Goal: Task Accomplishment & Management: Manage account settings

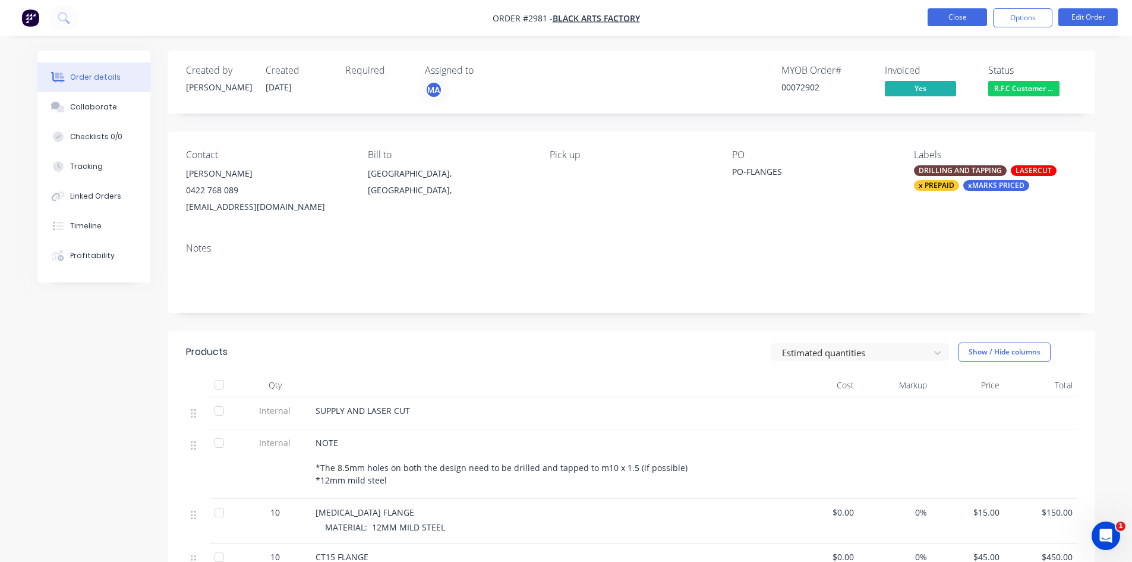
click at [961, 18] on button "Close" at bounding box center [957, 17] width 59 height 18
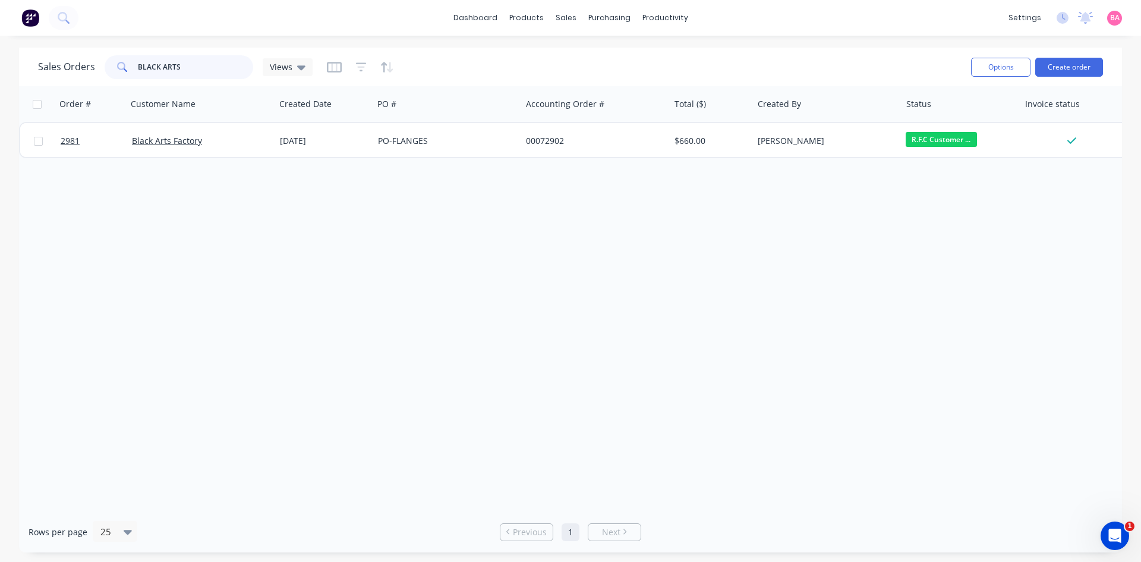
drag, startPoint x: 203, startPoint y: 68, endPoint x: -43, endPoint y: 76, distance: 246.3
click at [0, 76] on html "dashboard products sales purchasing productivity dashboard products Product Cat…" at bounding box center [570, 281] width 1141 height 562
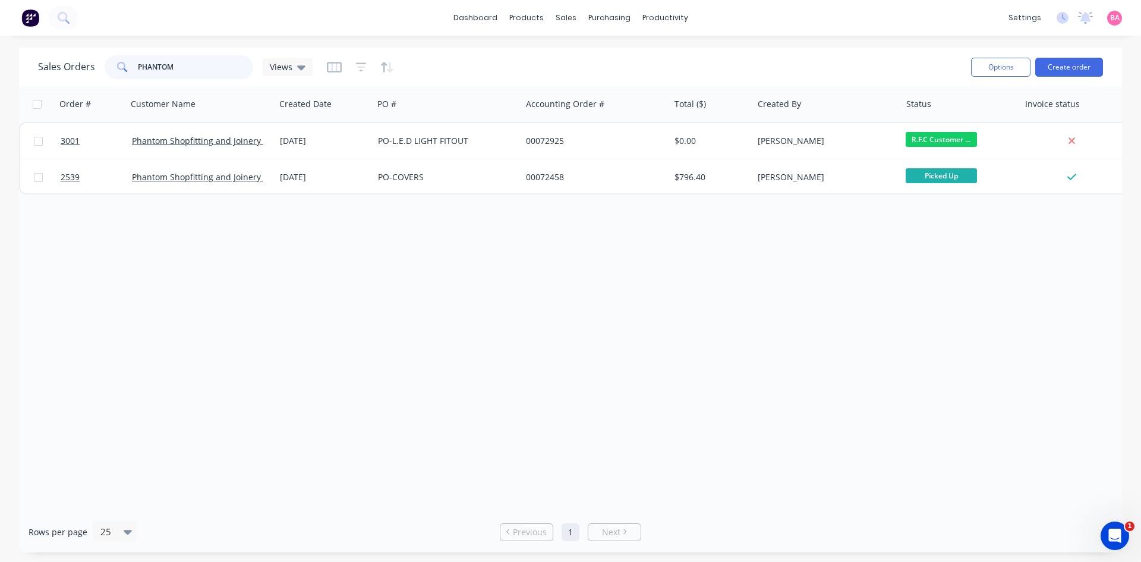
type input "PHANTOM"
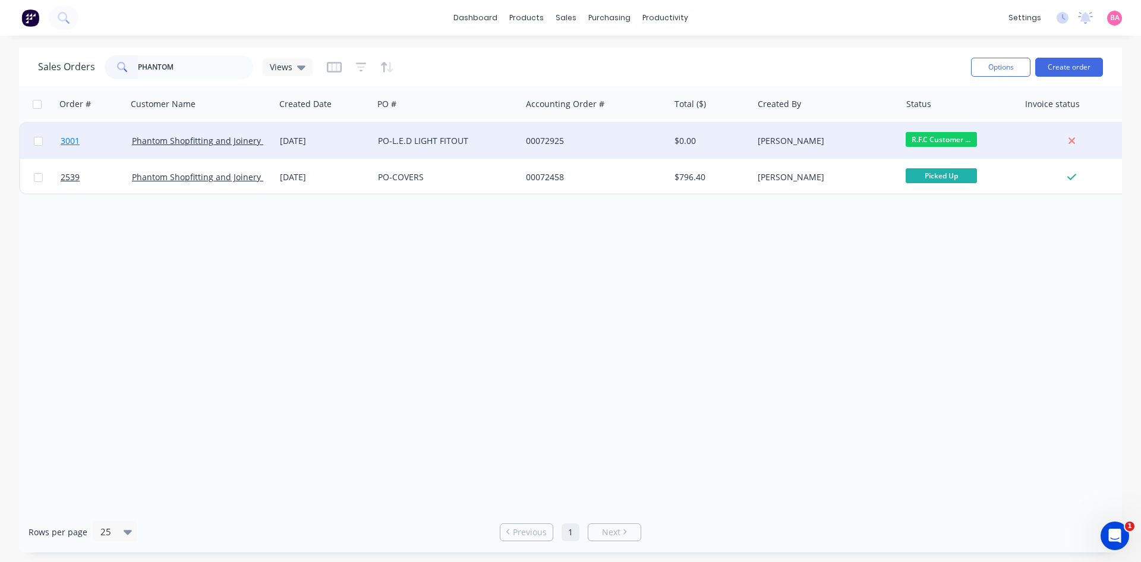
click at [71, 136] on span "3001" at bounding box center [70, 141] width 19 height 12
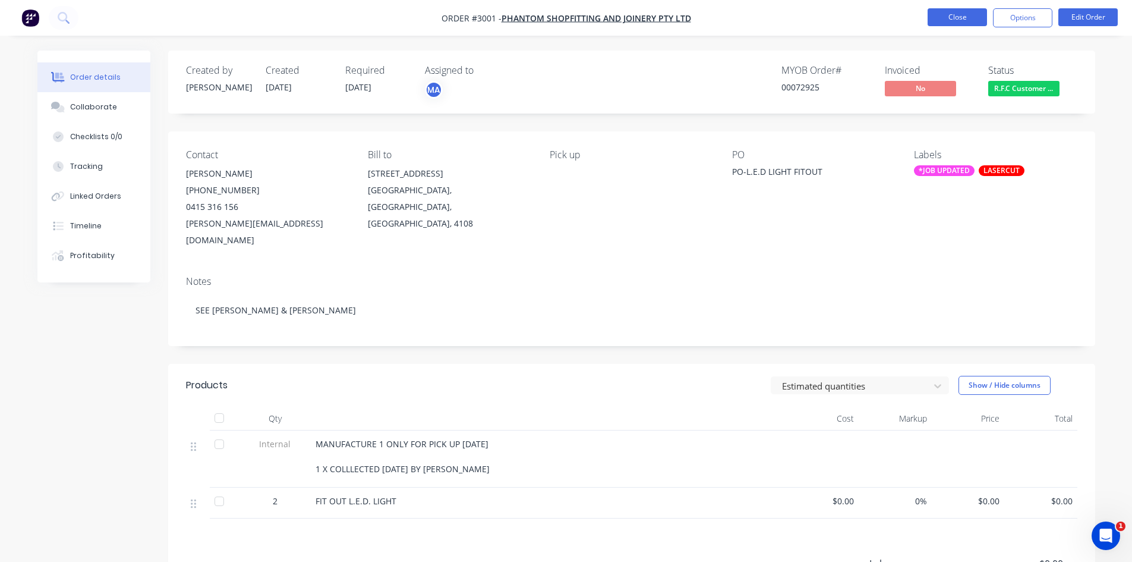
click at [949, 14] on button "Close" at bounding box center [957, 17] width 59 height 18
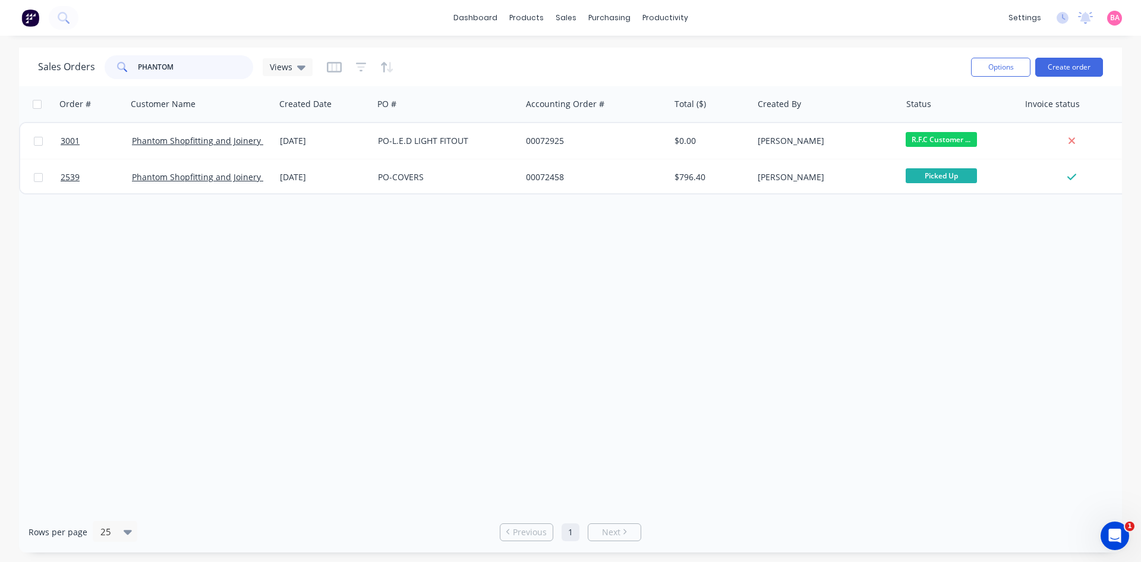
drag, startPoint x: 191, startPoint y: 67, endPoint x: 112, endPoint y: 68, distance: 79.7
click at [112, 68] on div "PHANTOM" at bounding box center [179, 67] width 149 height 24
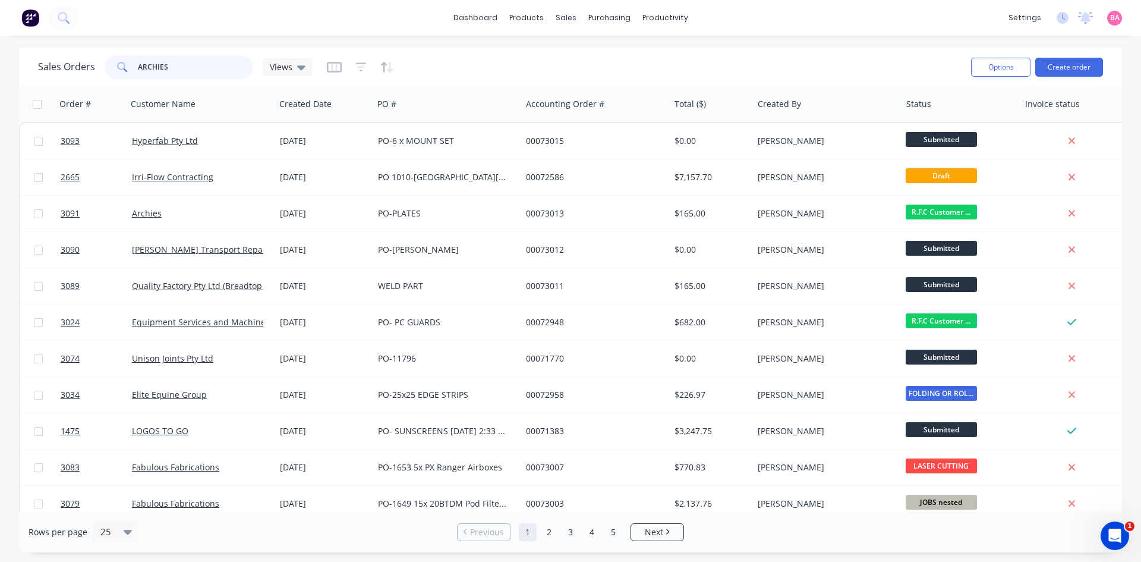
type input "ARCHIES"
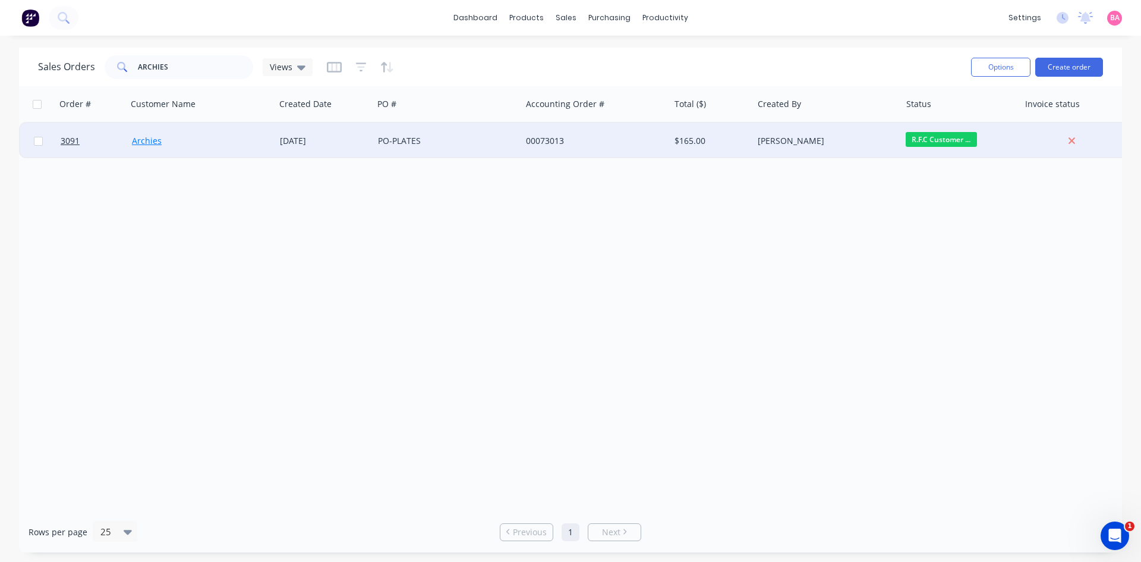
click at [140, 141] on link "Archies" at bounding box center [147, 140] width 30 height 11
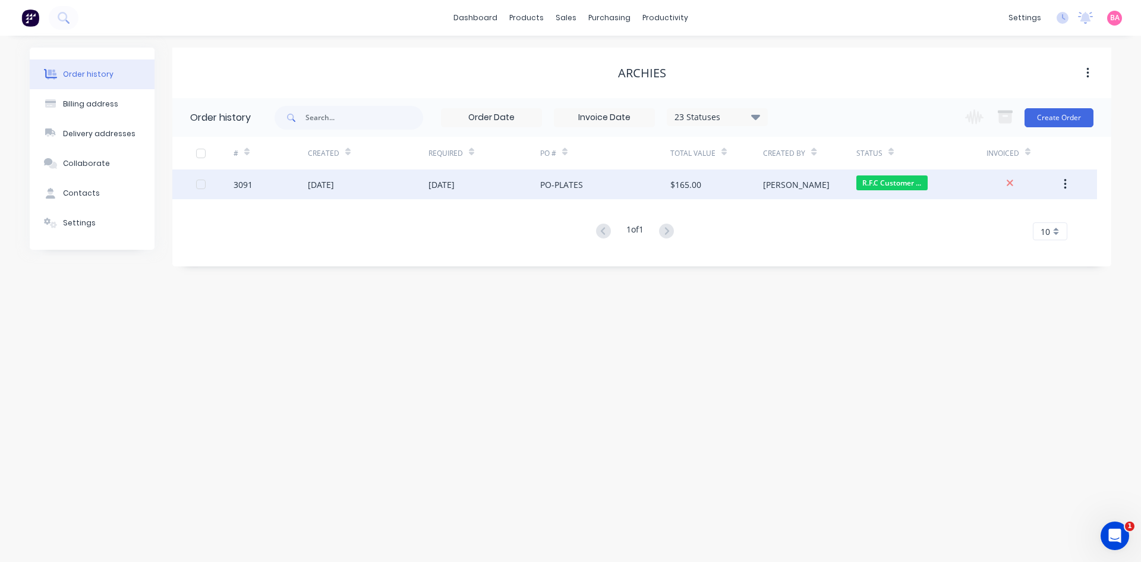
click at [777, 184] on div "[PERSON_NAME]" at bounding box center [796, 184] width 67 height 12
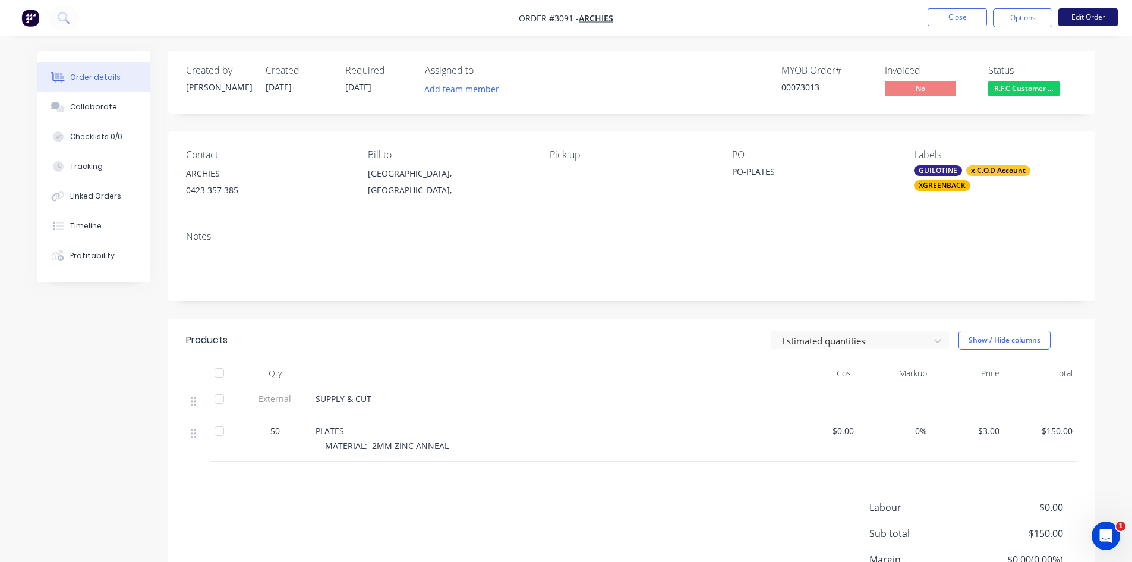
click at [1084, 16] on button "Edit Order" at bounding box center [1088, 17] width 59 height 18
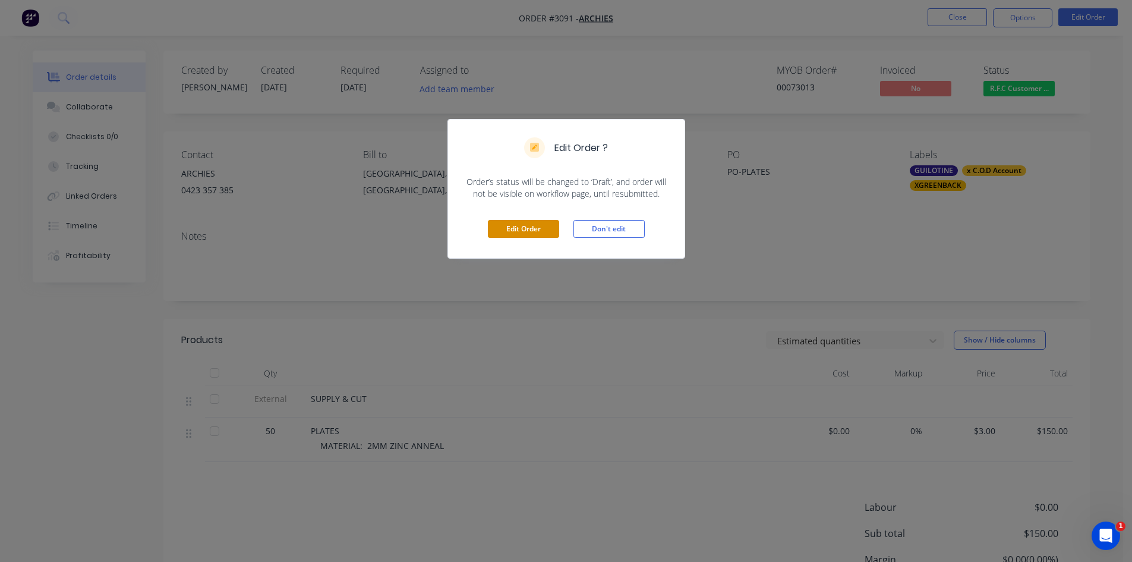
click at [514, 227] on button "Edit Order" at bounding box center [523, 229] width 71 height 18
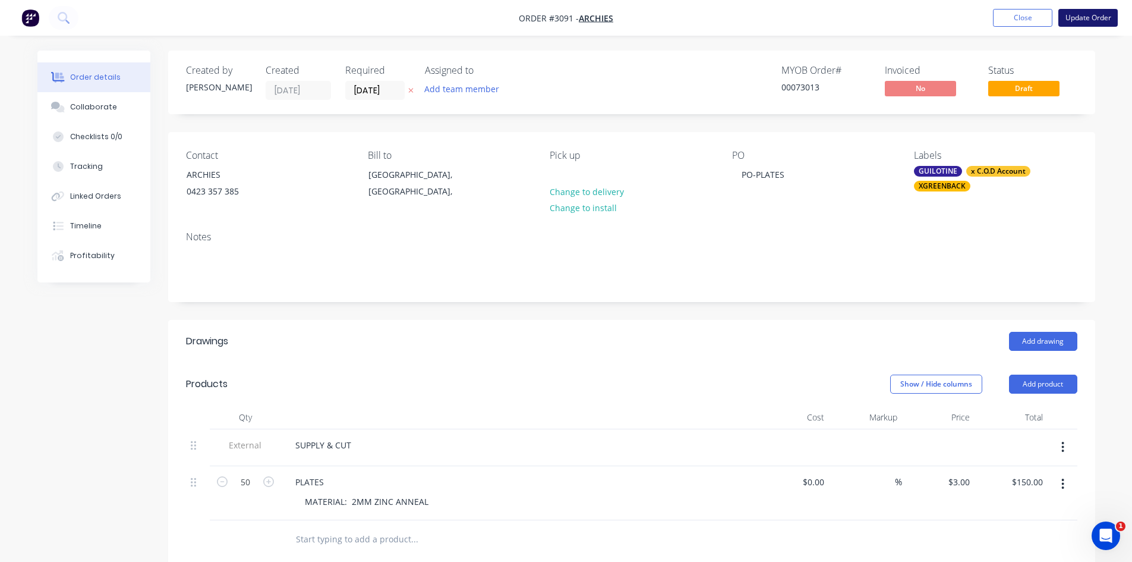
click at [1096, 16] on button "Update Order" at bounding box center [1088, 18] width 59 height 18
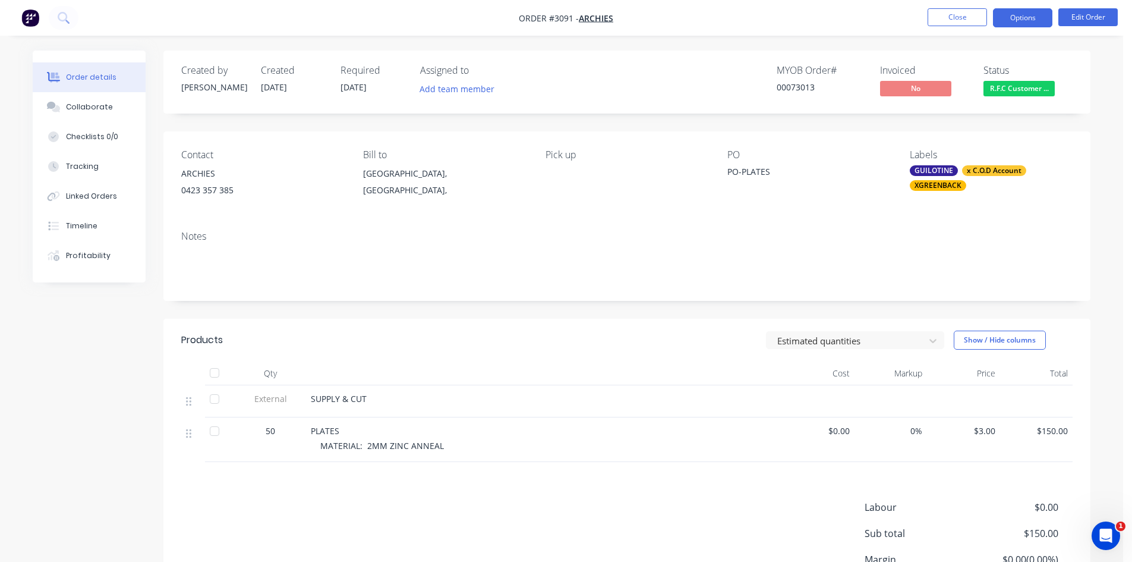
click at [1028, 17] on button "Options" at bounding box center [1022, 17] width 59 height 19
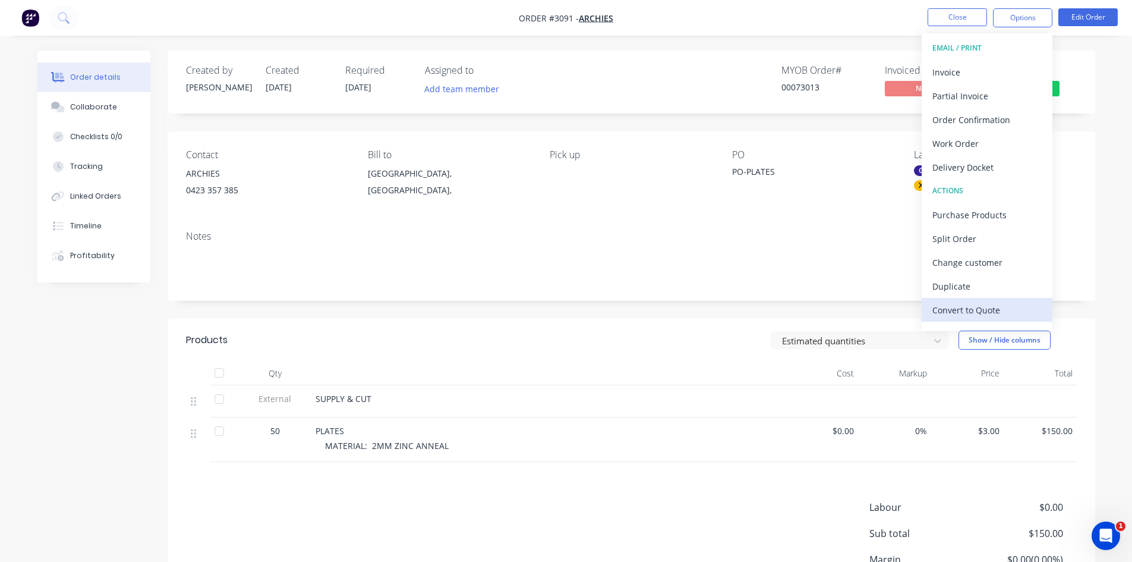
click at [977, 309] on div "Convert to Quote" at bounding box center [987, 309] width 109 height 17
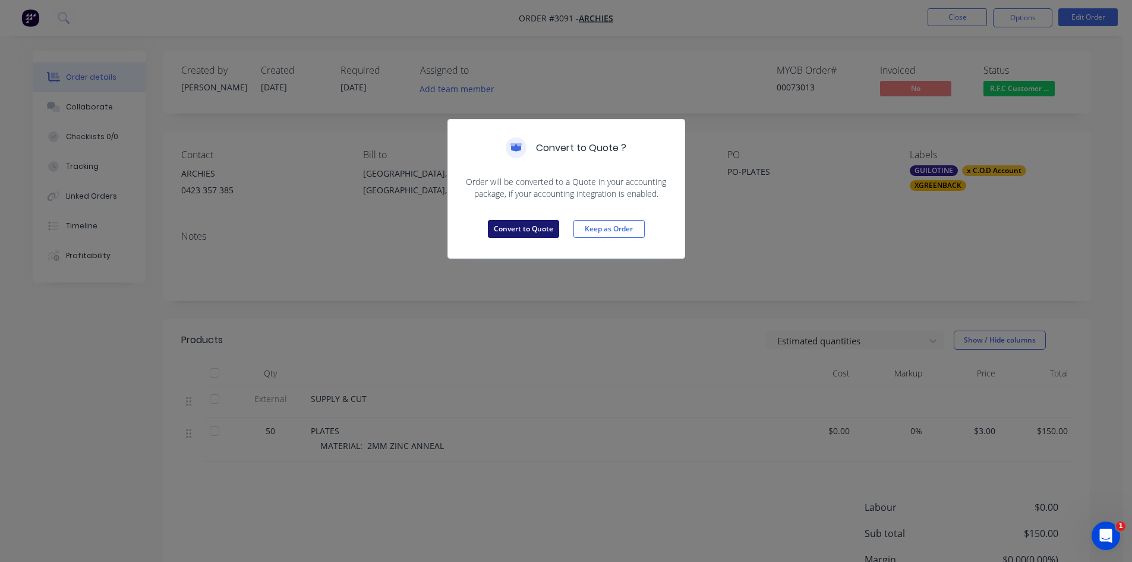
click at [533, 229] on button "Convert to Quote" at bounding box center [523, 229] width 71 height 18
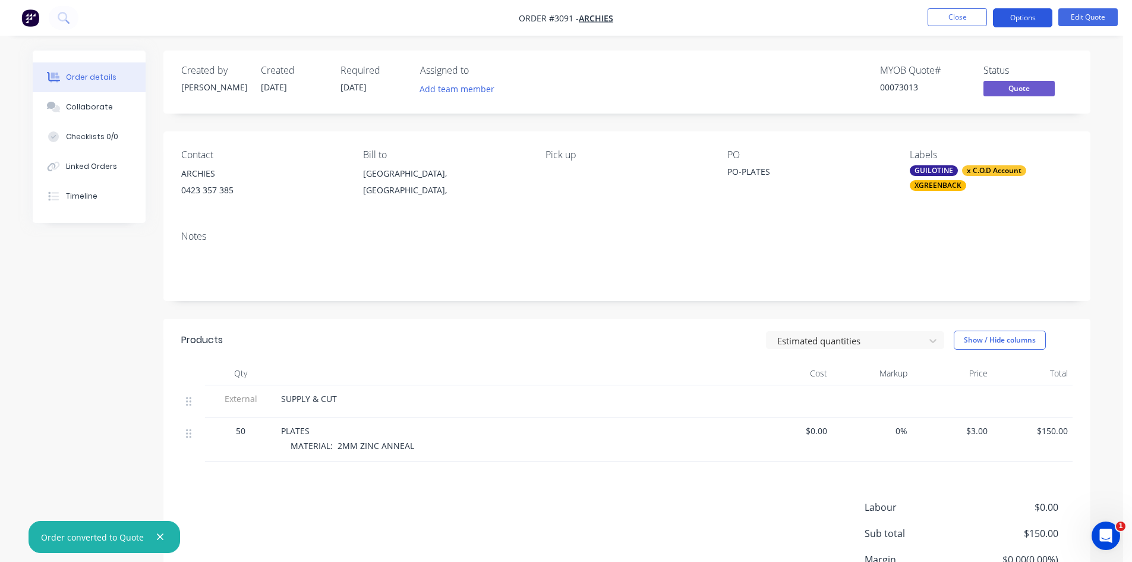
click at [1023, 12] on button "Options" at bounding box center [1022, 17] width 59 height 19
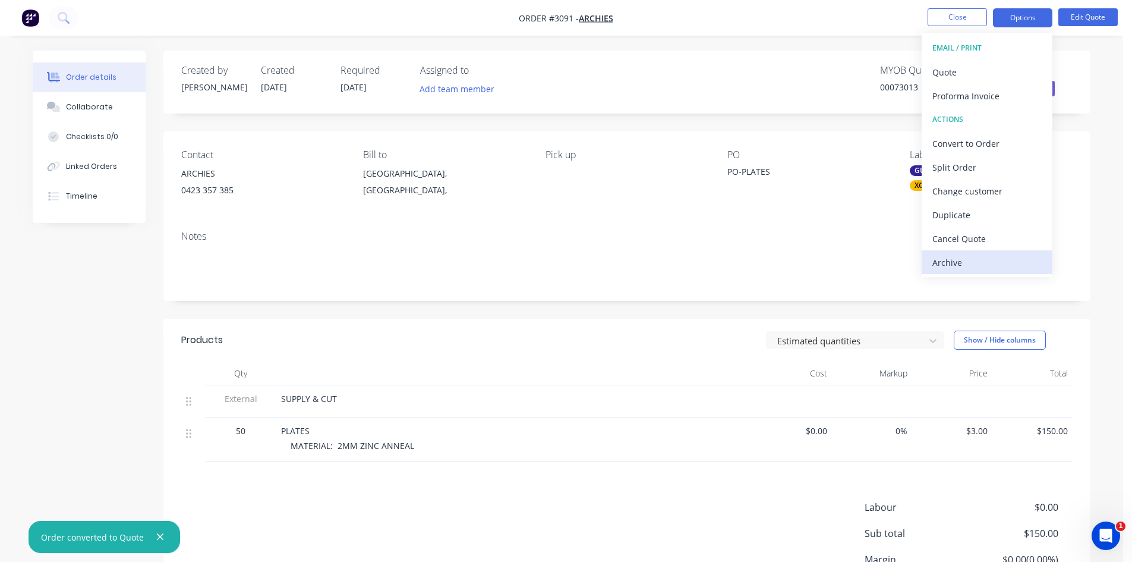
click at [944, 263] on div "Archive" at bounding box center [987, 262] width 109 height 17
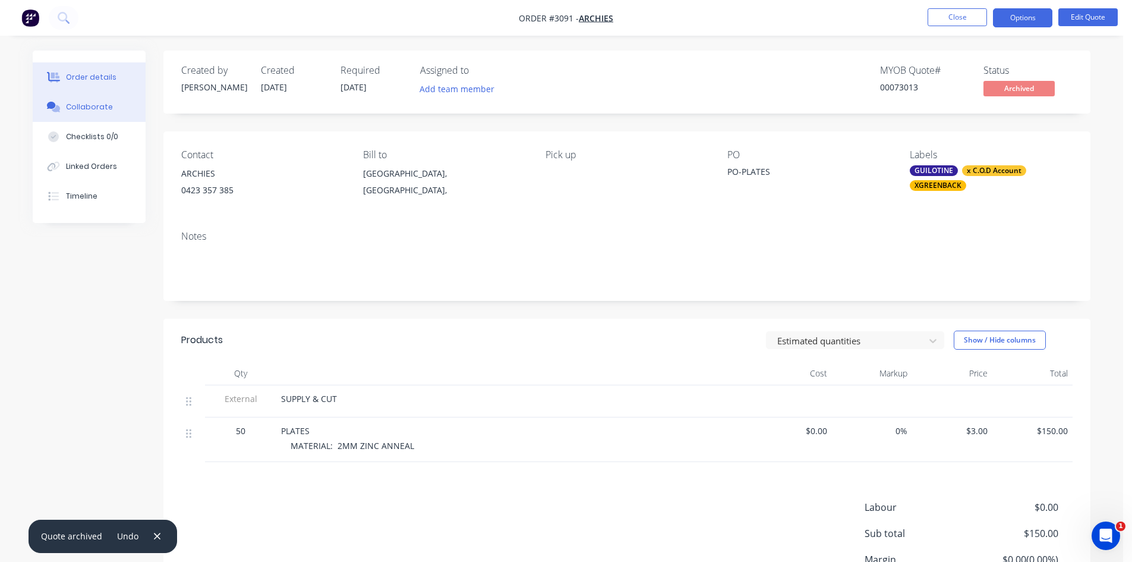
click at [87, 106] on div "Collaborate" at bounding box center [89, 107] width 47 height 11
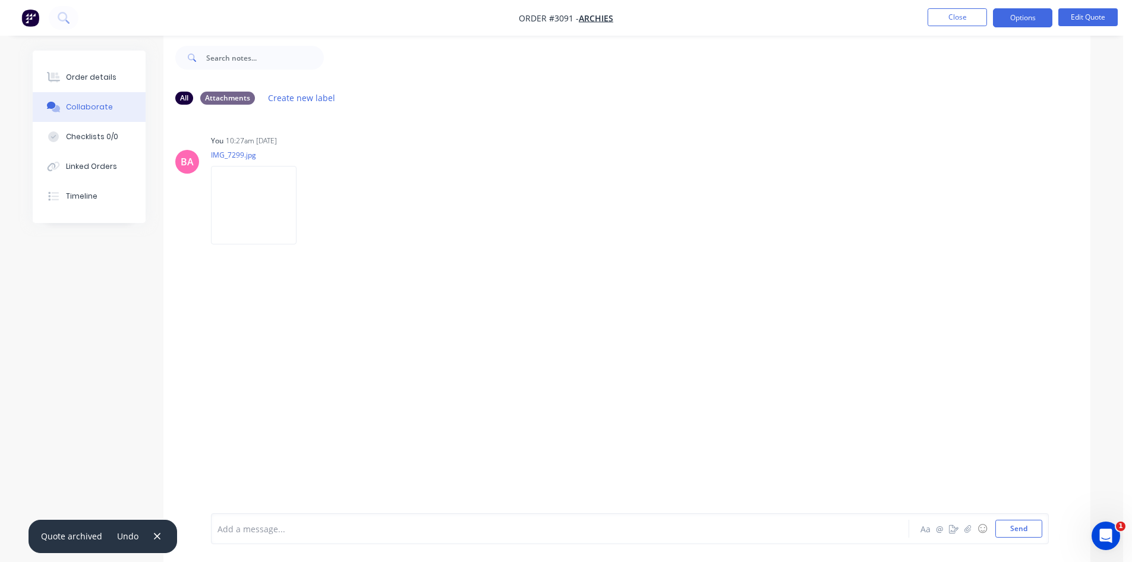
scroll to position [18, 0]
click at [291, 529] on div at bounding box center [527, 529] width 618 height 12
click at [1023, 526] on button "Send" at bounding box center [1019, 529] width 47 height 18
click at [99, 75] on div "Order details" at bounding box center [91, 77] width 51 height 11
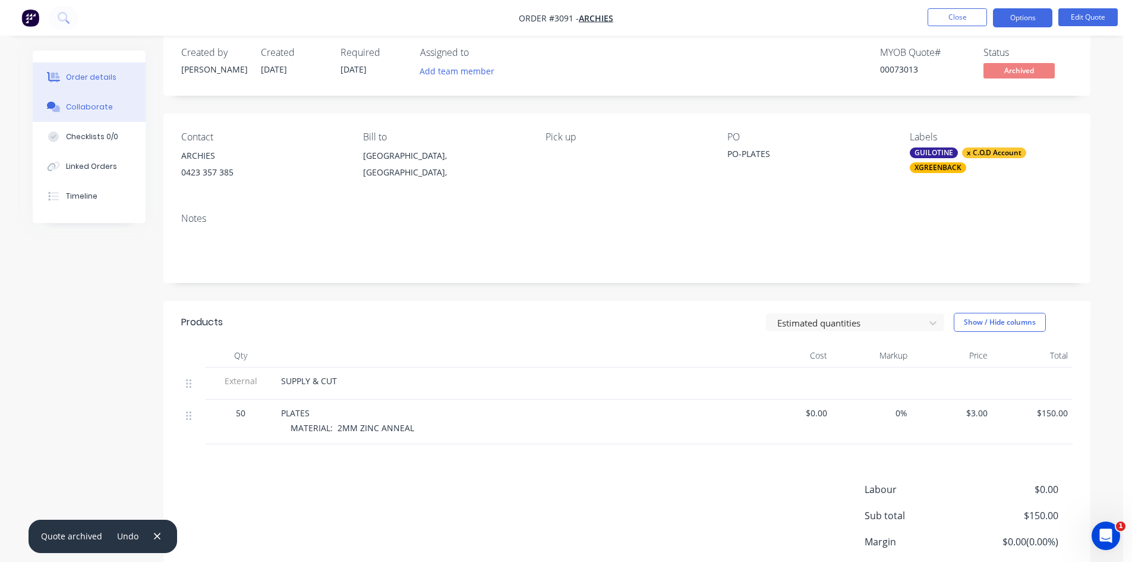
click at [82, 104] on div "Collaborate" at bounding box center [89, 107] width 47 height 11
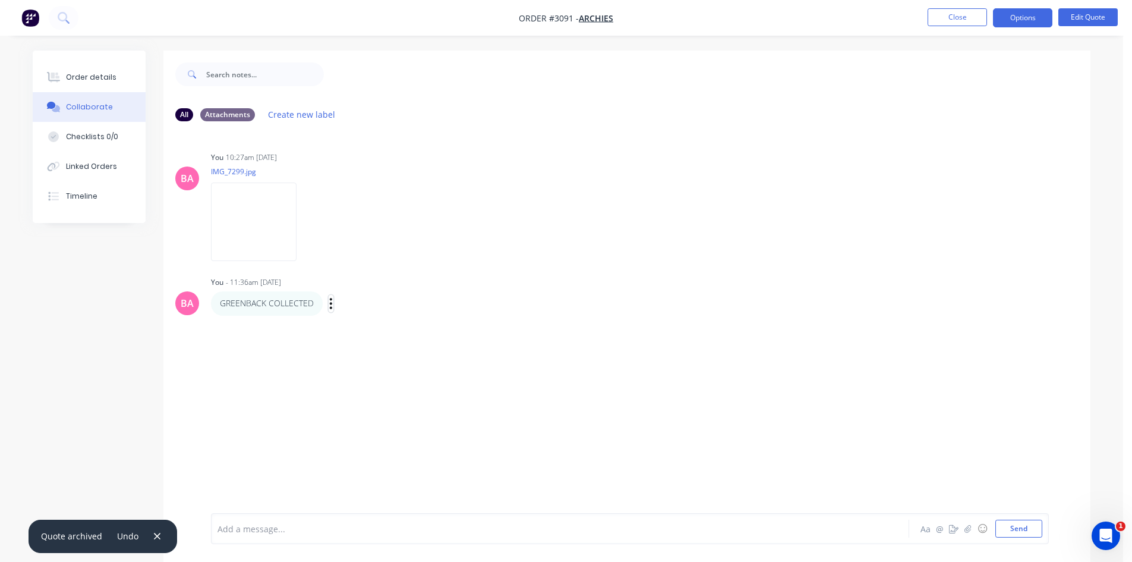
click at [332, 303] on icon "button" at bounding box center [331, 303] width 2 height 11
click at [358, 344] on button "Delete" at bounding box center [374, 345] width 75 height 20
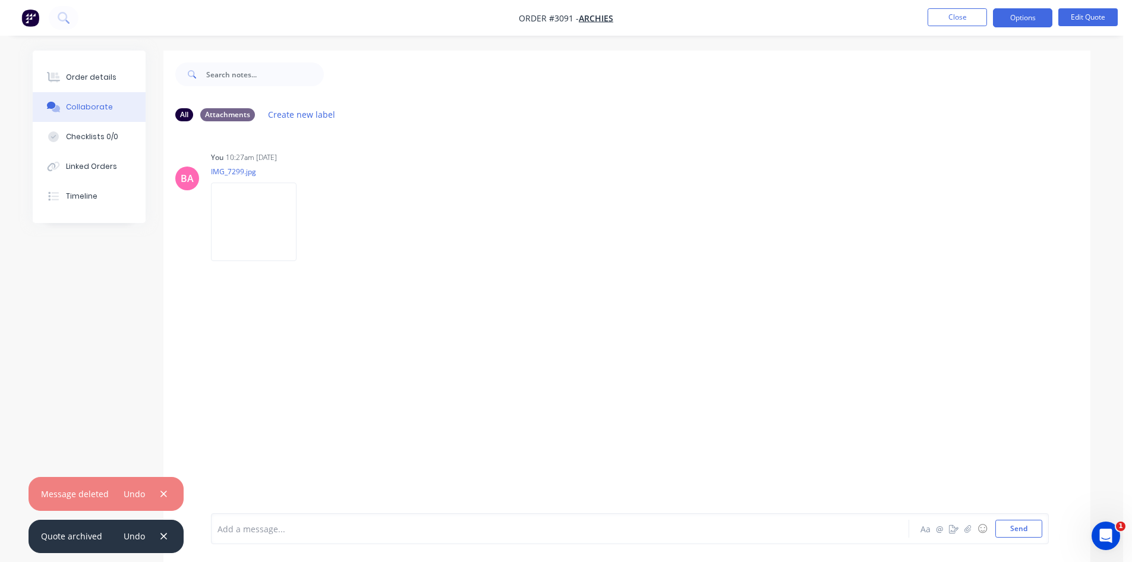
click at [280, 526] on div at bounding box center [527, 529] width 618 height 12
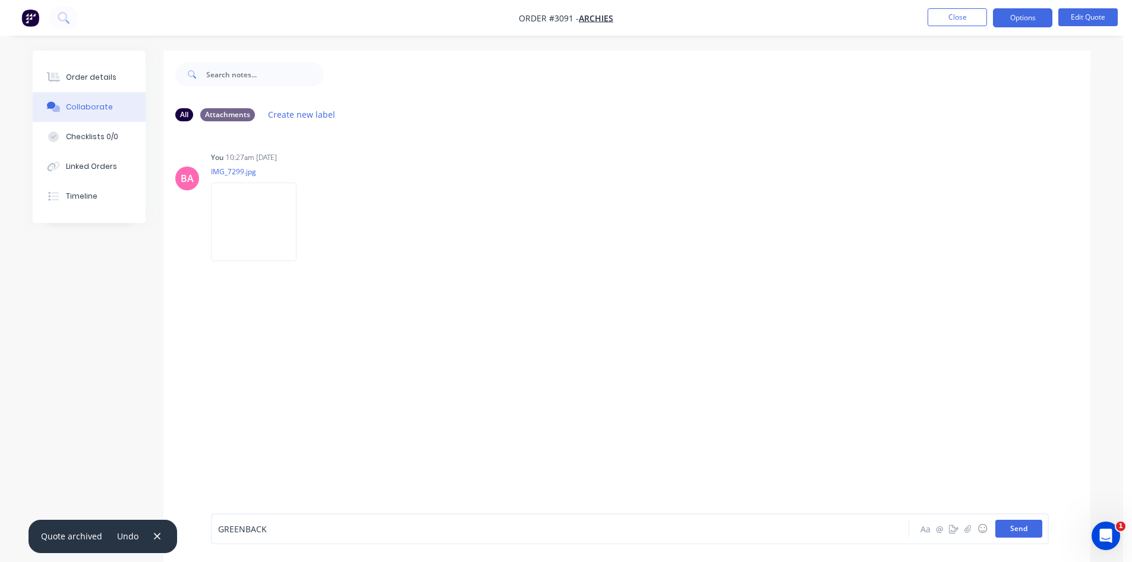
click at [1014, 530] on button "Send" at bounding box center [1019, 529] width 47 height 18
click at [955, 533] on button "button" at bounding box center [954, 528] width 14 height 14
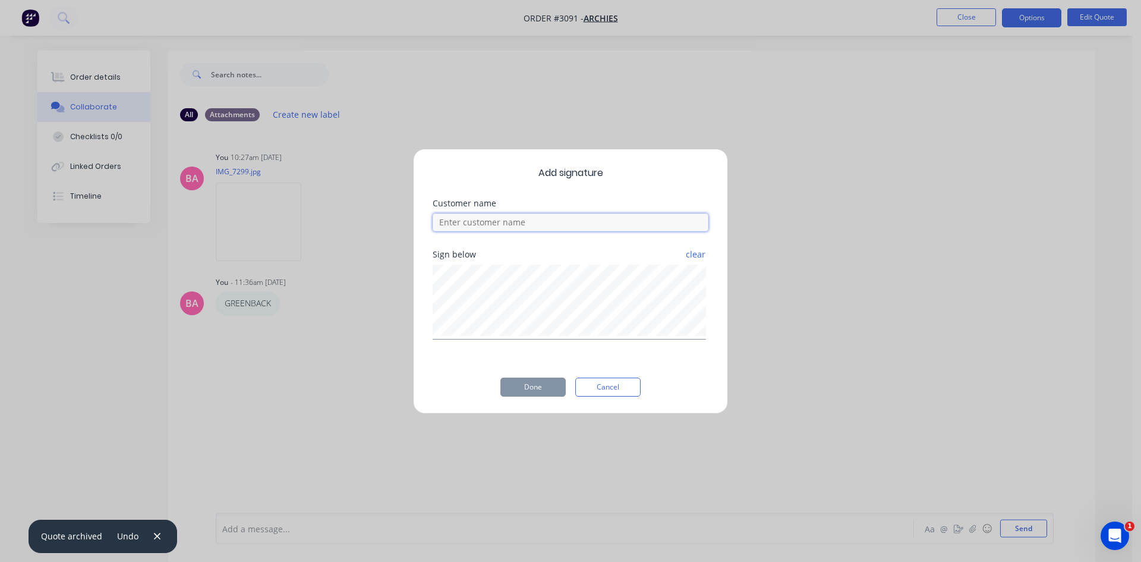
click at [505, 223] on input at bounding box center [571, 222] width 276 height 18
type input "M"
click at [528, 383] on button "Done" at bounding box center [533, 386] width 65 height 19
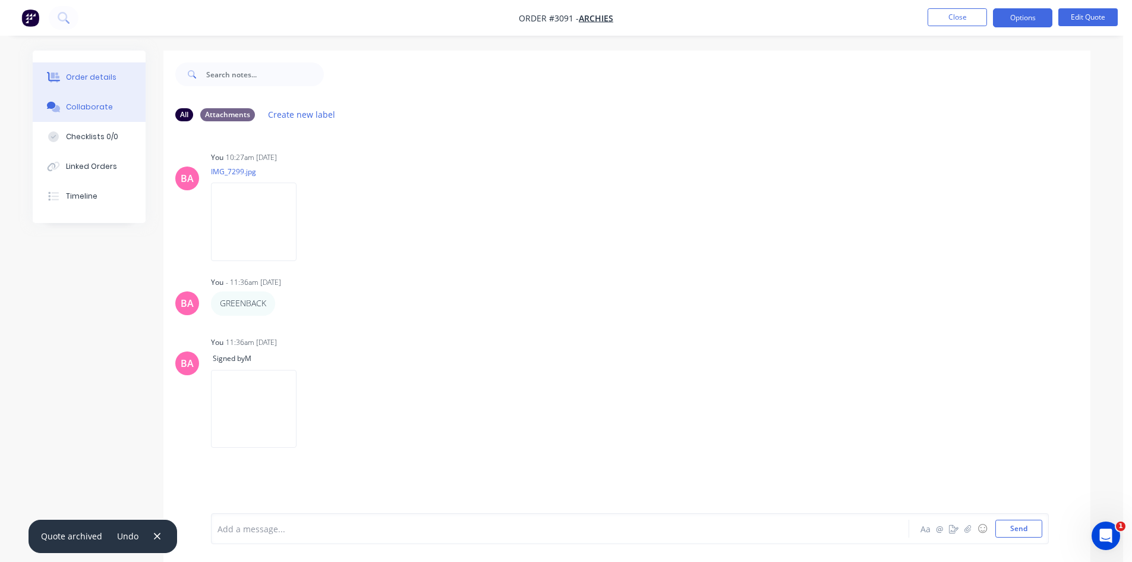
click at [95, 74] on div "Order details" at bounding box center [91, 77] width 51 height 11
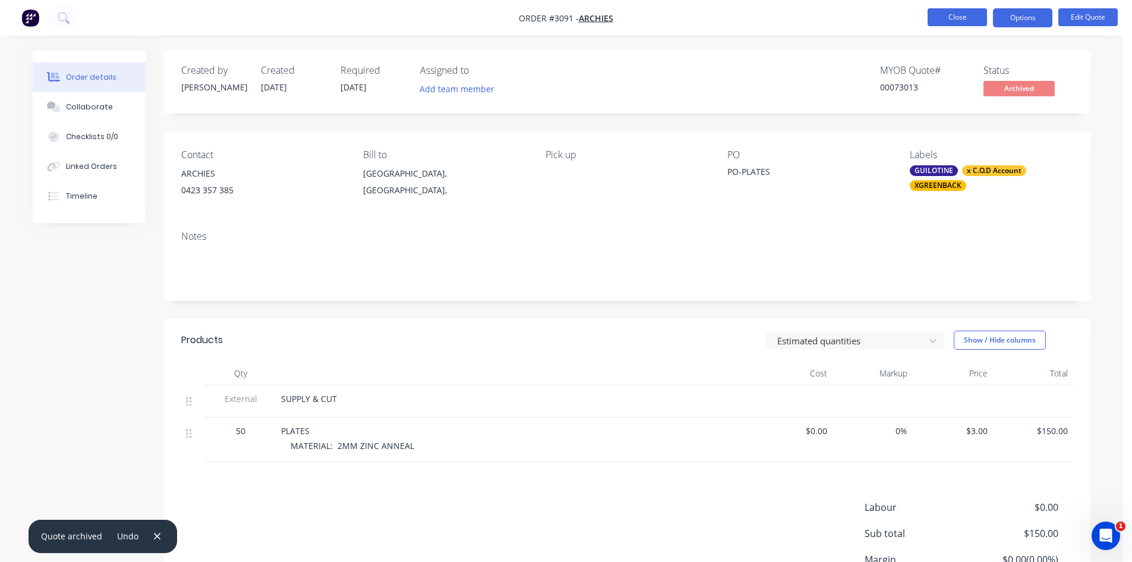
click at [965, 21] on button "Close" at bounding box center [957, 17] width 59 height 18
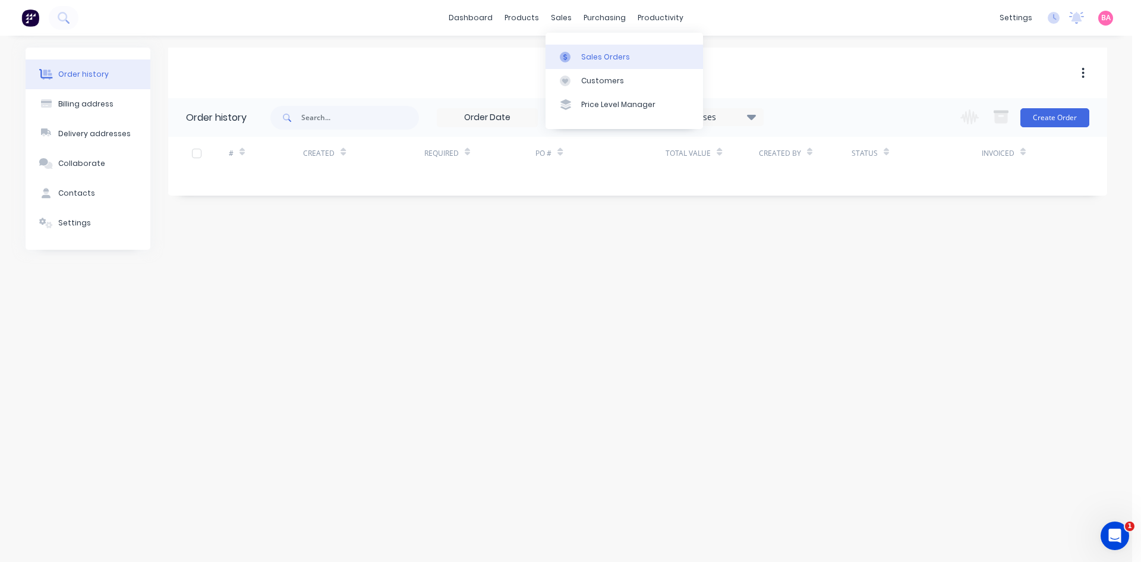
click at [598, 54] on div "Sales Orders" at bounding box center [605, 57] width 49 height 11
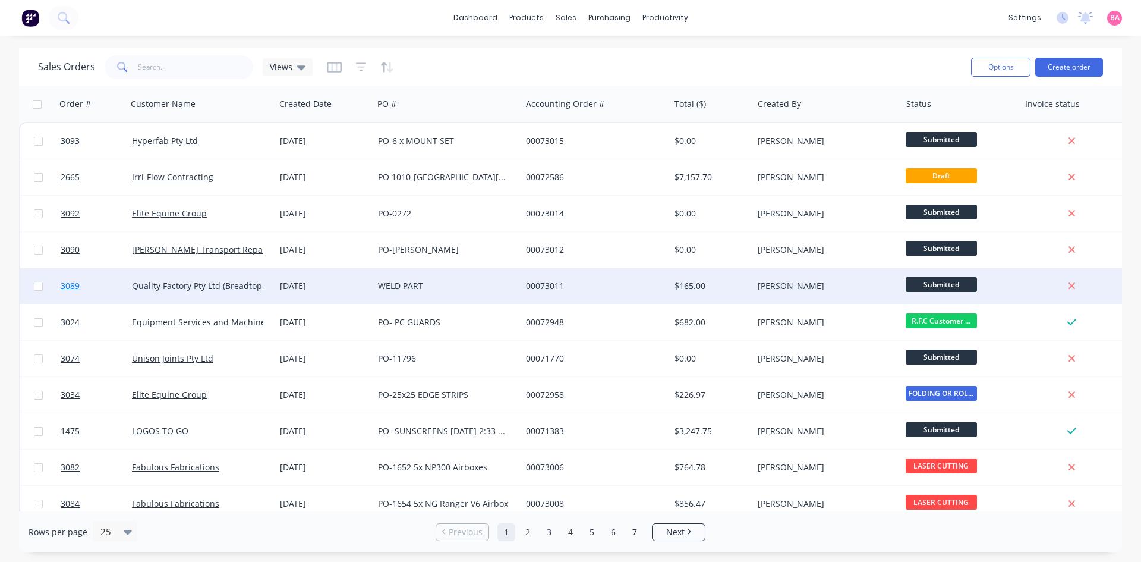
click at [70, 287] on span "3089" at bounding box center [70, 286] width 19 height 12
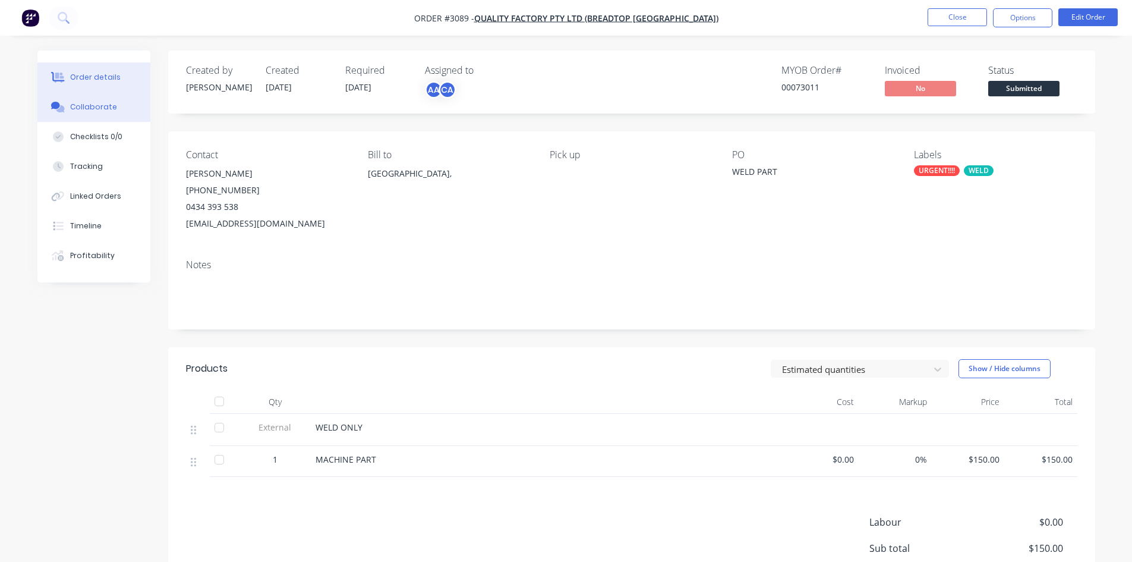
click at [87, 103] on div "Collaborate" at bounding box center [93, 107] width 47 height 11
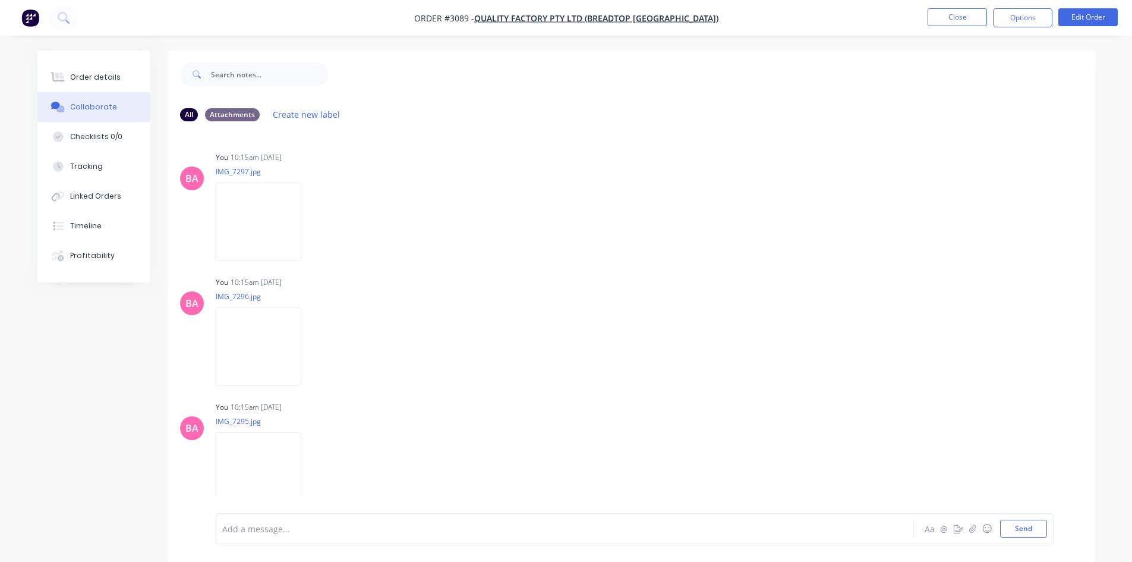
click at [255, 534] on div at bounding box center [532, 529] width 618 height 12
click at [1014, 524] on button "Send" at bounding box center [1024, 529] width 47 height 18
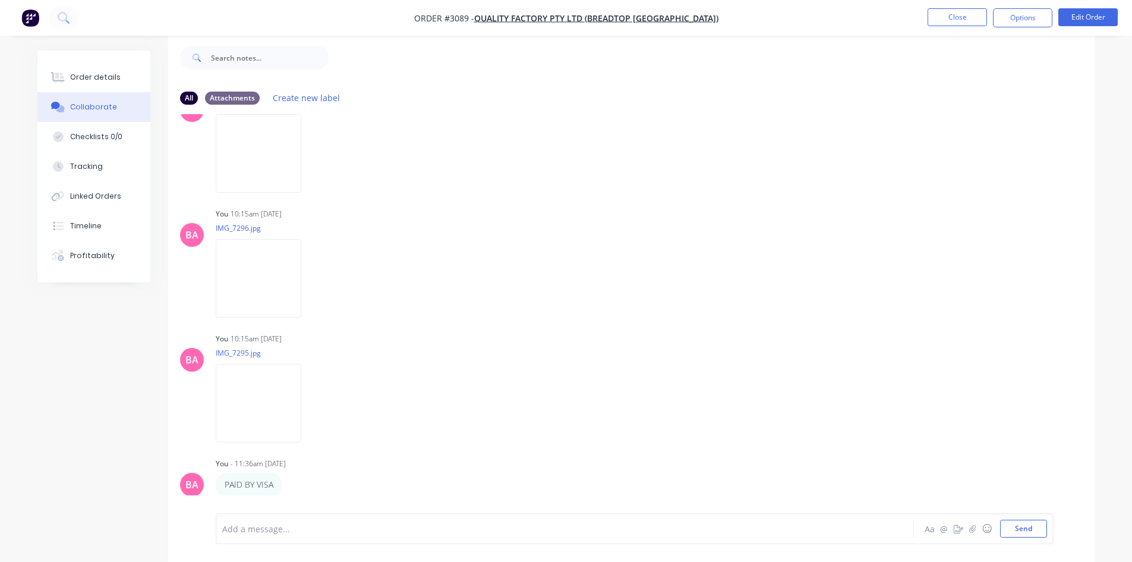
scroll to position [18, 0]
click at [108, 75] on div "Order details" at bounding box center [95, 77] width 51 height 11
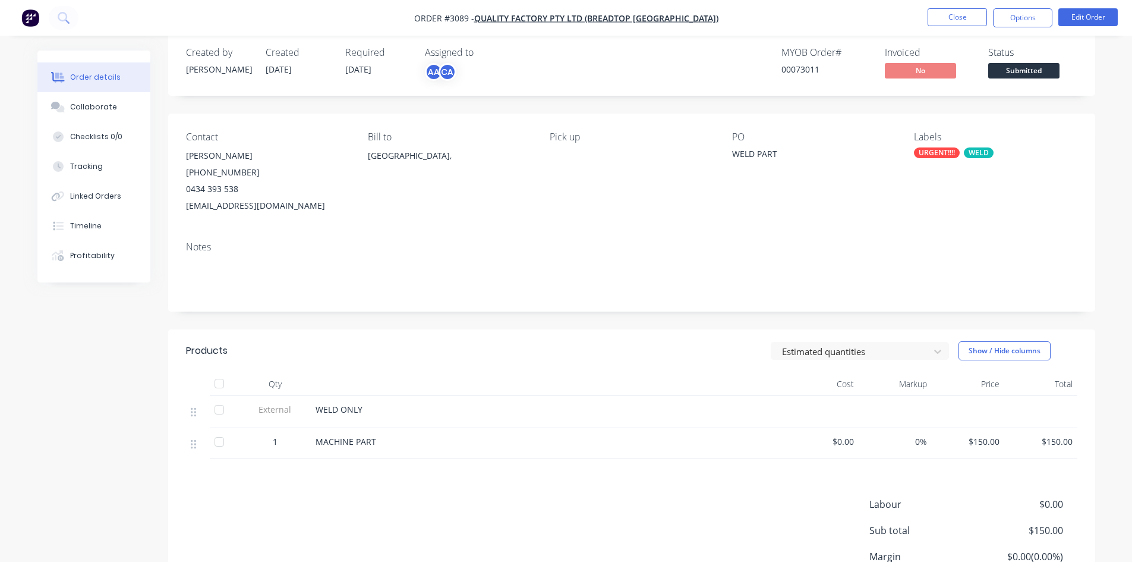
click at [935, 153] on div "URGENT!!!!" at bounding box center [937, 152] width 46 height 11
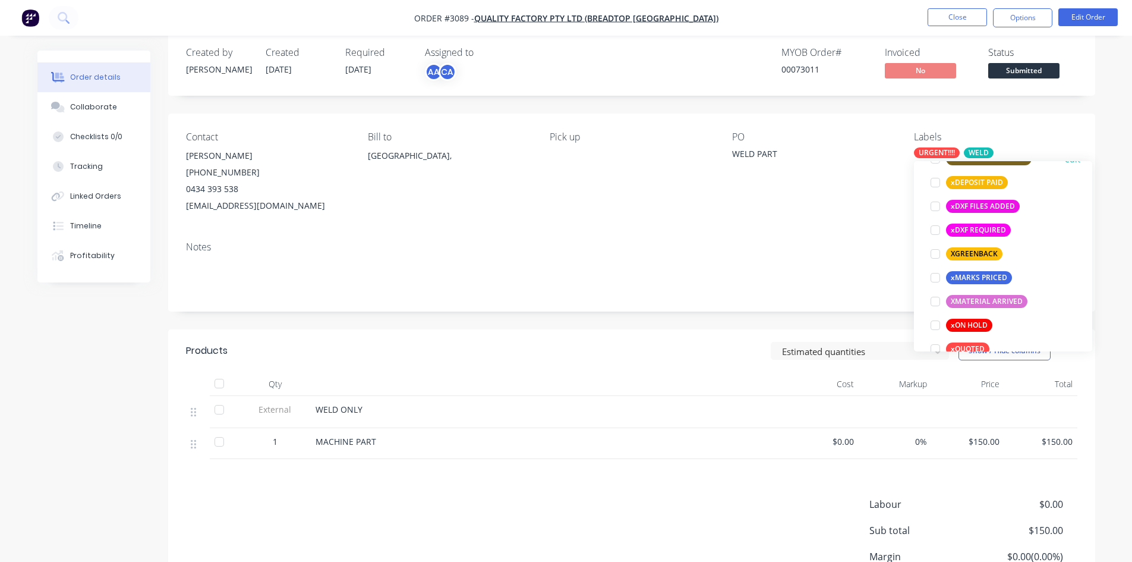
scroll to position [991, 0]
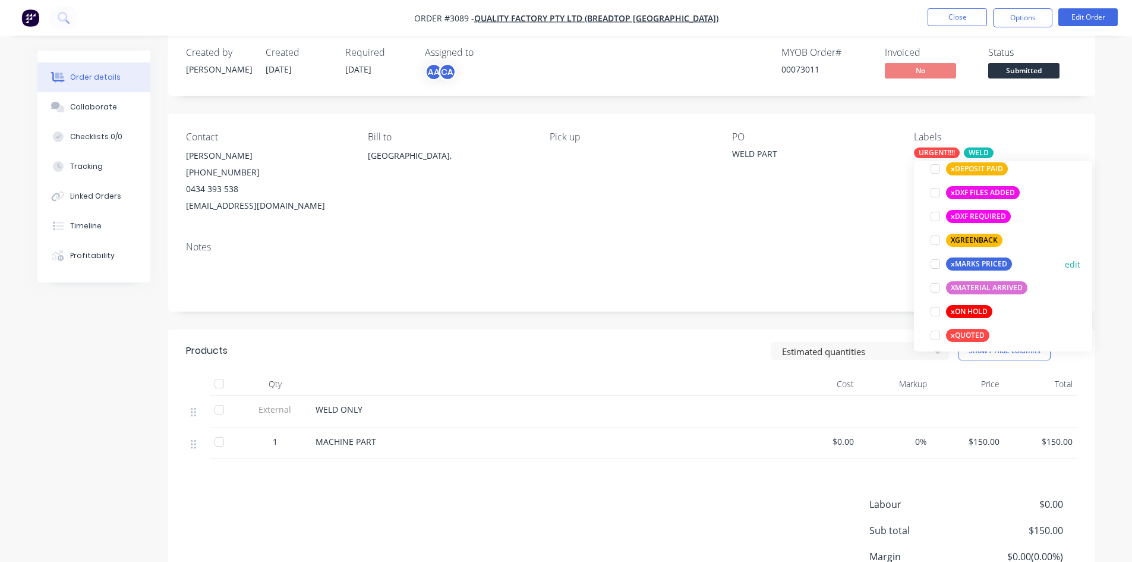
click at [969, 263] on div "xMARKS PRICED" at bounding box center [979, 263] width 66 height 13
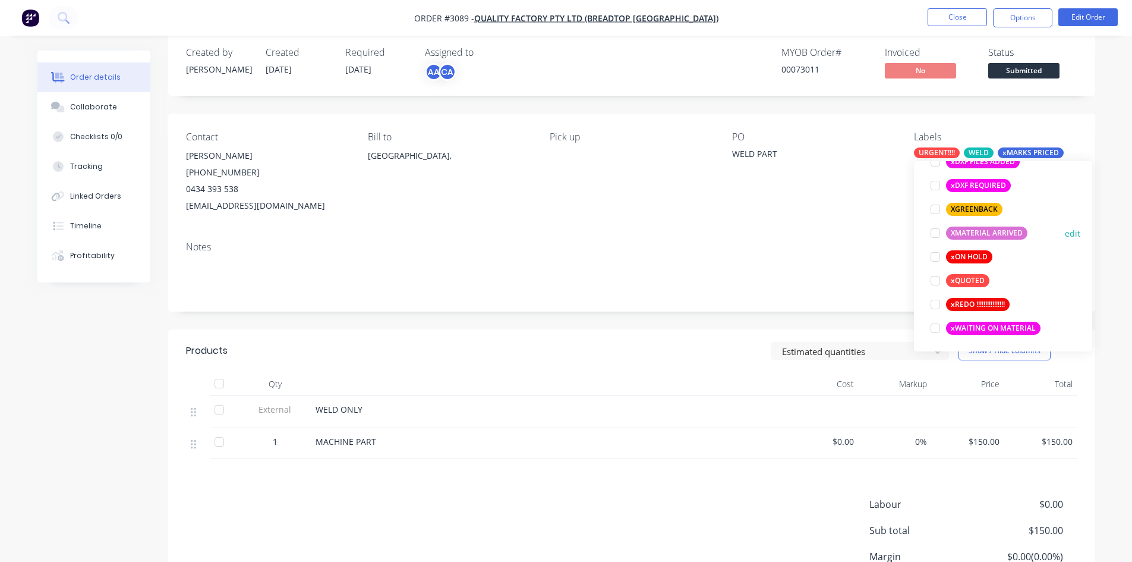
scroll to position [1046, 0]
click at [965, 13] on button "Close" at bounding box center [957, 17] width 59 height 18
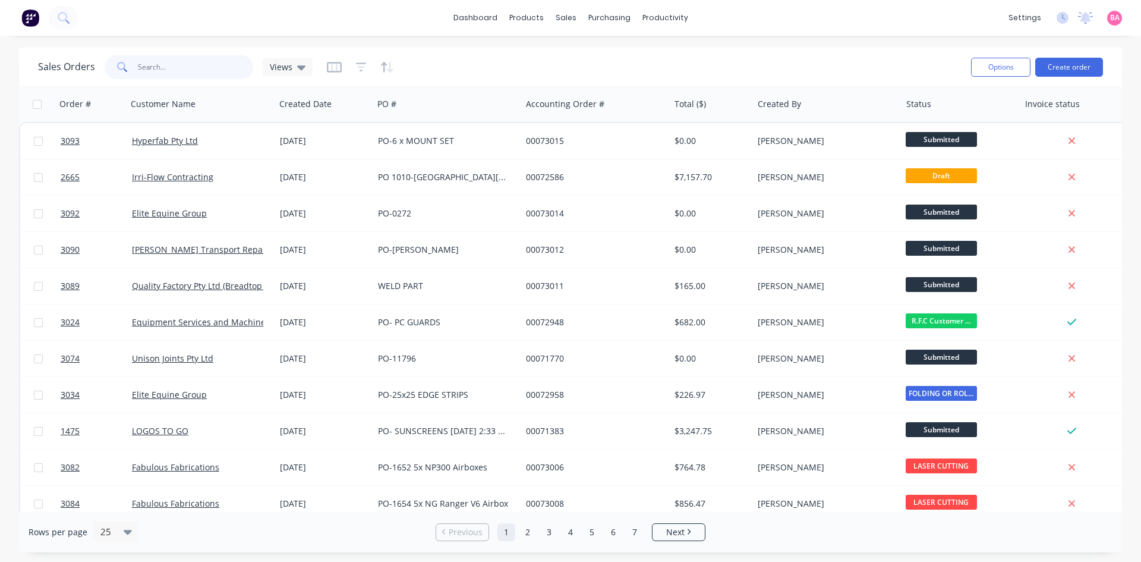
click at [184, 74] on input "text" at bounding box center [196, 67] width 116 height 24
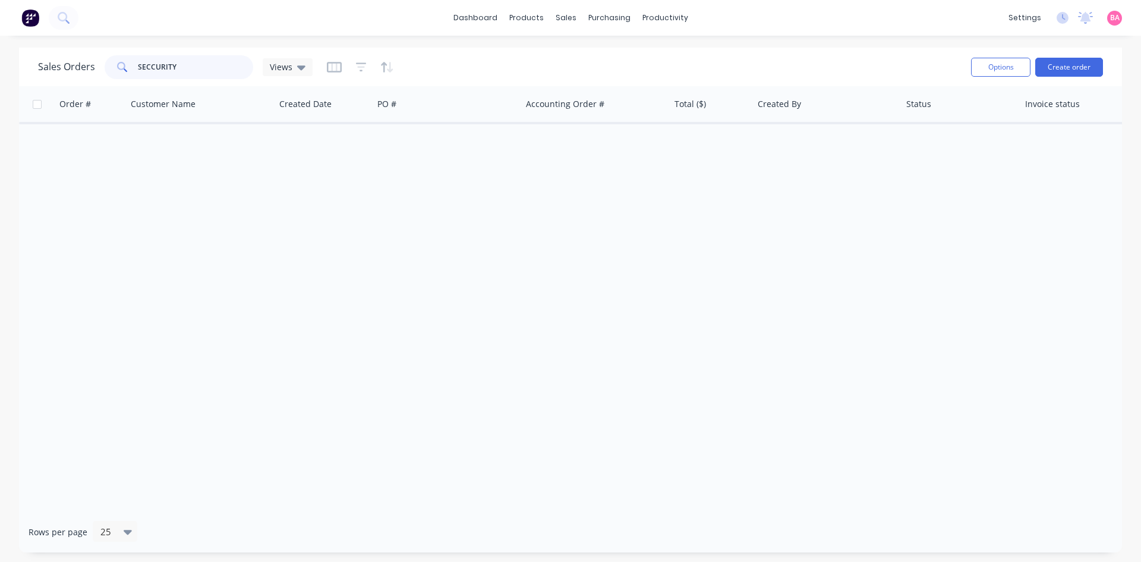
click at [149, 65] on input "SECCURITY" at bounding box center [196, 67] width 116 height 24
click at [203, 64] on input "SECURITY" at bounding box center [196, 67] width 116 height 24
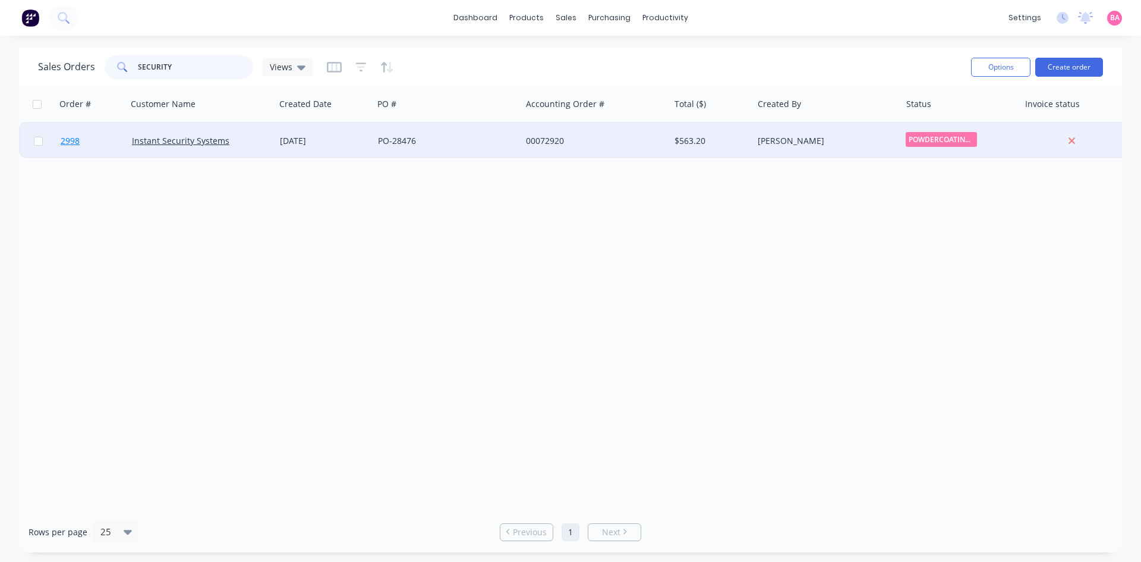
type input "SECURITY"
click at [72, 140] on span "2998" at bounding box center [70, 141] width 19 height 12
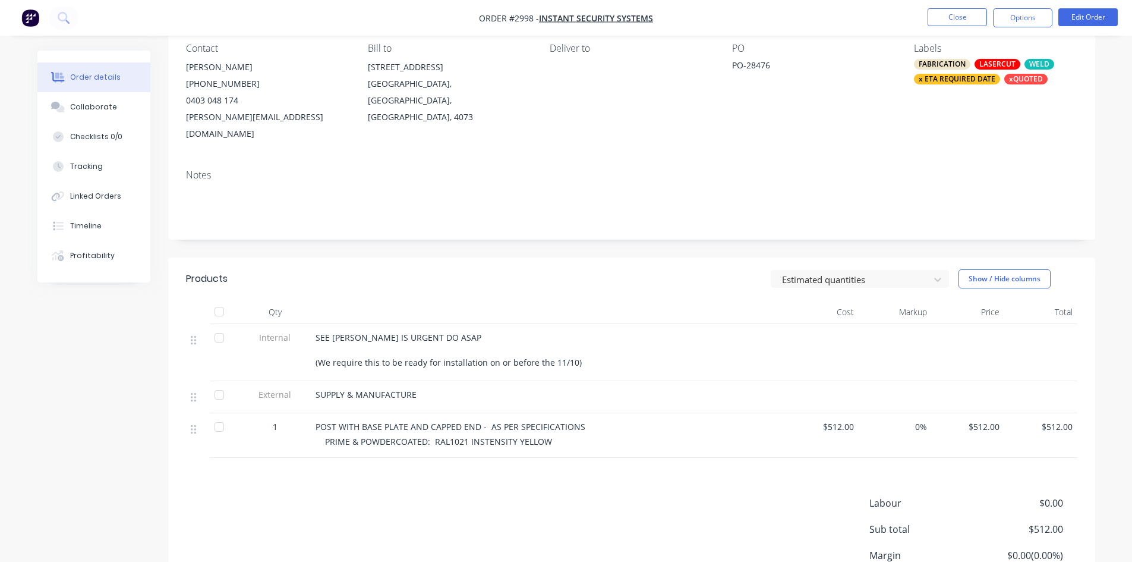
scroll to position [119, 0]
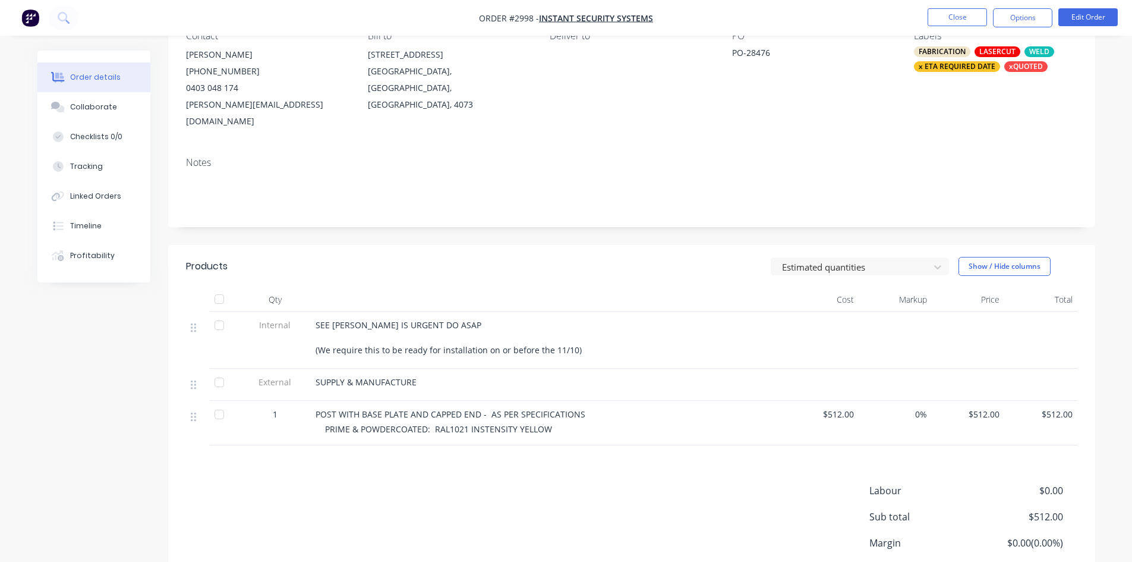
click at [424, 423] on span "PRIME & POWDERCOATED: RAL1021 INSTENSITY YELLOW" at bounding box center [438, 428] width 227 height 11
click at [1081, 15] on button "Edit Order" at bounding box center [1088, 17] width 59 height 18
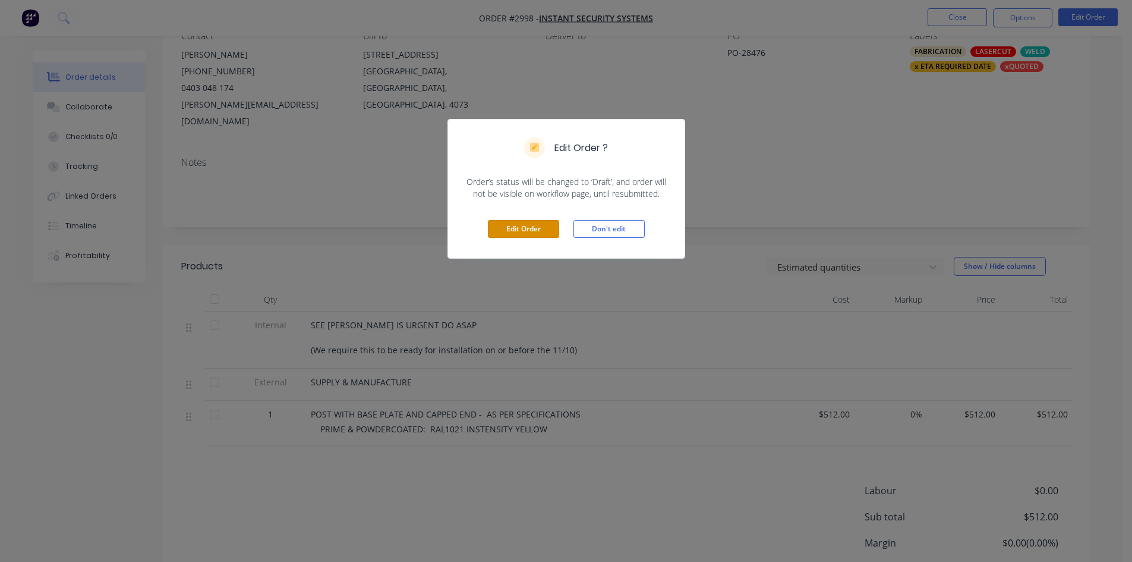
drag, startPoint x: 524, startPoint y: 225, endPoint x: 545, endPoint y: 377, distance: 152.9
click at [524, 225] on button "Edit Order" at bounding box center [523, 229] width 71 height 18
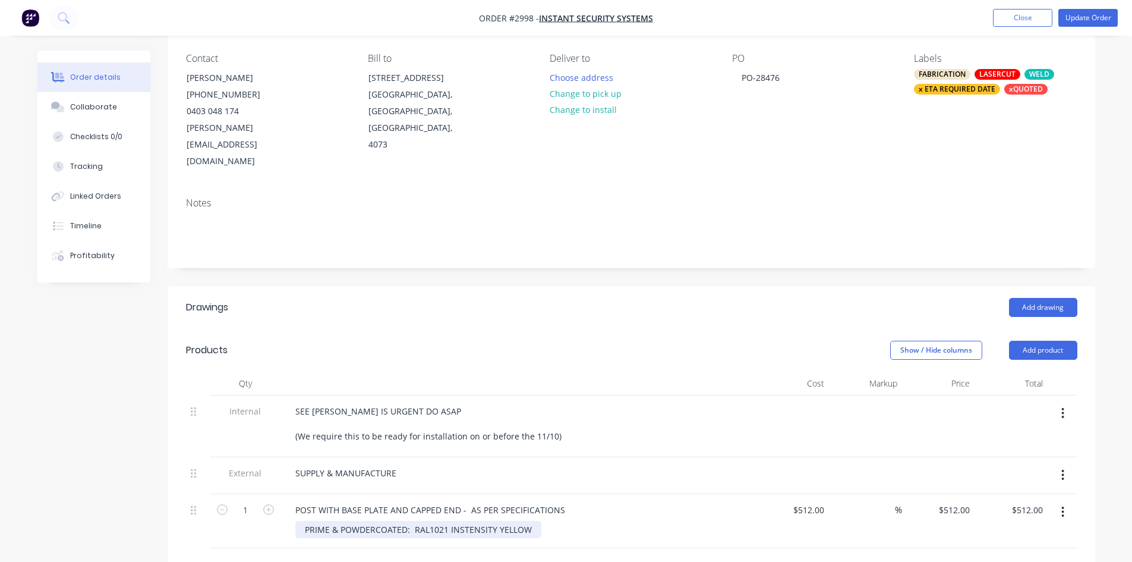
scroll to position [99, 0]
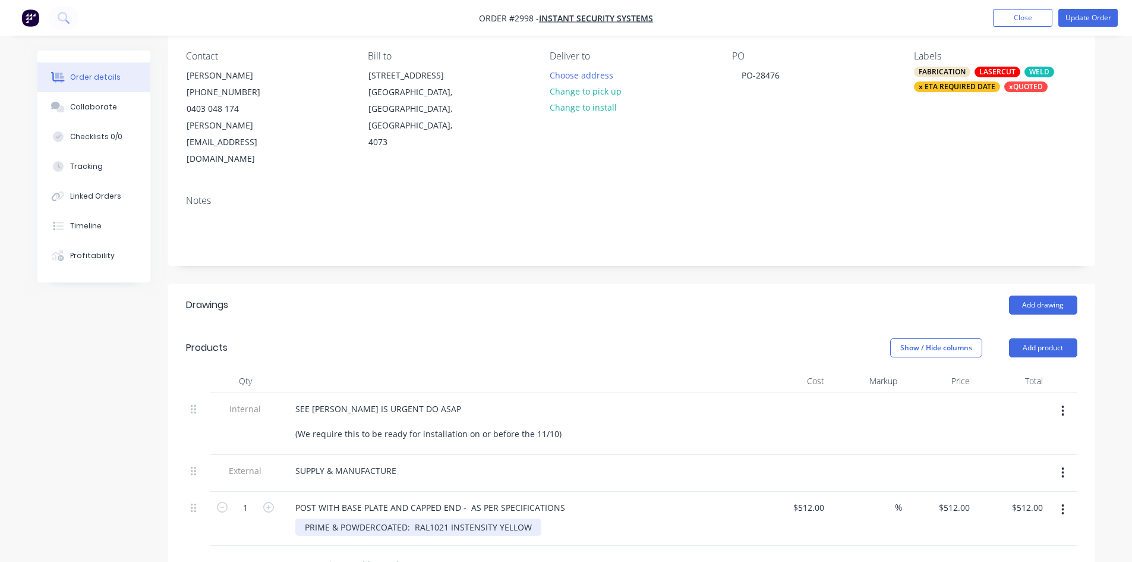
click at [407, 518] on div "PRIME & POWDERCOATED: RAL1021 INSTENSITY YELLOW" at bounding box center [418, 526] width 246 height 17
click at [451, 518] on div "PRIME & POWDERCOAT: RAL1021 INSTENSITY YELLOW" at bounding box center [412, 526] width 235 height 17
click at [1091, 17] on button "Update Order" at bounding box center [1088, 18] width 59 height 18
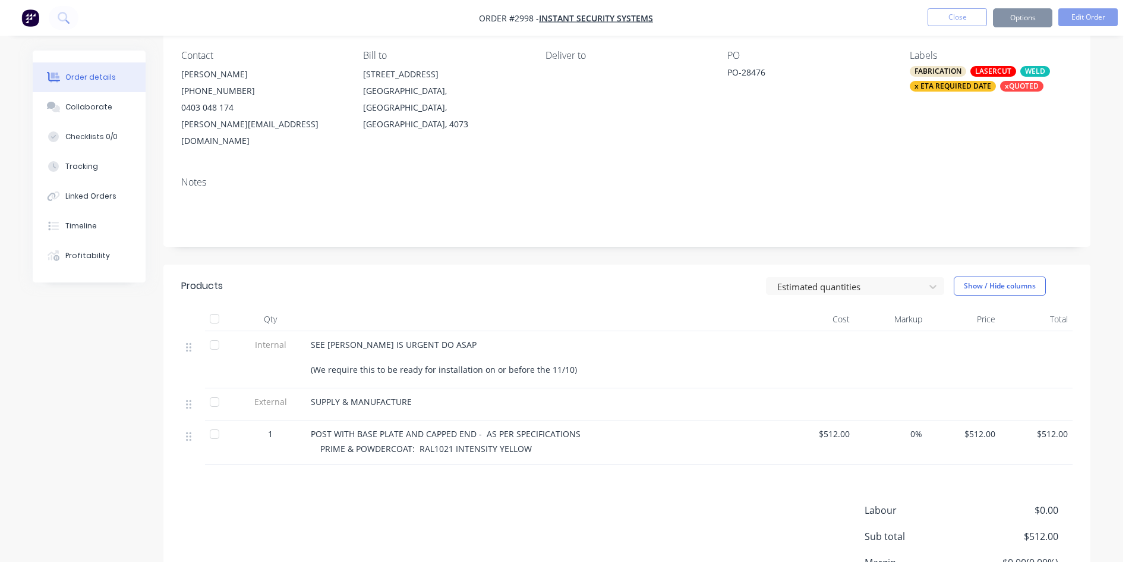
scroll to position [0, 0]
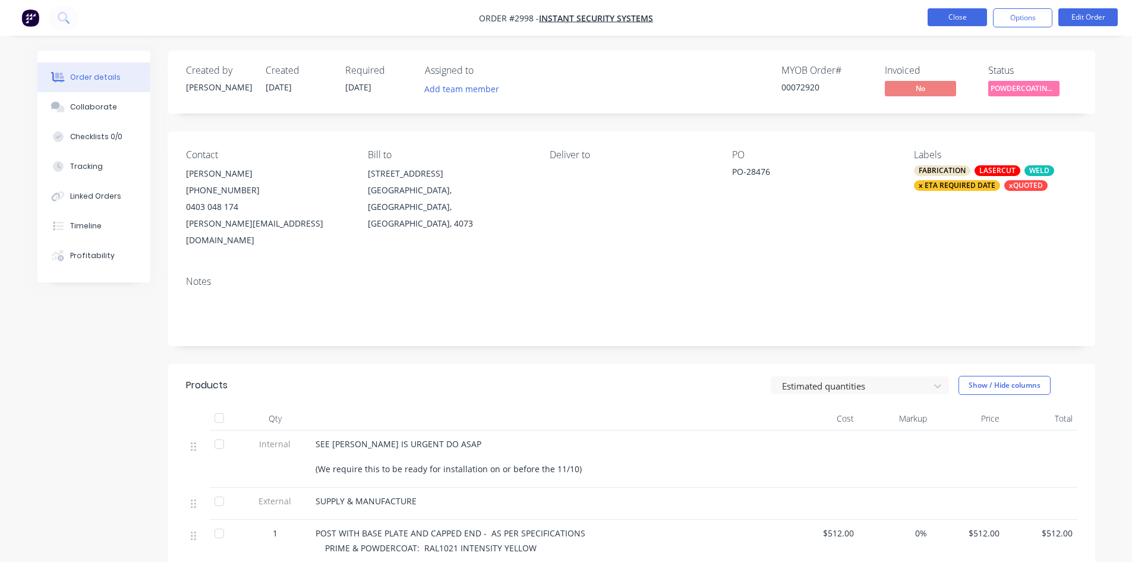
click at [963, 16] on button "Close" at bounding box center [957, 17] width 59 height 18
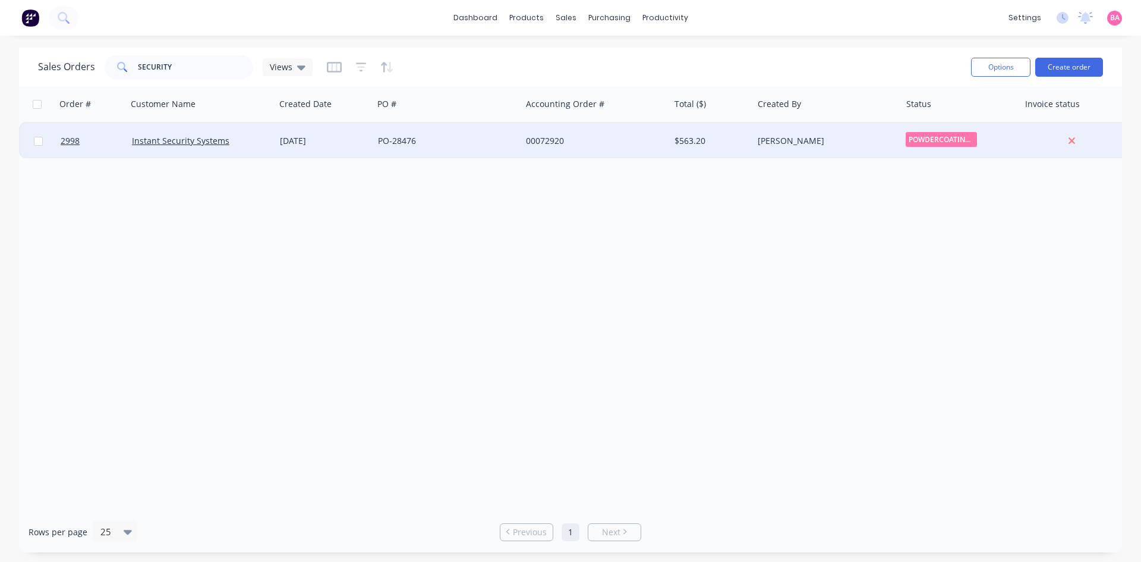
click at [60, 139] on div at bounding box center [91, 141] width 71 height 36
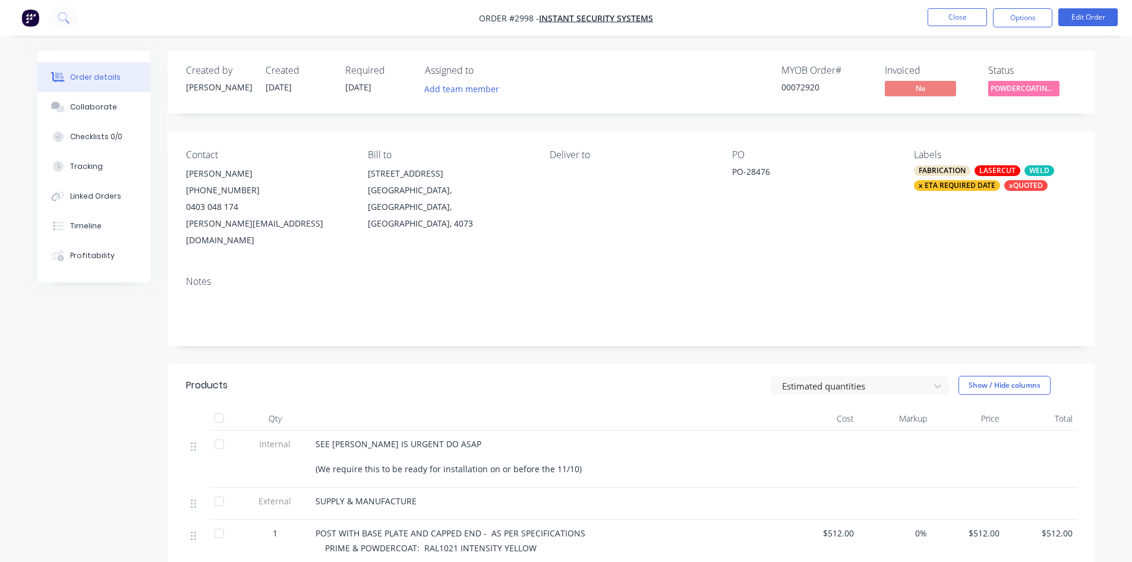
click at [976, 184] on div "x ETA REQUIRED DATE" at bounding box center [957, 185] width 86 height 11
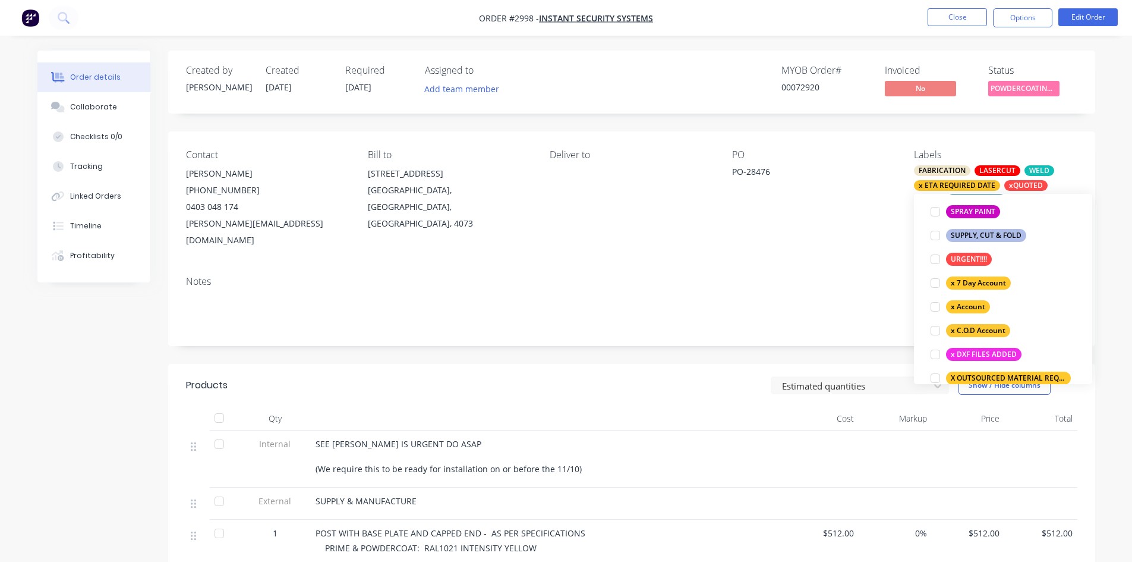
scroll to position [792, 0]
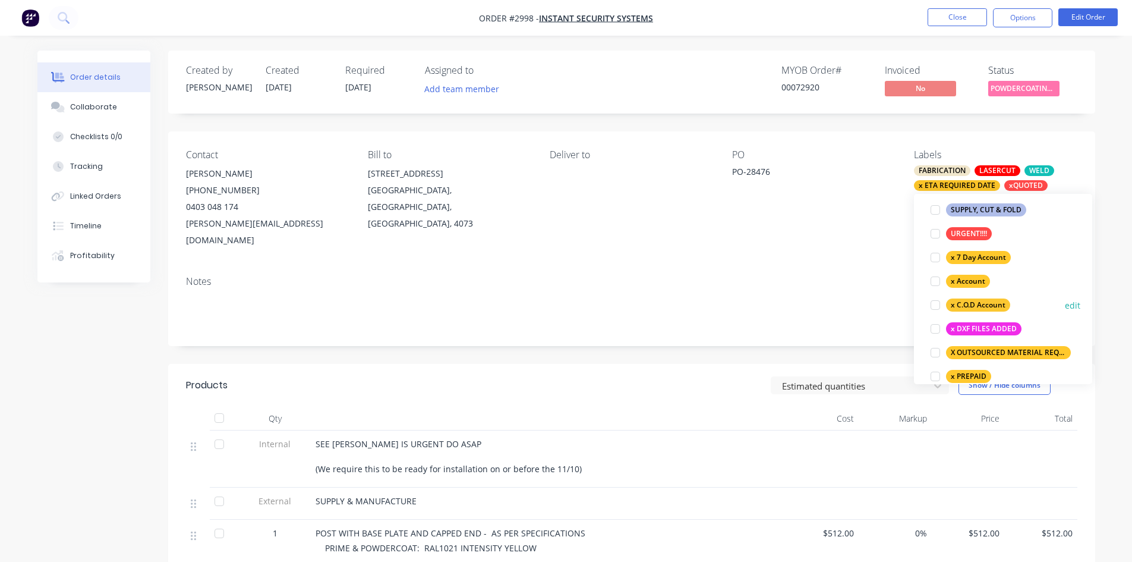
click at [936, 305] on div at bounding box center [936, 305] width 24 height 24
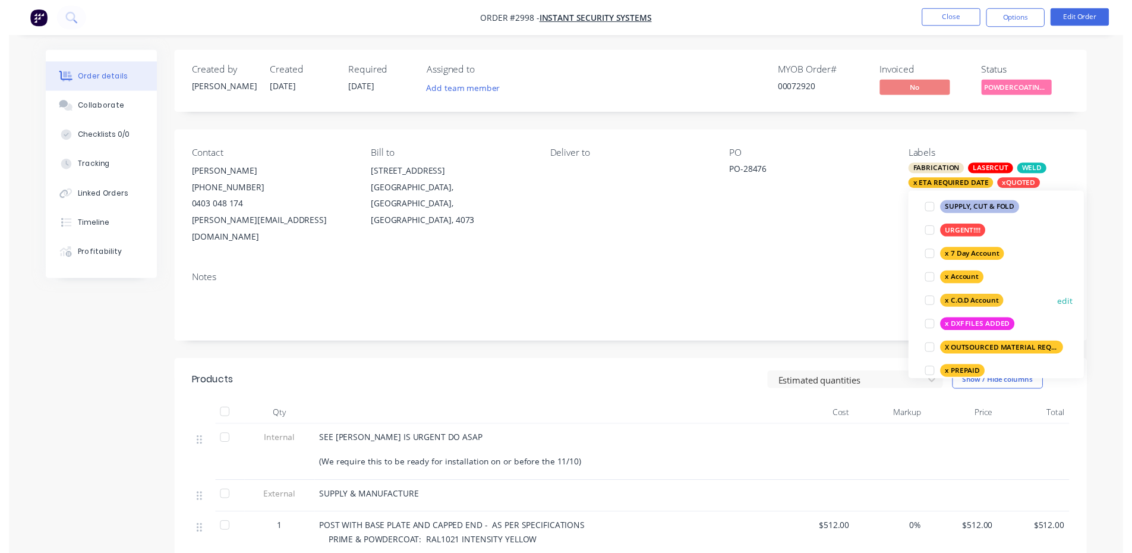
scroll to position [55, 0]
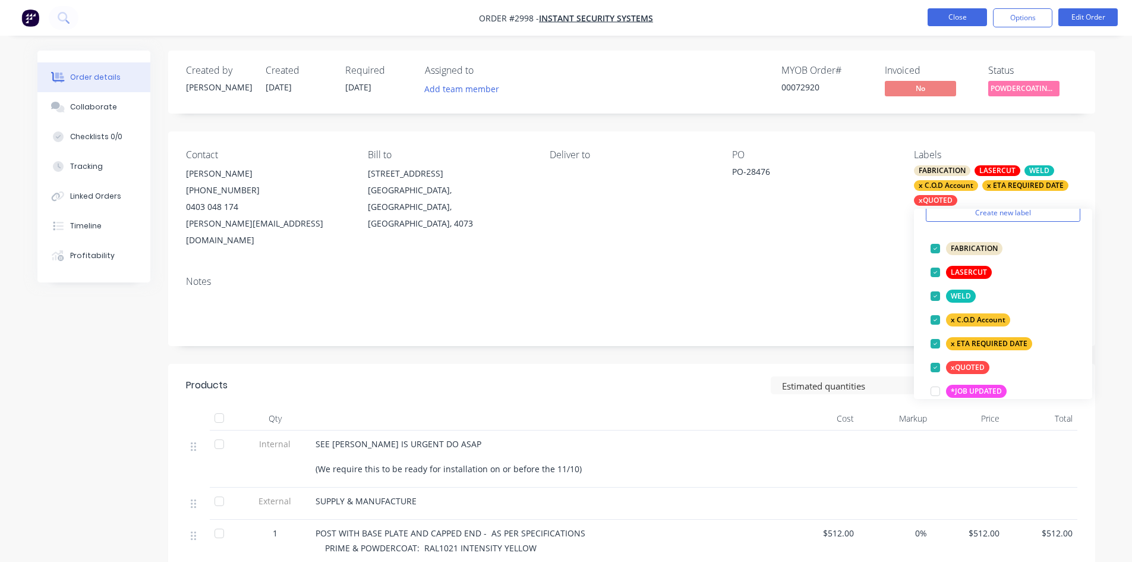
click at [958, 17] on button "Close" at bounding box center [957, 17] width 59 height 18
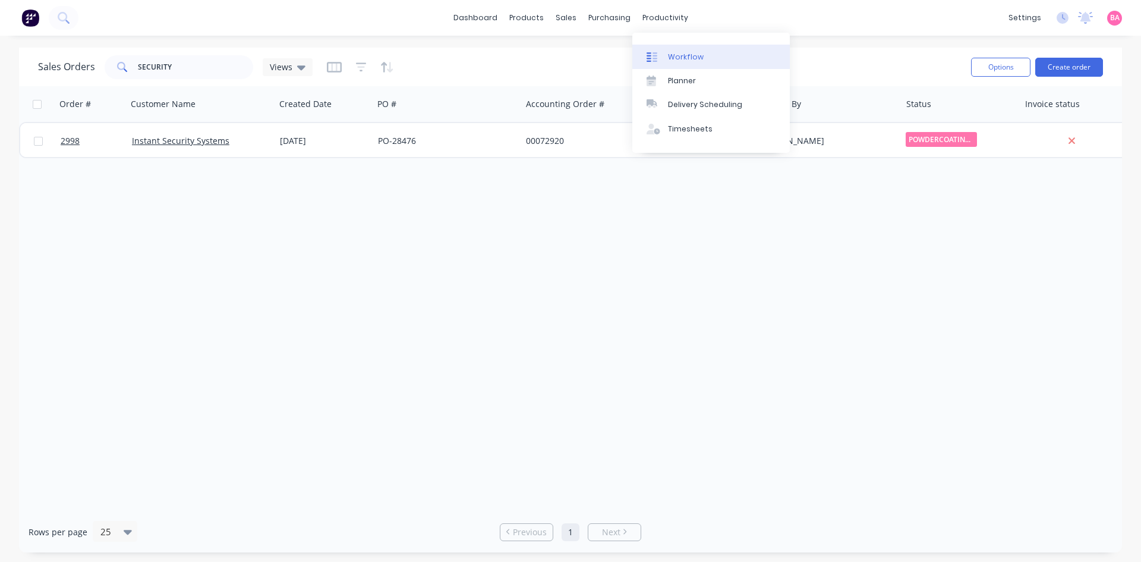
click at [682, 58] on div "Workflow" at bounding box center [686, 57] width 36 height 11
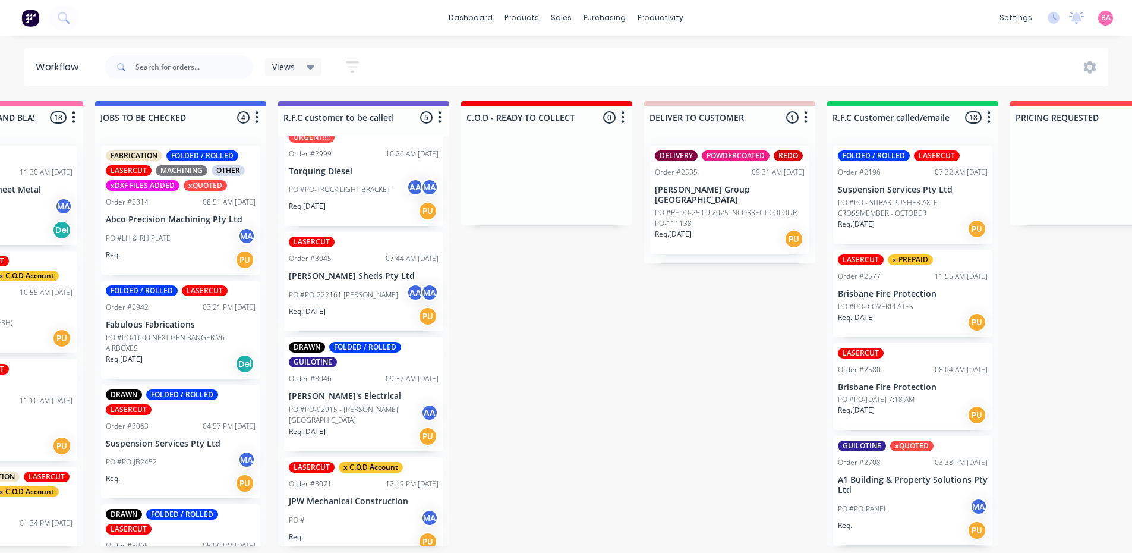
scroll to position [139, 0]
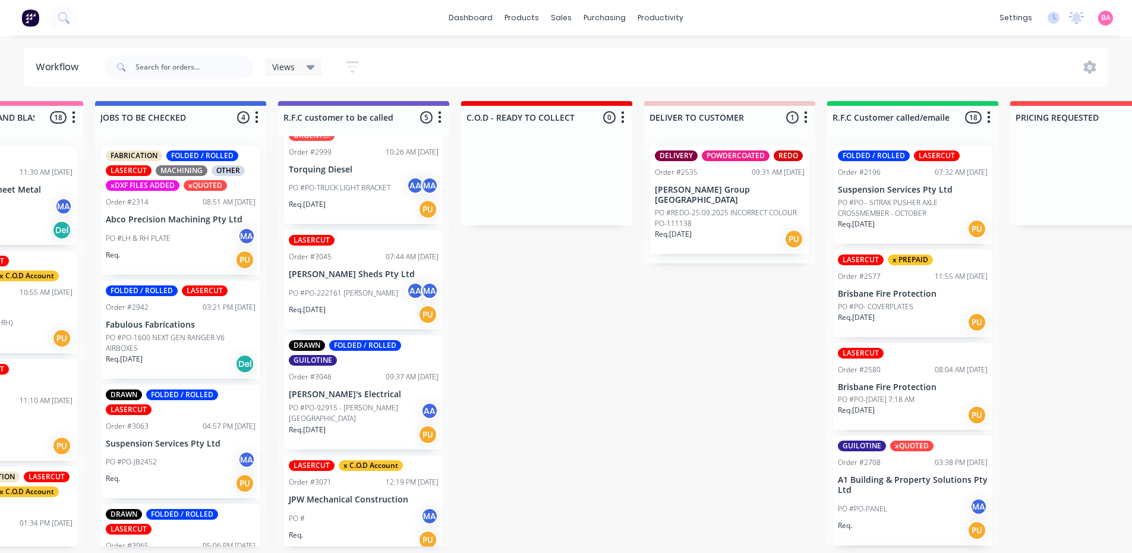
click at [351, 196] on div "PO #PO-TRUCK LIGHT BRACKET AA MA" at bounding box center [364, 188] width 150 height 23
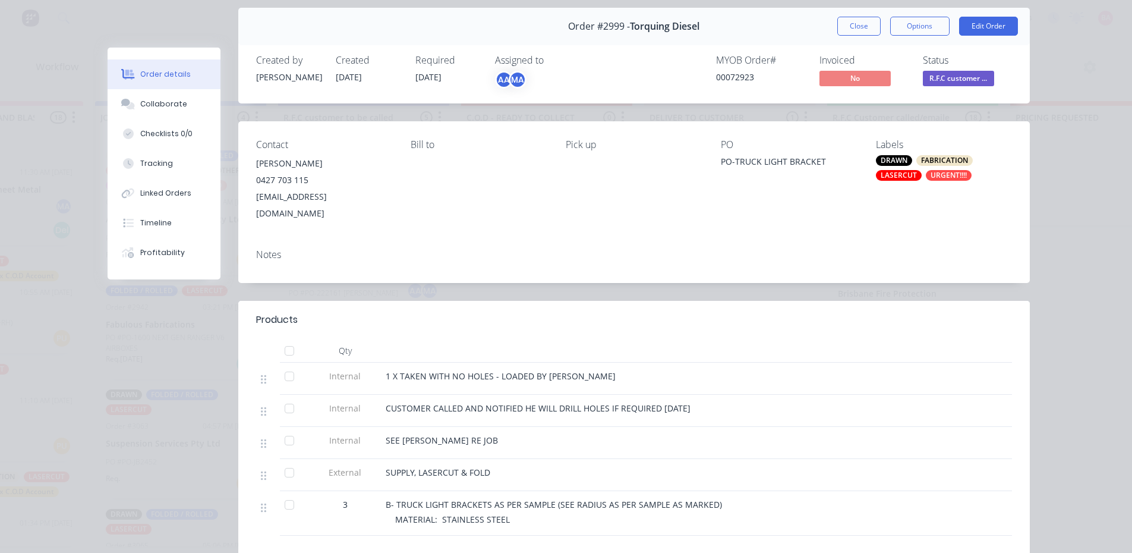
scroll to position [79, 0]
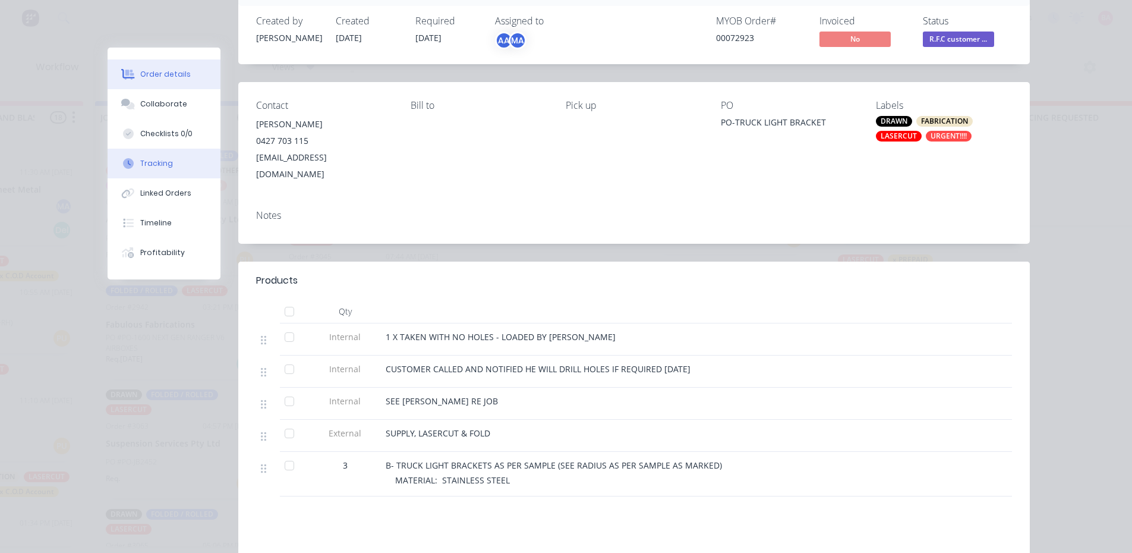
drag, startPoint x: 158, startPoint y: 105, endPoint x: 187, endPoint y: 159, distance: 61.7
click at [158, 104] on div "Collaborate" at bounding box center [163, 104] width 47 height 11
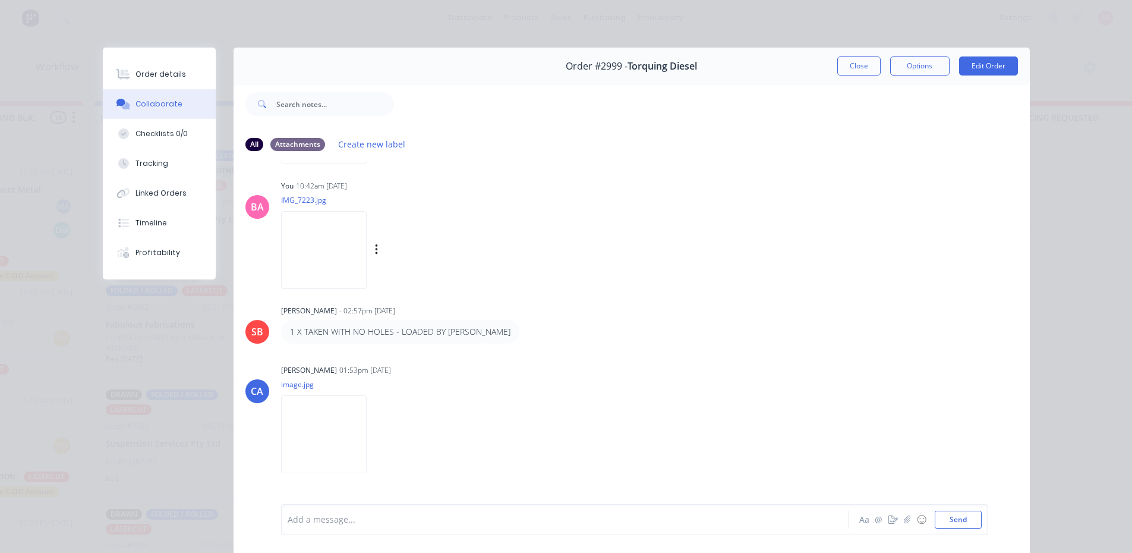
scroll to position [268, 0]
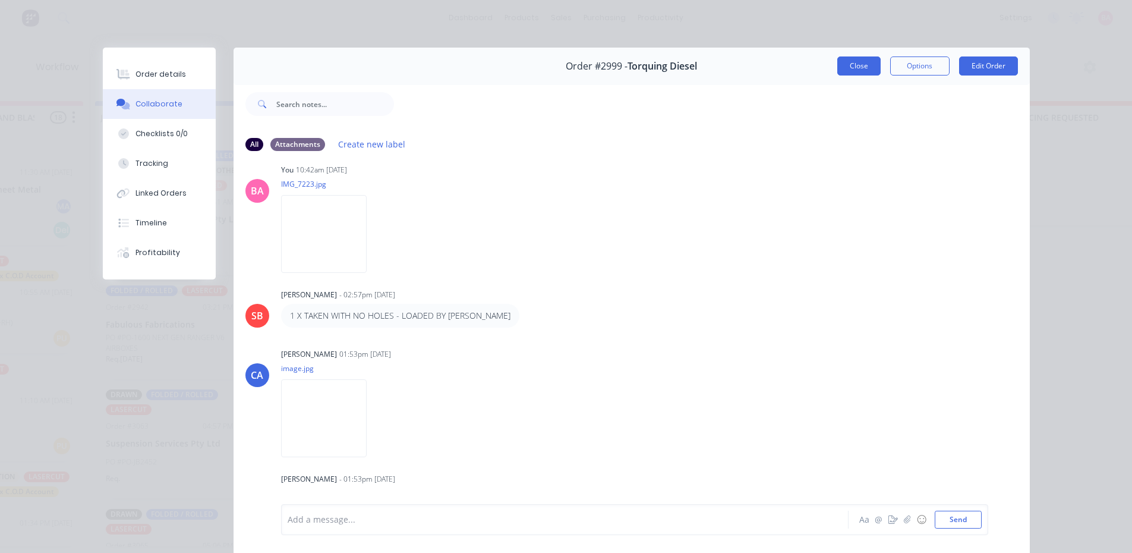
click at [862, 65] on button "Close" at bounding box center [859, 65] width 43 height 19
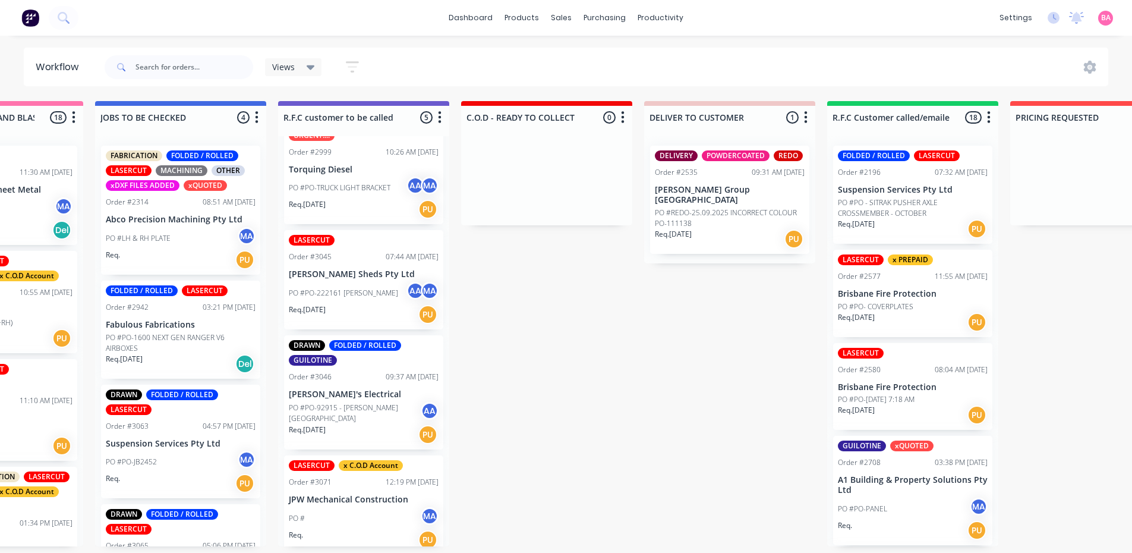
click at [366, 303] on div "PO #PO-222161 BERGER AA MA" at bounding box center [364, 293] width 150 height 23
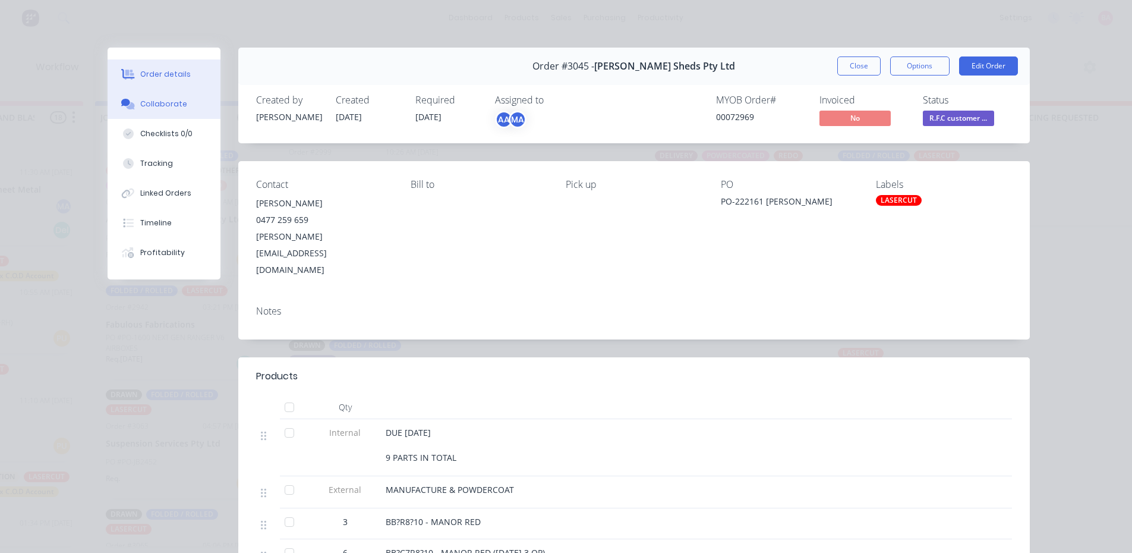
click at [155, 106] on div "Collaborate" at bounding box center [163, 104] width 47 height 11
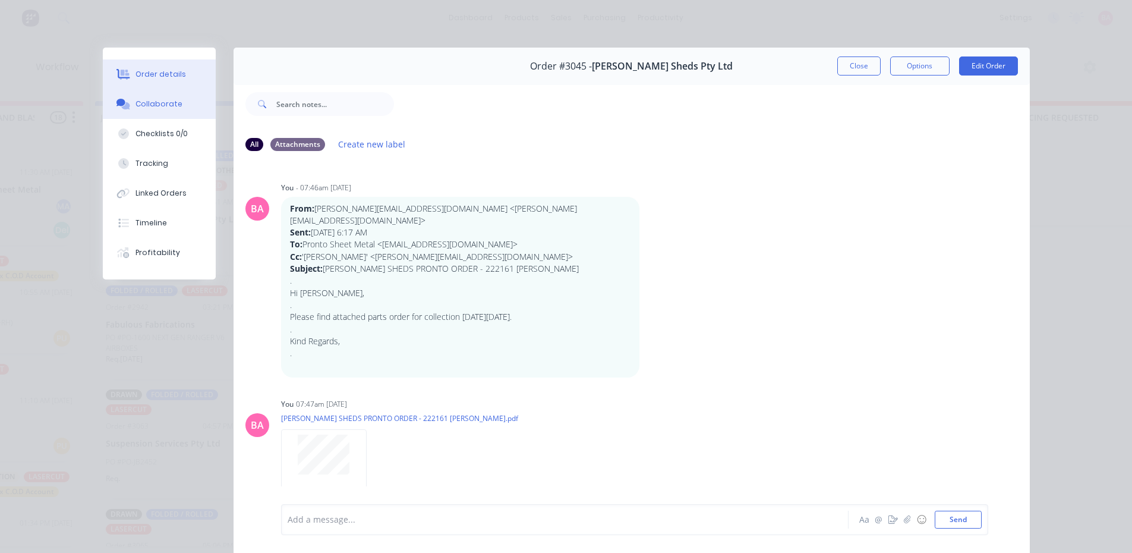
click at [153, 73] on div "Order details" at bounding box center [161, 74] width 51 height 11
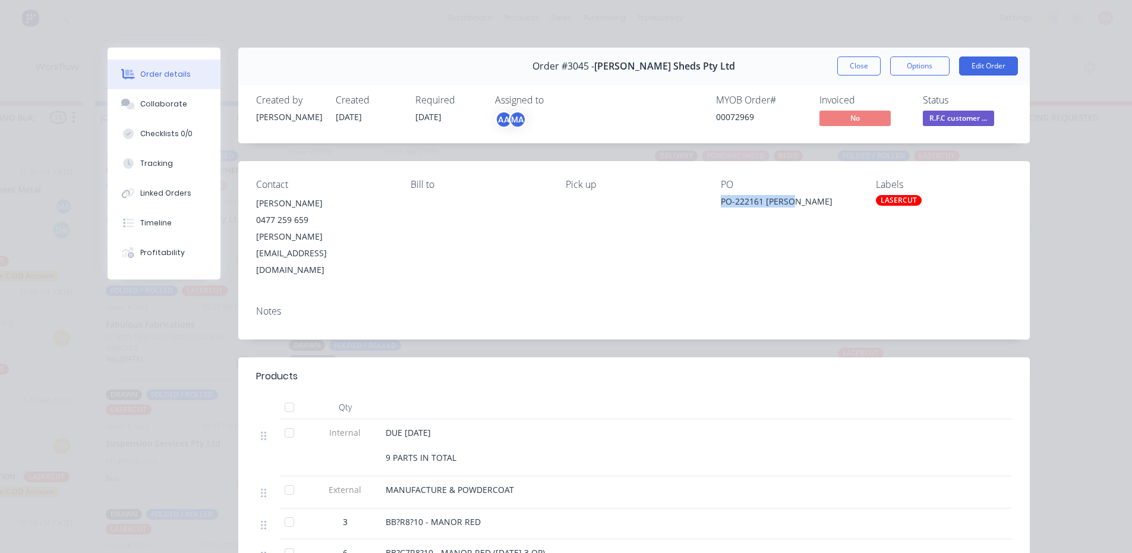
drag, startPoint x: 794, startPoint y: 202, endPoint x: 713, endPoint y: 204, distance: 80.9
click at [713, 204] on div "Contact MARTIN EDIE 0477 259 659 martin@ozziesheds.com.au Bill to Pick up PO PO…" at bounding box center [634, 228] width 792 height 135
copy div "PO-222161 [PERSON_NAME]"
click at [983, 61] on button "Edit Order" at bounding box center [988, 65] width 59 height 19
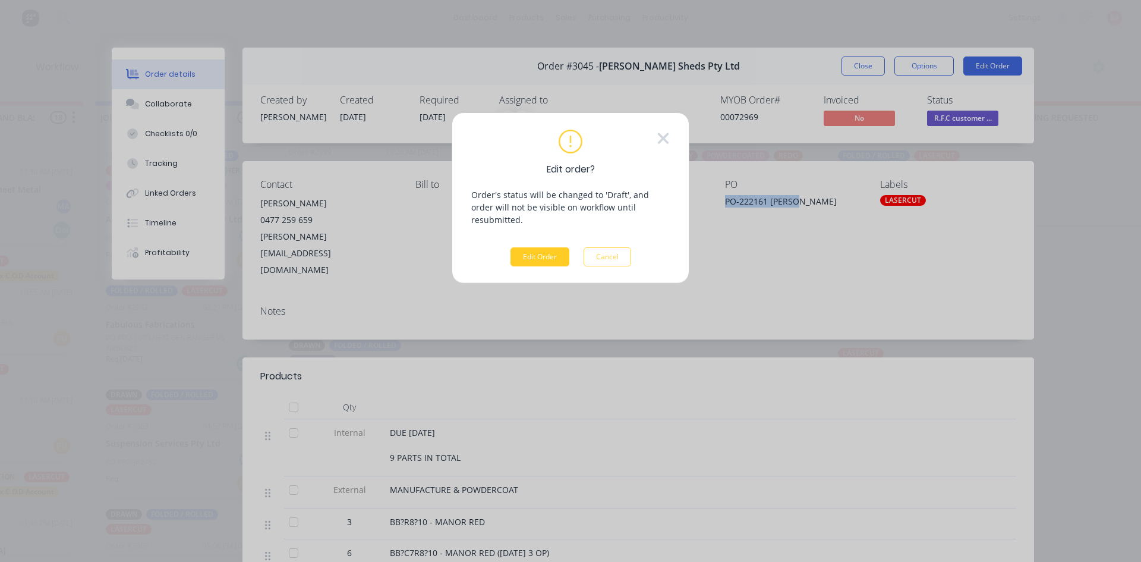
click at [536, 247] on button "Edit Order" at bounding box center [540, 256] width 59 height 19
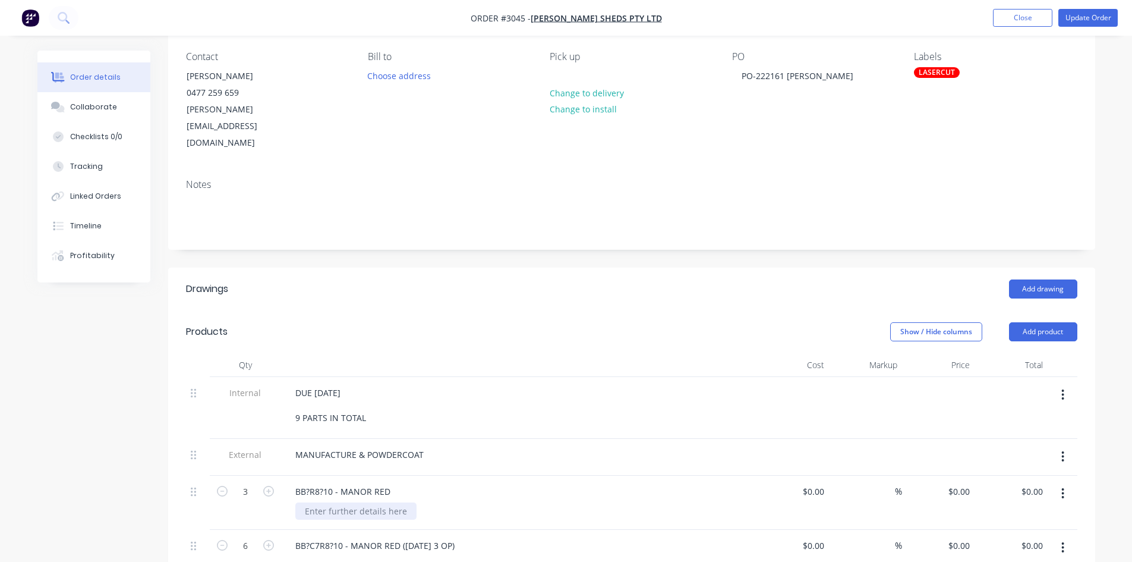
scroll to position [99, 0]
click at [310, 482] on div "BB?R8?10 - MANOR RED" at bounding box center [343, 490] width 114 height 17
click at [323, 482] on div "BB-R8?10 - MANOR RED" at bounding box center [343, 490] width 114 height 17
click at [308, 536] on div "BB?C7R8?10 - MANOR RED (3 AD 3 OP)" at bounding box center [375, 544] width 178 height 17
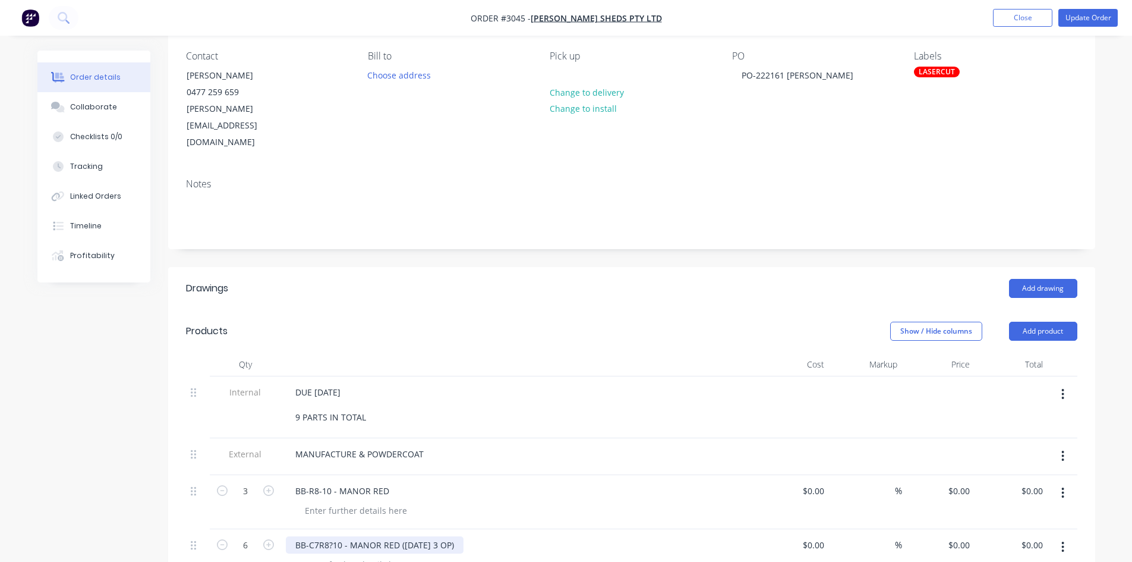
click at [332, 536] on div "BB-C7R8?10 - MANOR RED (3 AD 3 OP)" at bounding box center [375, 544] width 178 height 17
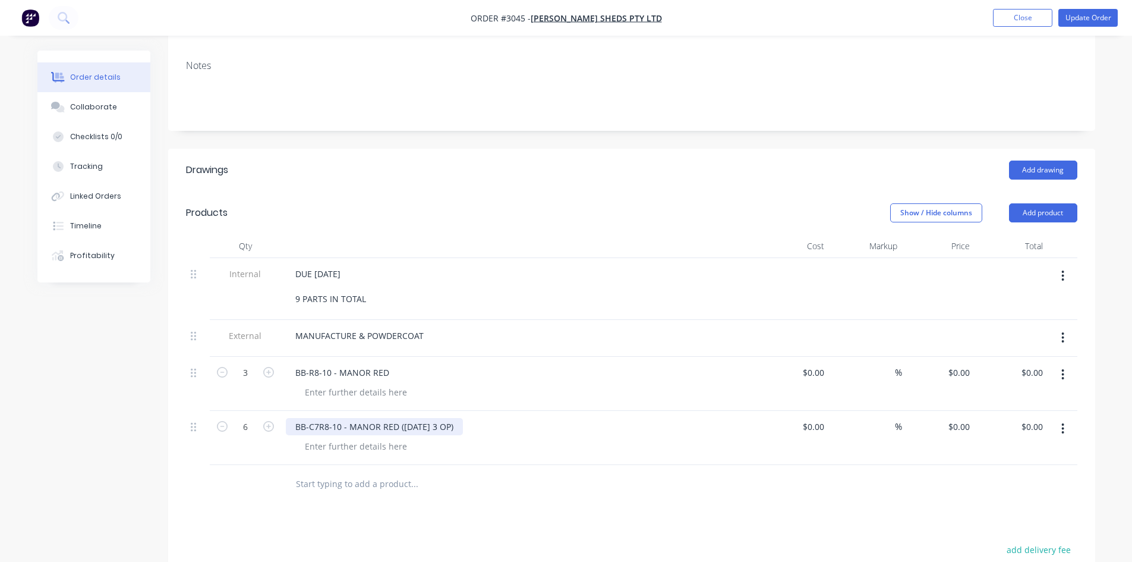
scroll to position [218, 0]
click at [96, 102] on div "Collaborate" at bounding box center [93, 107] width 47 height 11
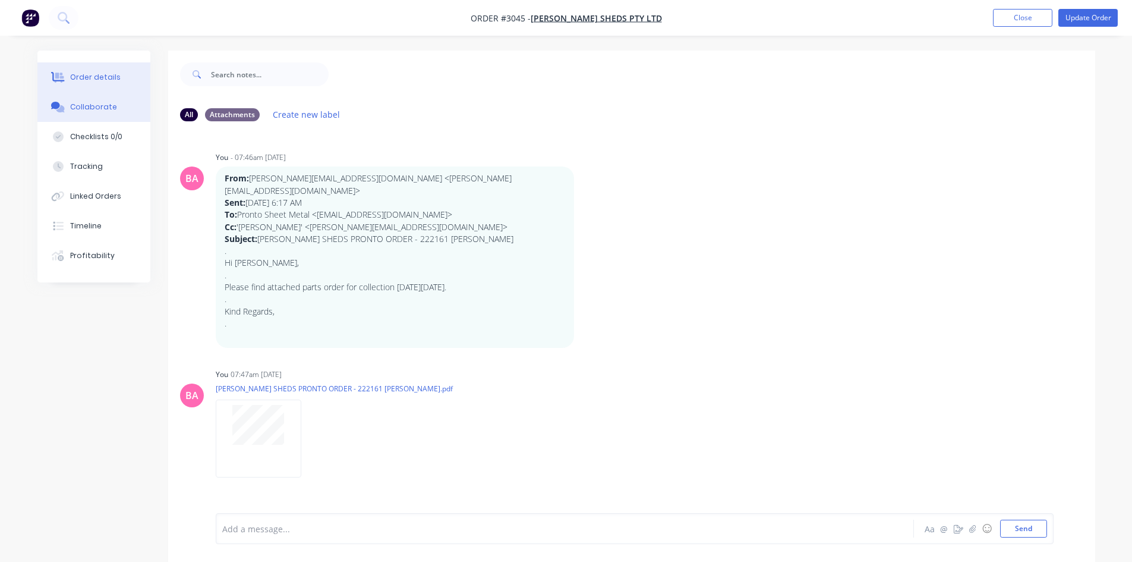
click at [104, 78] on div "Order details" at bounding box center [95, 77] width 51 height 11
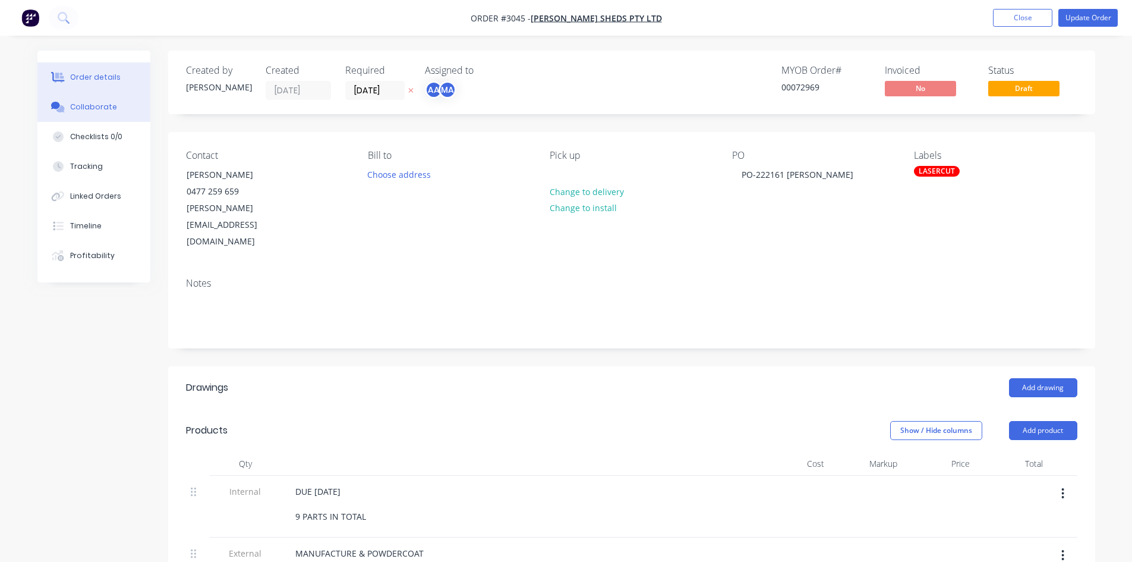
click at [101, 104] on div "Collaborate" at bounding box center [93, 107] width 47 height 11
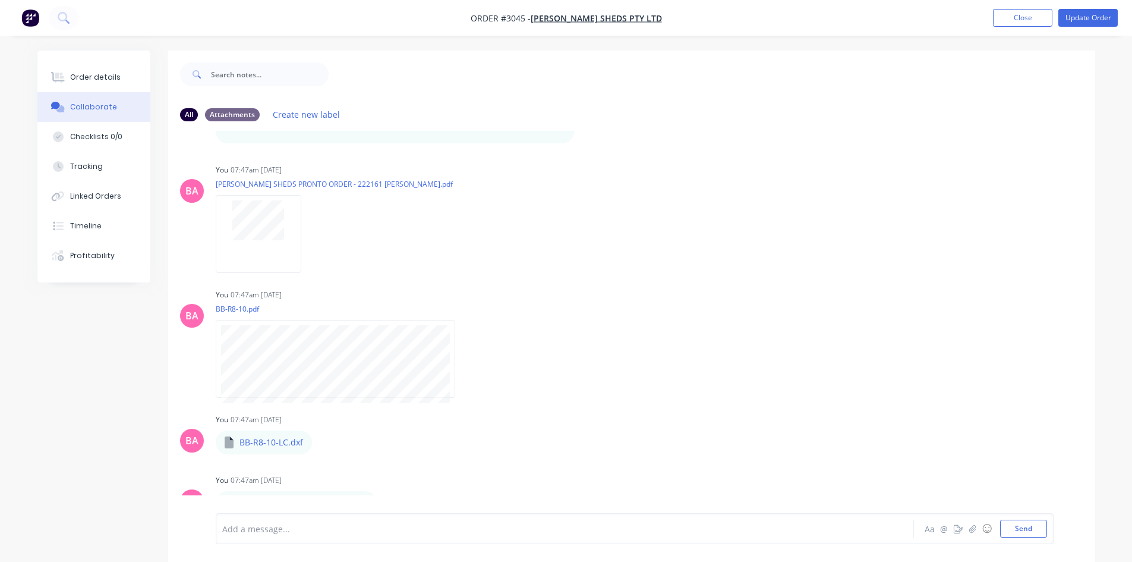
scroll to position [218, 0]
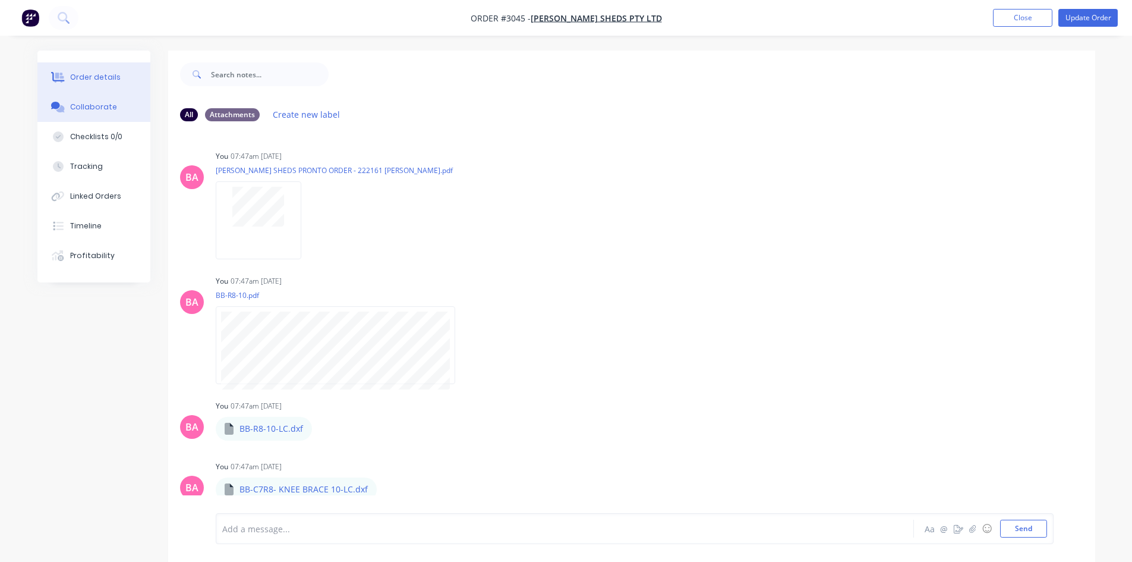
click at [103, 77] on div "Order details" at bounding box center [95, 77] width 51 height 11
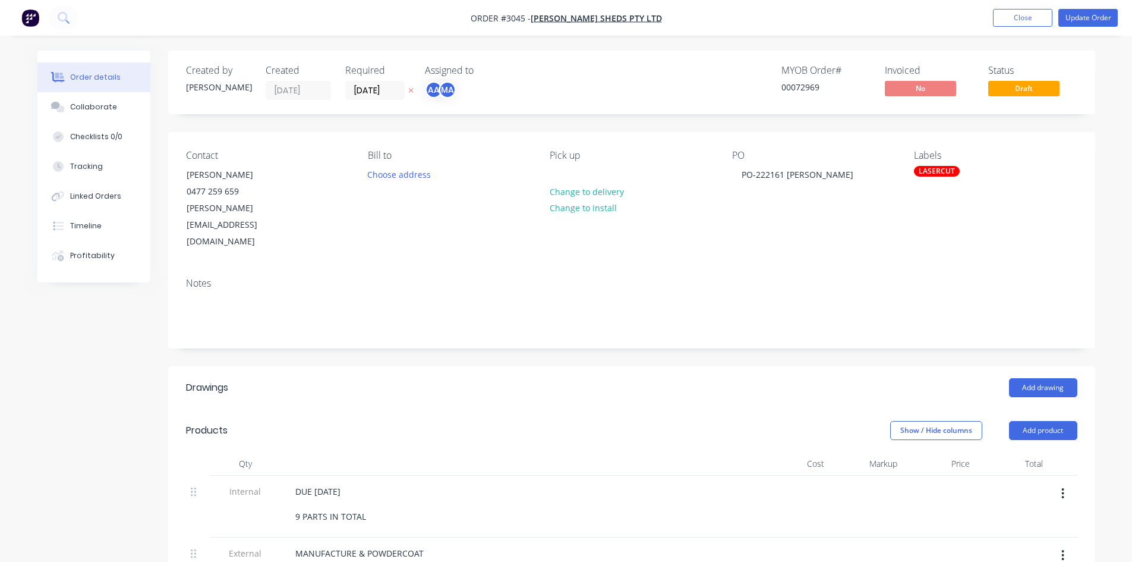
click at [942, 171] on div "LASERCUT" at bounding box center [937, 171] width 46 height 11
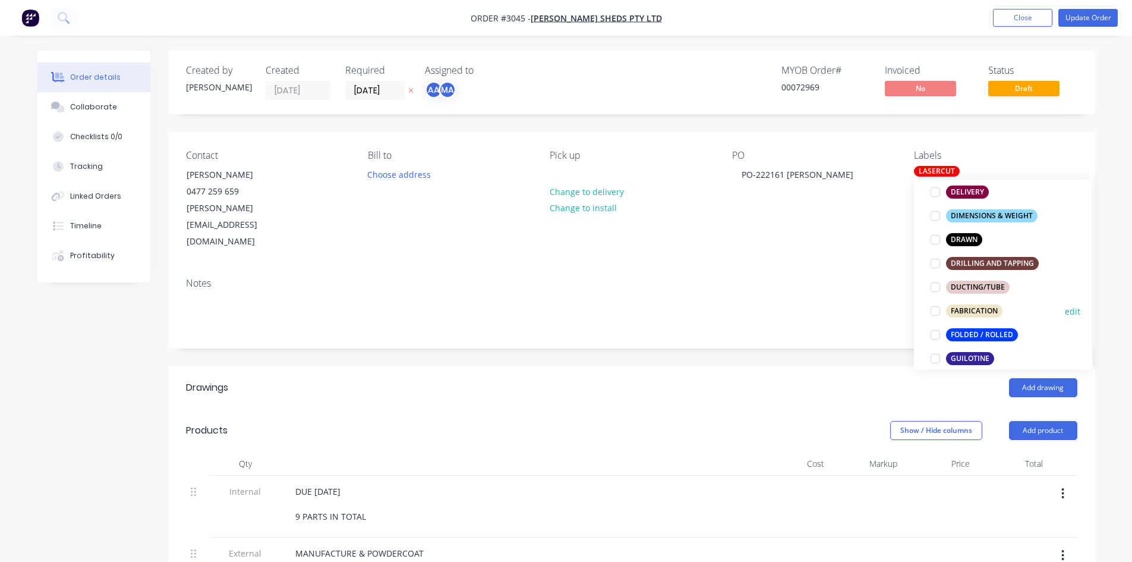
scroll to position [278, 0]
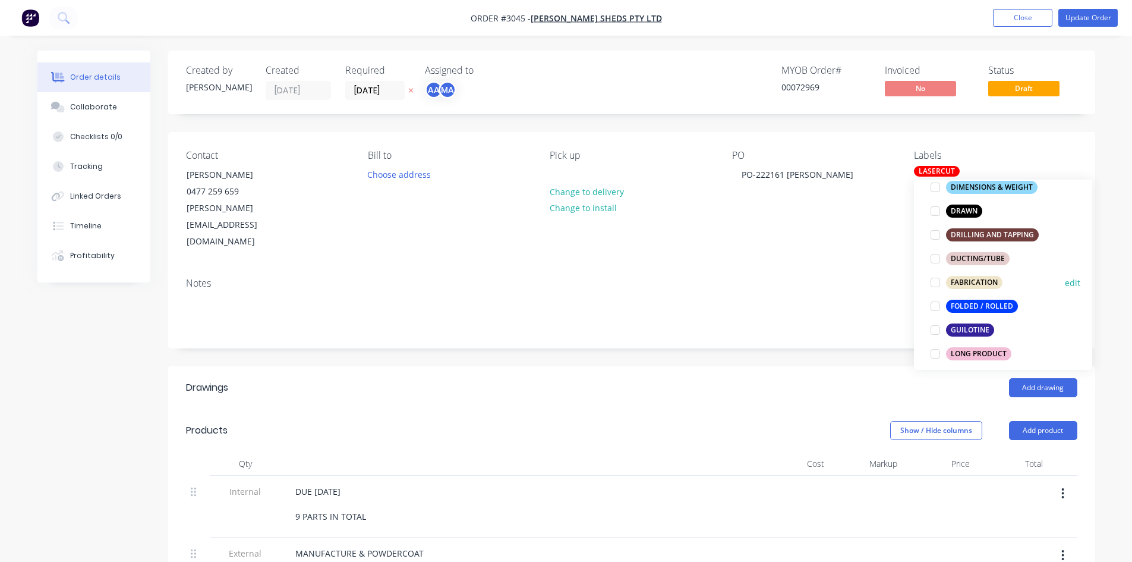
click at [975, 286] on div "FABRICATION" at bounding box center [974, 282] width 56 height 13
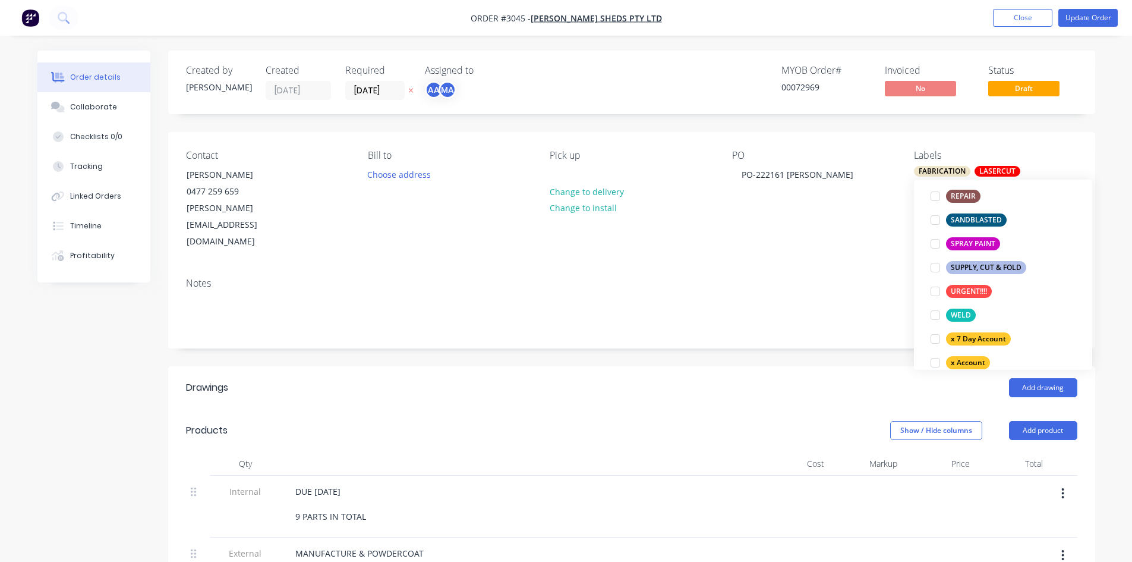
scroll to position [674, 0]
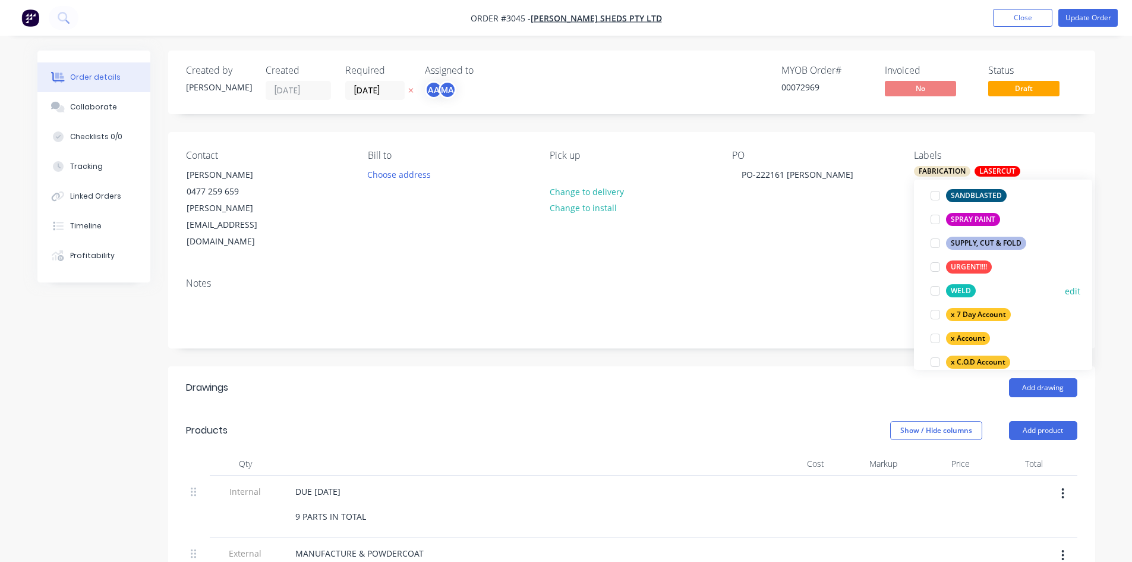
click at [936, 291] on div at bounding box center [936, 291] width 24 height 24
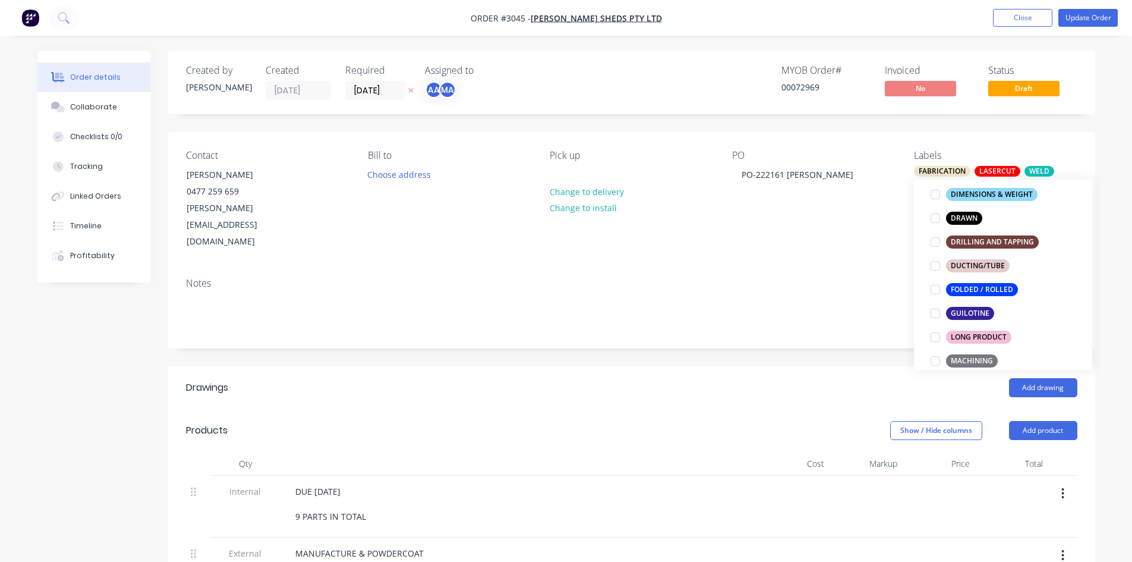
scroll to position [348, 0]
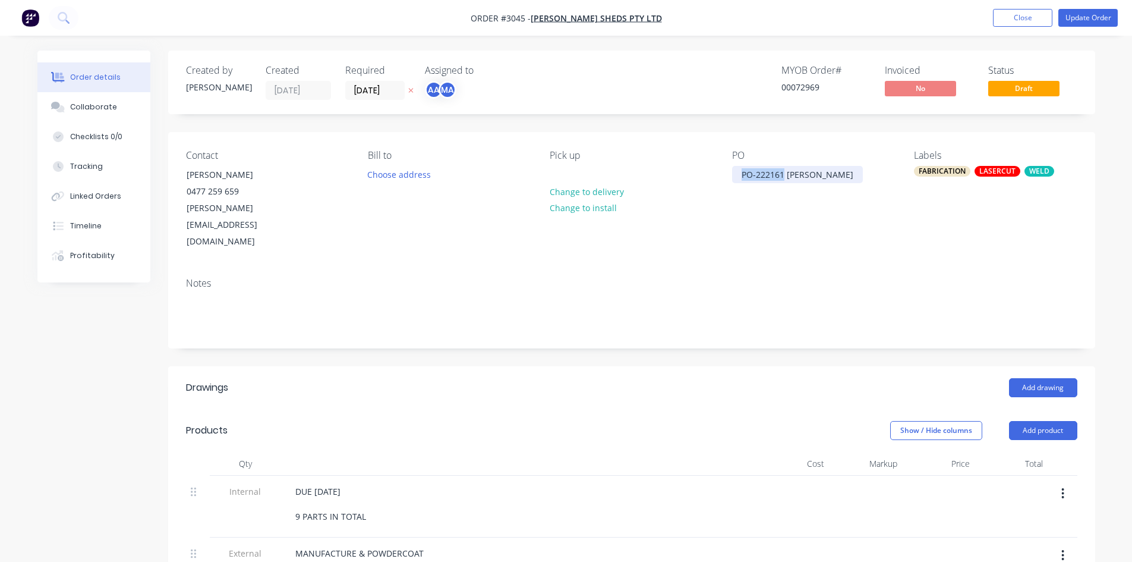
drag, startPoint x: 785, startPoint y: 176, endPoint x: 715, endPoint y: 174, distance: 69.6
click at [715, 174] on div "Contact MARTIN EDIE 0477 259 659 martin@ozziesheds.com.au Bill to Choose addres…" at bounding box center [631, 200] width 927 height 136
click at [804, 180] on div "PO-222161 BERGER" at bounding box center [797, 174] width 131 height 17
drag, startPoint x: 820, startPoint y: 172, endPoint x: 757, endPoint y: 175, distance: 62.5
click at [757, 175] on div "PO-222161 BERGER" at bounding box center [797, 174] width 131 height 17
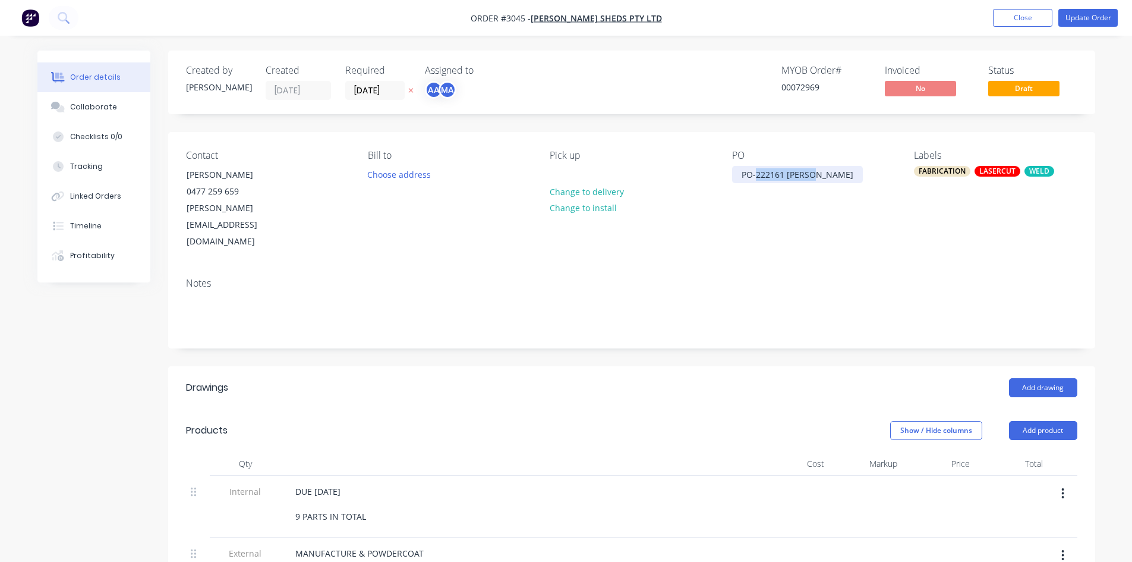
copy div "222161 BERGER"
drag, startPoint x: 98, startPoint y: 100, endPoint x: 109, endPoint y: 128, distance: 30.1
click at [98, 100] on button "Collaborate" at bounding box center [93, 107] width 113 height 30
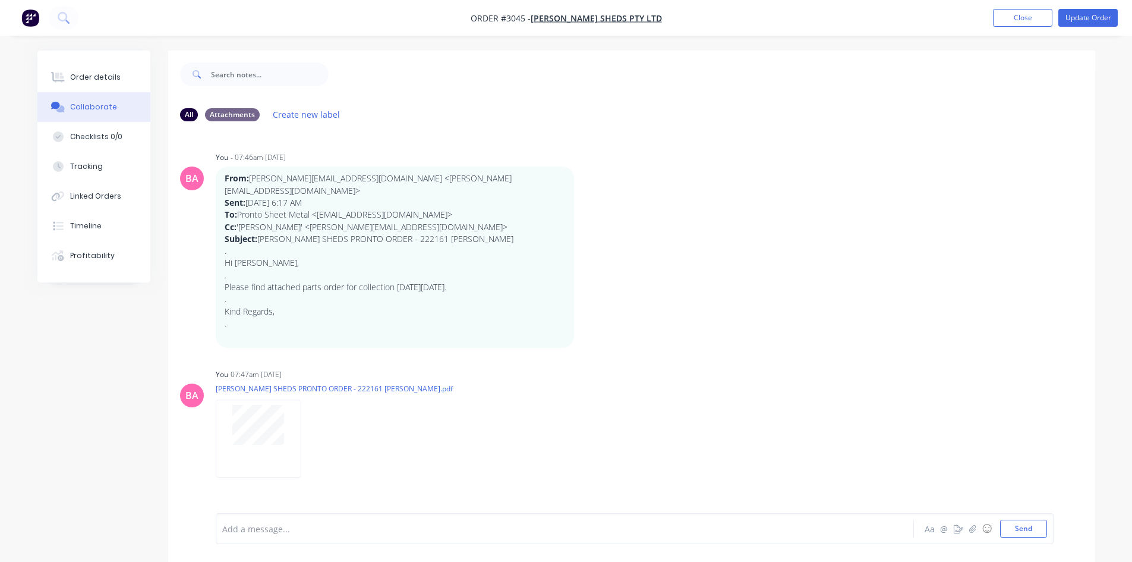
click at [310, 531] on div at bounding box center [532, 529] width 618 height 12
click at [1033, 526] on button "Send" at bounding box center [1024, 529] width 47 height 18
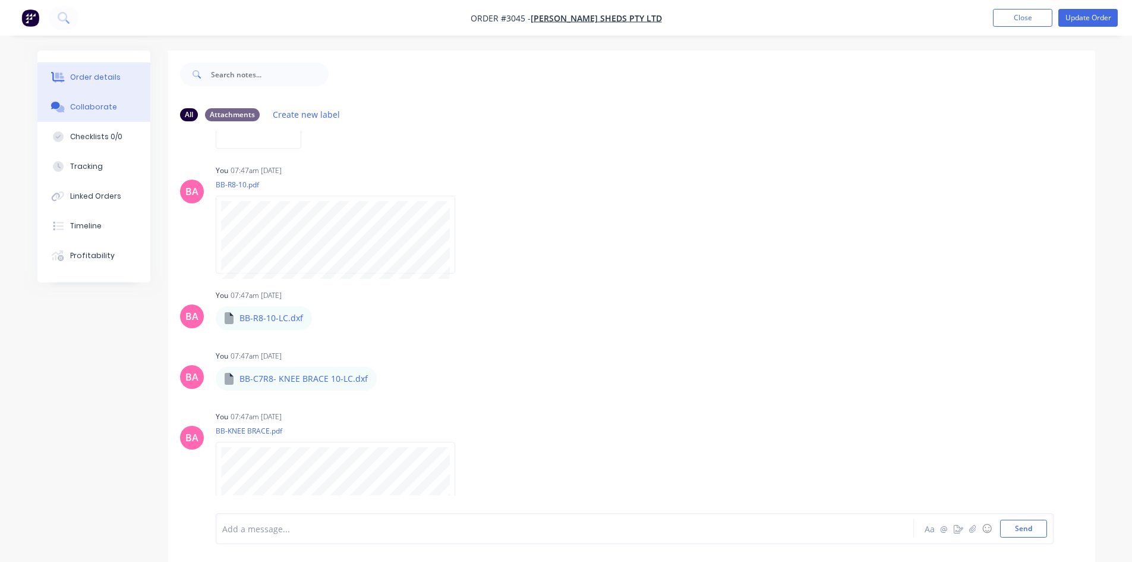
click at [95, 75] on div "Order details" at bounding box center [95, 77] width 51 height 11
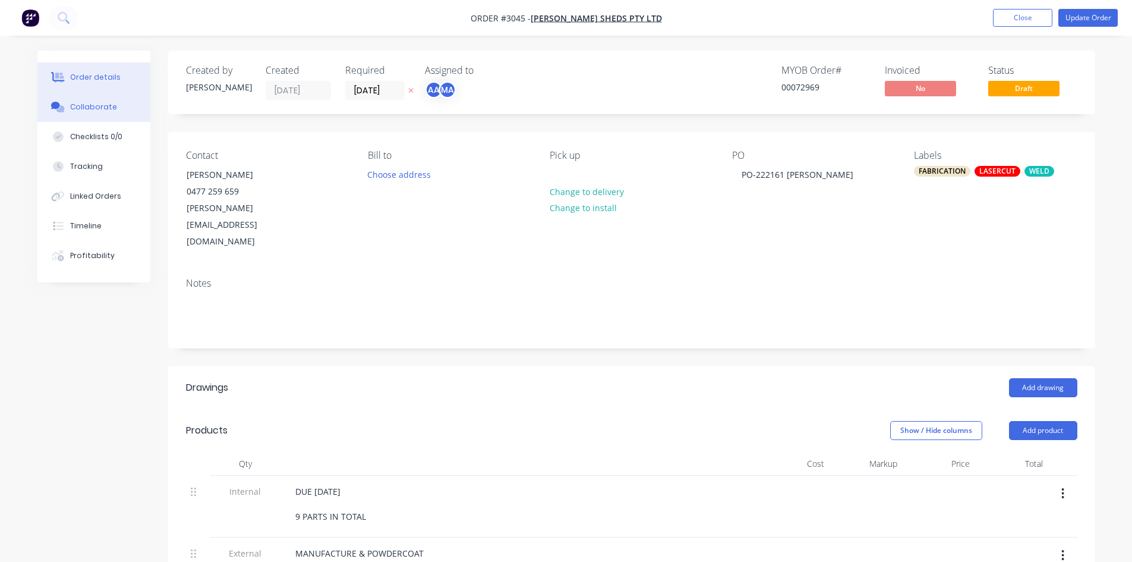
click at [90, 103] on div "Collaborate" at bounding box center [93, 107] width 47 height 11
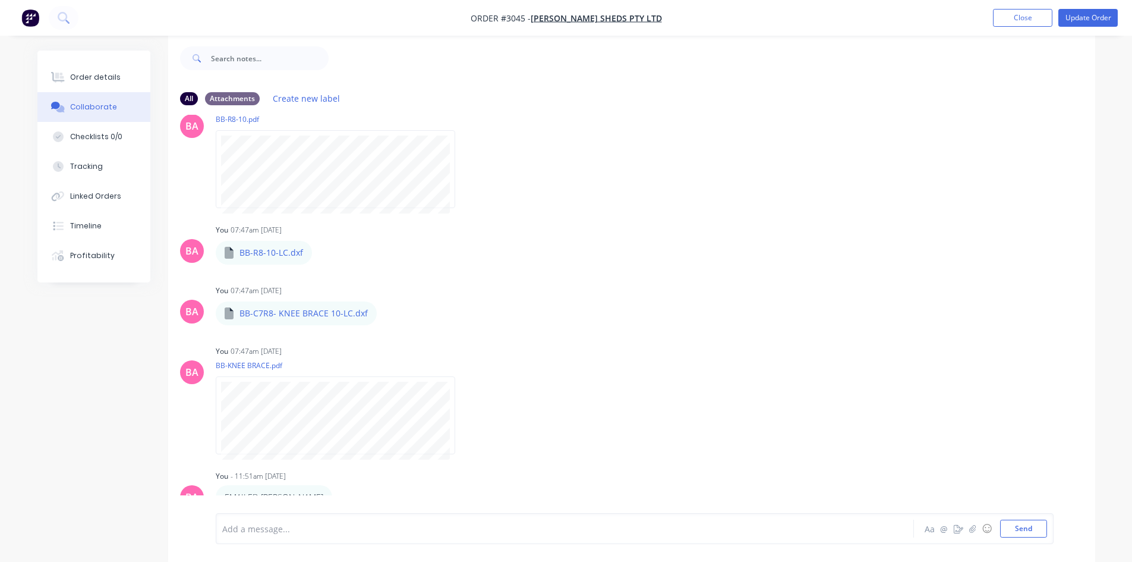
scroll to position [18, 0]
click at [1016, 523] on button "Send" at bounding box center [1024, 529] width 47 height 18
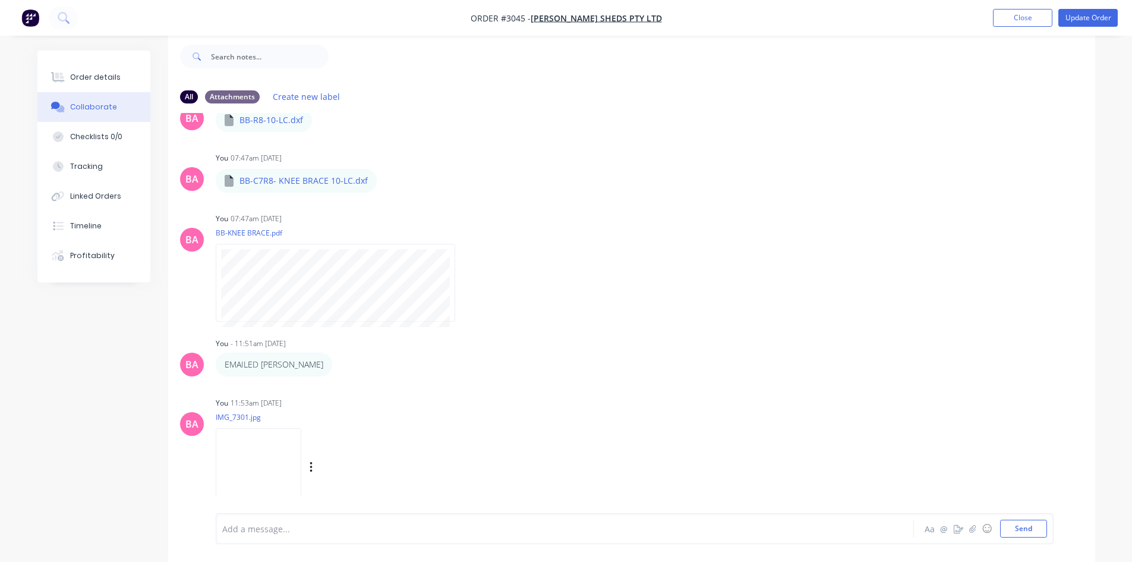
scroll to position [514, 0]
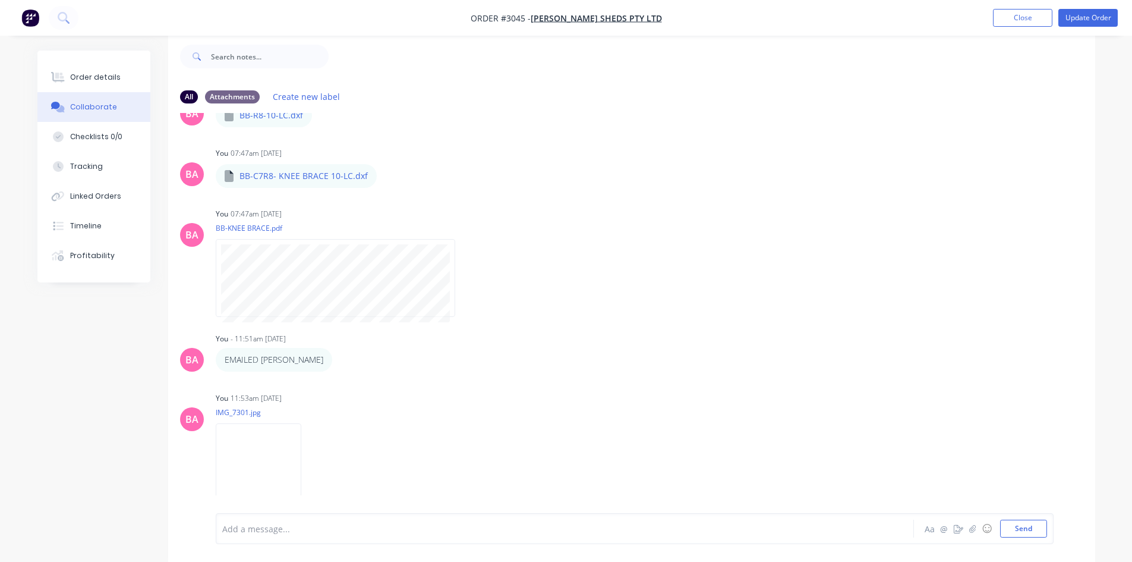
click at [316, 533] on div at bounding box center [532, 529] width 618 height 12
click at [1031, 525] on button "Send" at bounding box center [1024, 529] width 47 height 18
click at [102, 71] on button "Order details" at bounding box center [93, 77] width 113 height 30
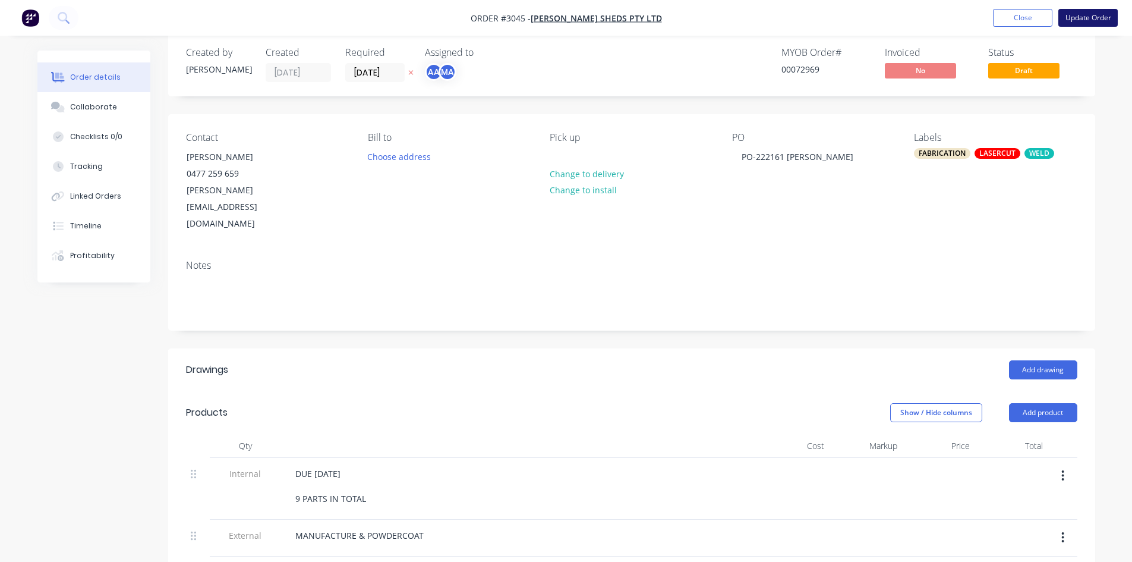
click at [1091, 17] on button "Update Order" at bounding box center [1088, 18] width 59 height 18
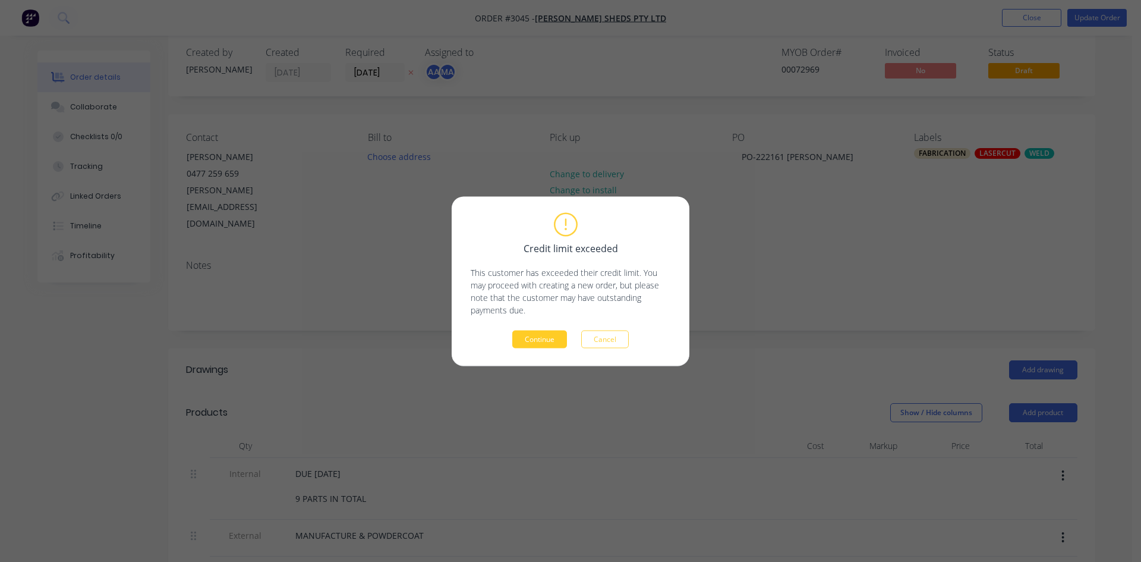
click at [546, 339] on button "Continue" at bounding box center [539, 339] width 55 height 18
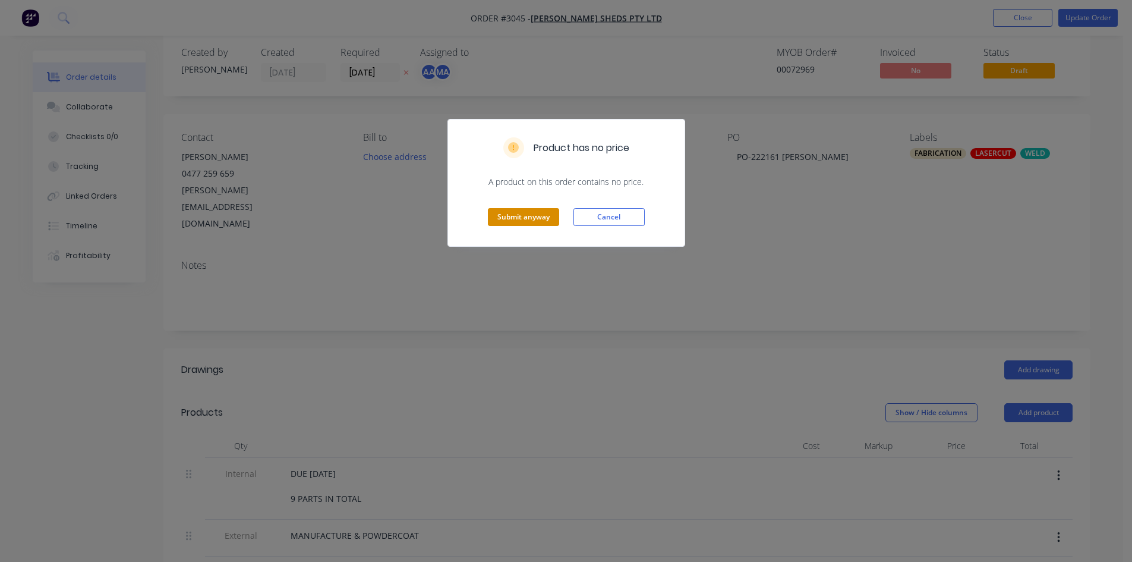
click at [518, 208] on div "Submit anyway Cancel" at bounding box center [566, 217] width 237 height 58
click at [517, 210] on button "Submit anyway" at bounding box center [523, 217] width 71 height 18
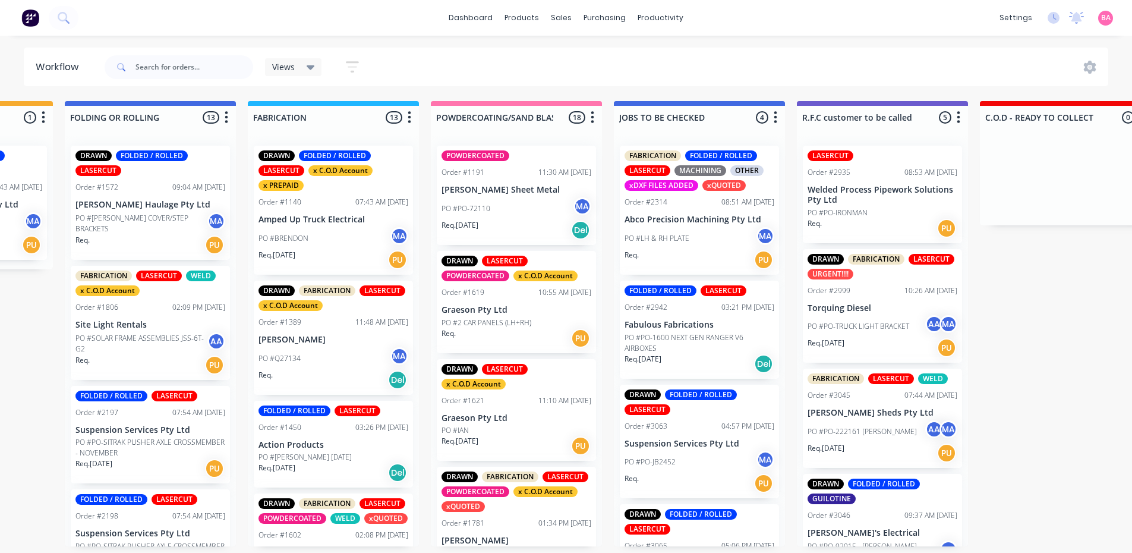
scroll to position [0, 697]
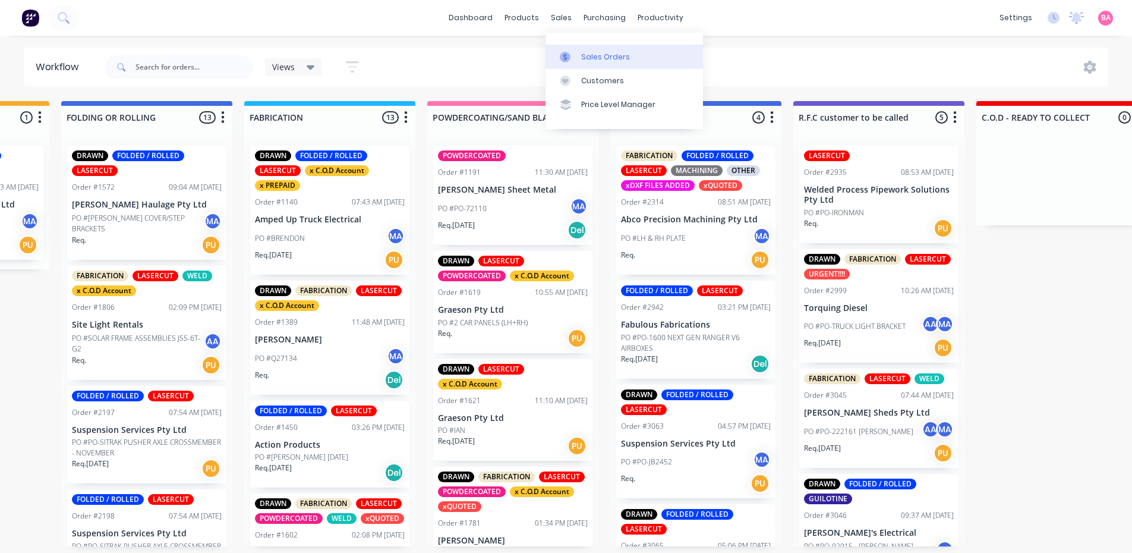
click at [591, 56] on div "Sales Orders" at bounding box center [605, 57] width 49 height 11
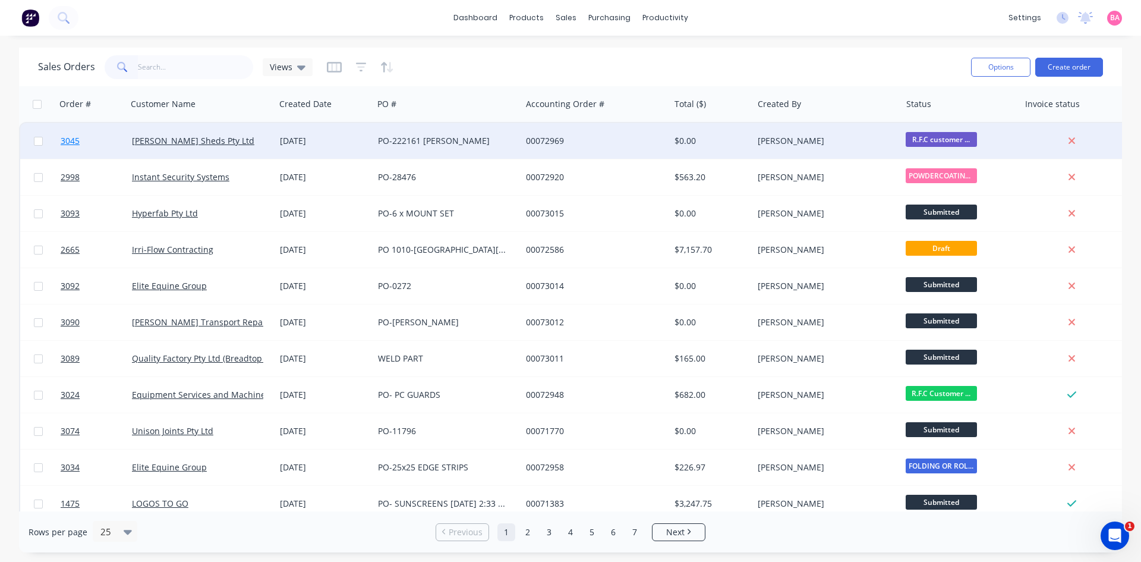
click at [70, 140] on span "3045" at bounding box center [70, 141] width 19 height 12
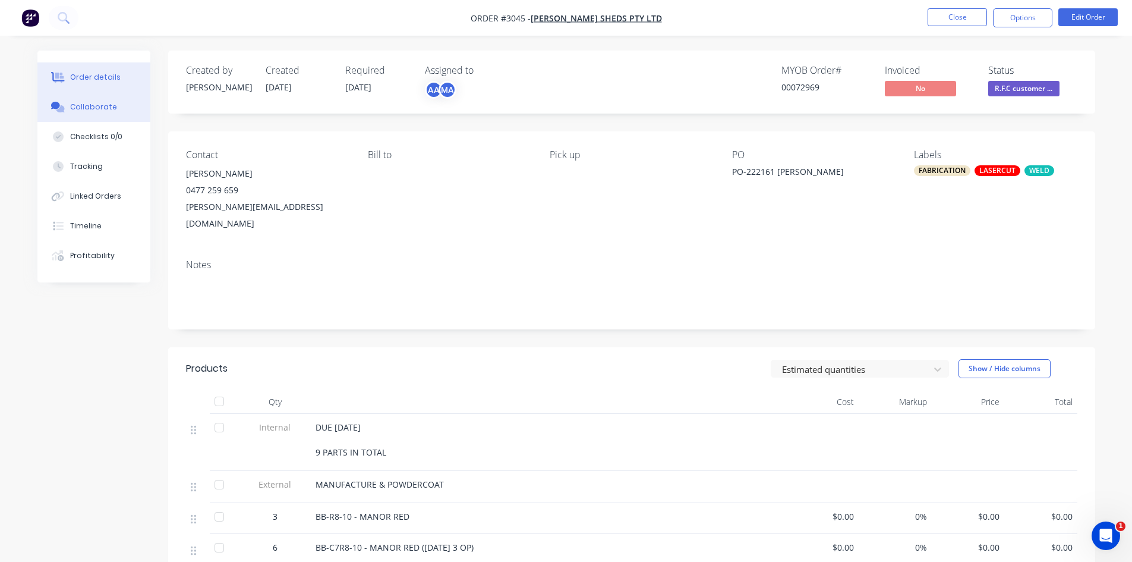
click at [93, 103] on div "Collaborate" at bounding box center [93, 107] width 47 height 11
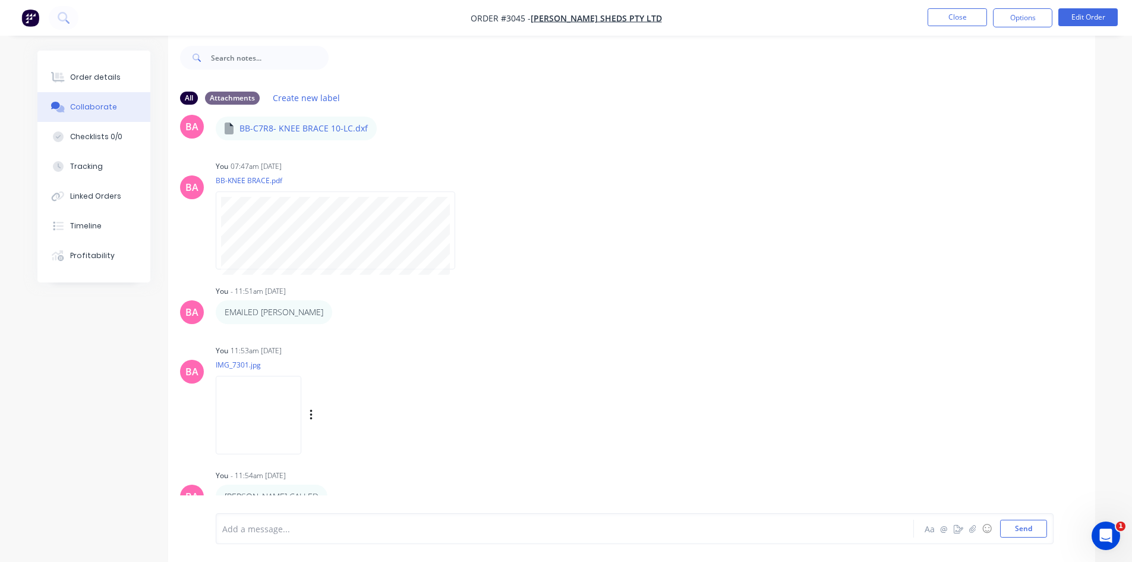
scroll to position [18, 0]
click at [1019, 15] on button "Options" at bounding box center [1022, 17] width 59 height 19
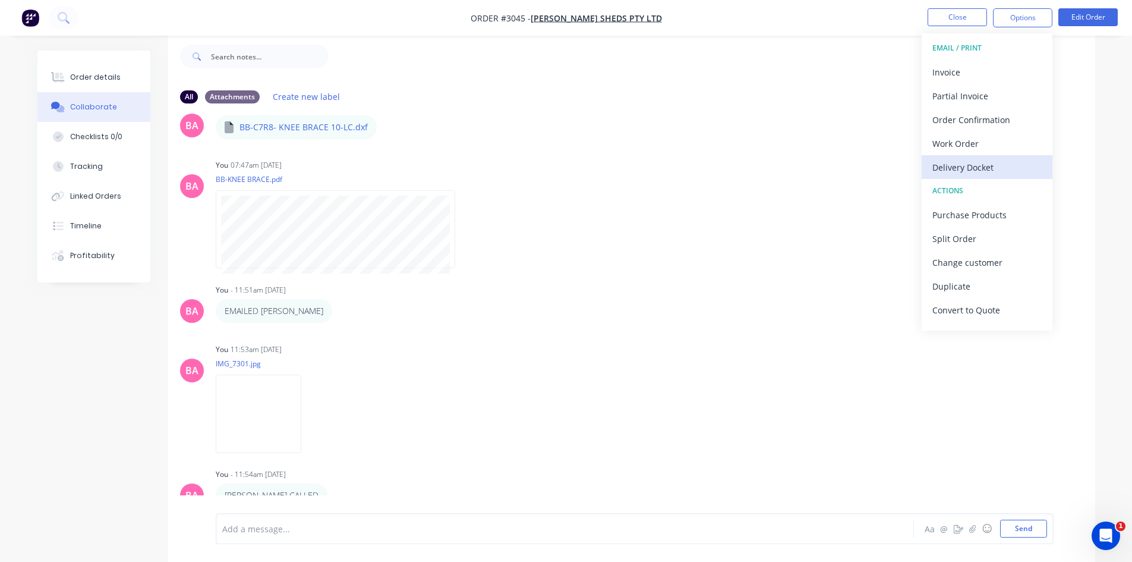
click at [960, 165] on div "Delivery Docket" at bounding box center [987, 167] width 109 height 17
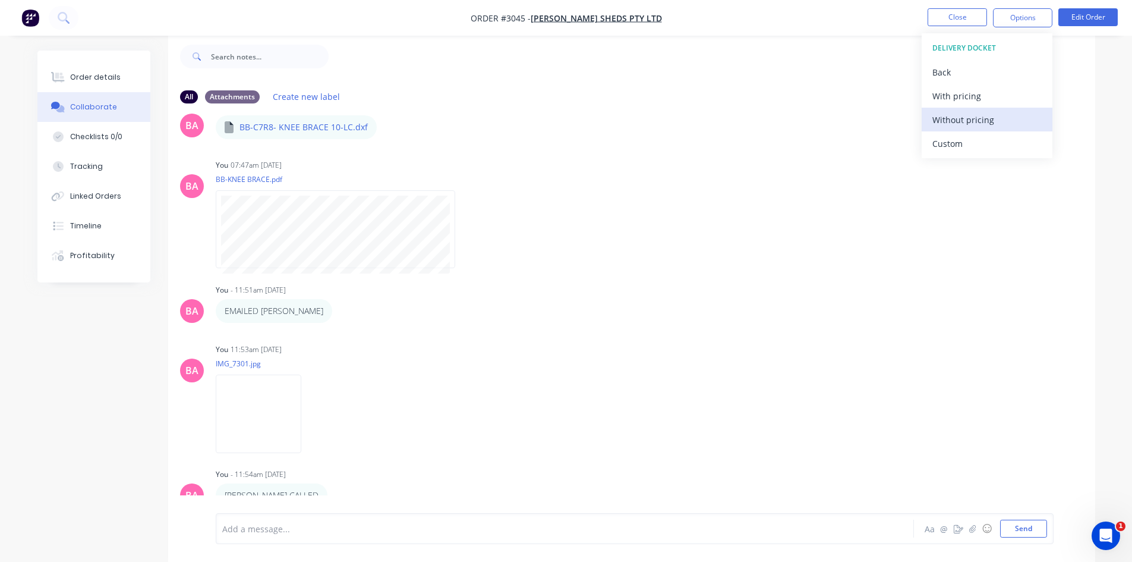
click at [973, 115] on div "Without pricing" at bounding box center [987, 119] width 109 height 17
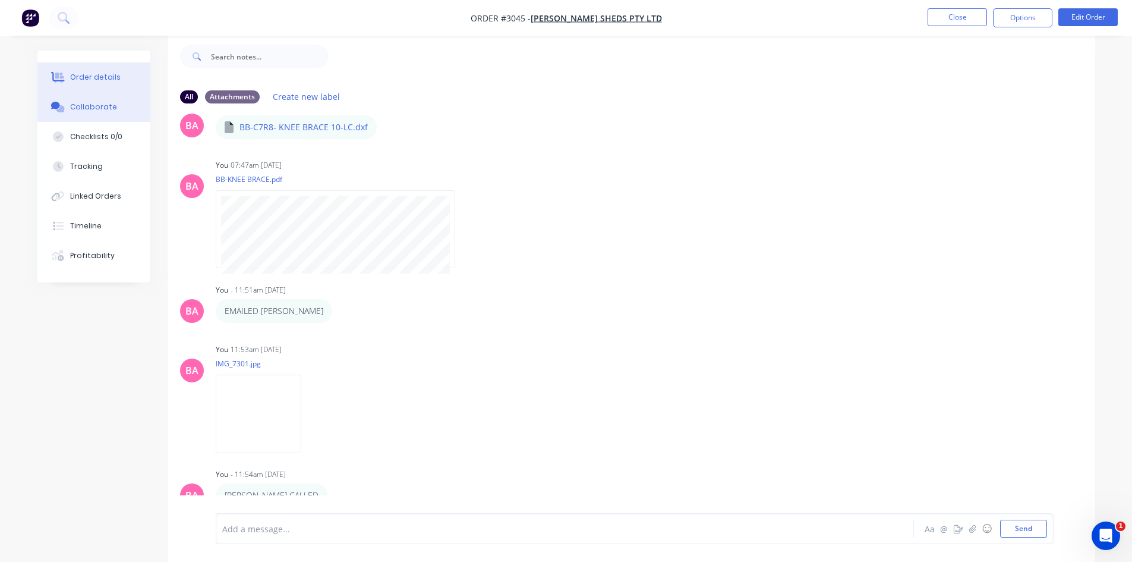
click at [91, 74] on div "Order details" at bounding box center [95, 77] width 51 height 11
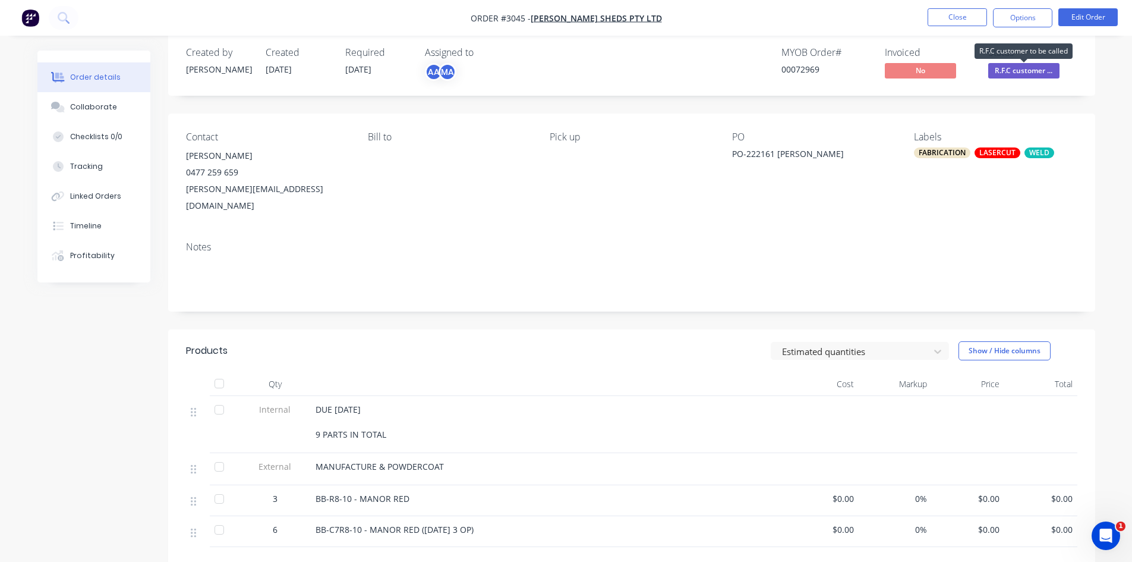
click at [1021, 66] on span "R.F.C customer ..." at bounding box center [1024, 70] width 71 height 15
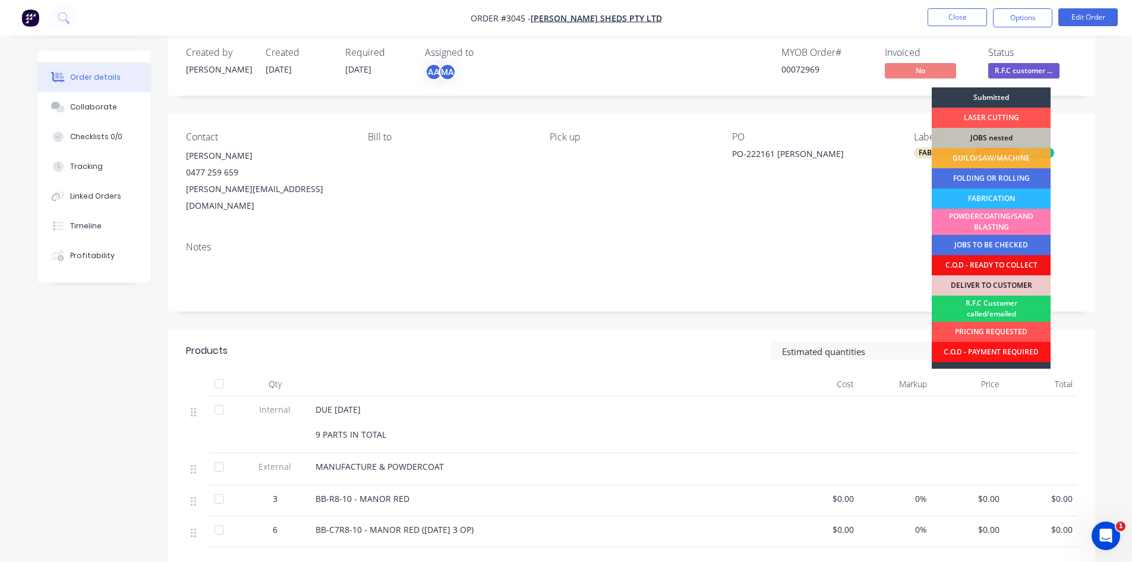
click at [990, 303] on div "R.F.C Customer called/emailed" at bounding box center [991, 308] width 119 height 26
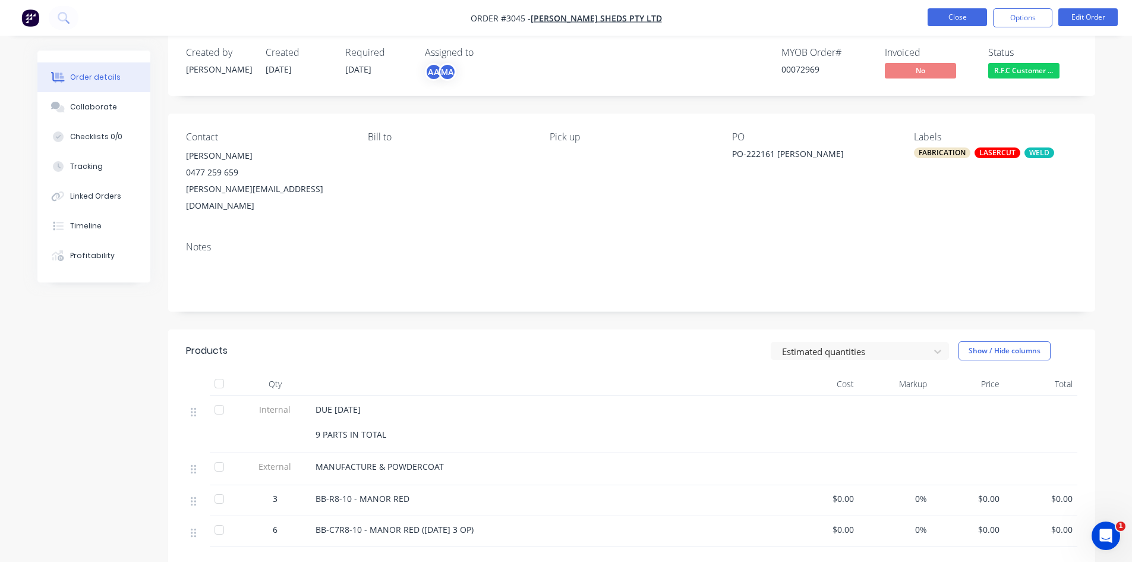
click at [967, 17] on button "Close" at bounding box center [957, 17] width 59 height 18
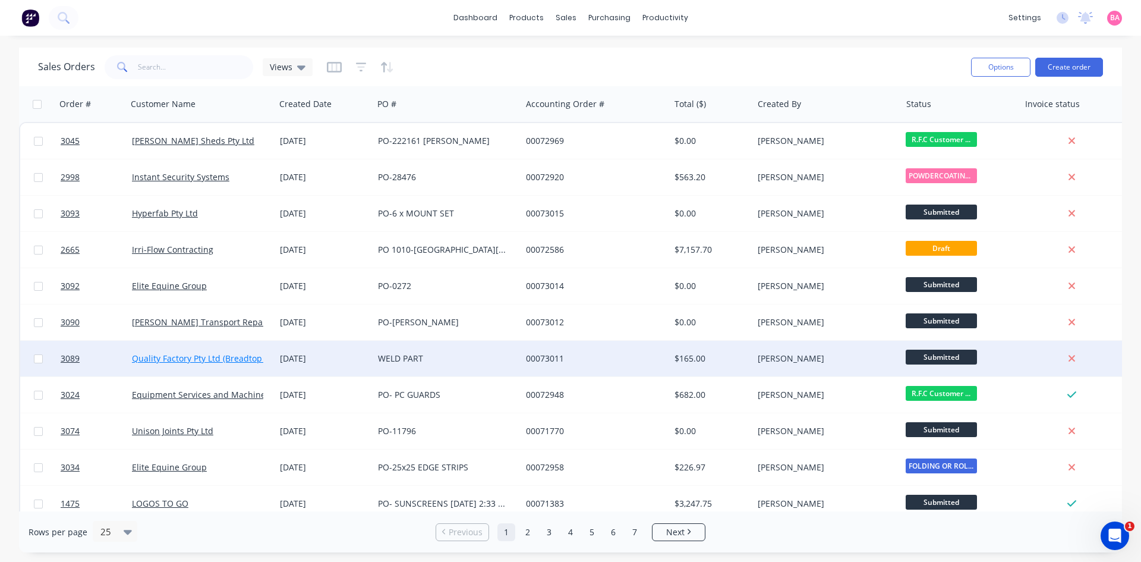
click at [155, 359] on link "Quality Factory Pty Ltd (Breadtop [GEOGRAPHIC_DATA])" at bounding box center [240, 358] width 217 height 11
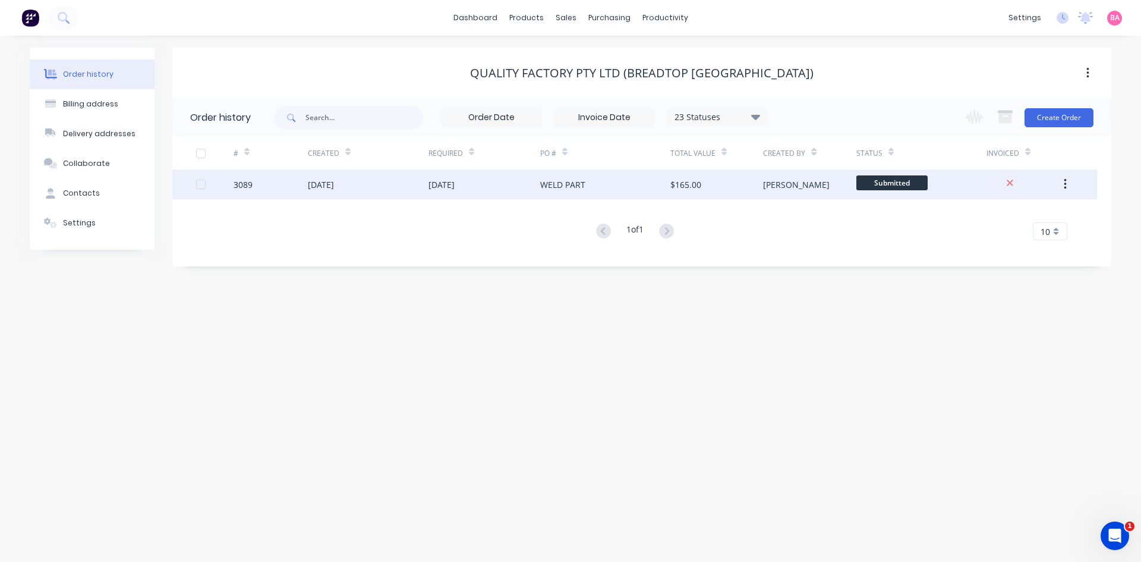
click at [334, 184] on div "[DATE]" at bounding box center [321, 184] width 26 height 12
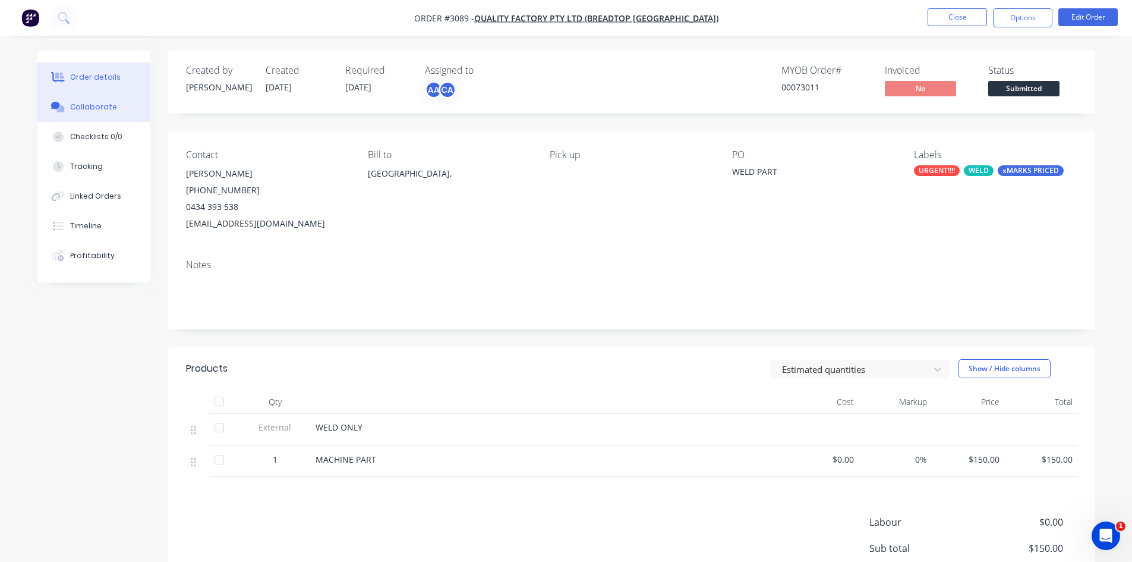
click at [86, 111] on div "Collaborate" at bounding box center [93, 107] width 47 height 11
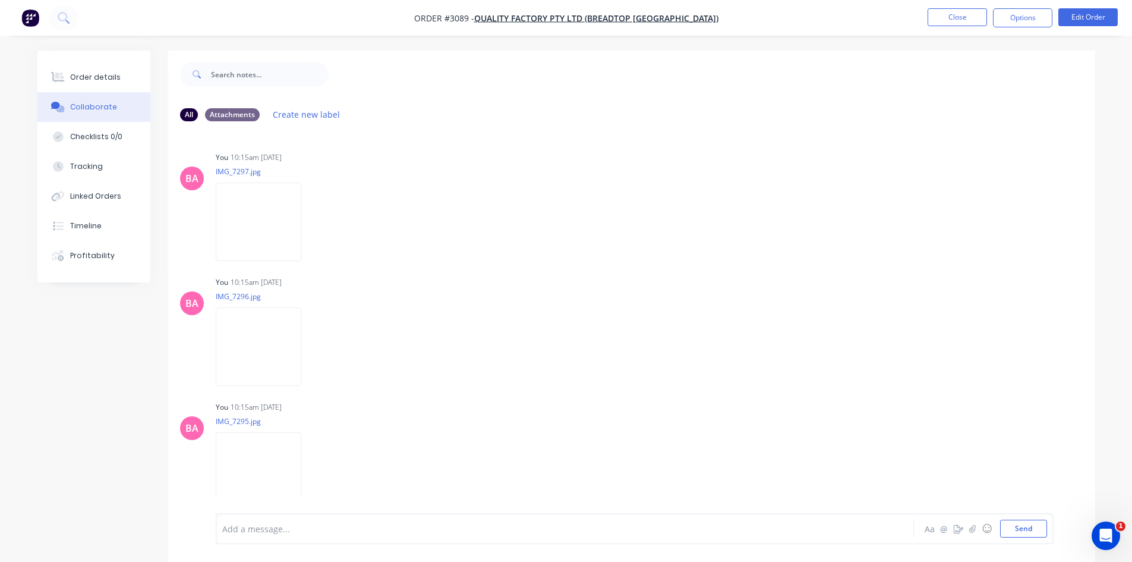
click at [294, 524] on div at bounding box center [532, 529] width 618 height 12
click at [1018, 530] on button "Send" at bounding box center [1024, 529] width 47 height 18
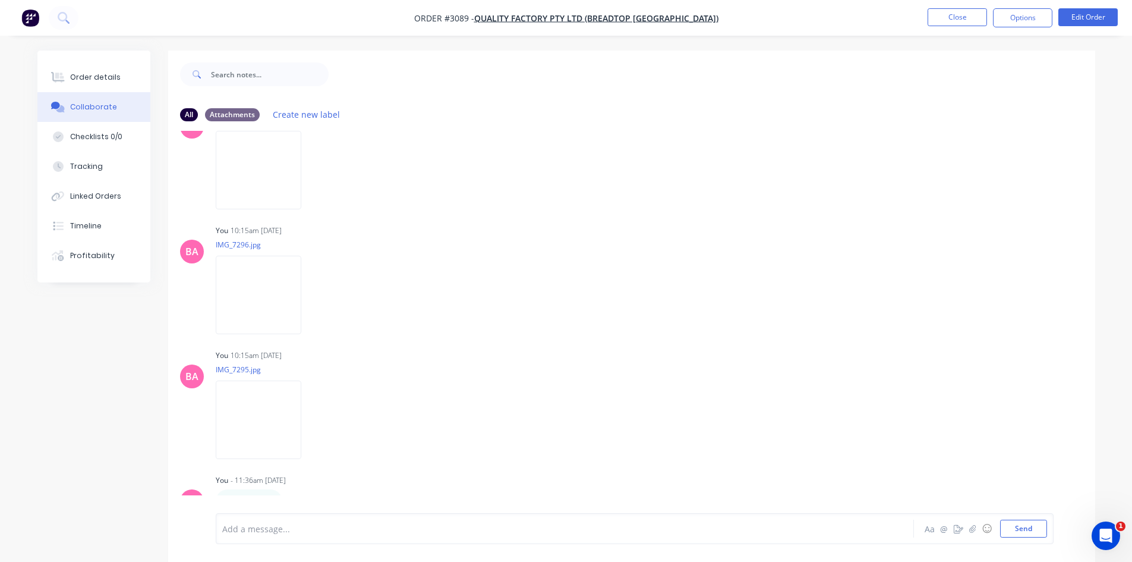
click at [241, 534] on div at bounding box center [532, 529] width 618 height 12
click at [94, 71] on button "Order details" at bounding box center [93, 77] width 113 height 30
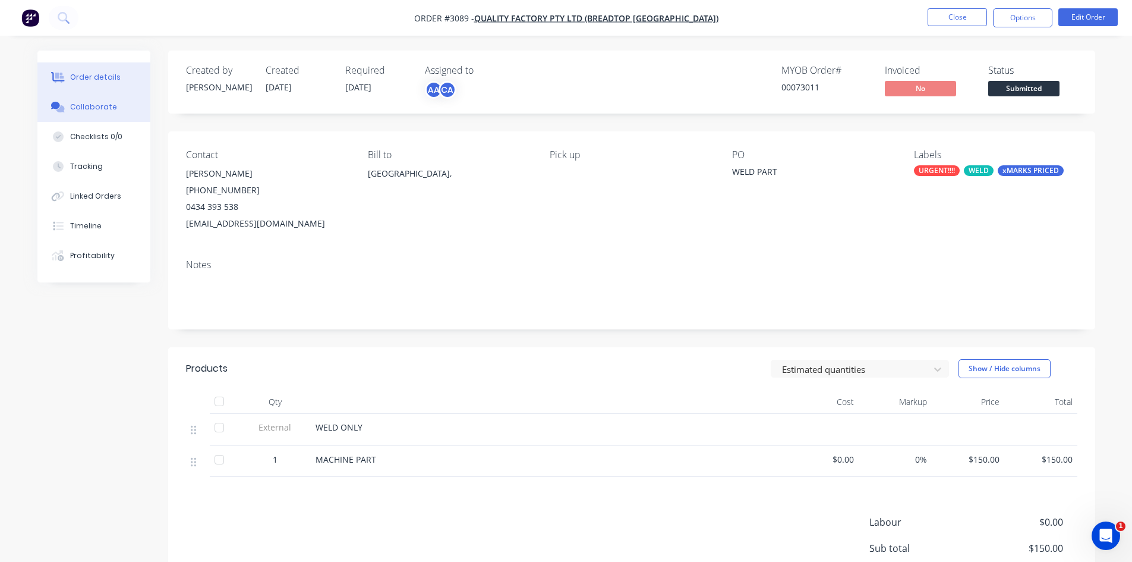
click at [90, 105] on div "Collaborate" at bounding box center [93, 107] width 47 height 11
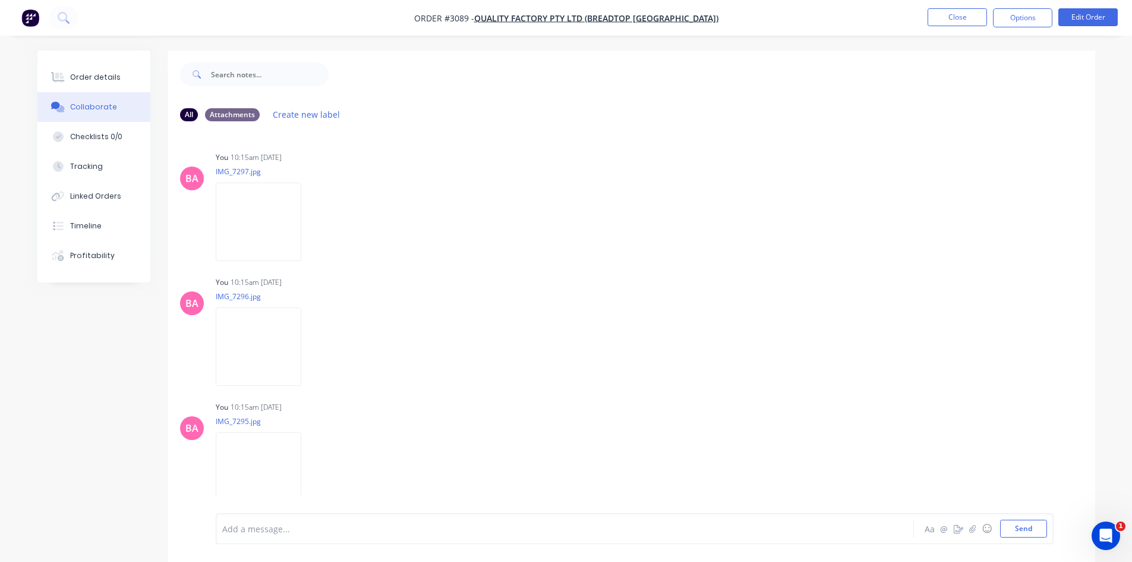
click at [314, 519] on div "Add a message... Aa @ ☺ Send" at bounding box center [635, 528] width 838 height 31
click at [307, 526] on div at bounding box center [532, 529] width 618 height 12
click at [1019, 528] on button "Send" at bounding box center [1024, 529] width 47 height 18
click at [100, 81] on div "Order details" at bounding box center [95, 77] width 51 height 11
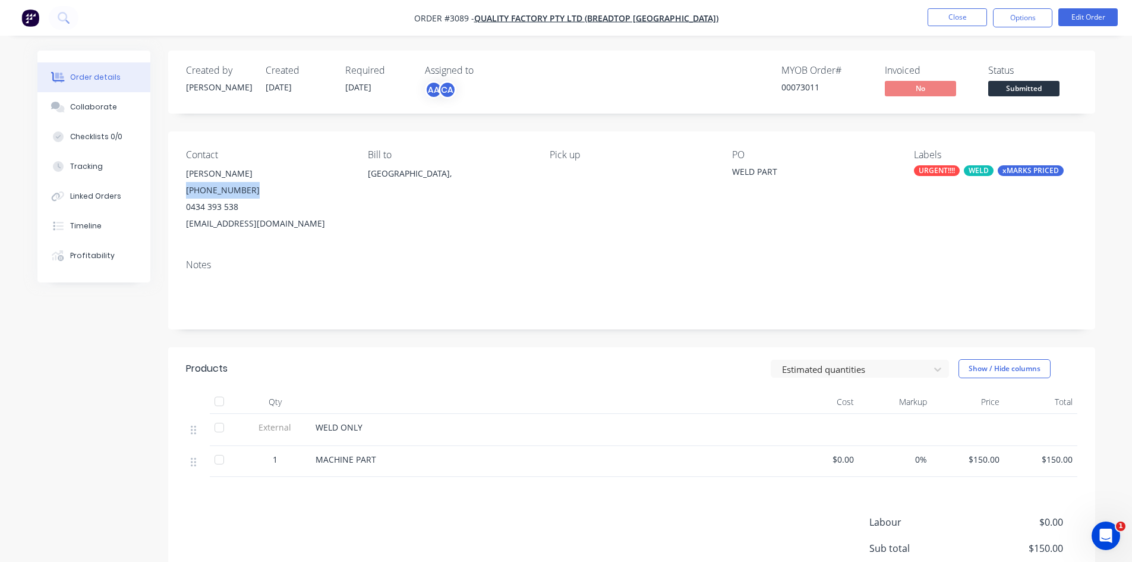
drag, startPoint x: 247, startPoint y: 189, endPoint x: 188, endPoint y: 188, distance: 58.3
click at [172, 188] on div "Contact Zenia (07) 3272 9988 0434 393 538 brisbane@breadtop.com.au Bill to Aust…" at bounding box center [631, 190] width 927 height 118
copy div "(07) 3272 9988"
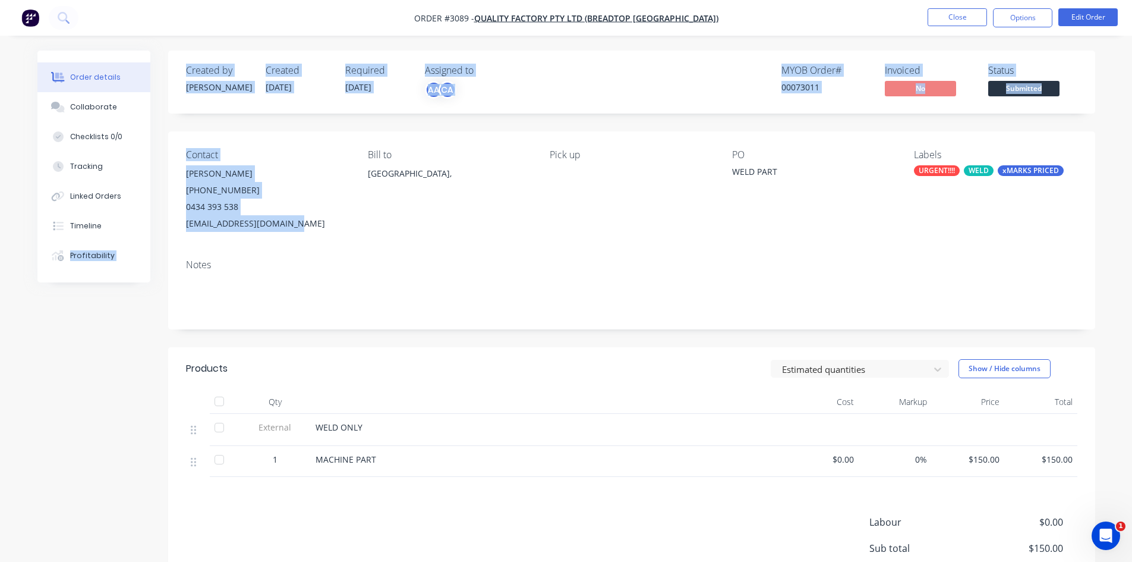
drag, startPoint x: 297, startPoint y: 222, endPoint x: 156, endPoint y: 225, distance: 140.9
click at [156, 225] on div "Order details Collaborate Checklists 0/0 Tracking Linked Orders Timeline Profit…" at bounding box center [567, 370] width 1082 height 638
click at [216, 226] on div "brisbane@breadtop.com.au" at bounding box center [267, 223] width 163 height 17
click at [290, 224] on div "brisbane@breadtop.com.au" at bounding box center [267, 223] width 163 height 17
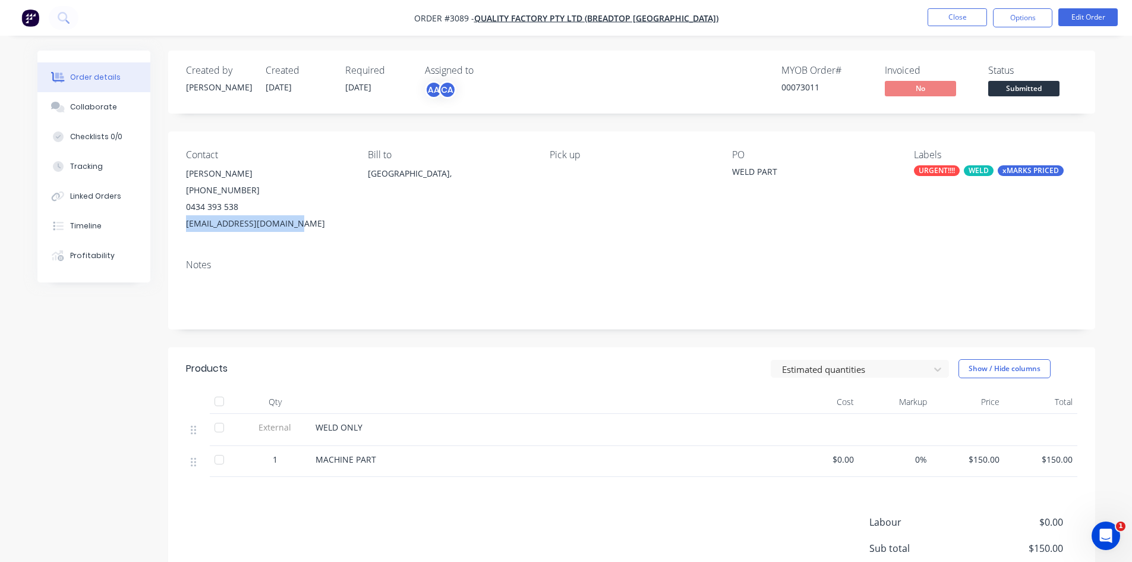
drag, startPoint x: 295, startPoint y: 222, endPoint x: 178, endPoint y: 224, distance: 117.1
click at [178, 224] on div "Contact Zenia (07) 3272 9988 0434 393 538 brisbane@breadtop.com.au Bill to Aust…" at bounding box center [631, 190] width 927 height 118
copy div "brisbane@breadtop.com.au"
drag, startPoint x: 248, startPoint y: 206, endPoint x: 179, endPoint y: 206, distance: 69.0
click at [179, 206] on div "Contact Zenia (07) 3272 9988 0434 393 538 brisbane@breadtop.com.au Bill to Aust…" at bounding box center [631, 190] width 927 height 118
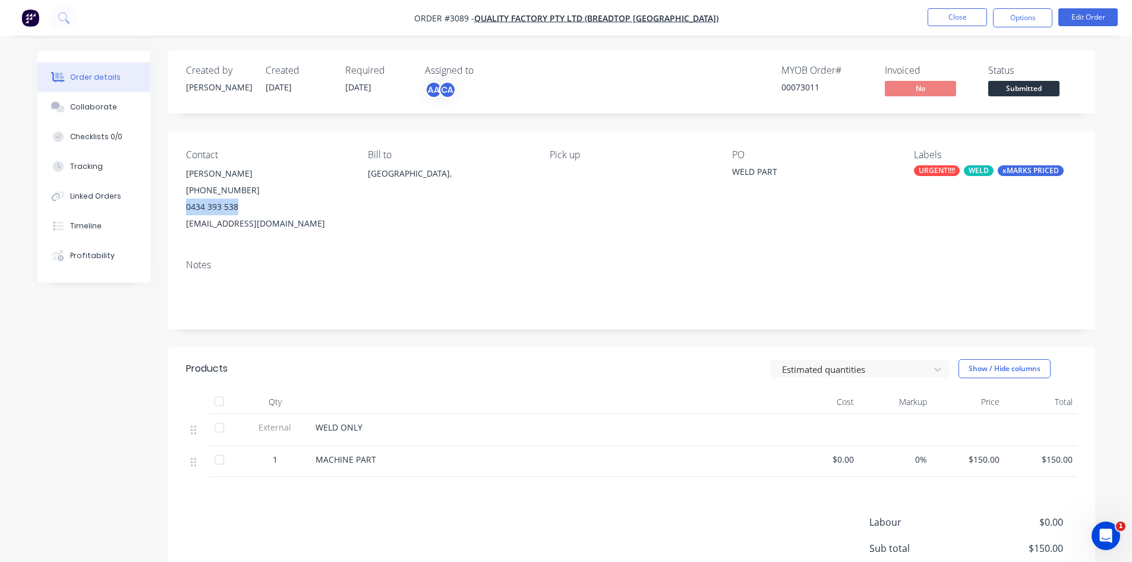
copy div "0434 393 538"
click at [97, 107] on div "Collaborate" at bounding box center [93, 107] width 47 height 11
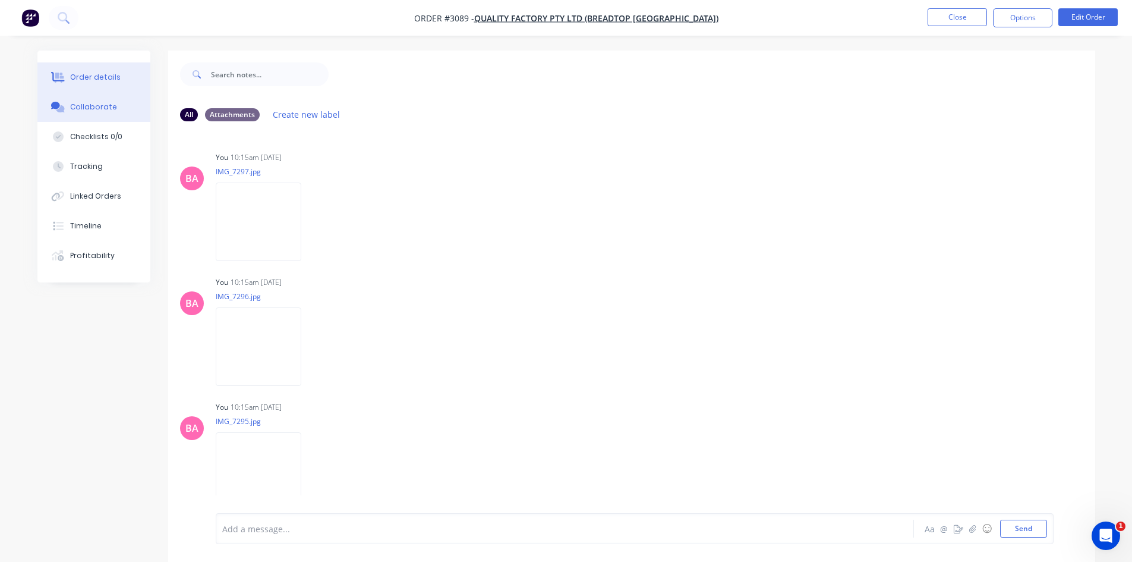
click at [96, 77] on div "Order details" at bounding box center [95, 77] width 51 height 11
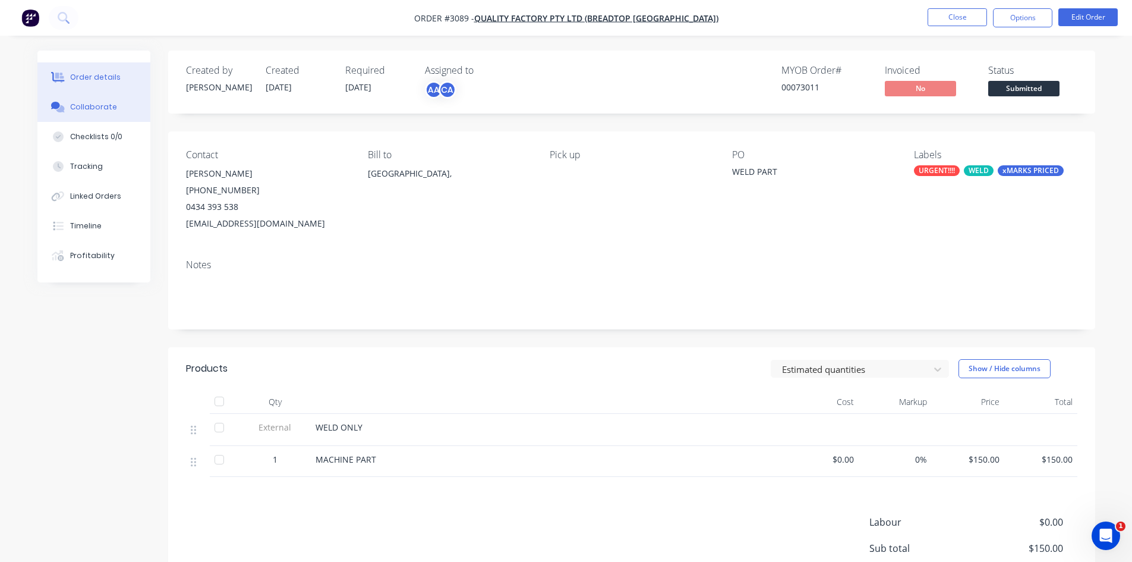
click at [102, 105] on div "Collaborate" at bounding box center [93, 107] width 47 height 11
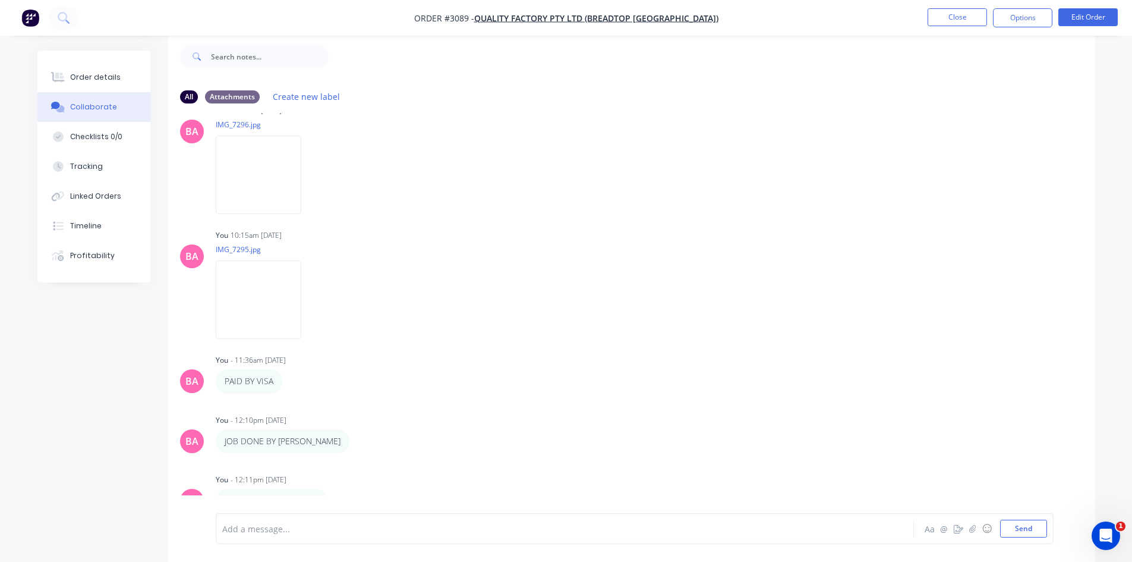
scroll to position [171, 0]
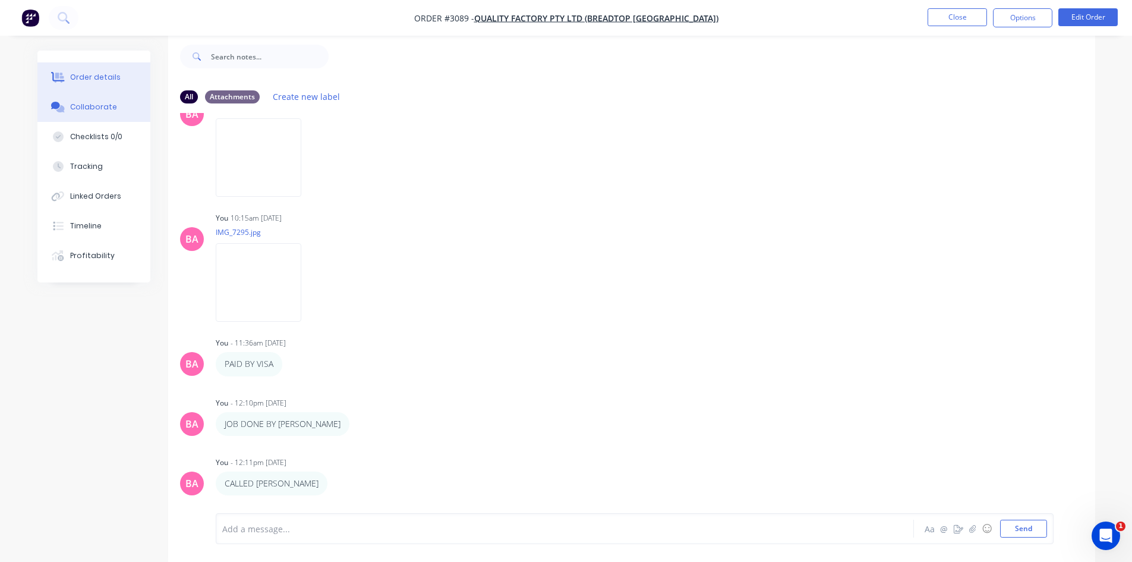
click at [95, 72] on div "Order details" at bounding box center [95, 77] width 51 height 11
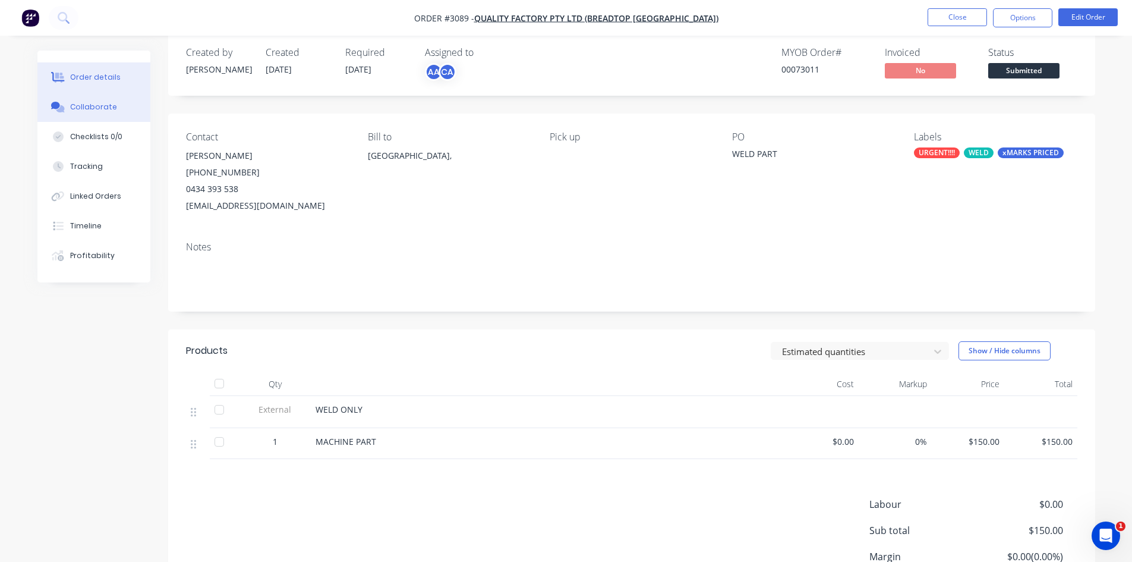
click at [93, 111] on div "Collaborate" at bounding box center [93, 107] width 47 height 11
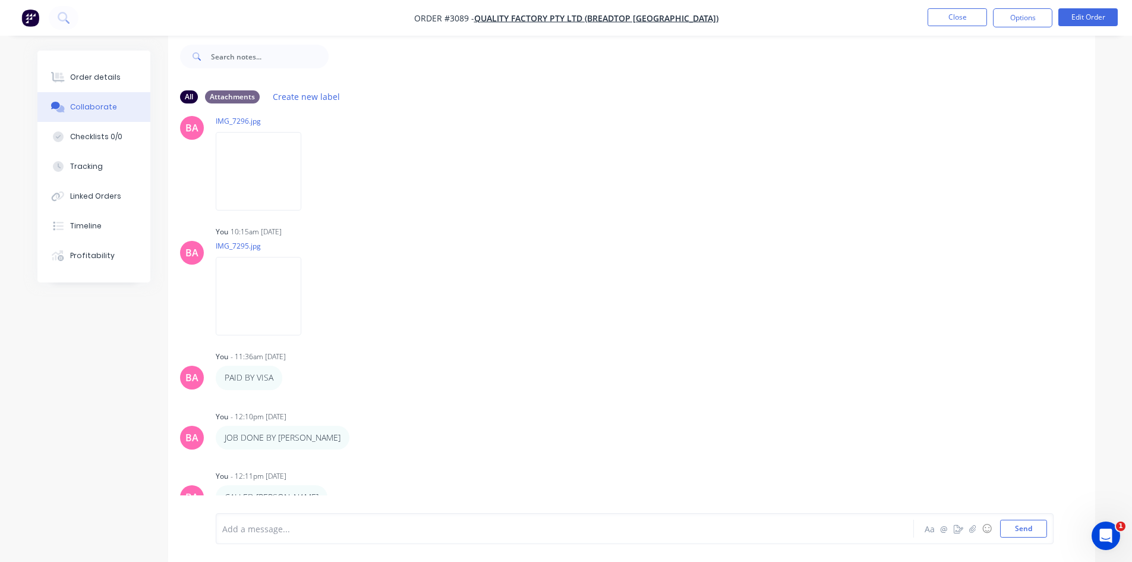
scroll to position [171, 0]
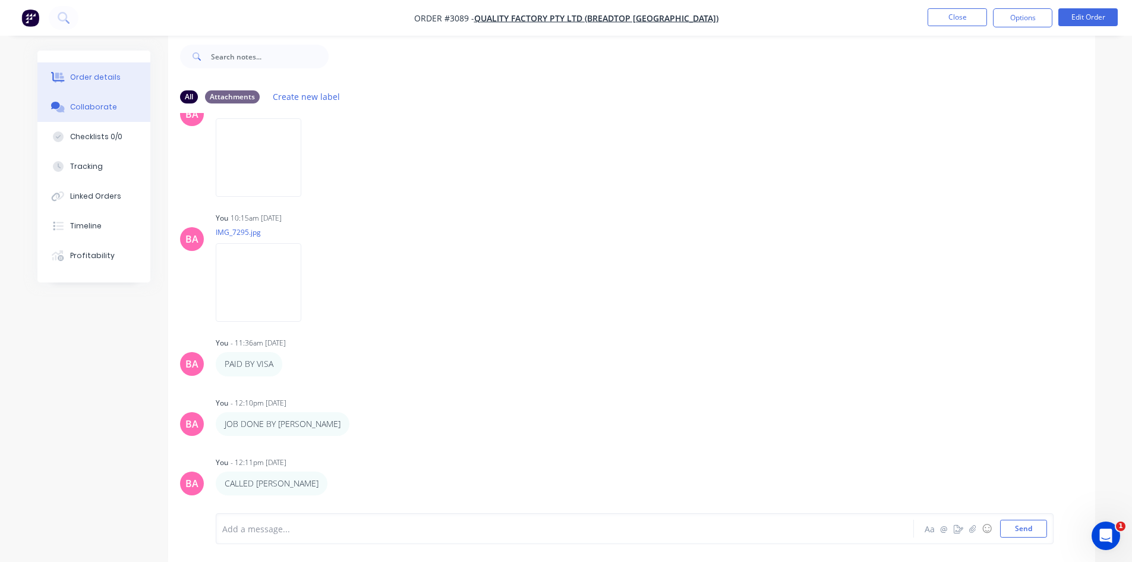
click at [95, 75] on div "Order details" at bounding box center [95, 77] width 51 height 11
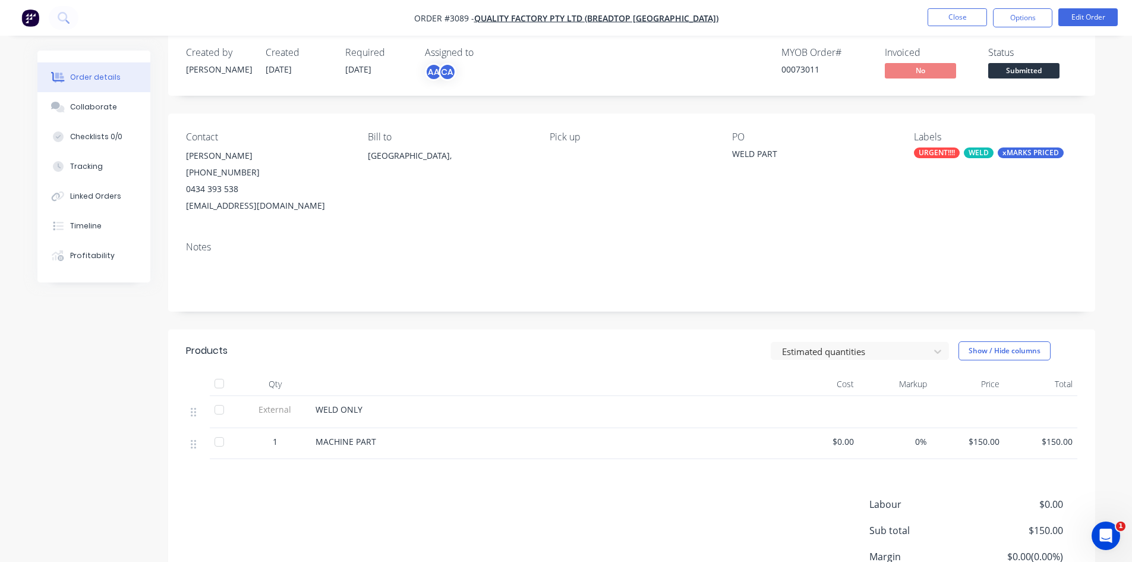
click at [976, 147] on div "WELD" at bounding box center [979, 152] width 30 height 11
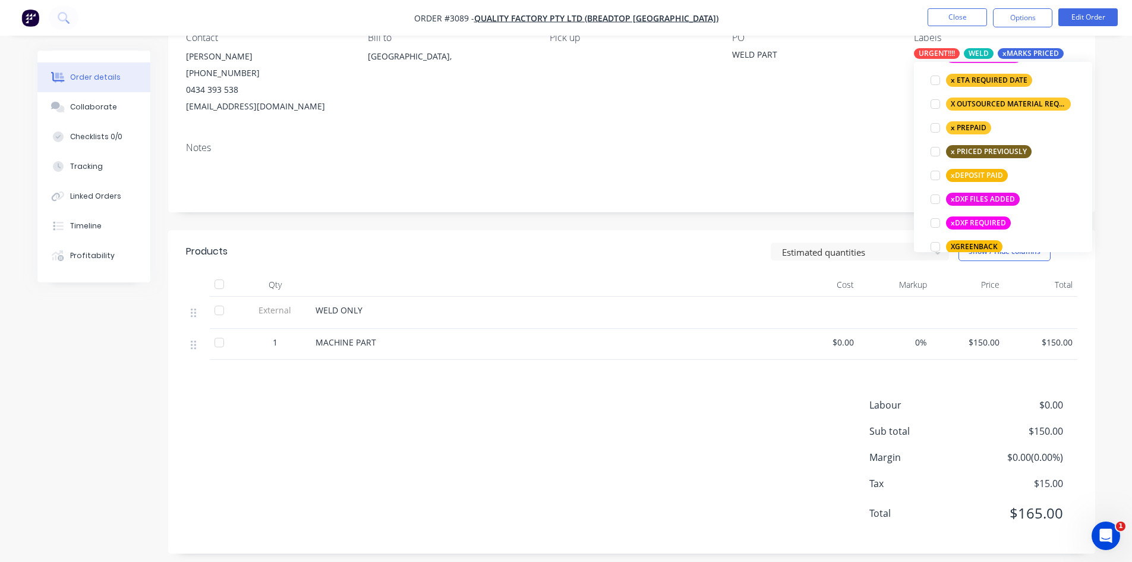
scroll to position [908, 0]
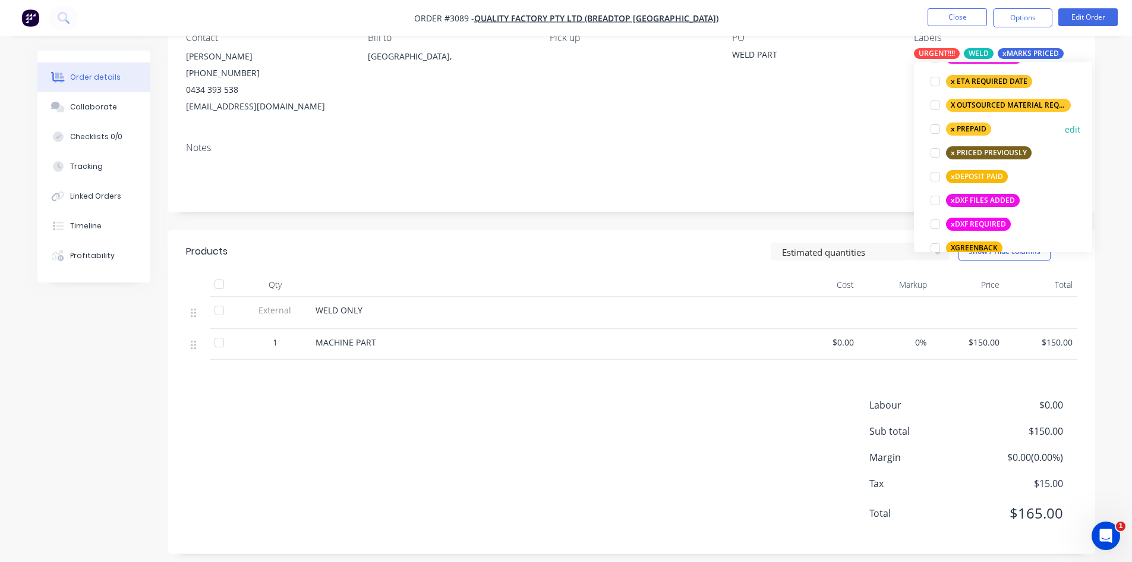
click at [939, 128] on div at bounding box center [936, 129] width 24 height 24
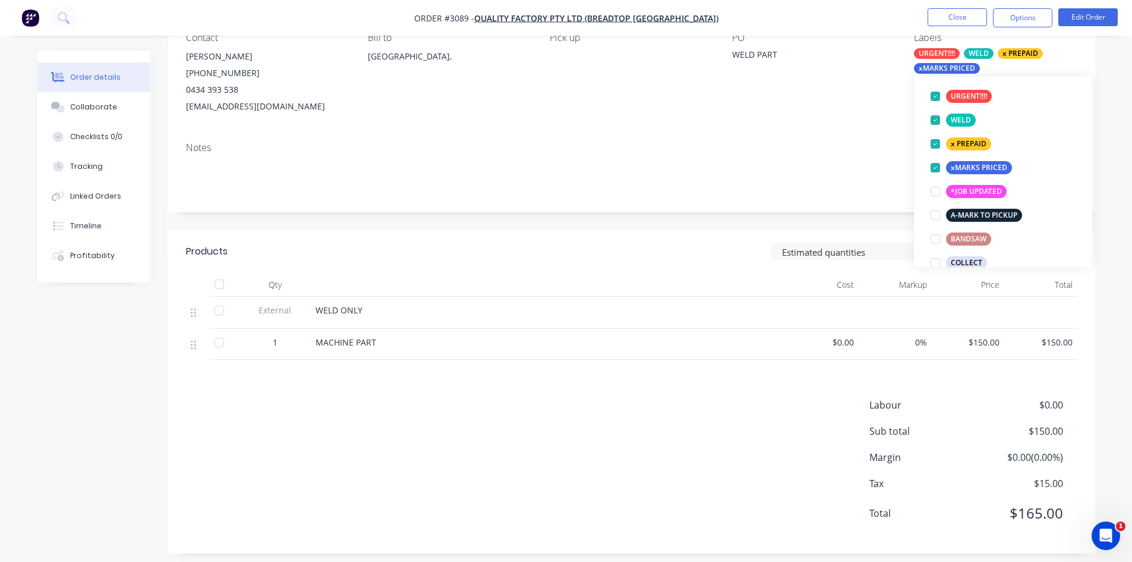
click at [808, 118] on div "Contact Zenia (07) 3272 9988 0434 393 538 brisbane@breadtop.com.au Bill to Aust…" at bounding box center [631, 73] width 927 height 118
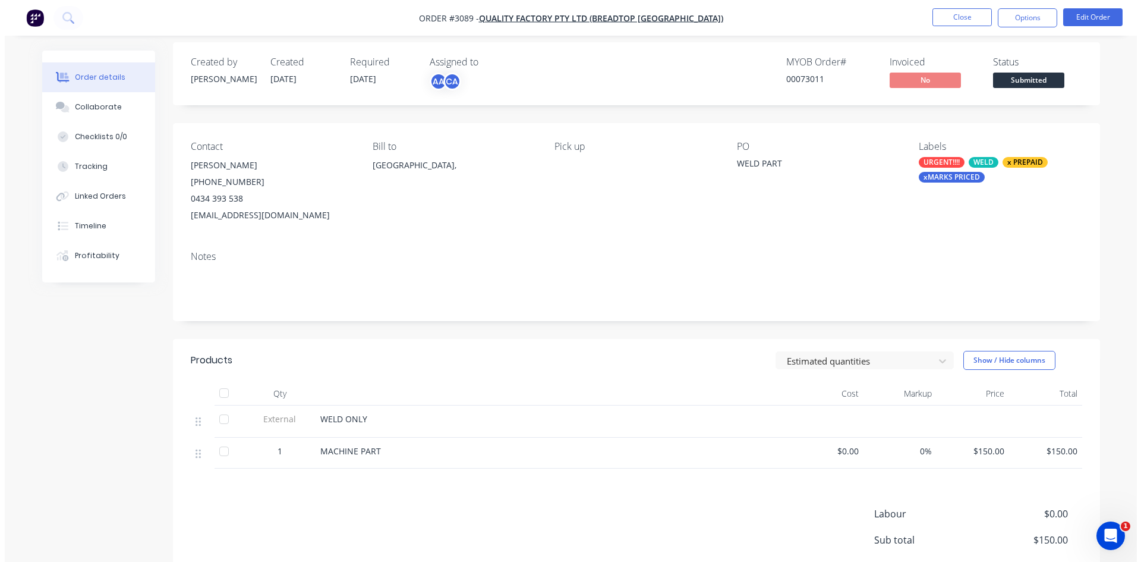
scroll to position [0, 0]
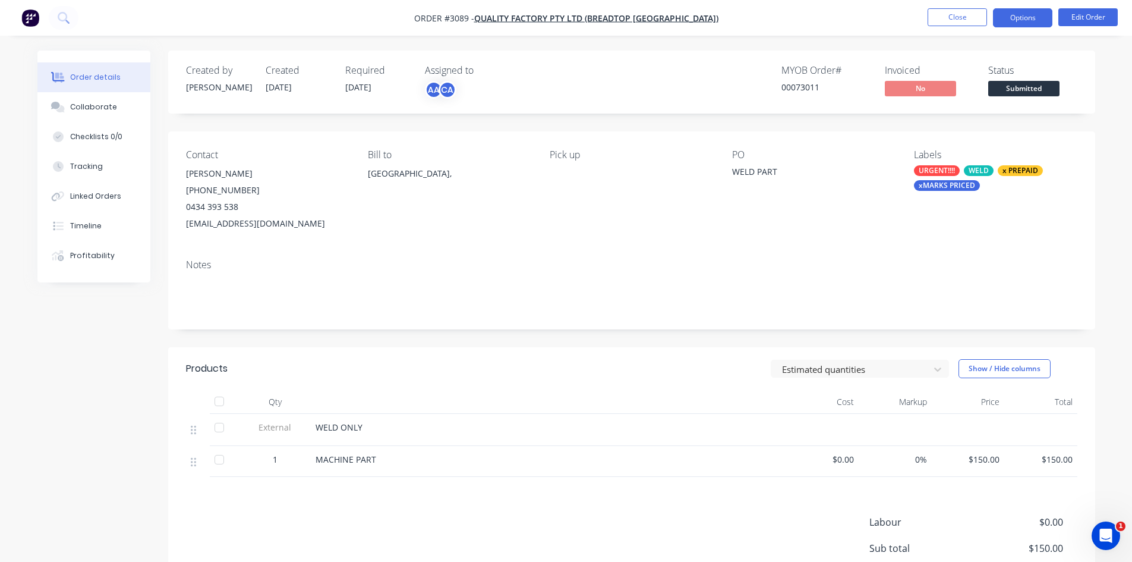
click at [1033, 13] on button "Options" at bounding box center [1022, 17] width 59 height 19
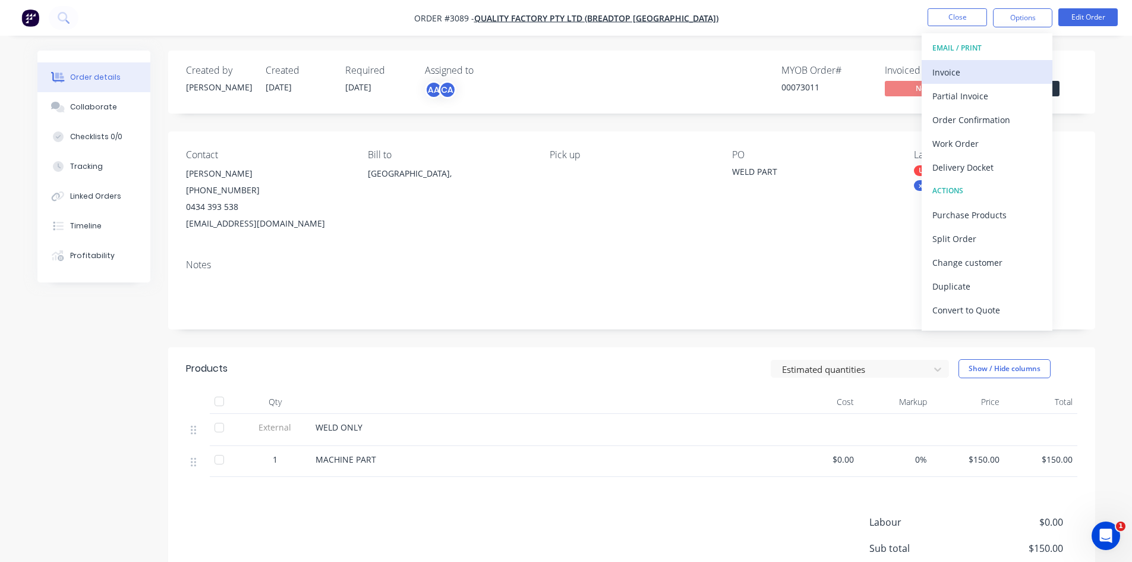
click at [946, 70] on div "Invoice" at bounding box center [987, 72] width 109 height 17
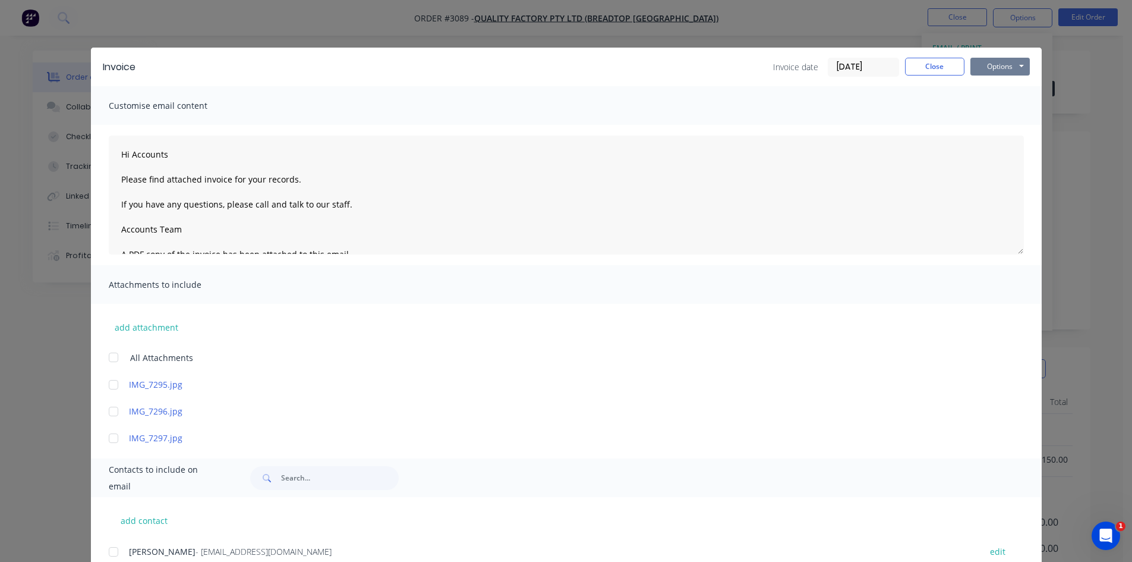
click at [996, 69] on button "Options" at bounding box center [1000, 67] width 59 height 18
click at [999, 105] on button "Print" at bounding box center [1009, 107] width 76 height 20
click at [1009, 67] on button "Options" at bounding box center [1000, 67] width 59 height 18
type textarea "Hi Accounts Please find attached invoice for your records. If you have any ques…"
click at [1085, 78] on div "Invoice Invoice date 02/10/25 Close Options Preview Print Email Customise email…" at bounding box center [566, 281] width 1132 height 562
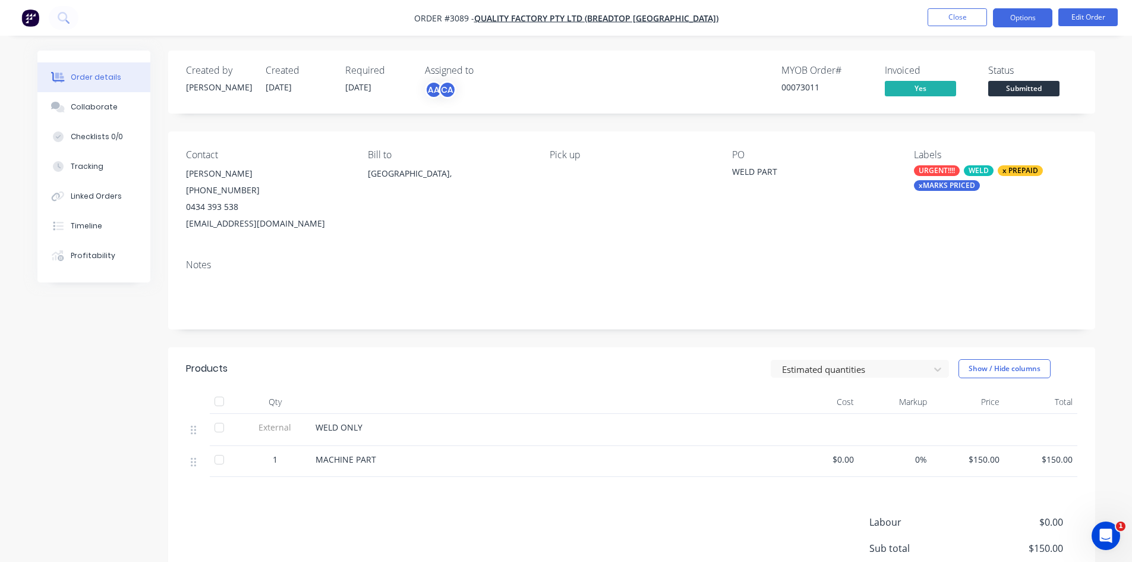
click at [1027, 14] on button "Options" at bounding box center [1022, 17] width 59 height 19
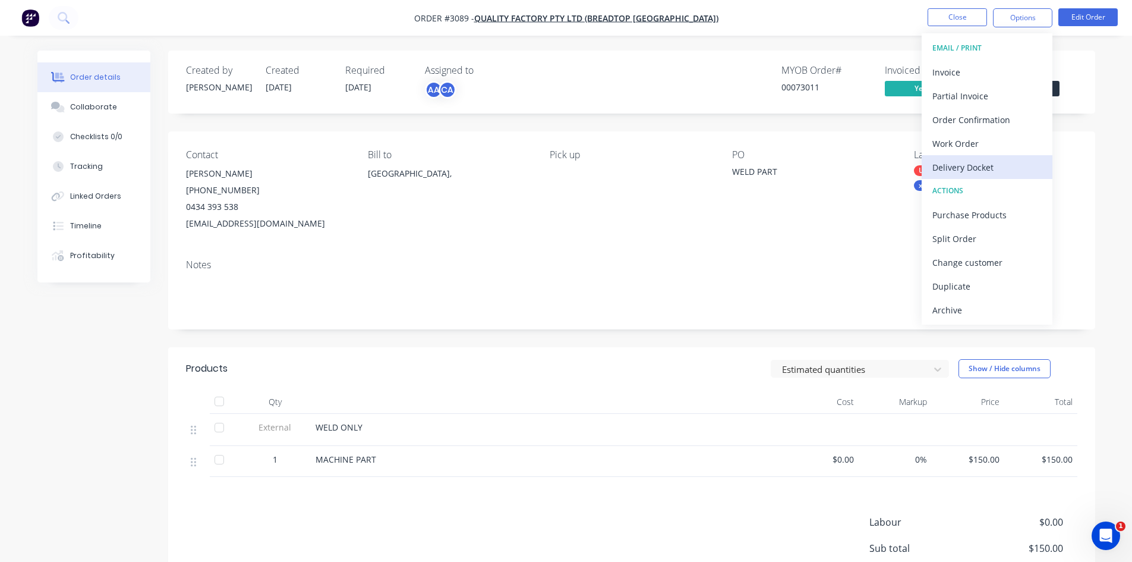
click at [973, 168] on div "Delivery Docket" at bounding box center [987, 167] width 109 height 17
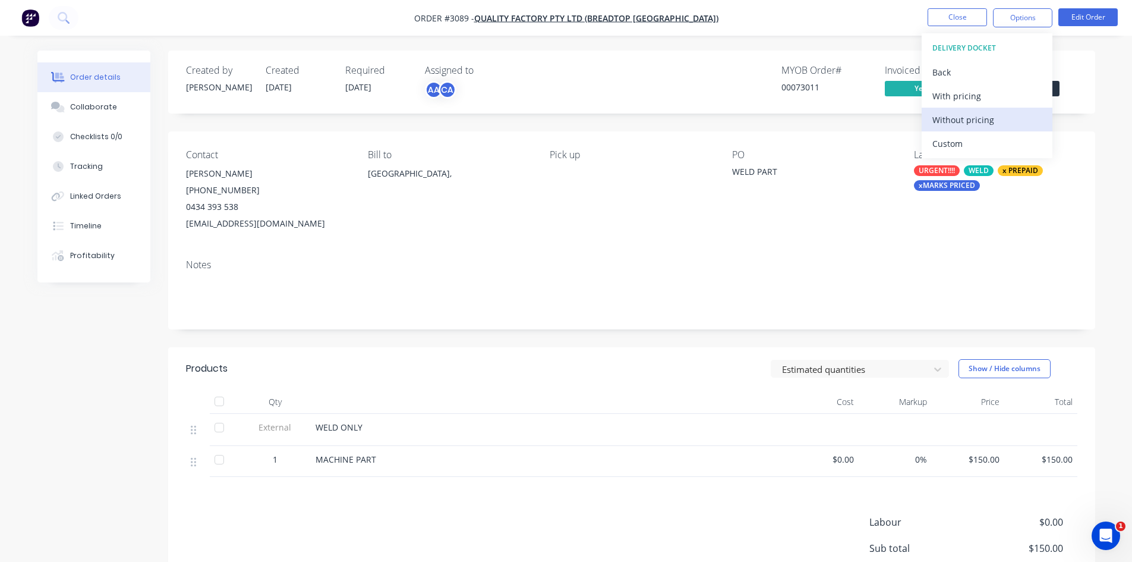
click at [965, 117] on div "Without pricing" at bounding box center [987, 119] width 109 height 17
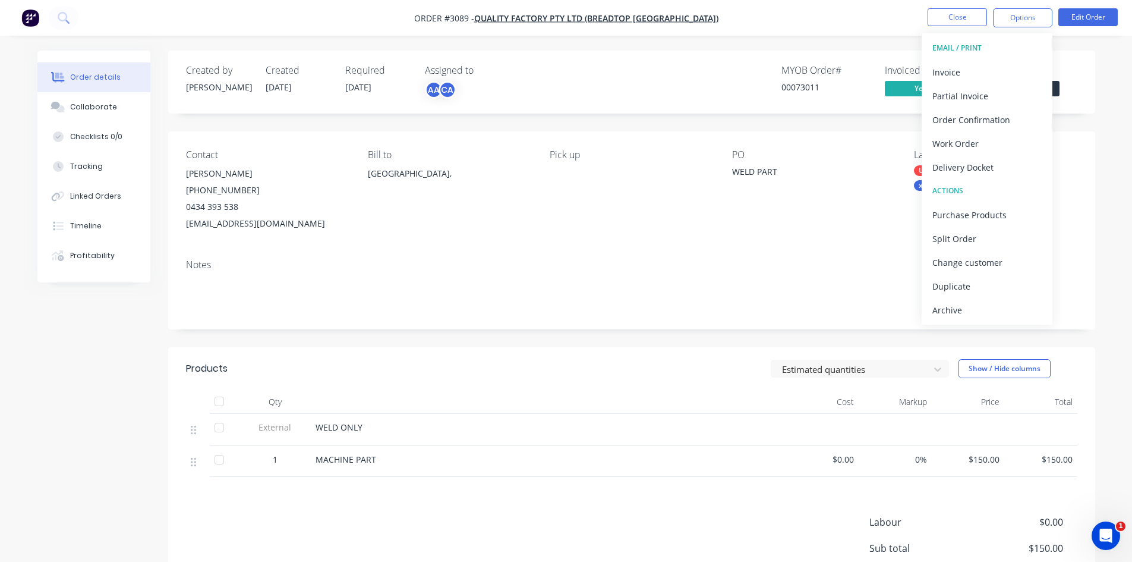
click at [754, 241] on div "Contact Zenia (07) 3272 9988 0434 393 538 brisbane@breadtop.com.au Bill to Aust…" at bounding box center [631, 190] width 927 height 118
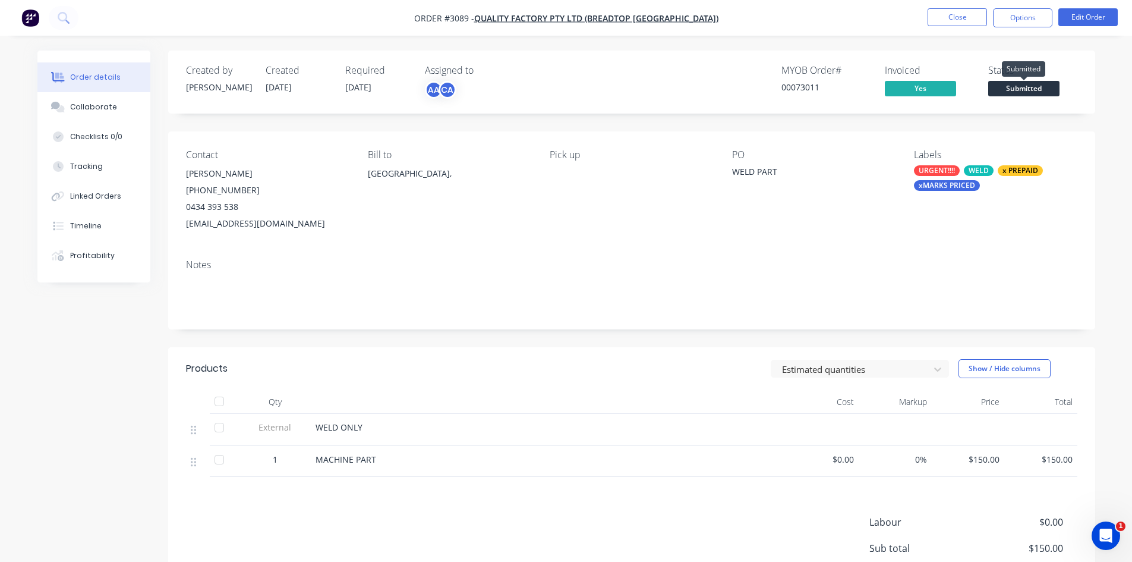
click at [1024, 88] on span "Submitted" at bounding box center [1024, 88] width 71 height 15
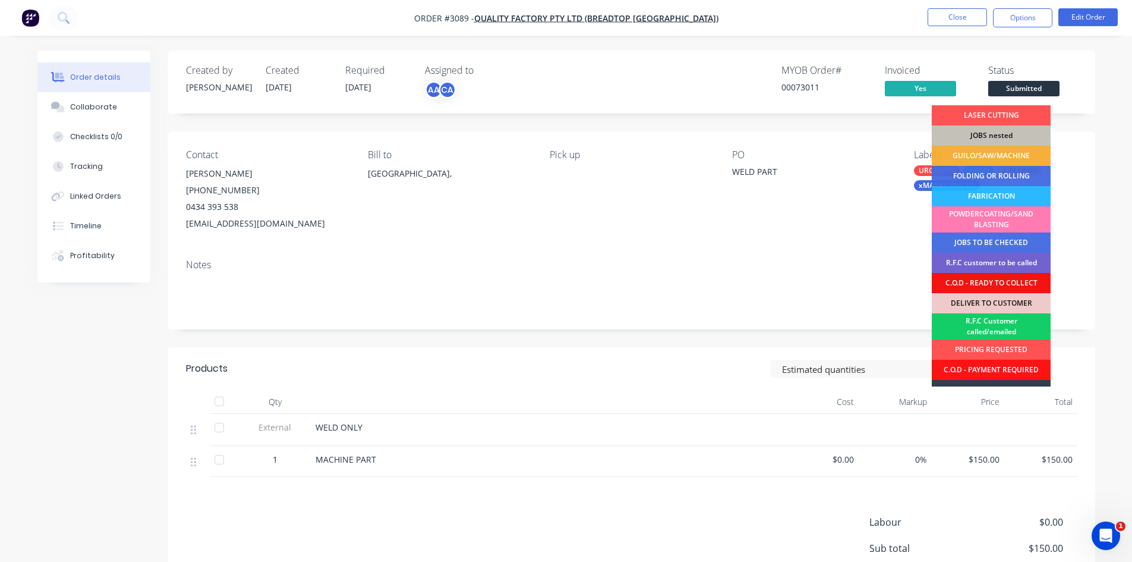
click at [1001, 324] on div "R.F.C Customer called/emailed" at bounding box center [991, 326] width 119 height 26
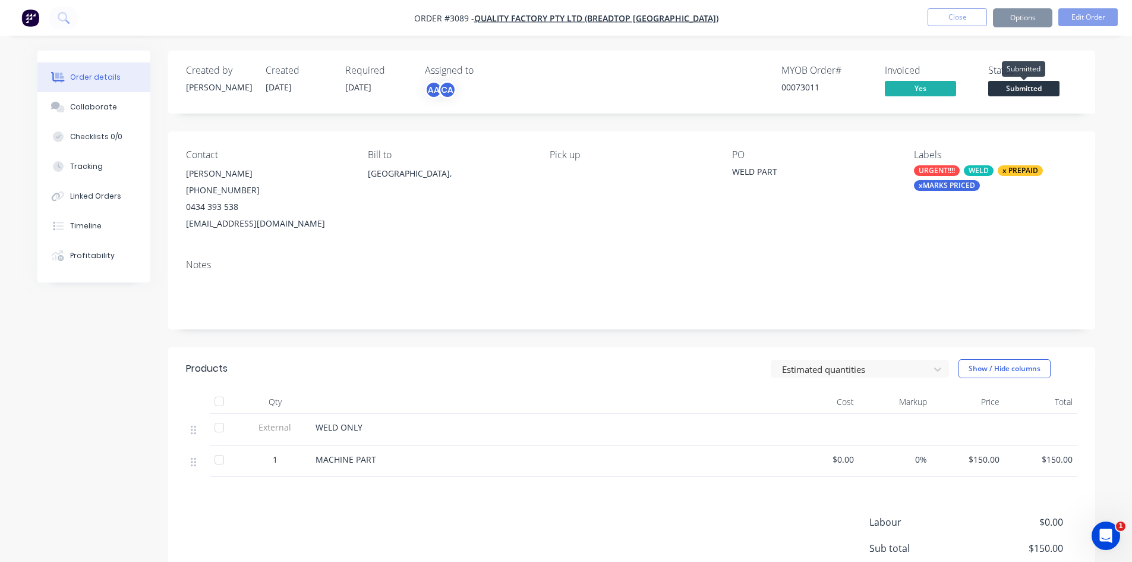
click at [1033, 87] on span "Submitted" at bounding box center [1024, 88] width 71 height 15
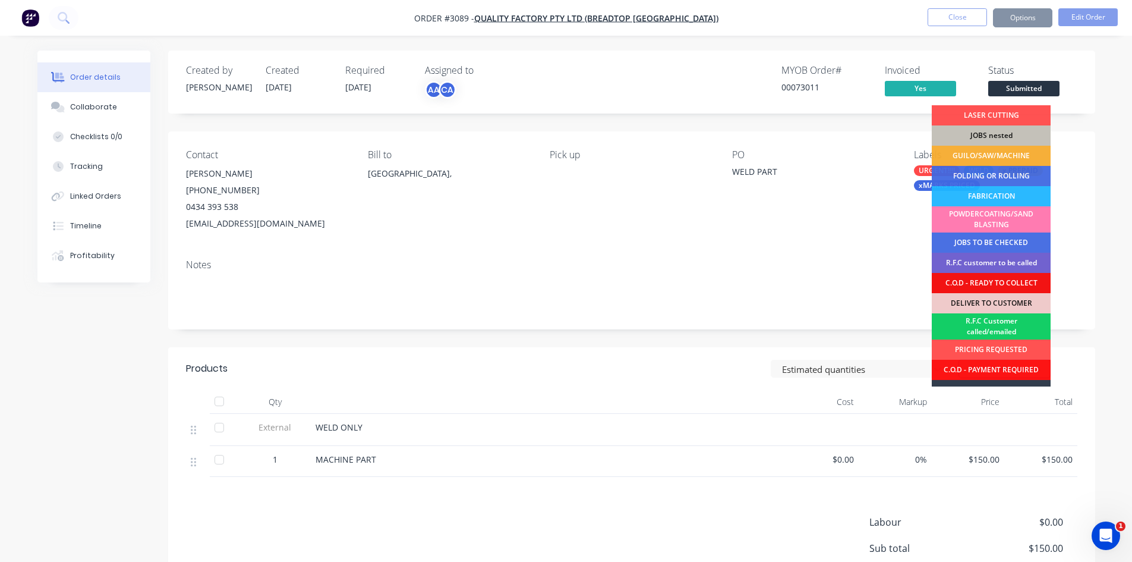
click at [989, 318] on div "R.F.C Customer called/emailed" at bounding box center [991, 326] width 119 height 26
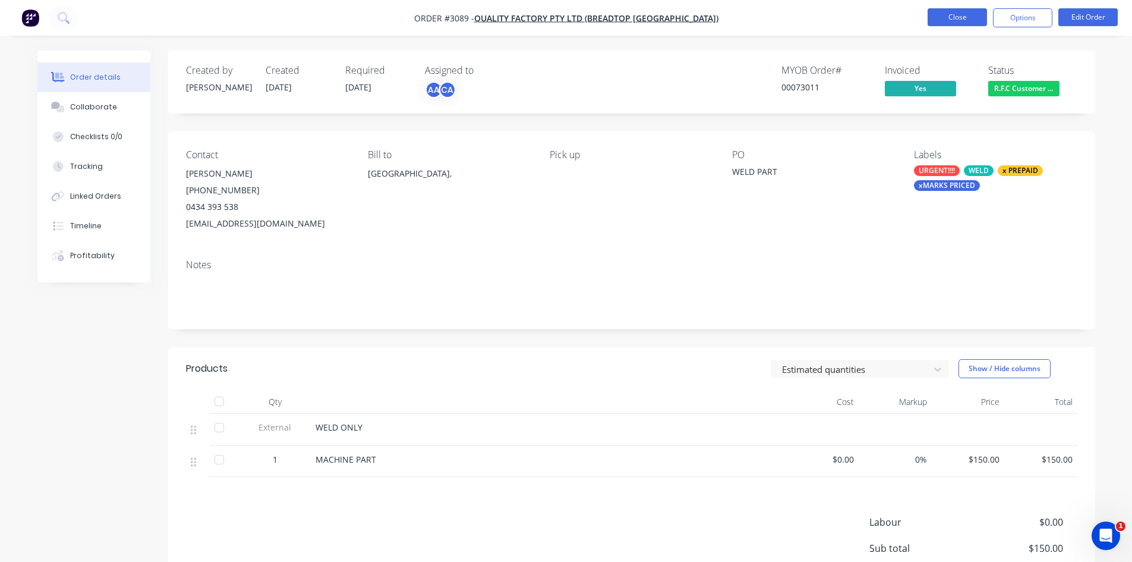
click at [960, 15] on button "Close" at bounding box center [957, 17] width 59 height 18
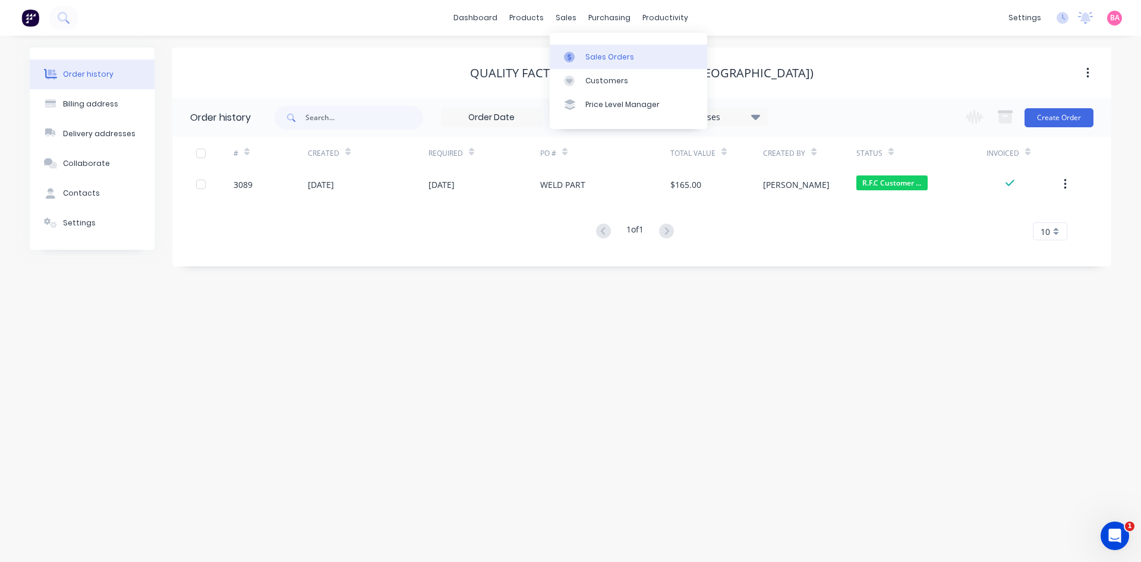
click at [606, 59] on div "Sales Orders" at bounding box center [610, 57] width 49 height 11
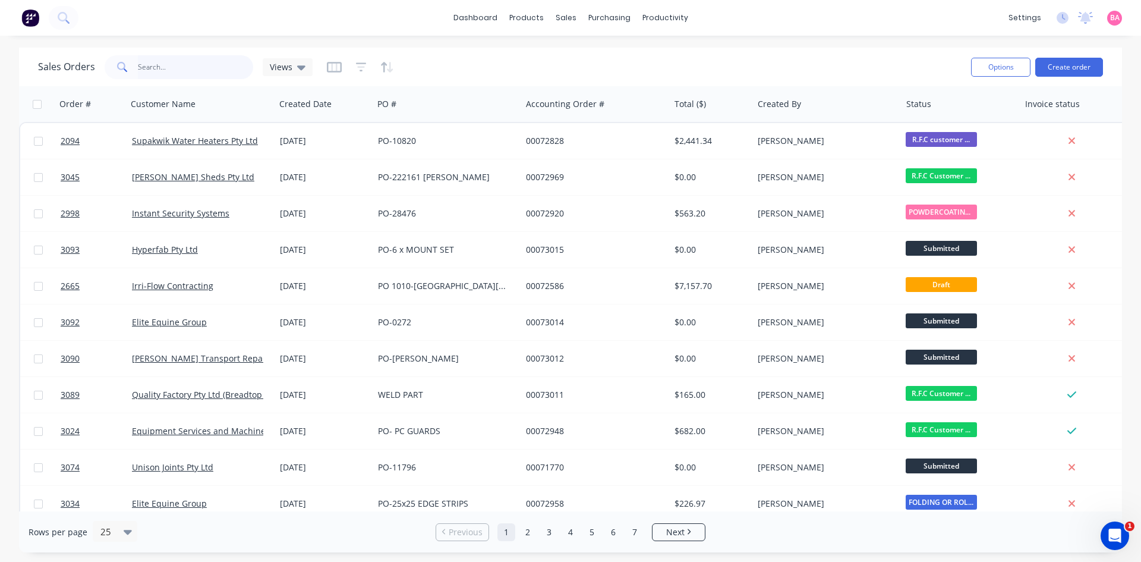
click at [169, 65] on input "text" at bounding box center [196, 67] width 116 height 24
type input "3042"
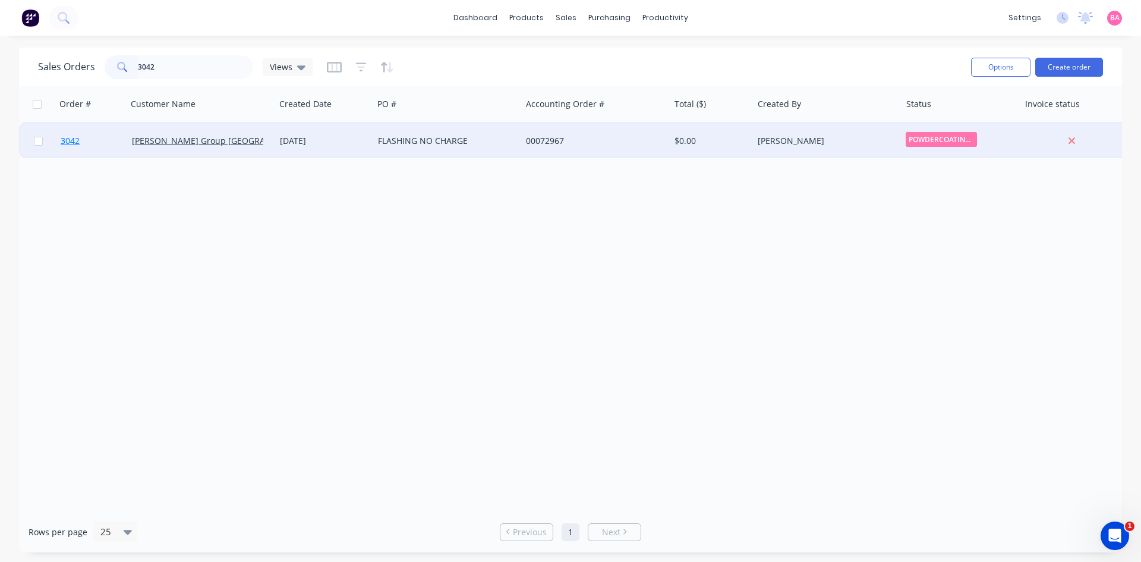
click at [68, 139] on span "3042" at bounding box center [70, 141] width 19 height 12
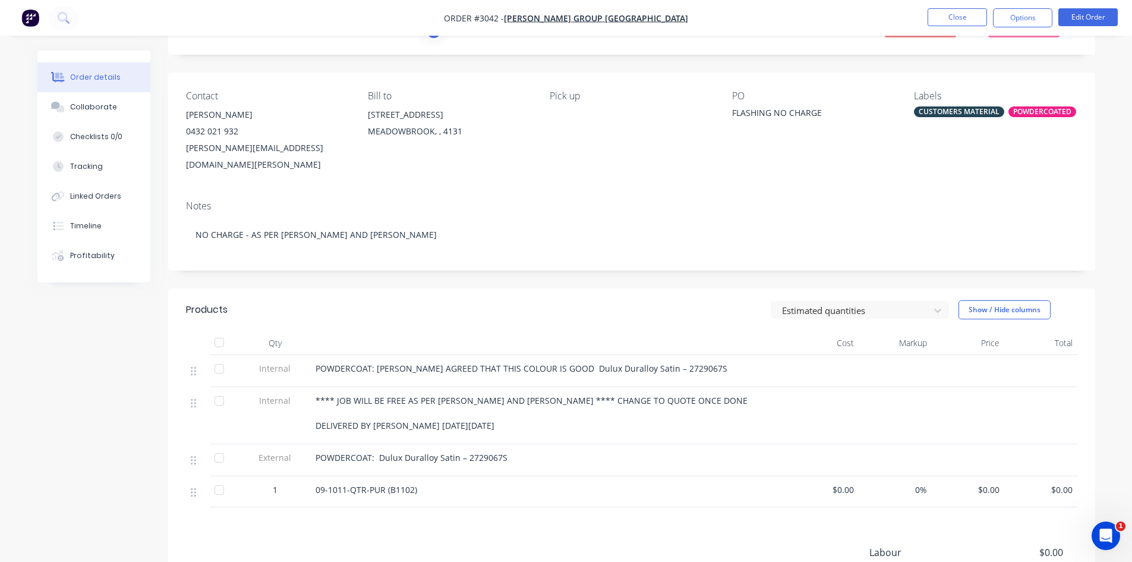
scroll to position [59, 0]
click at [961, 15] on button "Close" at bounding box center [957, 17] width 59 height 18
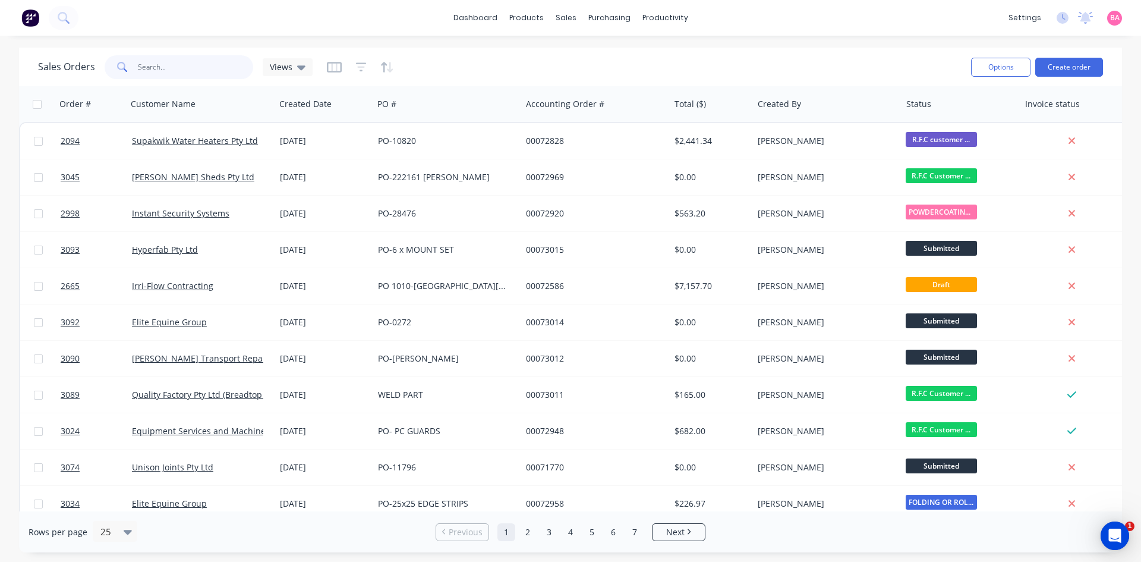
click at [165, 68] on input "text" at bounding box center [196, 67] width 116 height 24
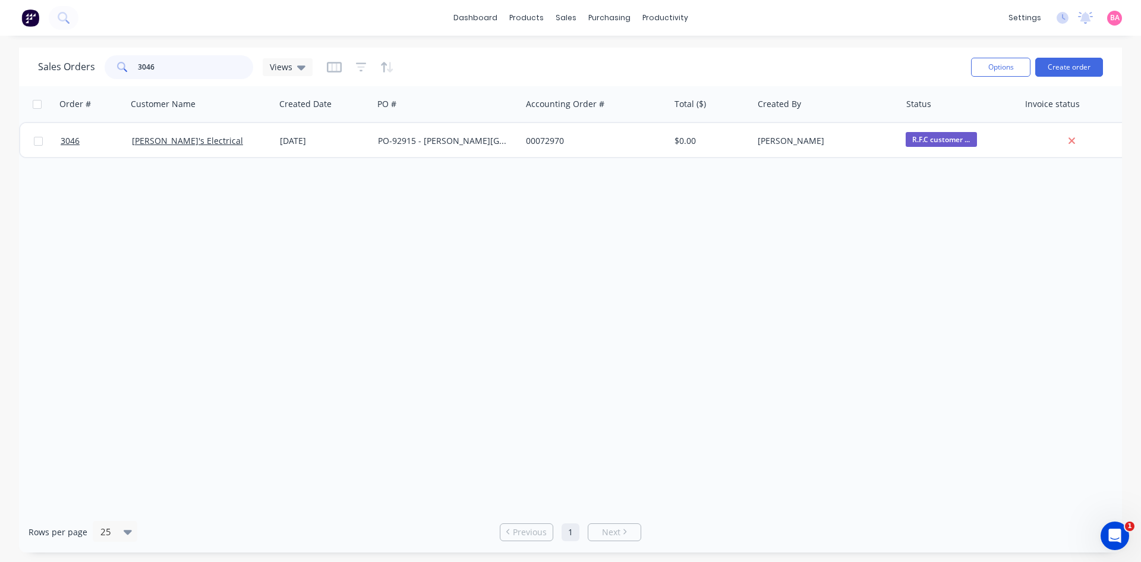
drag, startPoint x: 165, startPoint y: 62, endPoint x: 118, endPoint y: 62, distance: 46.4
click at [120, 62] on div "3046" at bounding box center [179, 67] width 149 height 24
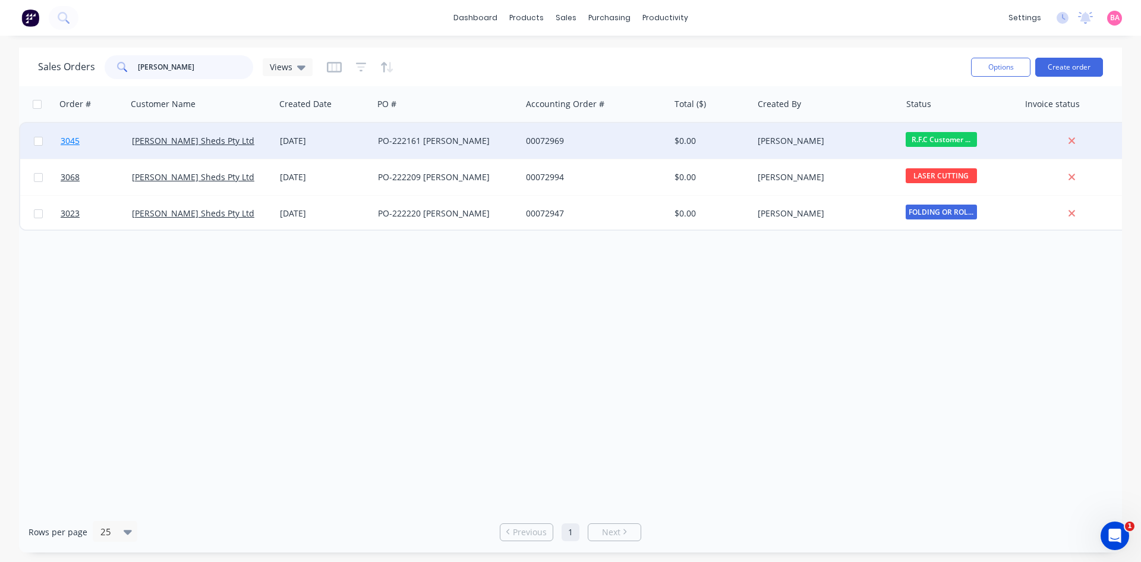
type input "[PERSON_NAME]"
click at [69, 138] on span "3045" at bounding box center [70, 141] width 19 height 12
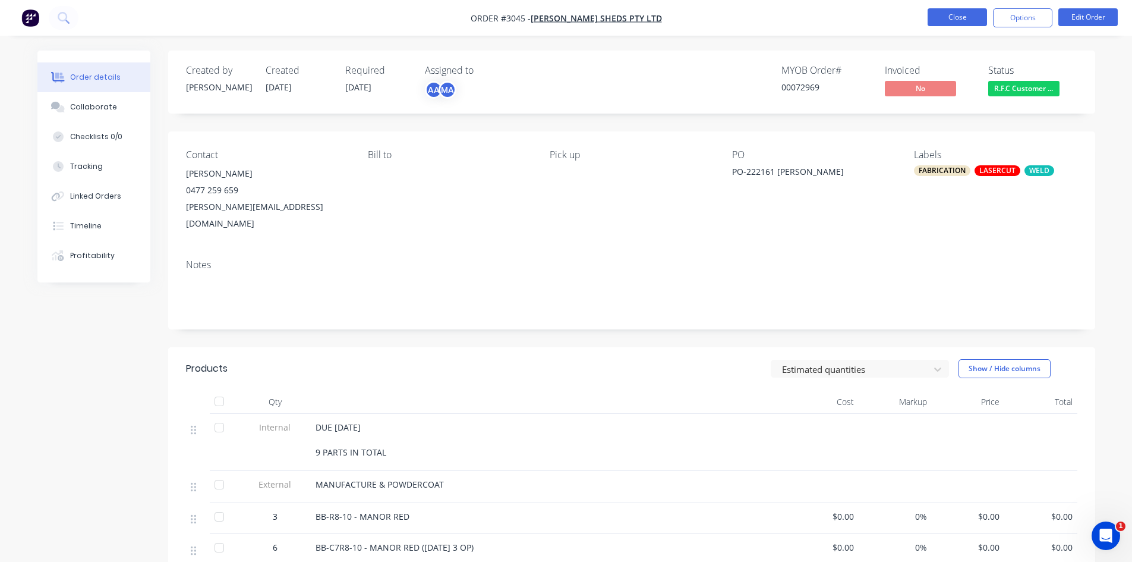
click at [950, 18] on button "Close" at bounding box center [957, 17] width 59 height 18
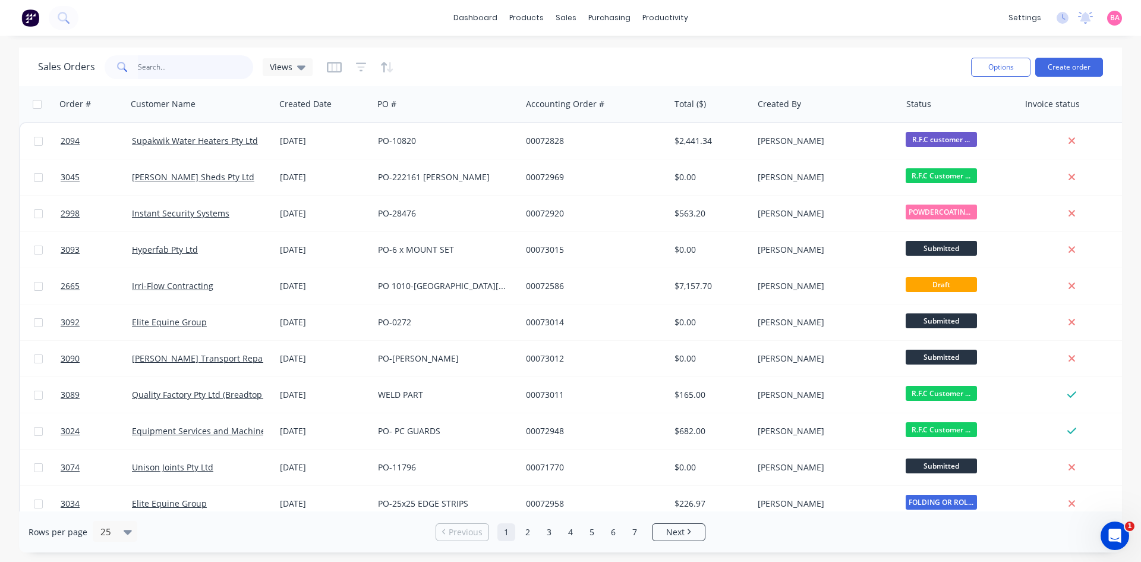
click at [191, 69] on input "text" at bounding box center [196, 67] width 116 height 24
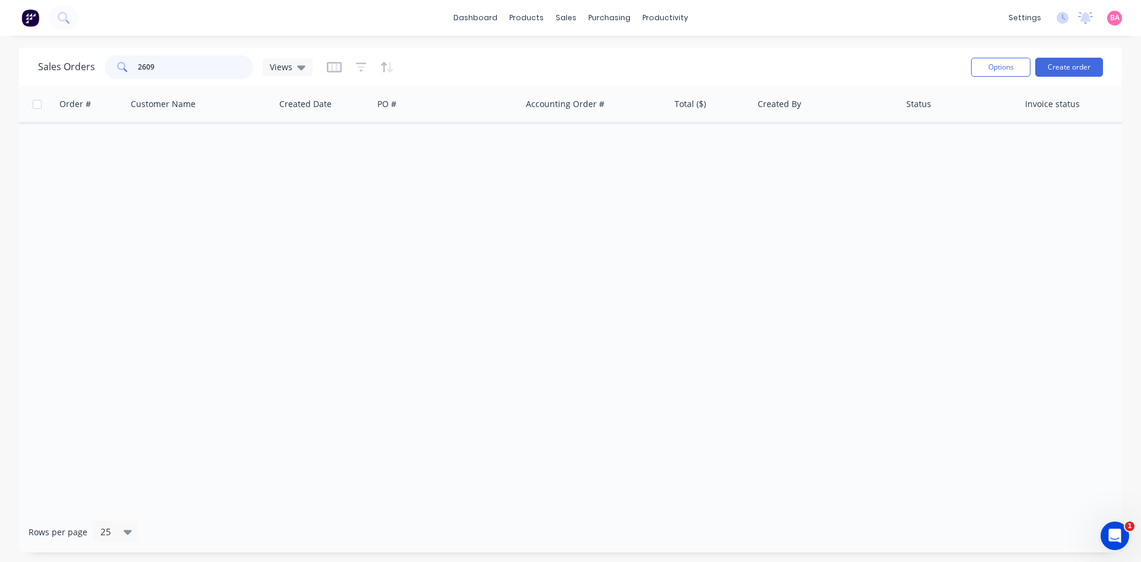
drag, startPoint x: 191, startPoint y: 69, endPoint x: 97, endPoint y: 62, distance: 94.2
click at [98, 62] on div "Sales Orders 2609 Views" at bounding box center [175, 67] width 275 height 24
type input "DOVE"
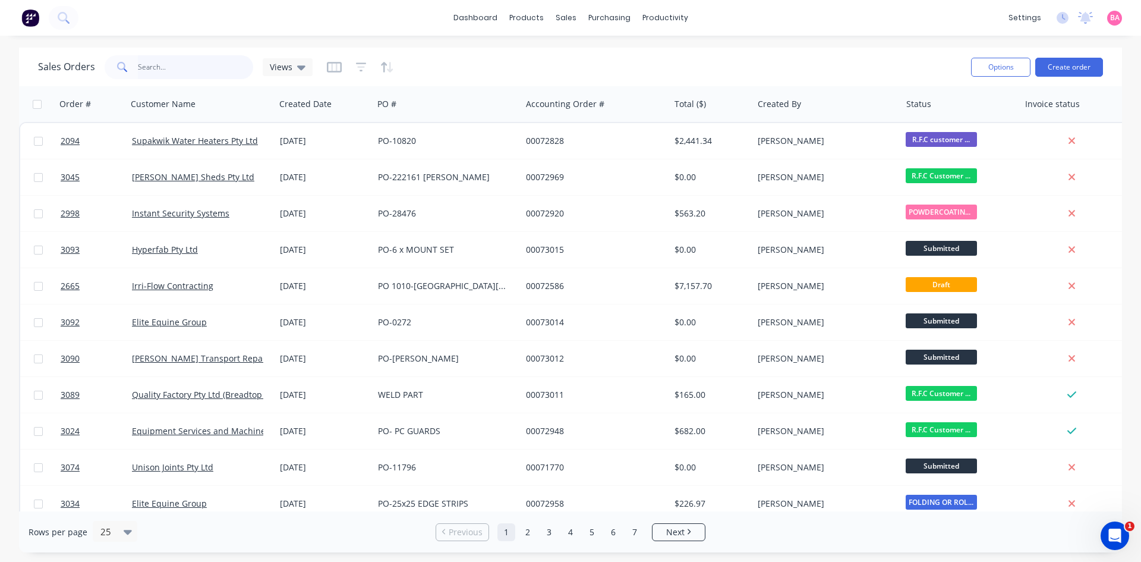
click at [164, 71] on input "text" at bounding box center [196, 67] width 116 height 24
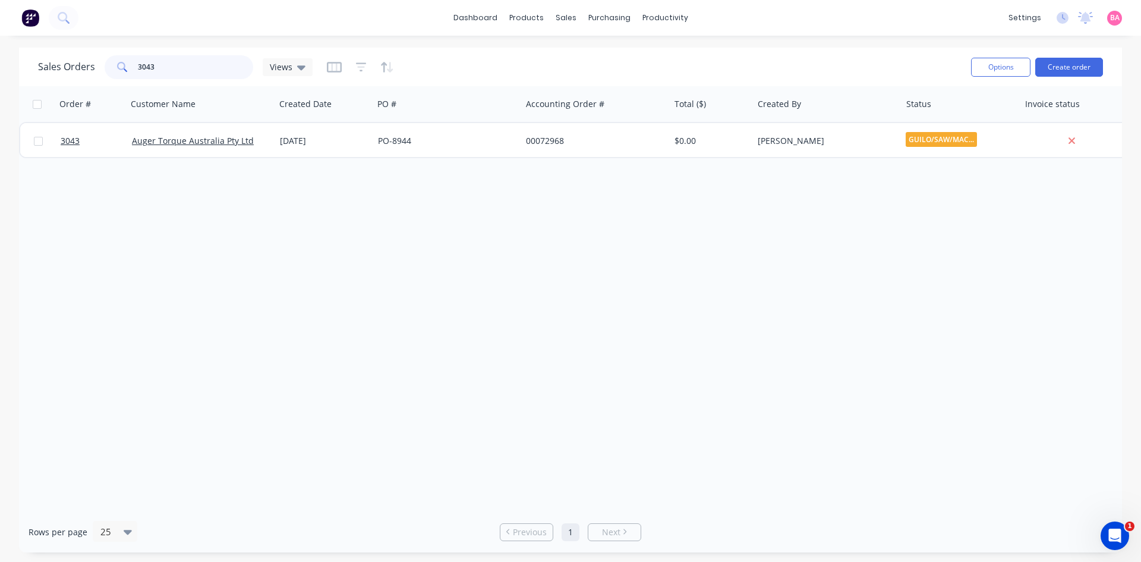
drag, startPoint x: 161, startPoint y: 70, endPoint x: 97, endPoint y: 63, distance: 64.0
click at [102, 61] on div "Sales Orders 3043 Views" at bounding box center [175, 67] width 275 height 24
type input "2989"
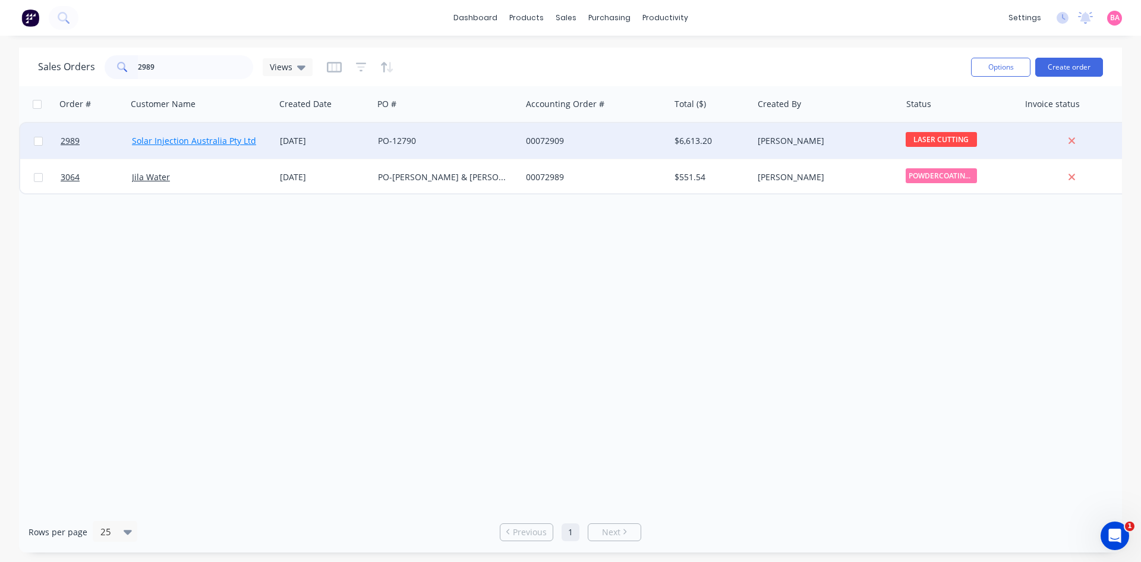
click at [153, 136] on link "Solar Injection Australia Pty Ltd" at bounding box center [194, 140] width 124 height 11
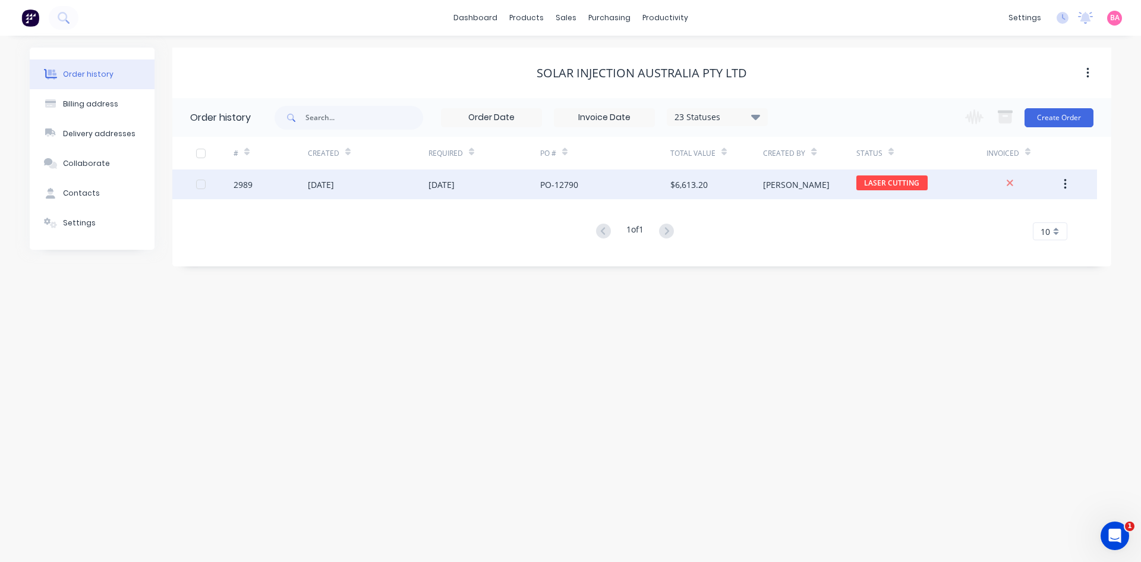
click at [555, 184] on div "PO-12790" at bounding box center [559, 184] width 38 height 12
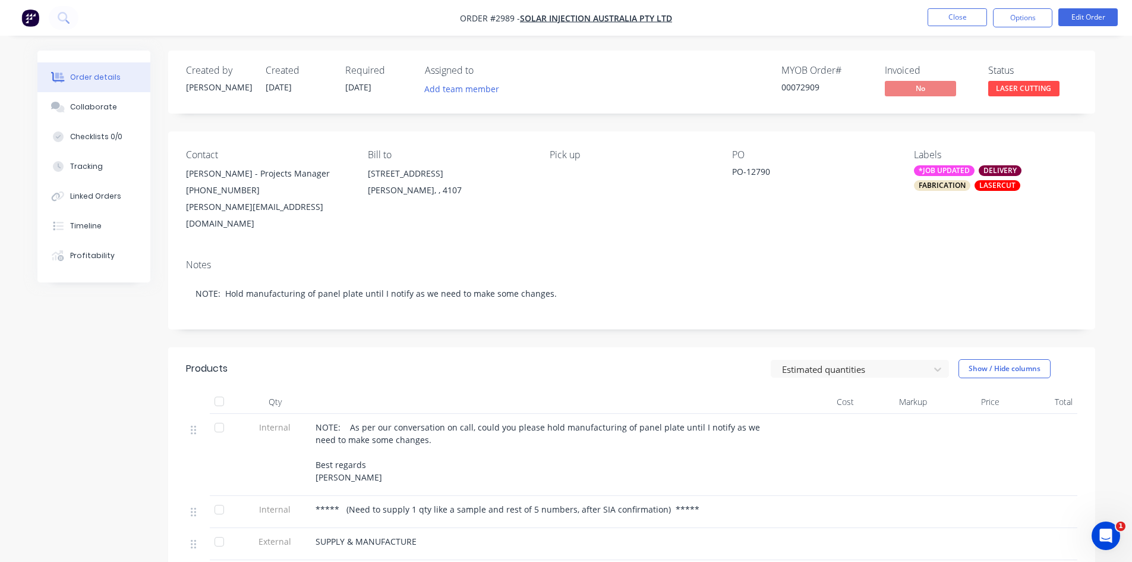
click at [945, 181] on div "FABRICATION" at bounding box center [942, 185] width 56 height 11
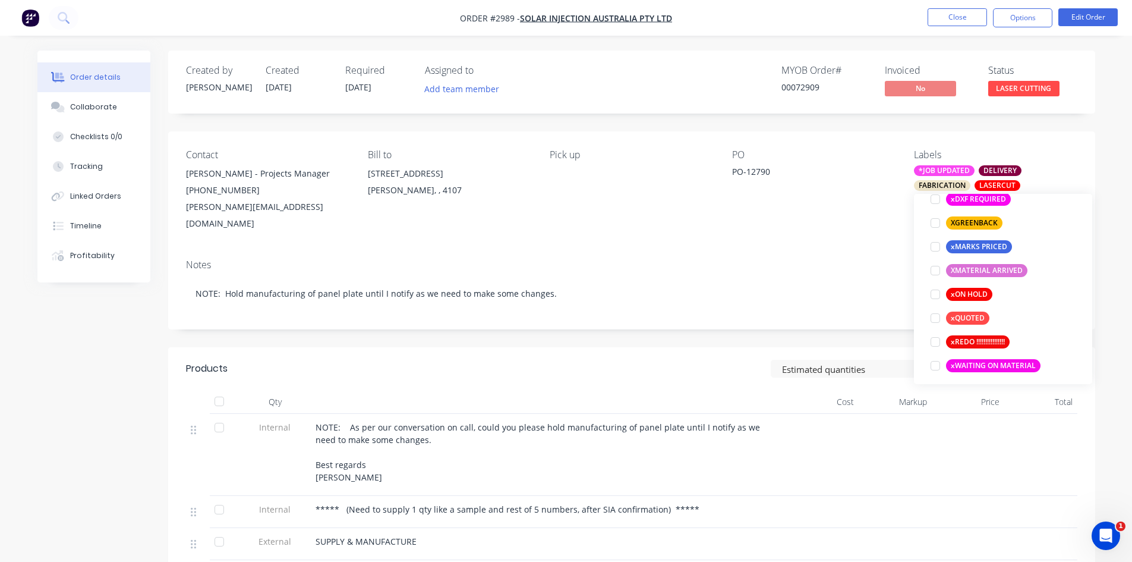
scroll to position [1046, 0]
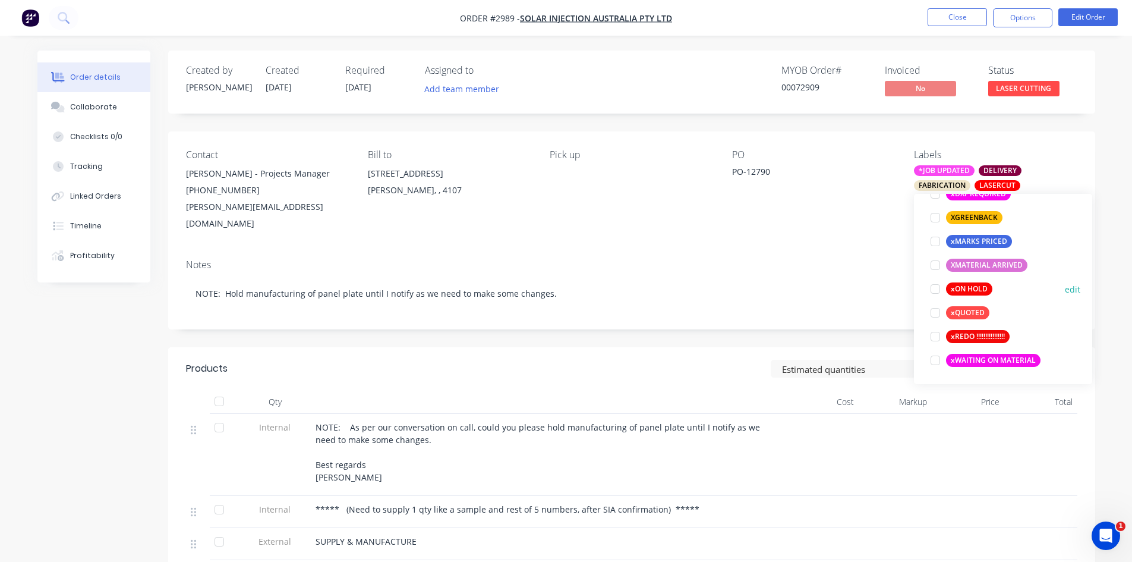
click at [937, 288] on div at bounding box center [936, 289] width 24 height 24
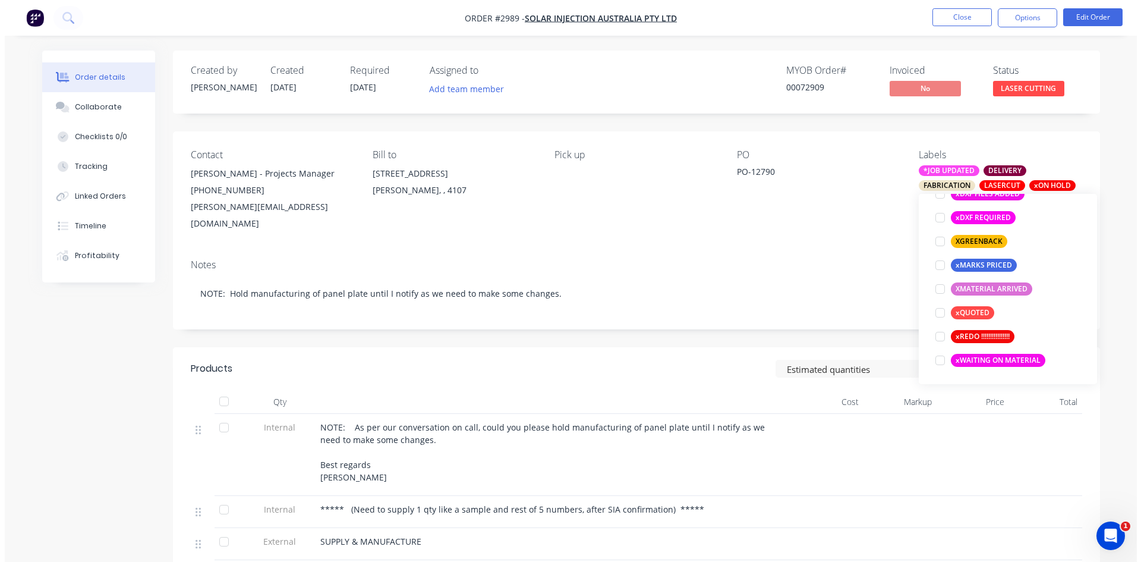
scroll to position [95, 0]
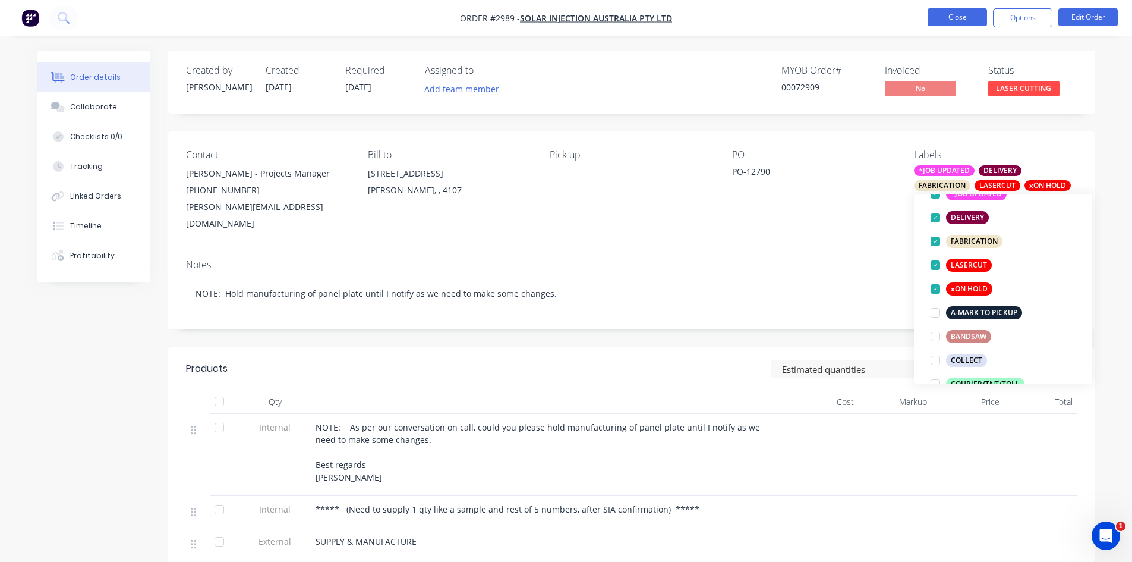
click at [955, 15] on button "Close" at bounding box center [957, 17] width 59 height 18
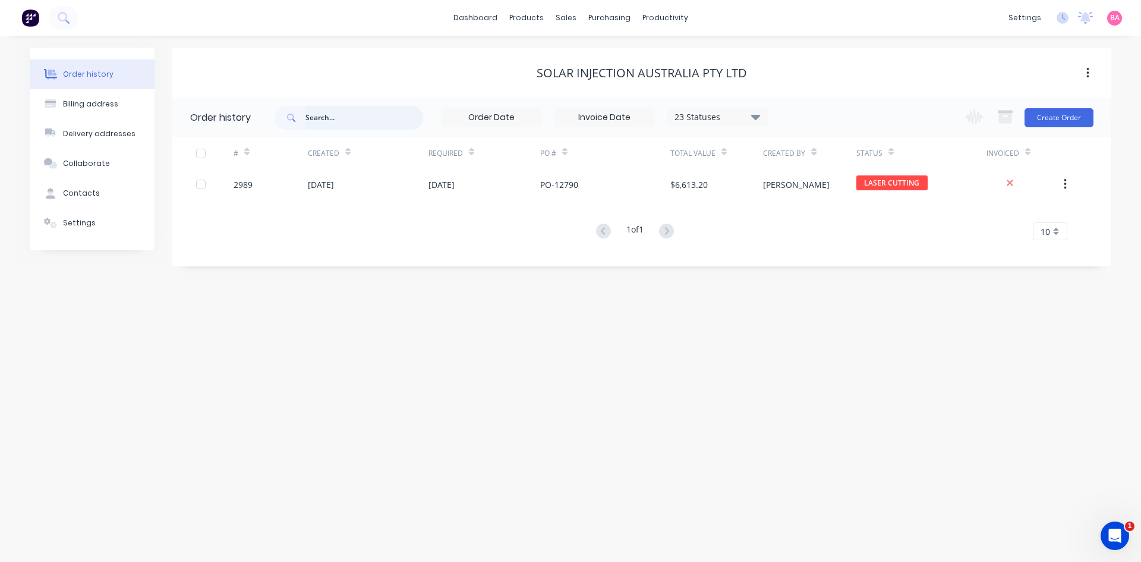
click at [324, 117] on input "text" at bounding box center [365, 118] width 118 height 24
type input "2980"
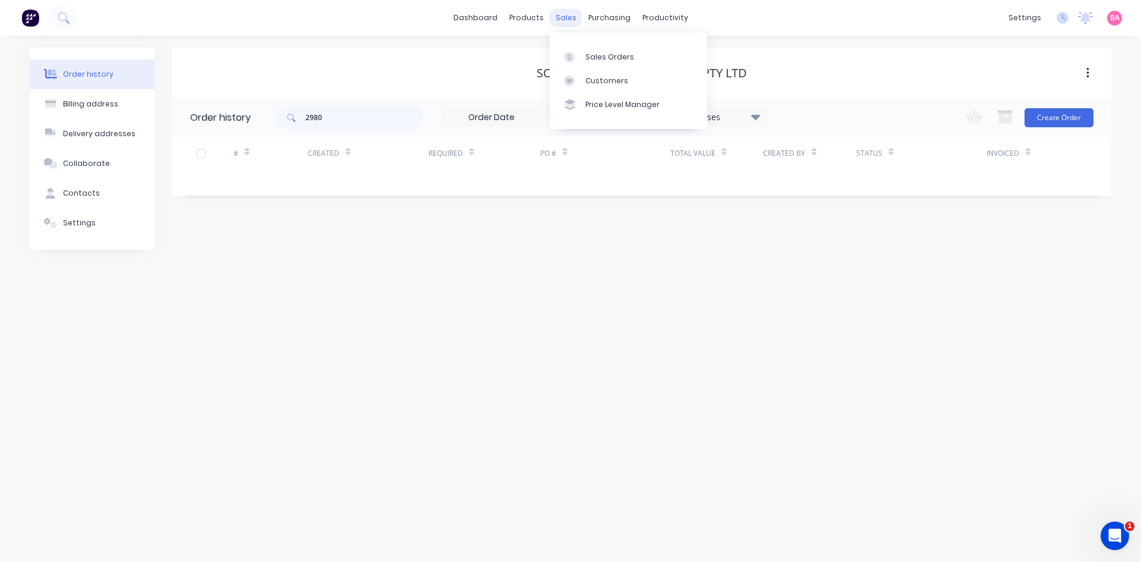
click at [557, 19] on div "sales" at bounding box center [566, 18] width 33 height 18
click at [602, 54] on div "Sales Orders" at bounding box center [610, 57] width 49 height 11
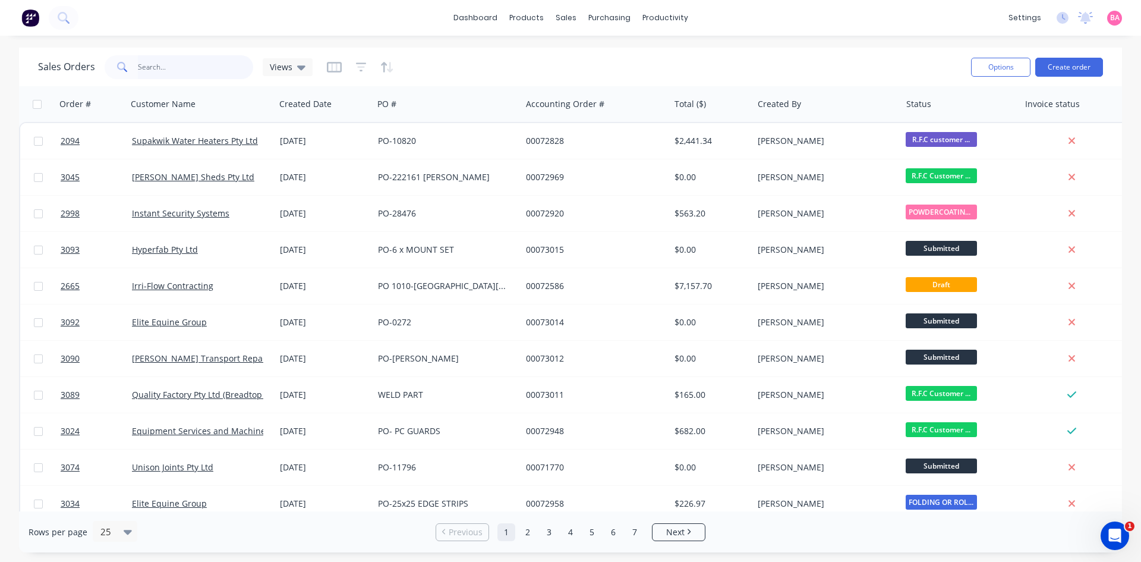
click at [161, 61] on input "text" at bounding box center [196, 67] width 116 height 24
type input "2980"
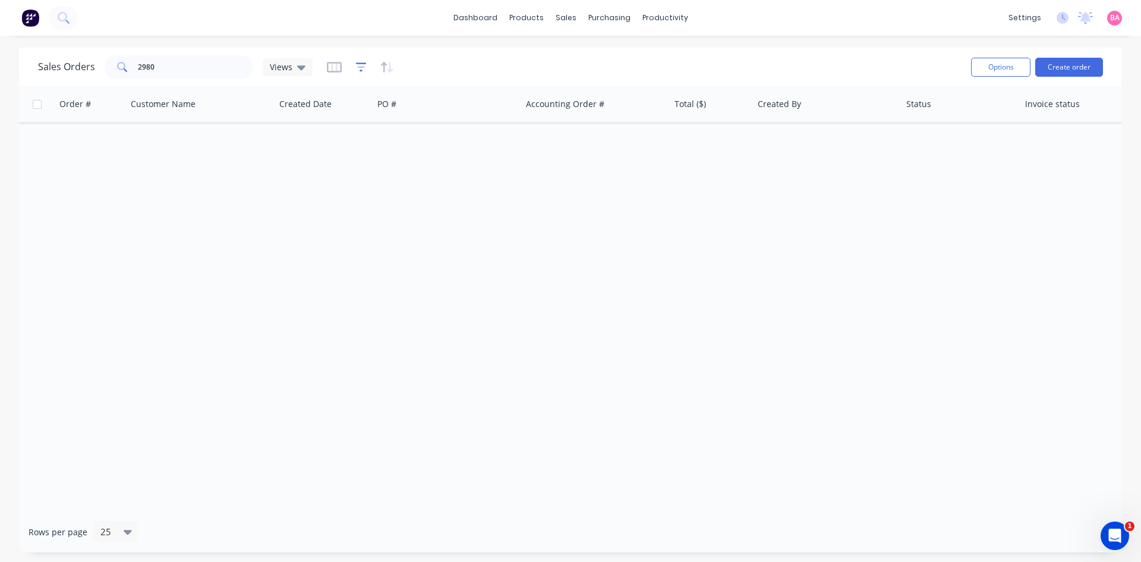
click at [360, 65] on icon "button" at bounding box center [361, 67] width 11 height 12
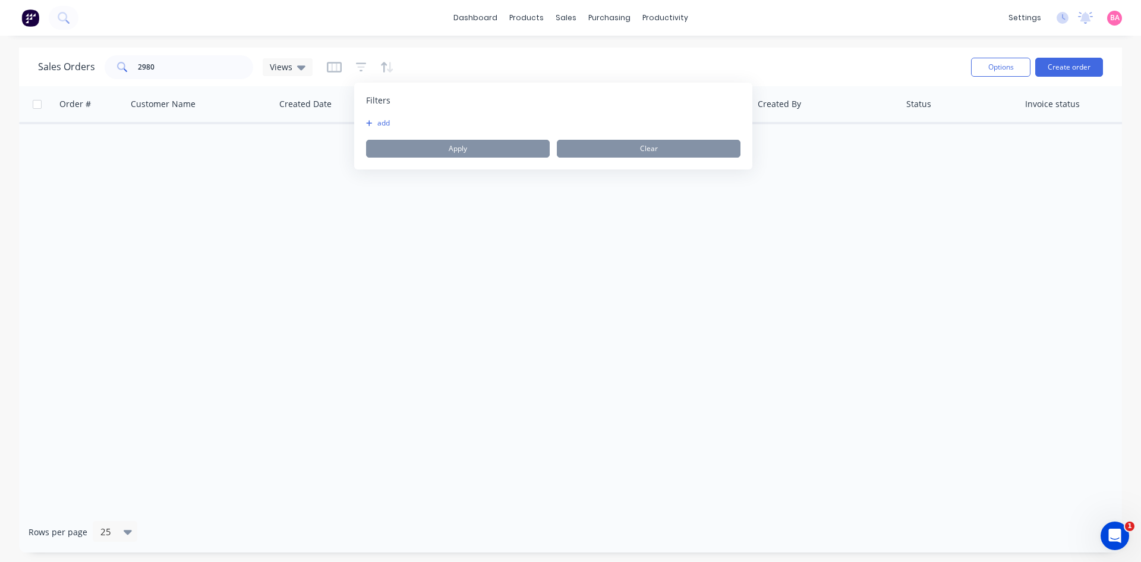
click at [380, 123] on button "add" at bounding box center [381, 123] width 30 height 10
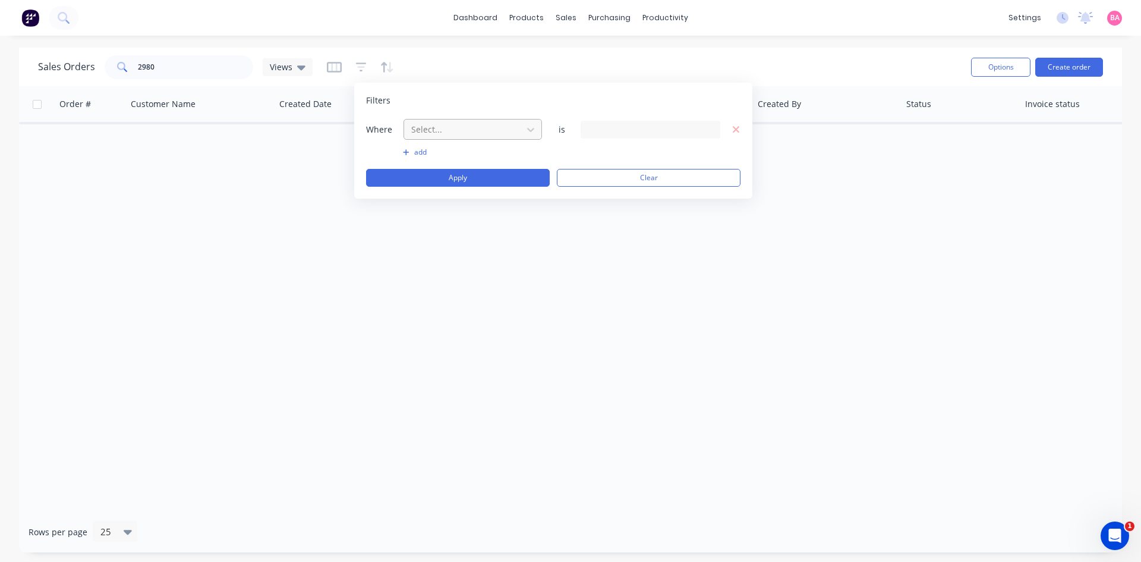
click at [439, 125] on div at bounding box center [463, 129] width 106 height 15
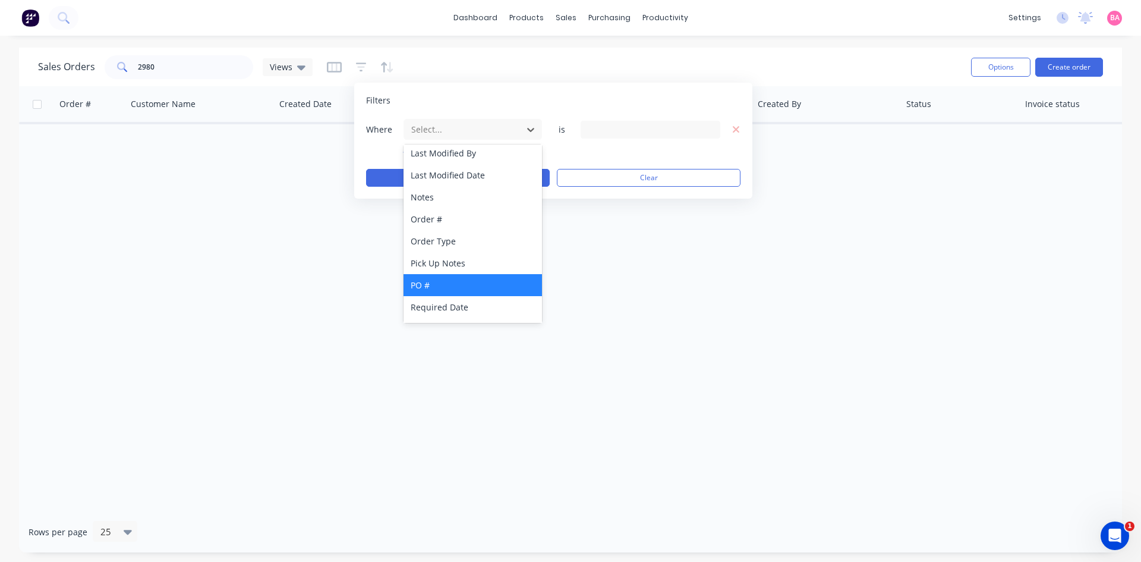
scroll to position [310, 0]
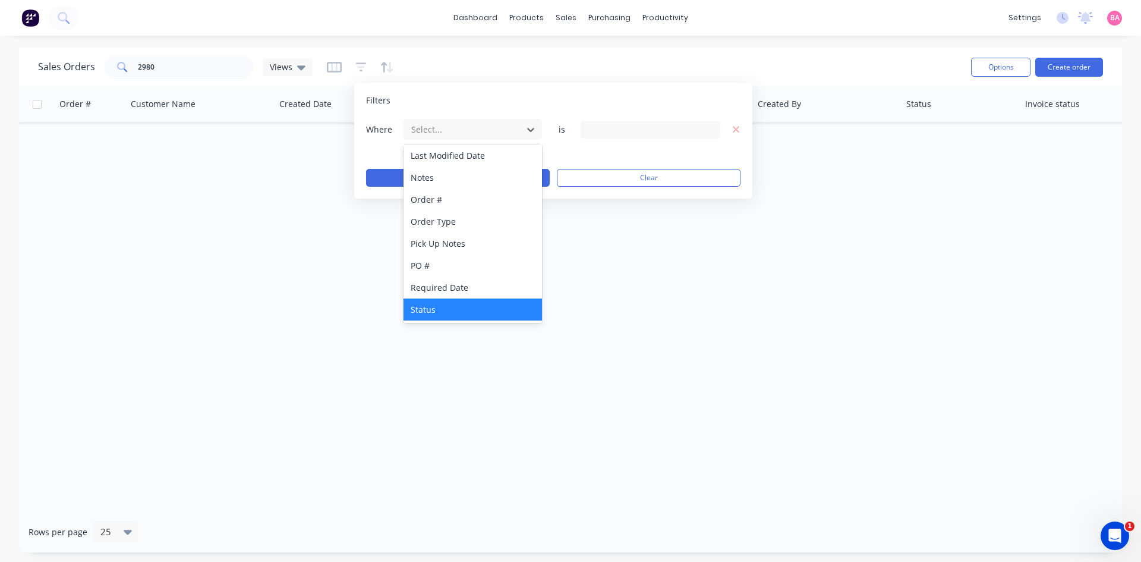
click at [427, 307] on div "Status" at bounding box center [473, 309] width 139 height 22
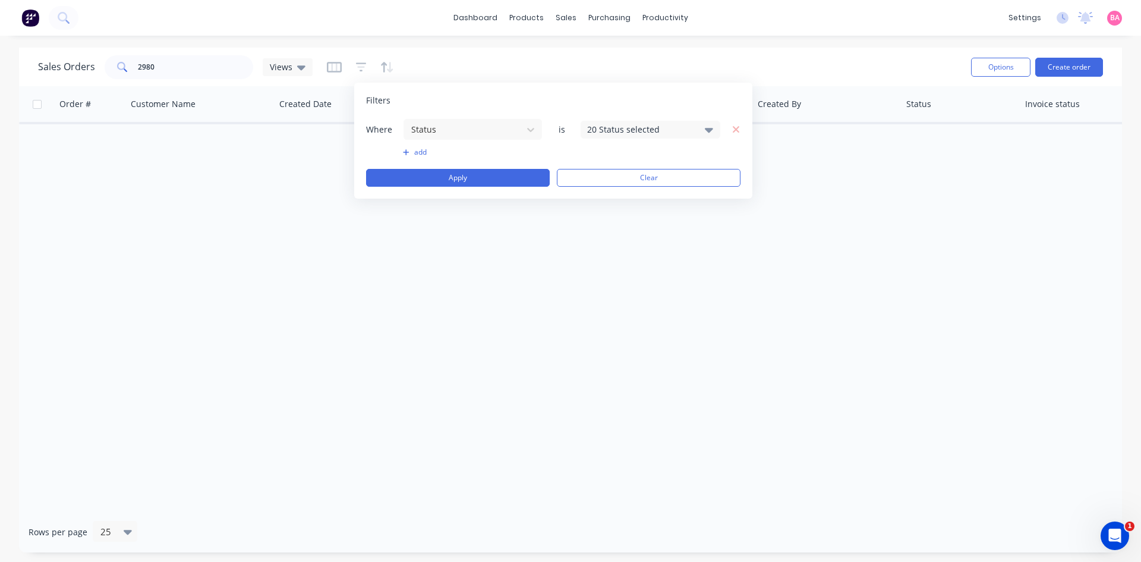
click at [710, 130] on icon at bounding box center [709, 130] width 8 height 5
click at [608, 191] on div at bounding box center [601, 195] width 24 height 24
click at [468, 174] on button "Apply" at bounding box center [458, 178] width 184 height 18
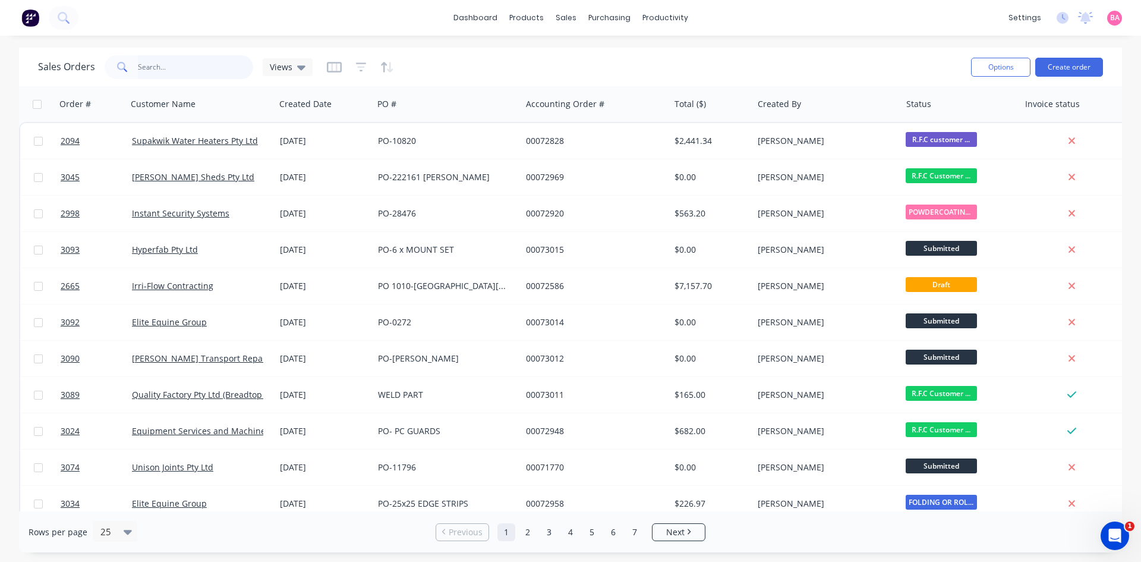
click at [158, 68] on input "text" at bounding box center [196, 67] width 116 height 24
type input "3042"
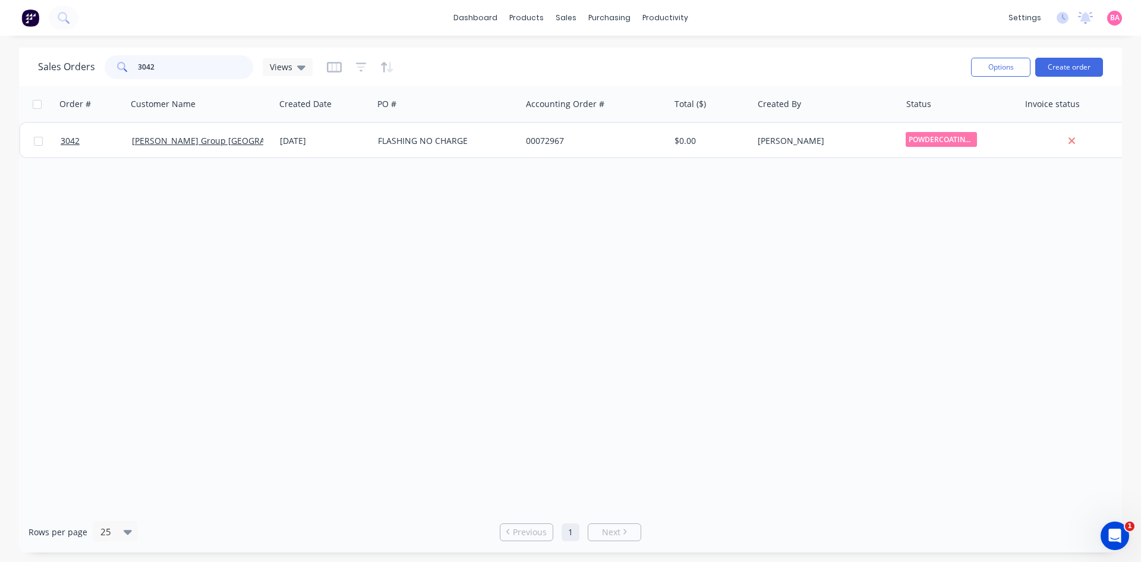
drag, startPoint x: 158, startPoint y: 68, endPoint x: 73, endPoint y: 65, distance: 85.1
click at [73, 65] on div "Sales Orders 3042 Views" at bounding box center [175, 67] width 275 height 24
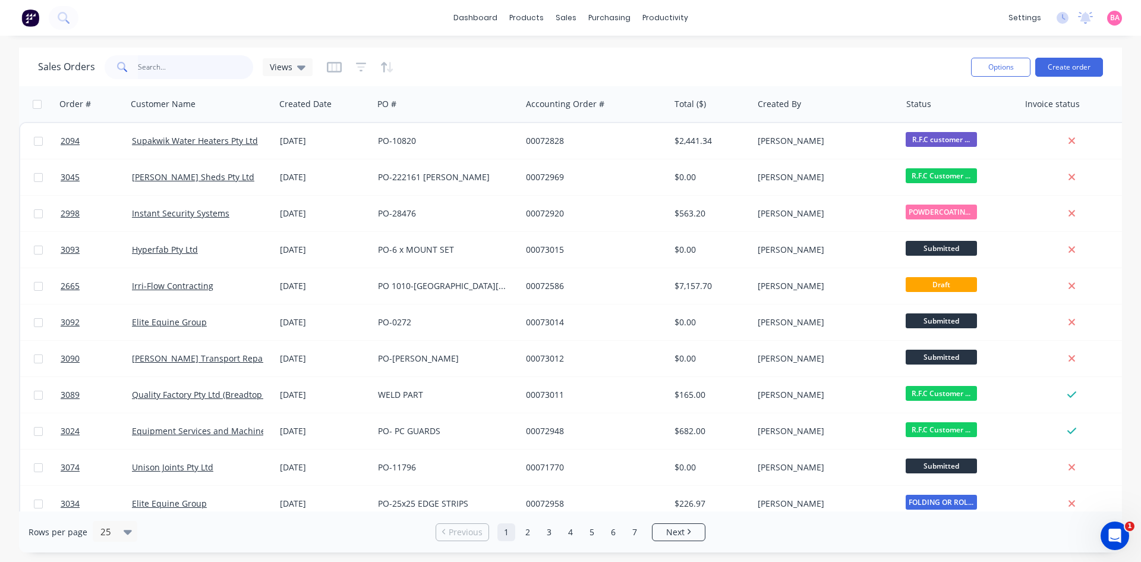
click at [217, 65] on input "text" at bounding box center [196, 67] width 116 height 24
type input "INSTOCK"
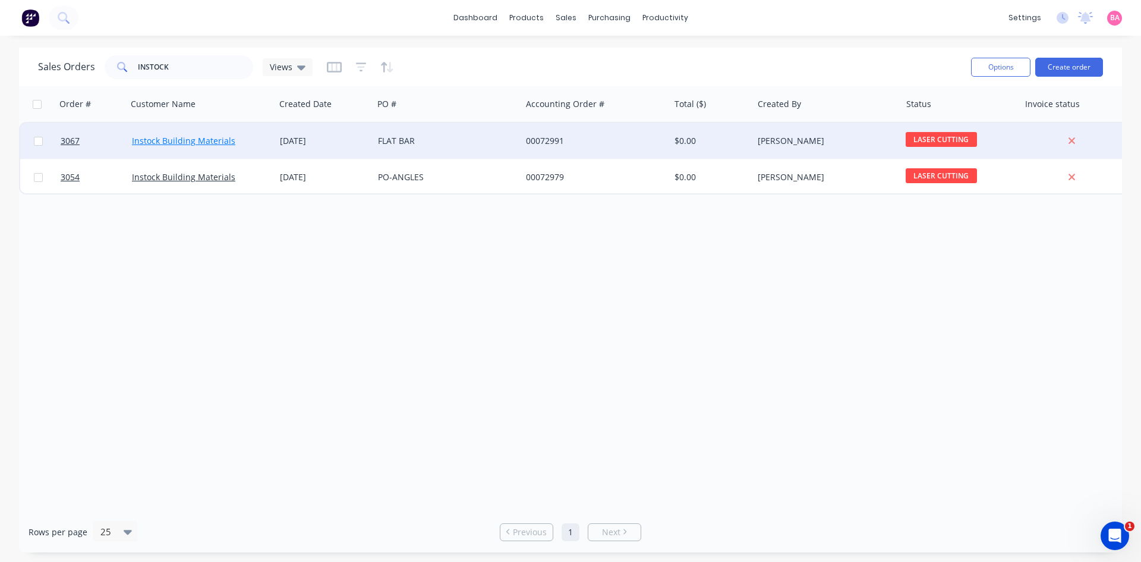
click at [156, 138] on link "Instock Building Materials" at bounding box center [183, 140] width 103 height 11
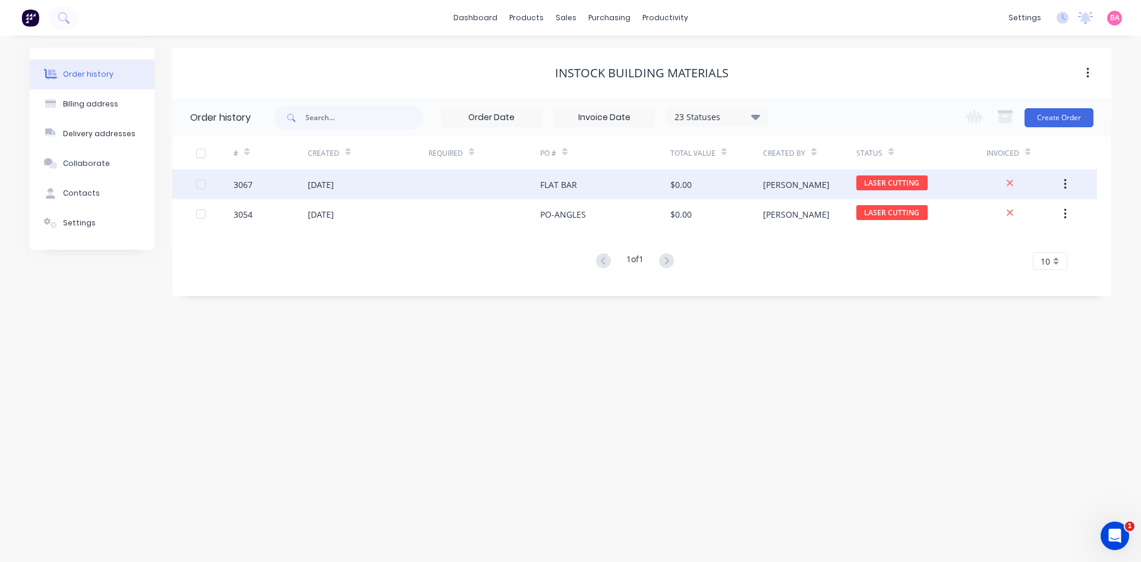
click at [253, 185] on div "3067" at bounding box center [271, 184] width 74 height 30
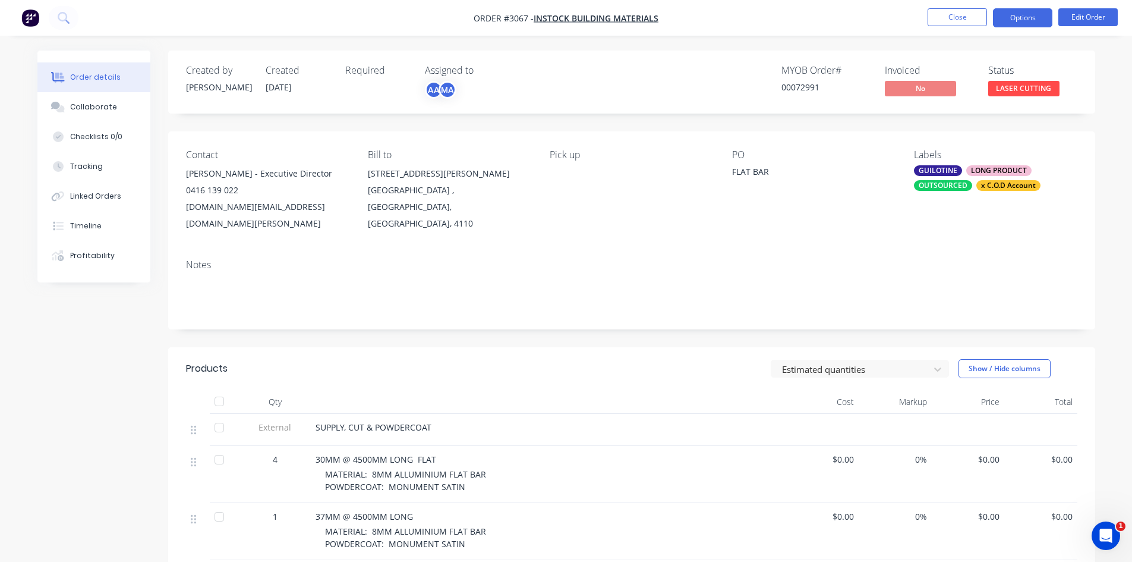
click at [1018, 17] on button "Options" at bounding box center [1022, 17] width 59 height 19
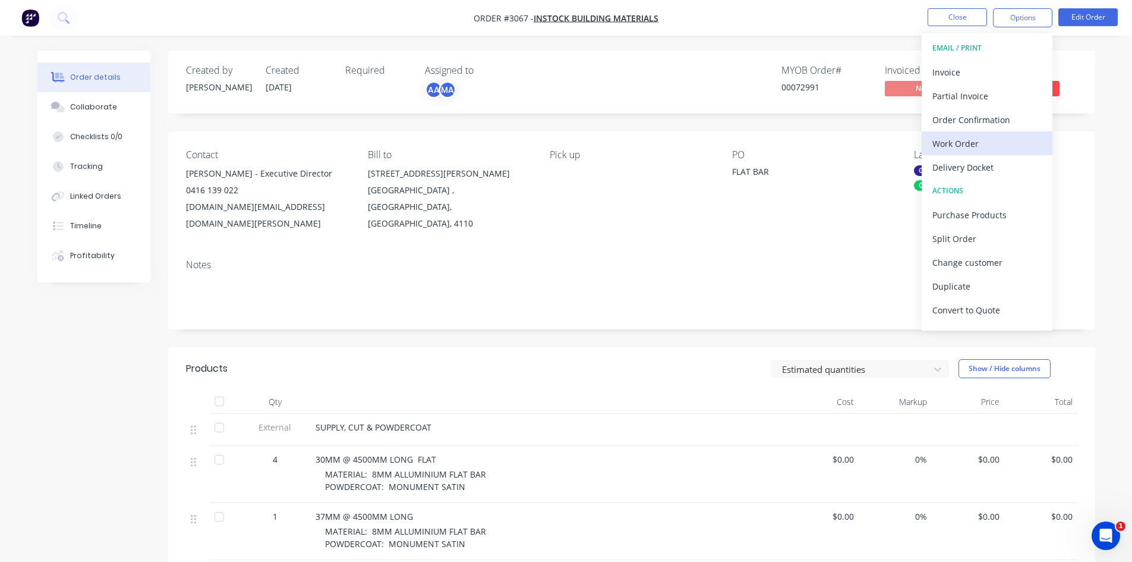
click at [970, 144] on div "Work Order" at bounding box center [987, 143] width 109 height 17
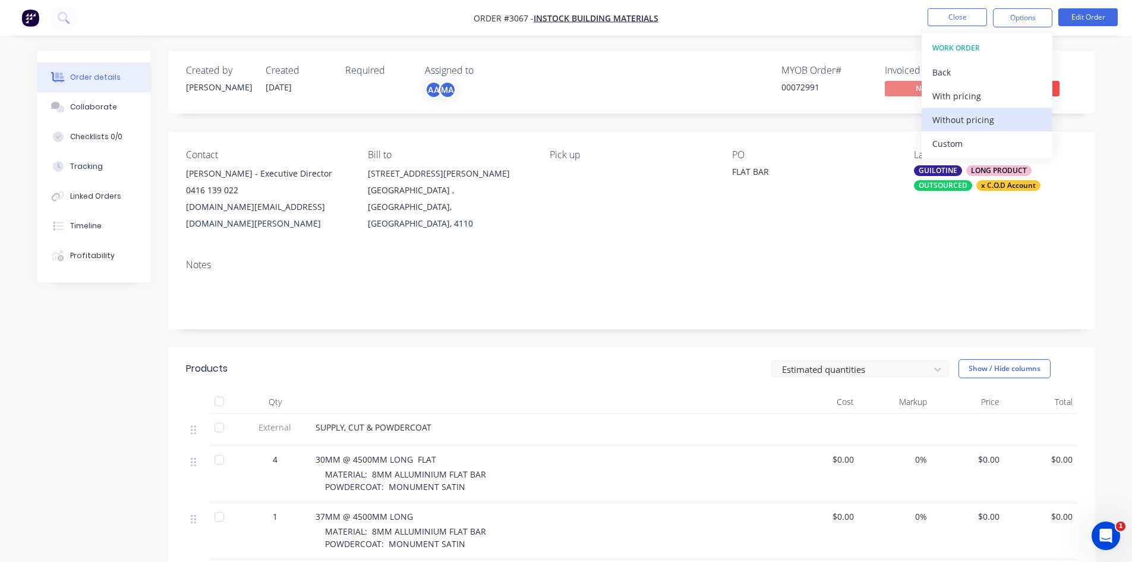
click at [958, 120] on div "Without pricing" at bounding box center [987, 119] width 109 height 17
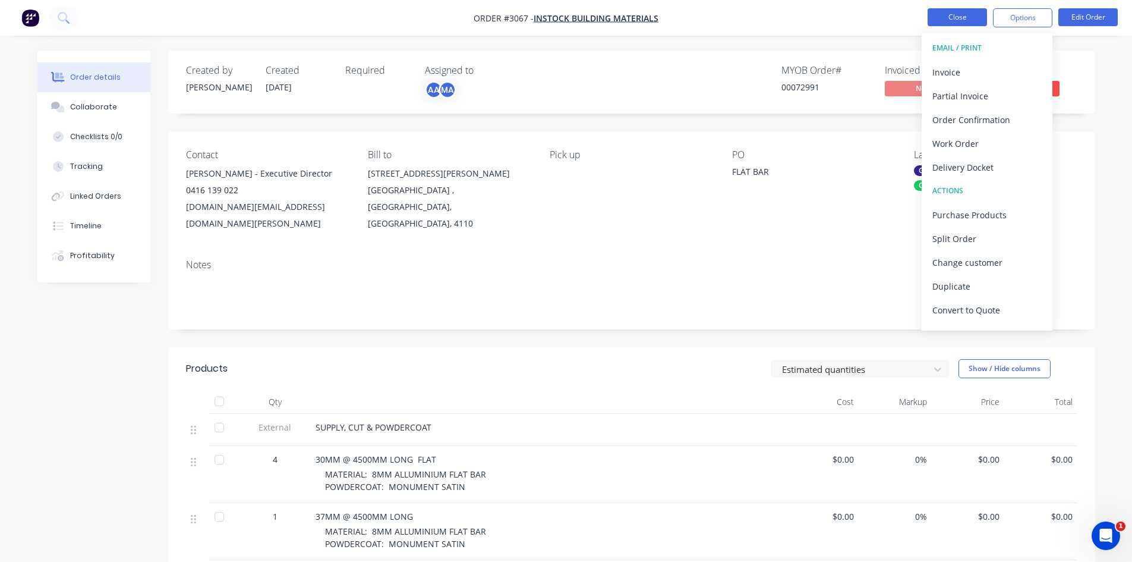
click at [960, 17] on button "Close" at bounding box center [957, 17] width 59 height 18
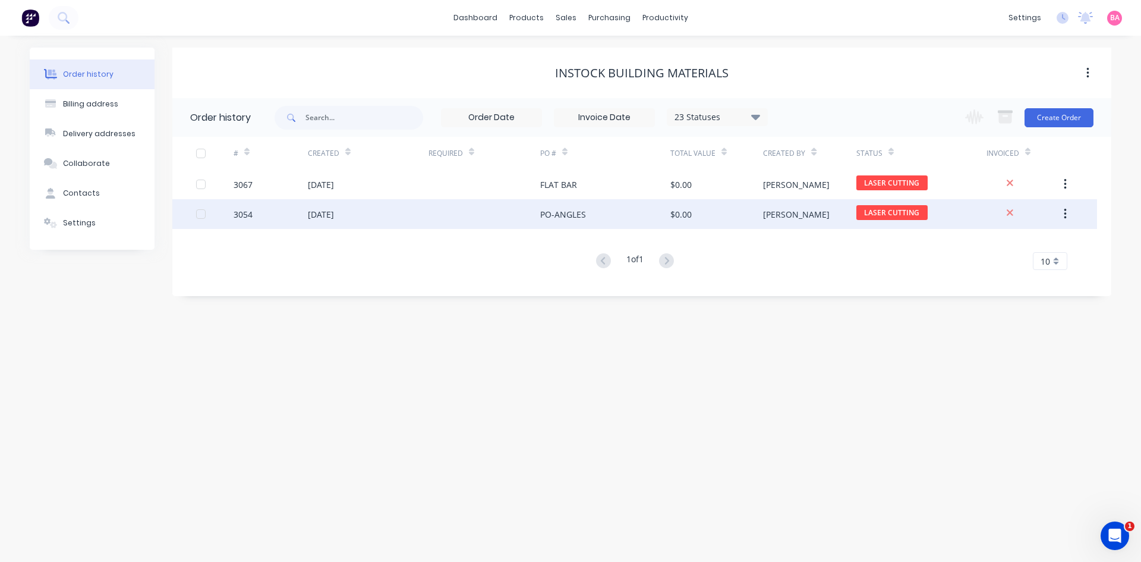
click at [243, 213] on div "3054" at bounding box center [243, 214] width 19 height 12
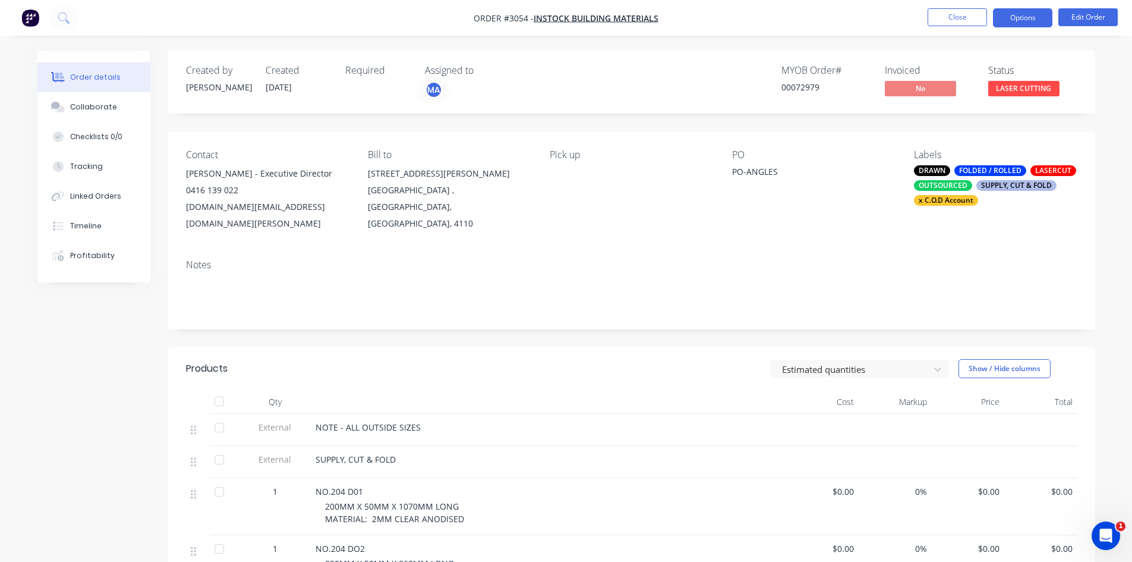
click at [1036, 14] on button "Options" at bounding box center [1022, 17] width 59 height 19
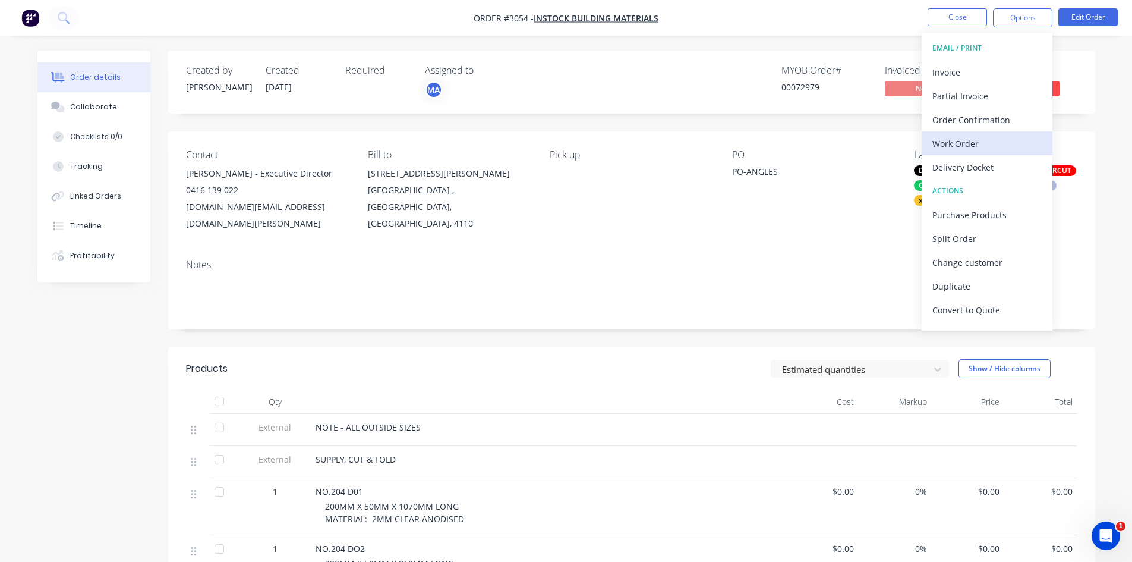
click at [963, 139] on div "Work Order" at bounding box center [987, 143] width 109 height 17
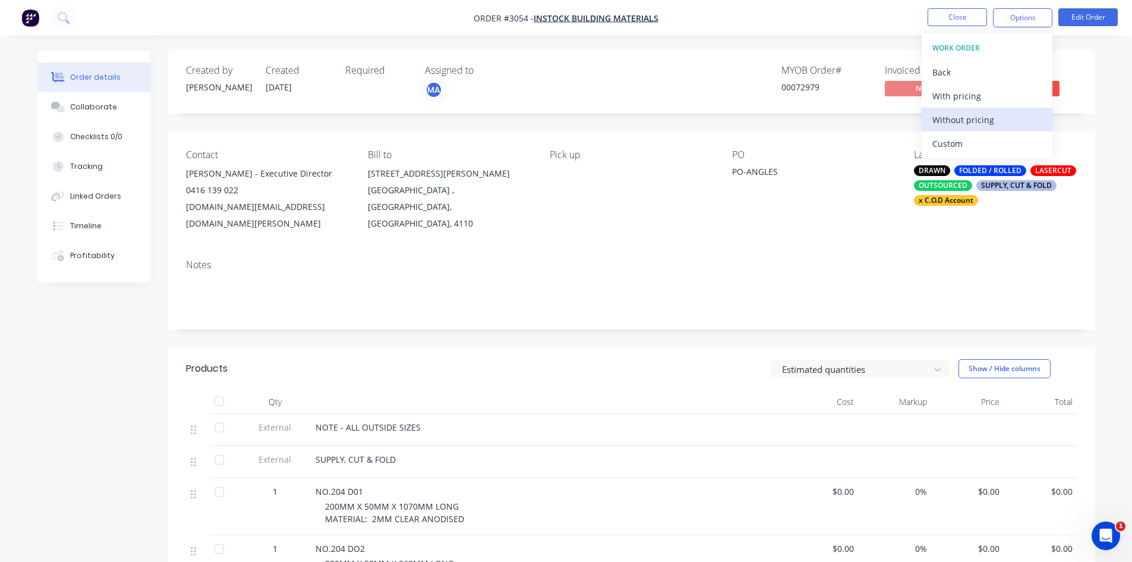
click at [963, 115] on div "Without pricing" at bounding box center [987, 119] width 109 height 17
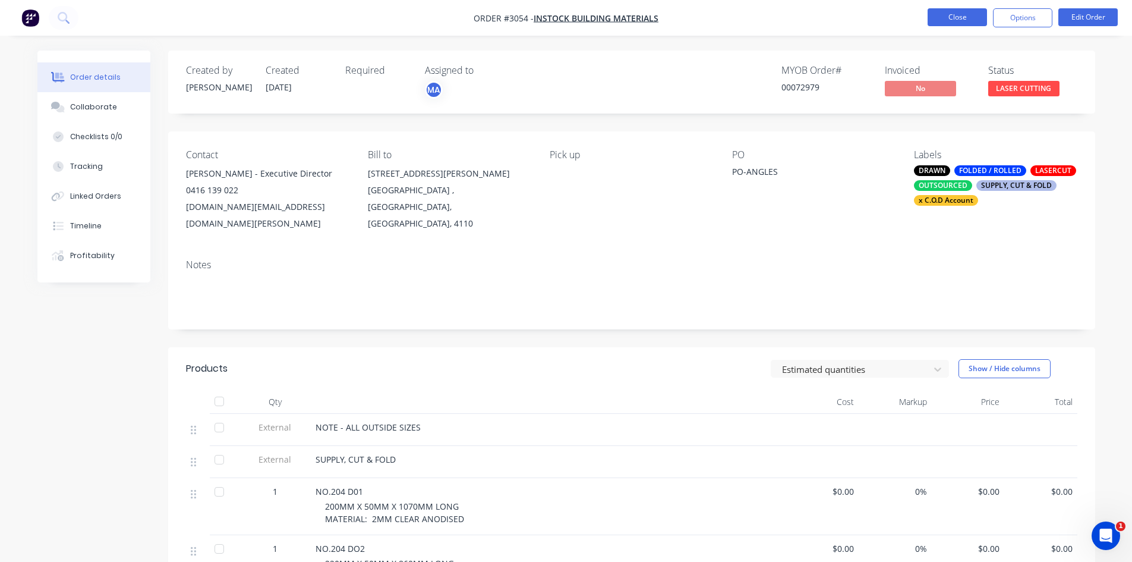
click at [964, 15] on button "Close" at bounding box center [957, 17] width 59 height 18
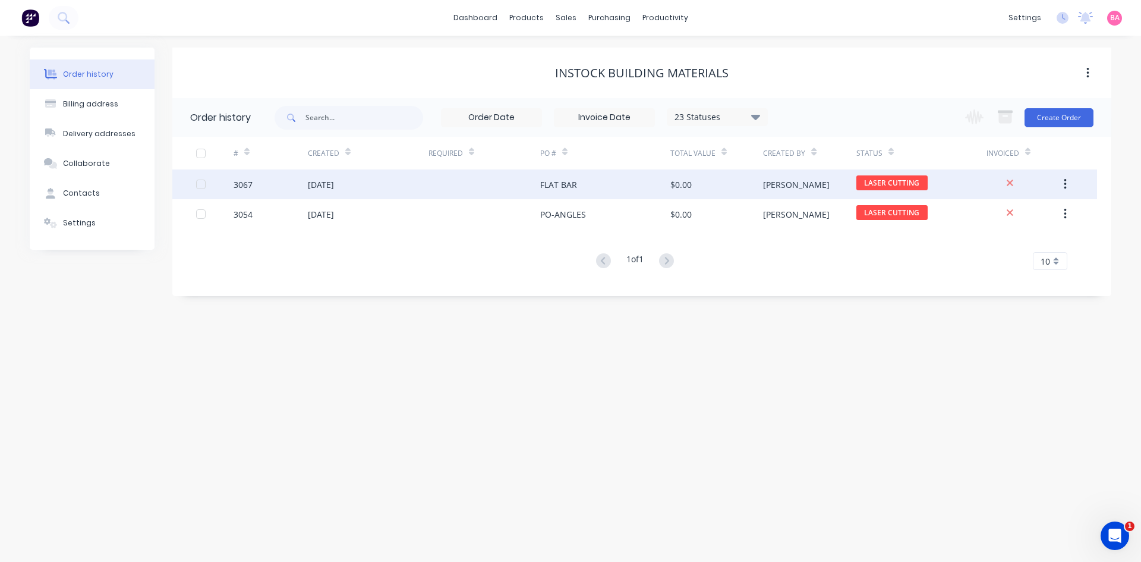
click at [240, 181] on div "3067" at bounding box center [243, 184] width 19 height 12
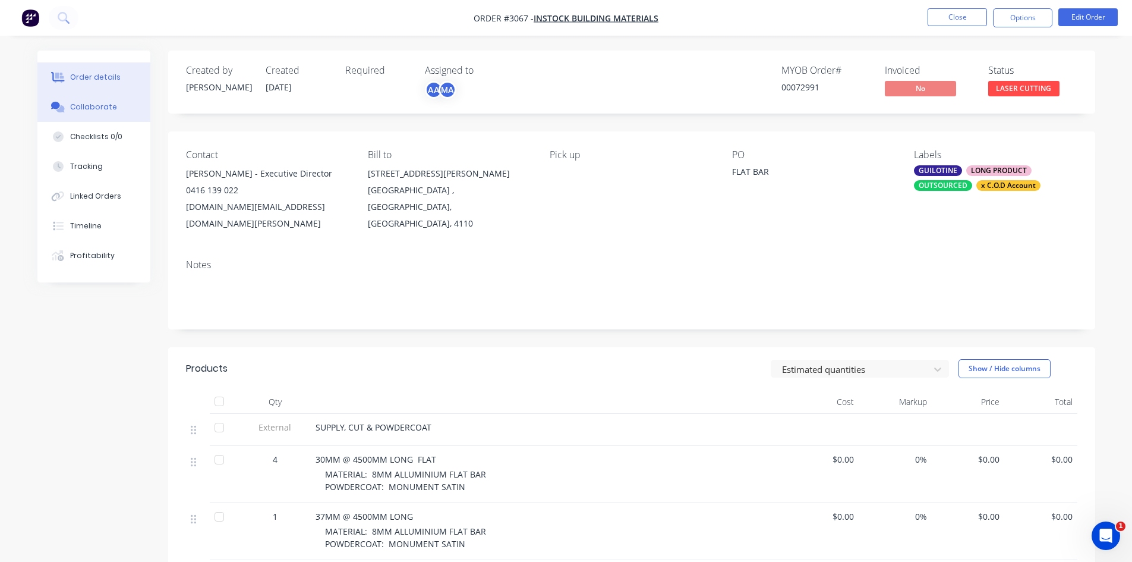
click at [77, 108] on div "Collaborate" at bounding box center [93, 107] width 47 height 11
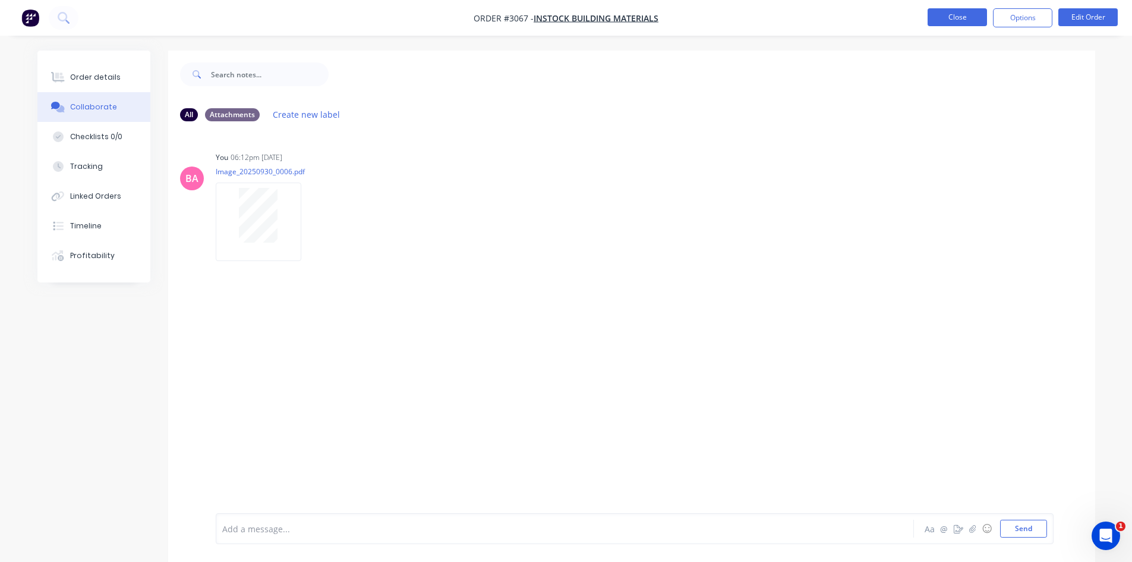
click at [966, 21] on button "Close" at bounding box center [957, 17] width 59 height 18
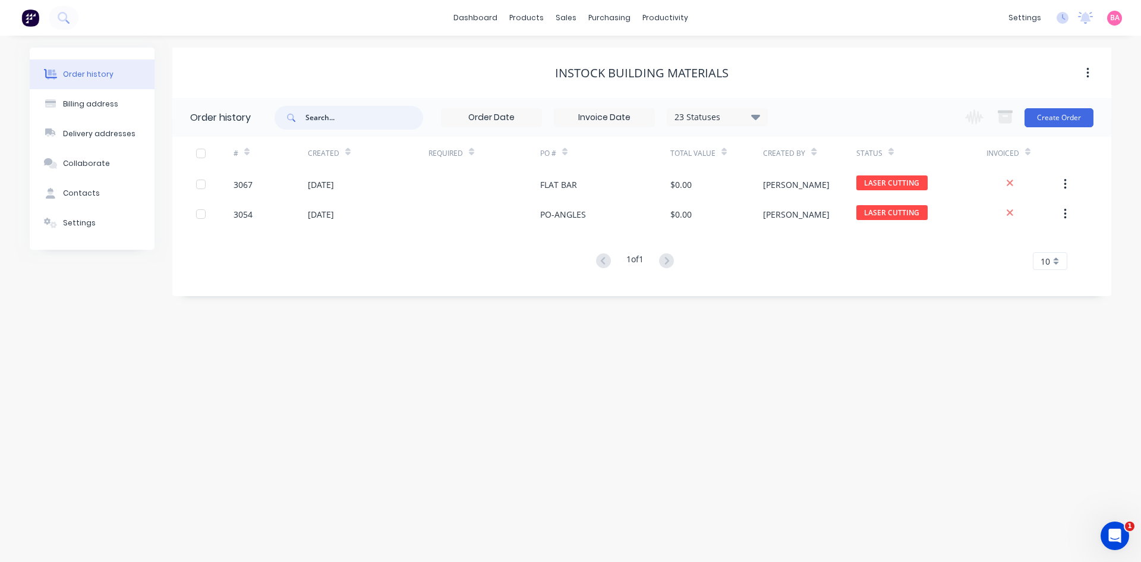
click at [340, 118] on input "text" at bounding box center [365, 118] width 118 height 24
click at [336, 117] on input "text" at bounding box center [365, 118] width 118 height 24
type input "3001"
click at [605, 53] on div "Sales Orders" at bounding box center [610, 57] width 49 height 11
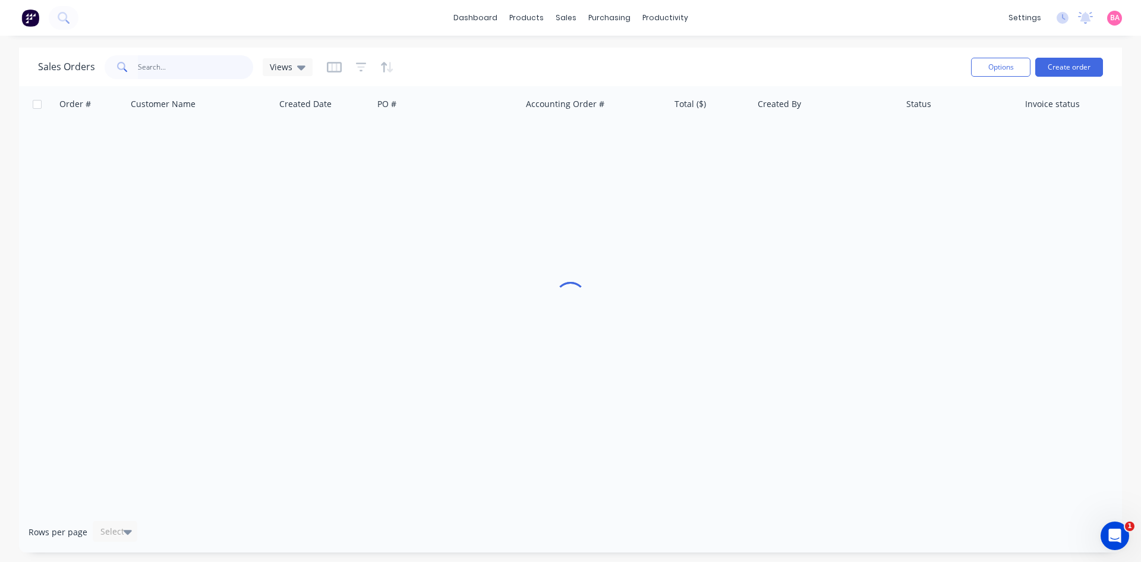
click at [173, 67] on input "text" at bounding box center [196, 67] width 116 height 24
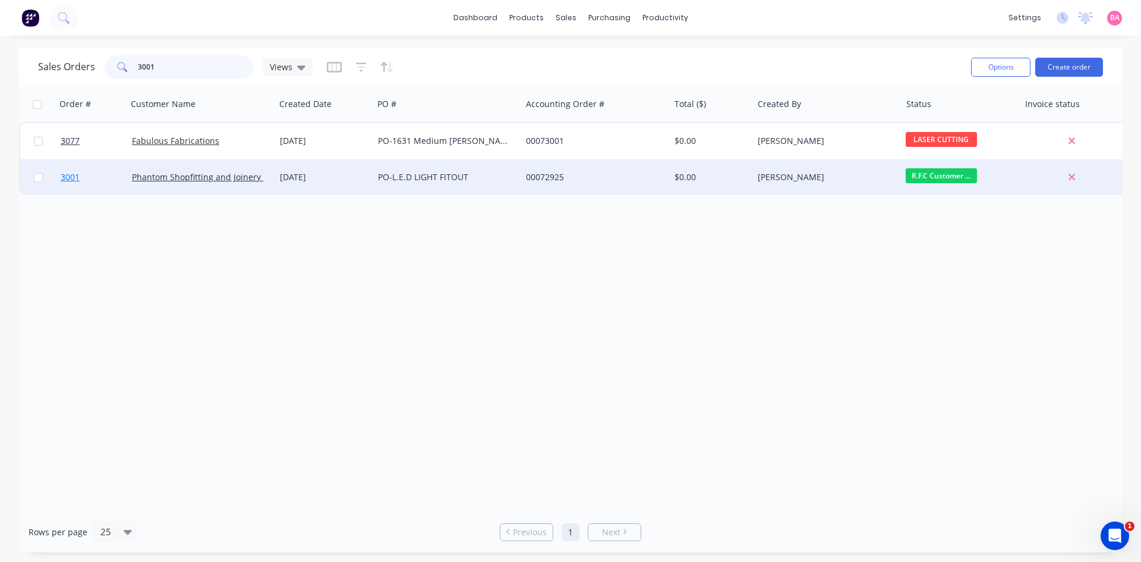
type input "3001"
click at [66, 175] on span "3001" at bounding box center [70, 177] width 19 height 12
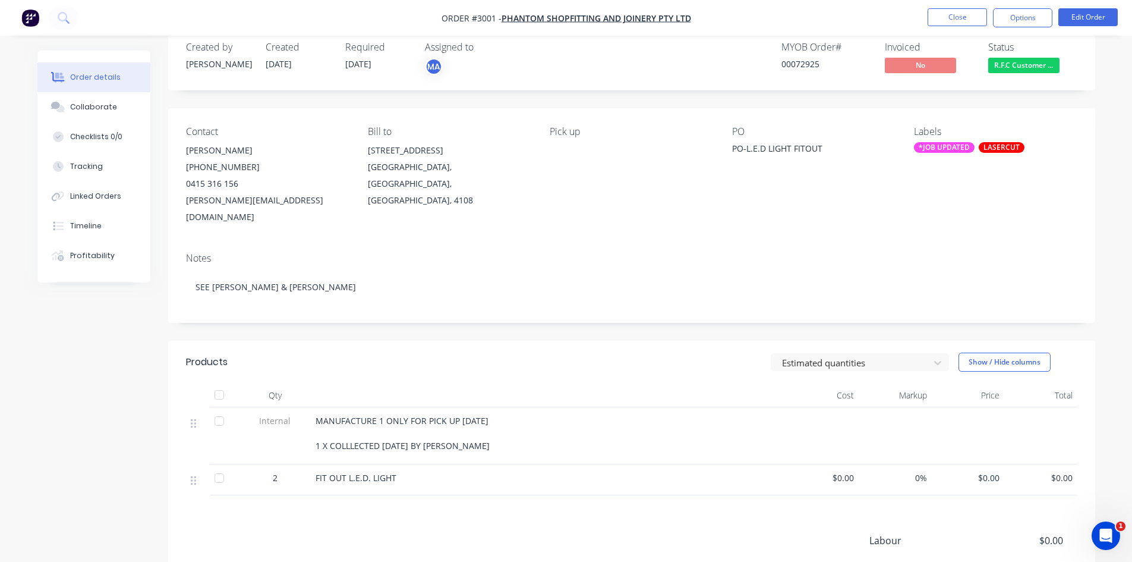
scroll to position [40, 0]
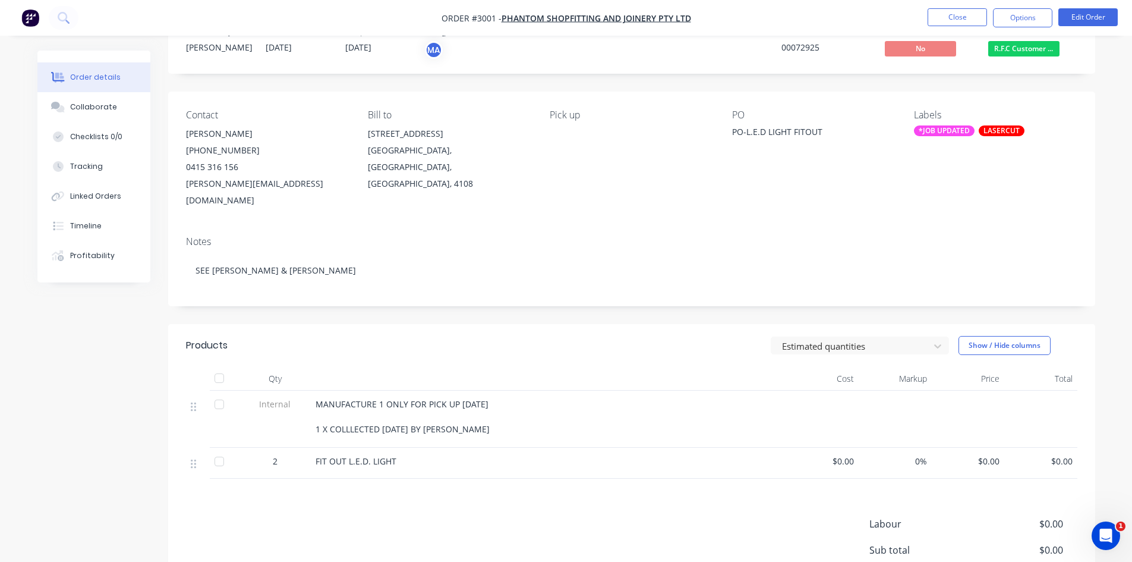
click at [1070, 455] on span "$0.00" at bounding box center [1041, 461] width 64 height 12
click at [1091, 15] on button "Edit Order" at bounding box center [1088, 17] width 59 height 18
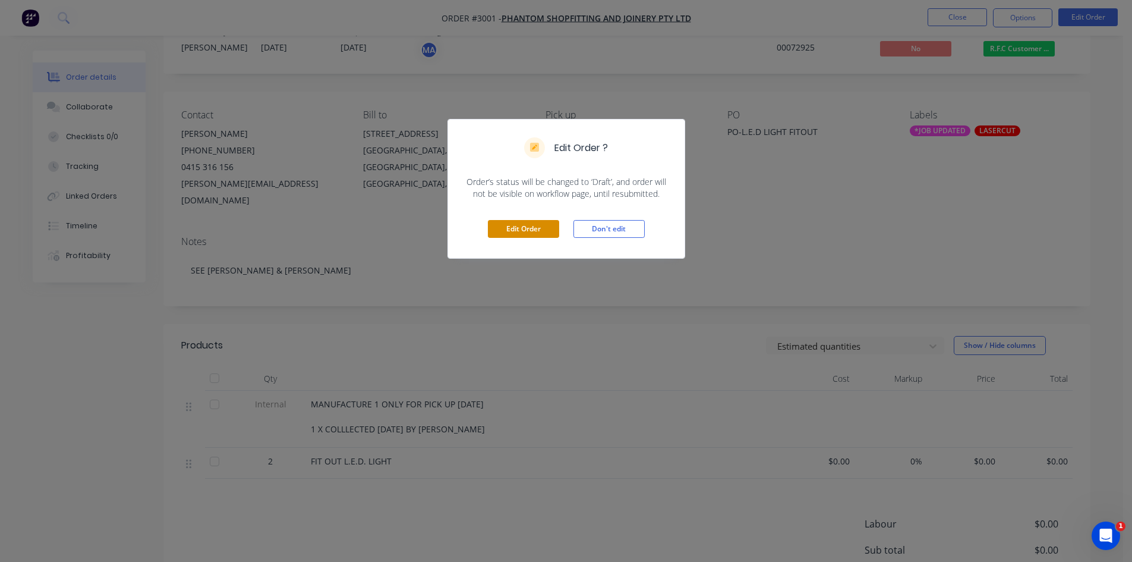
click at [529, 231] on button "Edit Order" at bounding box center [523, 229] width 71 height 18
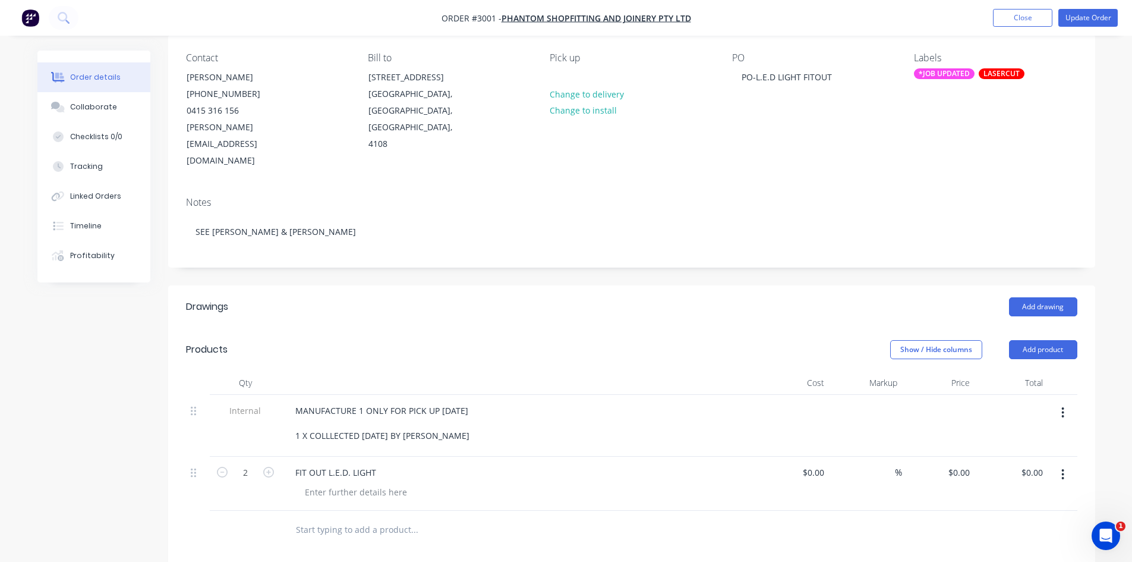
scroll to position [99, 0]
click at [1038, 462] on input "0.00" at bounding box center [1034, 470] width 27 height 17
type input "470.00"
type input "$235.00"
type input "$470.00"
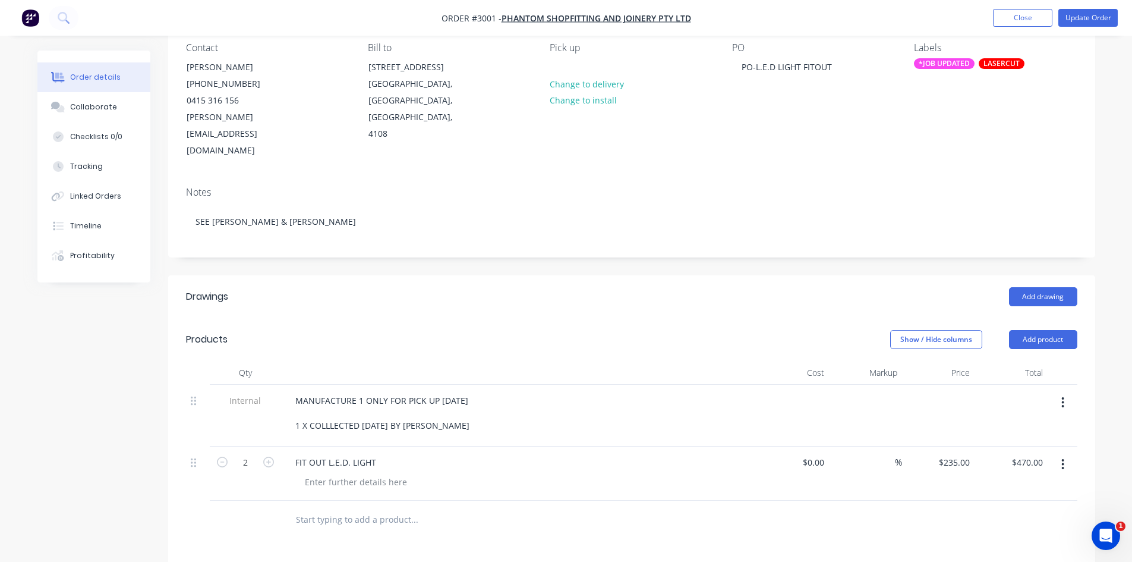
scroll to position [119, 0]
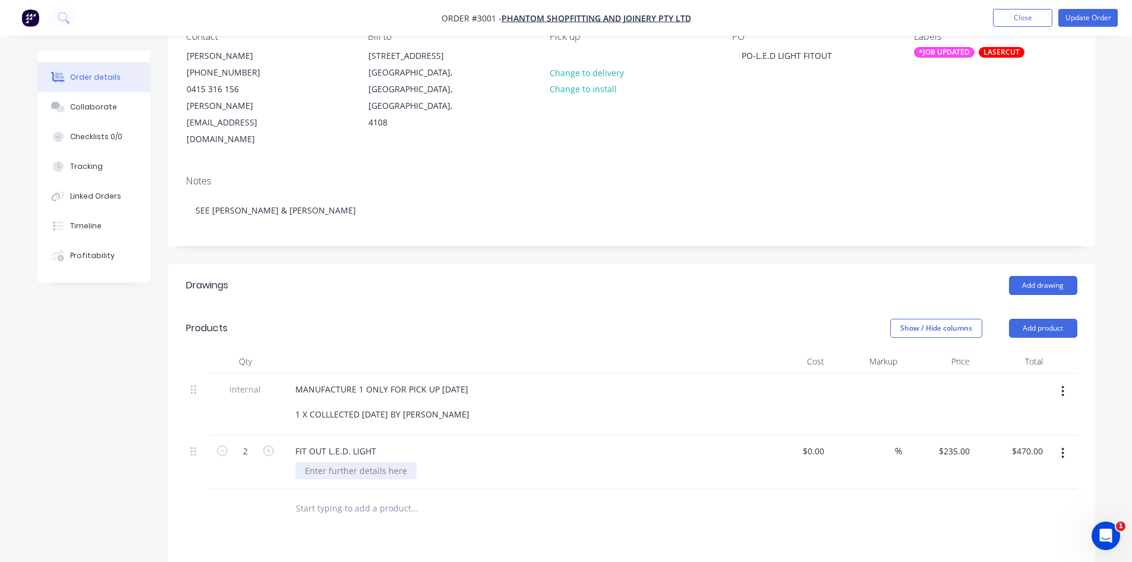
click at [338, 462] on div at bounding box center [355, 470] width 121 height 17
click at [355, 462] on div "MATERIAL:" at bounding box center [523, 470] width 457 height 17
click at [350, 462] on div "MATERIAL:" at bounding box center [325, 470] width 61 height 17
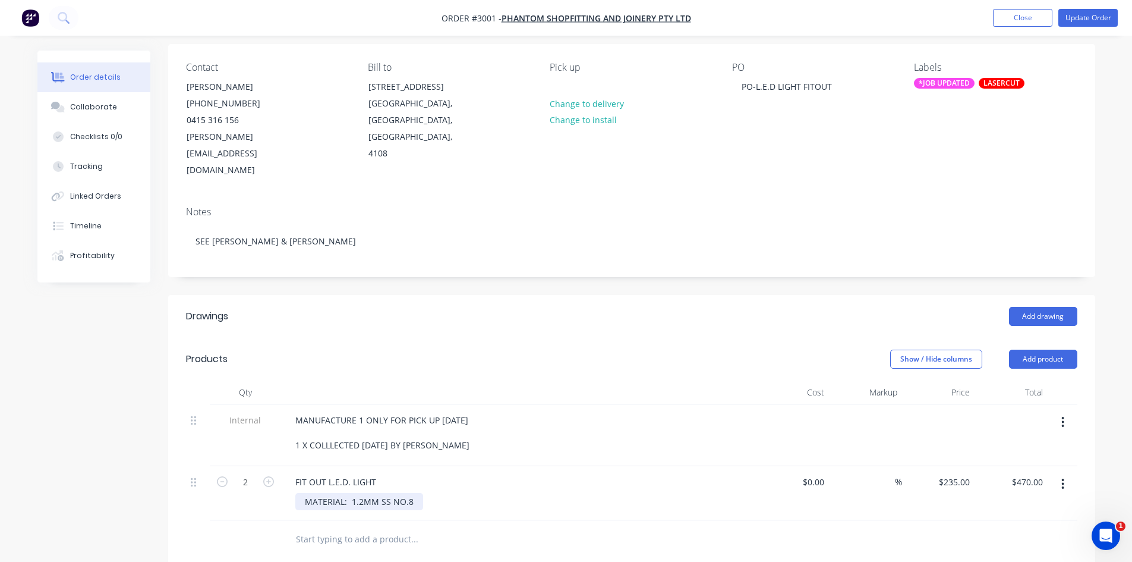
scroll to position [79, 0]
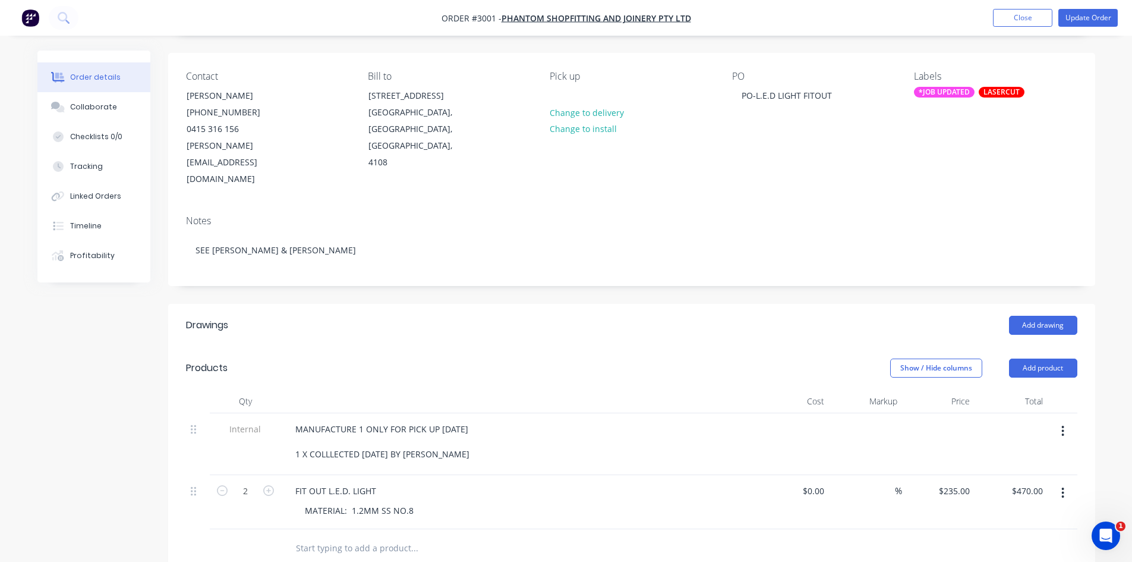
click at [957, 90] on div "*JOB UPDATED" at bounding box center [944, 92] width 61 height 11
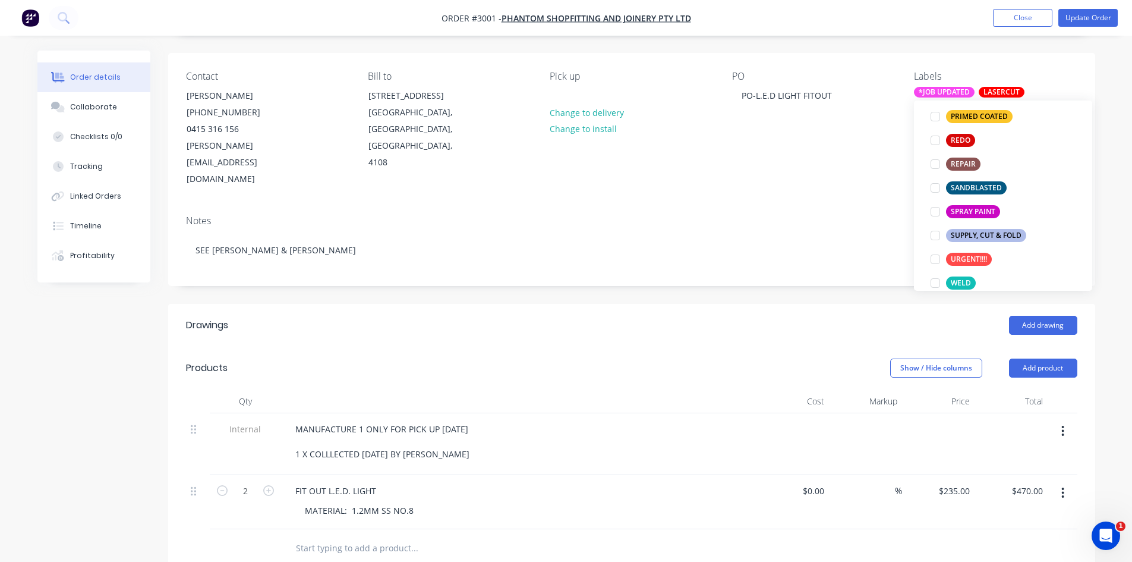
scroll to position [614, 0]
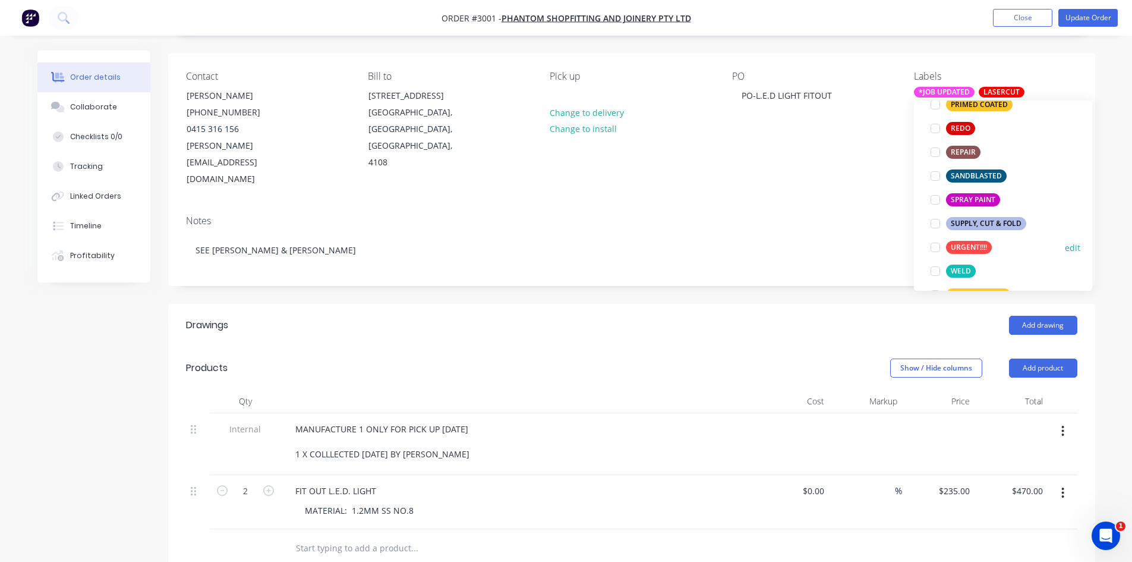
click at [946, 250] on div at bounding box center [936, 247] width 24 height 24
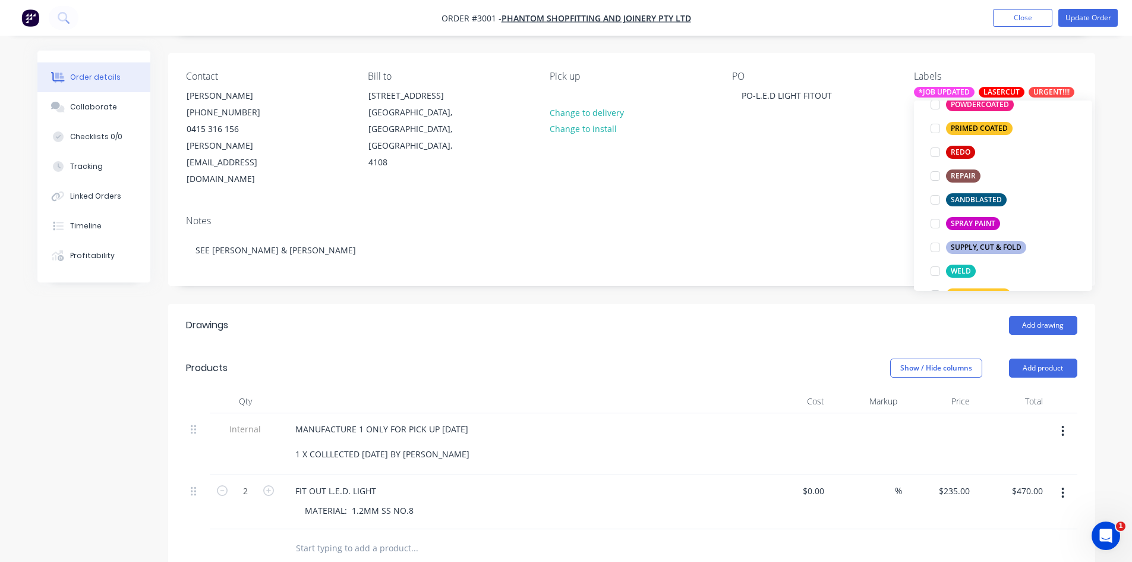
scroll to position [0, 0]
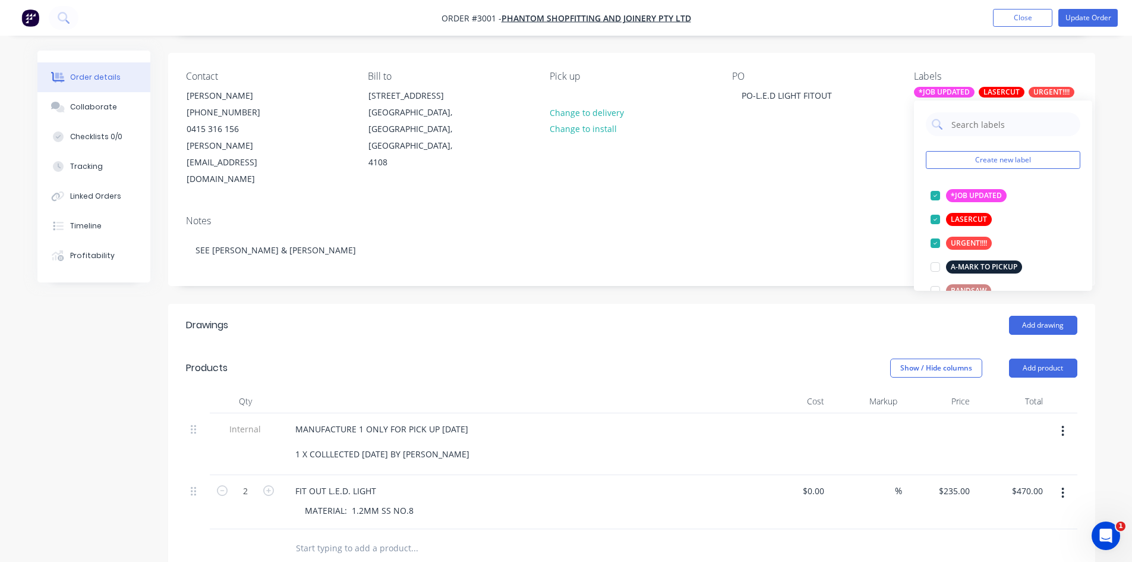
click at [1090, 54] on div "Contact Justin (07) 3550 3382 0415 316 156 justin@phantomsj.com.au Bill to Unit…" at bounding box center [631, 129] width 927 height 153
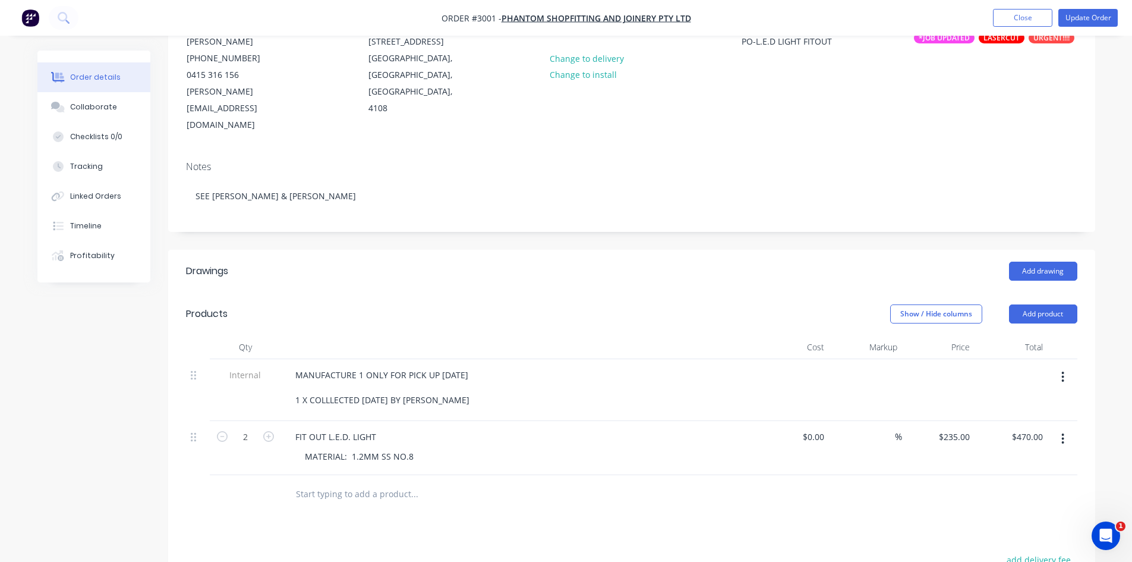
scroll to position [139, 0]
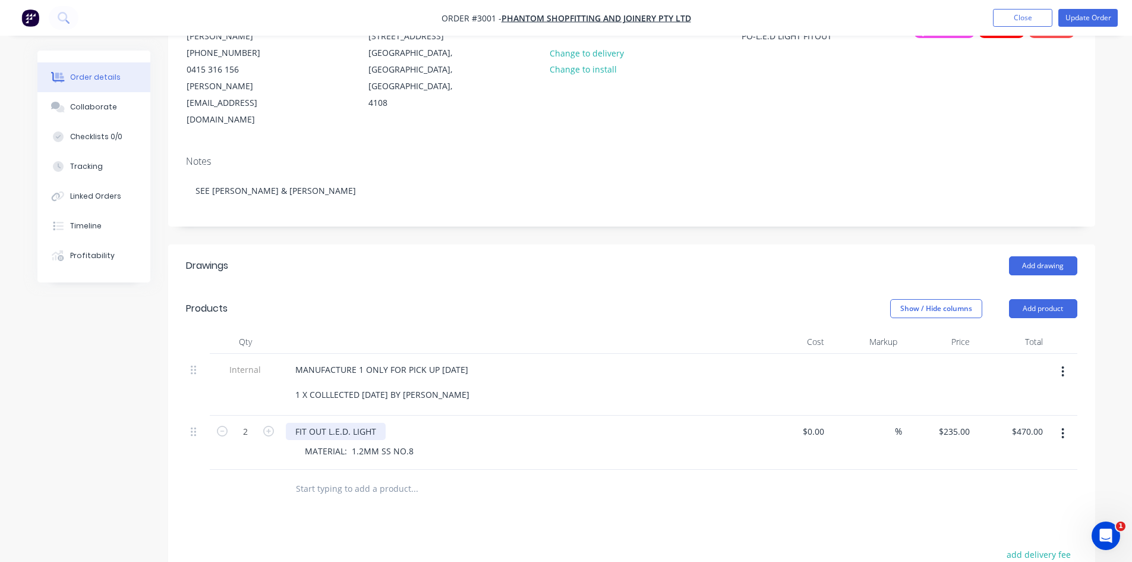
click at [379, 423] on div "FIT OUT L.E.D. LIGHT" at bounding box center [336, 431] width 100 height 17
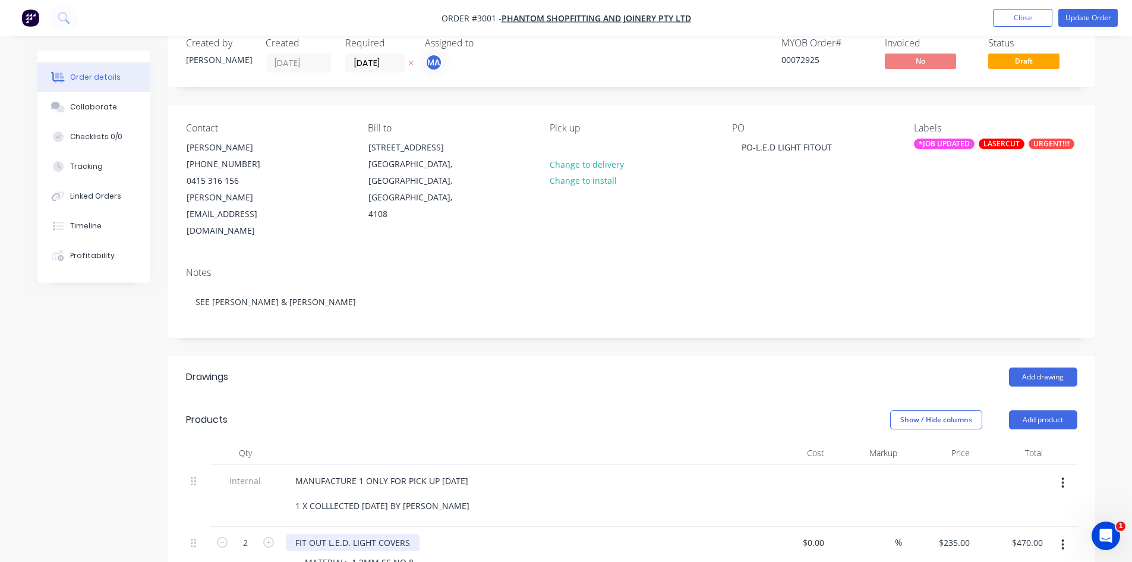
scroll to position [0, 0]
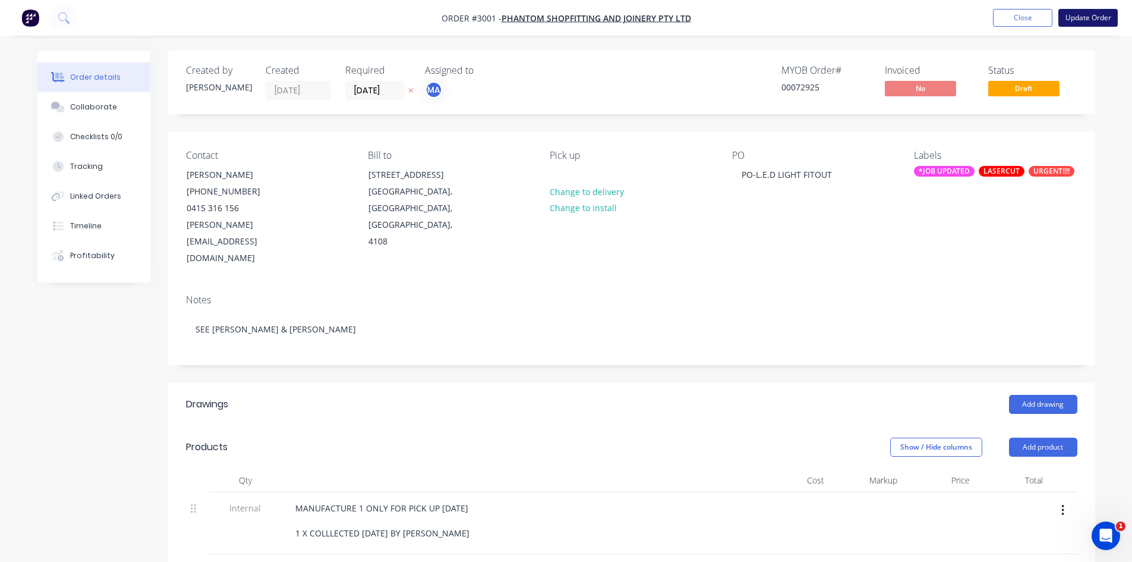
click at [1099, 18] on button "Update Order" at bounding box center [1088, 18] width 59 height 18
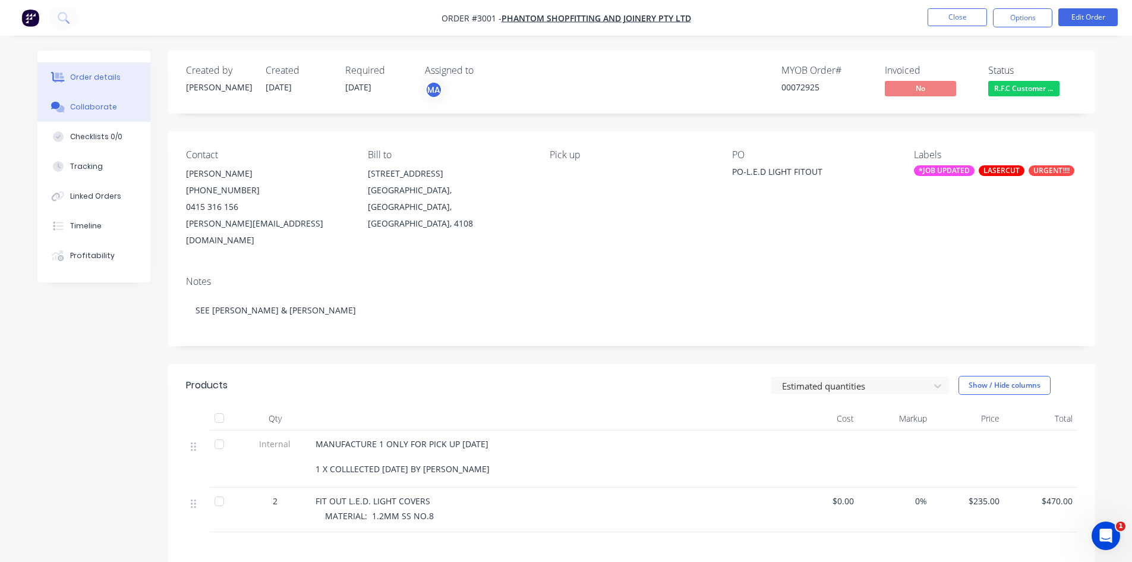
click at [100, 109] on div "Collaborate" at bounding box center [93, 107] width 47 height 11
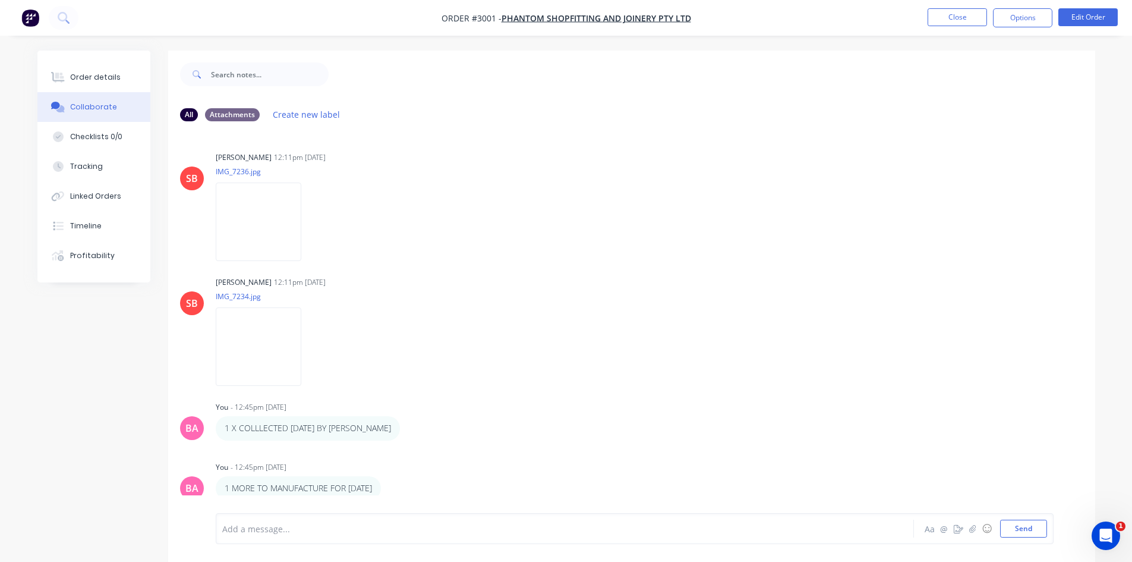
click at [306, 527] on div at bounding box center [532, 529] width 618 height 12
click at [103, 75] on div "Order details" at bounding box center [95, 77] width 51 height 11
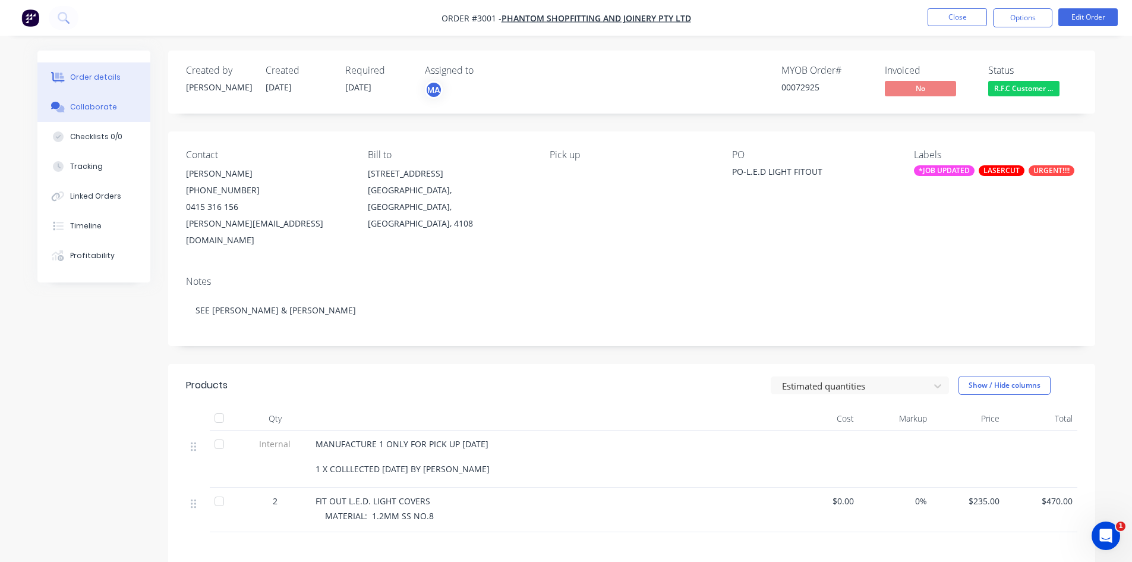
click at [94, 106] on div "Collaborate" at bounding box center [93, 107] width 47 height 11
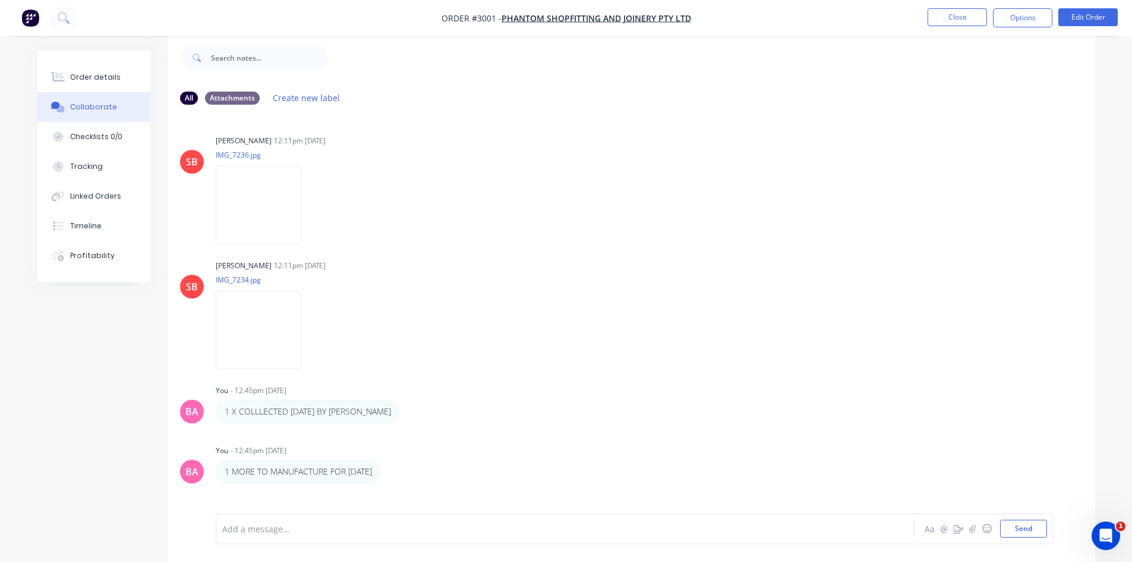
scroll to position [18, 0]
click at [292, 527] on div at bounding box center [532, 529] width 618 height 12
click at [71, 76] on div "Order details" at bounding box center [95, 77] width 51 height 11
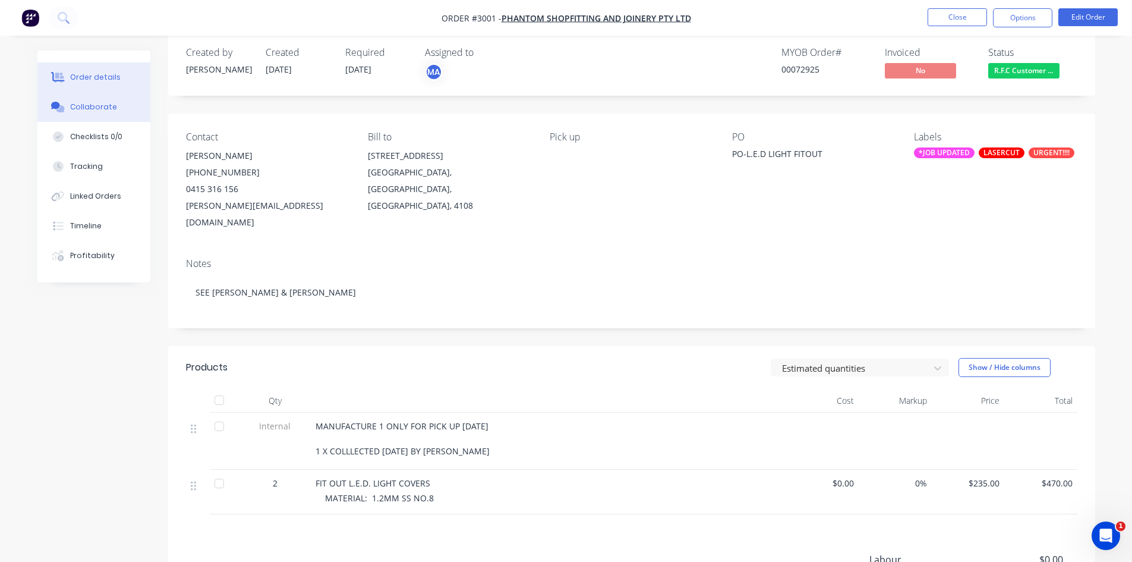
click at [96, 106] on div "Collaborate" at bounding box center [93, 107] width 47 height 11
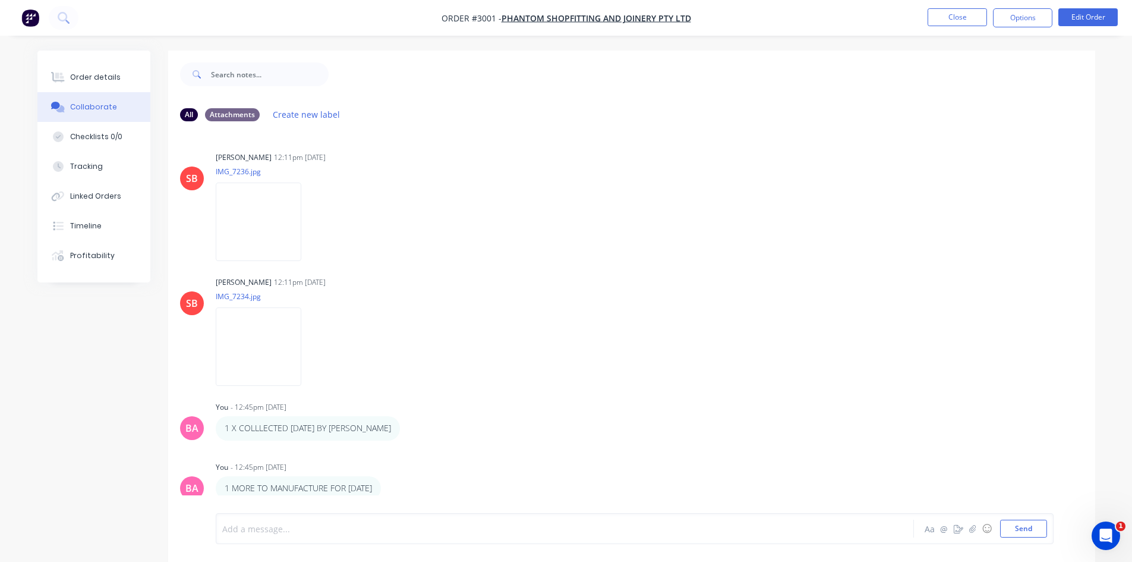
click at [287, 534] on div at bounding box center [532, 529] width 618 height 12
click at [106, 72] on div "Order details" at bounding box center [95, 77] width 51 height 11
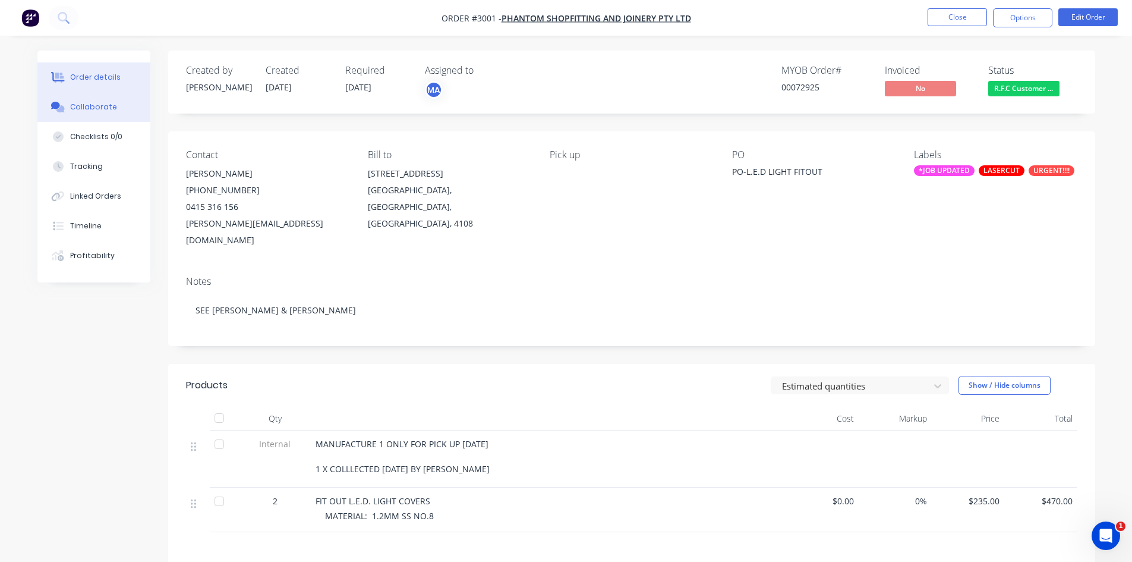
click at [98, 107] on div "Collaborate" at bounding box center [93, 107] width 47 height 11
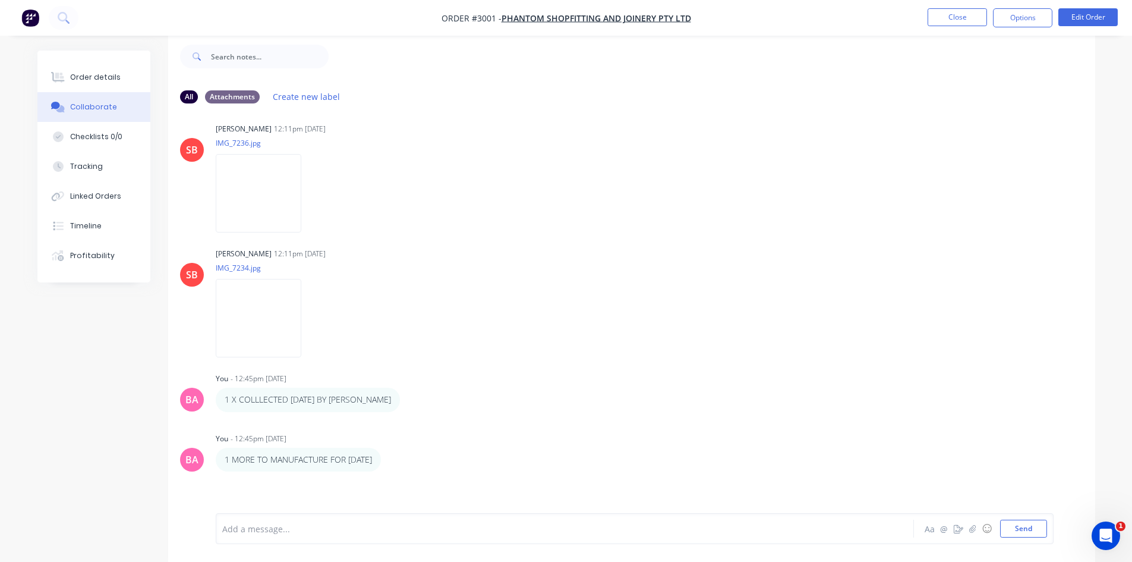
scroll to position [46, 0]
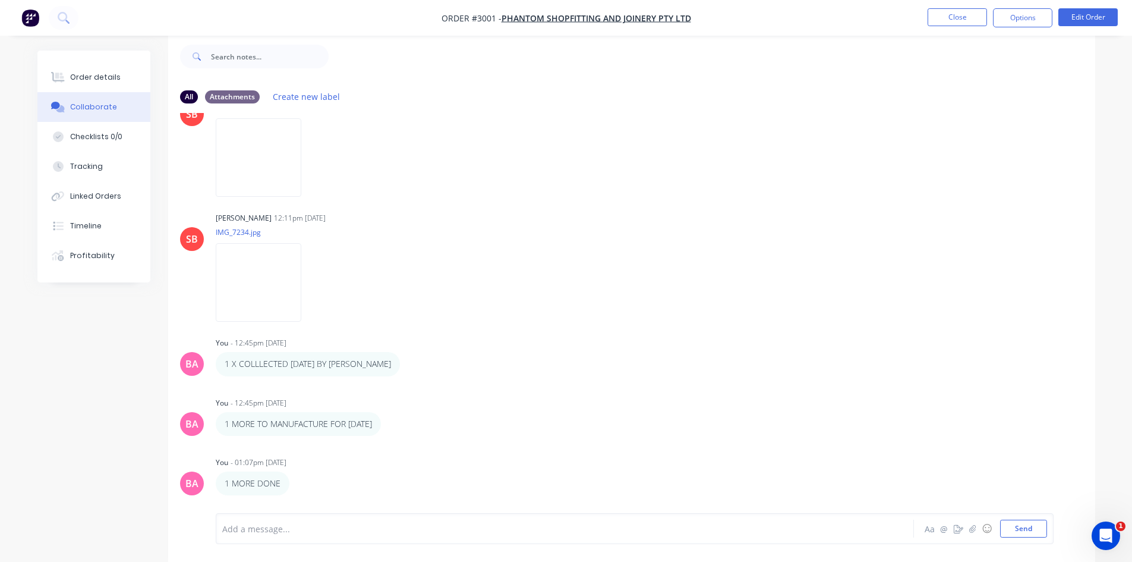
click at [316, 530] on div at bounding box center [532, 529] width 618 height 12
click at [1028, 529] on button "Send" at bounding box center [1024, 529] width 47 height 18
click at [92, 74] on div "Order details" at bounding box center [95, 77] width 51 height 11
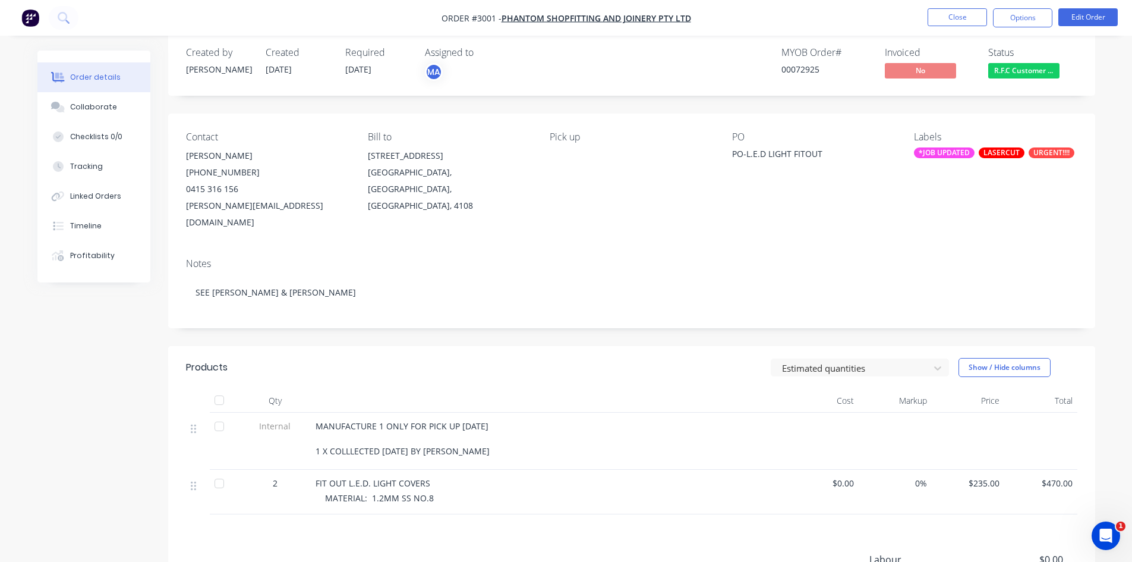
click at [954, 150] on div "*JOB UPDATED" at bounding box center [944, 152] width 61 height 11
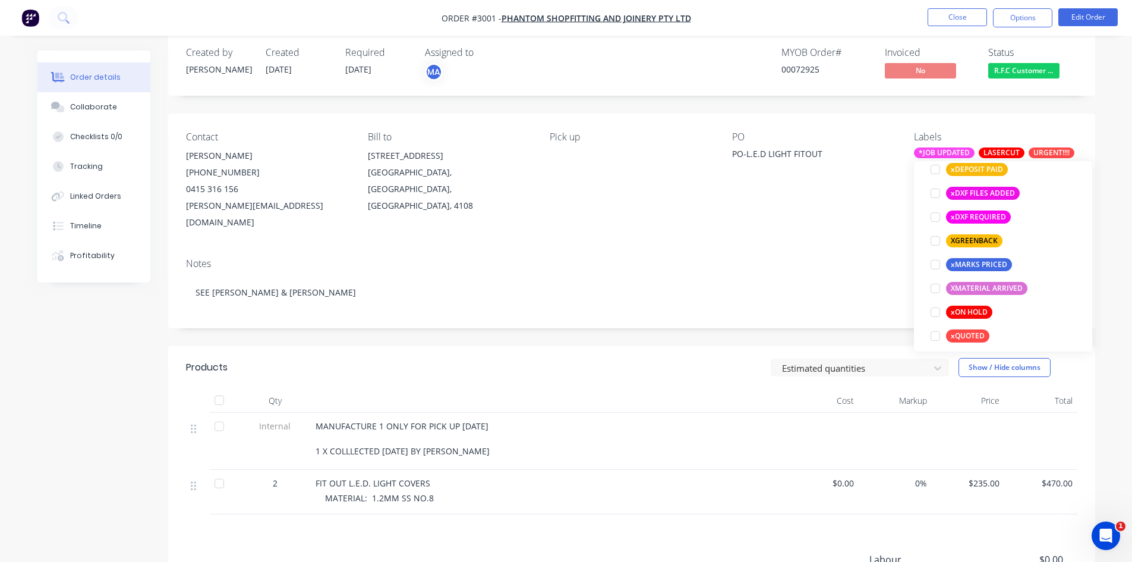
scroll to position [1011, 0]
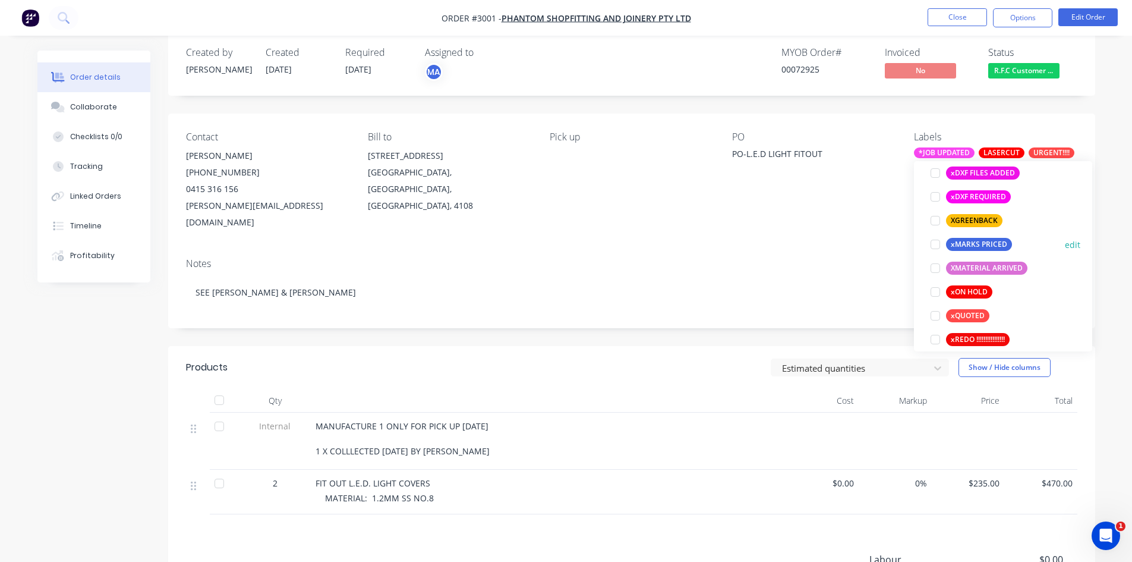
click at [975, 240] on div "xMARKS PRICED" at bounding box center [979, 244] width 66 height 13
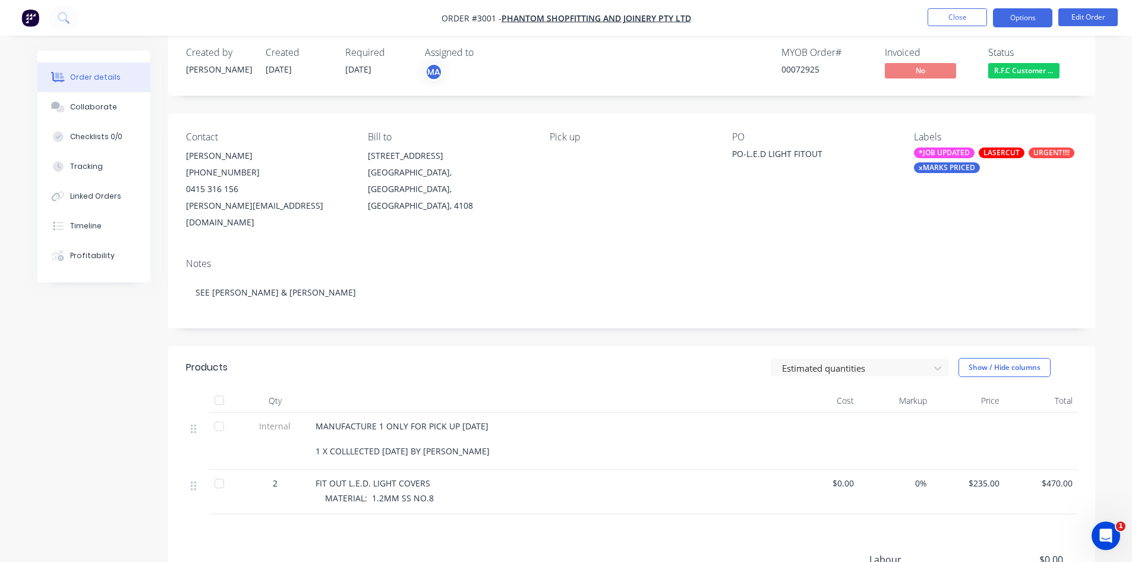
click at [1024, 20] on button "Options" at bounding box center [1022, 17] width 59 height 19
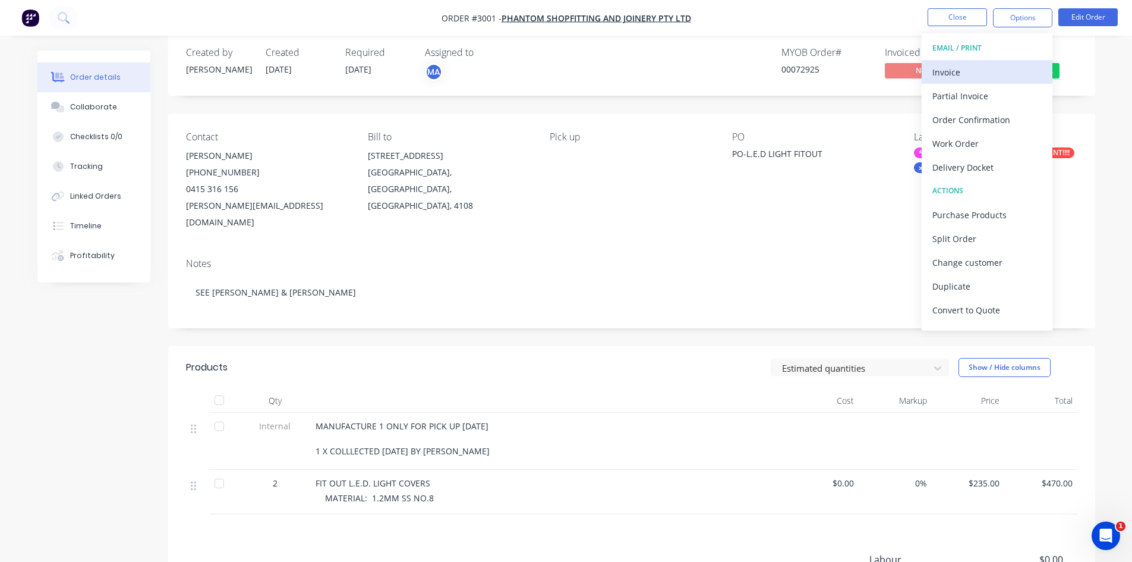
click at [945, 70] on div "Invoice" at bounding box center [987, 72] width 109 height 17
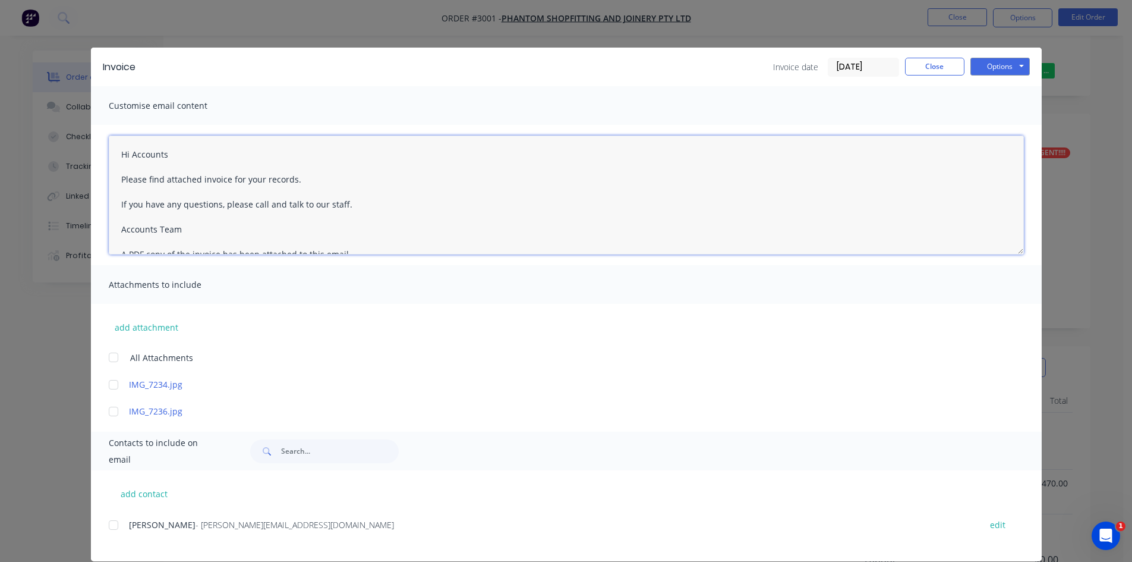
drag, startPoint x: 181, startPoint y: 229, endPoint x: 122, endPoint y: 174, distance: 81.2
click at [122, 174] on textarea "Hi Accounts Please find attached invoice for your records. If you have any ques…" at bounding box center [566, 195] width 915 height 119
click at [319, 178] on textarea "Hi Accounts Please find attached invoice for your records. If you have any ques…" at bounding box center [566, 195] width 915 height 119
click at [111, 173] on textarea "Hi Accounts Please find attached invoice for your records. If you have any ques…" at bounding box center [566, 195] width 915 height 119
click at [304, 207] on textarea "Hi Accounts Your order is ready for collection. Please find attached invoice fo…" at bounding box center [566, 195] width 915 height 119
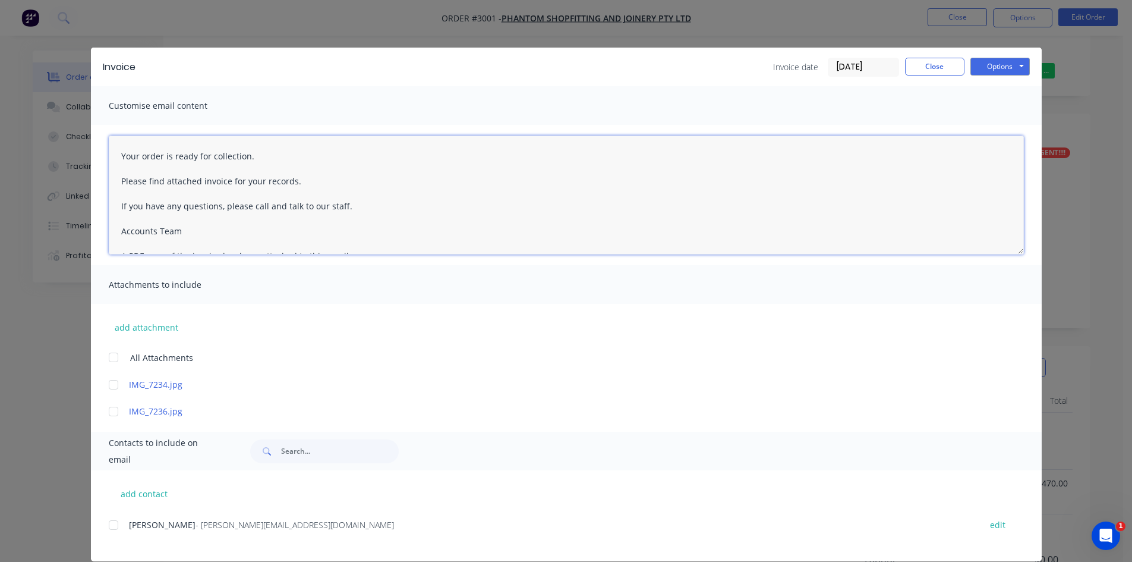
scroll to position [0, 0]
drag, startPoint x: 298, startPoint y: 205, endPoint x: 95, endPoint y: 205, distance: 202.7
click at [95, 205] on div "Hi Accounts Your order is ready for collection. Please find attached invoice fo…" at bounding box center [566, 195] width 951 height 140
drag, startPoint x: 350, startPoint y: 226, endPoint x: 114, endPoint y: 224, distance: 236.6
click at [114, 224] on textarea "Hi Accounts Your order is ready for collection. If you have any questions, plea…" at bounding box center [566, 195] width 915 height 119
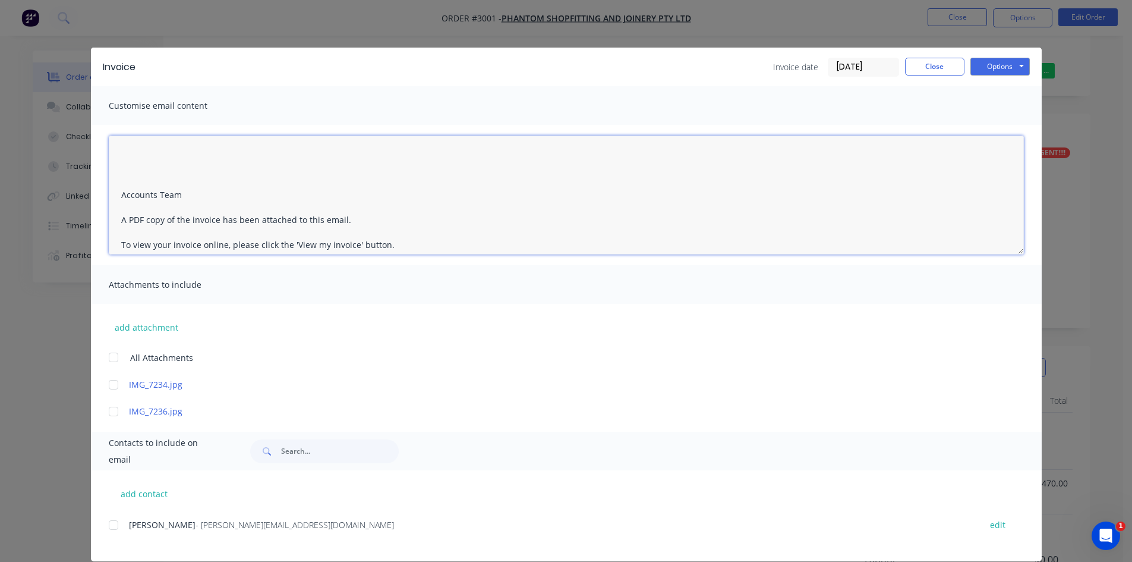
click at [155, 150] on textarea "Hi Accounts Your order is ready for collection. Accounts Team A PDF copy of the…" at bounding box center [566, 195] width 915 height 119
drag, startPoint x: 179, startPoint y: 193, endPoint x: 116, endPoint y: 162, distance: 70.5
click at [116, 162] on textarea "Hi Accounts Your order is ready for collection. Accounts Team A PDF copy of the…" at bounding box center [566, 195] width 915 height 119
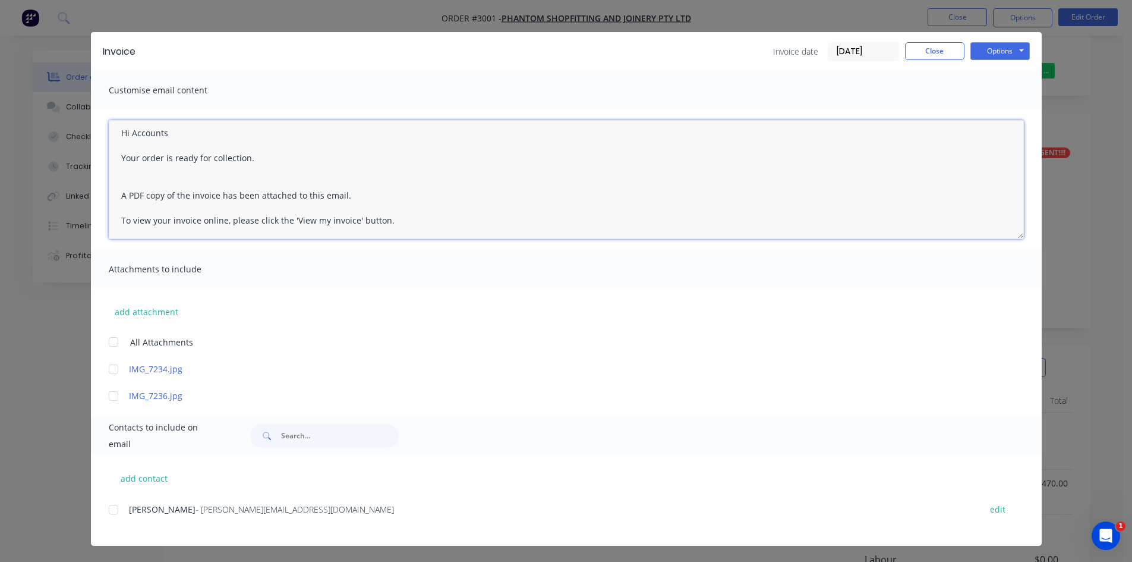
scroll to position [16, 0]
click at [106, 510] on div at bounding box center [114, 509] width 24 height 24
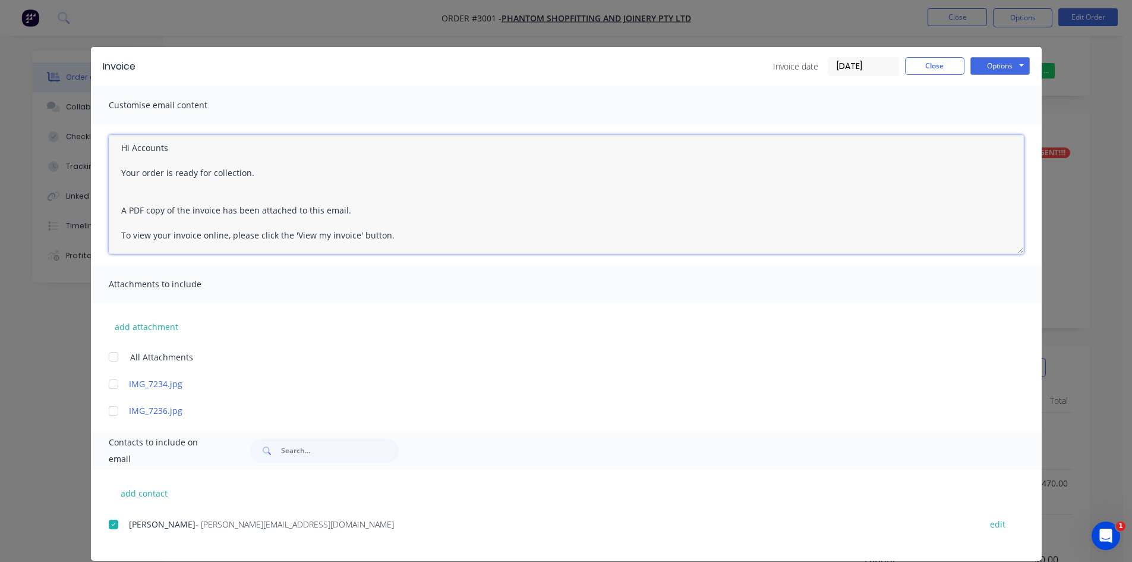
scroll to position [0, 0]
type textarea "Hi Accounts Your order is ready for collection. A PDF copy of the invoice has b…"
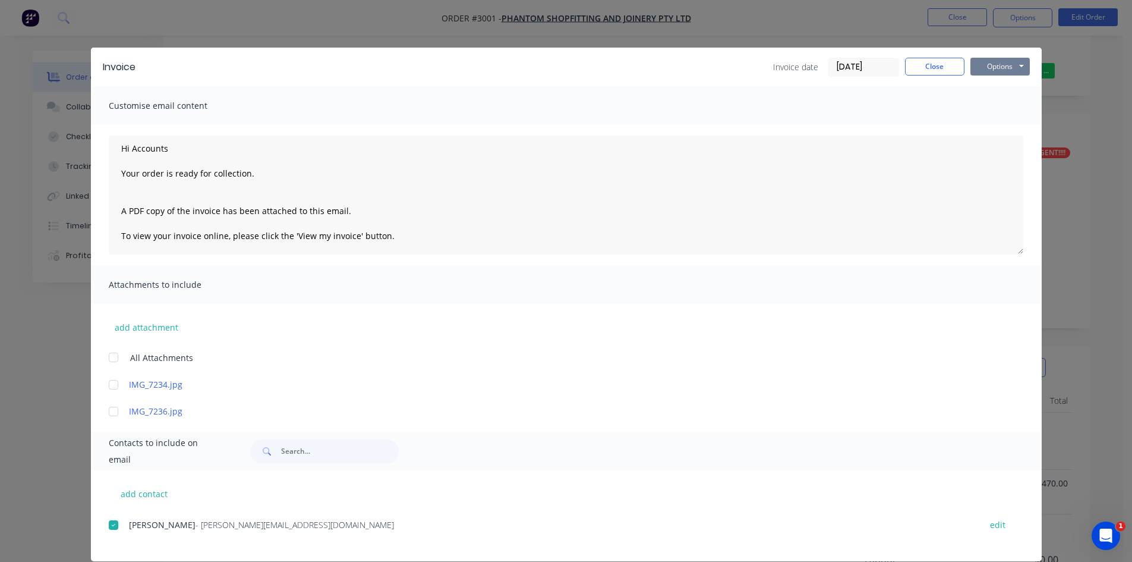
click at [1001, 62] on button "Options" at bounding box center [1000, 67] width 59 height 18
click at [995, 125] on button "Email" at bounding box center [1009, 127] width 76 height 20
click at [920, 60] on button "Close" at bounding box center [934, 67] width 59 height 18
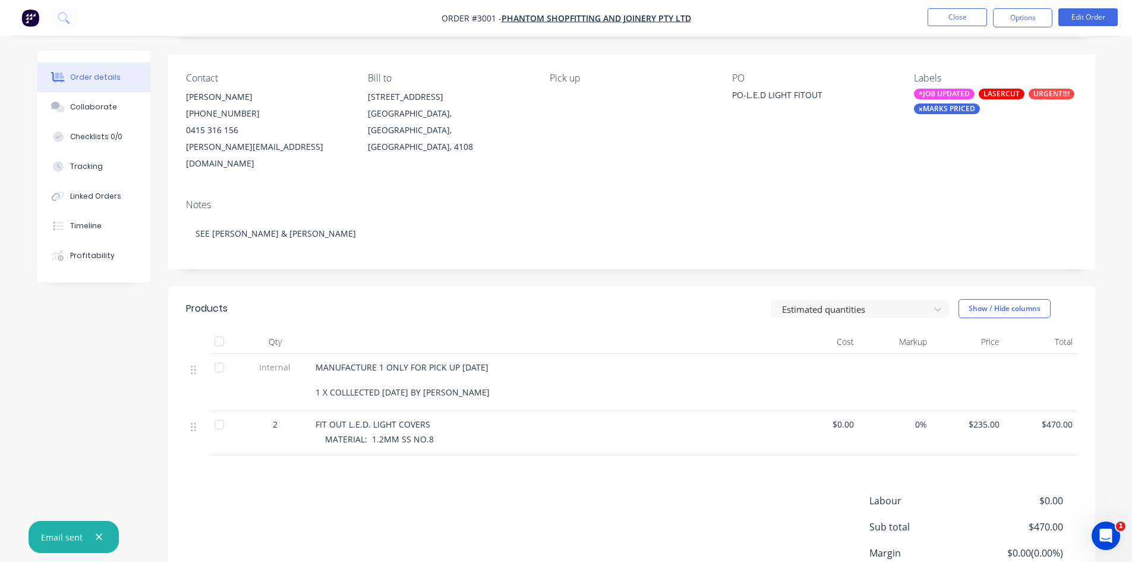
scroll to position [77, 0]
click at [1020, 17] on button "Options" at bounding box center [1022, 17] width 59 height 19
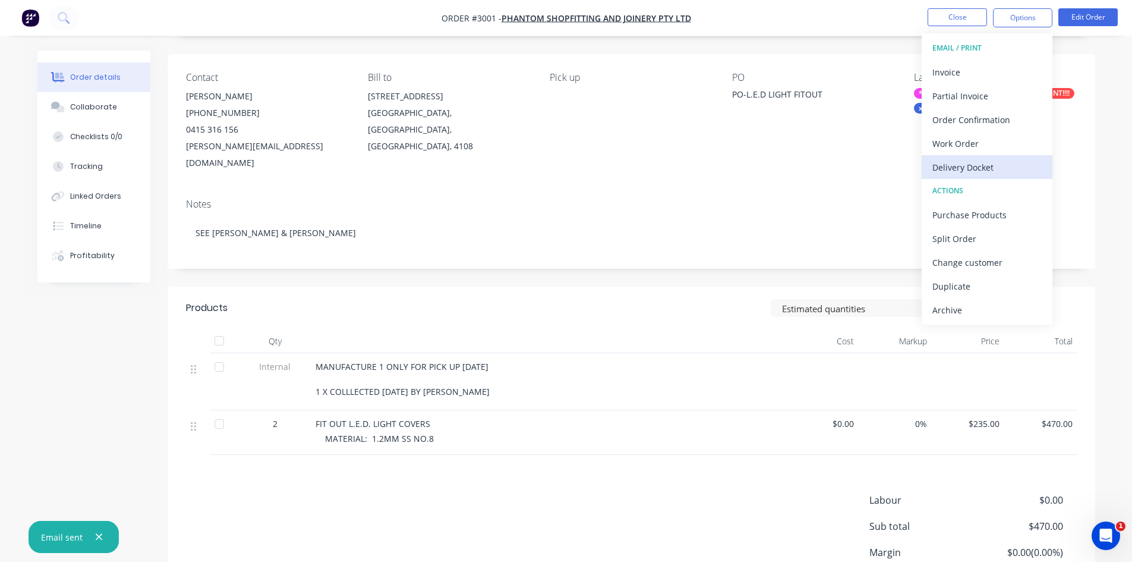
click at [979, 169] on div "Delivery Docket" at bounding box center [987, 167] width 109 height 17
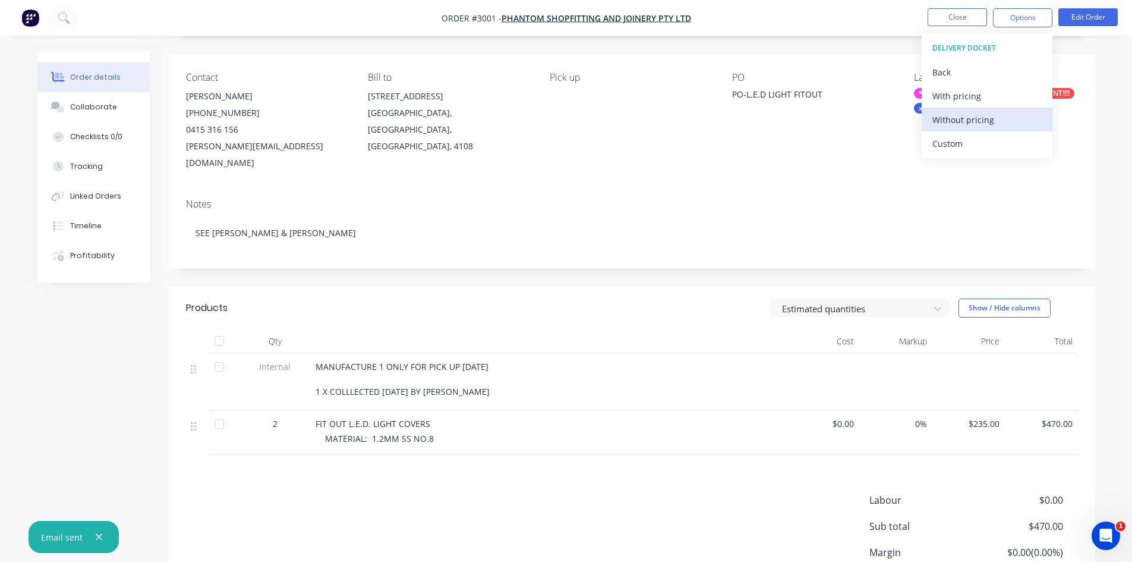
click at [969, 118] on div "Without pricing" at bounding box center [987, 119] width 109 height 17
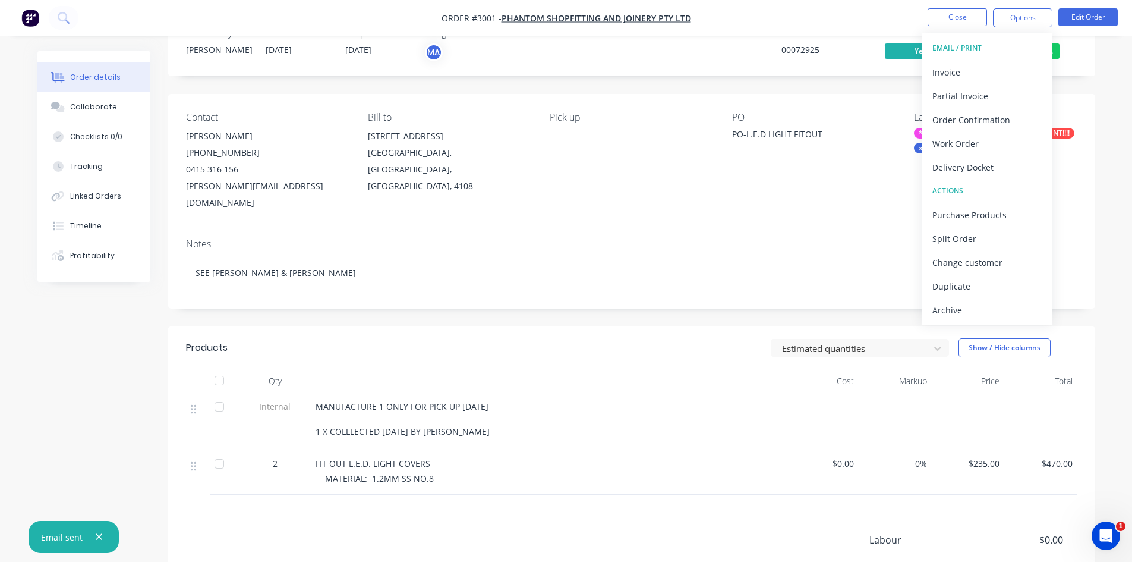
click at [809, 197] on div "Contact Justin (07) 3550 3382 0415 316 156 justin@phantomsj.com.au Bill to Unit…" at bounding box center [631, 161] width 927 height 135
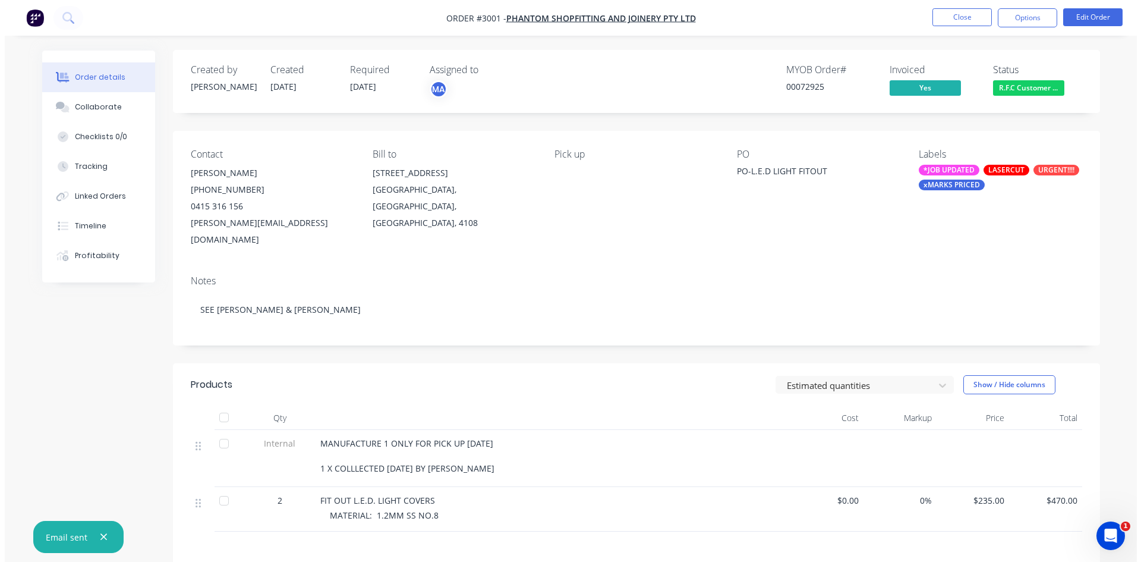
scroll to position [0, 0]
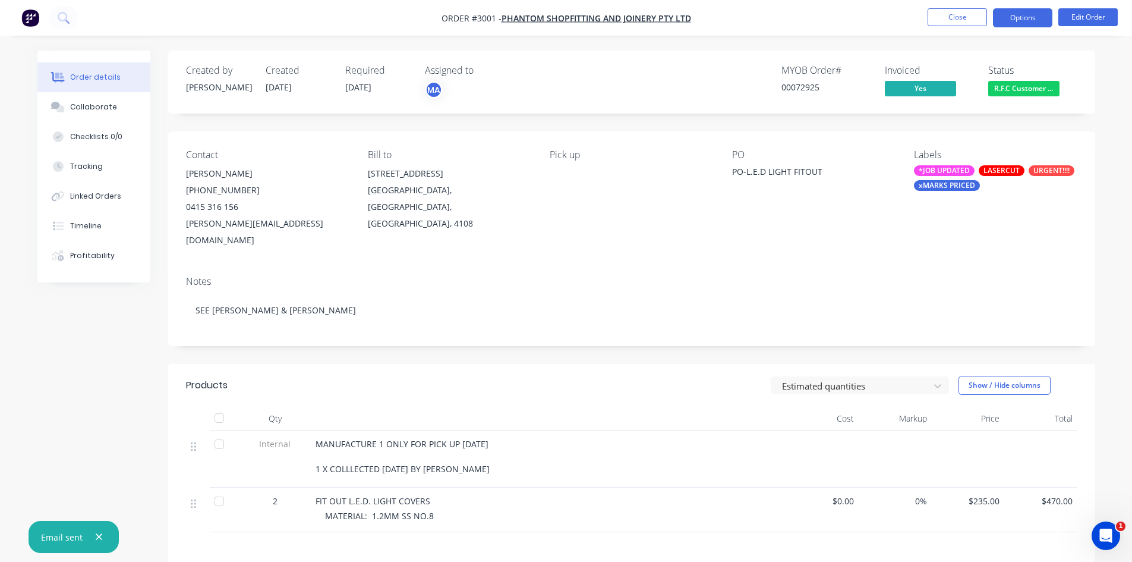
click at [1010, 20] on button "Options" at bounding box center [1022, 17] width 59 height 19
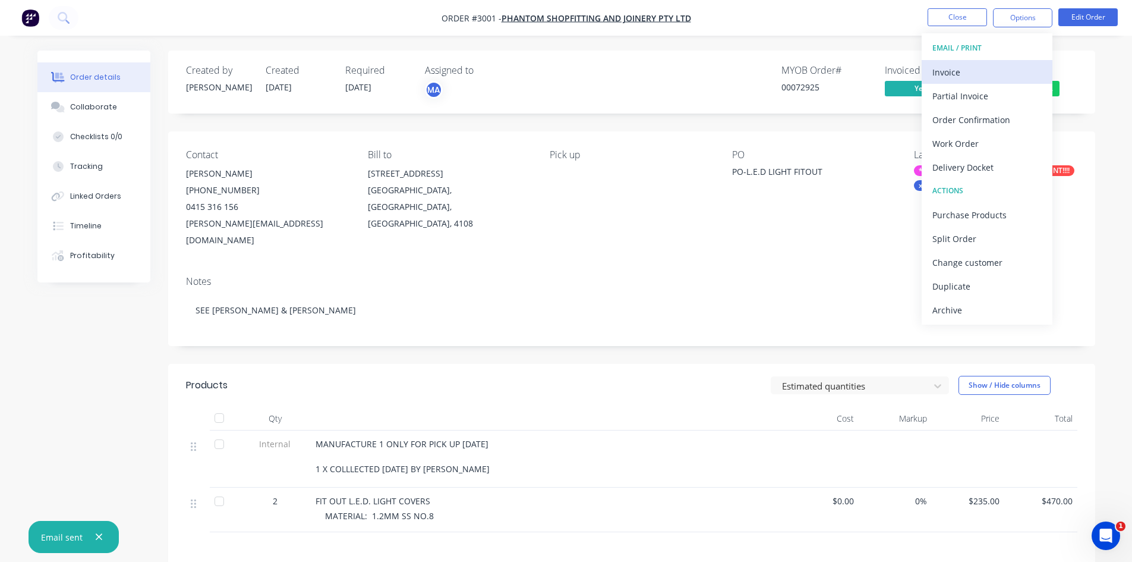
click at [950, 67] on div "Invoice" at bounding box center [987, 72] width 109 height 17
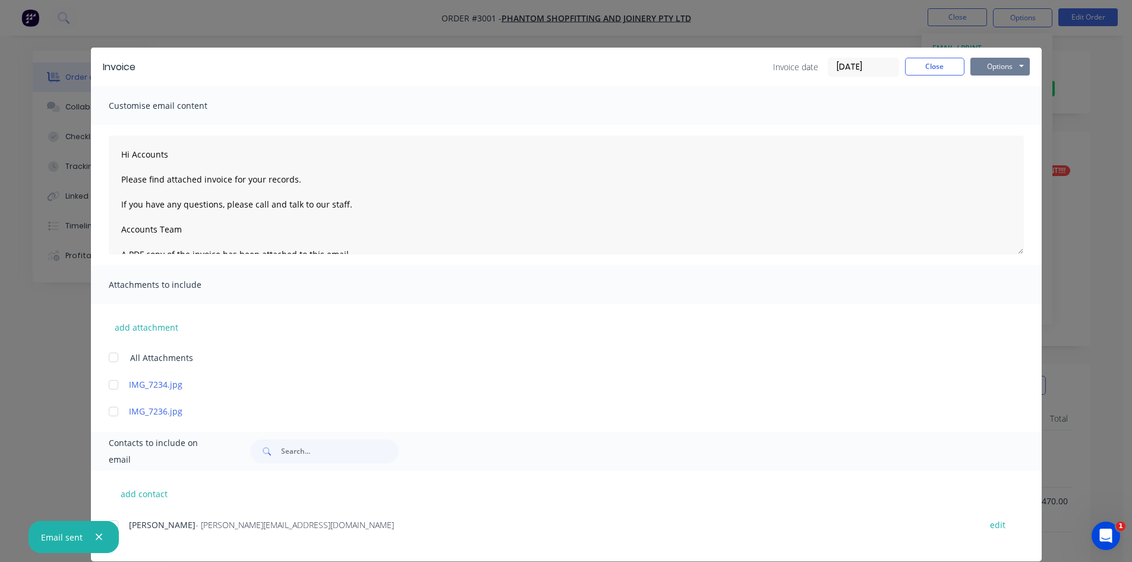
click at [1002, 64] on button "Options" at bounding box center [1000, 67] width 59 height 18
click at [995, 104] on button "Print" at bounding box center [1009, 107] width 76 height 20
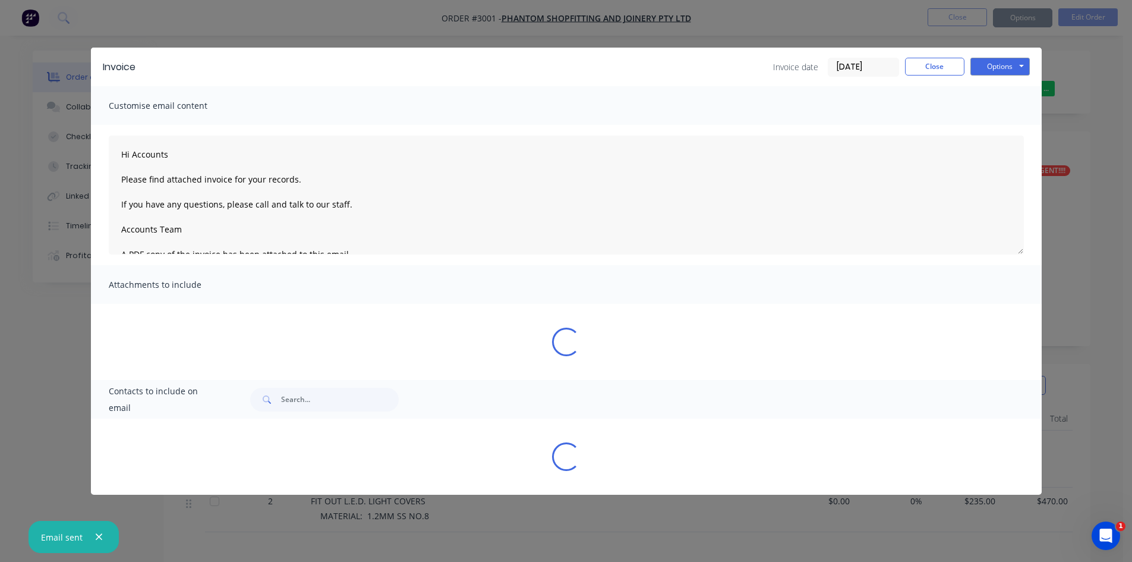
type textarea "Hi Accounts Please find attached invoice for your records. If you have any ques…"
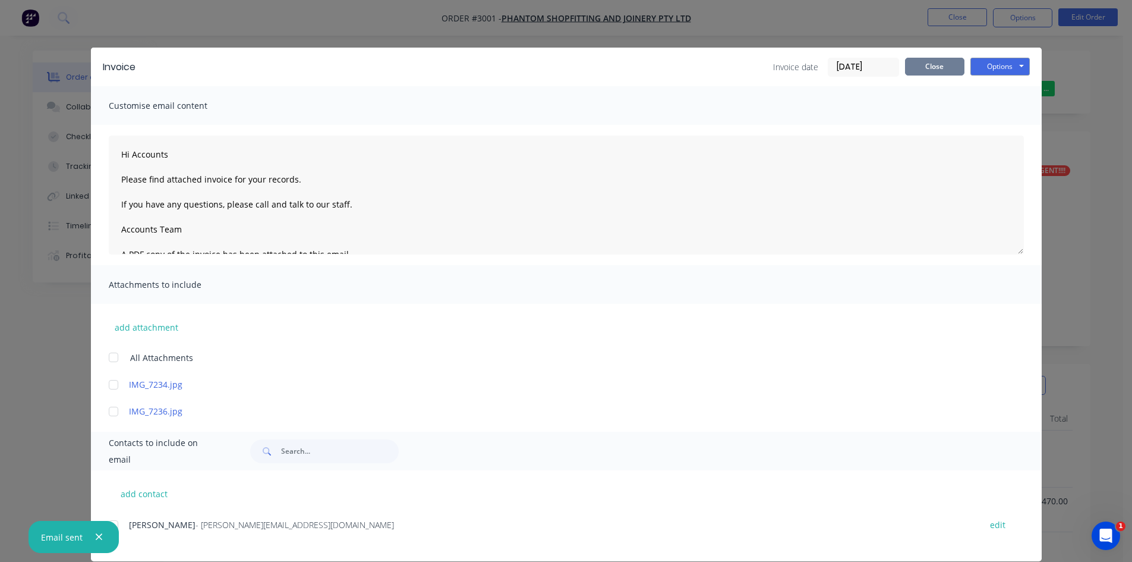
click at [946, 62] on button "Close" at bounding box center [934, 67] width 59 height 18
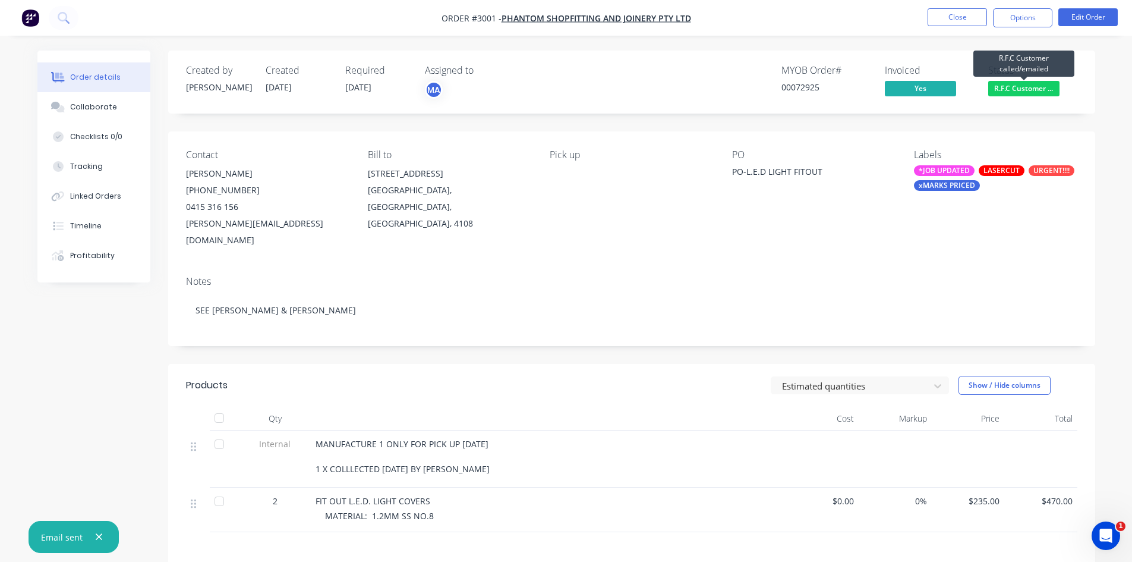
click at [1012, 87] on span "R.F.C Customer ..." at bounding box center [1024, 88] width 71 height 15
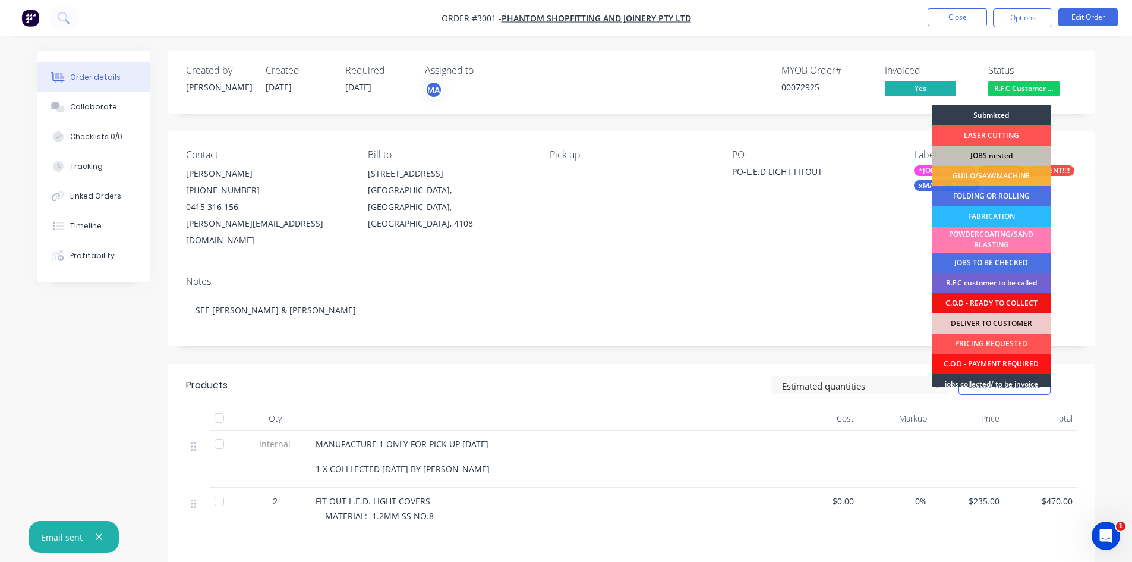
click at [800, 226] on div "PO PO-L.E.D LIGHT FITOUT" at bounding box center [813, 198] width 163 height 99
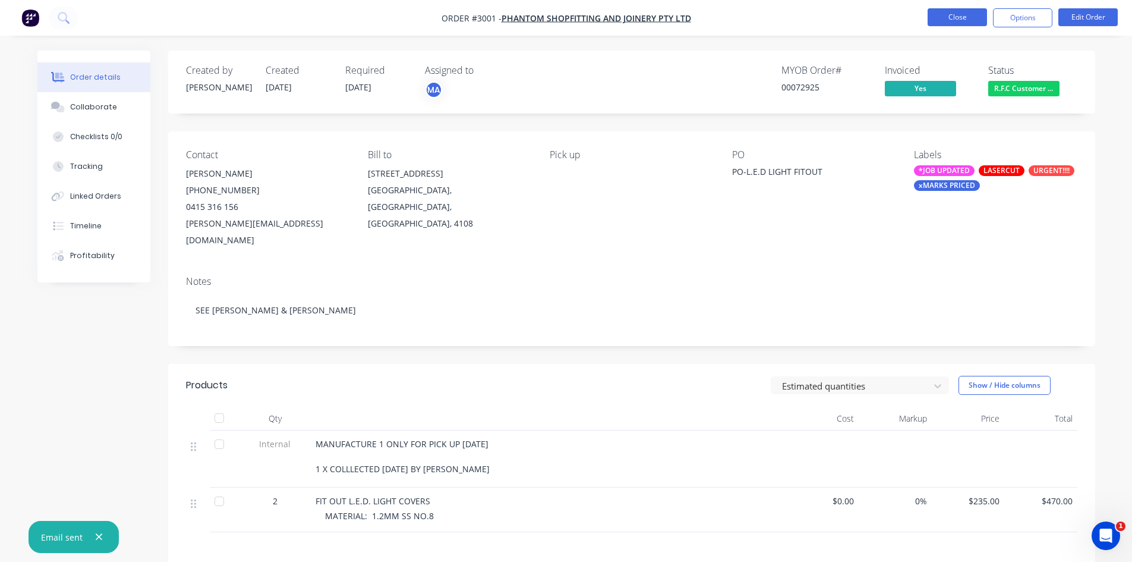
click at [958, 20] on button "Close" at bounding box center [957, 17] width 59 height 18
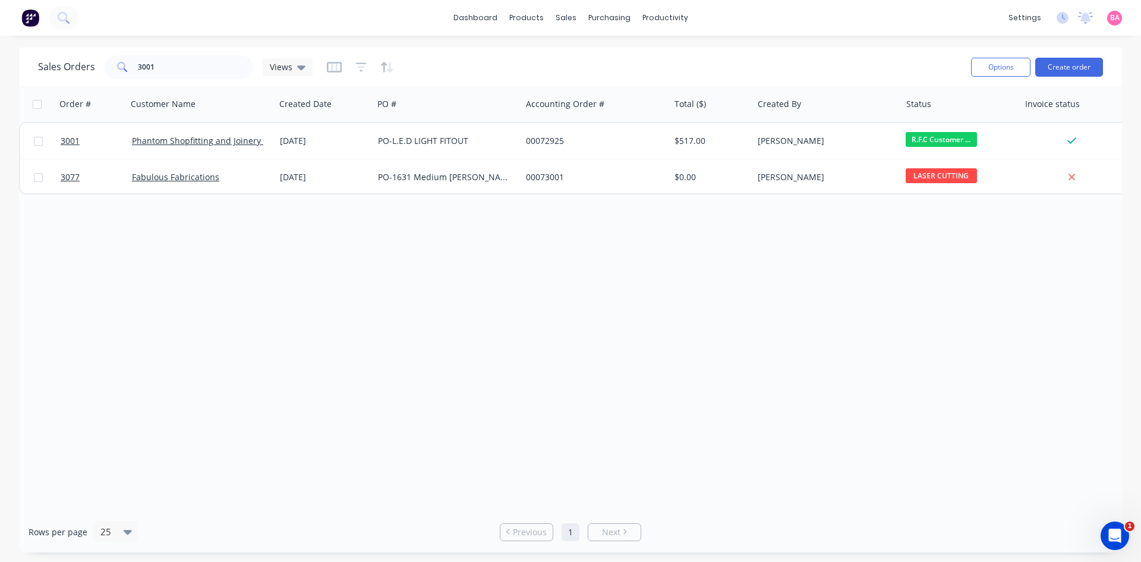
click at [409, 244] on div "Order # Customer Name Created Date PO # Accounting Order # Total ($) Created By…" at bounding box center [570, 298] width 1103 height 425
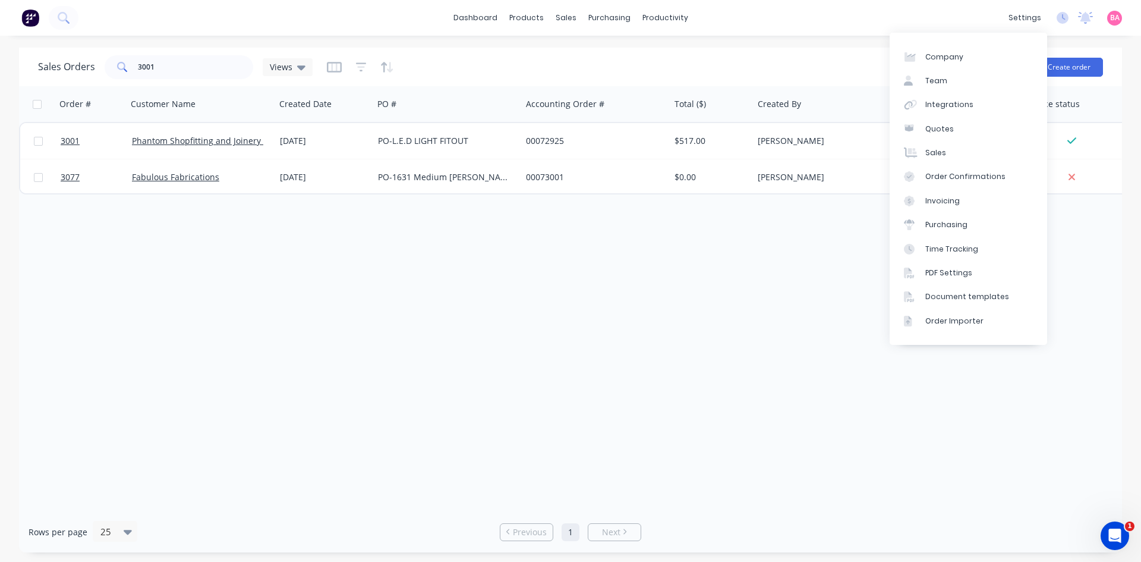
click at [683, 319] on div "Order # Customer Name Created Date PO # Accounting Order # Total ($) Created By…" at bounding box center [570, 298] width 1103 height 425
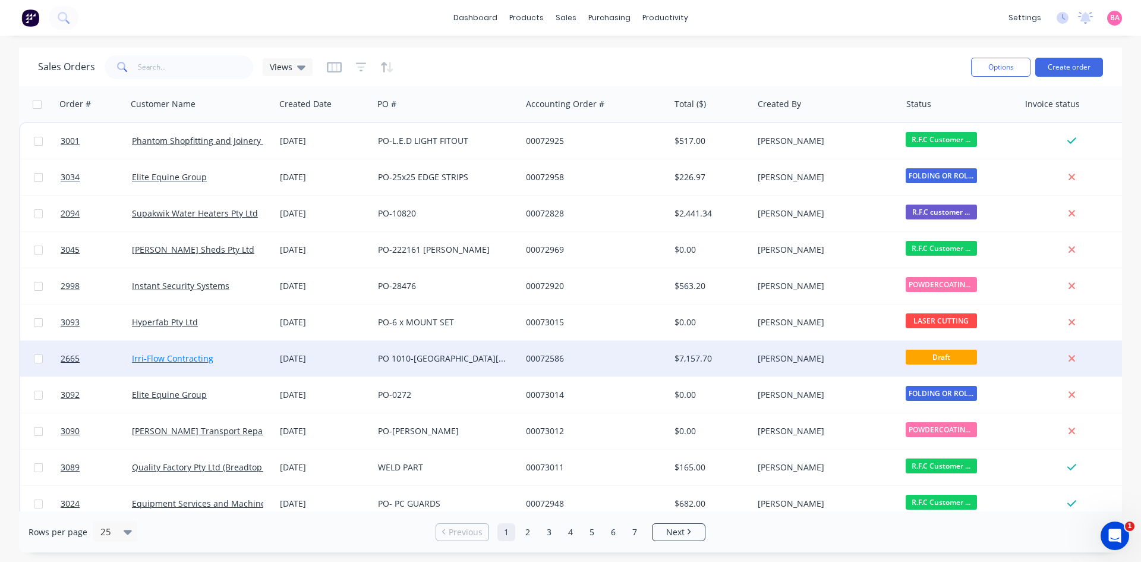
click at [174, 357] on link "Irri-Flow Contracting" at bounding box center [172, 358] width 81 height 11
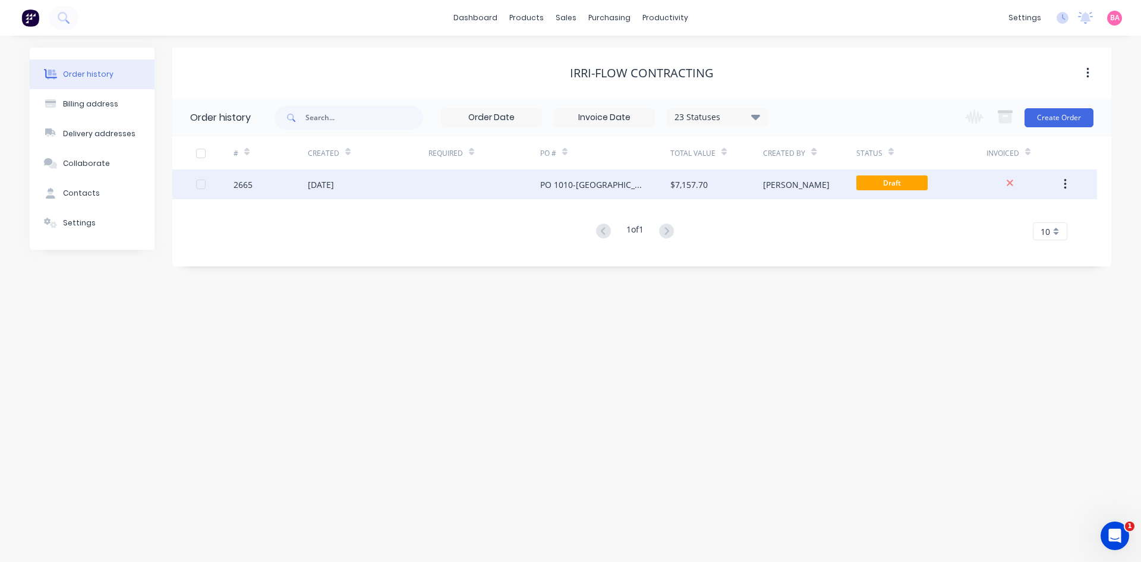
click at [597, 187] on div "PO 1010-[GEOGRAPHIC_DATA][PERSON_NAME]" at bounding box center [593, 184] width 106 height 12
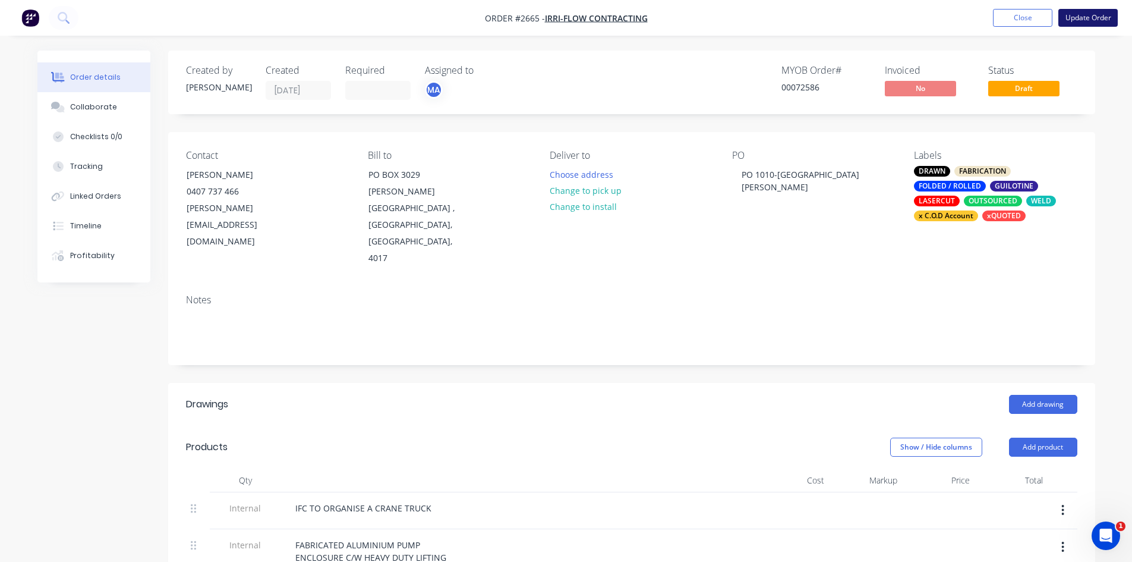
click at [1094, 12] on button "Update Order" at bounding box center [1088, 18] width 59 height 18
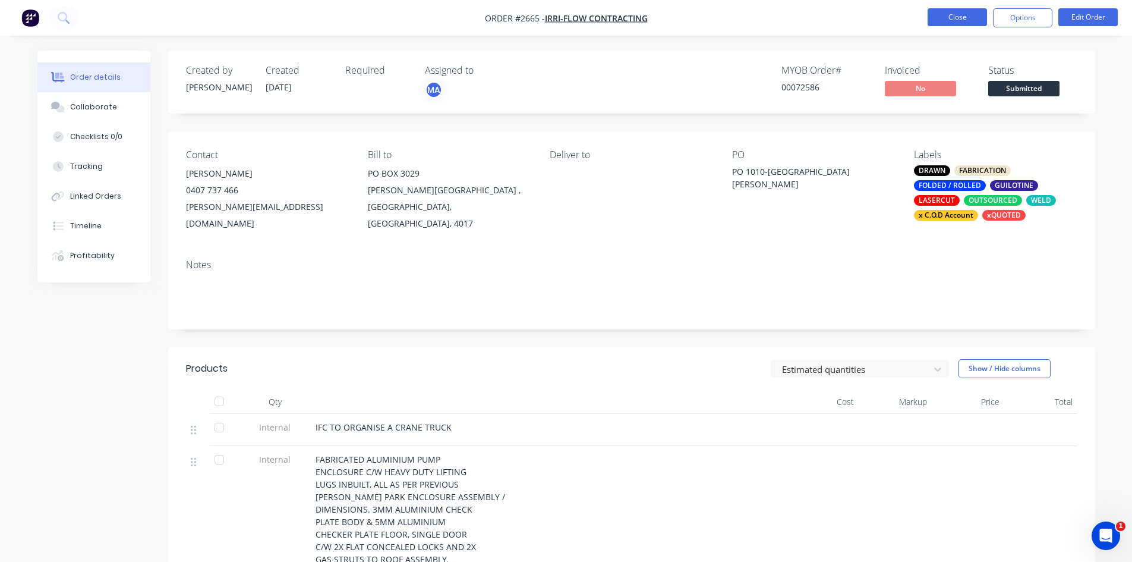
click at [964, 17] on button "Close" at bounding box center [957, 17] width 59 height 18
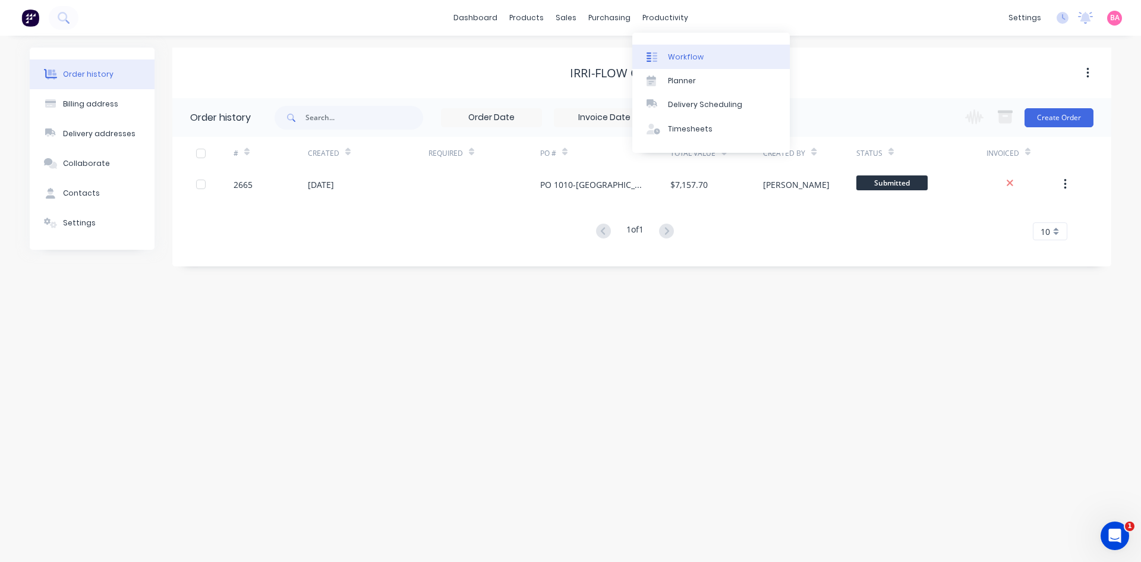
click at [684, 57] on div "Workflow" at bounding box center [686, 57] width 36 height 11
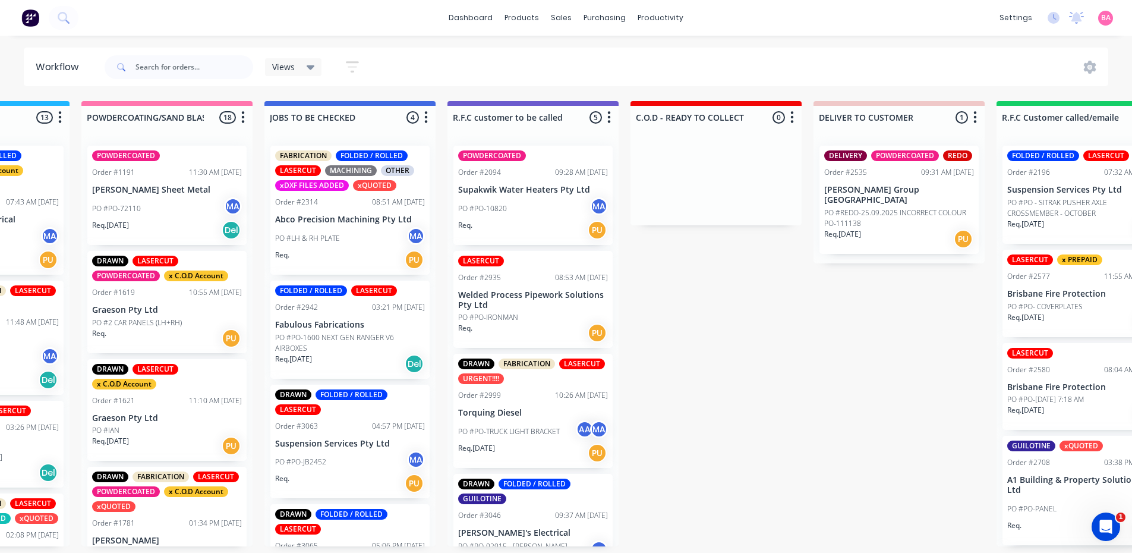
scroll to position [0, 1086]
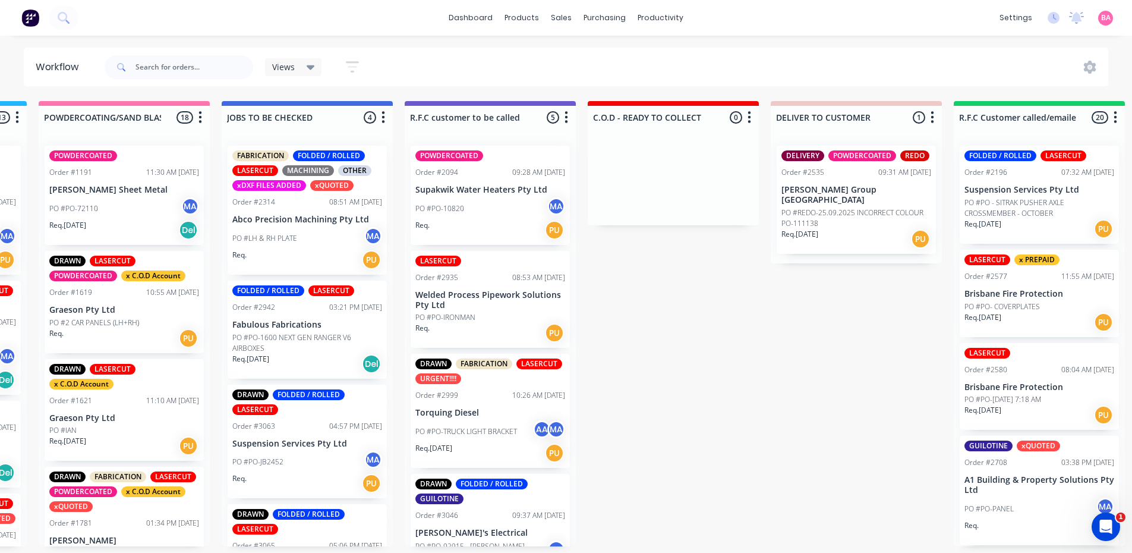
click at [513, 206] on div "PO #PO-10820 MA" at bounding box center [491, 208] width 150 height 23
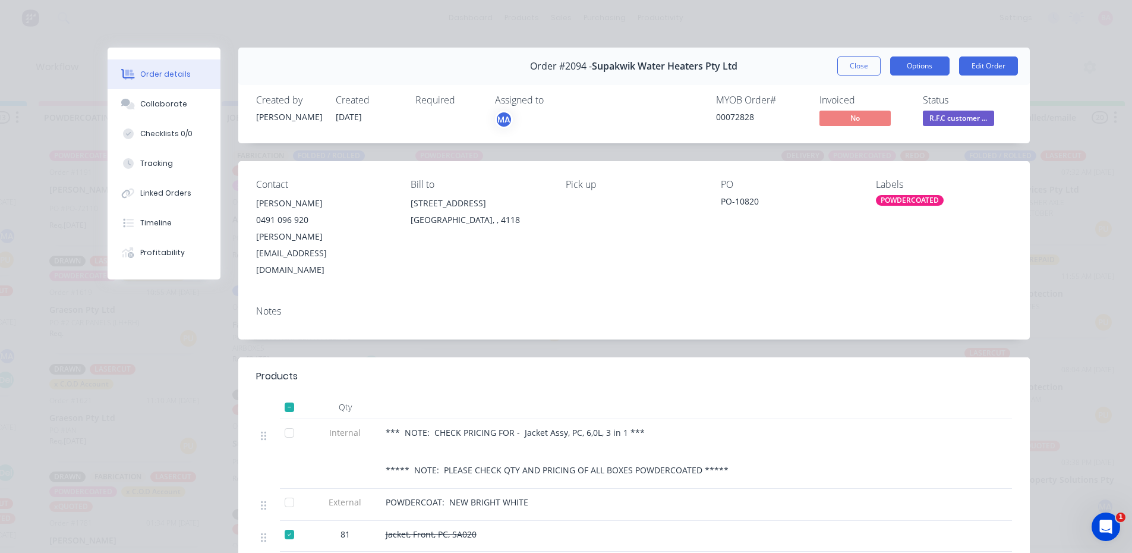
click at [911, 67] on button "Options" at bounding box center [920, 65] width 59 height 19
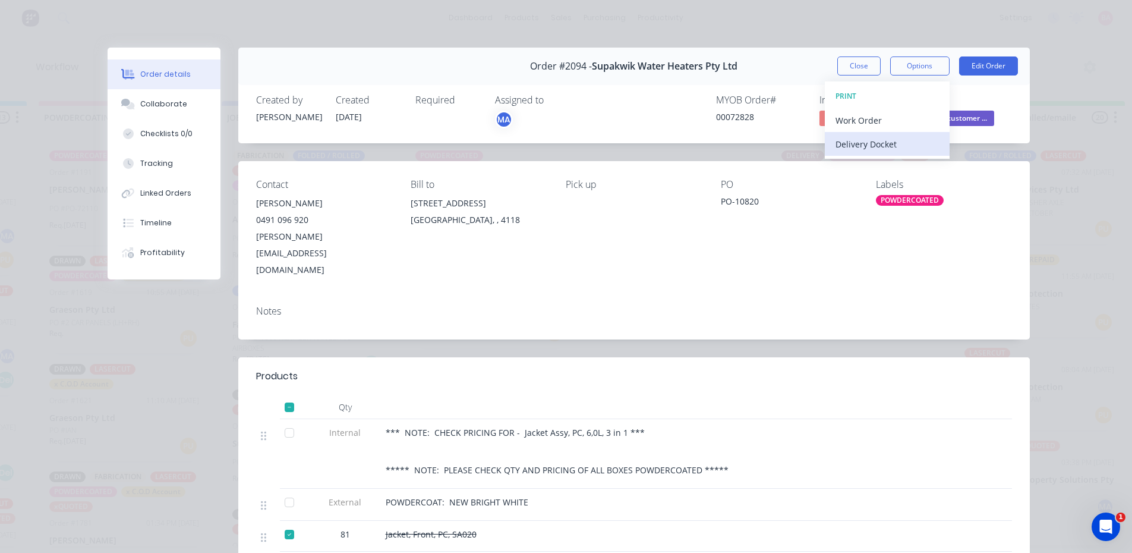
click at [854, 139] on div "Delivery Docket" at bounding box center [887, 144] width 103 height 17
click at [854, 139] on div "Standard" at bounding box center [887, 144] width 103 height 17
click at [995, 175] on div "Contact KEVIN 0491 096 920 kevin@supakwik.com Bill to 3/7 St Jude Court BROWNS …" at bounding box center [634, 228] width 792 height 135
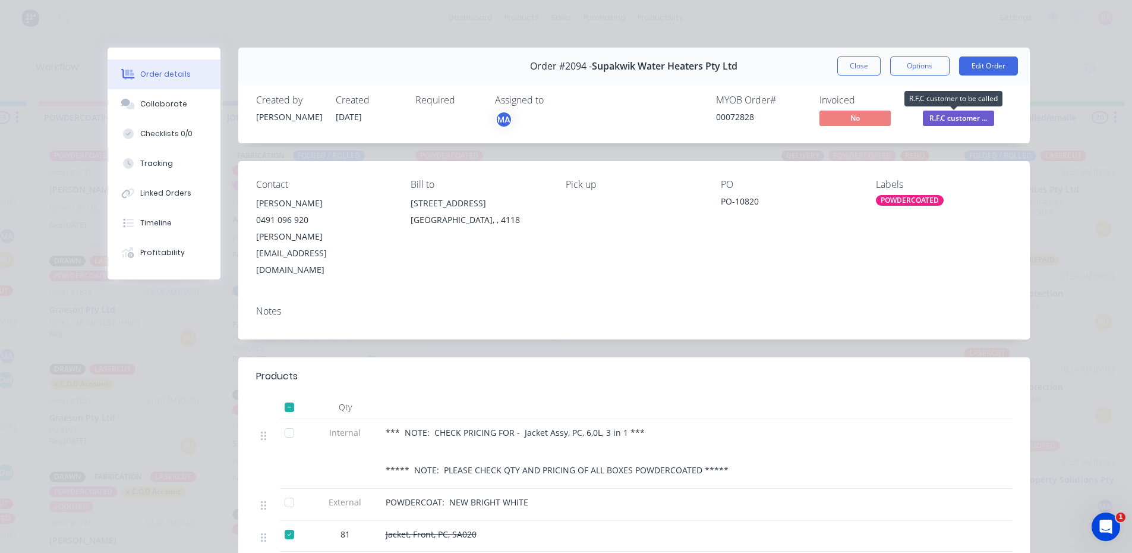
click at [959, 115] on span "R.F.C customer ..." at bounding box center [958, 118] width 71 height 15
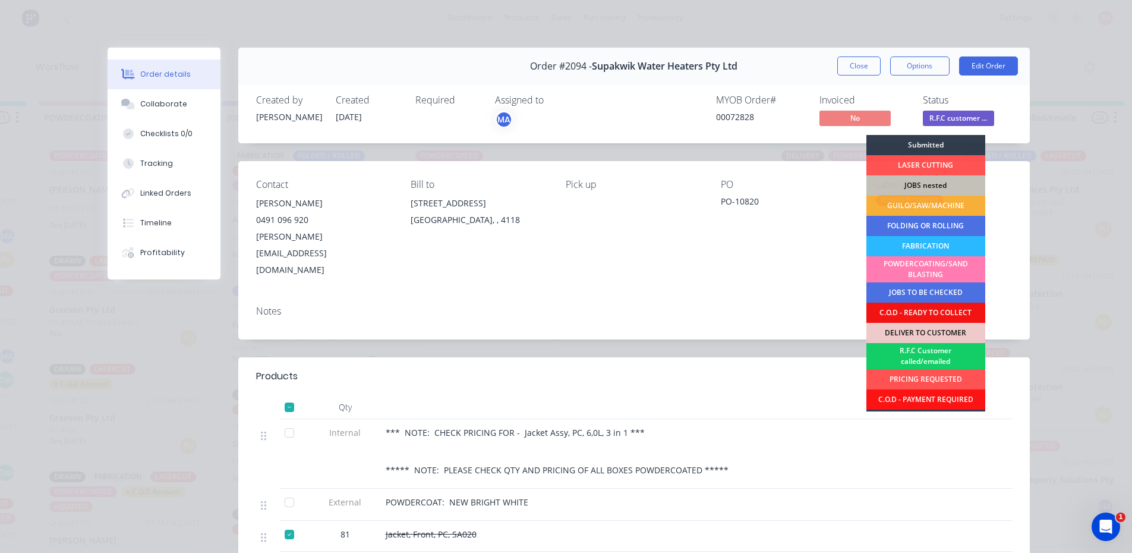
click at [915, 354] on div "R.F.C Customer called/emailed" at bounding box center [926, 356] width 119 height 26
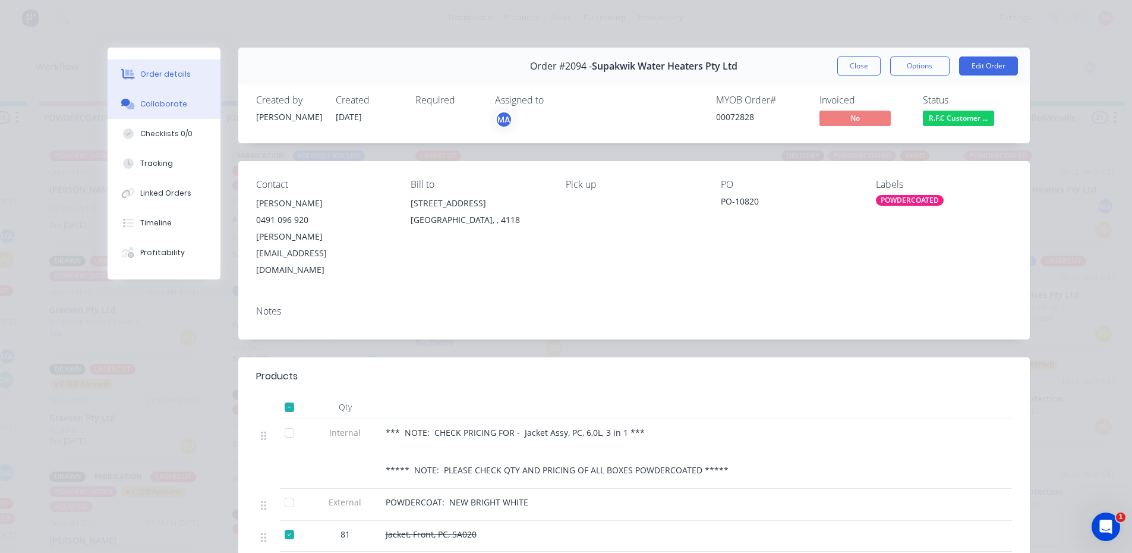
click at [151, 102] on div "Collaborate" at bounding box center [163, 104] width 47 height 11
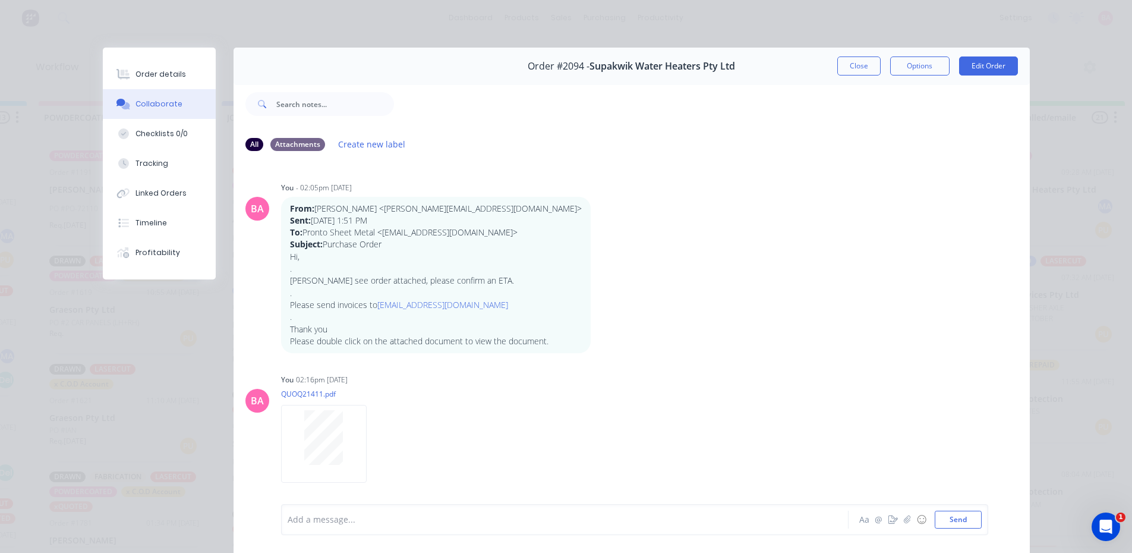
click at [402, 528] on div "Add a message..." at bounding box center [548, 520] width 521 height 18
click at [961, 518] on button "Send" at bounding box center [958, 520] width 47 height 18
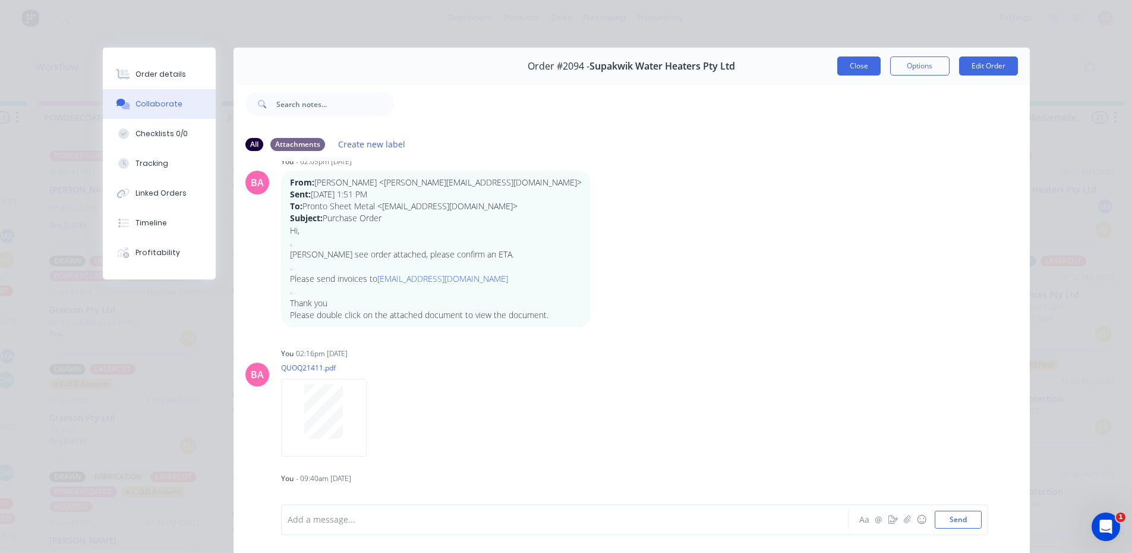
click at [858, 69] on button "Close" at bounding box center [859, 65] width 43 height 19
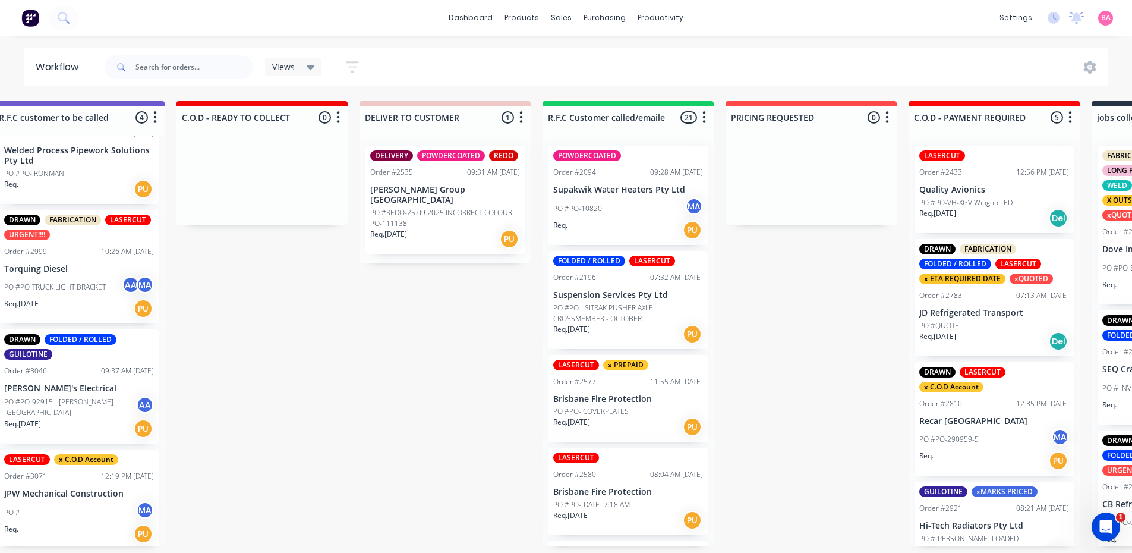
scroll to position [42, 0]
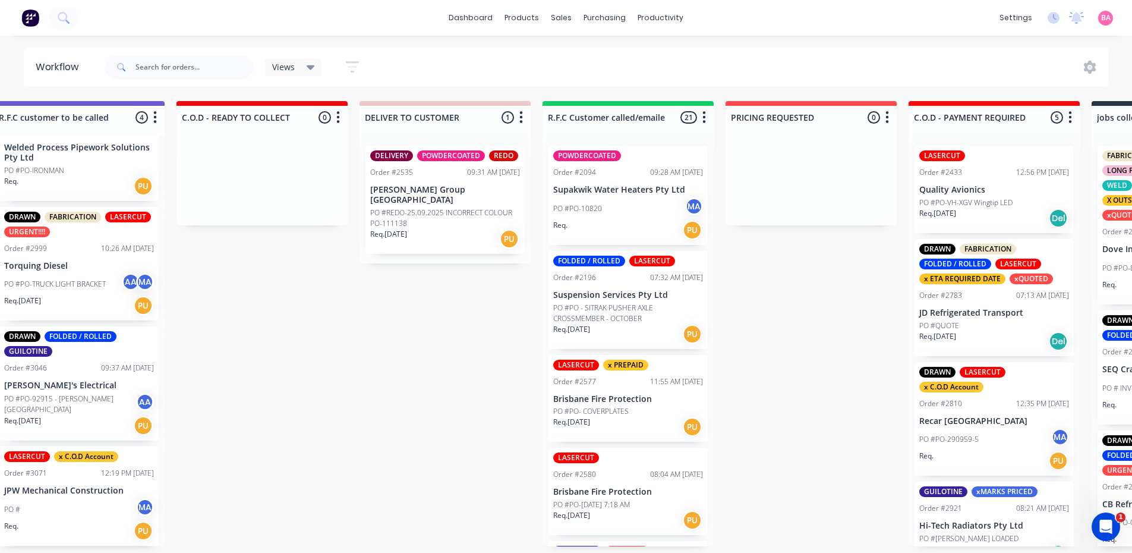
click at [56, 410] on div "PO #PO-92915 - MABEL PARK SHS AA" at bounding box center [79, 404] width 150 height 23
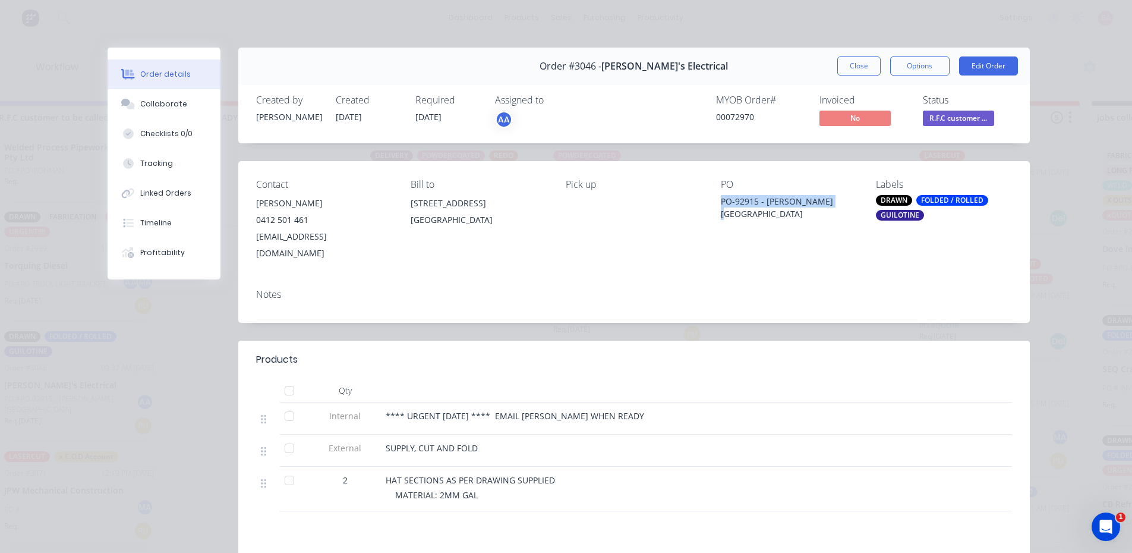
drag, startPoint x: 831, startPoint y: 199, endPoint x: 715, endPoint y: 197, distance: 115.9
click at [715, 197] on div "Contact Tom Branagan 0412 501 461 tomb@brandons.com.au Bill to 25 Colebard Stre…" at bounding box center [634, 220] width 792 height 118
copy div "PO-92915 - MABEL PARK SHS"
click at [178, 95] on button "Collaborate" at bounding box center [164, 104] width 113 height 30
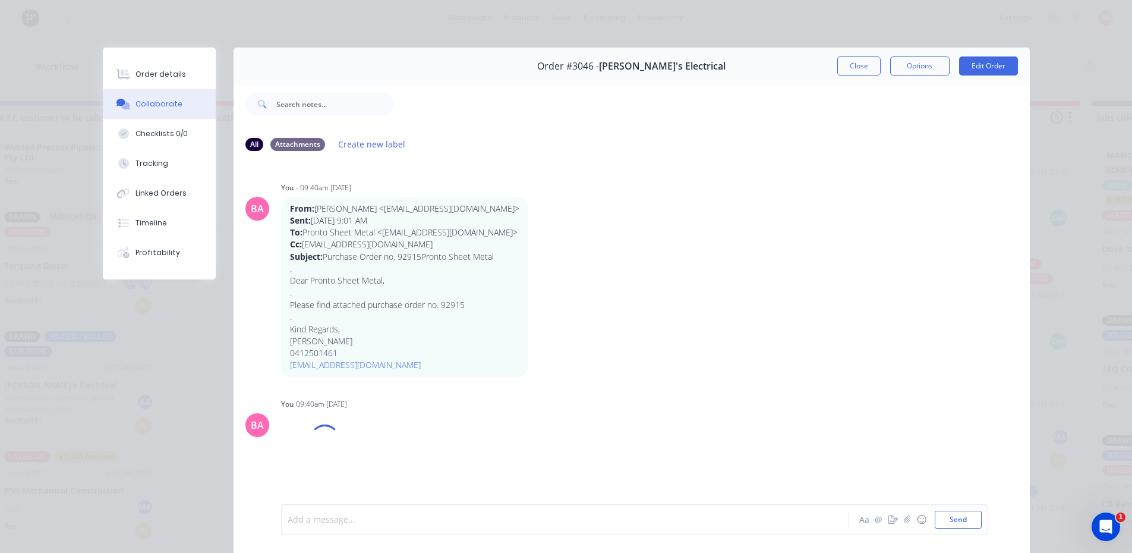
click at [345, 516] on div at bounding box center [548, 520] width 520 height 12
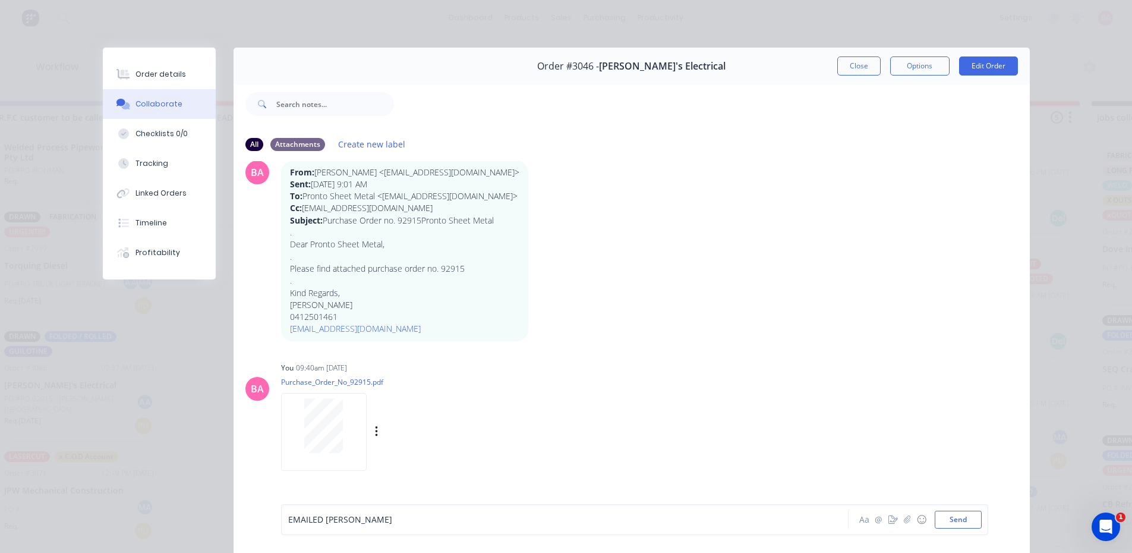
scroll to position [79, 0]
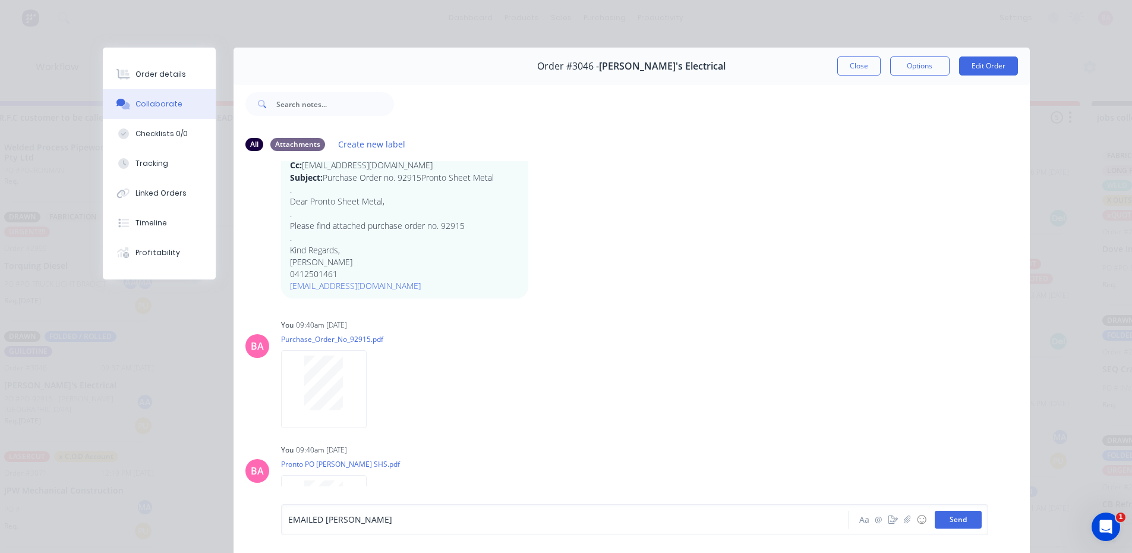
click at [951, 519] on button "Send" at bounding box center [958, 520] width 47 height 18
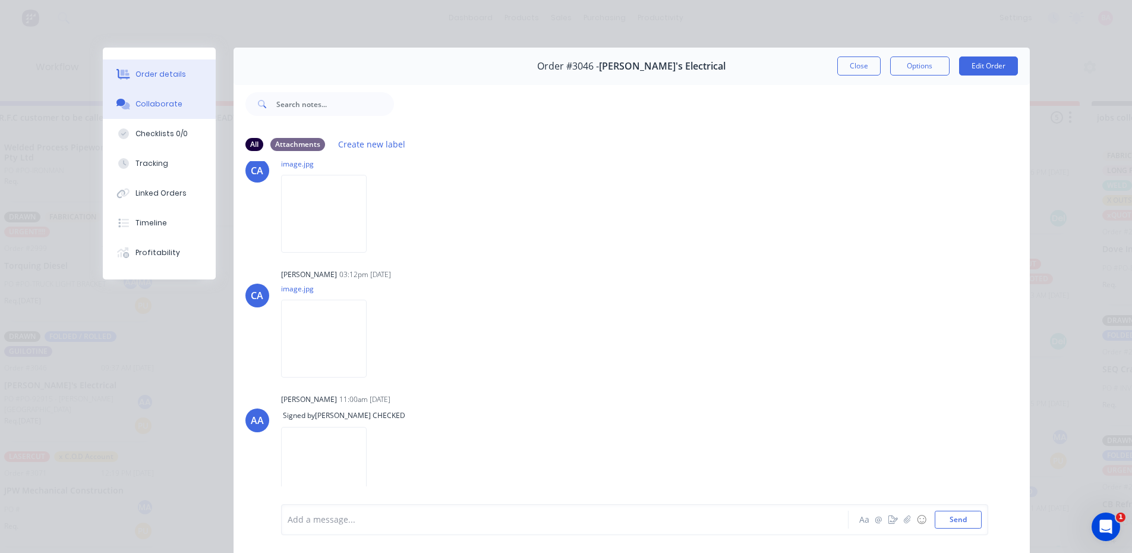
click at [154, 71] on div "Order details" at bounding box center [161, 74] width 51 height 11
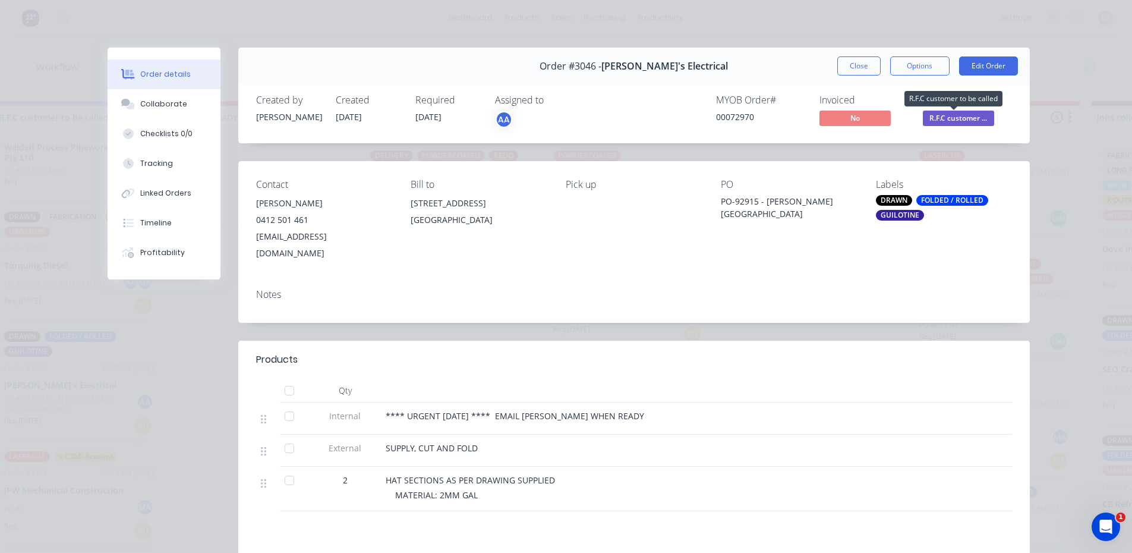
click at [962, 117] on span "R.F.C customer ..." at bounding box center [958, 118] width 71 height 15
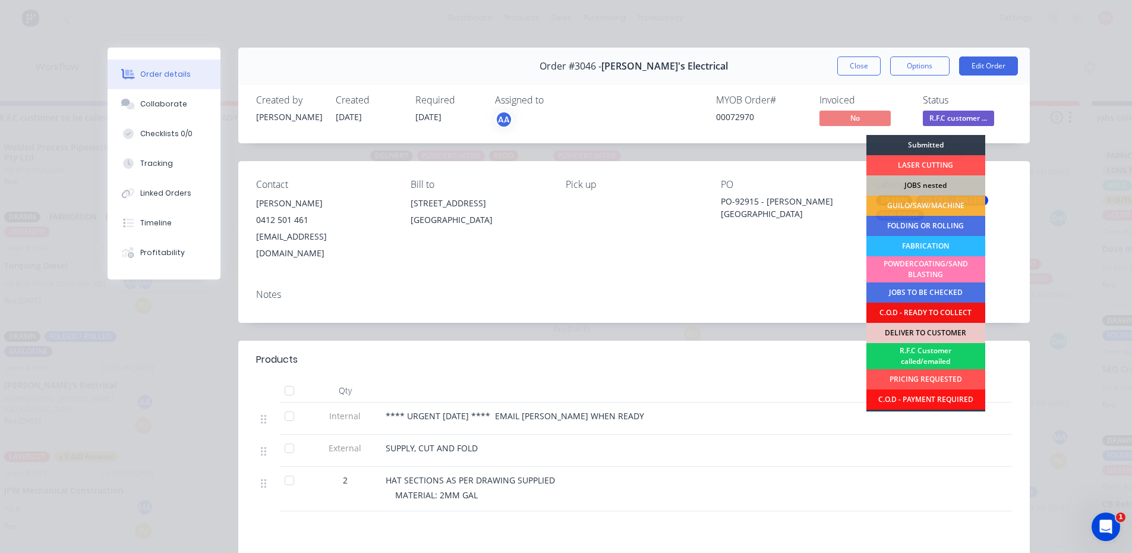
click at [929, 357] on div "R.F.C Customer called/emailed" at bounding box center [926, 356] width 119 height 26
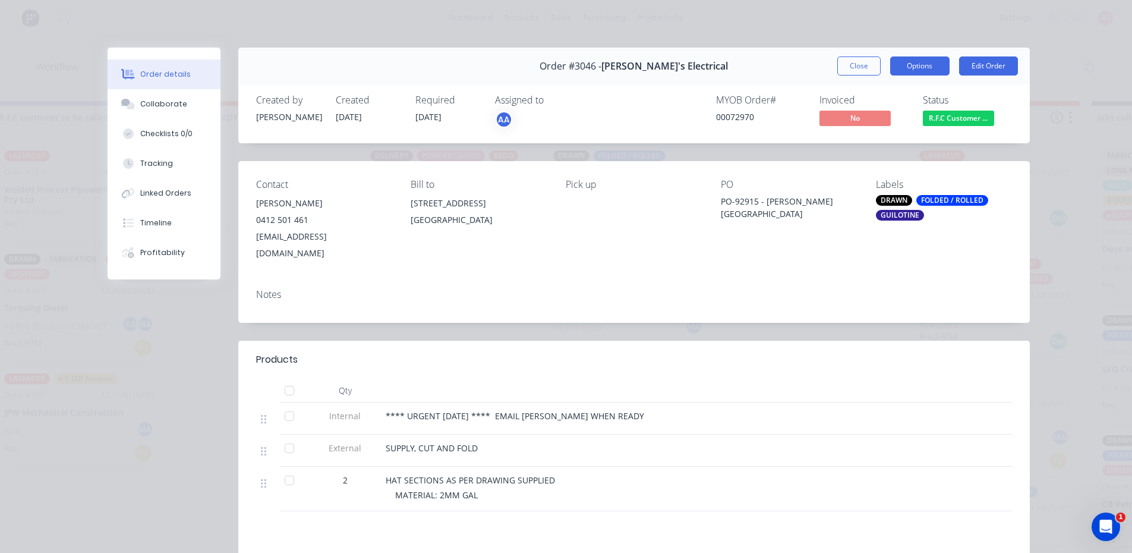
click at [914, 66] on button "Options" at bounding box center [920, 65] width 59 height 19
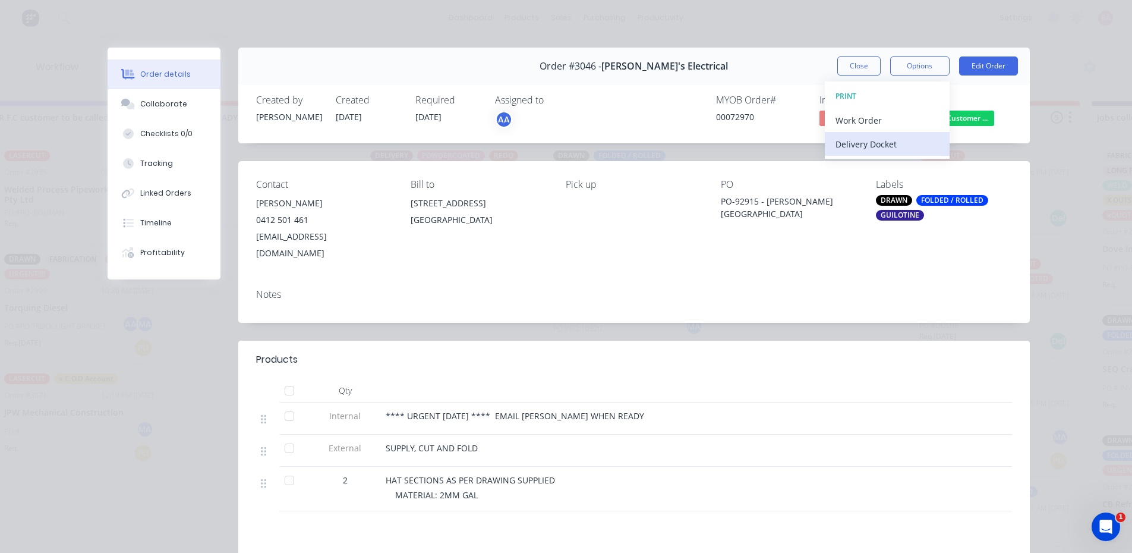
click at [885, 143] on div "Delivery Docket" at bounding box center [887, 144] width 103 height 17
click at [860, 144] on div "Standard" at bounding box center [887, 144] width 103 height 17
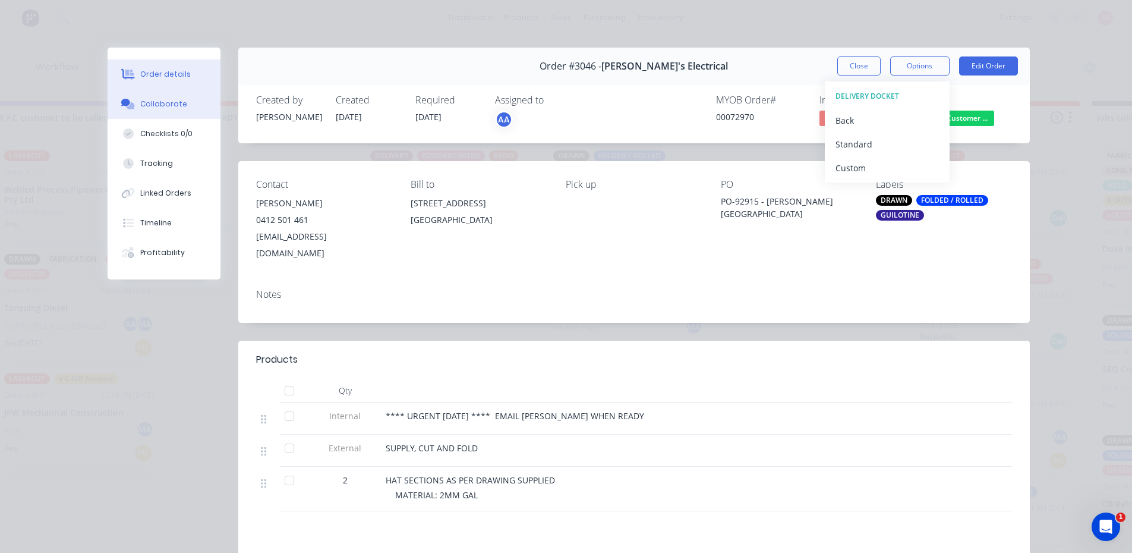
click at [166, 105] on div "Collaborate" at bounding box center [163, 104] width 47 height 11
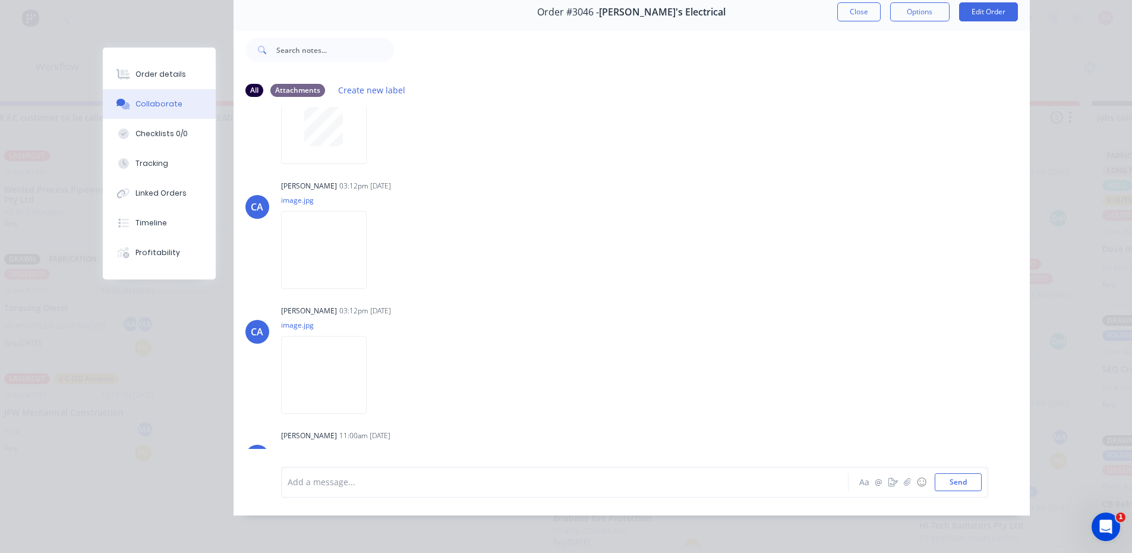
scroll to position [413, 0]
click at [103, 89] on button "Collaborate" at bounding box center [159, 104] width 113 height 30
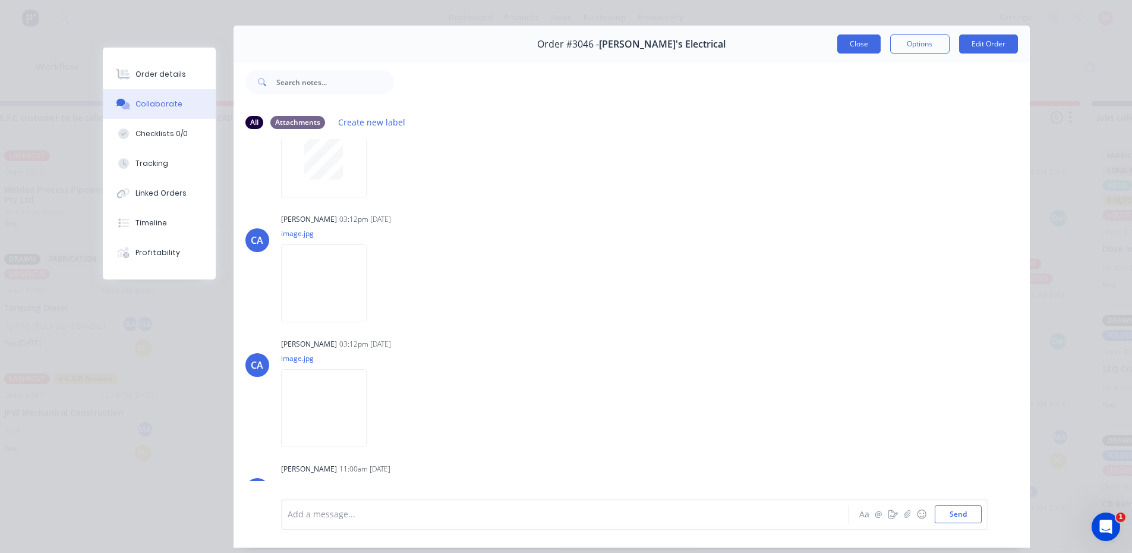
scroll to position [0, 0]
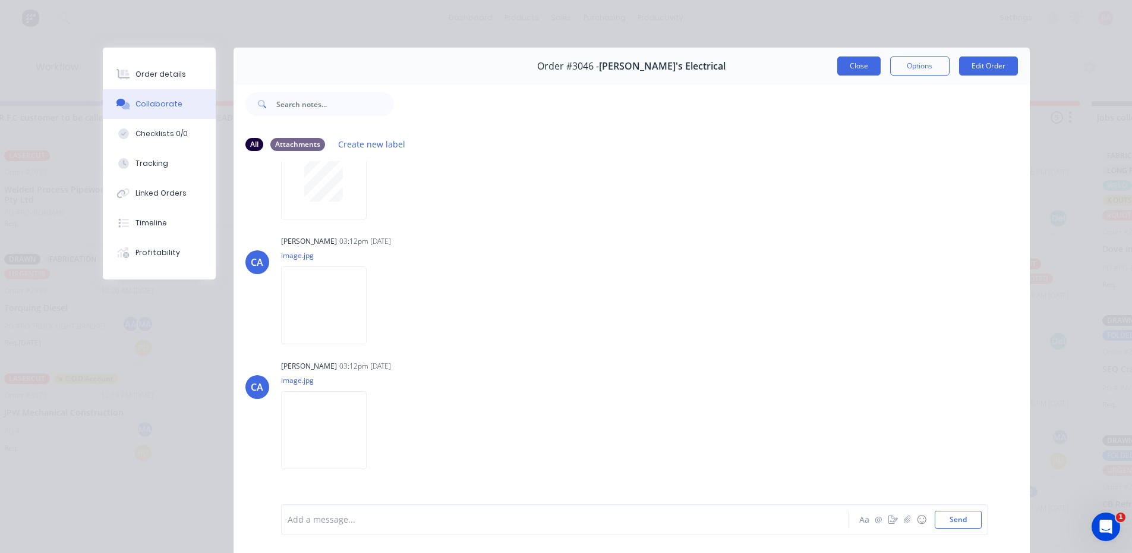
click at [857, 58] on button "Close" at bounding box center [859, 65] width 43 height 19
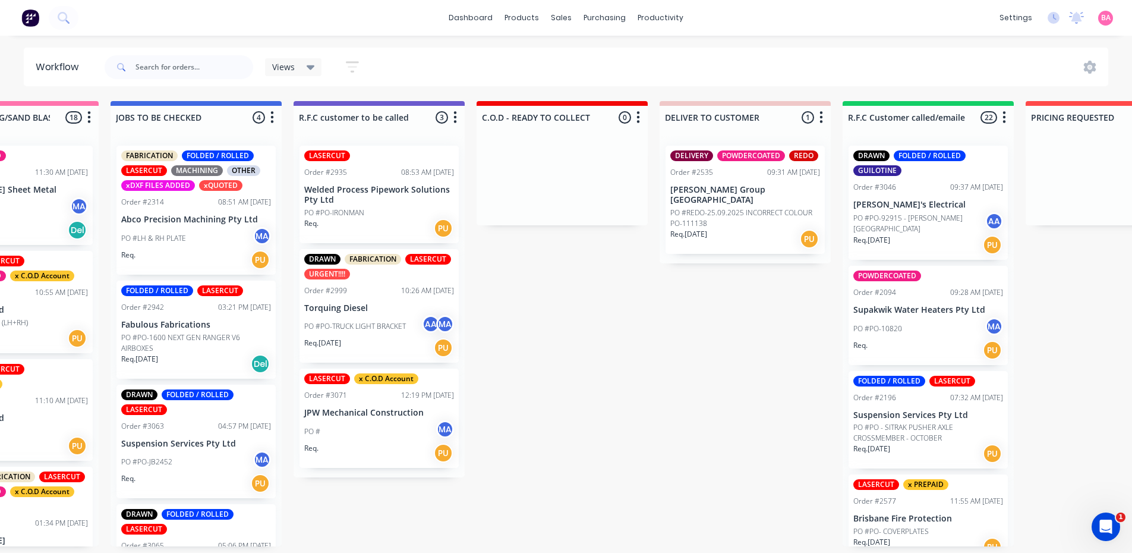
scroll to position [2, 1175]
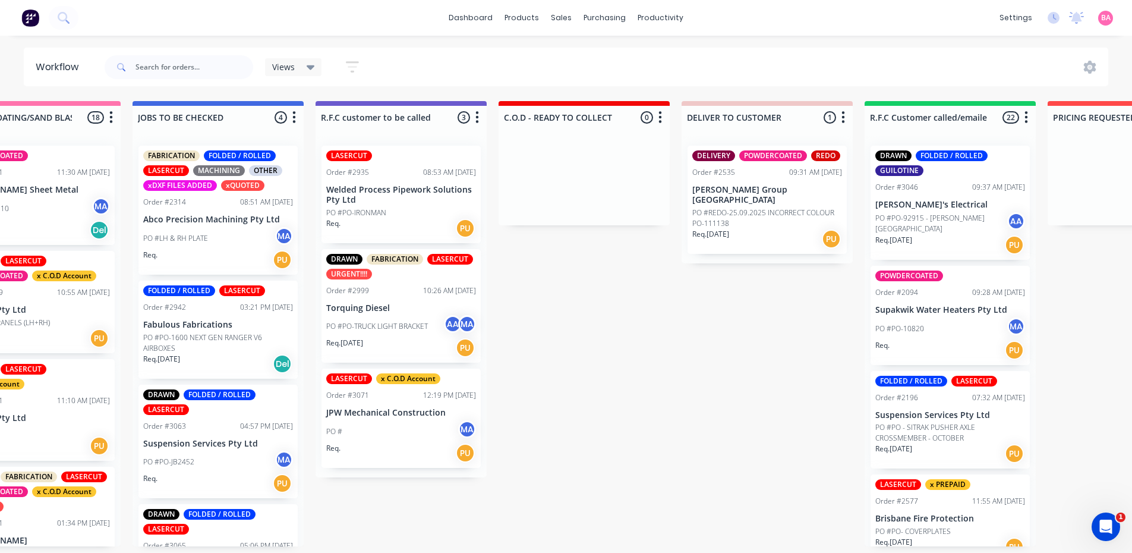
click at [395, 187] on p "Welded Process Pipework Solutions Pty Ltd" at bounding box center [401, 195] width 150 height 20
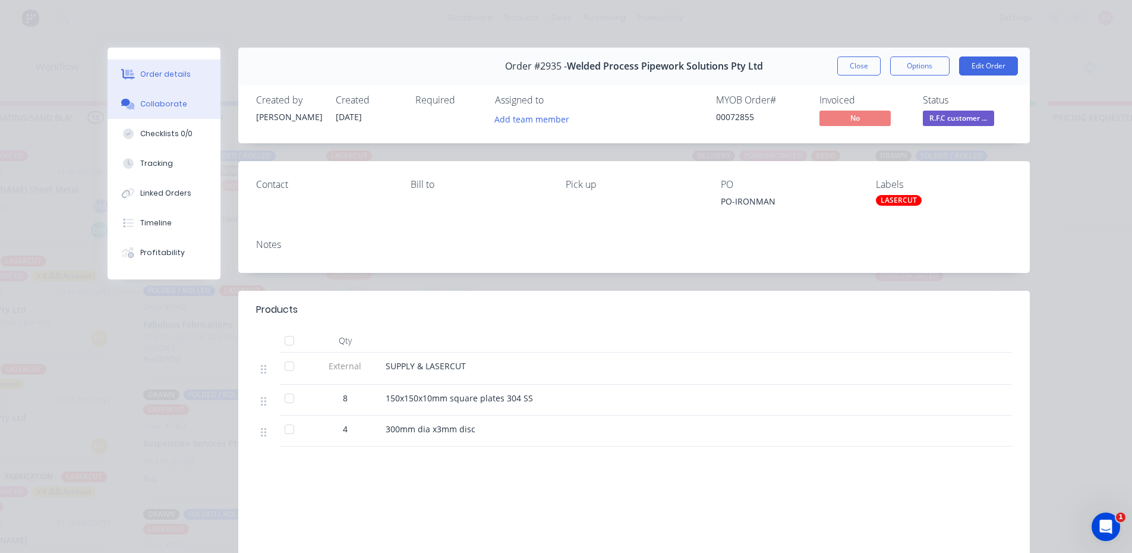
click at [155, 105] on div "Collaborate" at bounding box center [163, 104] width 47 height 11
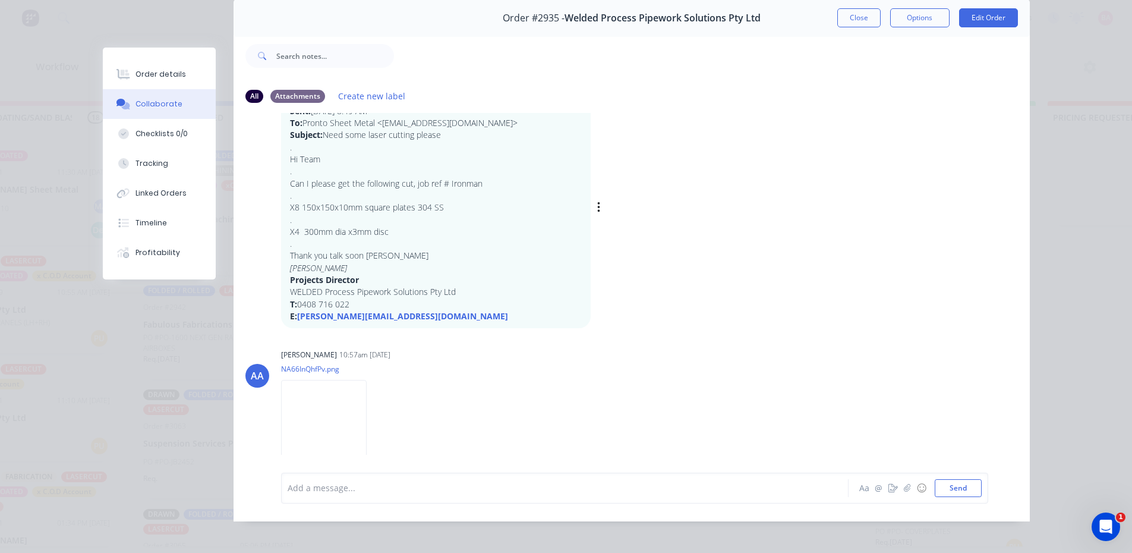
scroll to position [63, 0]
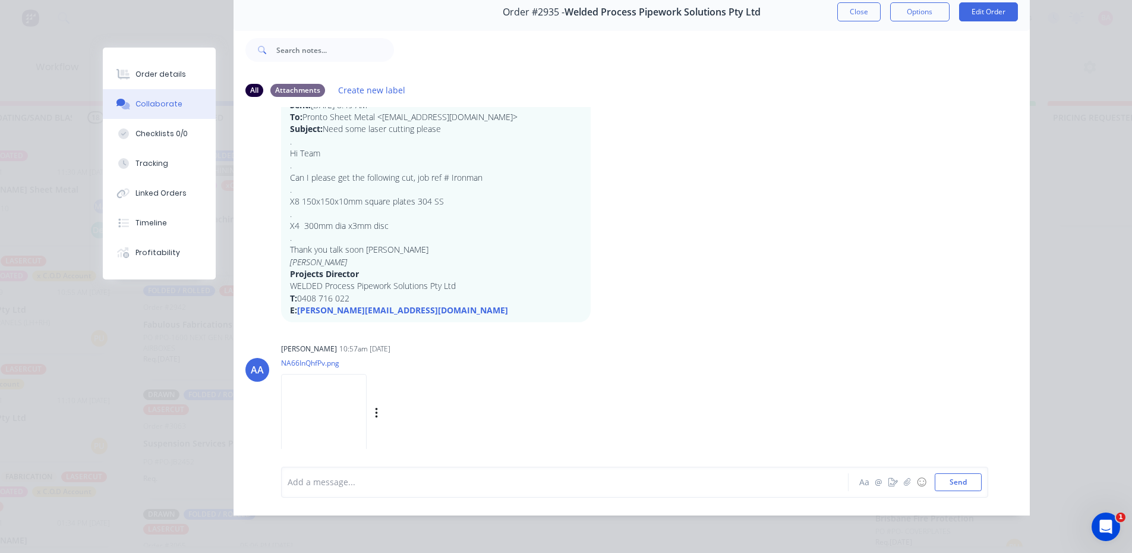
click at [334, 407] on img at bounding box center [324, 413] width 86 height 78
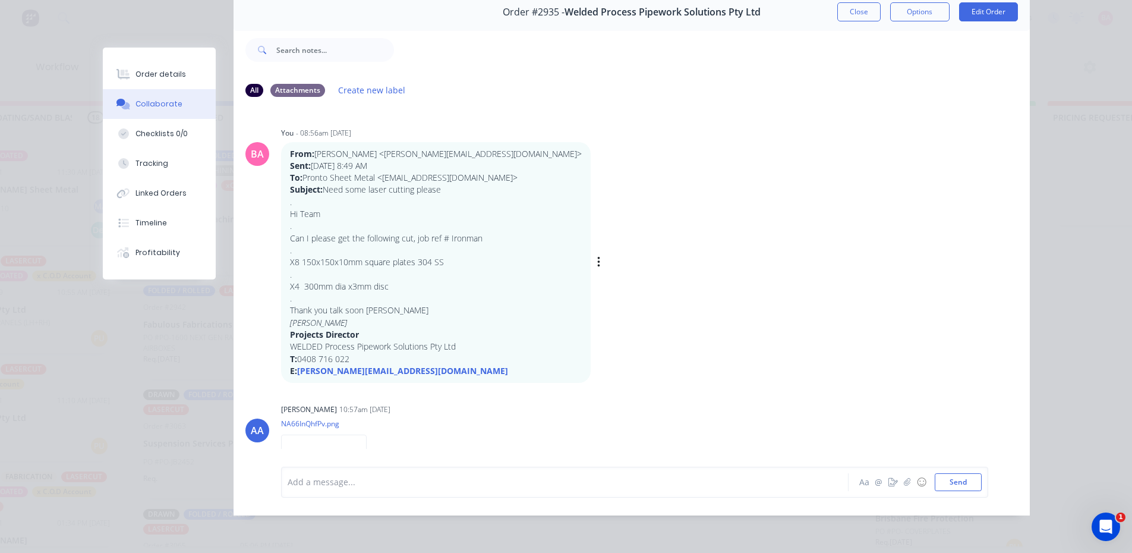
scroll to position [0, 0]
click at [180, 71] on button "Order details" at bounding box center [159, 74] width 113 height 30
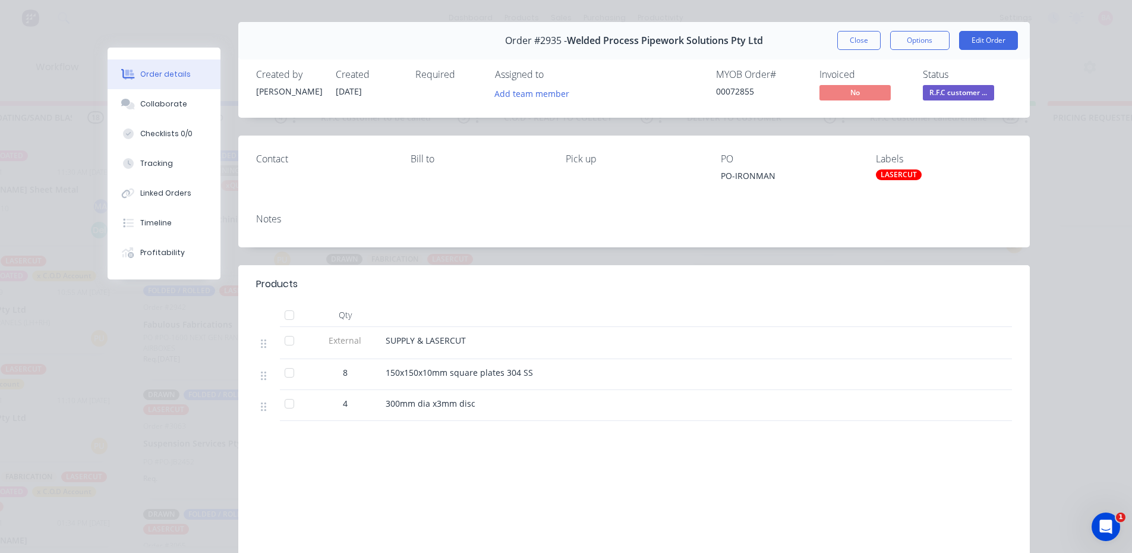
scroll to position [4, 0]
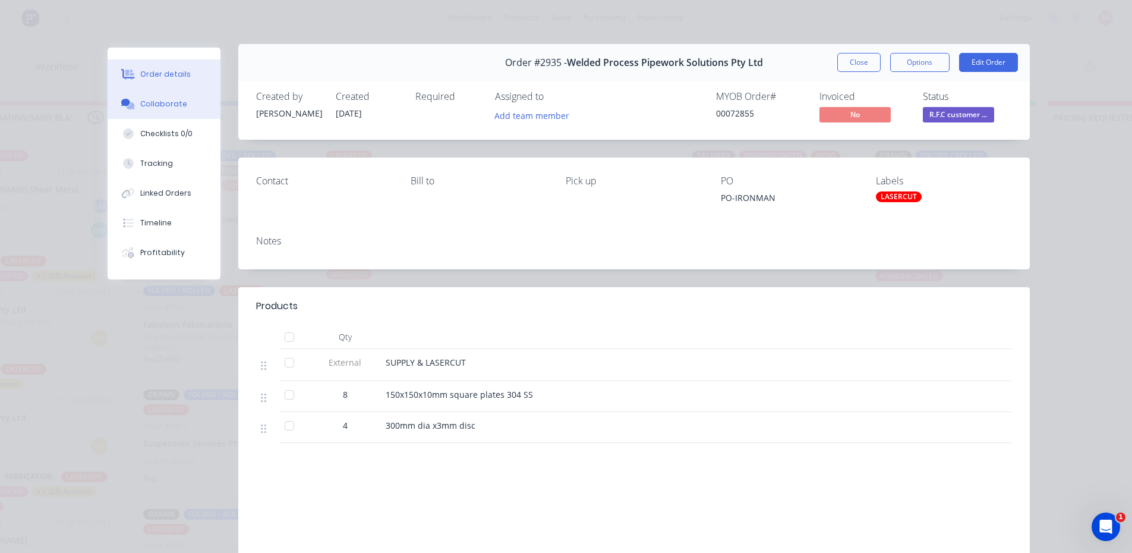
click at [146, 102] on div "Collaborate" at bounding box center [163, 104] width 47 height 11
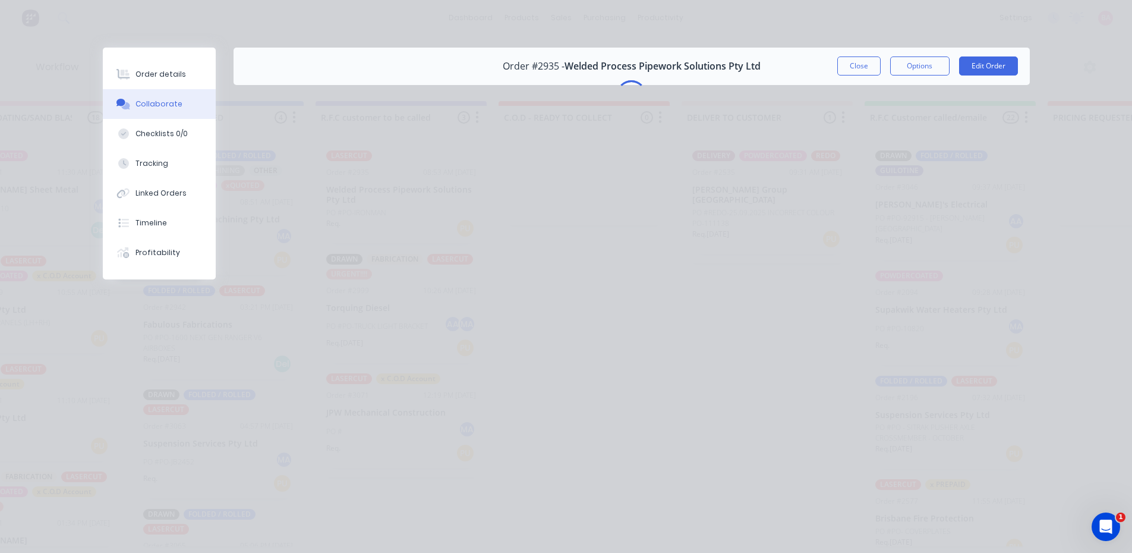
scroll to position [0, 0]
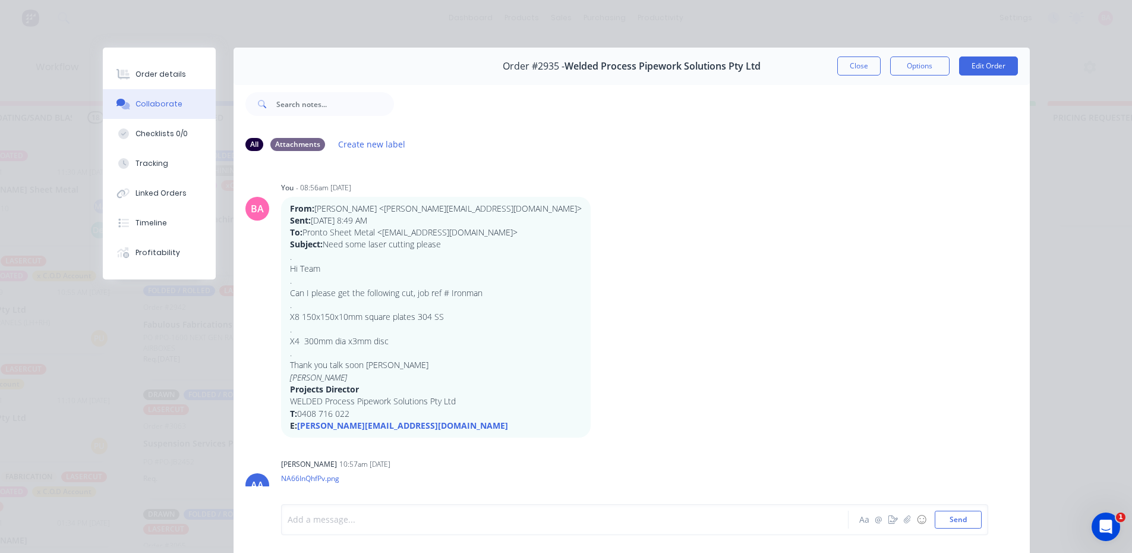
click at [381, 524] on div at bounding box center [548, 520] width 520 height 12
click at [969, 517] on button "Send" at bounding box center [958, 520] width 47 height 18
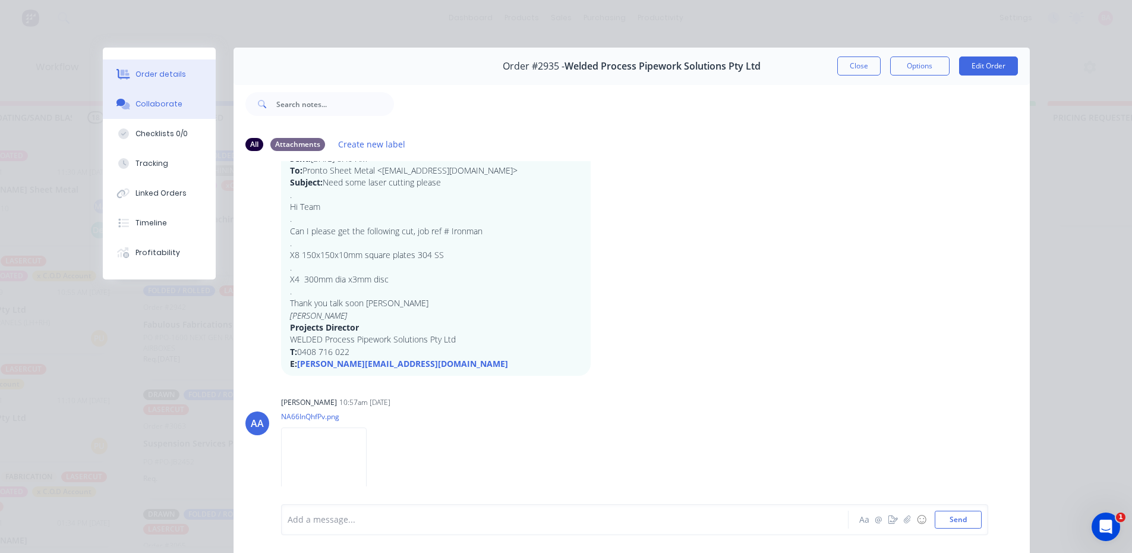
click at [158, 74] on div "Order details" at bounding box center [161, 74] width 51 height 11
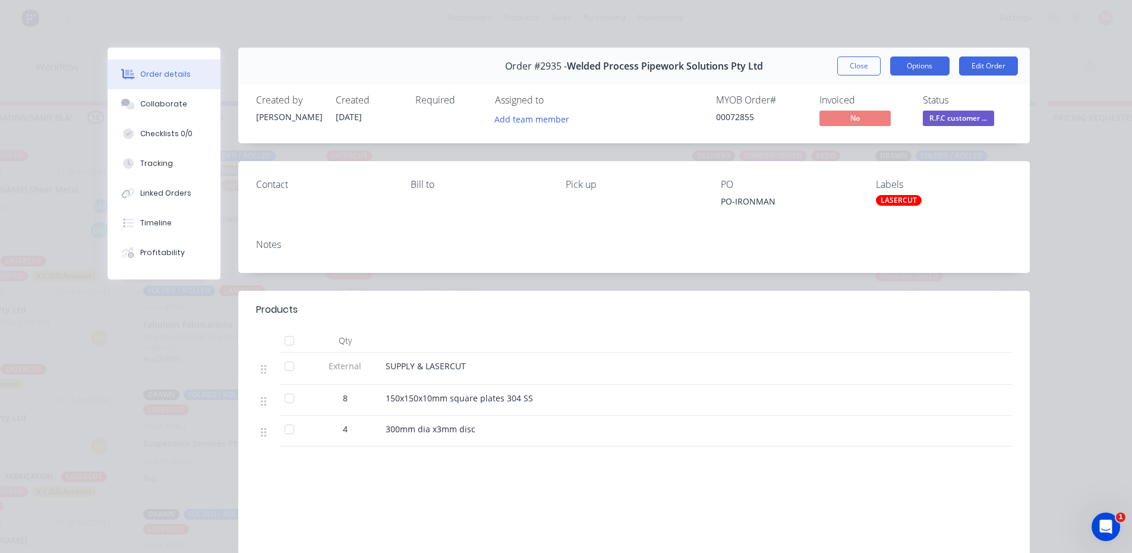
click at [936, 67] on button "Options" at bounding box center [920, 65] width 59 height 19
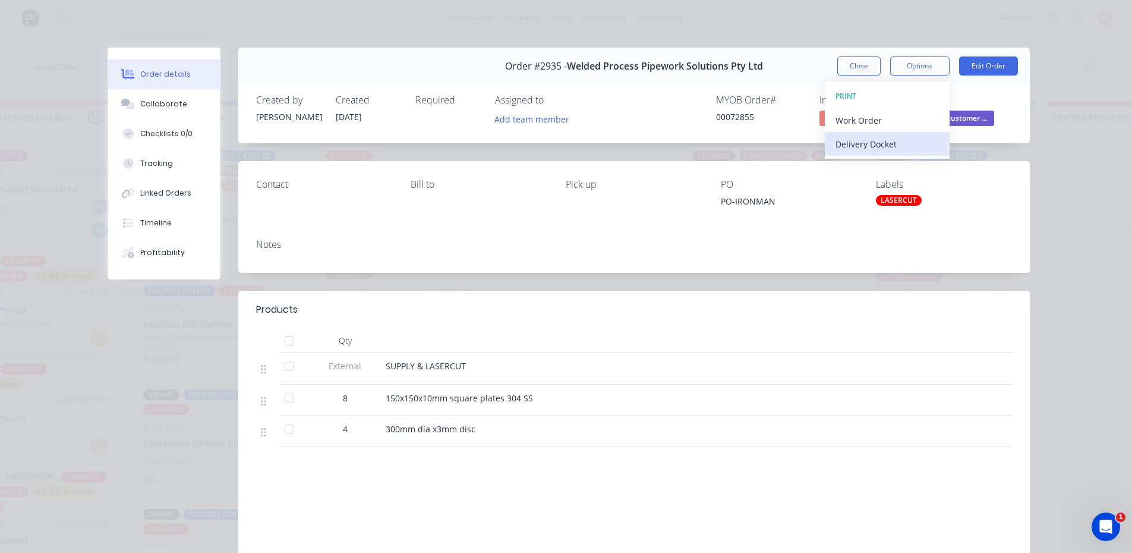
click at [848, 143] on div "Delivery Docket" at bounding box center [887, 144] width 103 height 17
click at [860, 142] on div "Standard" at bounding box center [887, 144] width 103 height 17
click at [1081, 181] on div "Order details Collaborate Checklists 0/0 Tracking Linked Orders Timeline Profit…" at bounding box center [566, 276] width 1132 height 553
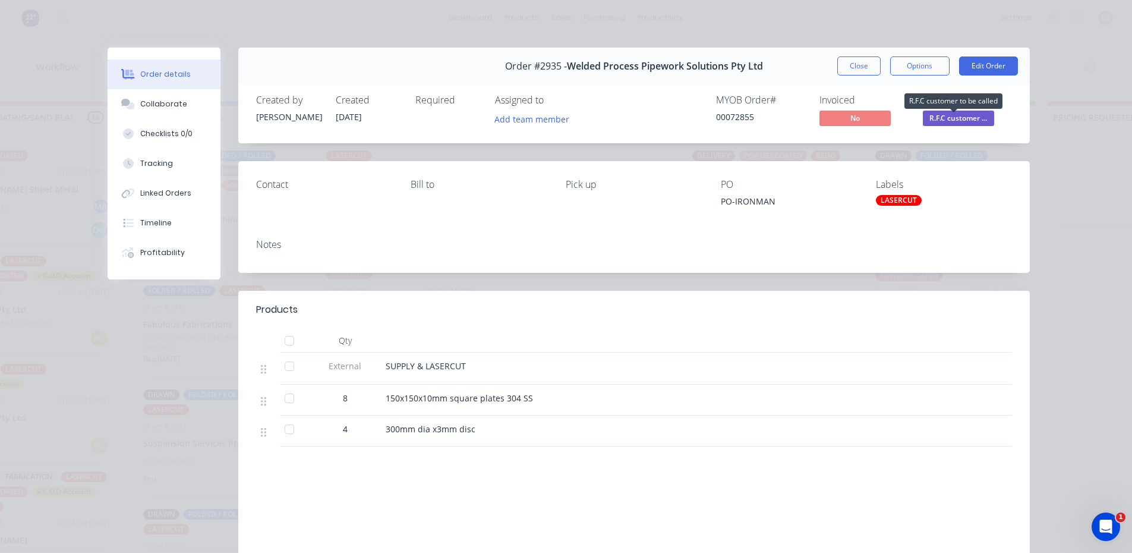
click at [952, 115] on span "R.F.C customer ..." at bounding box center [958, 118] width 71 height 15
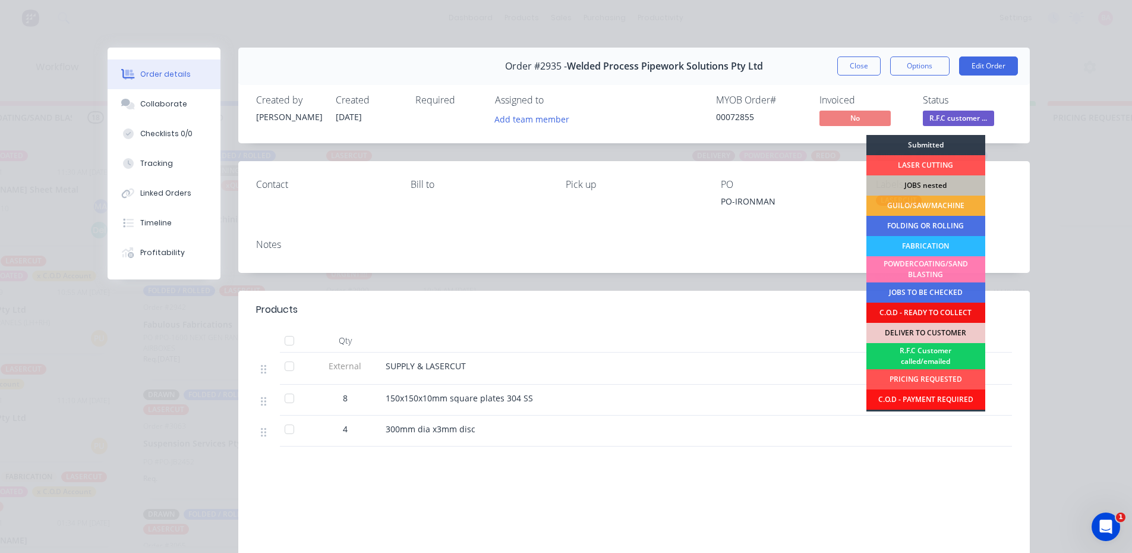
click at [921, 352] on div "R.F.C Customer called/emailed" at bounding box center [926, 356] width 119 height 26
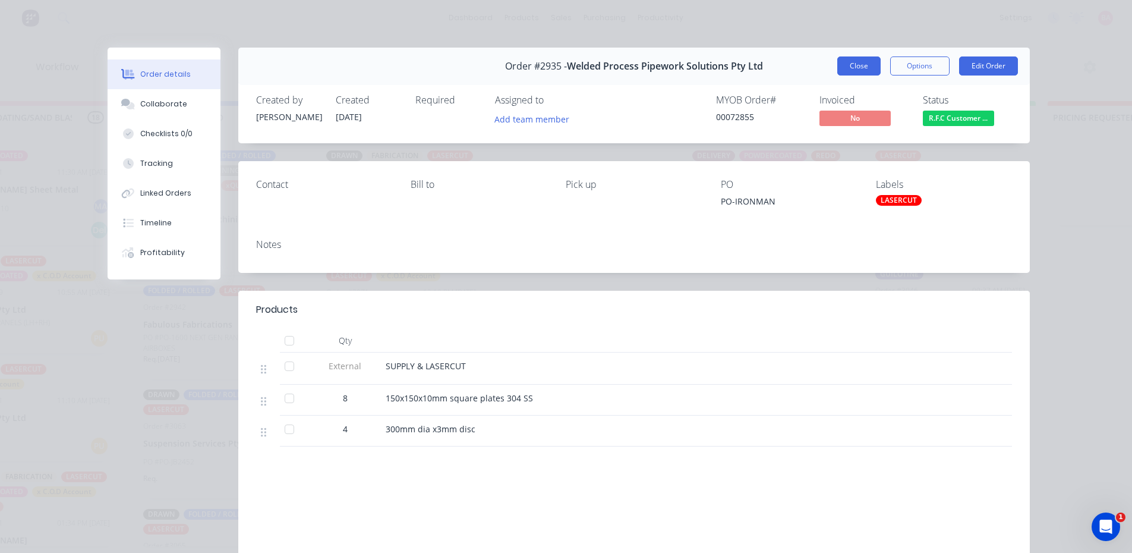
click at [850, 65] on button "Close" at bounding box center [859, 65] width 43 height 19
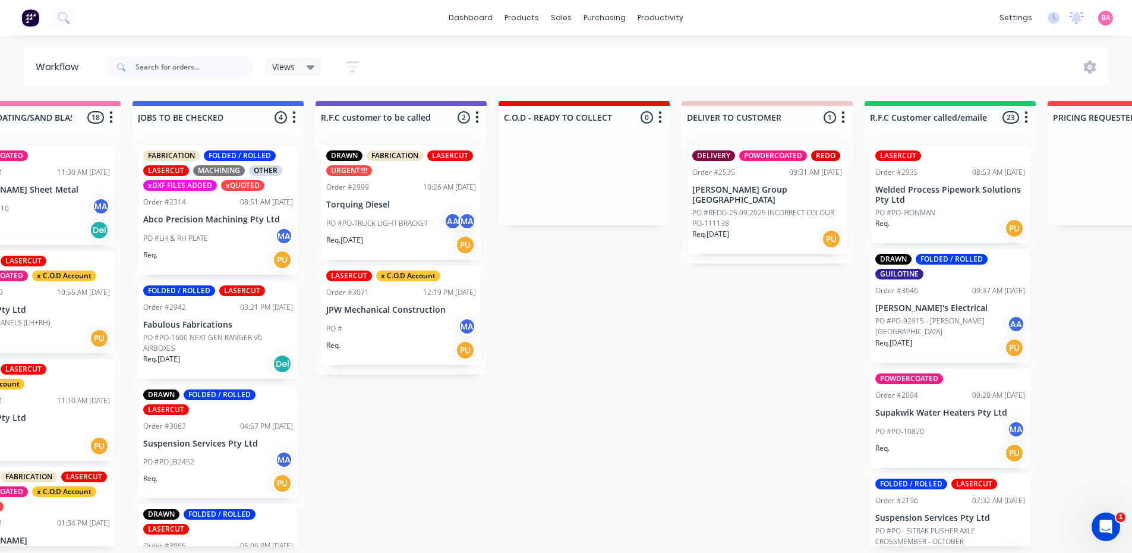
click at [386, 219] on p "PO #PO-TRUCK LIGHT BRACKET" at bounding box center [377, 223] width 102 height 11
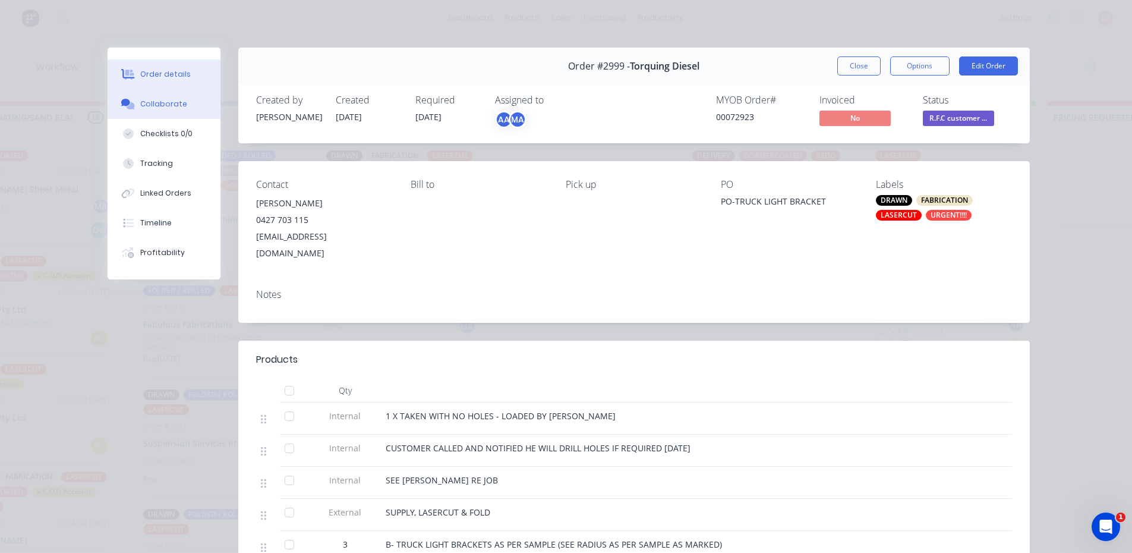
click at [147, 103] on div "Collaborate" at bounding box center [163, 104] width 47 height 11
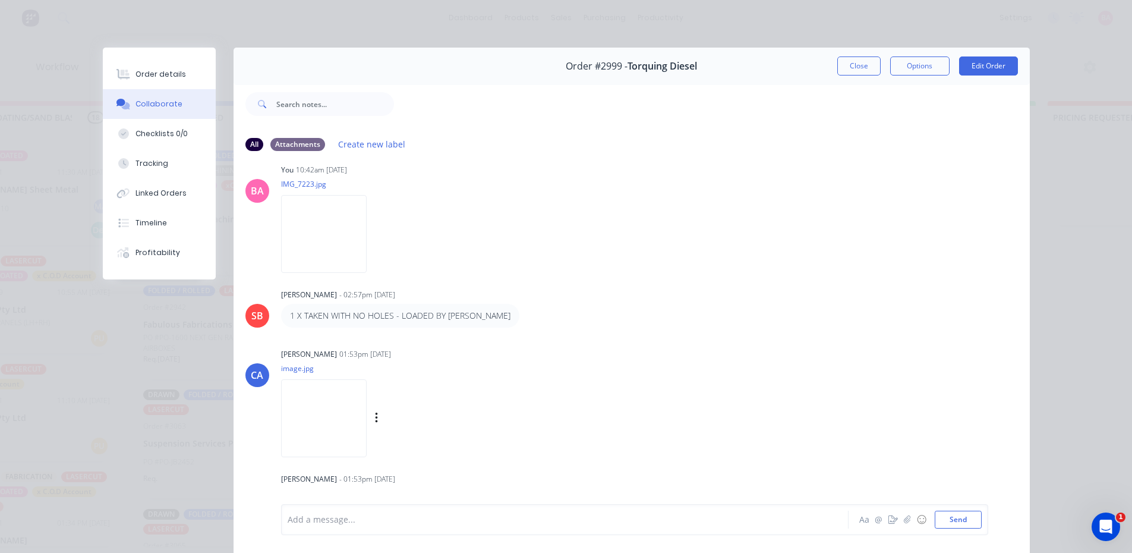
scroll to position [63, 0]
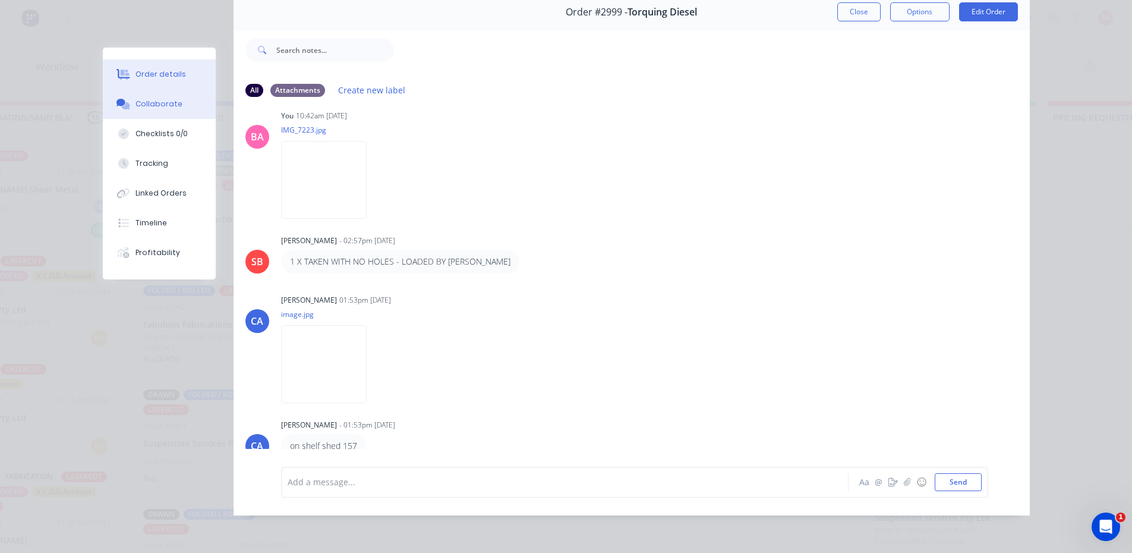
click at [158, 67] on button "Order details" at bounding box center [159, 74] width 113 height 30
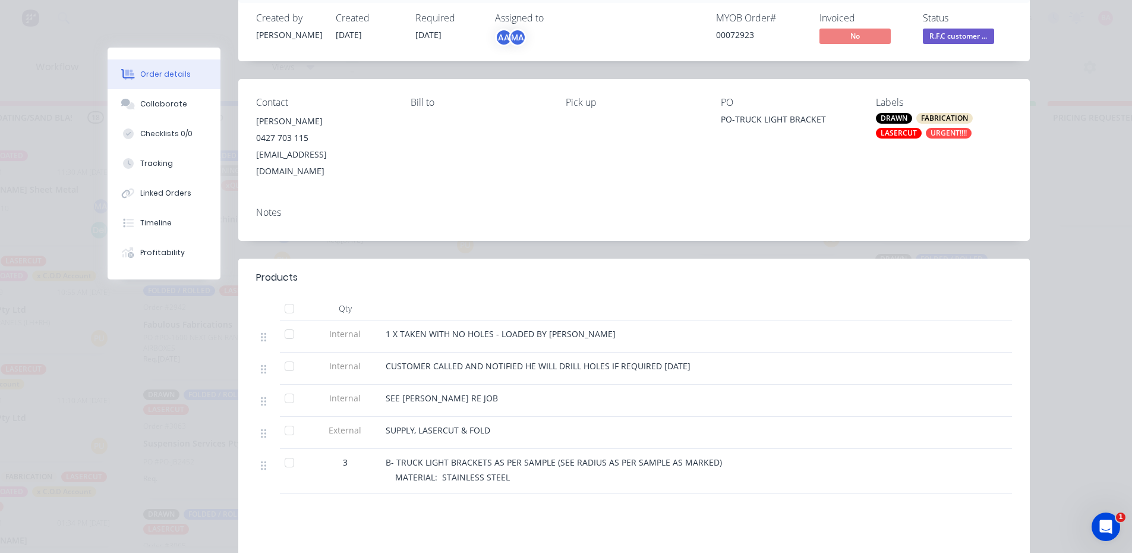
scroll to position [83, 0]
click at [153, 100] on div "Collaborate" at bounding box center [163, 104] width 47 height 11
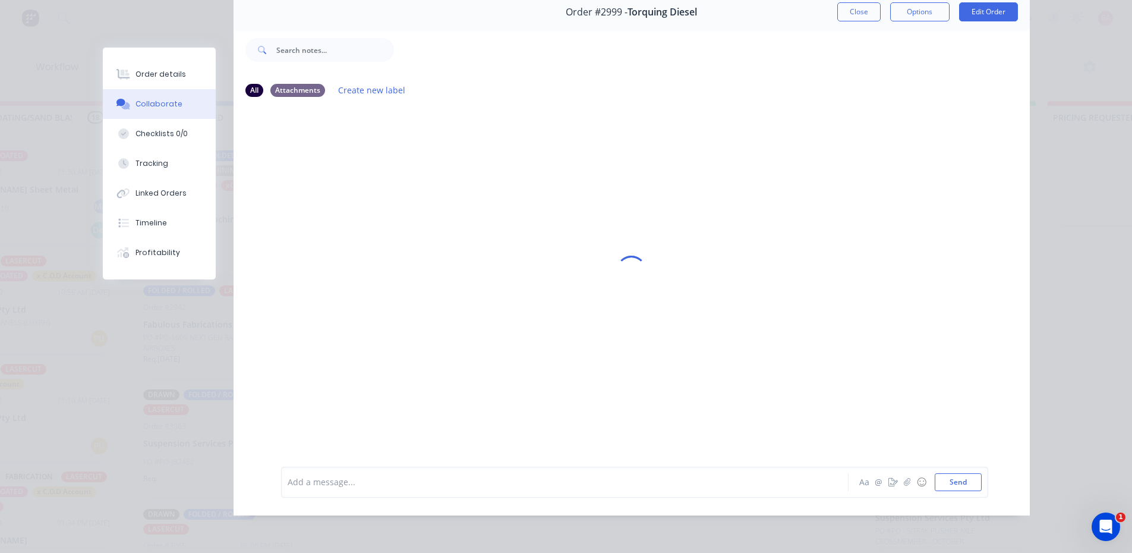
scroll to position [0, 0]
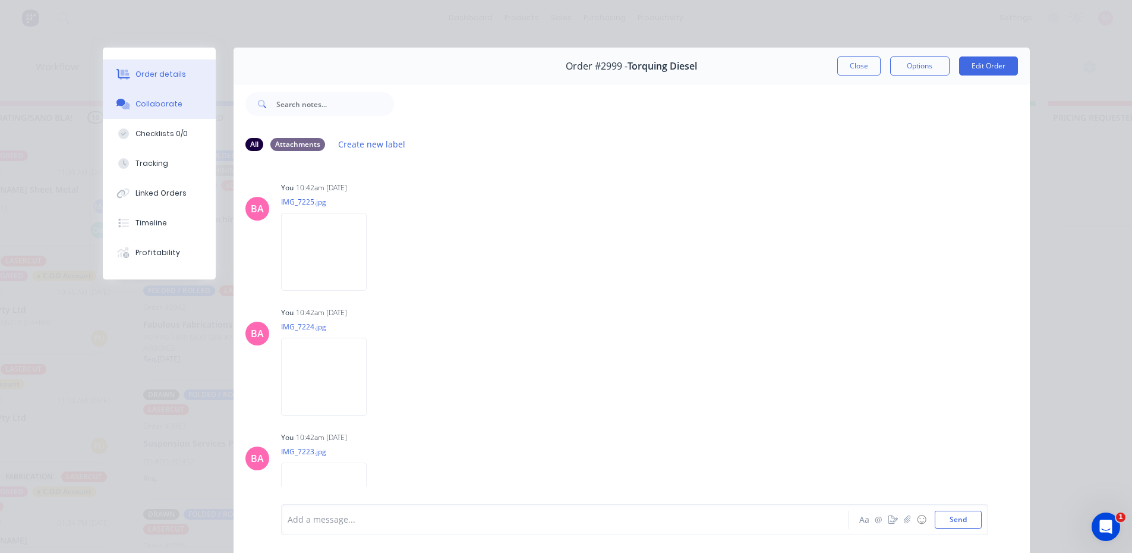
click at [160, 71] on div "Order details" at bounding box center [161, 74] width 51 height 11
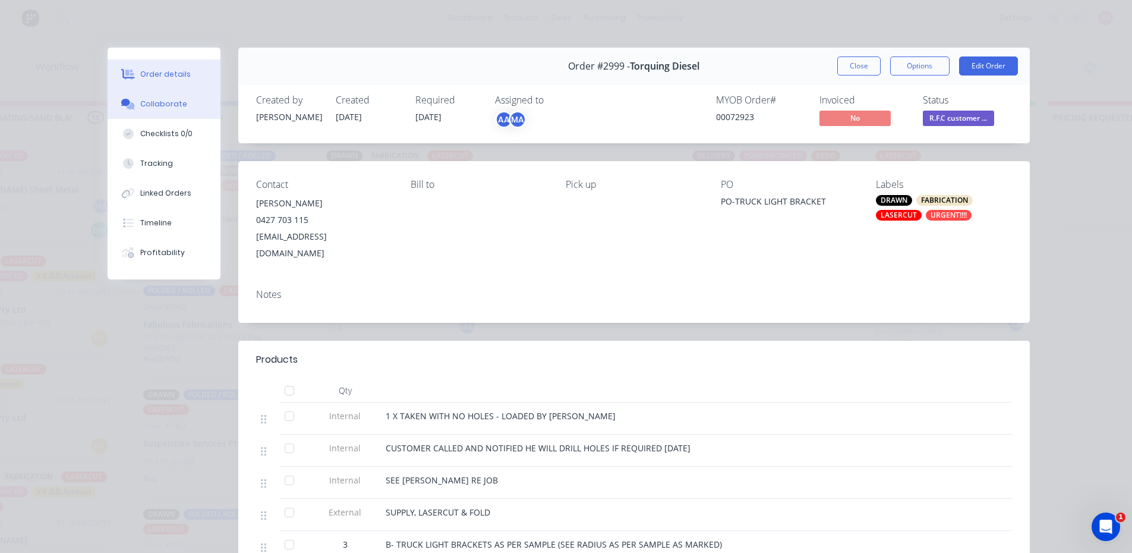
click at [155, 106] on div "Collaborate" at bounding box center [163, 104] width 47 height 11
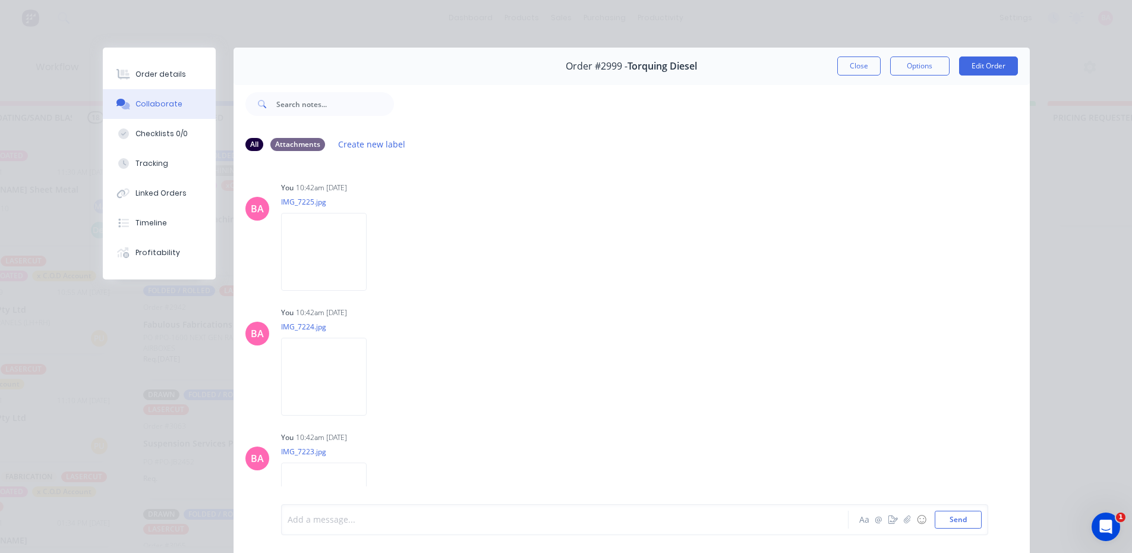
click at [350, 518] on div at bounding box center [548, 520] width 520 height 12
click at [140, 75] on div "Order details" at bounding box center [161, 74] width 51 height 11
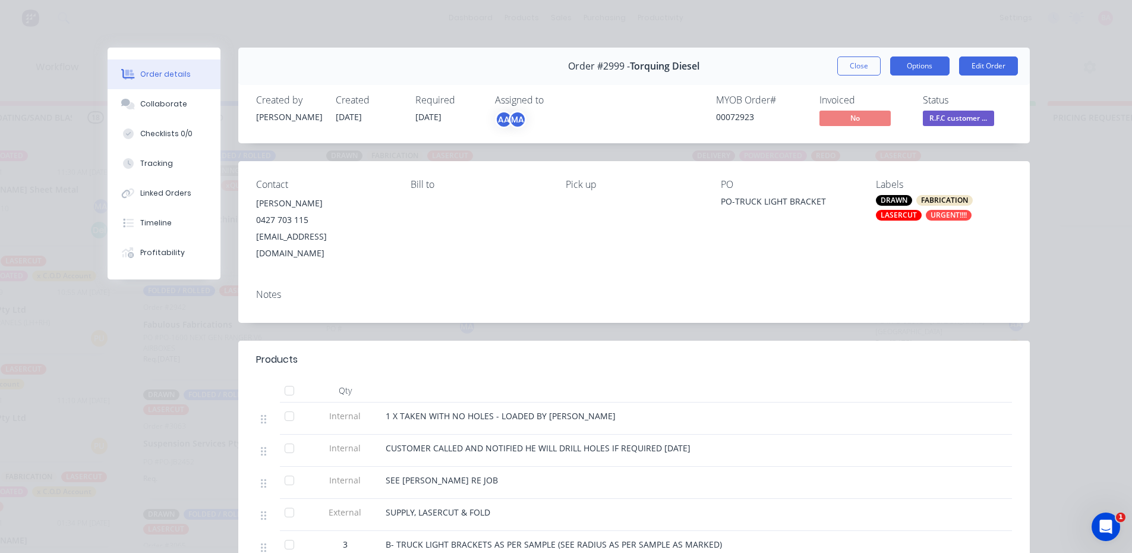
click at [915, 68] on button "Options" at bounding box center [920, 65] width 59 height 19
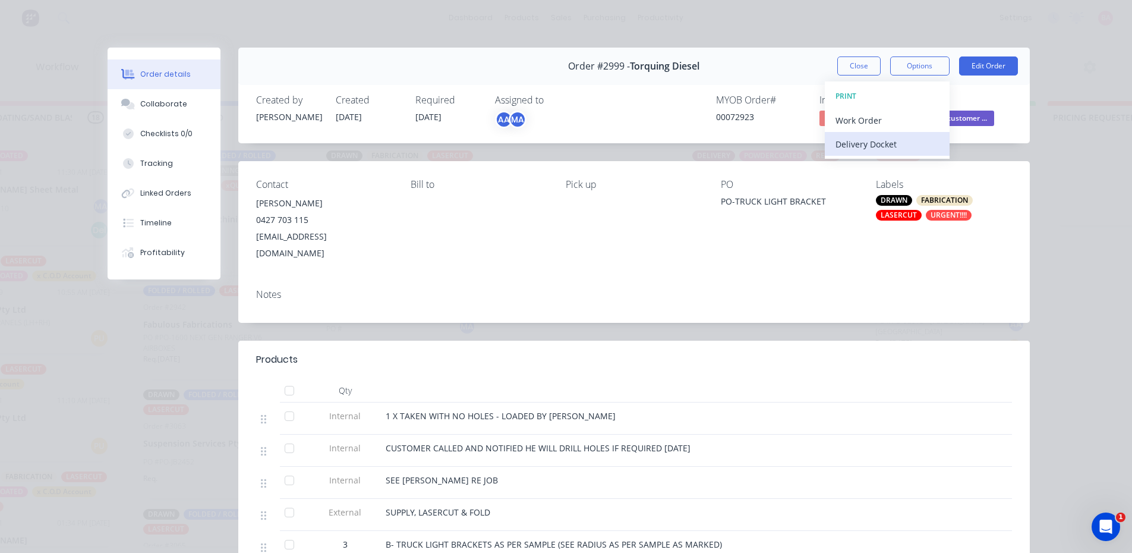
click at [857, 143] on div "Delivery Docket" at bounding box center [887, 144] width 103 height 17
click at [857, 143] on div "Standard" at bounding box center [887, 144] width 103 height 17
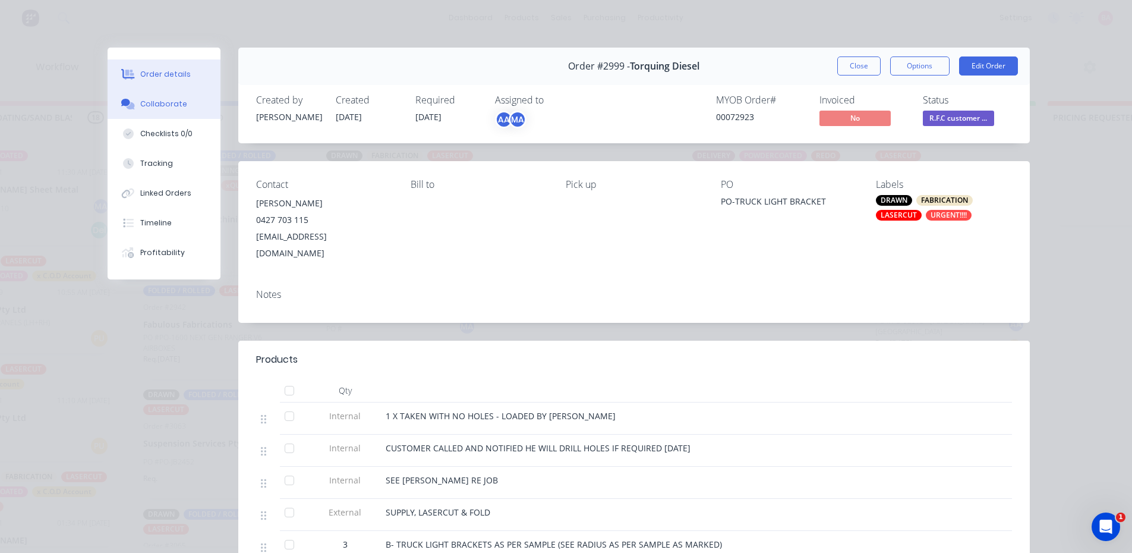
click at [156, 106] on div "Collaborate" at bounding box center [163, 104] width 47 height 11
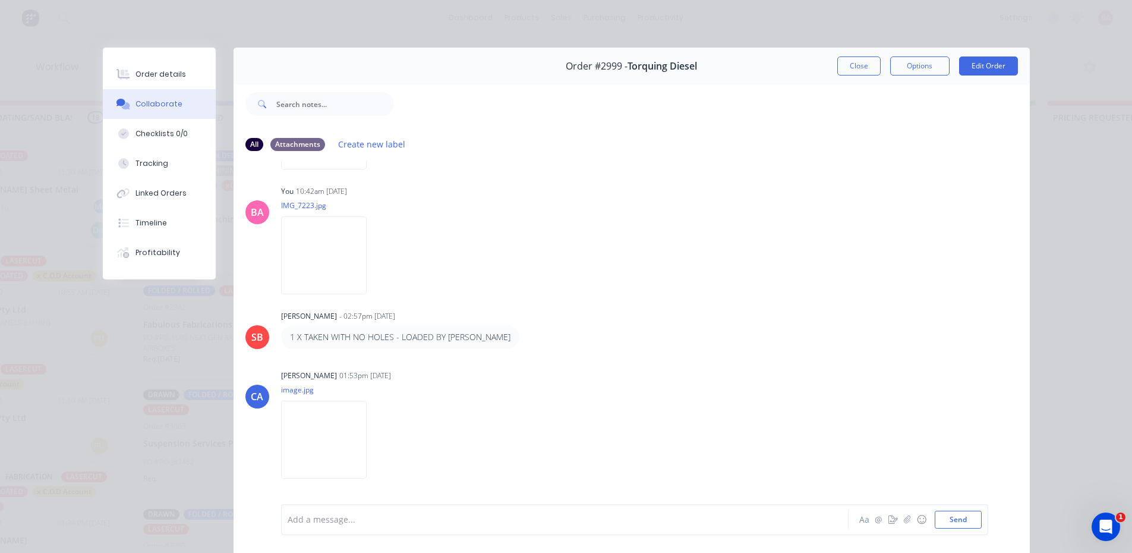
scroll to position [268, 0]
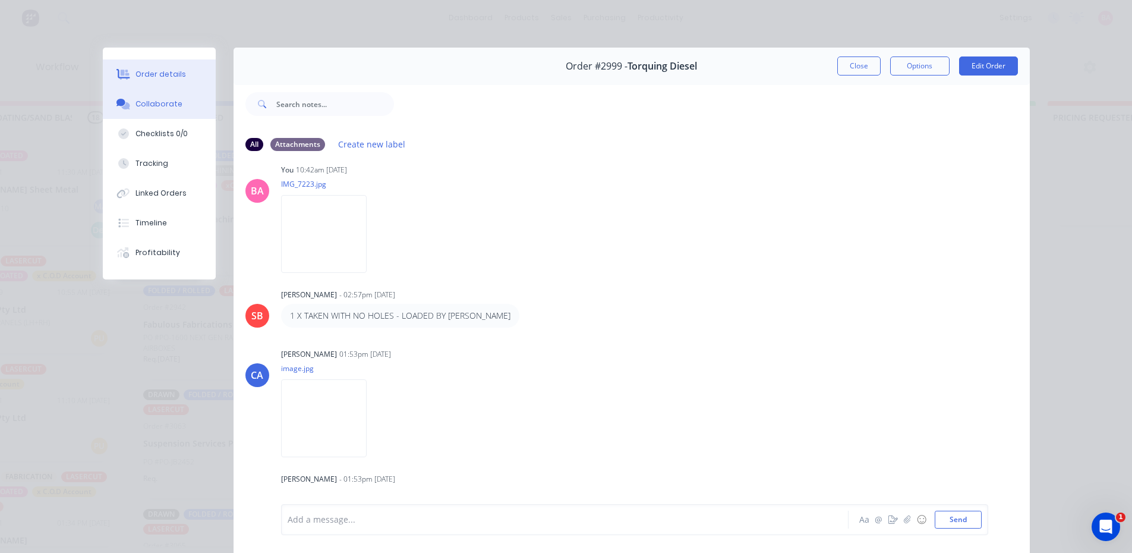
click at [154, 71] on div "Order details" at bounding box center [161, 74] width 51 height 11
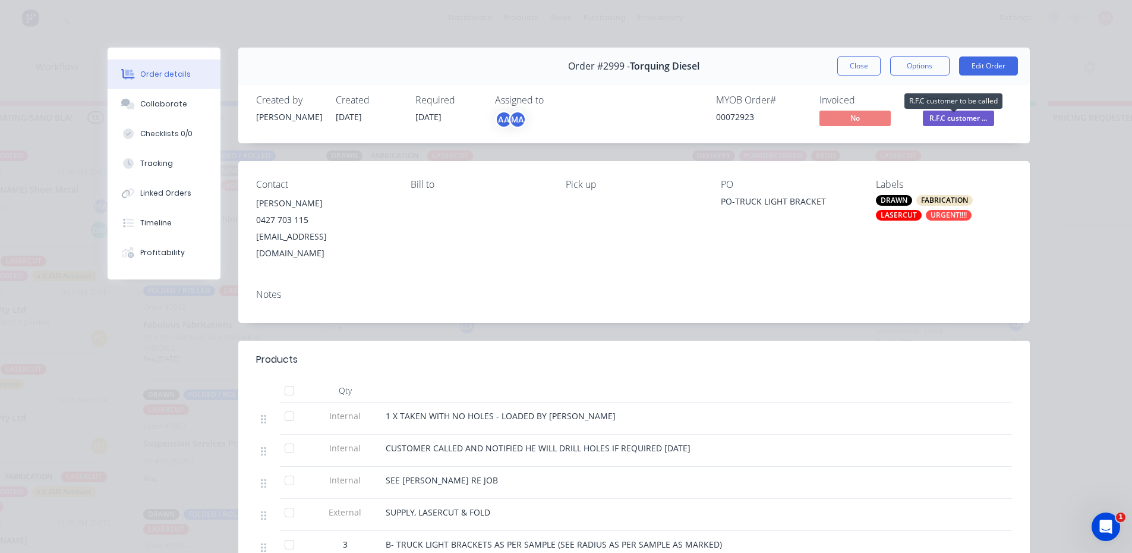
click at [971, 119] on span "R.F.C customer ..." at bounding box center [958, 118] width 71 height 15
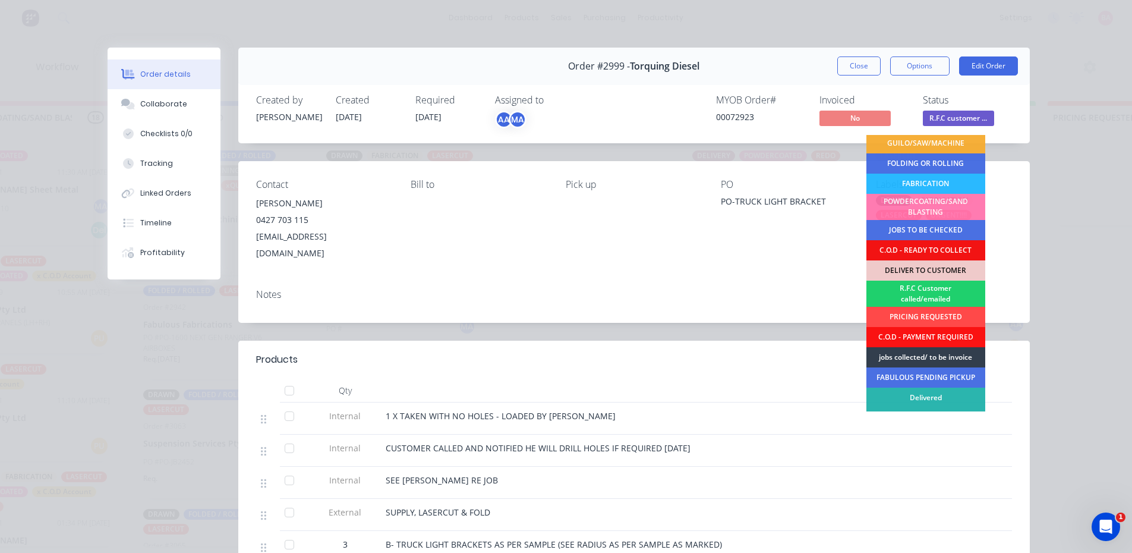
scroll to position [74, 0]
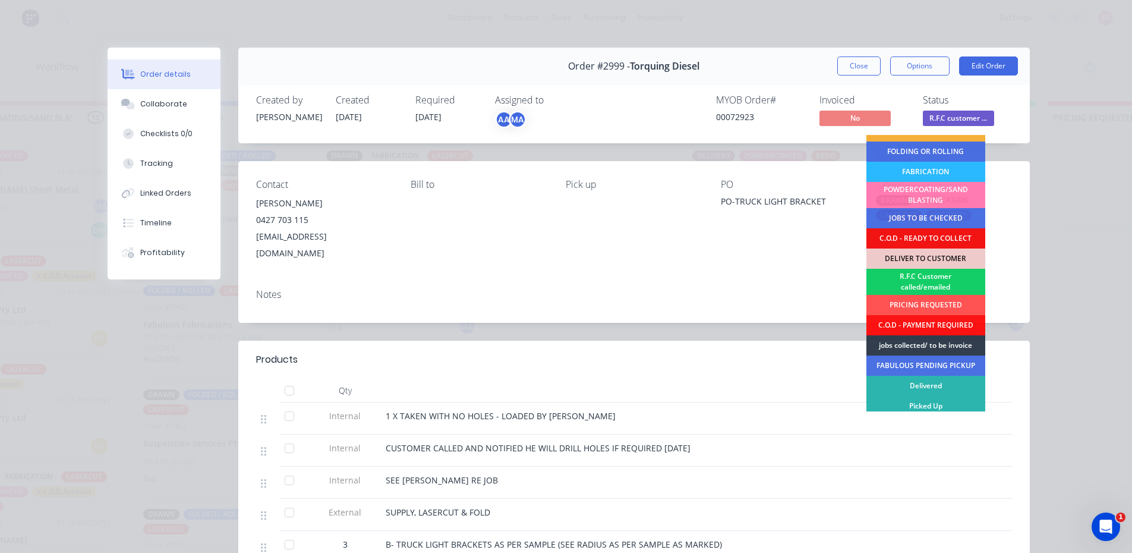
click at [926, 277] on div "R.F.C Customer called/emailed" at bounding box center [926, 282] width 119 height 26
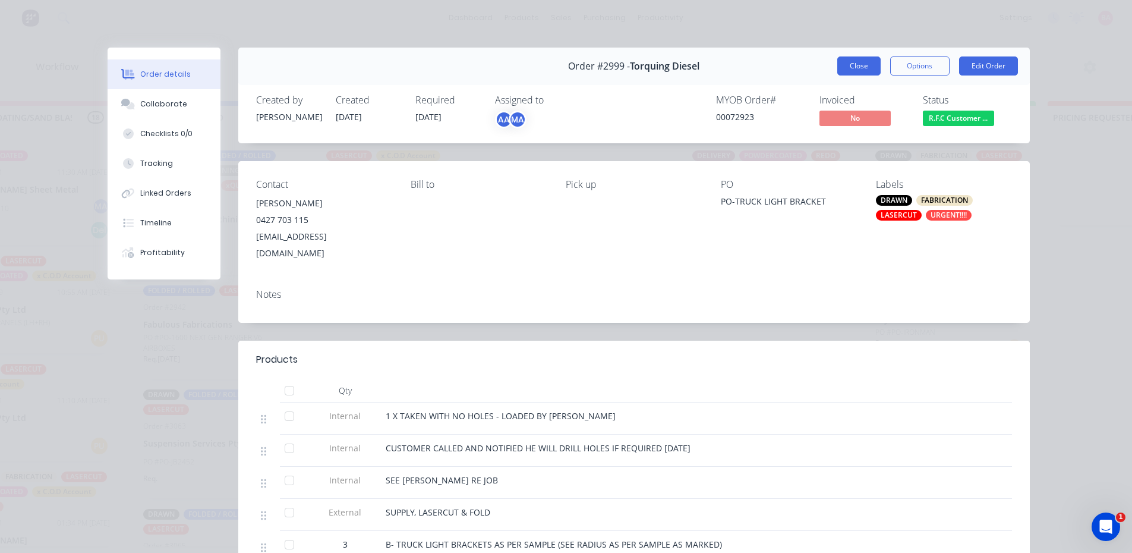
click at [867, 70] on button "Close" at bounding box center [859, 65] width 43 height 19
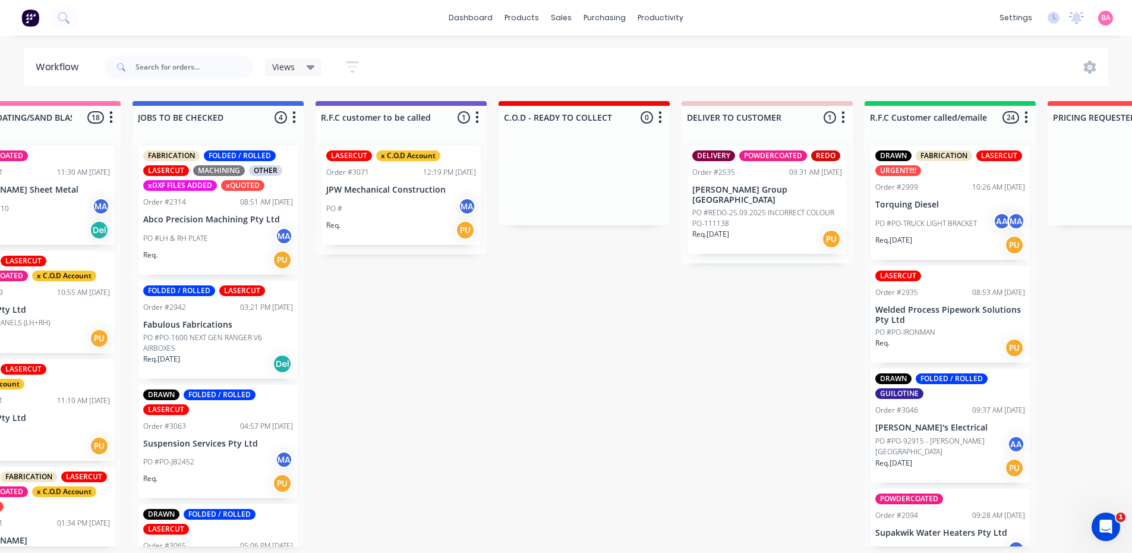
click at [402, 211] on div "PO # MA" at bounding box center [401, 208] width 150 height 23
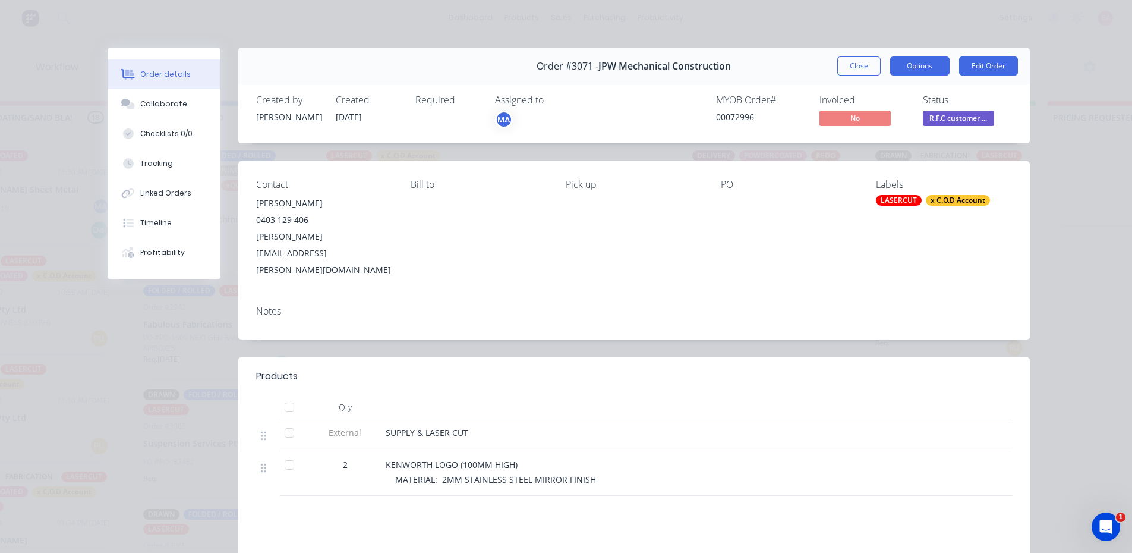
click at [913, 65] on button "Options" at bounding box center [920, 65] width 59 height 19
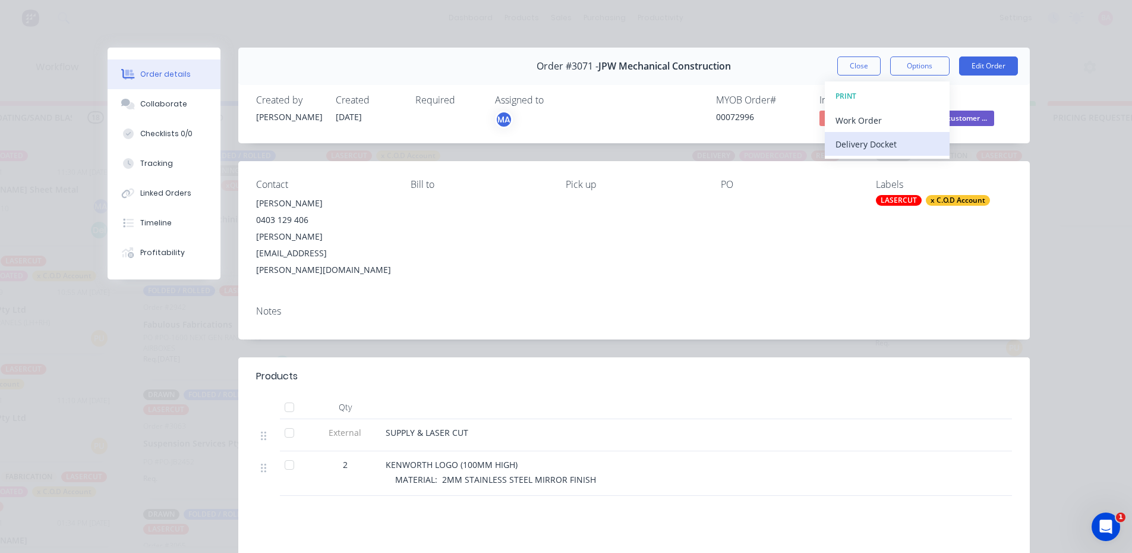
click at [867, 145] on div "Delivery Docket" at bounding box center [887, 144] width 103 height 17
click at [867, 145] on div "Standard" at bounding box center [887, 144] width 103 height 17
click at [855, 64] on button "Close" at bounding box center [859, 65] width 43 height 19
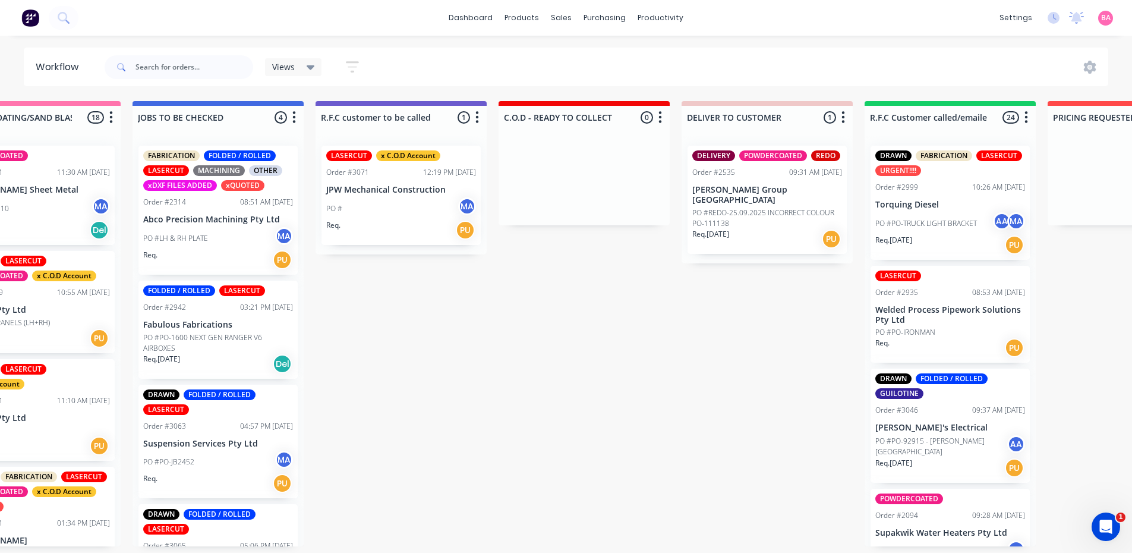
click at [386, 190] on p "JPW Mechanical Construction" at bounding box center [401, 190] width 150 height 10
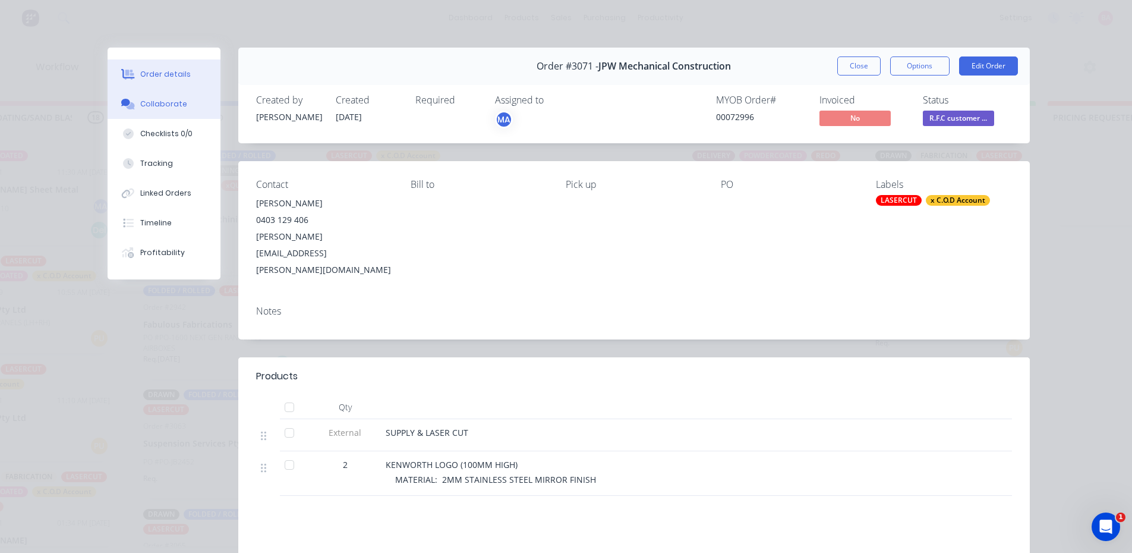
click at [171, 102] on div "Collaborate" at bounding box center [163, 104] width 47 height 11
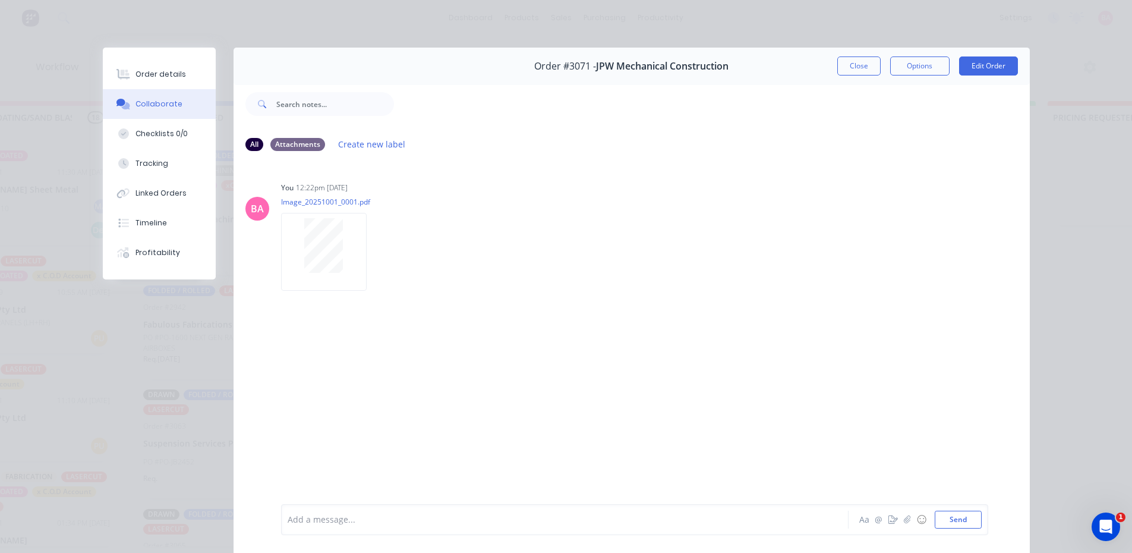
click at [353, 521] on div at bounding box center [548, 520] width 520 height 12
click at [845, 64] on button "Close" at bounding box center [859, 65] width 43 height 19
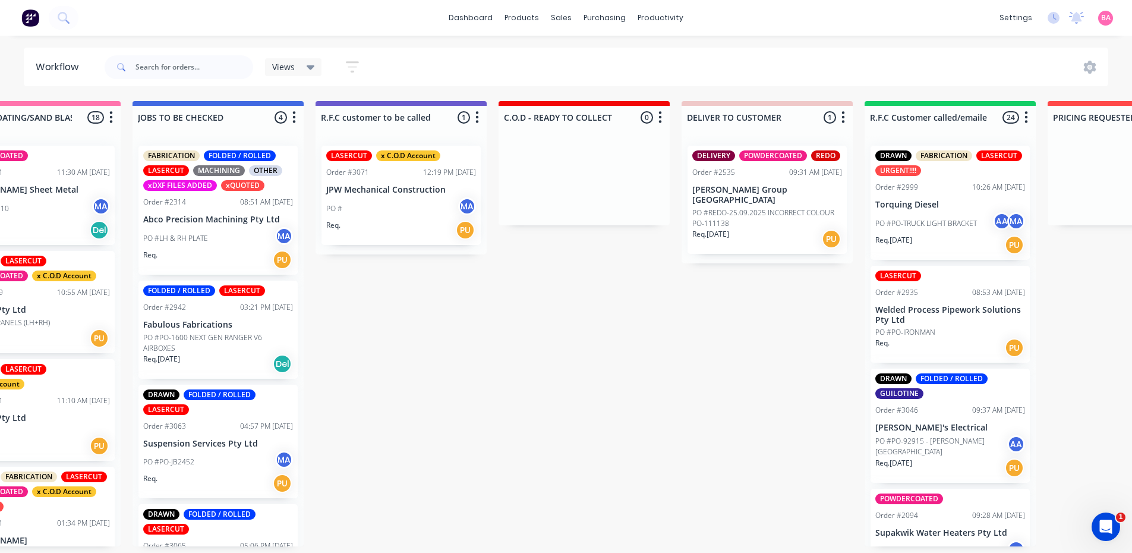
click at [373, 176] on div "LASERCUT x C.O.D Account Order #3071 12:19 PM 01/10/25 JPW Mechanical Construct…" at bounding box center [401, 195] width 159 height 99
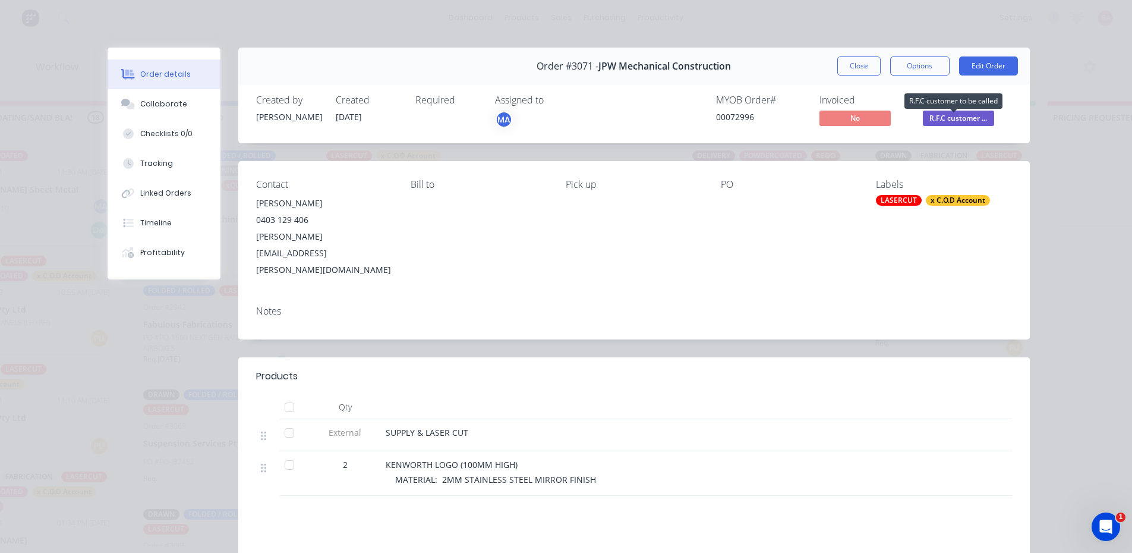
click at [956, 116] on span "R.F.C customer ..." at bounding box center [958, 118] width 71 height 15
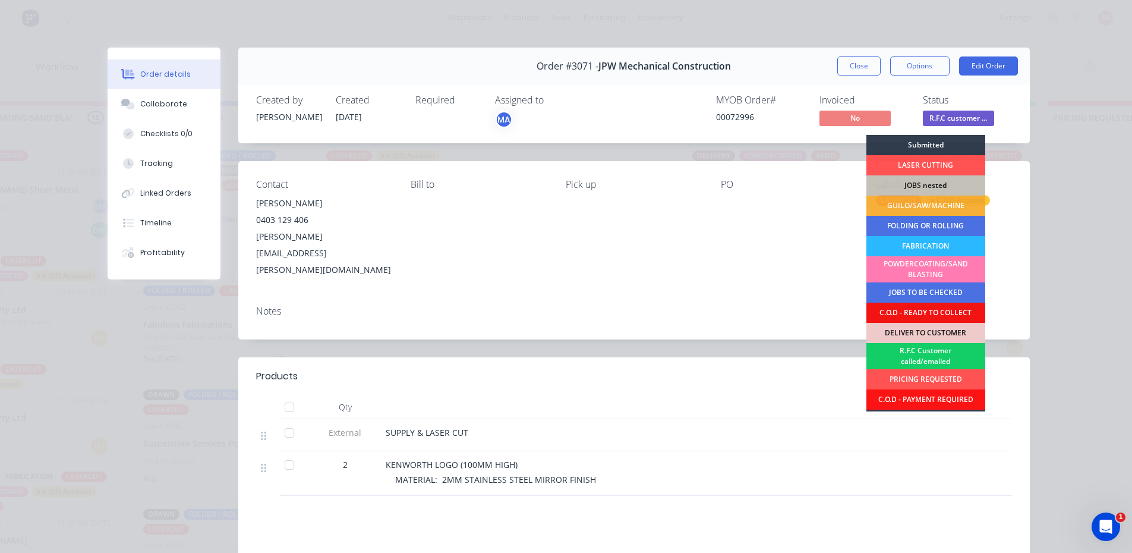
scroll to position [20, 0]
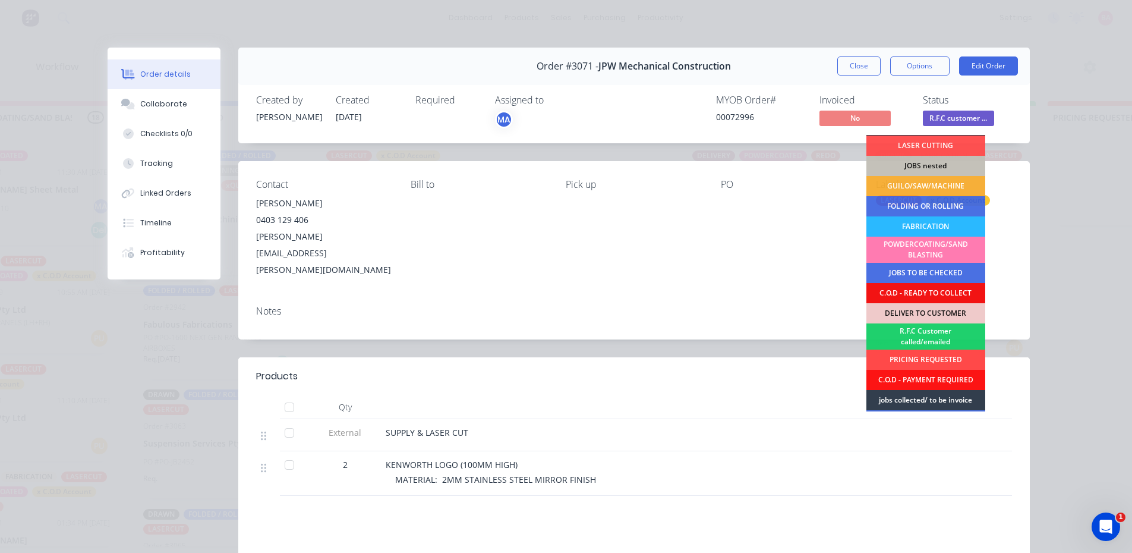
click at [921, 355] on div "PRICING REQUESTED" at bounding box center [926, 360] width 119 height 20
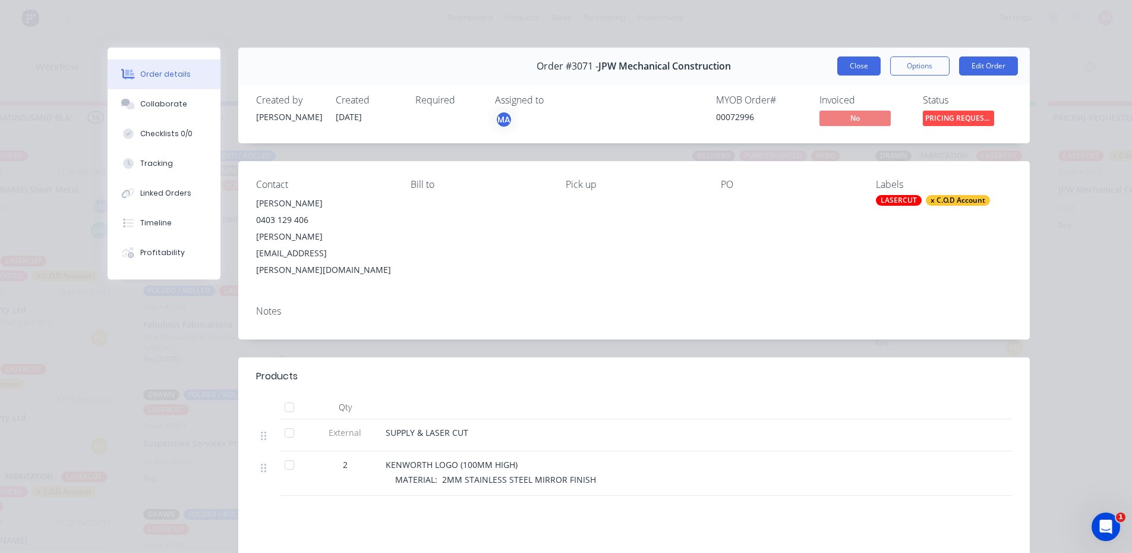
click at [855, 62] on button "Close" at bounding box center [859, 65] width 43 height 19
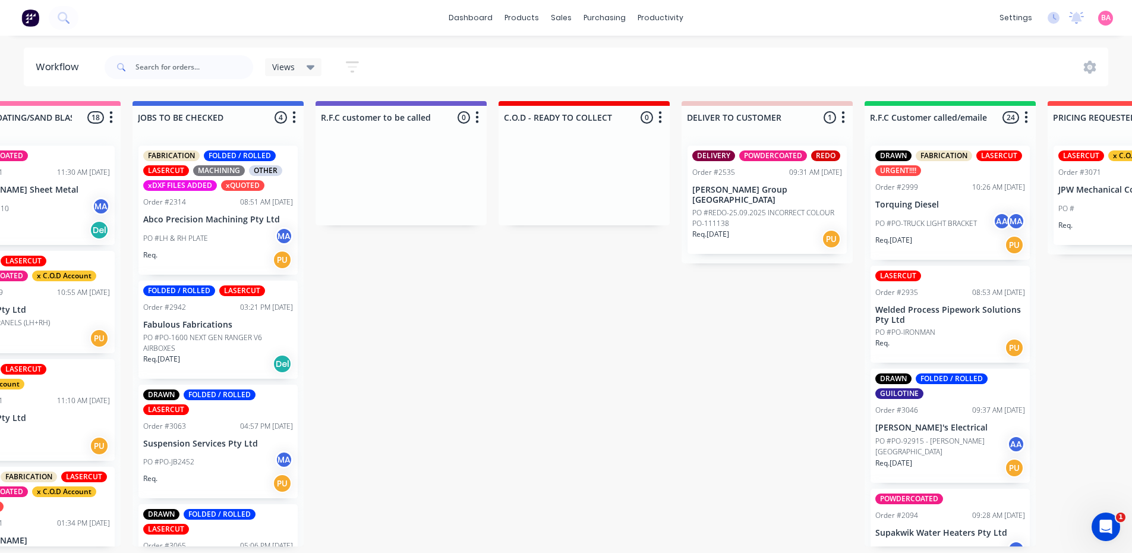
click at [959, 224] on p "PO #PO-TRUCK LIGHT BRACKET" at bounding box center [927, 223] width 102 height 11
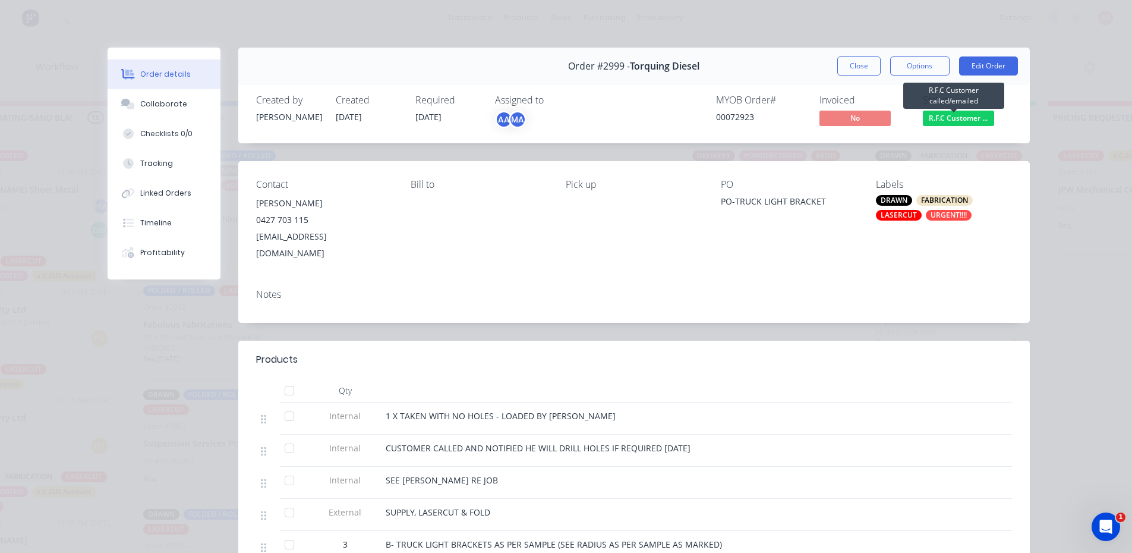
click at [961, 119] on span "R.F.C Customer ..." at bounding box center [958, 118] width 71 height 15
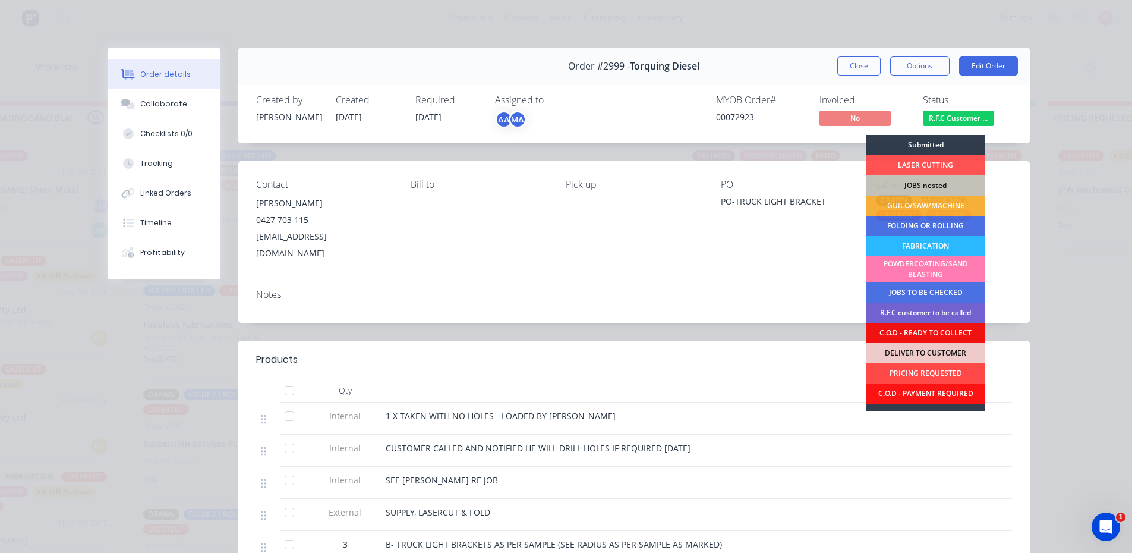
click at [922, 373] on div "PRICING REQUESTED" at bounding box center [926, 373] width 119 height 20
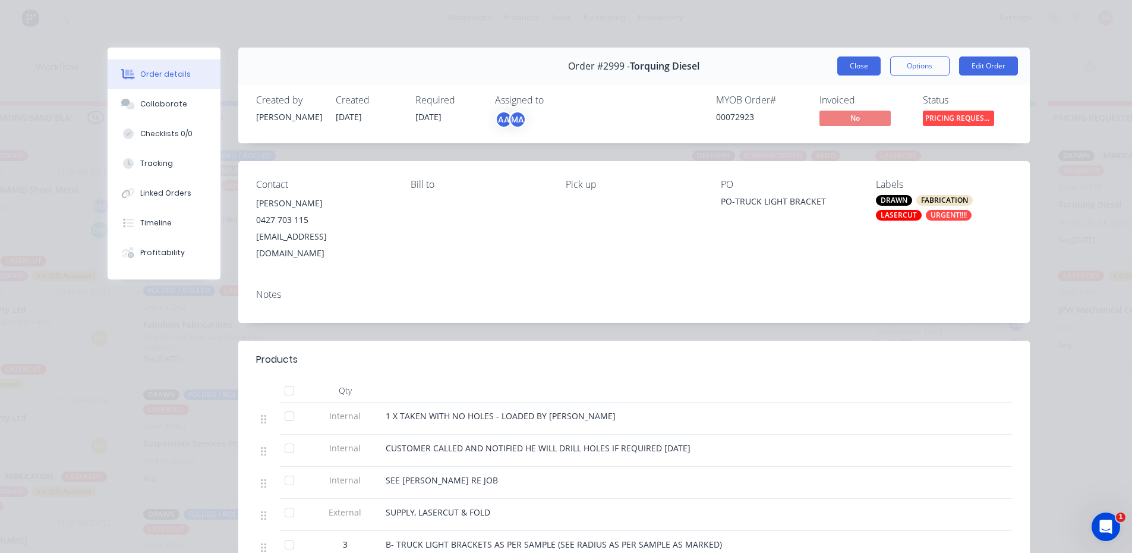
click at [852, 63] on button "Close" at bounding box center [859, 65] width 43 height 19
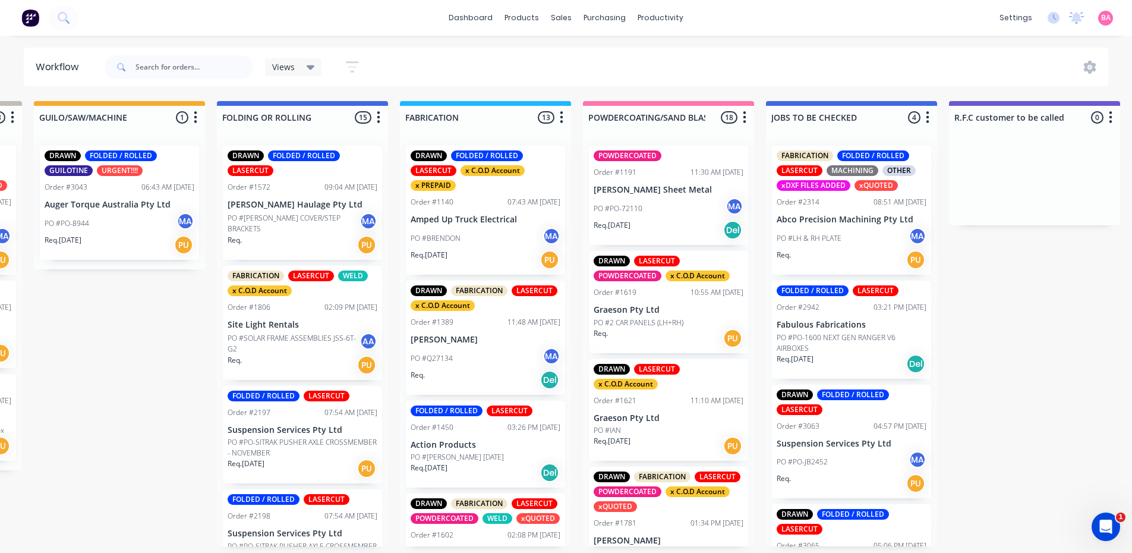
scroll to position [2, 468]
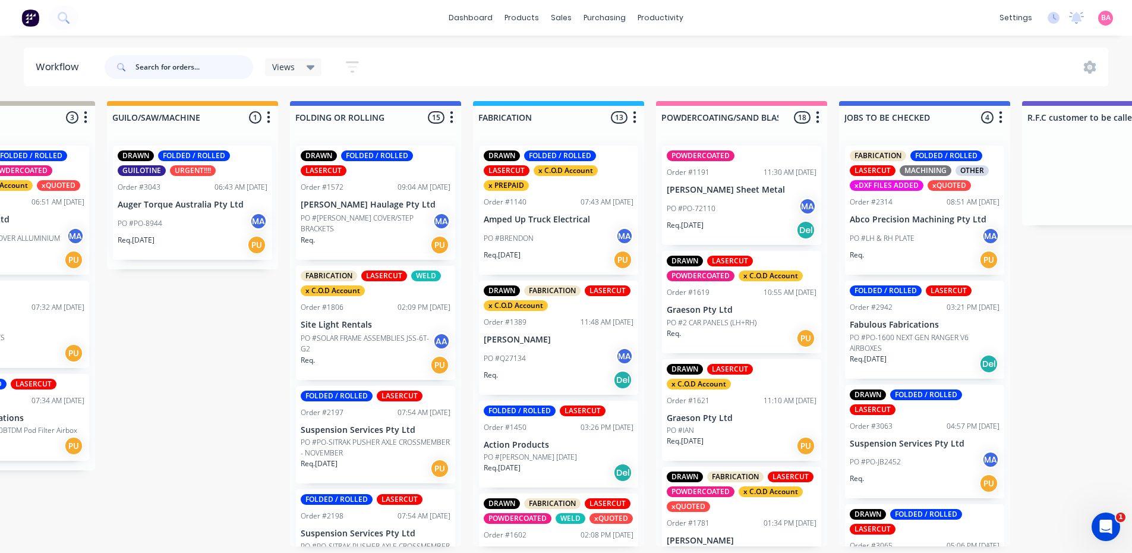
click at [207, 64] on input "text" at bounding box center [195, 67] width 118 height 24
type input "SUPAKWIK"
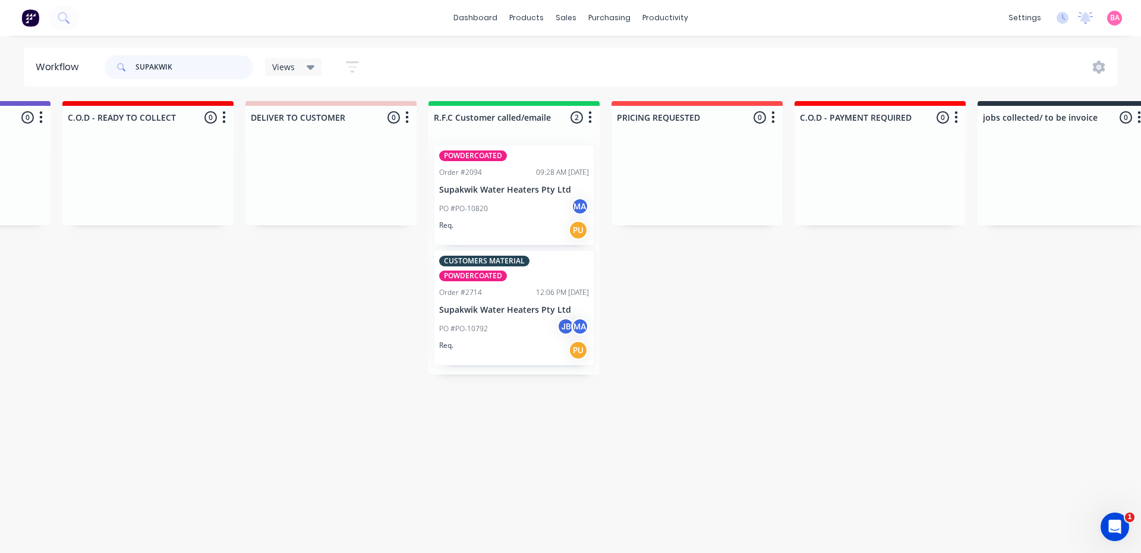
scroll to position [0, 1613]
click at [489, 200] on div "PO #PO-10820 MA" at bounding box center [513, 208] width 150 height 23
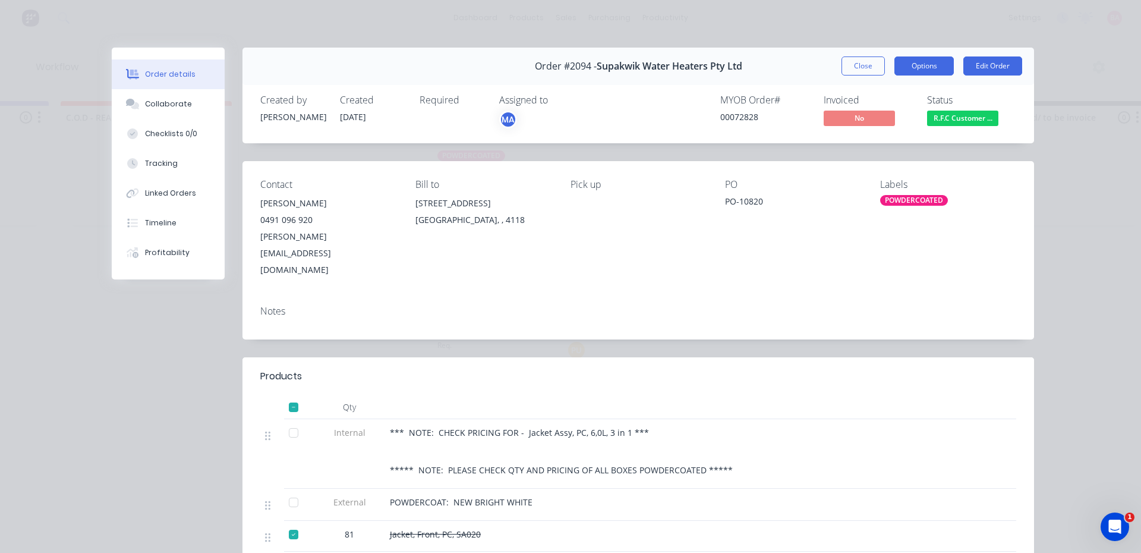
click at [910, 63] on button "Options" at bounding box center [924, 65] width 59 height 19
click at [157, 99] on div "Collaborate" at bounding box center [168, 104] width 47 height 11
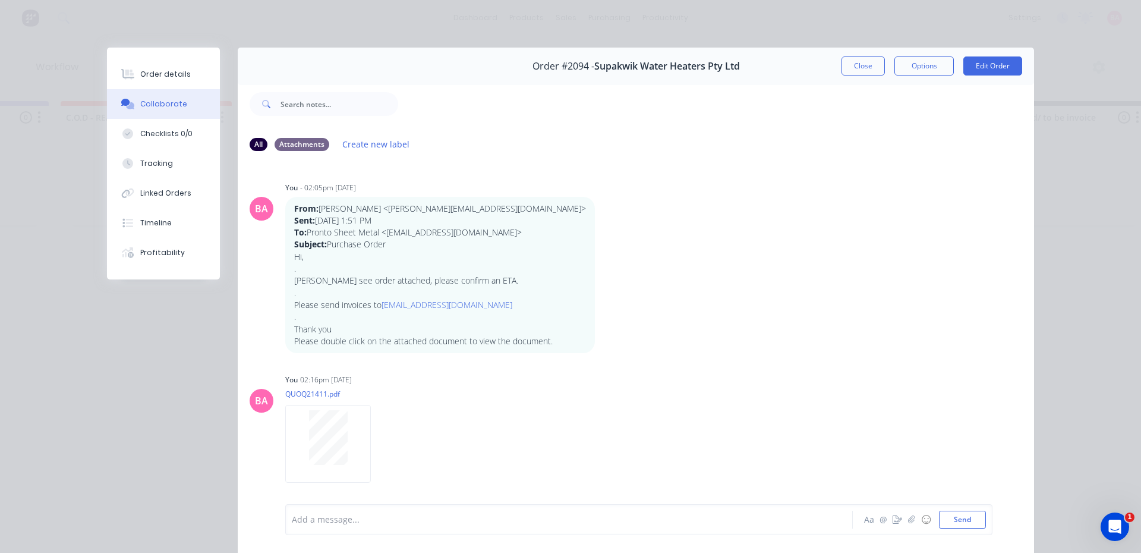
click at [387, 525] on div at bounding box center [552, 520] width 520 height 12
click at [957, 515] on button "Send" at bounding box center [962, 520] width 47 height 18
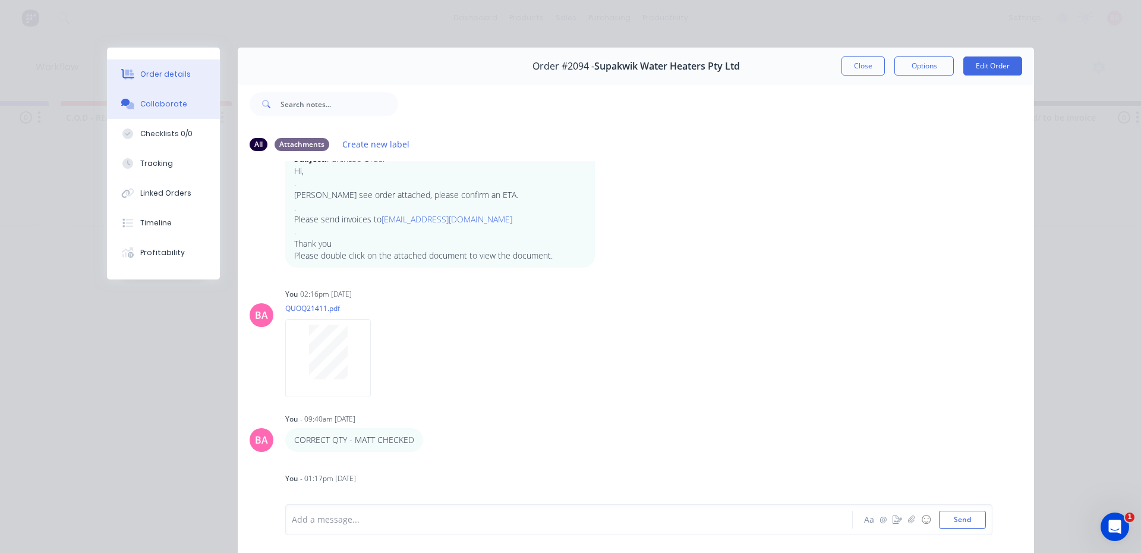
click at [160, 71] on div "Order details" at bounding box center [165, 74] width 51 height 11
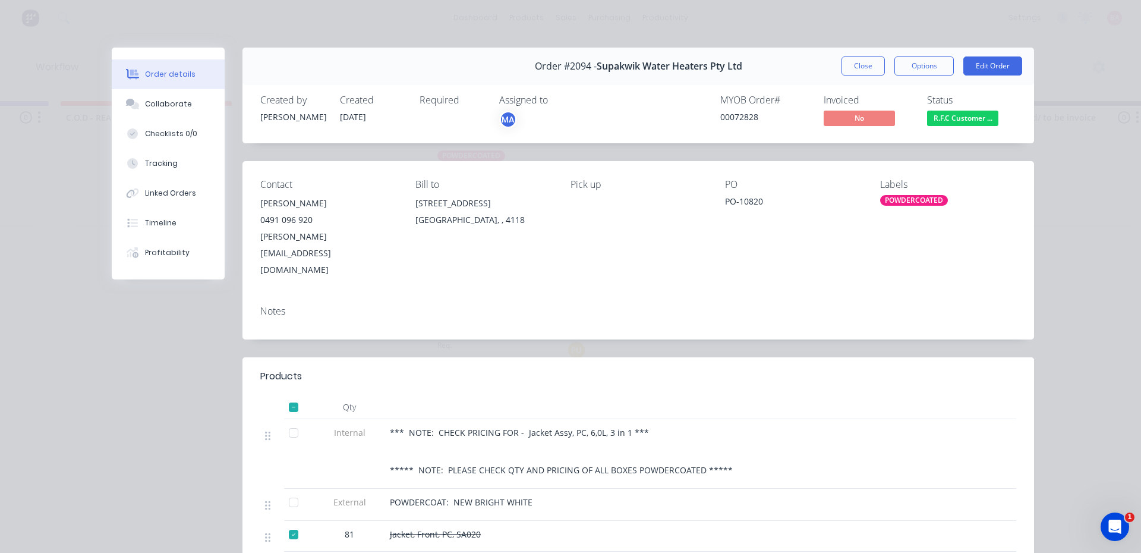
click at [961, 113] on span "R.F.C Customer ..." at bounding box center [962, 118] width 71 height 15
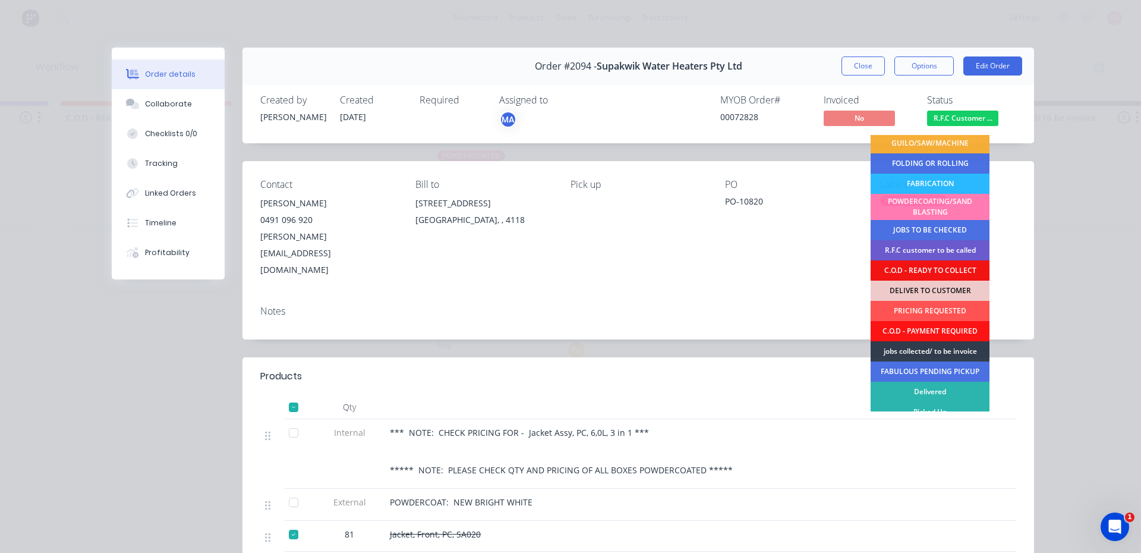
scroll to position [68, 0]
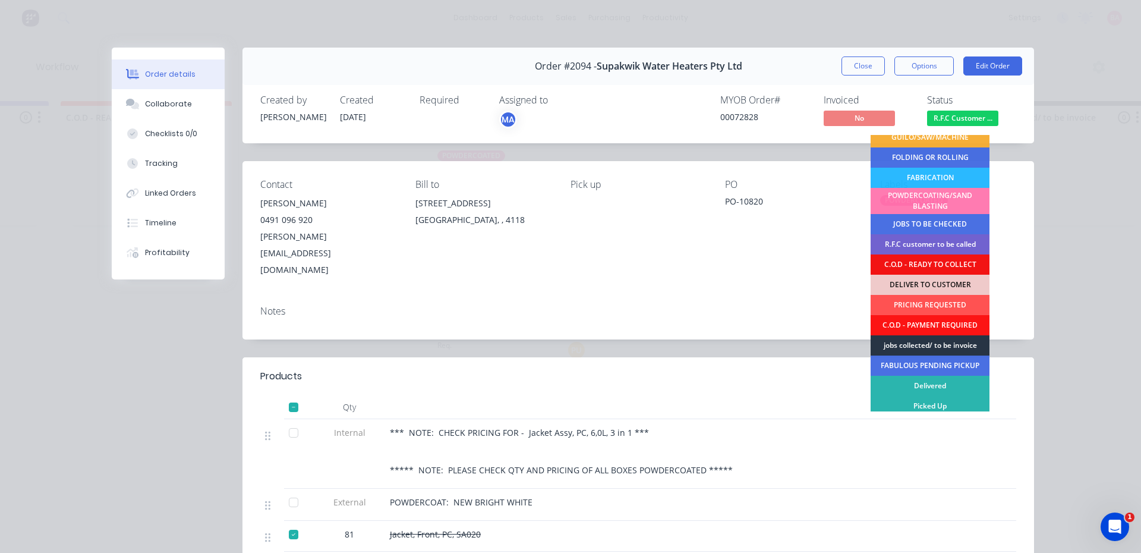
click at [933, 340] on div "jobs collected/ to be invoice" at bounding box center [930, 345] width 119 height 20
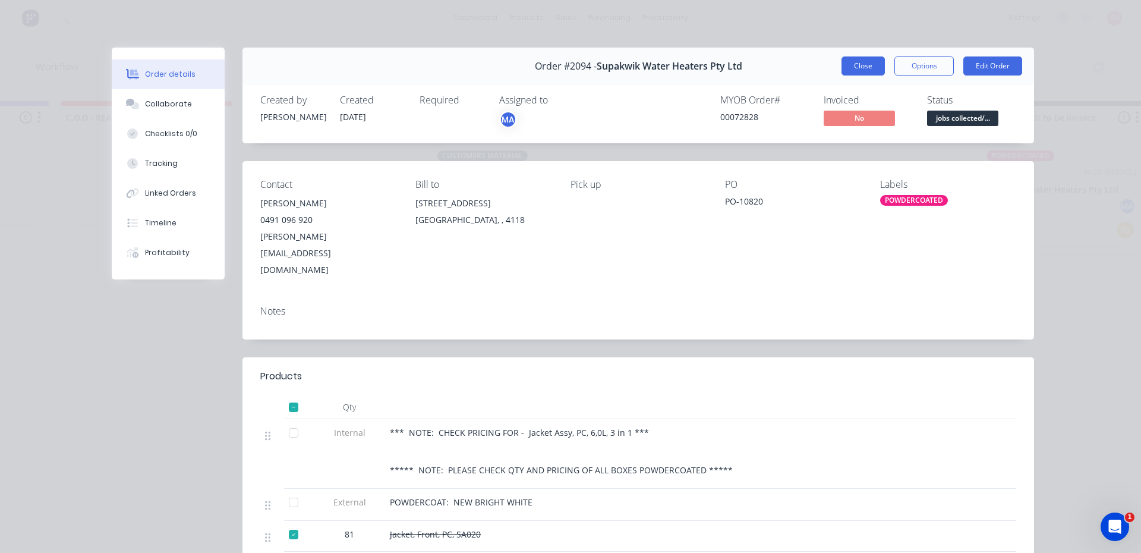
click at [861, 67] on button "Close" at bounding box center [863, 65] width 43 height 19
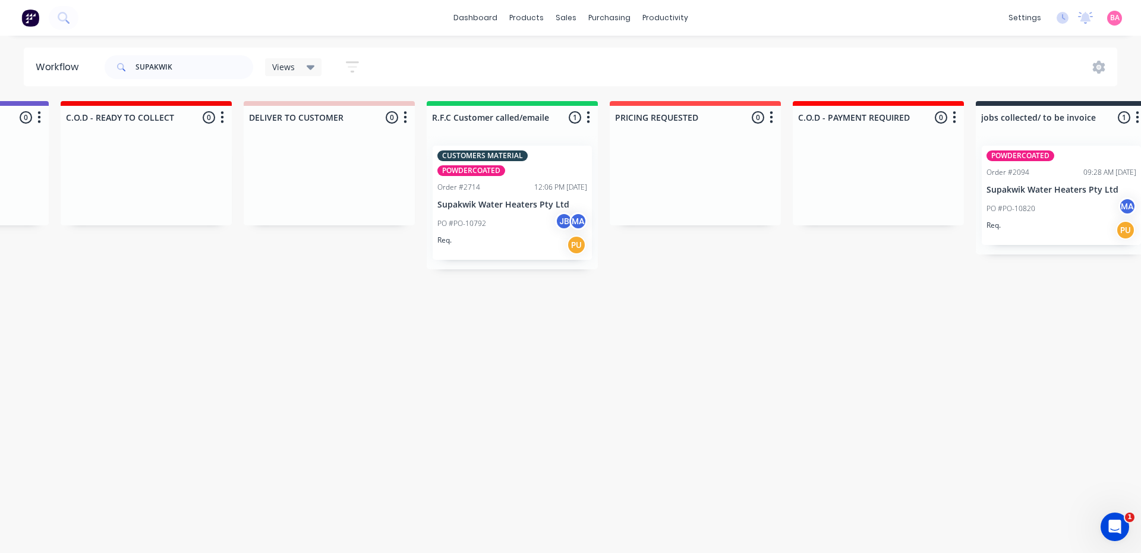
click at [523, 220] on div "PO #PO-10792 JB MA" at bounding box center [513, 223] width 150 height 23
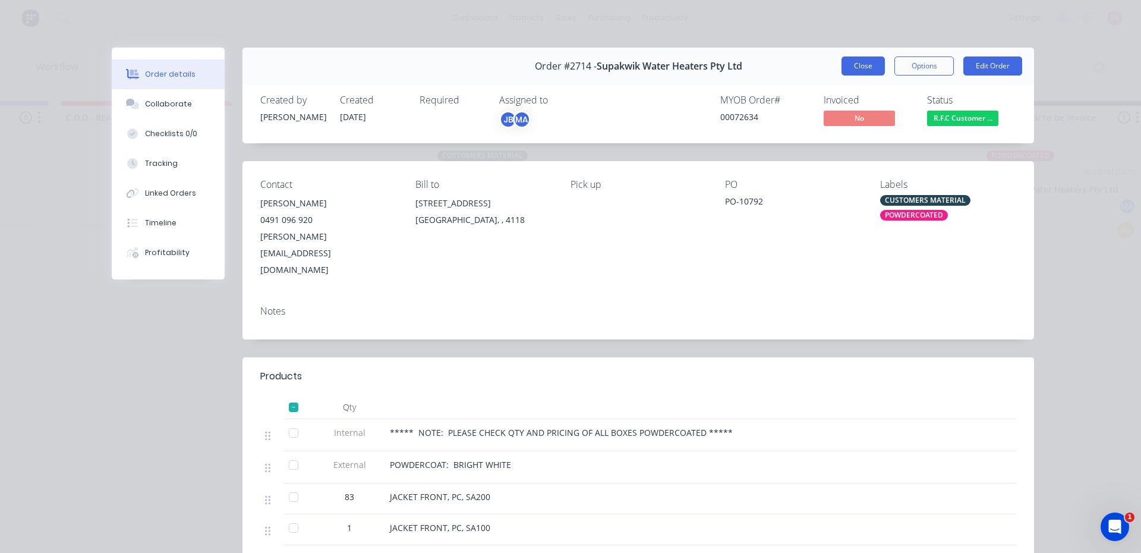
click at [853, 71] on button "Close" at bounding box center [863, 65] width 43 height 19
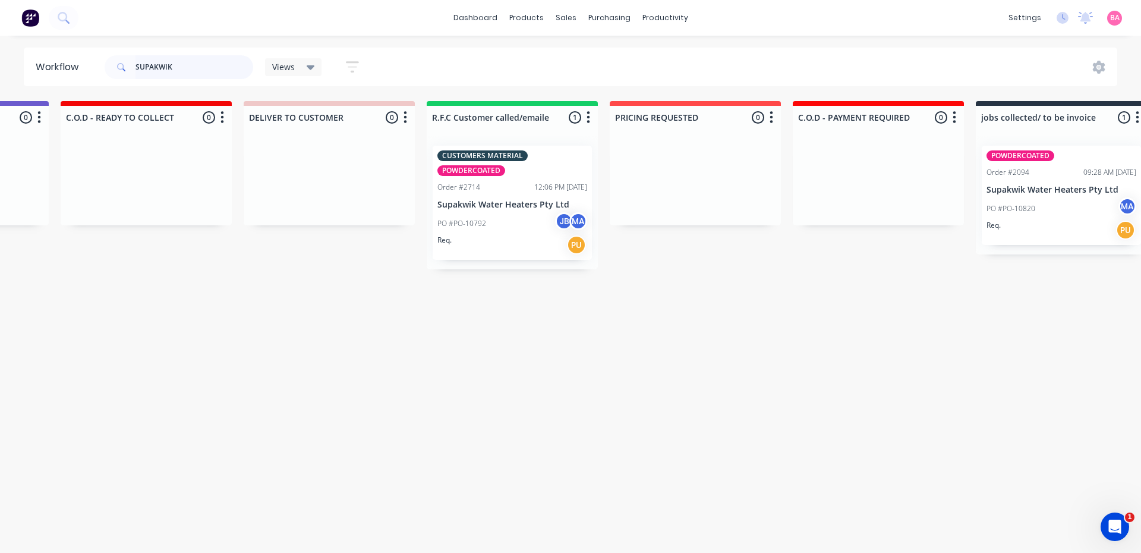
drag, startPoint x: 77, startPoint y: 83, endPoint x: 56, endPoint y: 80, distance: 21.0
click at [54, 83] on header "Workflow SUPAKWIK Views Save new view None (Default) edit Show/Hide statuses Sh…" at bounding box center [571, 67] width 1094 height 39
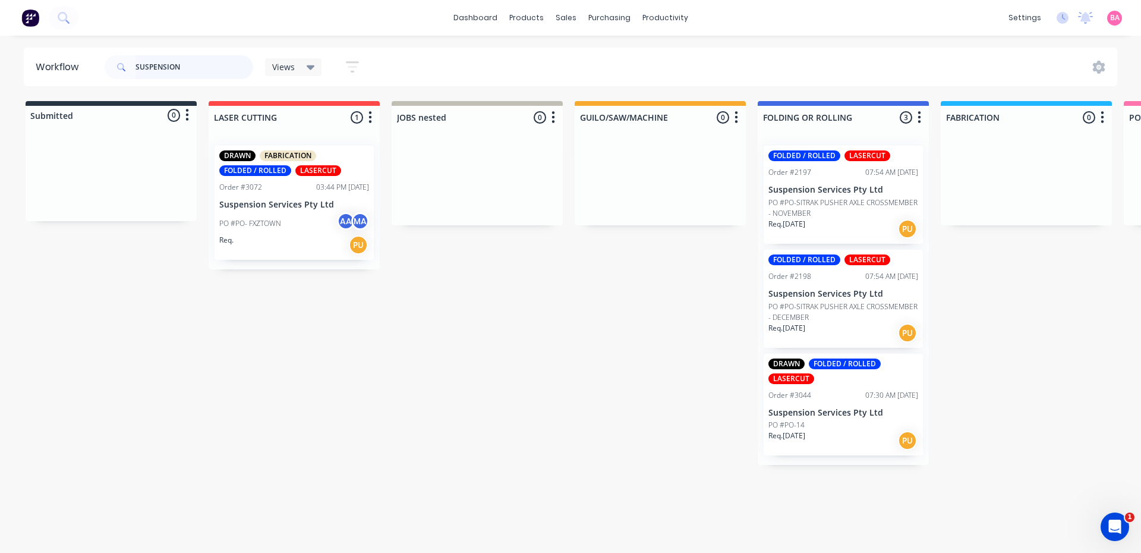
type input "SUSPENSION"
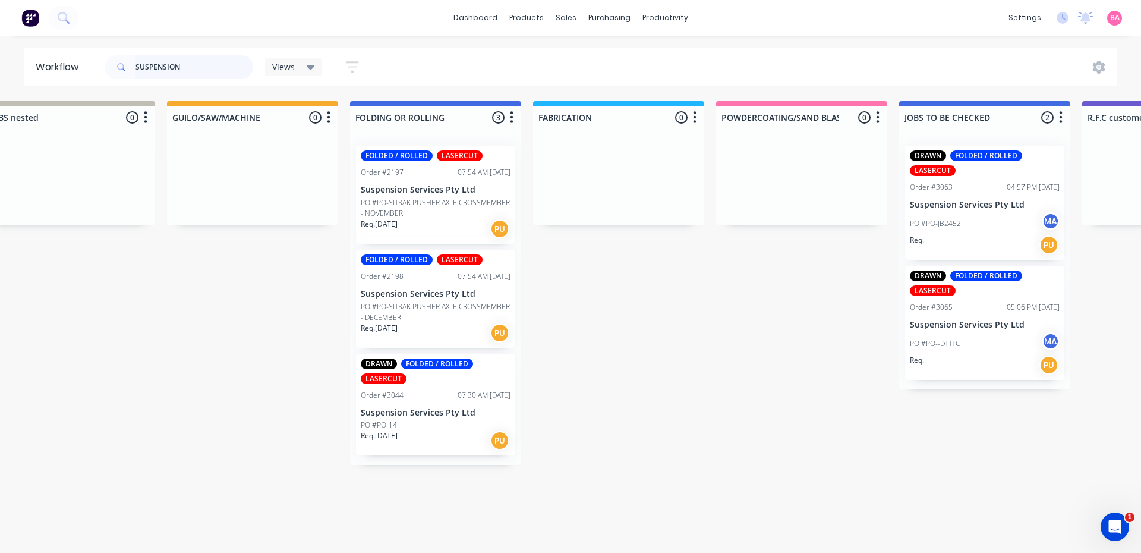
scroll to position [0, 413]
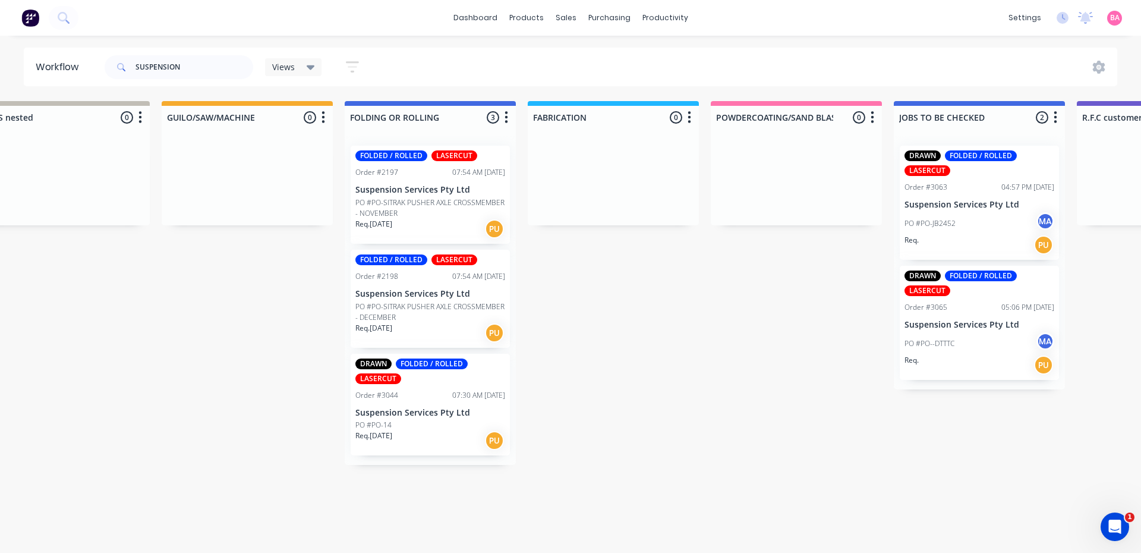
click at [426, 434] on div "Req. 29/09/25 PU" at bounding box center [430, 440] width 150 height 20
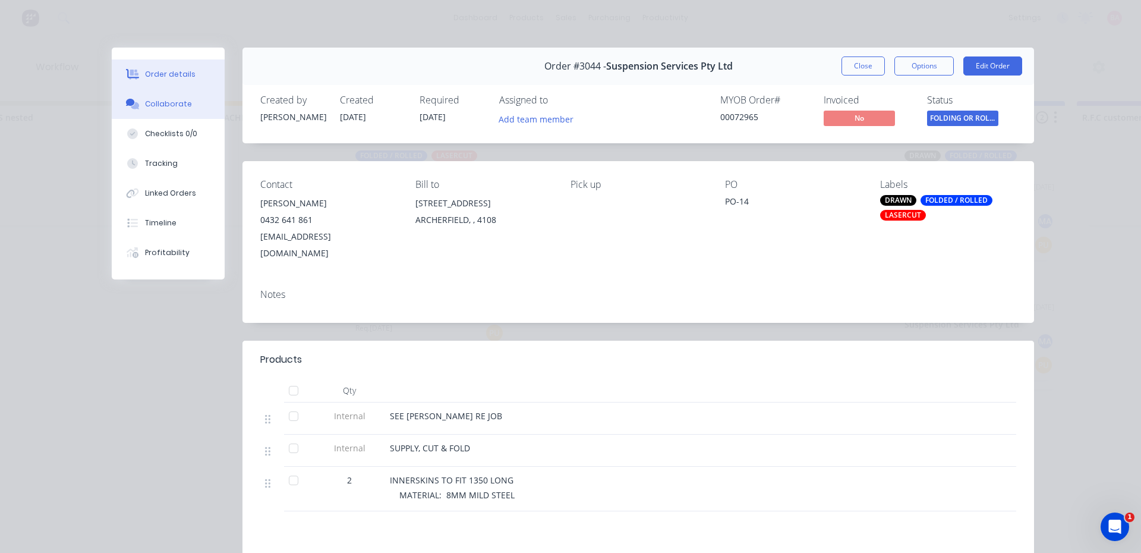
click at [150, 99] on div "Collaborate" at bounding box center [168, 104] width 47 height 11
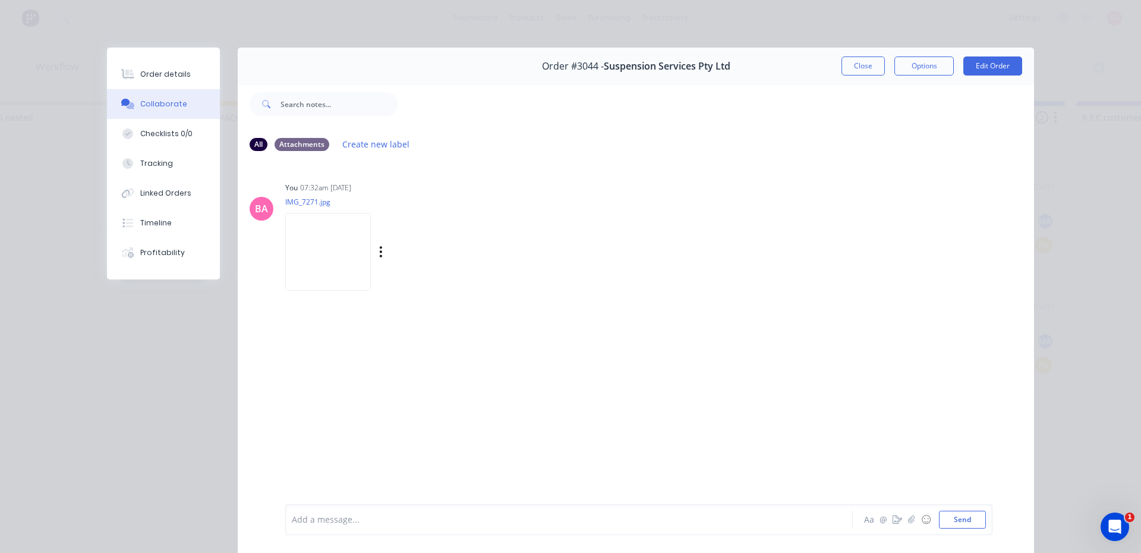
click at [312, 244] on img at bounding box center [328, 252] width 86 height 78
click at [171, 70] on div "Order details" at bounding box center [165, 74] width 51 height 11
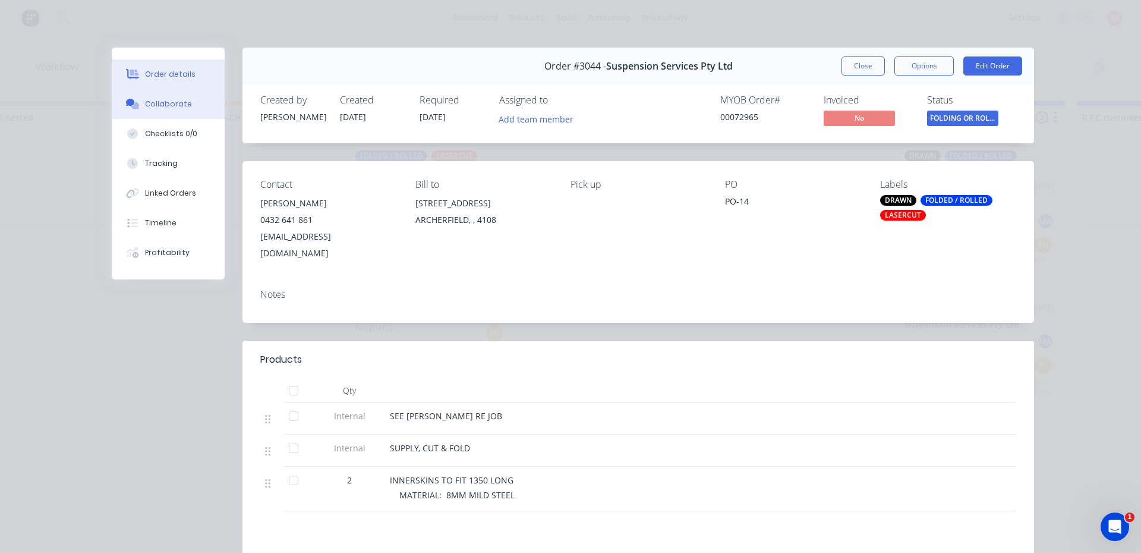
click at [166, 110] on button "Collaborate" at bounding box center [168, 104] width 113 height 30
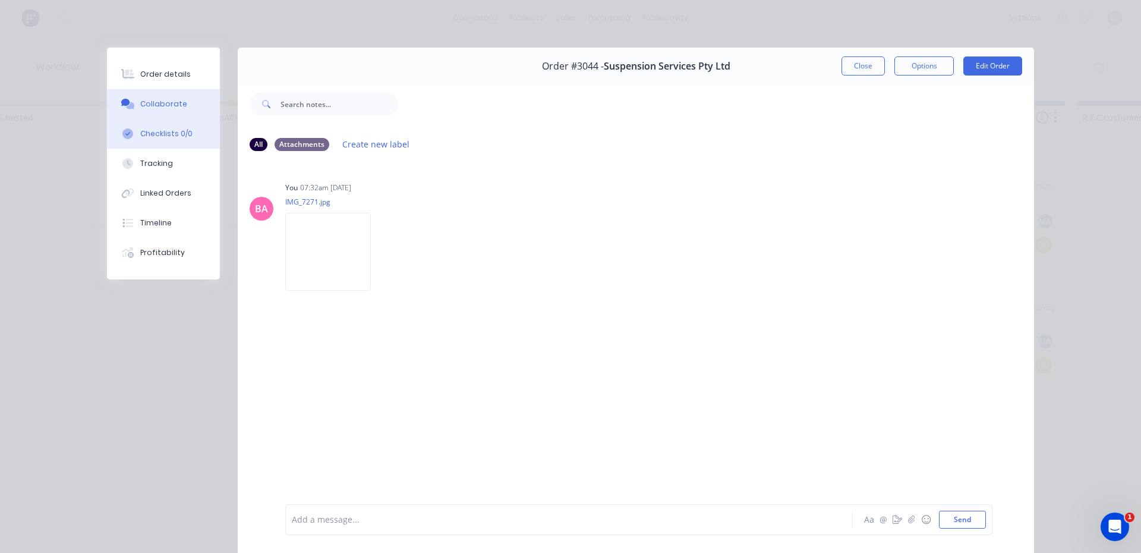
click at [168, 137] on div "Checklists 0/0" at bounding box center [166, 133] width 52 height 11
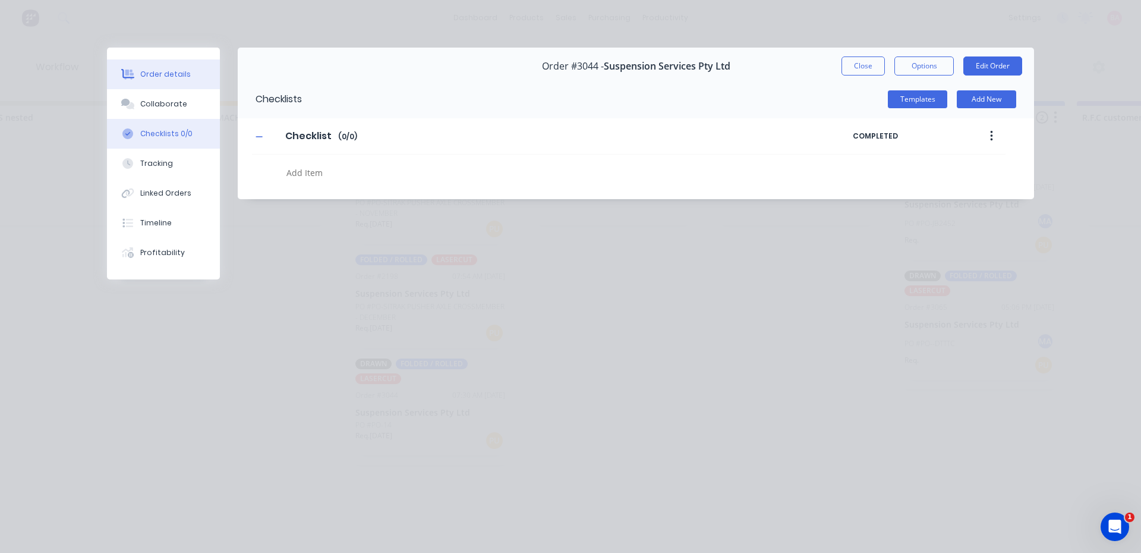
click at [155, 72] on div "Order details" at bounding box center [165, 74] width 51 height 11
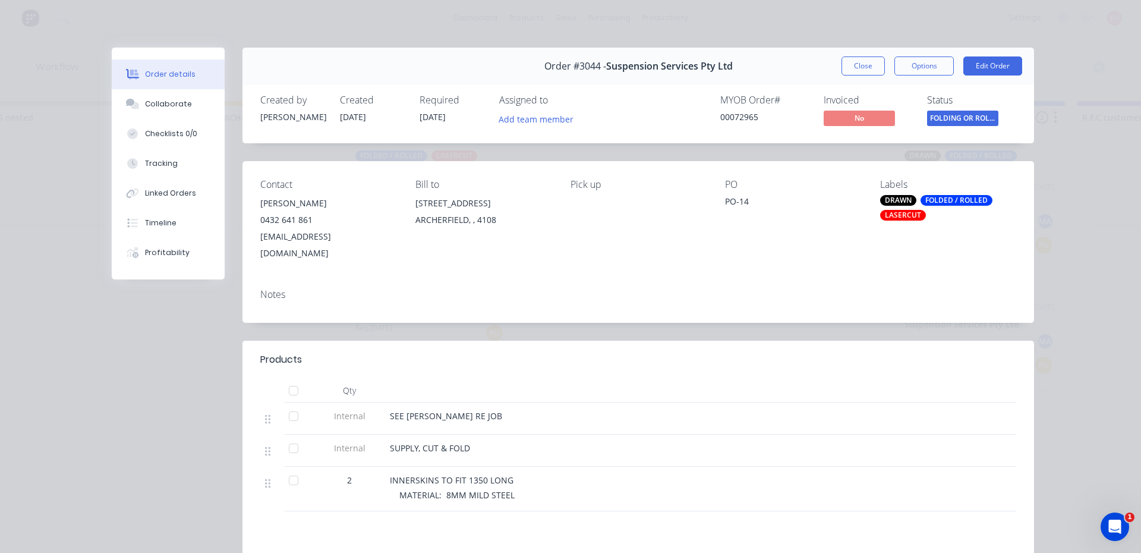
click at [851, 66] on button "Close" at bounding box center [863, 65] width 43 height 19
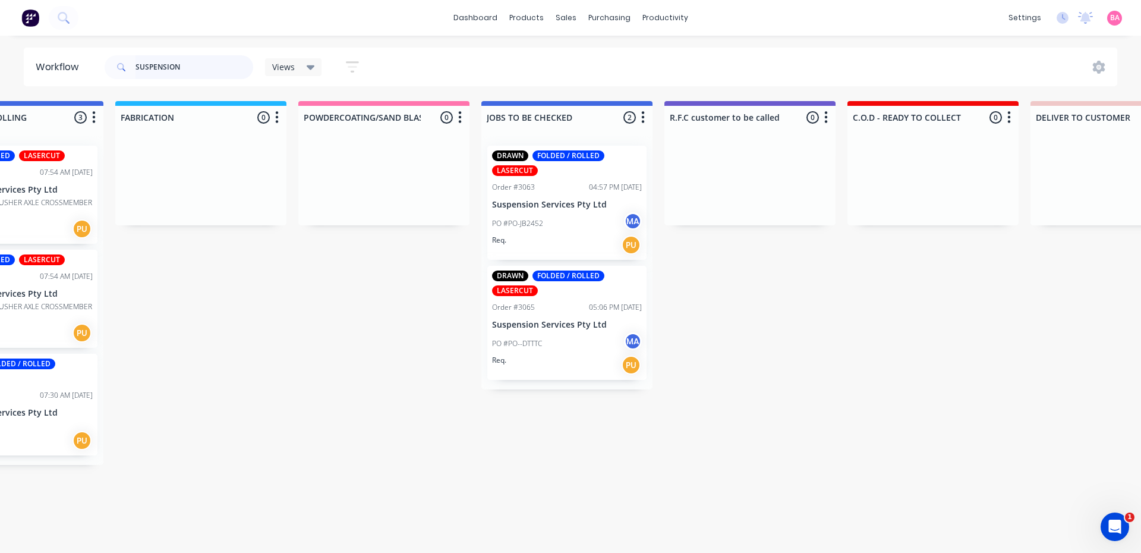
scroll to position [0, 828]
click at [549, 195] on div "DRAWN FOLDED / ROLLED LASERCUT Order #3063 04:57 PM 30/09/25 Suspension Service…" at bounding box center [565, 203] width 159 height 114
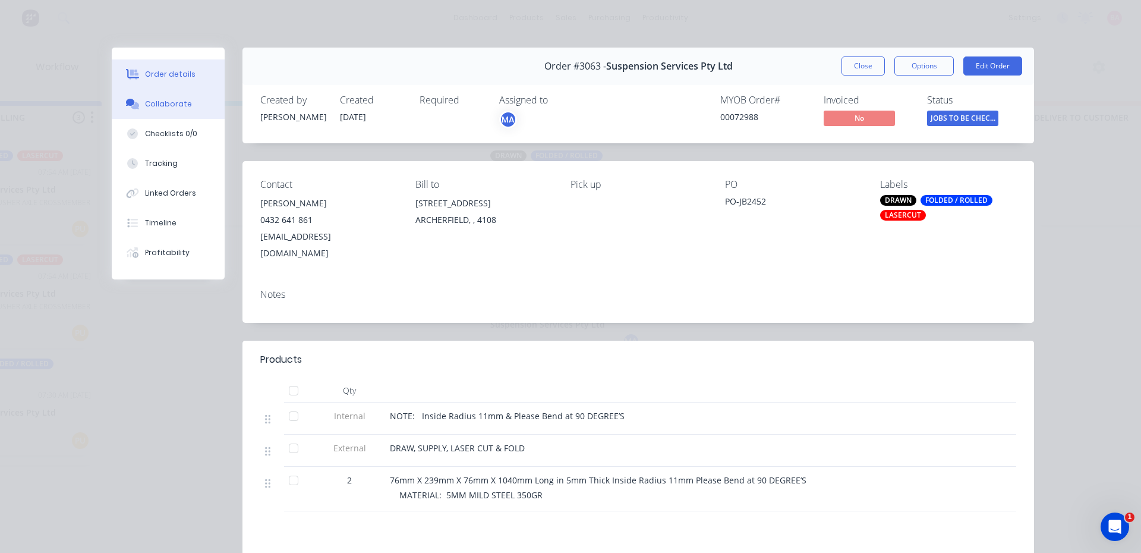
click at [172, 100] on div "Collaborate" at bounding box center [168, 104] width 47 height 11
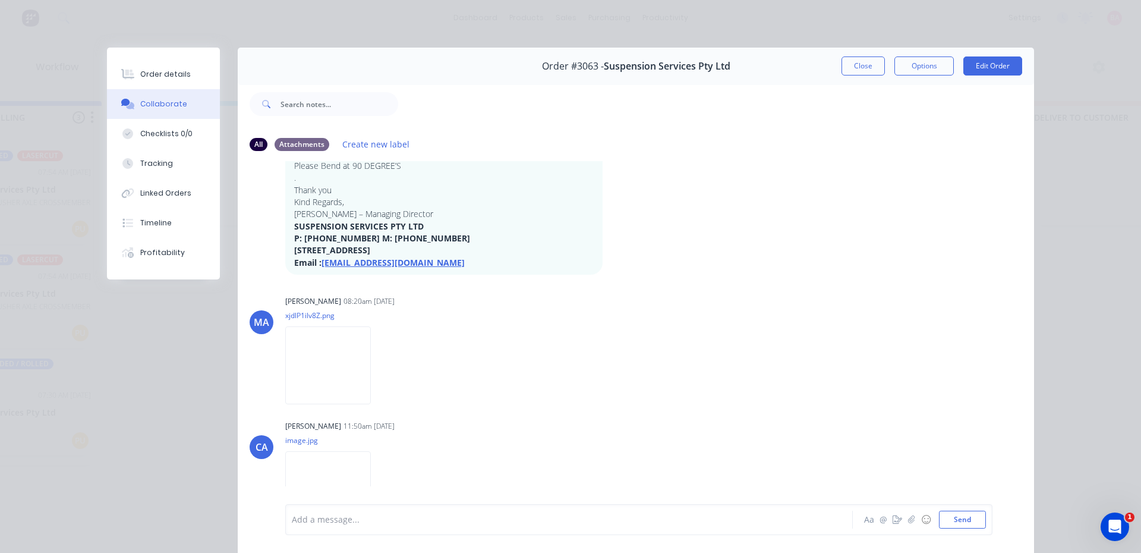
scroll to position [210, 0]
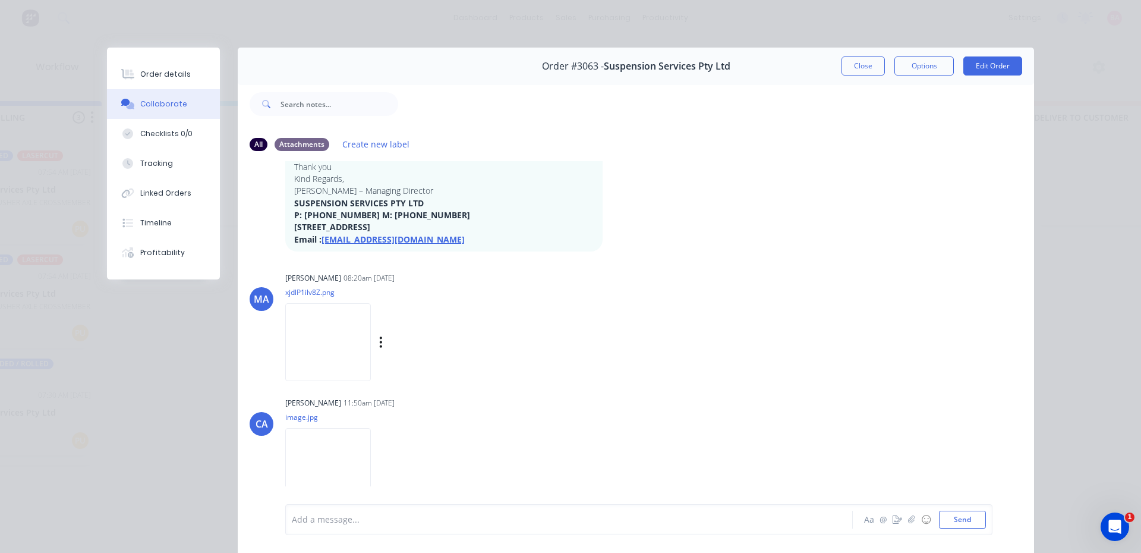
click at [335, 347] on img at bounding box center [328, 342] width 86 height 78
click at [873, 70] on button "Close" at bounding box center [863, 65] width 43 height 19
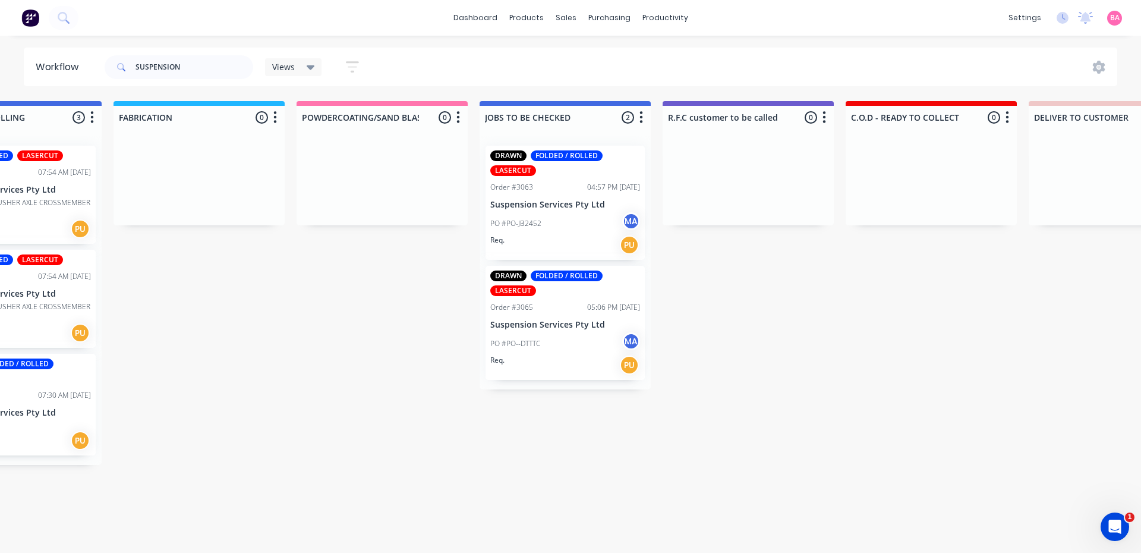
click at [597, 335] on div "PO #PO--DTTTC MA" at bounding box center [565, 343] width 150 height 23
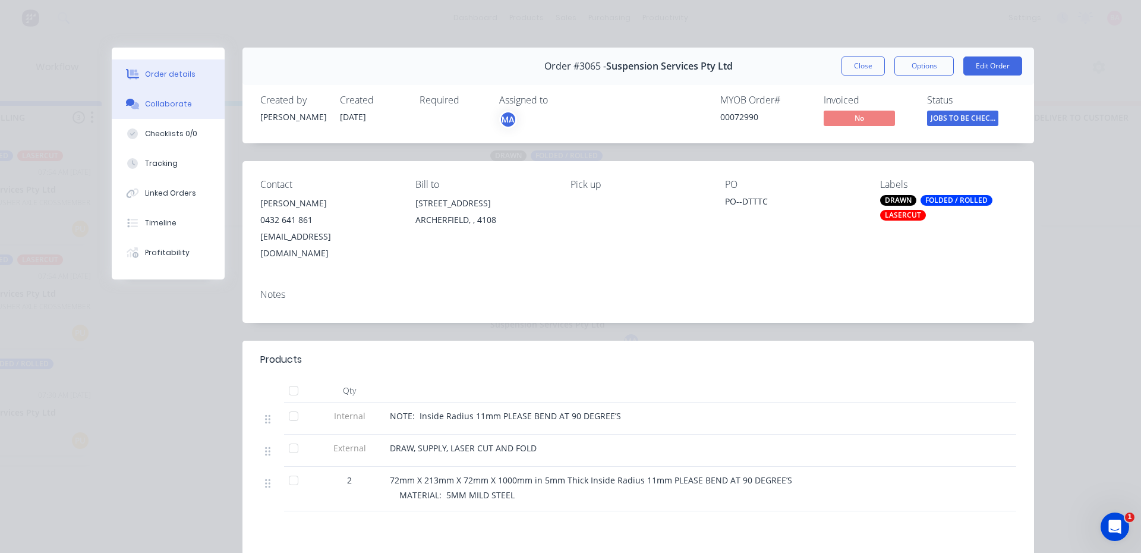
click at [177, 103] on div "Collaborate" at bounding box center [168, 104] width 47 height 11
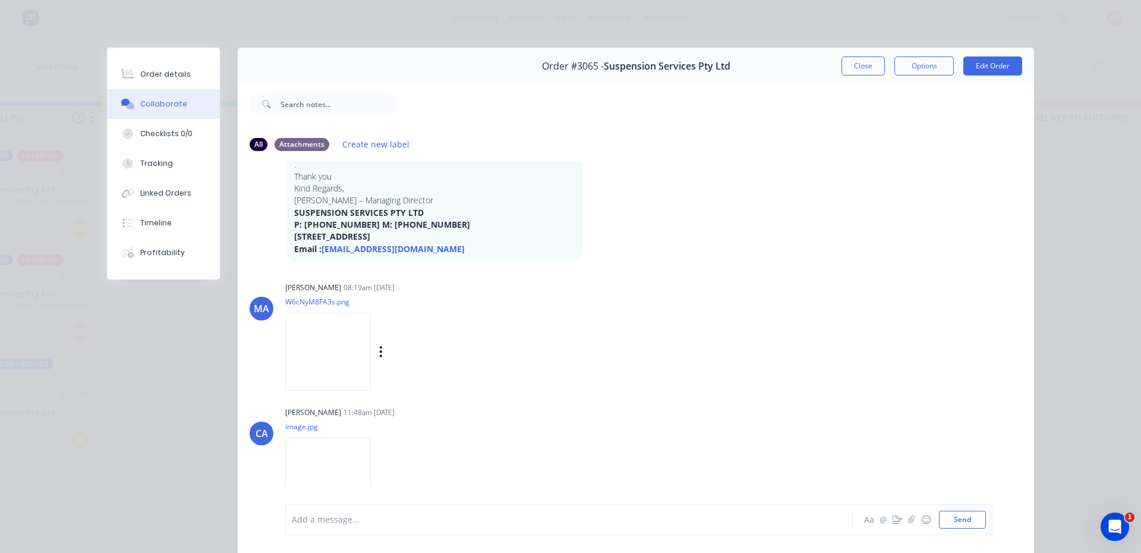
scroll to position [174, 0]
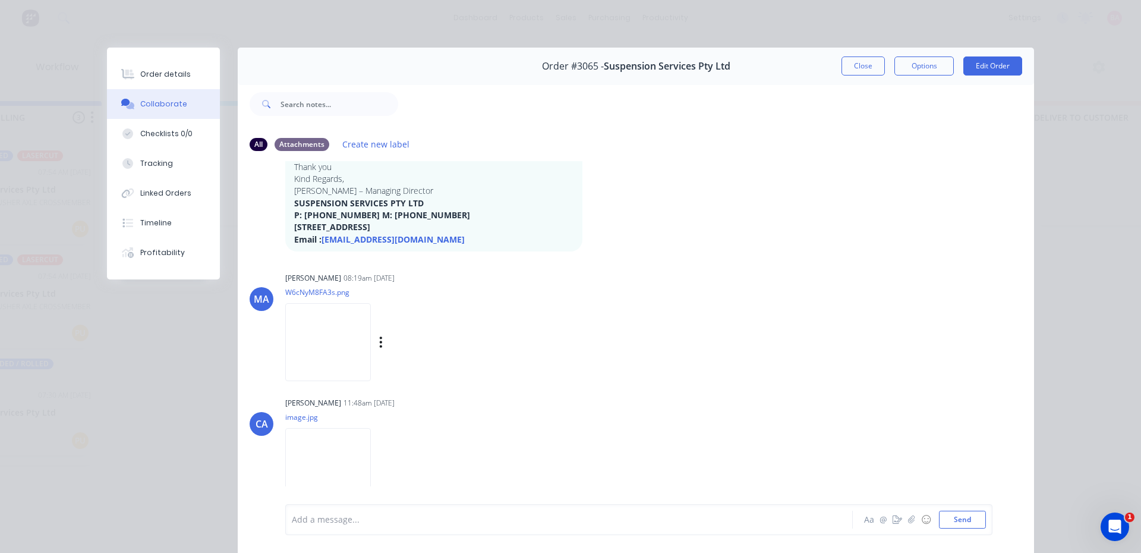
click at [334, 347] on img at bounding box center [328, 342] width 86 height 78
click at [848, 67] on button "Close" at bounding box center [863, 65] width 43 height 19
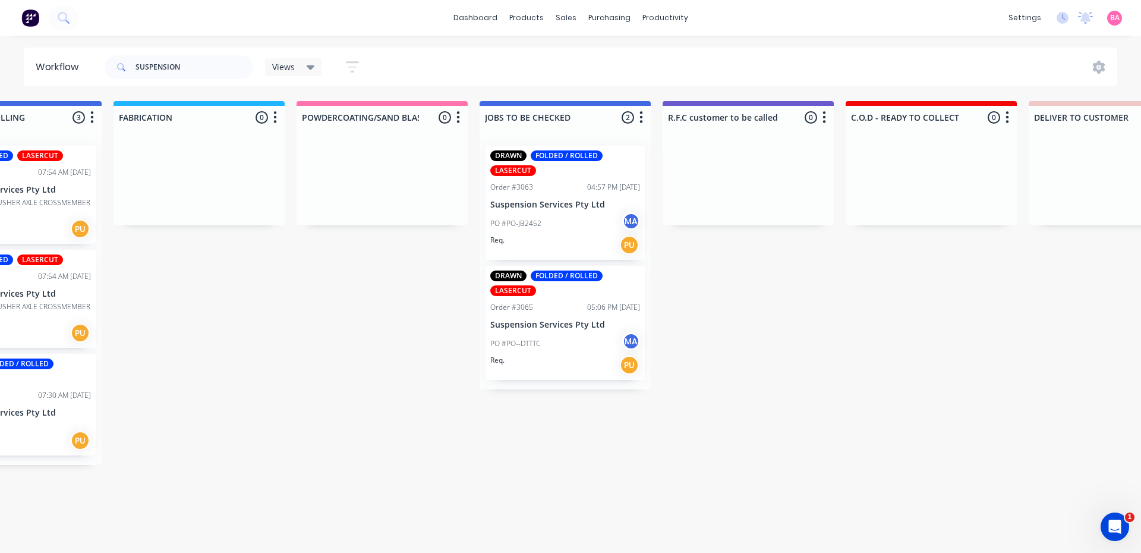
click at [577, 202] on p "Suspension Services Pty Ltd" at bounding box center [565, 205] width 150 height 10
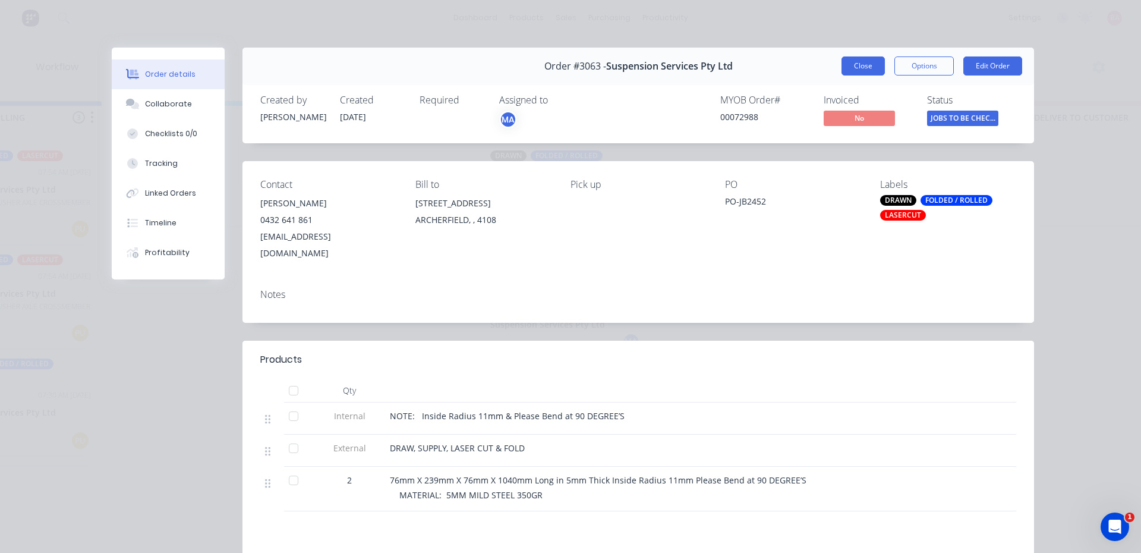
click at [862, 67] on button "Close" at bounding box center [863, 65] width 43 height 19
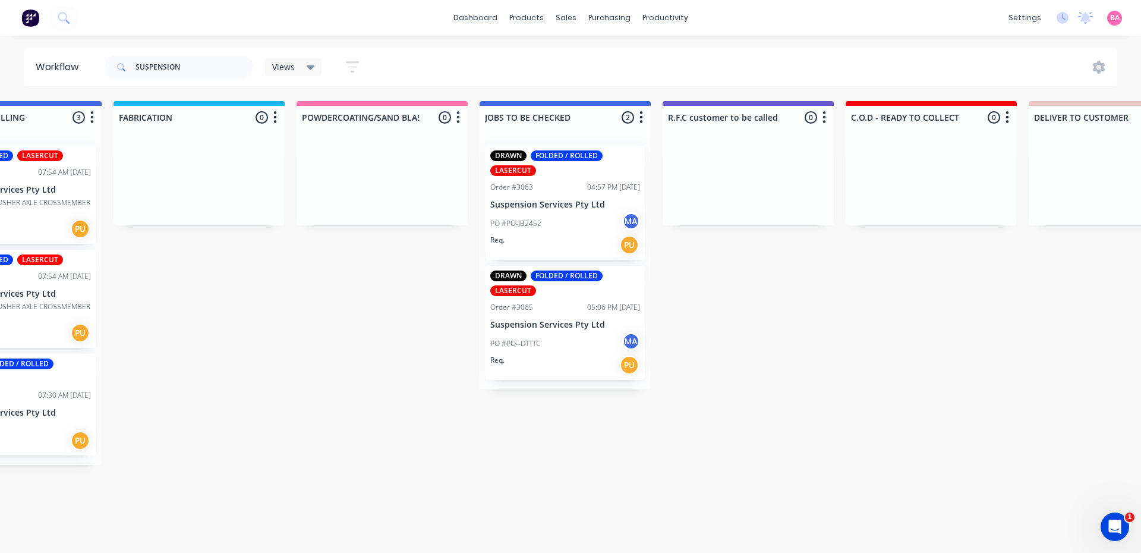
click at [574, 205] on p "Suspension Services Pty Ltd" at bounding box center [565, 205] width 150 height 10
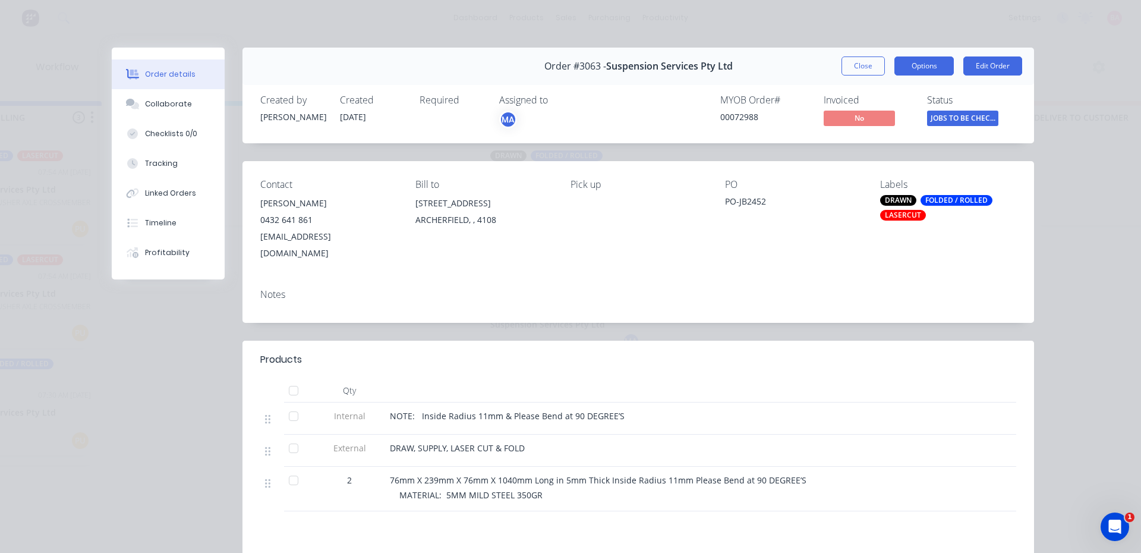
click at [921, 70] on button "Options" at bounding box center [924, 65] width 59 height 19
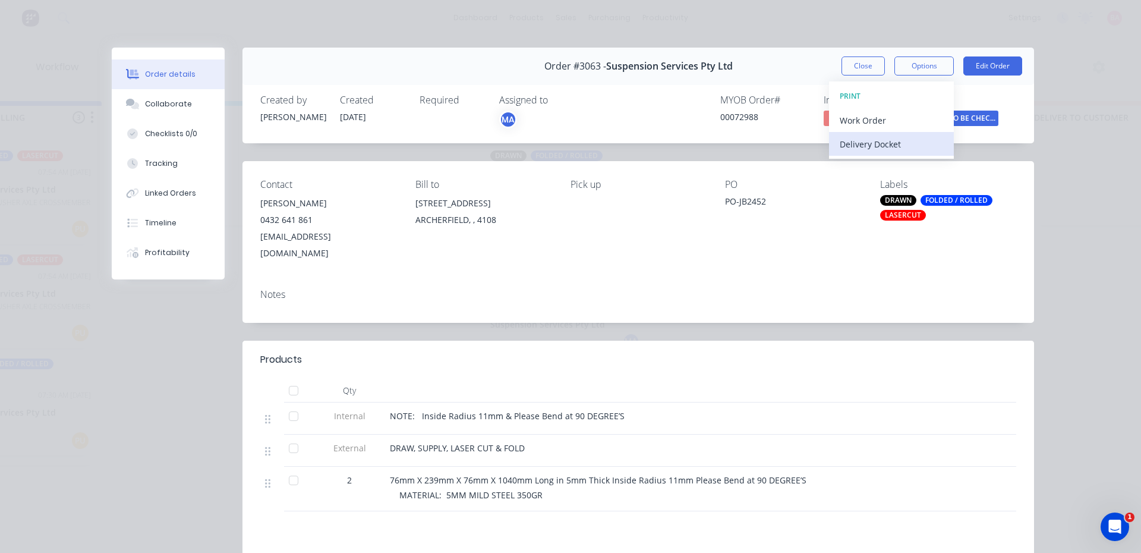
click at [869, 144] on div "Delivery Docket" at bounding box center [891, 144] width 103 height 17
click at [857, 137] on div "Standard" at bounding box center [891, 144] width 103 height 17
click at [855, 66] on button "Close" at bounding box center [863, 65] width 43 height 19
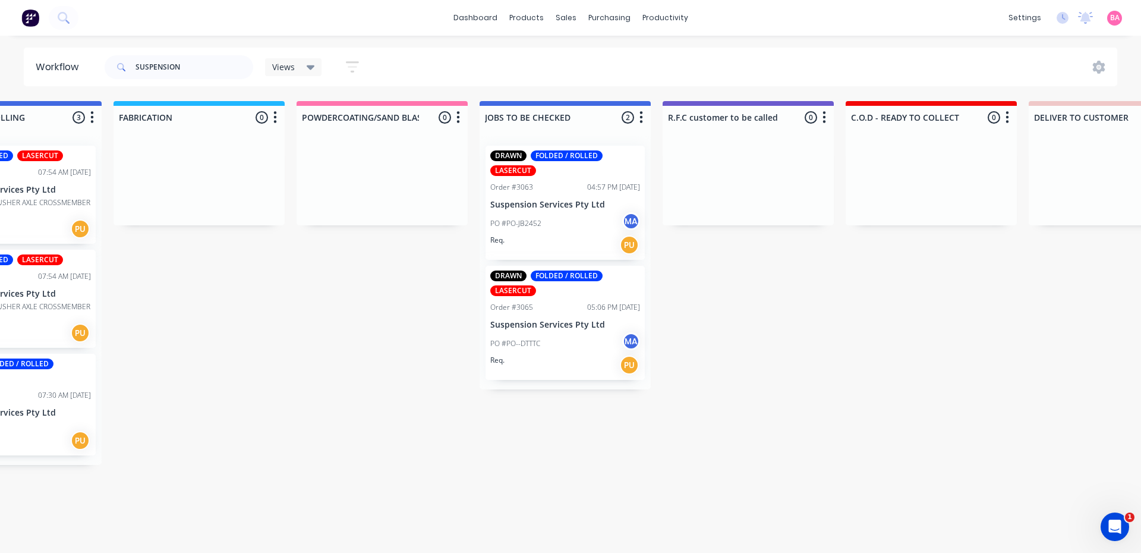
click at [555, 329] on p "Suspension Services Pty Ltd" at bounding box center [565, 325] width 150 height 10
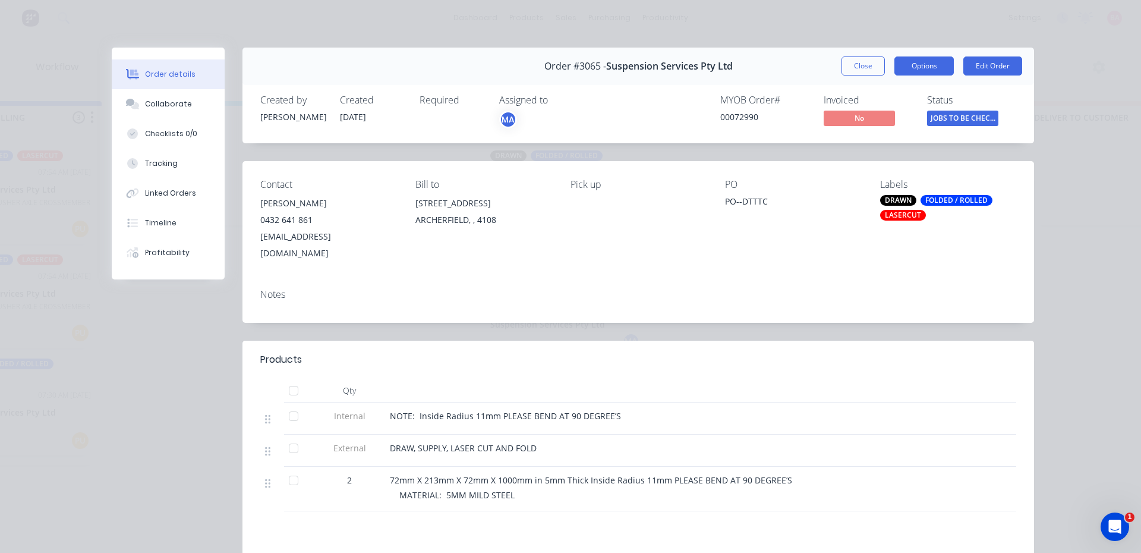
click at [911, 66] on button "Options" at bounding box center [924, 65] width 59 height 19
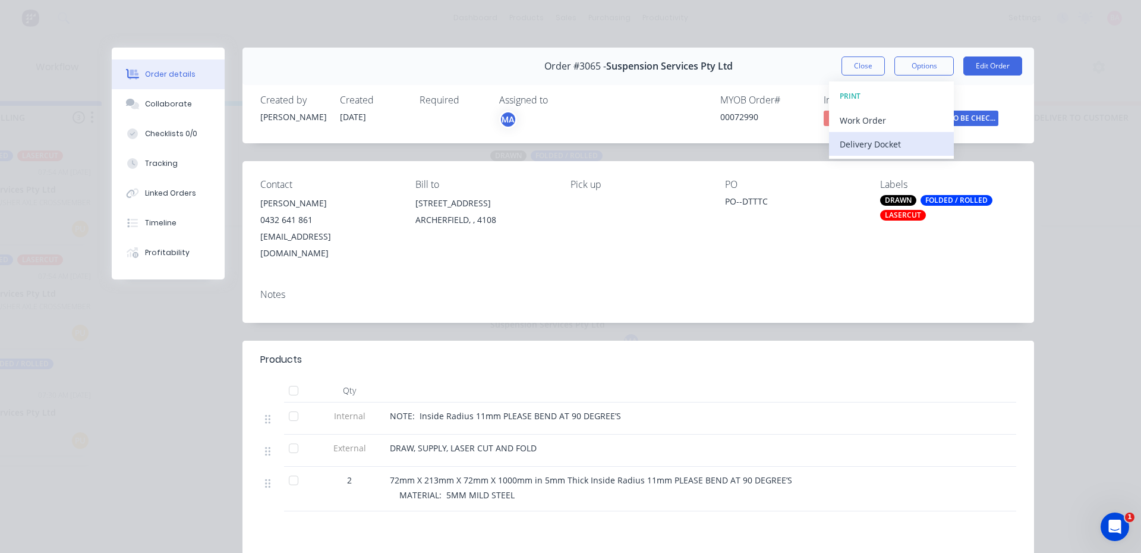
click at [865, 141] on div "Delivery Docket" at bounding box center [891, 144] width 103 height 17
click at [865, 141] on div "Standard" at bounding box center [891, 144] width 103 height 17
click at [874, 62] on button "Close" at bounding box center [863, 65] width 43 height 19
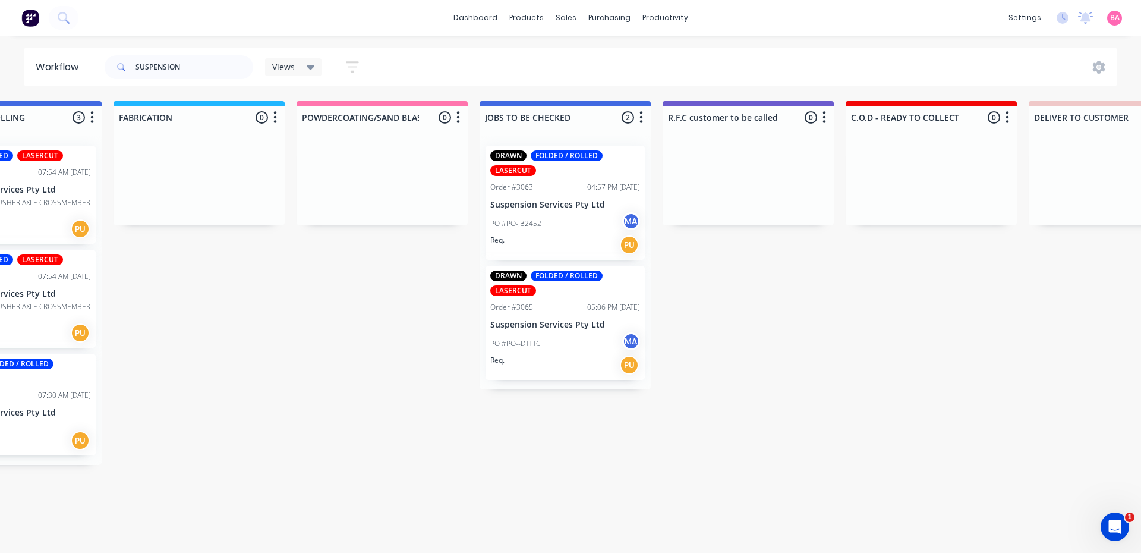
click at [518, 172] on div "LASERCUT" at bounding box center [513, 170] width 46 height 11
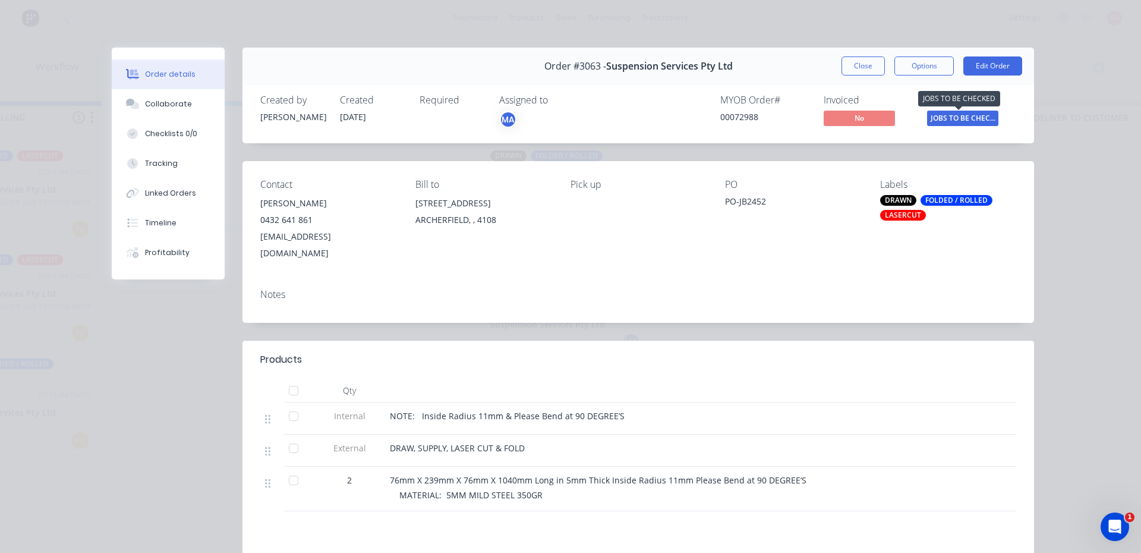
click at [964, 121] on span "JOBS TO BE CHEC..." at bounding box center [962, 118] width 71 height 15
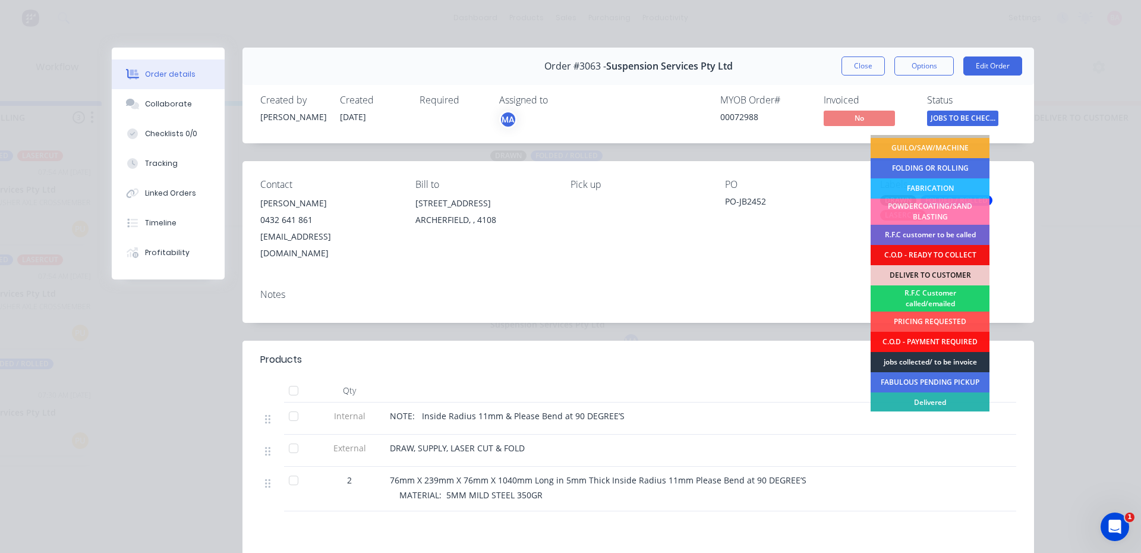
scroll to position [59, 0]
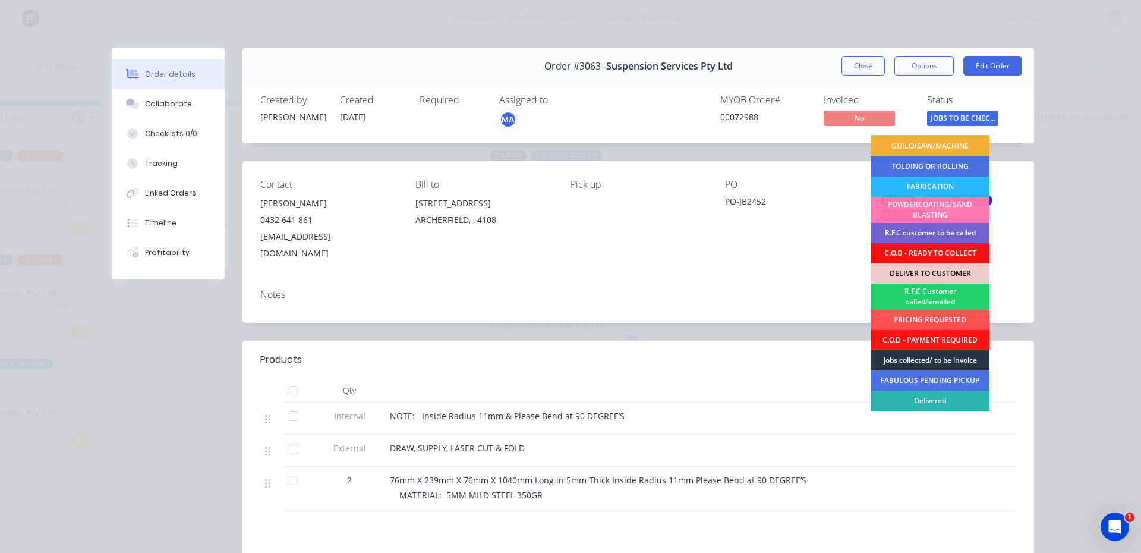
click at [934, 361] on div "jobs collected/ to be invoice" at bounding box center [930, 360] width 119 height 20
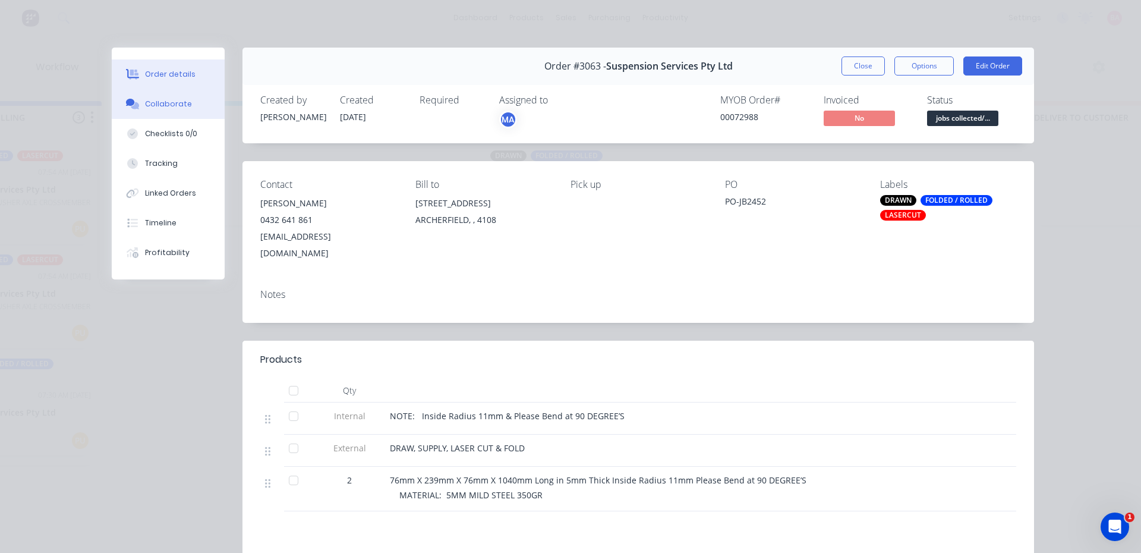
click at [178, 99] on div "Collaborate" at bounding box center [168, 104] width 47 height 11
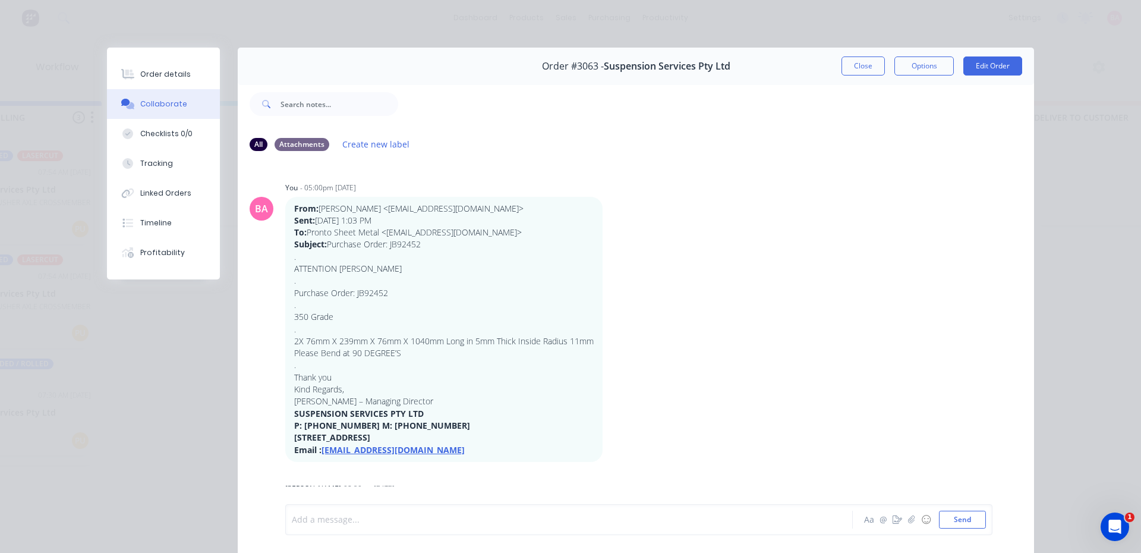
click at [360, 525] on div at bounding box center [552, 520] width 520 height 12
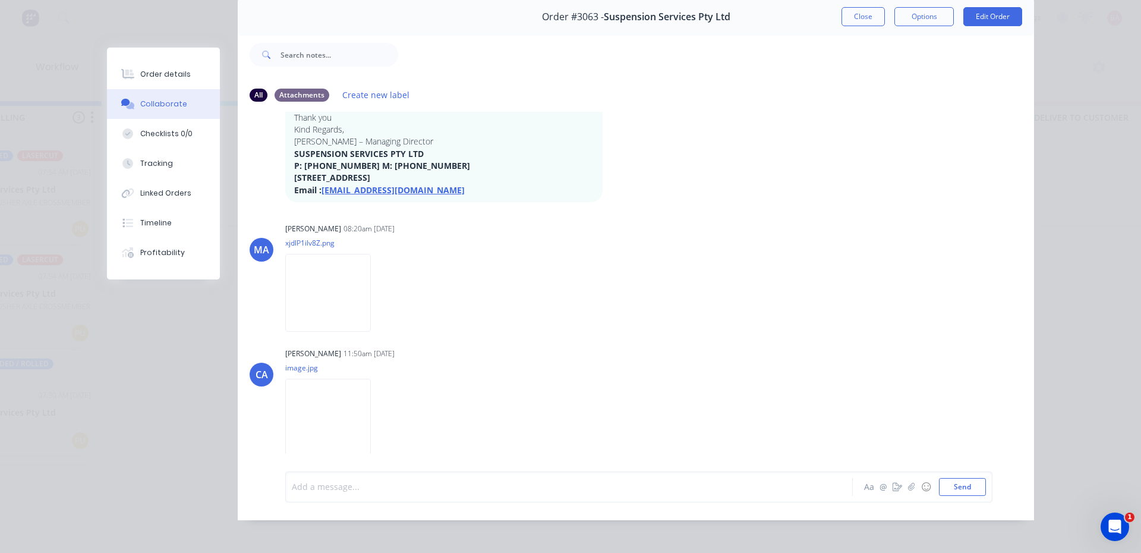
scroll to position [63, 0]
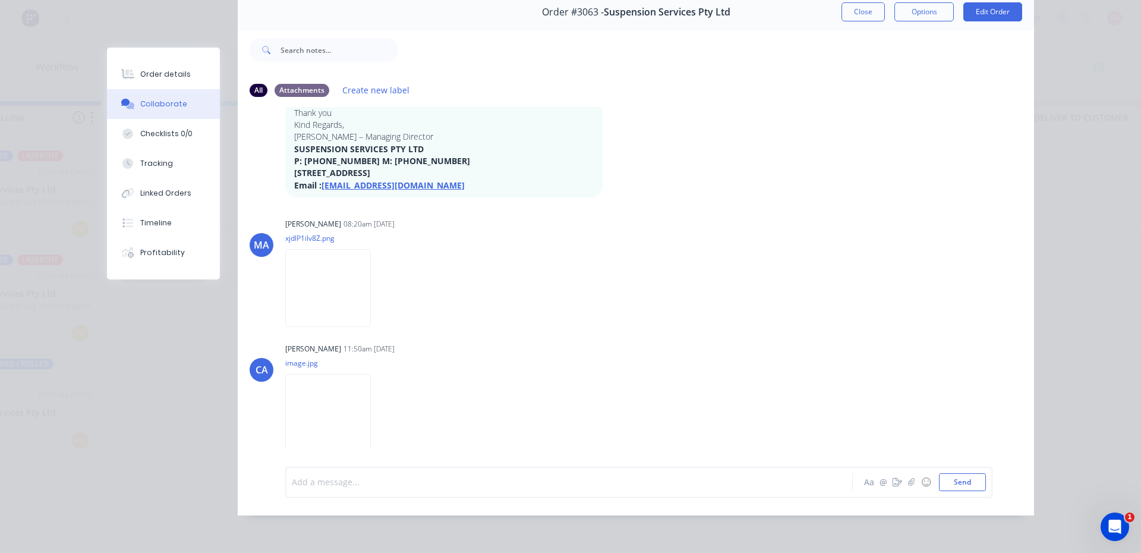
click at [461, 484] on div at bounding box center [552, 482] width 520 height 12
click at [964, 476] on button "Send" at bounding box center [962, 482] width 47 height 18
click at [860, 3] on button "Close" at bounding box center [863, 11] width 43 height 19
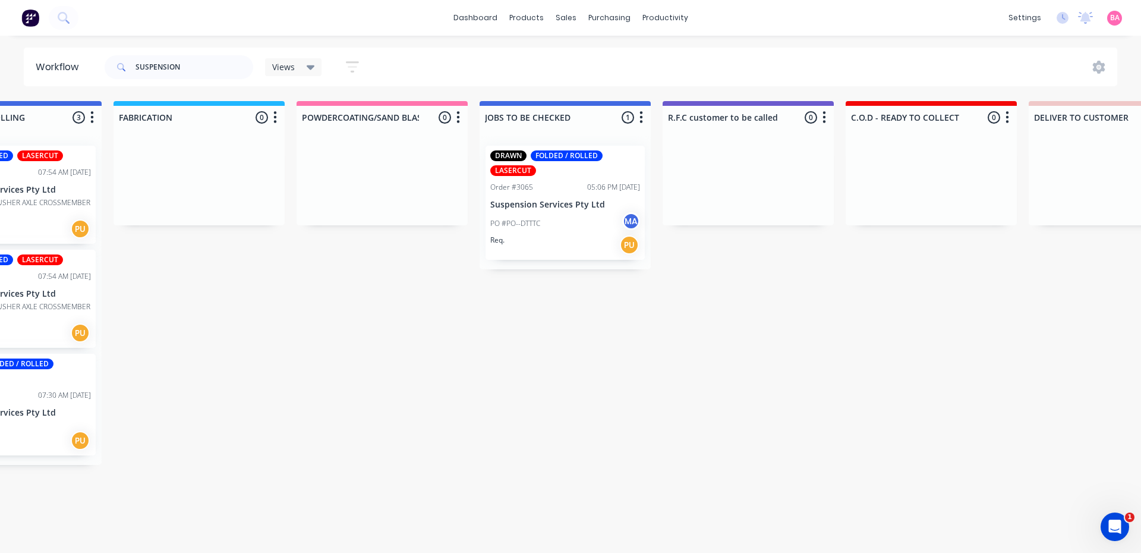
click at [571, 191] on div "Order #3065 05:06 PM 30/09/25" at bounding box center [565, 187] width 150 height 11
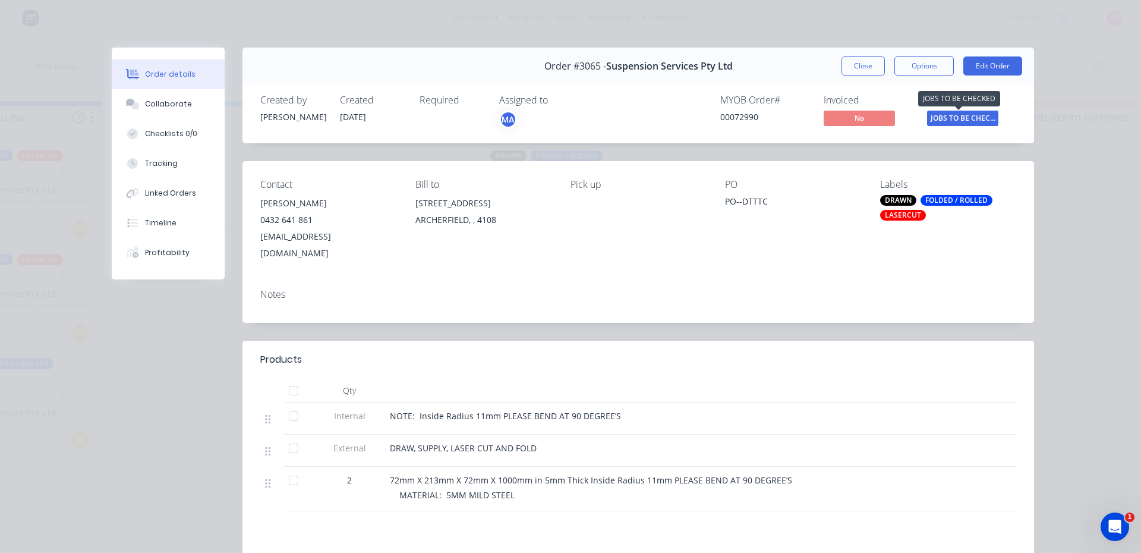
click at [961, 111] on span "JOBS TO BE CHEC..." at bounding box center [962, 118] width 71 height 15
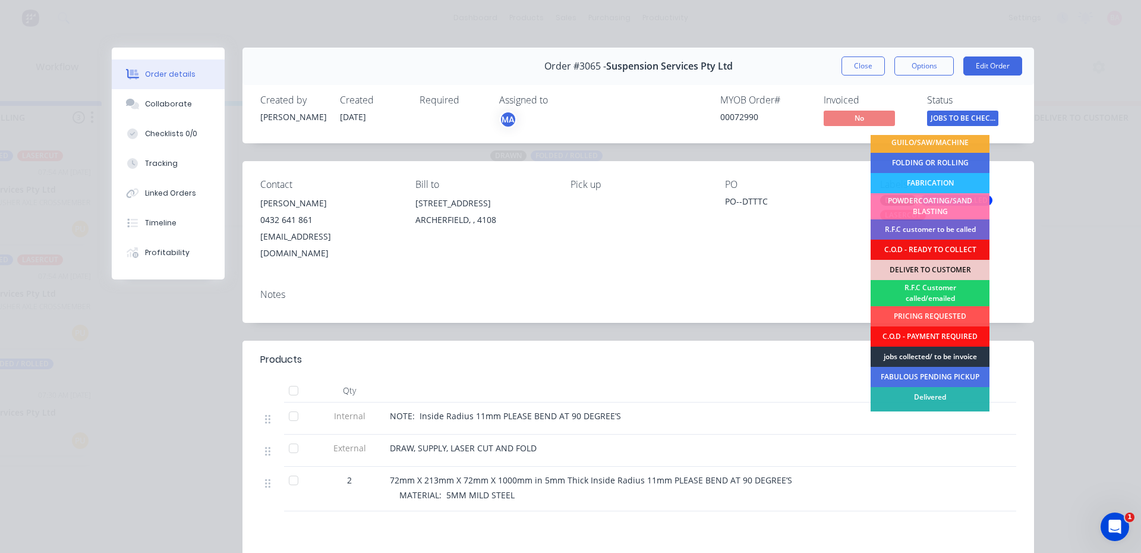
scroll to position [74, 0]
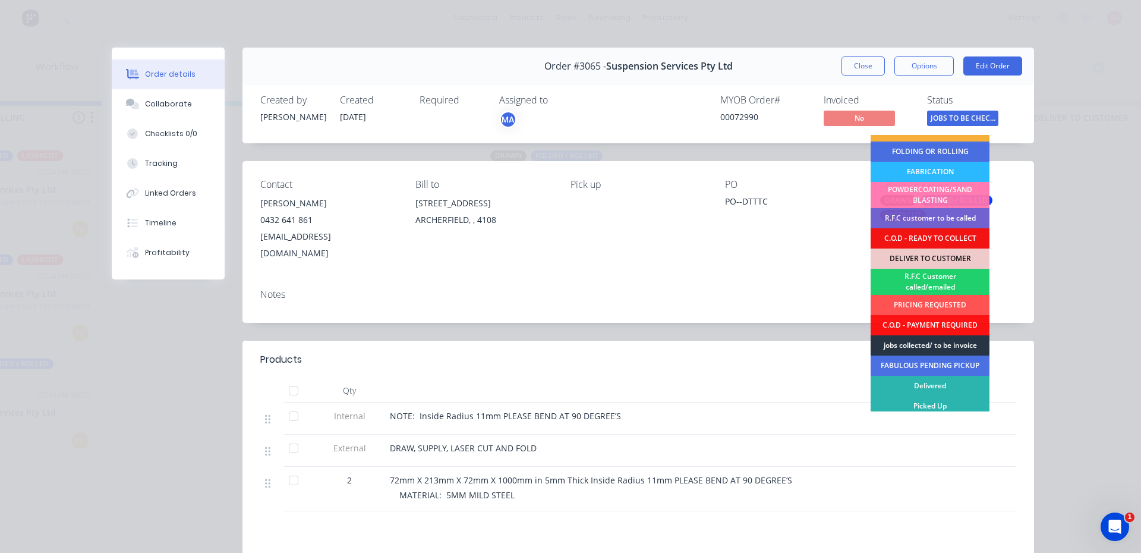
click at [936, 341] on div "jobs collected/ to be invoice" at bounding box center [930, 345] width 119 height 20
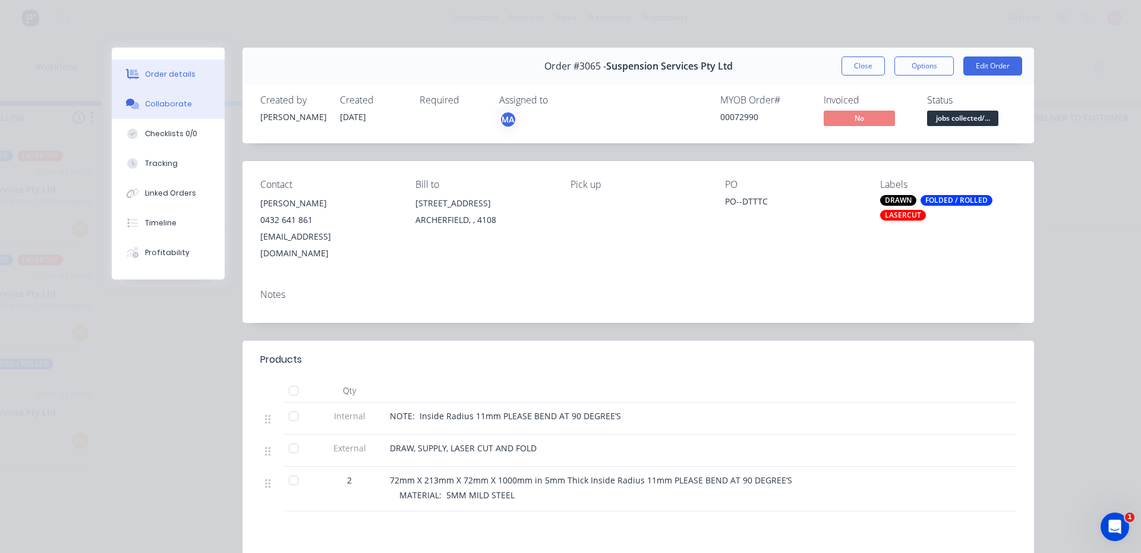
click at [170, 96] on button "Collaborate" at bounding box center [168, 104] width 113 height 30
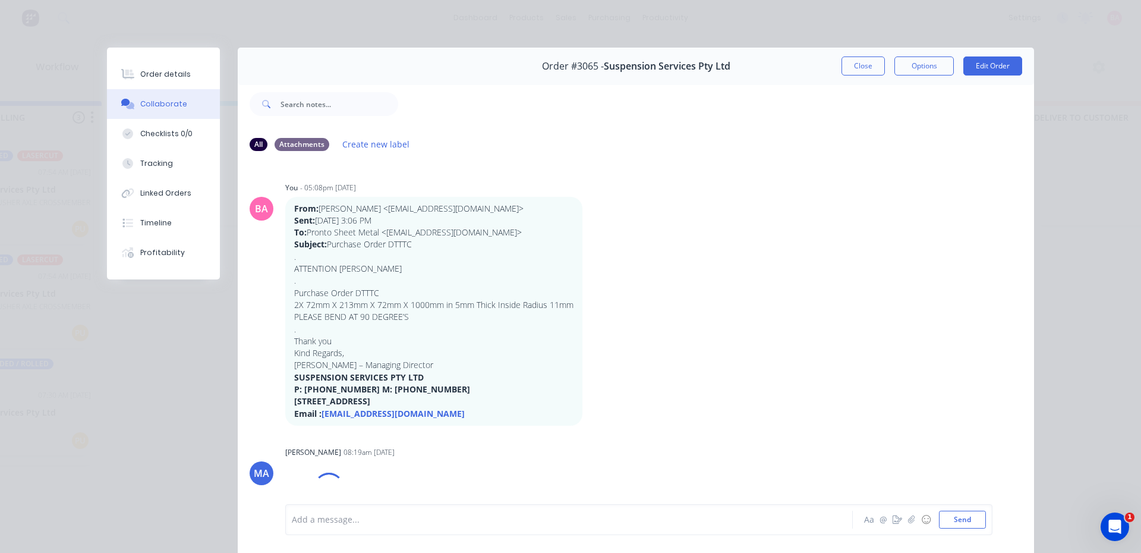
click at [360, 522] on div at bounding box center [552, 520] width 520 height 12
click at [973, 522] on button "Send" at bounding box center [962, 520] width 47 height 18
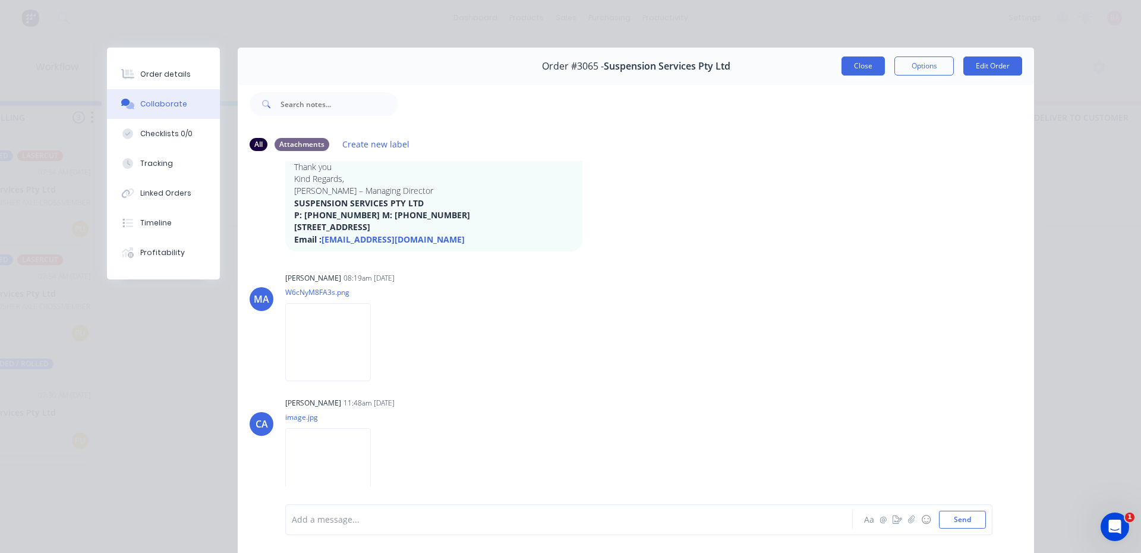
click at [859, 62] on button "Close" at bounding box center [863, 65] width 43 height 19
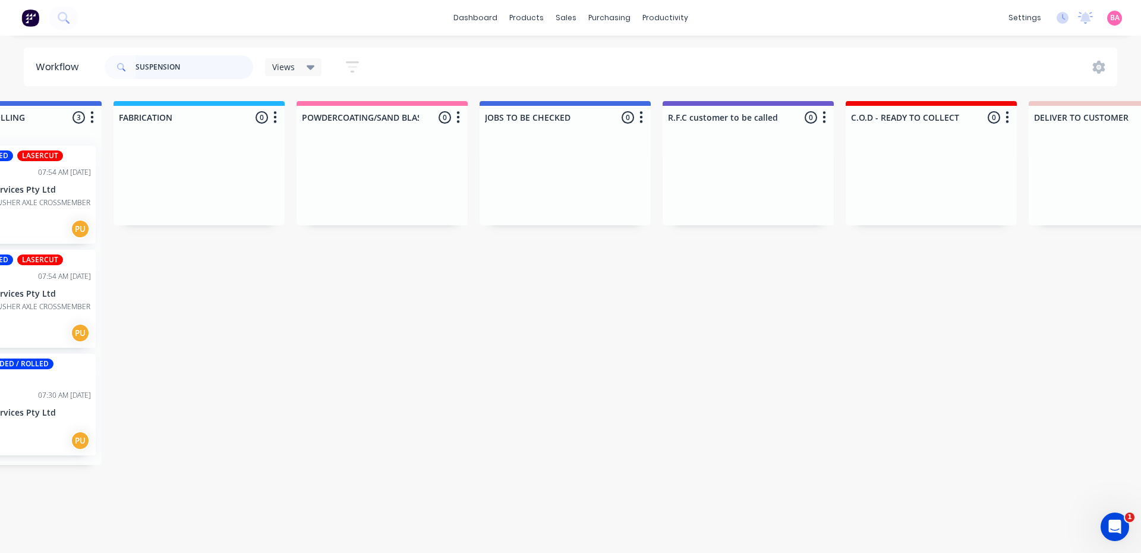
scroll to position [0, 628]
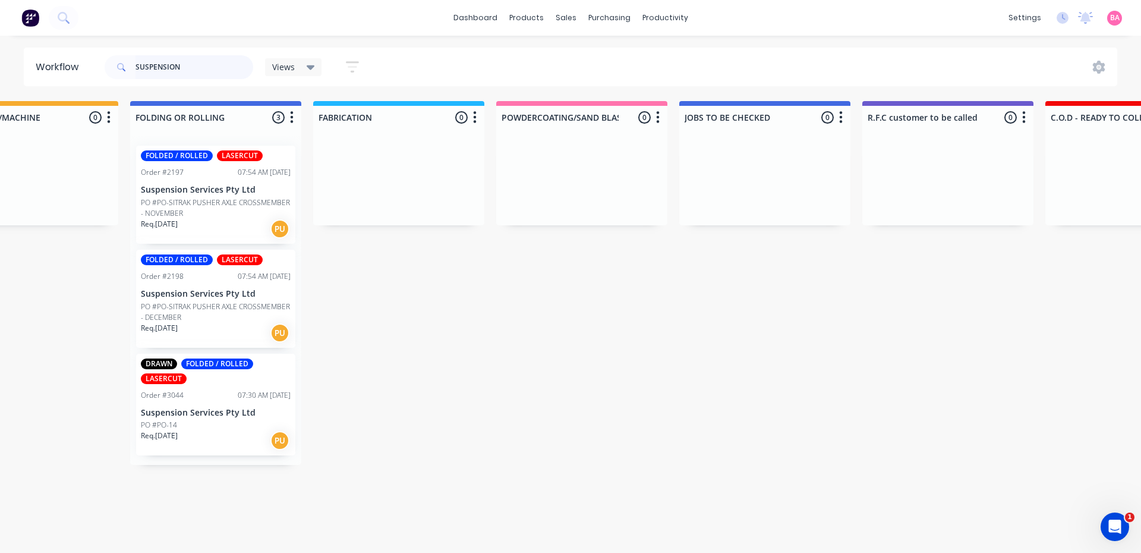
drag, startPoint x: 181, startPoint y: 60, endPoint x: 116, endPoint y: 60, distance: 65.4
click at [116, 60] on div "SUSPENSION" at bounding box center [179, 67] width 149 height 24
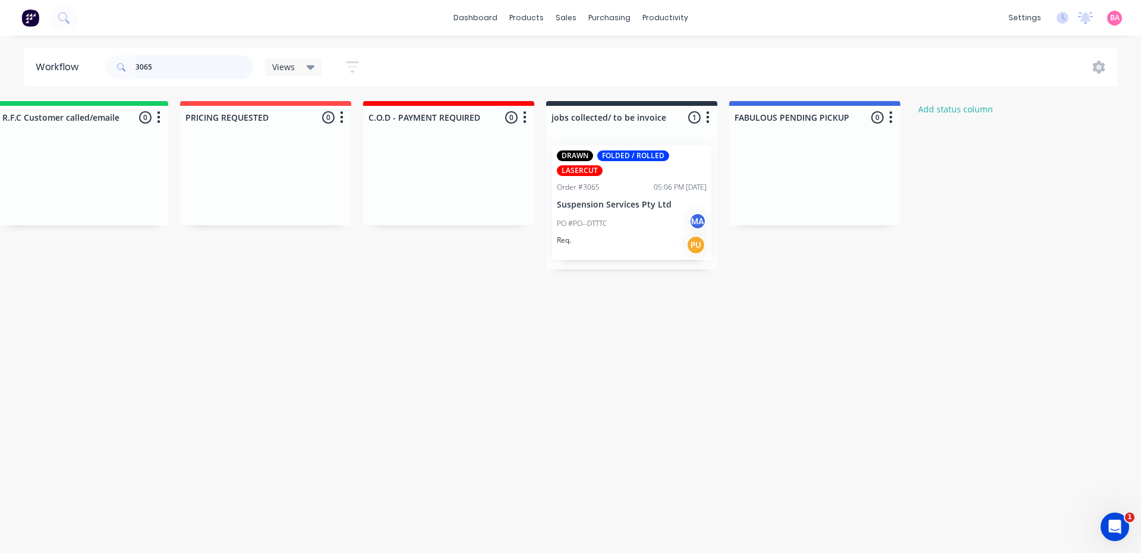
scroll to position [0, 2048]
drag, startPoint x: 159, startPoint y: 72, endPoint x: 130, endPoint y: 69, distance: 29.3
click at [130, 69] on div "3065" at bounding box center [179, 67] width 149 height 24
drag, startPoint x: 200, startPoint y: 69, endPoint x: 116, endPoint y: 64, distance: 84.6
click at [116, 64] on div "3063" at bounding box center [179, 67] width 149 height 24
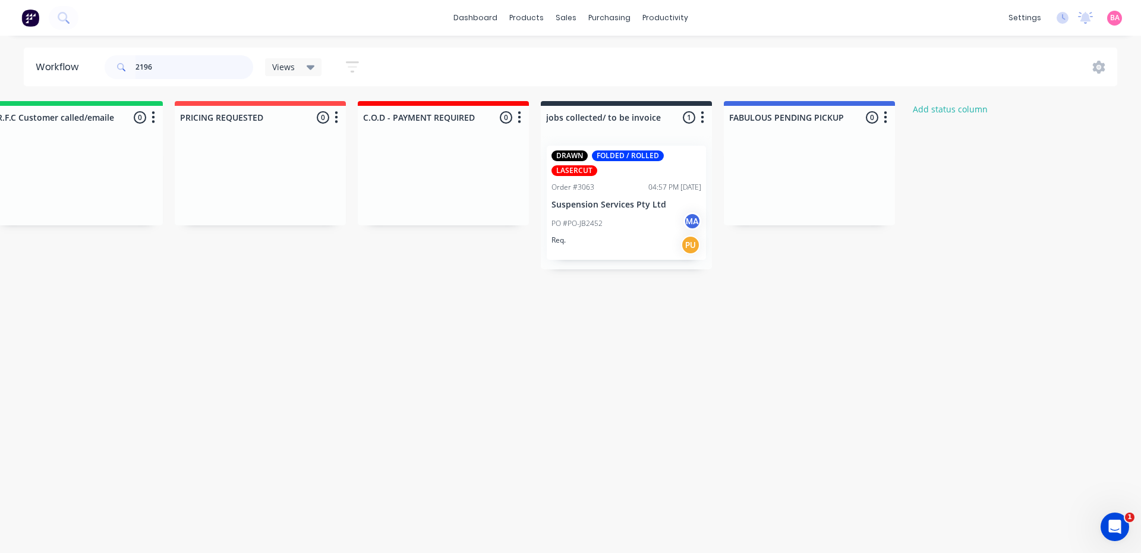
type input "2196"
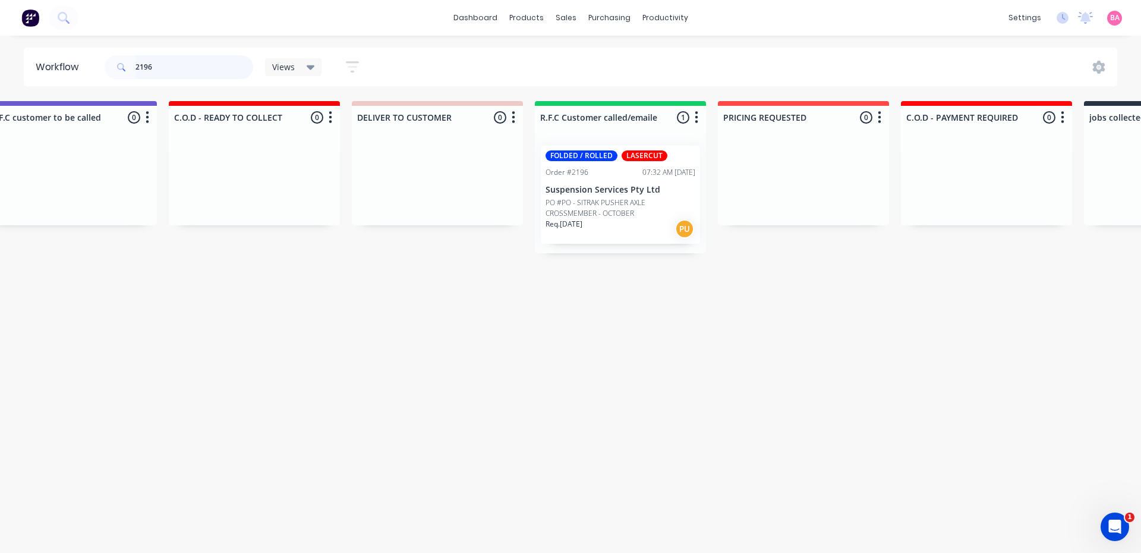
scroll to position [0, 1552]
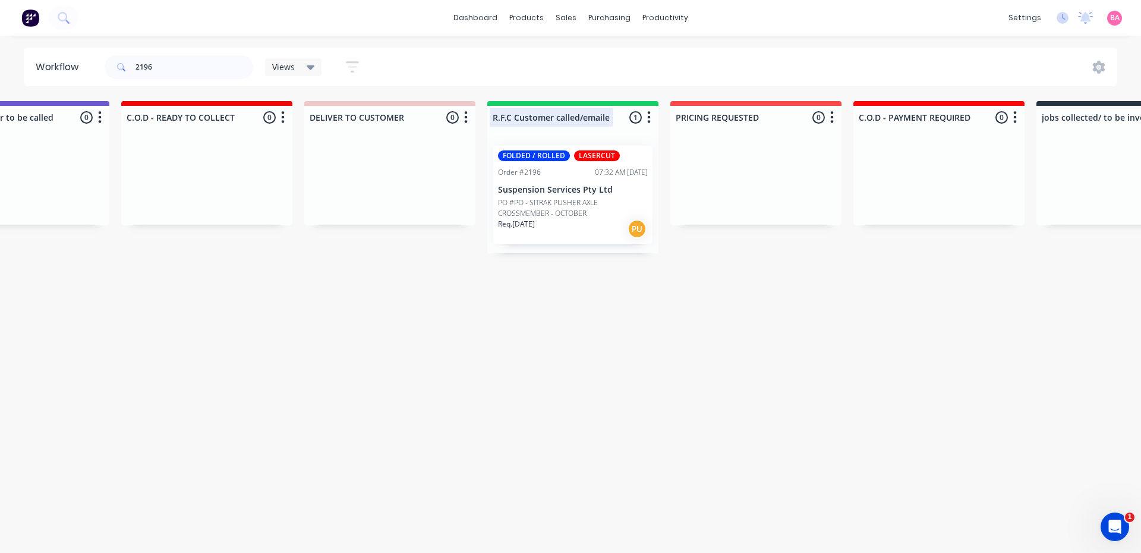
click at [558, 116] on div at bounding box center [572, 117] width 171 height 23
click at [556, 202] on p "PO #PO - SITRAK PUSHER AXLE CROSSMEMBER - OCTOBER" at bounding box center [573, 207] width 150 height 21
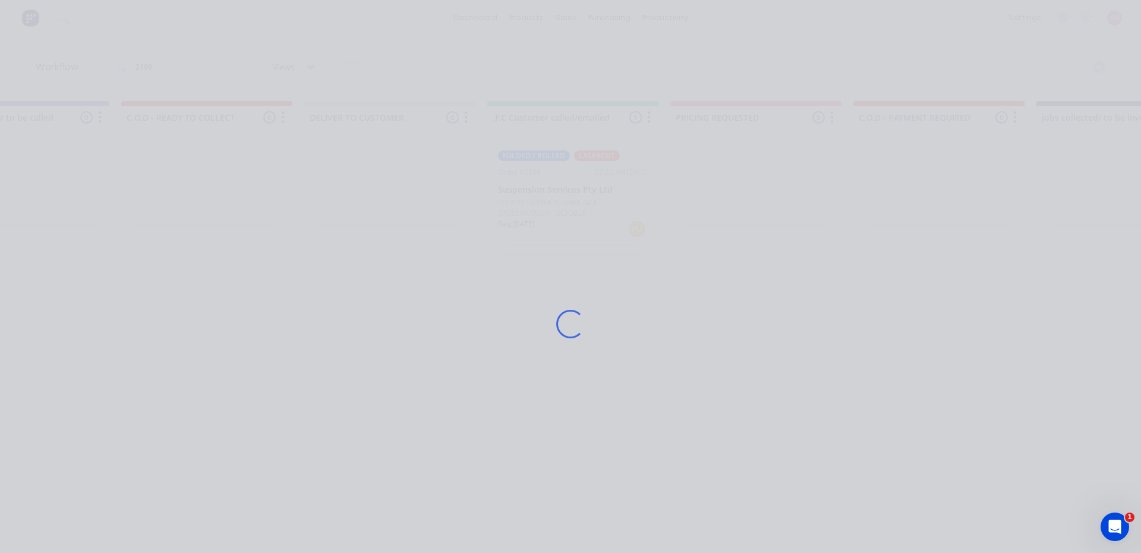
scroll to position [0, 0]
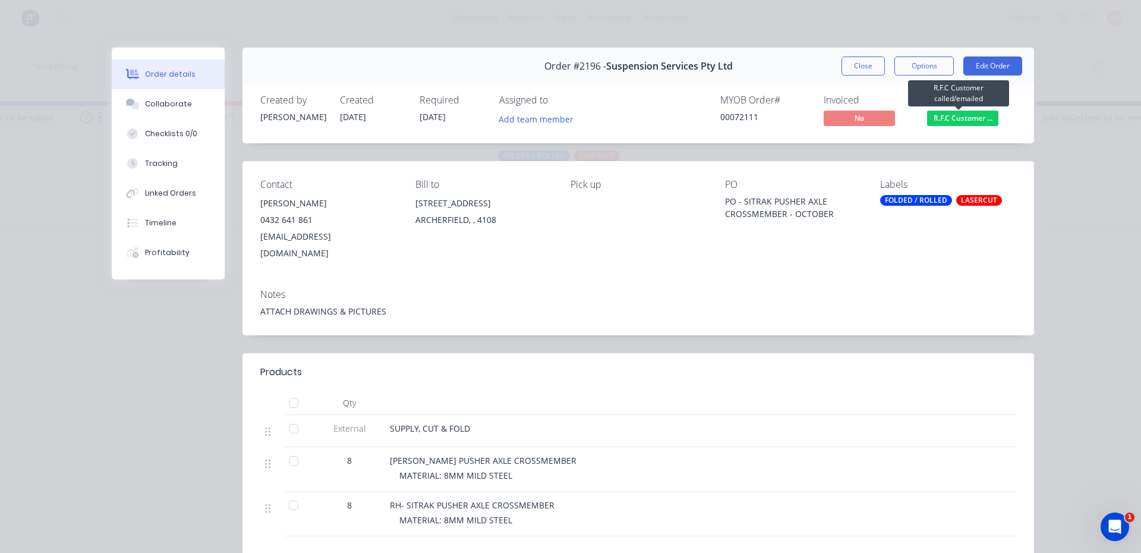
click at [956, 114] on span "R.F.C Customer ..." at bounding box center [962, 118] width 71 height 15
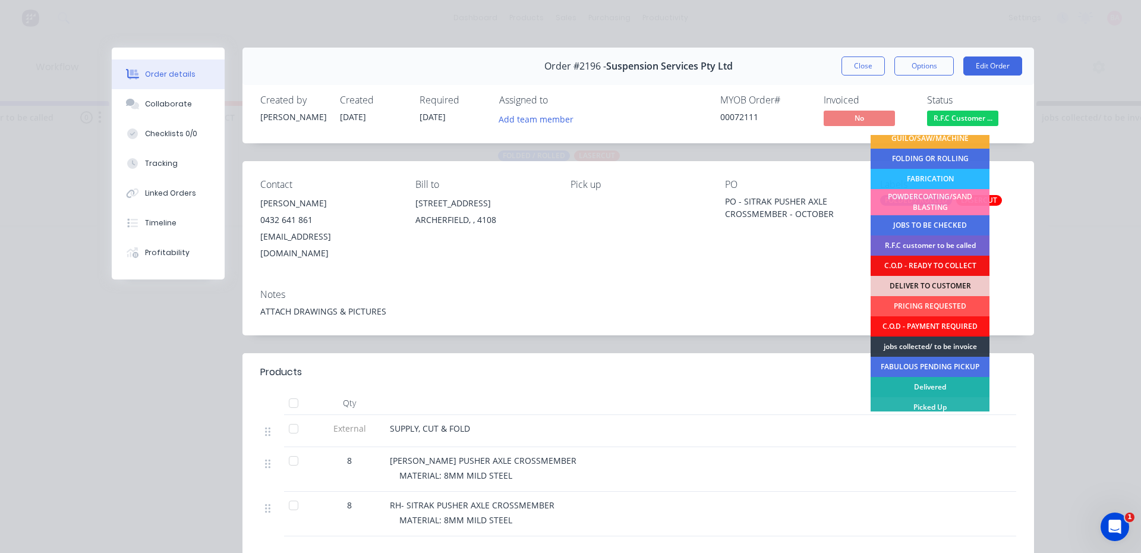
scroll to position [68, 0]
click at [935, 345] on div "jobs collected/ to be invoice" at bounding box center [930, 345] width 119 height 20
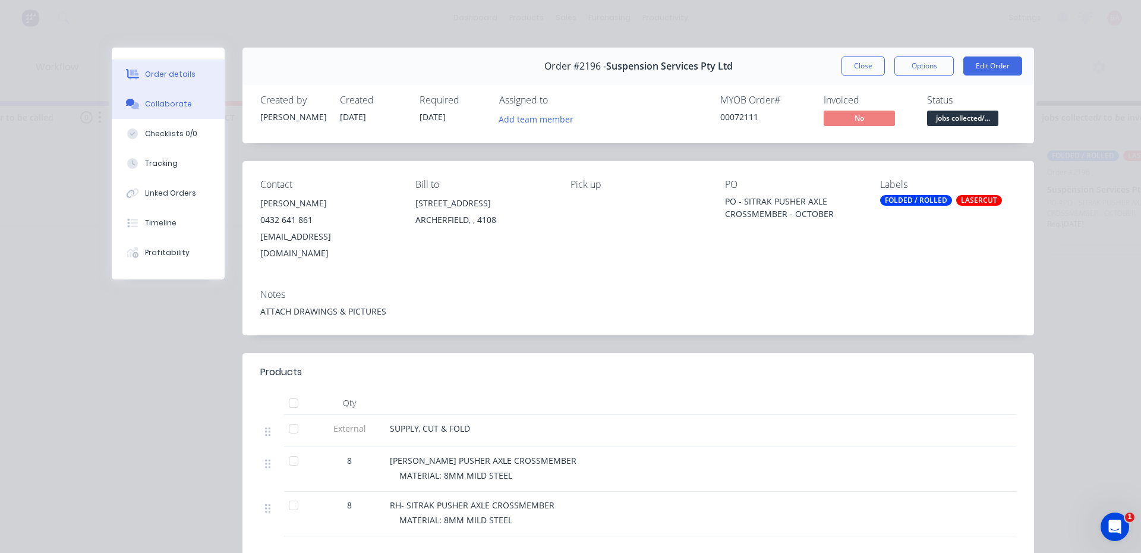
click at [169, 103] on div "Collaborate" at bounding box center [168, 104] width 47 height 11
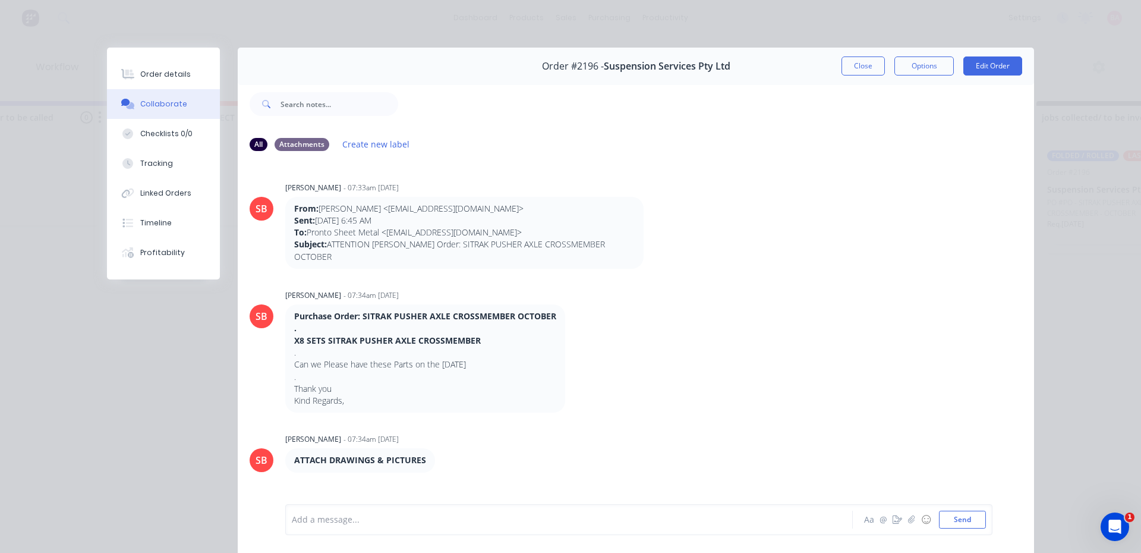
click at [337, 517] on div at bounding box center [552, 520] width 520 height 12
click at [964, 518] on button "Send" at bounding box center [962, 520] width 47 height 18
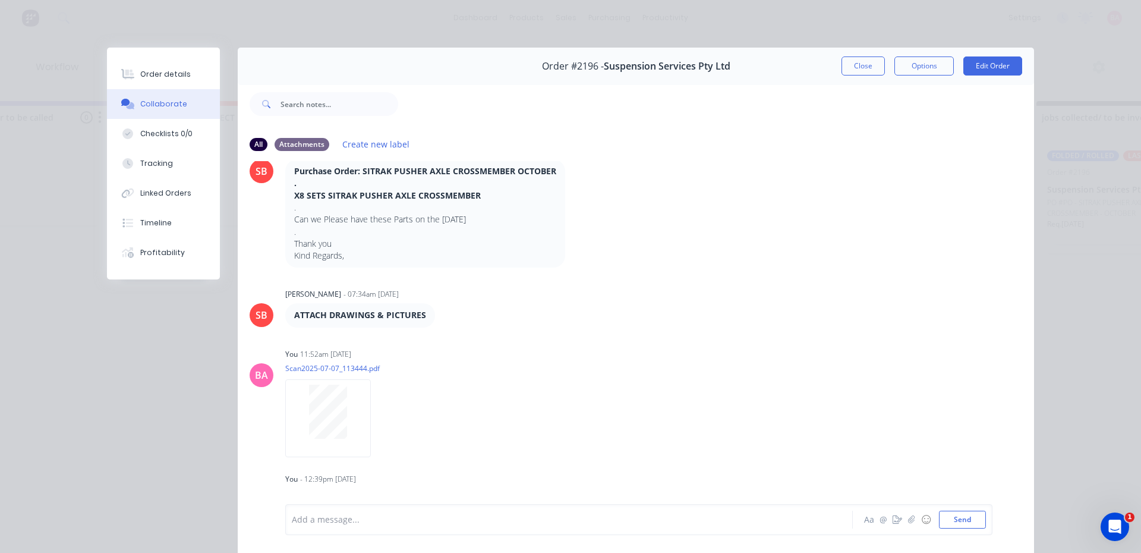
click at [863, 64] on button "Close" at bounding box center [863, 65] width 43 height 19
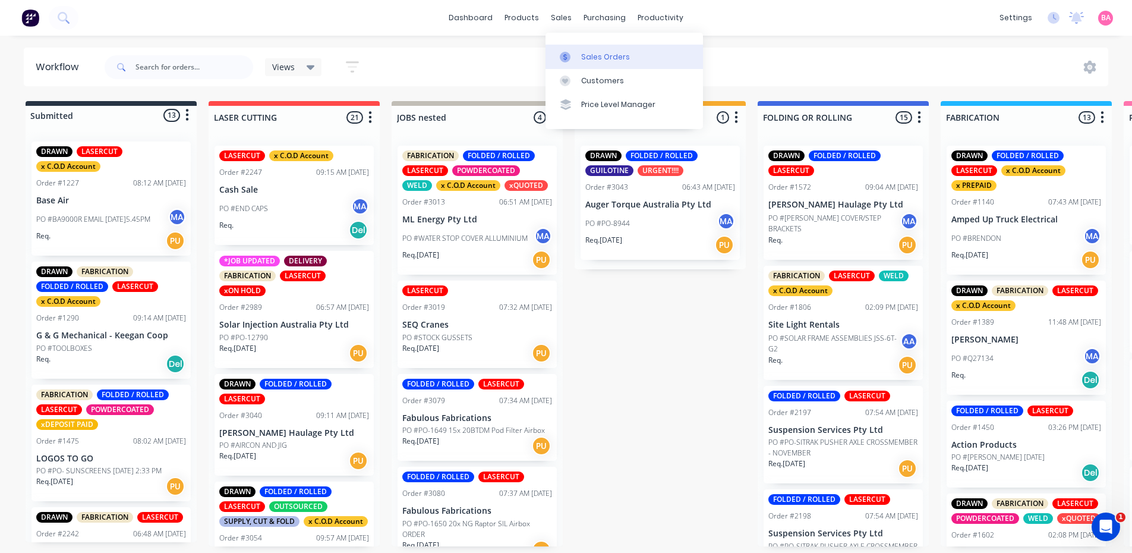
click at [592, 56] on div "Sales Orders" at bounding box center [605, 57] width 49 height 11
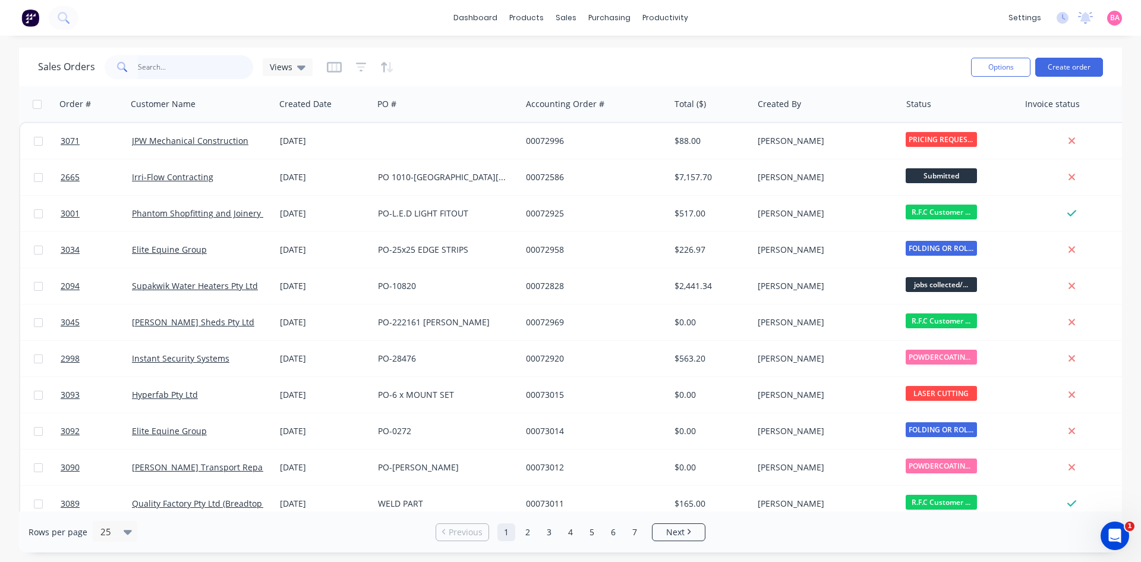
click at [161, 65] on input "text" at bounding box center [196, 67] width 116 height 24
type input "[PERSON_NAME]"
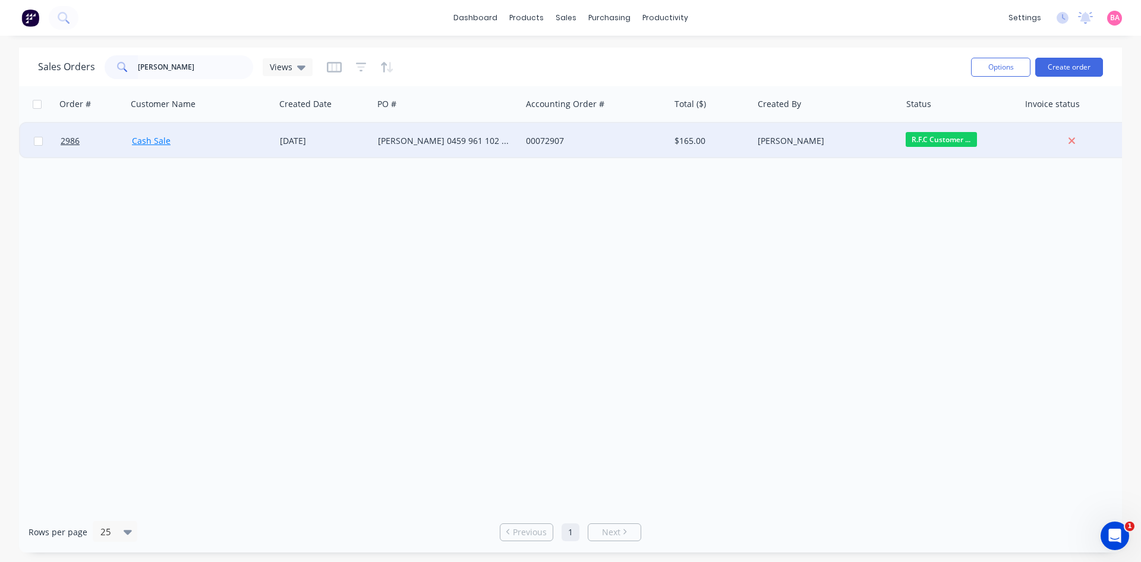
click at [148, 137] on link "Cash Sale" at bounding box center [151, 140] width 39 height 11
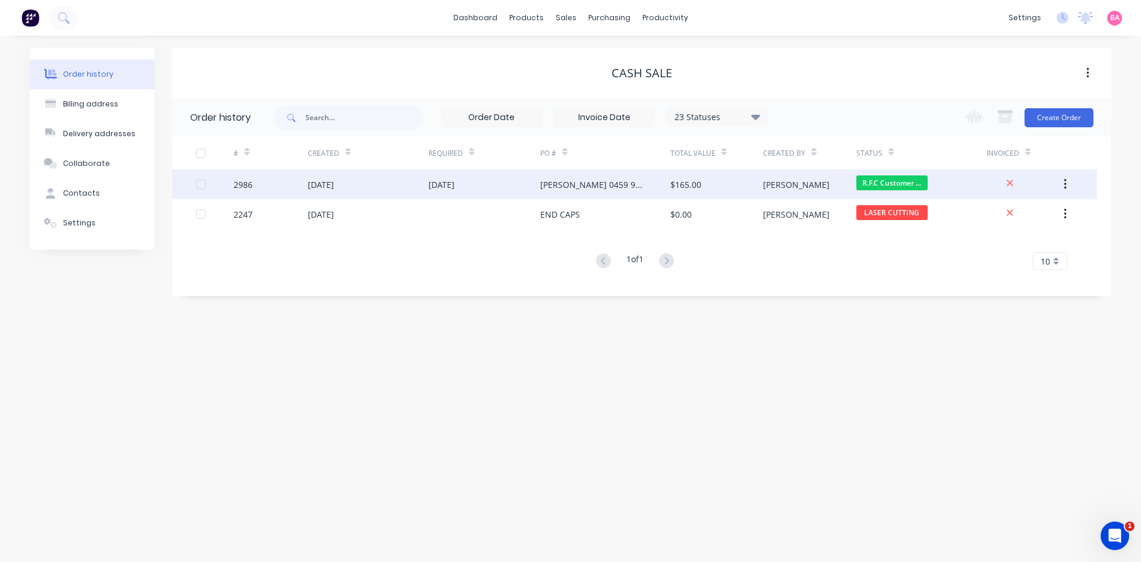
click at [248, 185] on div "2986" at bounding box center [243, 184] width 19 height 12
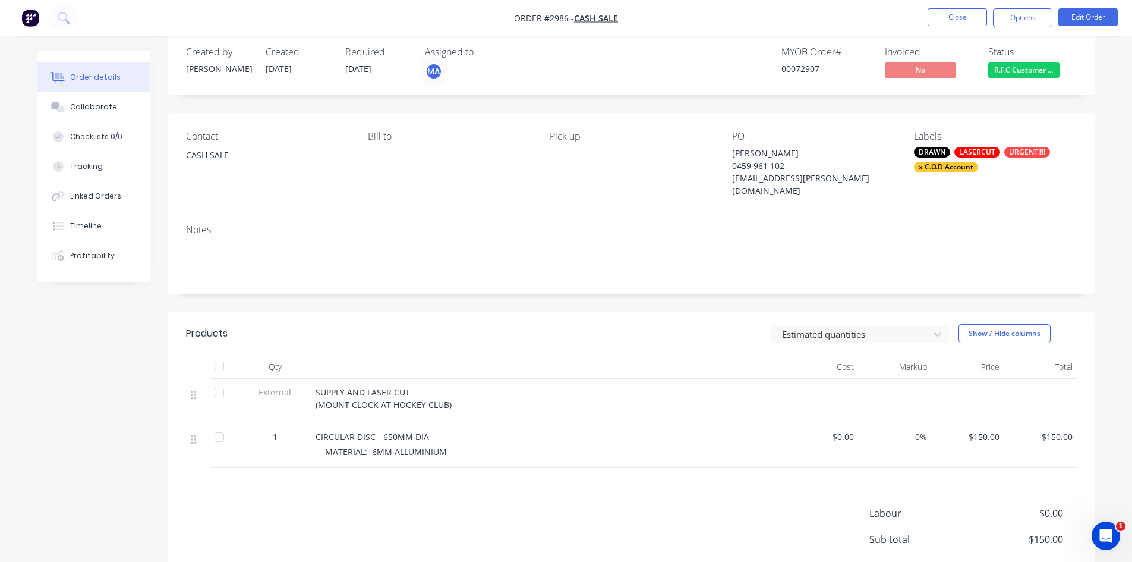
scroll to position [20, 0]
click at [1030, 14] on button "Options" at bounding box center [1022, 17] width 59 height 19
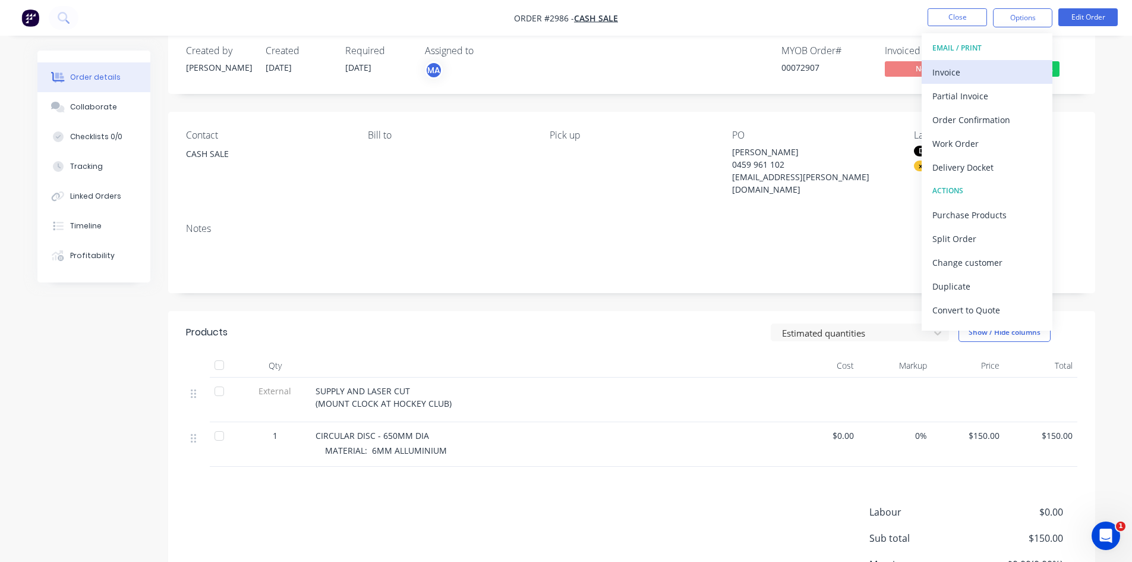
click at [957, 72] on div "Invoice" at bounding box center [987, 72] width 109 height 17
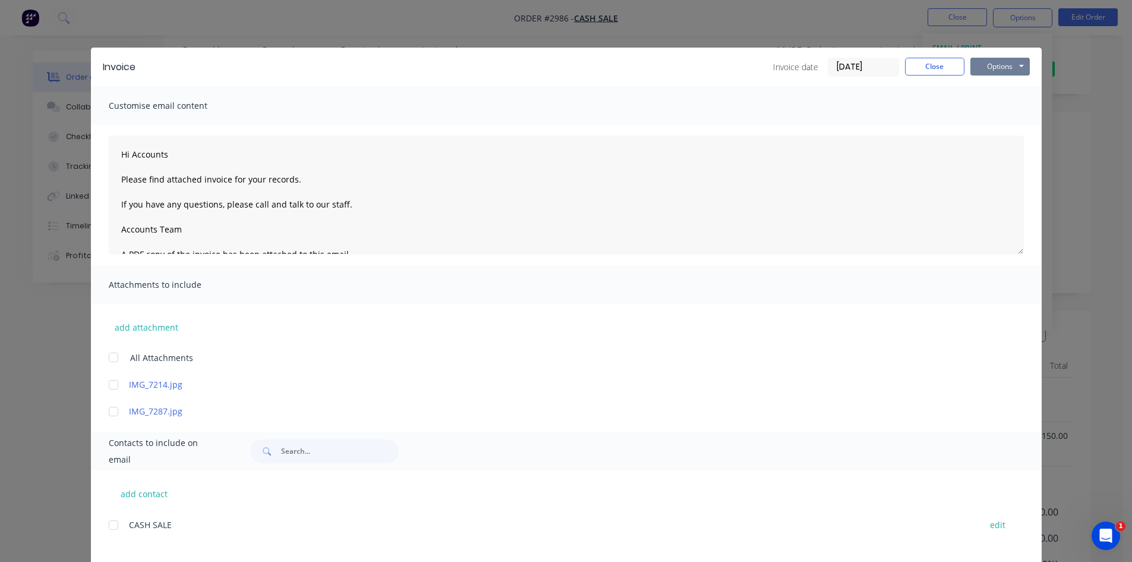
click at [1005, 67] on button "Options" at bounding box center [1000, 67] width 59 height 18
click at [1005, 108] on button "Print" at bounding box center [1009, 107] width 76 height 20
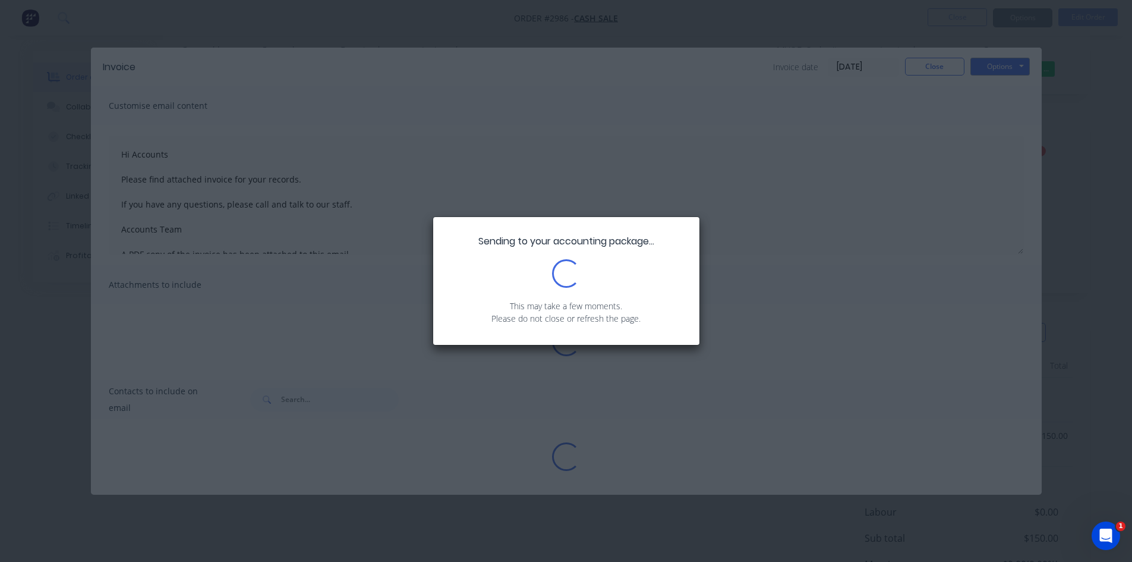
type textarea "Hi Accounts Please find attached invoice for your records. If you have any ques…"
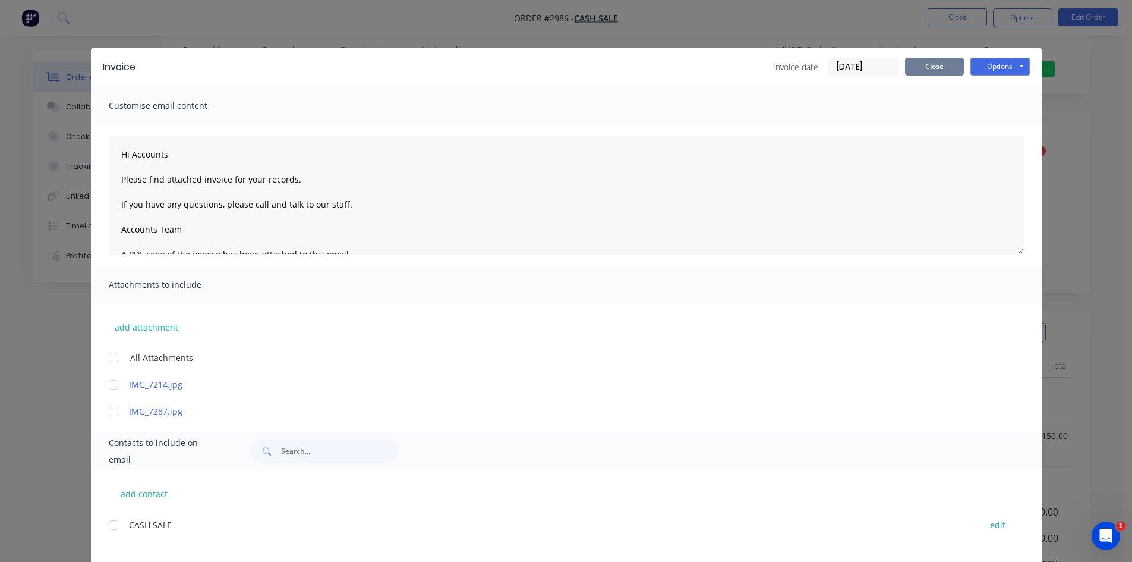
click at [933, 62] on button "Close" at bounding box center [934, 67] width 59 height 18
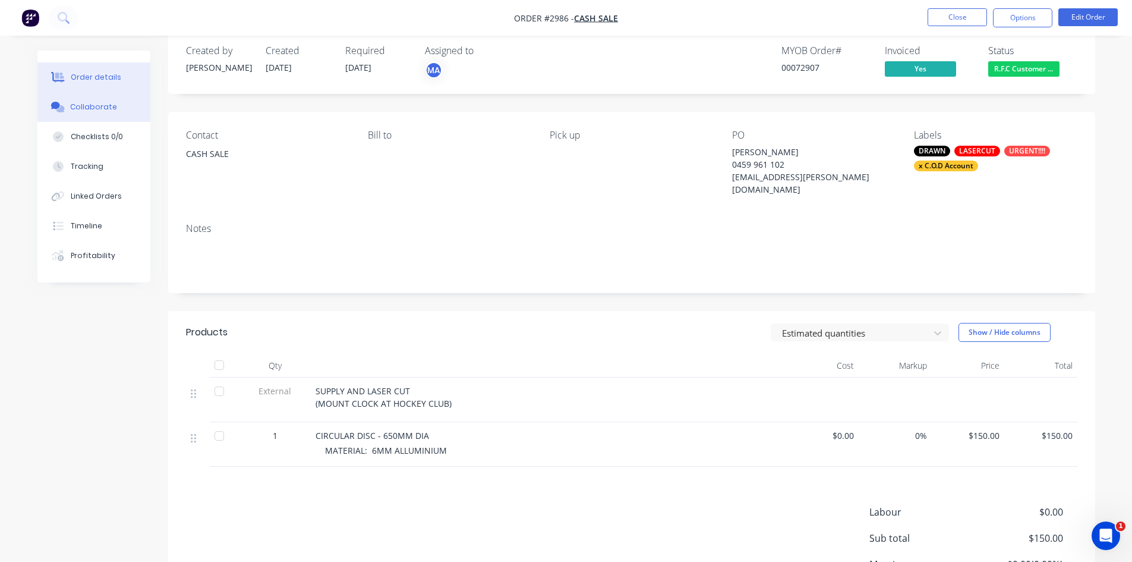
click at [97, 104] on div "Collaborate" at bounding box center [93, 107] width 47 height 11
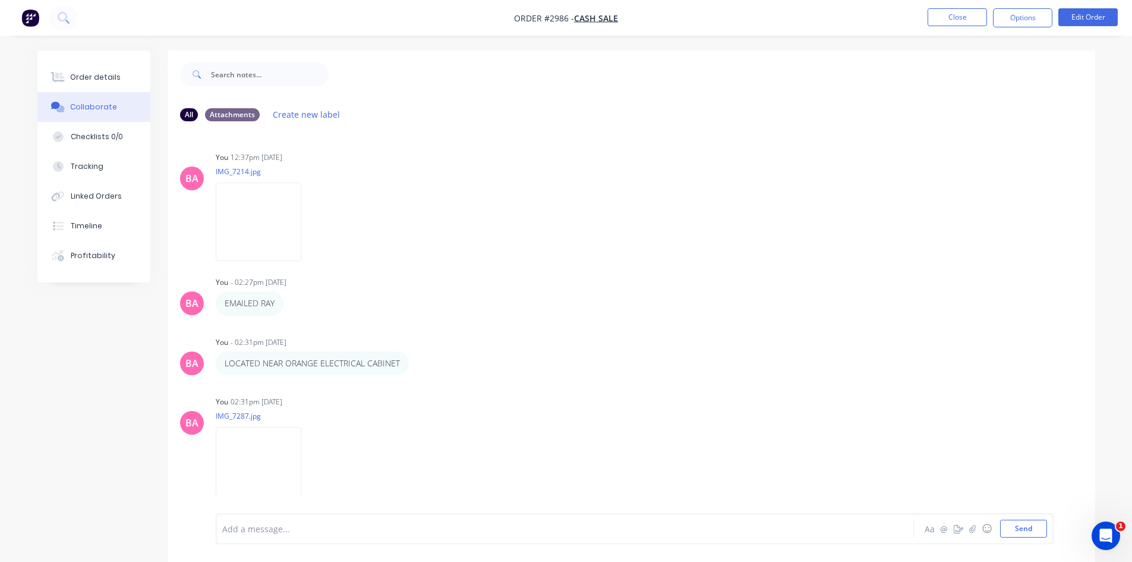
click at [347, 524] on div at bounding box center [532, 529] width 618 height 12
click at [1033, 533] on button "Send" at bounding box center [1024, 529] width 47 height 18
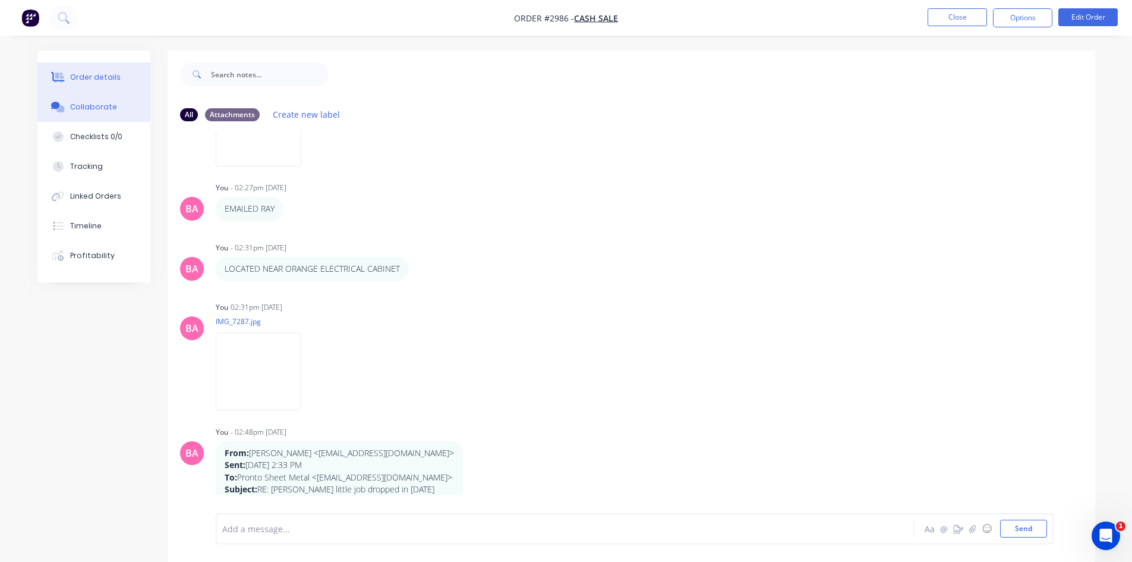
click at [97, 77] on div "Order details" at bounding box center [95, 77] width 51 height 11
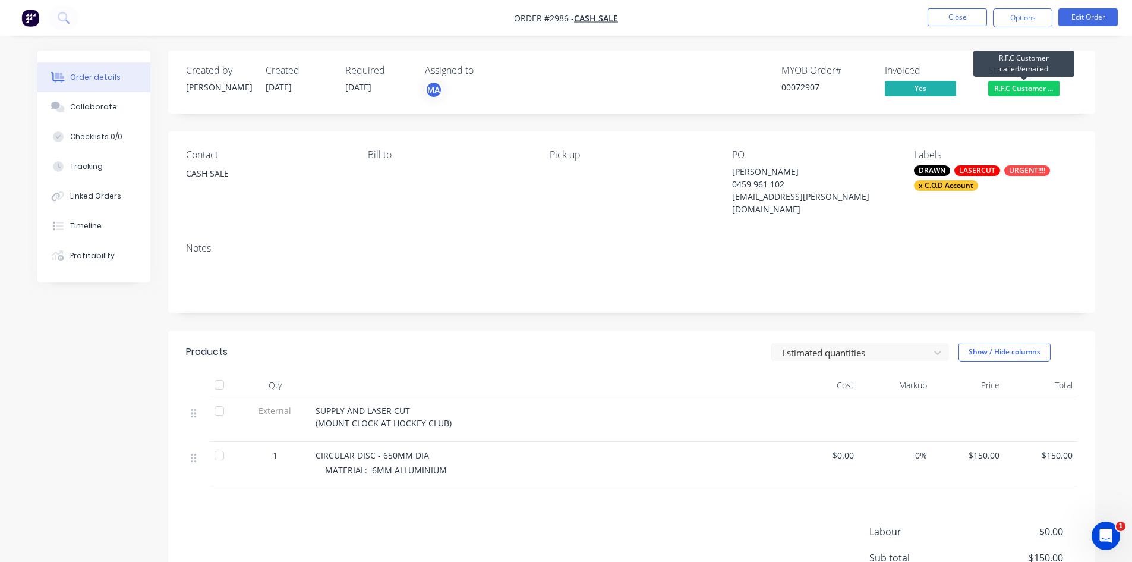
click at [1036, 84] on span "R.F.C Customer ..." at bounding box center [1024, 88] width 71 height 15
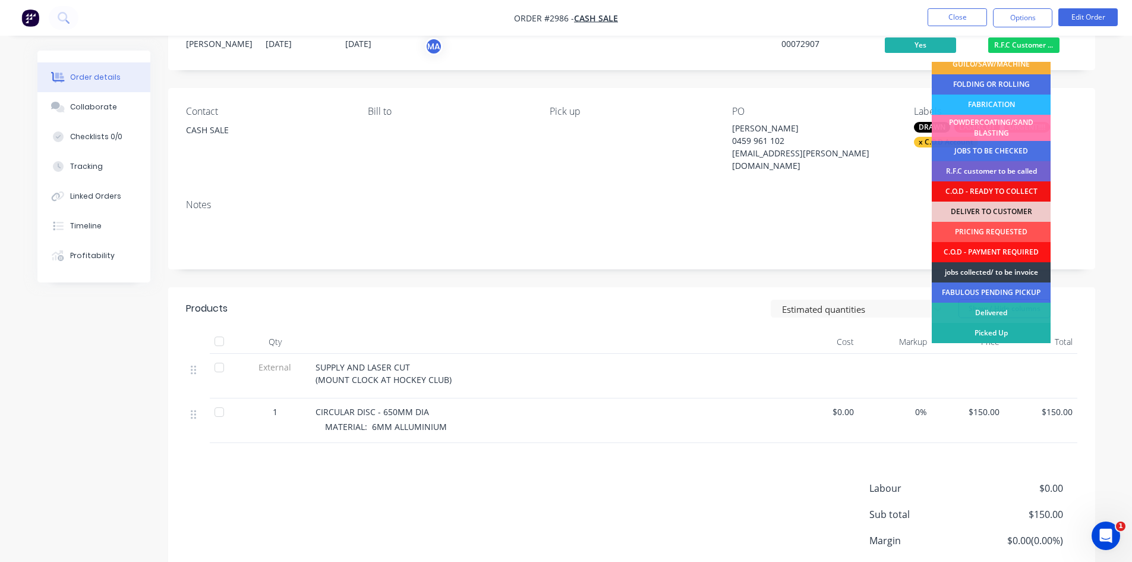
scroll to position [79, 0]
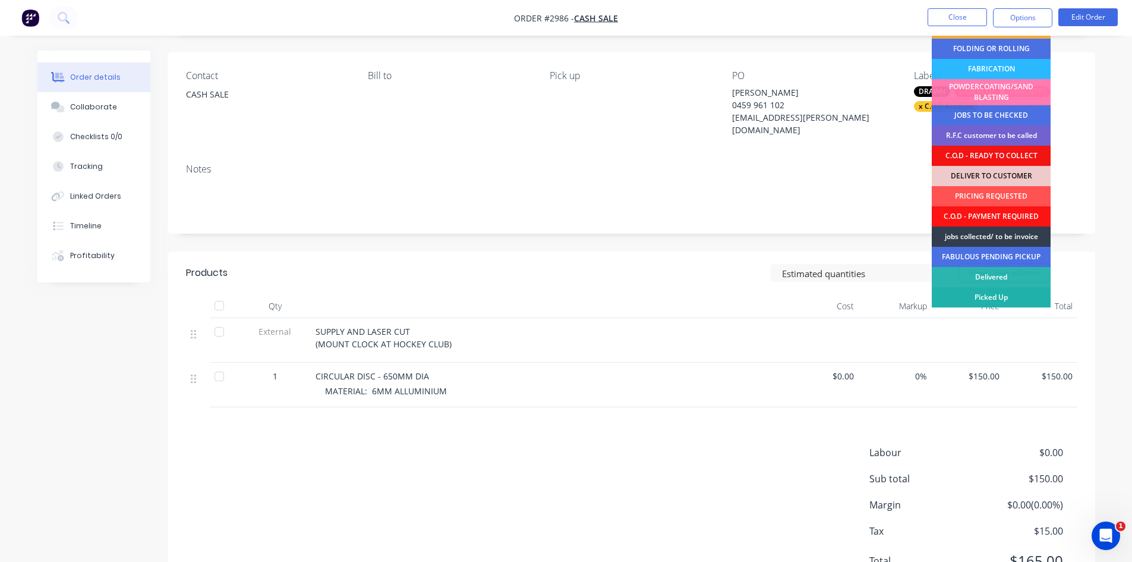
click at [1006, 295] on div "Picked Up" at bounding box center [991, 297] width 119 height 20
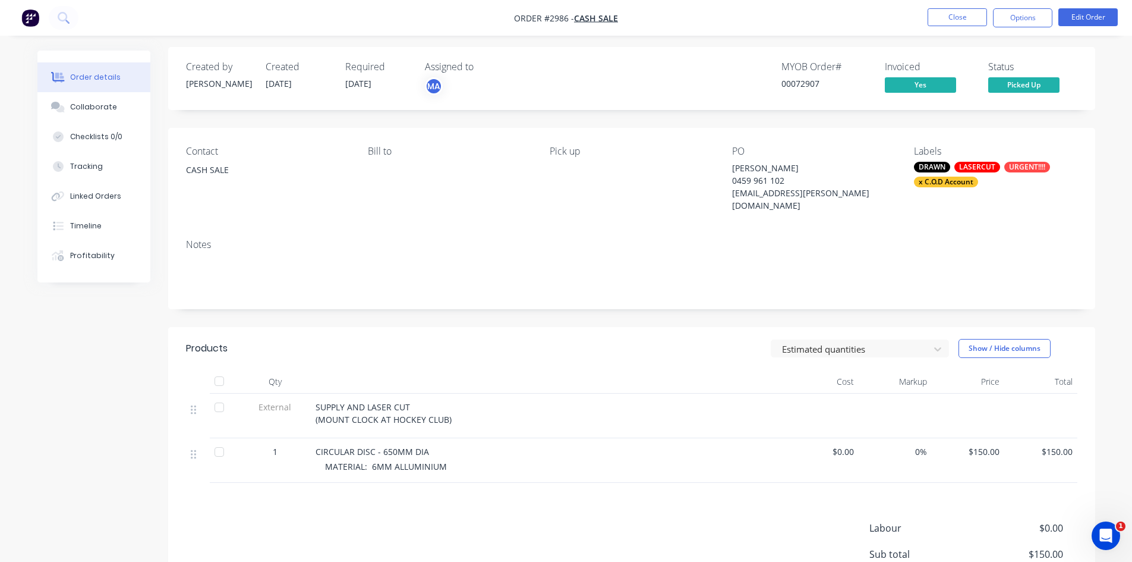
scroll to position [0, 0]
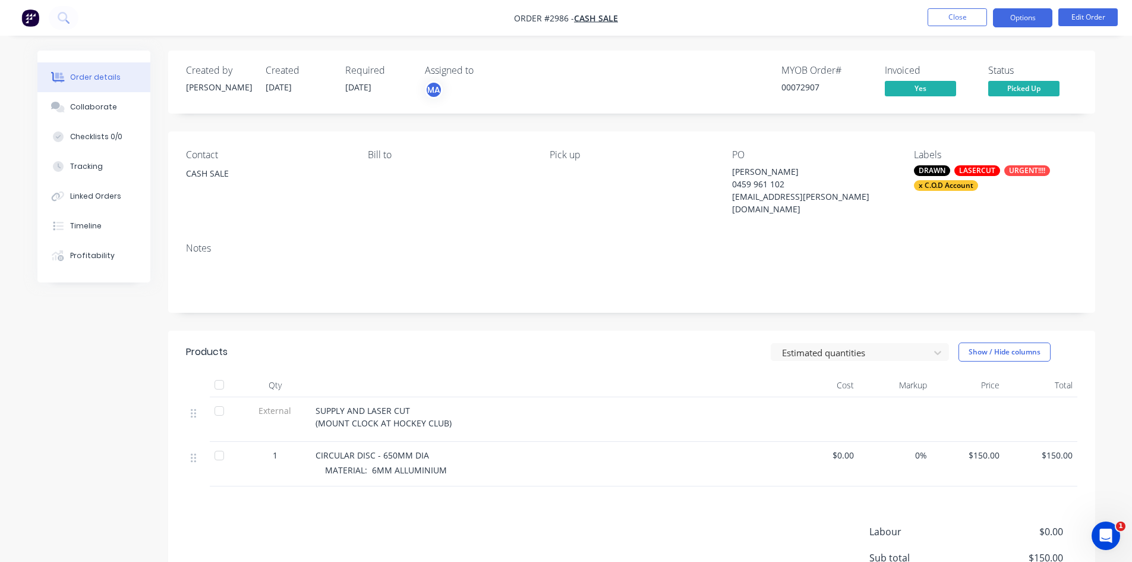
click at [1037, 18] on button "Options" at bounding box center [1022, 17] width 59 height 19
click at [672, 103] on div "Created by Brenda Created 22/09/25 Required 29/09/25 Assigned to MA MYOB Order …" at bounding box center [631, 82] width 927 height 63
click at [1012, 15] on button "Options" at bounding box center [1022, 17] width 59 height 19
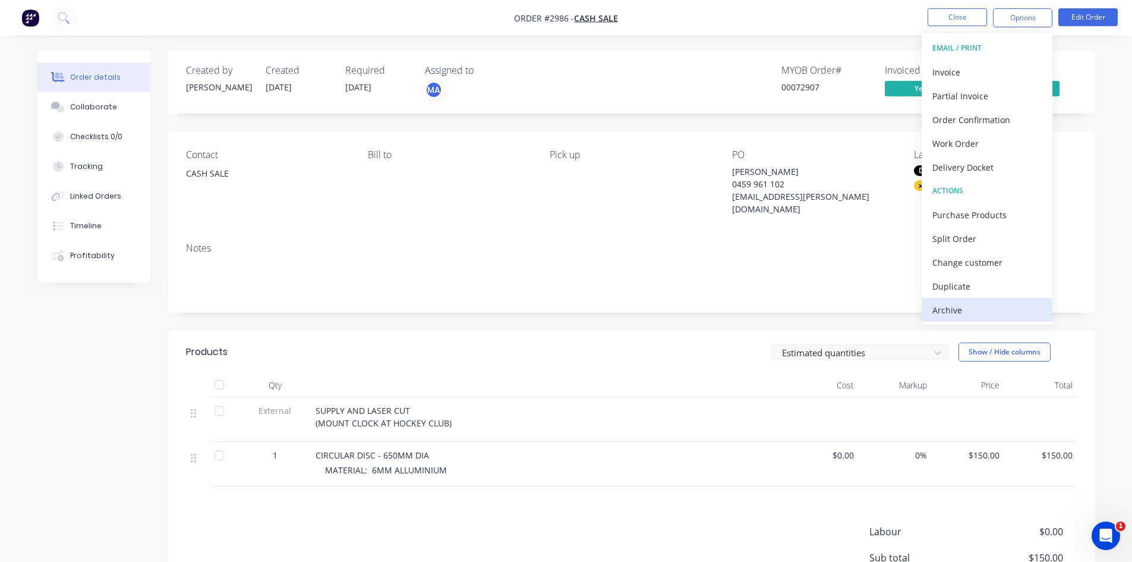
click at [959, 312] on div "Archive" at bounding box center [987, 309] width 109 height 17
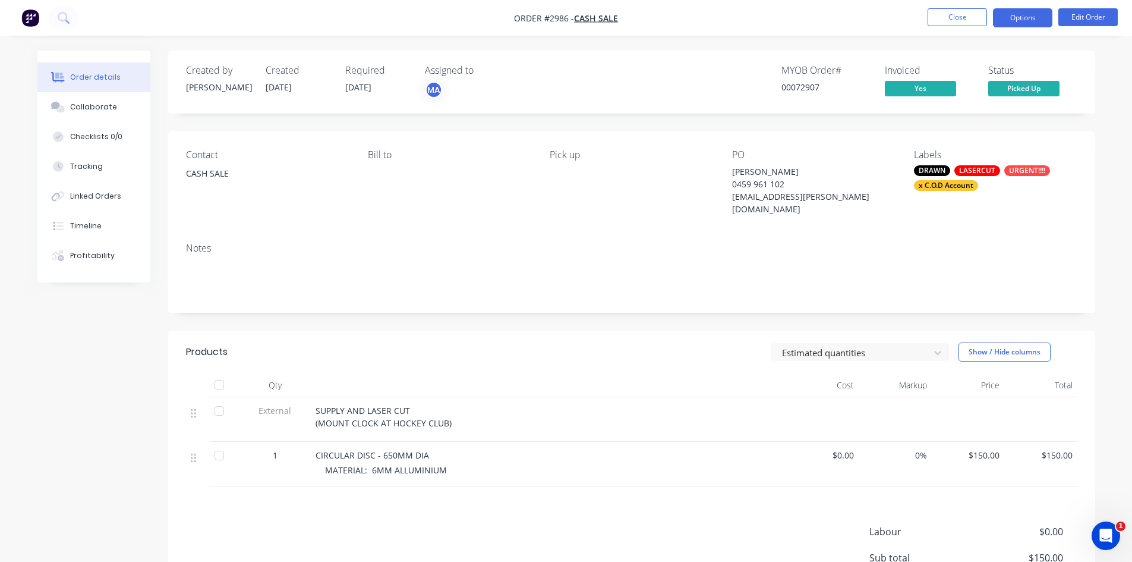
click at [1042, 20] on button "Options" at bounding box center [1022, 17] width 59 height 19
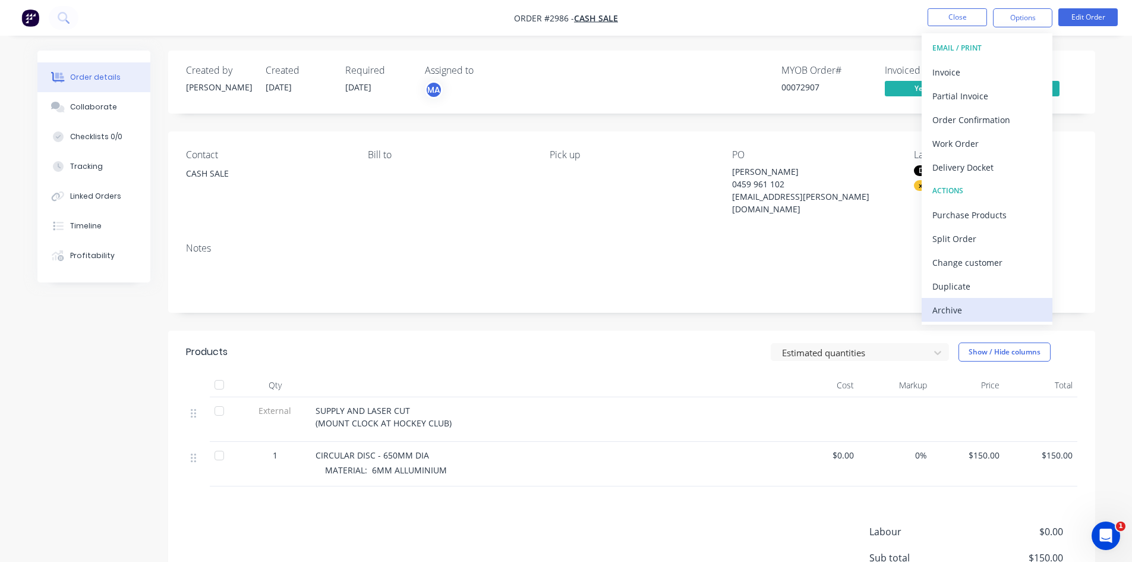
click at [950, 307] on div "Archive" at bounding box center [987, 309] width 109 height 17
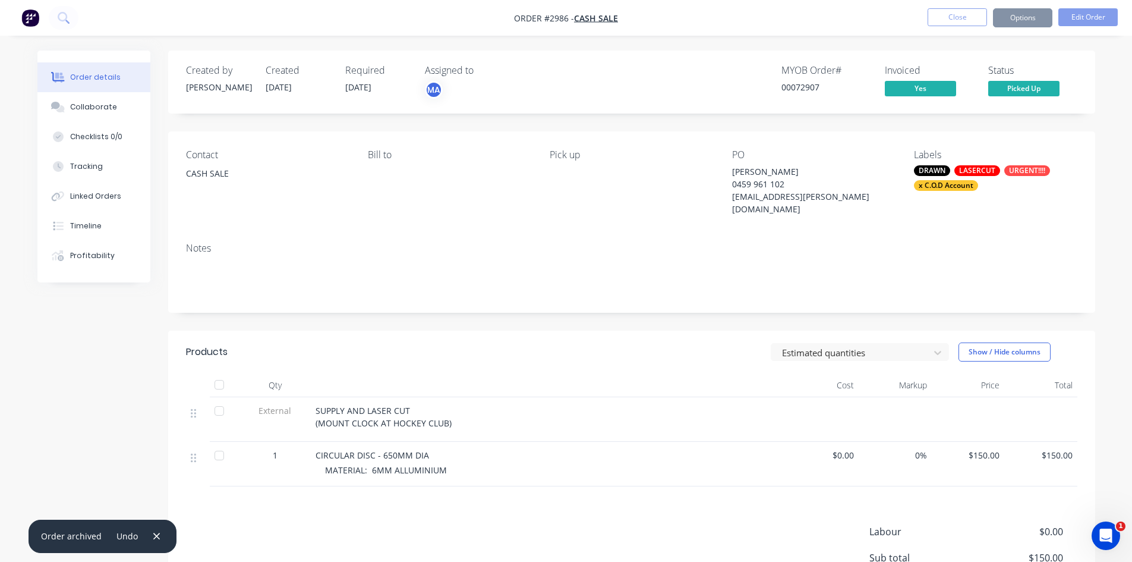
click at [437, 350] on header "Products Estimated quantities Show / Hide columns" at bounding box center [631, 352] width 927 height 43
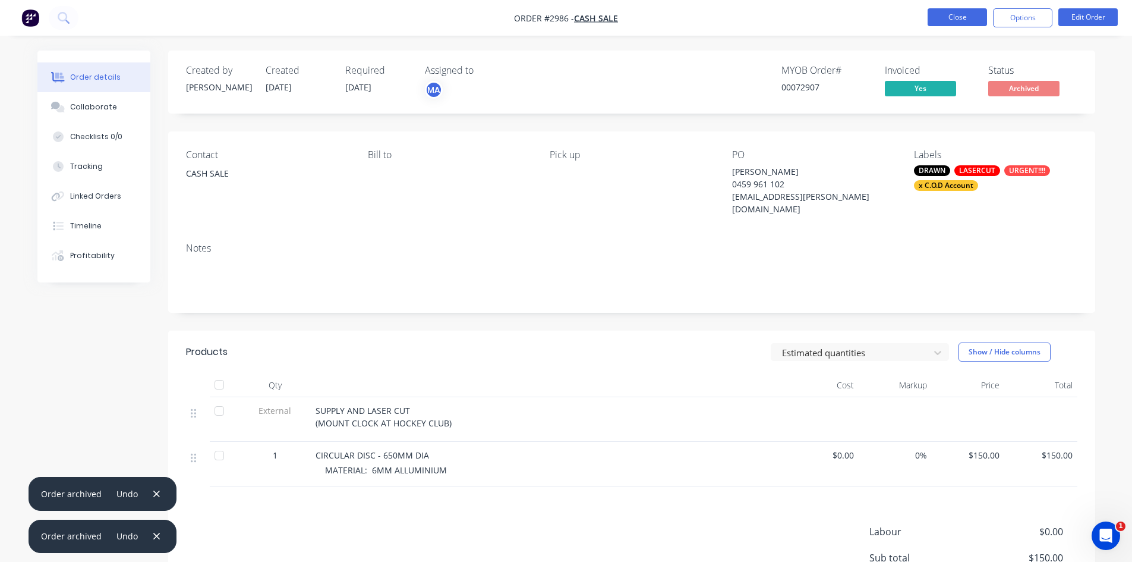
click at [948, 11] on button "Close" at bounding box center [957, 17] width 59 height 18
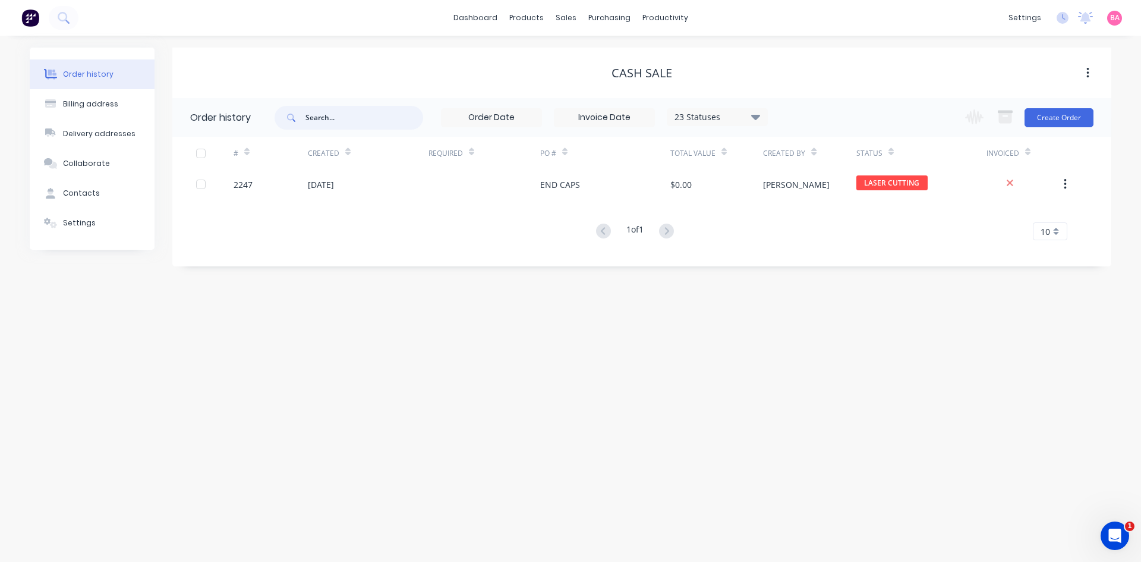
click at [341, 120] on input "text" at bounding box center [365, 118] width 118 height 24
type input "3067"
drag, startPoint x: 338, startPoint y: 113, endPoint x: 222, endPoint y: 111, distance: 115.3
click at [222, 111] on header "Order history 3067 23 Statuses Invoice Status Invoiced Not Invoiced Partial Ord…" at bounding box center [641, 117] width 939 height 39
type input "2714"
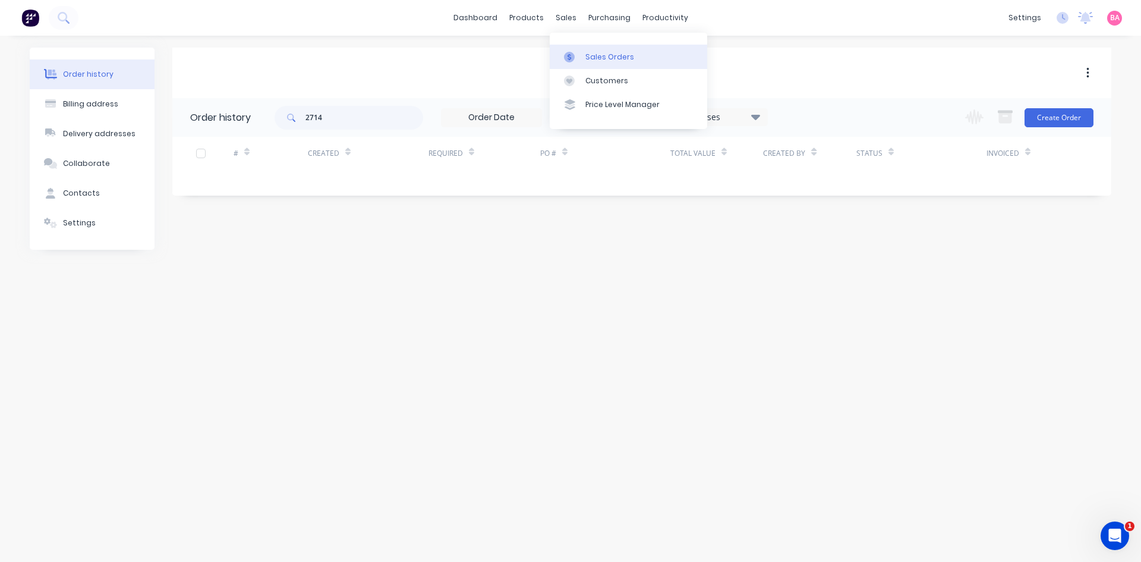
click at [606, 55] on div "Sales Orders" at bounding box center [610, 57] width 49 height 11
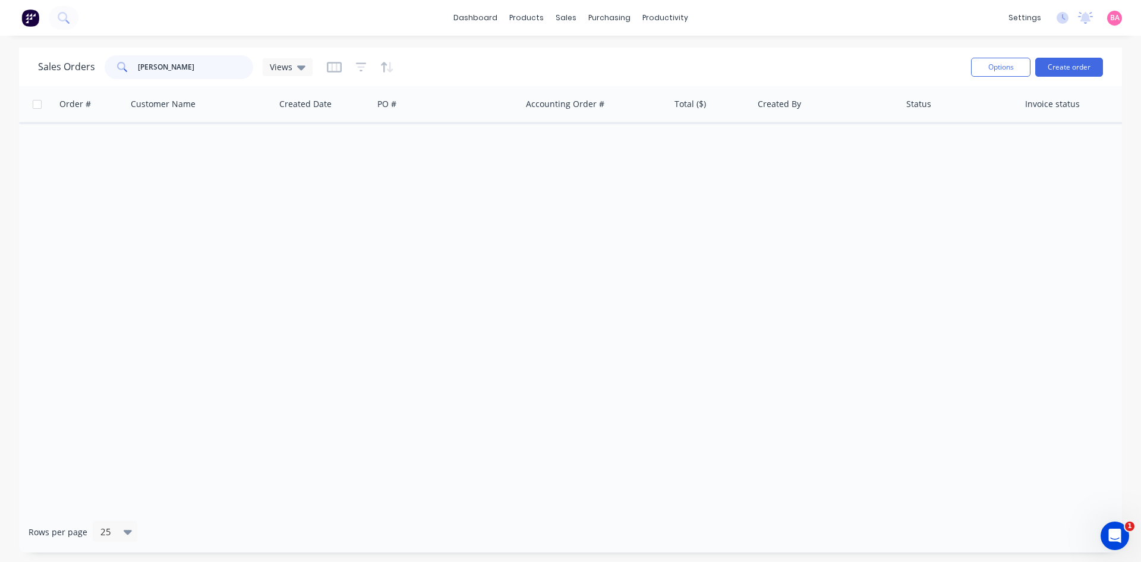
drag, startPoint x: 164, startPoint y: 64, endPoint x: 84, endPoint y: 62, distance: 79.7
click at [91, 64] on div "Sales Orders CAREY Views" at bounding box center [175, 67] width 275 height 24
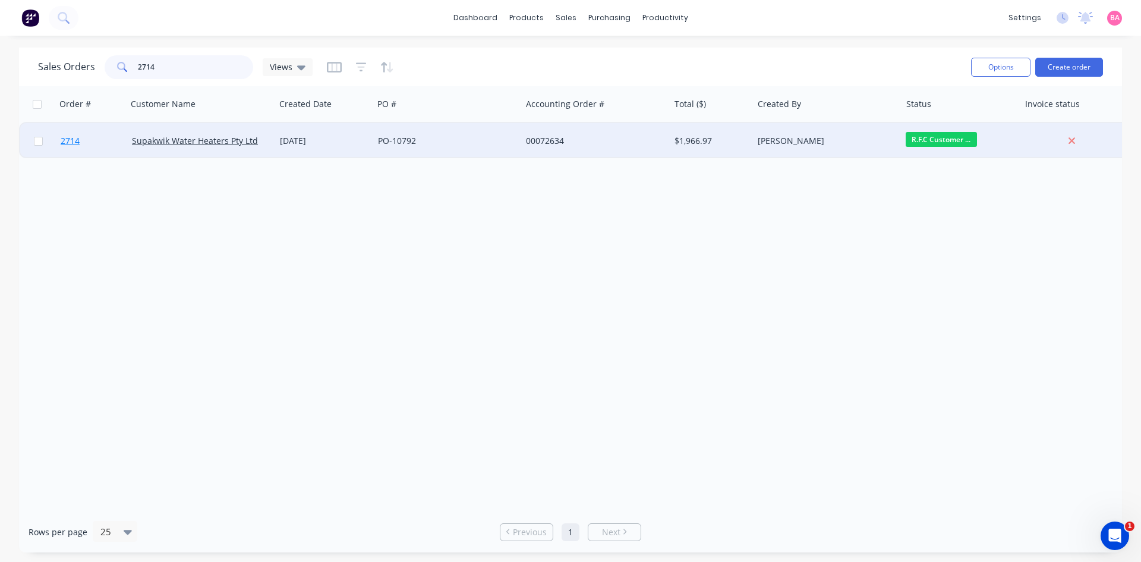
type input "2714"
click at [68, 137] on span "2714" at bounding box center [70, 141] width 19 height 12
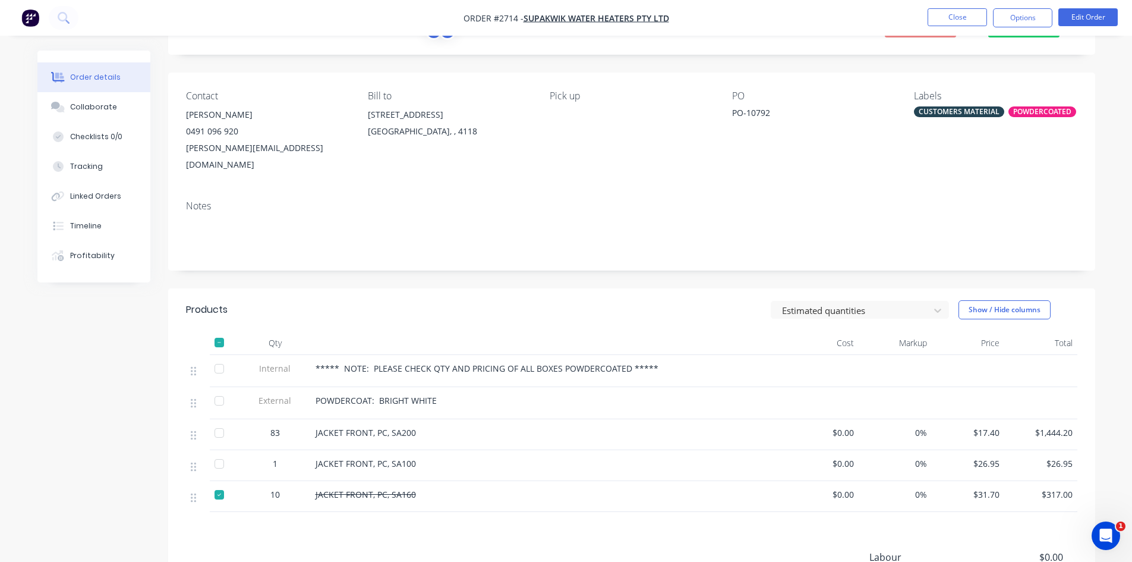
scroll to position [59, 0]
click at [222, 482] on div at bounding box center [219, 494] width 24 height 24
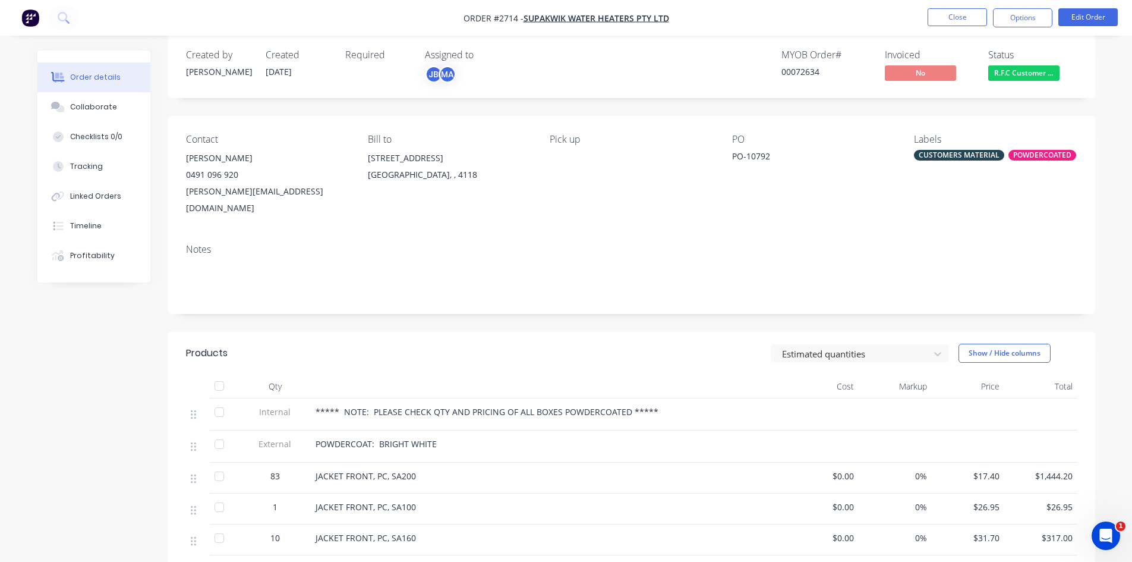
scroll to position [0, 0]
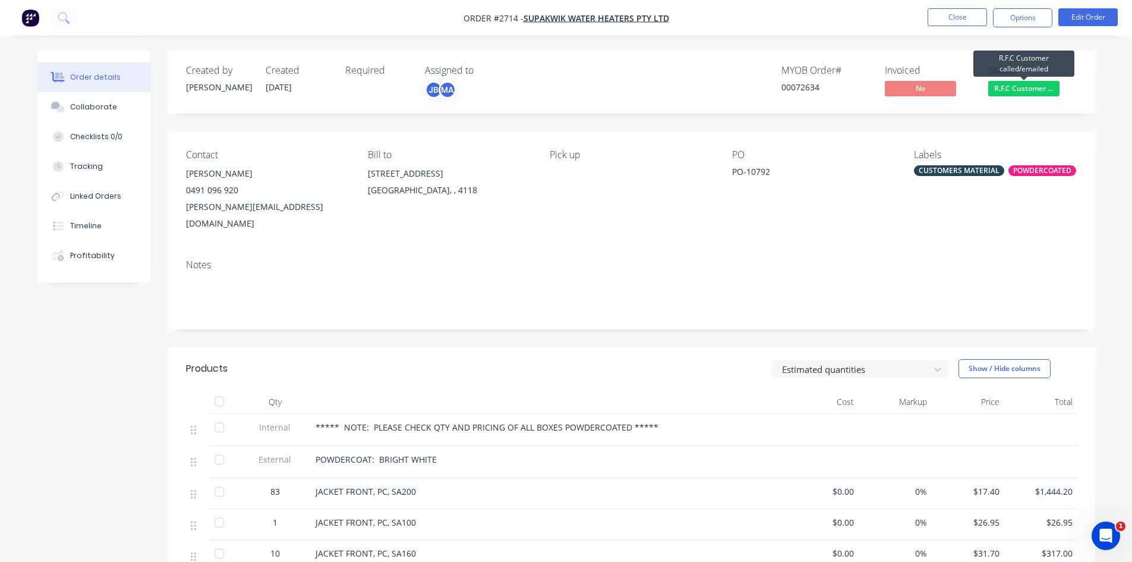
click at [1029, 86] on span "R.F.C Customer ..." at bounding box center [1024, 88] width 71 height 15
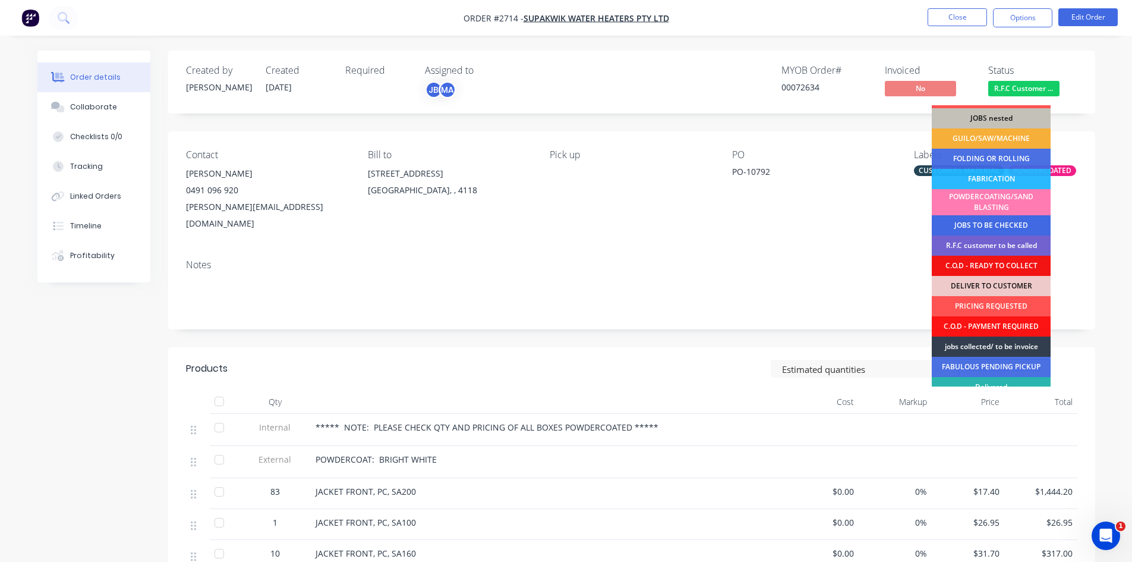
scroll to position [59, 0]
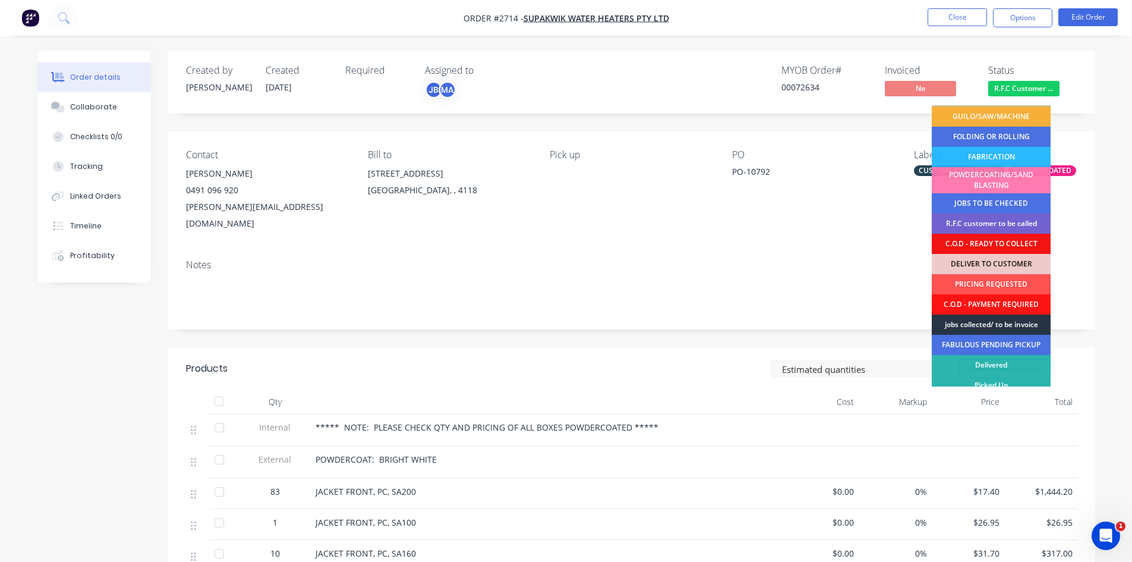
click at [1002, 321] on div "jobs collected/ to be invoice" at bounding box center [991, 324] width 119 height 20
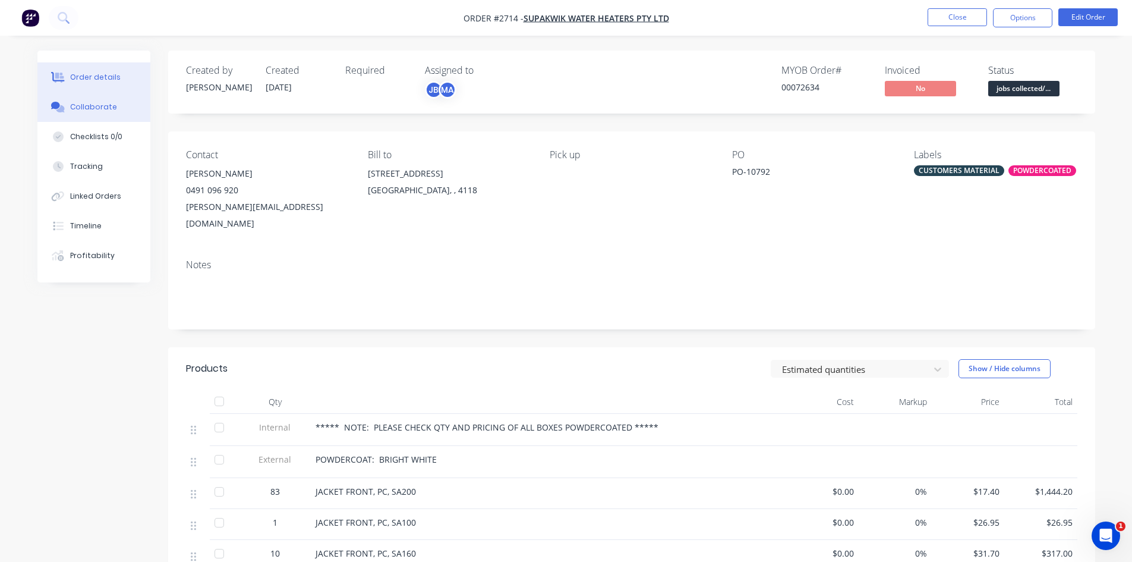
click at [92, 109] on div "Collaborate" at bounding box center [93, 107] width 47 height 11
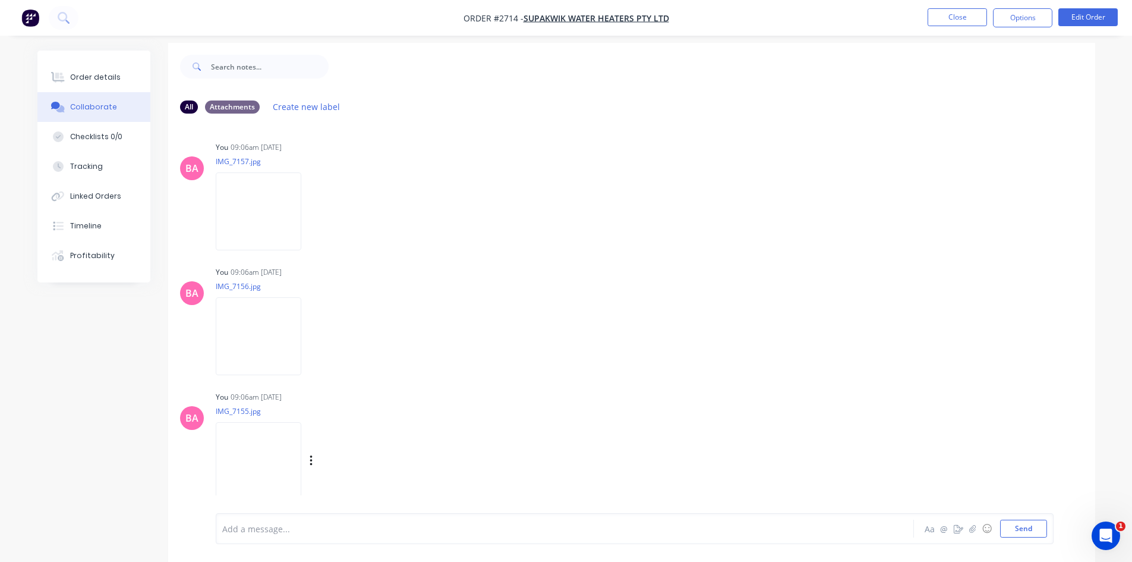
scroll to position [18, 0]
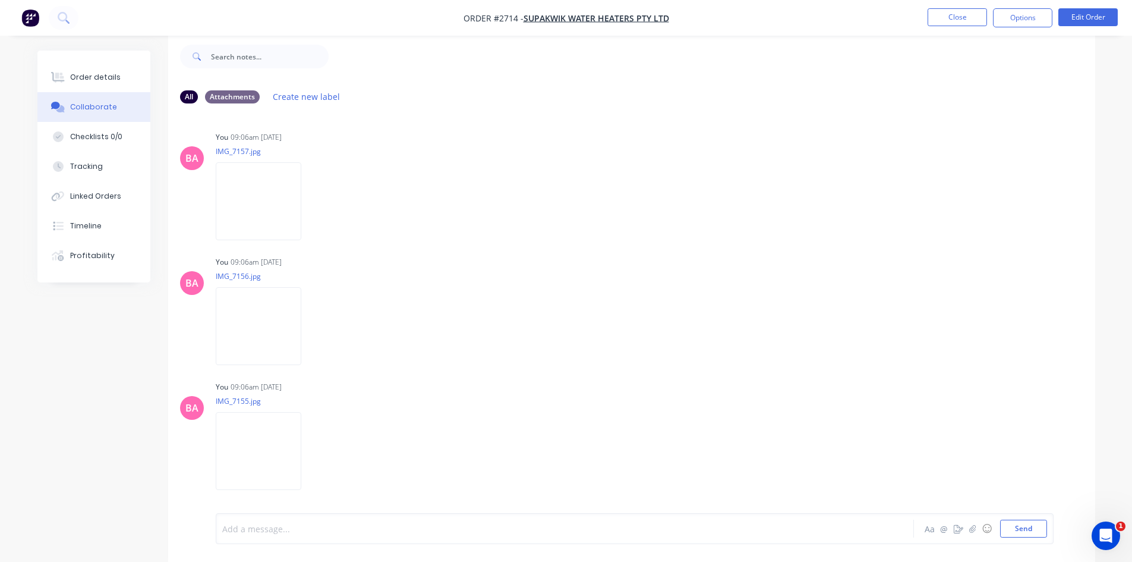
click at [288, 529] on div at bounding box center [532, 529] width 618 height 12
click at [1024, 528] on button "Send" at bounding box center [1024, 529] width 47 height 18
click at [92, 71] on button "Order details" at bounding box center [93, 77] width 113 height 30
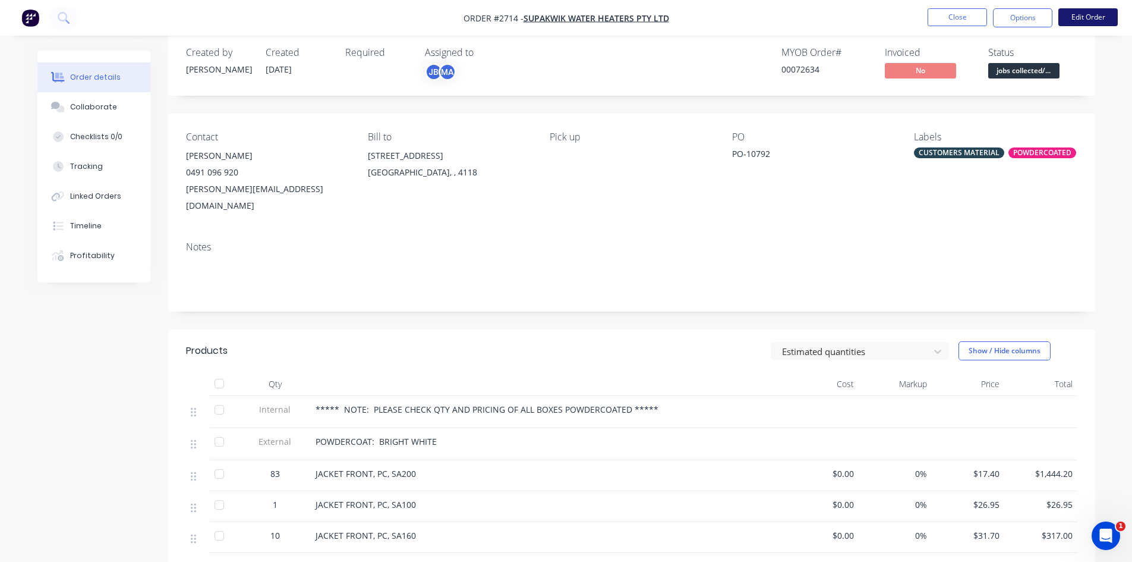
click at [1083, 15] on button "Edit Order" at bounding box center [1088, 17] width 59 height 18
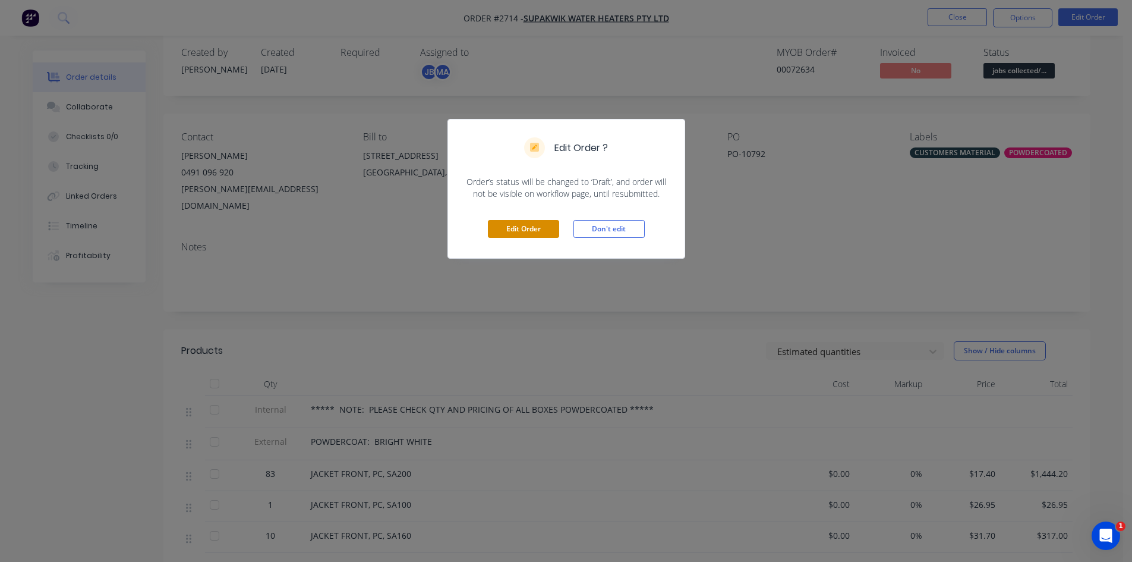
click at [518, 226] on button "Edit Order" at bounding box center [523, 229] width 71 height 18
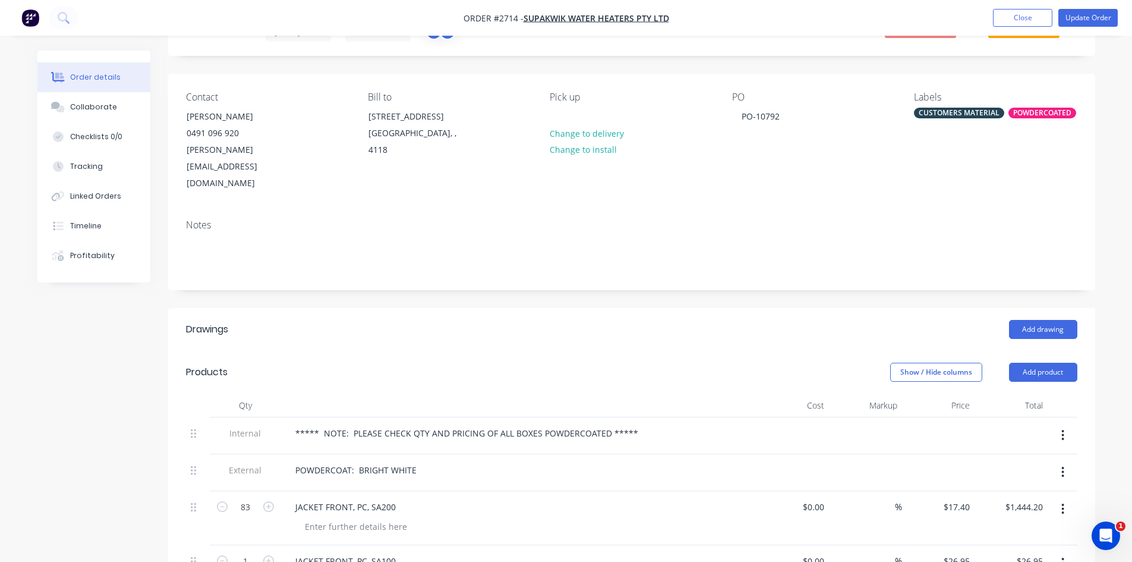
scroll to position [59, 0]
click at [1046, 361] on button "Add product" at bounding box center [1043, 370] width 68 height 19
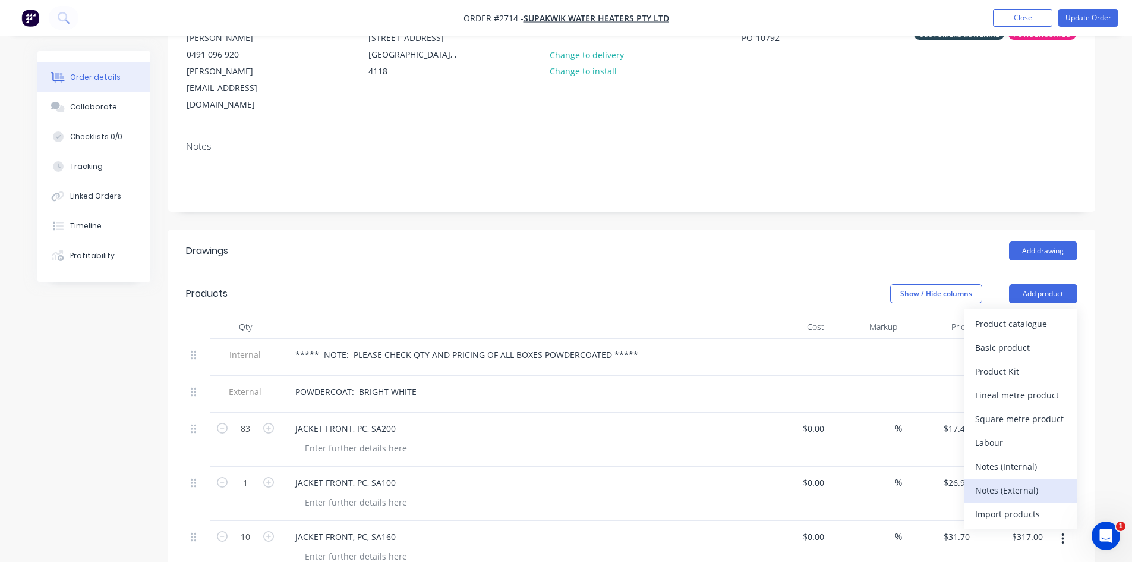
scroll to position [139, 0]
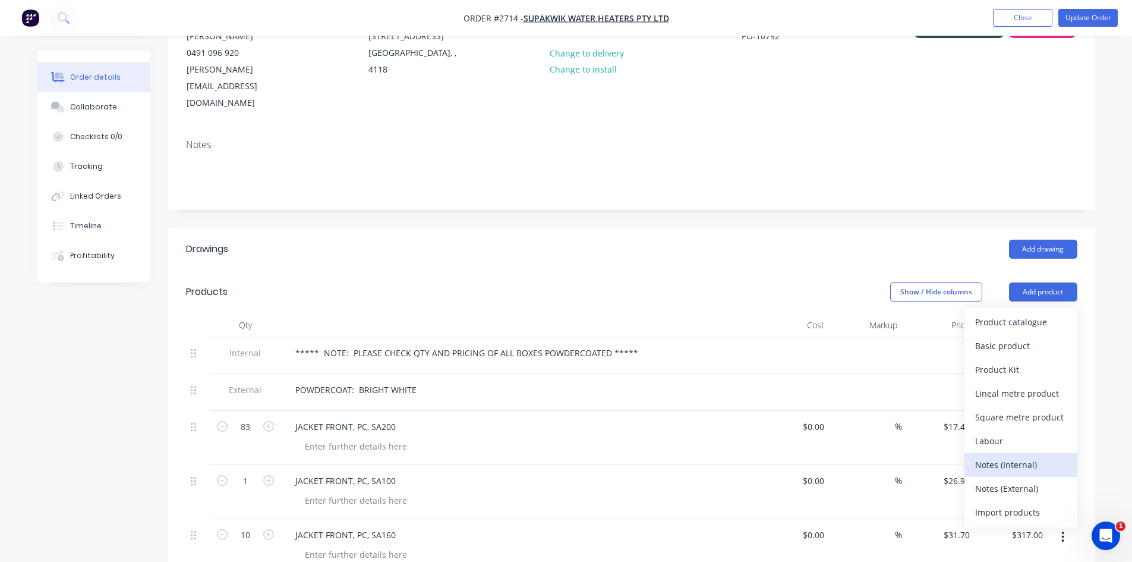
click at [1011, 456] on div "Notes (Internal)" at bounding box center [1022, 464] width 92 height 17
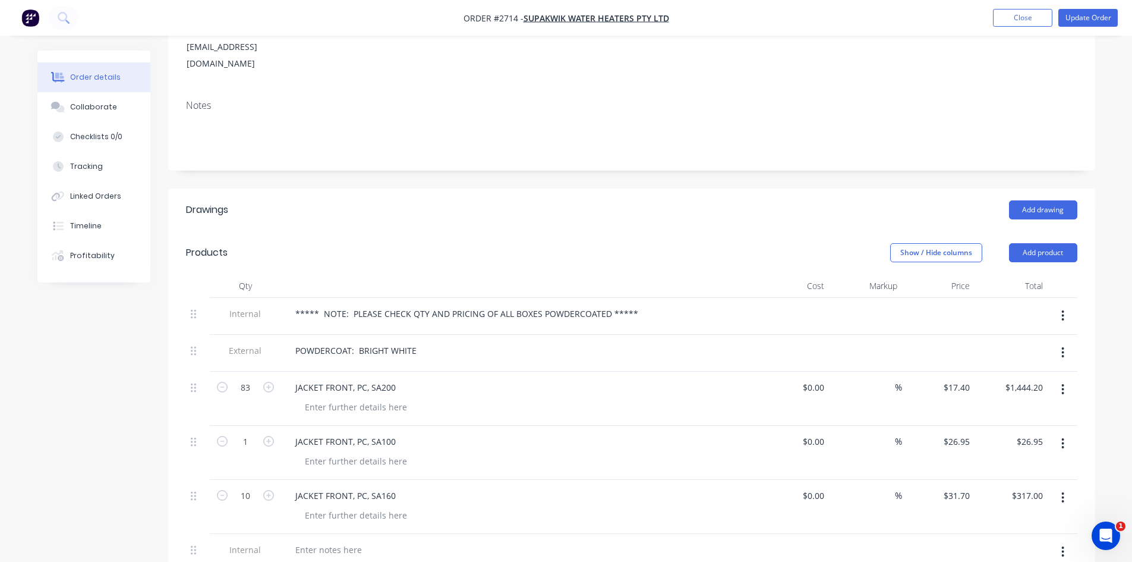
scroll to position [178, 0]
click at [349, 540] on div at bounding box center [329, 548] width 86 height 17
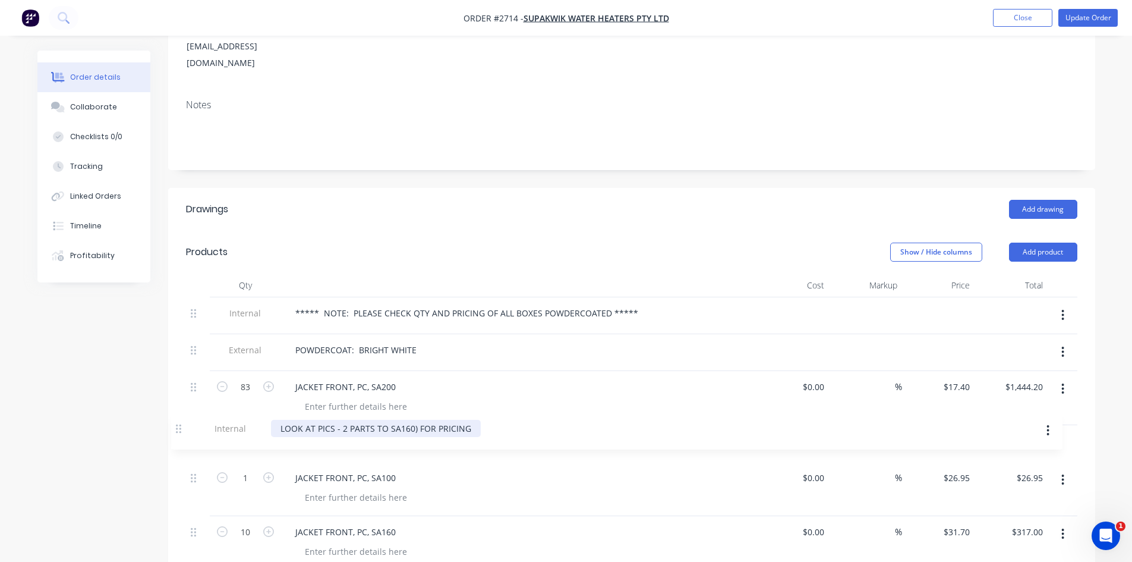
scroll to position [185, 0]
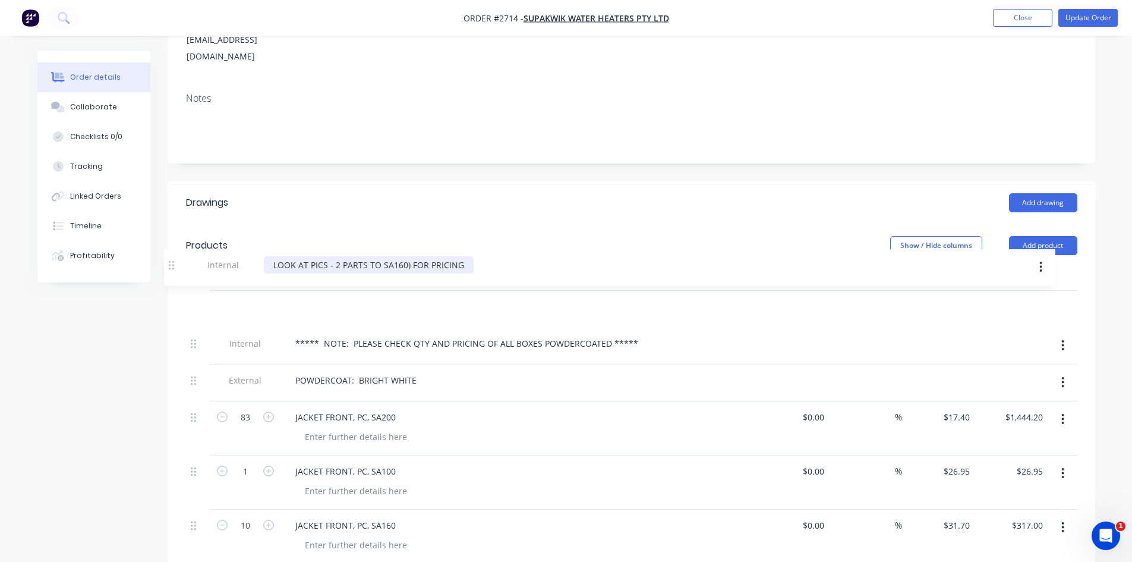
drag, startPoint x: 192, startPoint y: 519, endPoint x: 172, endPoint y: 260, distance: 260.0
click at [172, 267] on div "Qty Cost Markup Price Total Internal ***** NOTE: PLEASE CHECK QTY AND PRICING O…" at bounding box center [631, 434] width 927 height 335
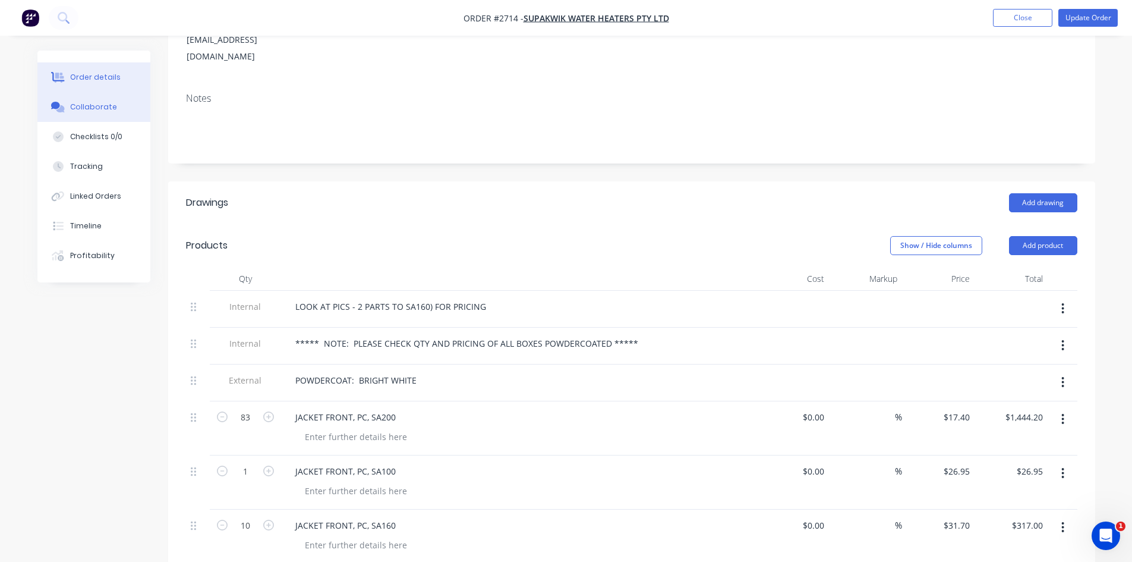
click at [81, 98] on button "Collaborate" at bounding box center [93, 107] width 113 height 30
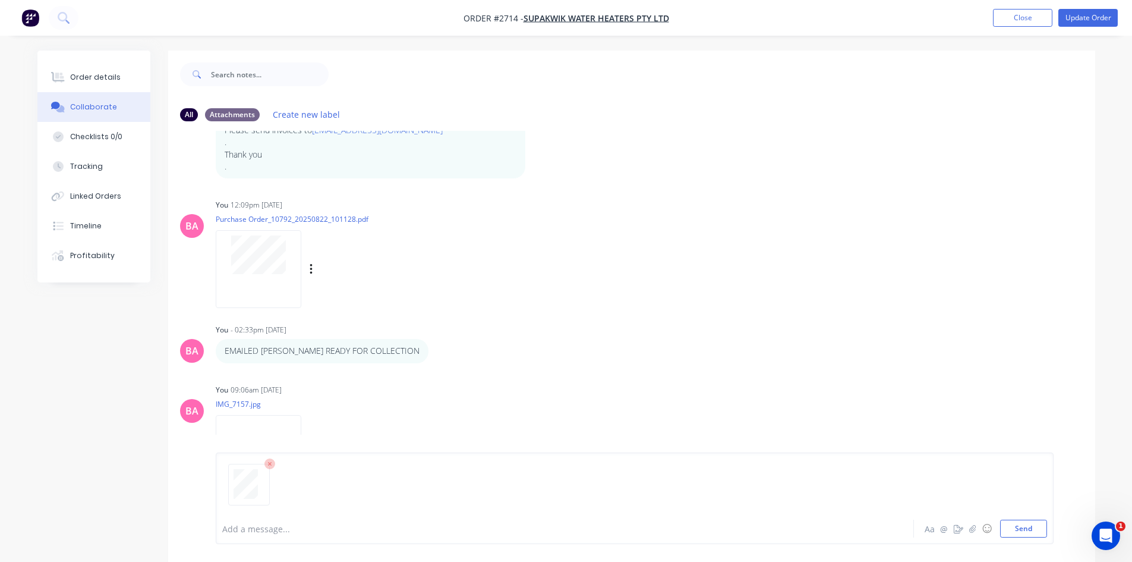
scroll to position [159, 0]
click at [92, 79] on div "Order details" at bounding box center [95, 77] width 51 height 11
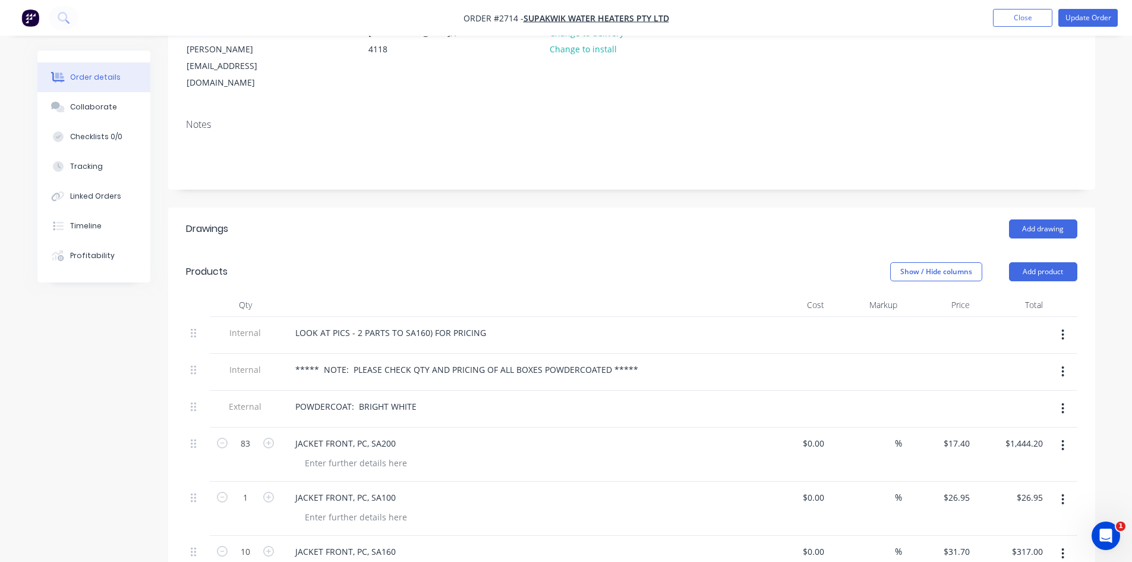
scroll to position [198, 0]
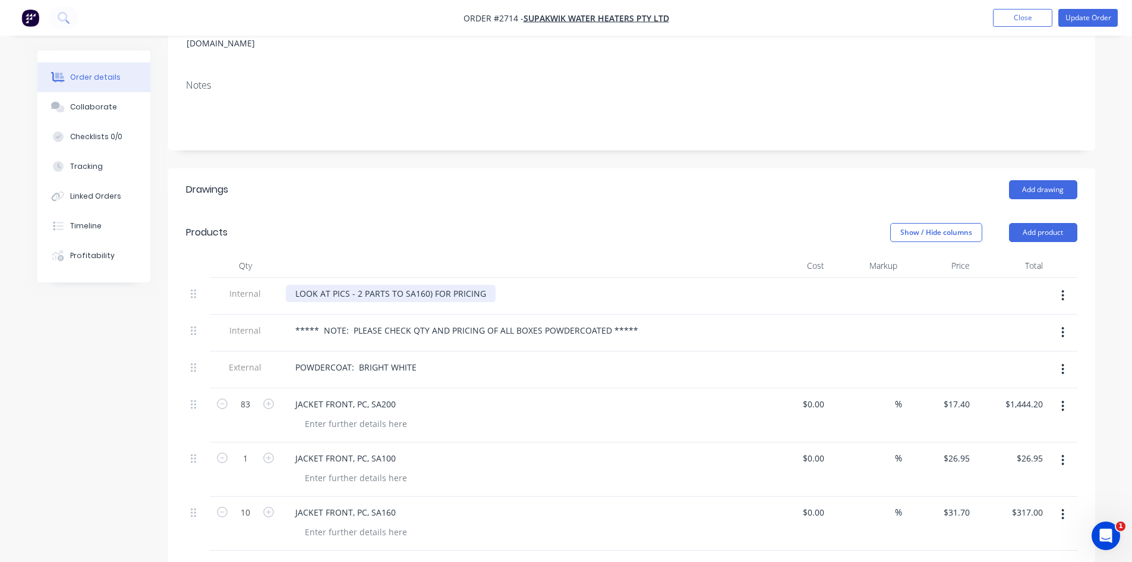
click at [485, 285] on div "LOOK AT PICS - 2 PARTS TO SA160) FOR PRICING" at bounding box center [391, 293] width 210 height 17
click at [1077, 12] on button "Update Order" at bounding box center [1088, 18] width 59 height 18
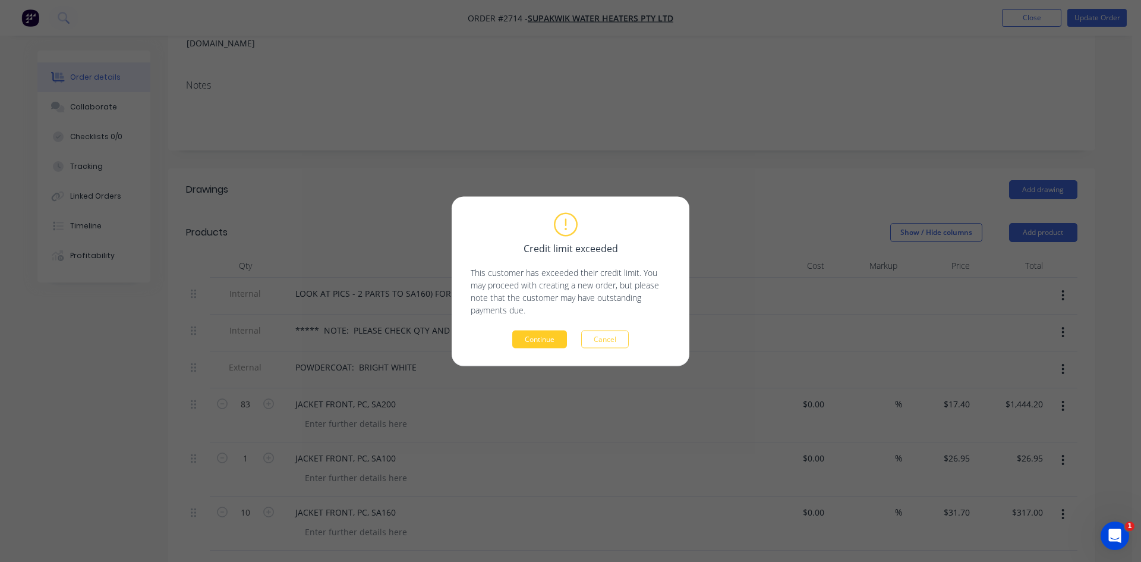
click at [531, 336] on button "Continue" at bounding box center [539, 339] width 55 height 18
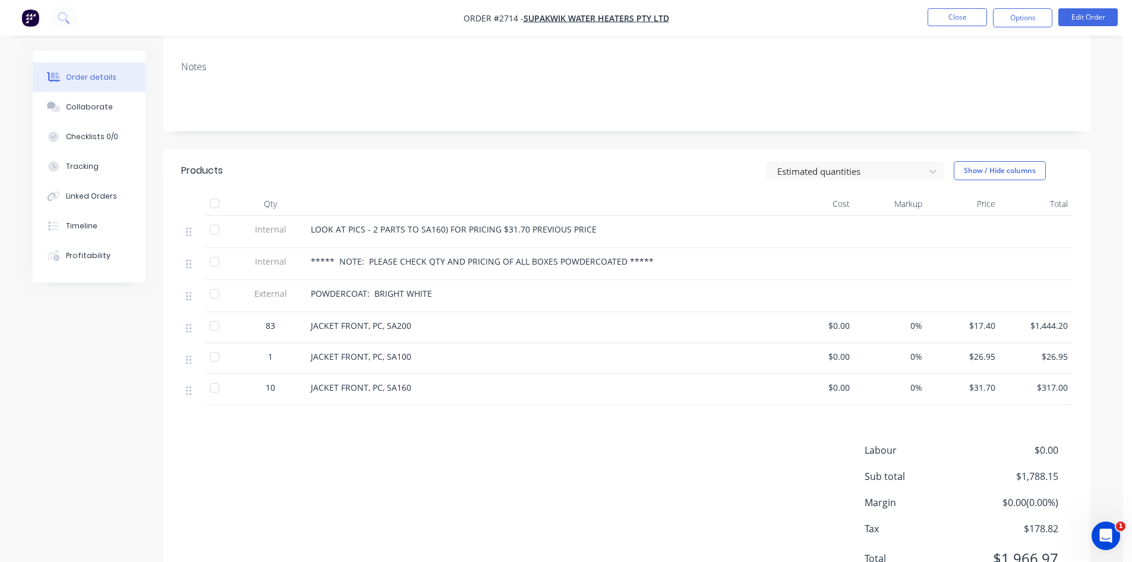
click at [595, 223] on div "LOOK AT PICS - 2 PARTS TO SA160) FOR PRICING $31.70 PREVIOUS PRICE" at bounding box center [544, 229] width 466 height 12
click at [593, 223] on div "LOOK AT PICS - 2 PARTS TO SA160) FOR PRICING $31.70 PREVIOUS PRICE" at bounding box center [544, 229] width 466 height 12
click at [1094, 16] on button "Edit Order" at bounding box center [1088, 17] width 59 height 18
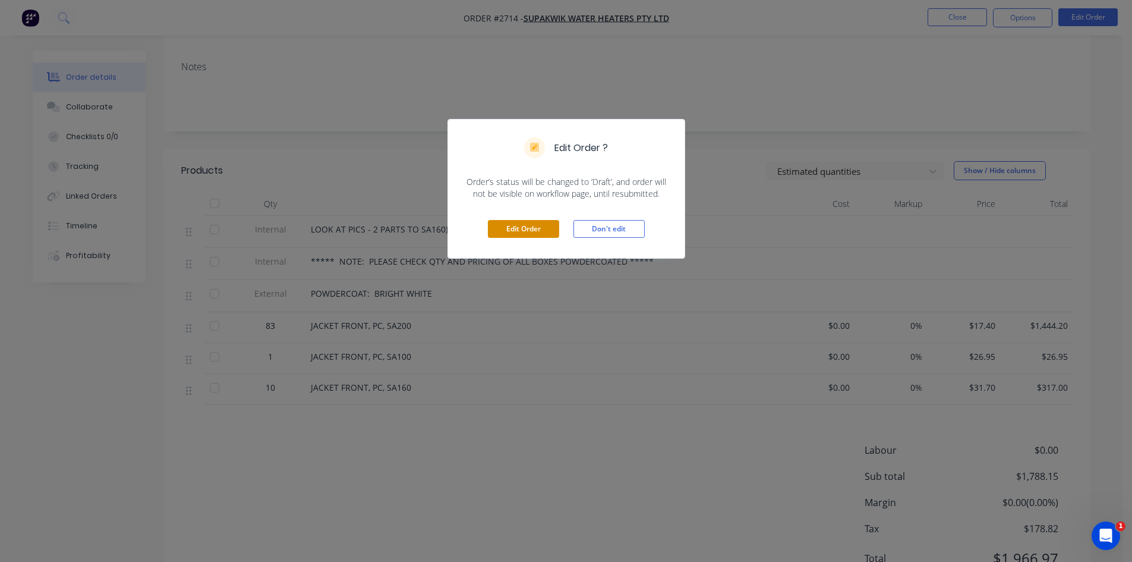
click at [538, 227] on button "Edit Order" at bounding box center [523, 229] width 71 height 18
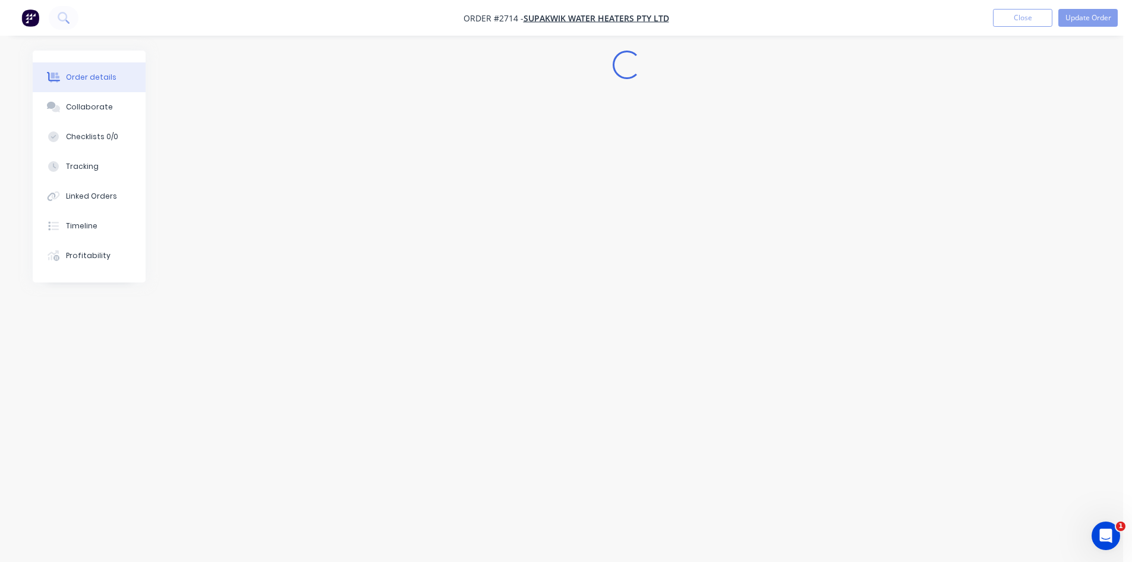
scroll to position [0, 0]
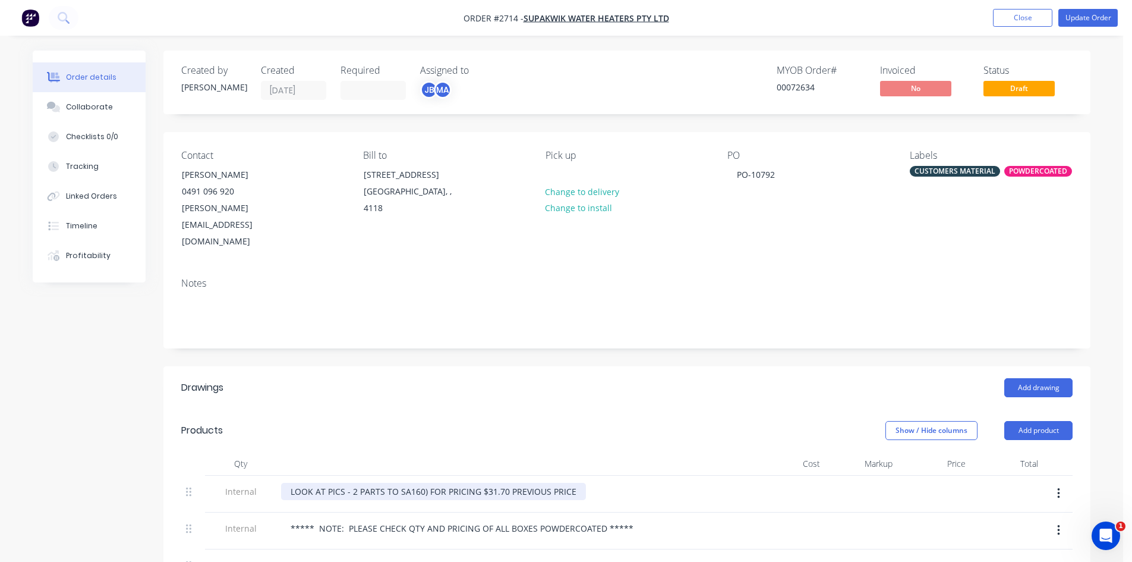
click at [579, 483] on div "LOOK AT PICS - 2 PARTS TO SA160) FOR PRICING $31.70 PREVIOUS PRICE" at bounding box center [433, 491] width 305 height 17
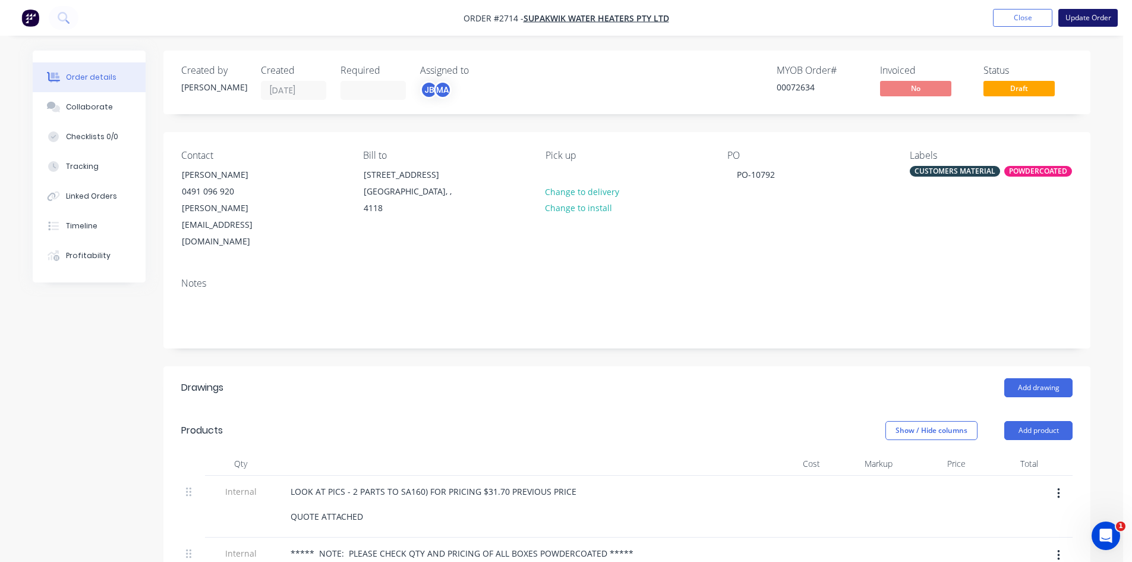
click at [1084, 21] on button "Update Order" at bounding box center [1088, 18] width 59 height 18
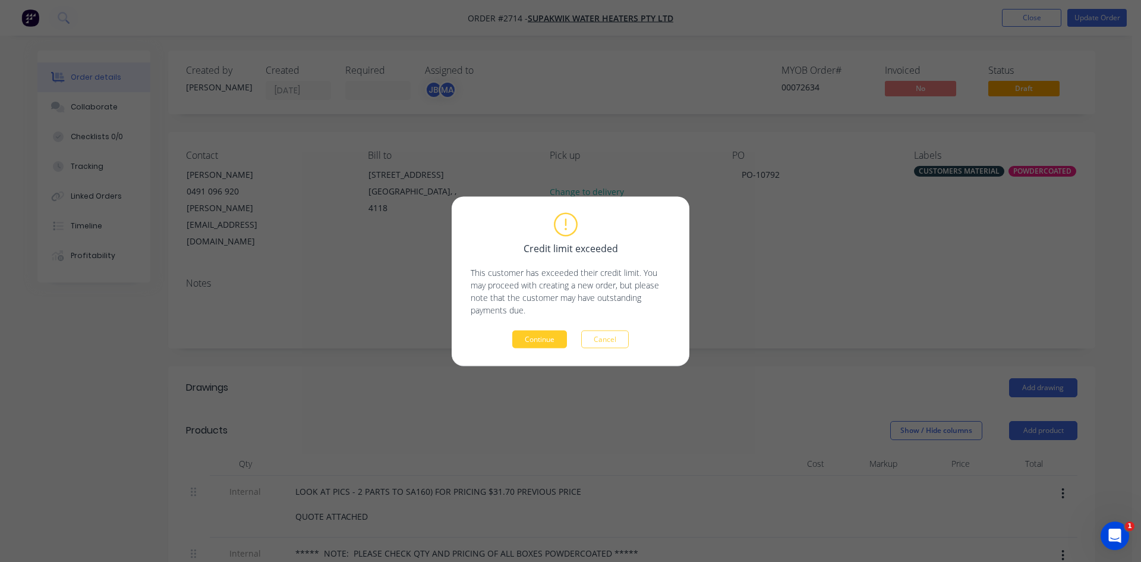
click at [536, 342] on button "Continue" at bounding box center [539, 339] width 55 height 18
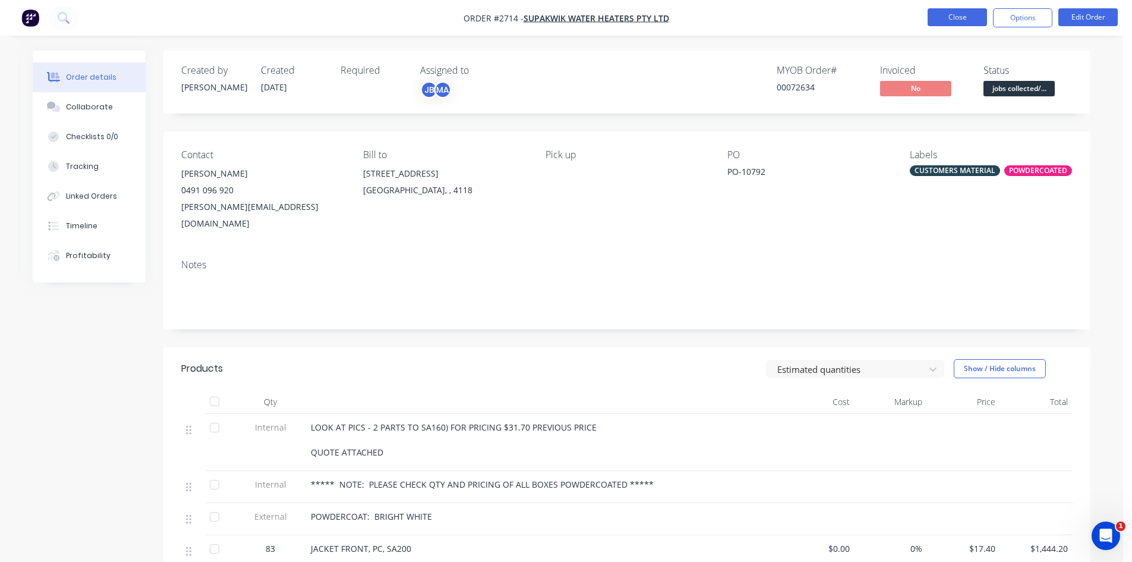
click at [950, 16] on button "Close" at bounding box center [957, 17] width 59 height 18
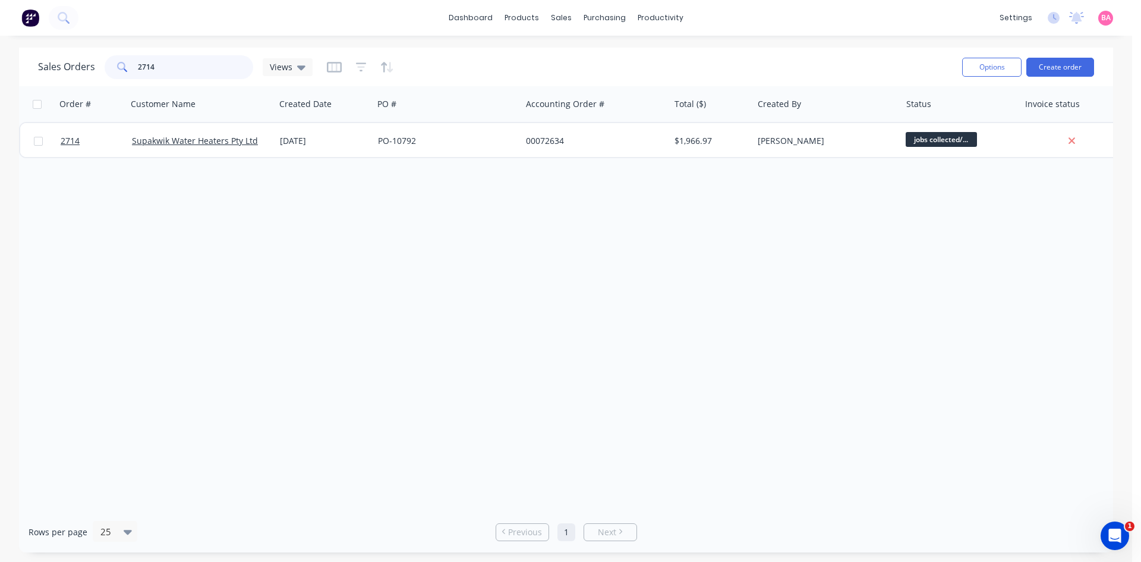
drag, startPoint x: 156, startPoint y: 67, endPoint x: 119, endPoint y: 65, distance: 36.3
click at [119, 65] on div "2714" at bounding box center [179, 67] width 149 height 24
type input "2094"
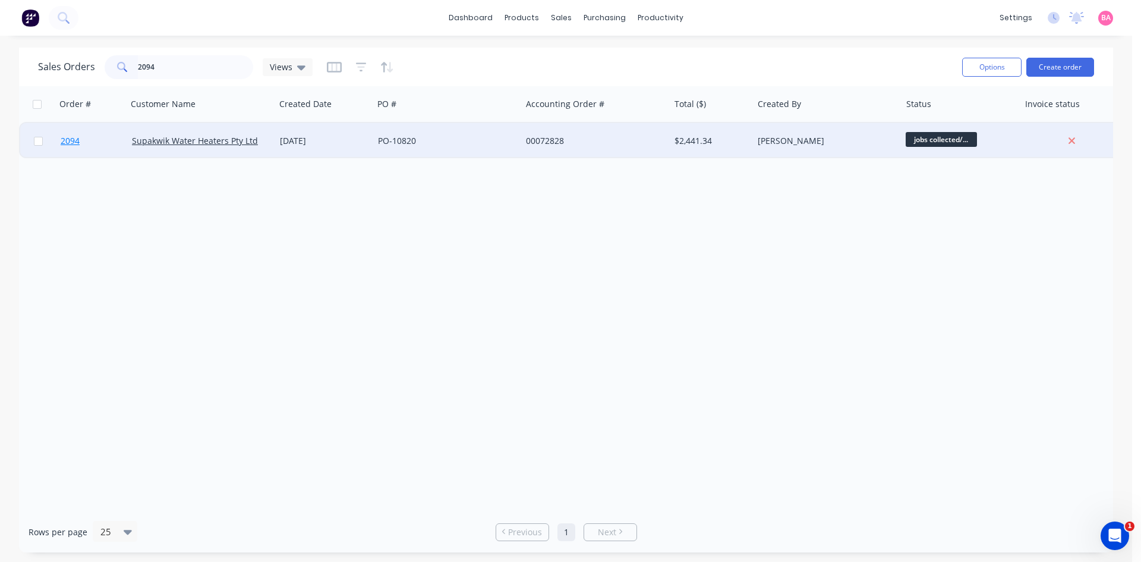
click at [67, 138] on span "2094" at bounding box center [70, 141] width 19 height 12
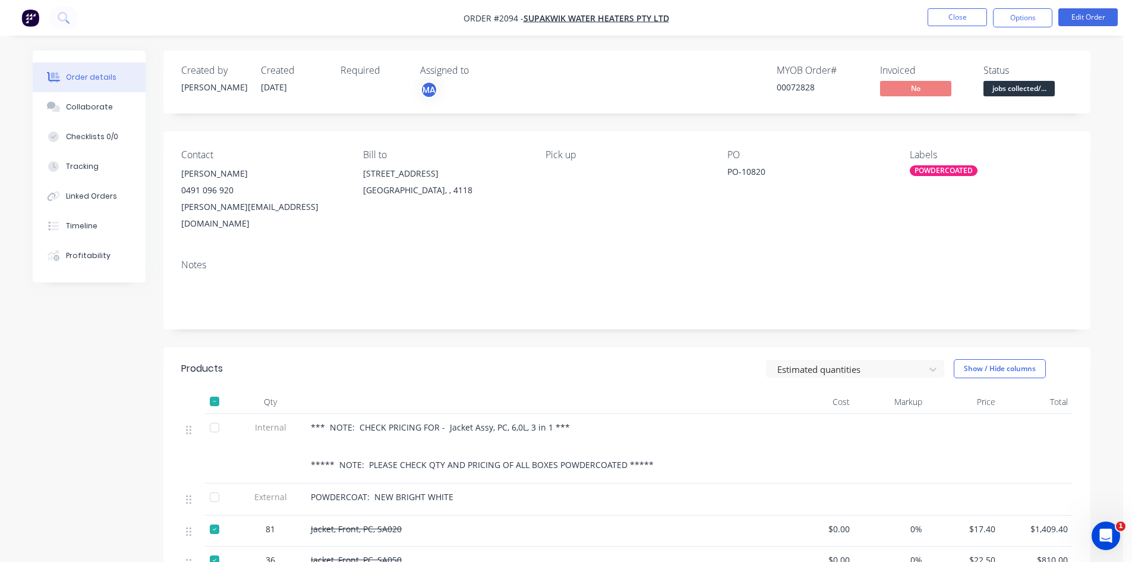
click at [213, 517] on div at bounding box center [215, 529] width 24 height 24
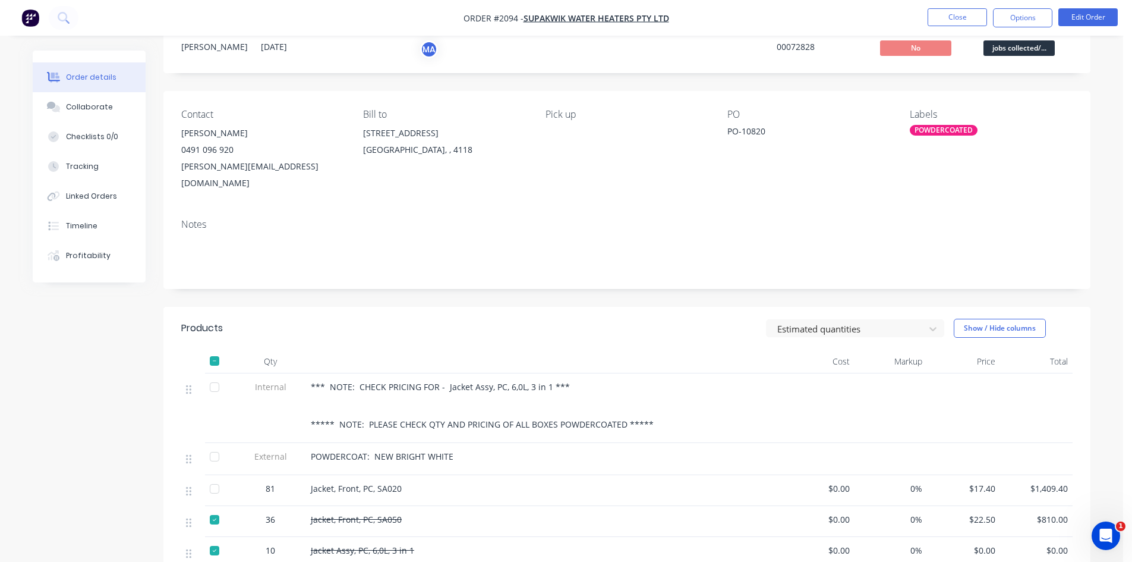
scroll to position [59, 0]
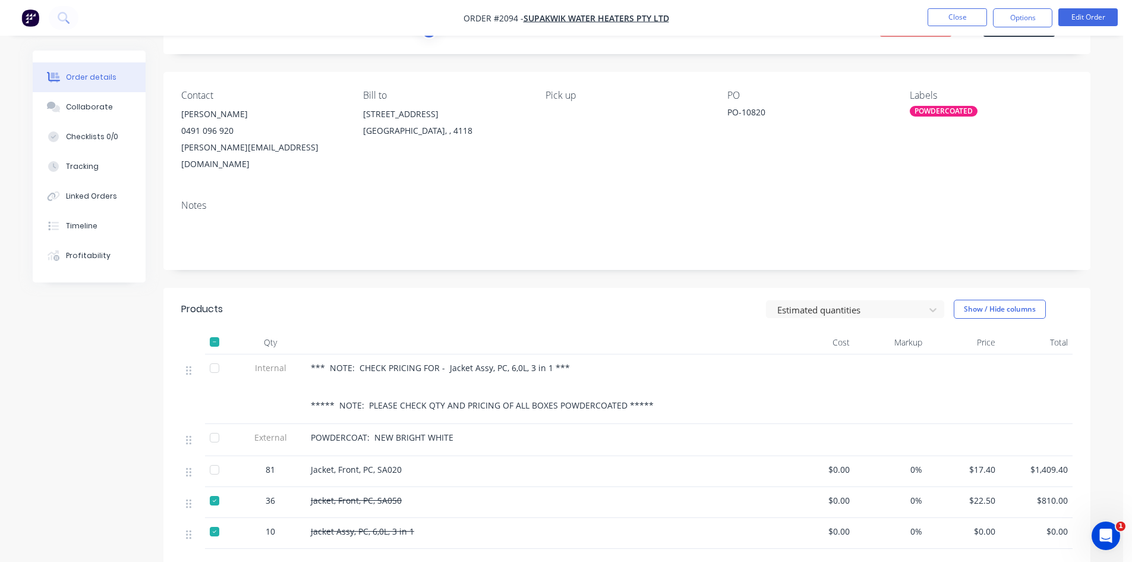
click at [212, 489] on div at bounding box center [215, 501] width 24 height 24
click at [211, 520] on div at bounding box center [215, 532] width 24 height 24
click at [961, 14] on button "Close" at bounding box center [957, 17] width 59 height 18
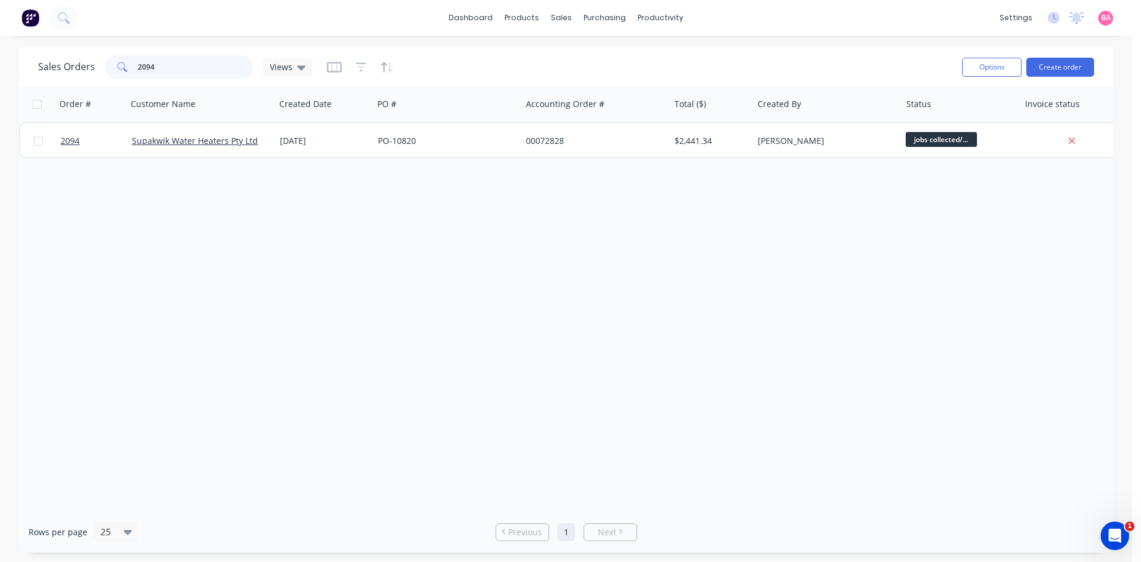
drag, startPoint x: 169, startPoint y: 64, endPoint x: 117, endPoint y: 63, distance: 52.3
click at [117, 63] on div "2094" at bounding box center [179, 67] width 149 height 24
drag, startPoint x: 158, startPoint y: 63, endPoint x: 97, endPoint y: 61, distance: 60.1
click at [97, 61] on div "Sales Orders 2196 Views" at bounding box center [175, 67] width 275 height 24
drag, startPoint x: 75, startPoint y: 55, endPoint x: 60, endPoint y: 53, distance: 15.6
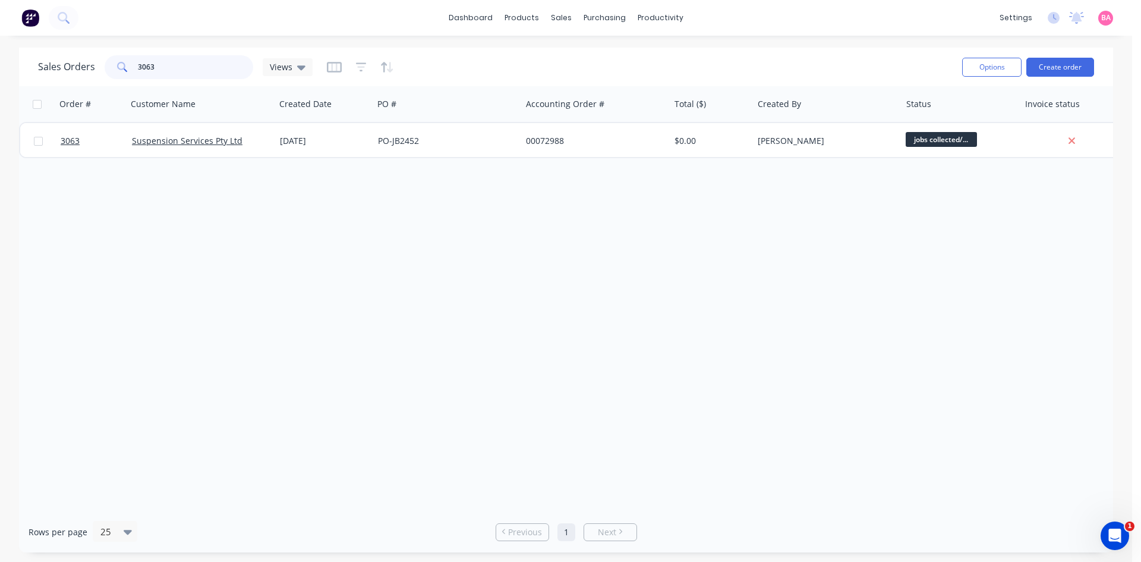
click at [60, 53] on div "Sales Orders 3063 Views" at bounding box center [495, 66] width 915 height 29
type input "3065"
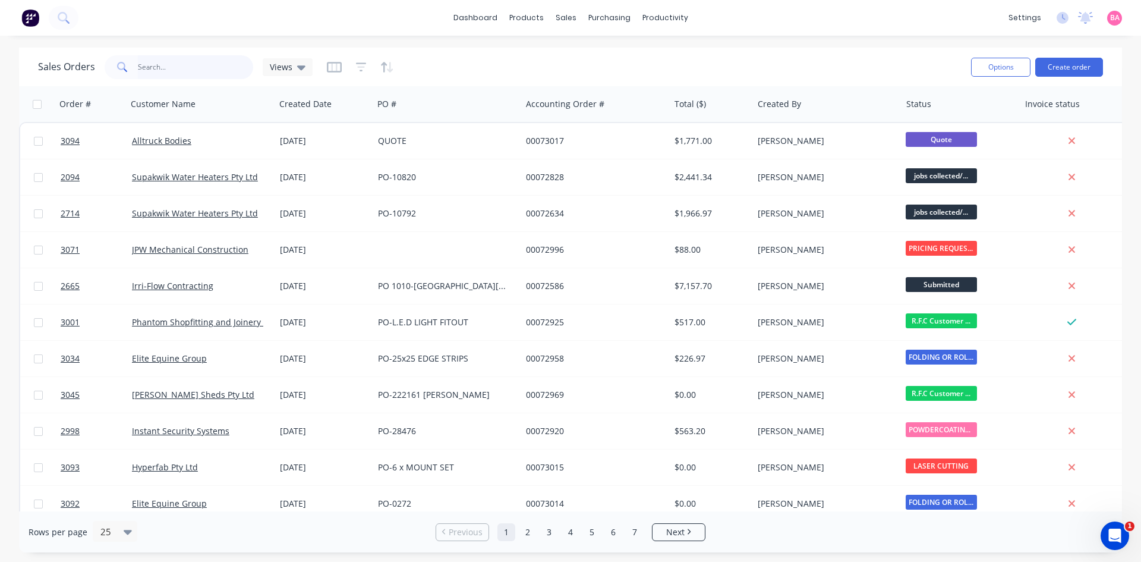
click at [152, 64] on input "text" at bounding box center [196, 67] width 116 height 24
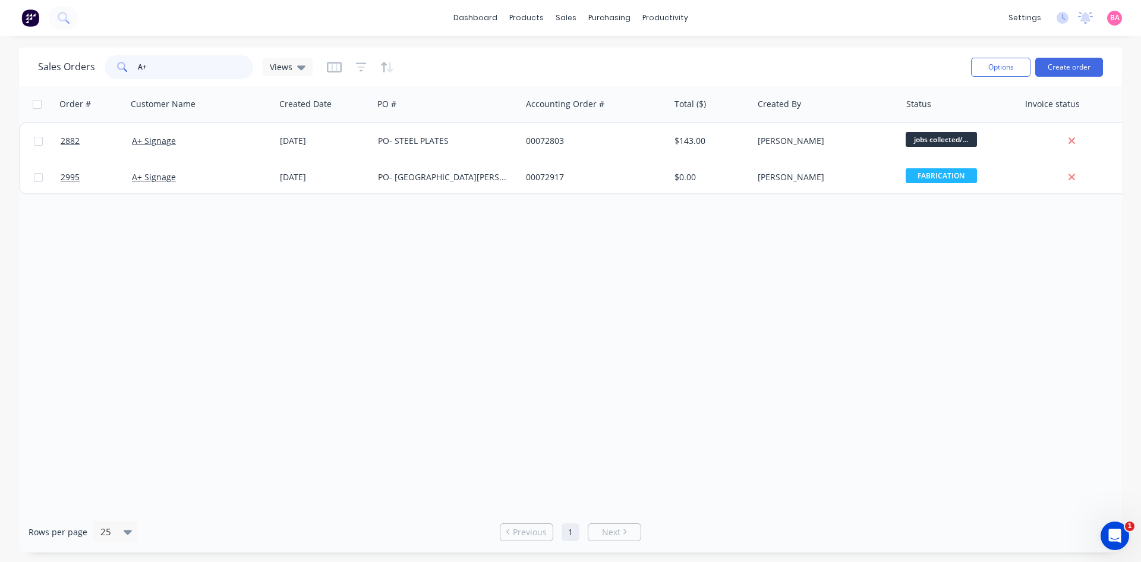
drag, startPoint x: 158, startPoint y: 65, endPoint x: 38, endPoint y: 64, distance: 120.1
click at [38, 65] on div "Sales Orders A+ Views" at bounding box center [175, 67] width 275 height 24
type input "2999"
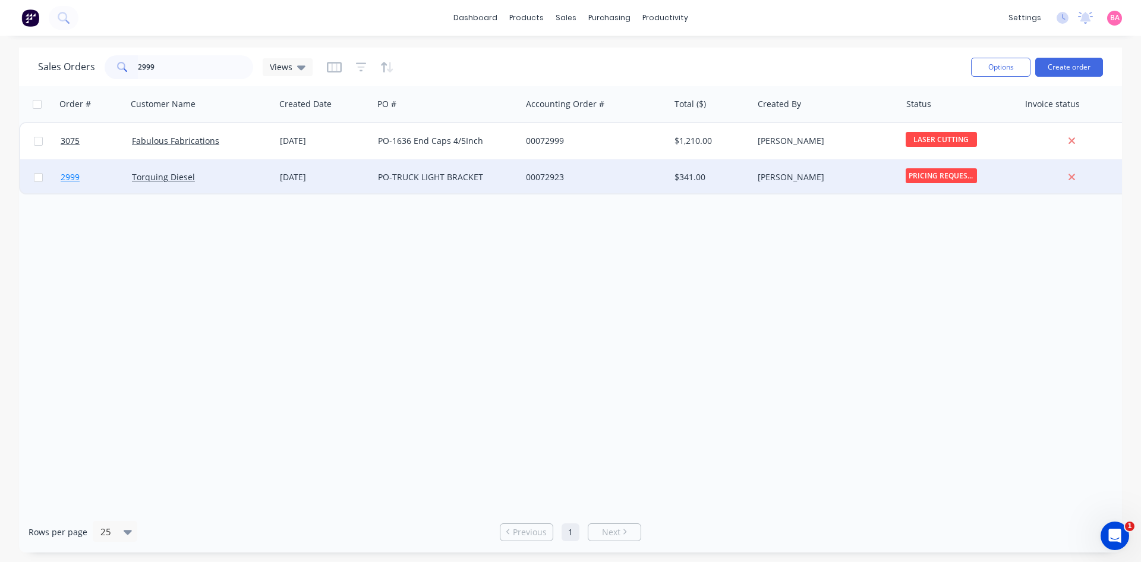
click at [70, 179] on span "2999" at bounding box center [70, 177] width 19 height 12
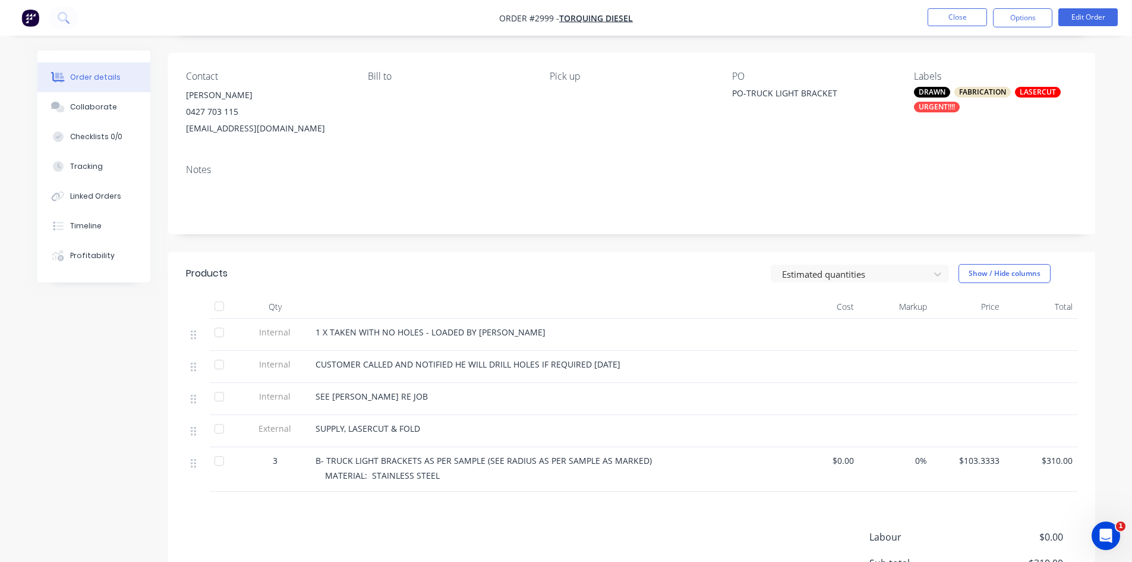
scroll to position [79, 0]
click at [1083, 16] on button "Edit Order" at bounding box center [1088, 17] width 59 height 18
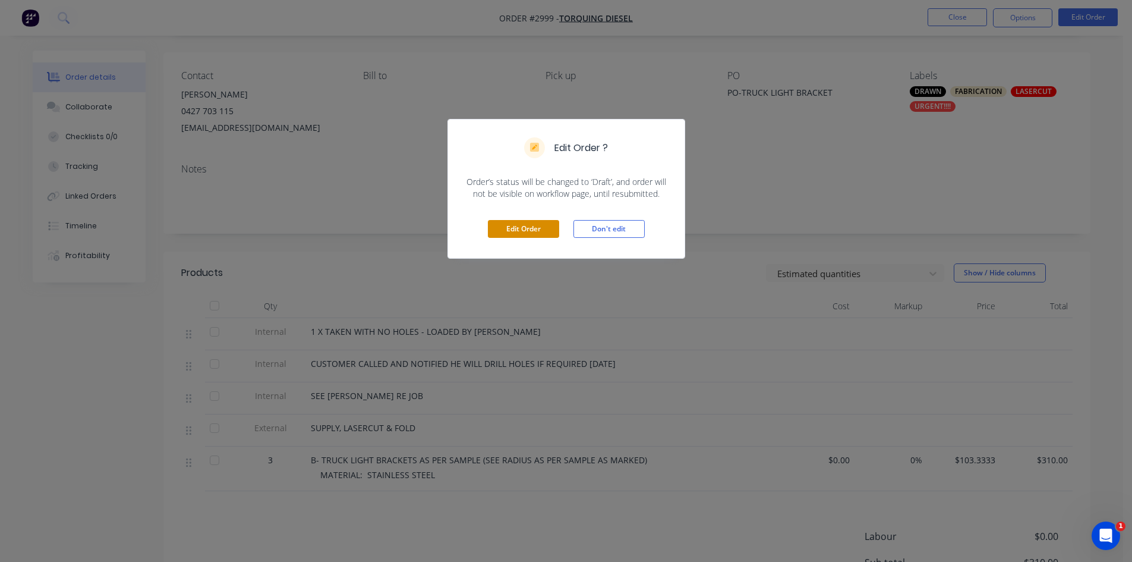
click at [527, 228] on button "Edit Order" at bounding box center [523, 229] width 71 height 18
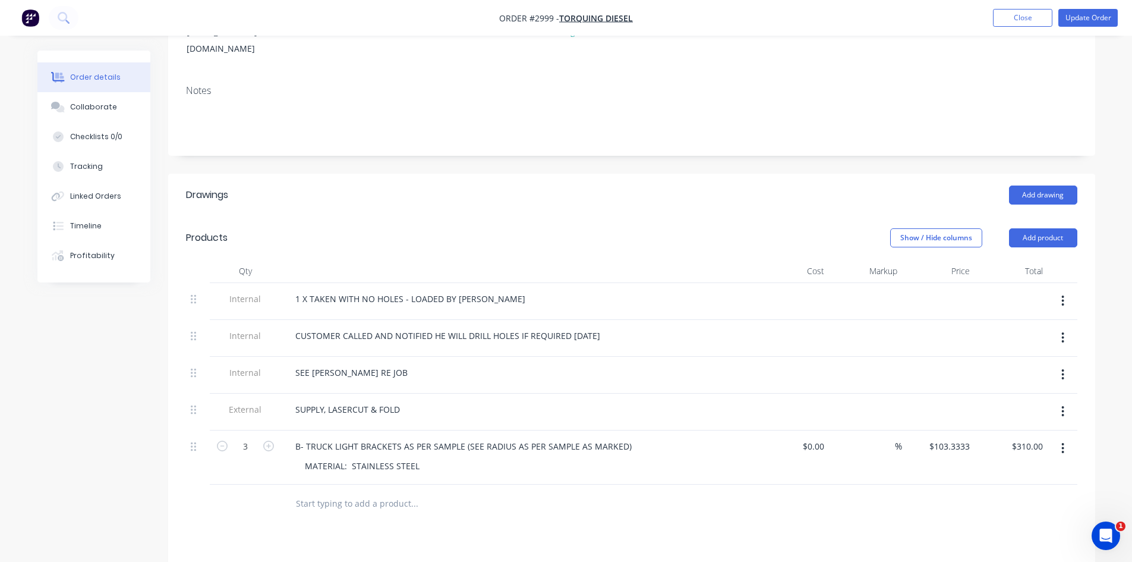
scroll to position [178, 0]
click at [967, 435] on input "103.3333" at bounding box center [952, 443] width 46 height 17
type input "$103.35"
type input "$310.05"
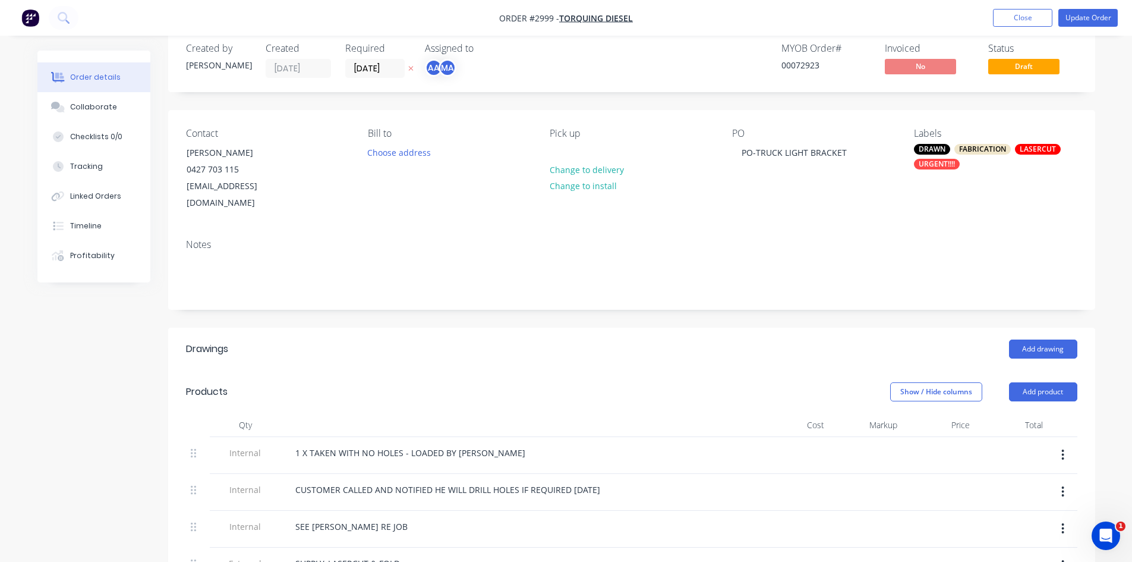
scroll to position [0, 0]
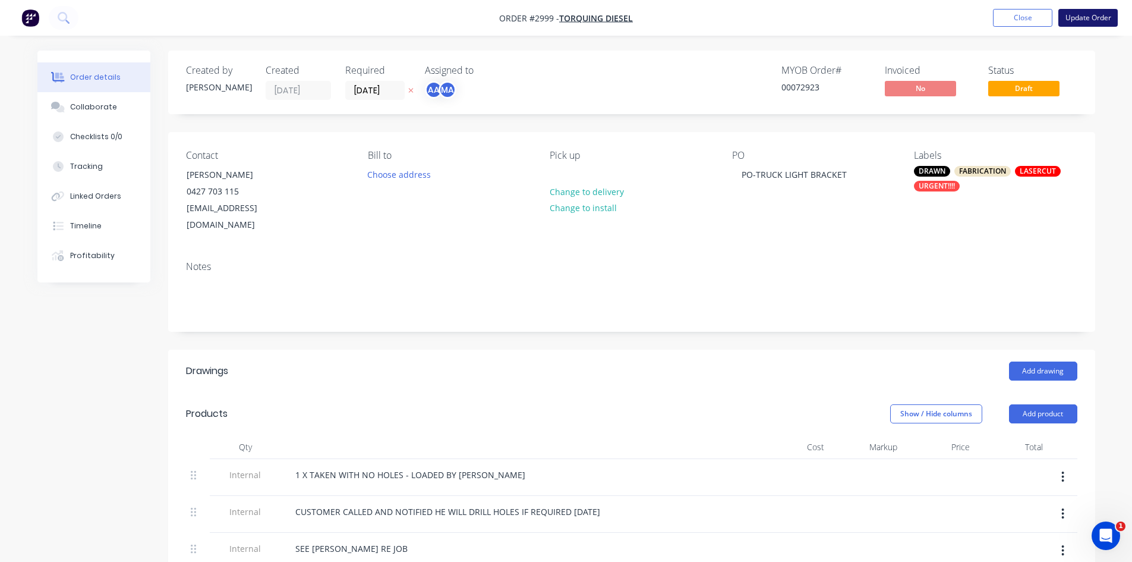
click at [1091, 17] on button "Update Order" at bounding box center [1088, 18] width 59 height 18
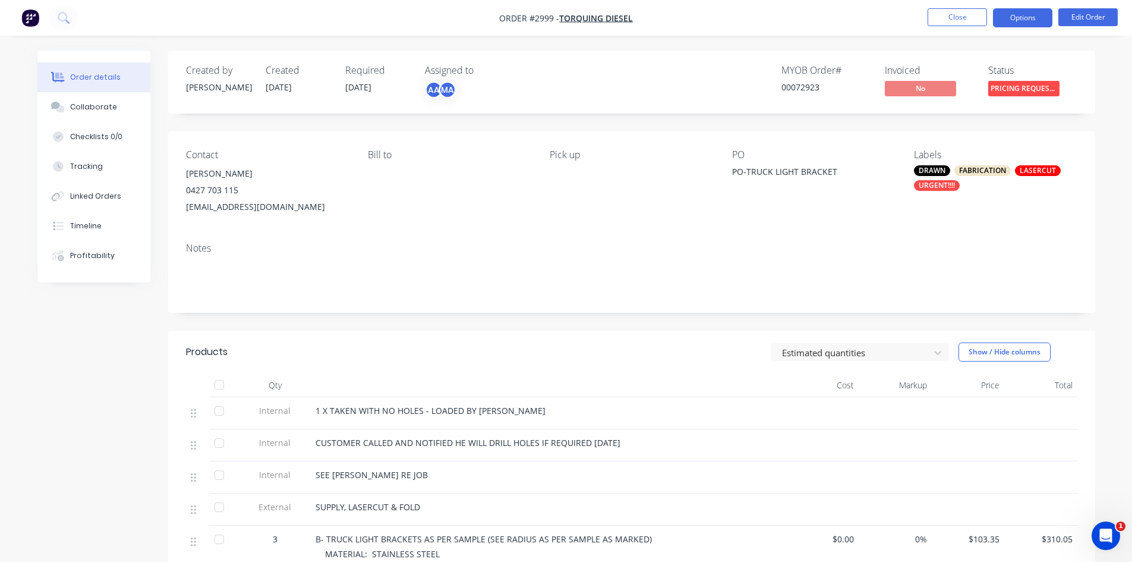
click at [1023, 18] on button "Options" at bounding box center [1022, 17] width 59 height 19
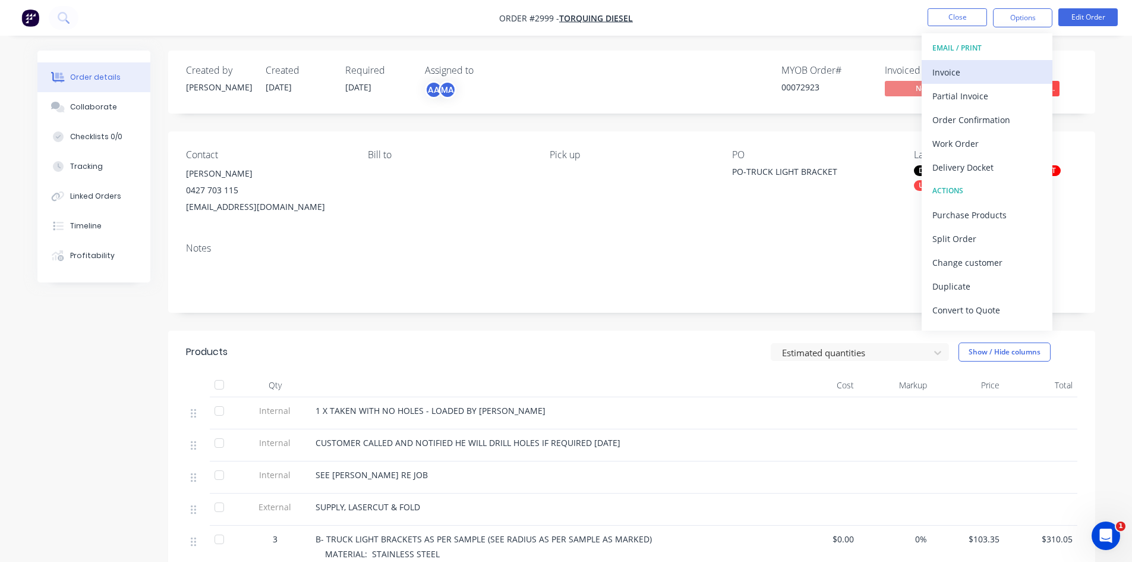
click at [943, 72] on div "Invoice" at bounding box center [987, 72] width 109 height 17
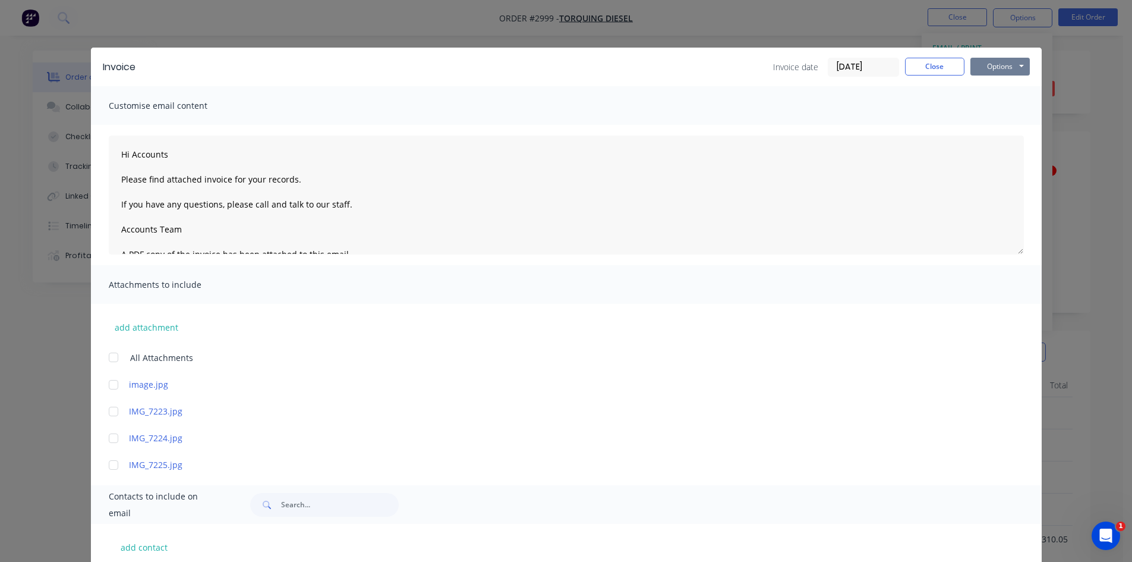
click at [1009, 68] on button "Options" at bounding box center [1000, 67] width 59 height 18
click at [1002, 103] on button "Print" at bounding box center [1009, 107] width 76 height 20
click at [997, 64] on button "Options" at bounding box center [1000, 67] width 59 height 18
click at [995, 125] on button "Email" at bounding box center [1009, 127] width 76 height 20
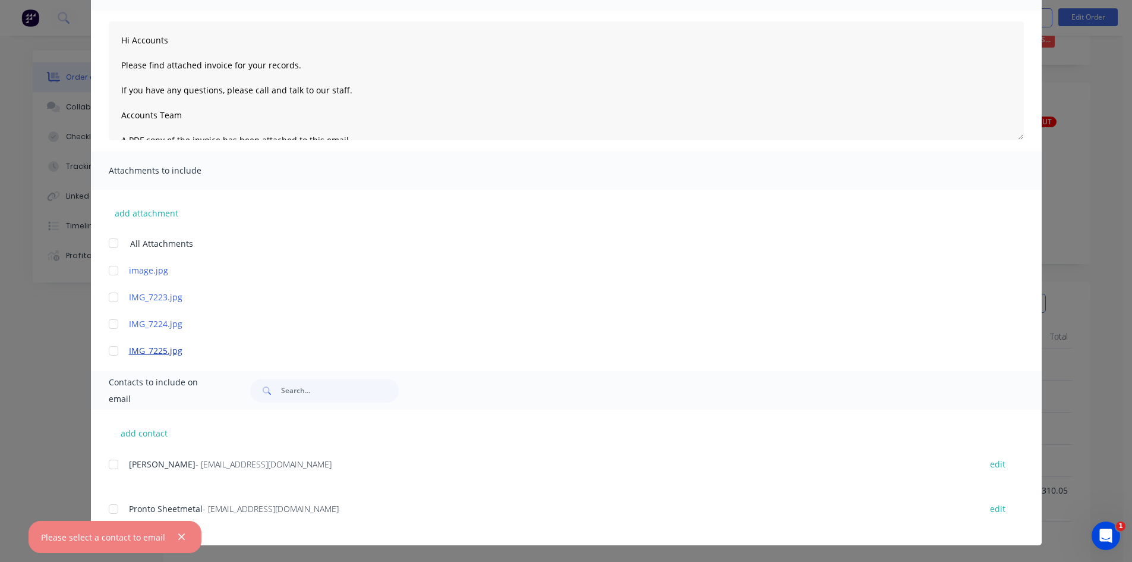
scroll to position [79, 0]
click at [109, 465] on div at bounding box center [114, 464] width 24 height 24
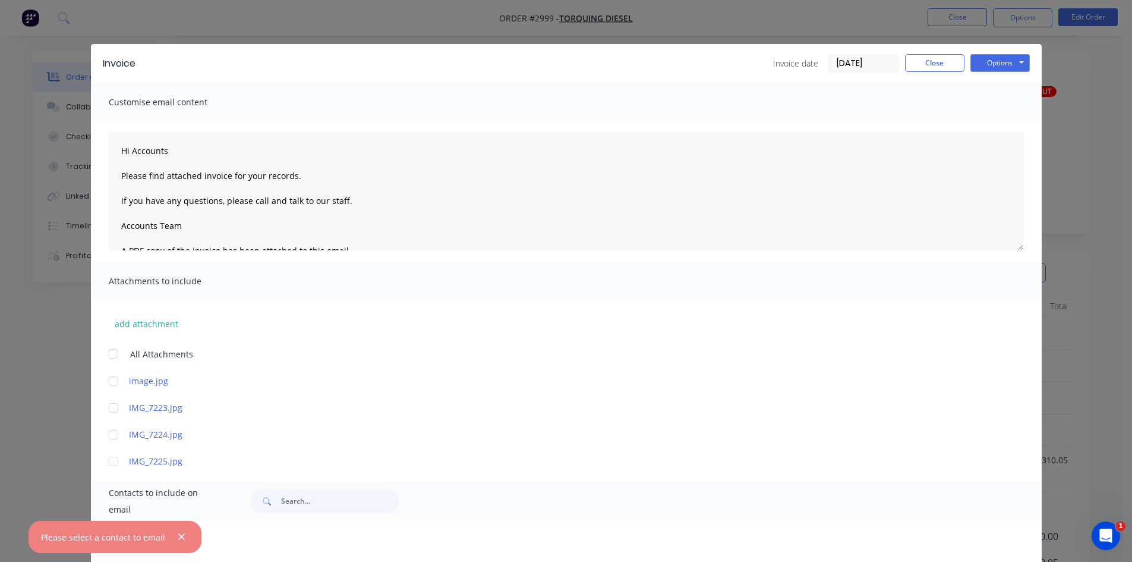
scroll to position [0, 0]
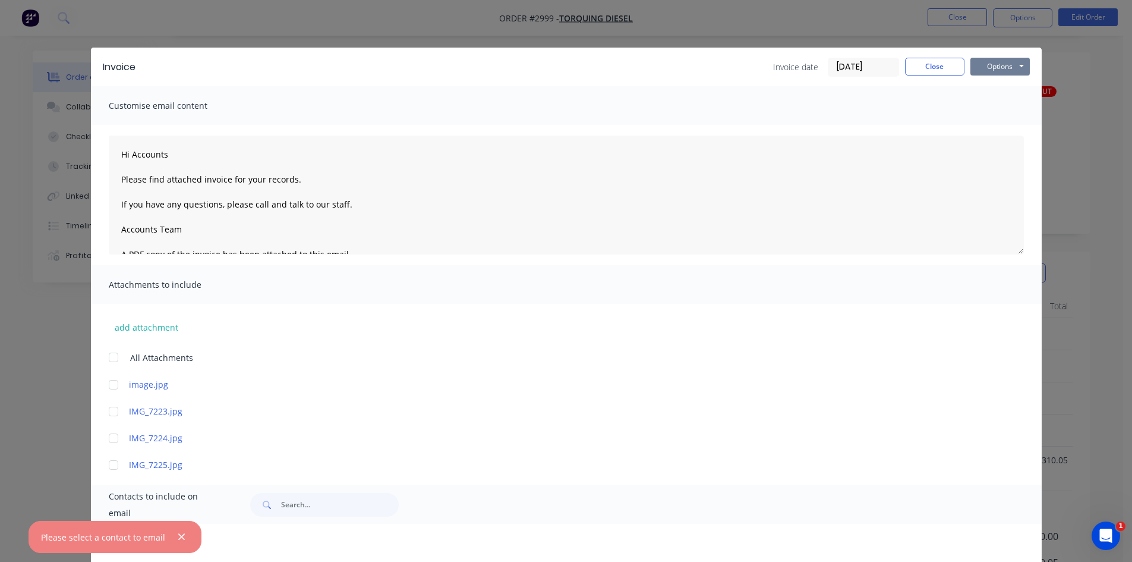
click at [998, 69] on button "Options" at bounding box center [1000, 67] width 59 height 18
click at [999, 131] on button "Email" at bounding box center [1009, 127] width 76 height 20
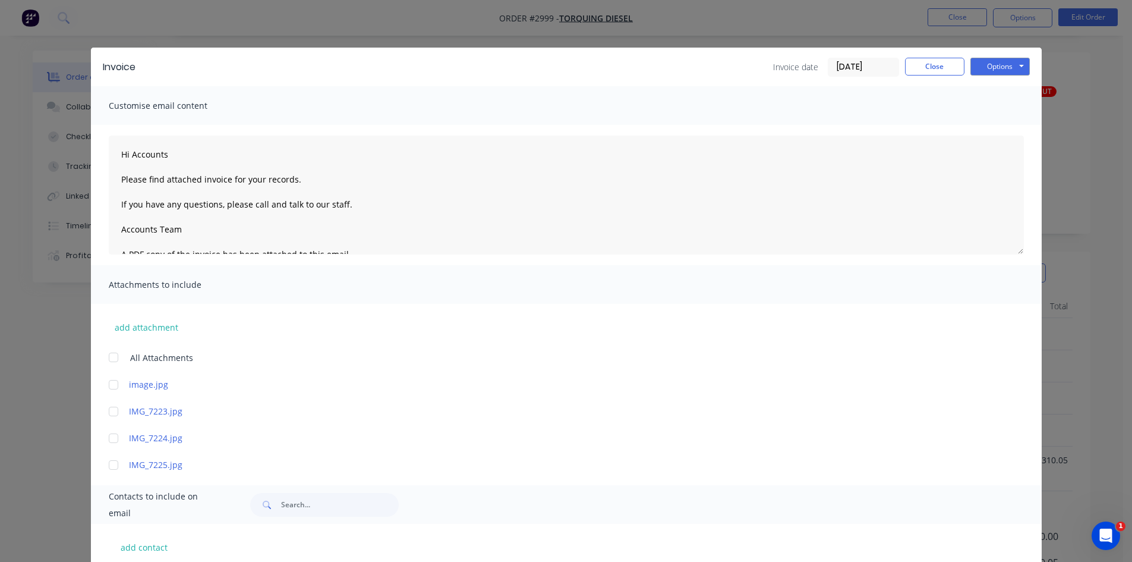
type textarea "Hi Accounts Please find attached invoice for your records. If you have any ques…"
click at [927, 65] on button "Close" at bounding box center [934, 67] width 59 height 18
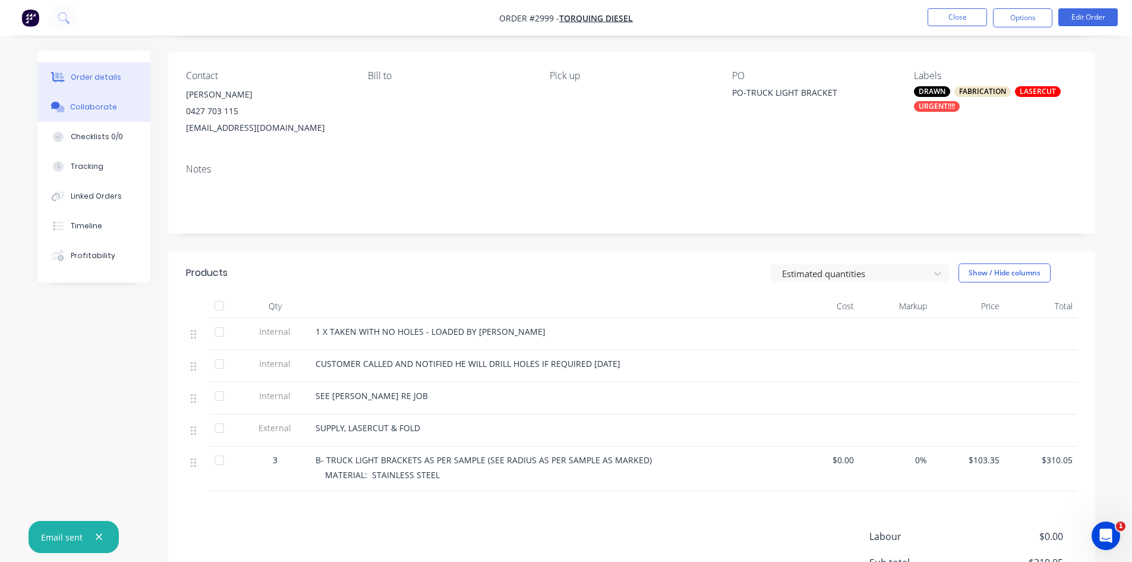
click at [93, 102] on div "Collaborate" at bounding box center [93, 107] width 47 height 11
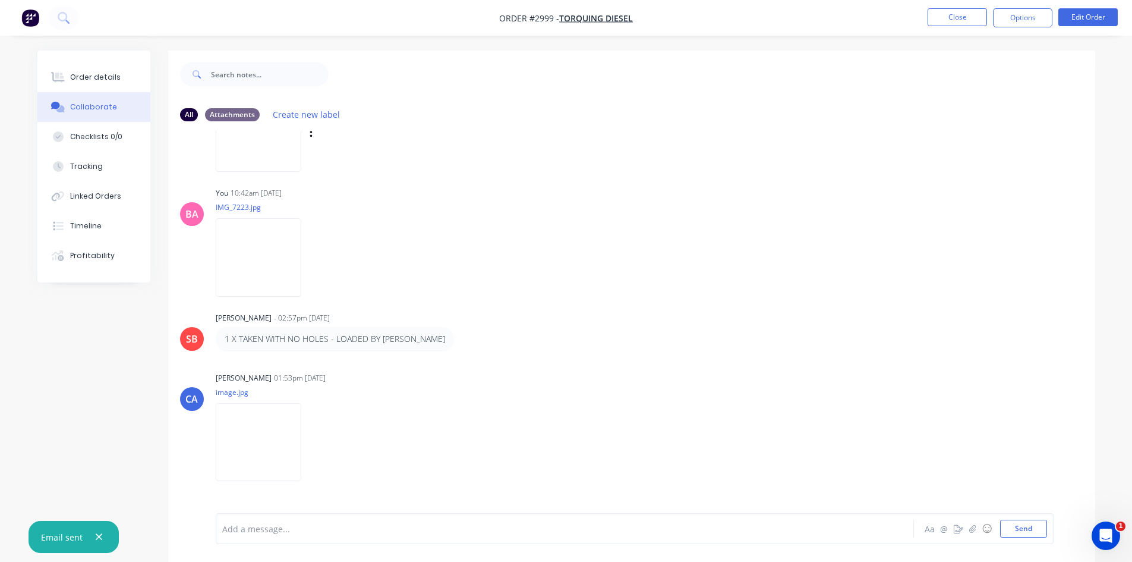
scroll to position [237, 0]
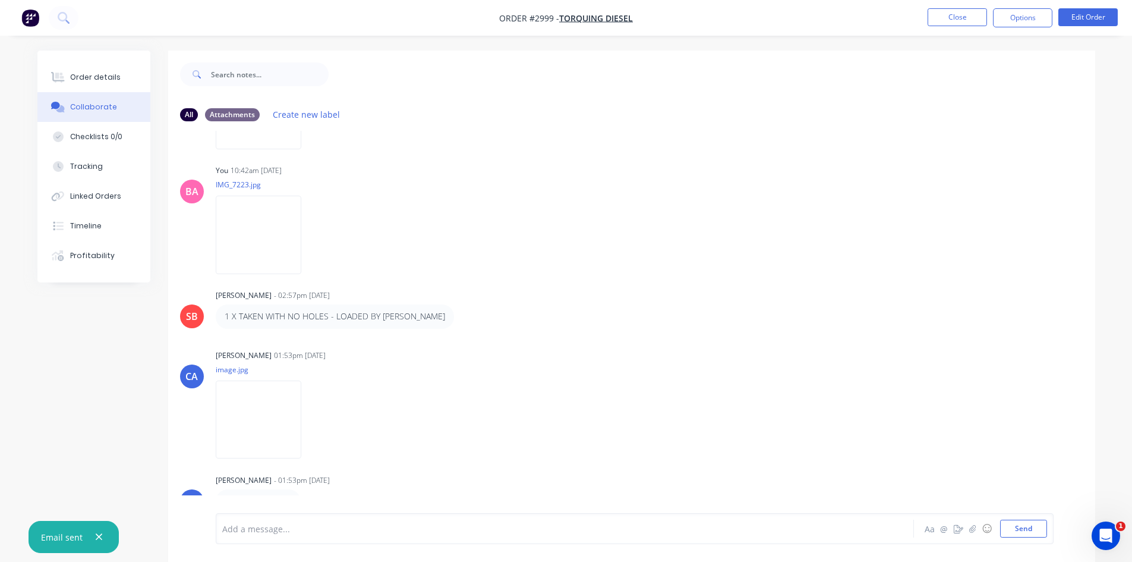
click at [278, 534] on div at bounding box center [532, 529] width 618 height 12
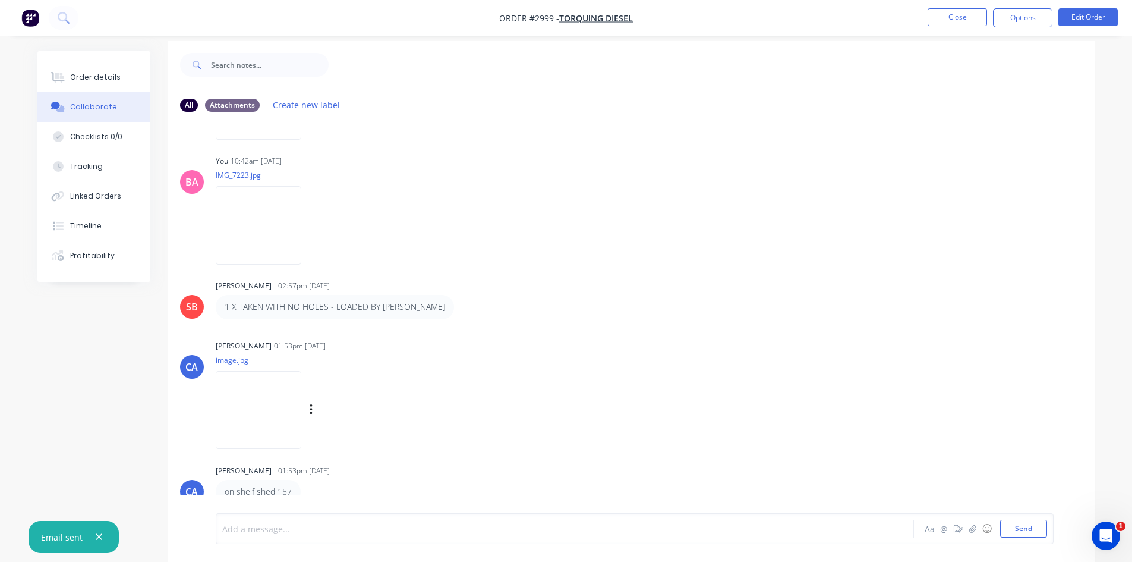
scroll to position [18, 0]
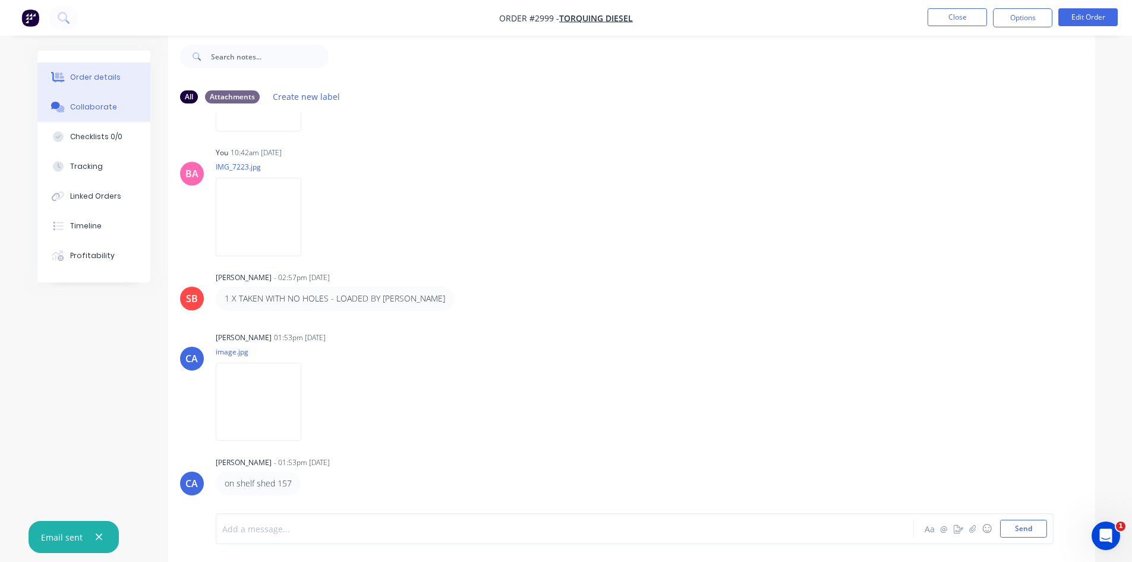
click at [99, 75] on div "Order details" at bounding box center [95, 77] width 51 height 11
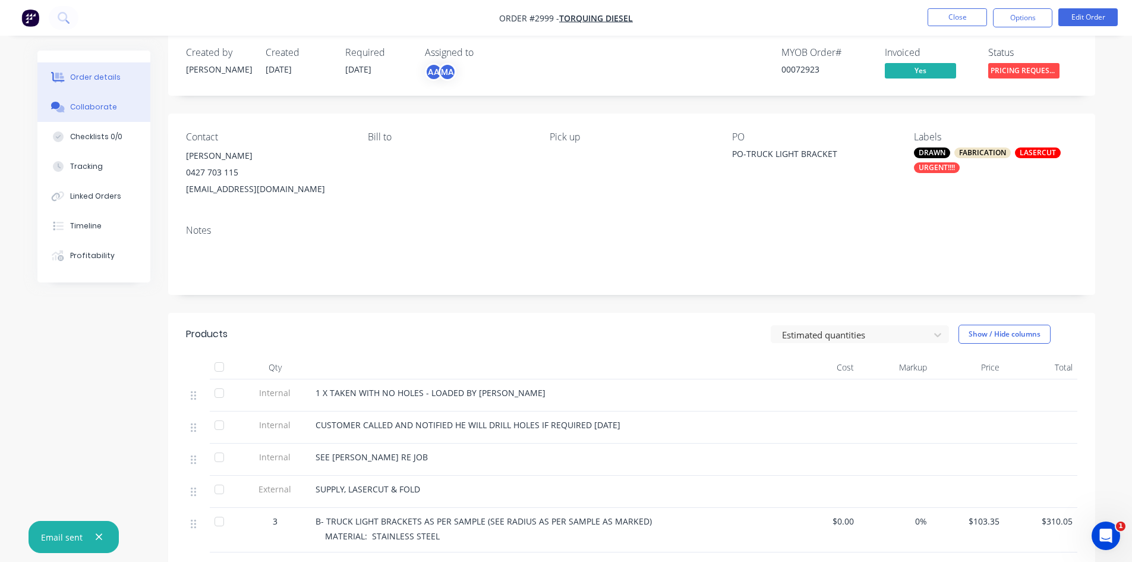
click at [93, 104] on div "Collaborate" at bounding box center [93, 107] width 47 height 11
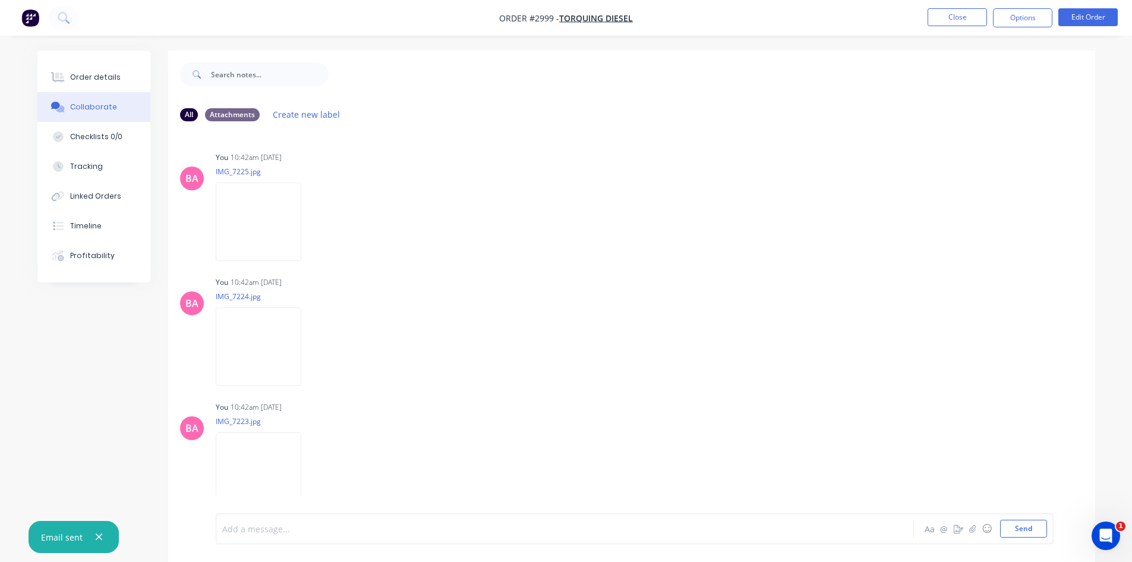
click at [263, 525] on div at bounding box center [532, 529] width 618 height 12
click at [108, 84] on button "Order details" at bounding box center [93, 77] width 113 height 30
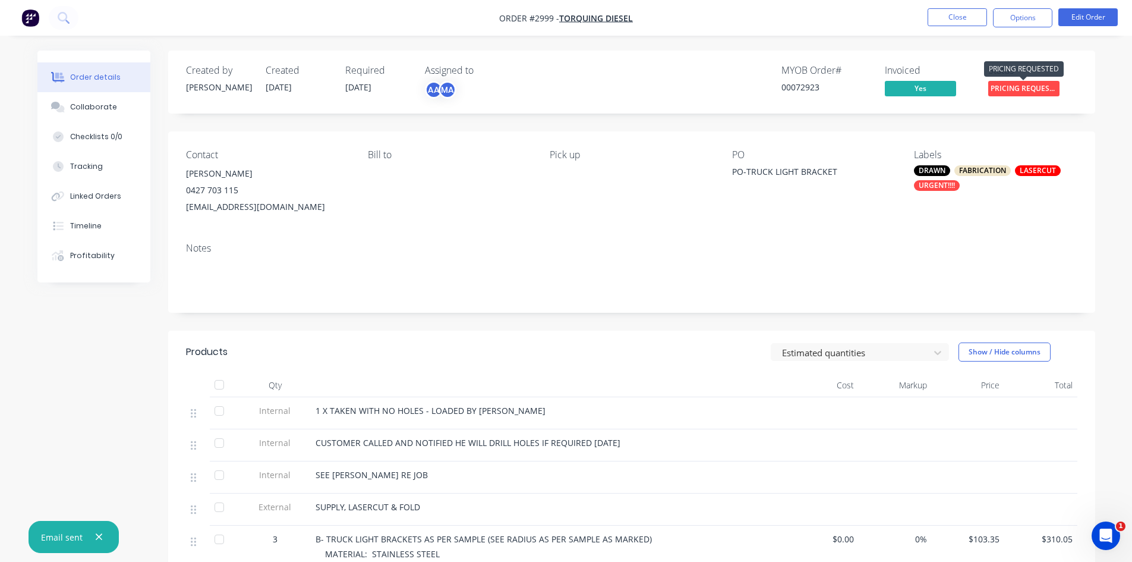
click at [1030, 88] on span "PRICING REQUEST..." at bounding box center [1024, 88] width 71 height 15
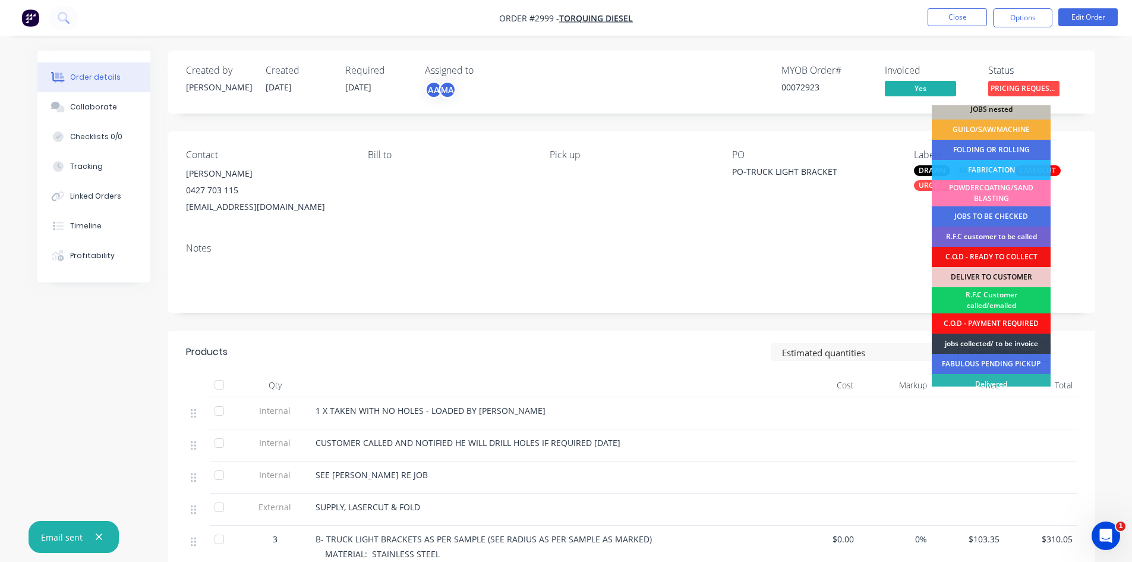
scroll to position [74, 0]
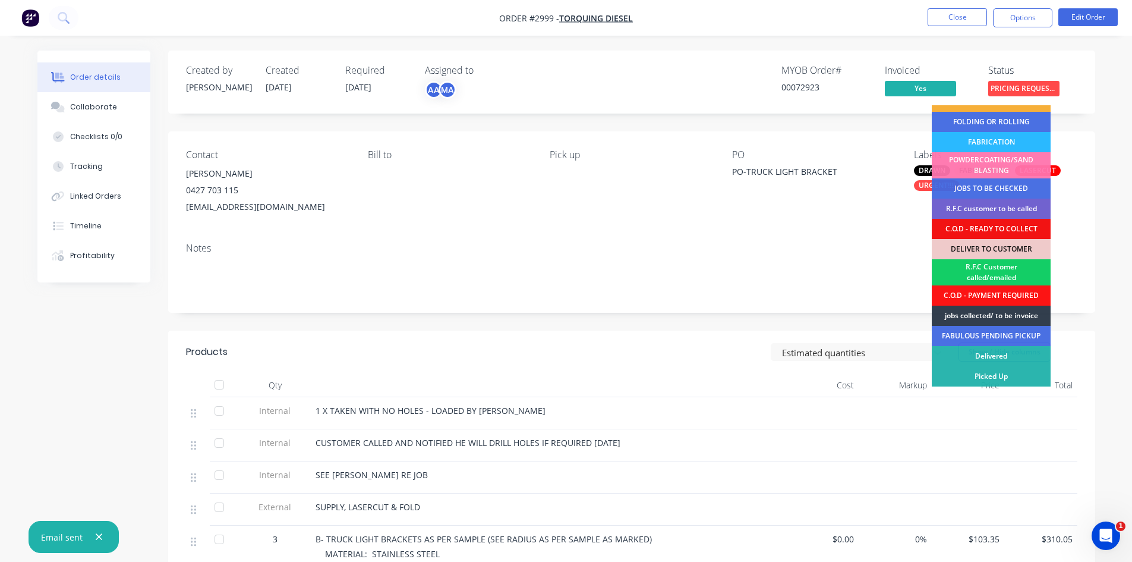
click at [994, 269] on div "R.F.C Customer called/emailed" at bounding box center [991, 272] width 119 height 26
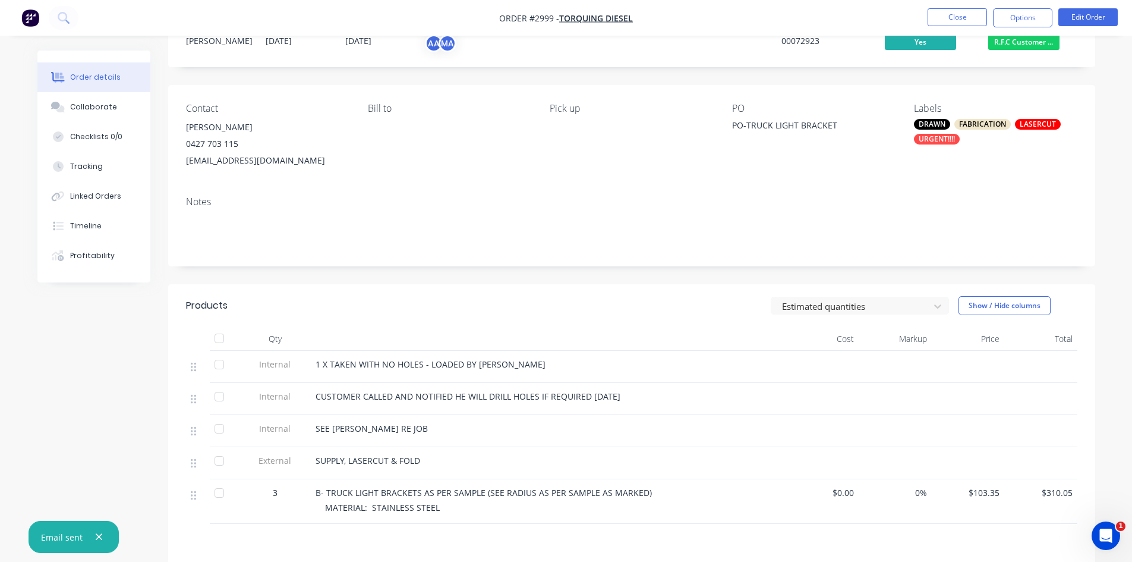
scroll to position [0, 0]
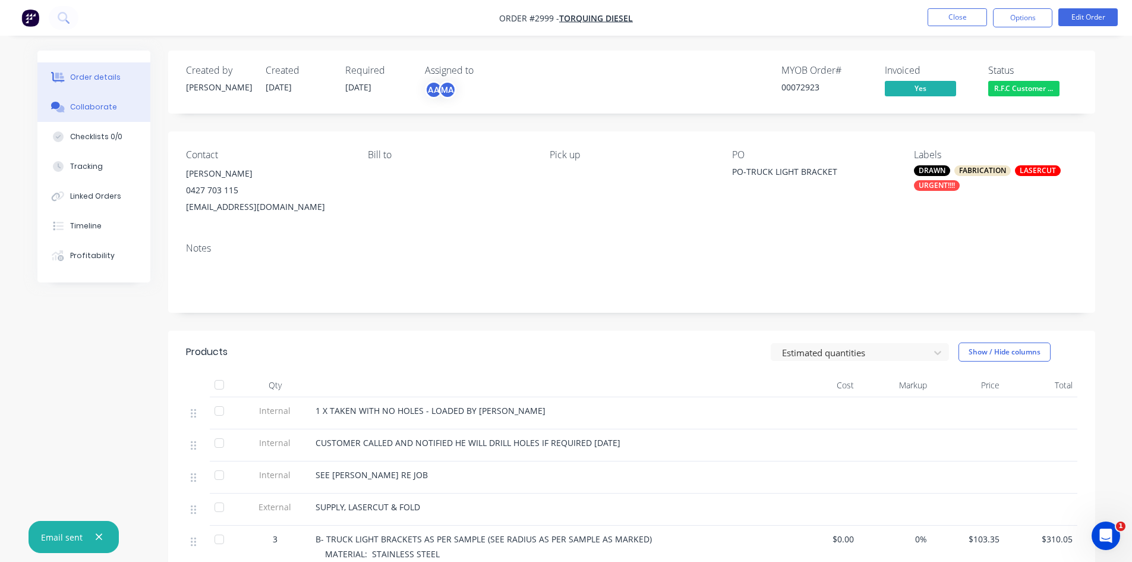
click at [99, 106] on div "Collaborate" at bounding box center [93, 107] width 47 height 11
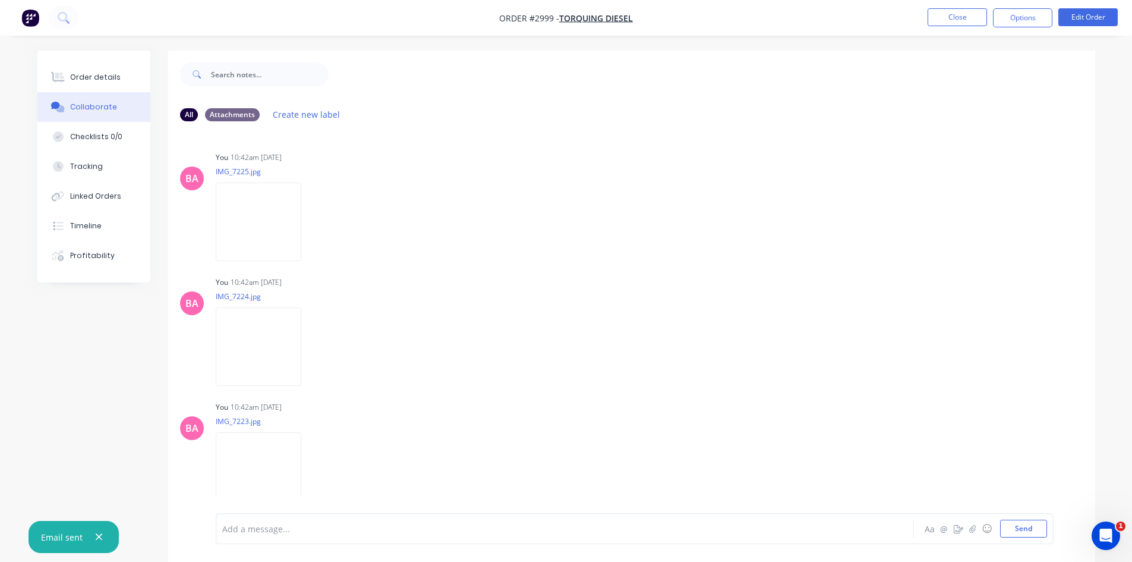
click at [279, 536] on div "Add a message..." at bounding box center [531, 529] width 619 height 18
click at [303, 526] on span "COLLECTING ONLY 2 1 COLLECTED A WEEK AGO" at bounding box center [318, 528] width 190 height 11
click at [109, 74] on div "Order details" at bounding box center [95, 77] width 51 height 11
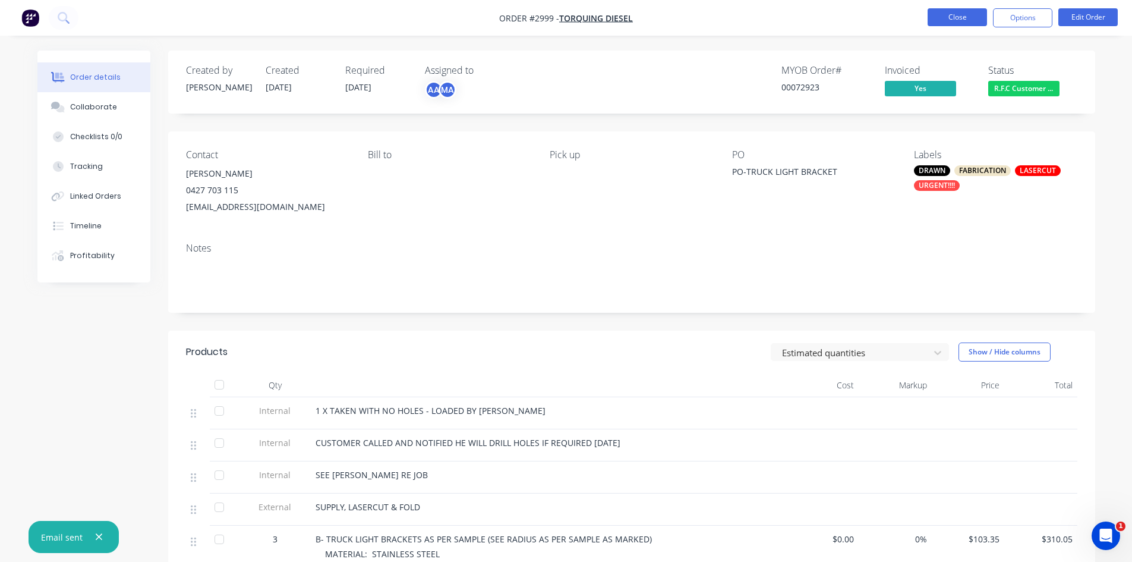
click at [955, 17] on button "Close" at bounding box center [957, 17] width 59 height 18
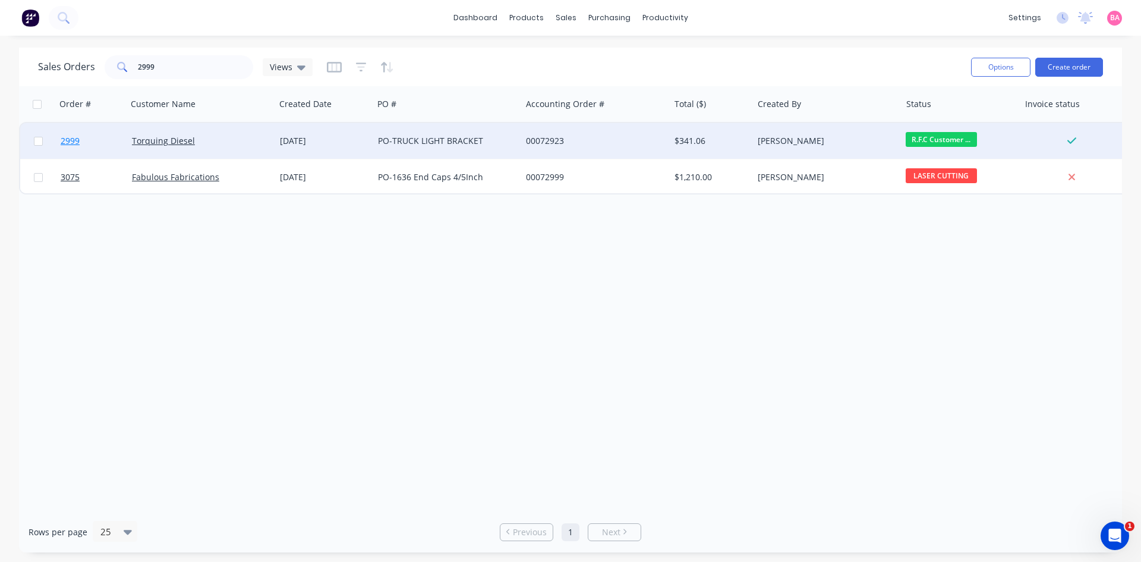
click at [67, 140] on span "2999" at bounding box center [70, 141] width 19 height 12
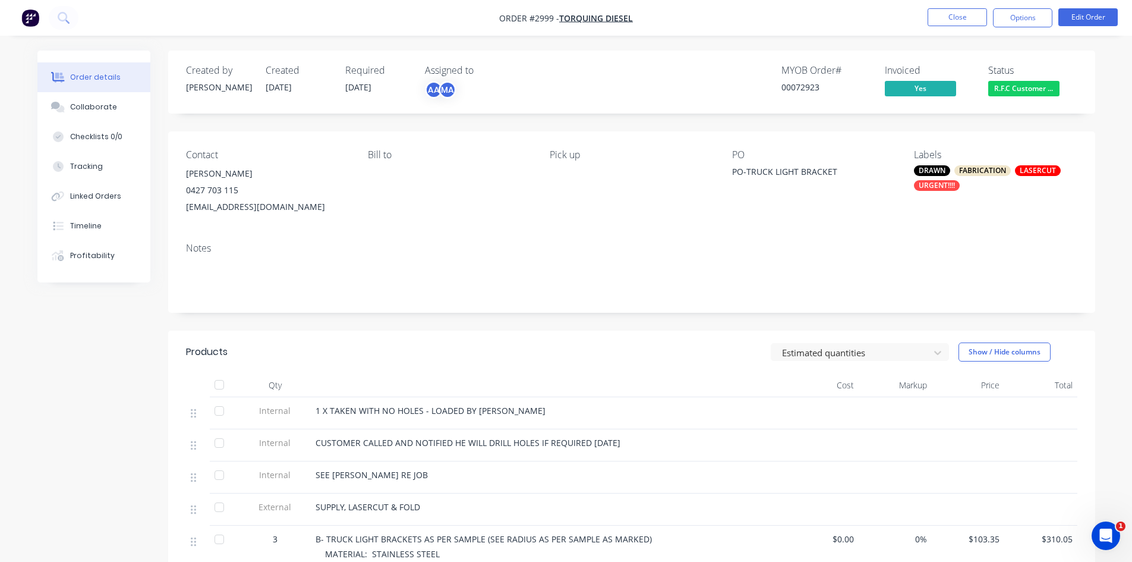
click at [940, 183] on div "URGENT!!!!" at bounding box center [937, 185] width 46 height 11
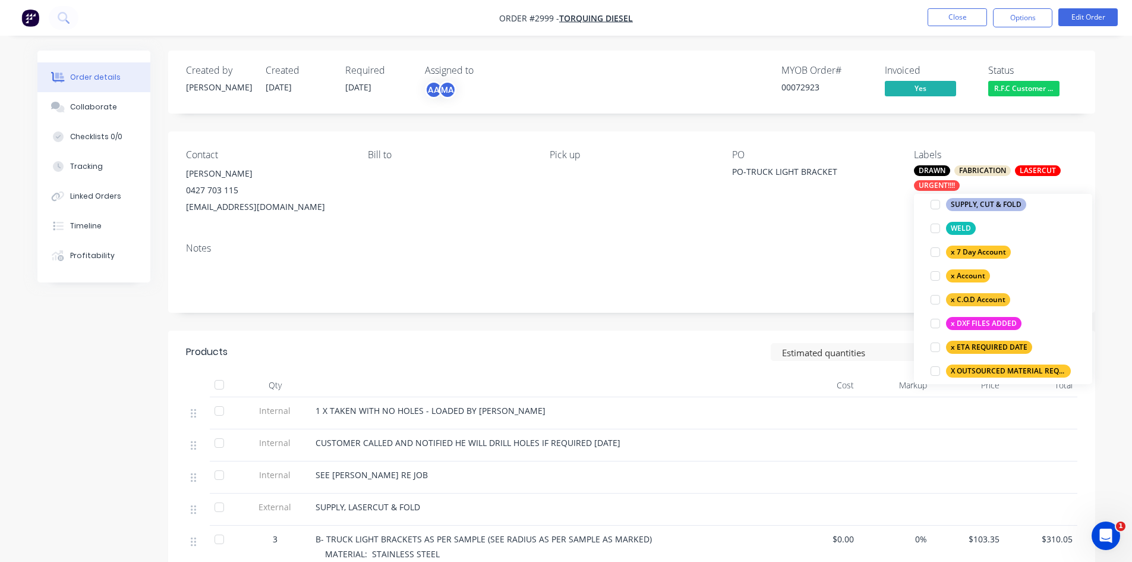
scroll to position [753, 0]
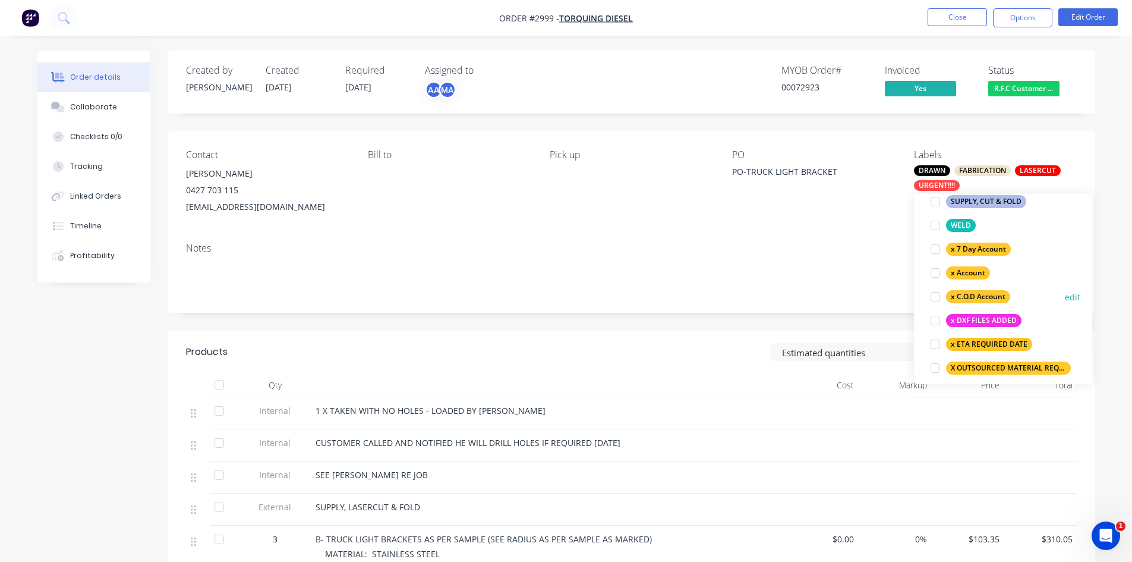
click at [935, 297] on div at bounding box center [936, 297] width 24 height 24
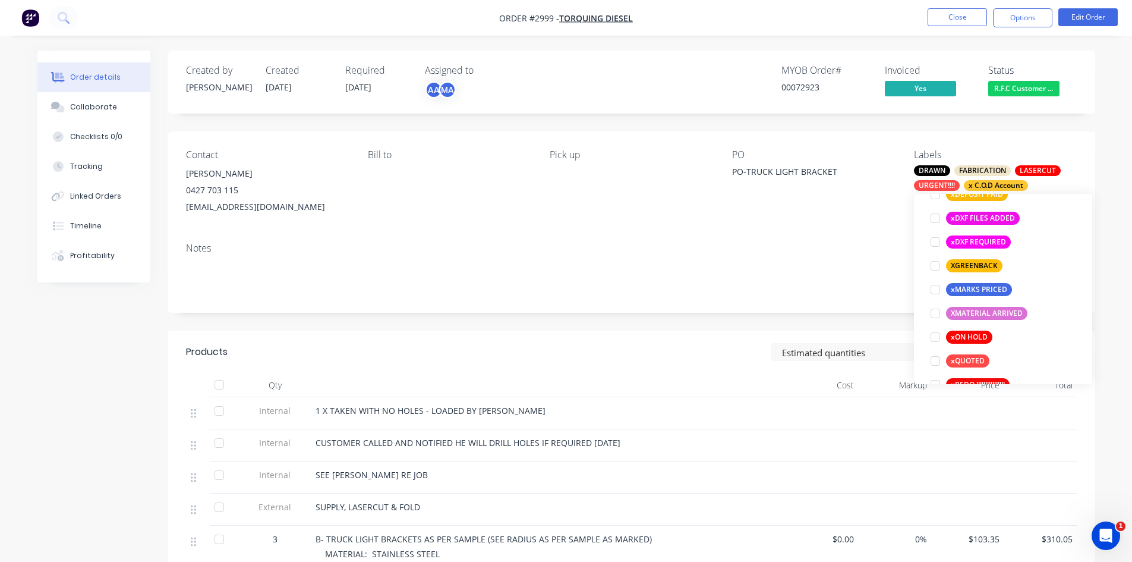
scroll to position [1018, 0]
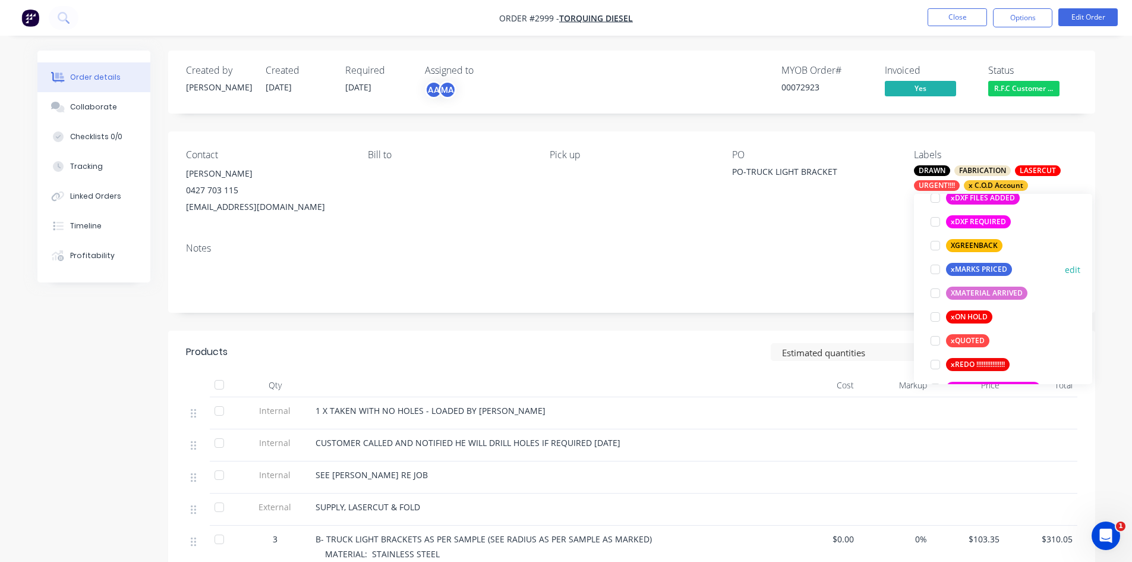
click at [930, 270] on div at bounding box center [936, 269] width 24 height 24
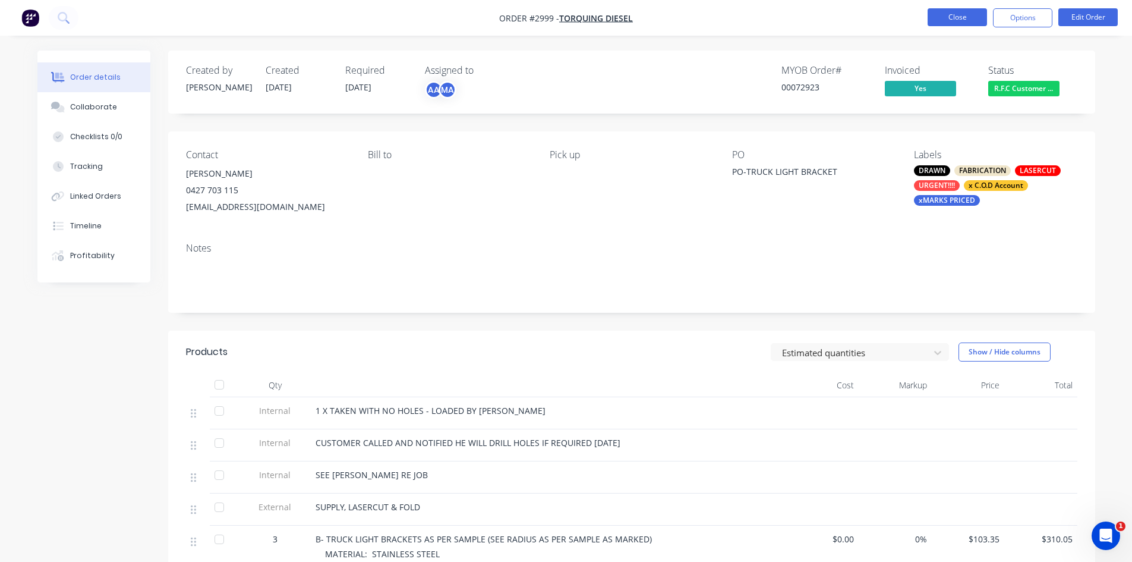
click at [967, 17] on button "Close" at bounding box center [957, 17] width 59 height 18
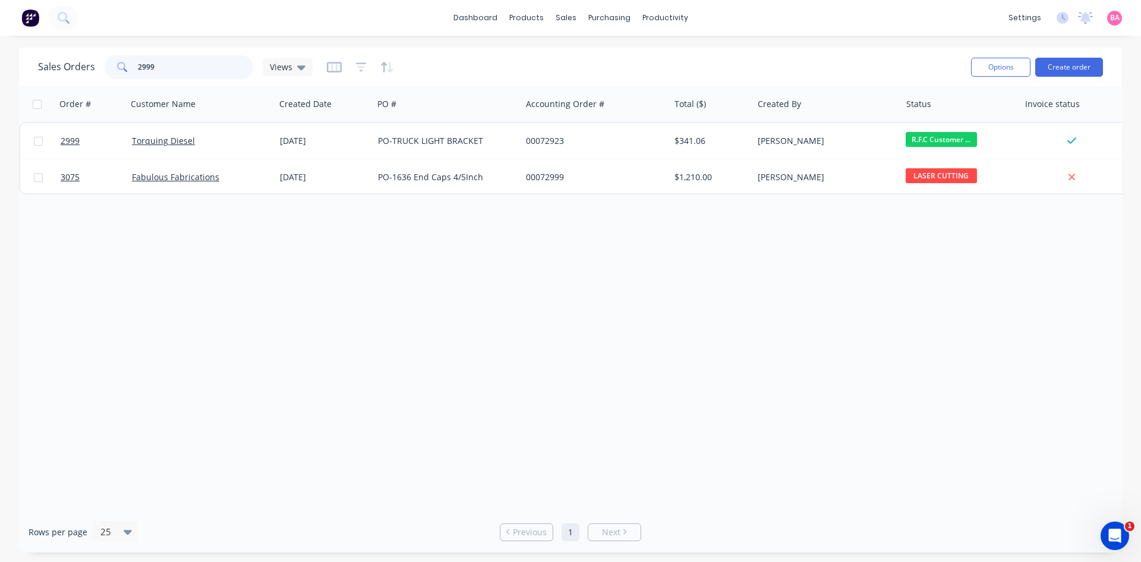
drag, startPoint x: 160, startPoint y: 66, endPoint x: 114, endPoint y: 62, distance: 46.6
click at [114, 62] on div "2999" at bounding box center [179, 67] width 149 height 24
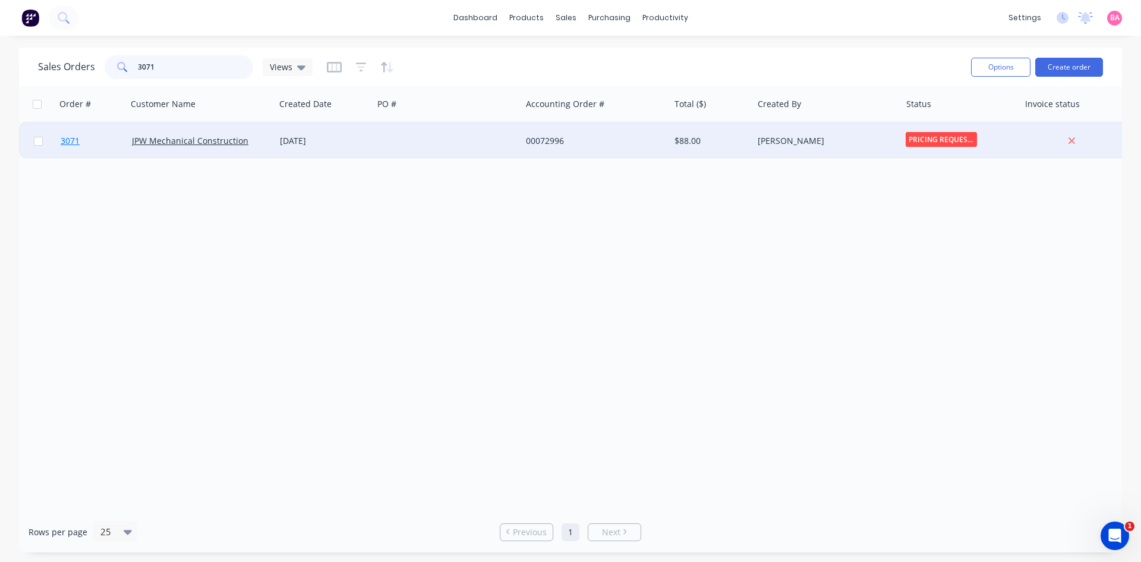
type input "3071"
click at [64, 138] on span "3071" at bounding box center [70, 141] width 19 height 12
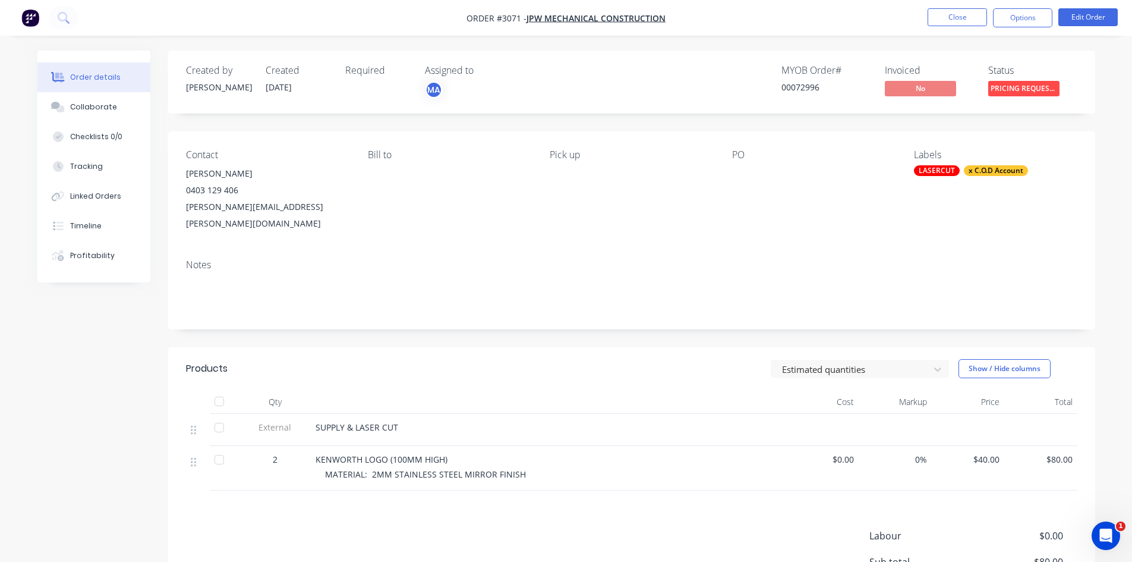
click at [948, 168] on div "LASERCUT" at bounding box center [937, 170] width 46 height 11
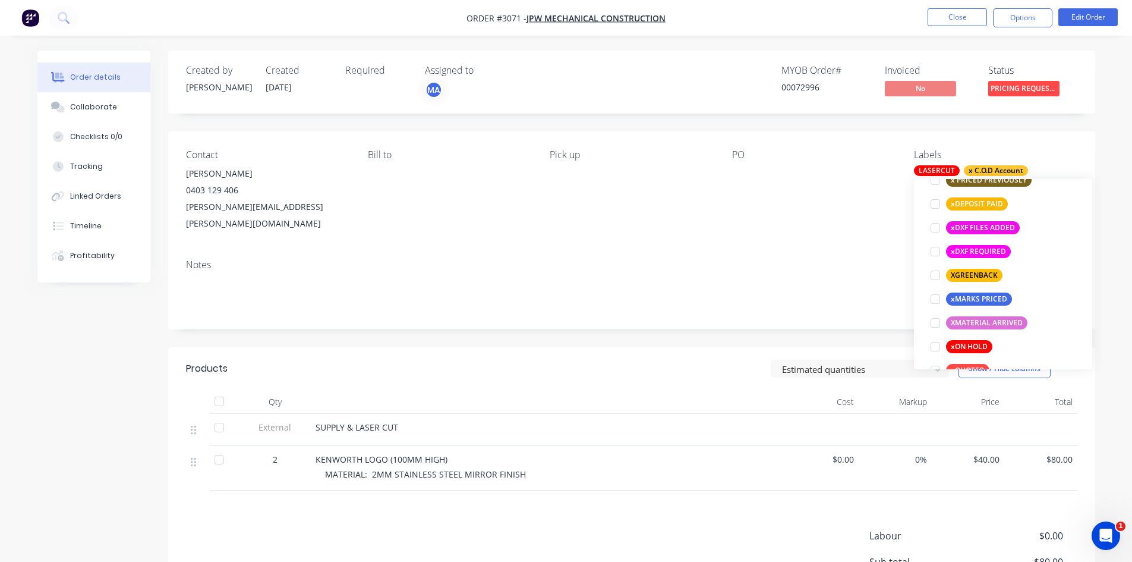
scroll to position [1011, 0]
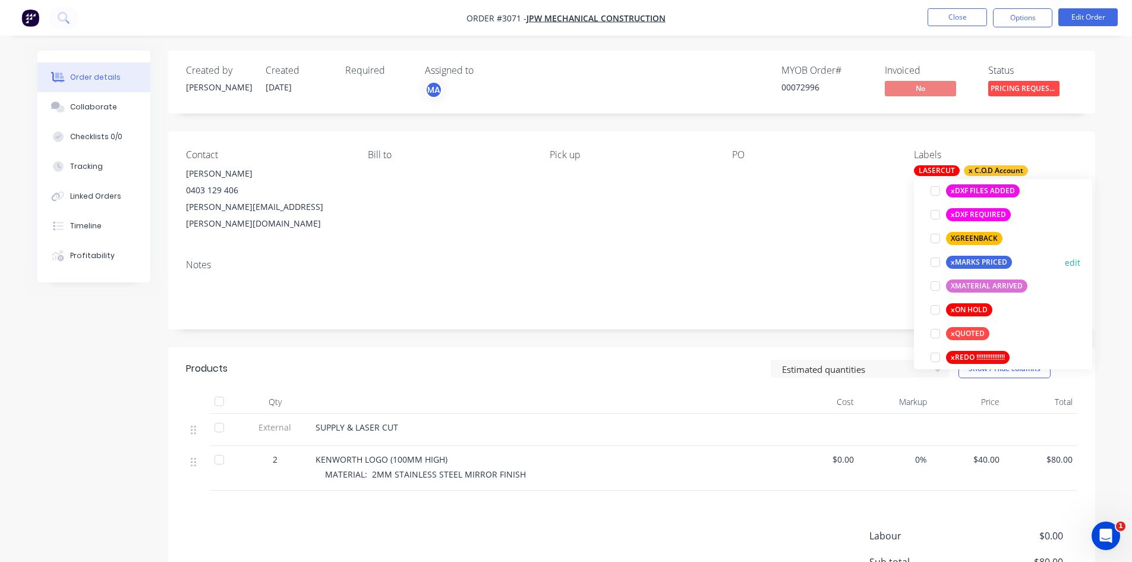
click at [935, 263] on div at bounding box center [936, 262] width 24 height 24
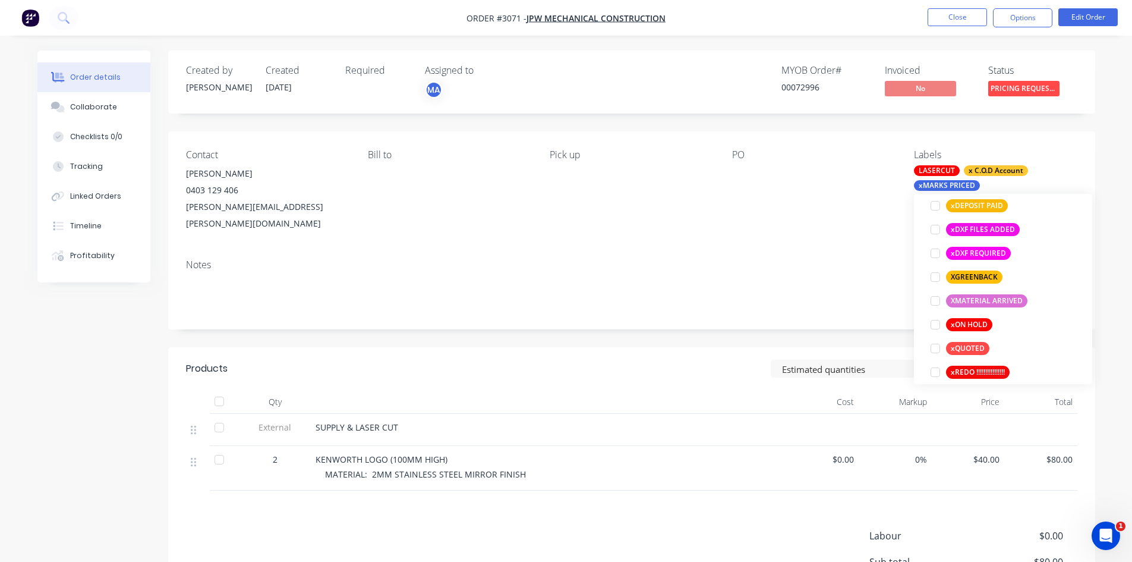
scroll to position [59, 0]
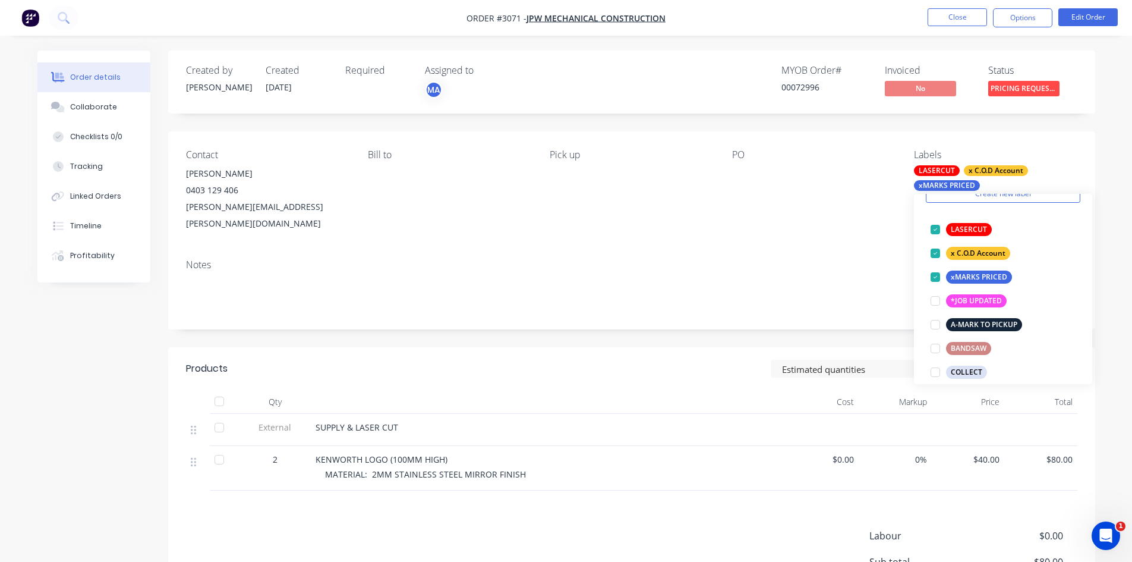
click at [754, 250] on div "Notes" at bounding box center [631, 290] width 927 height 80
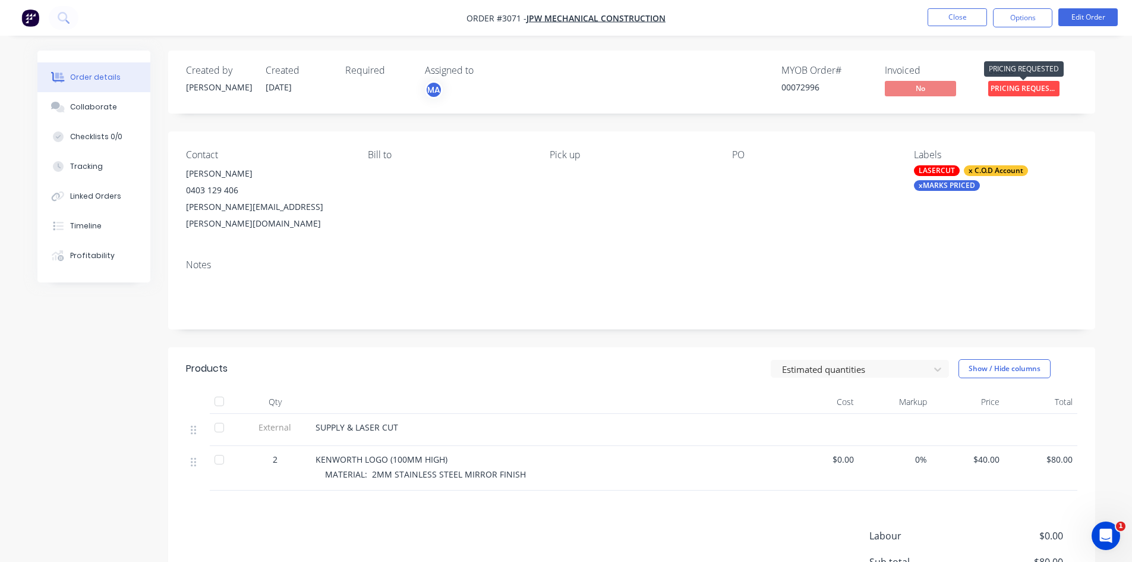
click at [1018, 87] on span "PRICING REQUEST..." at bounding box center [1024, 88] width 71 height 15
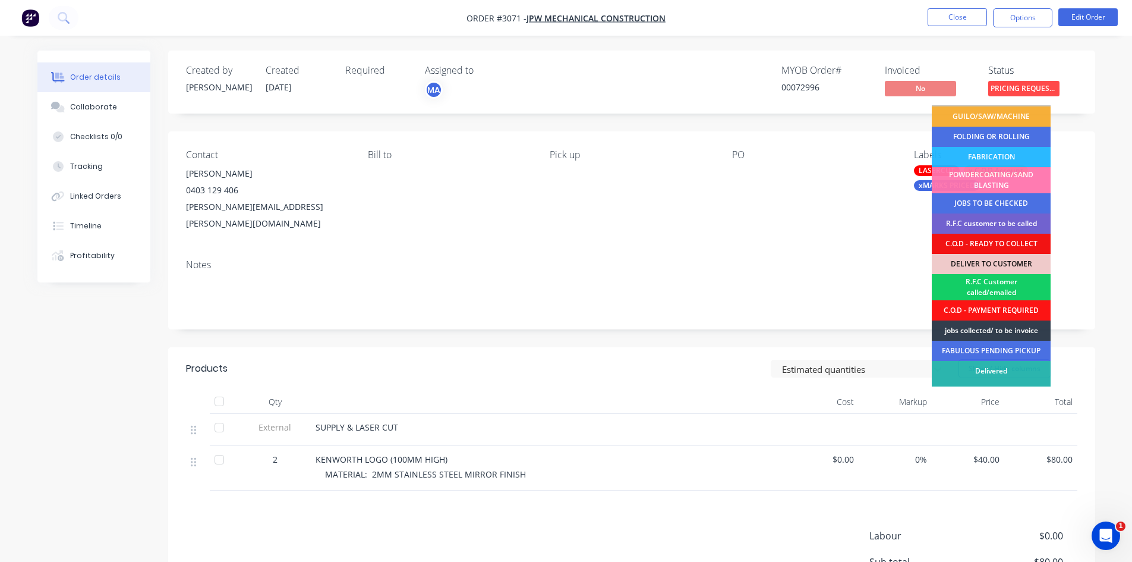
click at [1000, 285] on div "R.F.C Customer called/emailed" at bounding box center [991, 287] width 119 height 26
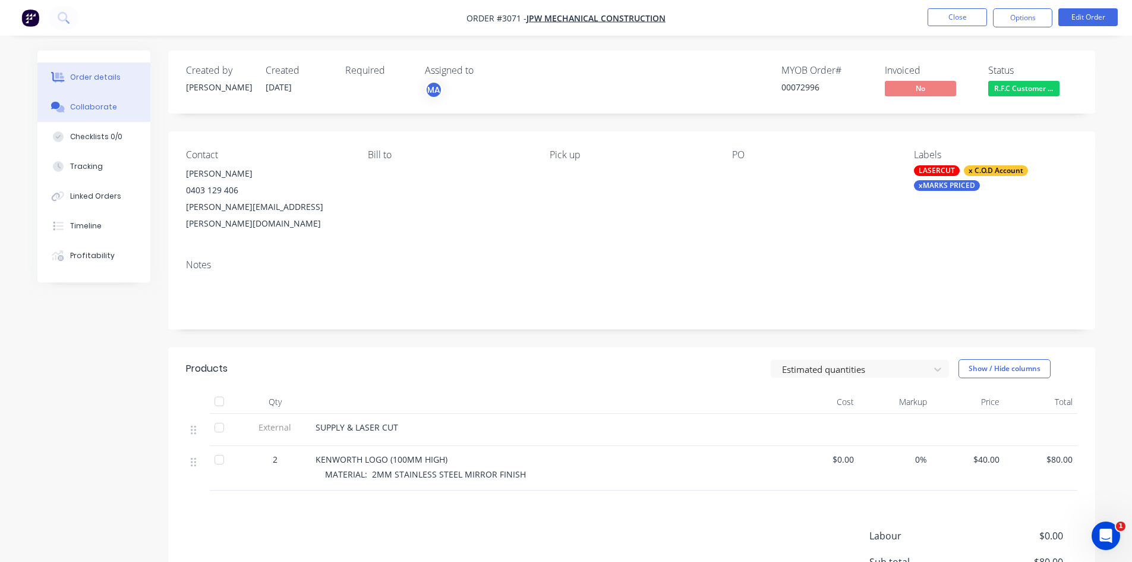
click at [94, 103] on div "Collaborate" at bounding box center [93, 107] width 47 height 11
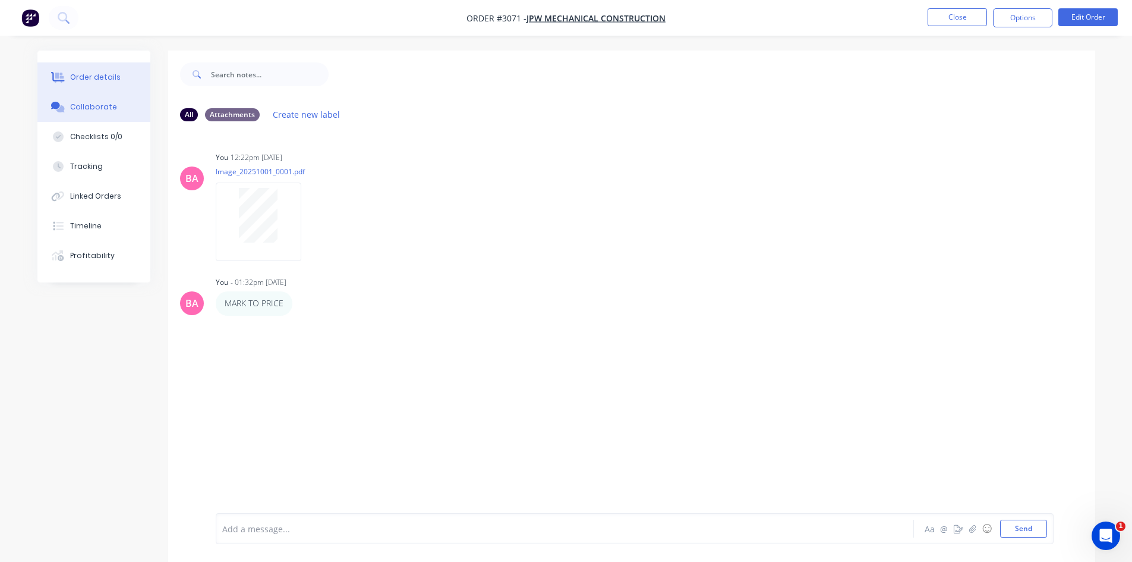
click at [103, 71] on button "Order details" at bounding box center [93, 77] width 113 height 30
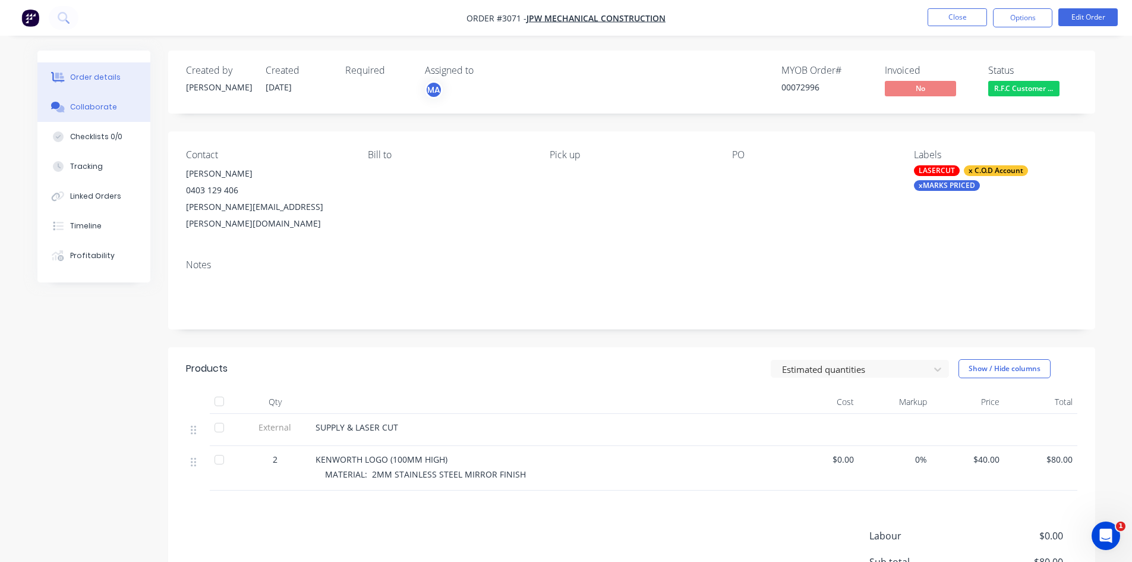
click at [102, 103] on div "Collaborate" at bounding box center [93, 107] width 47 height 11
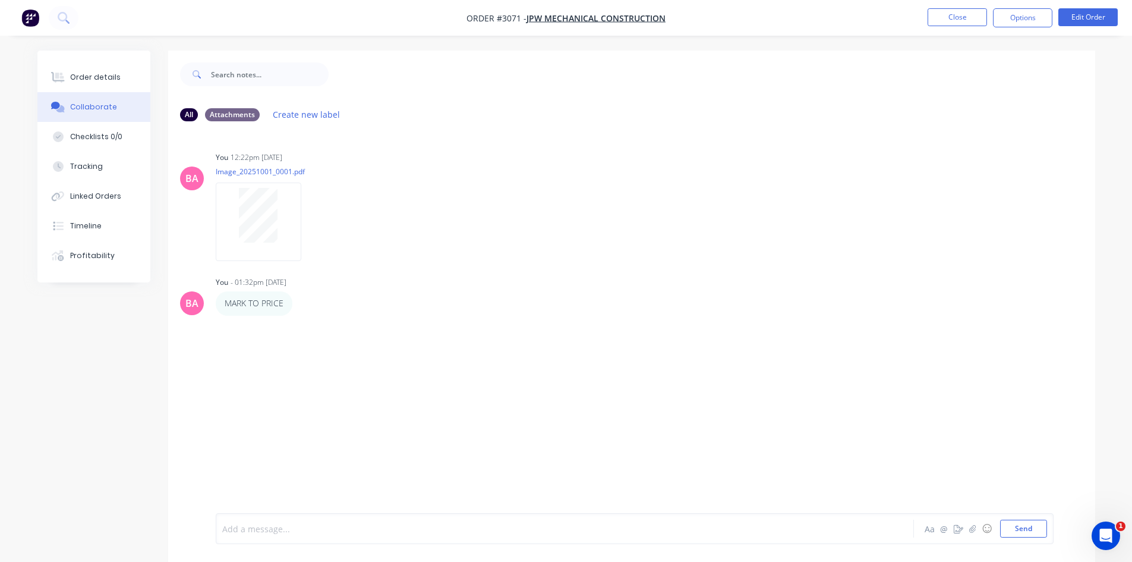
click at [270, 530] on div at bounding box center [532, 529] width 618 height 12
click at [1016, 530] on button "Send" at bounding box center [1024, 529] width 47 height 18
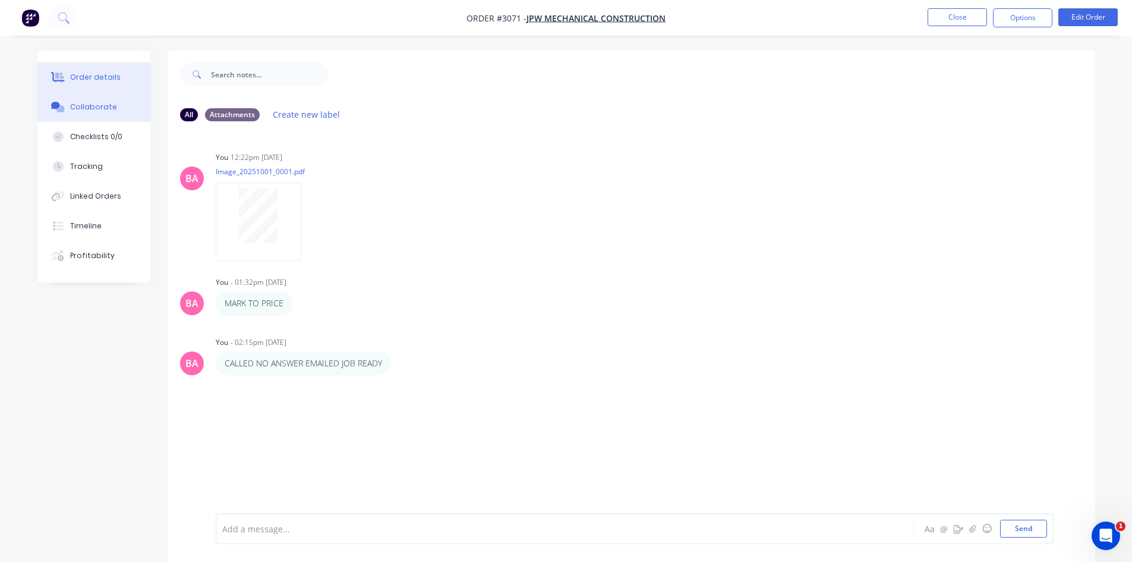
click at [86, 76] on div "Order details" at bounding box center [95, 77] width 51 height 11
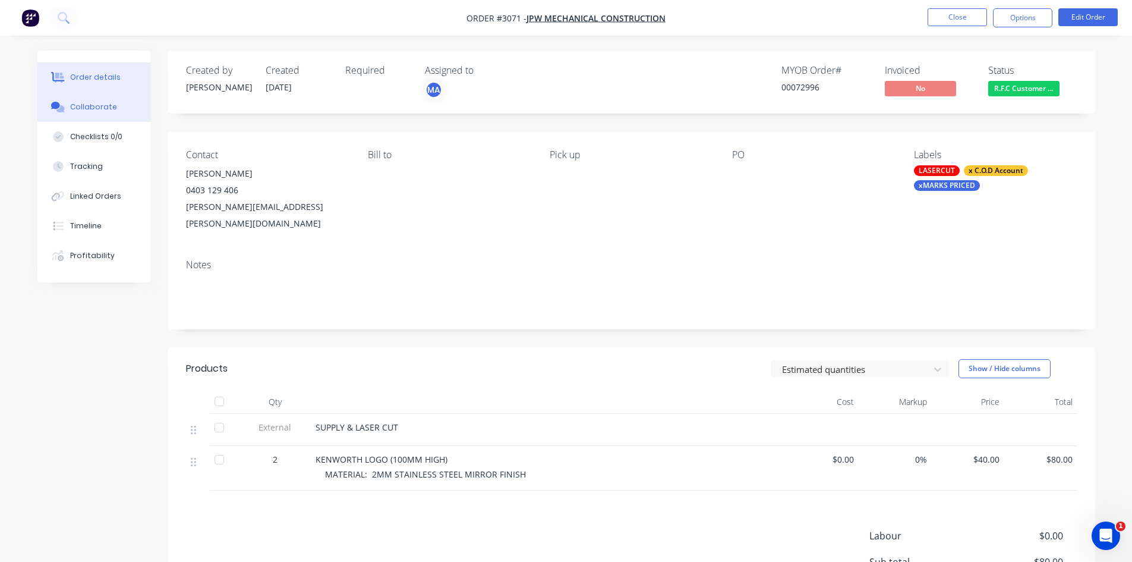
click at [99, 102] on button "Collaborate" at bounding box center [93, 107] width 113 height 30
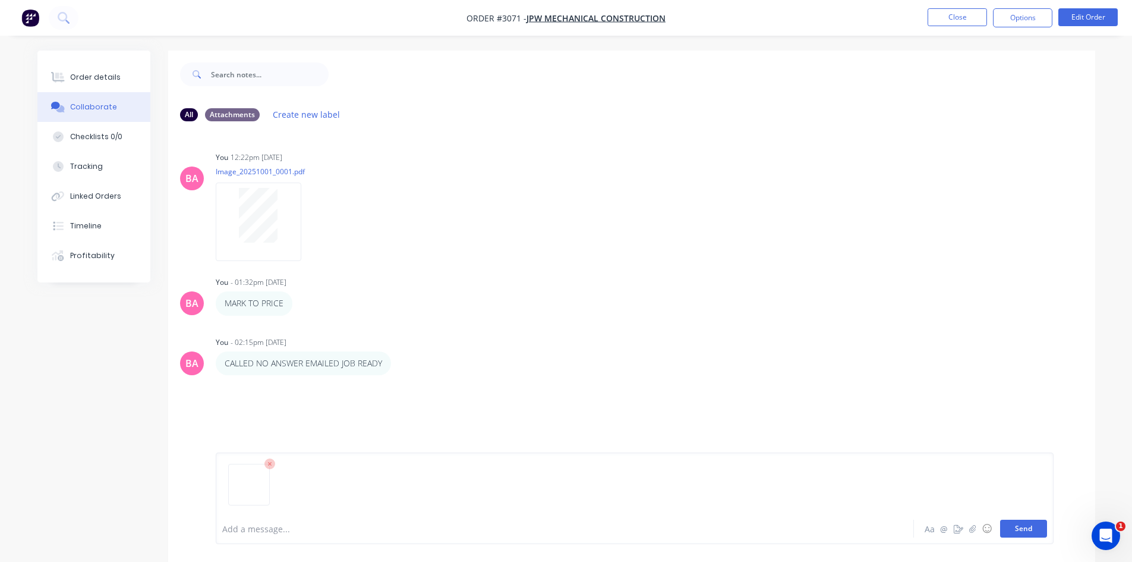
click at [1012, 523] on button "Send" at bounding box center [1024, 529] width 47 height 18
click at [259, 530] on div at bounding box center [532, 529] width 618 height 12
click at [1015, 523] on button "Send" at bounding box center [1024, 529] width 47 height 18
click at [87, 78] on div "Order details" at bounding box center [95, 77] width 51 height 11
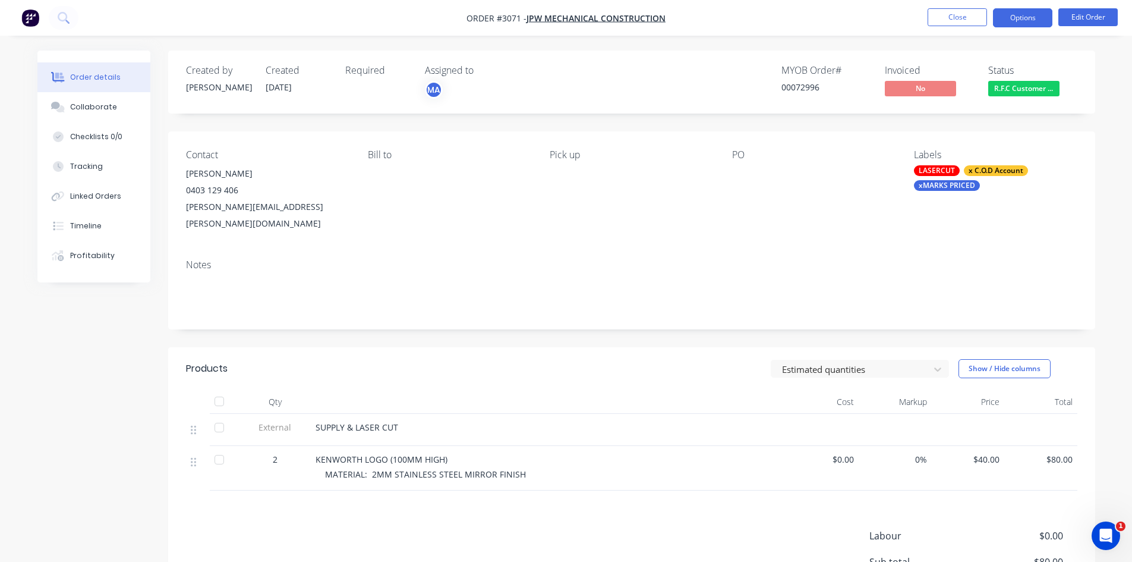
click at [1023, 13] on button "Options" at bounding box center [1022, 17] width 59 height 19
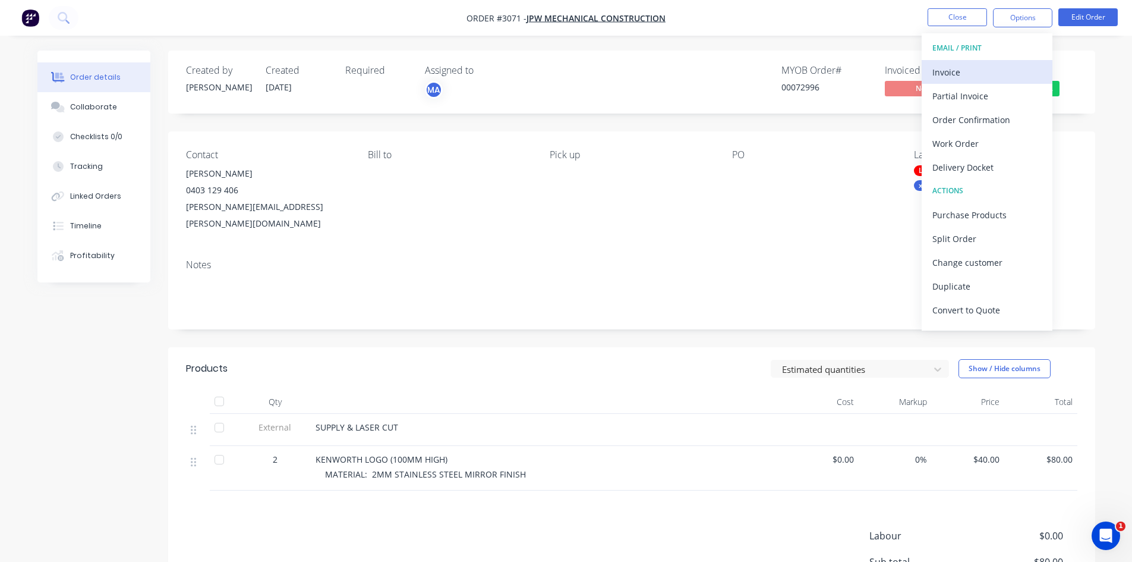
click at [958, 68] on div "Invoice" at bounding box center [987, 72] width 109 height 17
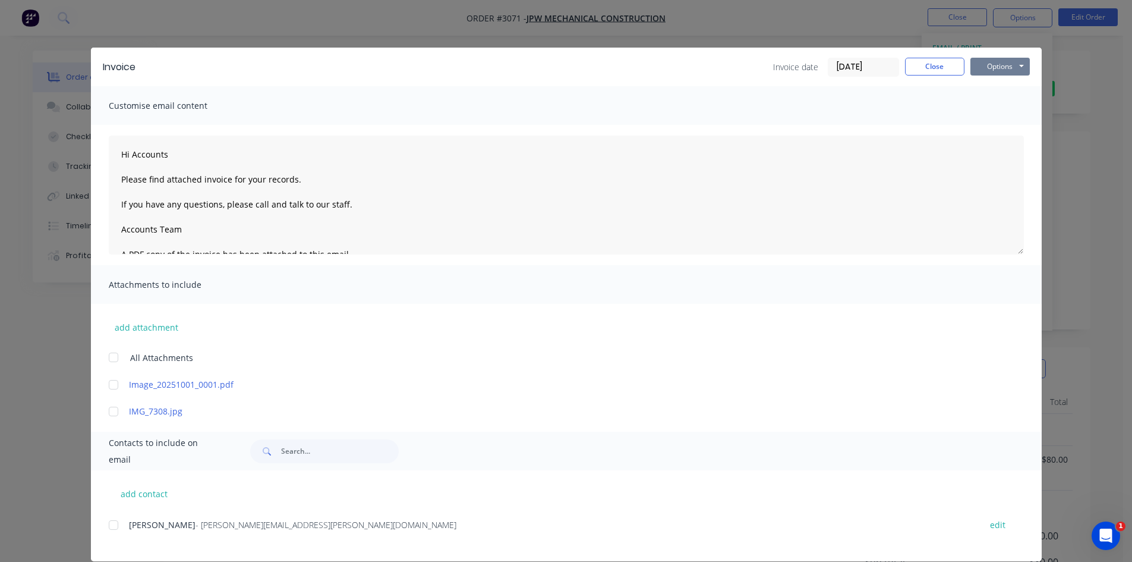
click at [995, 64] on button "Options" at bounding box center [1000, 67] width 59 height 18
click at [990, 106] on button "Print" at bounding box center [1009, 107] width 76 height 20
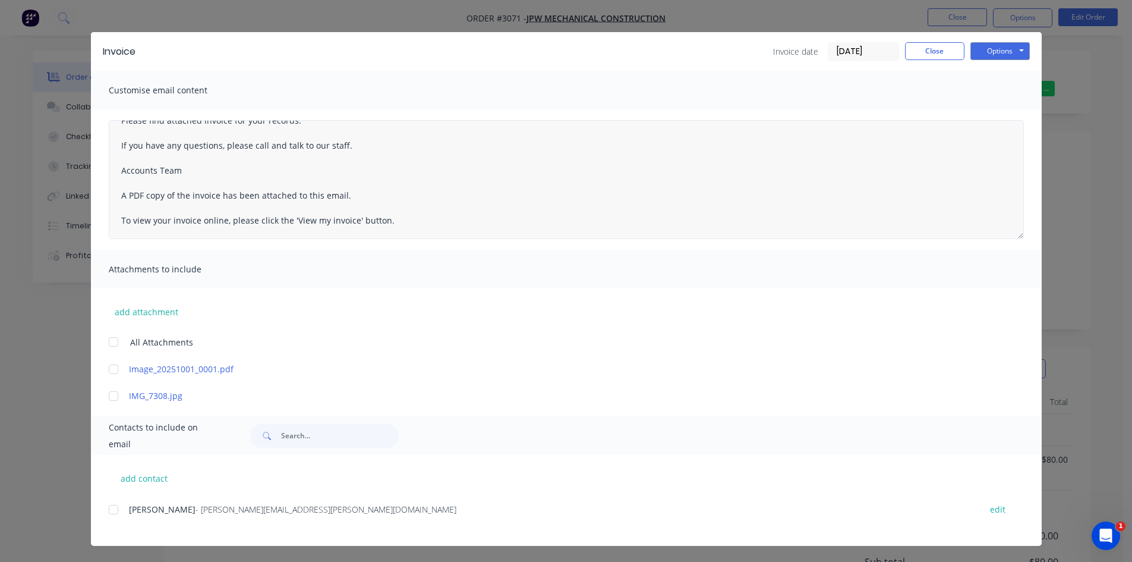
scroll to position [16, 0]
drag, startPoint x: 386, startPoint y: 221, endPoint x: 99, endPoint y: 138, distance: 298.2
click at [99, 138] on div "Hi Accounts Please find attached invoice for your records. If you have any ques…" at bounding box center [566, 179] width 951 height 140
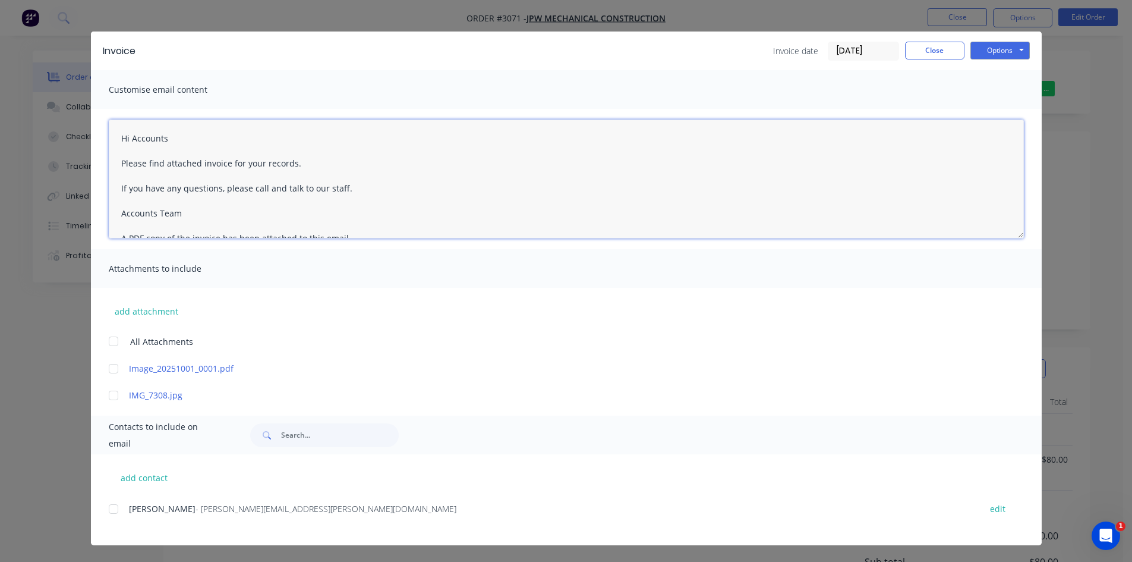
scroll to position [43, 0]
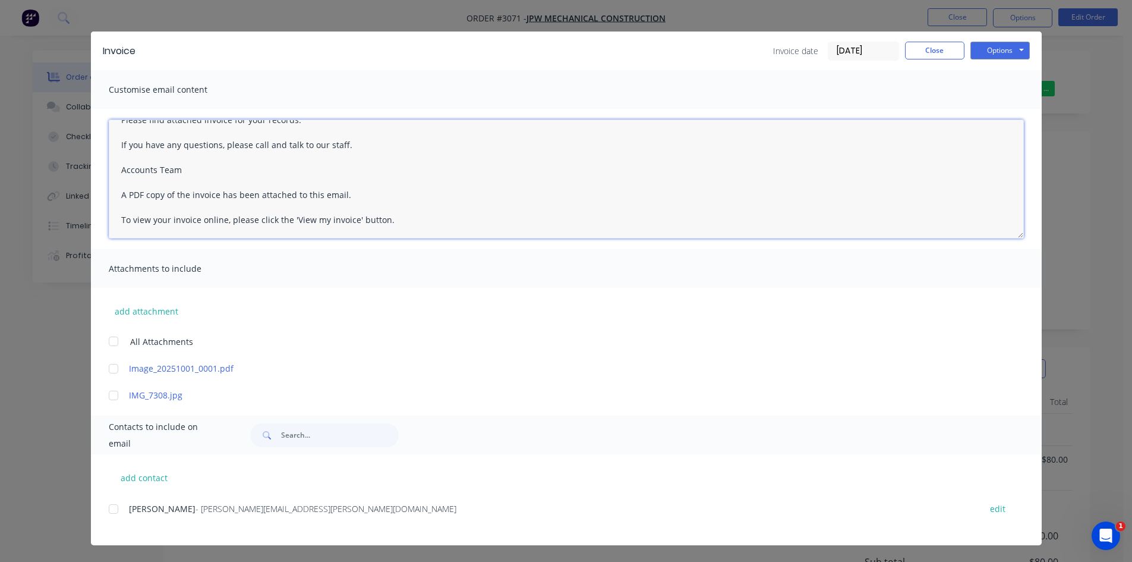
drag, startPoint x: 113, startPoint y: 162, endPoint x: 350, endPoint y: 254, distance: 254.1
click at [359, 261] on div "Customise email content Hi Accounts Please find attached invoice for your recor…" at bounding box center [566, 235] width 951 height 331
click at [395, 154] on textarea "Hi Accounts Please find attached invoice for your records. If you have any ques…" at bounding box center [566, 178] width 915 height 119
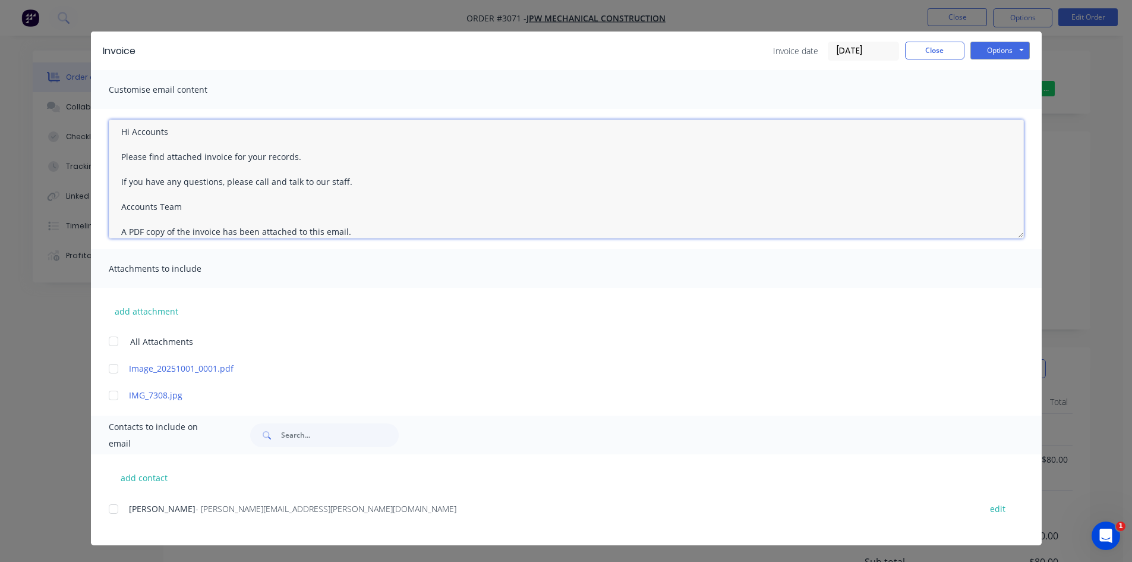
scroll to position [0, 0]
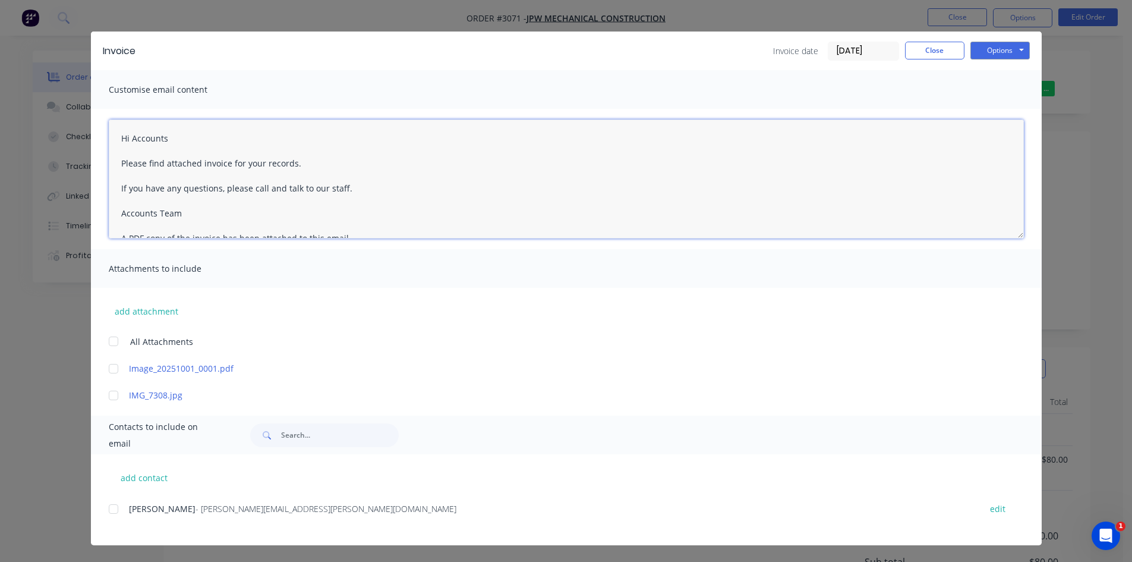
drag, startPoint x: 186, startPoint y: 172, endPoint x: 109, endPoint y: 158, distance: 78.6
click at [109, 158] on textarea "Hi Accounts Please find attached invoice for your records. If you have any ques…" at bounding box center [566, 178] width 915 height 119
drag, startPoint x: 109, startPoint y: 158, endPoint x: 179, endPoint y: 139, distance: 72.8
click at [179, 139] on textarea "Hi Accounts A PDF copy of the invoice has been attached to this email. To view …" at bounding box center [566, 178] width 915 height 119
click at [109, 510] on div at bounding box center [114, 509] width 24 height 24
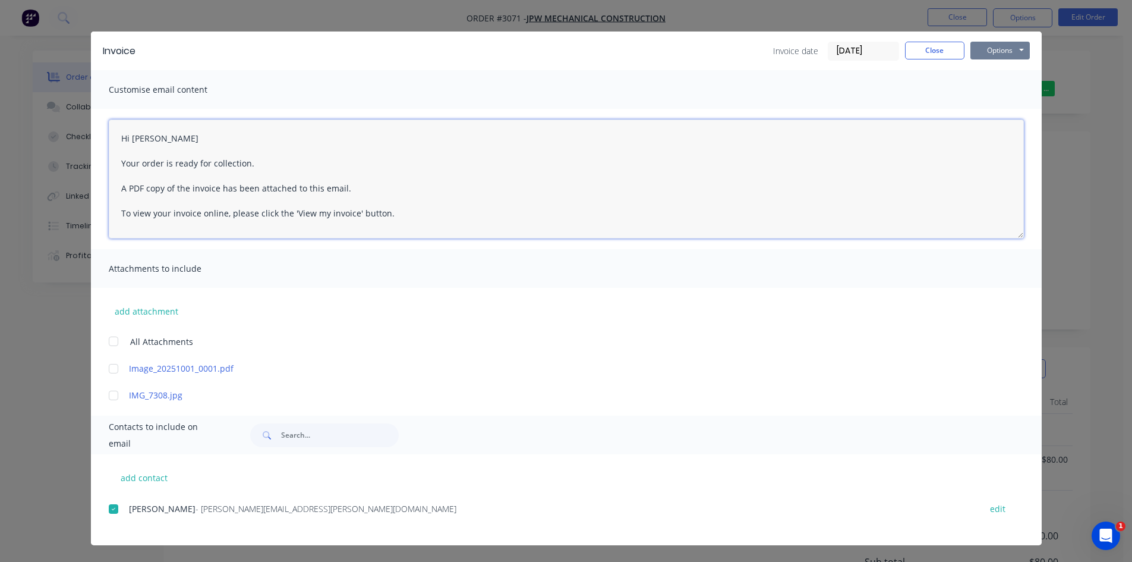
type textarea "Hi Jason Your order is ready for collection. A PDF copy of the invoice has been…"
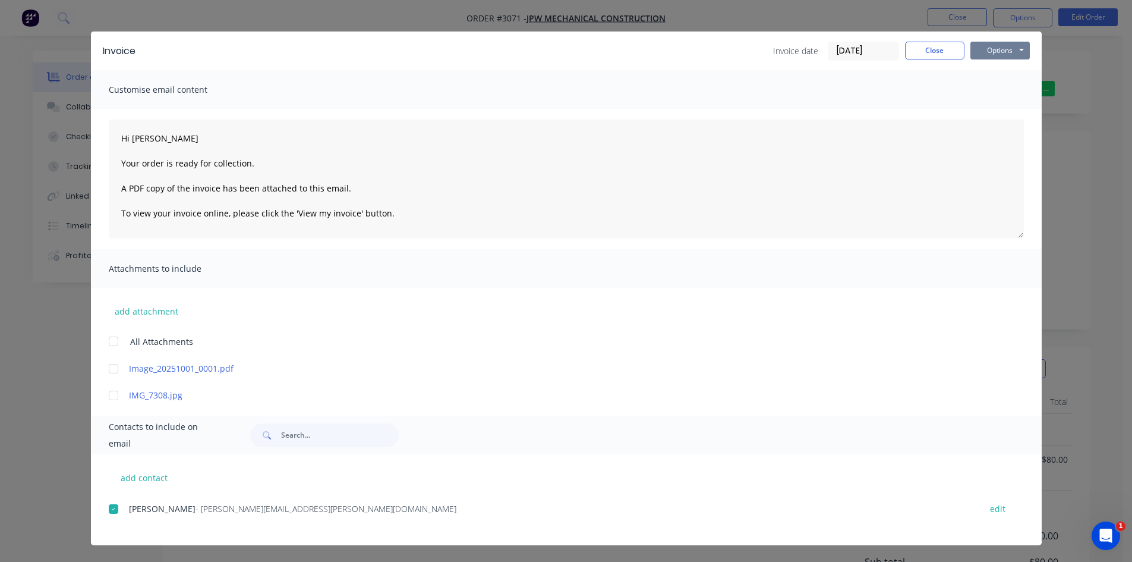
click at [981, 48] on button "Options" at bounding box center [1000, 51] width 59 height 18
click at [998, 108] on button "Email" at bounding box center [1009, 111] width 76 height 20
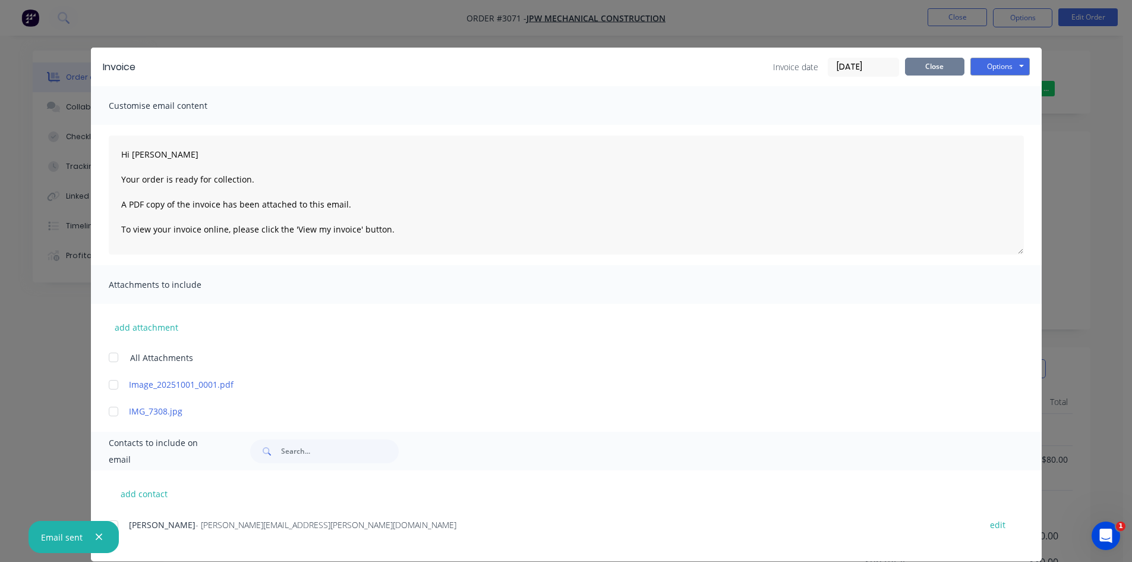
click at [931, 64] on button "Close" at bounding box center [934, 67] width 59 height 18
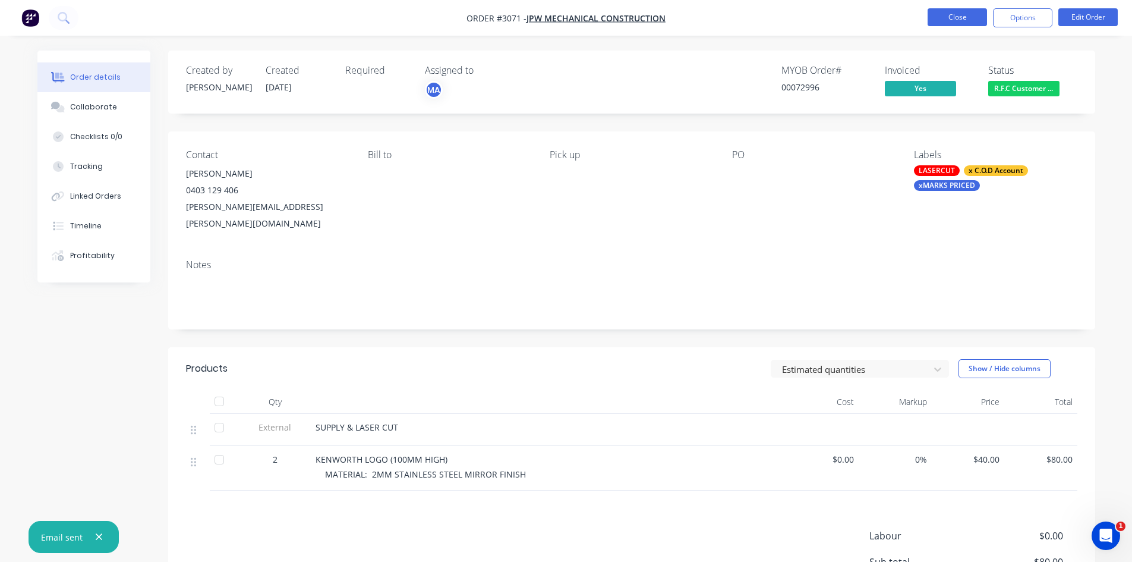
click at [952, 14] on button "Close" at bounding box center [957, 17] width 59 height 18
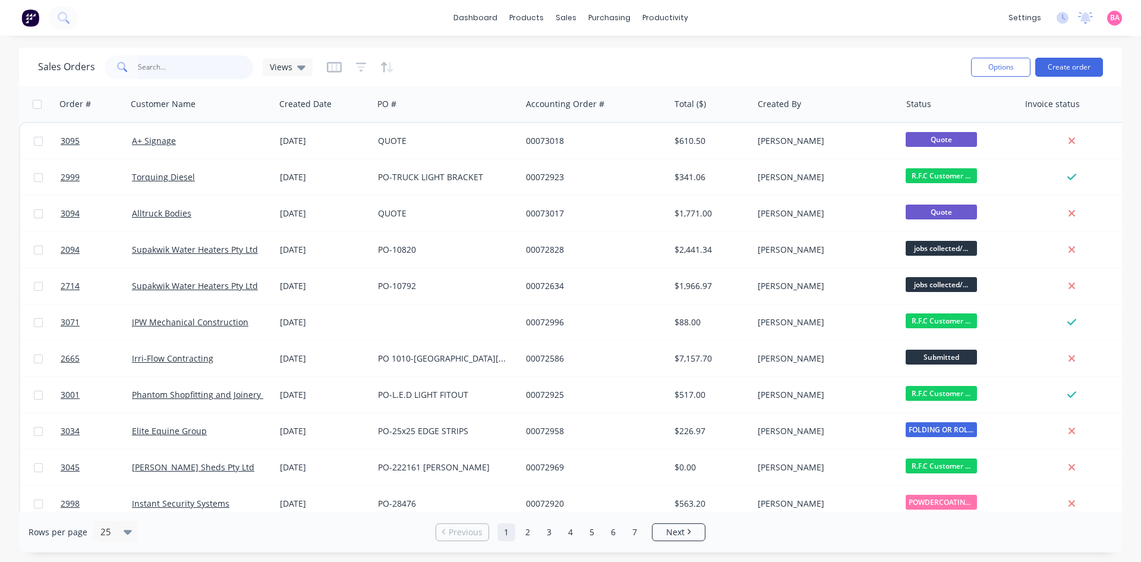
click at [159, 73] on input "text" at bounding box center [196, 67] width 116 height 24
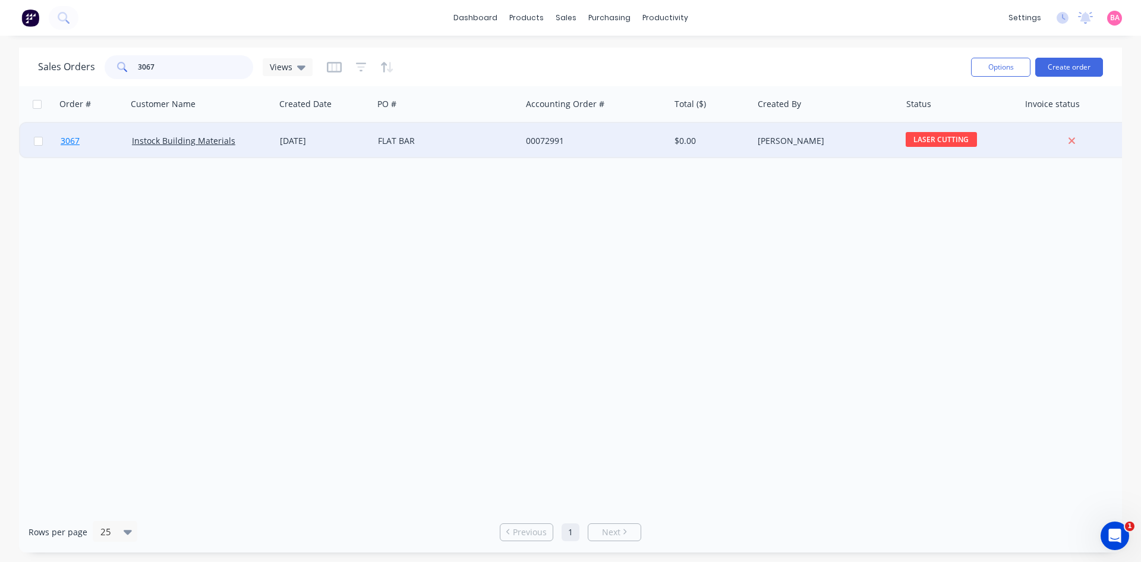
type input "3067"
click at [67, 140] on span "3067" at bounding box center [70, 141] width 19 height 12
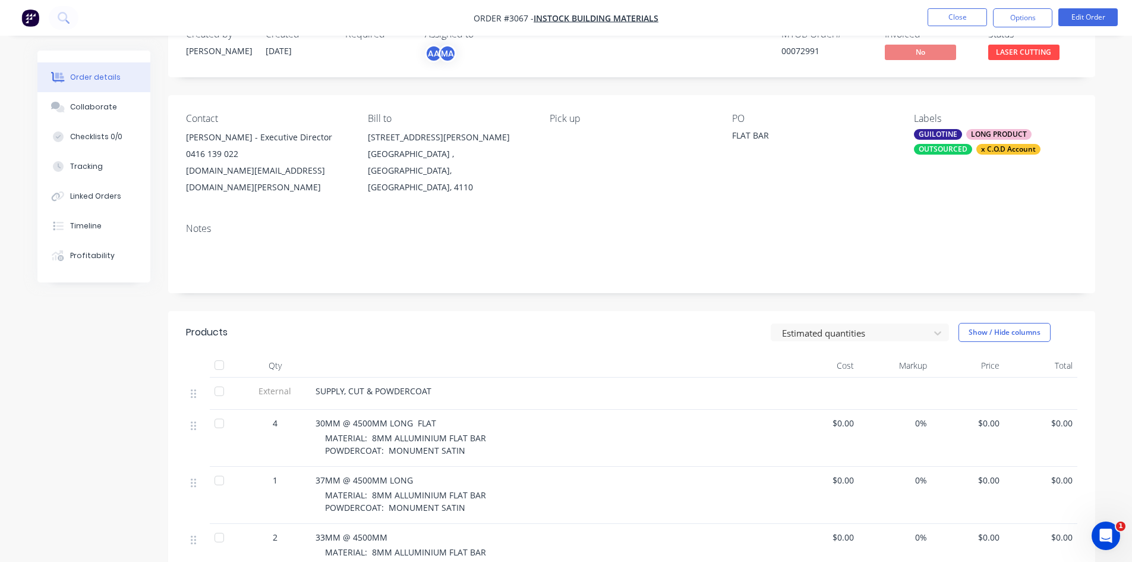
scroll to position [20, 0]
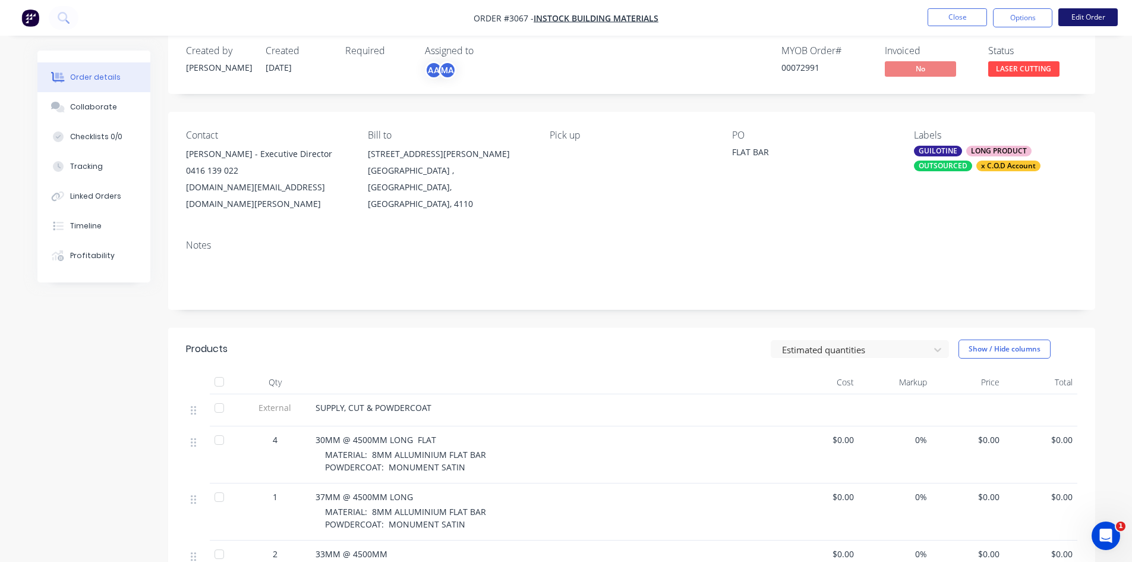
click at [1098, 13] on button "Edit Order" at bounding box center [1088, 17] width 59 height 18
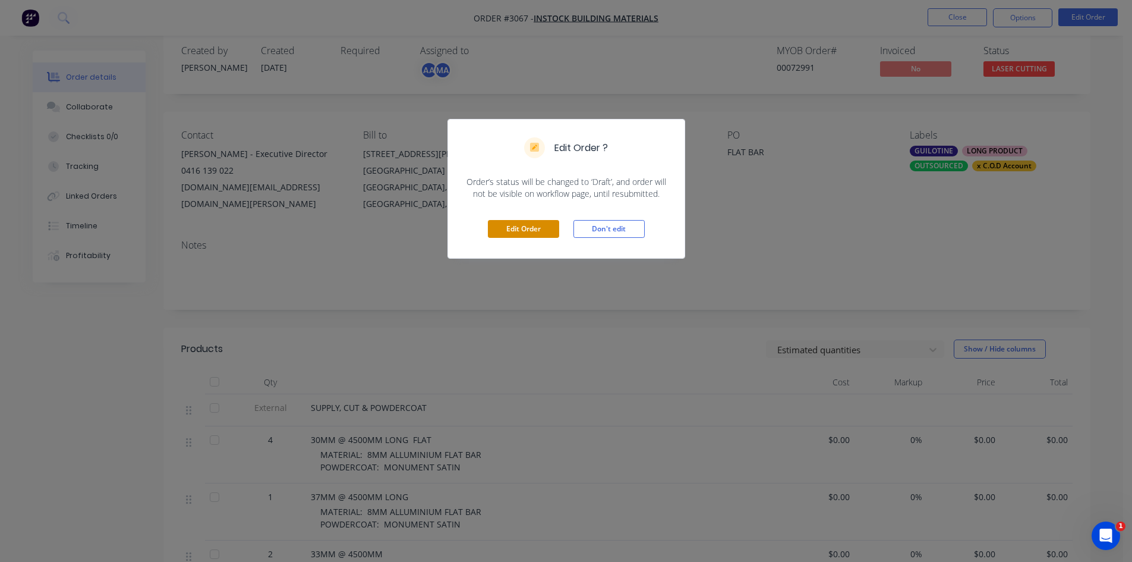
click at [532, 229] on button "Edit Order" at bounding box center [523, 229] width 71 height 18
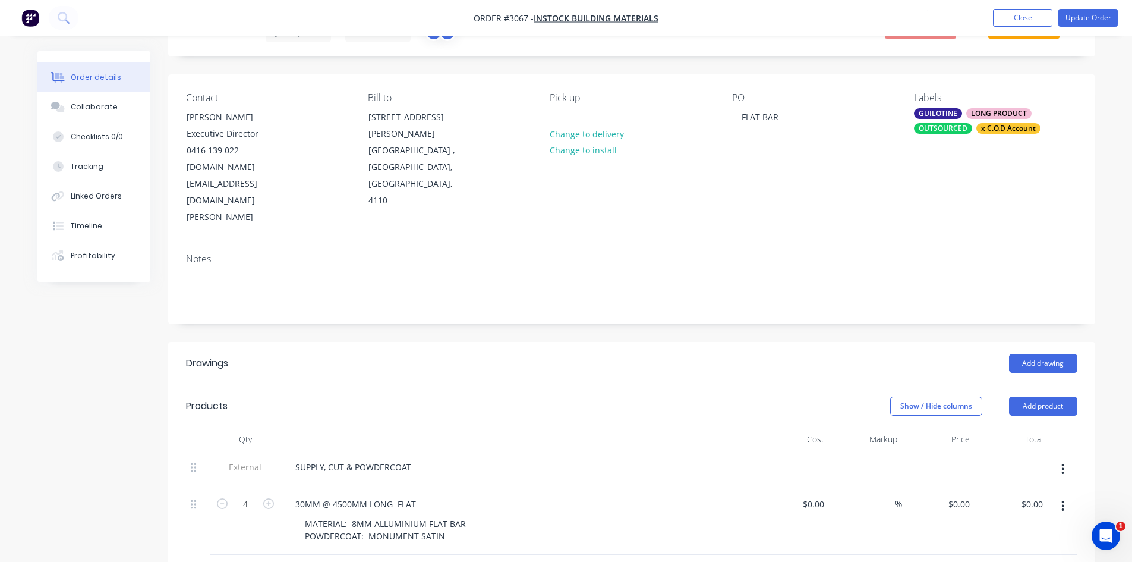
scroll to position [59, 0]
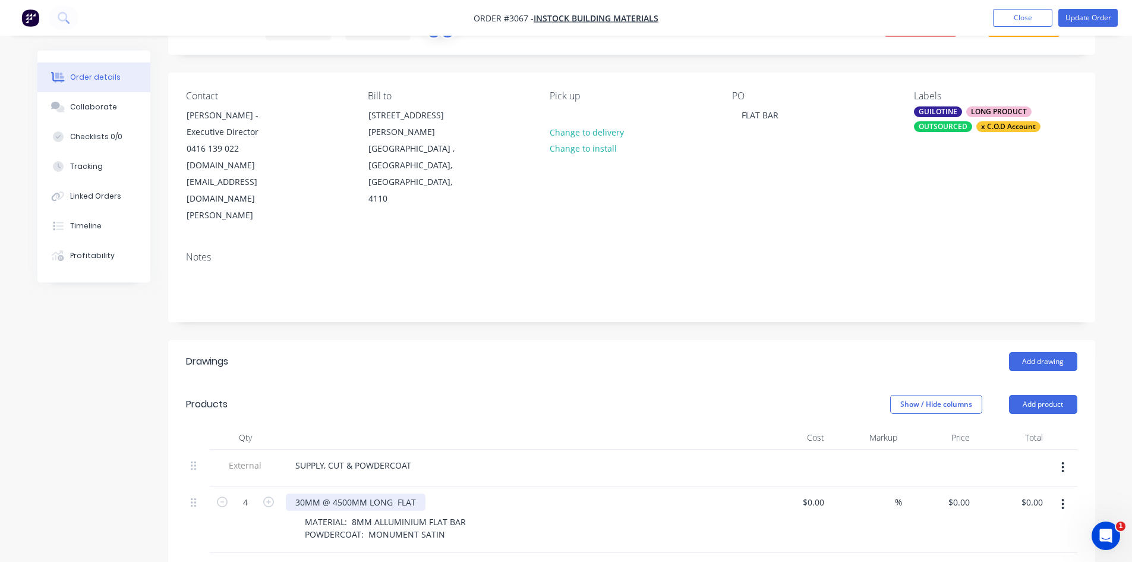
click at [306, 493] on div "30MM @ 4500MM LONG FLAT" at bounding box center [356, 501] width 140 height 17
click at [340, 493] on div "32MM @ 4500MM LONG FLAT" at bounding box center [356, 501] width 140 height 17
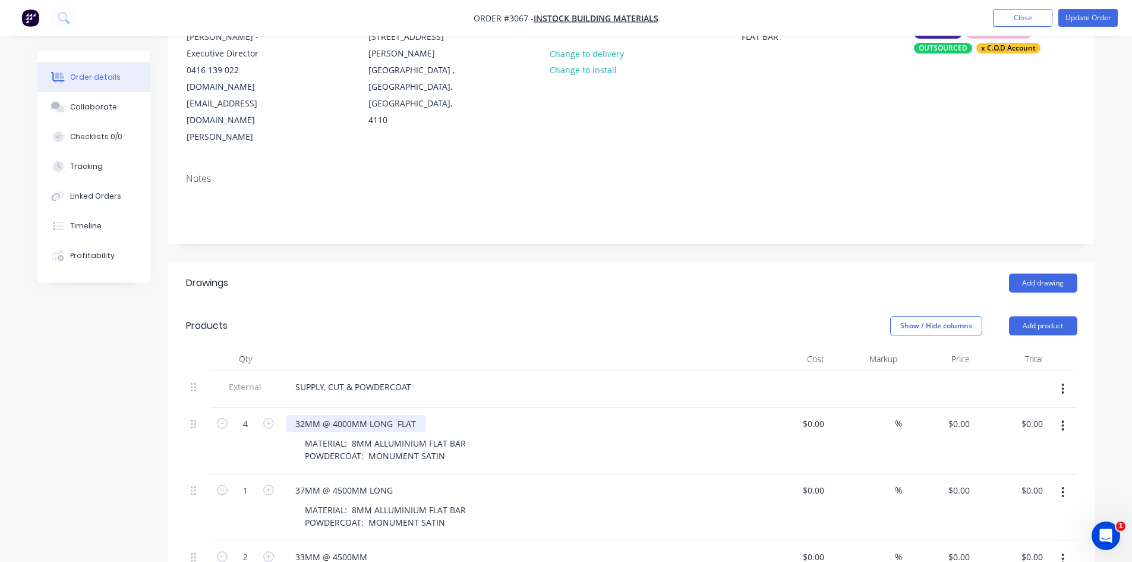
scroll to position [139, 0]
click at [304, 481] on div "37MM @ 4500MM LONG" at bounding box center [344, 489] width 117 height 17
click at [341, 481] on div "40MM @ 4500MM LONG" at bounding box center [344, 489] width 117 height 17
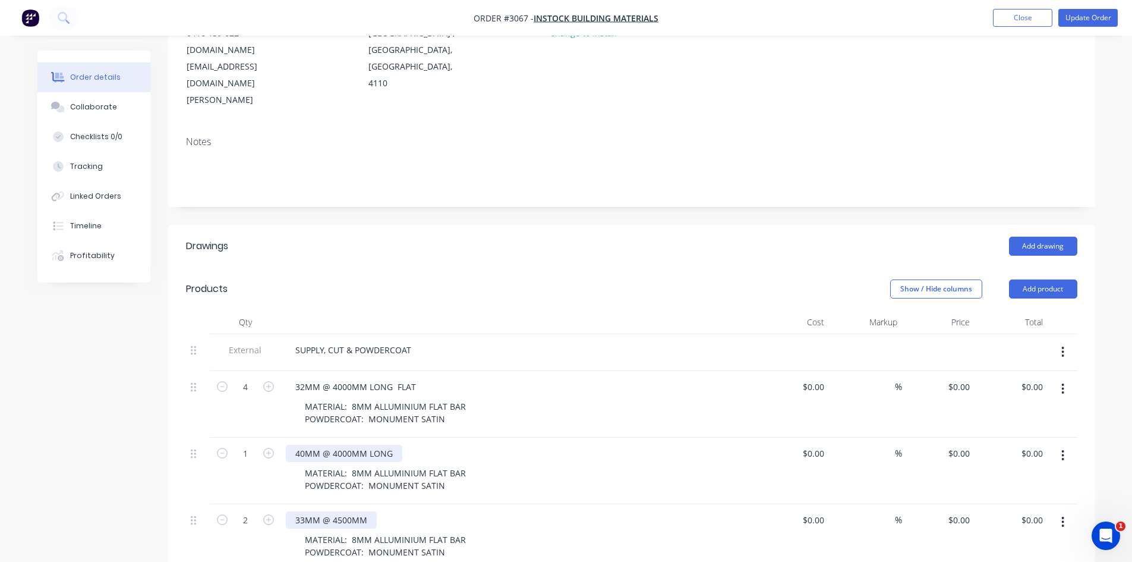
scroll to position [178, 0]
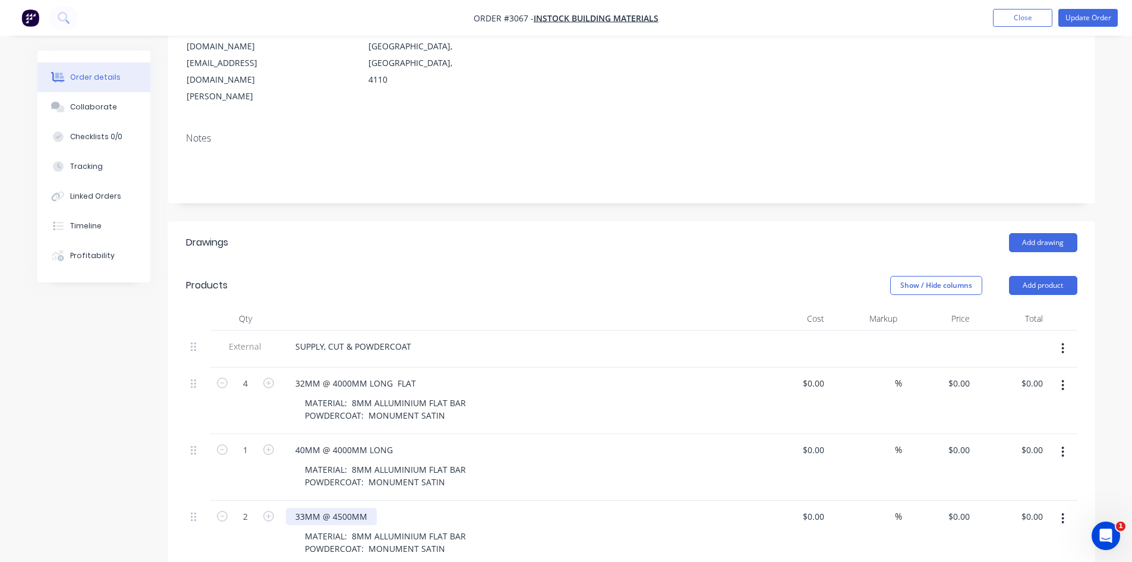
click at [303, 508] on div "33MM @ 4500MM" at bounding box center [331, 516] width 91 height 17
click at [305, 508] on div "33MM @ 4500MM" at bounding box center [331, 516] width 91 height 17
click at [341, 508] on div "32MM @ 4500MM" at bounding box center [331, 516] width 91 height 17
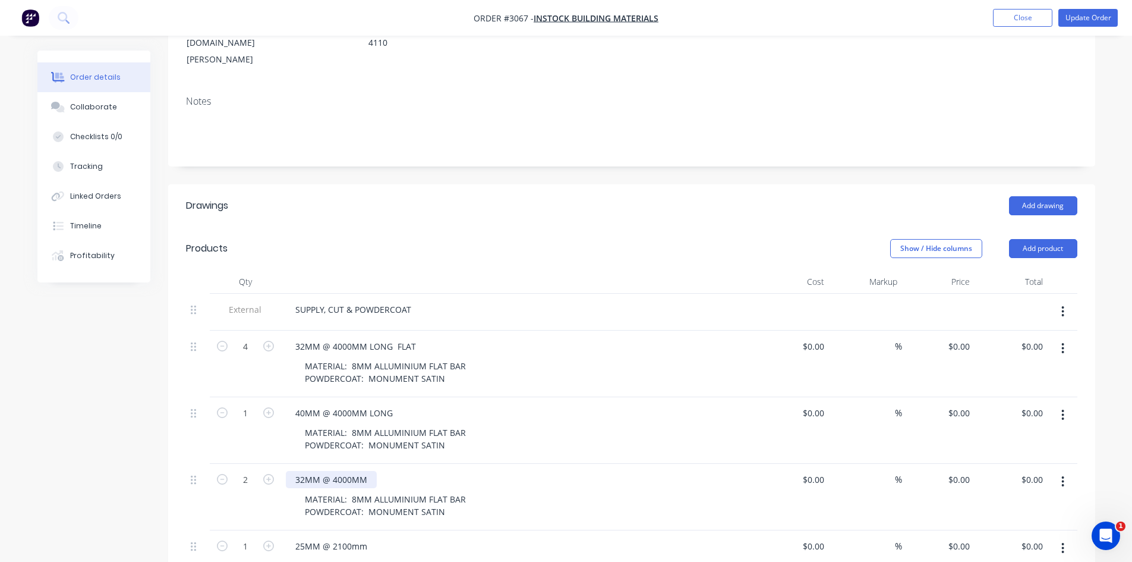
scroll to position [238, 0]
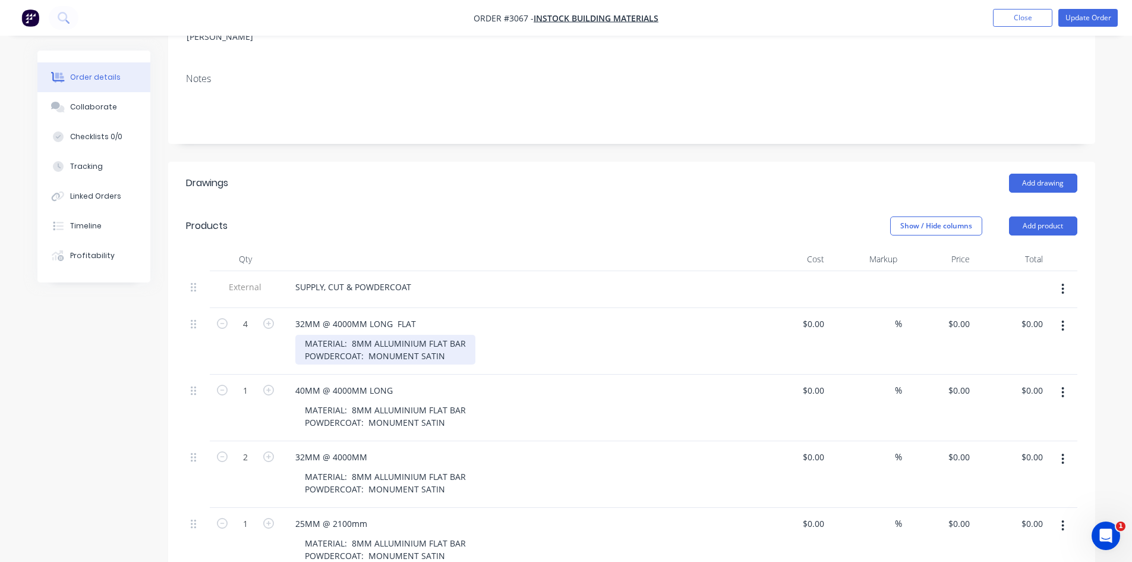
click at [353, 335] on div "MATERIAL: 8MM ALLUMINIUM FLAT BAR POWDERCOAT: MONUMENT SATIN" at bounding box center [385, 350] width 180 height 30
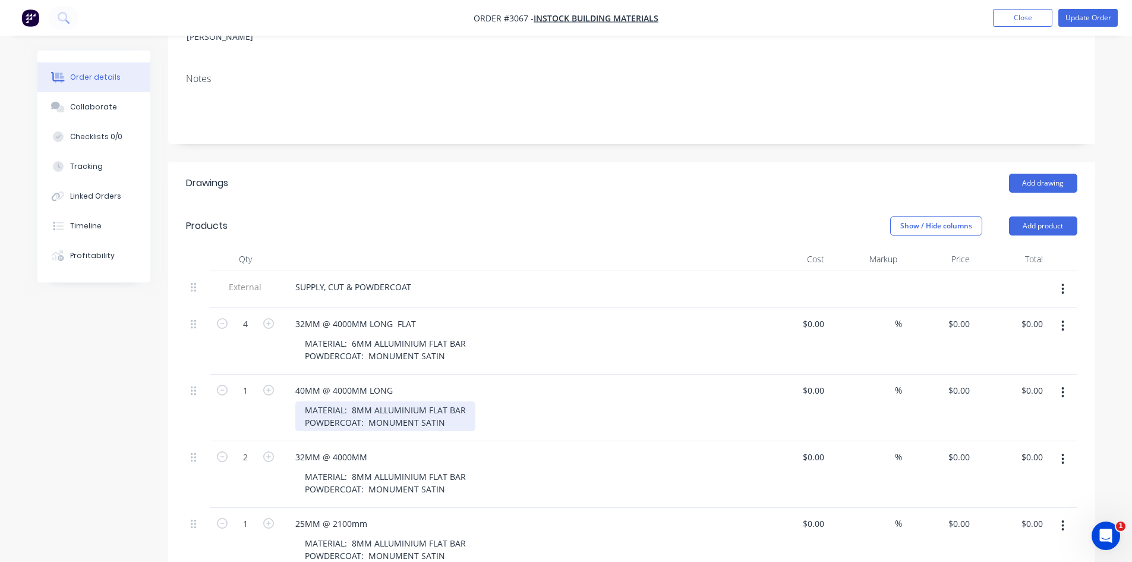
click at [355, 401] on div "MATERIAL: 8MM ALLUMINIUM FLAT BAR POWDERCOAT: MONUMENT SATIN" at bounding box center [385, 416] width 180 height 30
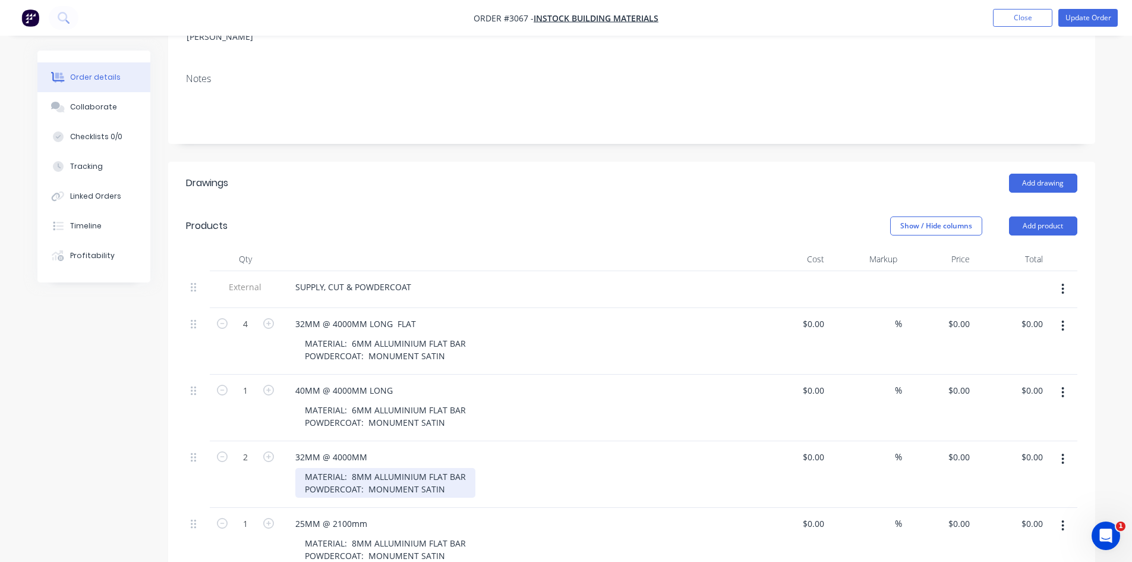
click at [351, 468] on div "MATERIAL: 8MM ALLUMINIUM FLAT BAR POWDERCOAT: MONUMENT SATIN" at bounding box center [385, 483] width 180 height 30
click at [355, 468] on div "MATERIAL: 8MM ALLUMINIUM FLAT BAR POWDERCOAT: MONUMENT SATIN" at bounding box center [385, 483] width 180 height 30
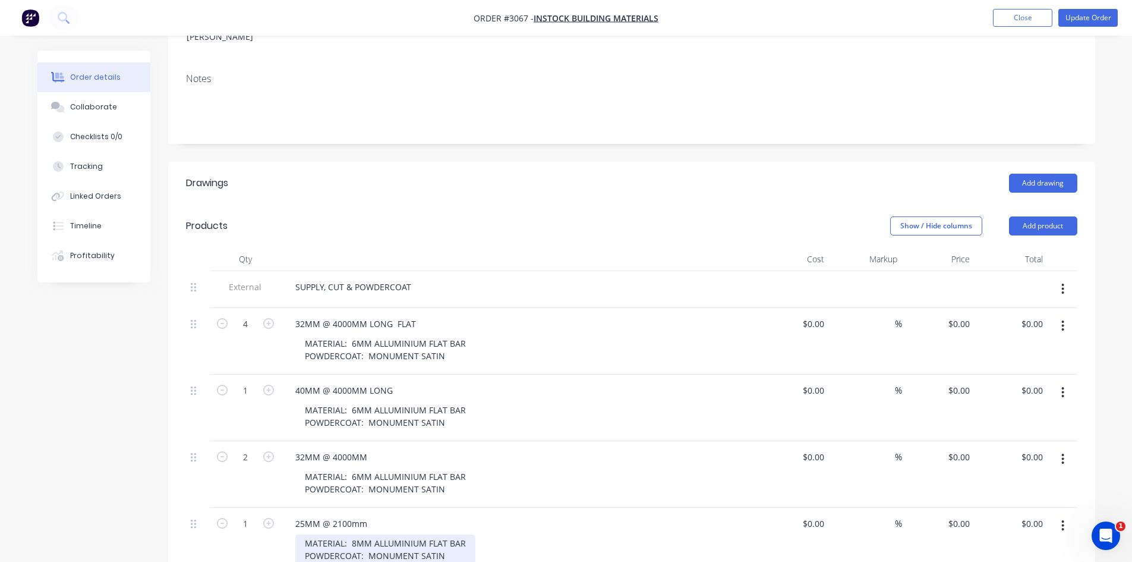
click at [357, 534] on div "MATERIAL: 8MM ALLUMINIUM FLAT BAR POWDERCOAT: MONUMENT SATIN" at bounding box center [385, 549] width 180 height 30
click at [353, 534] on div "MATERIAL: 8MM ALLUMINIUM FLAT BAR POWDERCOAT: MONUMENT SATIN" at bounding box center [385, 549] width 180 height 30
click at [93, 103] on div "Collaborate" at bounding box center [93, 107] width 47 height 11
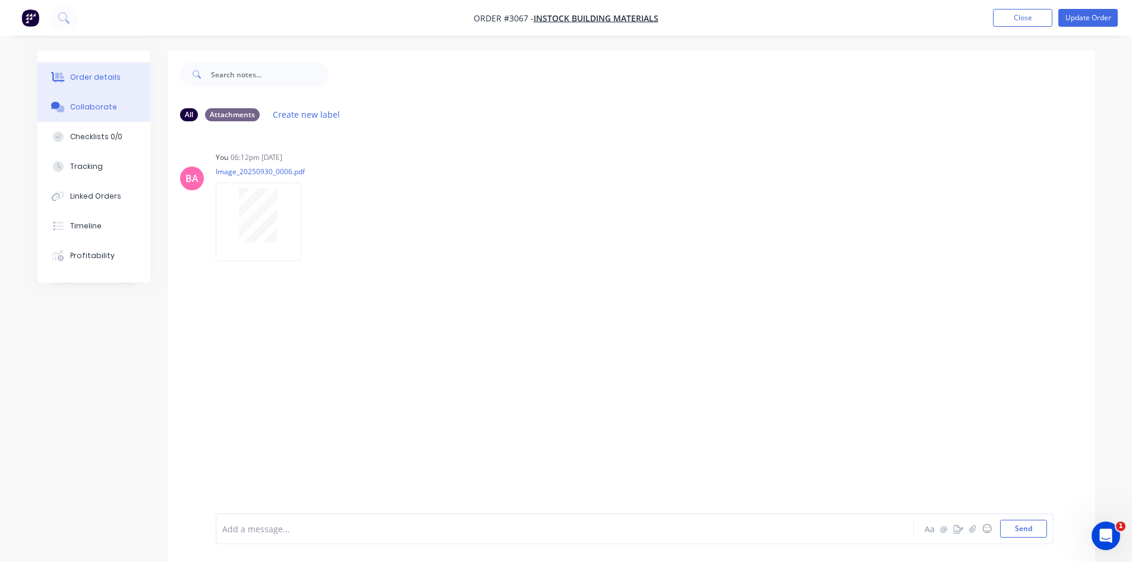
click at [99, 74] on div "Order details" at bounding box center [95, 77] width 51 height 11
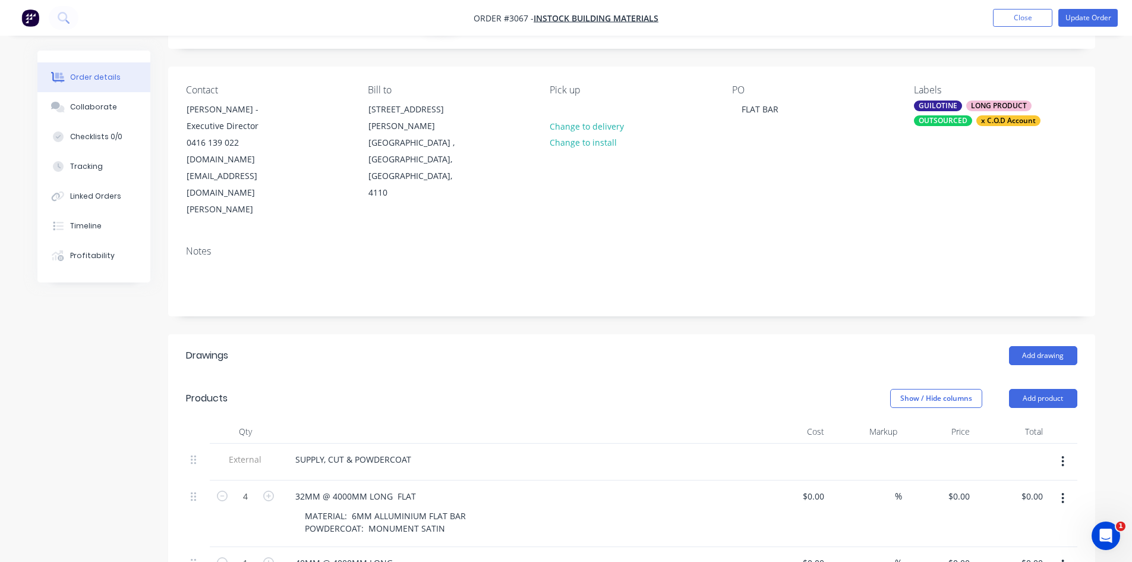
scroll to position [79, 0]
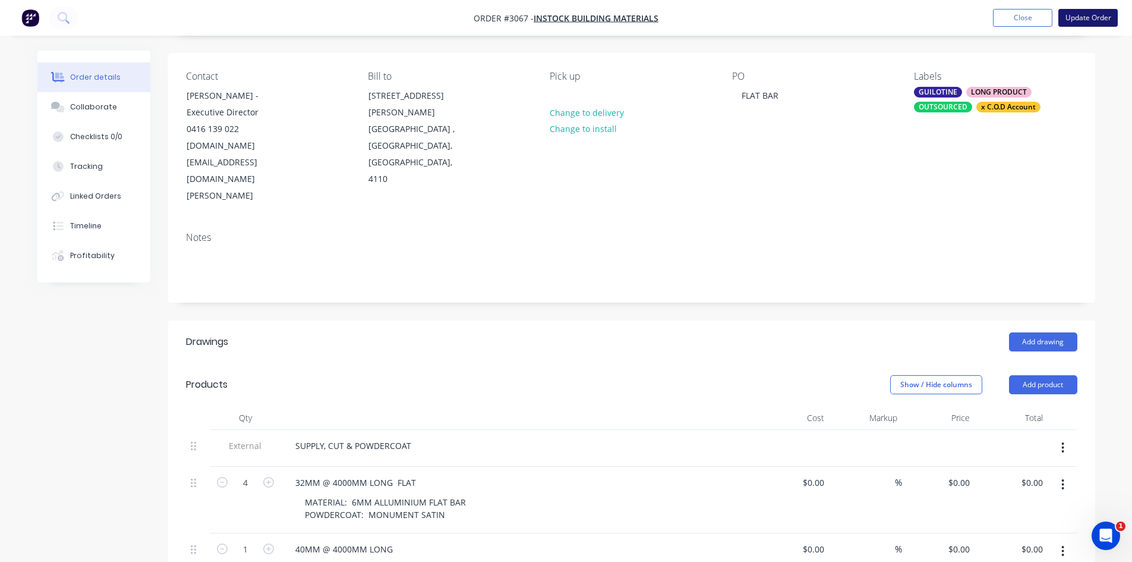
click at [1080, 17] on button "Update Order" at bounding box center [1088, 18] width 59 height 18
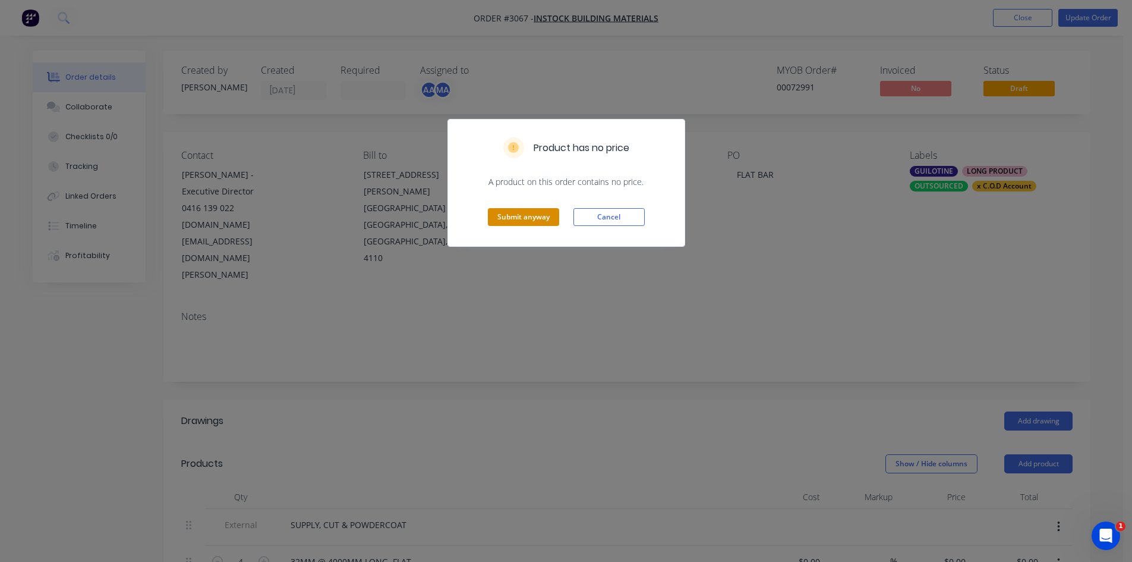
click at [520, 213] on button "Submit anyway" at bounding box center [523, 217] width 71 height 18
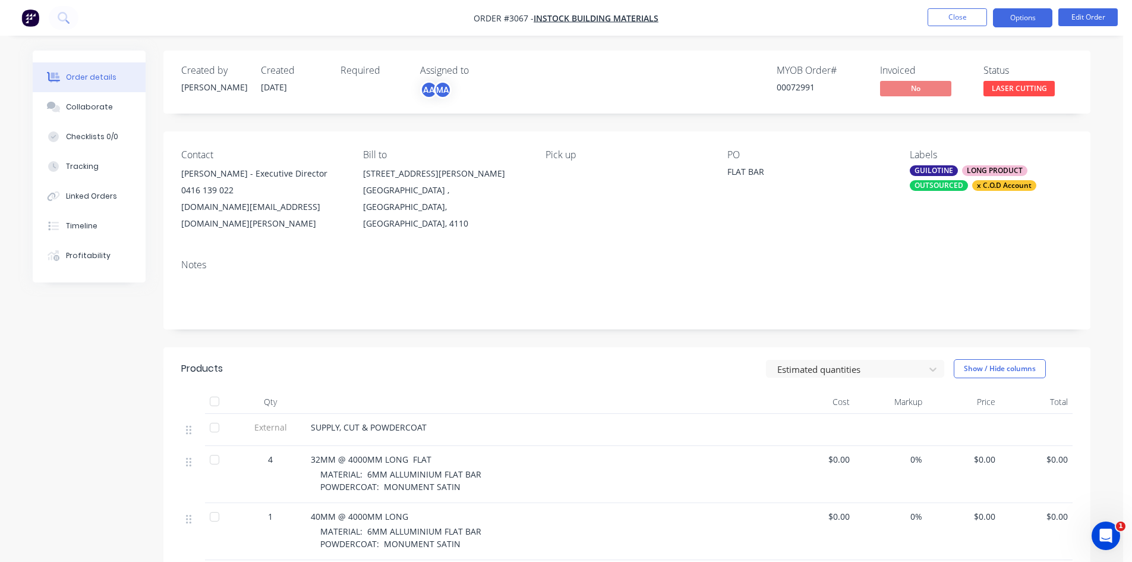
click at [1017, 17] on button "Options" at bounding box center [1022, 17] width 59 height 19
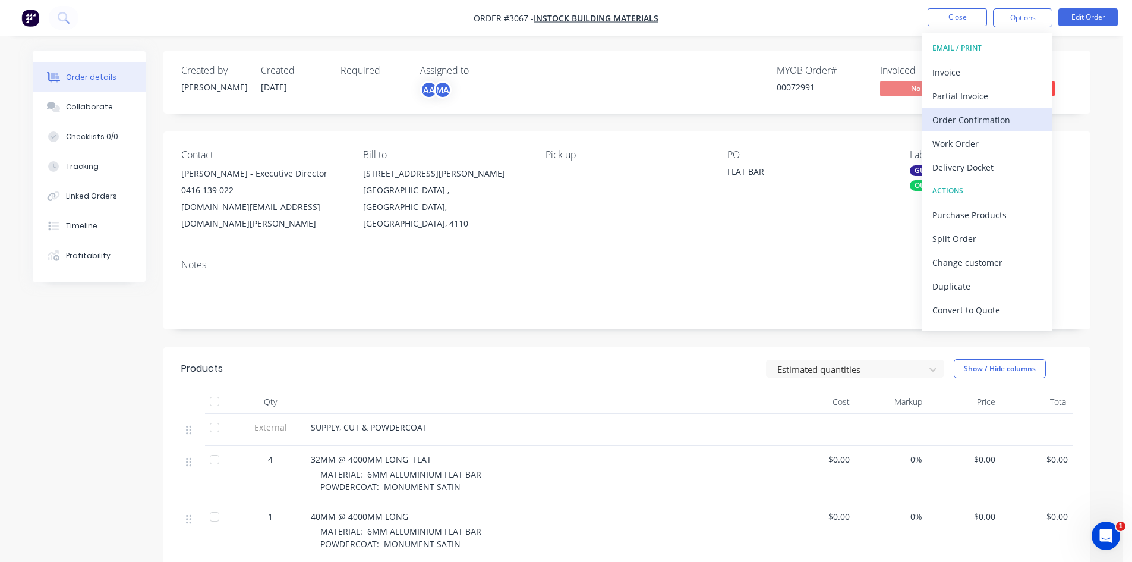
click at [974, 122] on div "Order Confirmation" at bounding box center [987, 119] width 109 height 17
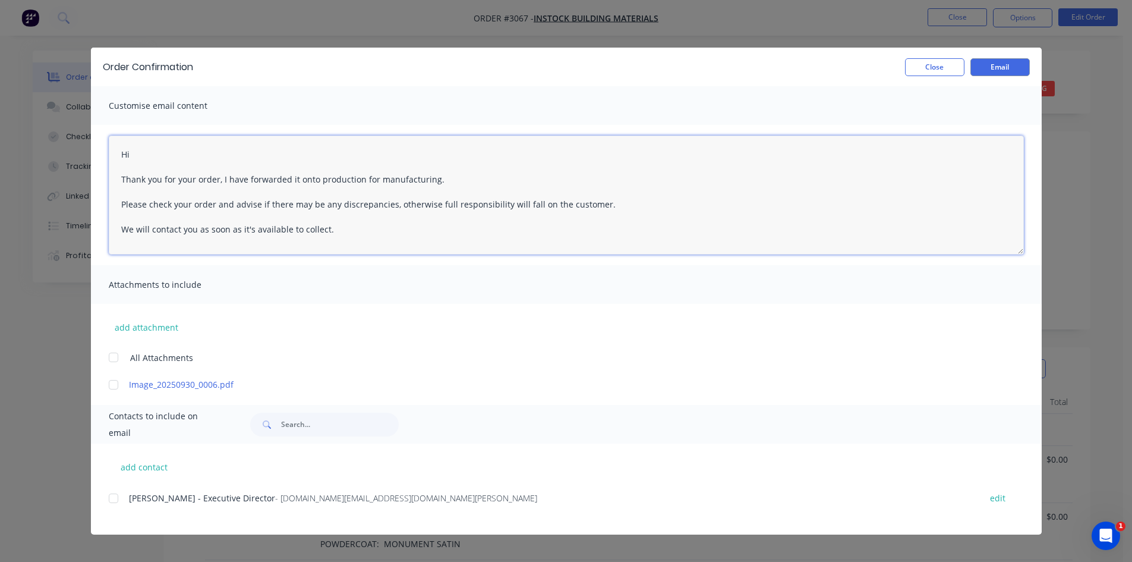
drag, startPoint x: 331, startPoint y: 231, endPoint x: 100, endPoint y: 147, distance: 245.4
click at [100, 147] on div "Hi Thank you for your order, I have forwarded it onto production for manufactur…" at bounding box center [566, 195] width 951 height 140
click at [117, 496] on div at bounding box center [114, 498] width 24 height 24
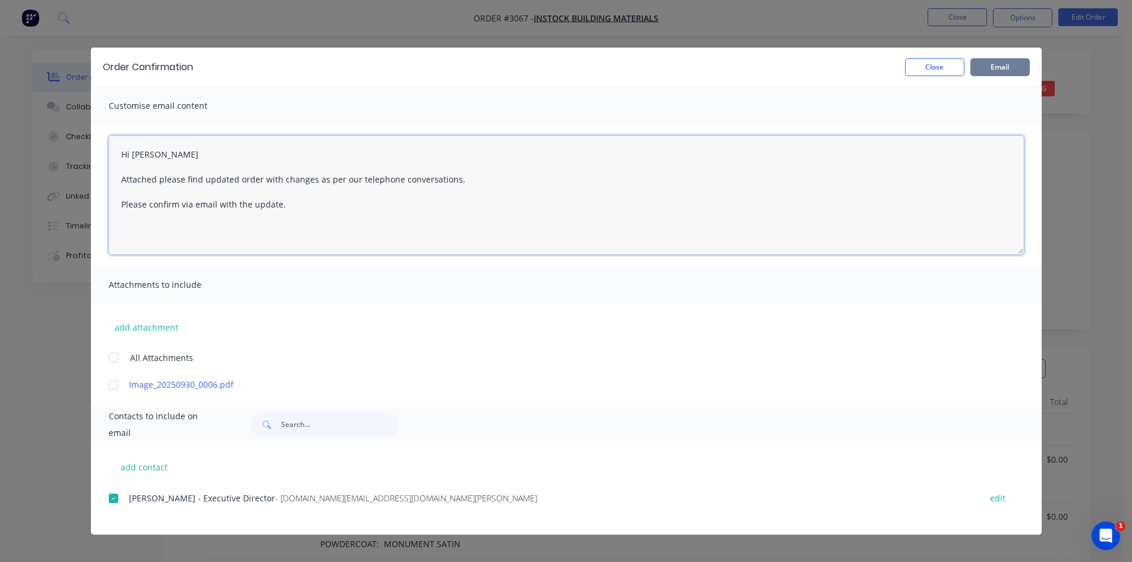
type textarea "Hi Alex Attached please find updated order with changes as per our telephone co…"
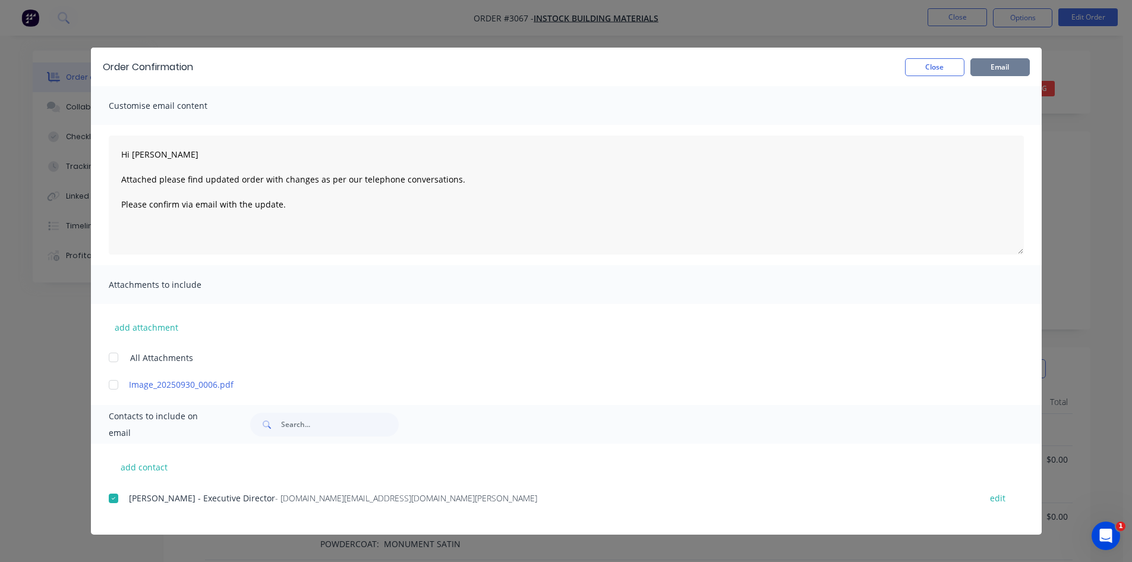
click at [1008, 68] on button "Email" at bounding box center [1000, 67] width 59 height 18
click at [941, 62] on button "Close" at bounding box center [934, 67] width 59 height 18
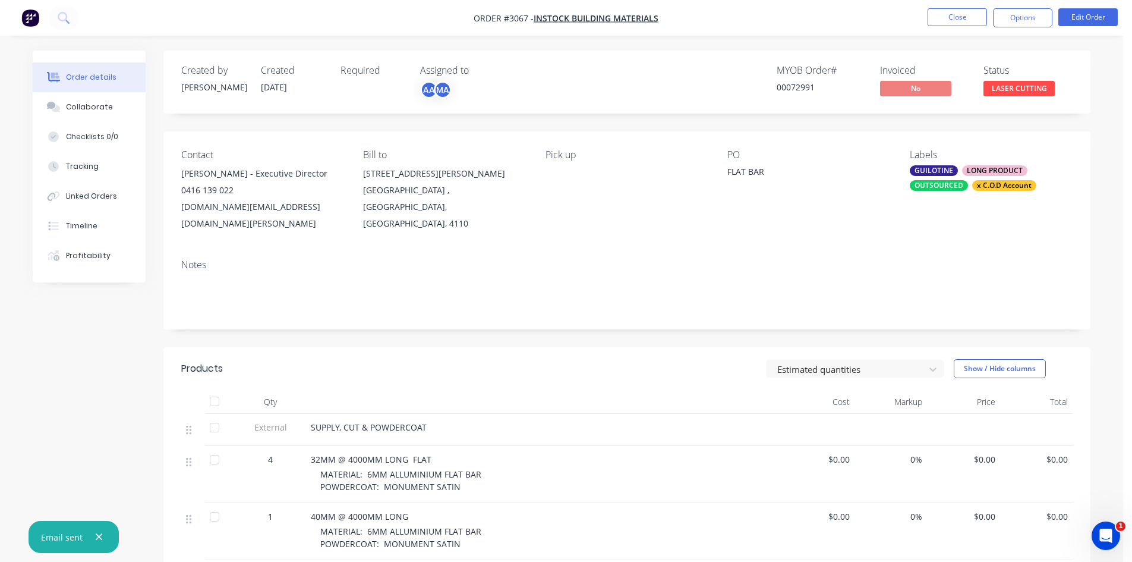
click at [929, 184] on div "OUTSOURCED" at bounding box center [939, 185] width 58 height 11
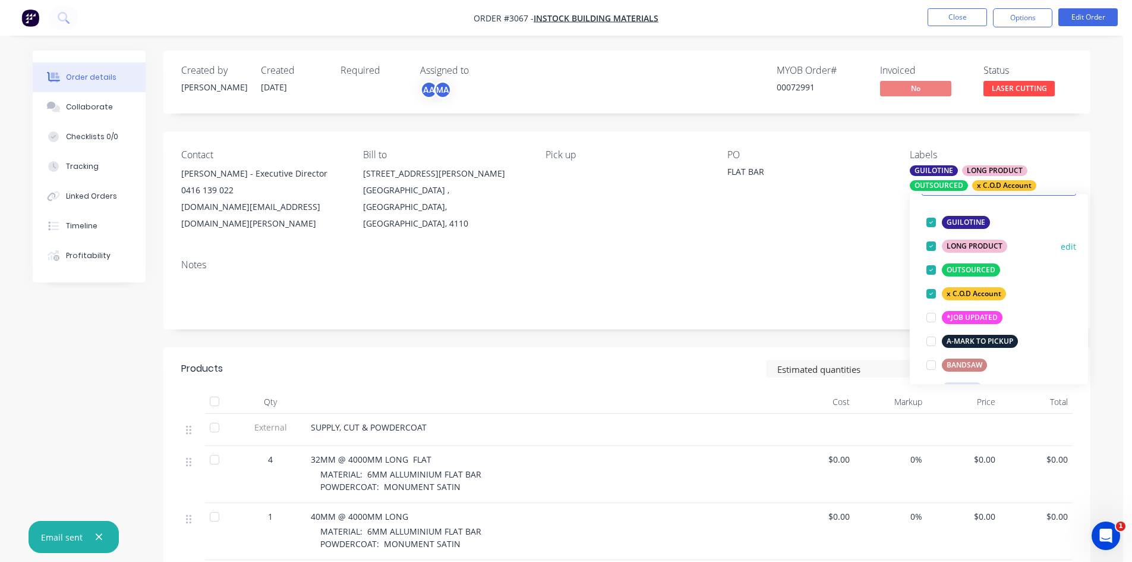
scroll to position [79, 0]
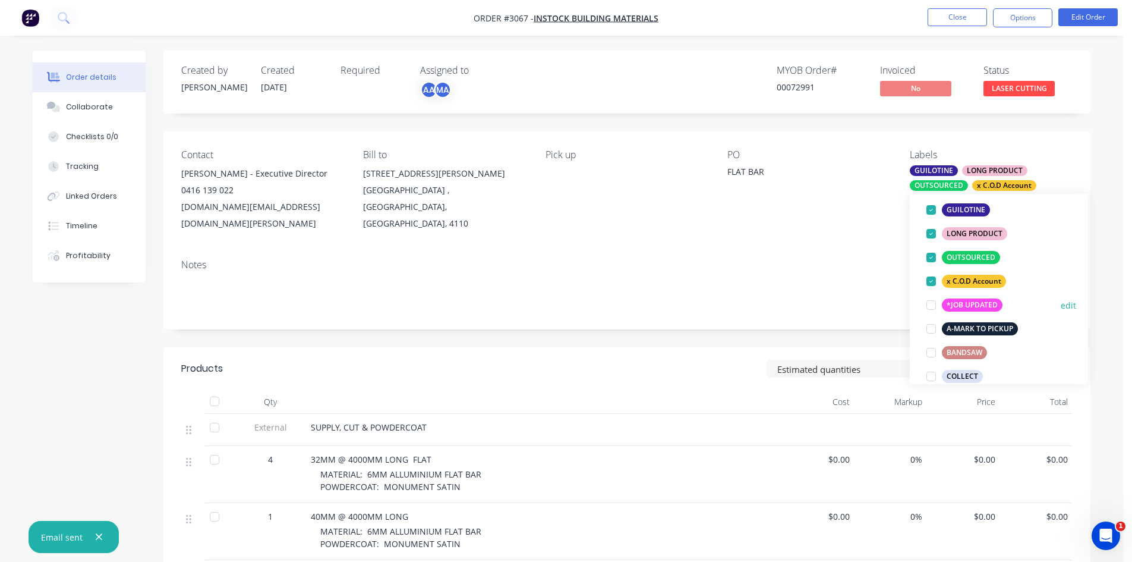
click at [929, 304] on div at bounding box center [932, 305] width 24 height 24
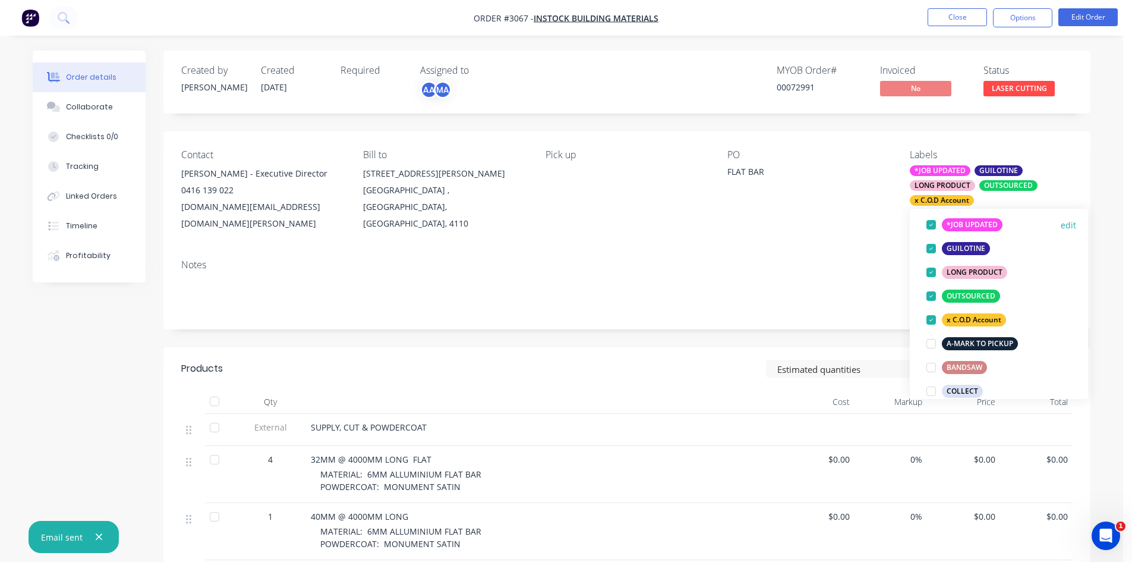
scroll to position [0, 0]
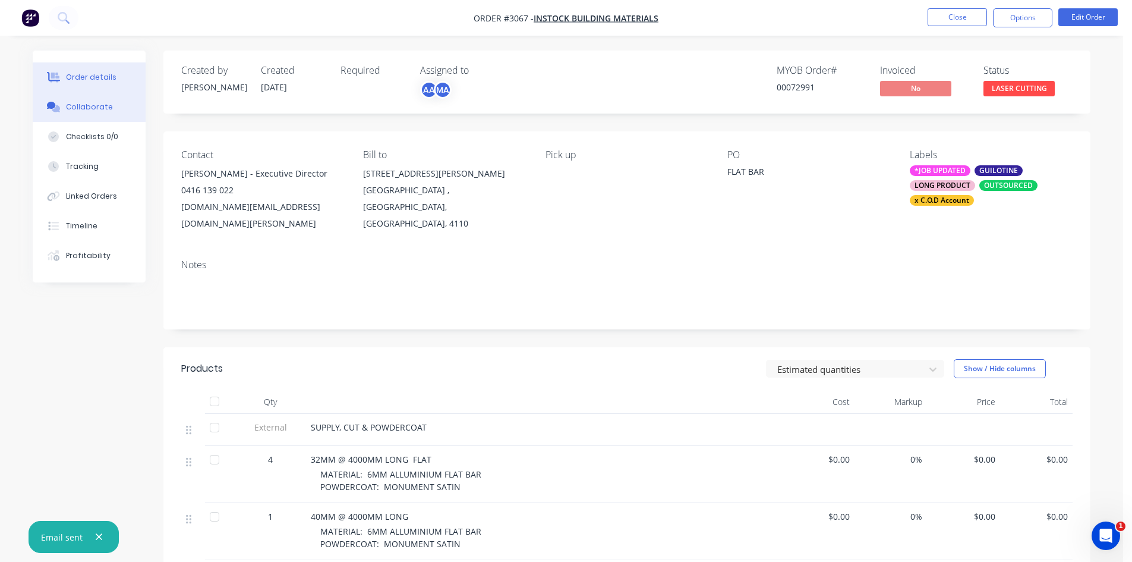
click at [99, 106] on div "Collaborate" at bounding box center [89, 107] width 47 height 11
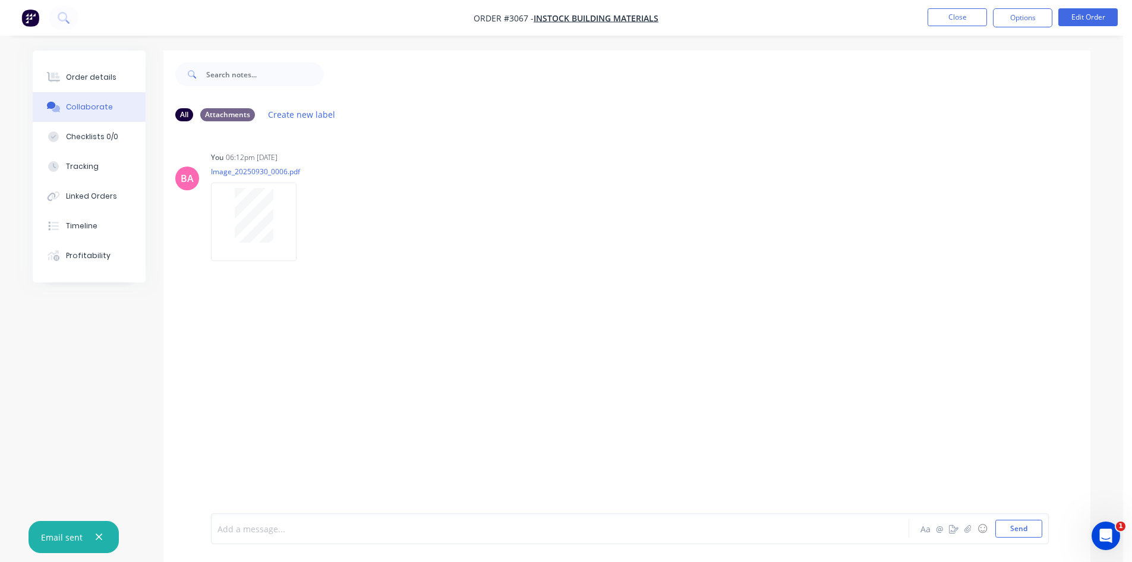
click at [306, 523] on div at bounding box center [527, 529] width 618 height 12
click at [264, 515] on div "Add a message... Aa @ ☺ Send" at bounding box center [630, 528] width 838 height 31
click at [97, 78] on div "Order details" at bounding box center [91, 77] width 51 height 11
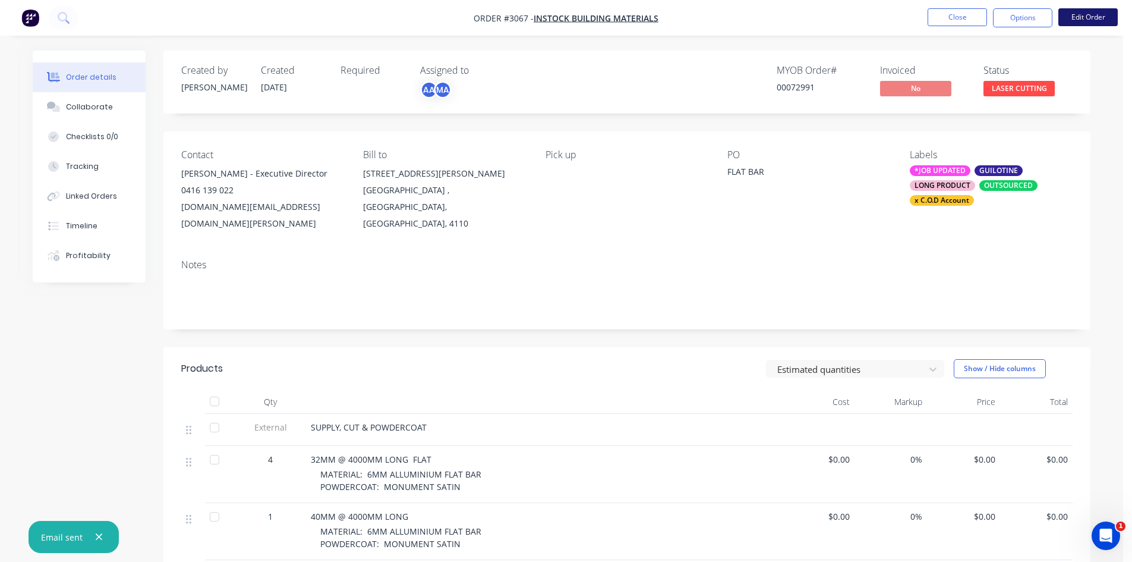
click at [1075, 18] on button "Edit Order" at bounding box center [1088, 17] width 59 height 18
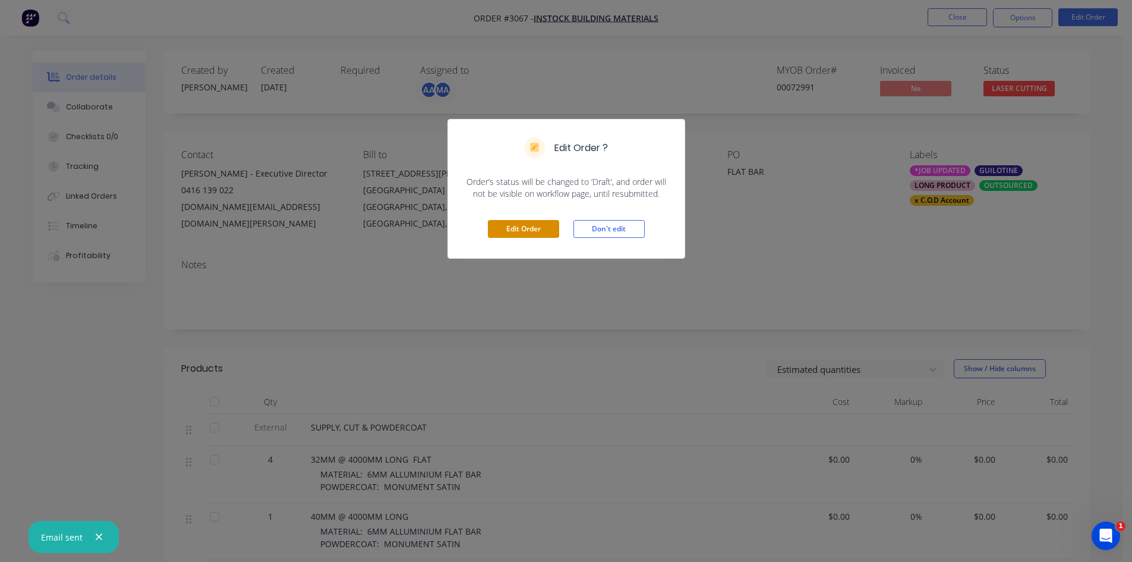
click at [535, 226] on button "Edit Order" at bounding box center [523, 229] width 71 height 18
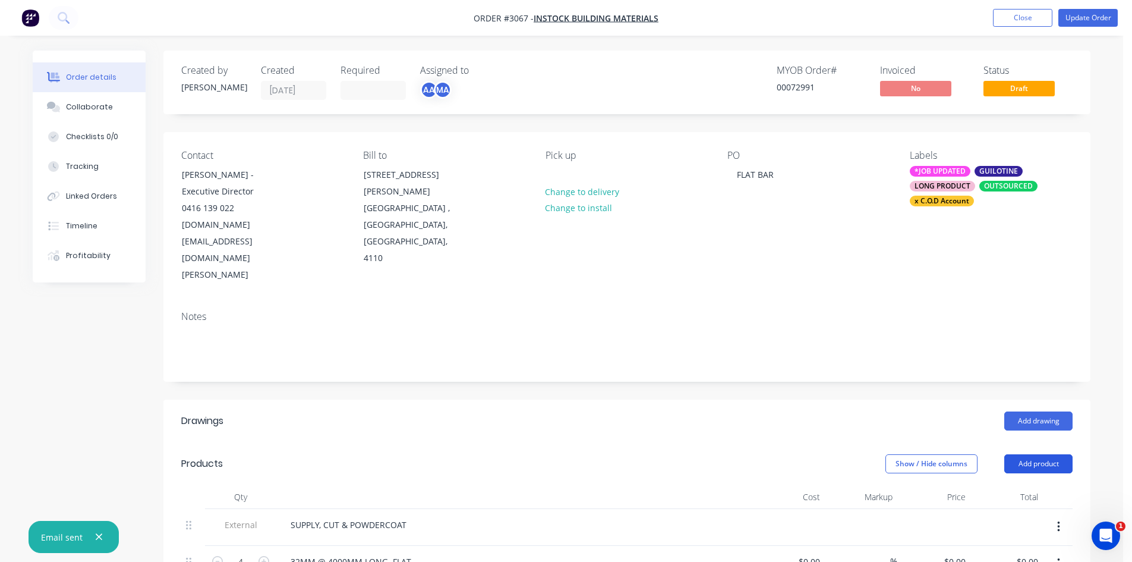
click at [1040, 454] on button "Add product" at bounding box center [1039, 463] width 68 height 19
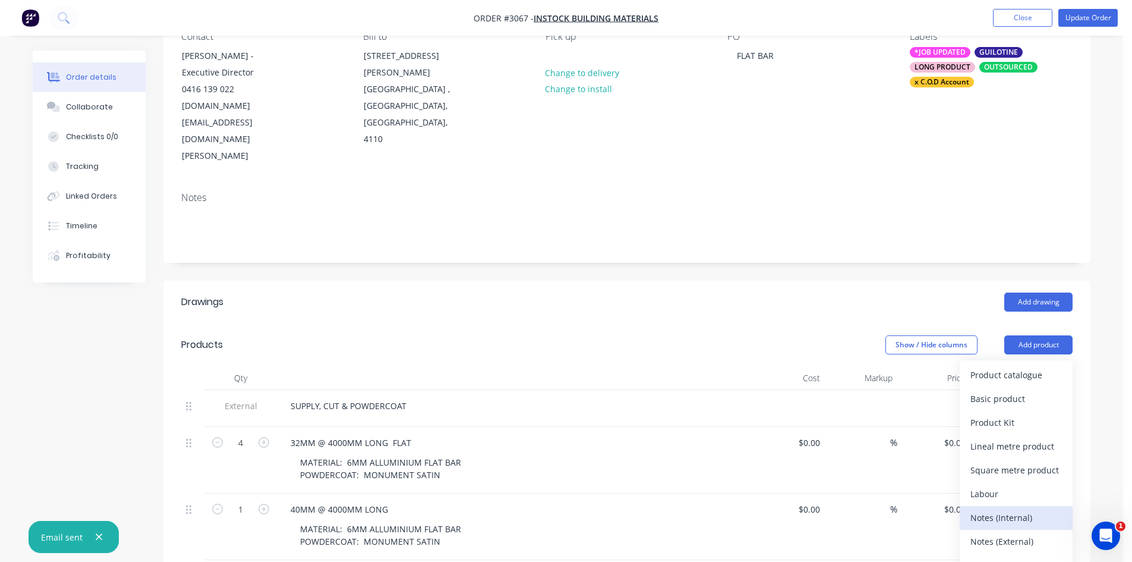
click at [1016, 509] on div "Notes (Internal)" at bounding box center [1017, 517] width 92 height 17
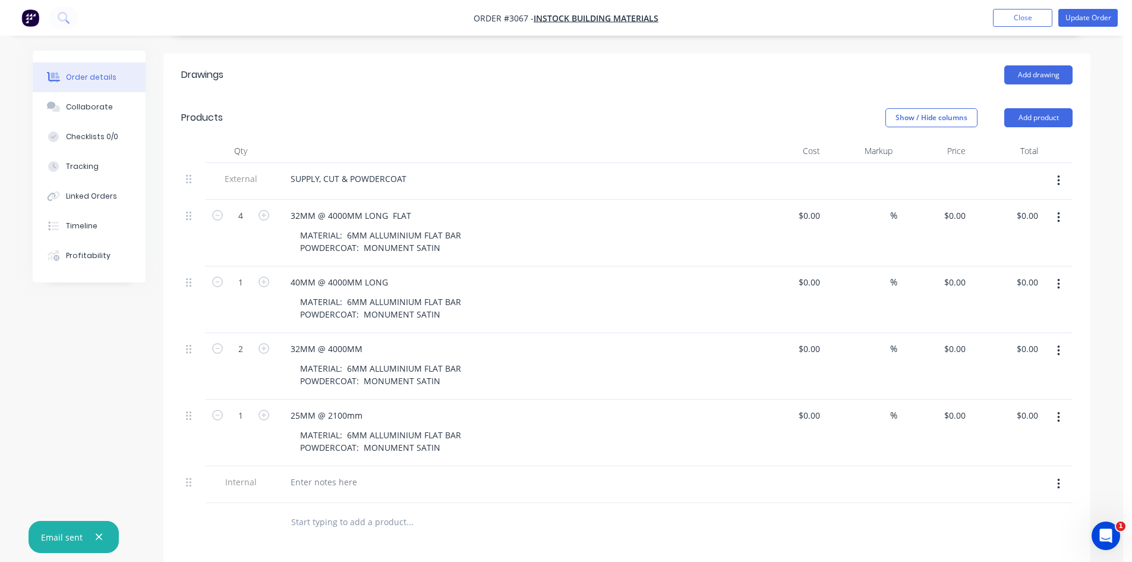
scroll to position [357, 0]
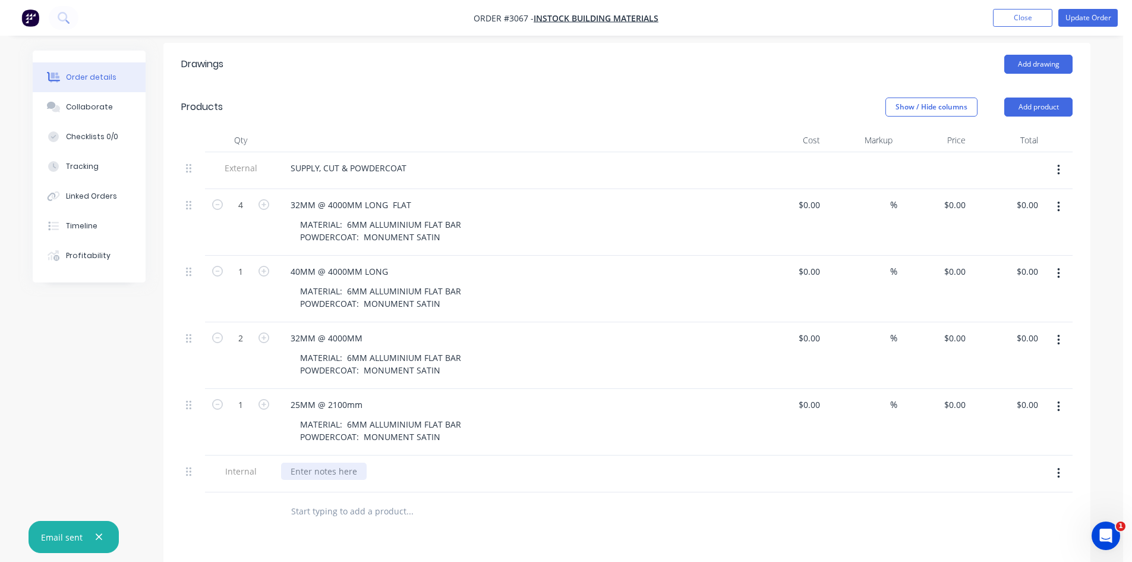
click at [302, 463] on div at bounding box center [324, 471] width 86 height 17
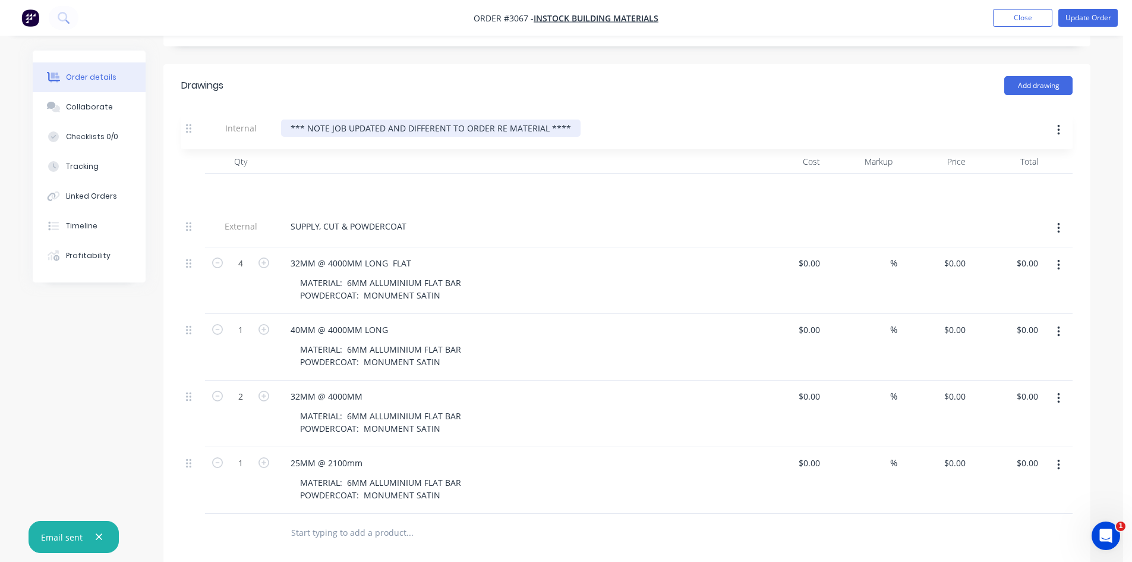
scroll to position [317, 0]
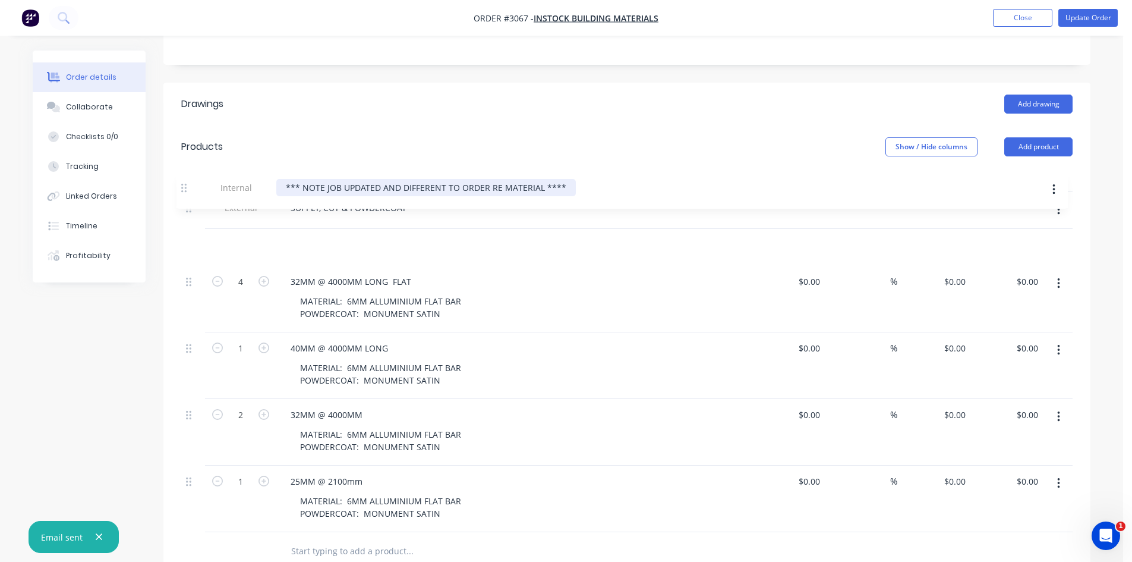
drag, startPoint x: 191, startPoint y: 422, endPoint x: 189, endPoint y: 185, distance: 236.6
click at [189, 192] on div "External SUPPLY, CUT & POWDERCOAT 4 32MM @ 4000MM LONG FLAT MATERIAL: 6MM ALLUM…" at bounding box center [627, 362] width 892 height 340
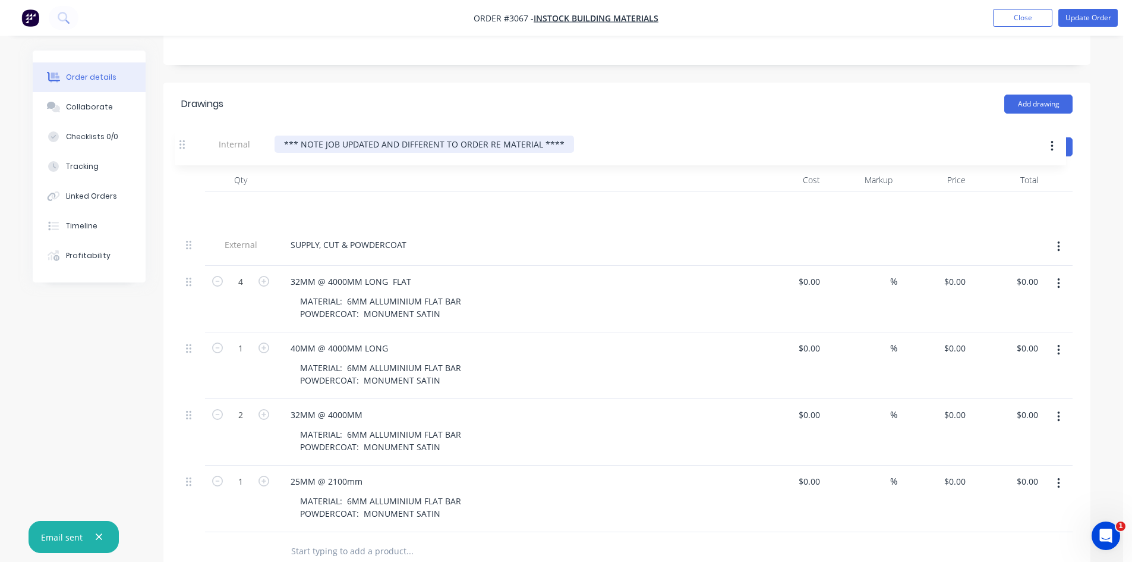
drag, startPoint x: 189, startPoint y: 193, endPoint x: 184, endPoint y: 139, distance: 55.0
click at [184, 168] on div "Qty Cost Markup Price Total External SUPPLY, CUT & POWDERCOAT Internal *** NOTE…" at bounding box center [627, 350] width 892 height 364
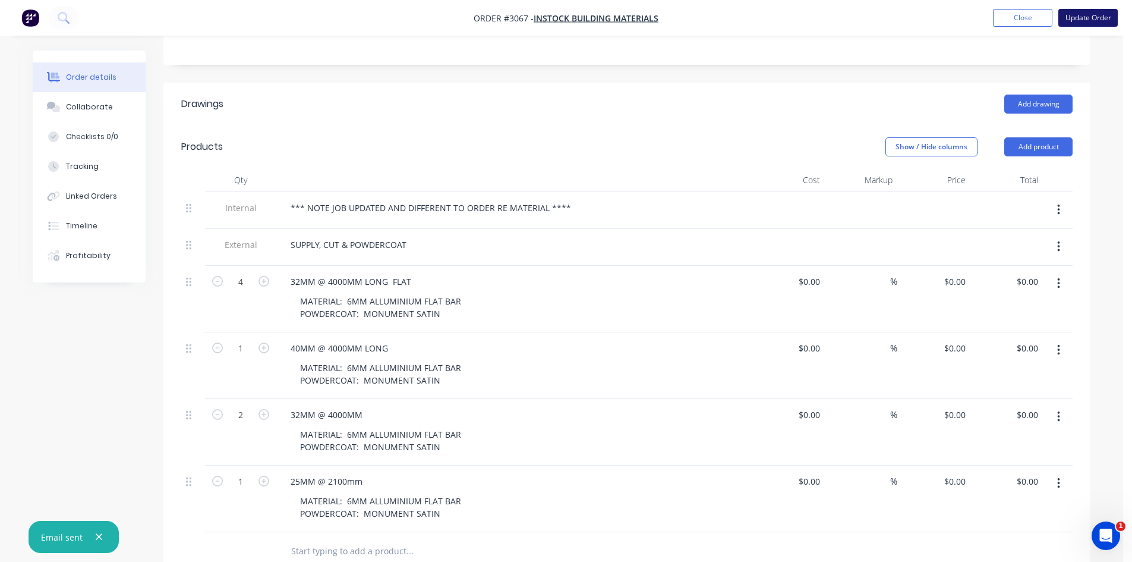
click at [1089, 14] on button "Update Order" at bounding box center [1088, 18] width 59 height 18
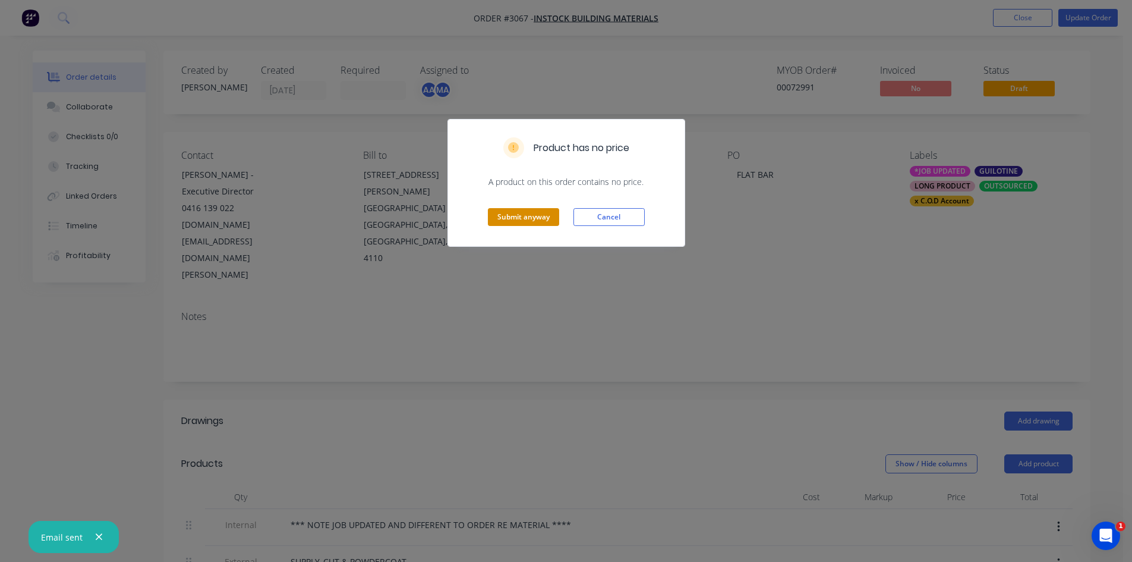
click at [535, 214] on button "Submit anyway" at bounding box center [523, 217] width 71 height 18
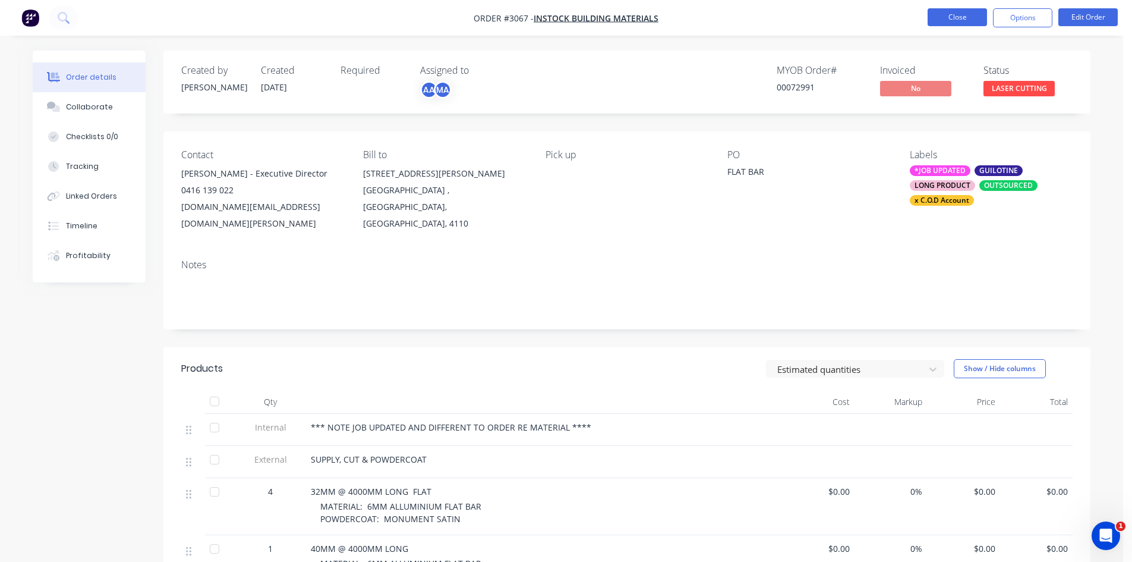
click at [959, 17] on button "Close" at bounding box center [957, 17] width 59 height 18
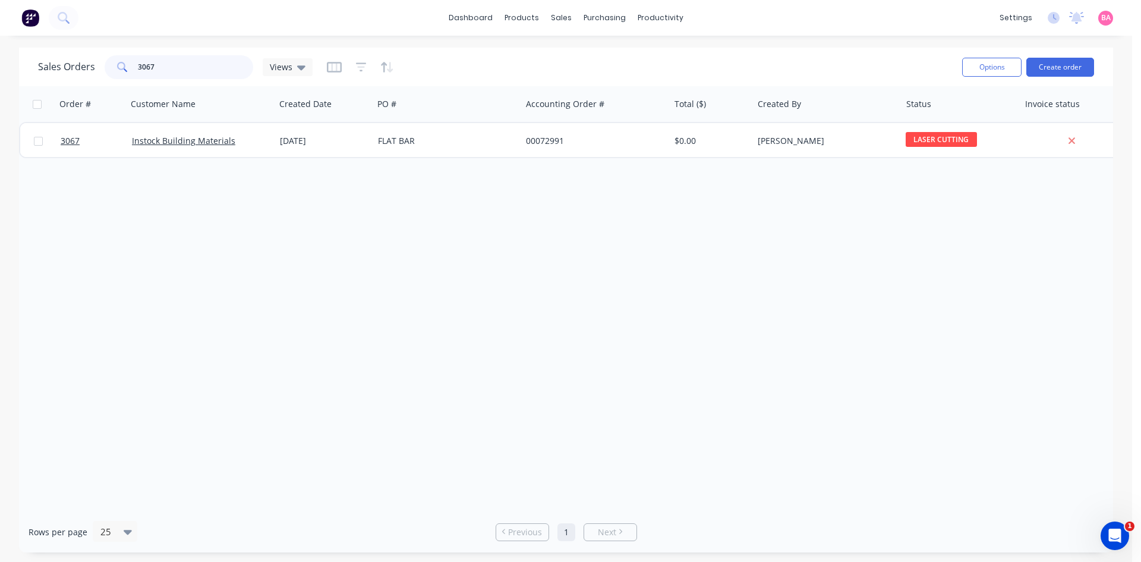
drag, startPoint x: 171, startPoint y: 63, endPoint x: -111, endPoint y: 42, distance: 283.2
click at [0, 42] on html "dashboard products sales purchasing productivity dashboard products Product Cat…" at bounding box center [570, 281] width 1141 height 562
type input "UNISON"
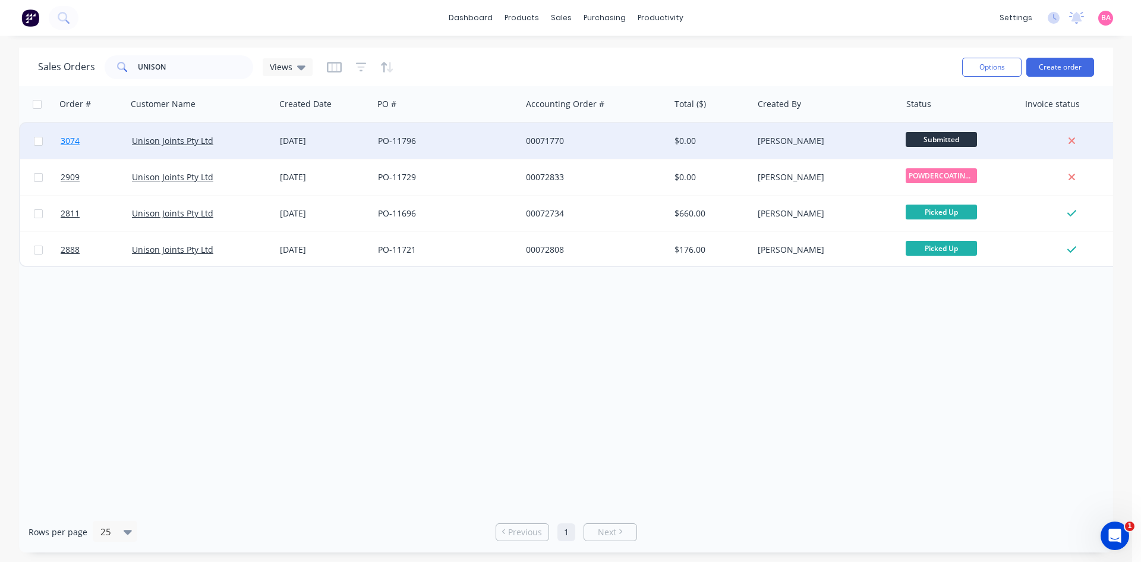
click at [66, 140] on span "3074" at bounding box center [70, 141] width 19 height 12
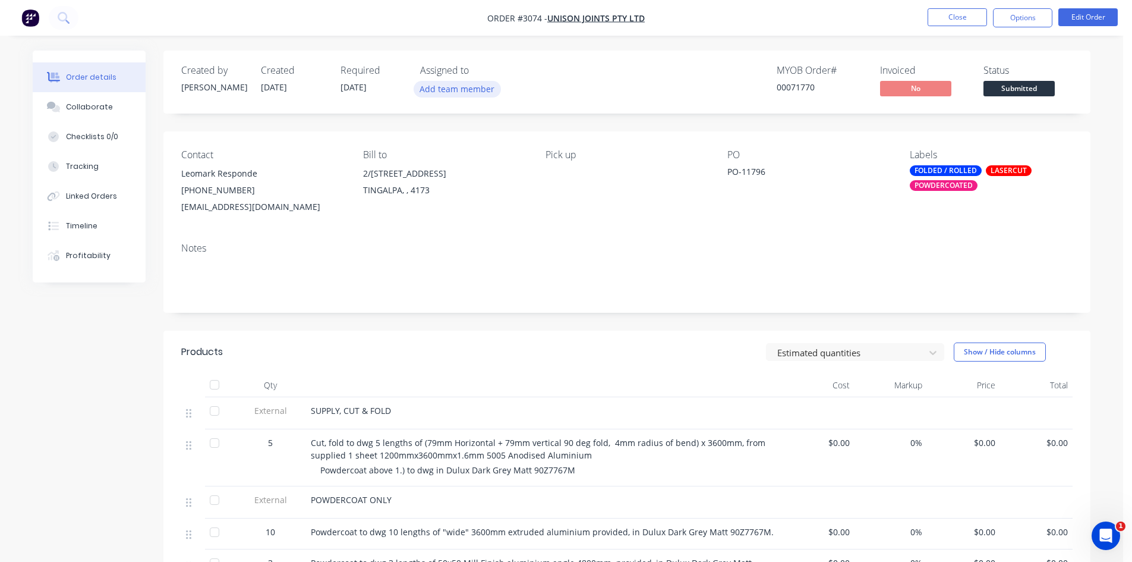
click at [456, 90] on button "Add team member" at bounding box center [457, 89] width 87 height 16
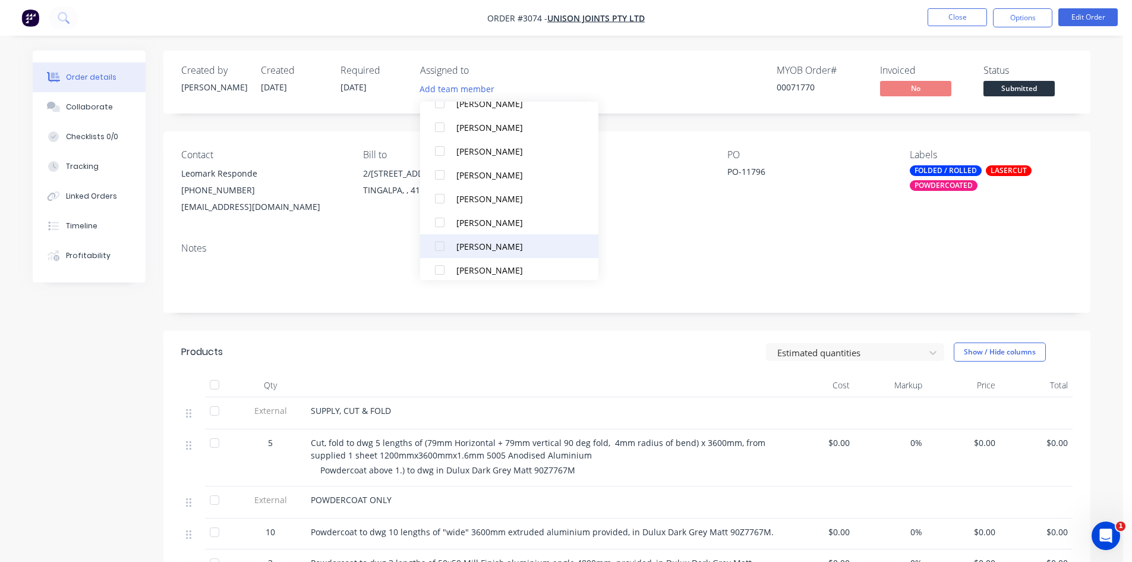
scroll to position [107, 0]
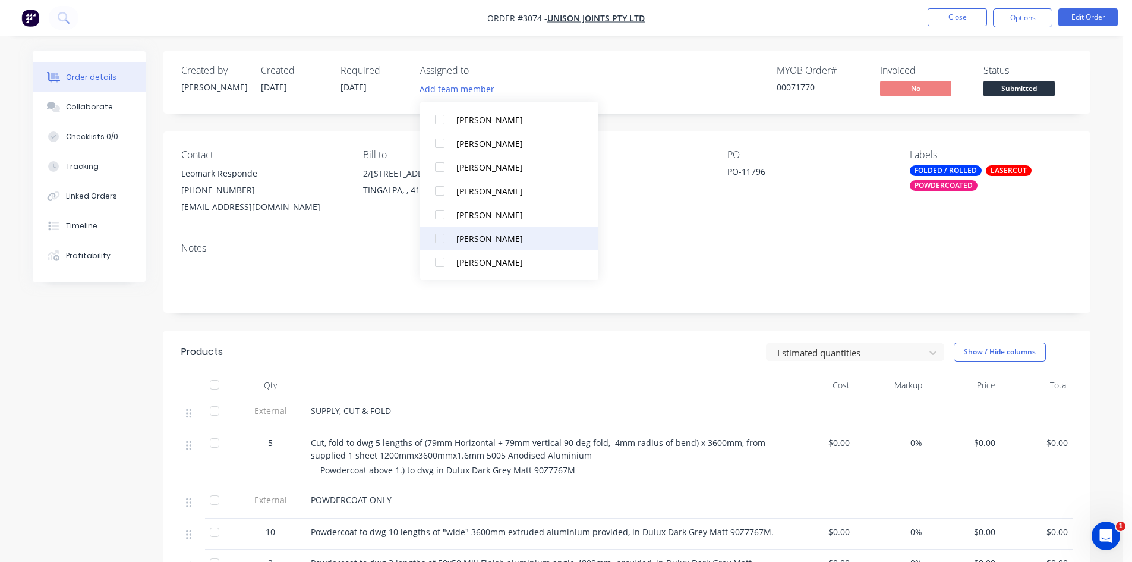
click at [439, 239] on div at bounding box center [440, 238] width 24 height 24
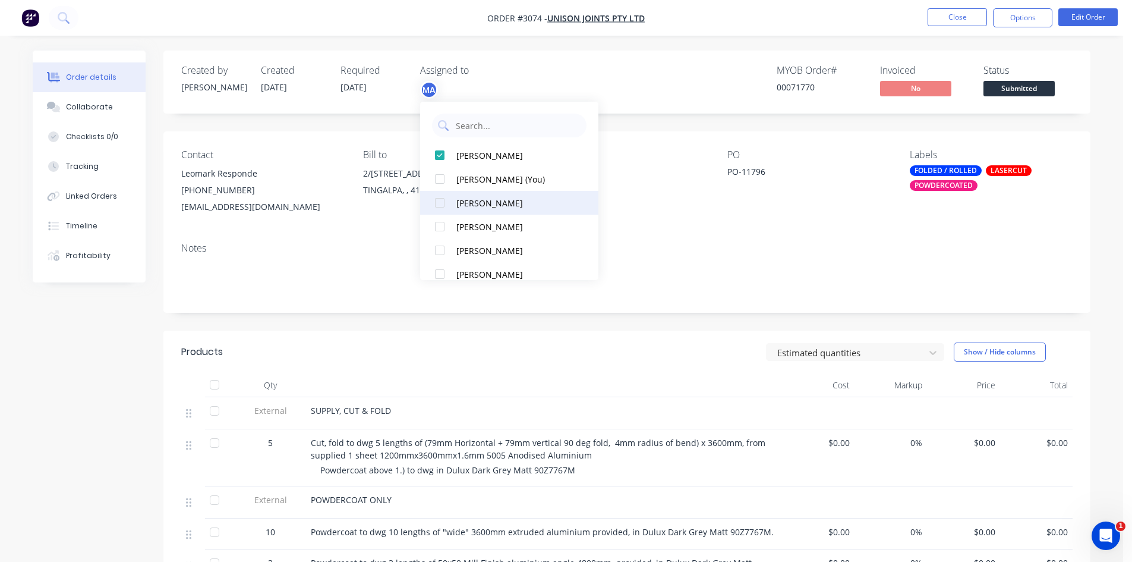
click at [480, 204] on div "[PERSON_NAME]" at bounding box center [516, 203] width 119 height 12
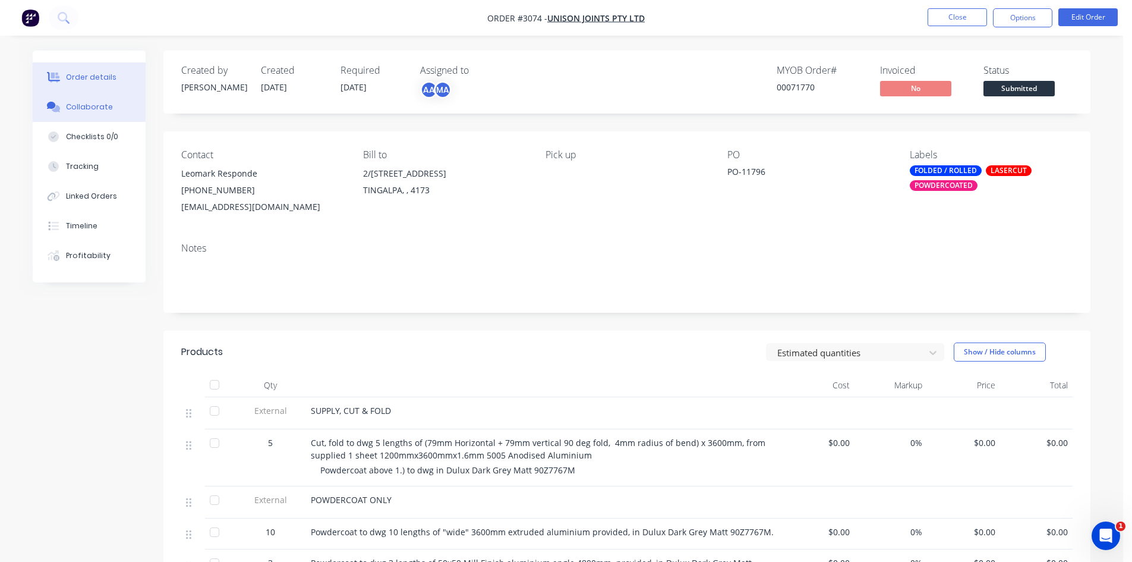
click at [84, 101] on button "Collaborate" at bounding box center [89, 107] width 113 height 30
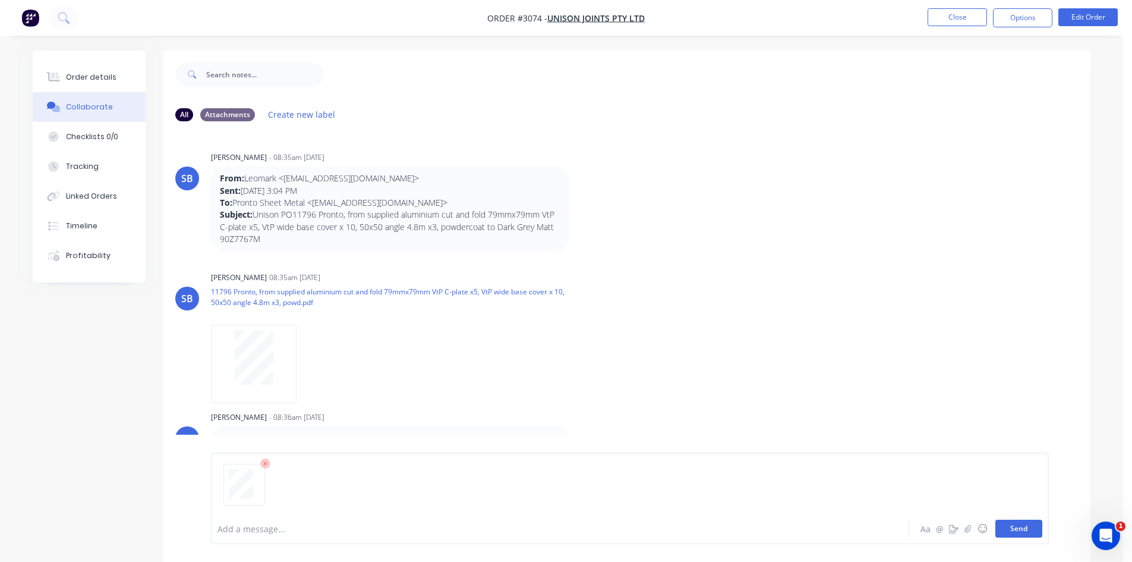
click at [1025, 527] on button "Send" at bounding box center [1019, 529] width 47 height 18
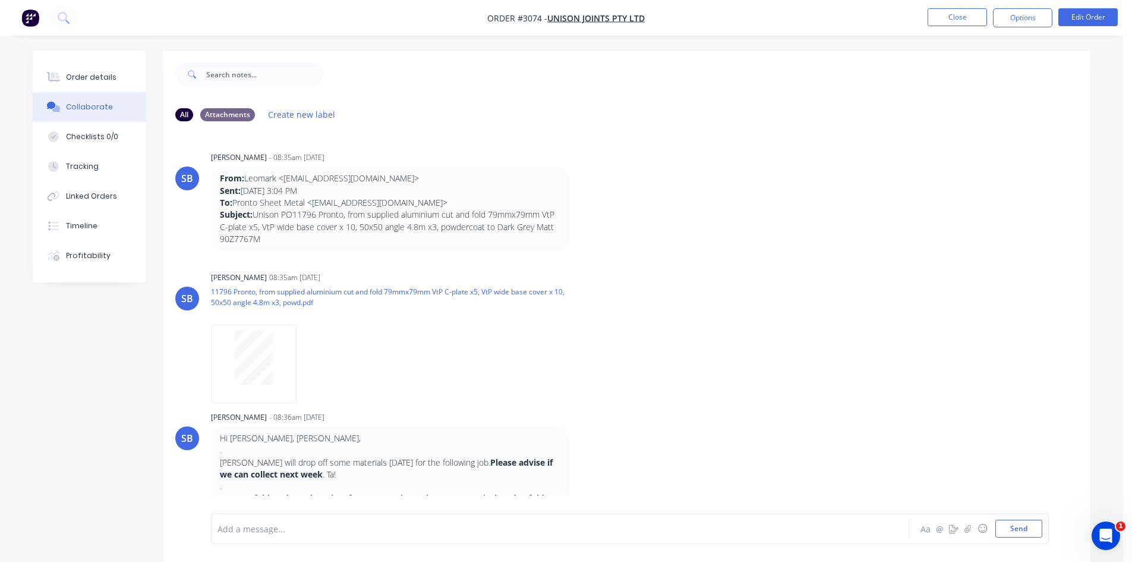
scroll to position [166, 0]
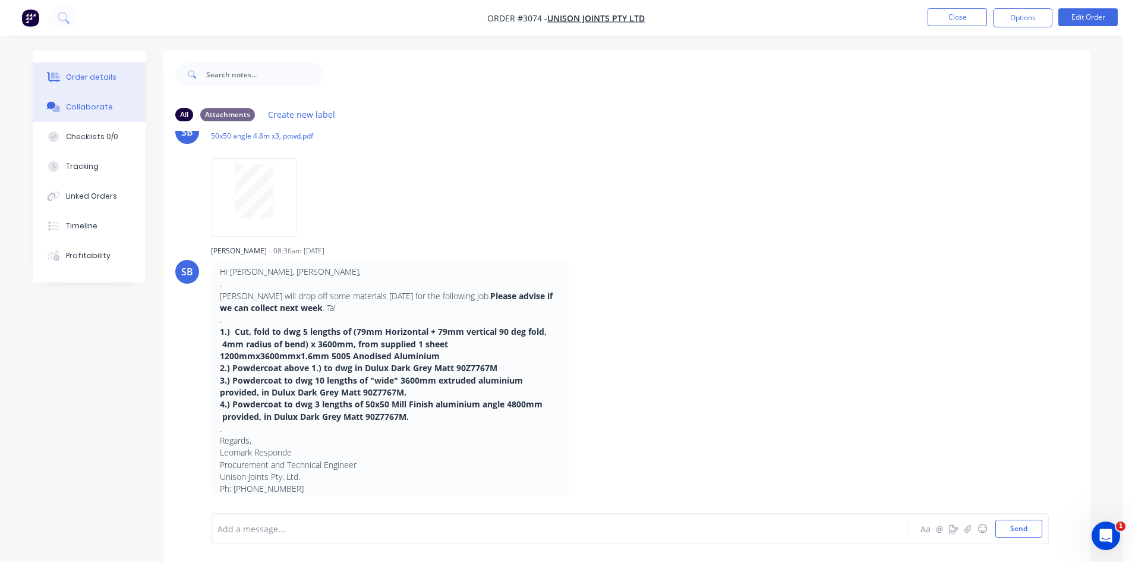
click at [99, 78] on div "Order details" at bounding box center [91, 77] width 51 height 11
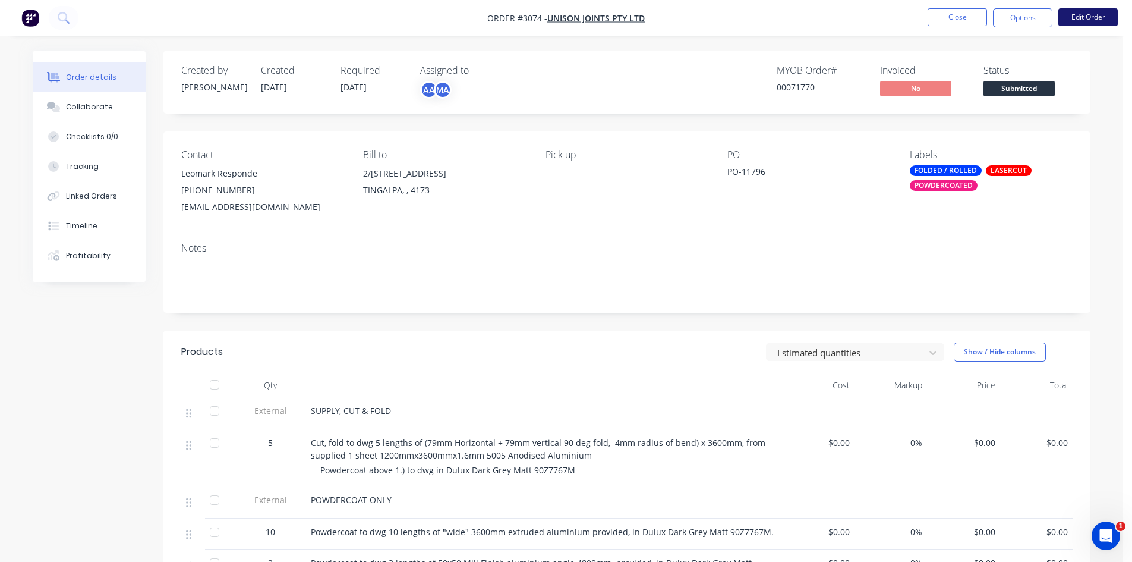
click at [1091, 16] on button "Edit Order" at bounding box center [1088, 17] width 59 height 18
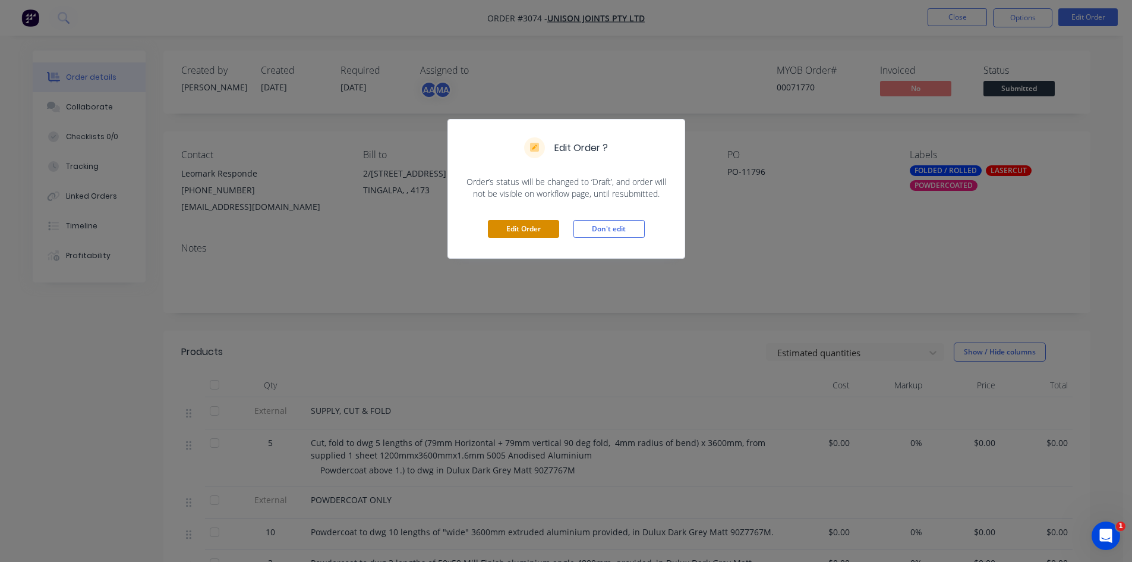
click at [515, 227] on button "Edit Order" at bounding box center [523, 229] width 71 height 18
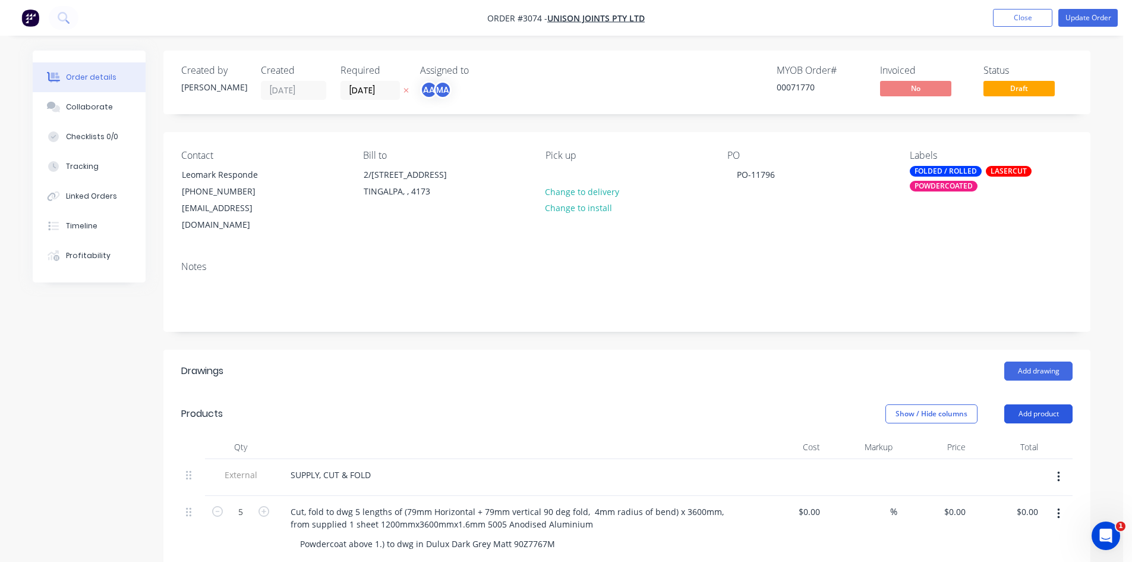
click at [1040, 404] on button "Add product" at bounding box center [1039, 413] width 68 height 19
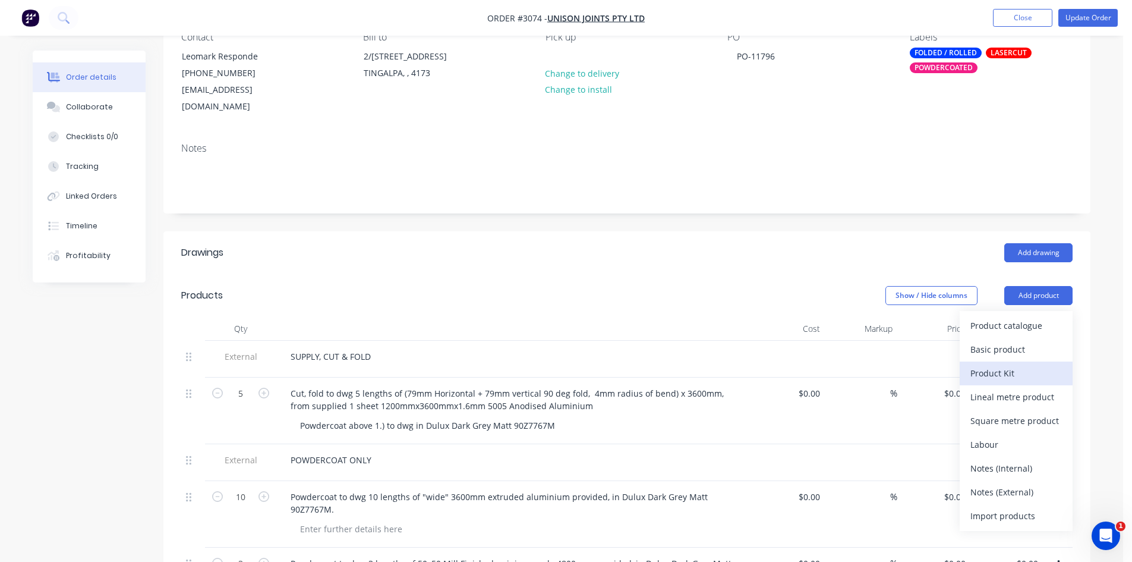
scroll to position [119, 0]
click at [1001, 459] on div "Notes (Internal)" at bounding box center [1017, 467] width 92 height 17
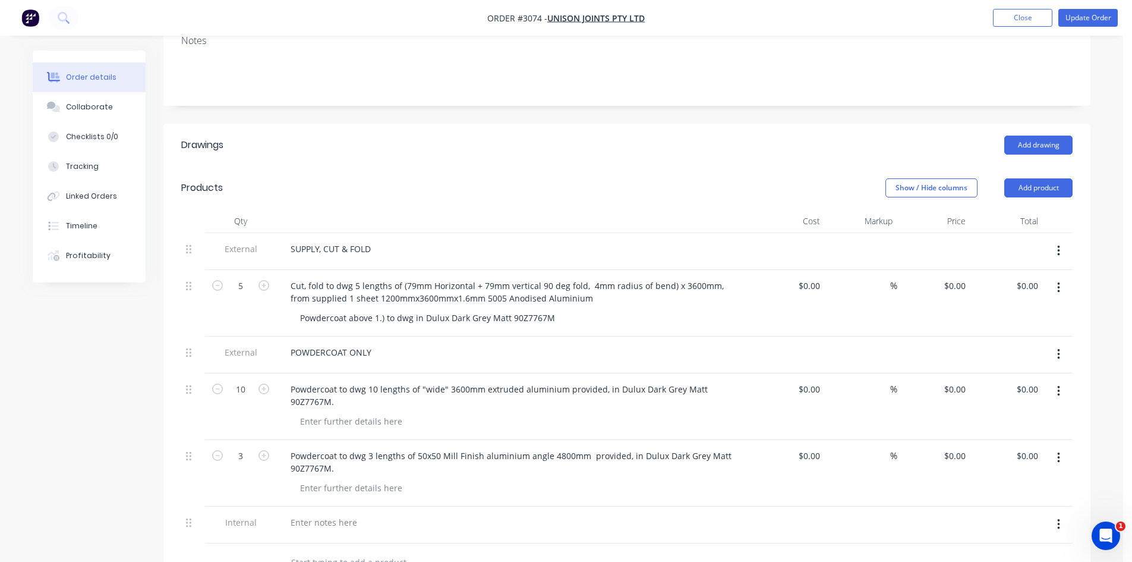
scroll to position [278, 0]
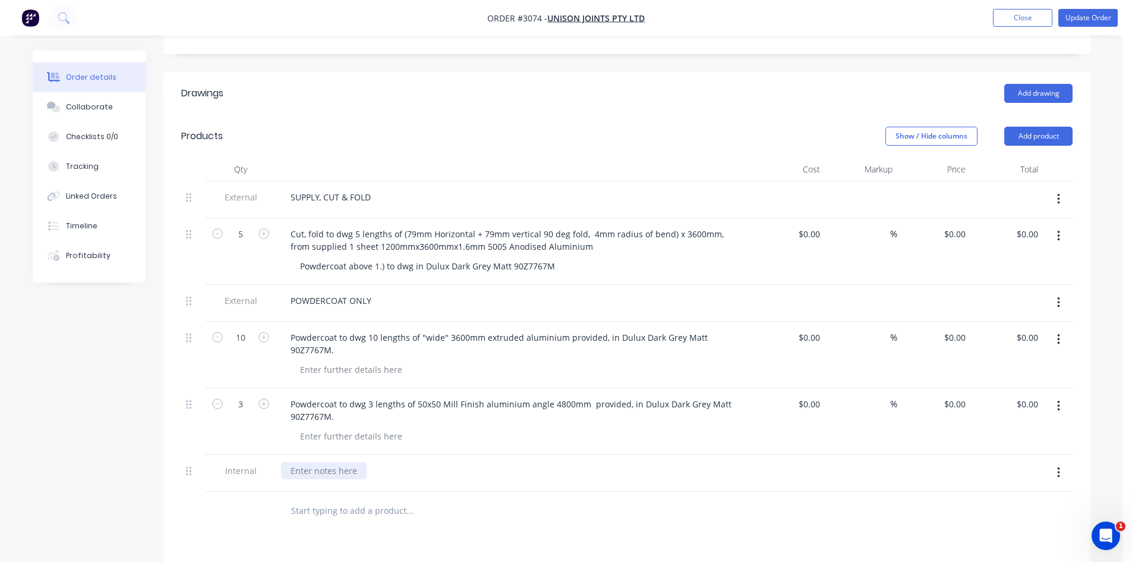
click at [337, 462] on div at bounding box center [324, 470] width 86 height 17
click at [309, 462] on div "PO-" at bounding box center [297, 470] width 33 height 17
click at [307, 462] on div "PO-" at bounding box center [297, 470] width 33 height 17
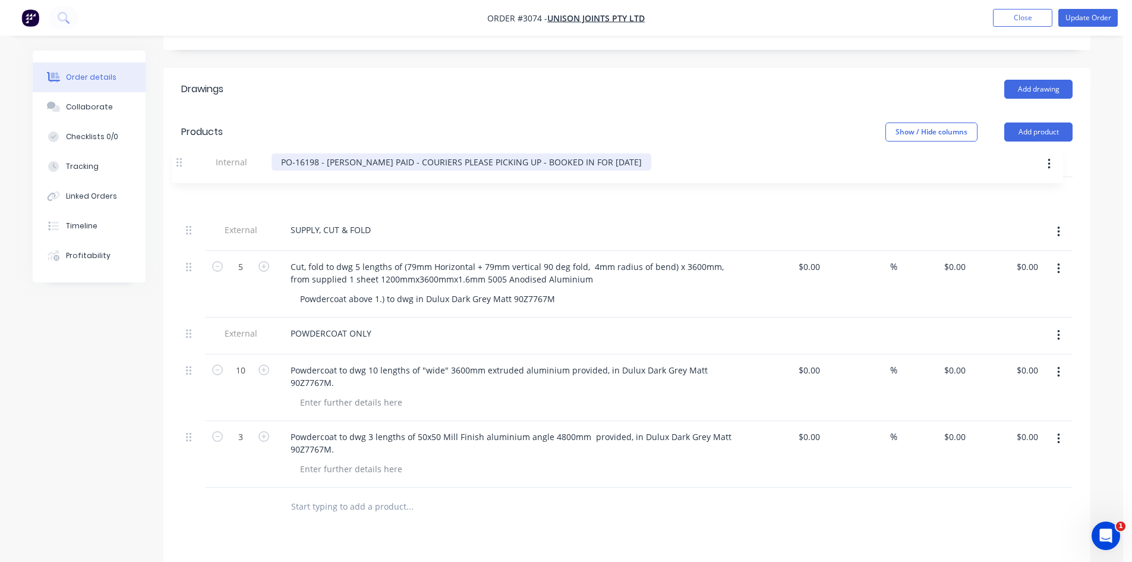
drag, startPoint x: 188, startPoint y: 455, endPoint x: 183, endPoint y: 163, distance: 292.0
click at [183, 177] on div "External SUPPLY, CUT & FOLD 5 Cut, fold to dwg 5 lengths of (79mm Horizontal + …" at bounding box center [627, 332] width 892 height 310
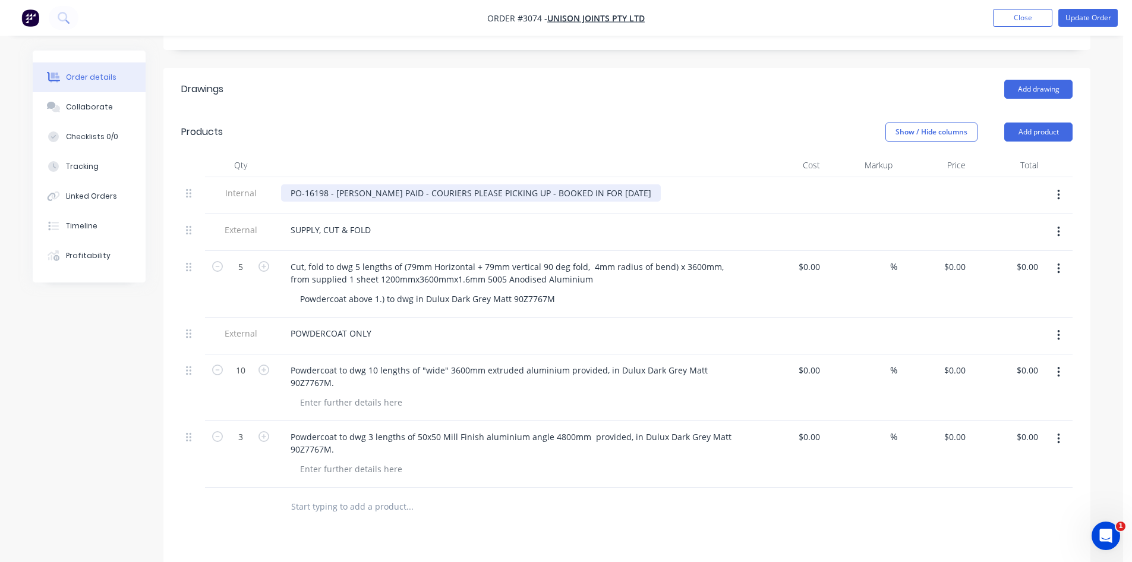
click at [381, 184] on div "PO-16198 - YATES PAID - COURIERS PLEASE PICKING UP - BOOKED IN FOR 3.10.2025" at bounding box center [471, 192] width 380 height 17
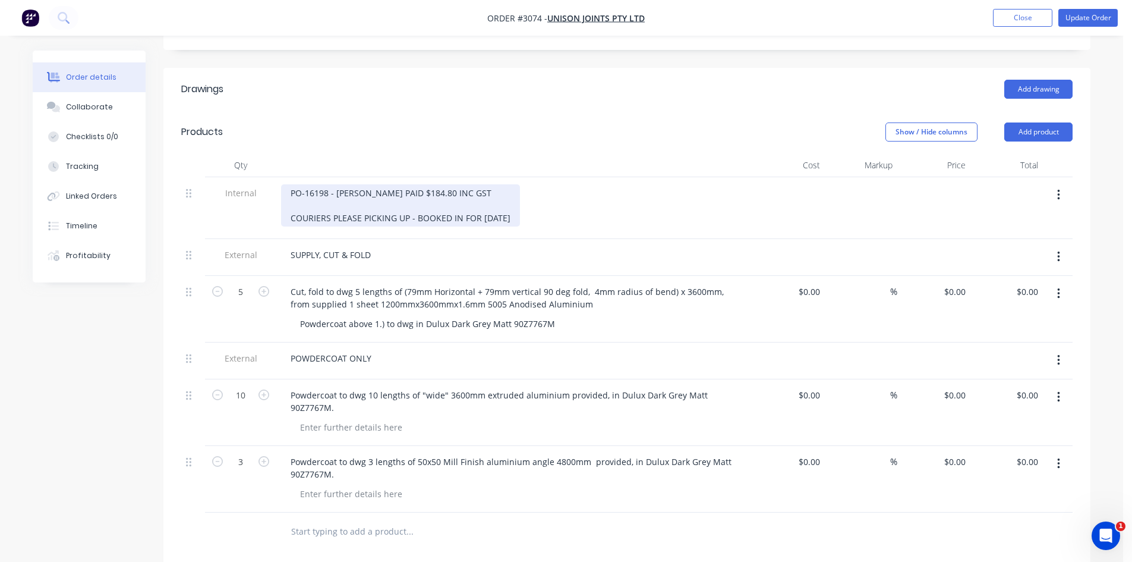
click at [417, 201] on div "PO-16198 - YATES PAID $184.80 INC GST COURIERS PLEASE PICKING UP - BOOKED IN FO…" at bounding box center [400, 205] width 239 height 42
drag, startPoint x: 363, startPoint y: 200, endPoint x: 591, endPoint y: 205, distance: 228.3
click at [591, 205] on div "PO-16198 - YATES PAID $184.80 INC GST COURIERS PLEASE PICKING UP - BOOKED IN FO…" at bounding box center [514, 205] width 466 height 42
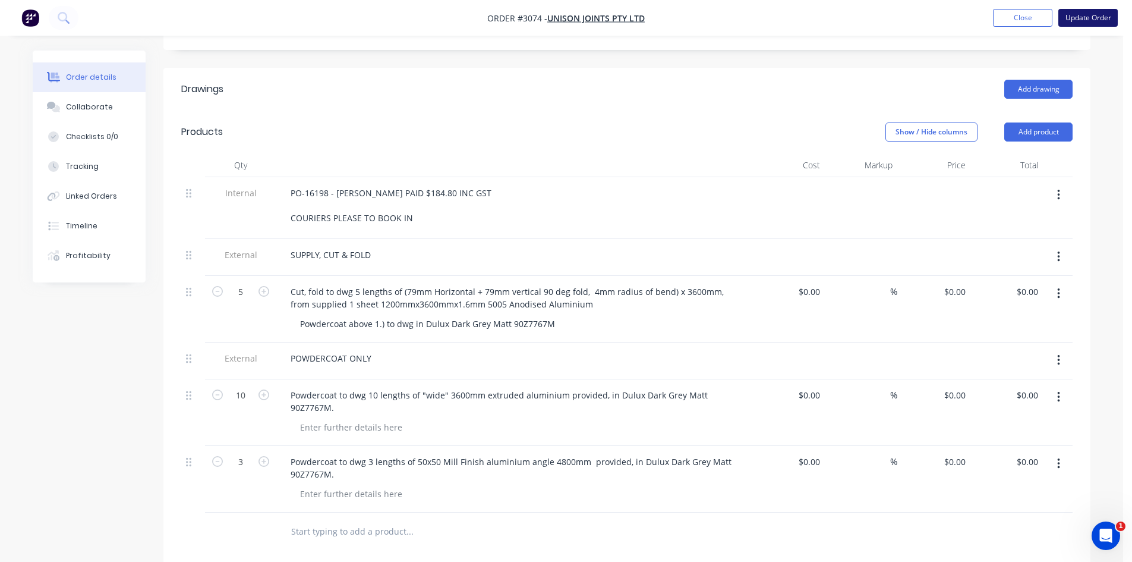
click at [1097, 17] on button "Update Order" at bounding box center [1088, 18] width 59 height 18
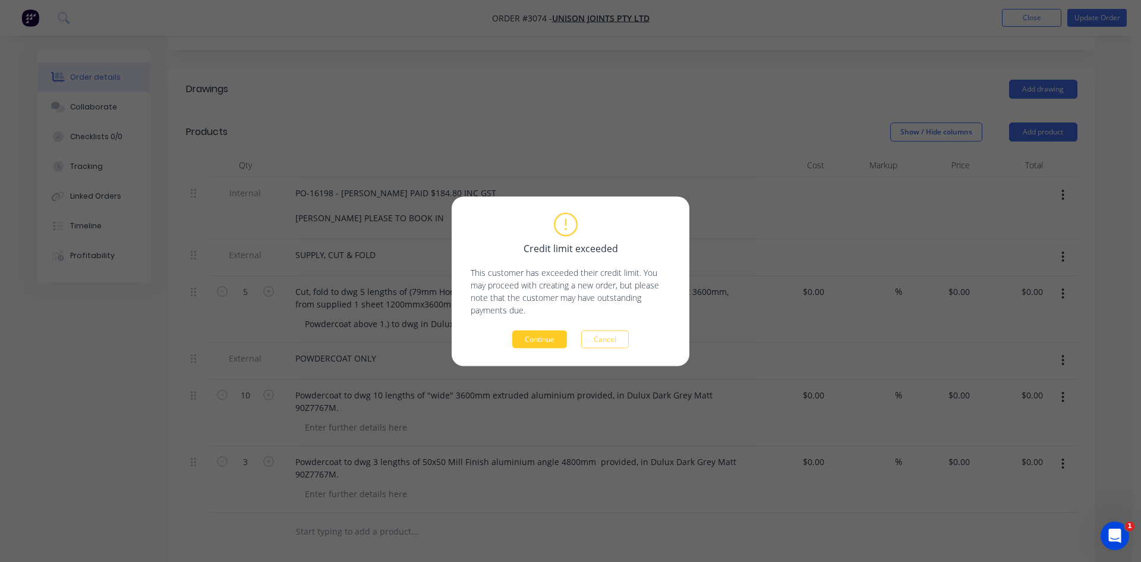
click at [550, 333] on button "Continue" at bounding box center [539, 339] width 55 height 18
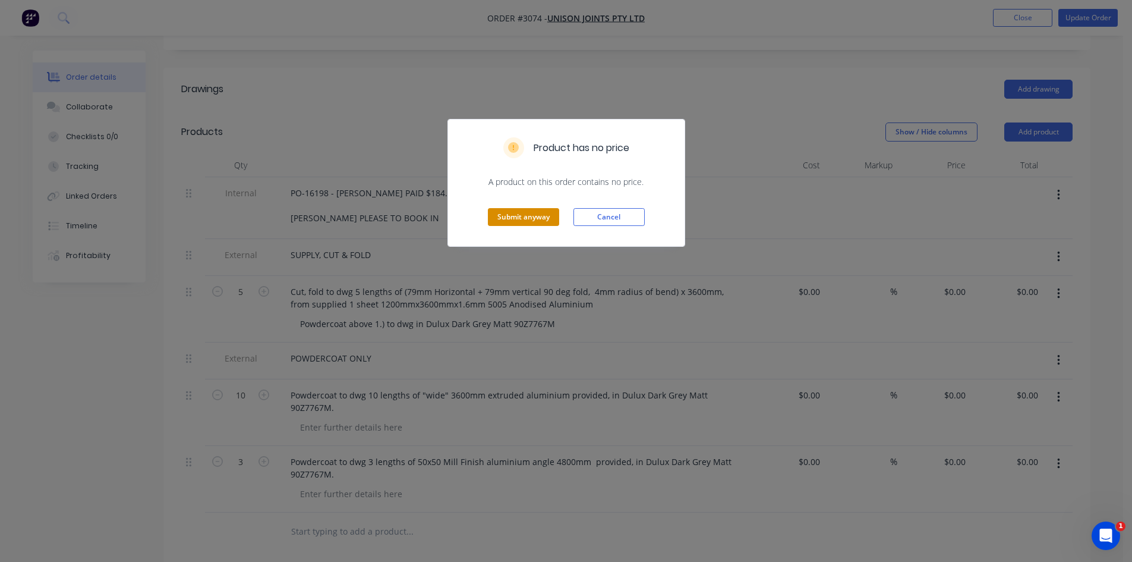
click at [515, 216] on button "Submit anyway" at bounding box center [523, 217] width 71 height 18
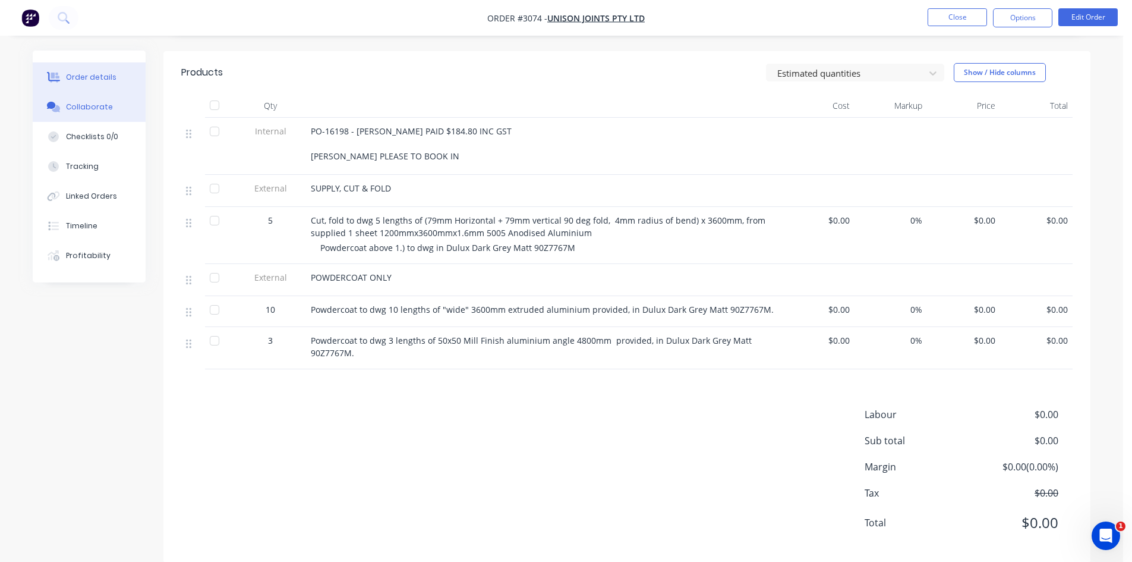
click at [88, 100] on button "Collaborate" at bounding box center [89, 107] width 113 height 30
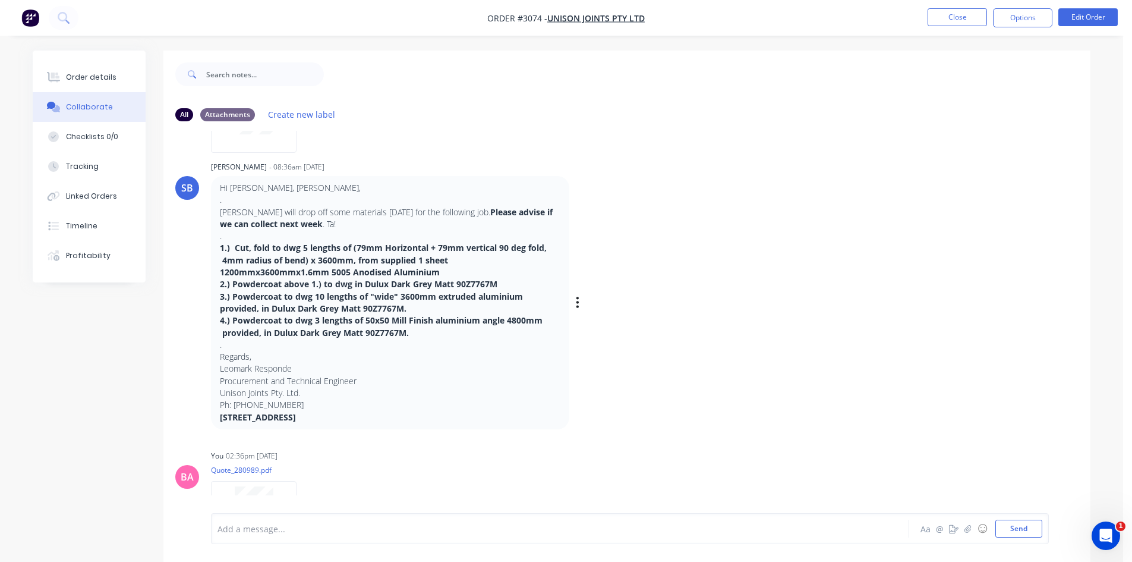
scroll to position [302, 0]
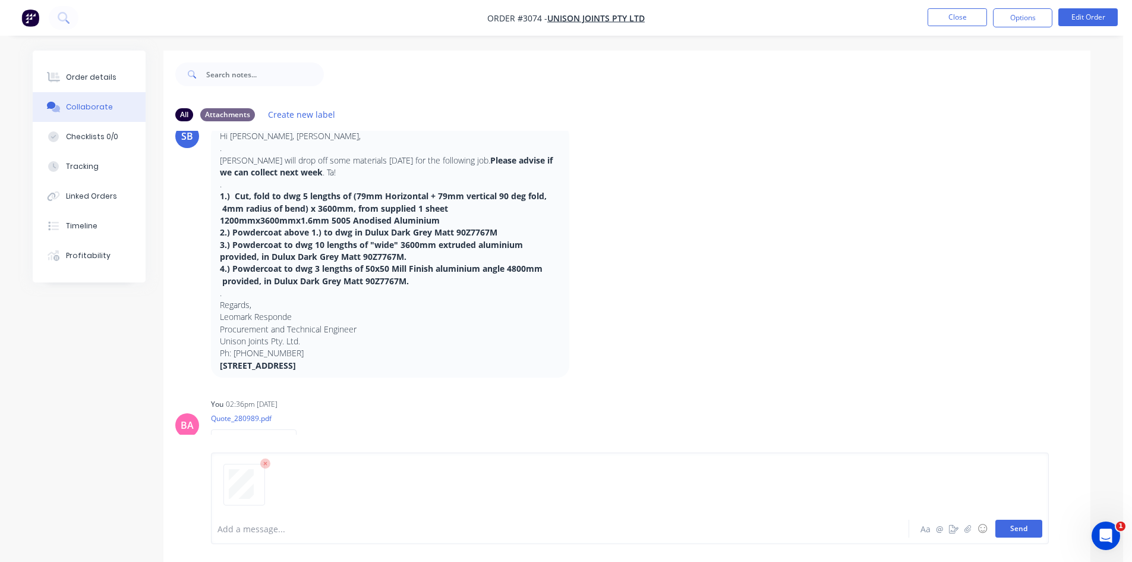
click at [1024, 530] on button "Send" at bounding box center [1019, 529] width 47 height 18
click at [95, 73] on div "Order details" at bounding box center [91, 77] width 51 height 11
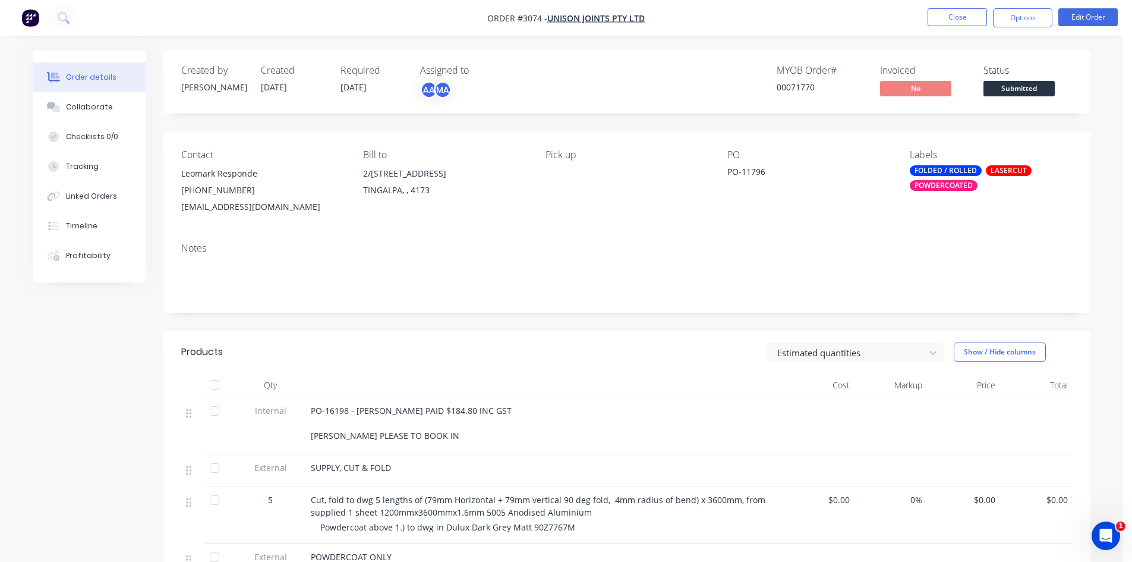
click at [951, 184] on div "POWDERCOATED" at bounding box center [944, 185] width 68 height 11
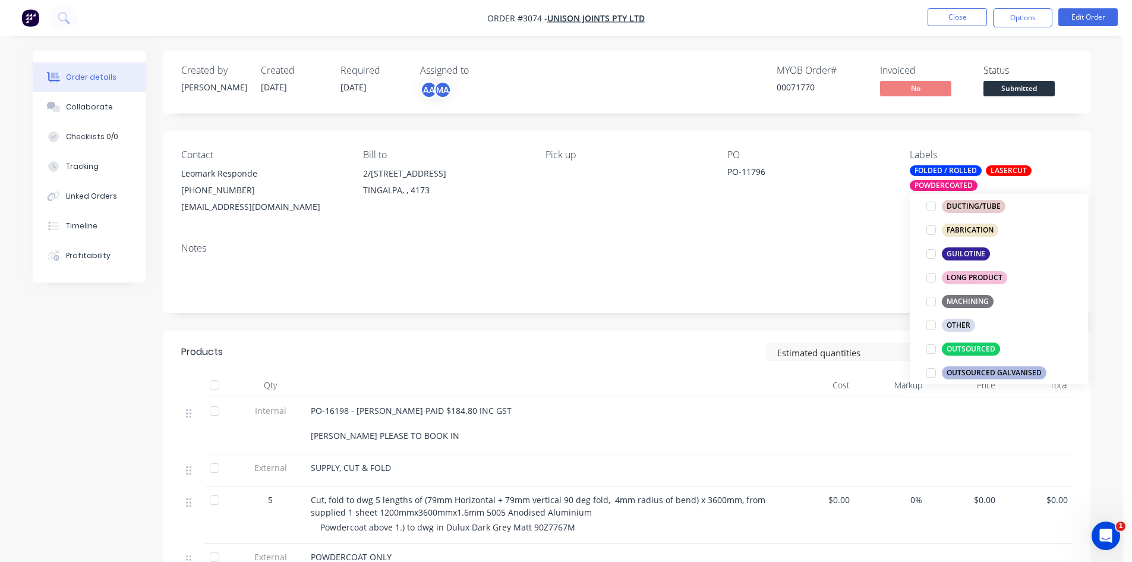
scroll to position [416, 0]
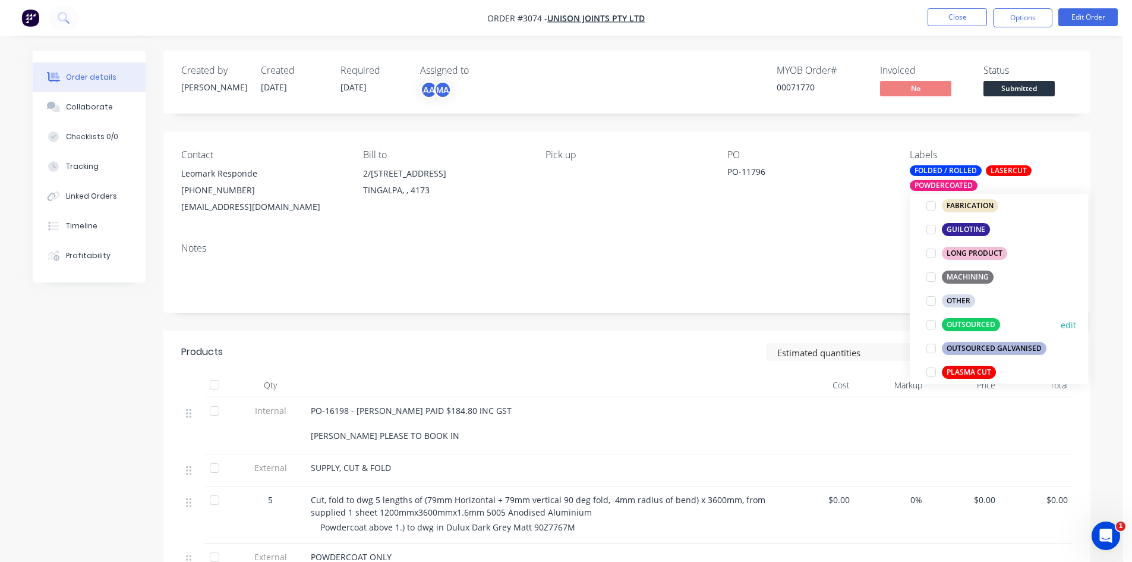
click at [930, 324] on div at bounding box center [932, 325] width 24 height 24
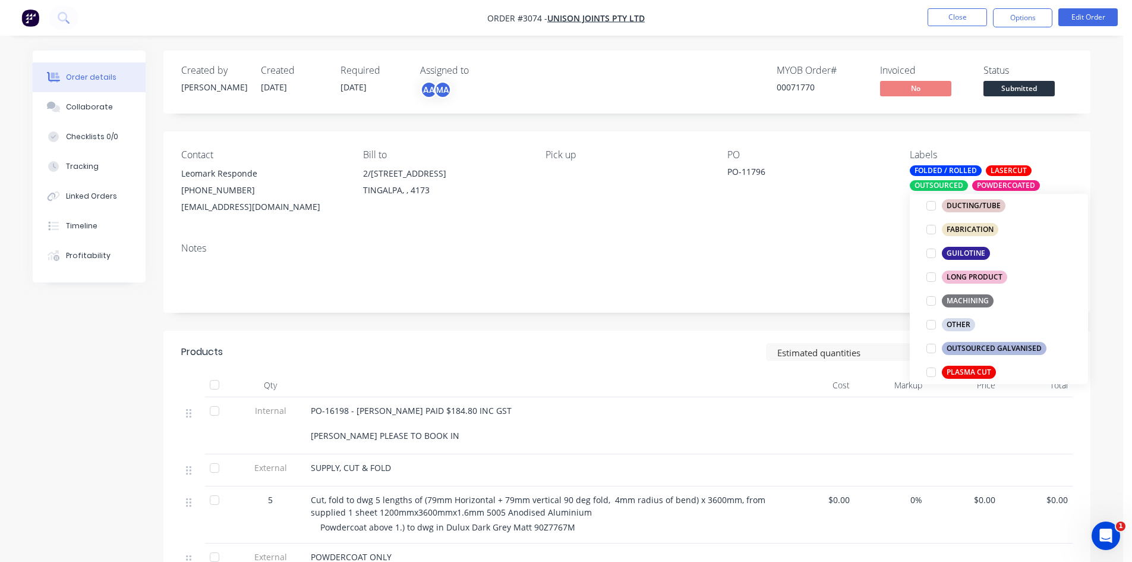
scroll to position [12, 0]
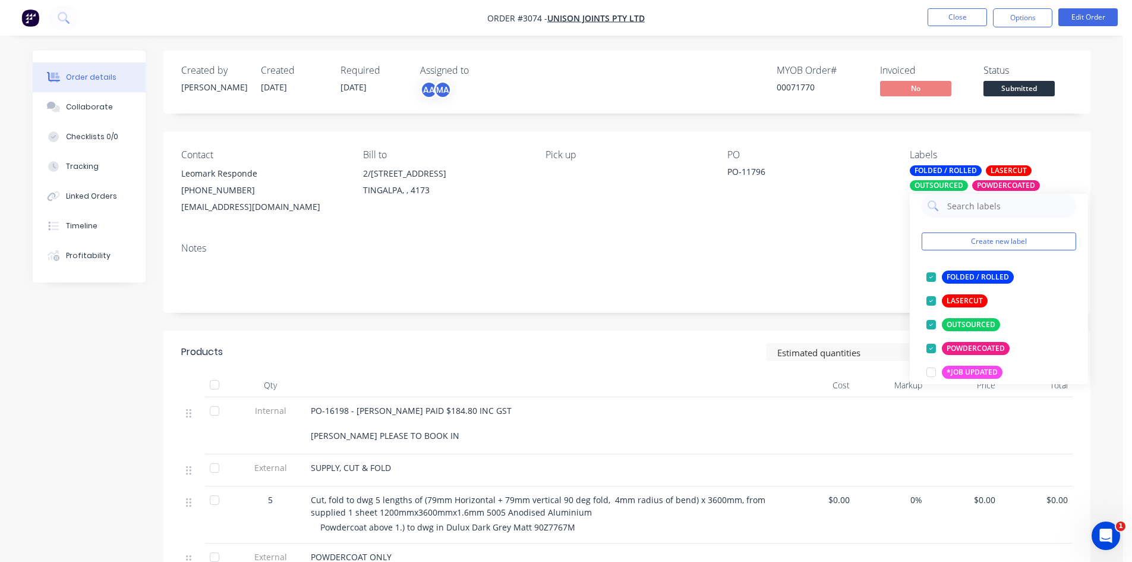
click at [838, 201] on div "PO PO-11796" at bounding box center [809, 182] width 163 height 66
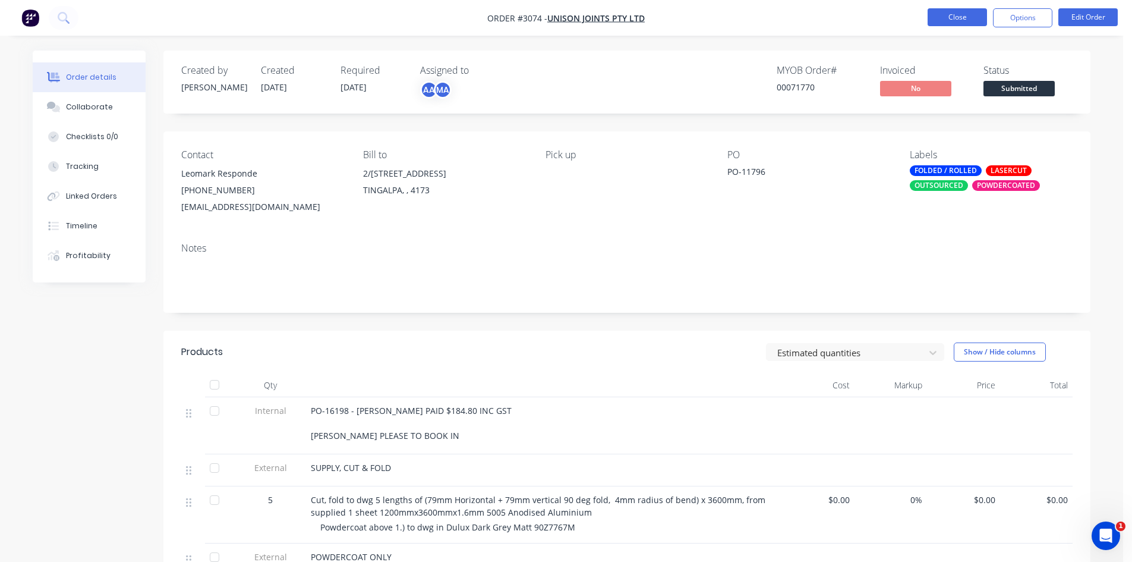
click at [958, 16] on button "Close" at bounding box center [957, 17] width 59 height 18
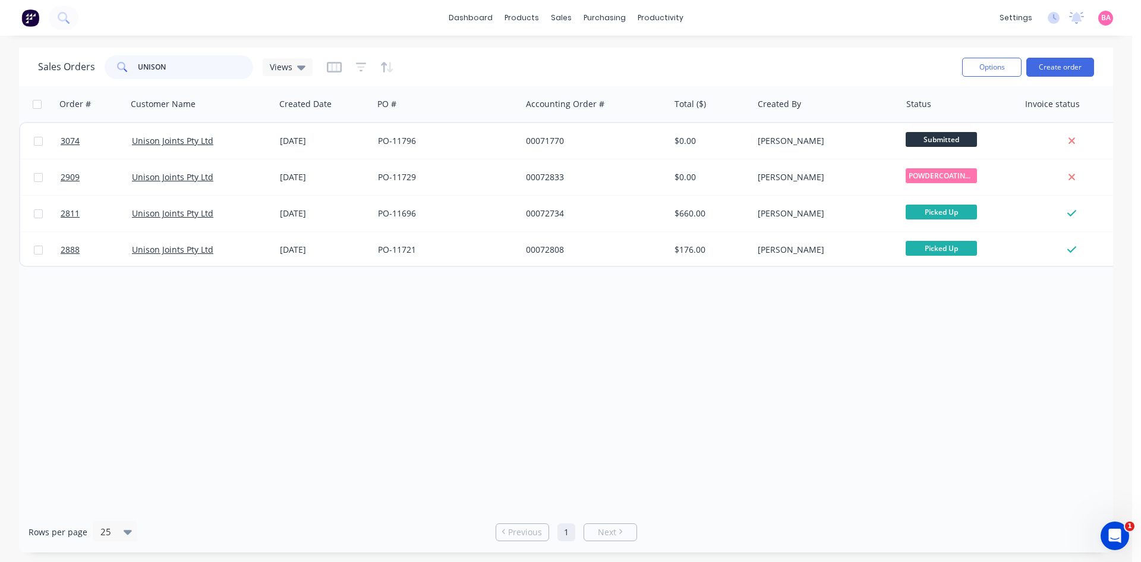
drag, startPoint x: 180, startPoint y: 60, endPoint x: 18, endPoint y: 46, distance: 162.3
click at [18, 46] on div "dashboard products sales purchasing productivity dashboard products Product Cat…" at bounding box center [566, 281] width 1132 height 562
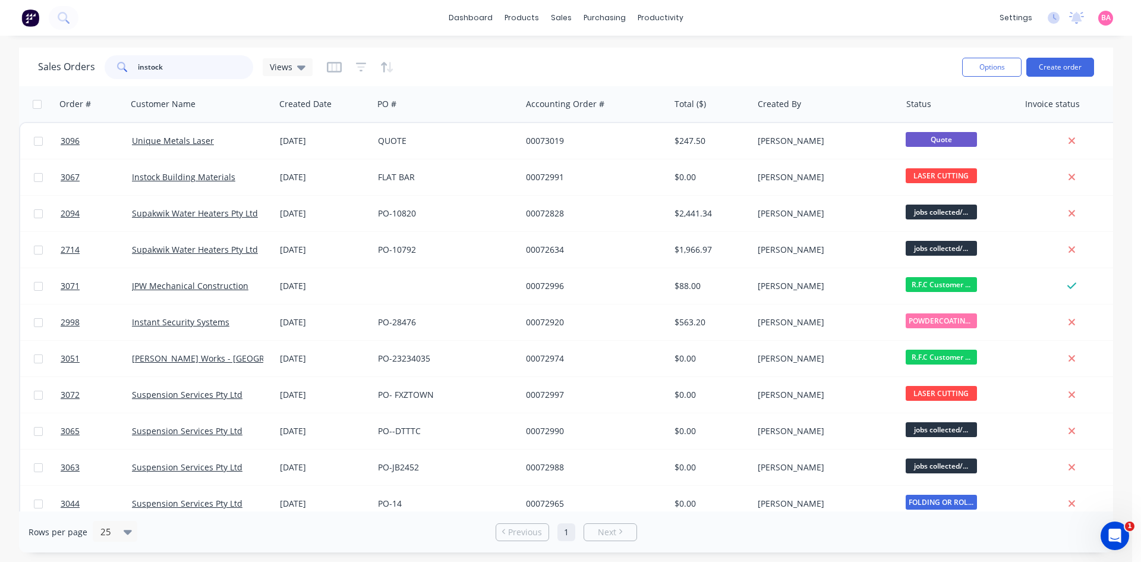
type input "instock"
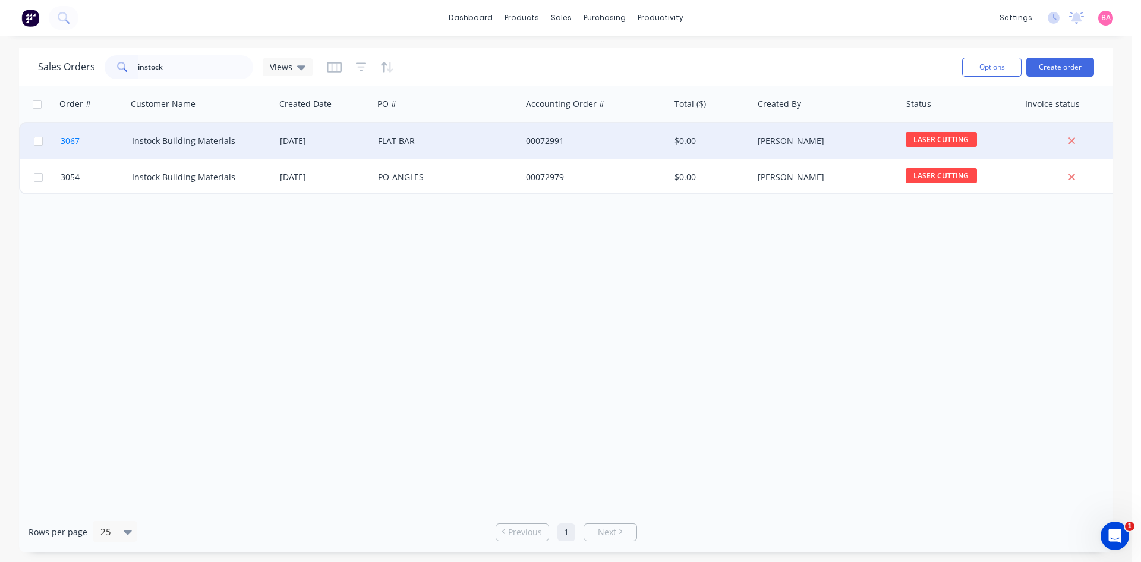
click at [67, 140] on span "3067" at bounding box center [70, 141] width 19 height 12
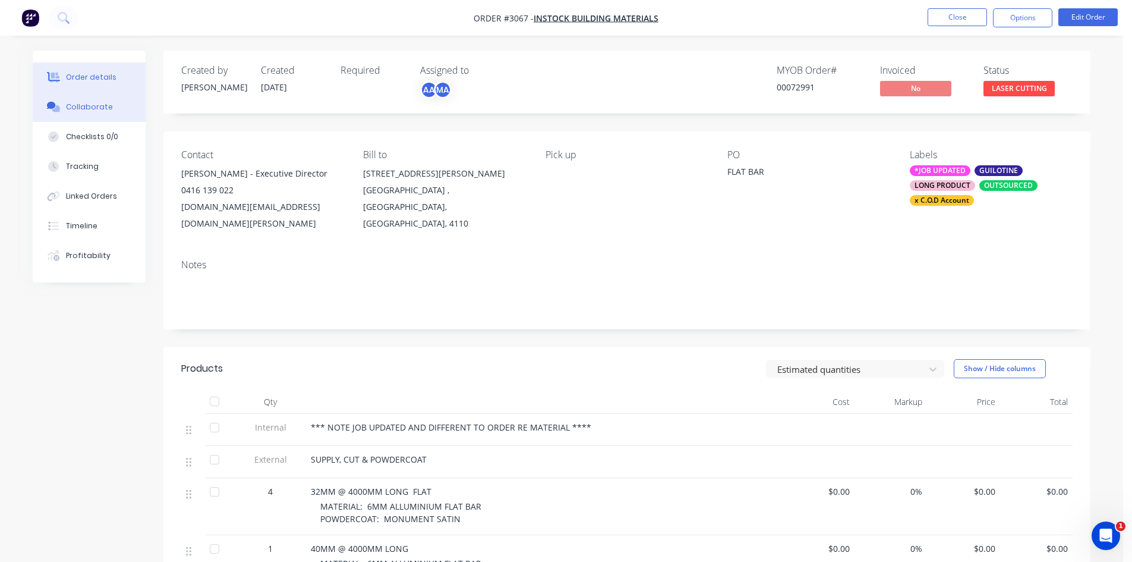
click at [82, 106] on div "Collaborate" at bounding box center [89, 107] width 47 height 11
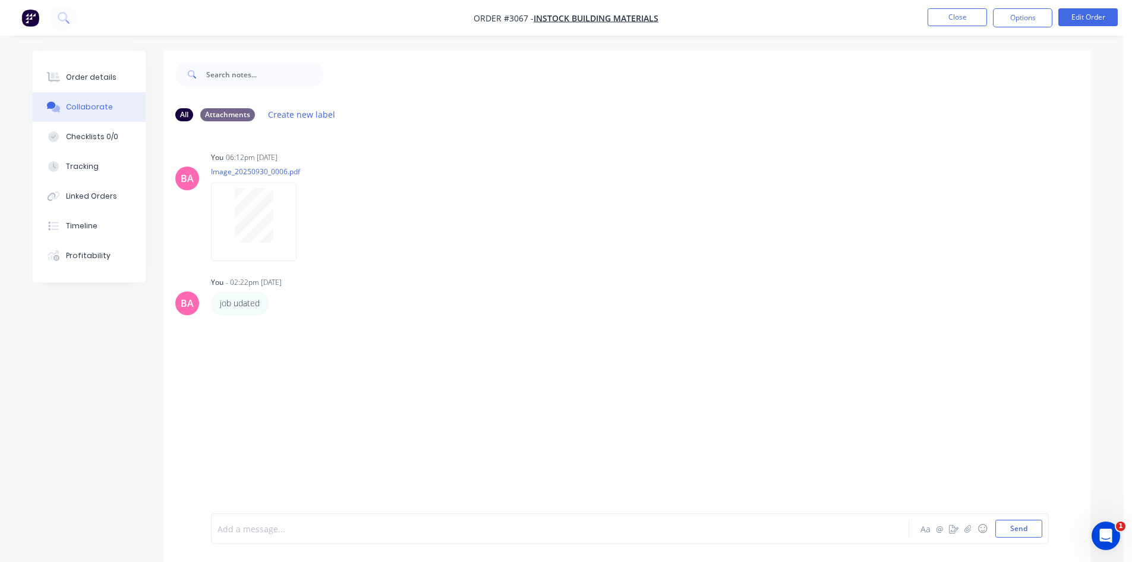
click at [251, 534] on div at bounding box center [527, 529] width 618 height 12
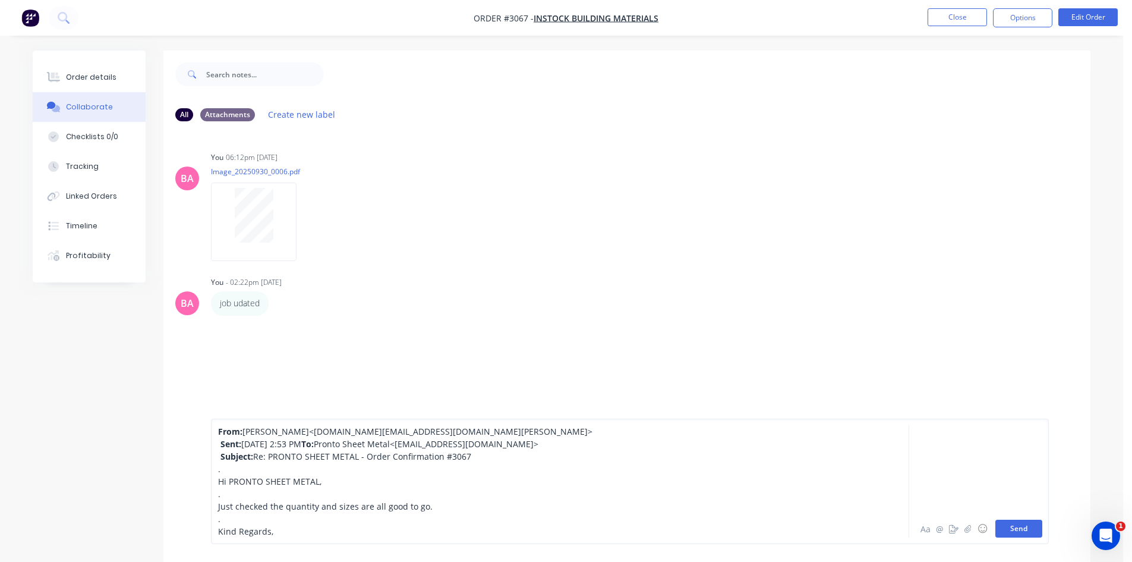
click at [1018, 530] on button "Send" at bounding box center [1019, 529] width 47 height 18
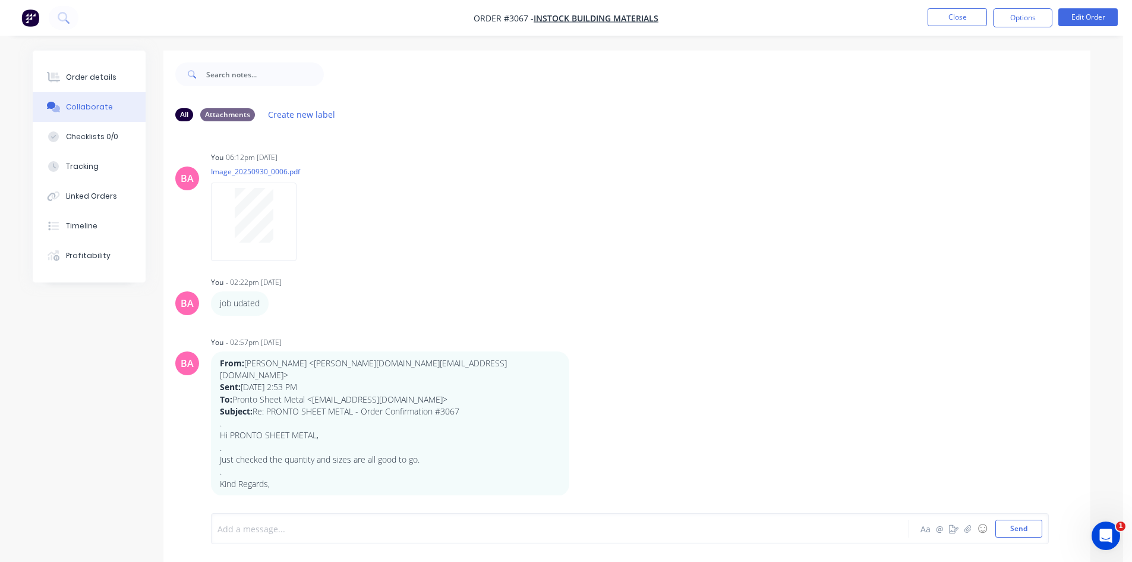
click at [284, 530] on div at bounding box center [527, 529] width 618 height 12
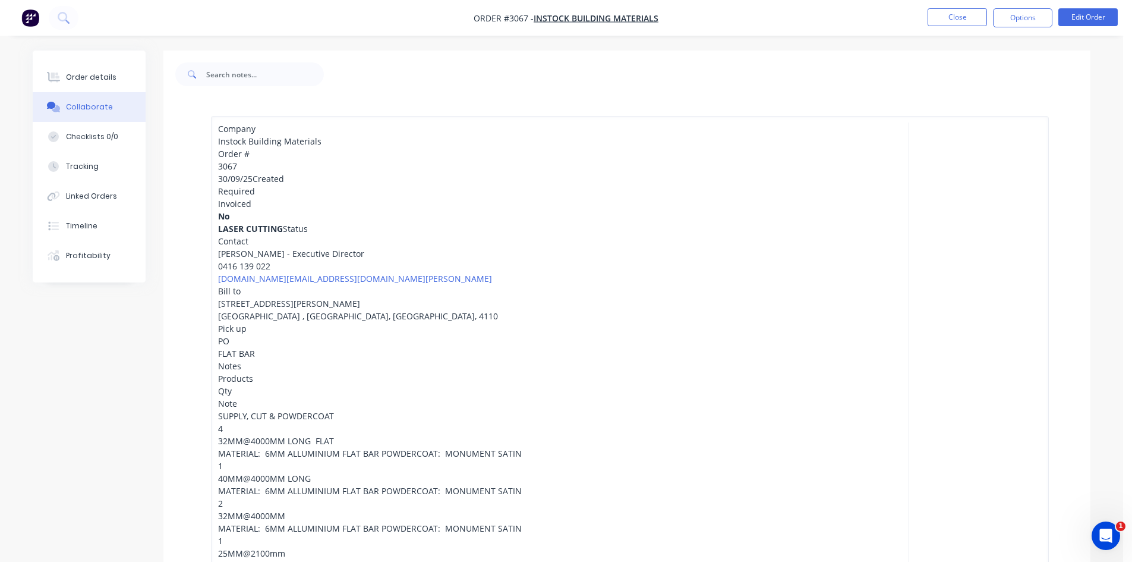
scroll to position [33, 0]
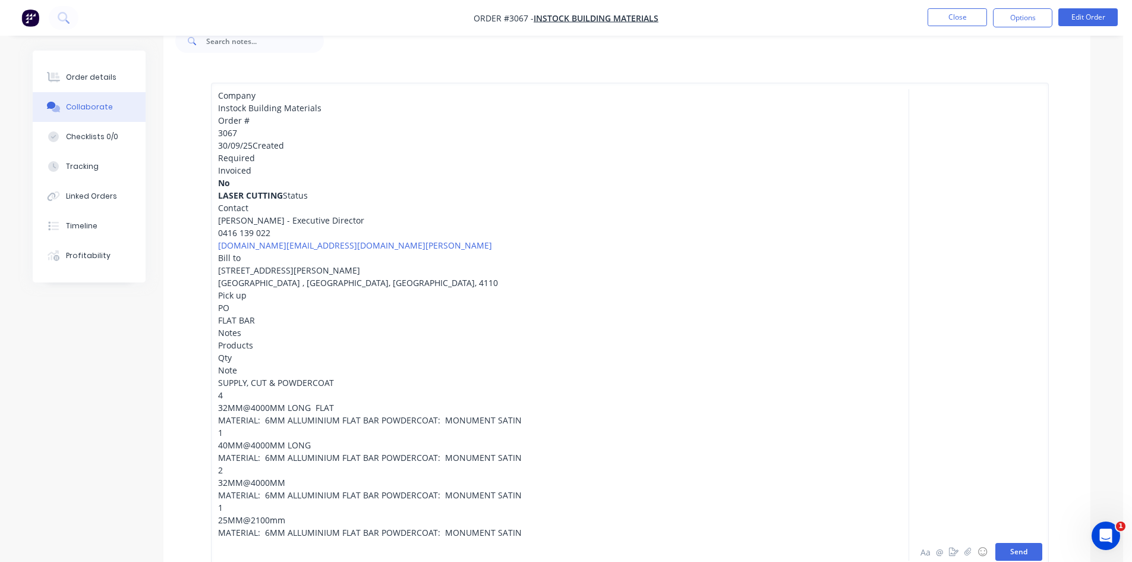
click at [1021, 551] on button "Send" at bounding box center [1019, 552] width 47 height 18
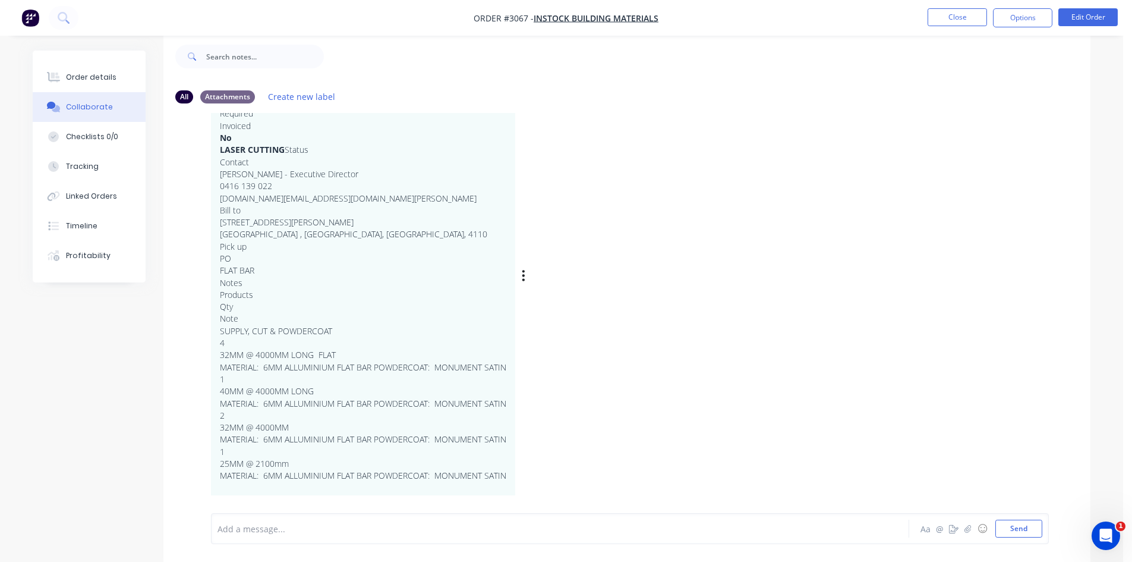
scroll to position [474, 0]
click at [91, 71] on button "Order details" at bounding box center [89, 77] width 113 height 30
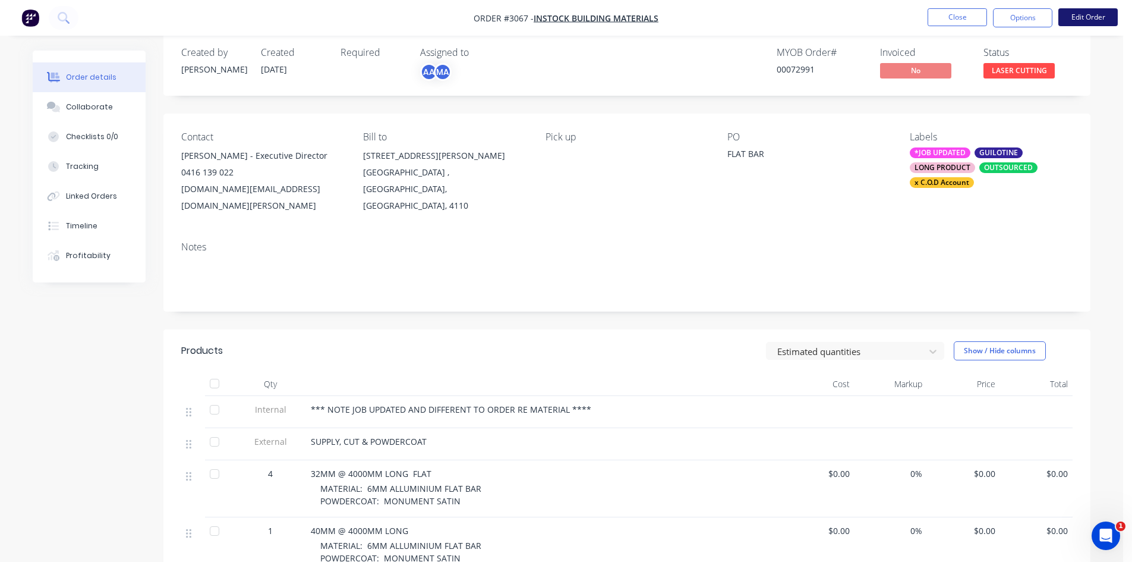
click at [1083, 18] on button "Edit Order" at bounding box center [1088, 17] width 59 height 18
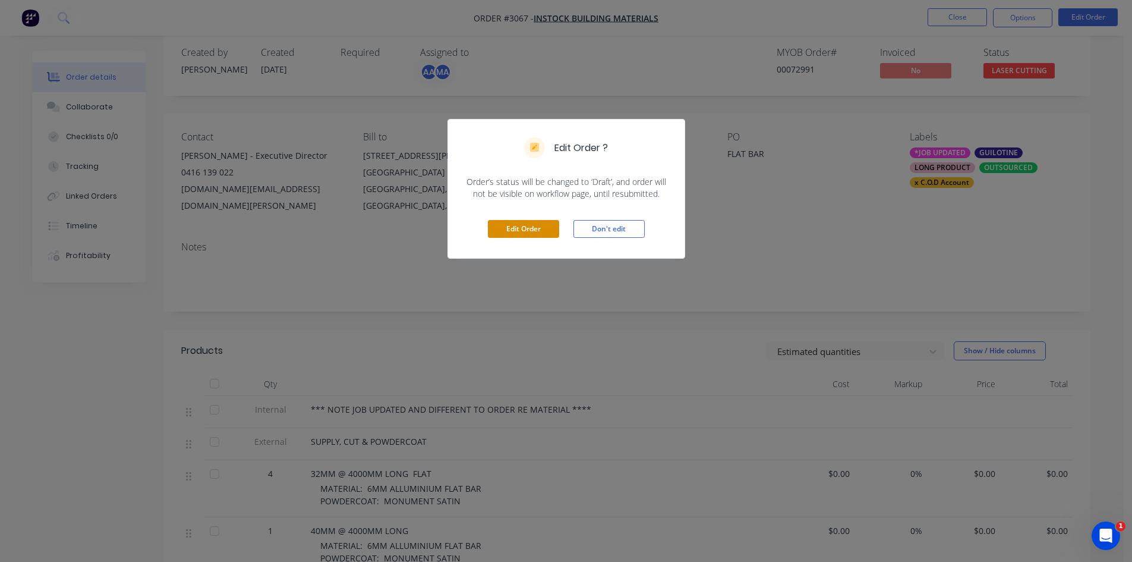
click at [523, 229] on button "Edit Order" at bounding box center [523, 229] width 71 height 18
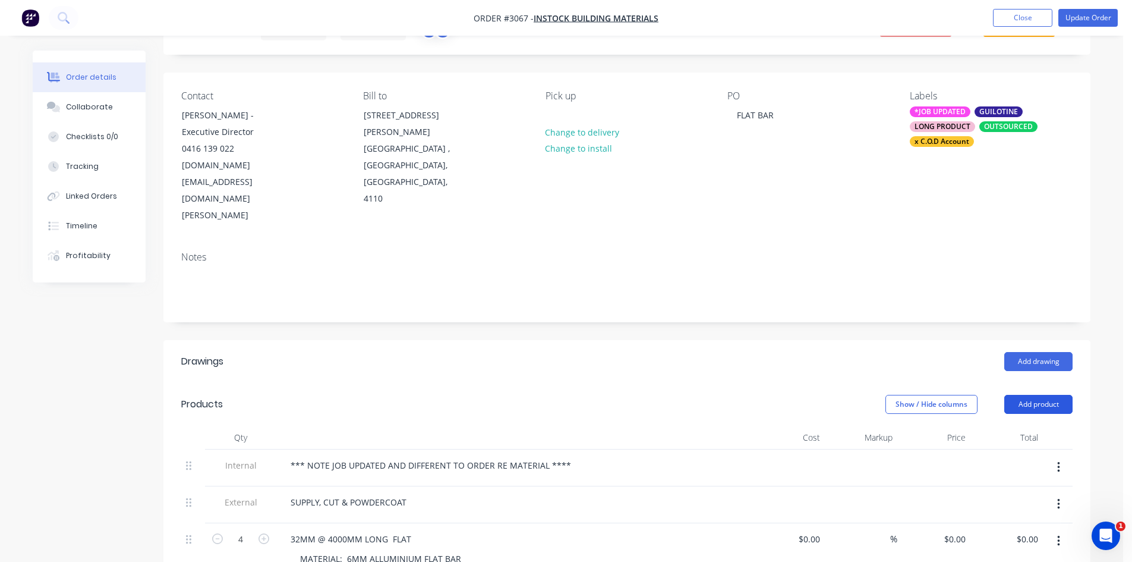
click at [1036, 395] on button "Add product" at bounding box center [1039, 404] width 68 height 19
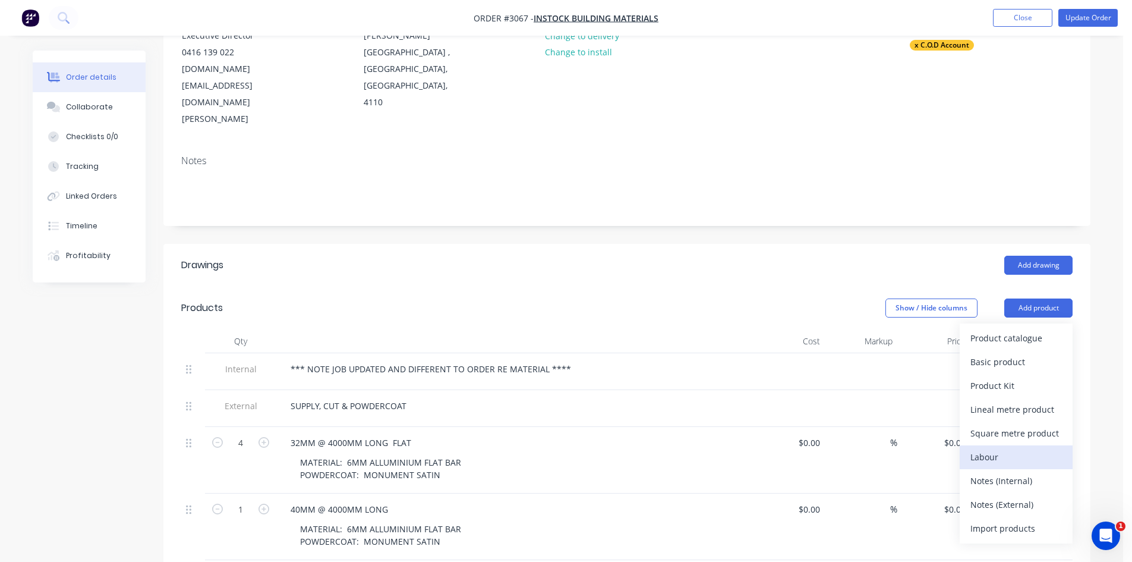
scroll to position [178, 0]
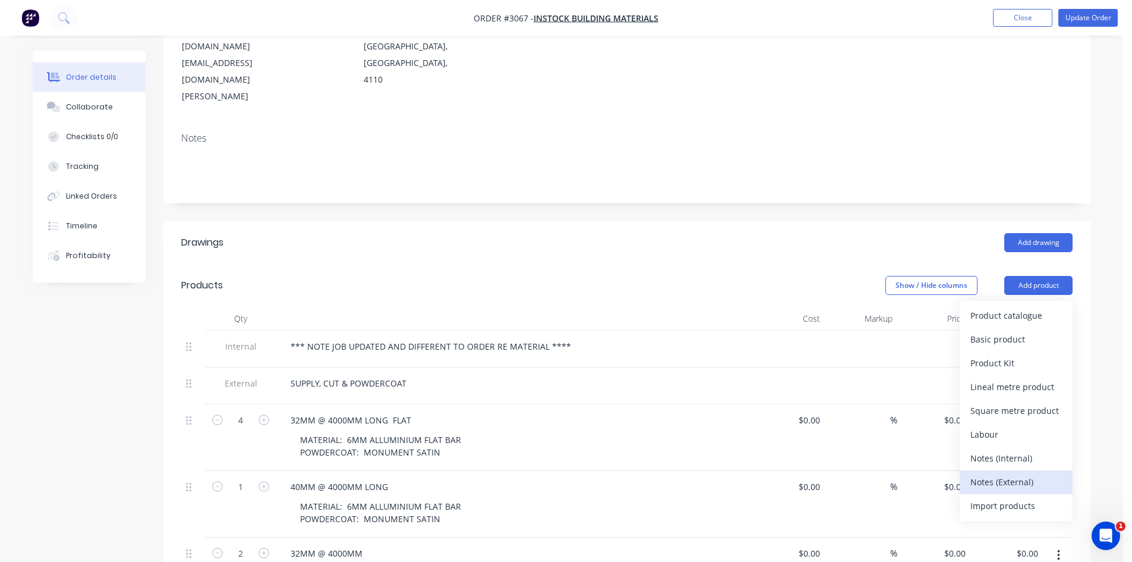
click at [1016, 473] on div "Notes (External)" at bounding box center [1017, 481] width 92 height 17
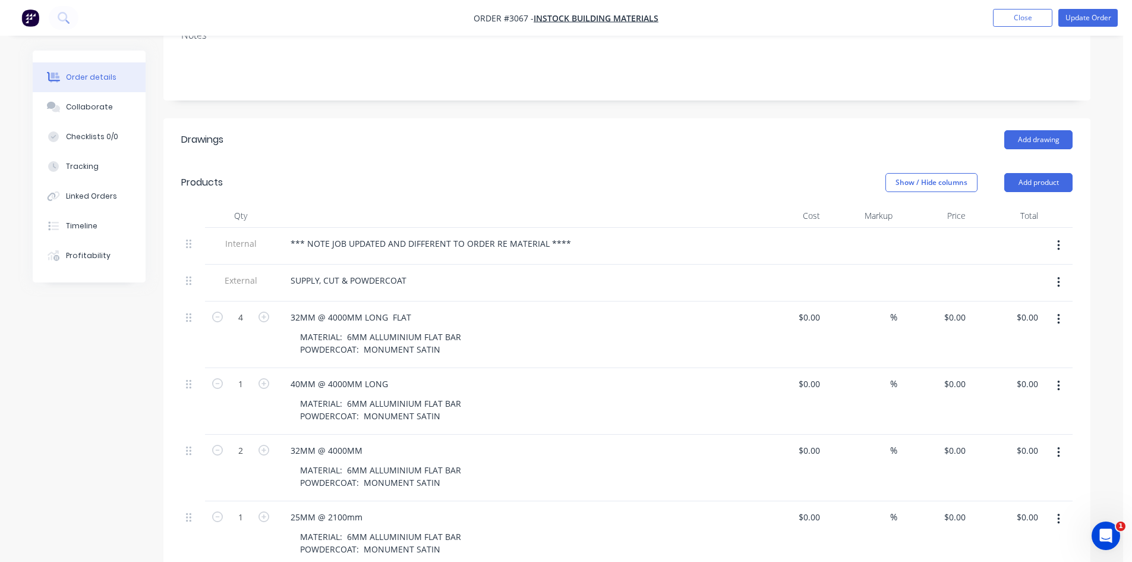
scroll to position [337, 0]
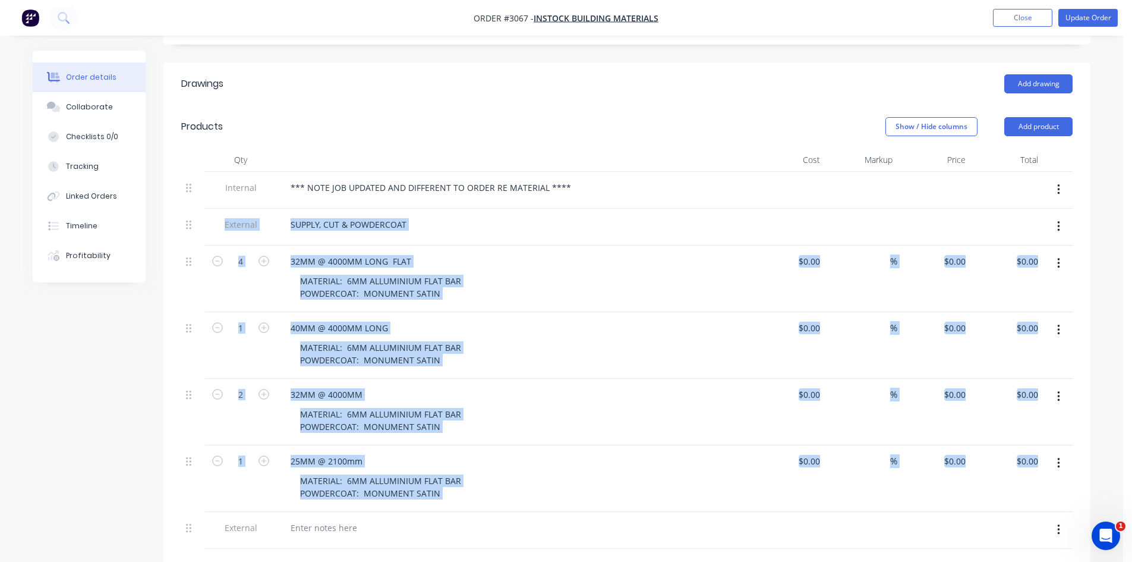
drag, startPoint x: 185, startPoint y: 479, endPoint x: 199, endPoint y: 175, distance: 304.1
click at [199, 175] on div "Internal *** NOTE JOB UPDATED AND DIFFERENT TO ORDER RE MATERIAL **** External …" at bounding box center [627, 360] width 892 height 377
click at [191, 523] on icon at bounding box center [188, 528] width 5 height 11
click at [189, 523] on icon at bounding box center [188, 528] width 5 height 11
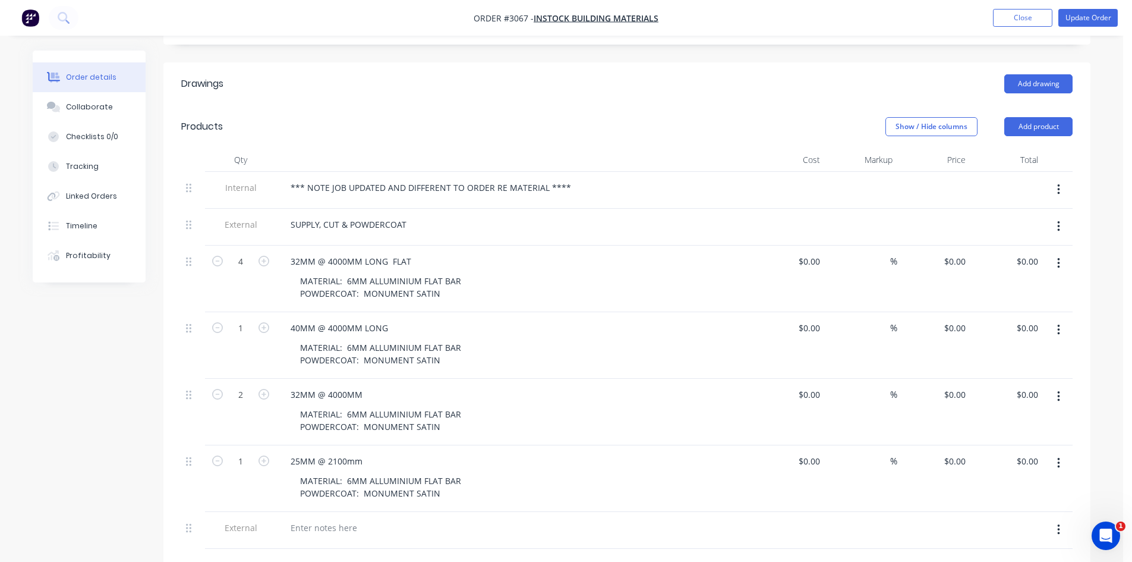
click at [241, 549] on div at bounding box center [240, 568] width 71 height 39
click at [191, 519] on div at bounding box center [193, 527] width 14 height 16
click at [1047, 117] on button "Add product" at bounding box center [1039, 126] width 68 height 19
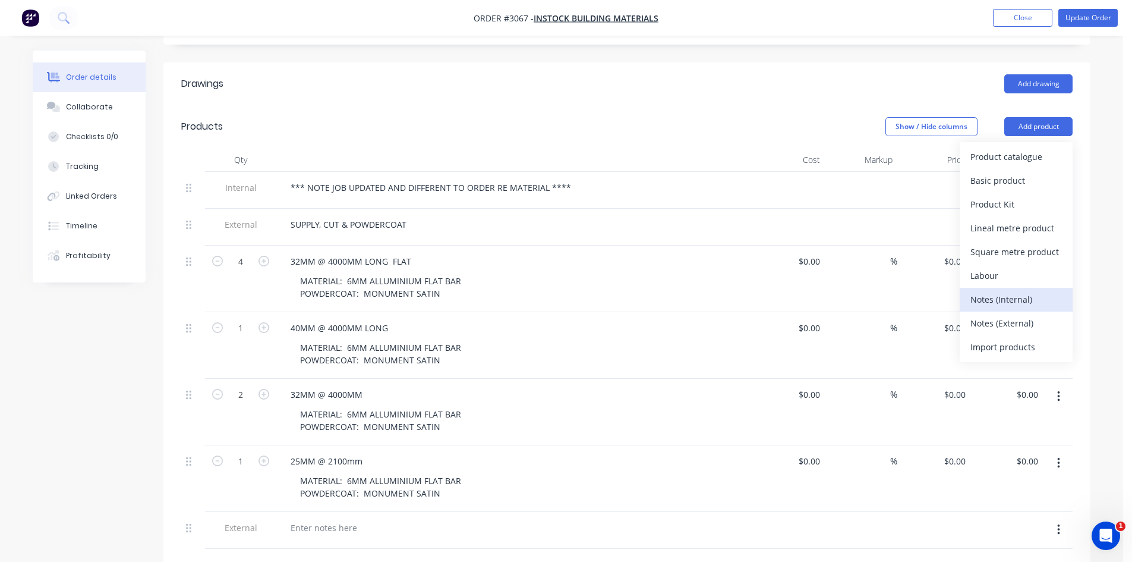
click at [1012, 291] on div "Notes (Internal)" at bounding box center [1017, 299] width 92 height 17
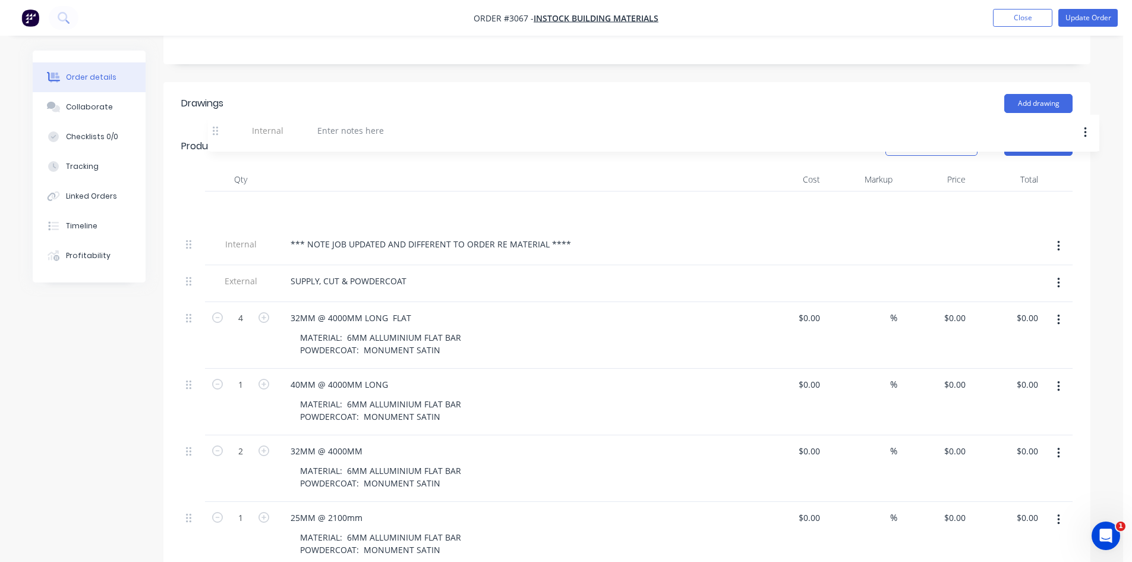
scroll to position [312, 0]
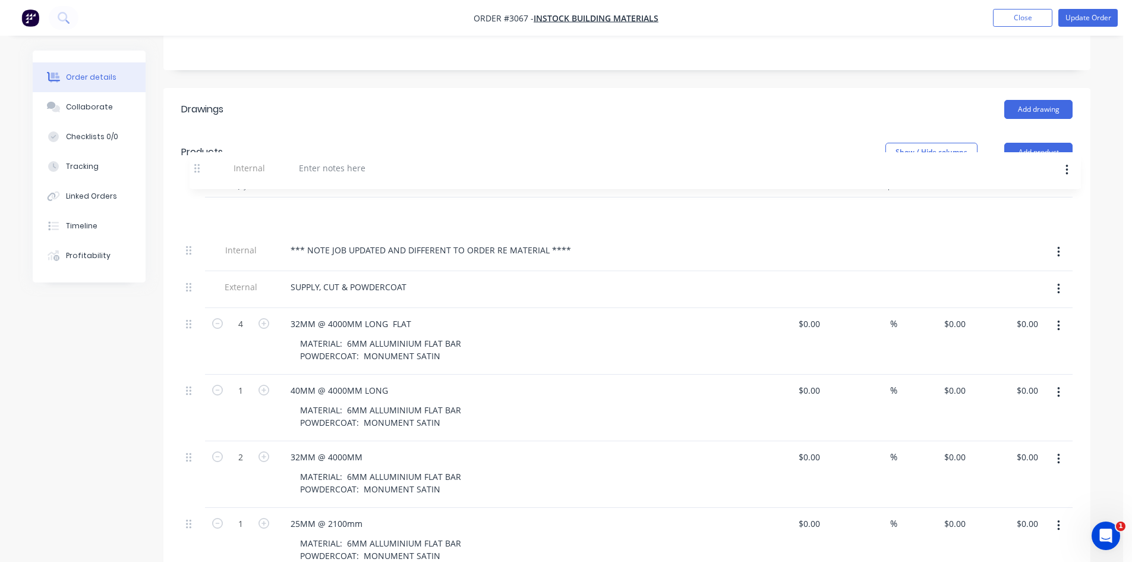
drag, startPoint x: 187, startPoint y: 516, endPoint x: 198, endPoint y: 170, distance: 346.2
click at [198, 197] on div "Internal *** NOTE JOB UPDATED AND DIFFERENT TO ORDER RE MATERIAL **** External …" at bounding box center [627, 404] width 892 height 414
click at [322, 205] on div at bounding box center [324, 213] width 86 height 17
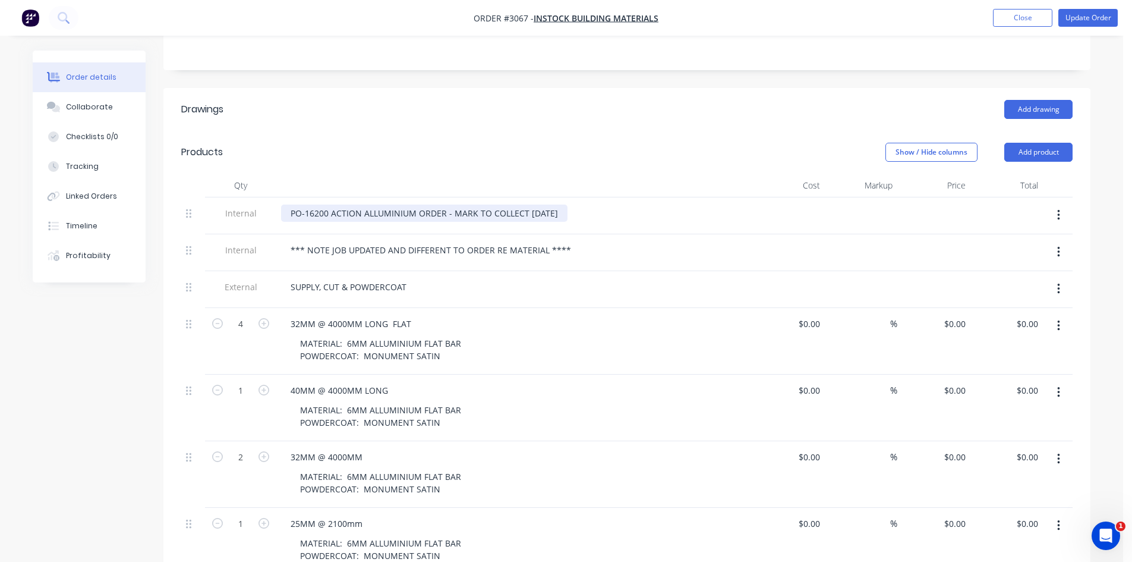
click at [556, 205] on div "PO-16200 ACTION ALLUMINIUM ORDER - MARK TO COLLECT FRIDAY" at bounding box center [424, 213] width 287 height 17
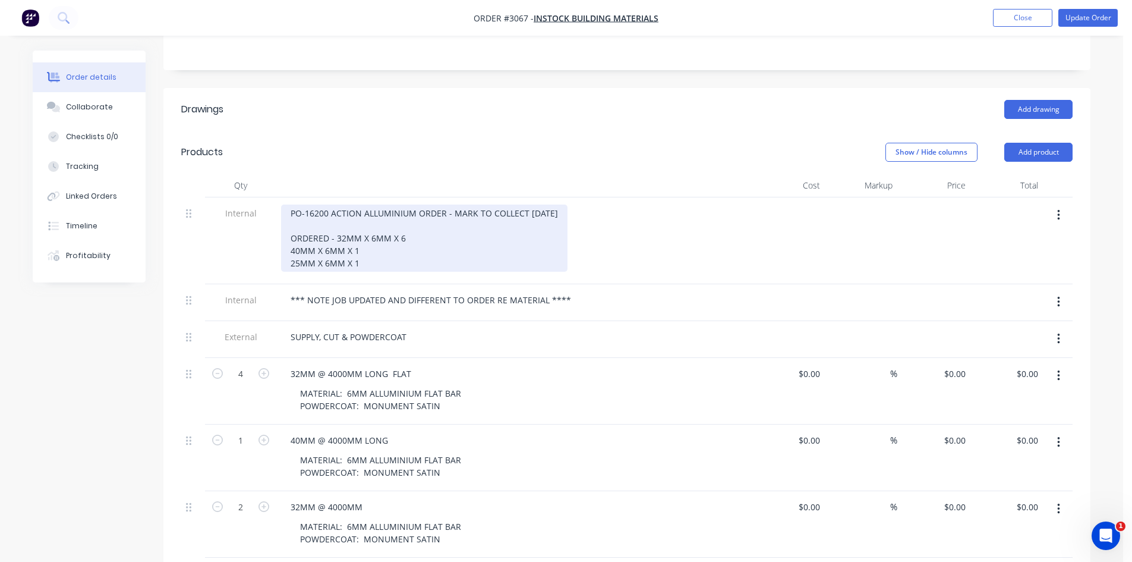
click at [559, 205] on div "PO-16200 ACTION ALLUMINIUM ORDER - MARK TO COLLECT FRIDAY ORDERED - 32MM X 6MM …" at bounding box center [424, 238] width 287 height 67
click at [380, 210] on div "PO-16200 ACTION ALLUMINIUM ORDER - MARK TO COLLECT FRIDAY ORDERED - 32MM X 6MM …" at bounding box center [424, 238] width 287 height 67
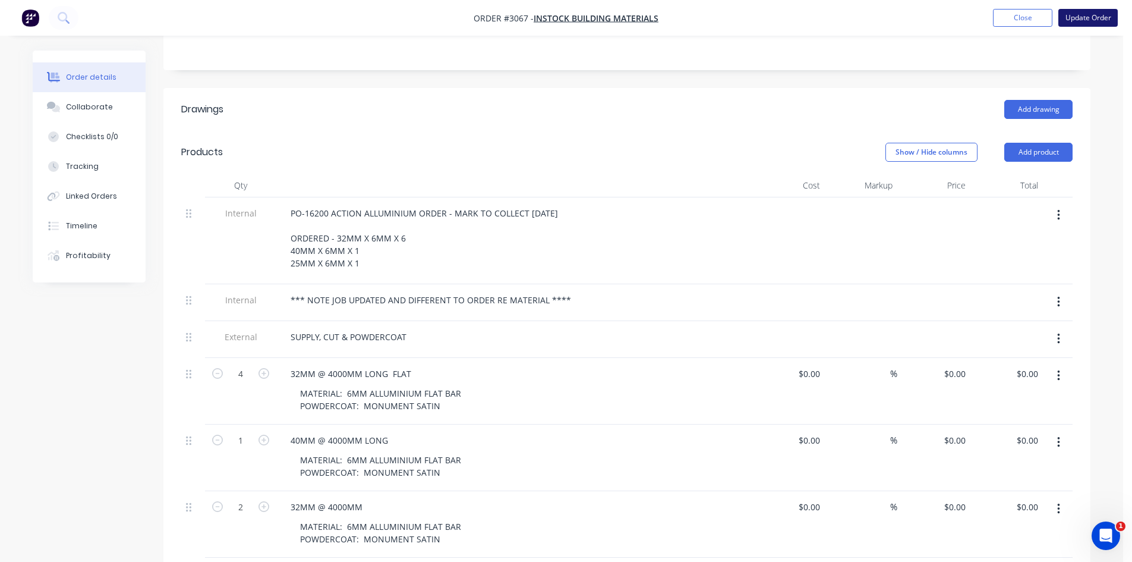
click at [1090, 17] on button "Update Order" at bounding box center [1088, 18] width 59 height 18
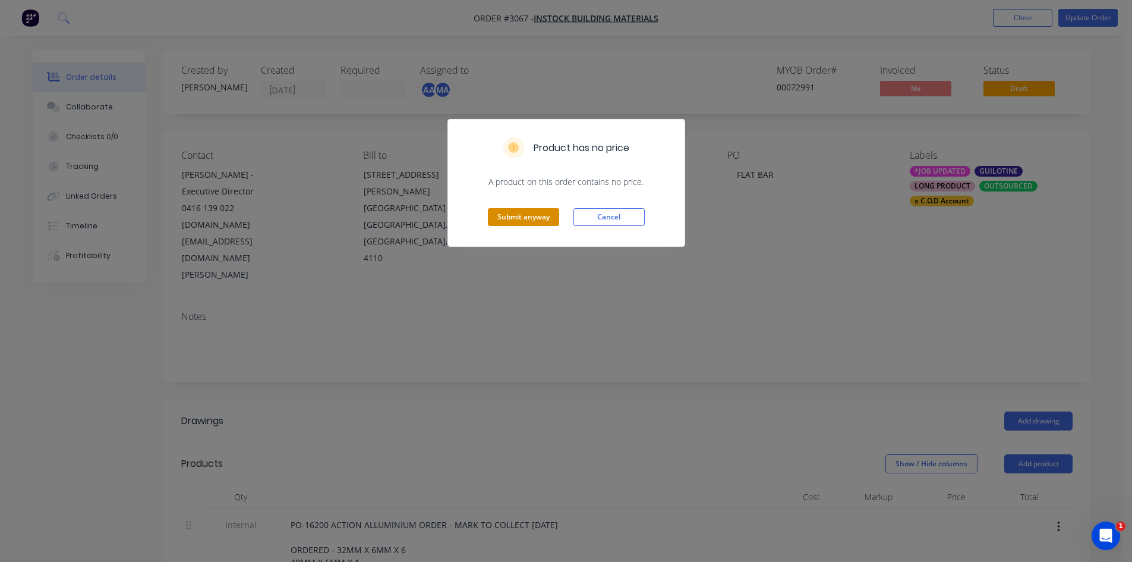
click at [523, 214] on button "Submit anyway" at bounding box center [523, 217] width 71 height 18
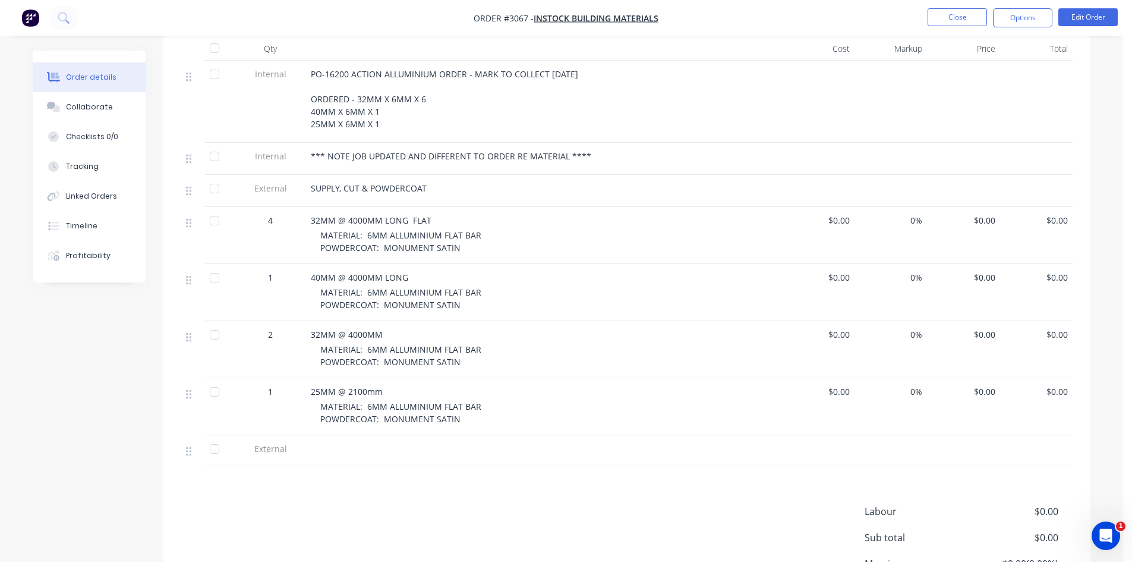
scroll to position [357, 0]
click at [188, 443] on icon at bounding box center [188, 447] width 5 height 9
drag, startPoint x: 192, startPoint y: 435, endPoint x: 586, endPoint y: 445, distance: 393.7
click at [586, 445] on div at bounding box center [544, 447] width 476 height 31
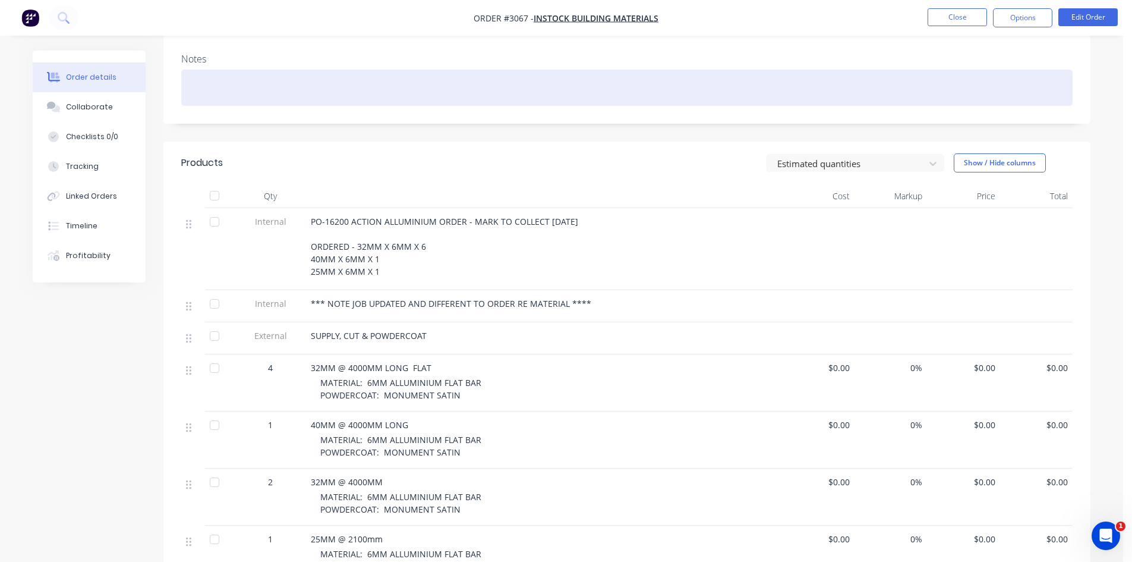
scroll to position [198, 0]
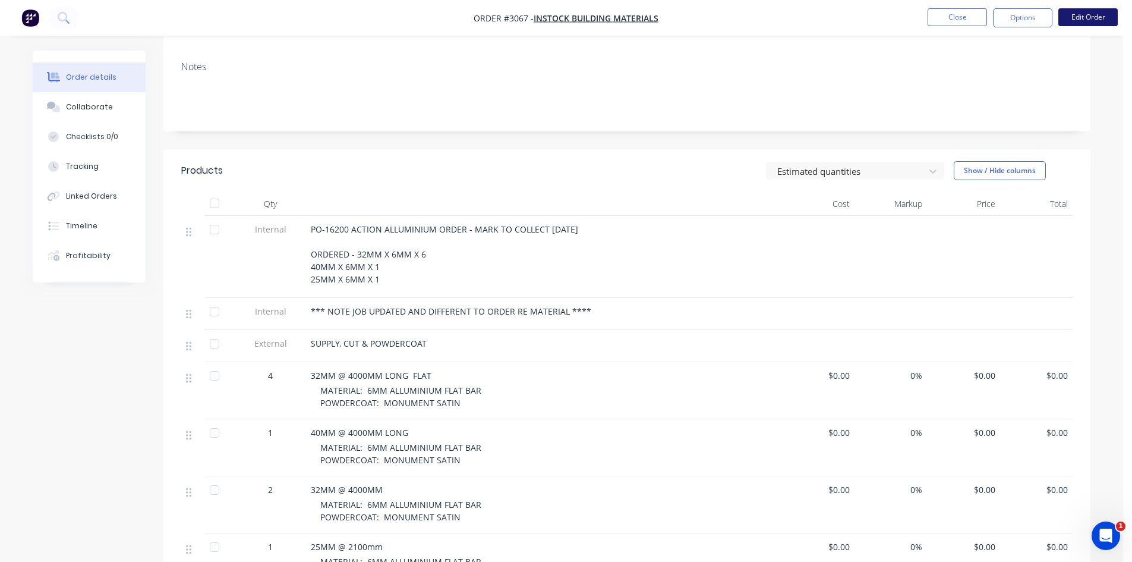
click at [1090, 15] on button "Edit Order" at bounding box center [1088, 17] width 59 height 18
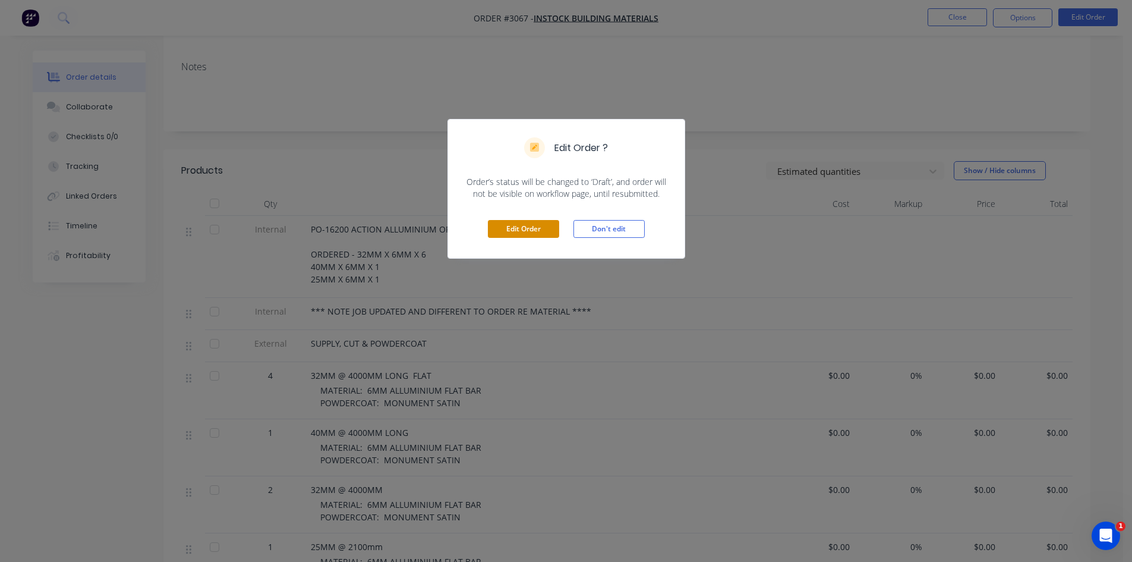
click at [537, 229] on button "Edit Order" at bounding box center [523, 229] width 71 height 18
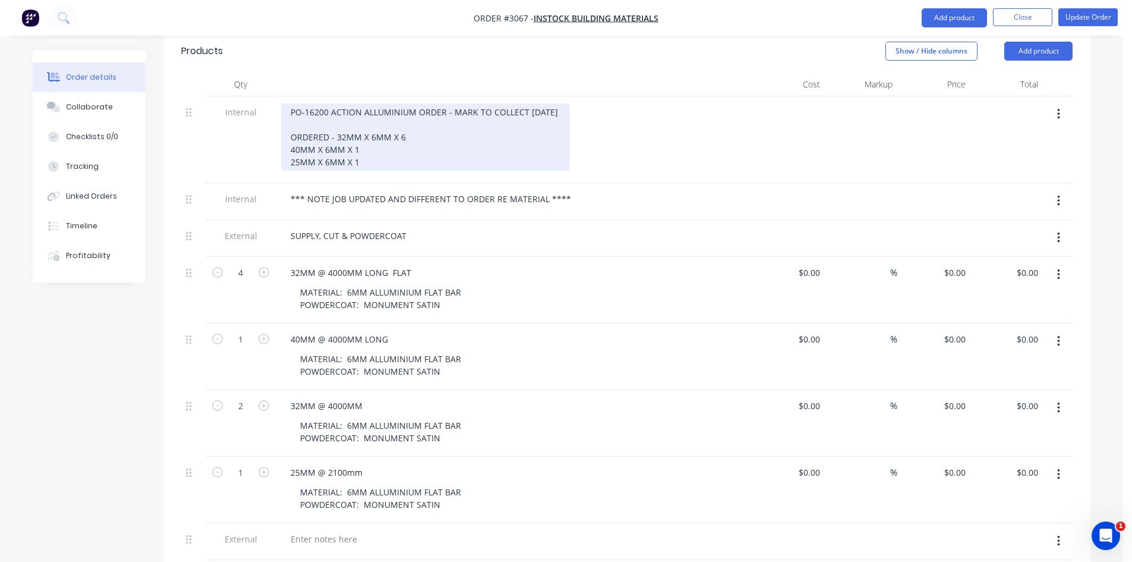
scroll to position [495, 0]
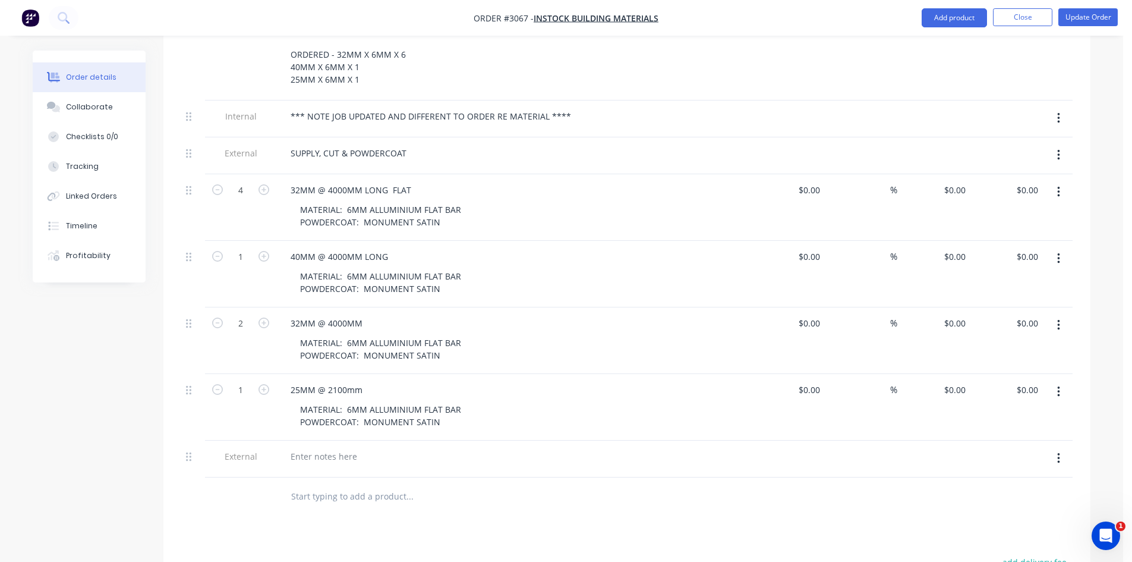
click at [1060, 453] on icon "button" at bounding box center [1059, 458] width 2 height 11
click at [987, 505] on div "Delete" at bounding box center [1017, 513] width 92 height 17
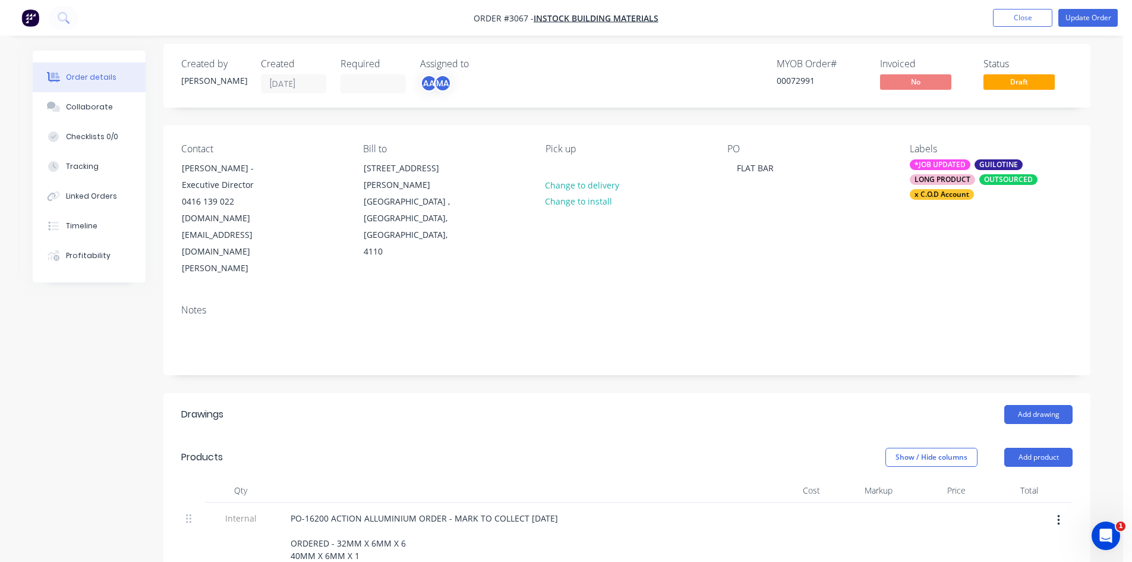
scroll to position [0, 0]
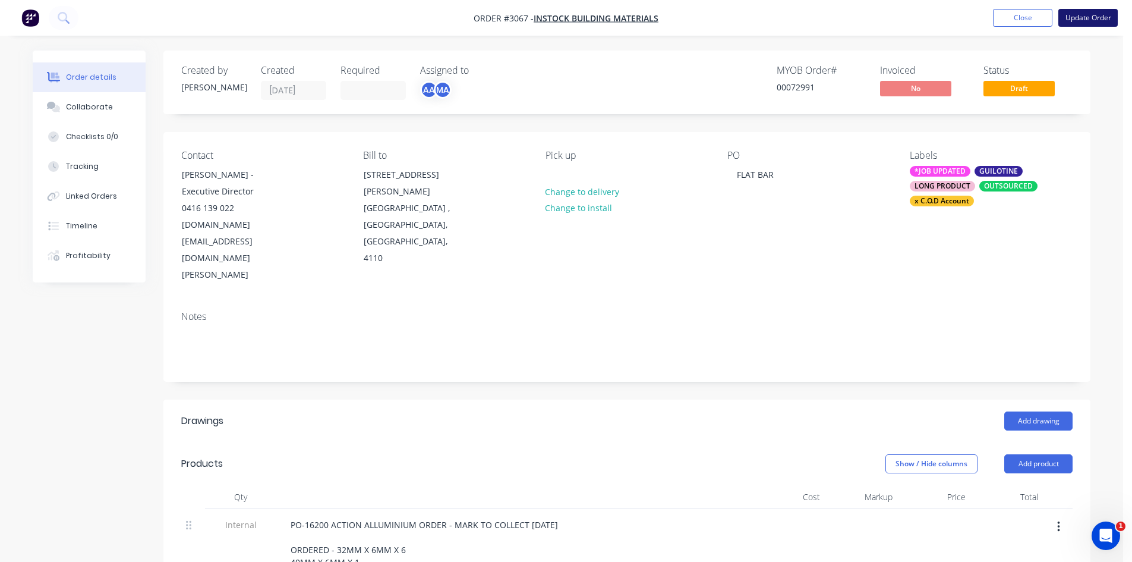
click at [1091, 21] on button "Update Order" at bounding box center [1088, 18] width 59 height 18
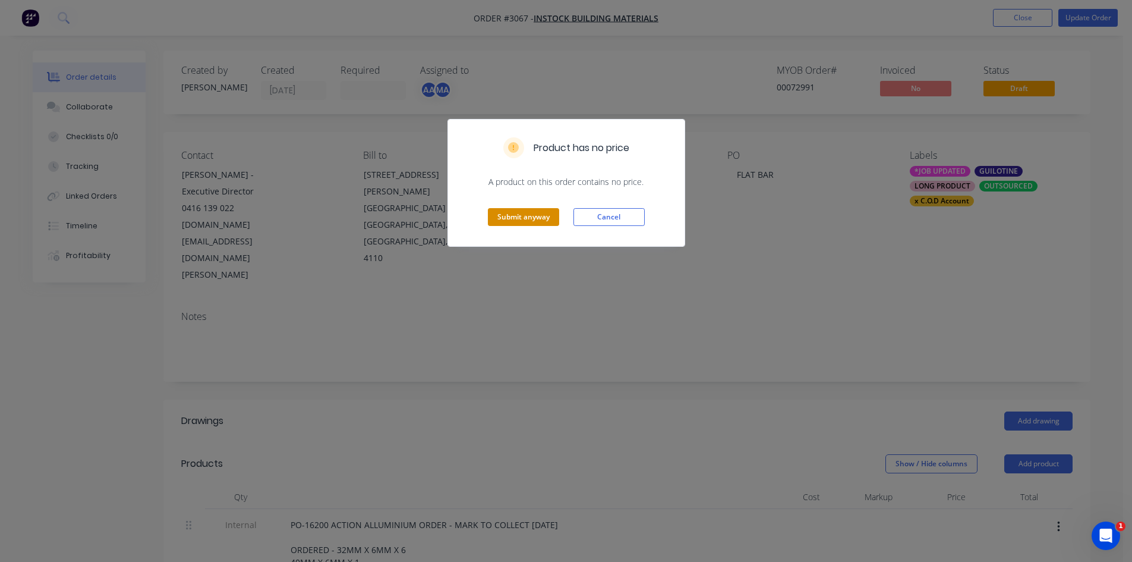
click at [540, 216] on button "Submit anyway" at bounding box center [523, 217] width 71 height 18
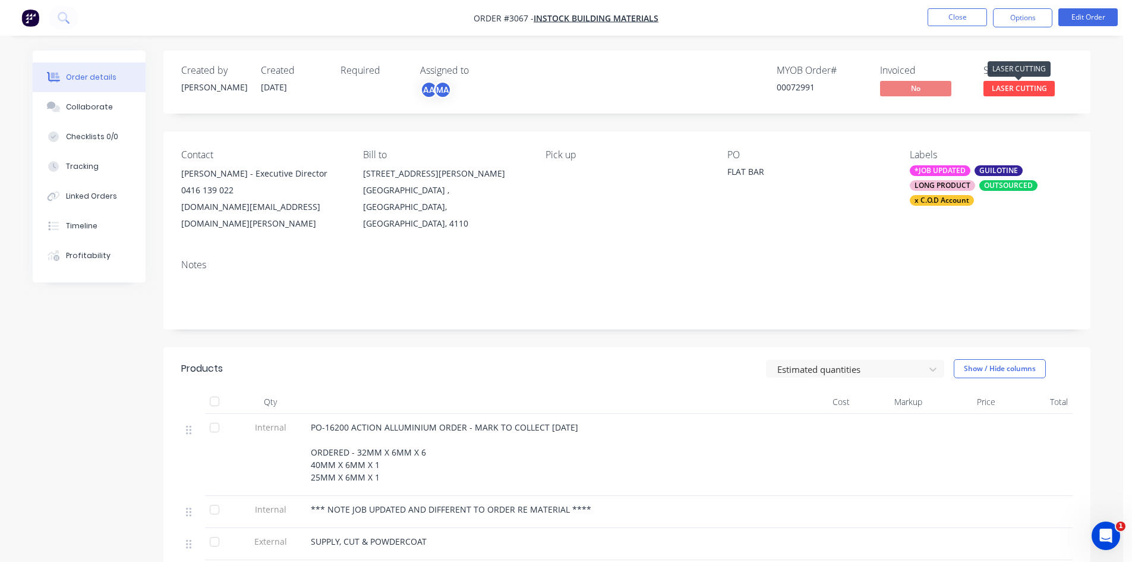
click at [1020, 87] on span "LASER CUTTING" at bounding box center [1019, 88] width 71 height 15
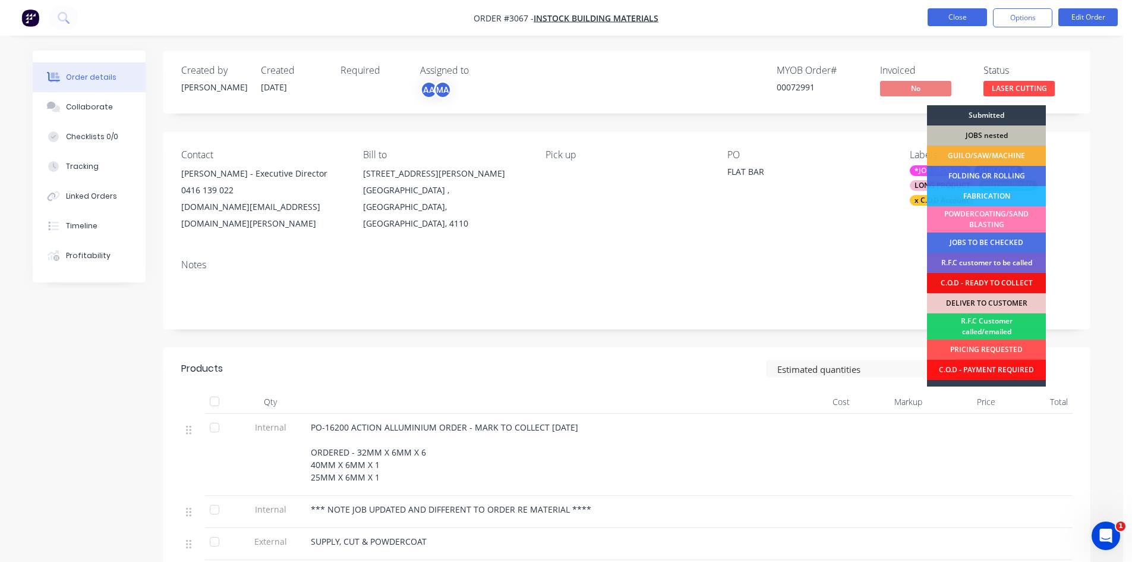
click at [959, 15] on button "Close" at bounding box center [957, 17] width 59 height 18
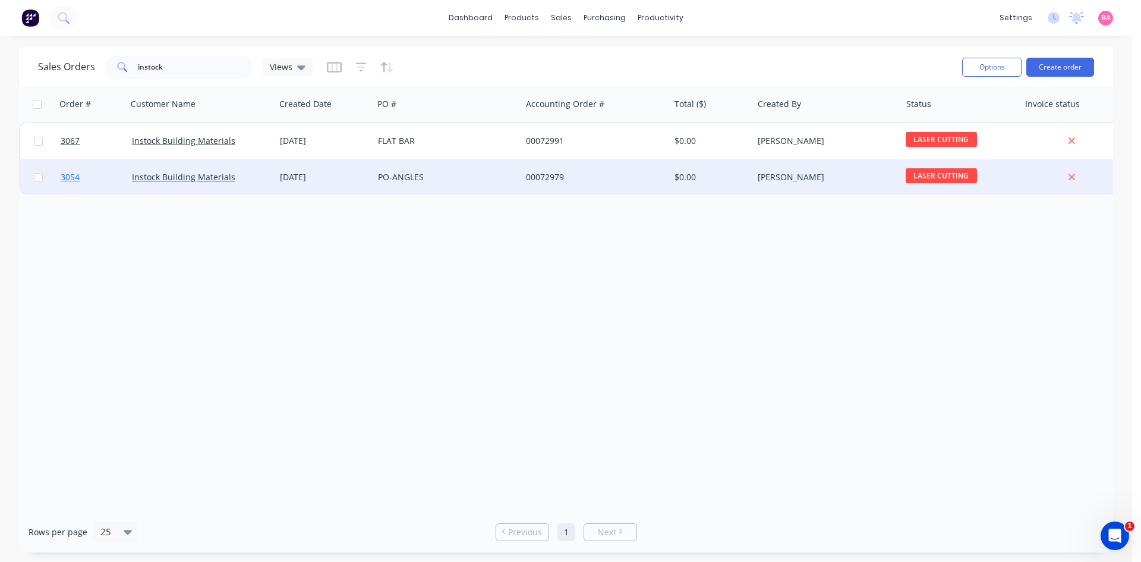
click at [71, 177] on span "3054" at bounding box center [70, 177] width 19 height 12
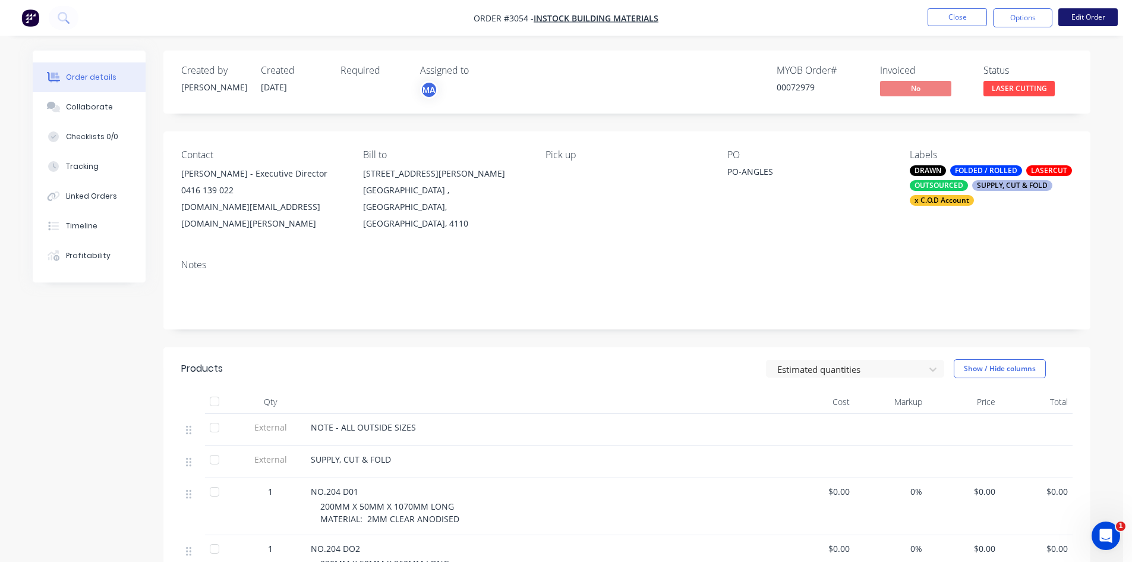
click at [1091, 14] on button "Edit Order" at bounding box center [1088, 17] width 59 height 18
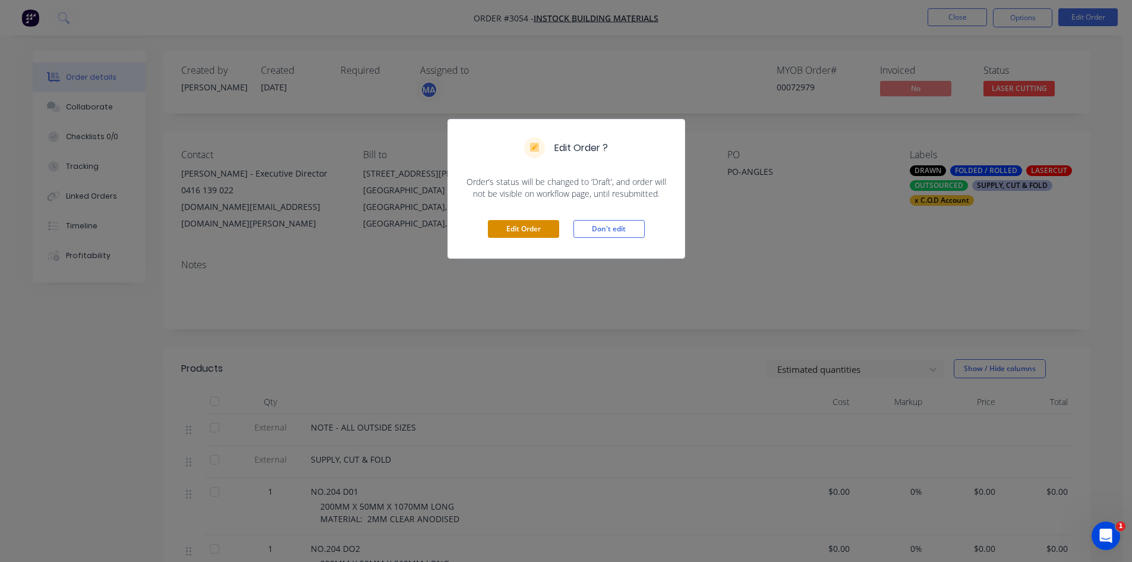
click at [511, 232] on button "Edit Order" at bounding box center [523, 229] width 71 height 18
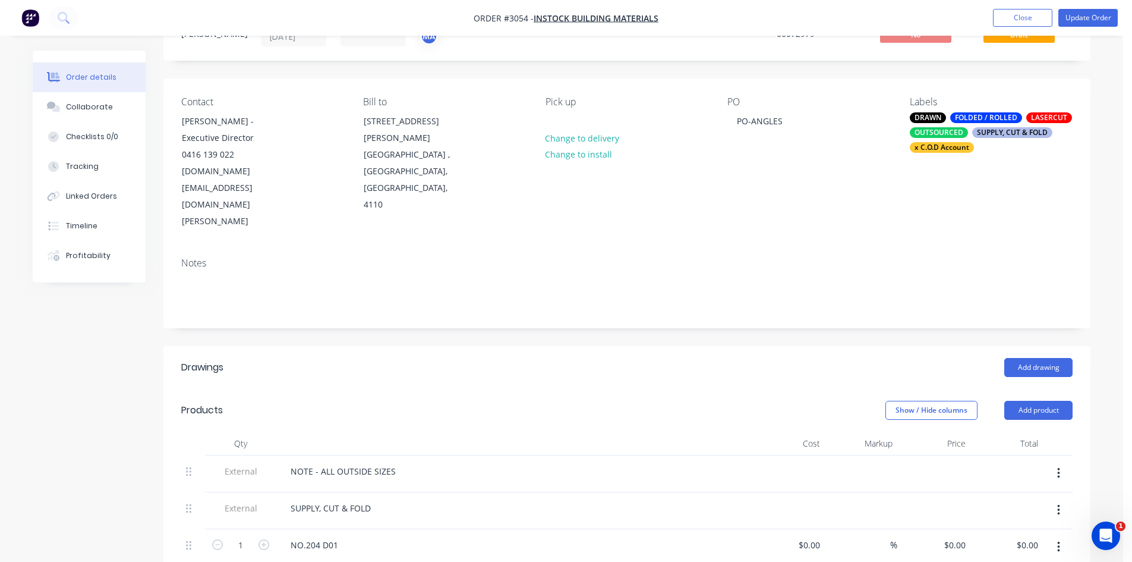
scroll to position [79, 0]
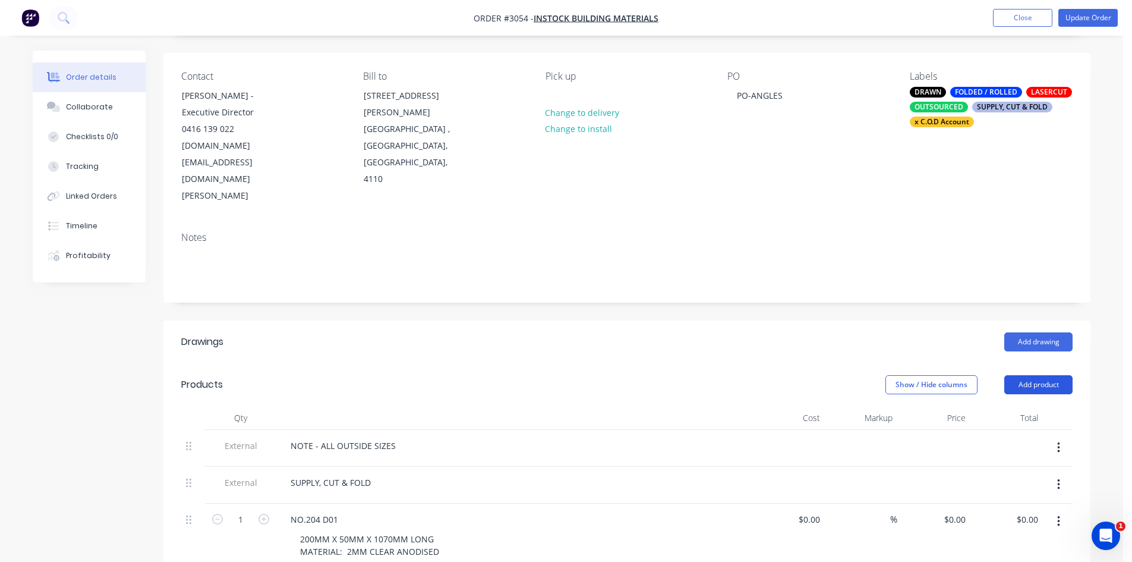
click at [1045, 375] on button "Add product" at bounding box center [1039, 384] width 68 height 19
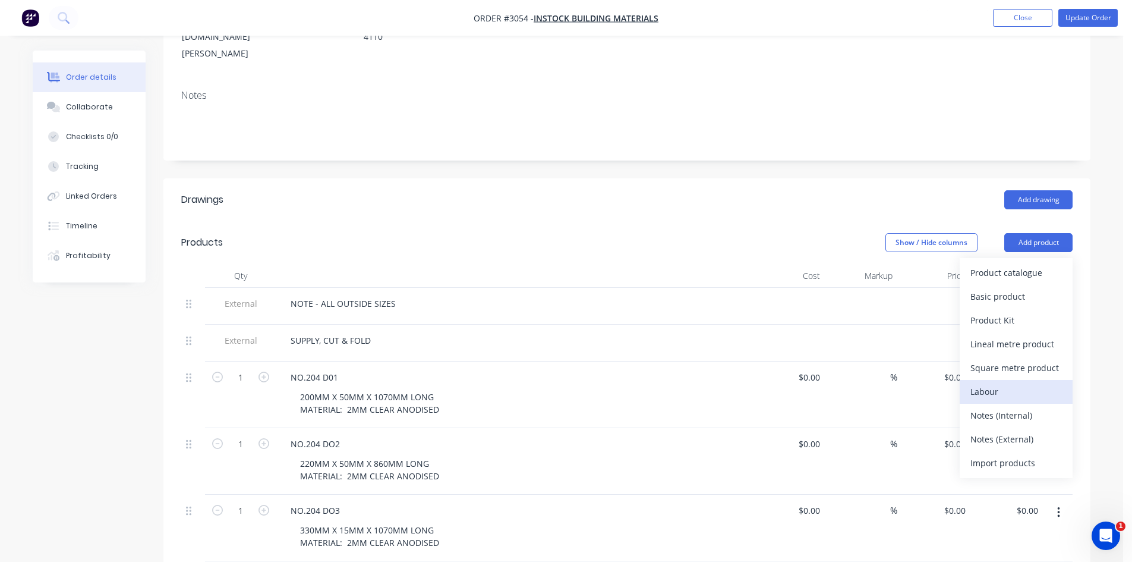
scroll to position [238, 0]
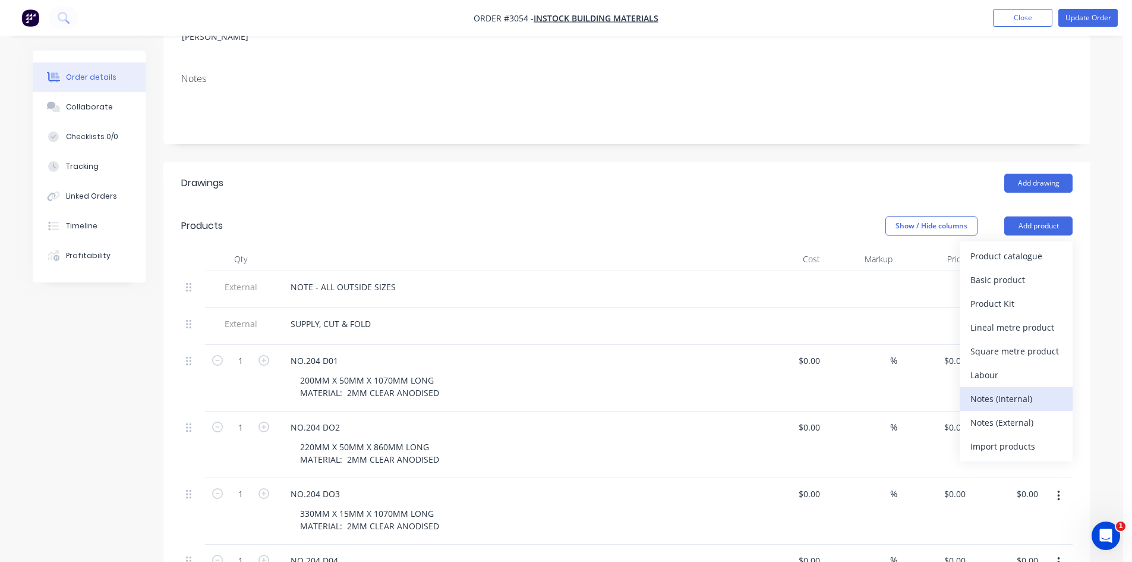
click at [1002, 390] on div "Notes (Internal)" at bounding box center [1017, 398] width 92 height 17
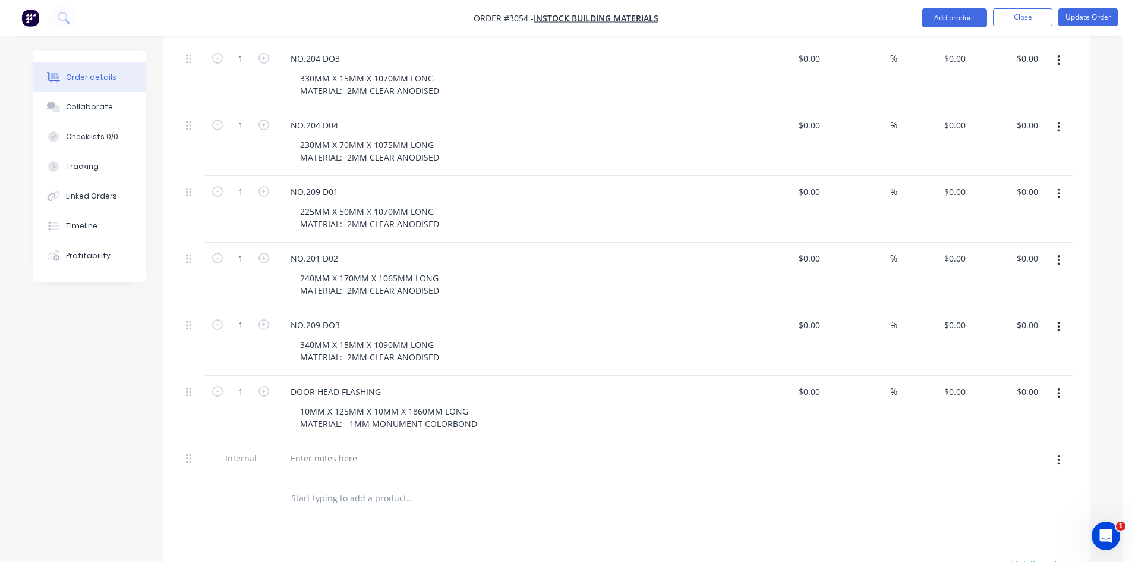
scroll to position [674, 0]
click at [326, 449] on div at bounding box center [324, 457] width 86 height 17
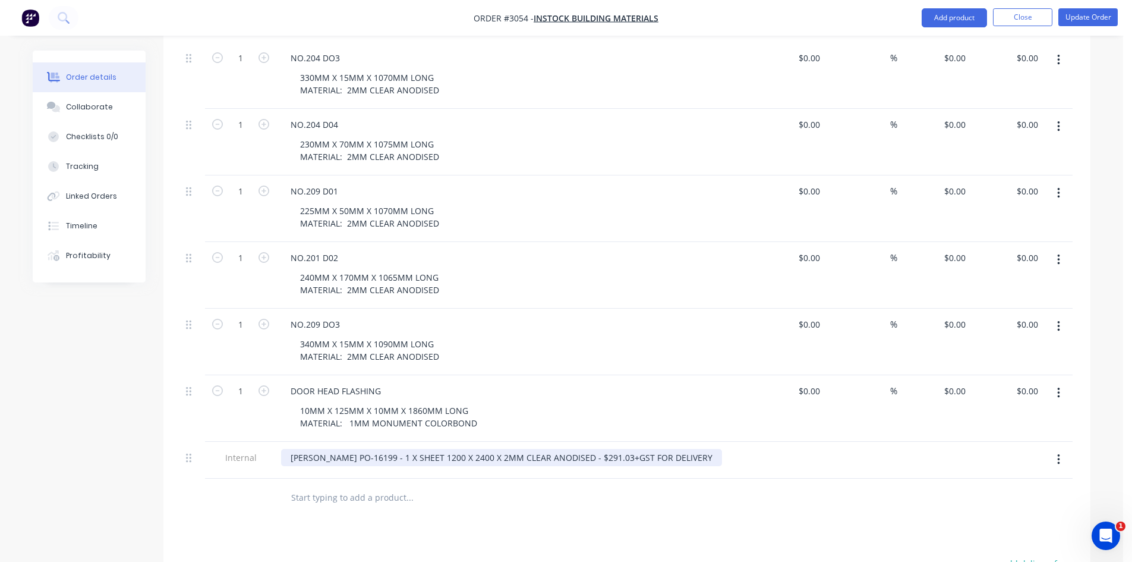
click at [326, 449] on div "ULLRICH PO-16199 - 1 X SHEET 1200 X 2400 X 2MM CLEAR ANODISED - $291.03+GST FOR…" at bounding box center [501, 457] width 441 height 17
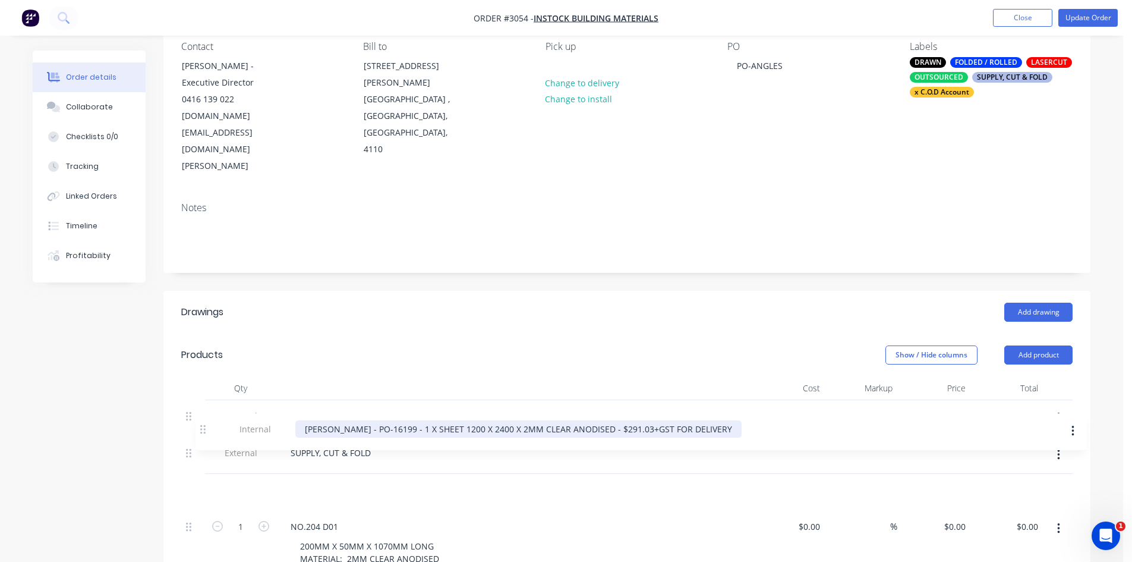
scroll to position [112, 0]
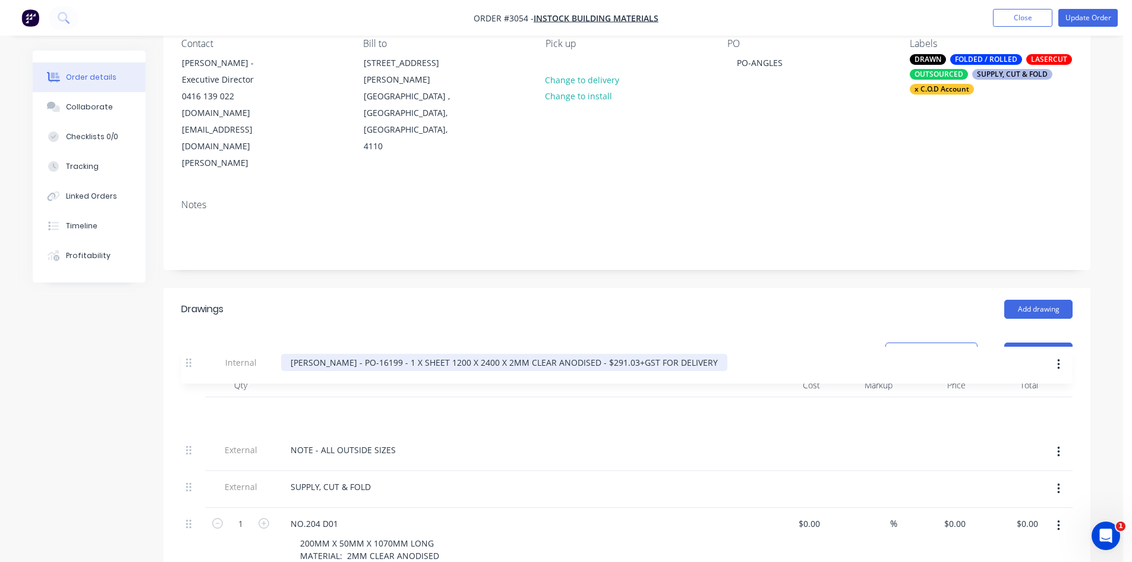
drag, startPoint x: 188, startPoint y: 410, endPoint x: 189, endPoint y: 361, distance: 49.4
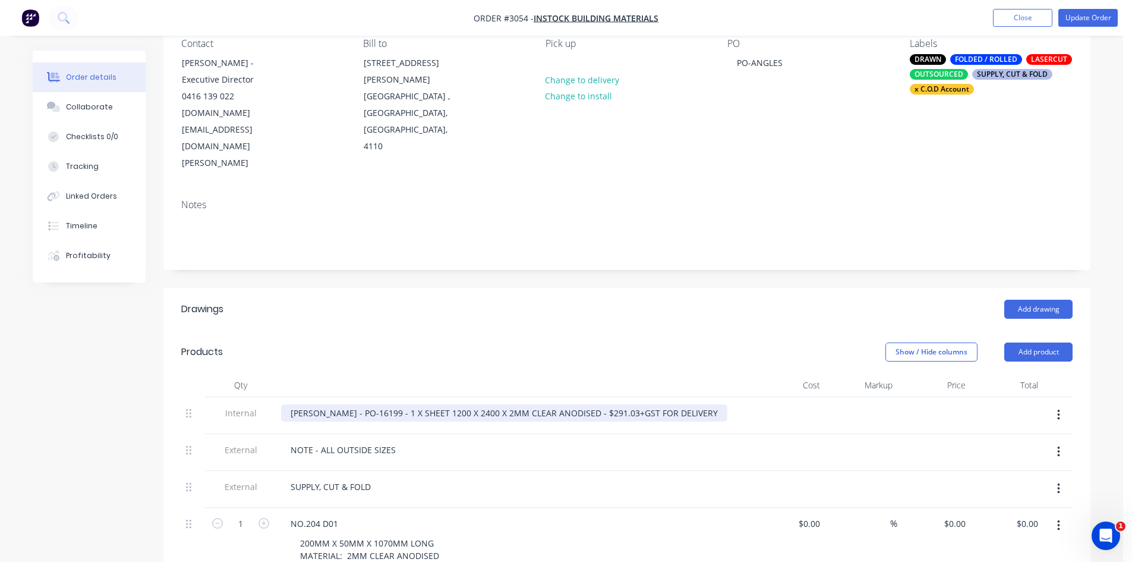
click at [714, 404] on div "ULLRICH HAYLEY - PO-16199 - 1 X SHEET 1200 X 2400 X 2MM CLEAR ANODISED - $291.0…" at bounding box center [504, 412] width 446 height 17
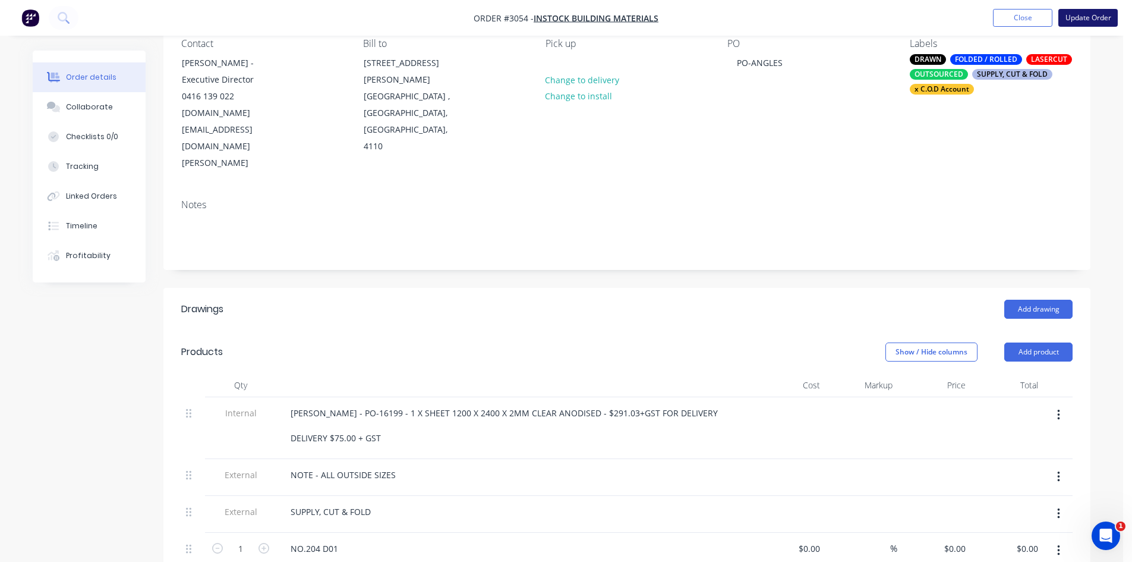
click at [1093, 15] on button "Update Order" at bounding box center [1088, 18] width 59 height 18
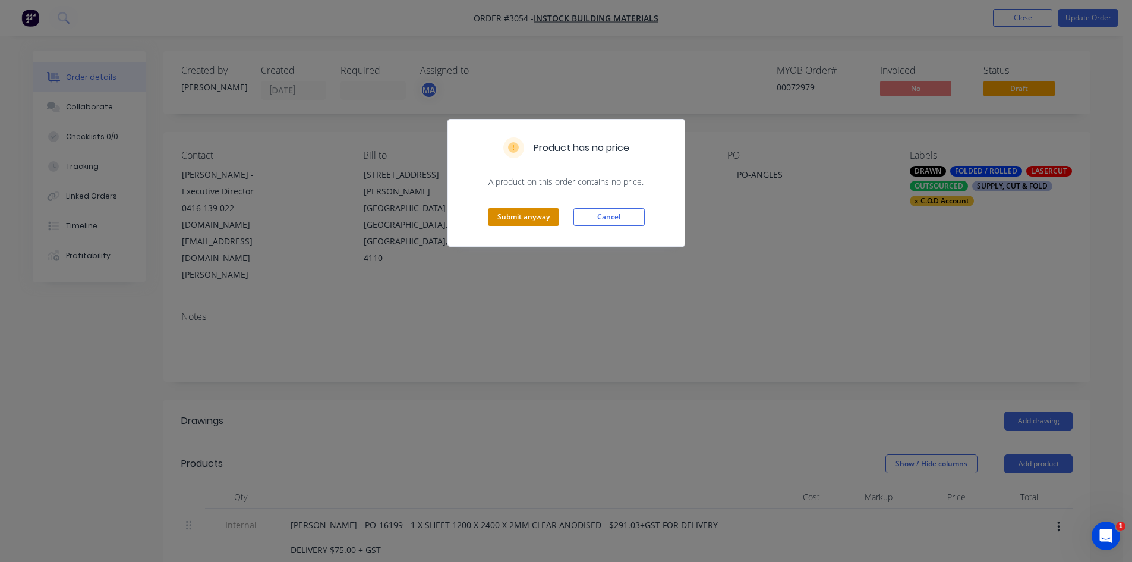
click at [519, 215] on button "Submit anyway" at bounding box center [523, 217] width 71 height 18
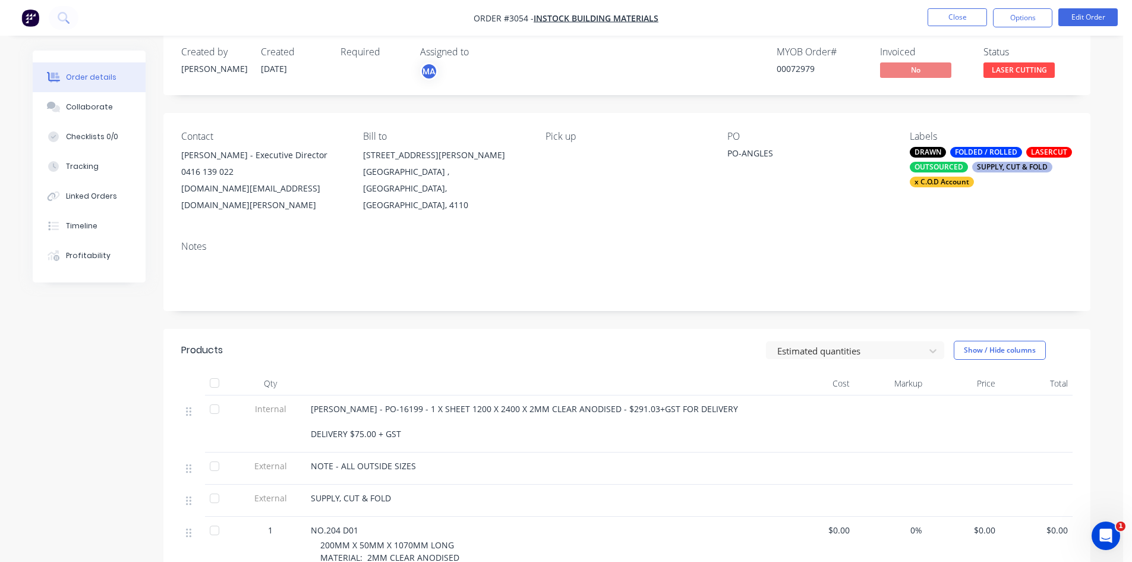
scroll to position [20, 0]
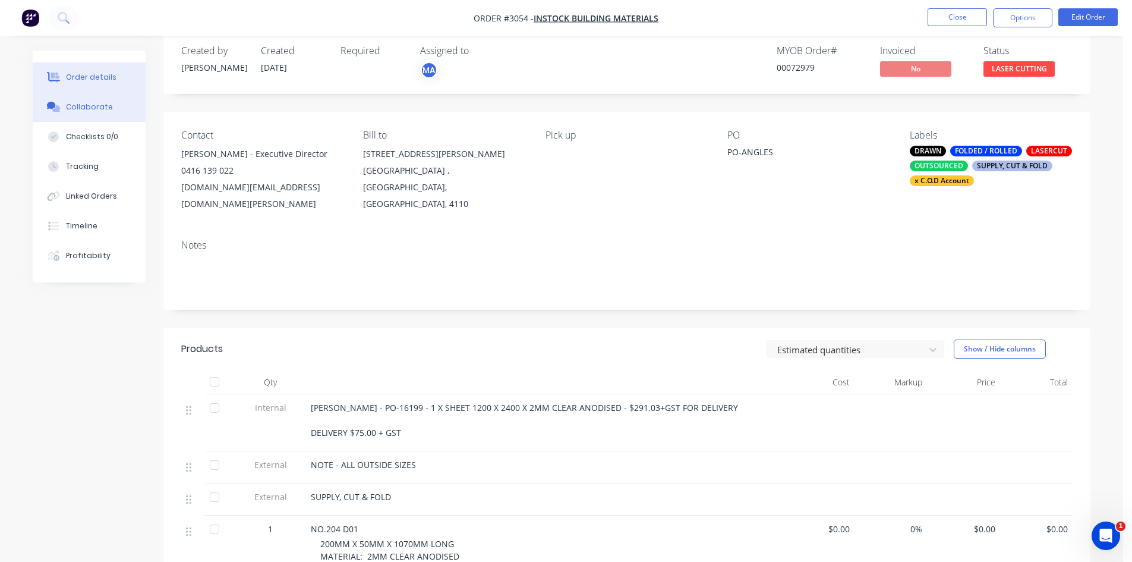
click at [83, 103] on div "Collaborate" at bounding box center [89, 107] width 47 height 11
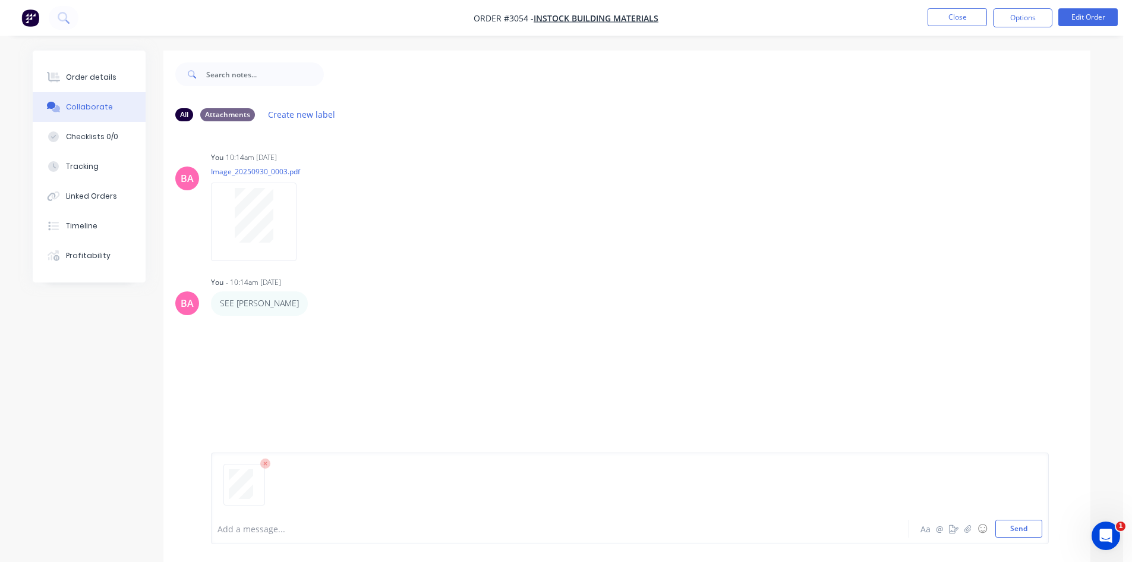
click at [268, 526] on div at bounding box center [527, 529] width 618 height 12
click at [1009, 531] on button "Send" at bounding box center [1019, 529] width 47 height 18
click at [266, 523] on div at bounding box center [527, 529] width 618 height 12
click at [1018, 523] on button "Send" at bounding box center [1019, 529] width 47 height 18
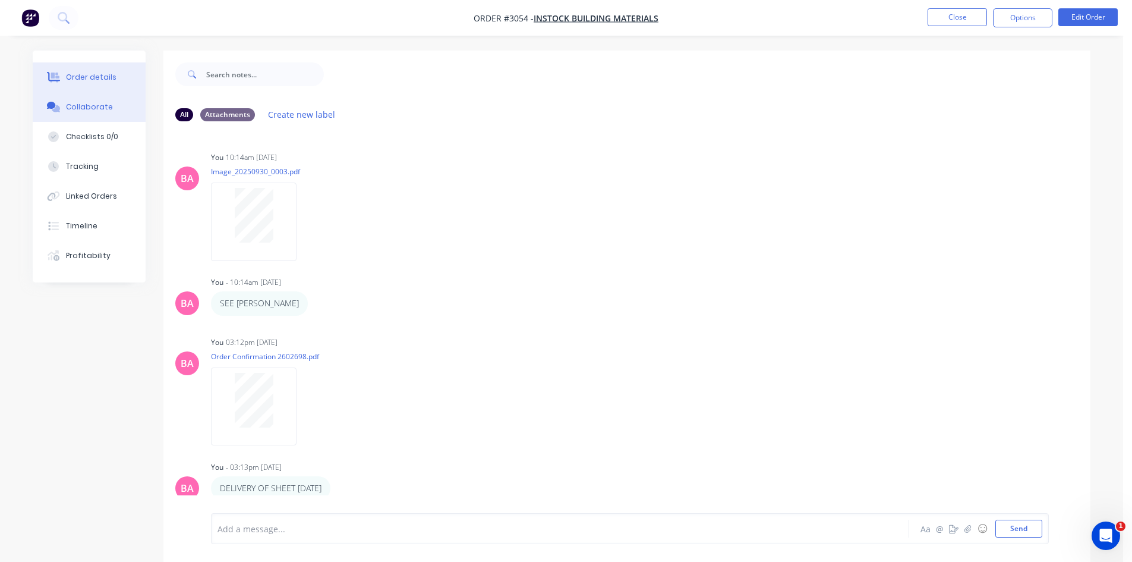
click at [88, 81] on div "Order details" at bounding box center [91, 77] width 51 height 11
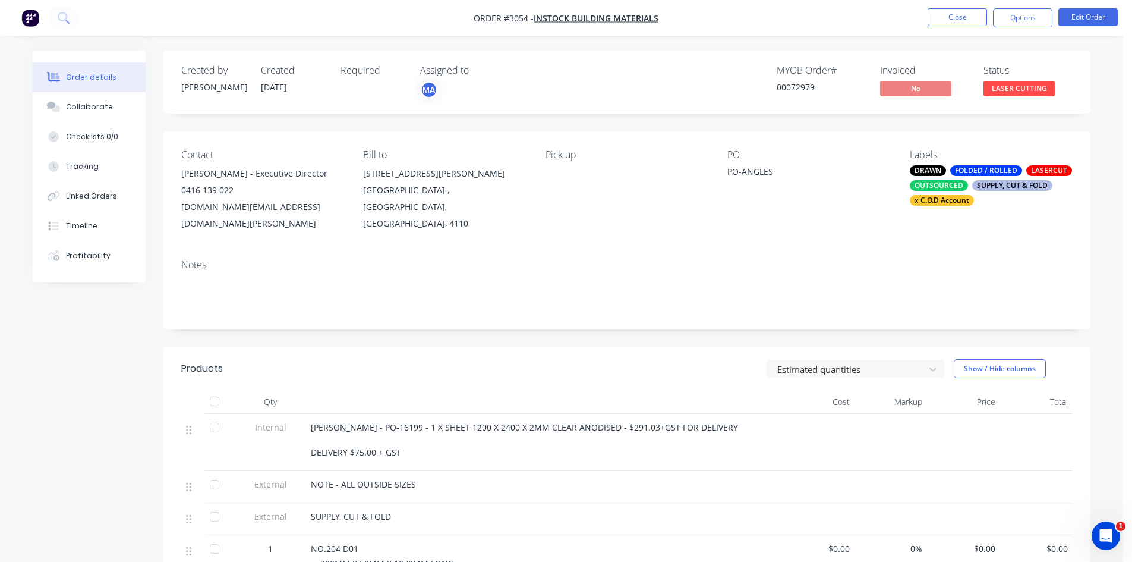
click at [409, 438] on div "ULLRICH HAYLEY - PO-16199 - 1 X SHEET 1200 X 2400 X 2MM CLEAR ANODISED - $291.0…" at bounding box center [544, 439] width 466 height 37
click at [399, 436] on span "ULLRICH HAYLEY - PO-16199 - 1 X SHEET 1200 X 2400 X 2MM CLEAR ANODISED - $291.0…" at bounding box center [526, 439] width 430 height 36
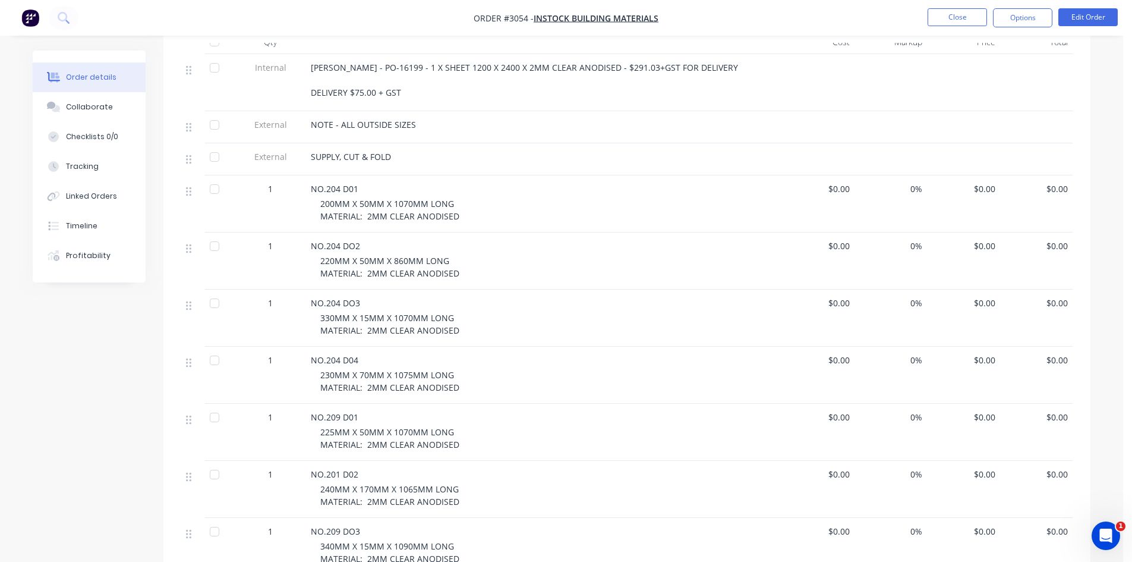
scroll to position [332, 0]
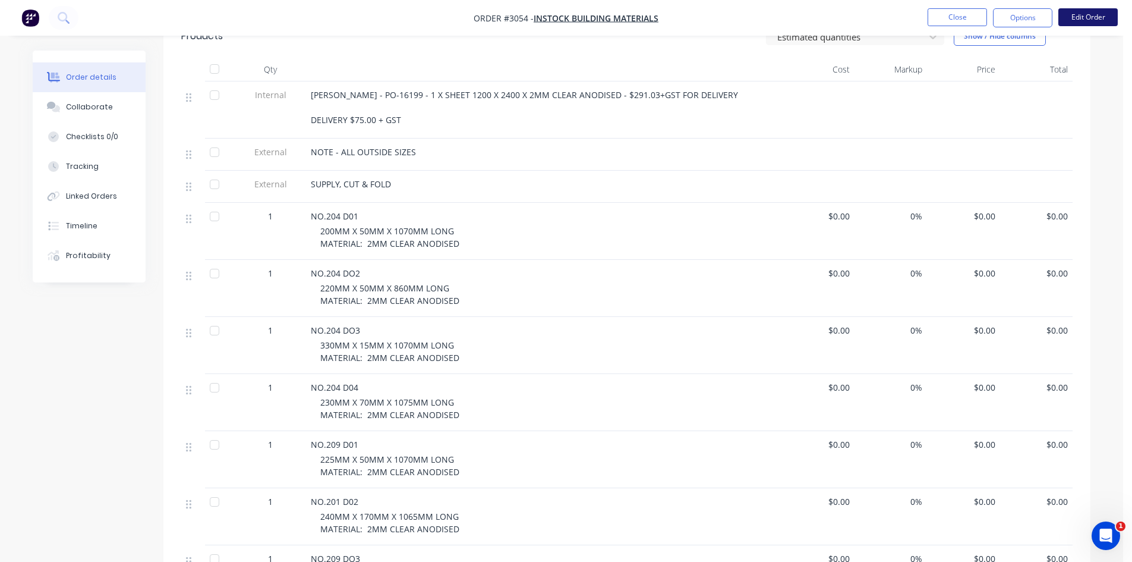
click at [1093, 13] on button "Edit Order" at bounding box center [1088, 17] width 59 height 18
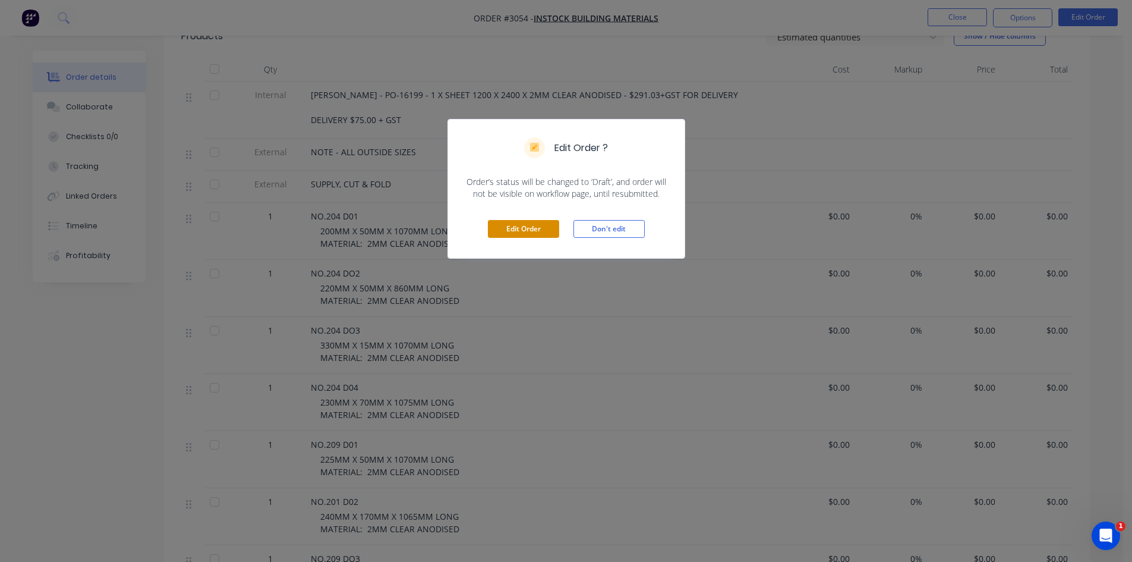
click at [521, 232] on button "Edit Order" at bounding box center [523, 229] width 71 height 18
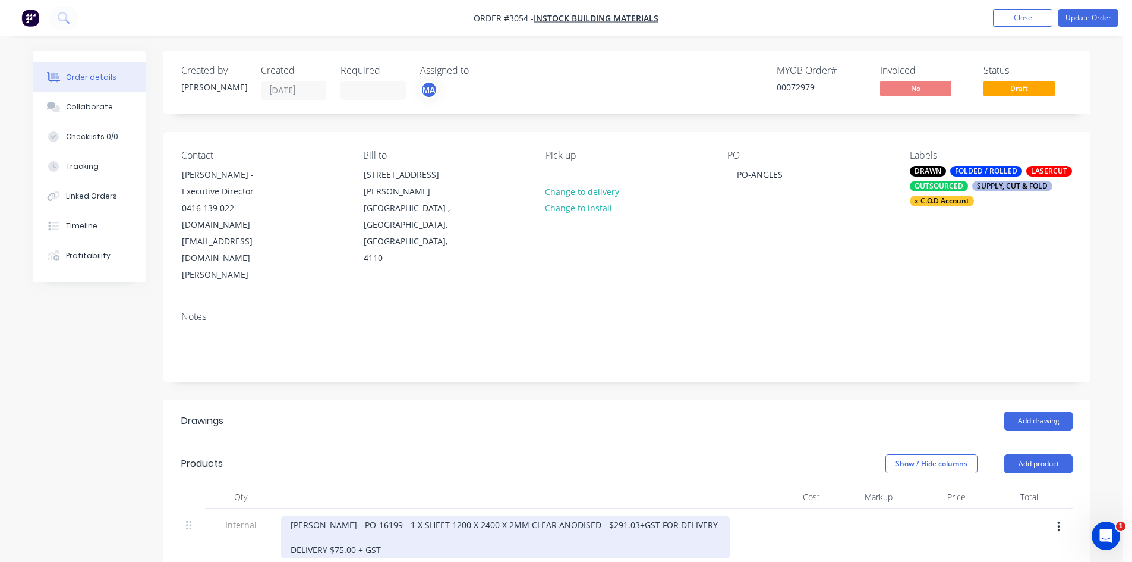
click at [385, 516] on div "ULLRICH HAYLEY - PO-16199 - 1 X SHEET 1200 X 2400 X 2MM CLEAR ANODISED - $291.0…" at bounding box center [505, 537] width 449 height 42
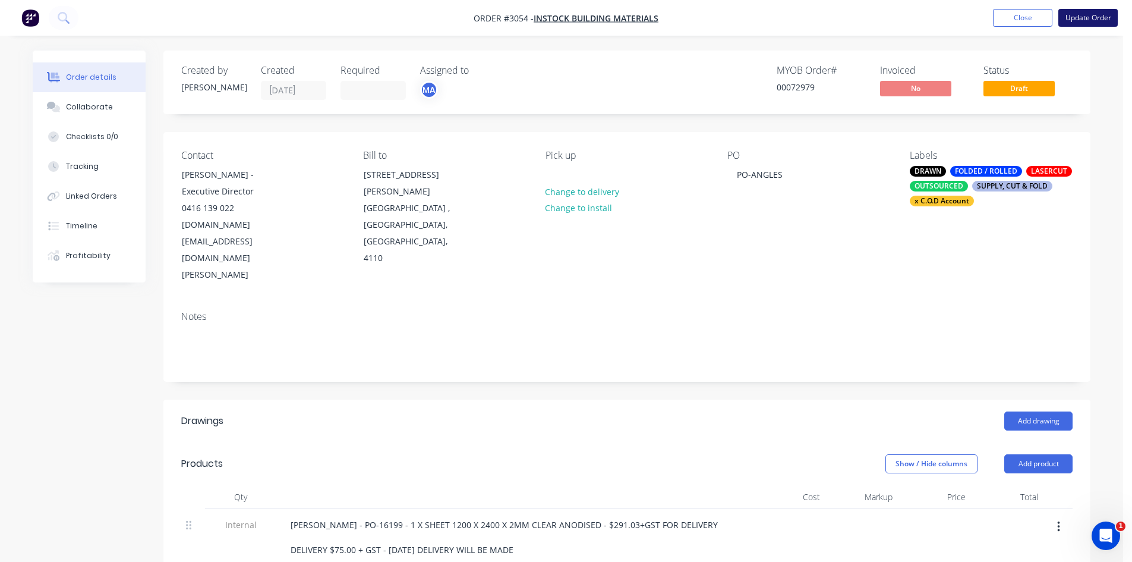
click at [1087, 12] on button "Update Order" at bounding box center [1088, 18] width 59 height 18
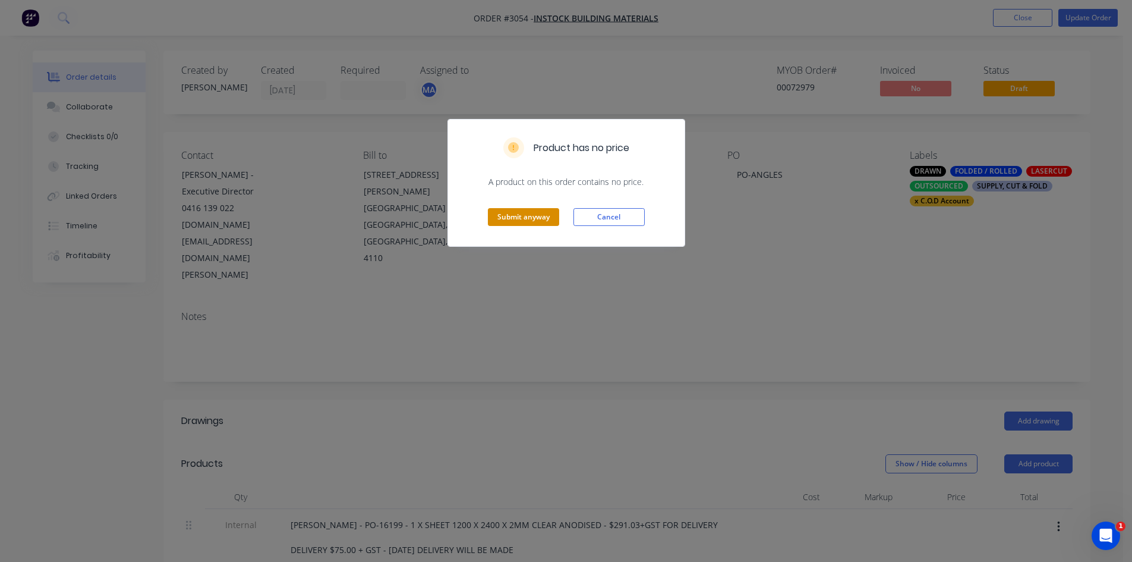
click at [527, 213] on button "Submit anyway" at bounding box center [523, 217] width 71 height 18
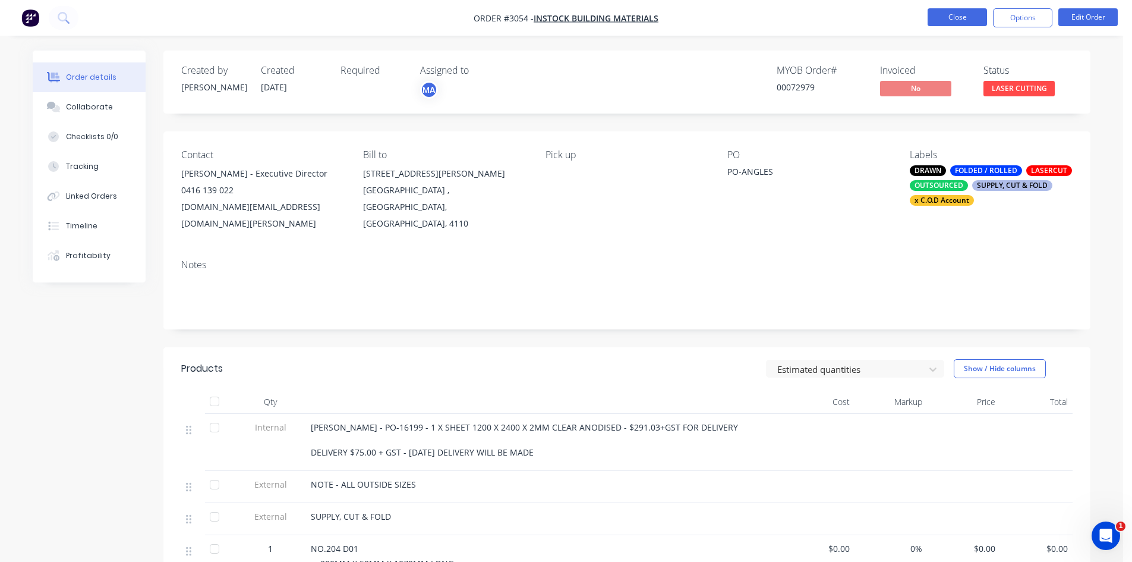
click at [955, 15] on button "Close" at bounding box center [957, 17] width 59 height 18
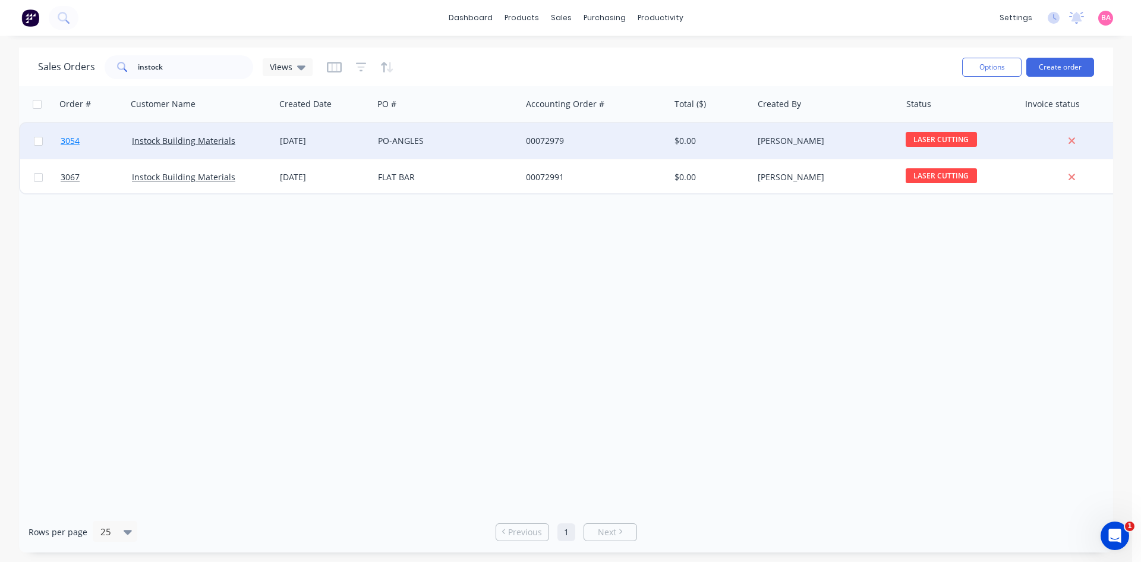
click at [70, 139] on span "3054" at bounding box center [70, 141] width 19 height 12
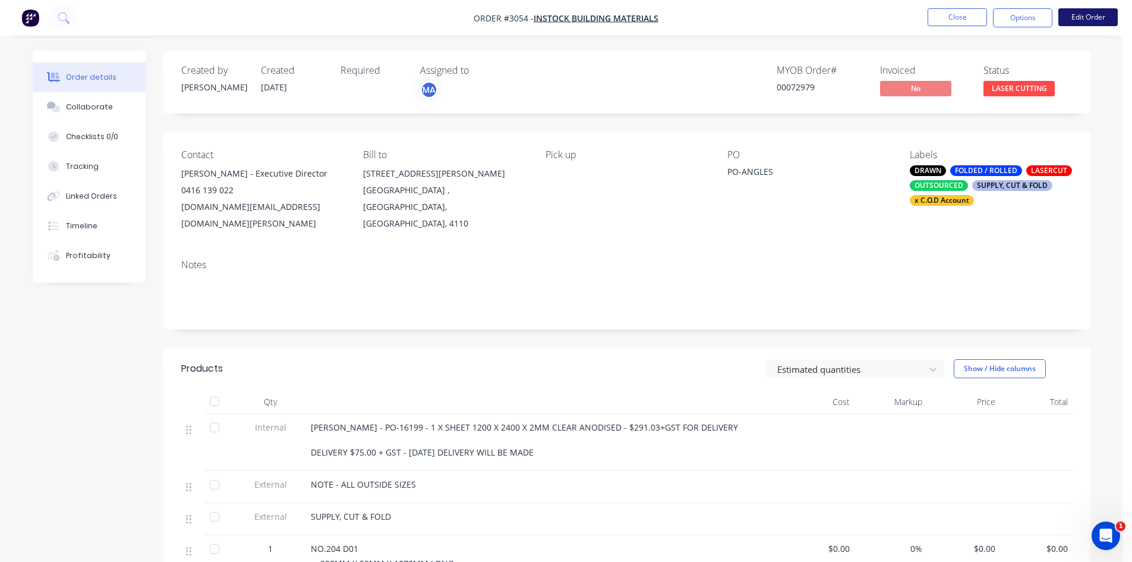
click at [1093, 18] on button "Edit Order" at bounding box center [1088, 17] width 59 height 18
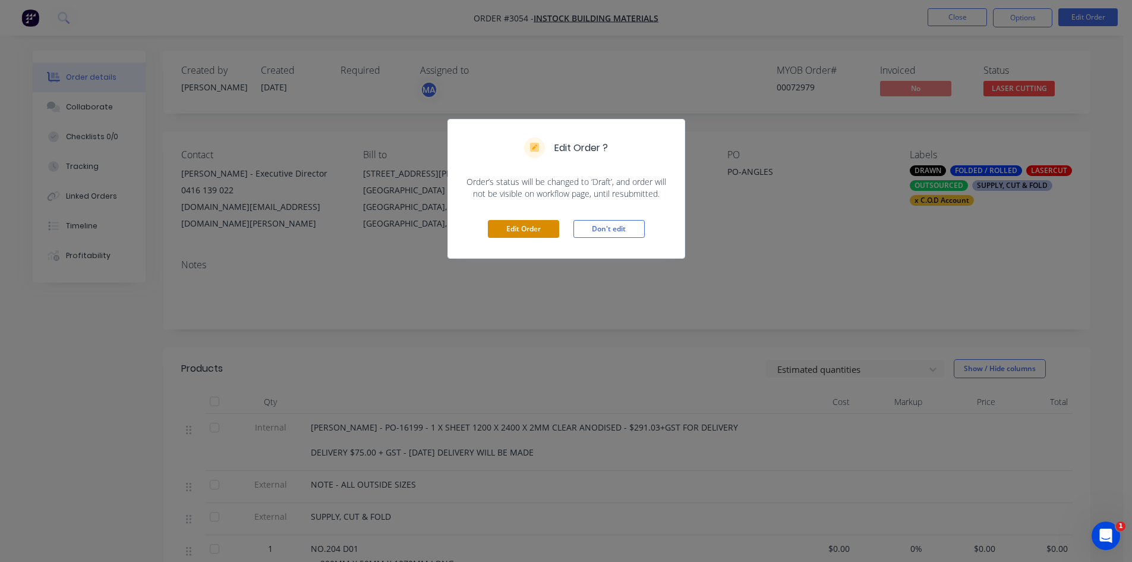
click at [527, 228] on button "Edit Order" at bounding box center [523, 229] width 71 height 18
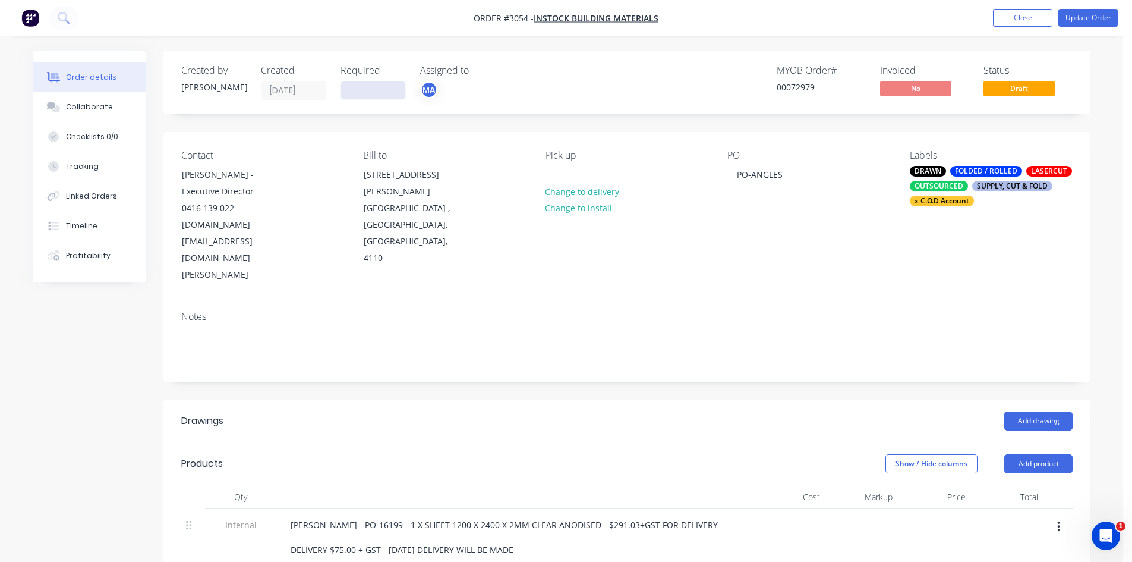
click at [398, 87] on input at bounding box center [373, 90] width 64 height 18
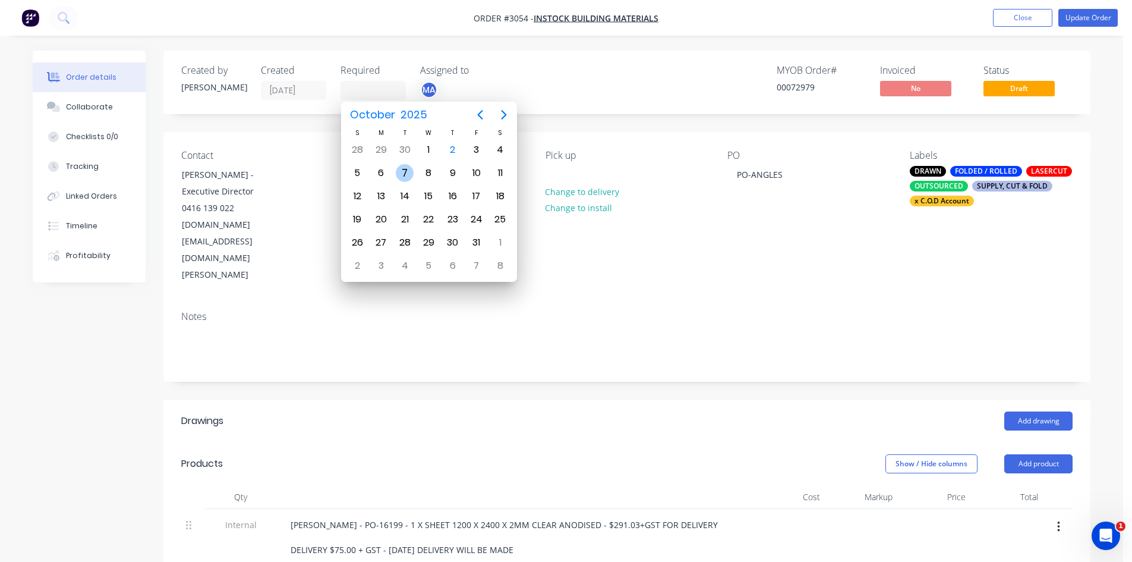
click at [403, 174] on div "7" at bounding box center [405, 173] width 18 height 18
type input "[DATE]"
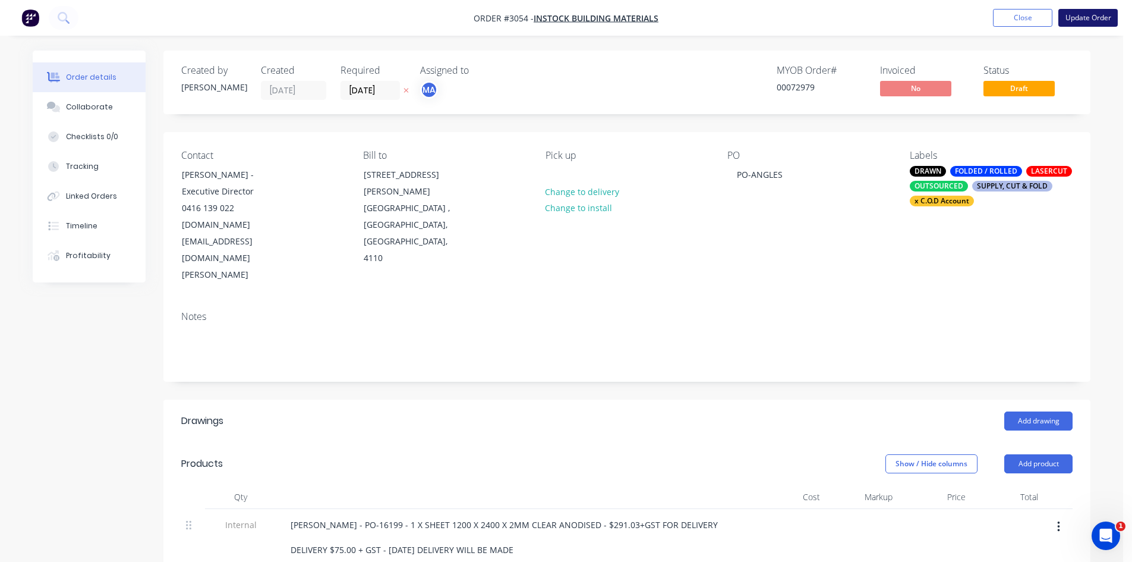
click at [1078, 17] on button "Update Order" at bounding box center [1088, 18] width 59 height 18
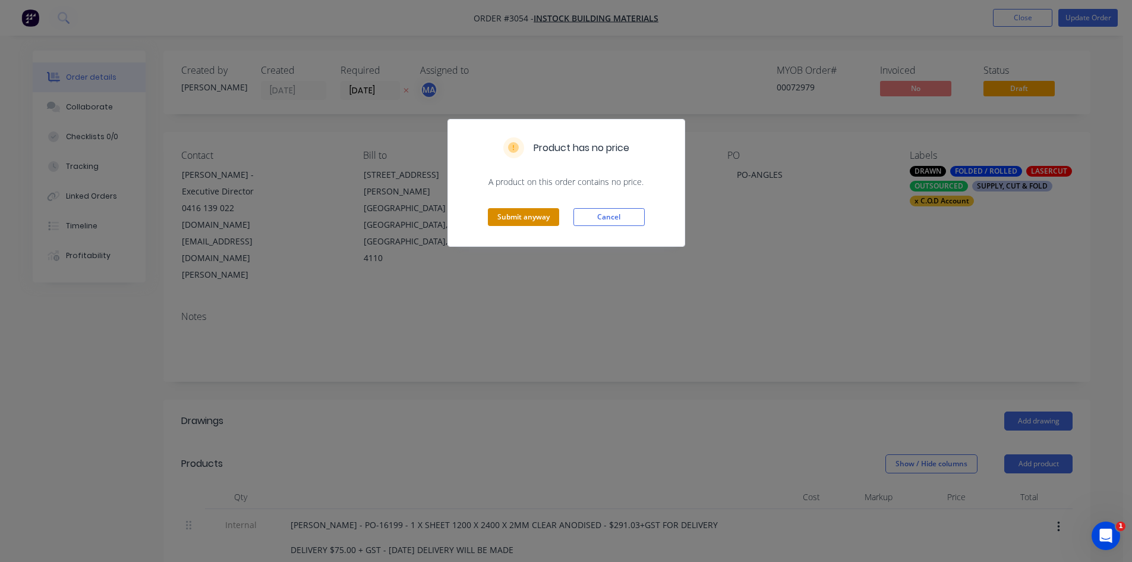
click at [508, 216] on button "Submit anyway" at bounding box center [523, 217] width 71 height 18
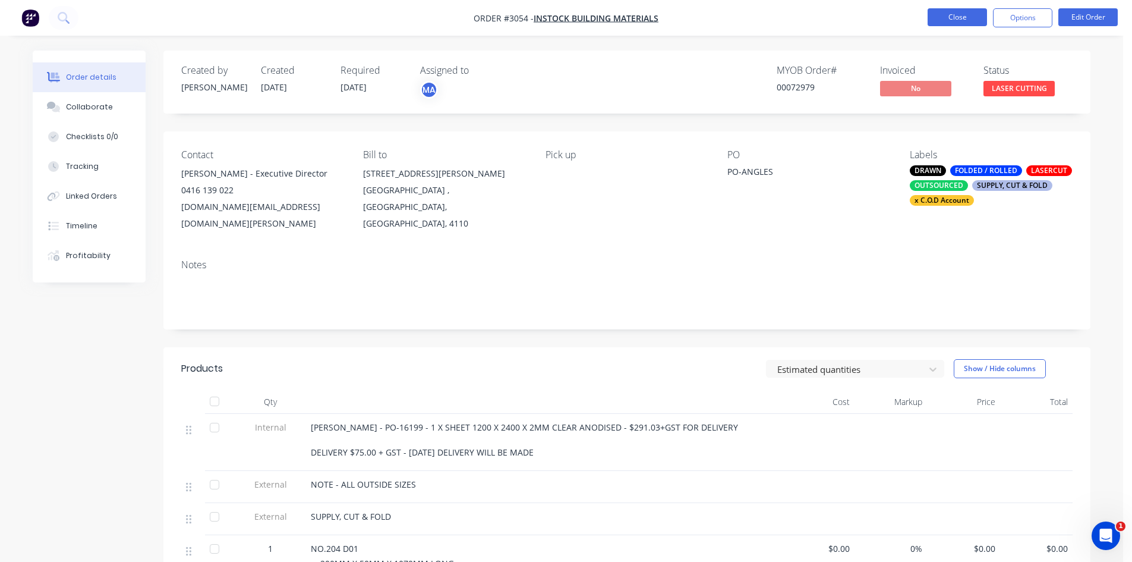
click at [959, 15] on button "Close" at bounding box center [957, 17] width 59 height 18
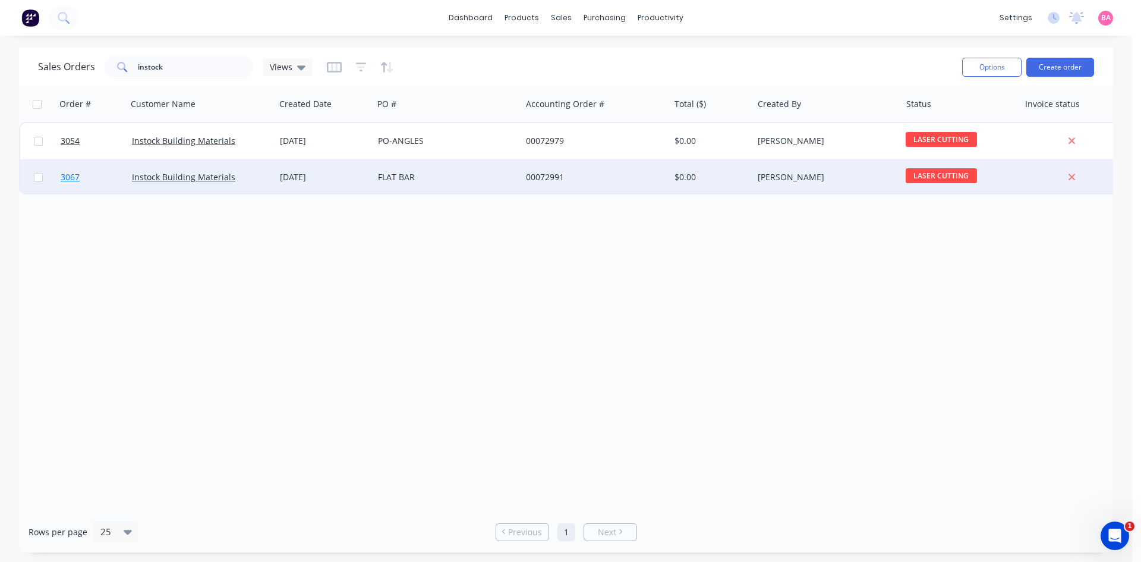
click at [67, 172] on span "3067" at bounding box center [70, 177] width 19 height 12
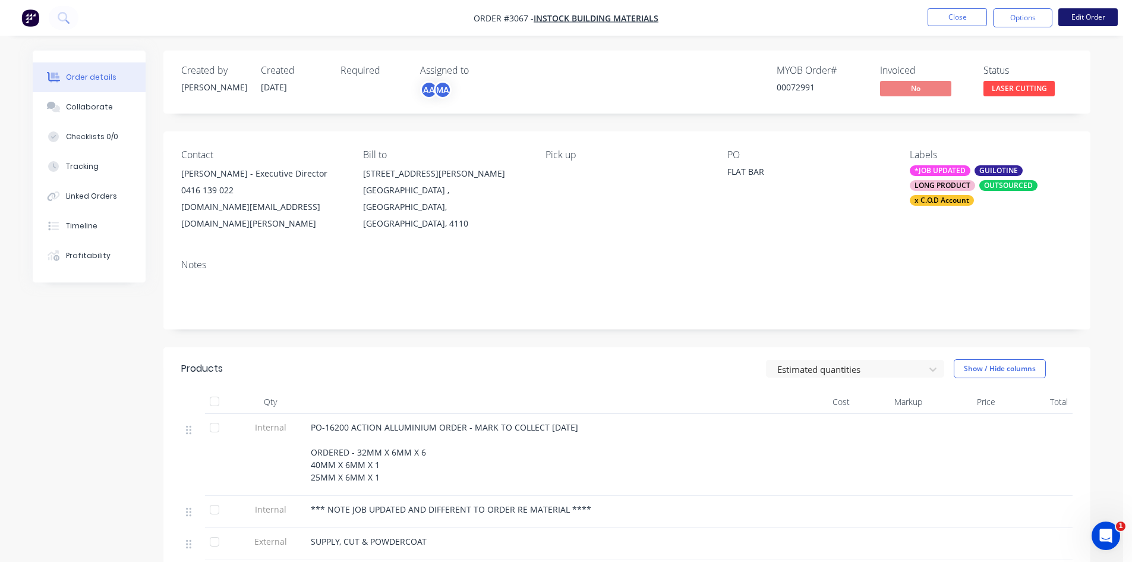
click at [1095, 15] on button "Edit Order" at bounding box center [1088, 17] width 59 height 18
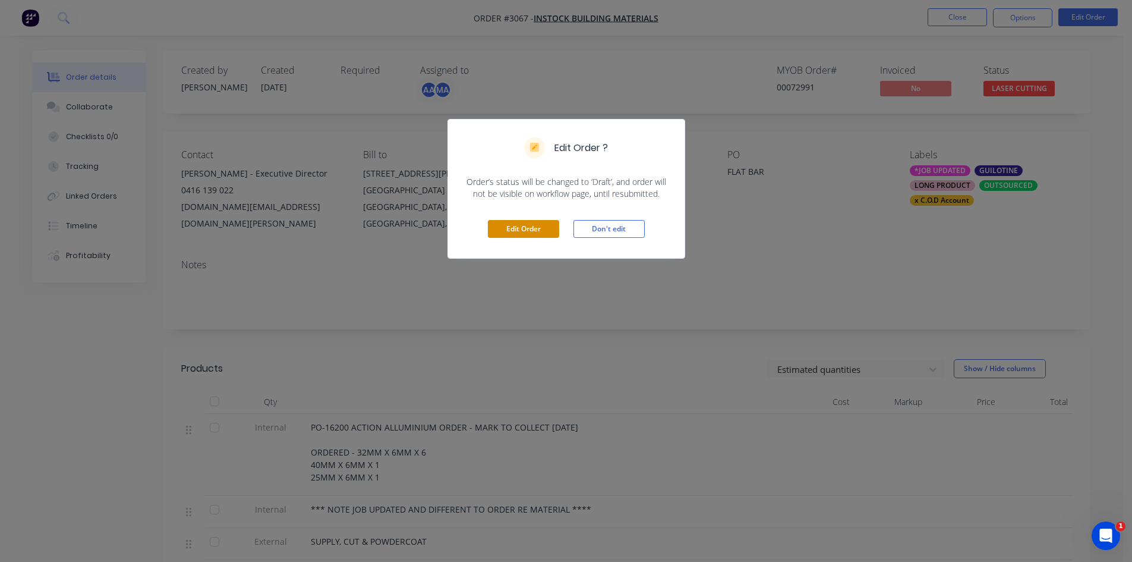
click at [515, 228] on button "Edit Order" at bounding box center [523, 229] width 71 height 18
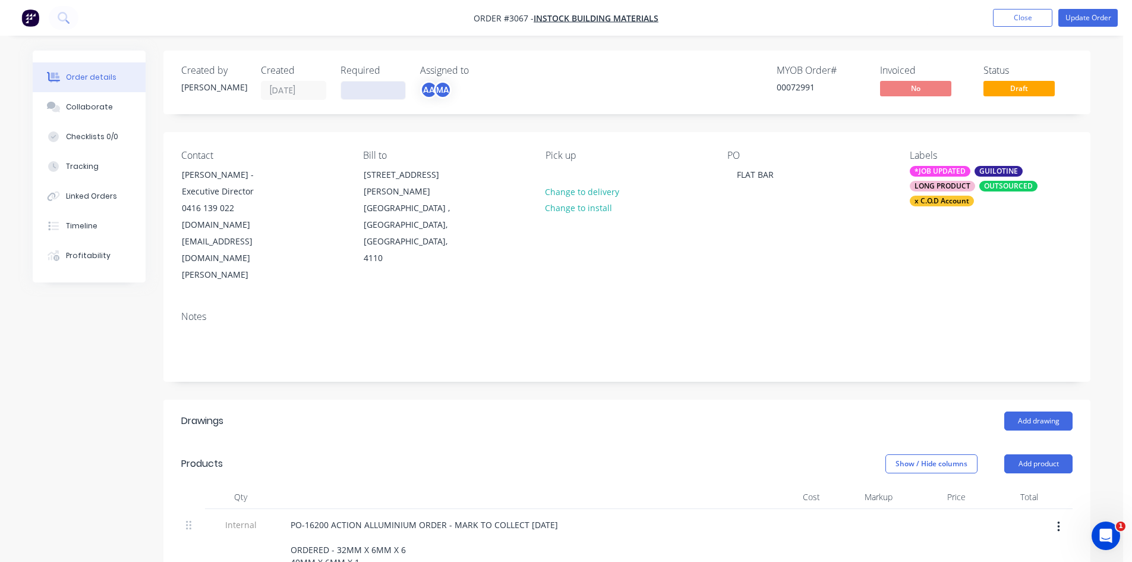
click at [386, 89] on input at bounding box center [373, 90] width 64 height 18
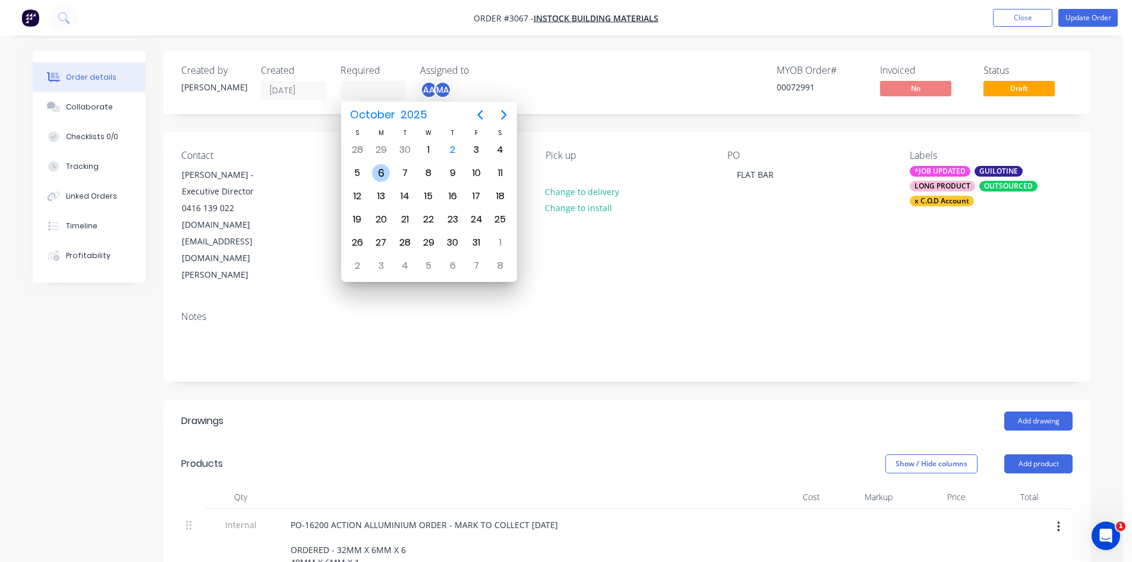
click at [383, 172] on div "6" at bounding box center [381, 173] width 18 height 18
type input "06/10/25"
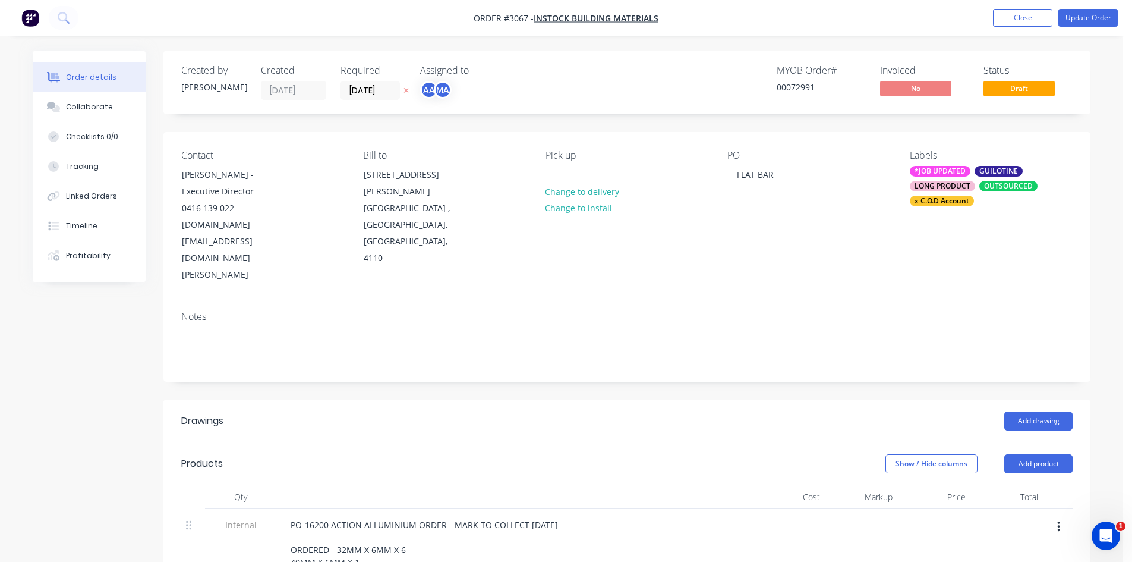
click at [405, 90] on icon "button" at bounding box center [406, 90] width 5 height 7
click at [389, 93] on input at bounding box center [373, 90] width 64 height 18
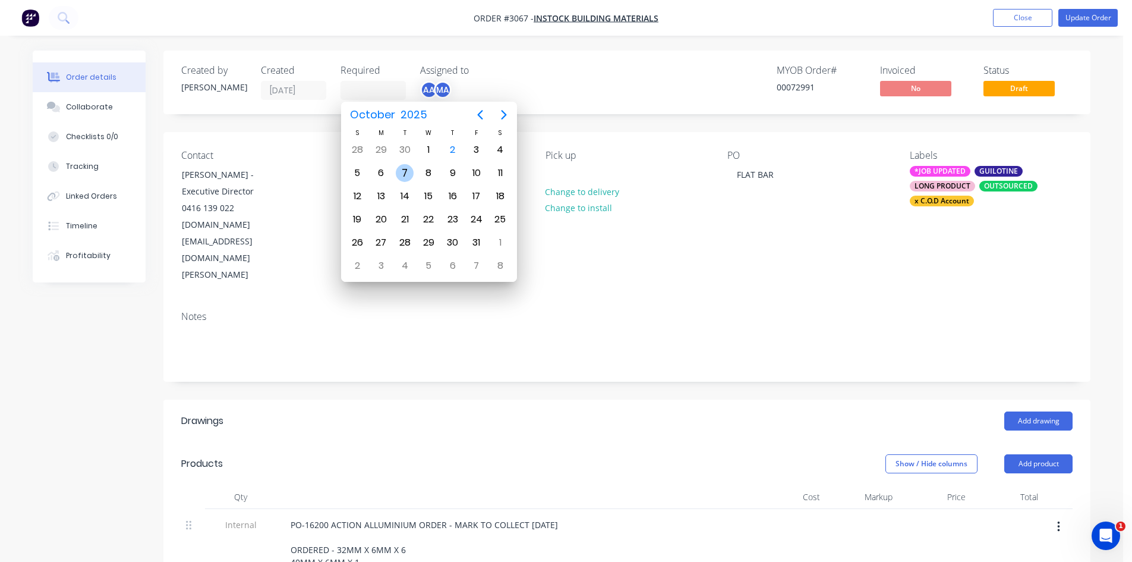
click at [405, 168] on div "7" at bounding box center [405, 173] width 18 height 18
type input "[DATE]"
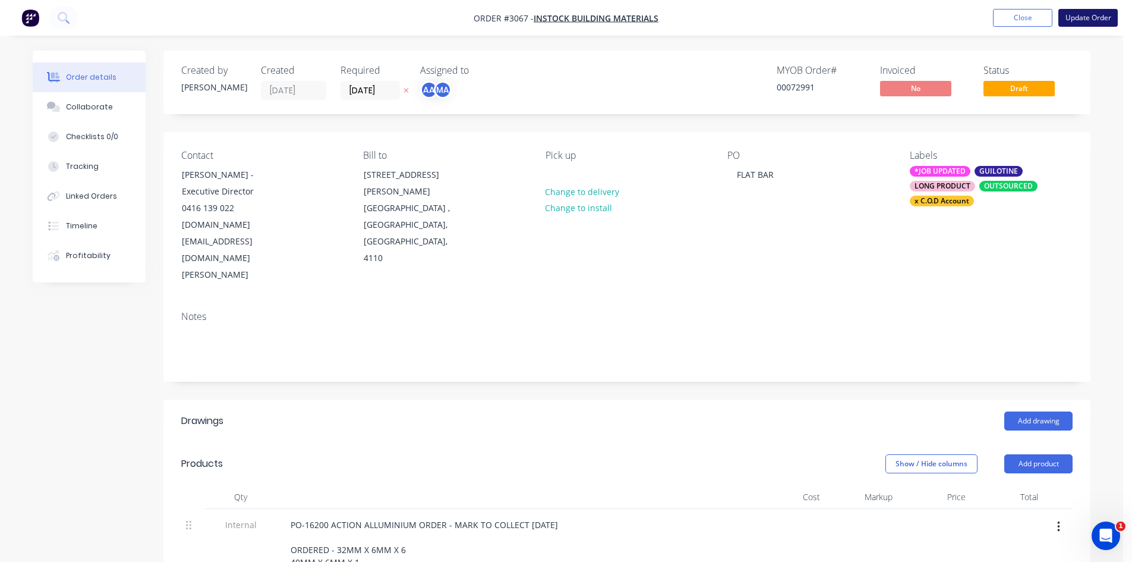
click at [1094, 15] on button "Update Order" at bounding box center [1088, 18] width 59 height 18
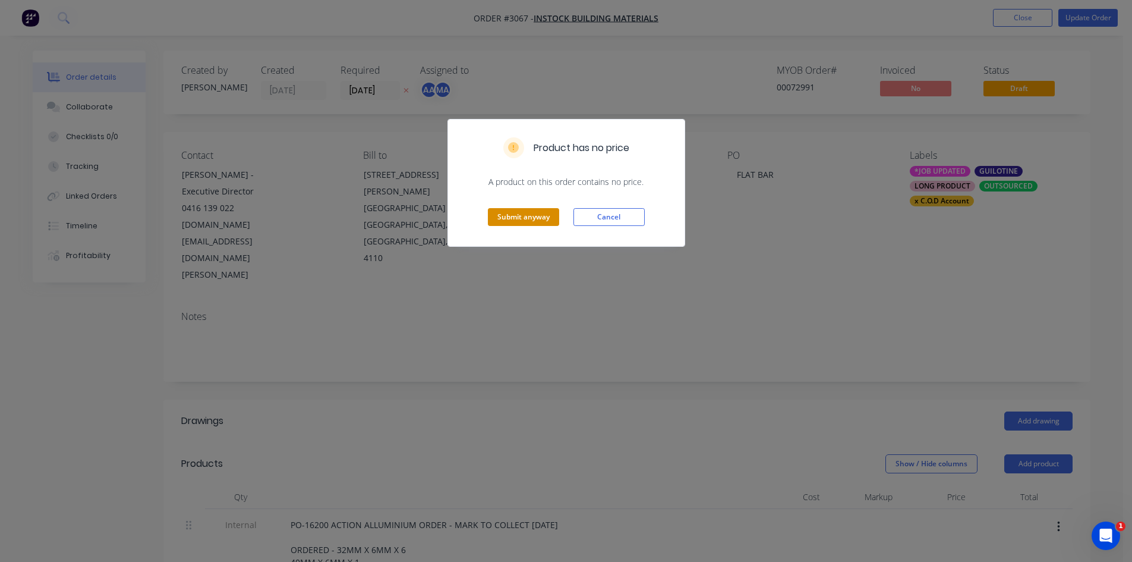
click at [524, 218] on button "Submit anyway" at bounding box center [523, 217] width 71 height 18
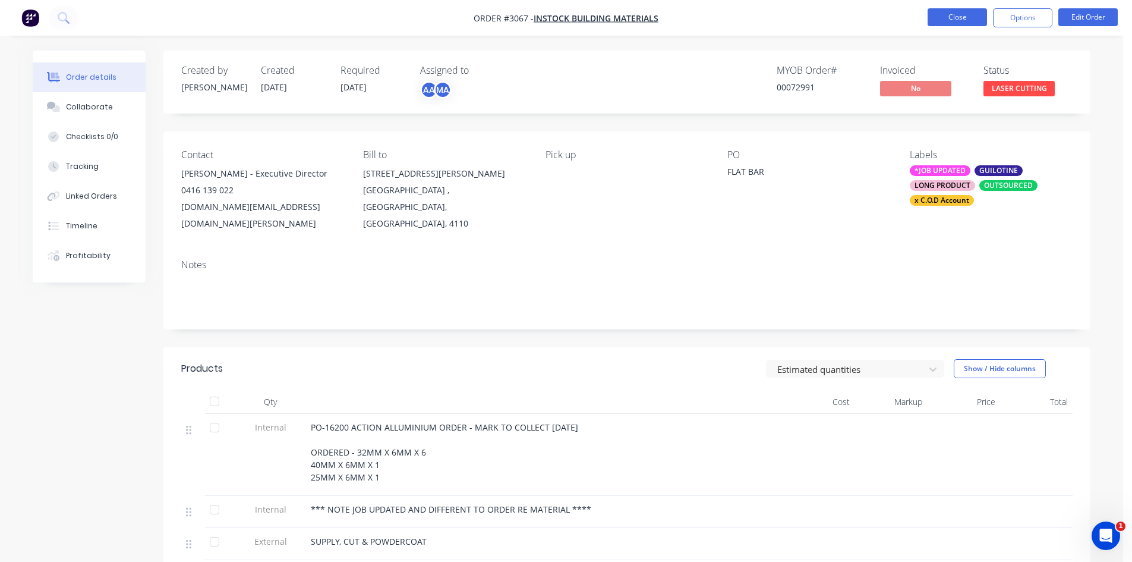
click at [962, 16] on button "Close" at bounding box center [957, 17] width 59 height 18
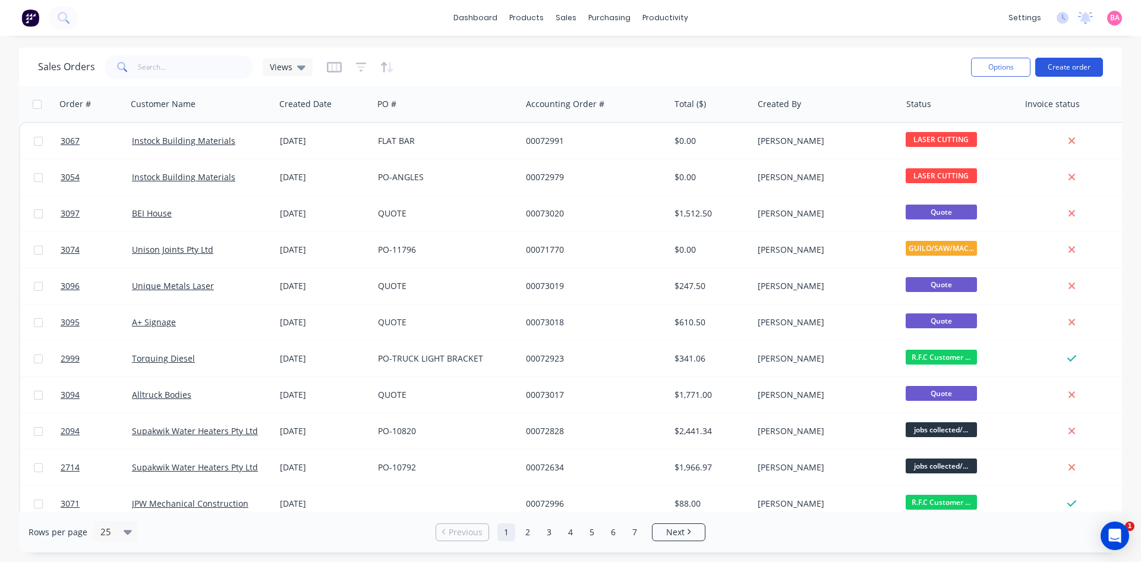
click at [1082, 66] on button "Create order" at bounding box center [1070, 67] width 68 height 19
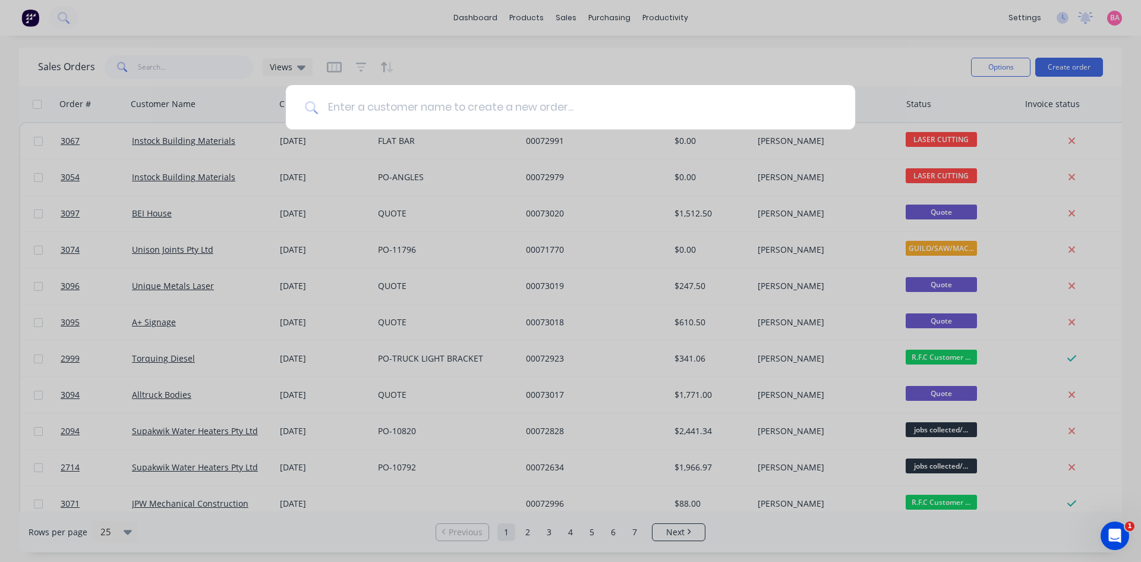
click at [413, 103] on input at bounding box center [577, 107] width 518 height 45
click at [558, 17] on div at bounding box center [570, 281] width 1141 height 562
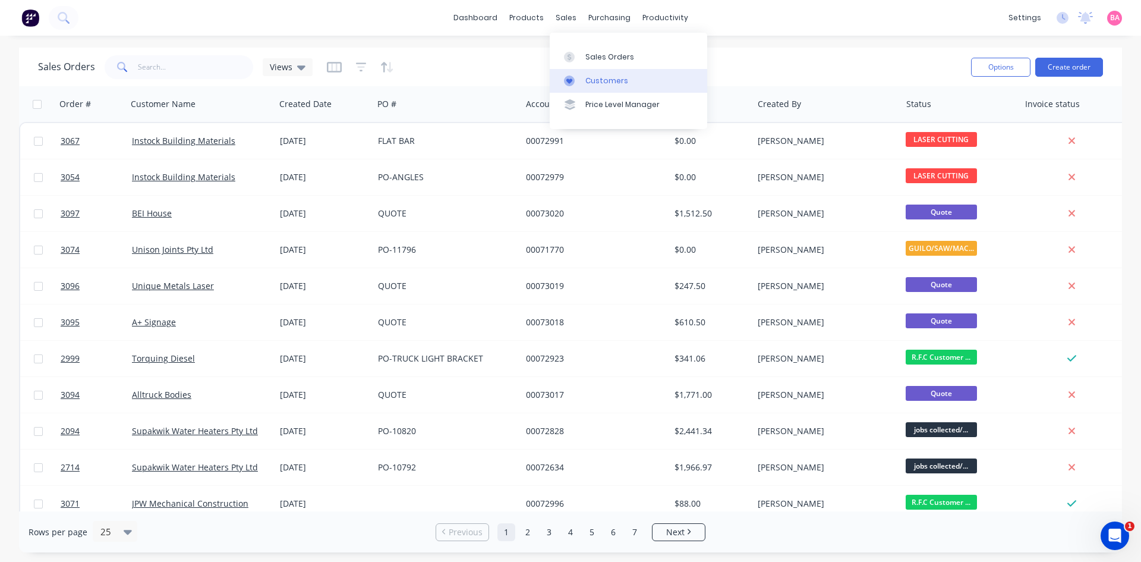
click at [603, 80] on div "Customers" at bounding box center [607, 80] width 43 height 11
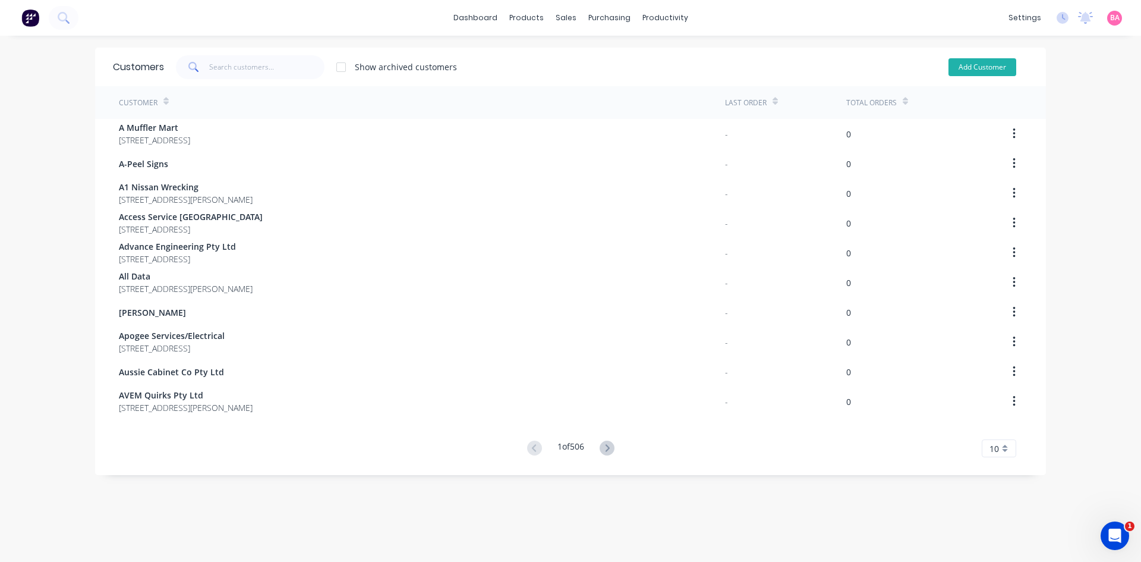
click at [989, 62] on button "Add Customer" at bounding box center [983, 67] width 68 height 18
select select "AU"
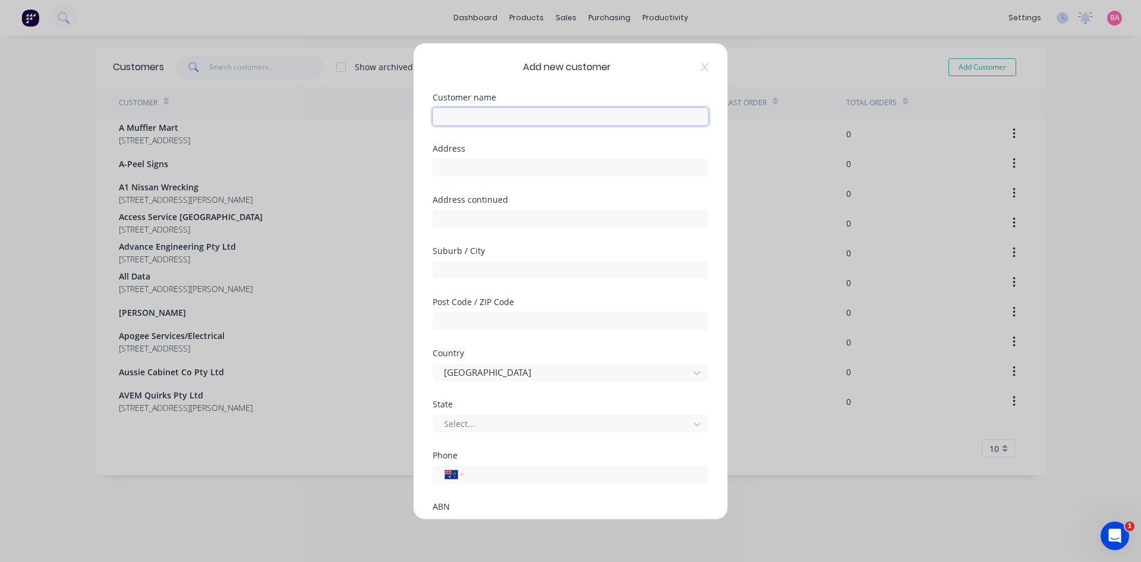
click at [505, 109] on input "text" at bounding box center [571, 117] width 276 height 18
click at [467, 122] on input "Tera Insdustries Pty Ltd" at bounding box center [571, 117] width 276 height 18
click at [470, 119] on input "Tera Insdustries Pty Ltd" at bounding box center [571, 117] width 276 height 18
type input "Tera Industries Pty Ltd"
click at [502, 424] on div at bounding box center [563, 423] width 240 height 15
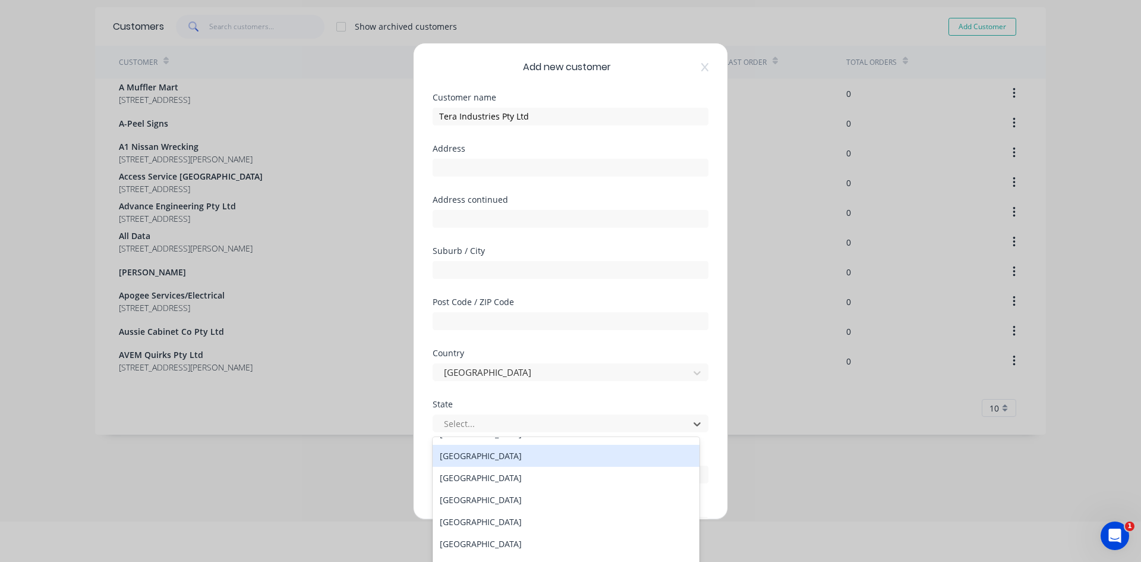
scroll to position [20, 0]
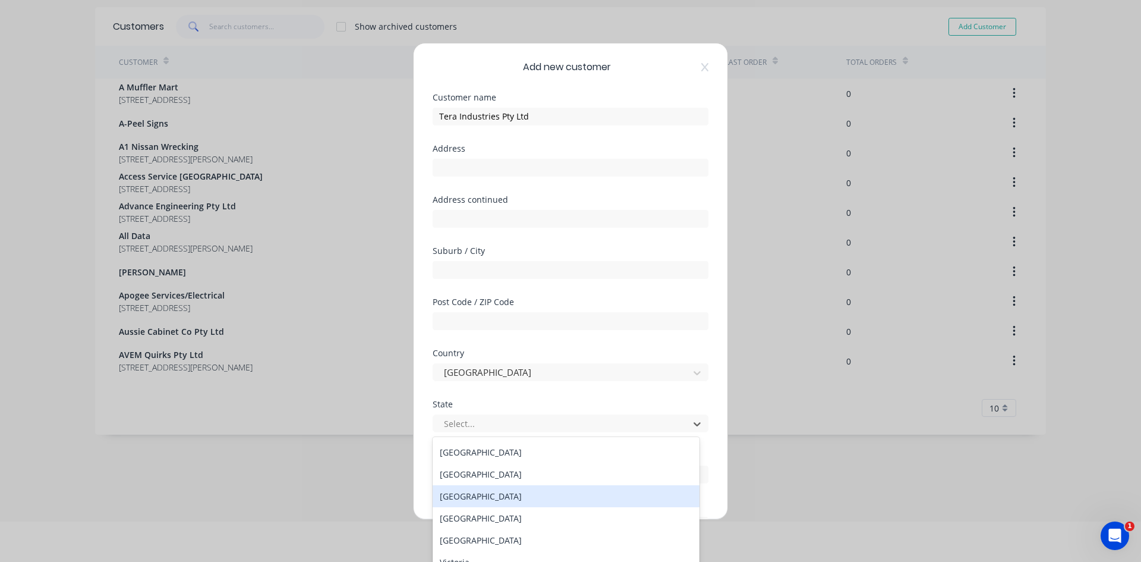
click at [473, 495] on div "[GEOGRAPHIC_DATA]" at bounding box center [566, 496] width 267 height 22
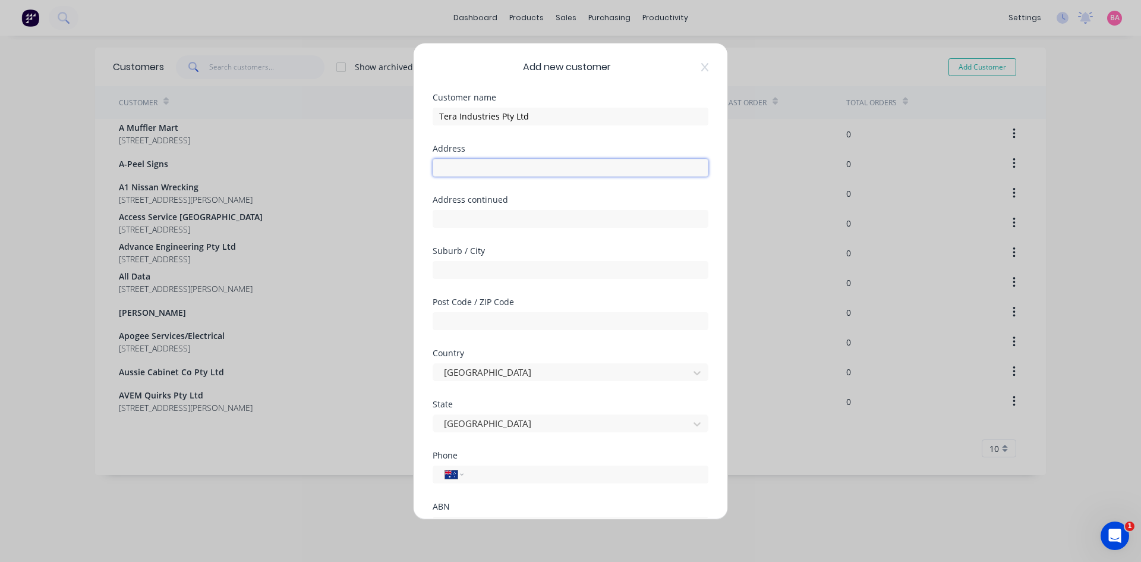
click at [468, 168] on input "text" at bounding box center [571, 168] width 276 height 18
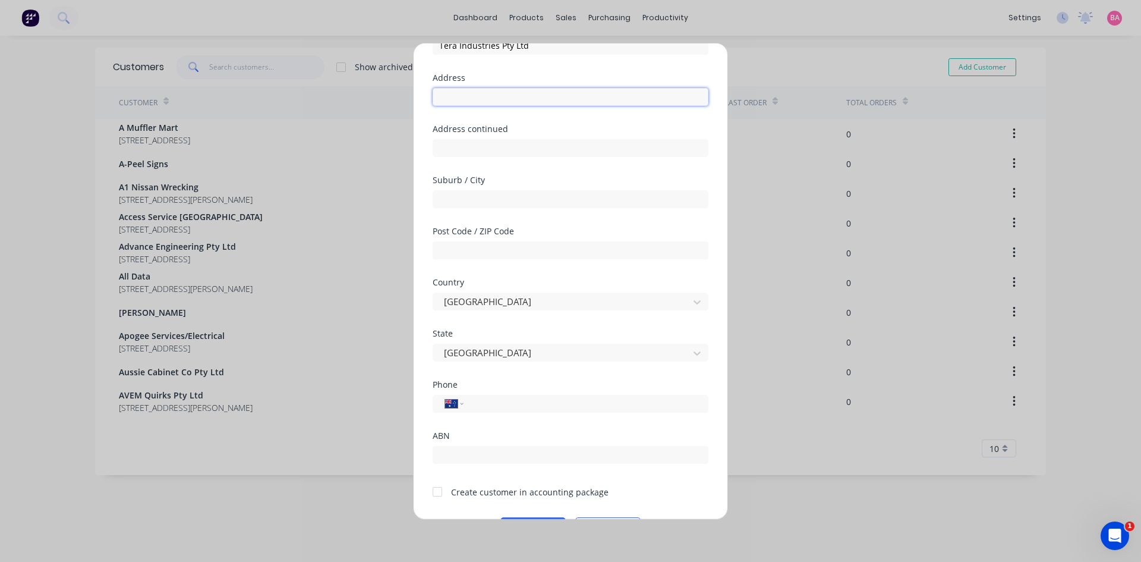
scroll to position [79, 0]
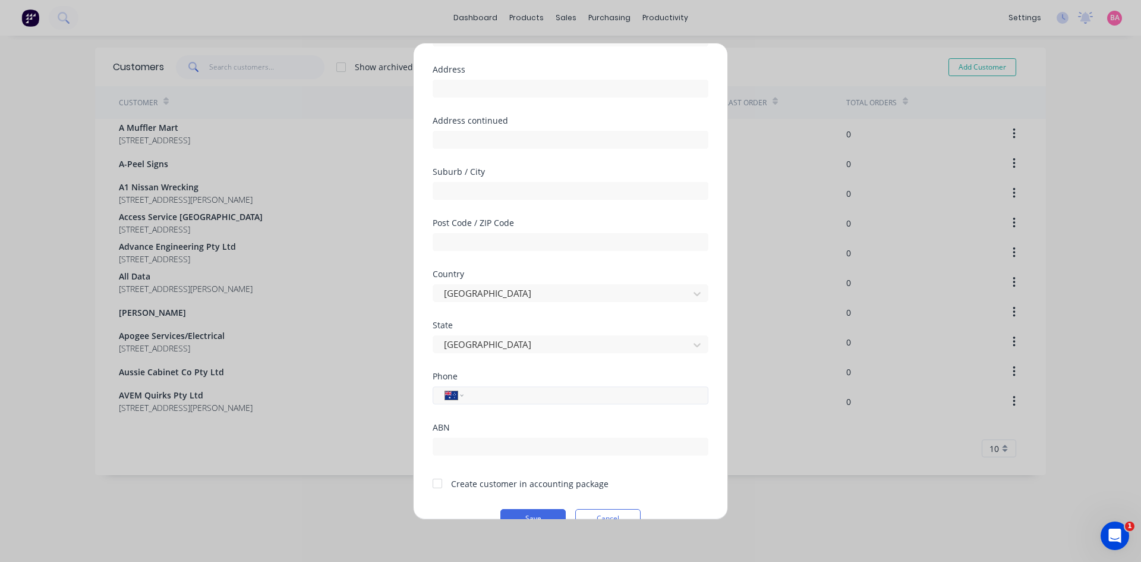
click at [485, 395] on input "tel" at bounding box center [584, 395] width 224 height 14
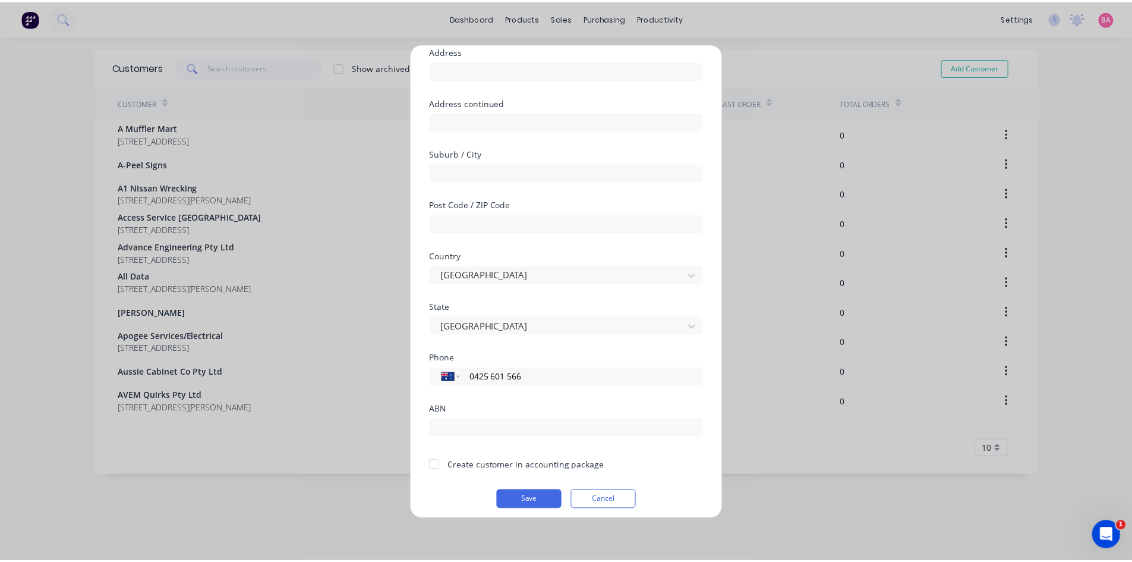
scroll to position [99, 0]
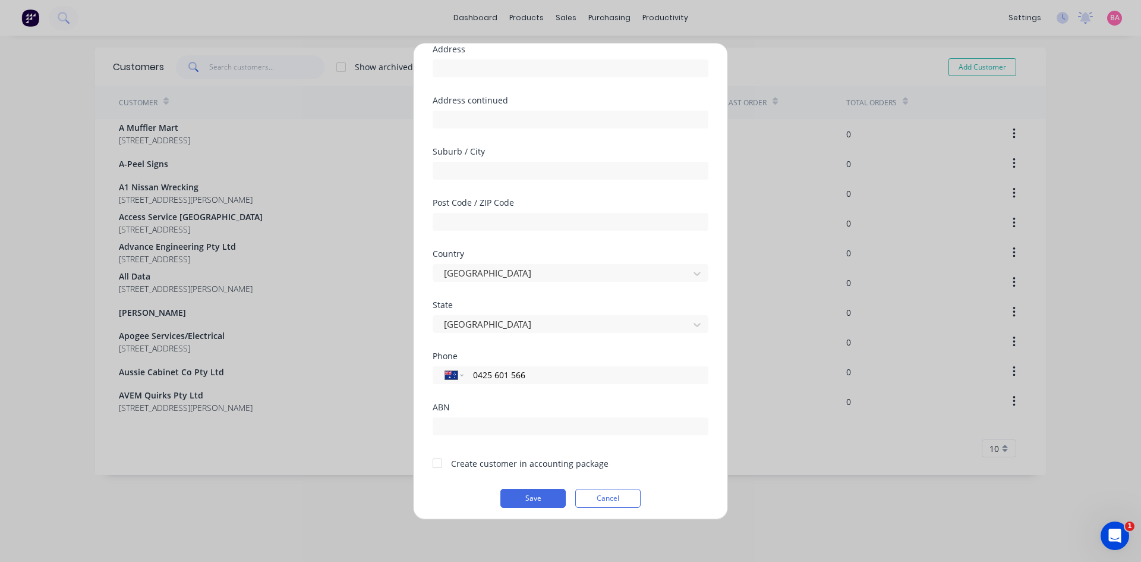
type input "0425 601 566"
click at [440, 464] on div at bounding box center [438, 463] width 24 height 24
click at [540, 495] on button "Save" at bounding box center [533, 498] width 65 height 19
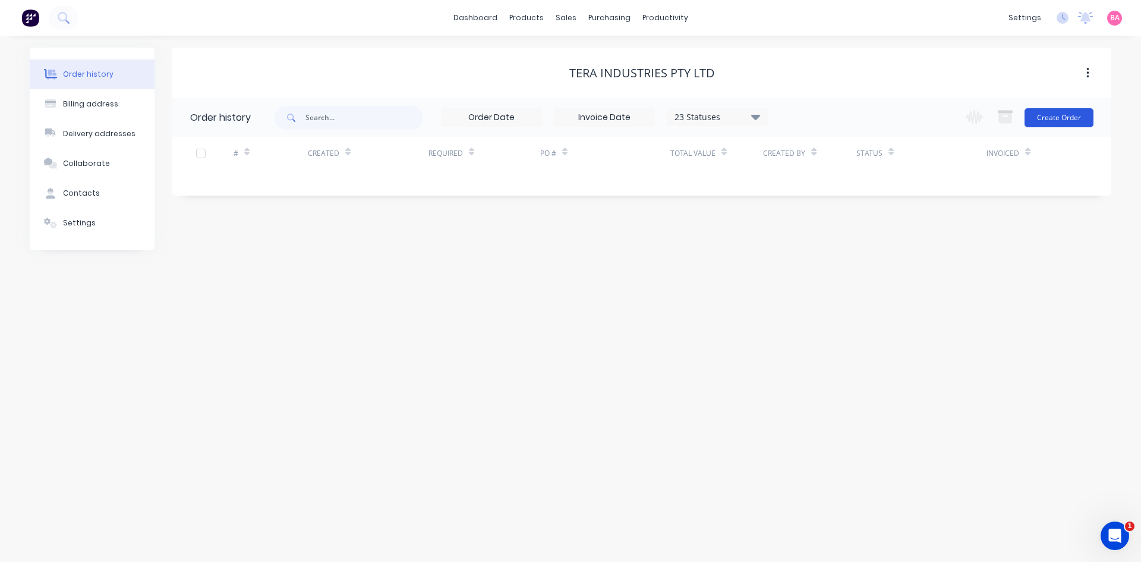
click at [1058, 111] on button "Create Order" at bounding box center [1059, 117] width 69 height 19
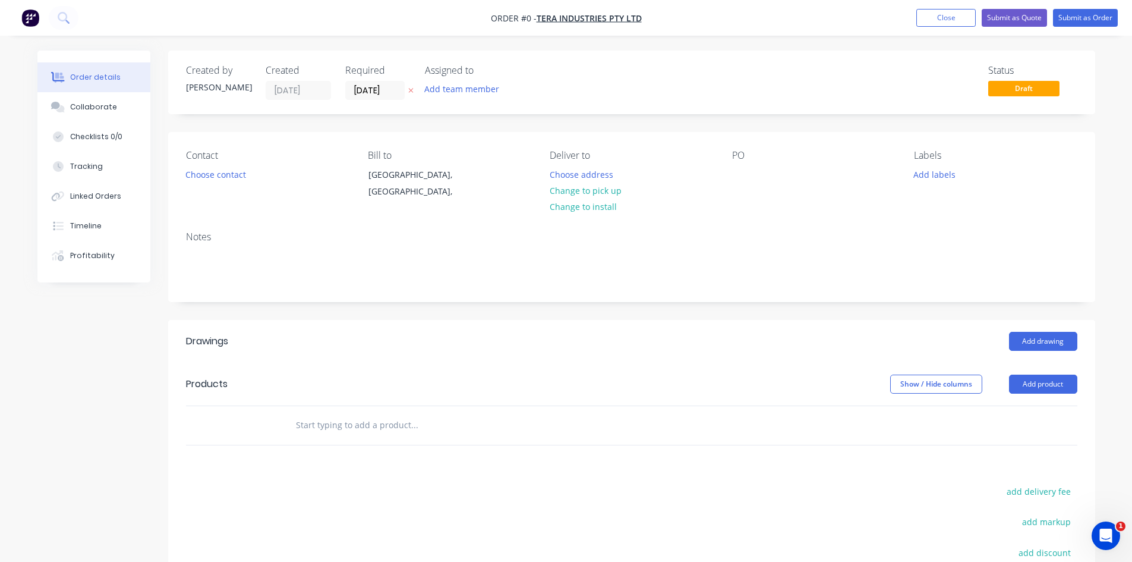
click at [413, 90] on icon "button" at bounding box center [410, 90] width 5 height 7
click at [443, 90] on button "Add team member" at bounding box center [461, 89] width 87 height 16
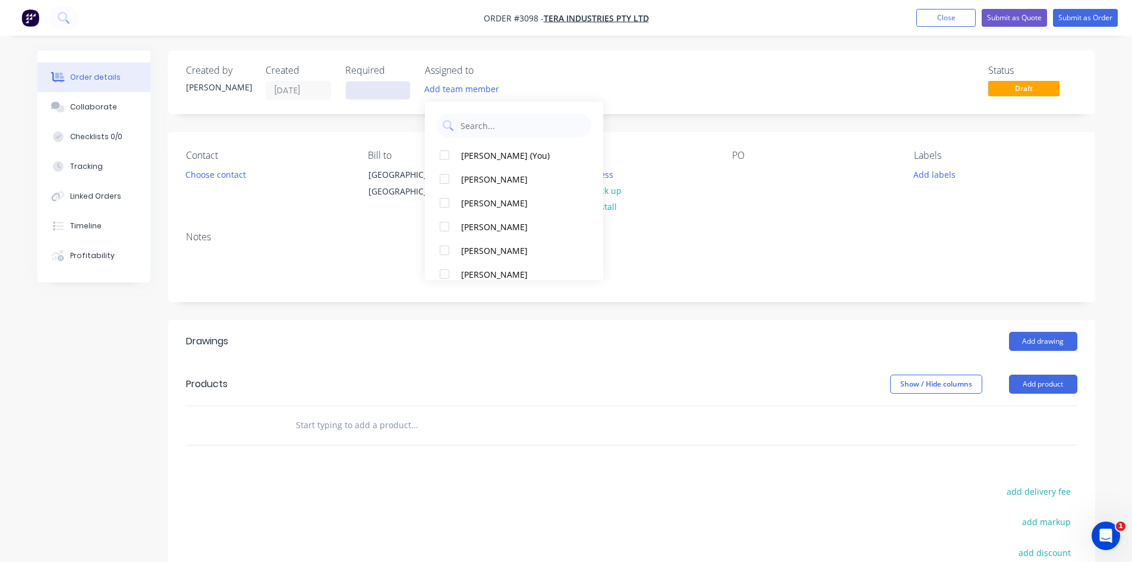
click at [377, 95] on input at bounding box center [378, 90] width 64 height 18
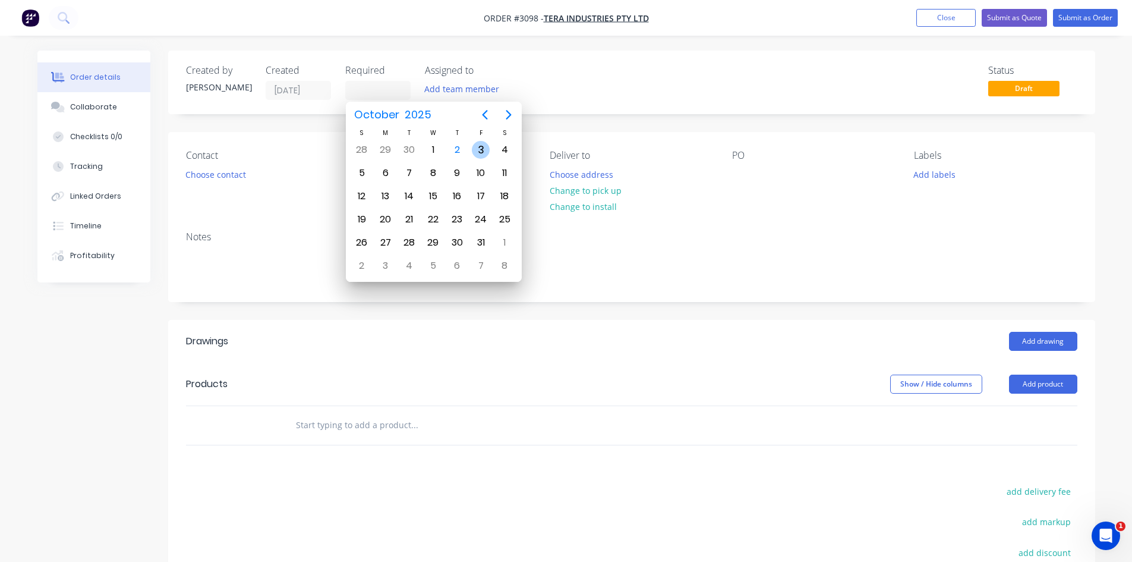
click at [483, 148] on div "3" at bounding box center [481, 150] width 18 height 18
type input "[DATE]"
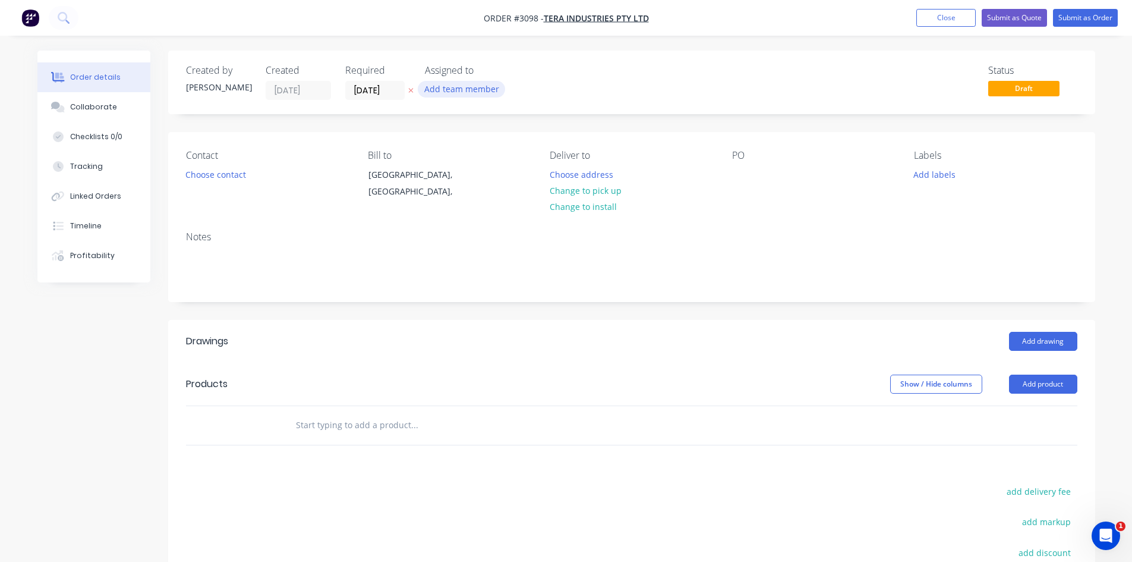
click at [479, 91] on button "Add team member" at bounding box center [461, 89] width 87 height 16
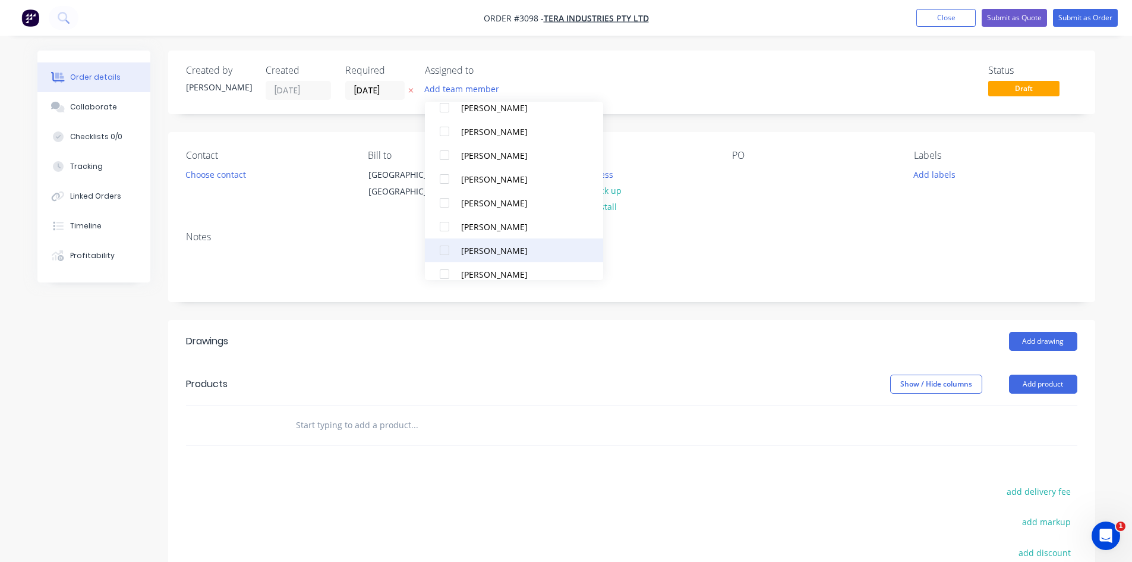
scroll to position [99, 0]
click at [445, 244] on div at bounding box center [445, 246] width 24 height 24
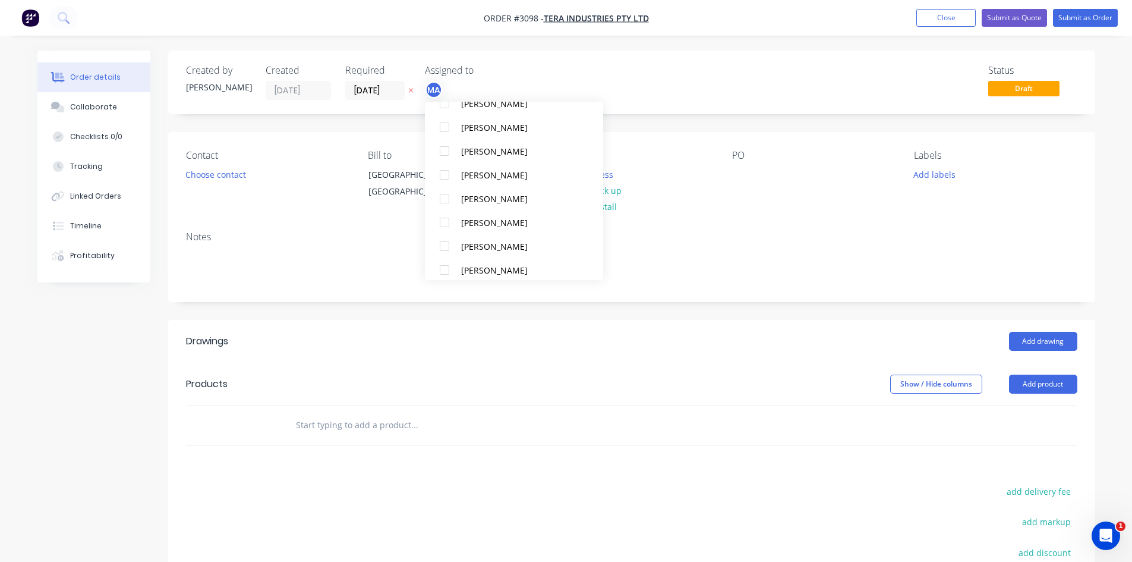
scroll to position [0, 0]
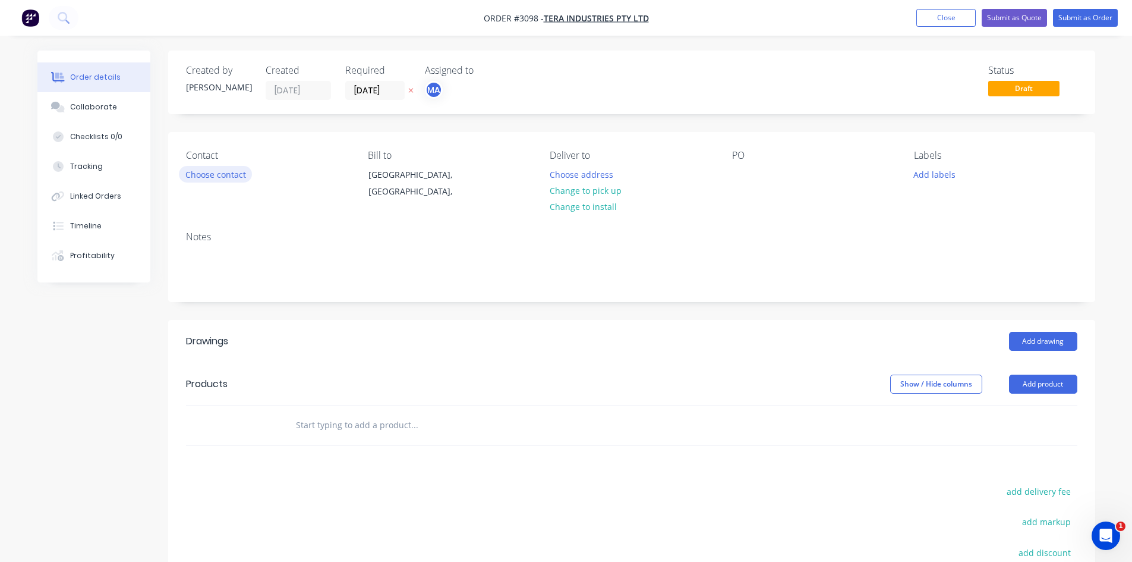
click at [219, 168] on button "Choose contact" at bounding box center [215, 174] width 73 height 16
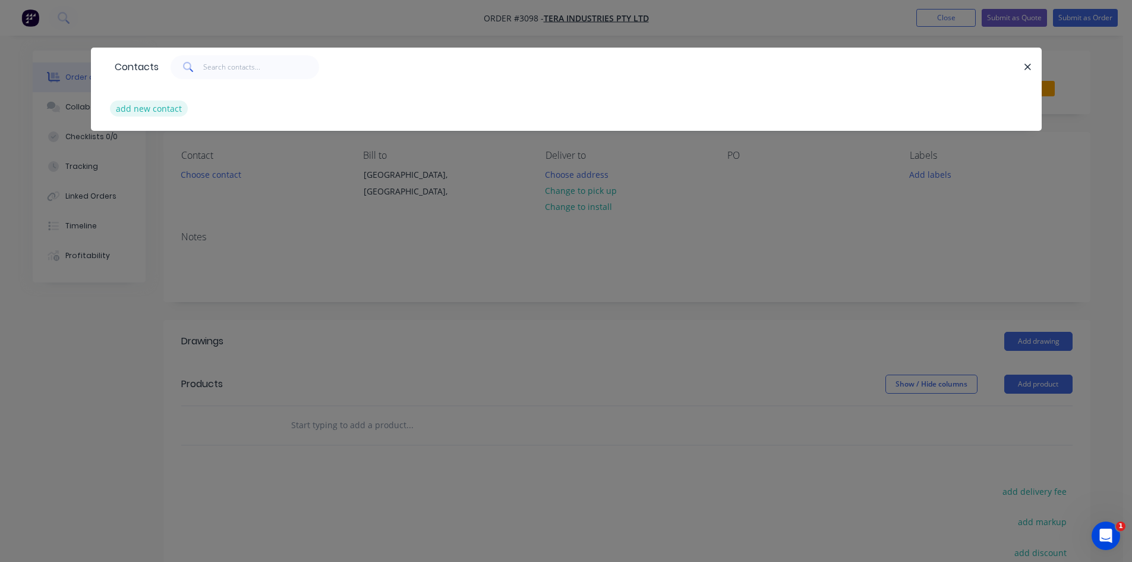
click at [153, 108] on button "add new contact" at bounding box center [149, 108] width 78 height 16
select select "AU"
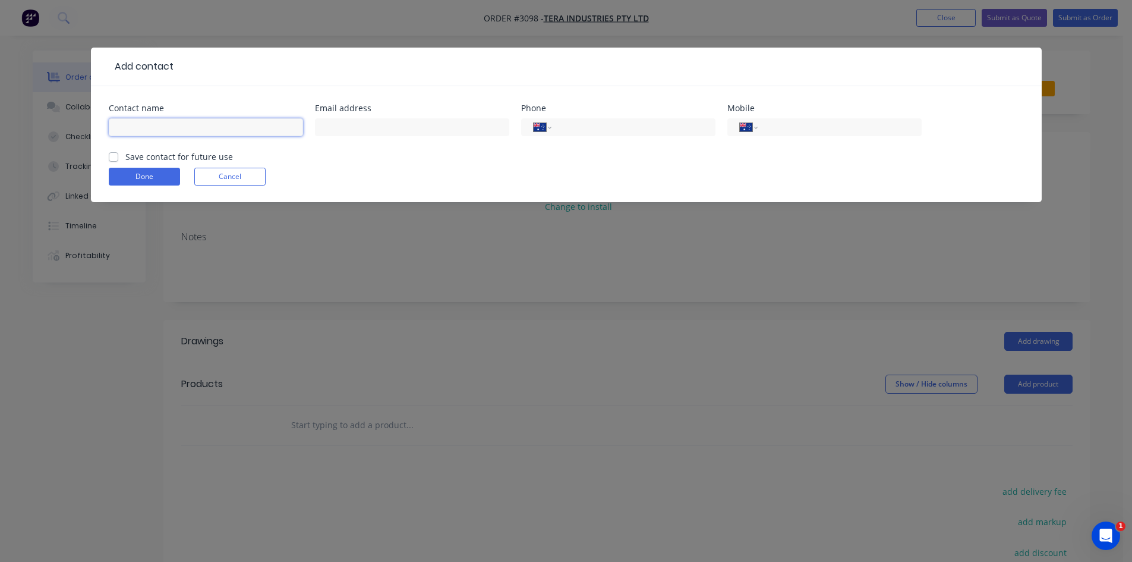
click at [181, 130] on input "text" at bounding box center [206, 127] width 194 height 18
type input "A"
type input "s"
type input "[PERSON_NAME]"
click at [448, 120] on input "text" at bounding box center [412, 127] width 194 height 18
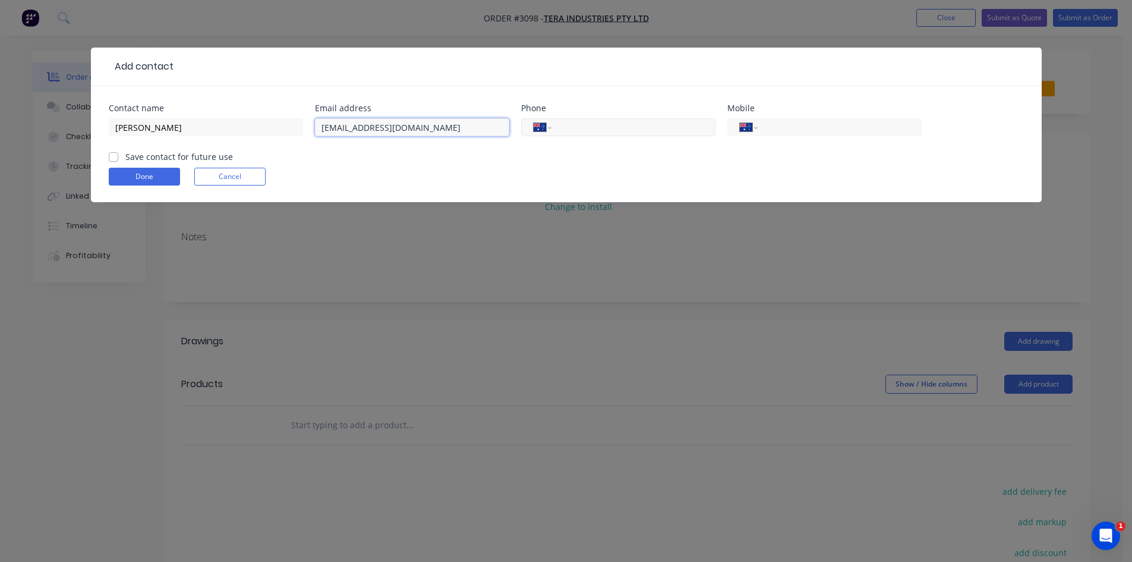
type input "[EMAIL_ADDRESS][DOMAIN_NAME]"
click at [681, 125] on input "tel" at bounding box center [631, 128] width 143 height 14
click at [828, 125] on input "tel" at bounding box center [837, 128] width 143 height 14
drag, startPoint x: 823, startPoint y: 125, endPoint x: 756, endPoint y: 121, distance: 66.7
click at [756, 121] on div "International [GEOGRAPHIC_DATA] [GEOGRAPHIC_DATA] [GEOGRAPHIC_DATA] [GEOGRAPHIC…" at bounding box center [825, 127] width 194 height 18
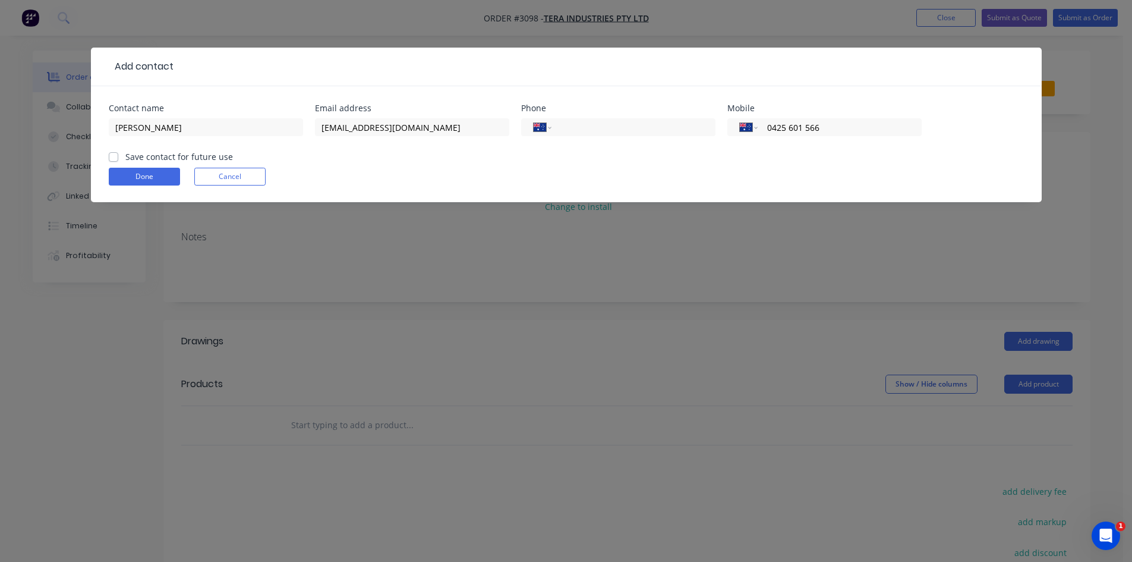
type input "0425 601 566"
click at [125, 156] on label "Save contact for future use" at bounding box center [179, 156] width 108 height 12
click at [113, 156] on input "Save contact for future use" at bounding box center [114, 155] width 10 height 11
checkbox input "true"
click at [143, 177] on button "Done" at bounding box center [144, 177] width 71 height 18
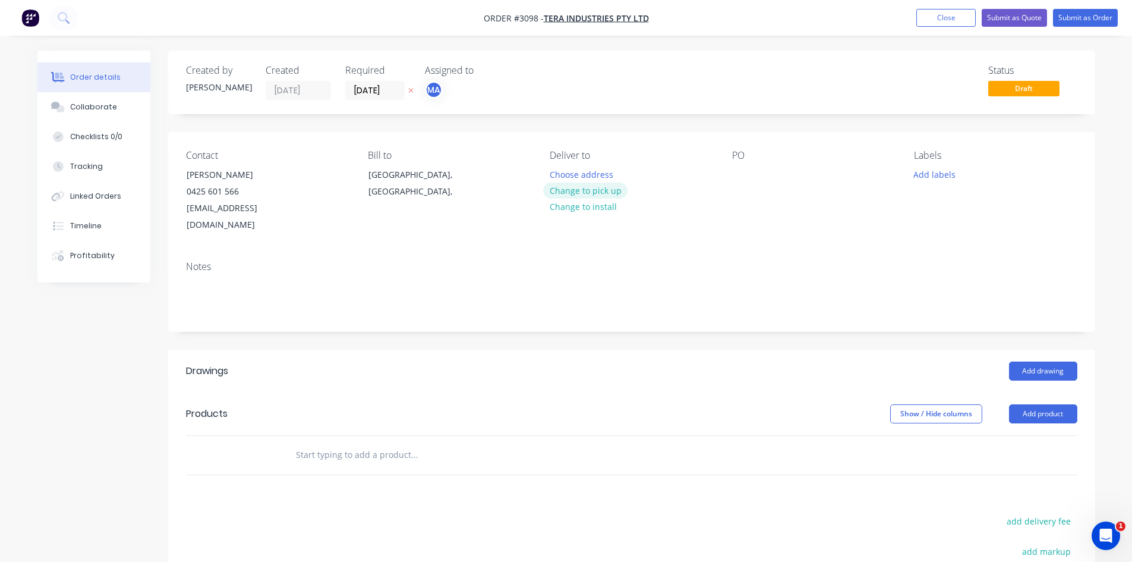
click at [601, 188] on button "Change to pick up" at bounding box center [585, 191] width 84 height 16
click at [736, 174] on div at bounding box center [741, 174] width 19 height 17
click at [933, 171] on button "Add labels" at bounding box center [935, 174] width 55 height 16
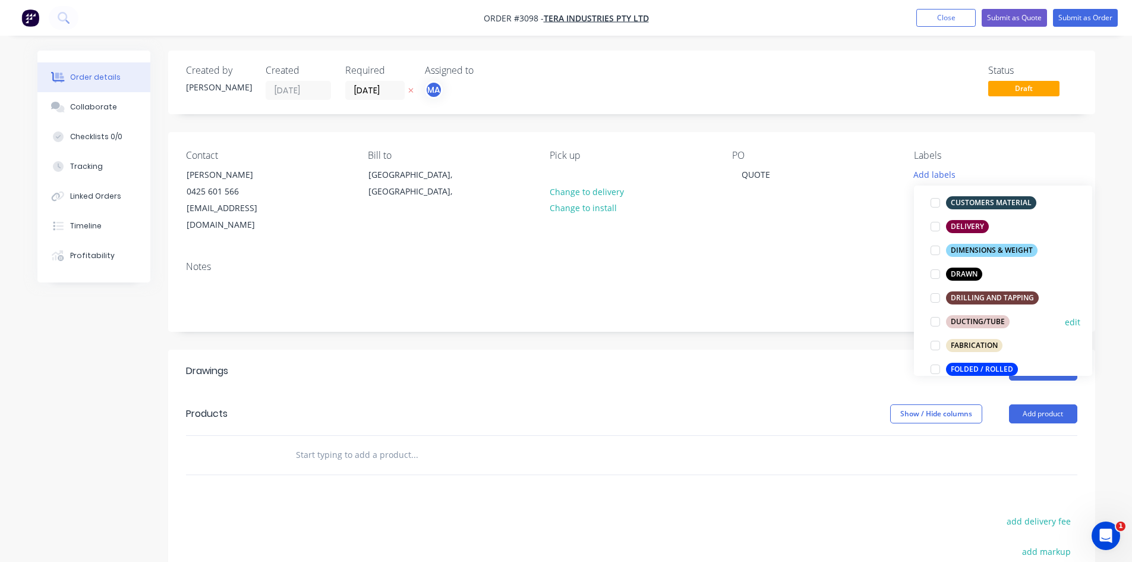
scroll to position [198, 0]
click at [936, 273] on div at bounding box center [936, 273] width 24 height 24
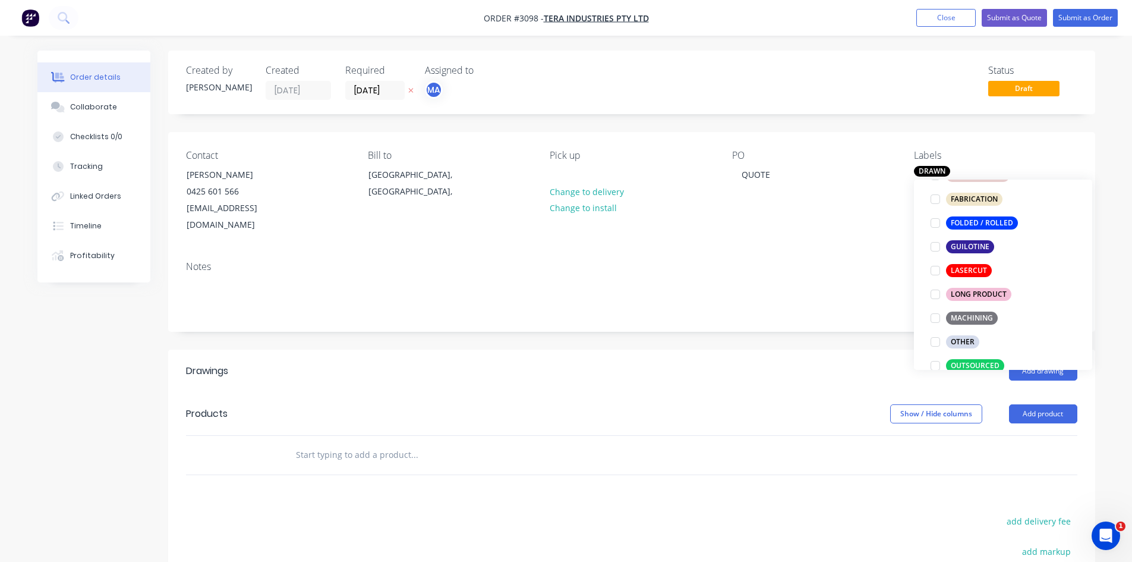
scroll to position [404, 0]
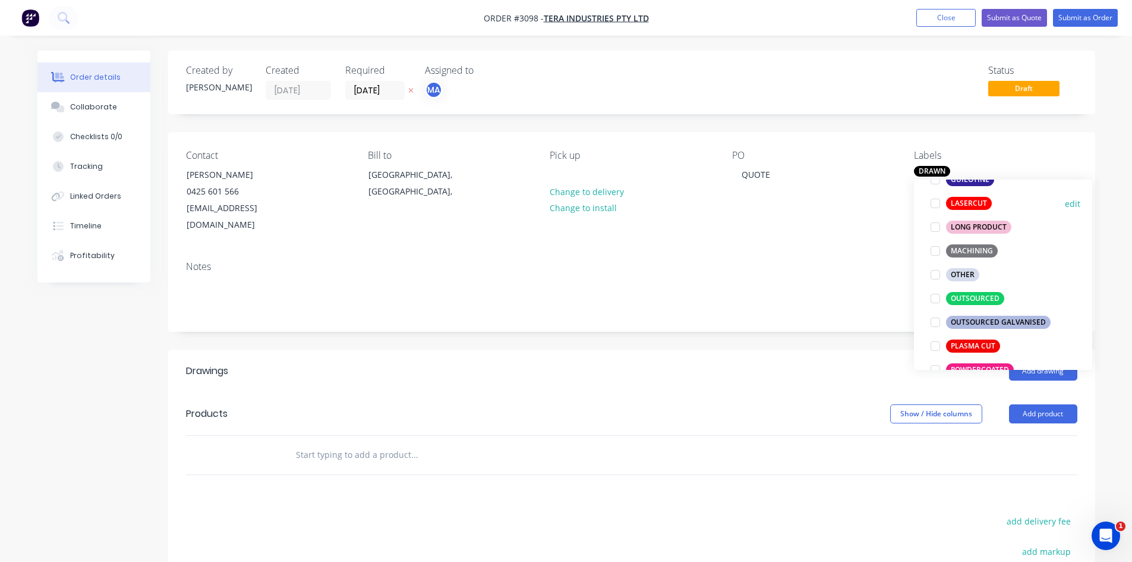
click at [933, 206] on div at bounding box center [936, 203] width 24 height 24
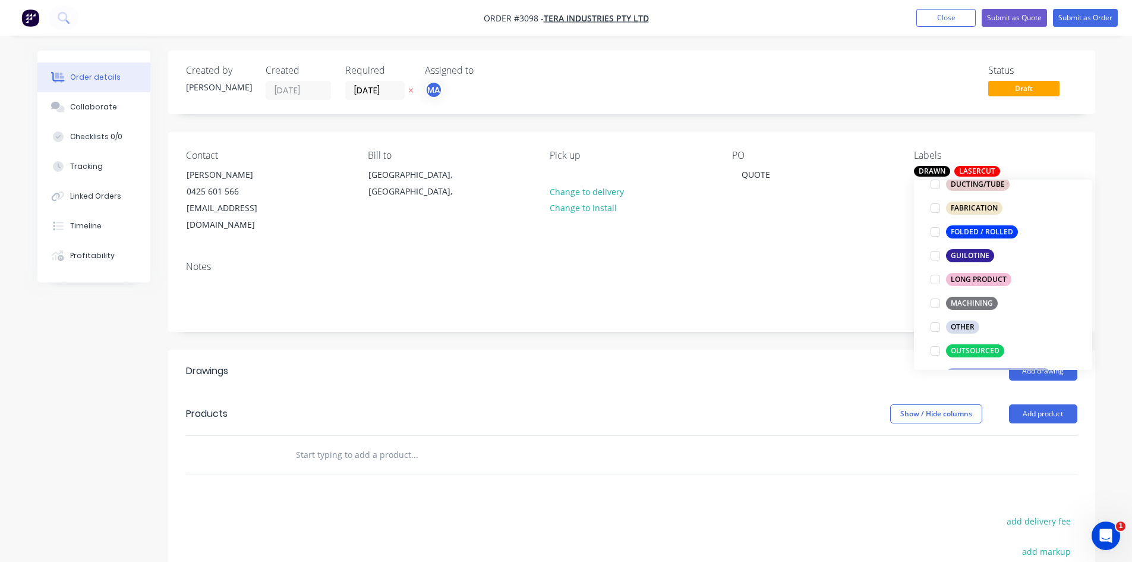
scroll to position [353, 0]
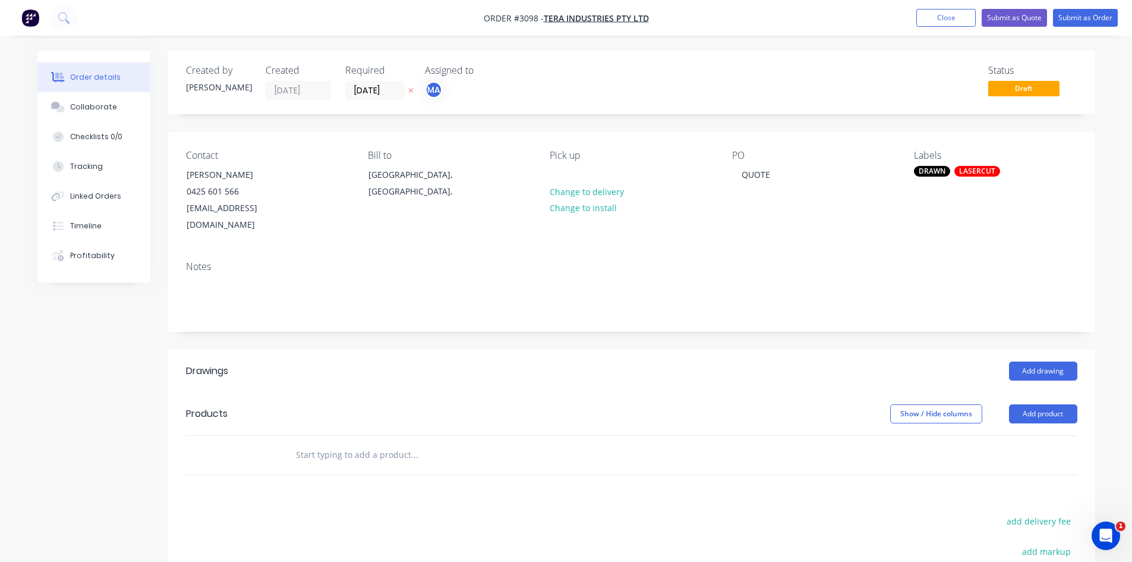
drag, startPoint x: 470, startPoint y: 436, endPoint x: 737, endPoint y: 437, distance: 267.5
click at [469, 443] on input "text" at bounding box center [414, 455] width 238 height 24
click at [1045, 404] on button "Add product" at bounding box center [1043, 413] width 68 height 19
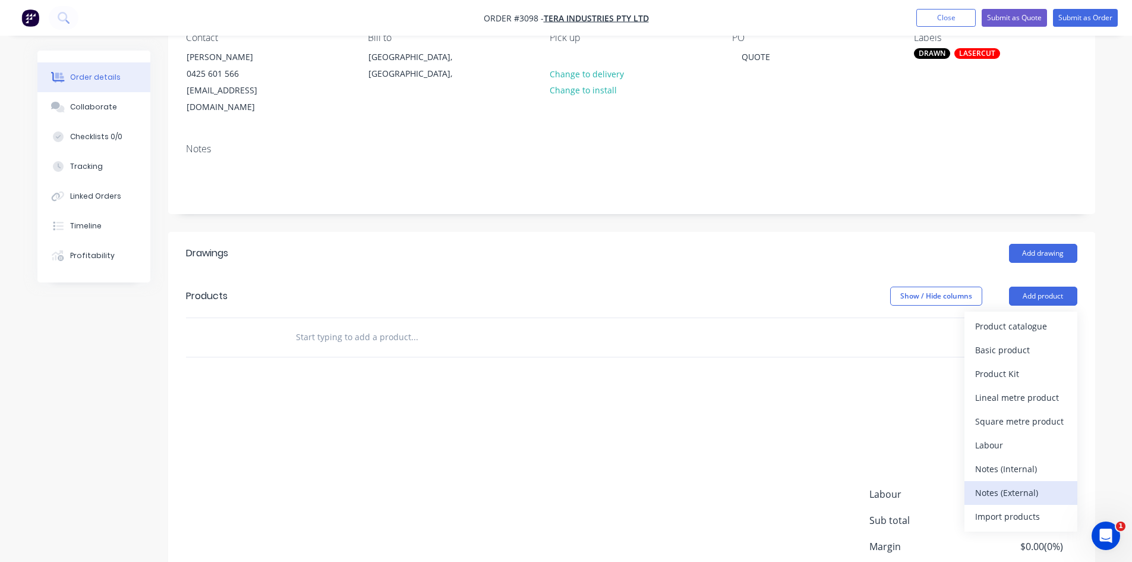
scroll to position [119, 0]
click at [1017, 483] on div "Notes (External)" at bounding box center [1022, 491] width 92 height 17
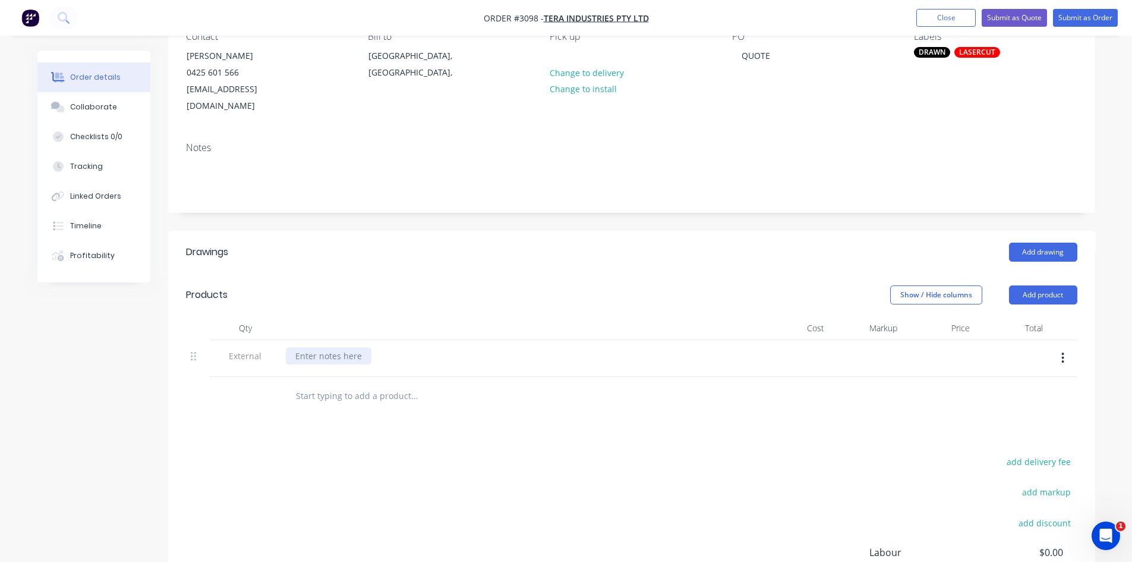
click at [347, 347] on div at bounding box center [329, 355] width 86 height 17
click at [336, 386] on input "text" at bounding box center [414, 396] width 238 height 24
type input "2"
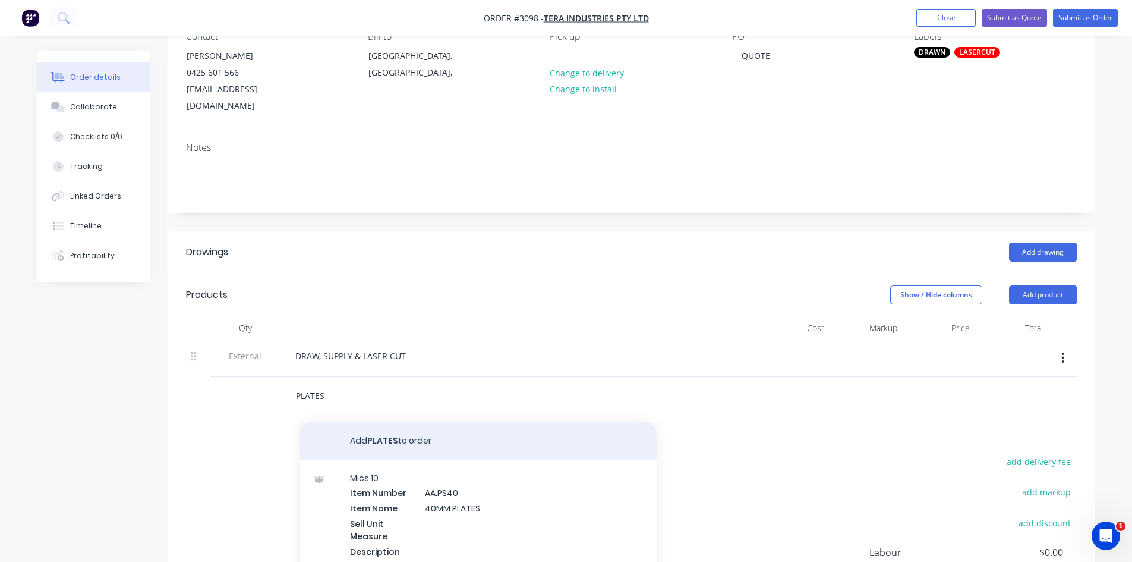
type input "PLATES"
click at [385, 424] on button "Add PLATES to order" at bounding box center [478, 441] width 357 height 38
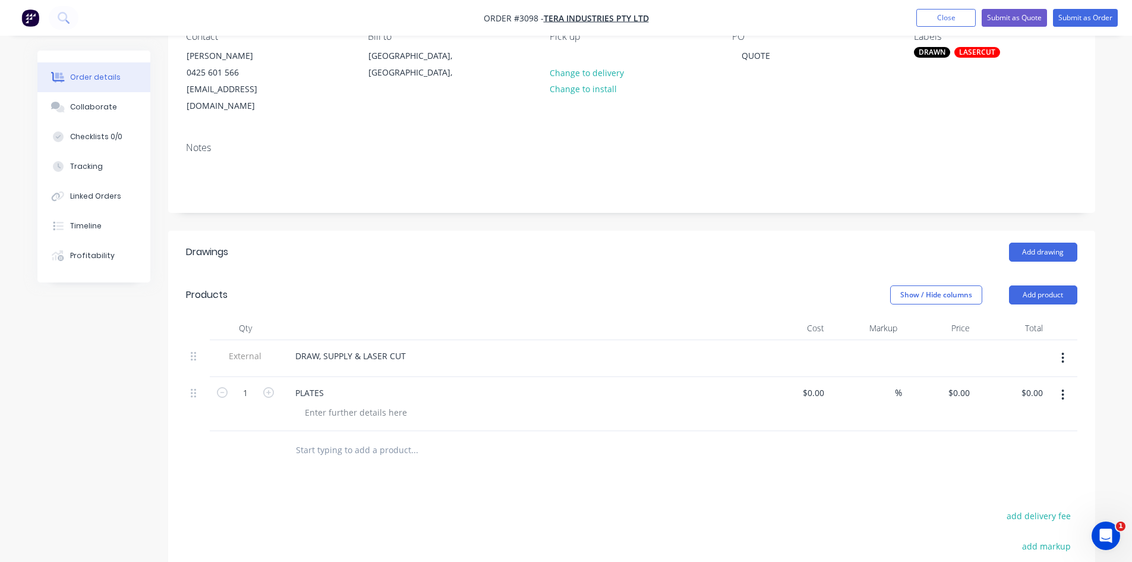
click at [335, 384] on div "PLATES" at bounding box center [519, 392] width 466 height 17
click at [321, 404] on div at bounding box center [355, 412] width 121 height 17
click at [321, 404] on div "275MM X" at bounding box center [323, 412] width 56 height 17
drag, startPoint x: 319, startPoint y: 394, endPoint x: 284, endPoint y: 392, distance: 34.5
click at [284, 392] on div "PLATES 275MM X" at bounding box center [519, 404] width 476 height 54
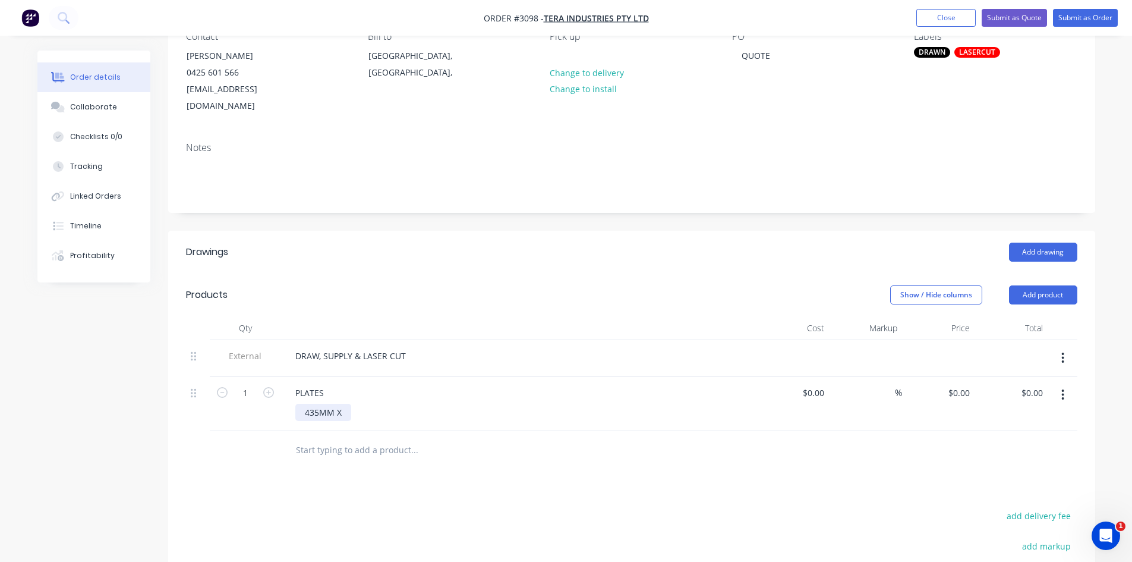
click at [340, 404] on div "435MM X" at bounding box center [323, 412] width 56 height 17
click at [1037, 384] on input "0.00" at bounding box center [1034, 392] width 27 height 17
type input "$0.00"
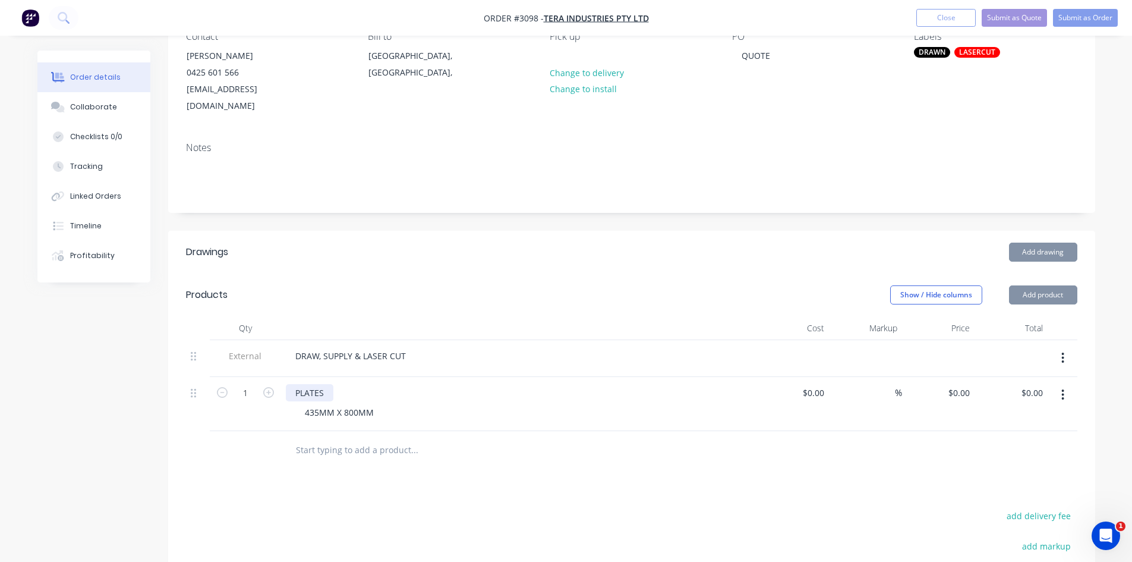
click at [329, 384] on div "PLATES" at bounding box center [310, 392] width 48 height 17
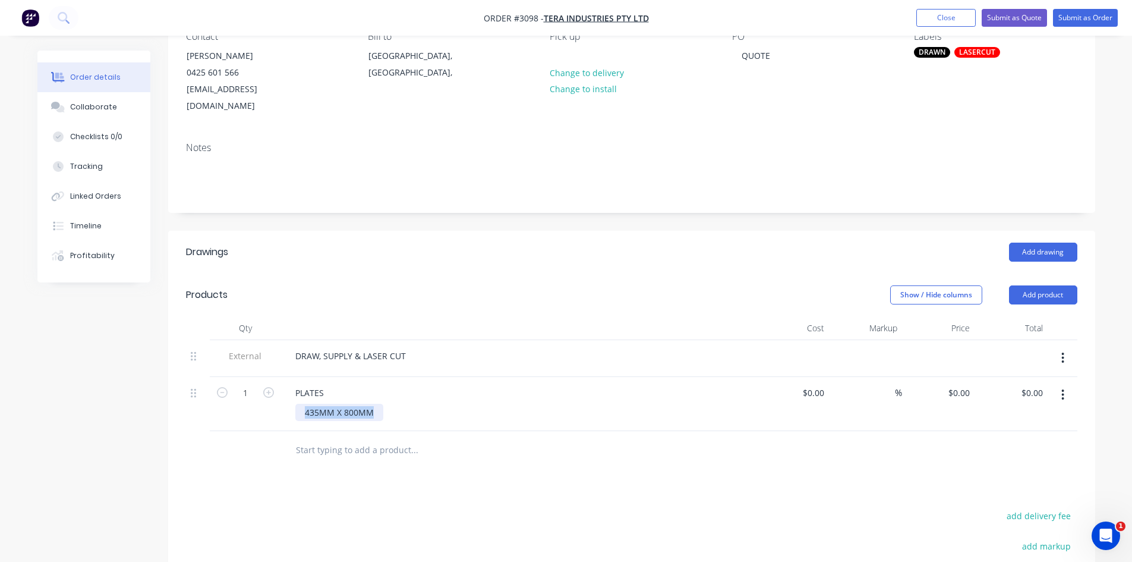
drag, startPoint x: 379, startPoint y: 397, endPoint x: 295, endPoint y: 389, distance: 83.5
click at [295, 404] on div "435MM X 800MM" at bounding box center [339, 412] width 88 height 17
copy div "435MM X 800MM"
click at [327, 384] on div "PLATES" at bounding box center [310, 392] width 48 height 17
drag, startPoint x: 379, startPoint y: 398, endPoint x: 294, endPoint y: 383, distance: 86.9
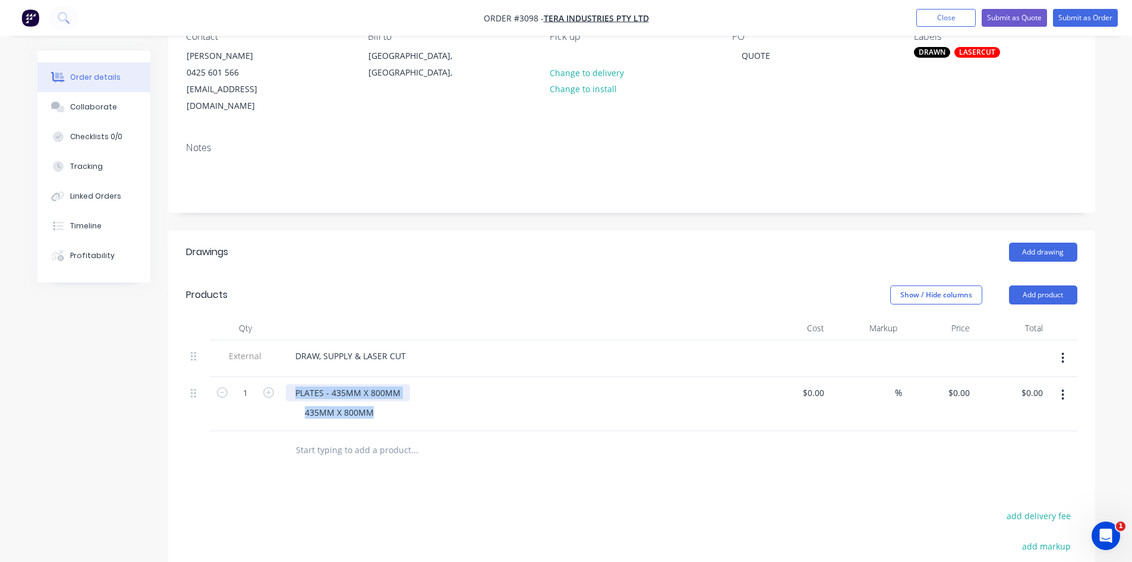
click at [294, 383] on div "PLATES - 435MM X 800MM 435MM X 800MM" at bounding box center [519, 404] width 476 height 54
click at [363, 404] on div "435MM X 800MM" at bounding box center [339, 412] width 88 height 17
drag, startPoint x: 379, startPoint y: 393, endPoint x: 298, endPoint y: 395, distance: 80.3
click at [298, 404] on div "435MM X 800MM" at bounding box center [339, 412] width 88 height 17
click at [1043, 384] on div "0.00 $0.00" at bounding box center [1034, 392] width 27 height 17
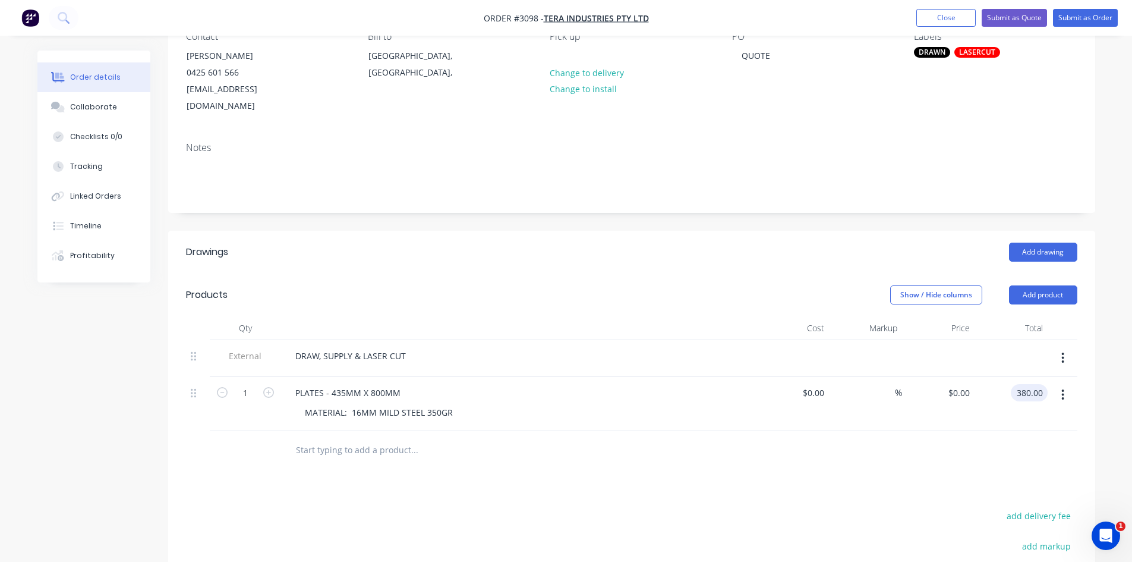
type input "380.00"
type input "$380.00"
click at [92, 106] on div "Collaborate" at bounding box center [93, 107] width 47 height 11
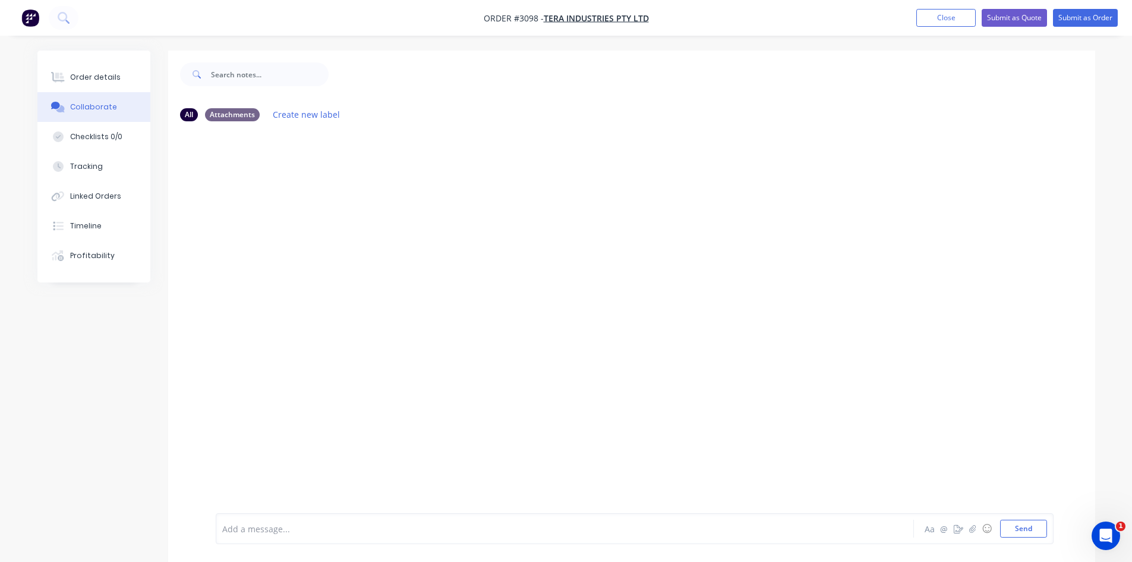
click at [307, 530] on div at bounding box center [532, 529] width 618 height 12
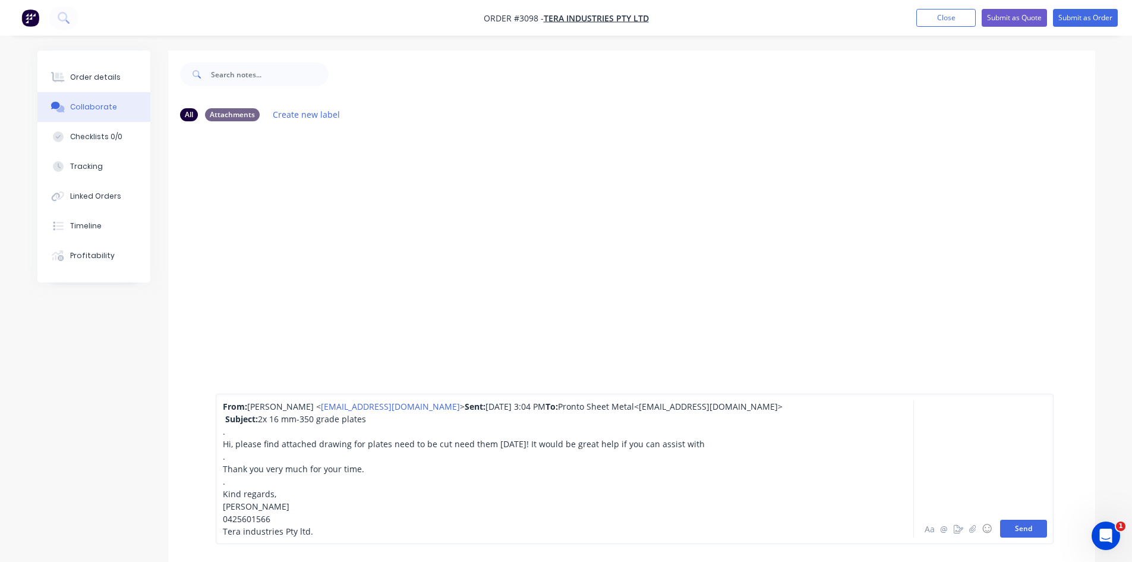
click at [1029, 528] on button "Send" at bounding box center [1024, 529] width 47 height 18
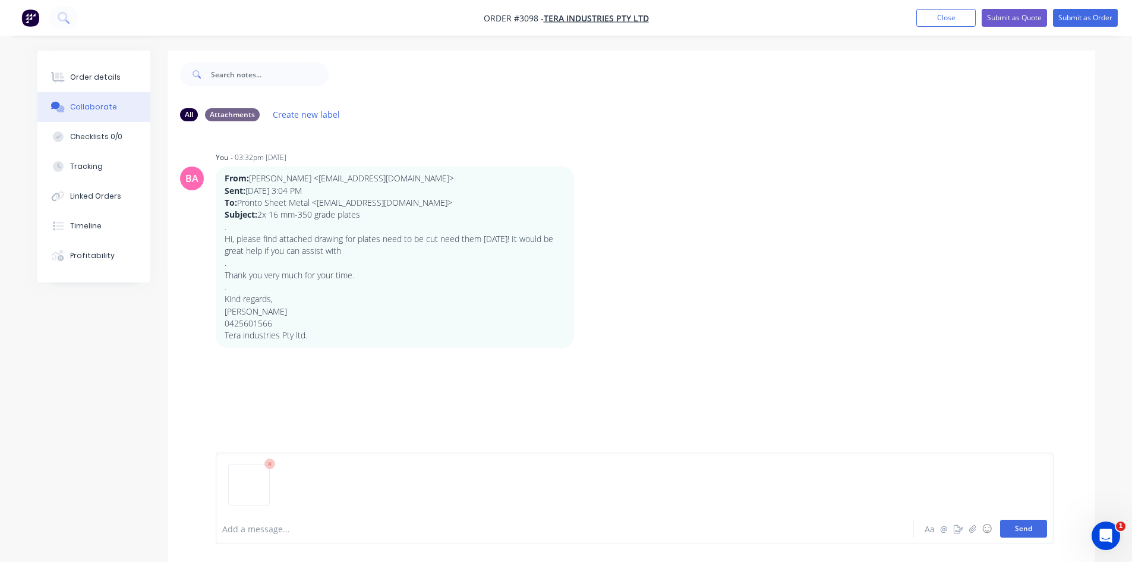
click at [1025, 522] on button "Send" at bounding box center [1024, 529] width 47 height 18
click at [253, 526] on div at bounding box center [532, 529] width 618 height 12
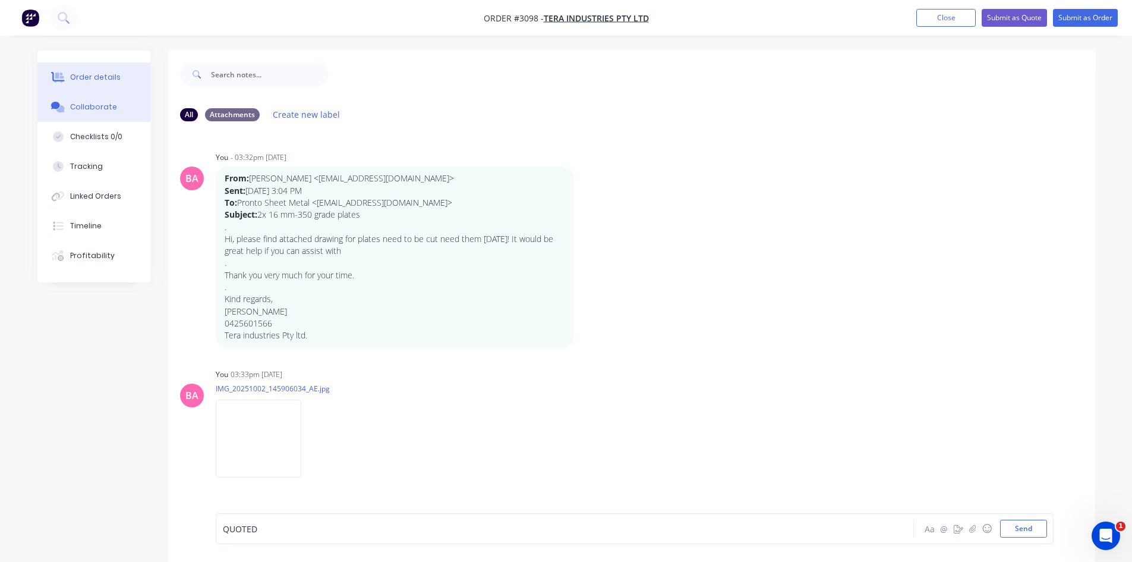
click at [99, 75] on div "Order details" at bounding box center [95, 77] width 51 height 11
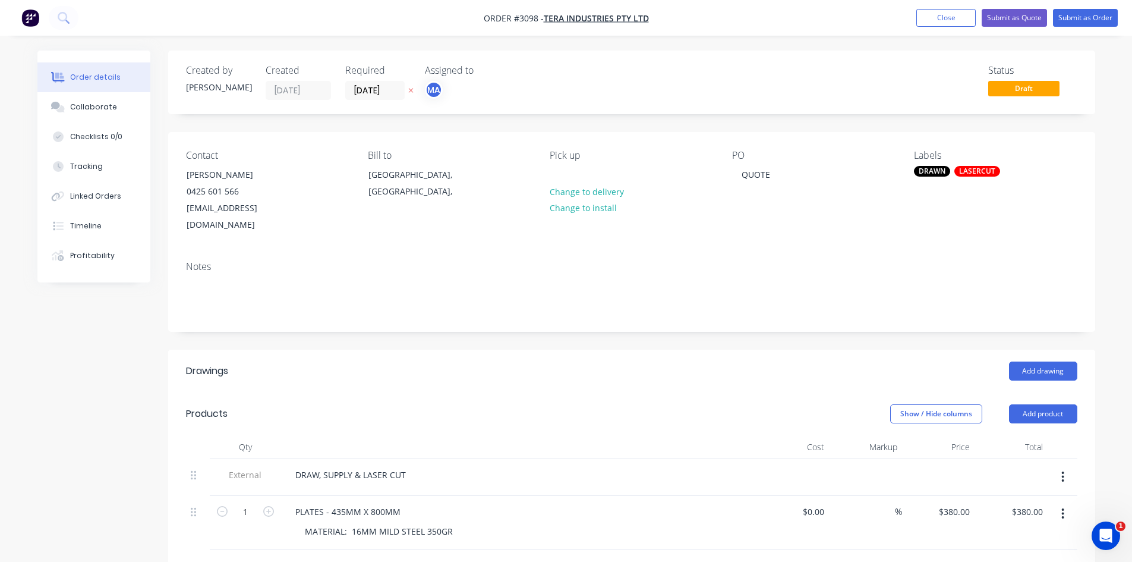
click at [933, 172] on div "DRAWN" at bounding box center [932, 171] width 36 height 11
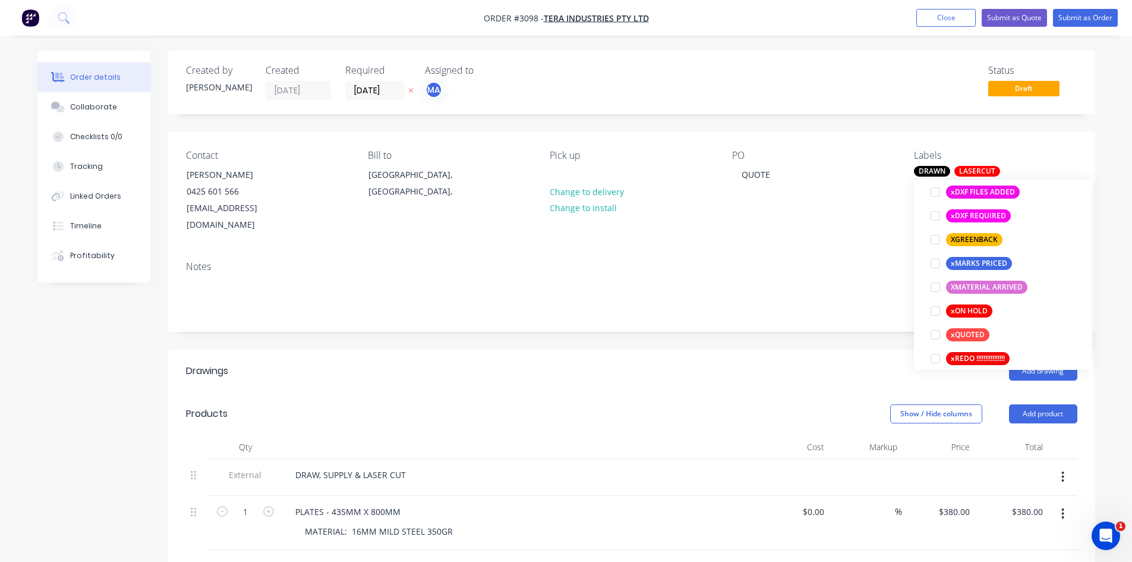
scroll to position [1011, 0]
click at [933, 333] on div at bounding box center [936, 334] width 24 height 24
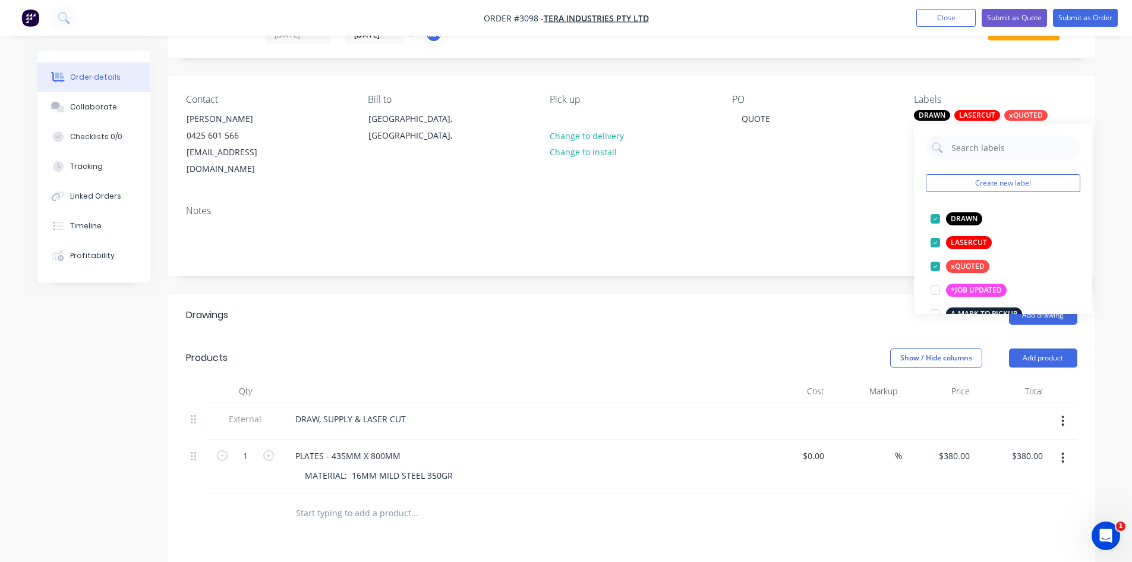
scroll to position [59, 0]
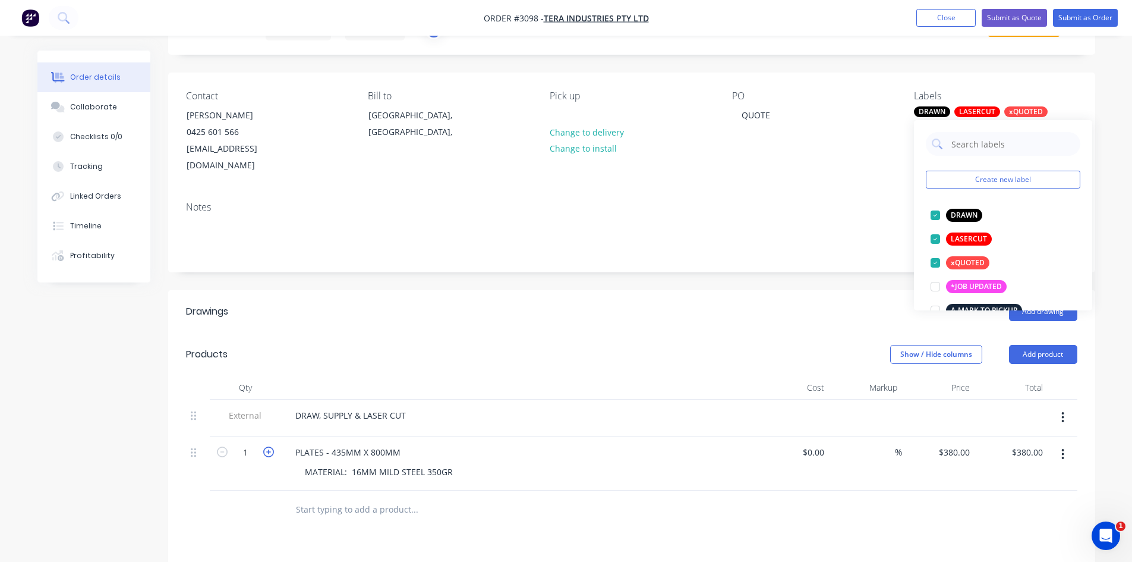
click at [269, 446] on icon "button" at bounding box center [268, 451] width 11 height 11
type input "2"
type input "$760.00"
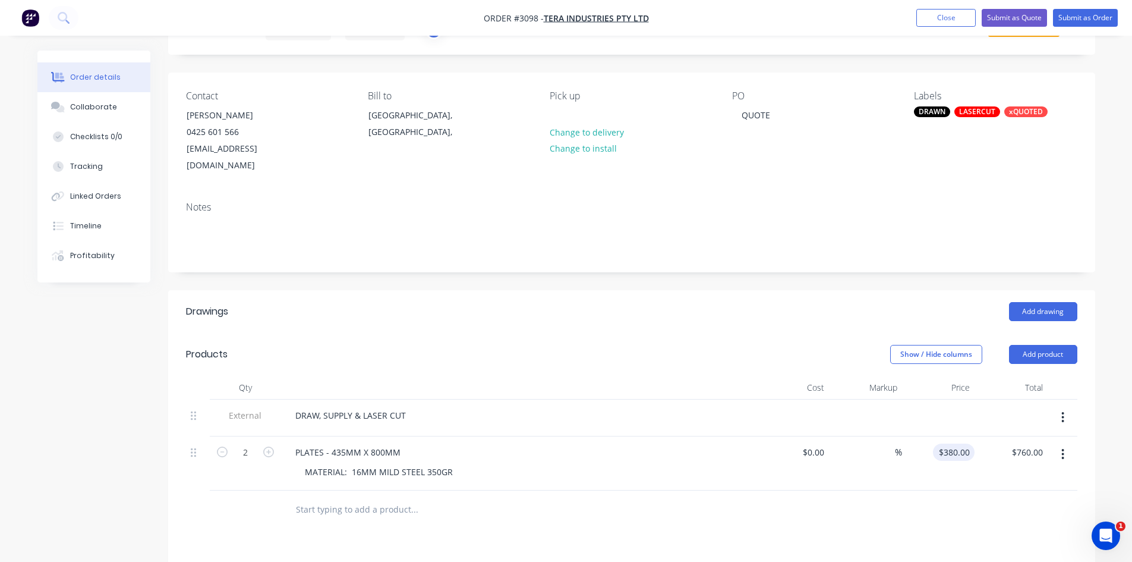
type input "380"
drag, startPoint x: 943, startPoint y: 435, endPoint x: 985, endPoint y: 435, distance: 42.2
click at [985, 436] on div "2 PLATES - 435MM X 800MM MATERIAL: 16MM MILD STEEL 350GR $0.00 $0.00 % 380 380 …" at bounding box center [632, 463] width 892 height 54
type input "$0.00"
click at [1014, 436] on div "0.00 $760.00" at bounding box center [1011, 463] width 73 height 54
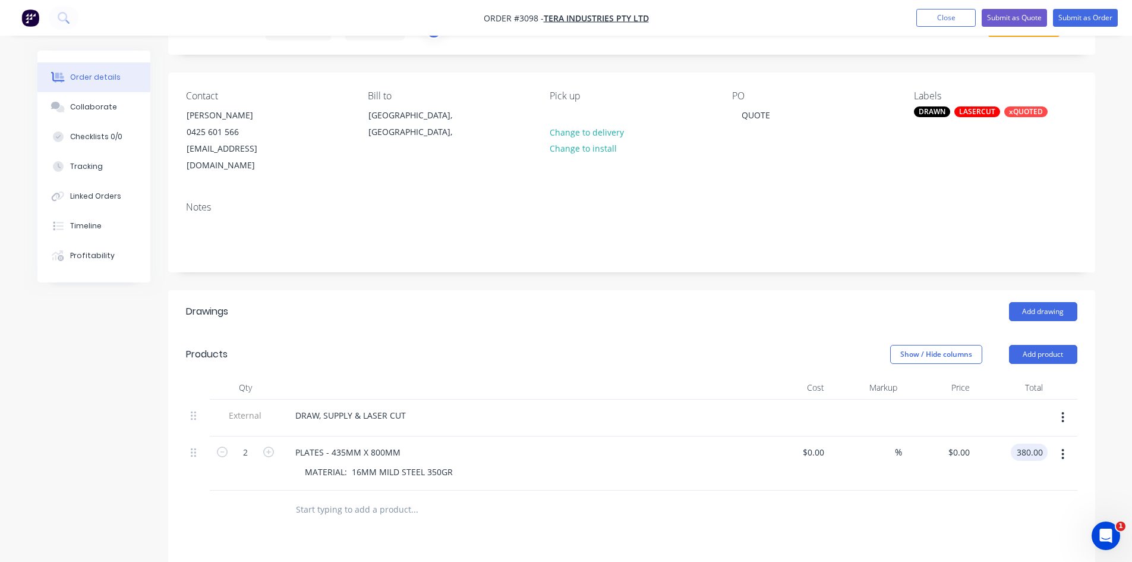
type input "380.00"
type input "$190.00"
type input "$380.00"
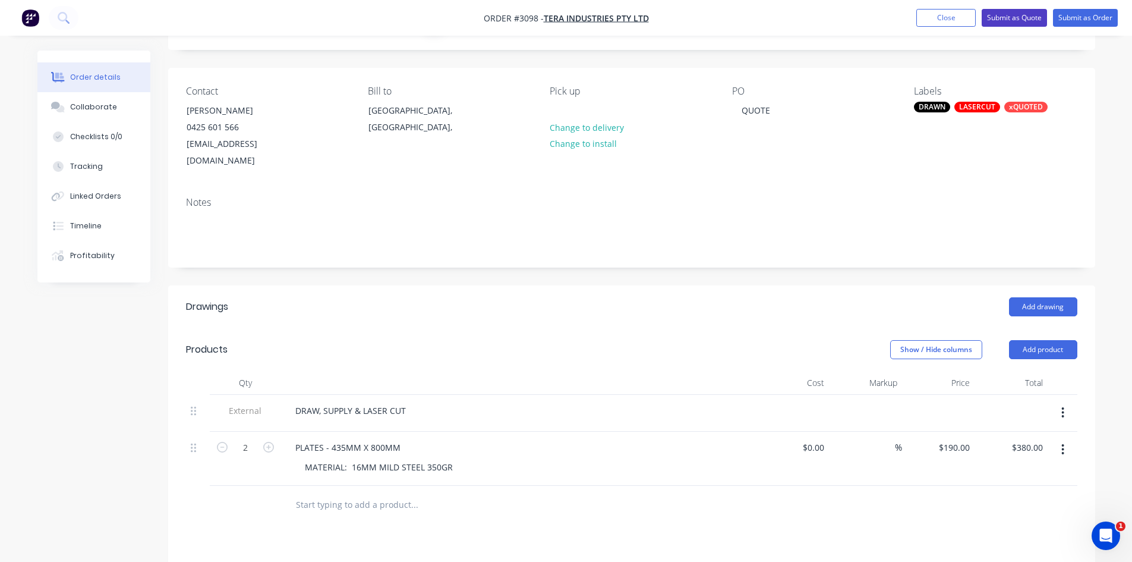
click at [1015, 16] on button "Submit as Quote" at bounding box center [1014, 18] width 65 height 18
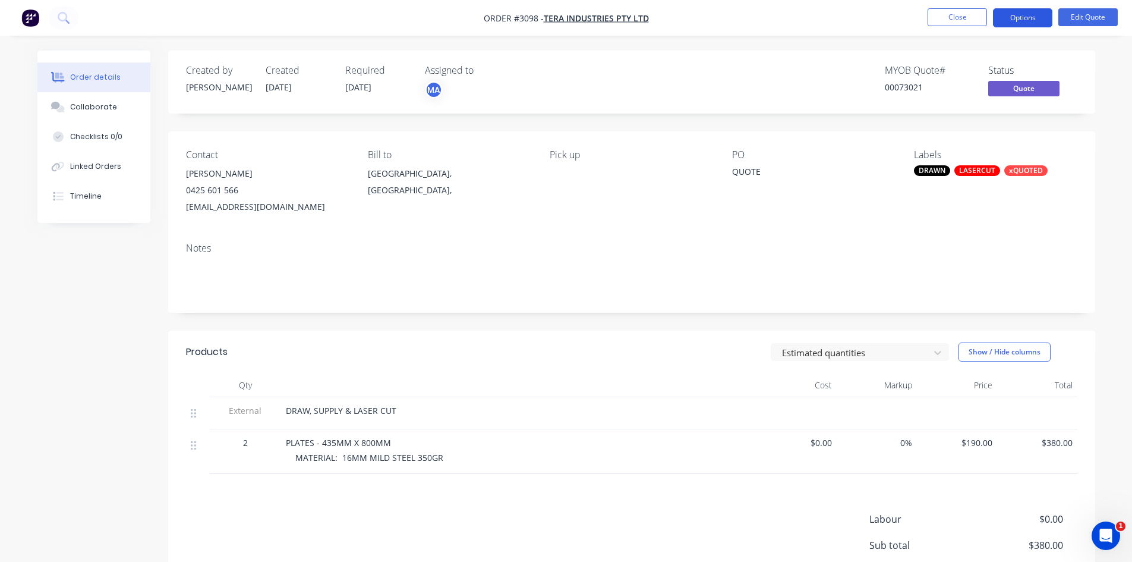
click at [1028, 20] on button "Options" at bounding box center [1022, 17] width 59 height 19
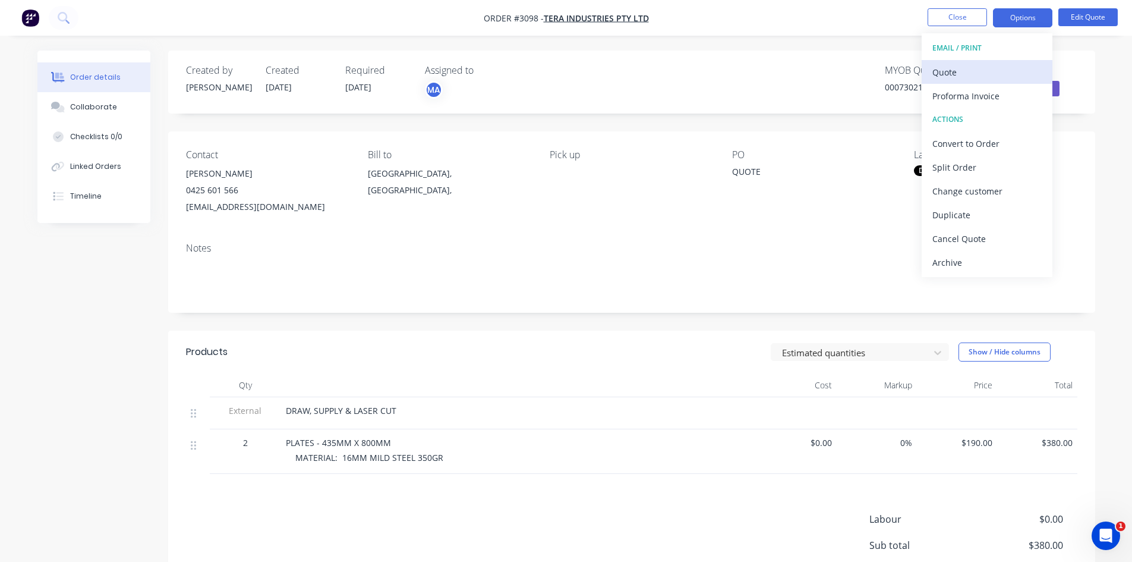
click at [947, 73] on div "Quote" at bounding box center [987, 72] width 109 height 17
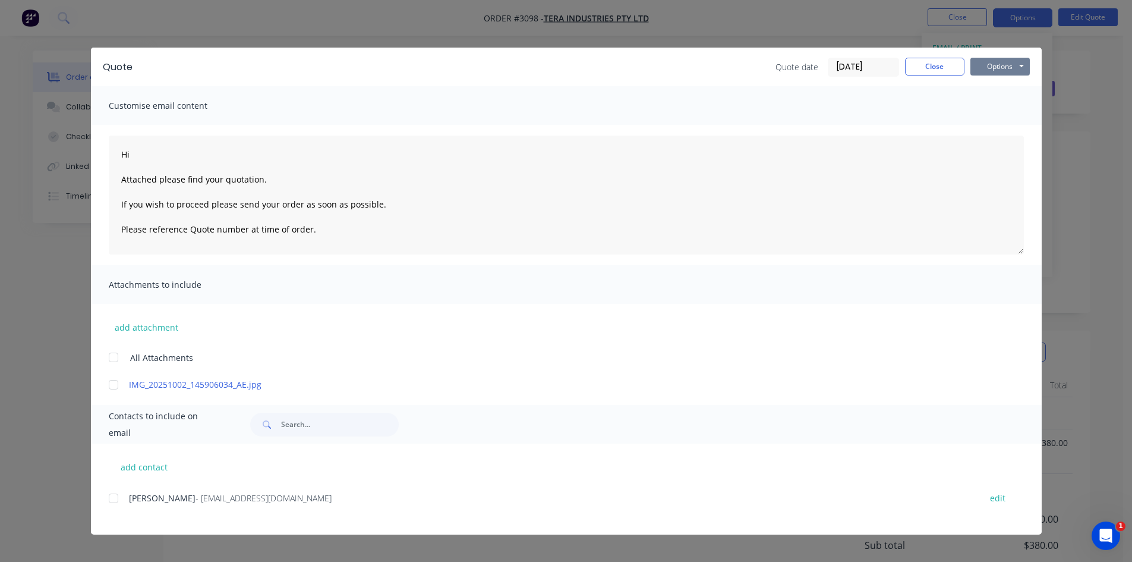
click at [984, 66] on button "Options" at bounding box center [1000, 67] width 59 height 18
click at [1001, 105] on button "Print" at bounding box center [1009, 107] width 76 height 20
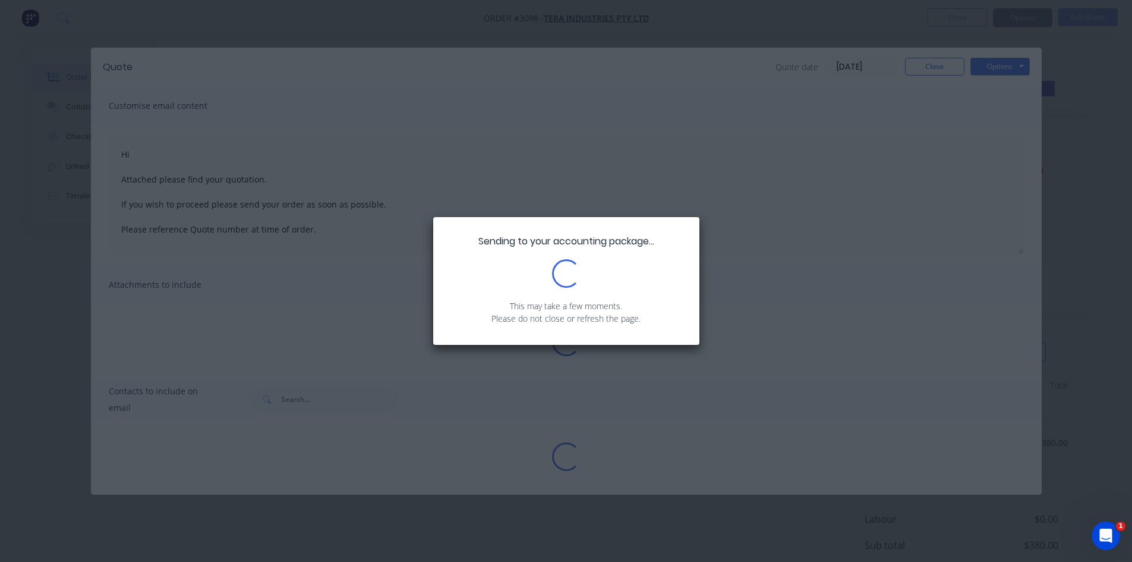
type textarea "Hi Attached please find your quotation. If you wish to proceed please send your…"
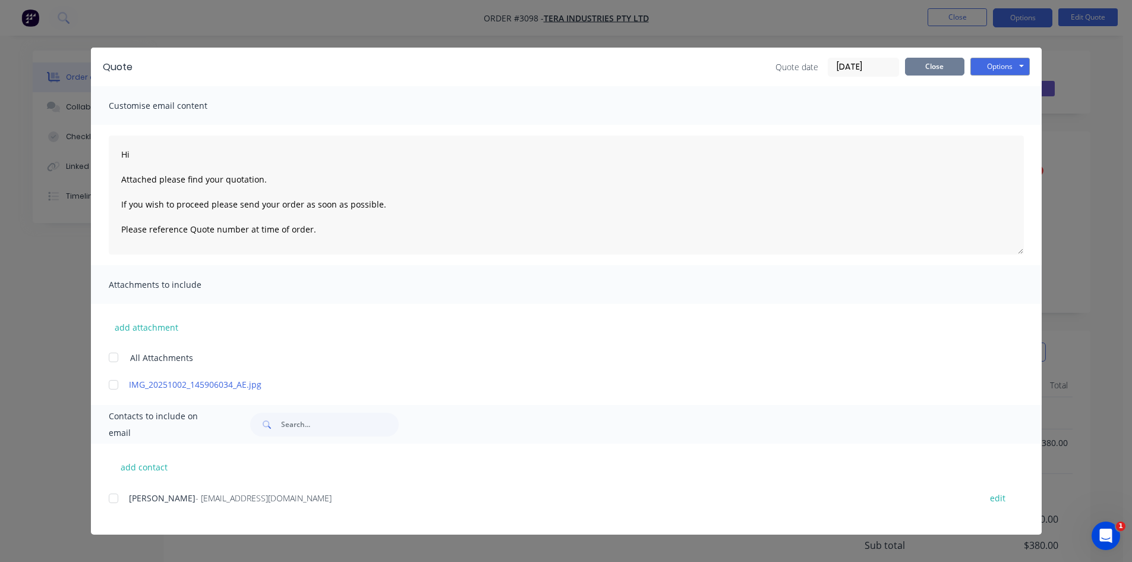
click at [936, 66] on button "Close" at bounding box center [934, 67] width 59 height 18
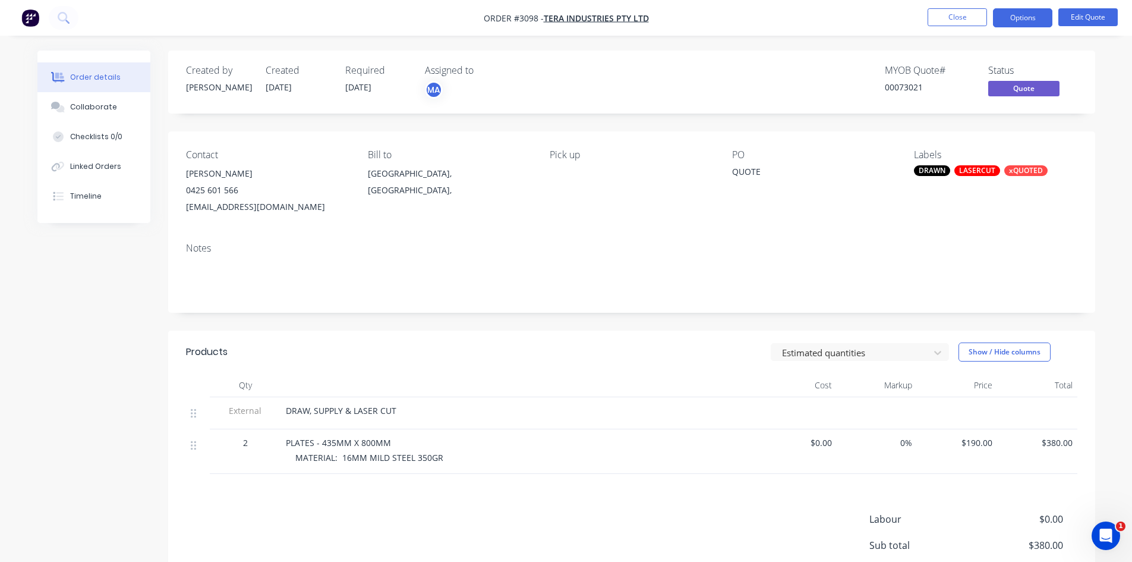
click at [290, 202] on div "[EMAIL_ADDRESS][DOMAIN_NAME]" at bounding box center [267, 207] width 163 height 17
drag, startPoint x: 297, startPoint y: 203, endPoint x: 175, endPoint y: 209, distance: 122.0
click at [175, 209] on div "Contact [PERSON_NAME] [PHONE_NUMBER] [EMAIL_ADDRESS][DOMAIN_NAME] Bill to [GEOG…" at bounding box center [631, 182] width 927 height 102
copy div "[EMAIL_ADDRESS][DOMAIN_NAME]"
drag, startPoint x: 244, startPoint y: 172, endPoint x: 213, endPoint y: 174, distance: 31.0
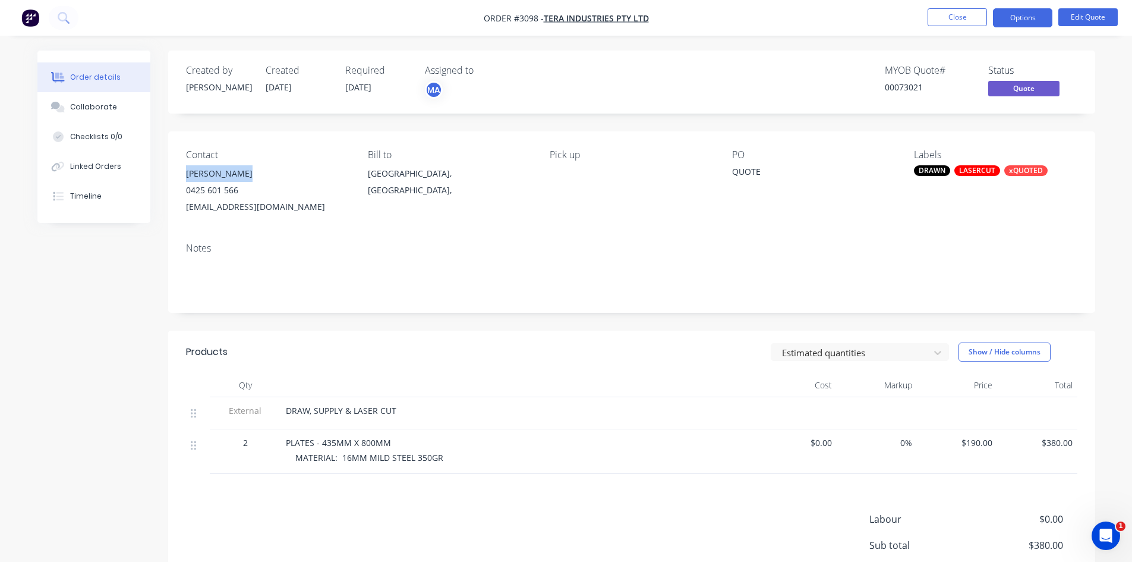
click at [176, 173] on div "Contact Sukhbir Singh 0425 601 566 sukhbir_1991@yahool.com Bill to Queensland, …" at bounding box center [631, 182] width 927 height 102
copy div "[PERSON_NAME]"
click at [1027, 17] on button "Options" at bounding box center [1022, 17] width 59 height 19
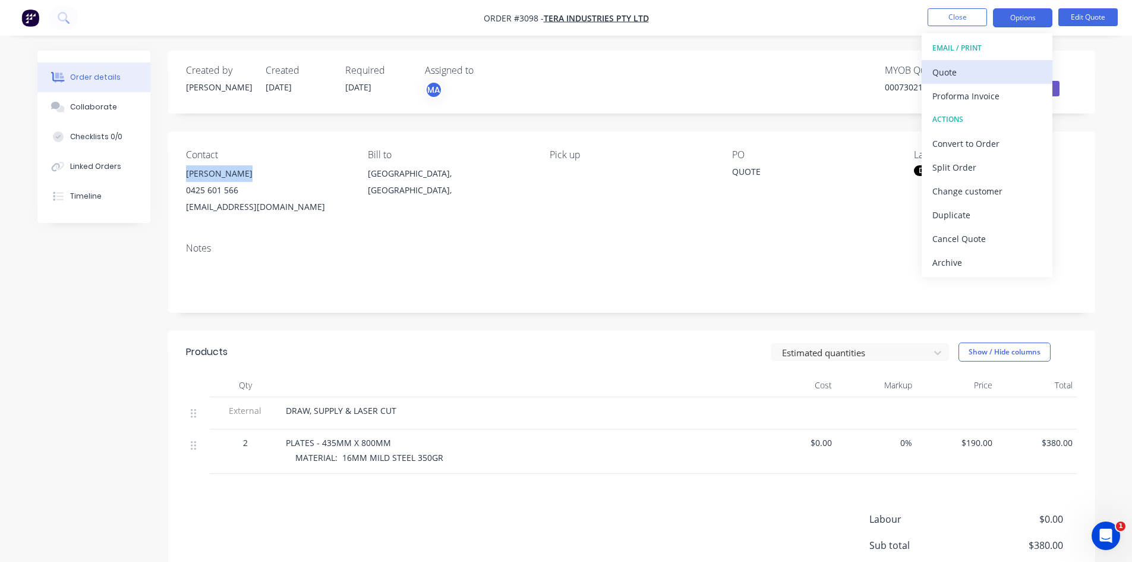
click at [945, 70] on div "Quote" at bounding box center [987, 72] width 109 height 17
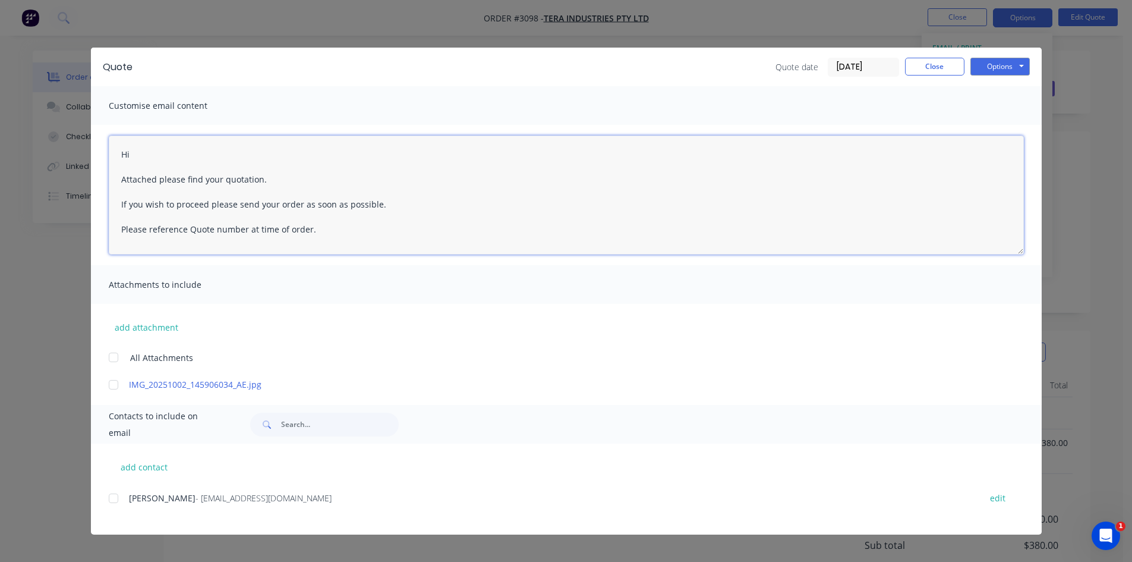
click at [141, 155] on textarea "Hi Attached please find your quotation. If you wish to proceed please send your…" at bounding box center [566, 195] width 915 height 119
click at [114, 498] on div at bounding box center [114, 498] width 24 height 24
click at [158, 157] on textarea "Hi Attached please find your quotation. If you wish to proceed please send your…" at bounding box center [566, 195] width 915 height 119
click at [146, 152] on textarea "Hi Sukbir Attached please find your quotation. If you wish to proceed please se…" at bounding box center [566, 195] width 915 height 119
type textarea "Hi Sukhbir Attached please find your quotation. If you wish to proceed please s…"
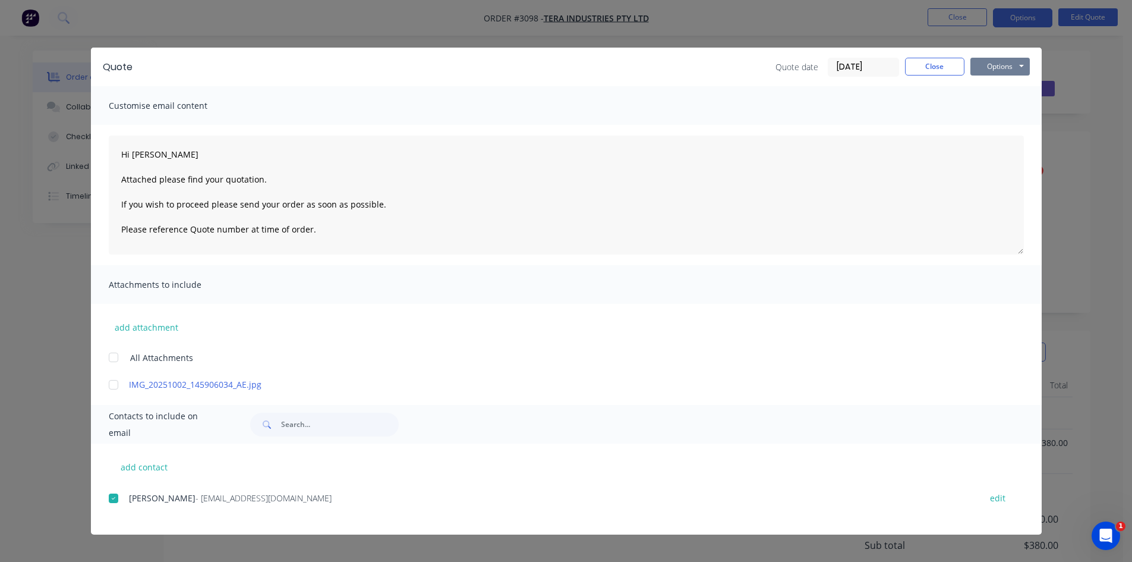
click at [1001, 64] on button "Options" at bounding box center [1000, 67] width 59 height 18
click at [1001, 128] on button "Email" at bounding box center [1009, 127] width 76 height 20
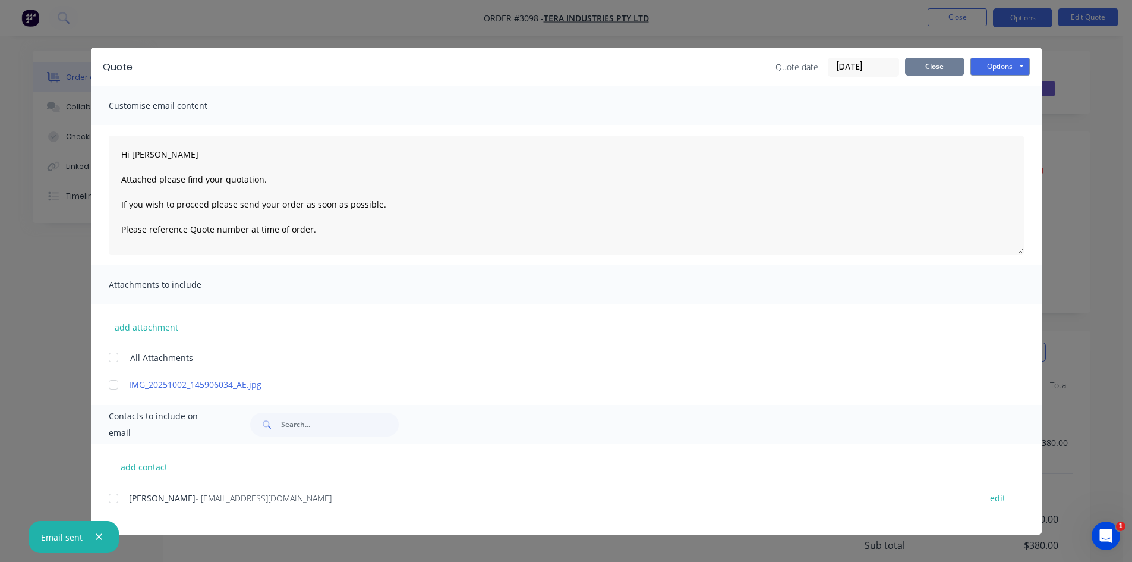
click at [942, 63] on button "Close" at bounding box center [934, 67] width 59 height 18
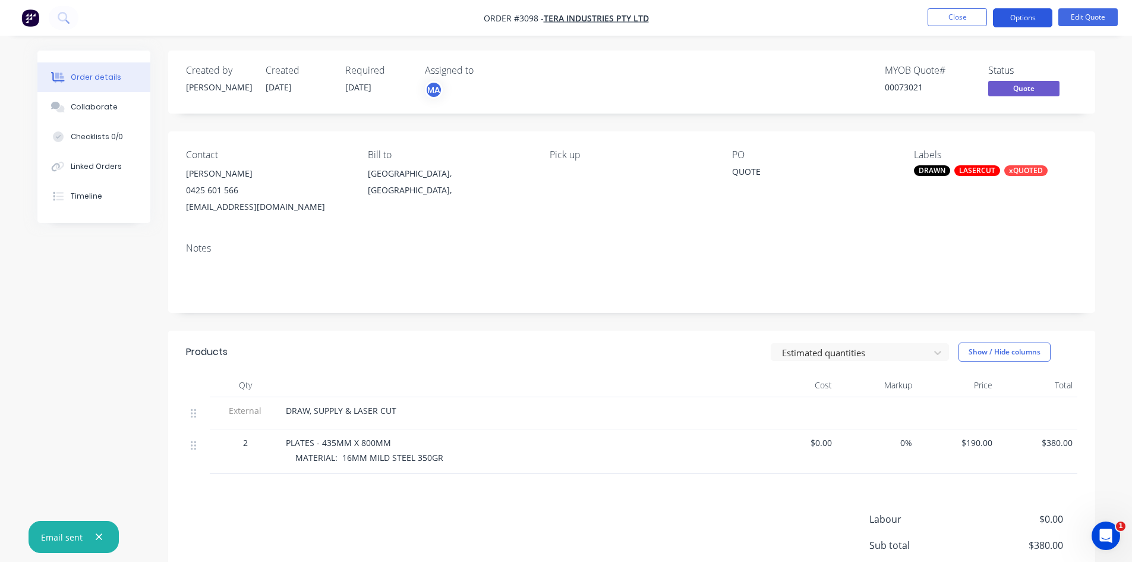
click at [1030, 12] on button "Options" at bounding box center [1022, 17] width 59 height 19
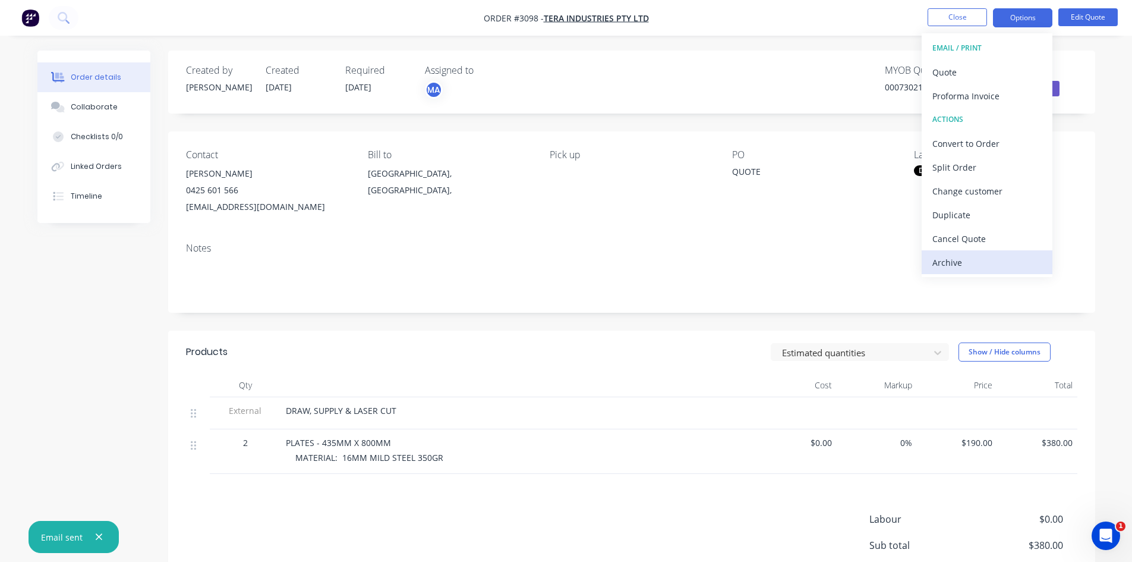
click at [943, 269] on div "Archive" at bounding box center [987, 262] width 109 height 17
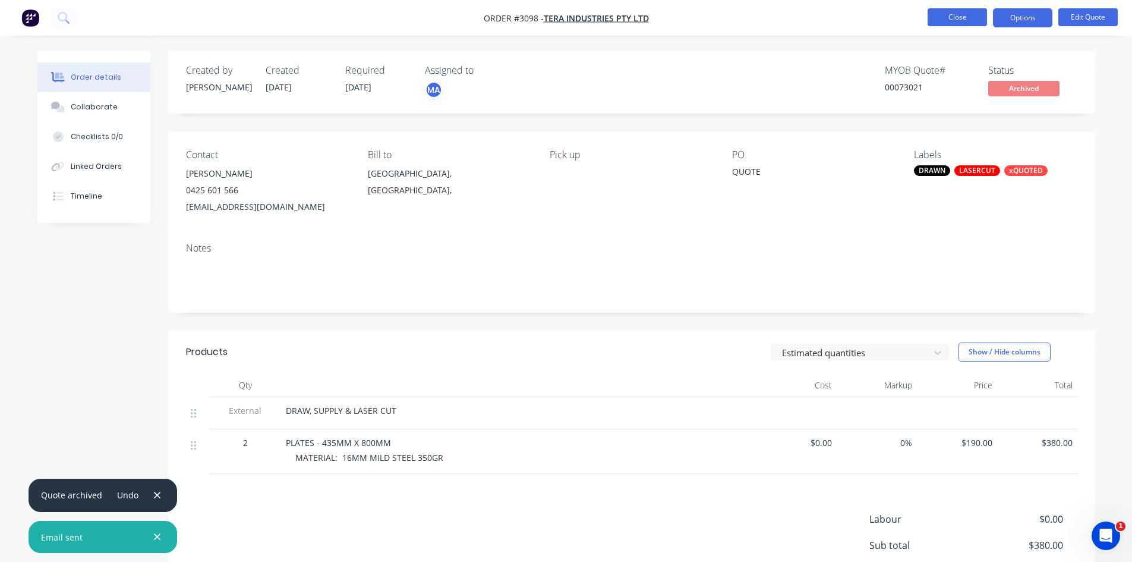
click at [958, 17] on button "Close" at bounding box center [957, 17] width 59 height 18
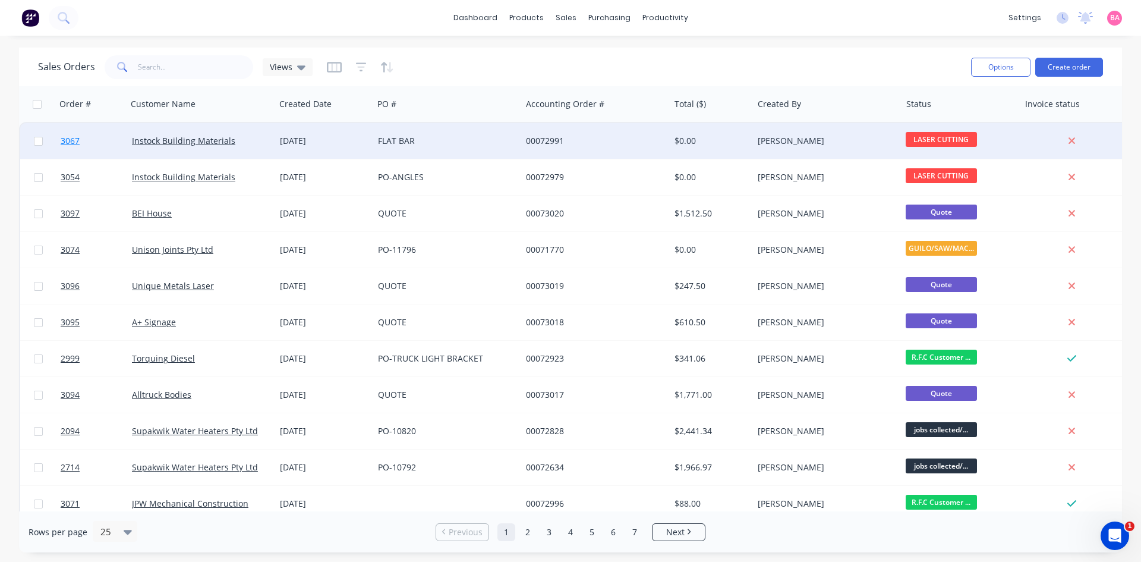
click at [73, 140] on span "3067" at bounding box center [70, 141] width 19 height 12
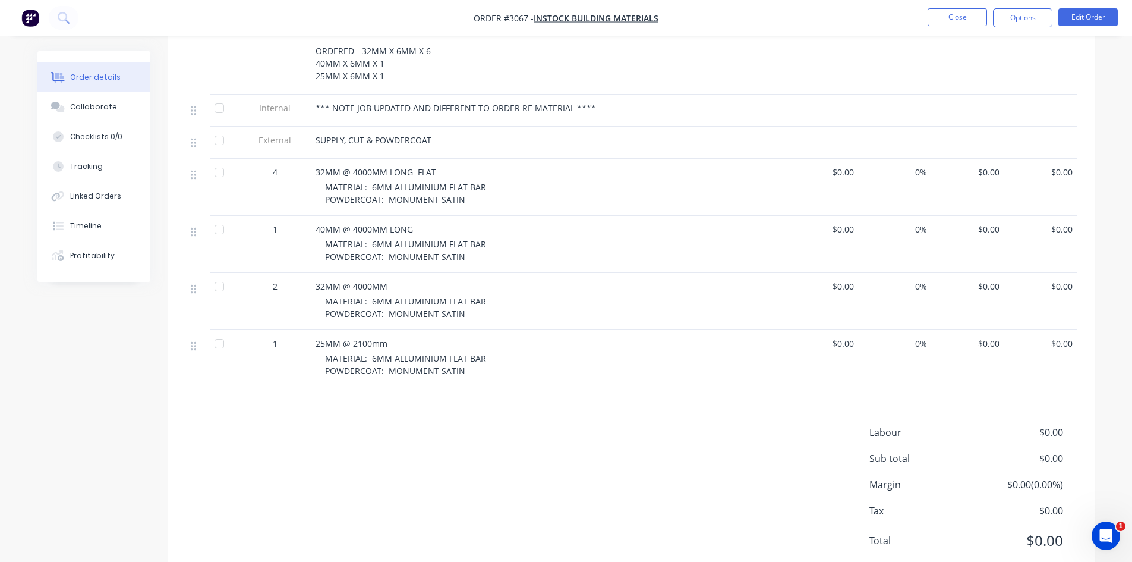
scroll to position [416, 0]
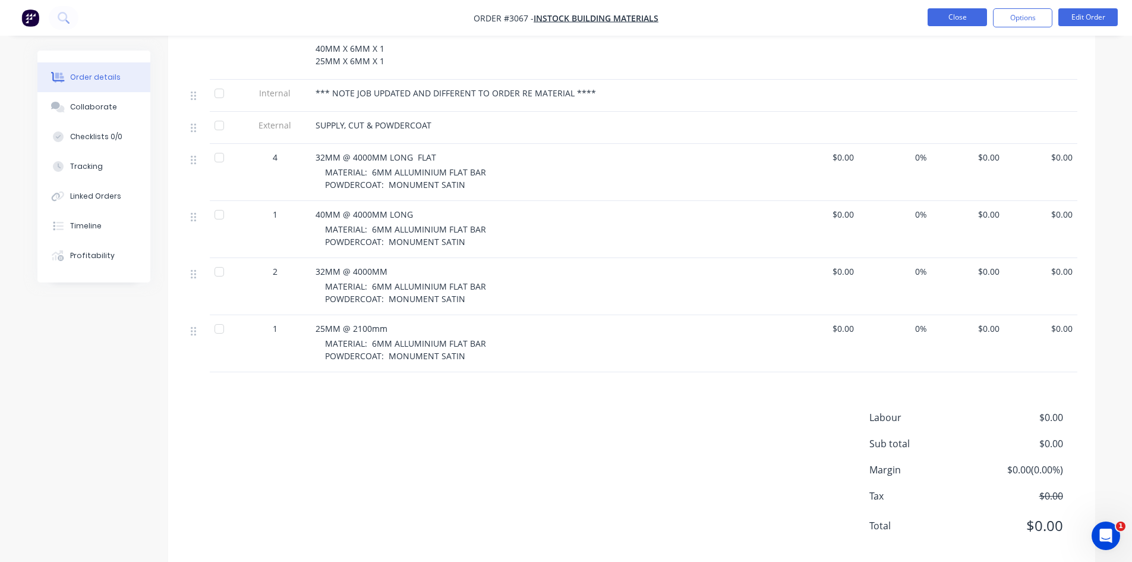
click at [949, 12] on button "Close" at bounding box center [957, 17] width 59 height 18
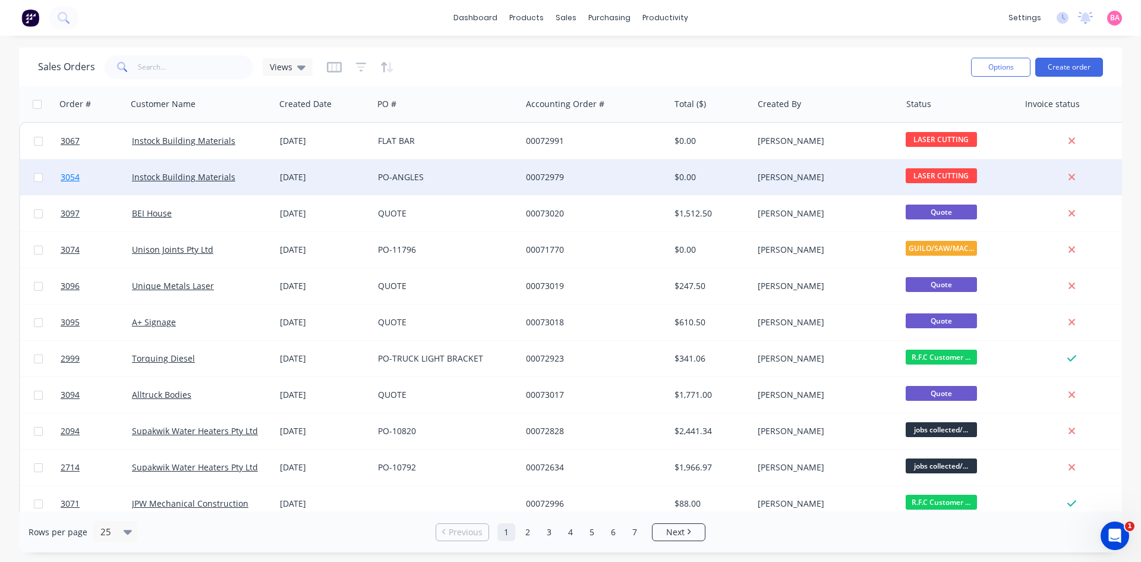
click at [69, 178] on span "3054" at bounding box center [70, 177] width 19 height 12
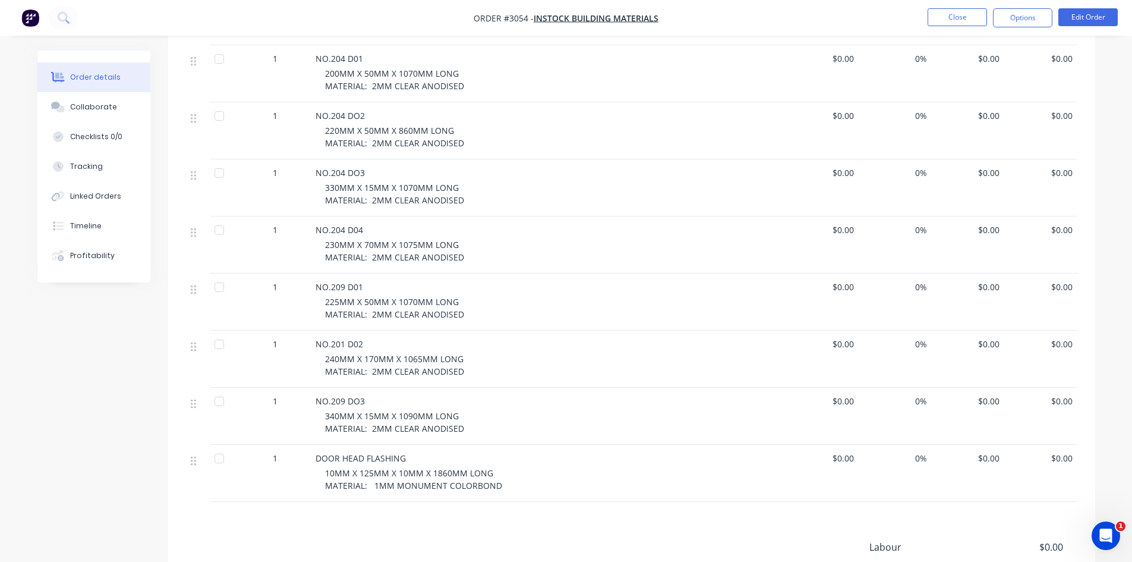
scroll to position [555, 0]
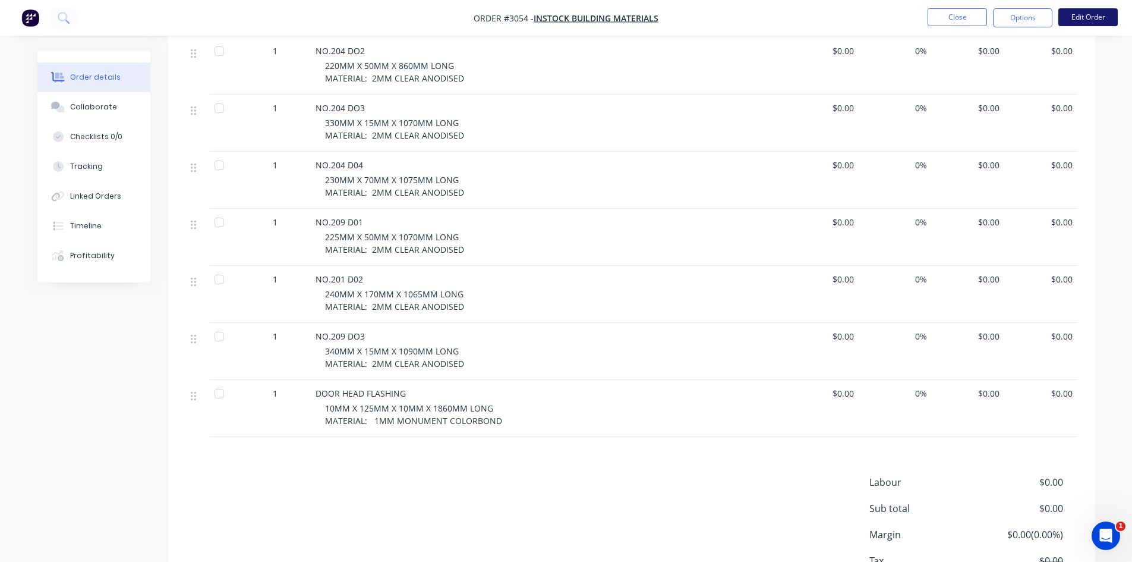
click at [1092, 11] on button "Edit Order" at bounding box center [1088, 17] width 59 height 18
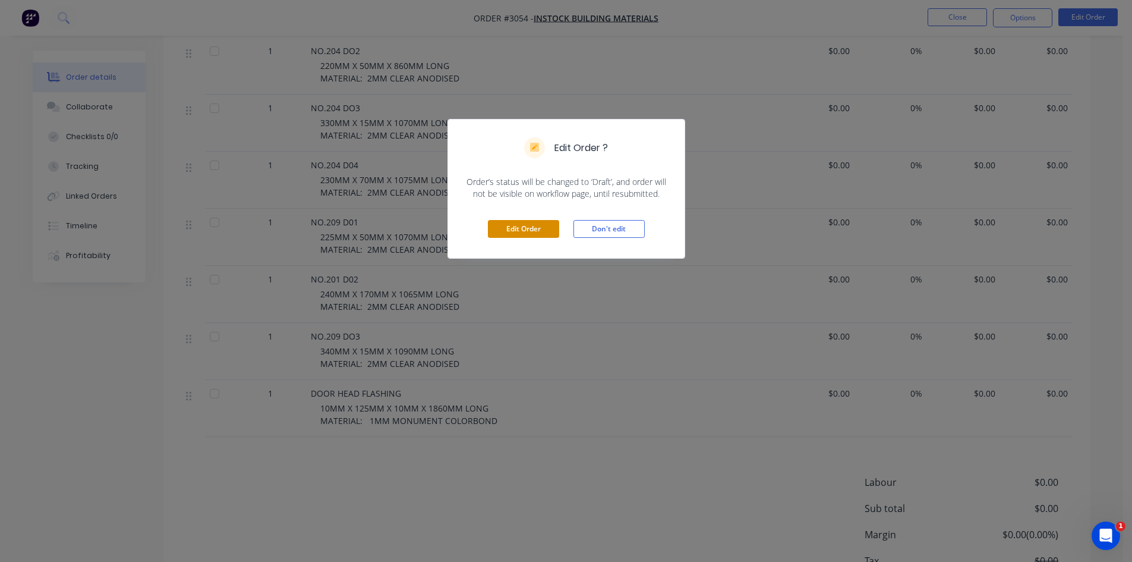
click at [543, 224] on button "Edit Order" at bounding box center [523, 229] width 71 height 18
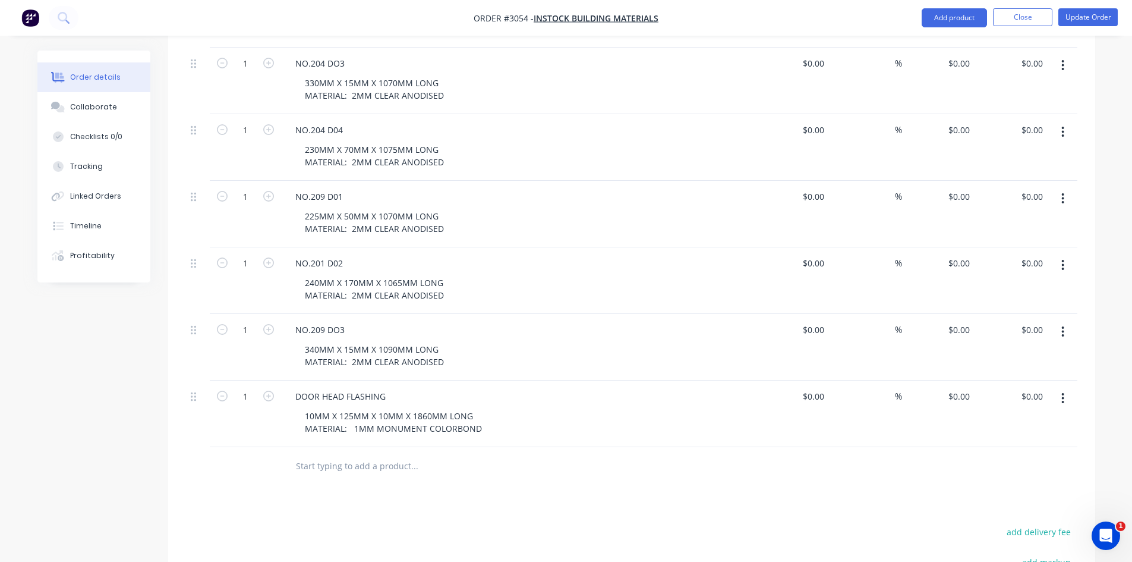
scroll to position [733, 0]
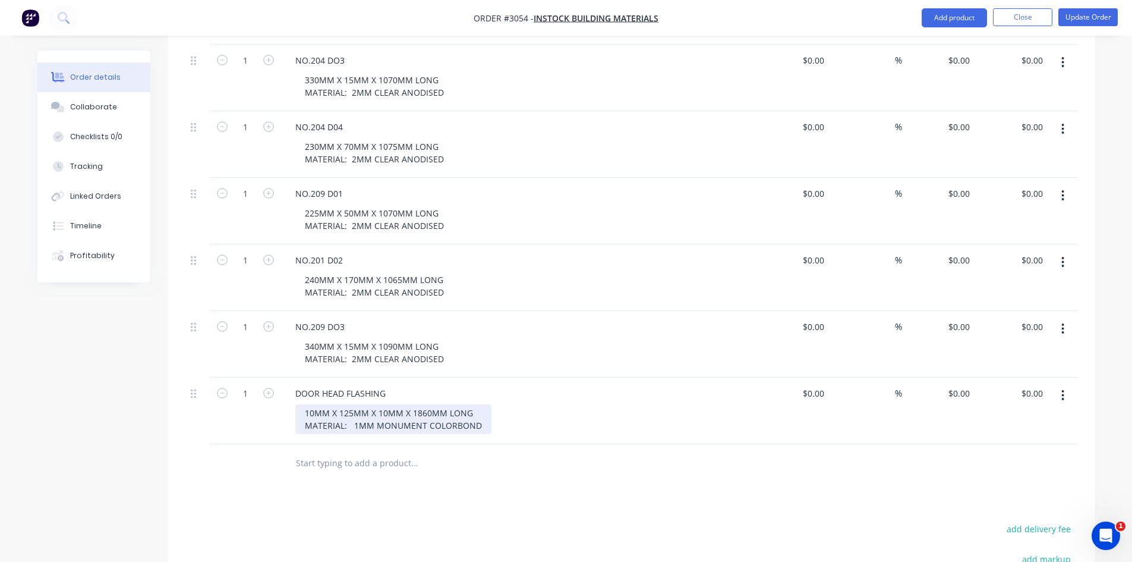
click at [354, 404] on div "10MM X 125MM X 10MM X 1860MM LONG MATERIAL: 1MM MONUMENT COLORBOND" at bounding box center [393, 419] width 196 height 30
click at [1091, 17] on button "Update Order" at bounding box center [1088, 17] width 59 height 18
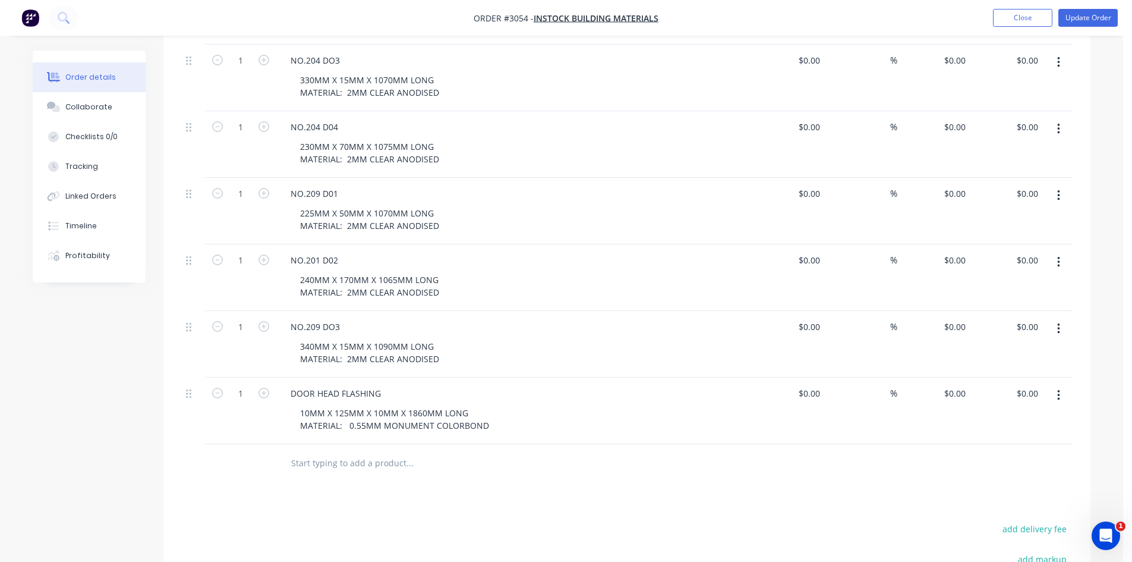
scroll to position [0, 0]
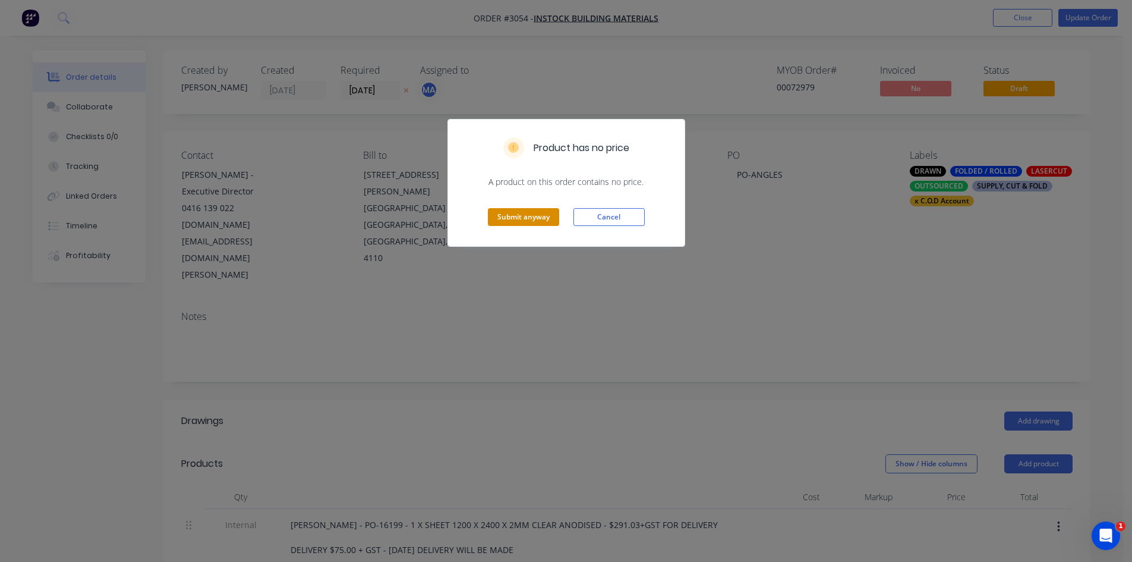
click at [527, 213] on button "Submit anyway" at bounding box center [523, 217] width 71 height 18
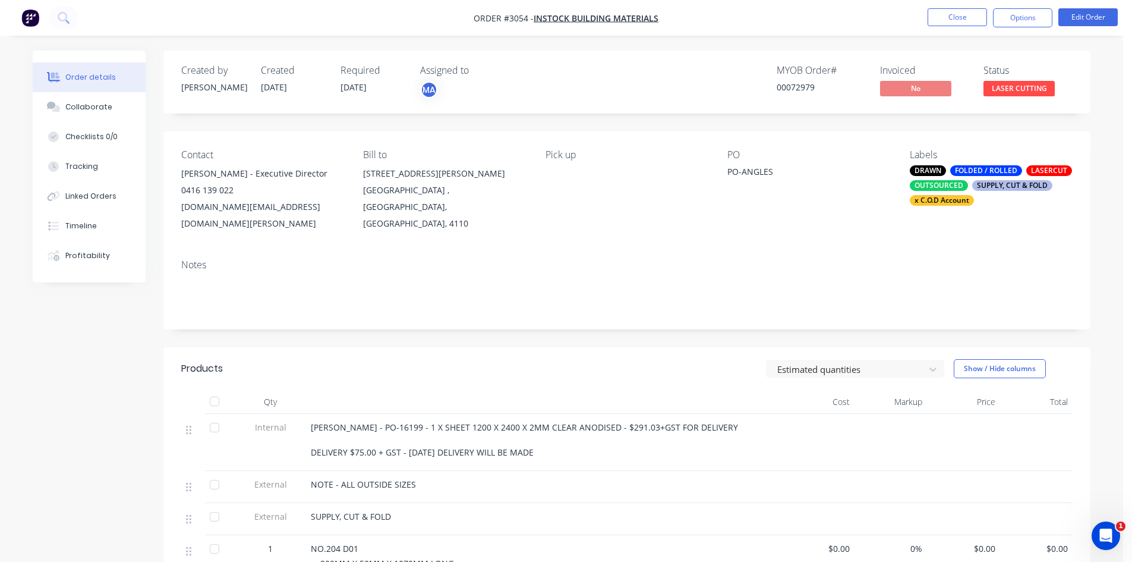
click at [90, 105] on div "Collaborate" at bounding box center [89, 107] width 47 height 11
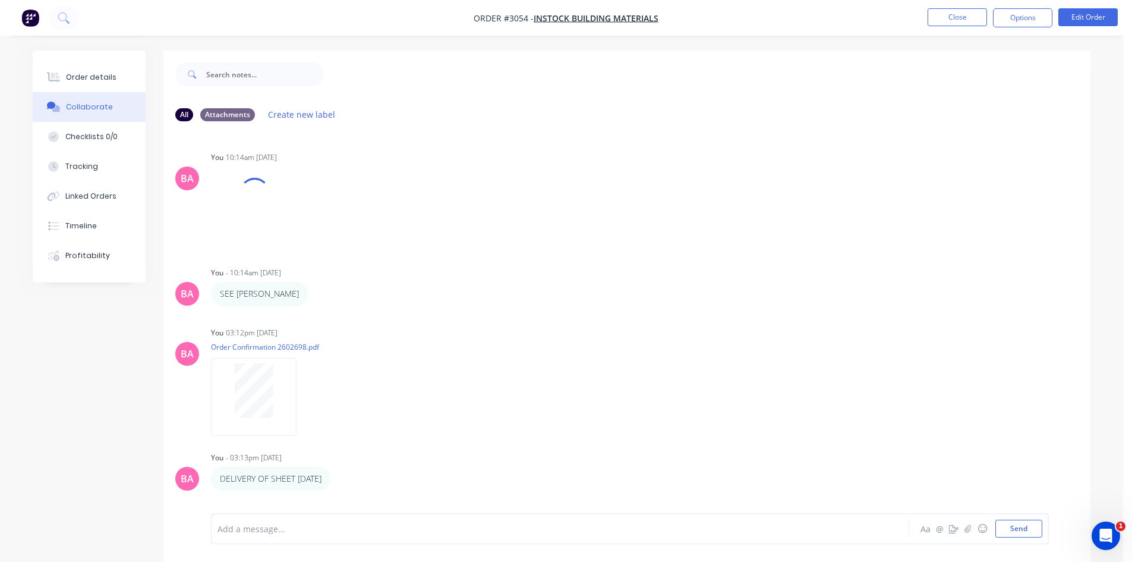
click at [270, 526] on div at bounding box center [527, 529] width 618 height 12
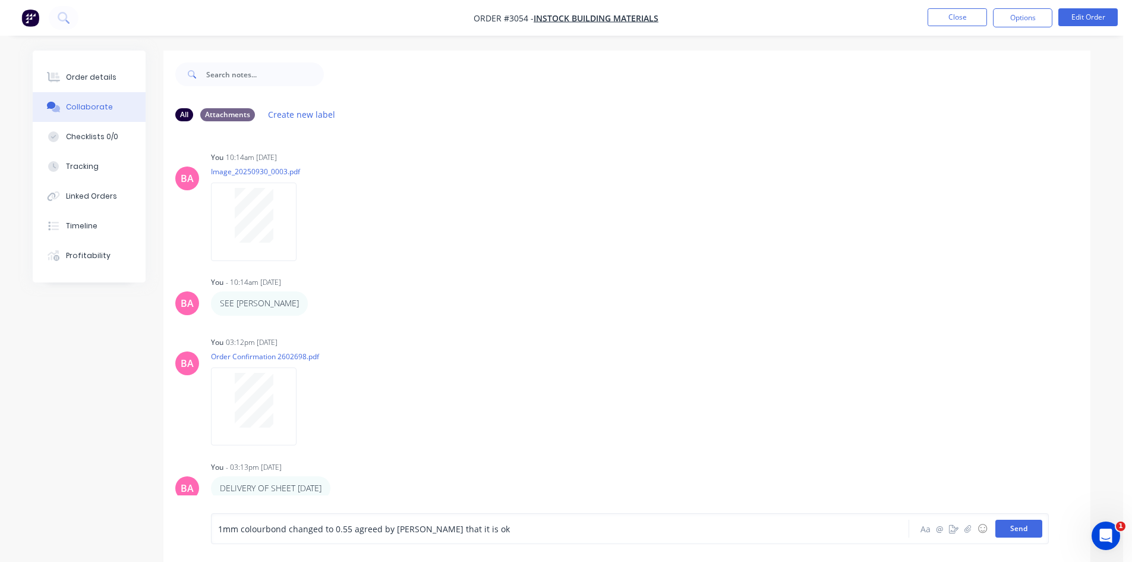
click at [1025, 529] on button "Send" at bounding box center [1019, 529] width 47 height 18
click at [94, 61] on div "Order details Collaborate Checklists 0/0 Tracking Linked Orders Timeline Profit…" at bounding box center [89, 167] width 113 height 232
click at [95, 75] on div "Order details" at bounding box center [91, 77] width 51 height 11
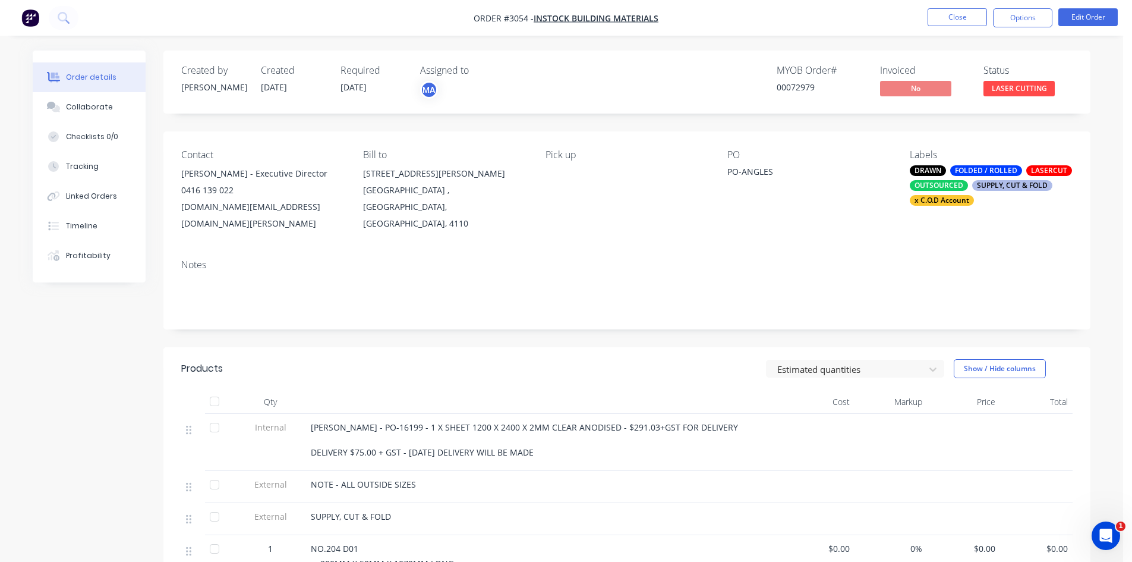
click at [959, 202] on div "x C.O.D Account" at bounding box center [942, 200] width 64 height 11
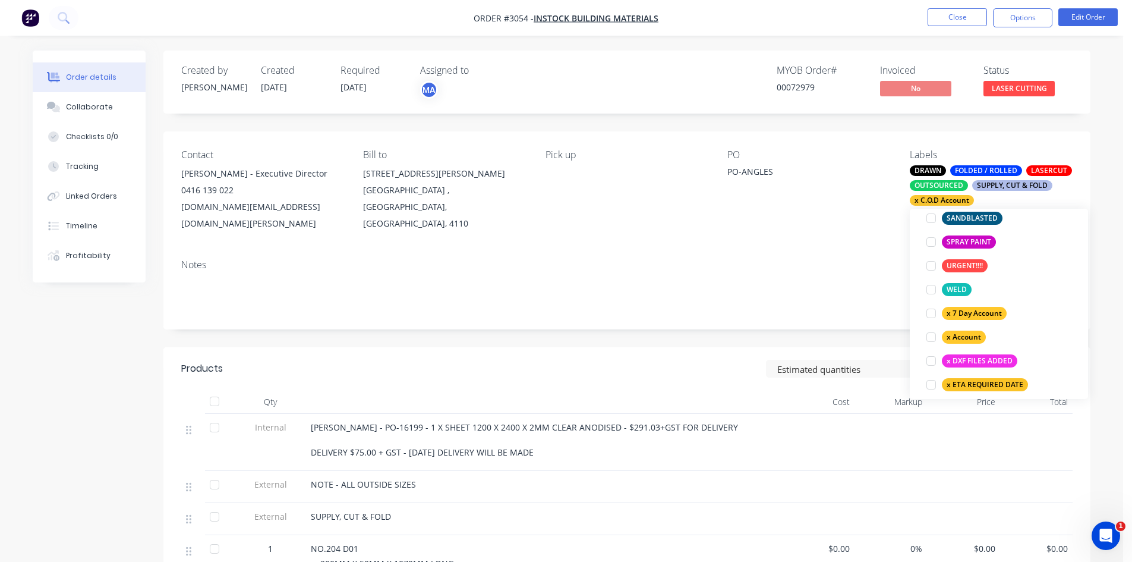
scroll to position [753, 0]
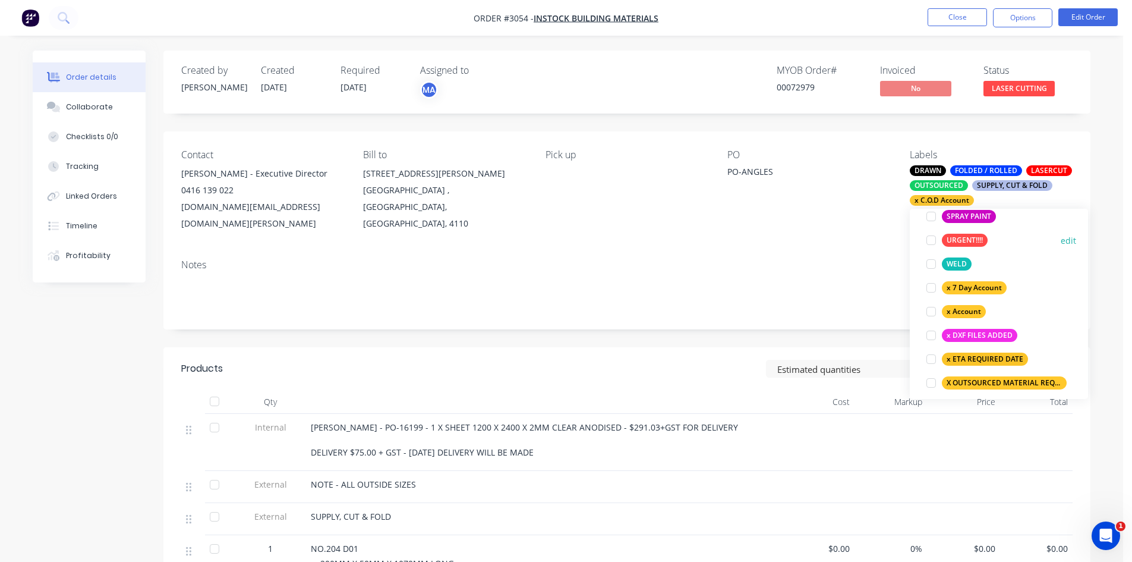
click at [932, 241] on div at bounding box center [932, 240] width 24 height 24
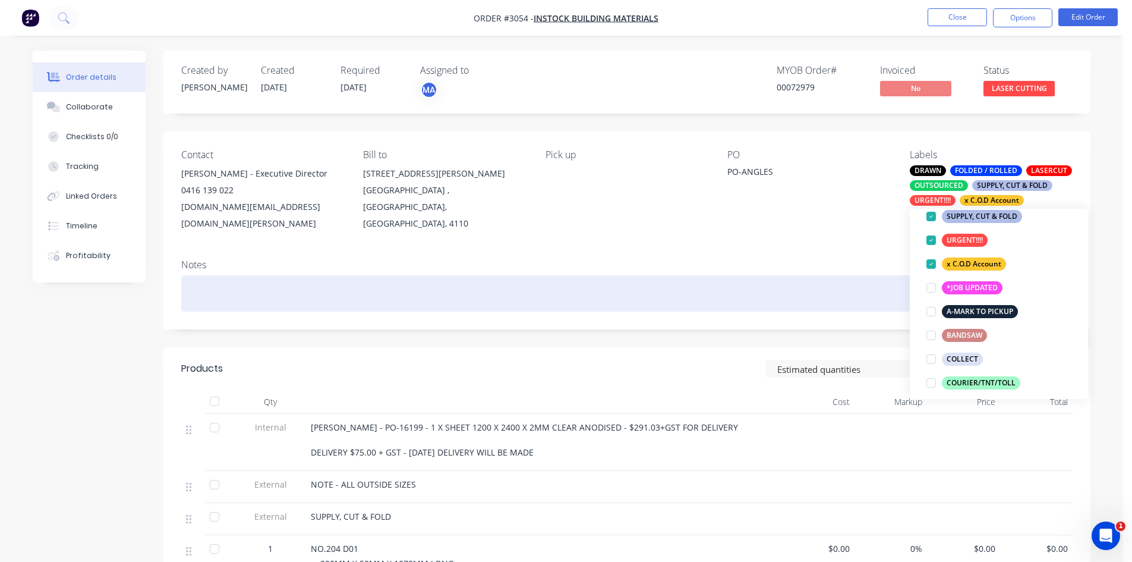
click at [207, 275] on div at bounding box center [627, 293] width 892 height 36
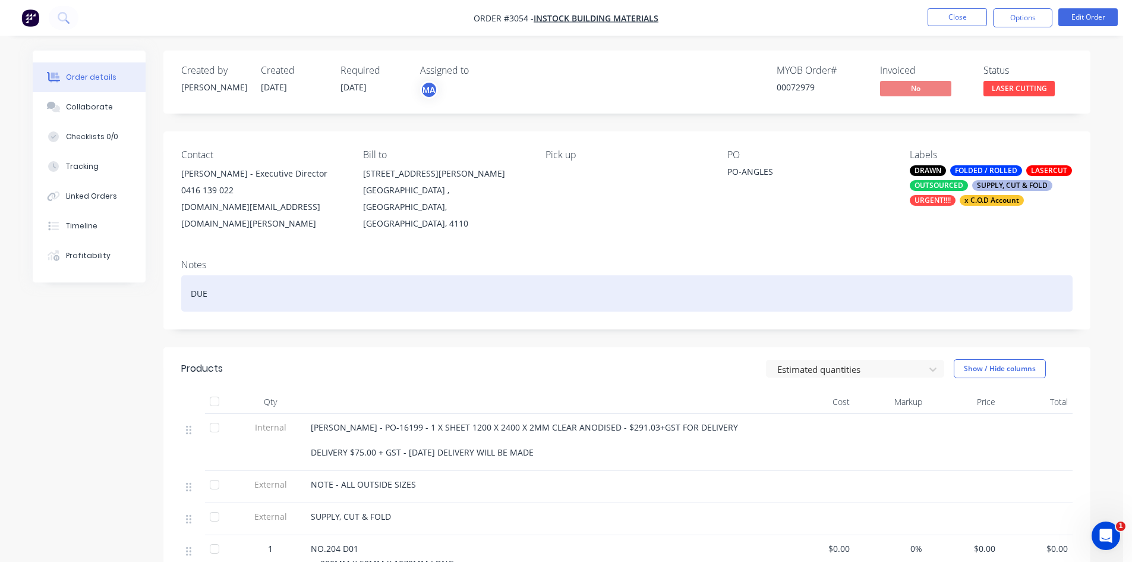
click at [231, 275] on div "DUE" at bounding box center [627, 293] width 892 height 36
drag, startPoint x: 309, startPoint y: 281, endPoint x: 166, endPoint y: 290, distance: 143.5
click at [166, 290] on div "Notes DUE TUESDAY 7TH - 4.30PM" at bounding box center [626, 290] width 927 height 80
copy div "DUE TUESDAY 7TH - 4.30PM"
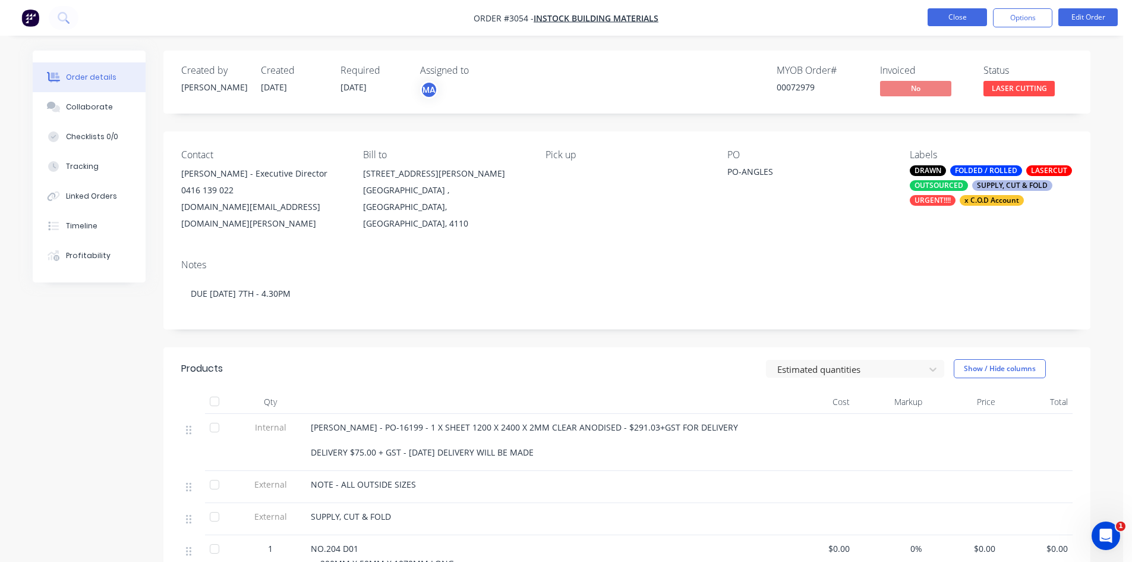
click at [954, 14] on button "Close" at bounding box center [957, 17] width 59 height 18
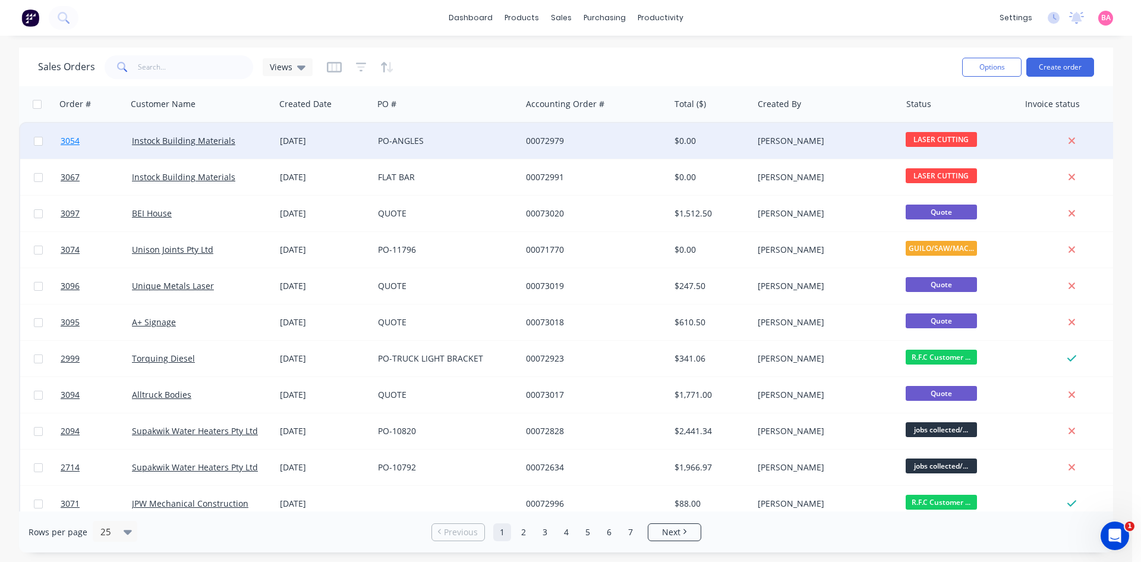
click at [70, 140] on span "3054" at bounding box center [70, 141] width 19 height 12
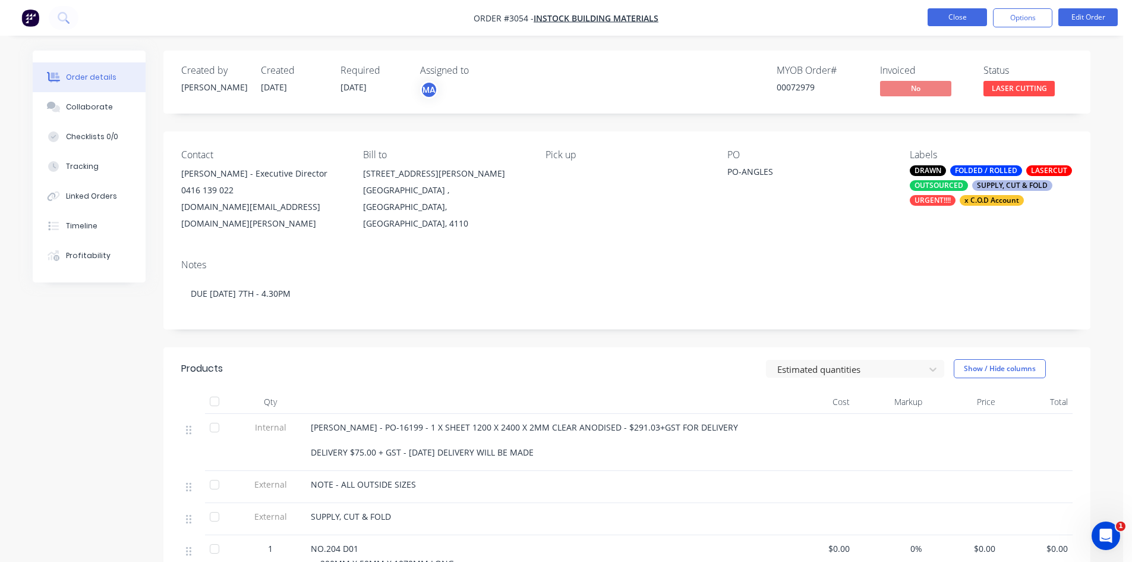
click at [970, 14] on button "Close" at bounding box center [957, 17] width 59 height 18
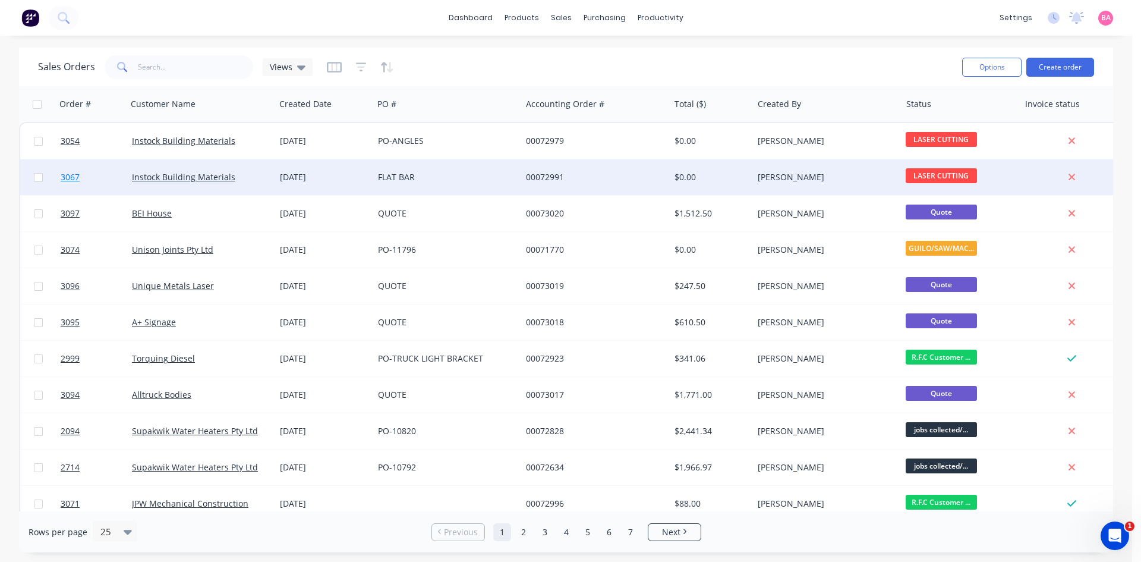
click at [67, 173] on span "3067" at bounding box center [70, 177] width 19 height 12
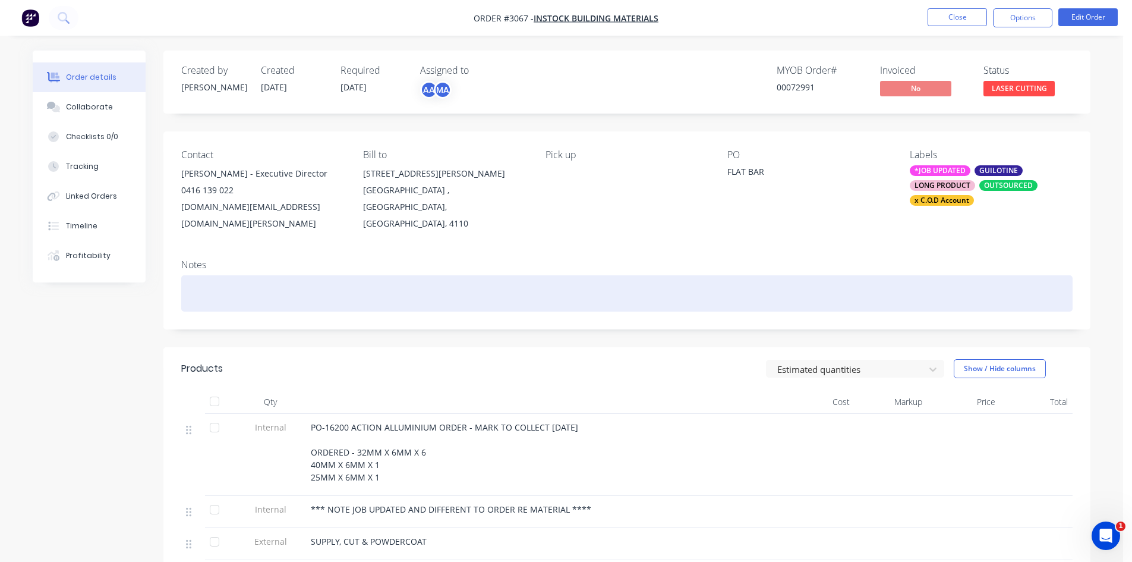
click at [205, 275] on div at bounding box center [627, 293] width 892 height 36
paste div
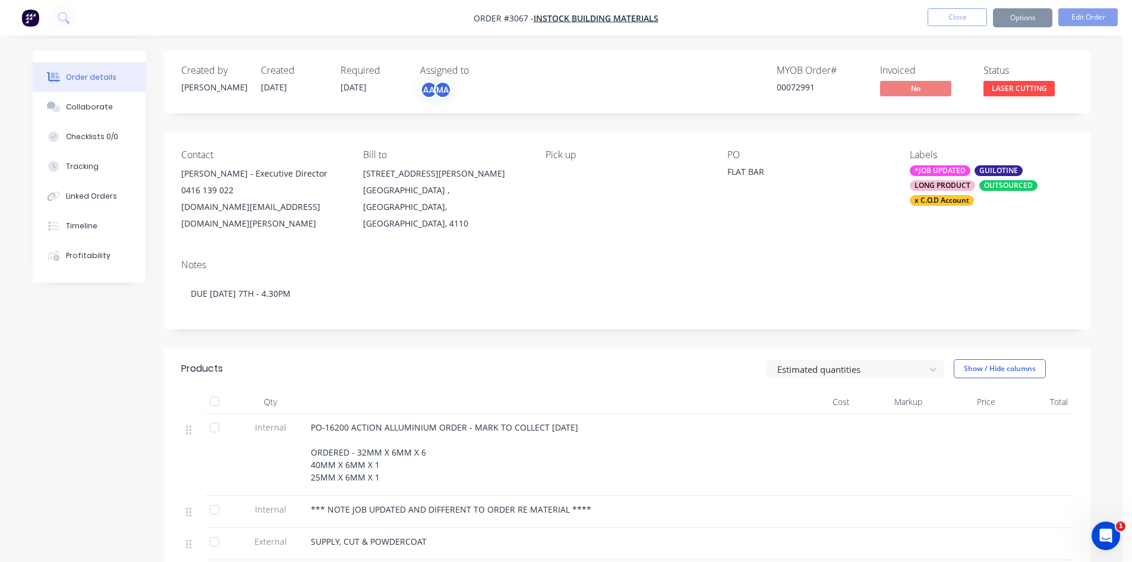
click at [952, 202] on div "x C.O.D Account" at bounding box center [942, 200] width 64 height 11
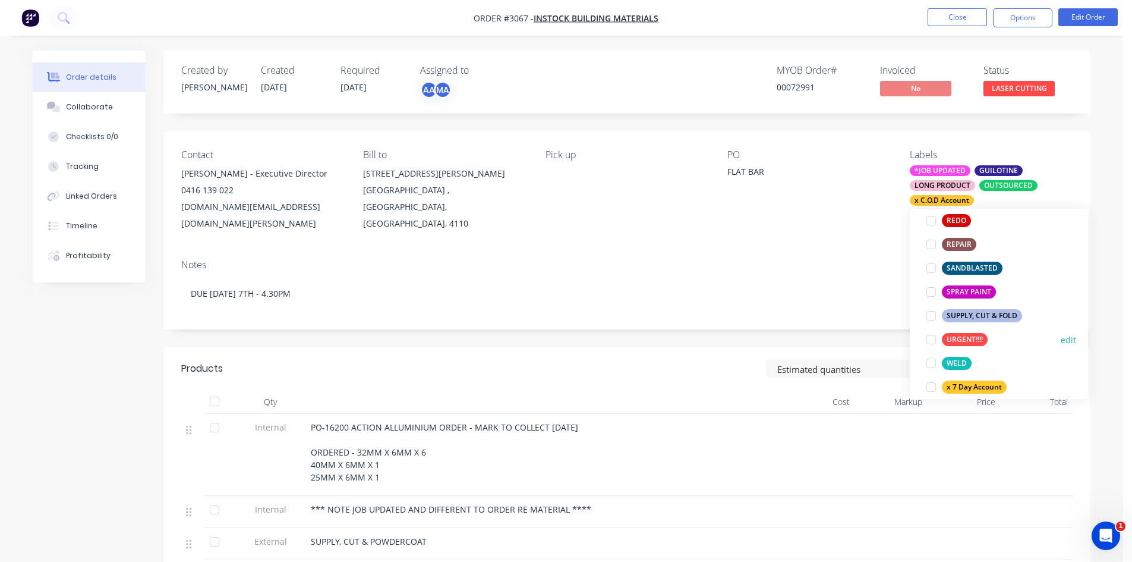
click at [928, 339] on div at bounding box center [932, 340] width 24 height 24
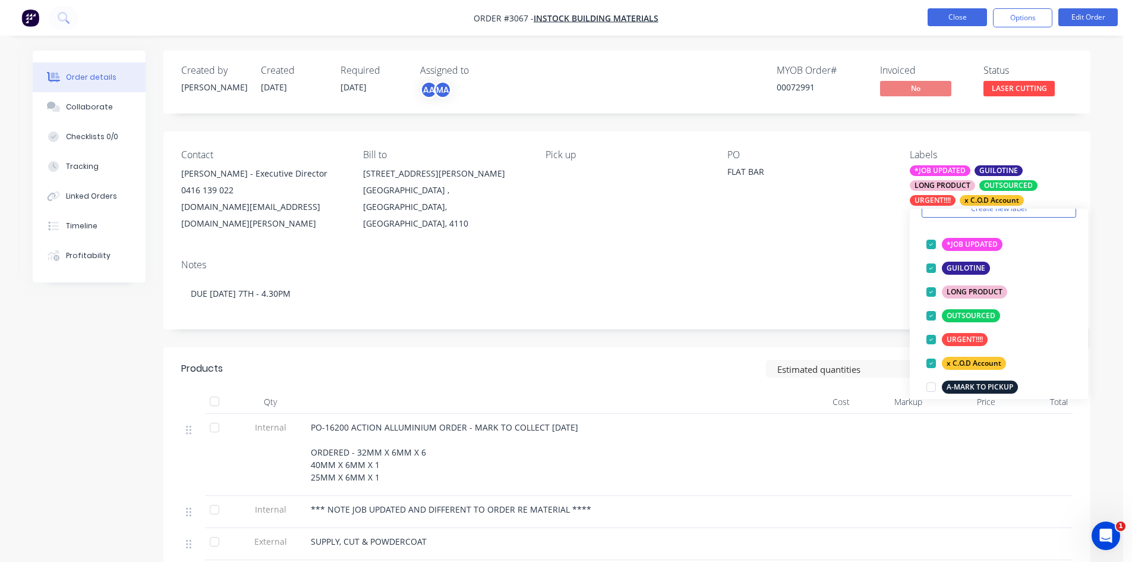
click at [965, 17] on button "Close" at bounding box center [957, 17] width 59 height 18
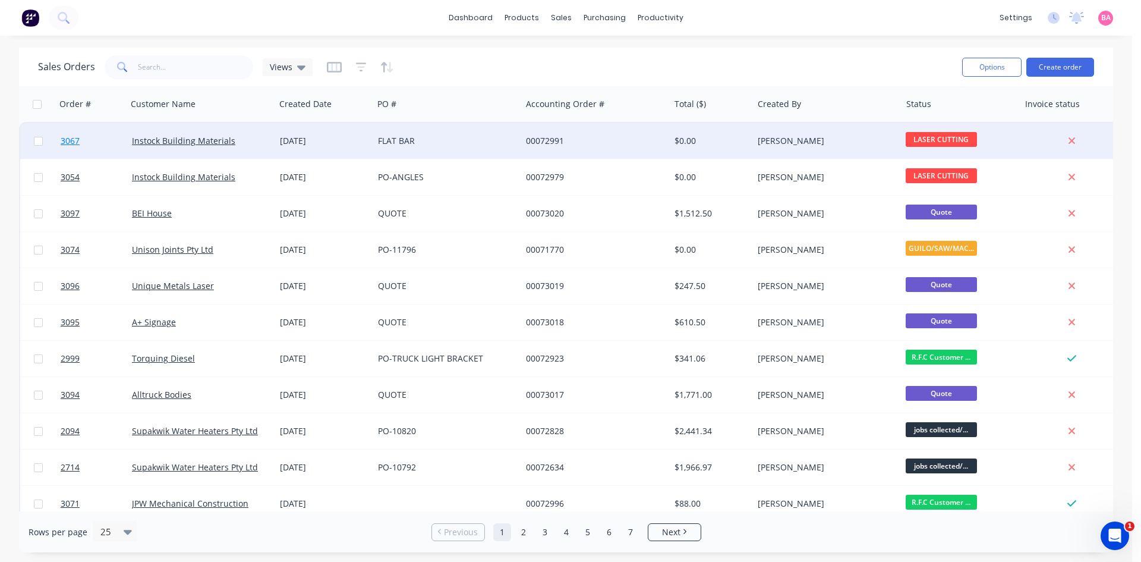
click at [67, 137] on span "3067" at bounding box center [70, 141] width 19 height 12
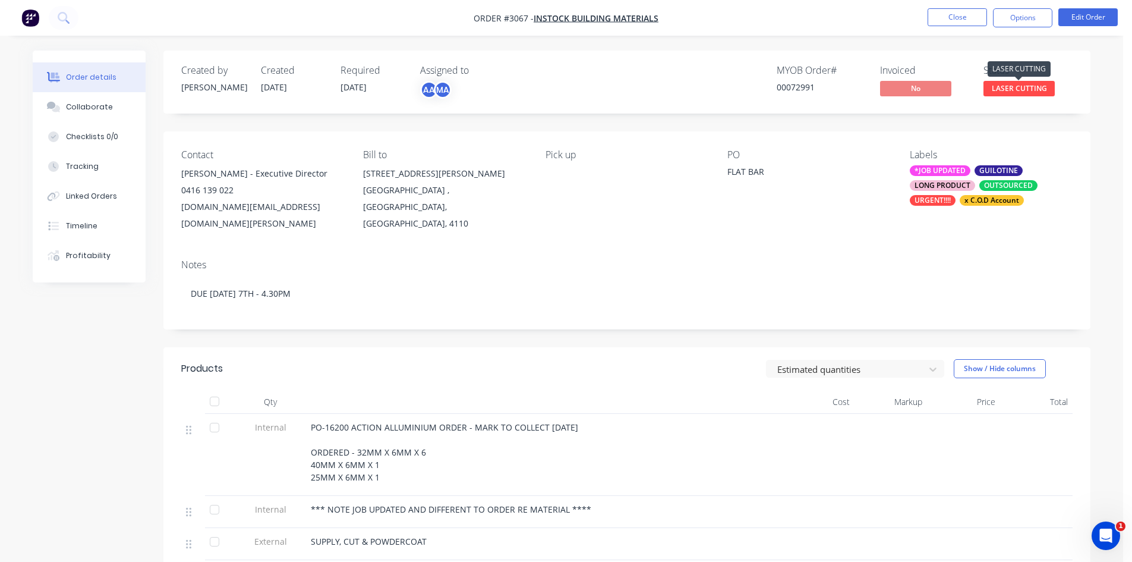
click at [1020, 83] on span "LASER CUTTING" at bounding box center [1019, 88] width 71 height 15
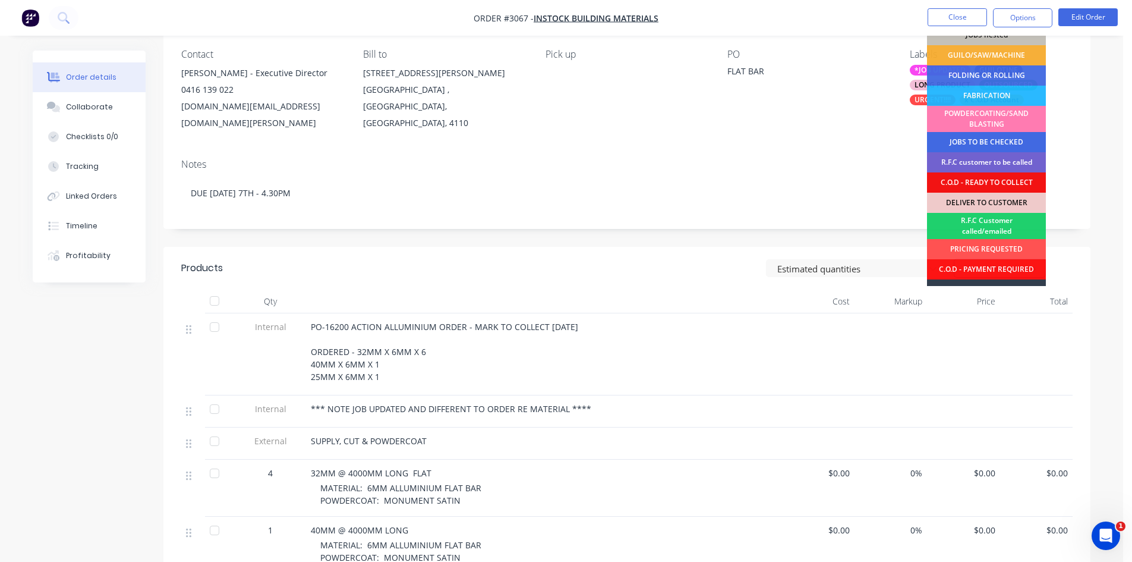
scroll to position [99, 0]
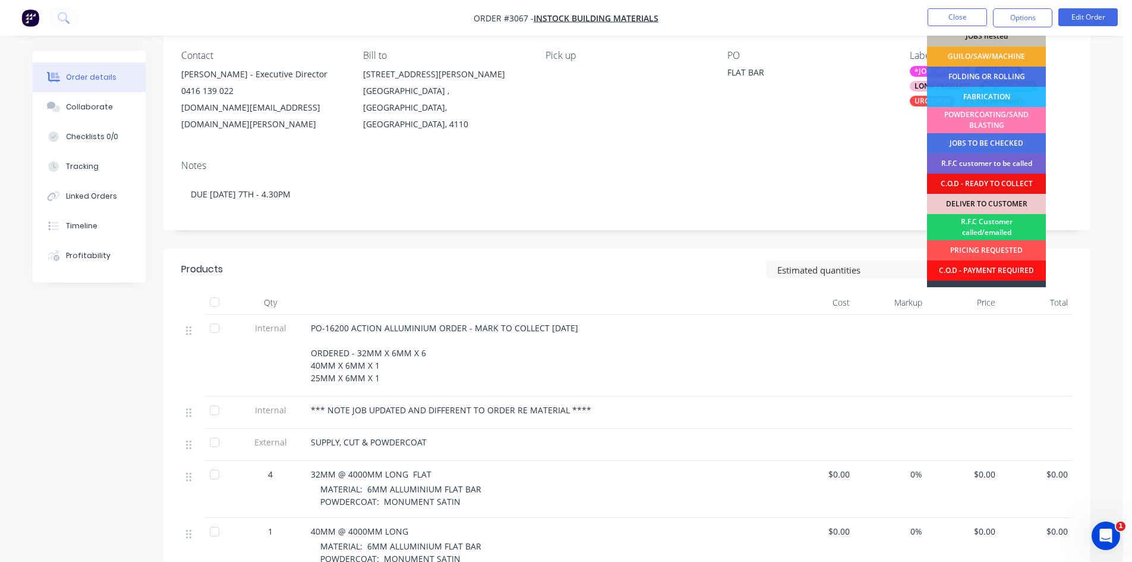
click at [984, 55] on div "GUILO/SAW/MACHINE" at bounding box center [986, 56] width 119 height 20
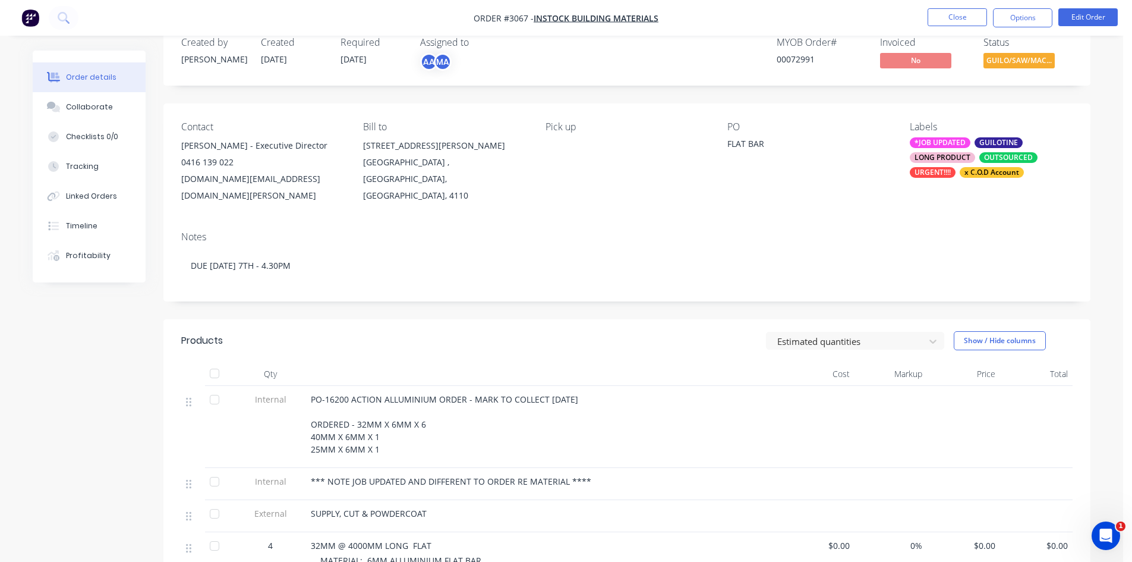
scroll to position [20, 0]
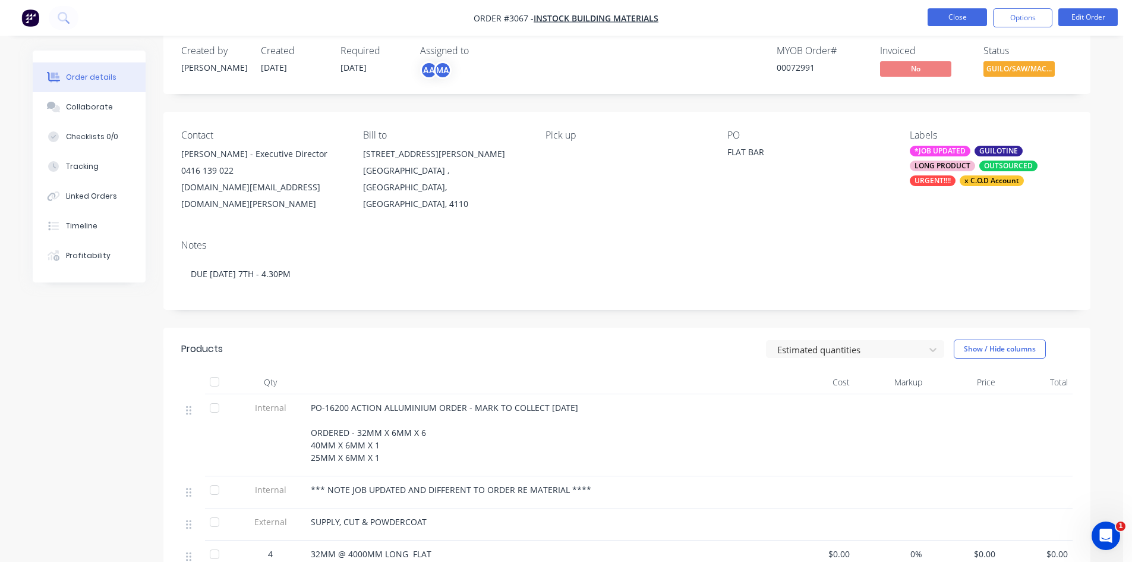
click at [952, 16] on button "Close" at bounding box center [957, 17] width 59 height 18
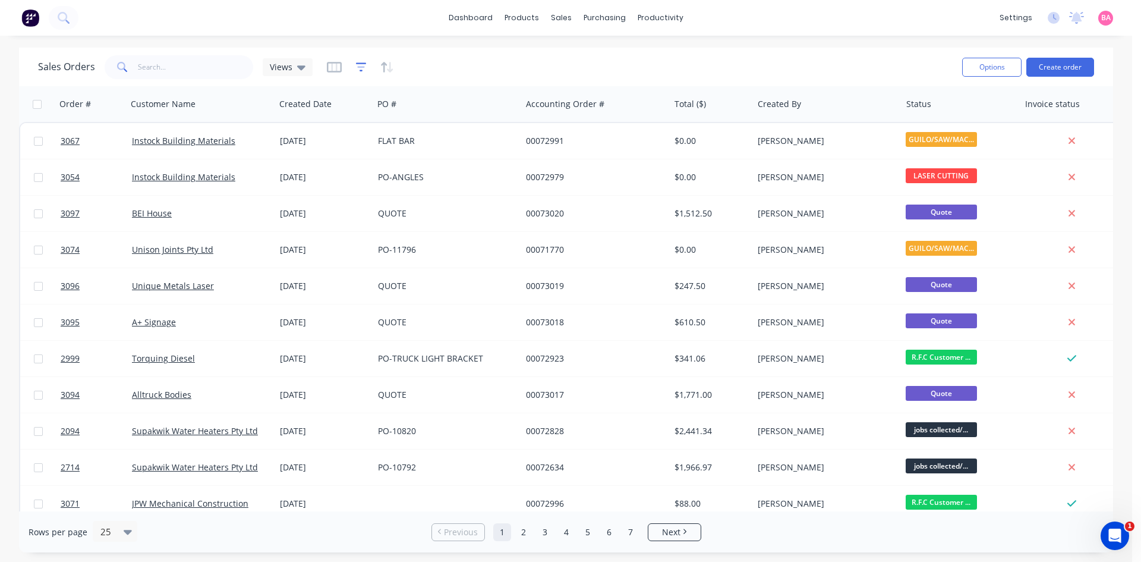
click at [356, 67] on icon "button" at bounding box center [361, 67] width 11 height 12
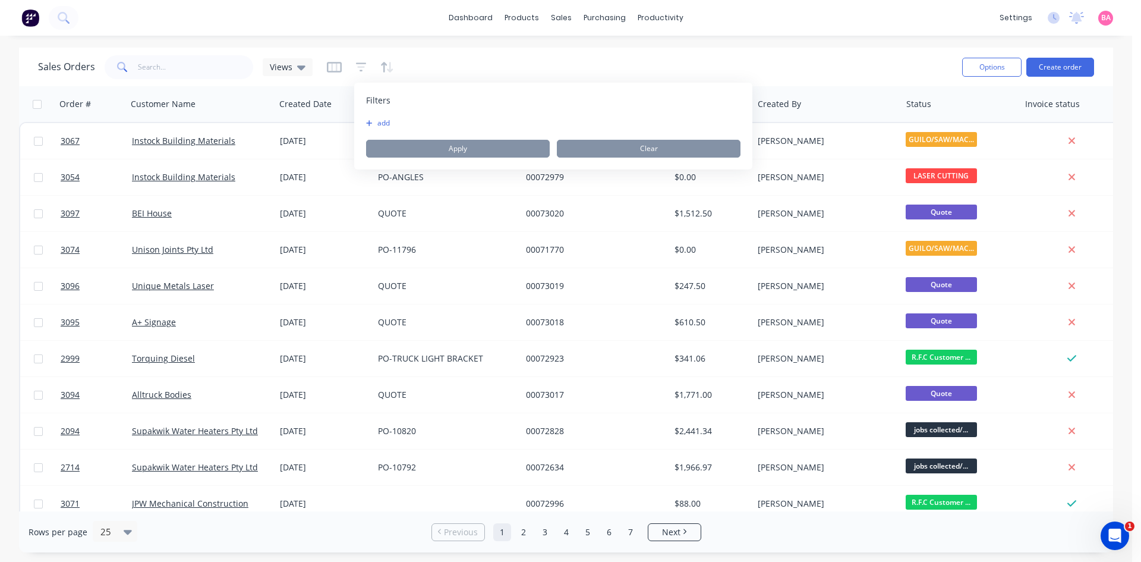
click at [380, 125] on button "add" at bounding box center [381, 123] width 30 height 10
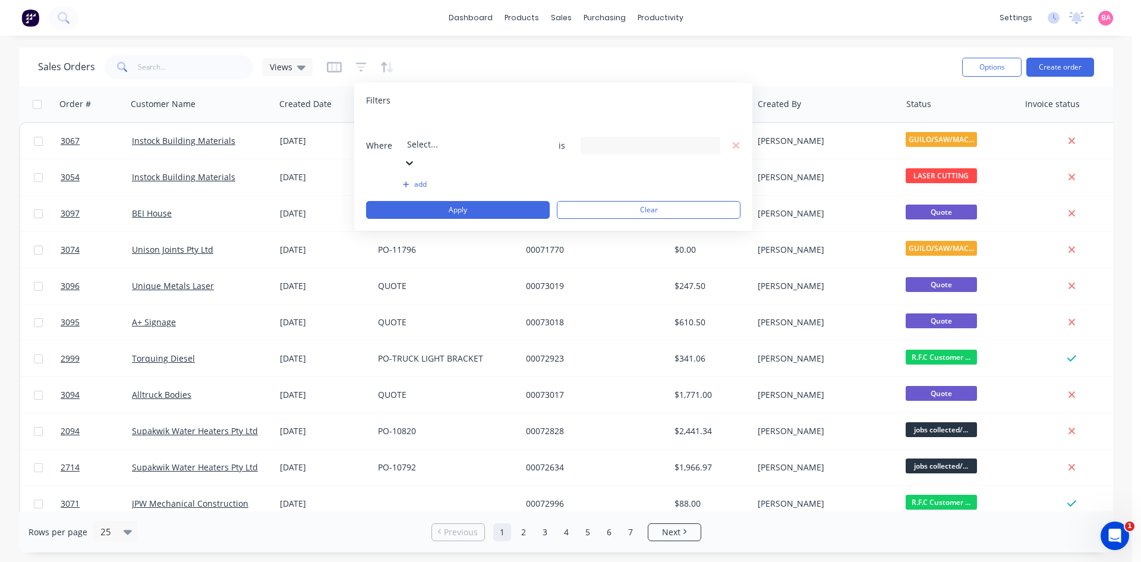
click at [451, 132] on div at bounding box center [492, 128] width 171 height 15
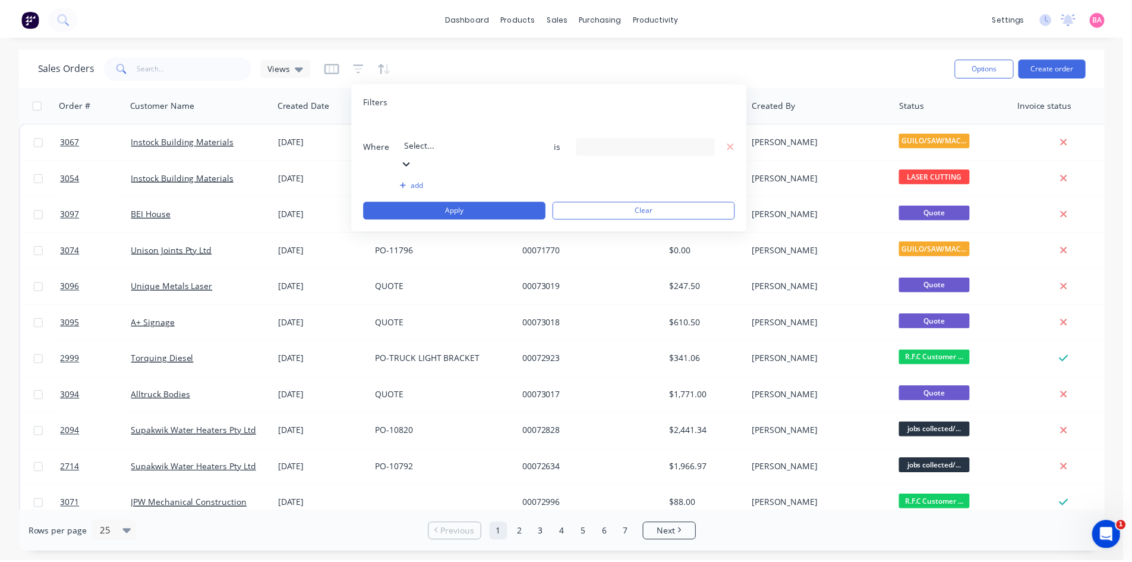
scroll to position [310, 0]
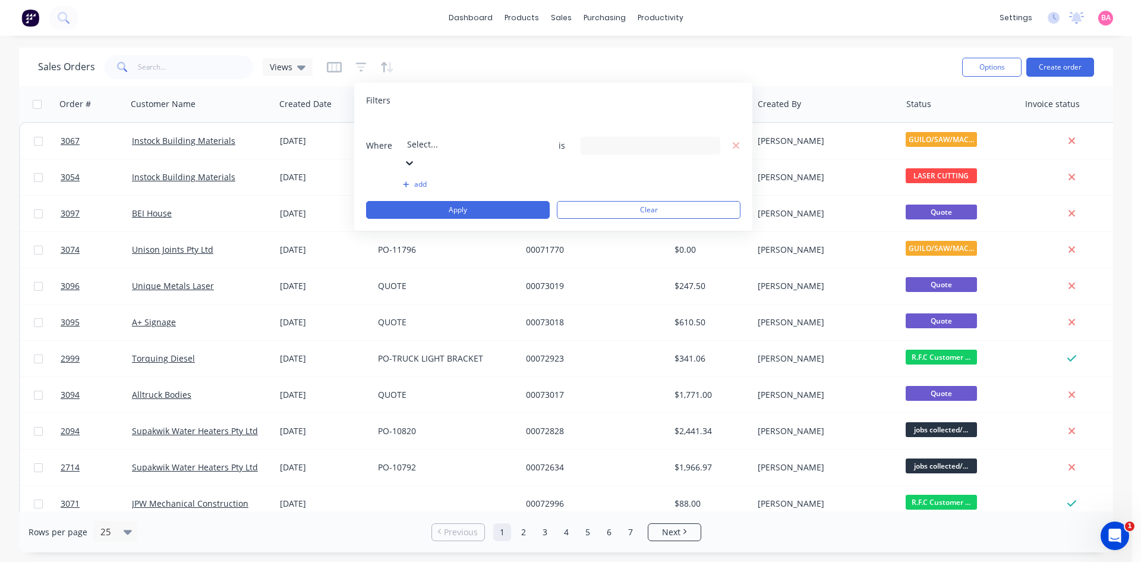
click at [712, 144] on icon at bounding box center [709, 146] width 8 height 5
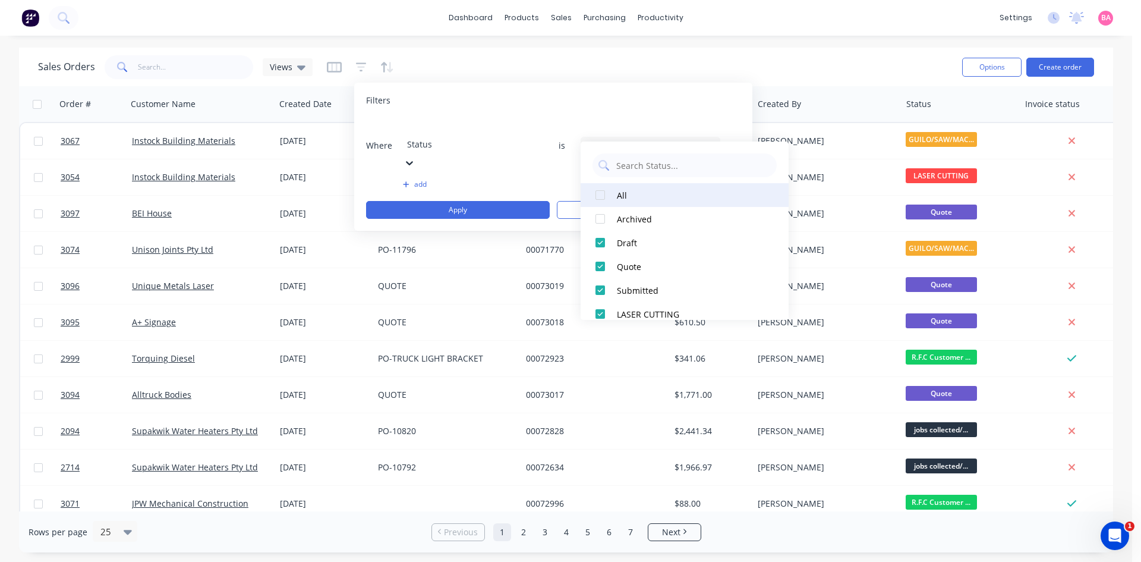
click at [603, 195] on div at bounding box center [601, 195] width 24 height 24
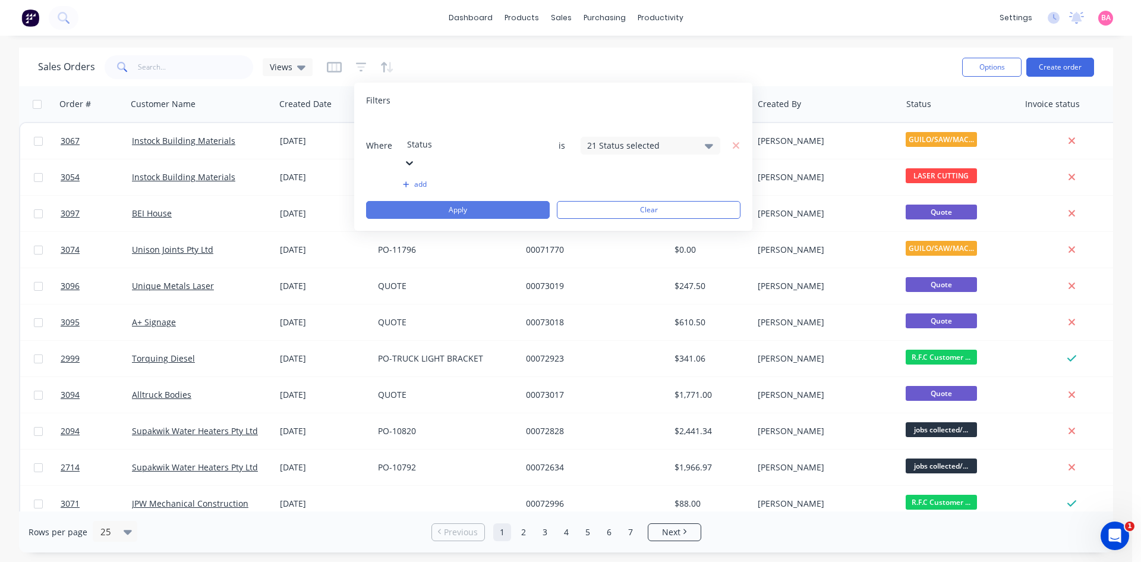
click at [463, 201] on button "Apply" at bounding box center [458, 210] width 184 height 18
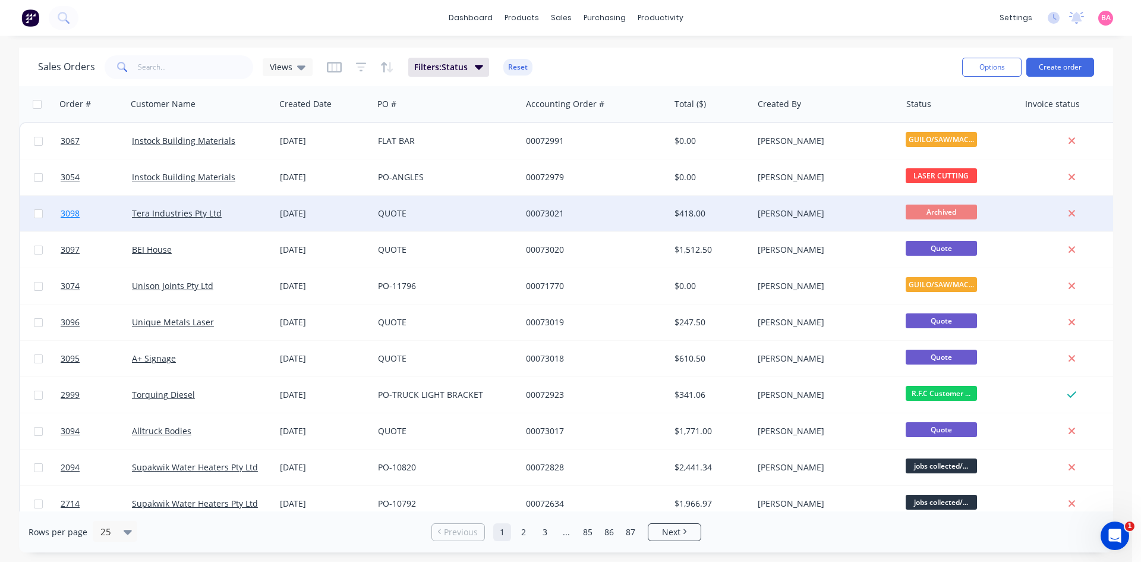
click at [68, 212] on span "3098" at bounding box center [70, 213] width 19 height 12
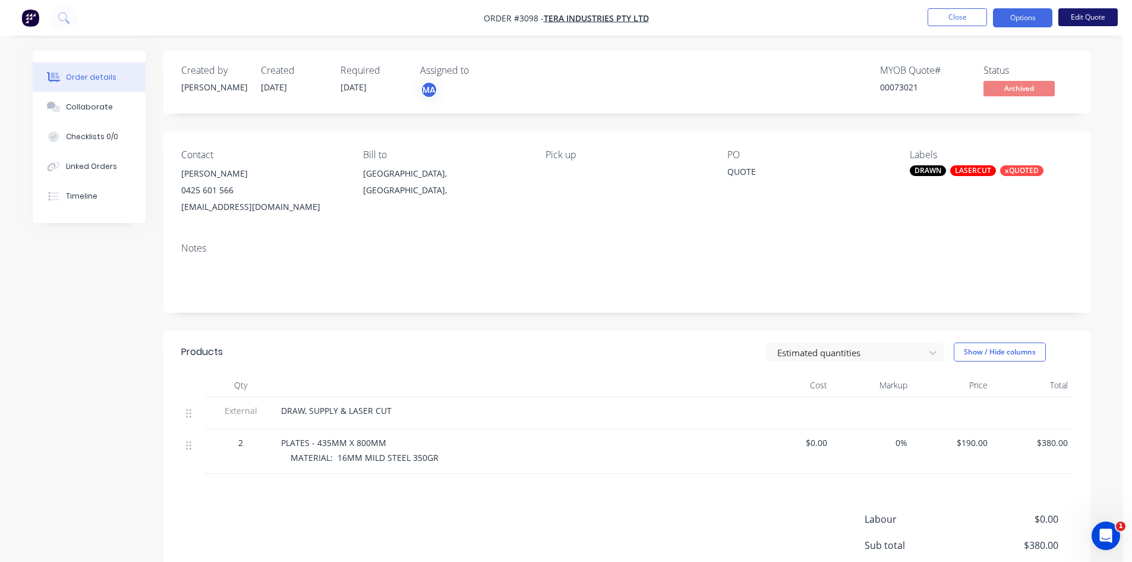
click at [1100, 14] on button "Edit Quote" at bounding box center [1088, 17] width 59 height 18
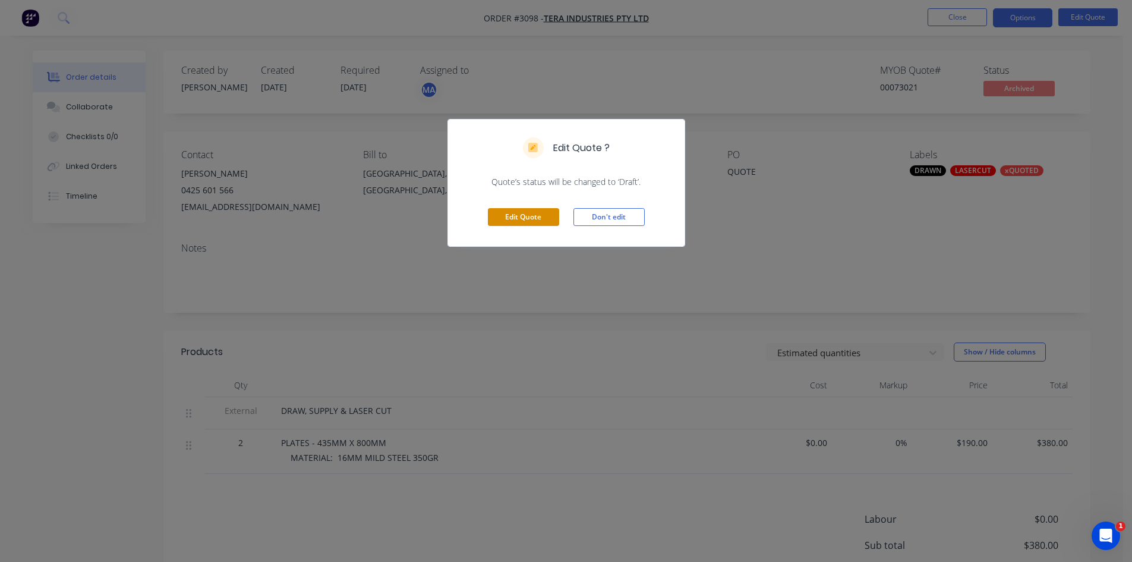
click at [529, 219] on button "Edit Quote" at bounding box center [523, 217] width 71 height 18
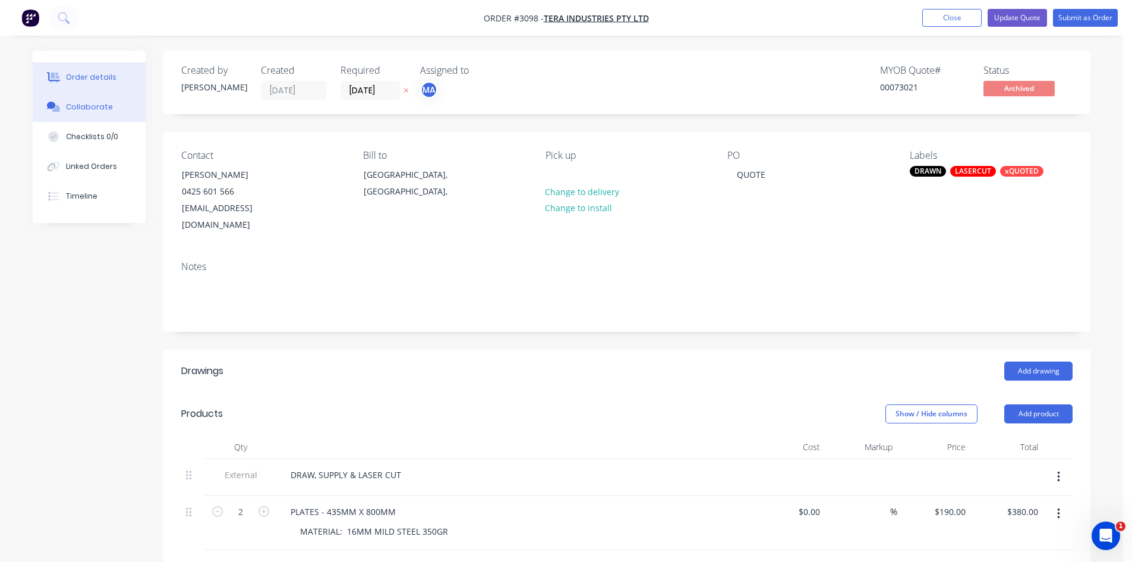
click at [91, 103] on div "Collaborate" at bounding box center [89, 107] width 47 height 11
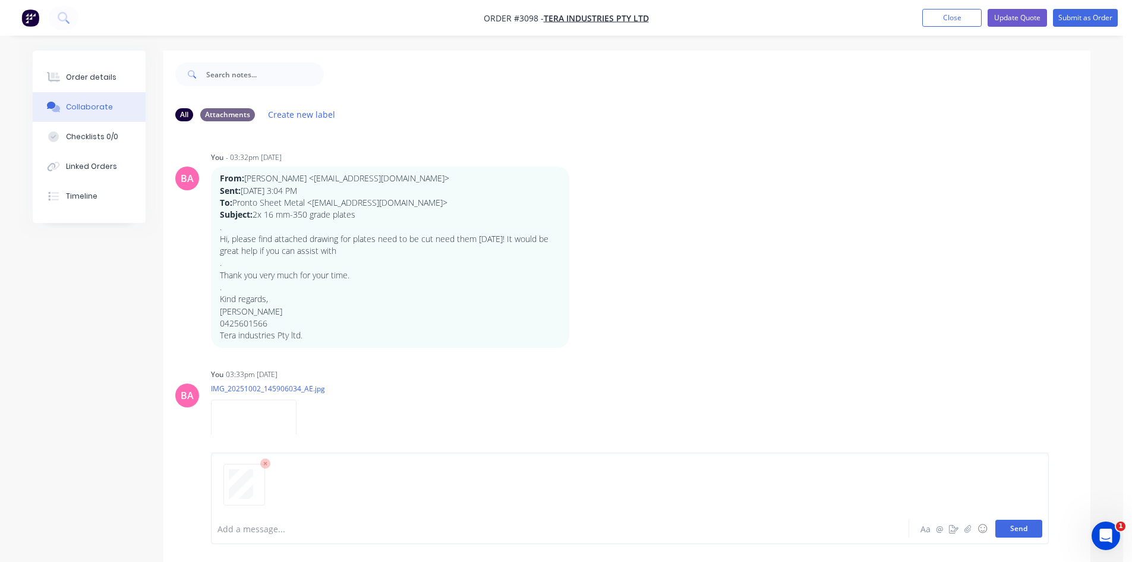
click at [1008, 528] on button "Send" at bounding box center [1019, 529] width 47 height 18
click at [103, 78] on div "Order details" at bounding box center [91, 77] width 51 height 11
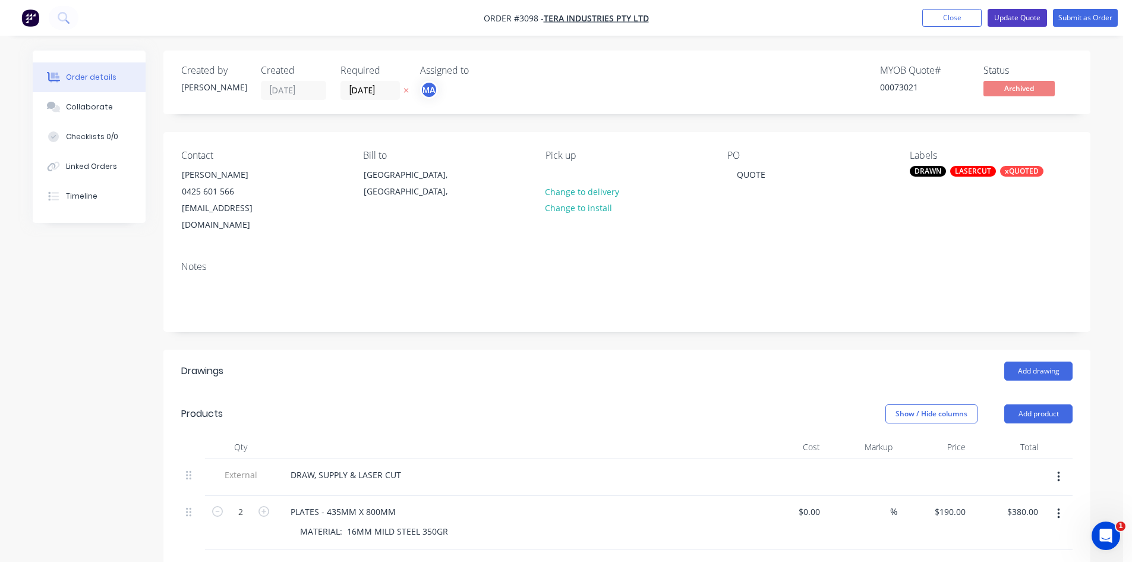
click at [1025, 14] on button "Update Quote" at bounding box center [1017, 18] width 59 height 18
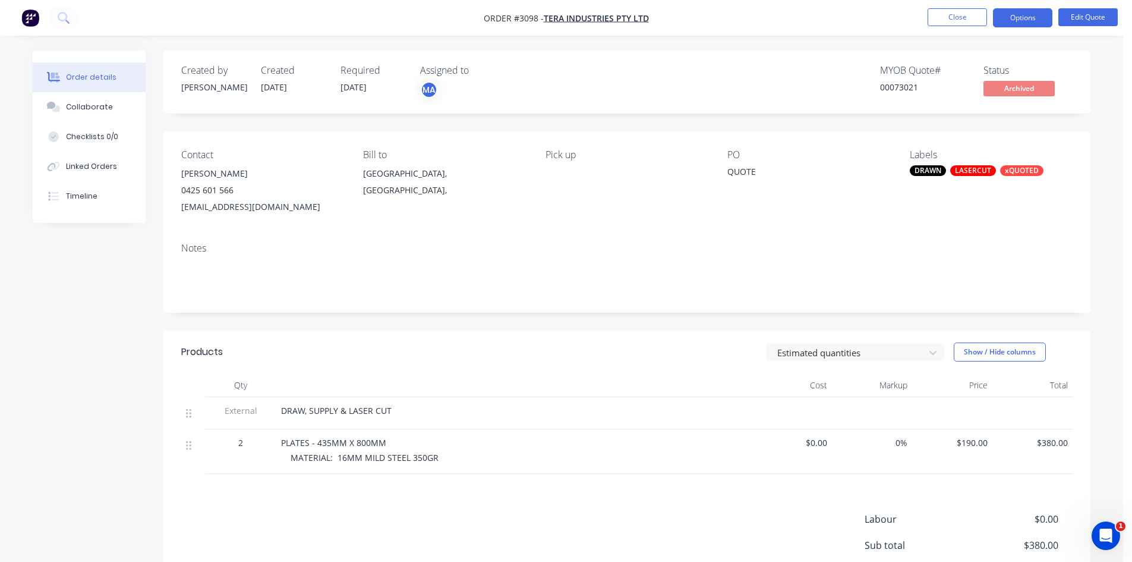
click at [329, 441] on span "PLATES - 435MM X 800MM" at bounding box center [333, 442] width 105 height 11
click at [1091, 14] on button "Edit Quote" at bounding box center [1088, 17] width 59 height 18
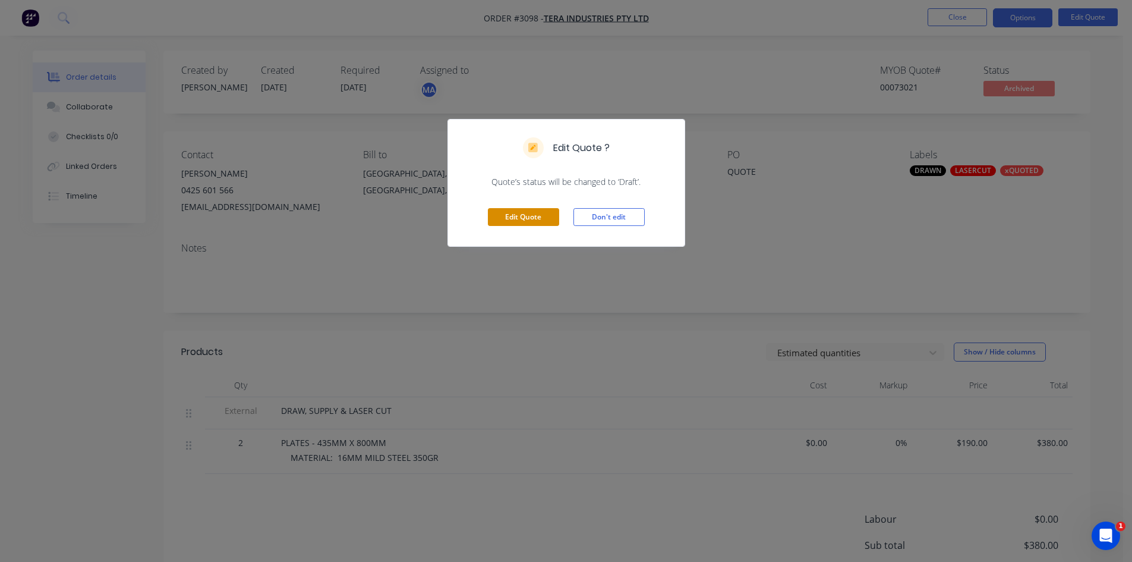
click at [530, 217] on button "Edit Quote" at bounding box center [523, 217] width 71 height 18
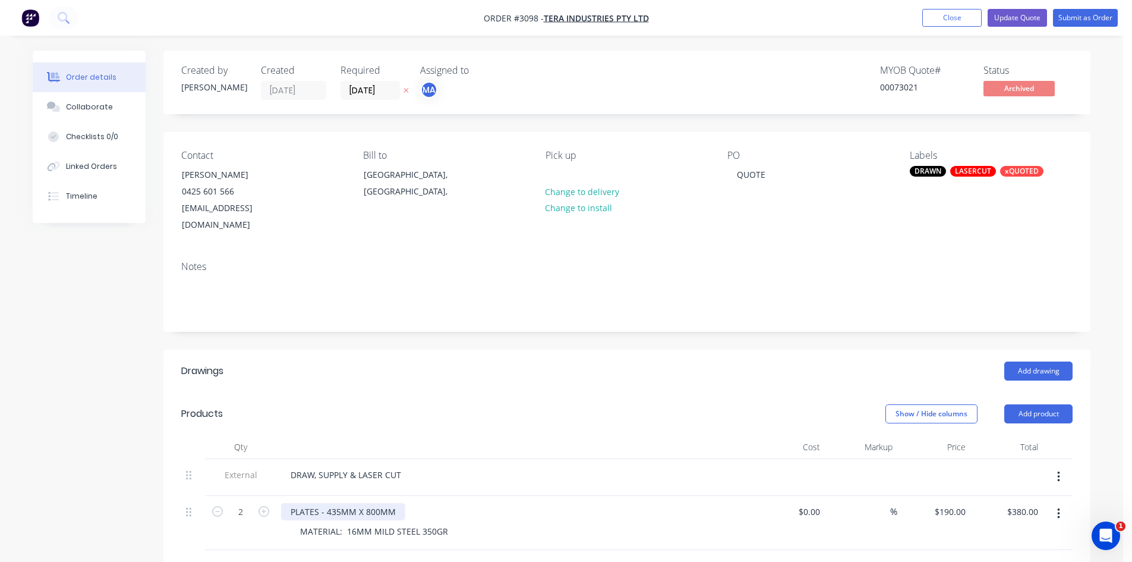
click at [340, 503] on div "PLATES - 435MM X 800MM" at bounding box center [343, 511] width 124 height 17
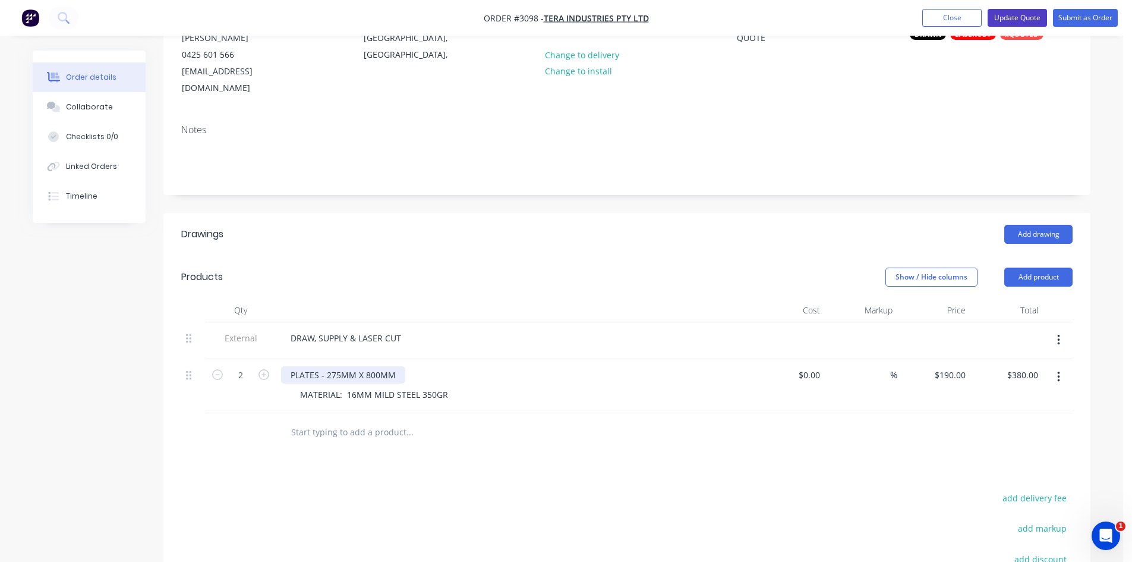
scroll to position [115, 0]
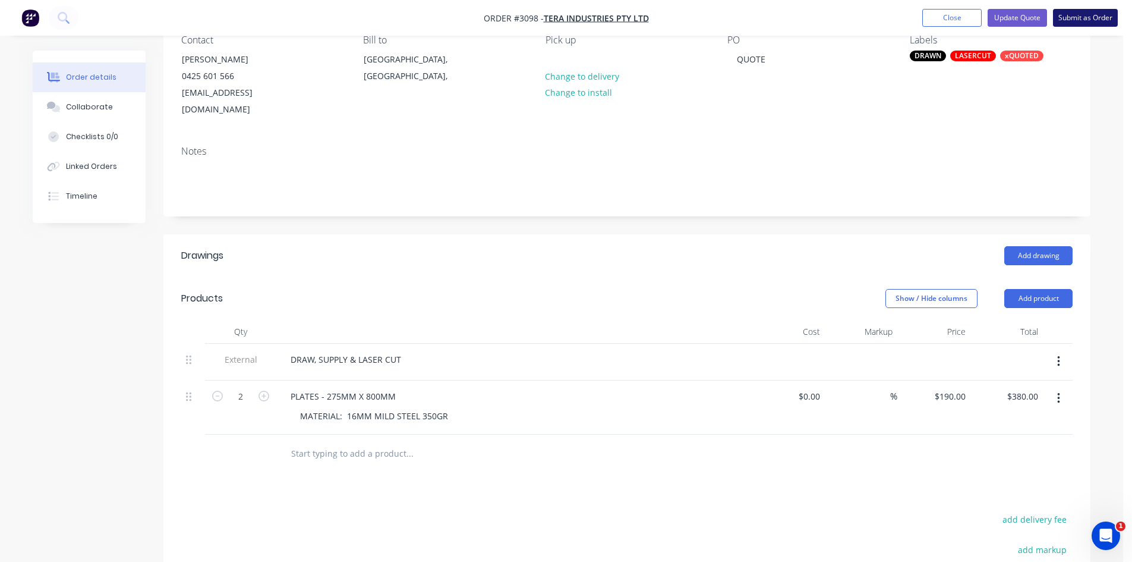
click at [1081, 18] on button "Submit as Order" at bounding box center [1085, 18] width 65 height 18
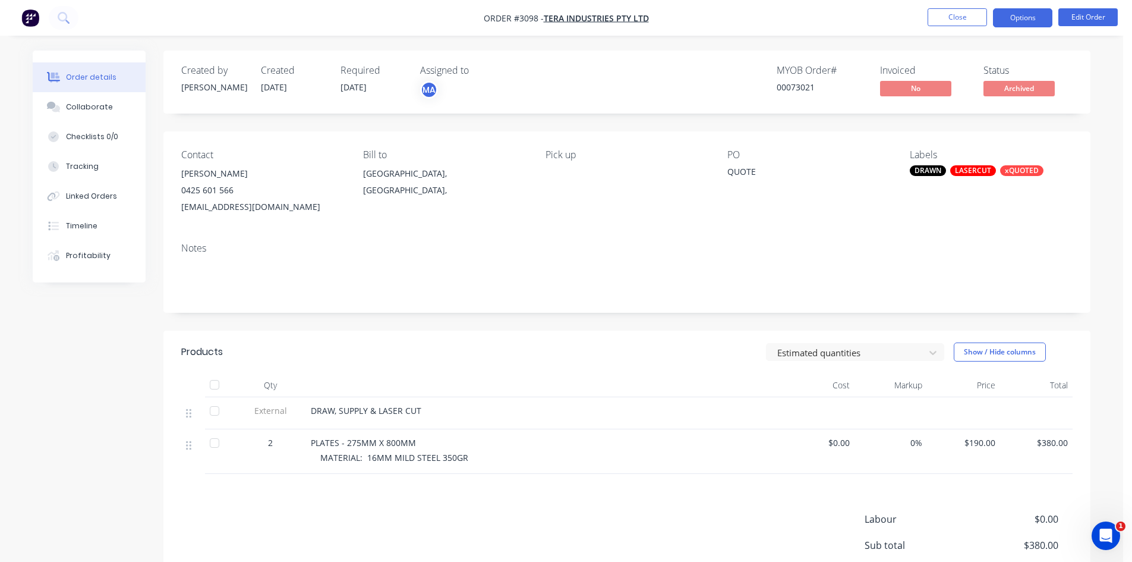
click at [1016, 10] on button "Options" at bounding box center [1022, 17] width 59 height 19
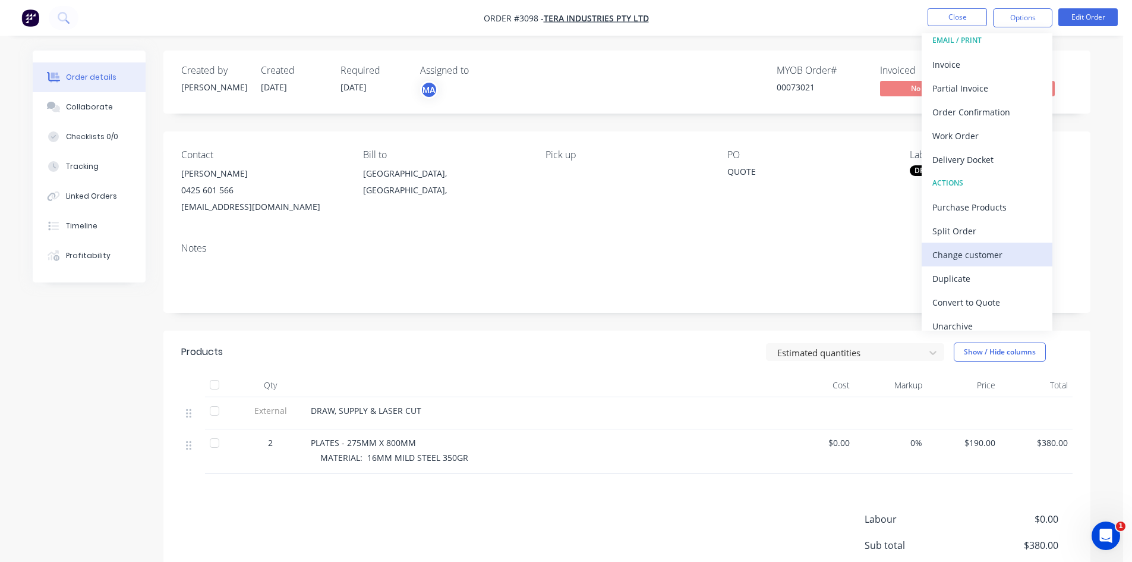
scroll to position [18, 0]
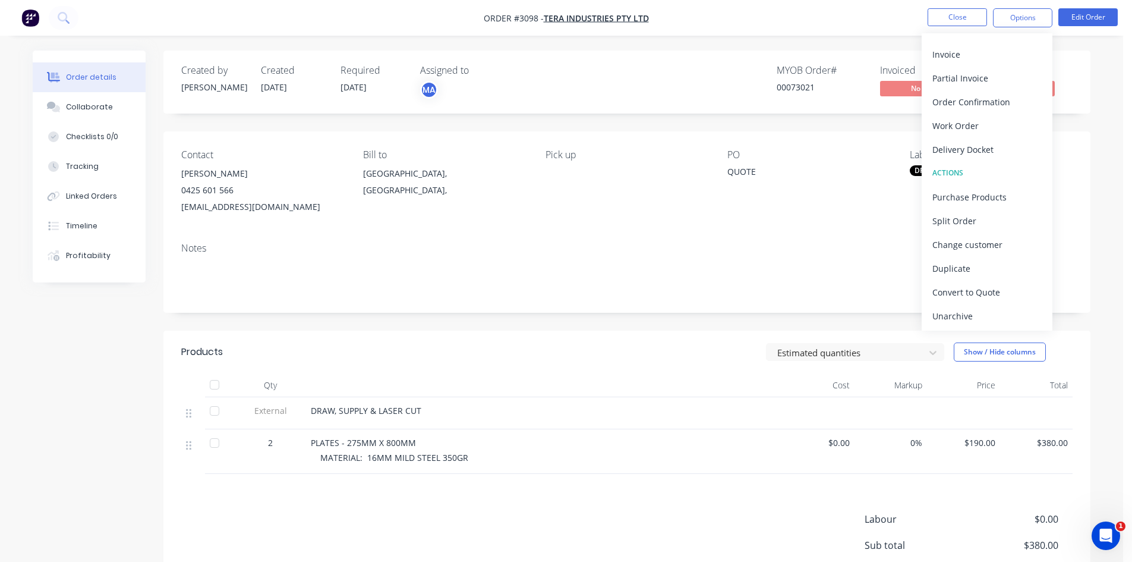
click at [964, 317] on div "Unarchive" at bounding box center [987, 315] width 109 height 17
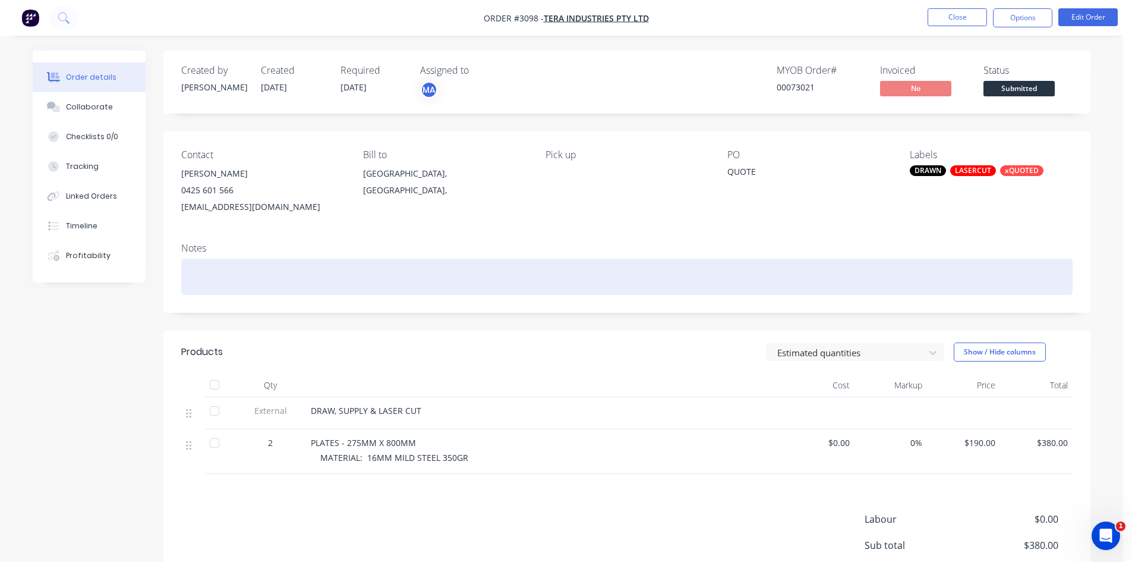
click at [213, 270] on div at bounding box center [627, 277] width 892 height 36
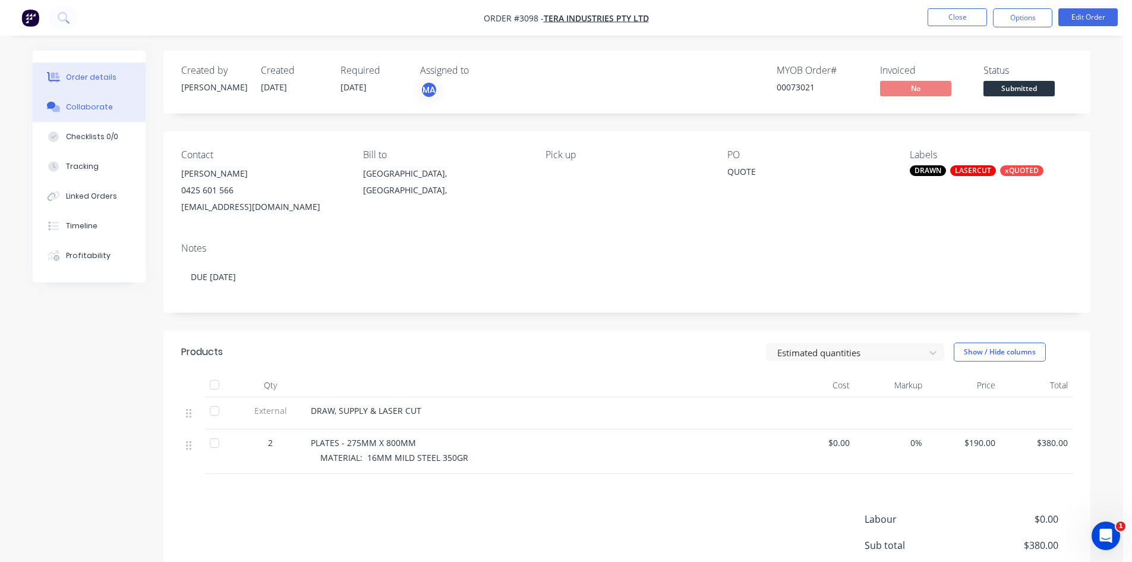
click at [76, 102] on div "Collaborate" at bounding box center [89, 107] width 47 height 11
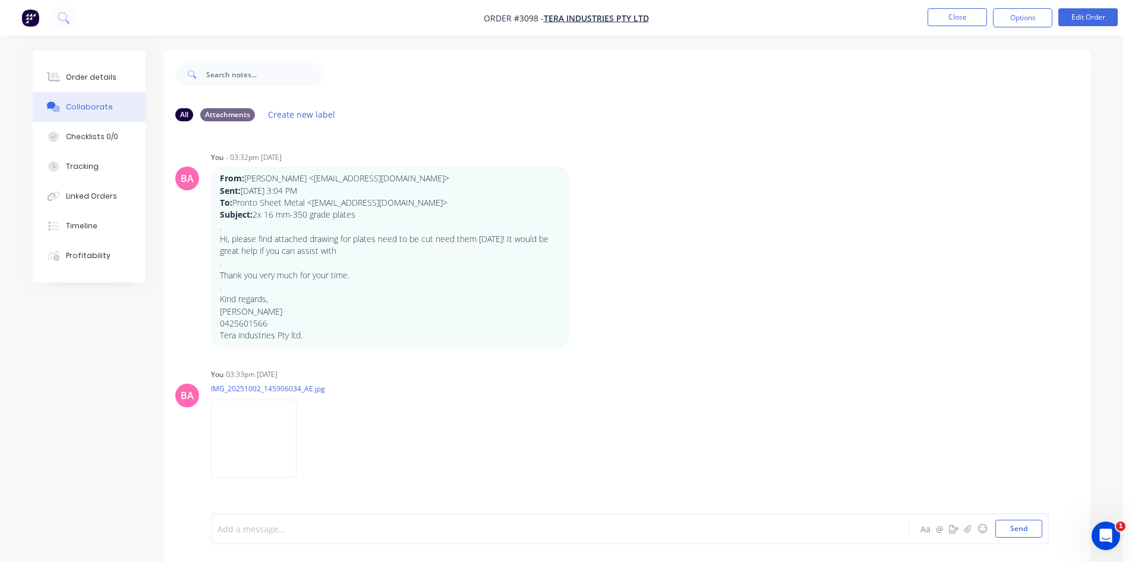
click at [276, 524] on div at bounding box center [527, 529] width 618 height 12
click at [83, 77] on div "Order details" at bounding box center [91, 77] width 51 height 11
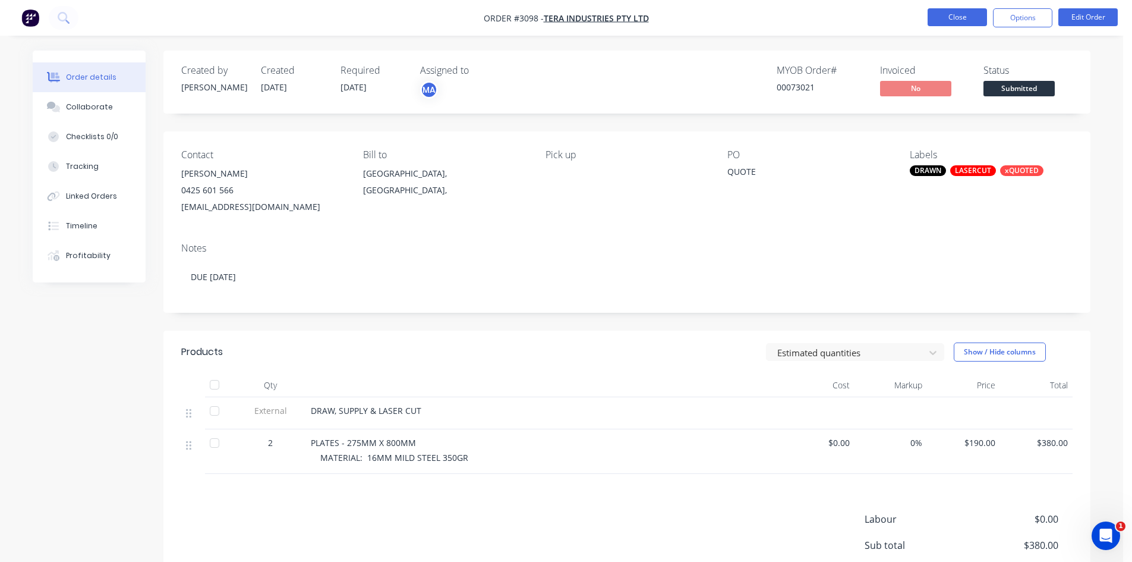
click at [965, 14] on button "Close" at bounding box center [957, 17] width 59 height 18
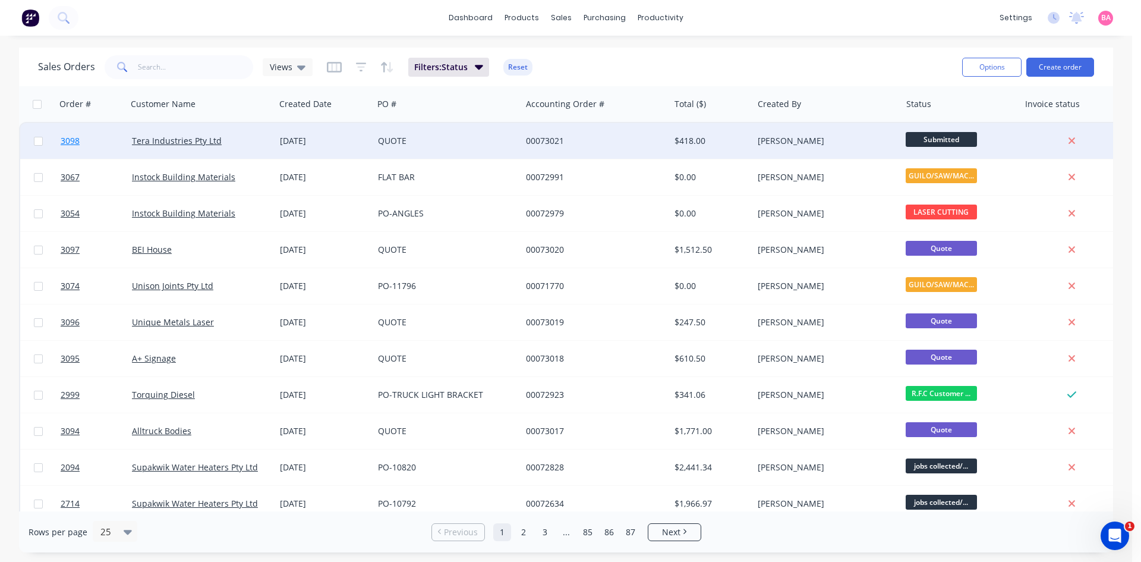
click at [70, 137] on span "3098" at bounding box center [70, 141] width 19 height 12
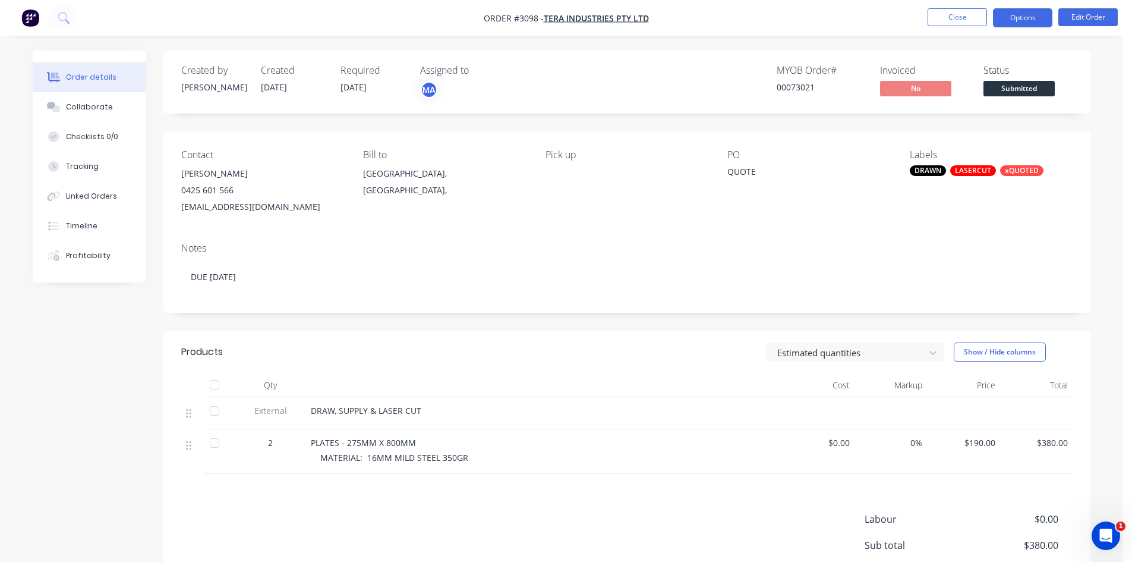
click at [1025, 17] on button "Options" at bounding box center [1022, 17] width 59 height 19
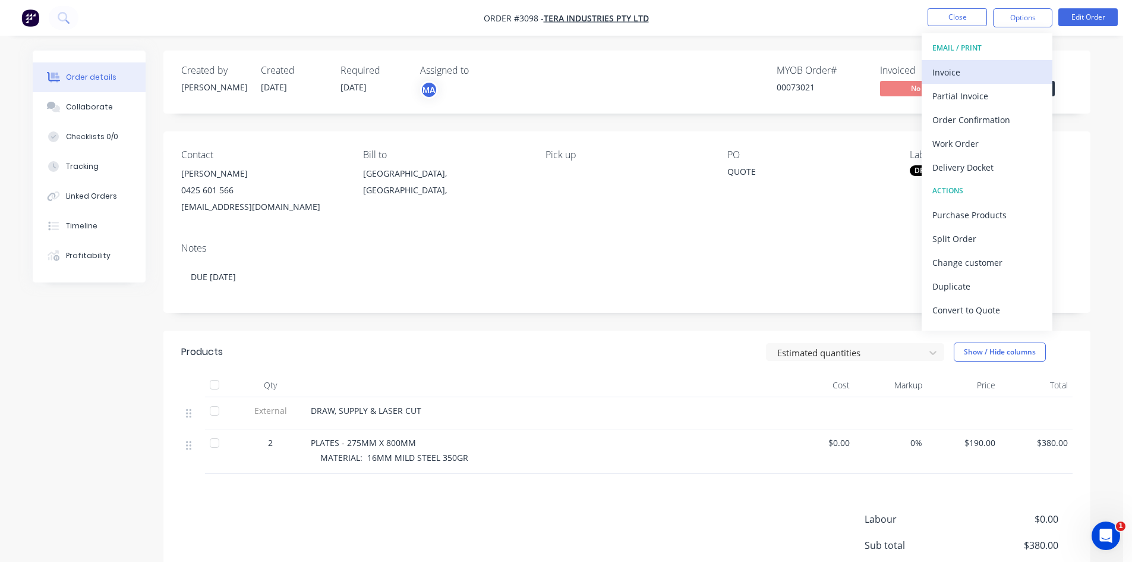
click at [949, 70] on div "Invoice" at bounding box center [987, 72] width 109 height 17
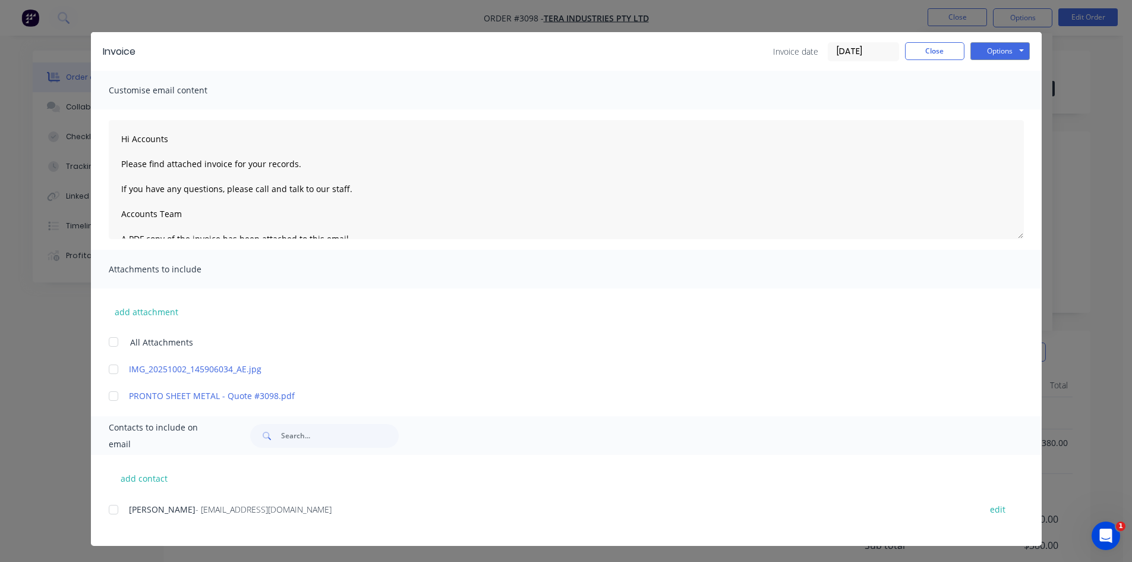
scroll to position [16, 0]
click at [109, 510] on div at bounding box center [114, 509] width 24 height 24
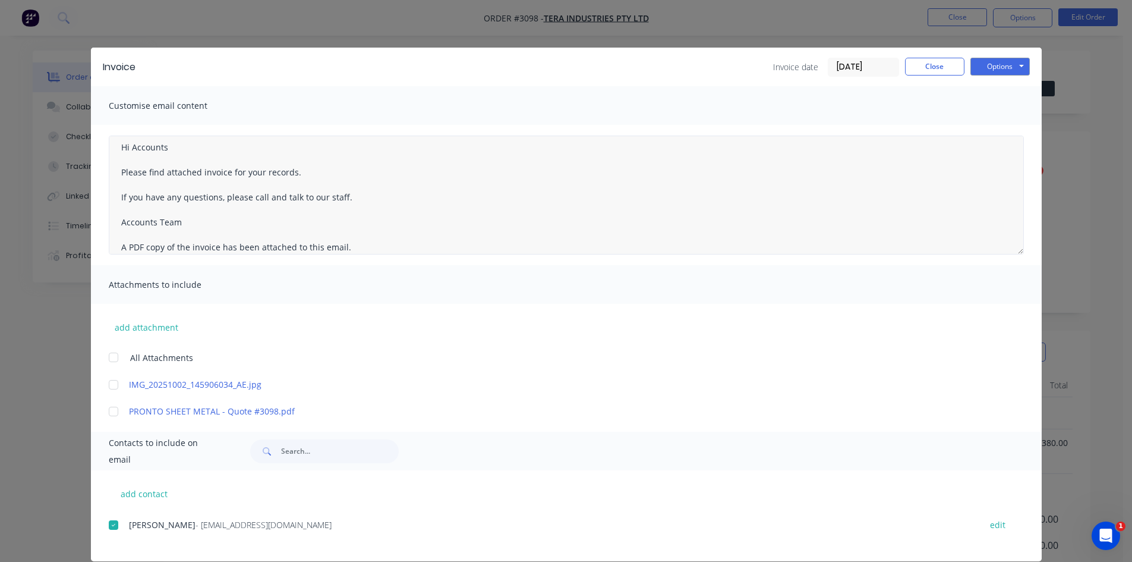
scroll to position [0, 0]
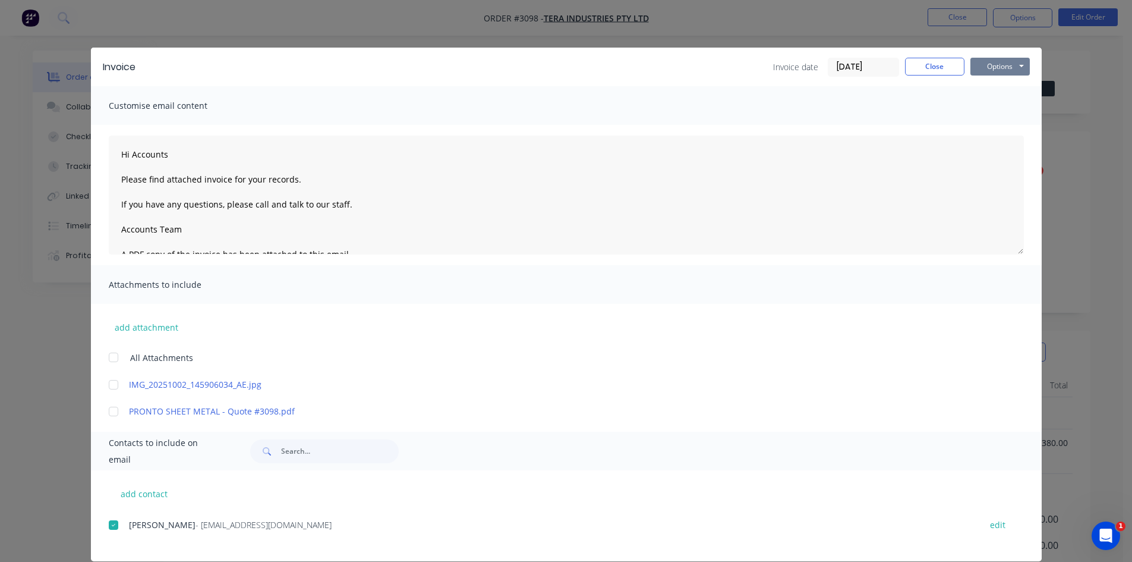
click at [993, 62] on button "Options" at bounding box center [1000, 67] width 59 height 18
click at [996, 125] on button "Email" at bounding box center [1009, 127] width 76 height 20
click at [942, 68] on button "Close" at bounding box center [934, 67] width 59 height 18
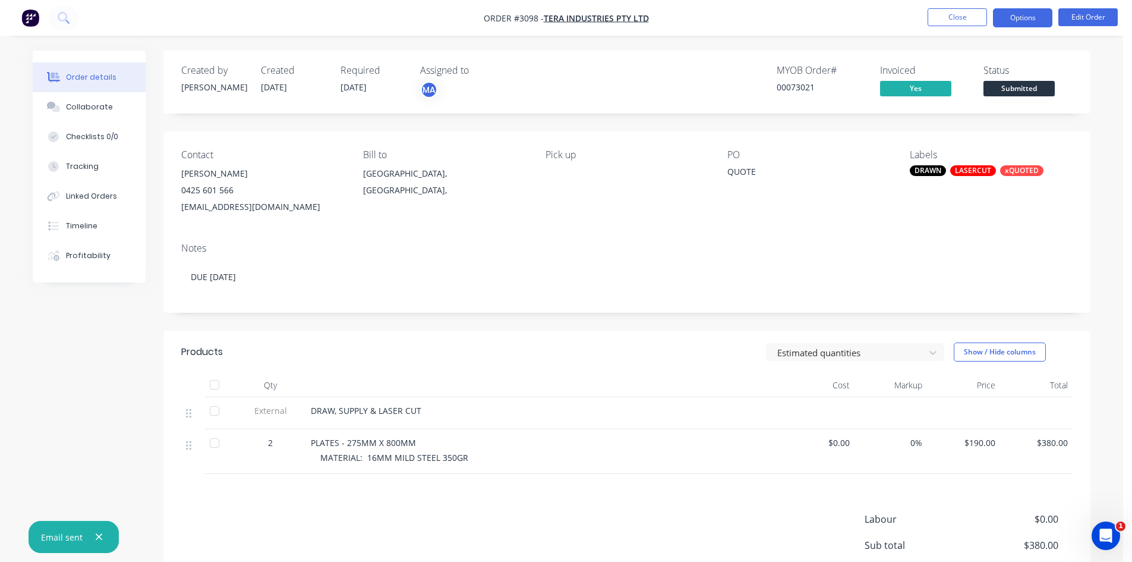
click at [1028, 17] on button "Options" at bounding box center [1022, 17] width 59 height 19
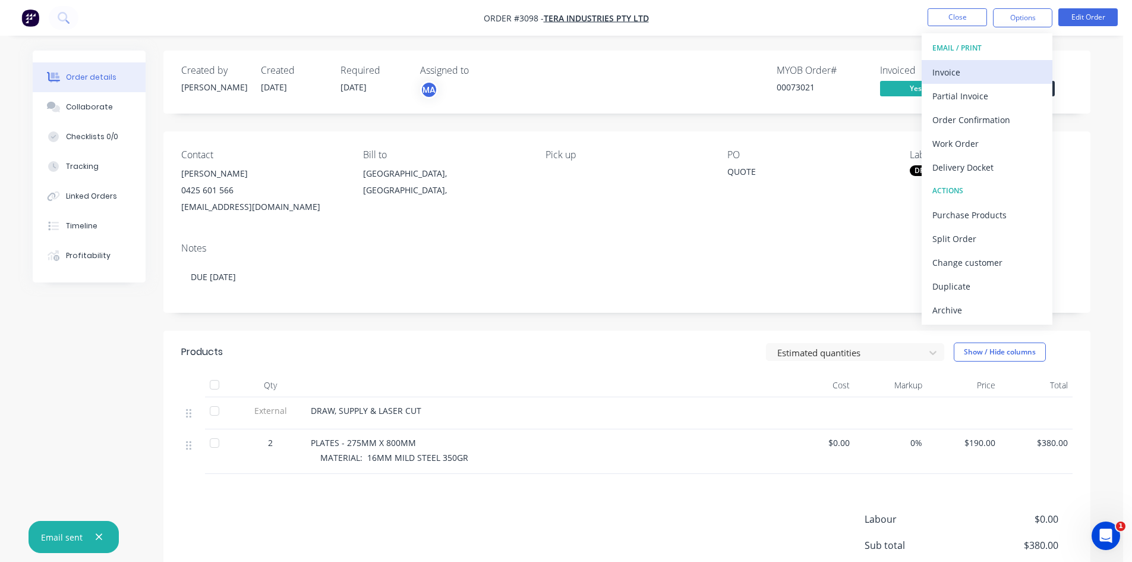
click at [961, 73] on div "Invoice" at bounding box center [987, 72] width 109 height 17
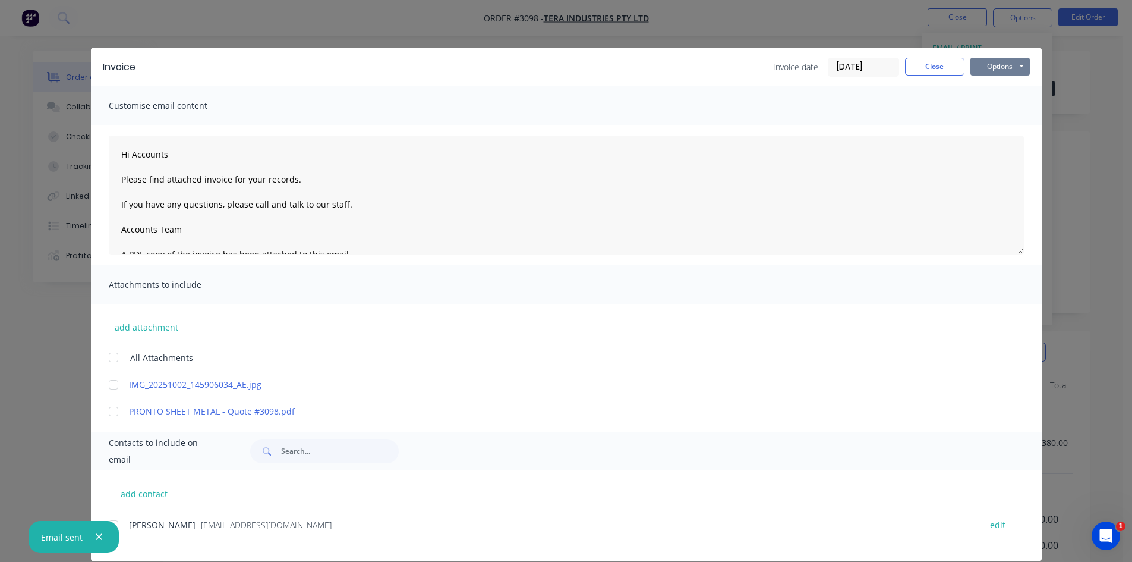
click at [1009, 71] on button "Options" at bounding box center [1000, 67] width 59 height 18
click at [1006, 108] on button "Print" at bounding box center [1009, 107] width 76 height 20
click at [996, 65] on button "Options" at bounding box center [1000, 67] width 59 height 18
click at [935, 67] on button "Close" at bounding box center [934, 67] width 59 height 18
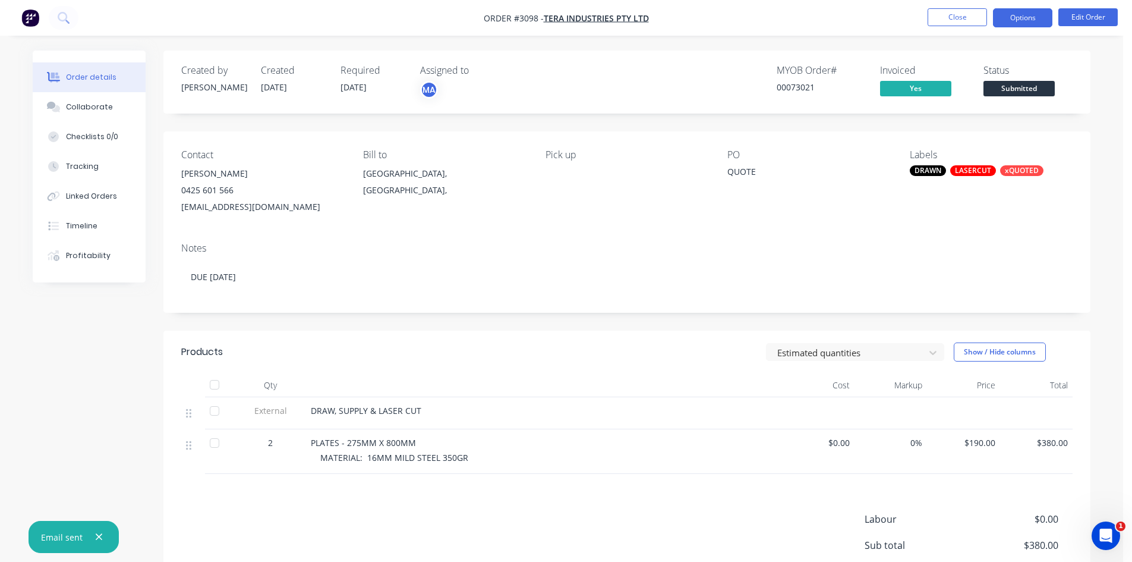
click at [1014, 17] on button "Options" at bounding box center [1022, 17] width 59 height 19
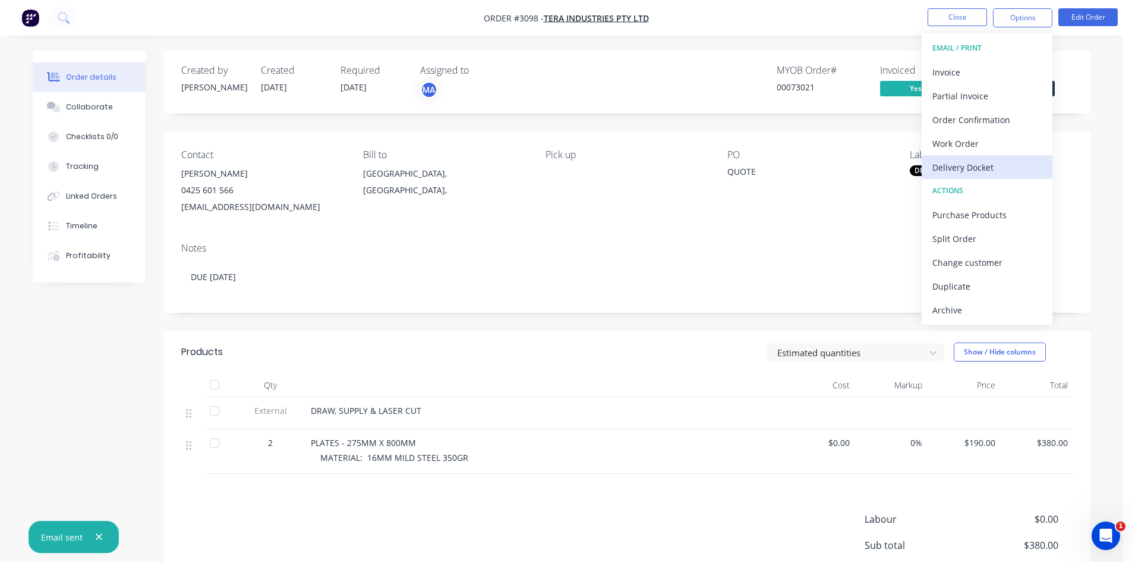
click at [968, 165] on div "Delivery Docket" at bounding box center [987, 167] width 109 height 17
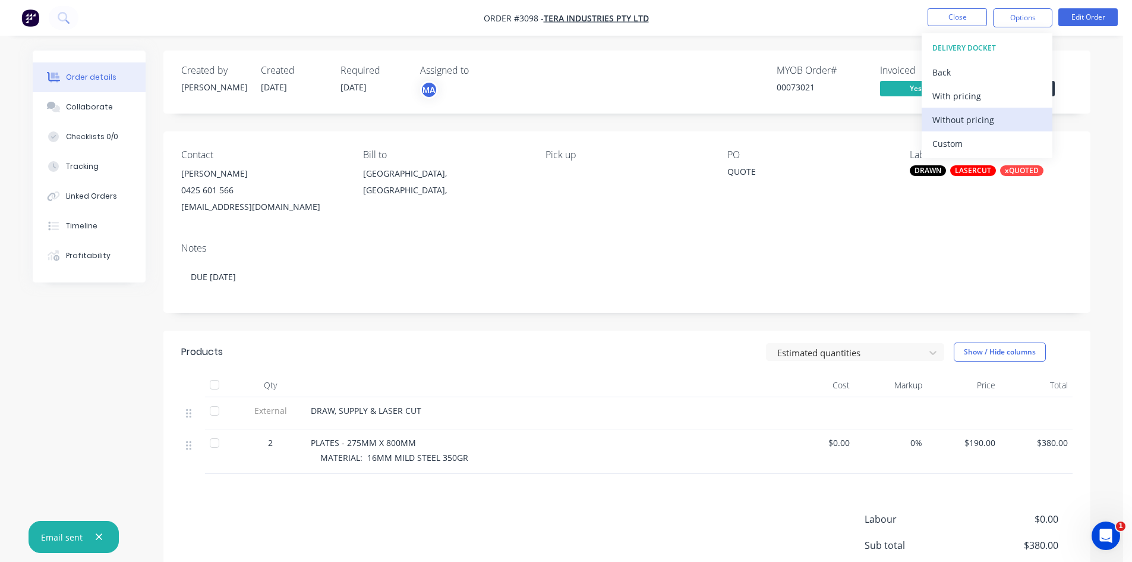
click at [973, 118] on div "Without pricing" at bounding box center [987, 119] width 109 height 17
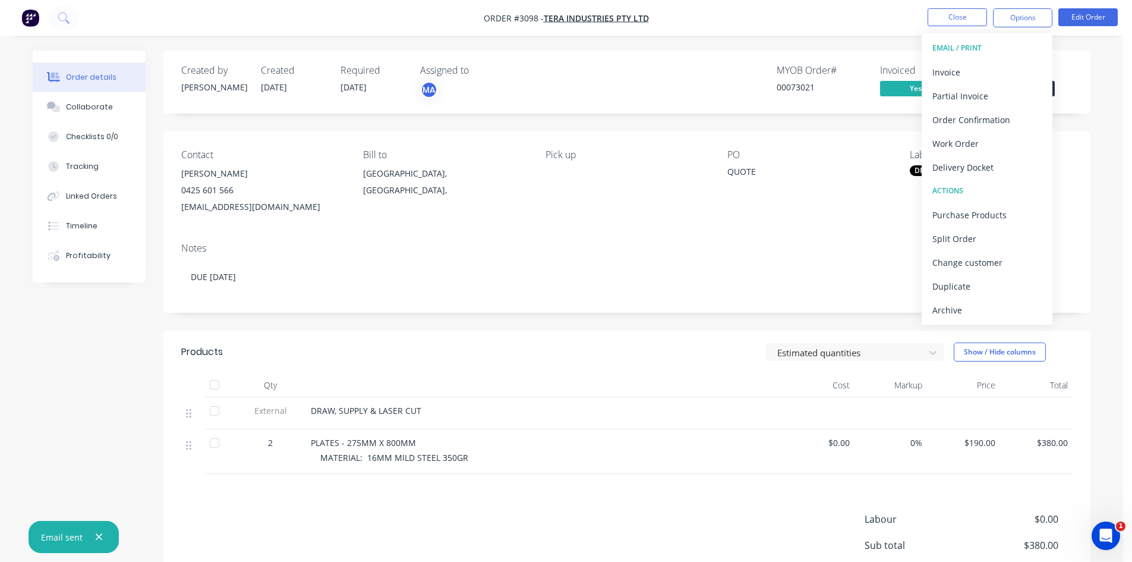
click at [865, 159] on div "PO" at bounding box center [809, 154] width 163 height 11
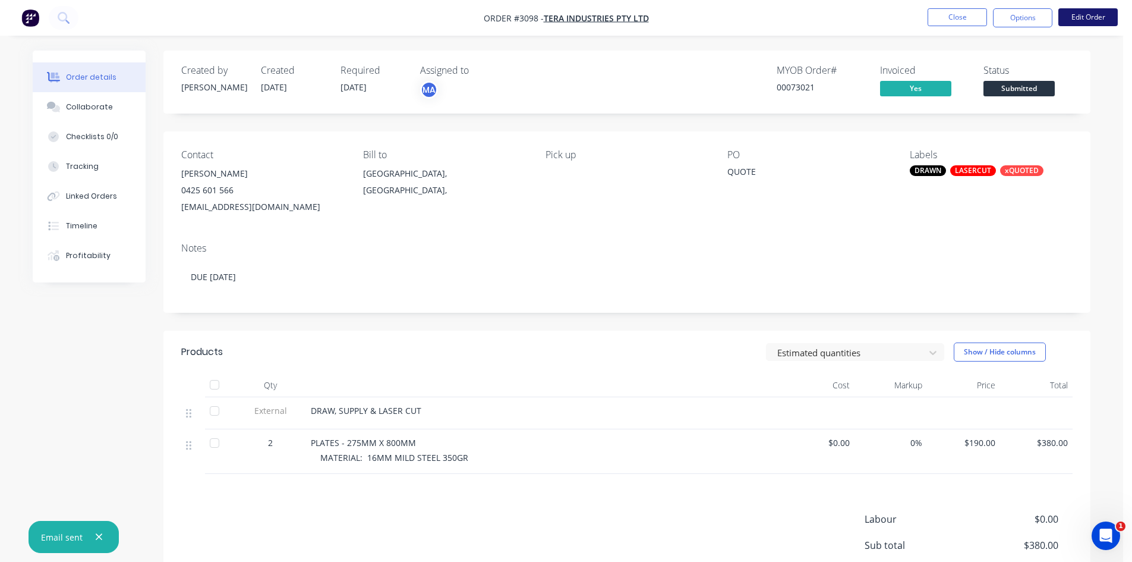
click at [1090, 10] on button "Edit Order" at bounding box center [1088, 17] width 59 height 18
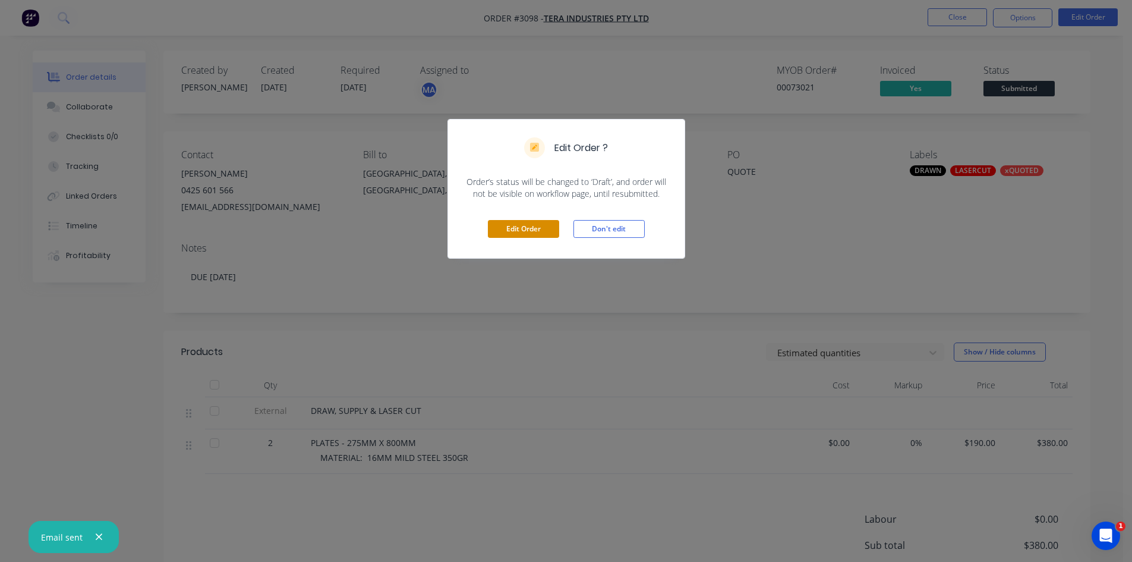
click at [525, 224] on button "Edit Order" at bounding box center [523, 229] width 71 height 18
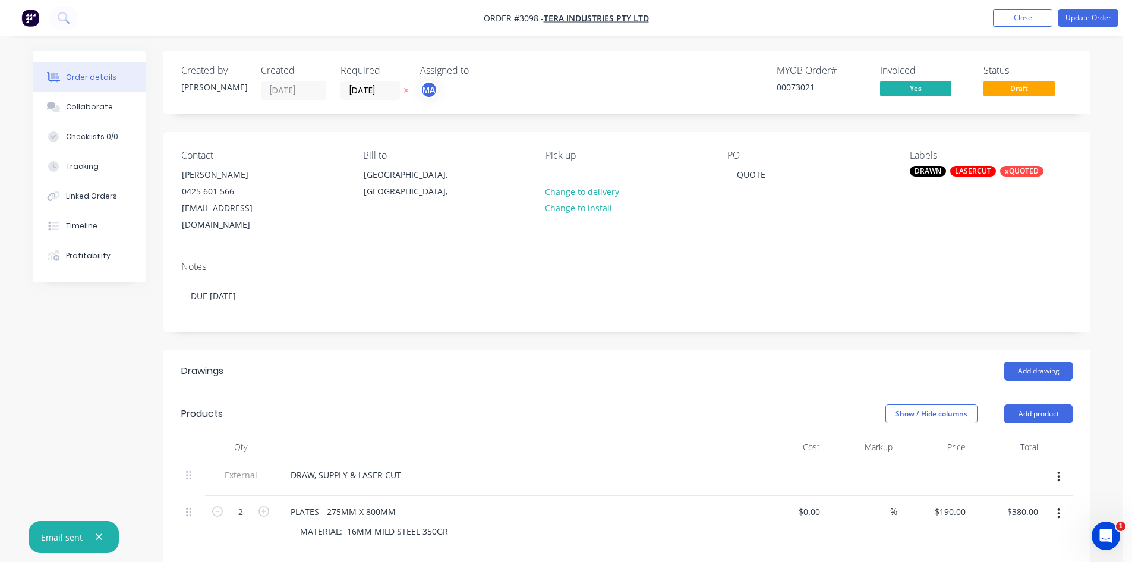
click at [984, 169] on div "LASERCUT" at bounding box center [974, 171] width 46 height 11
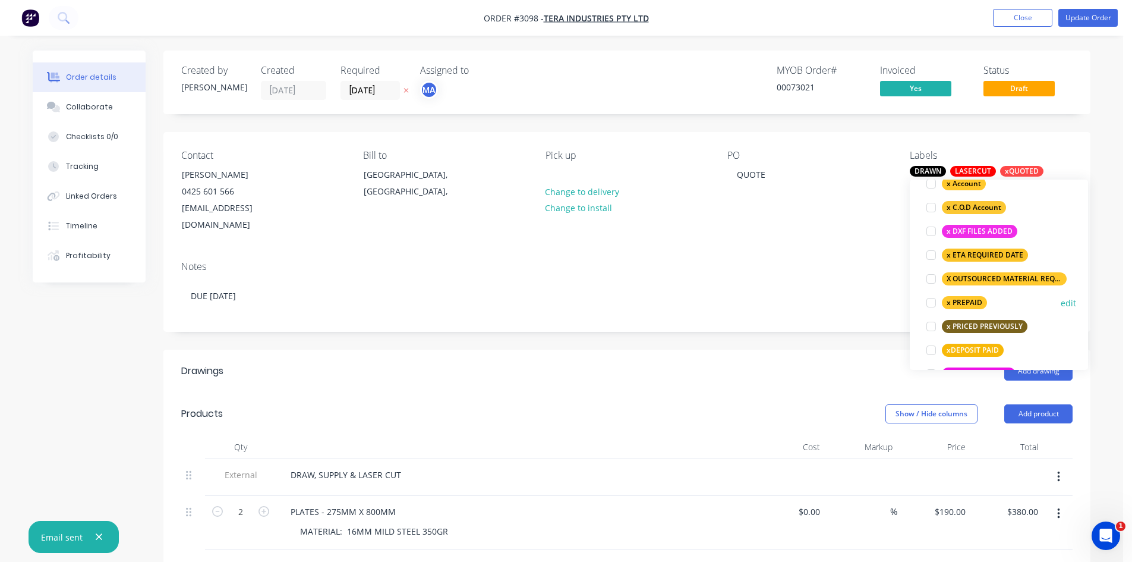
click at [930, 304] on div at bounding box center [932, 303] width 24 height 24
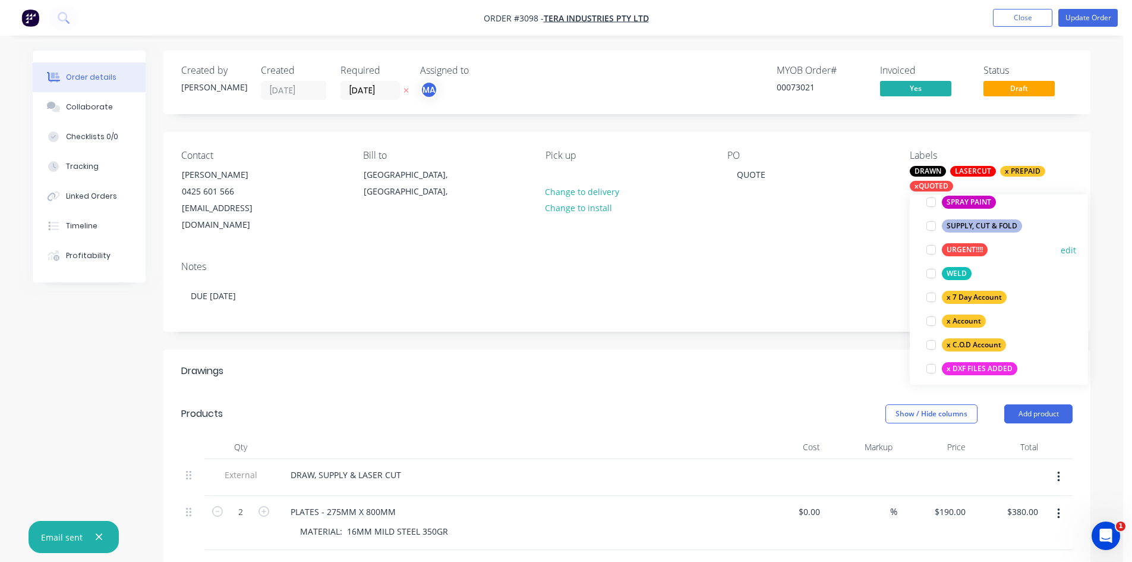
click at [934, 250] on div at bounding box center [932, 250] width 24 height 24
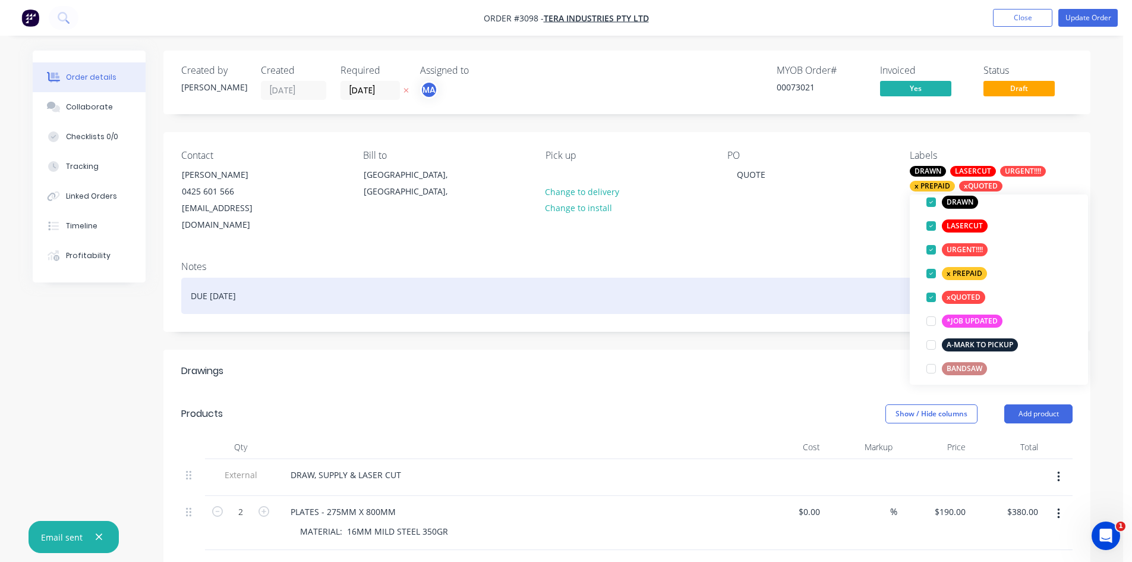
click at [269, 282] on div "DUE 3.10.2025" at bounding box center [627, 296] width 892 height 36
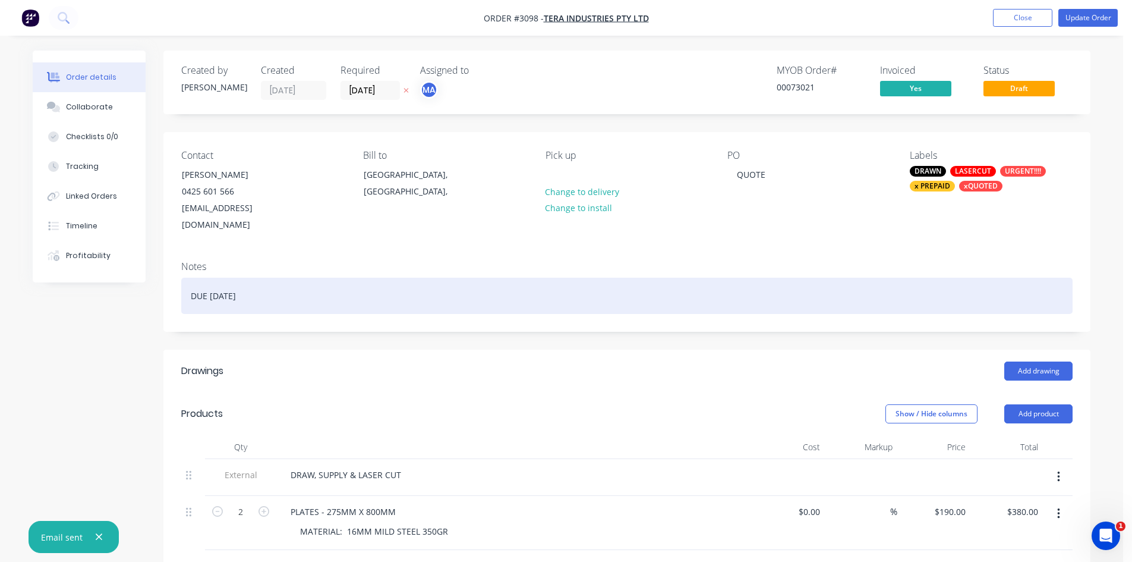
click at [210, 278] on div "DUE 3.10.2025" at bounding box center [627, 296] width 892 height 36
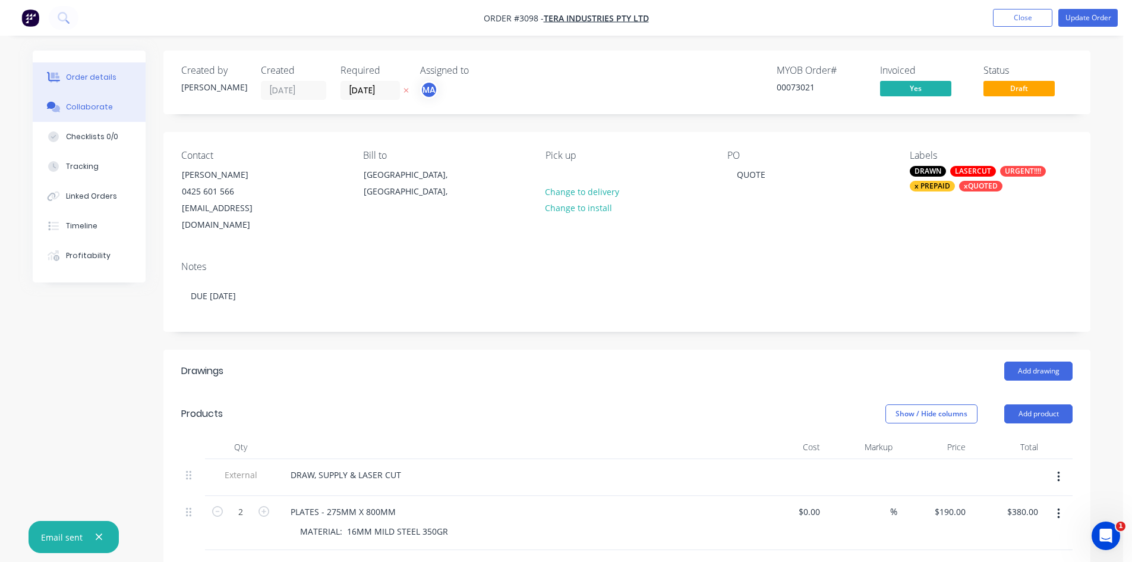
click at [91, 105] on div "Collaborate" at bounding box center [89, 107] width 47 height 11
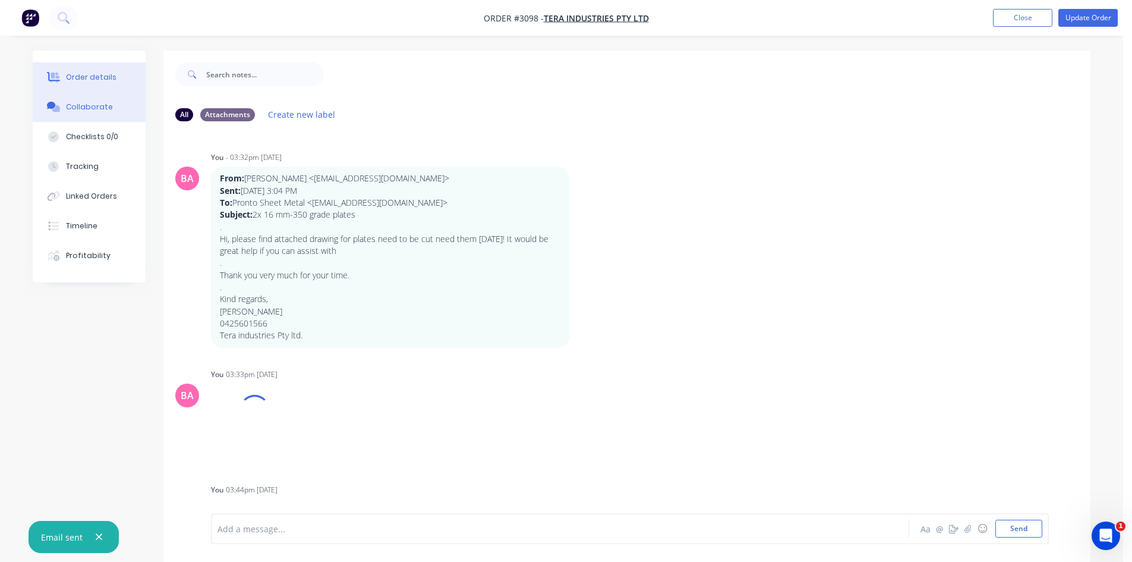
click at [92, 73] on div "Order details" at bounding box center [91, 77] width 51 height 11
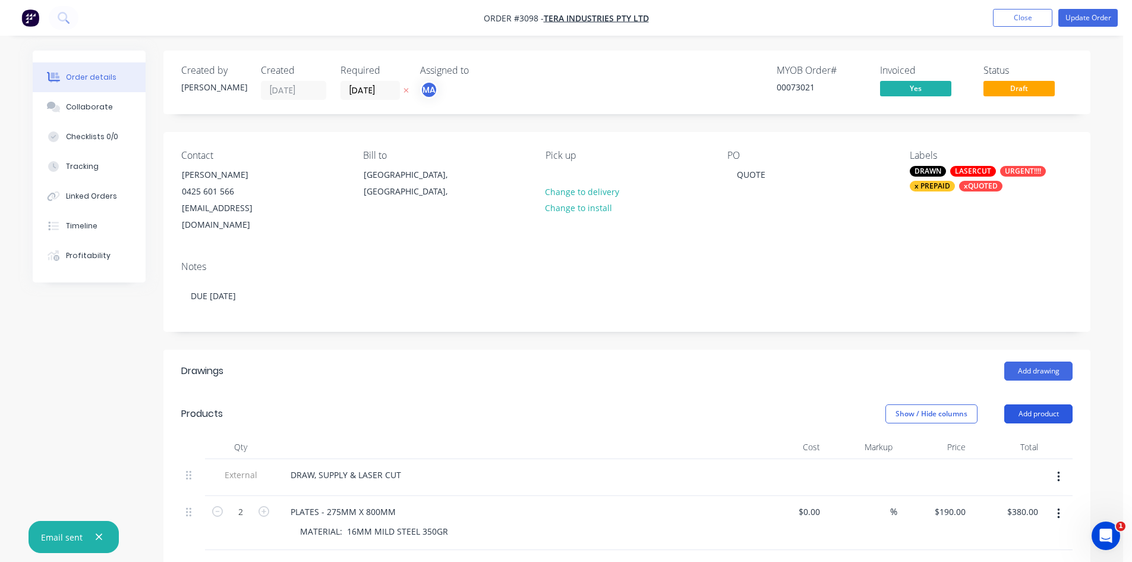
click at [1063, 404] on button "Add product" at bounding box center [1039, 413] width 68 height 19
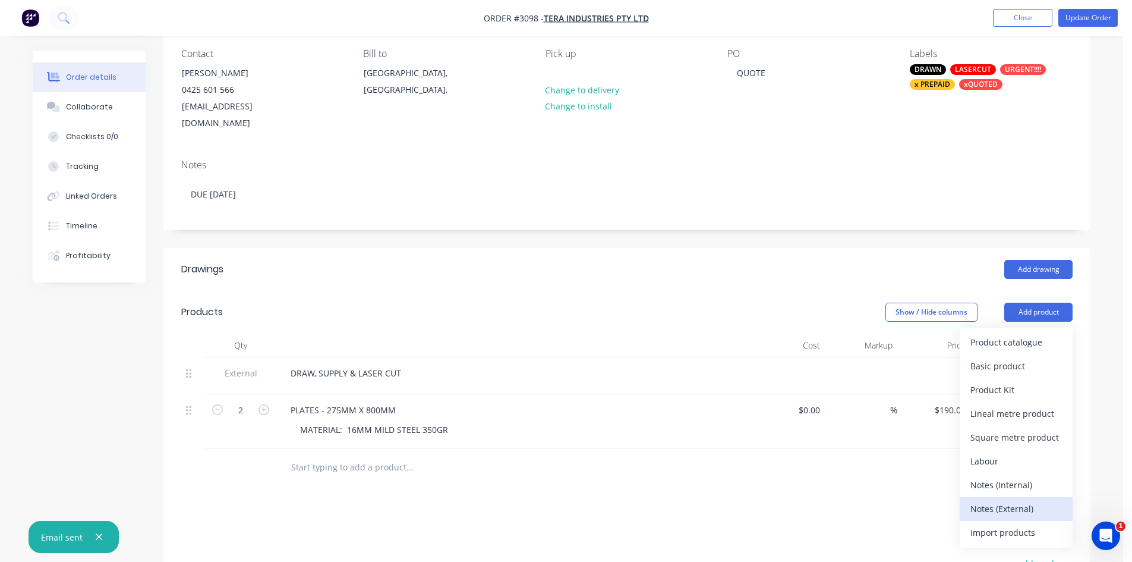
scroll to position [119, 0]
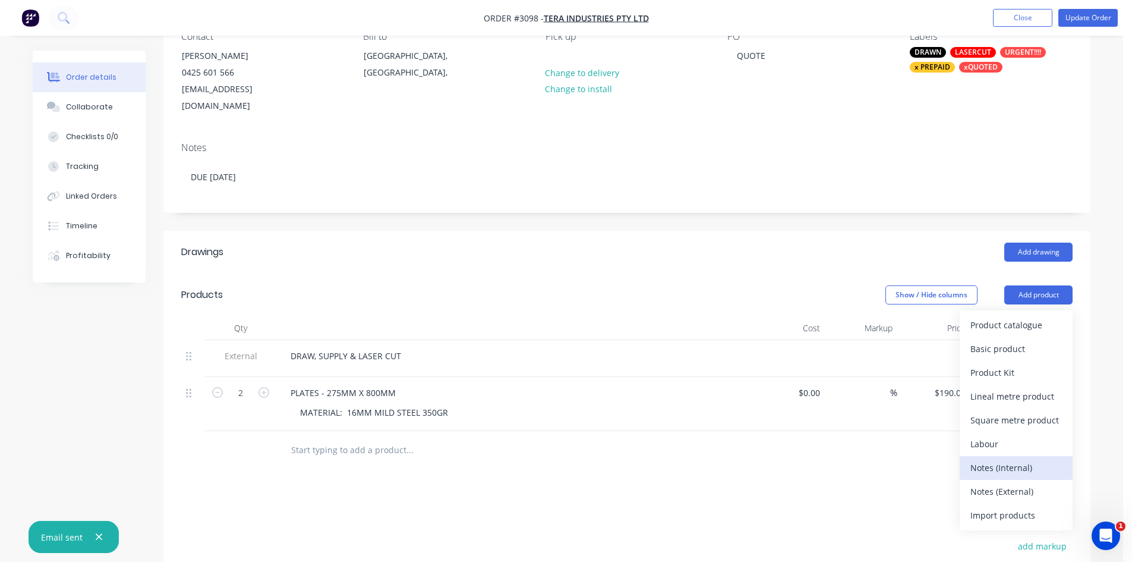
click at [1012, 459] on div "Notes (Internal)" at bounding box center [1017, 467] width 92 height 17
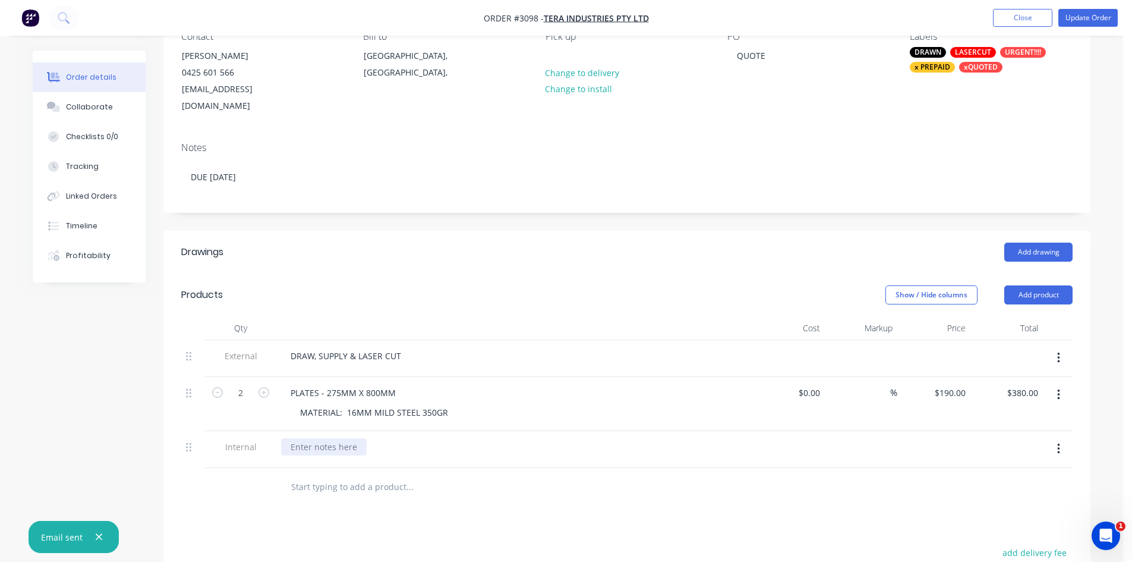
click at [343, 438] on div at bounding box center [324, 446] width 86 height 17
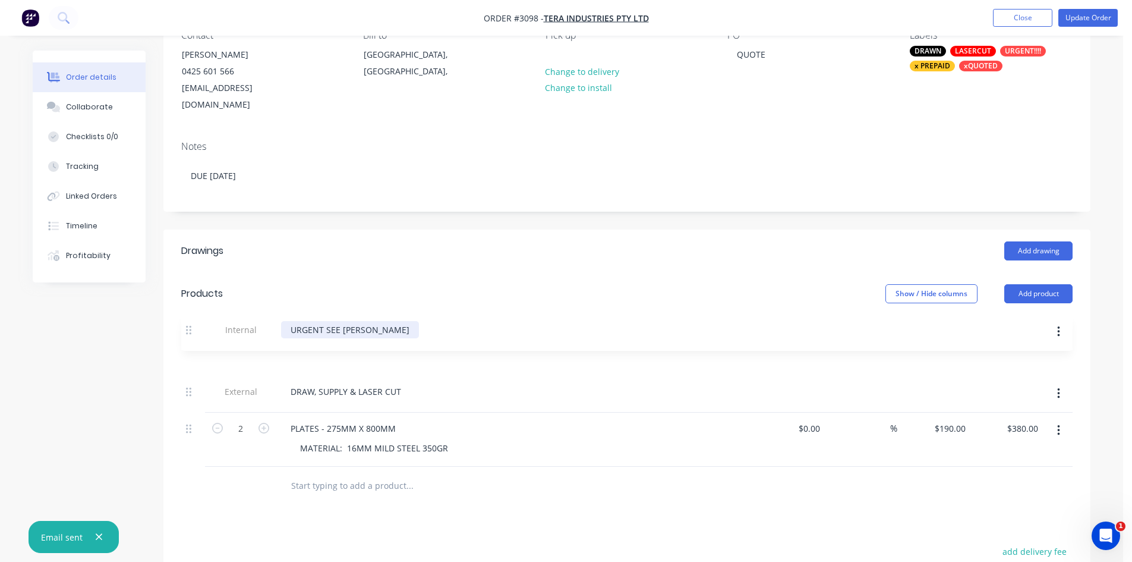
drag, startPoint x: 190, startPoint y: 426, endPoint x: 191, endPoint y: 322, distance: 104.6
click at [191, 322] on div "Qty Cost Markup Price Total External DRAW, SUPPLY & LASER CUT 2 PLATES - 275MM …" at bounding box center [627, 391] width 892 height 152
click at [289, 346] on div "URGENT SEE MATTHEW" at bounding box center [350, 354] width 138 height 17
click at [408, 346] on div "**** URGENT SEE MATTHEW" at bounding box center [360, 354] width 159 height 17
click at [1075, 17] on button "Update Order" at bounding box center [1088, 18] width 59 height 18
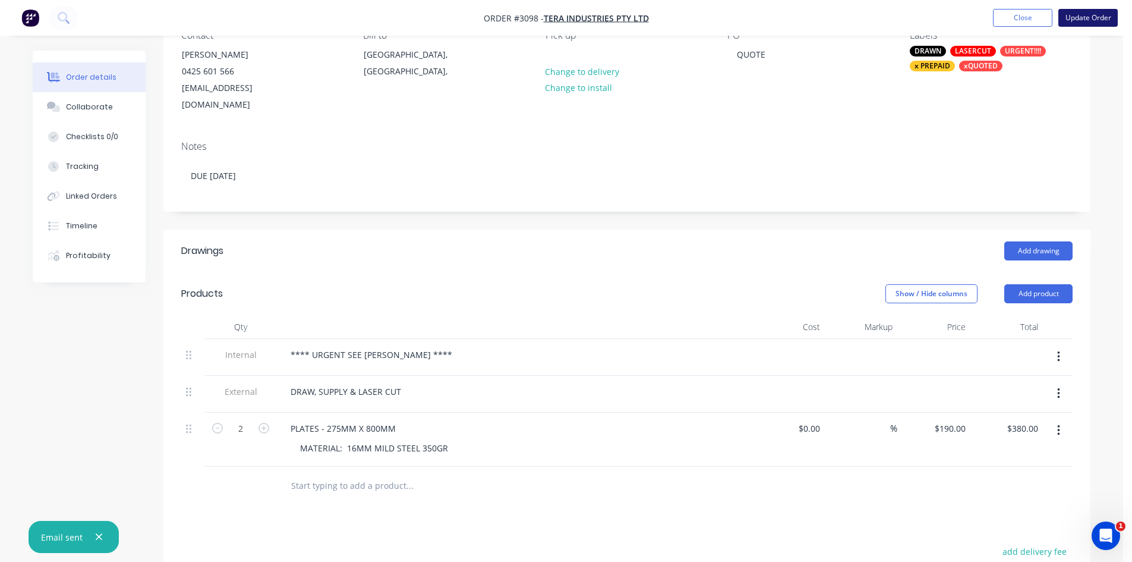
scroll to position [0, 0]
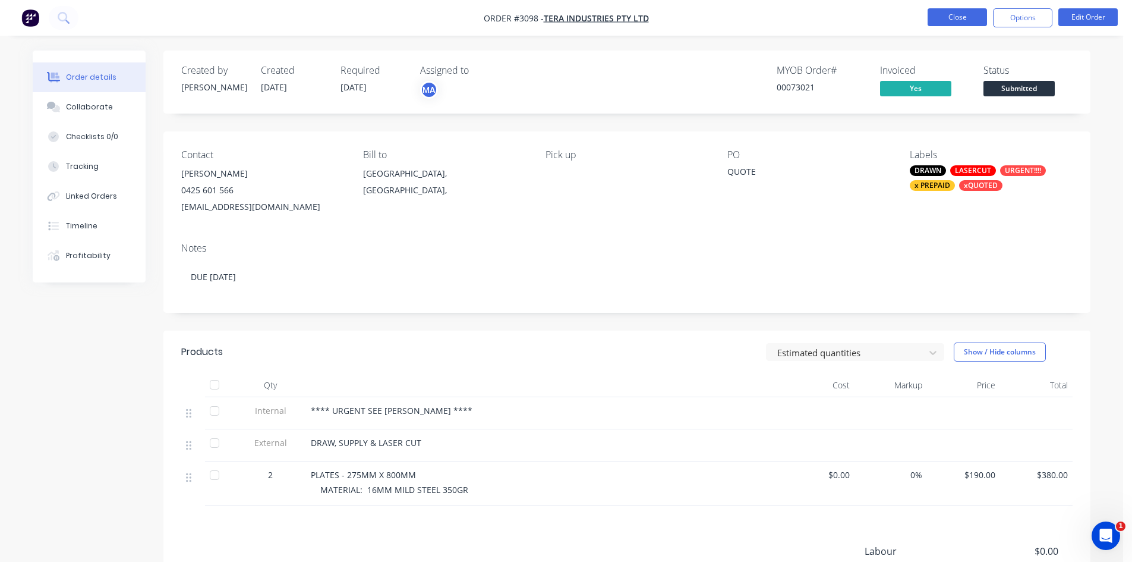
click at [953, 17] on button "Close" at bounding box center [957, 17] width 59 height 18
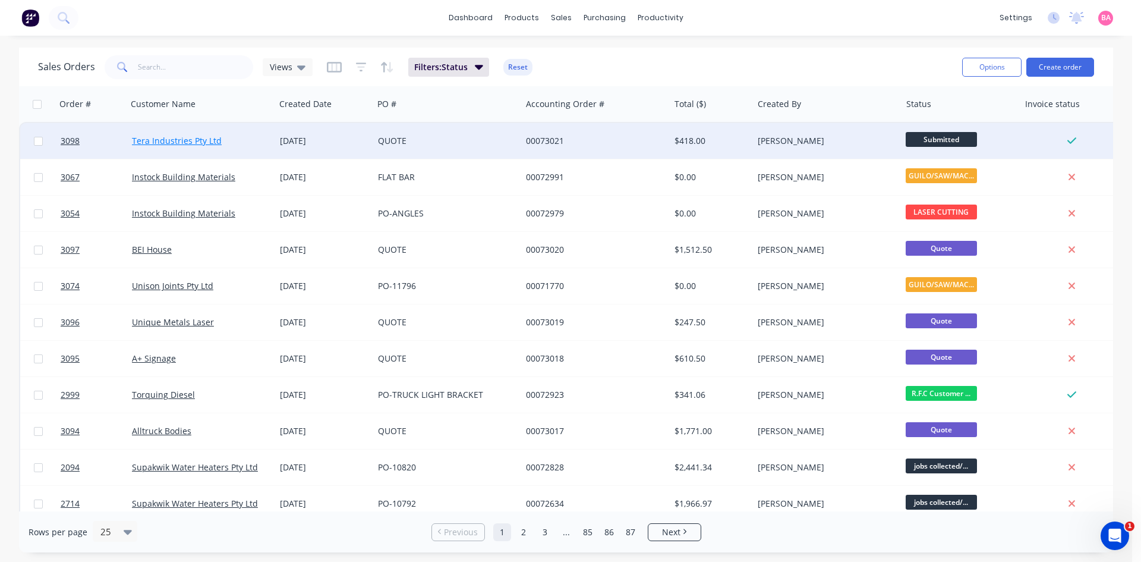
click at [141, 137] on link "Tera Industries Pty Ltd" at bounding box center [177, 140] width 90 height 11
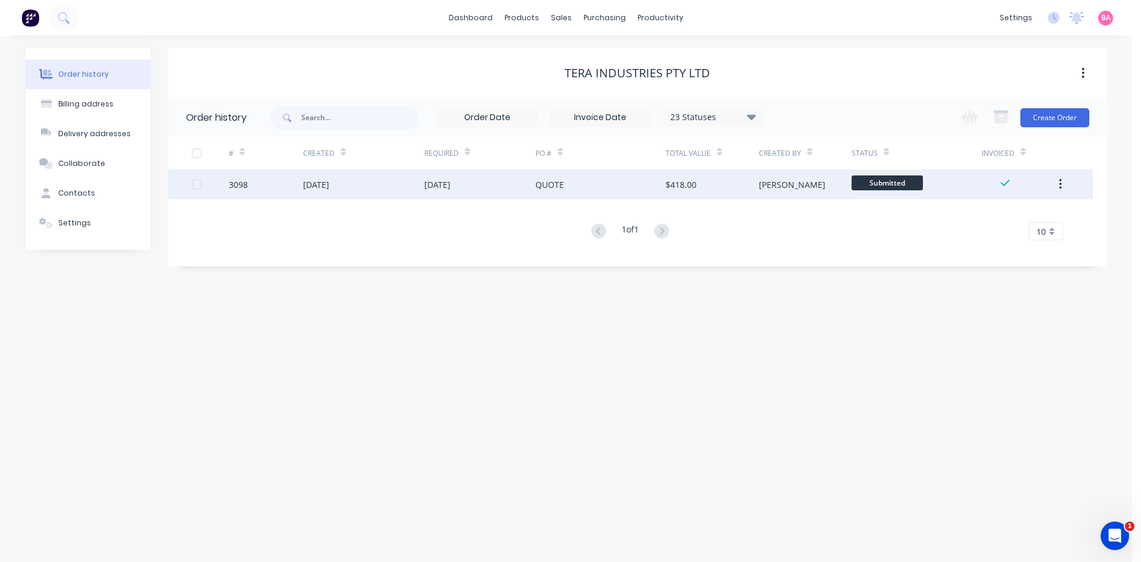
click at [879, 181] on span "Submitted" at bounding box center [887, 182] width 71 height 15
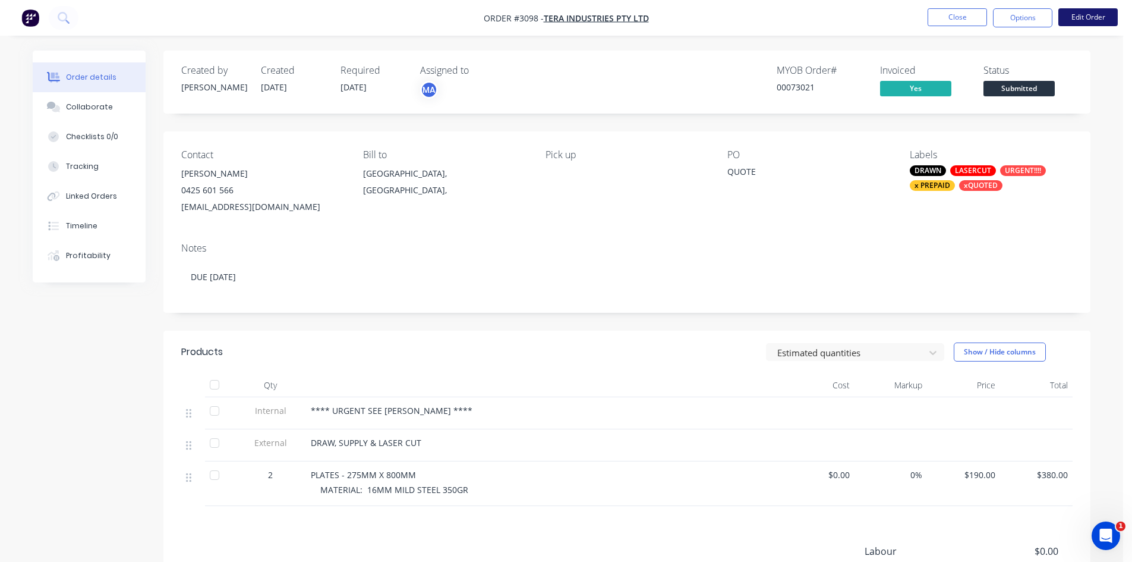
click at [1079, 14] on button "Edit Order" at bounding box center [1088, 17] width 59 height 18
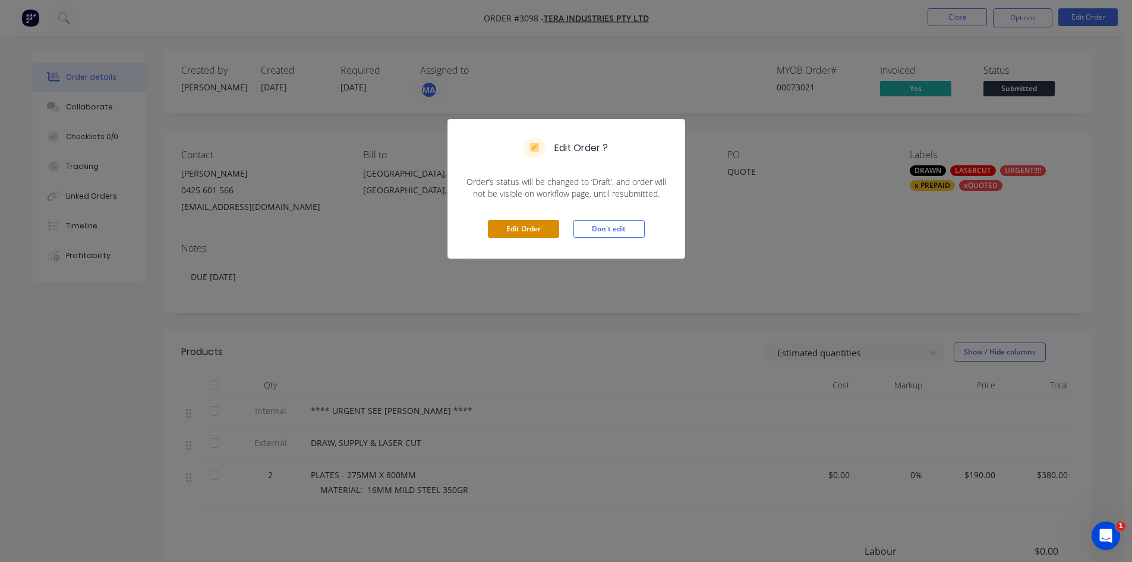
click at [522, 229] on button "Edit Order" at bounding box center [523, 229] width 71 height 18
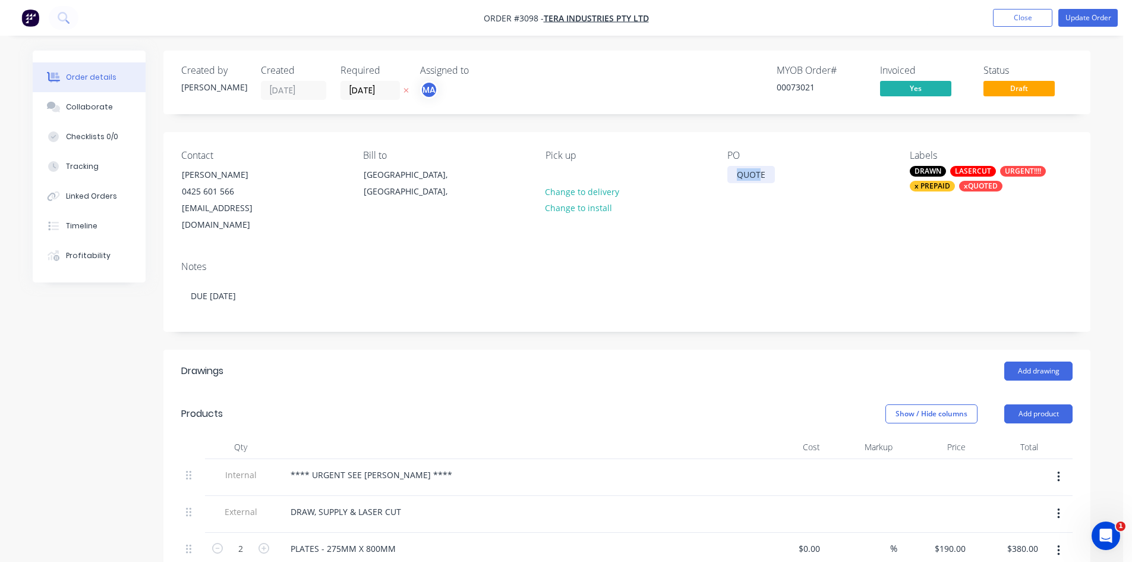
drag, startPoint x: 763, startPoint y: 176, endPoint x: 699, endPoint y: 175, distance: 64.2
click at [716, 179] on div "Contact Sukhbir Singh 0425 601 566 sukhbir_1991@yahool.com Bill to Queensland, …" at bounding box center [626, 191] width 927 height 119
click at [736, 173] on div "PLATE 16MM" at bounding box center [763, 174] width 70 height 17
click at [1081, 5] on nav "Order #3098 - Tera Industries Pty Ltd Add product Close Update Order" at bounding box center [566, 18] width 1132 height 36
click at [1097, 17] on button "Update Order" at bounding box center [1088, 18] width 59 height 18
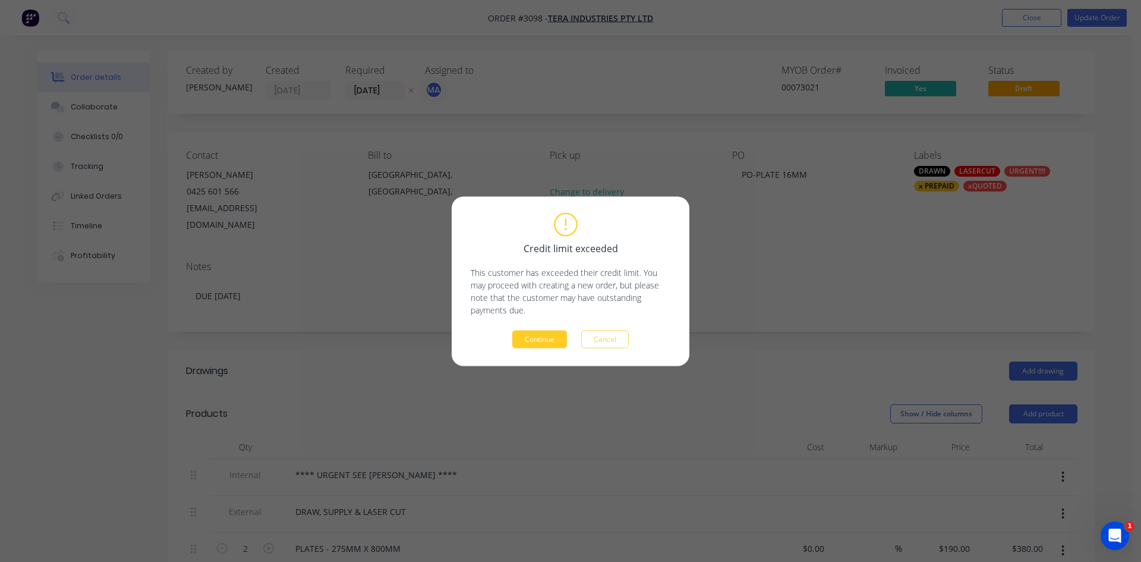
click at [534, 338] on button "Continue" at bounding box center [539, 339] width 55 height 18
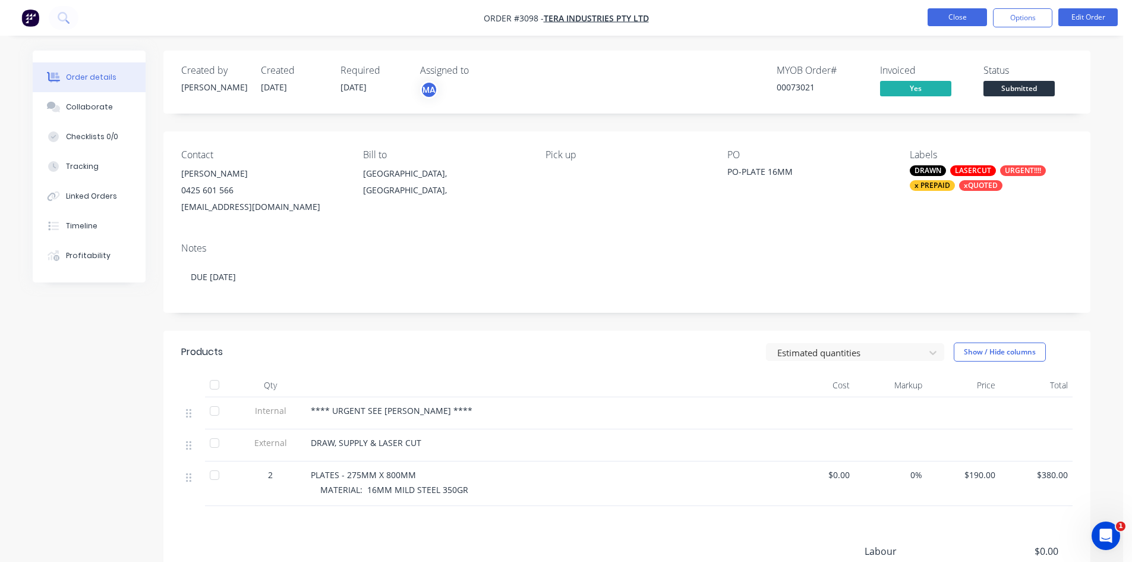
click at [958, 20] on button "Close" at bounding box center [957, 17] width 59 height 18
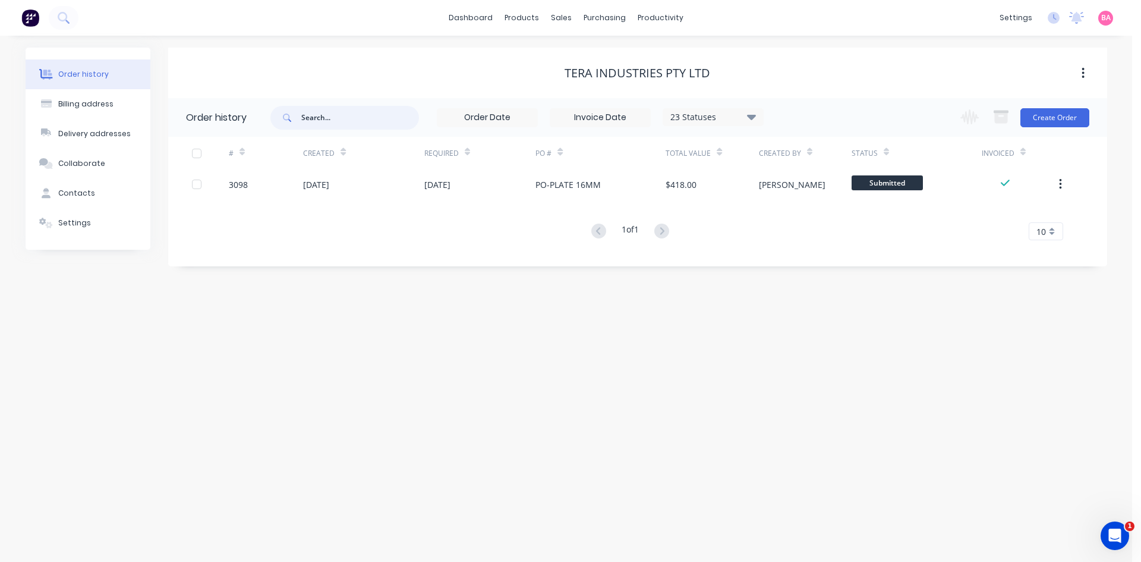
click at [339, 117] on input "text" at bounding box center [360, 118] width 118 height 24
click at [600, 52] on div "Sales Orders" at bounding box center [605, 57] width 49 height 11
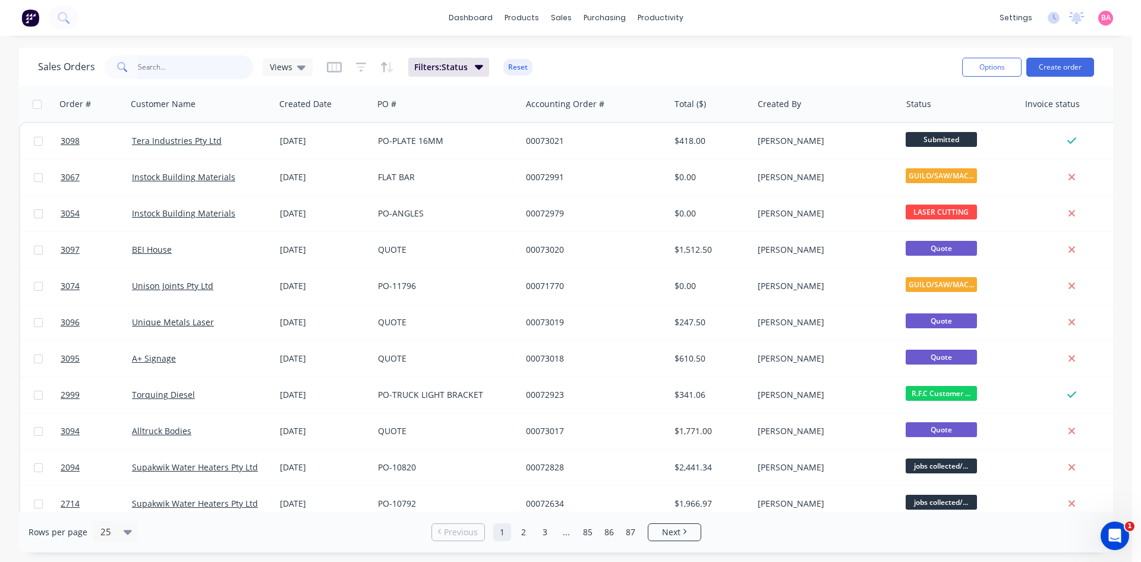
click at [171, 67] on input "text" at bounding box center [196, 67] width 116 height 24
type input "UNISON"
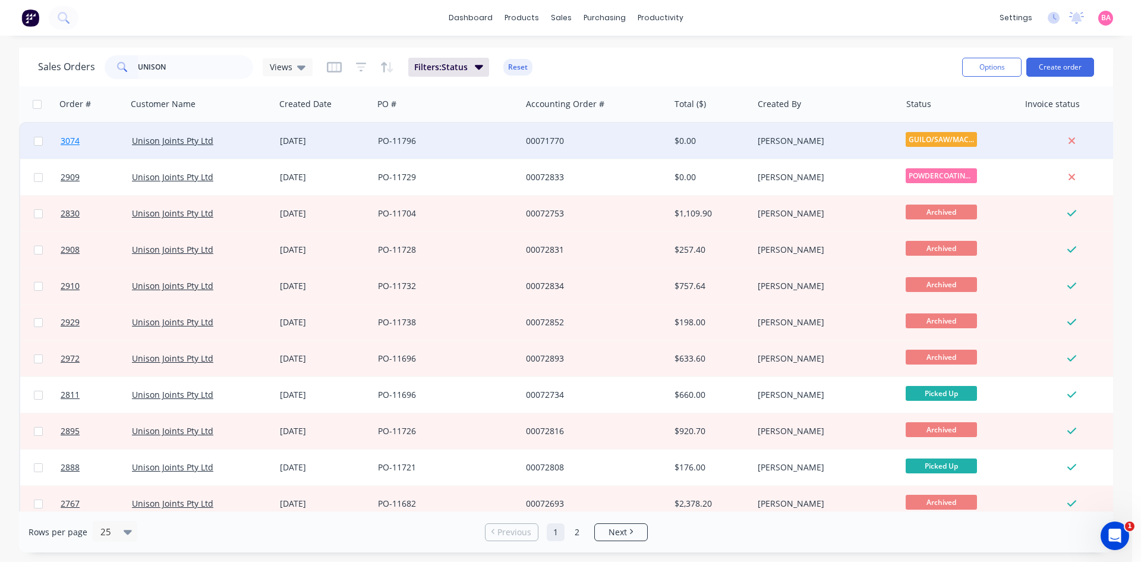
click at [66, 138] on span "3074" at bounding box center [70, 141] width 19 height 12
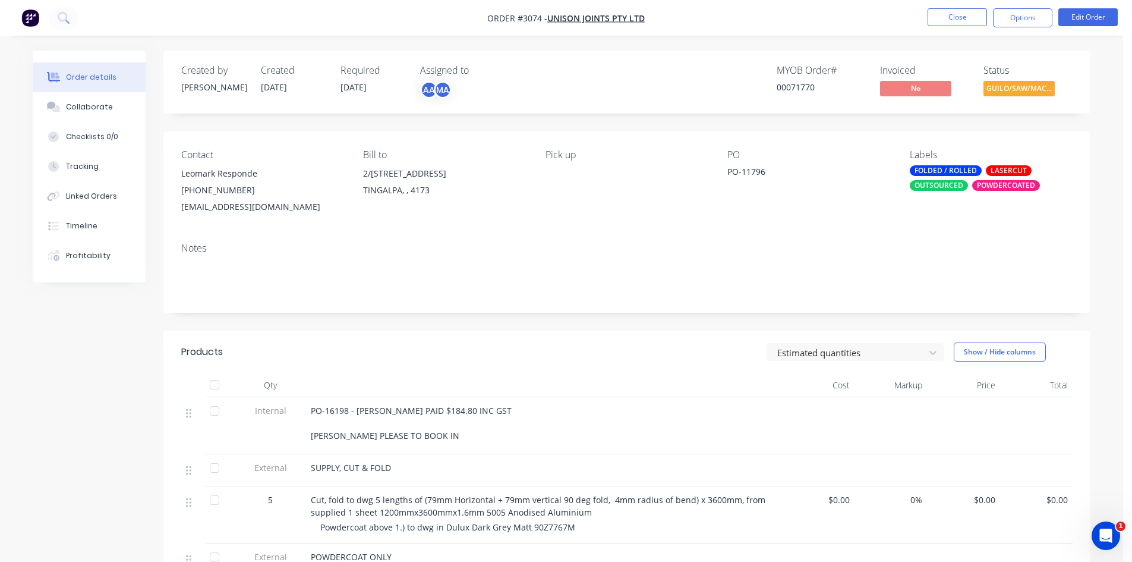
click at [433, 439] on div "PO-16198 - YATES PAID $184.80 INC GST COURIERS PLEASE TO BOOK IN" at bounding box center [544, 422] width 466 height 37
click at [427, 434] on span "PO-16198 - YATES PAID $184.80 INC GST COURIERS PLEASE TO BOOK IN" at bounding box center [412, 423] width 203 height 36
click at [1091, 17] on button "Edit Order" at bounding box center [1088, 17] width 59 height 18
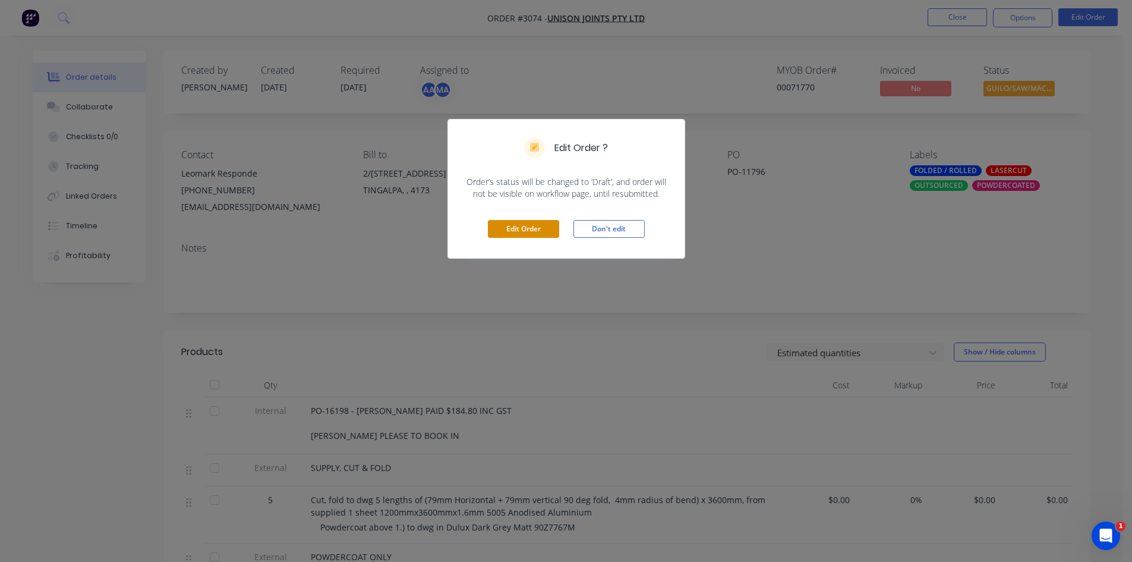
click at [517, 229] on button "Edit Order" at bounding box center [523, 229] width 71 height 18
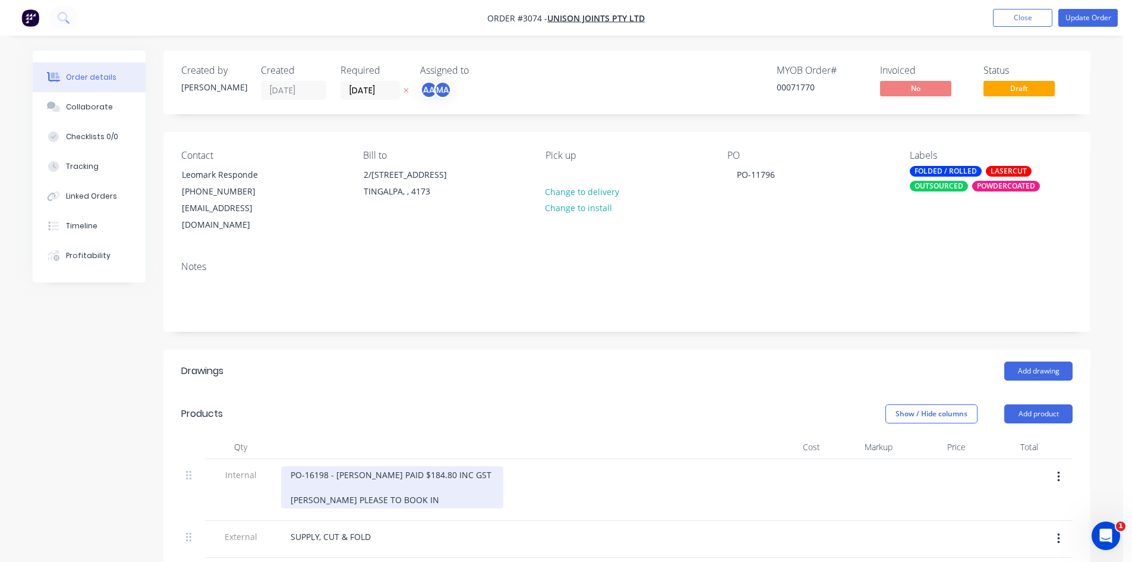
click at [411, 483] on div "PO-16198 - YATES PAID $184.80 INC GST COURIERS PLEASE TO BOOK IN" at bounding box center [392, 487] width 222 height 42
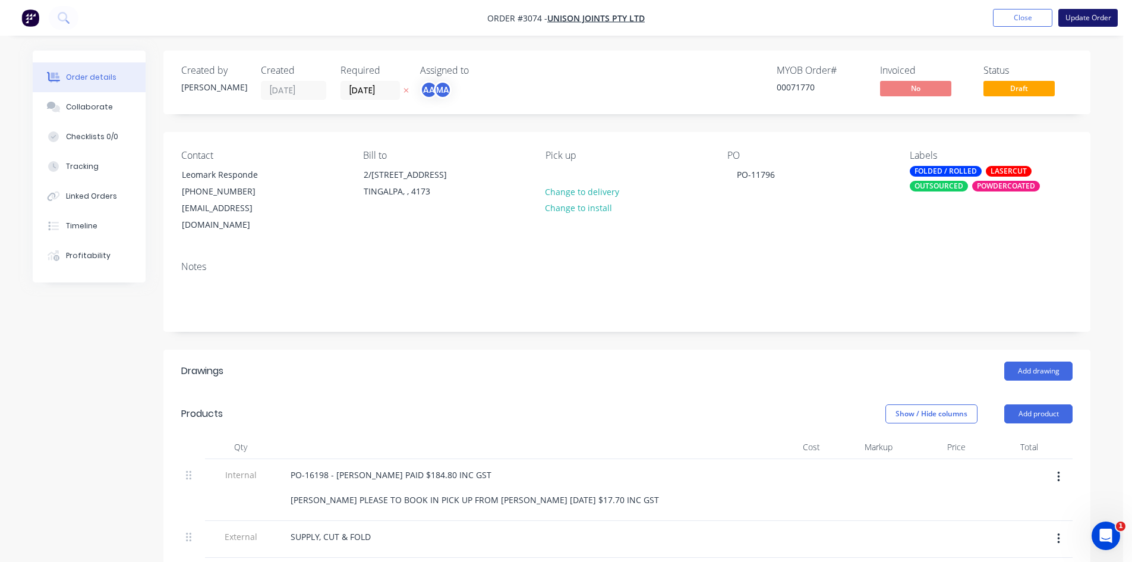
click at [1091, 17] on button "Update Order" at bounding box center [1088, 18] width 59 height 18
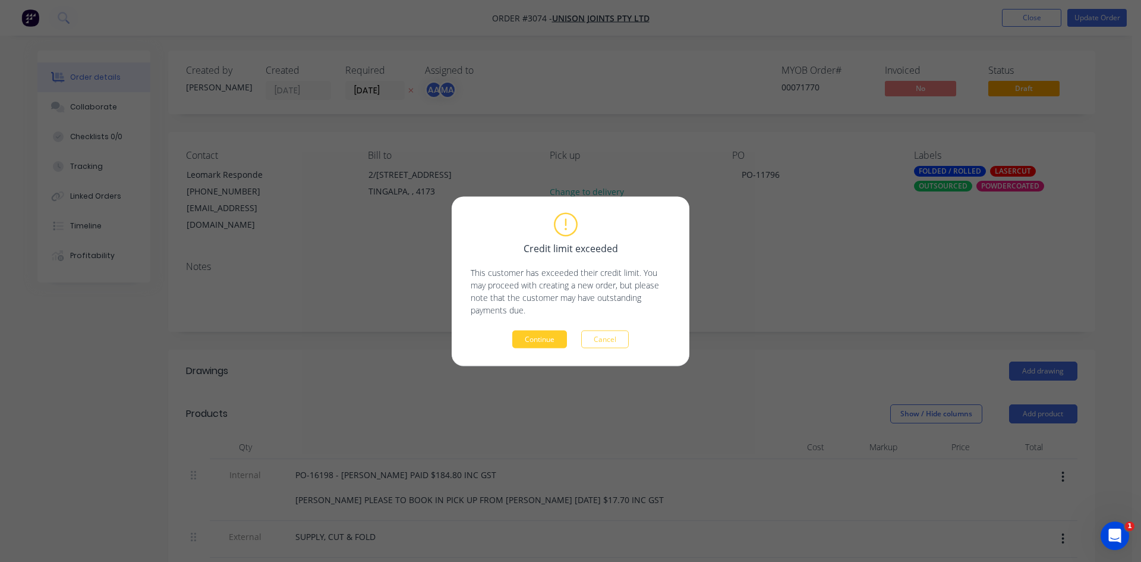
click at [529, 335] on button "Continue" at bounding box center [539, 339] width 55 height 18
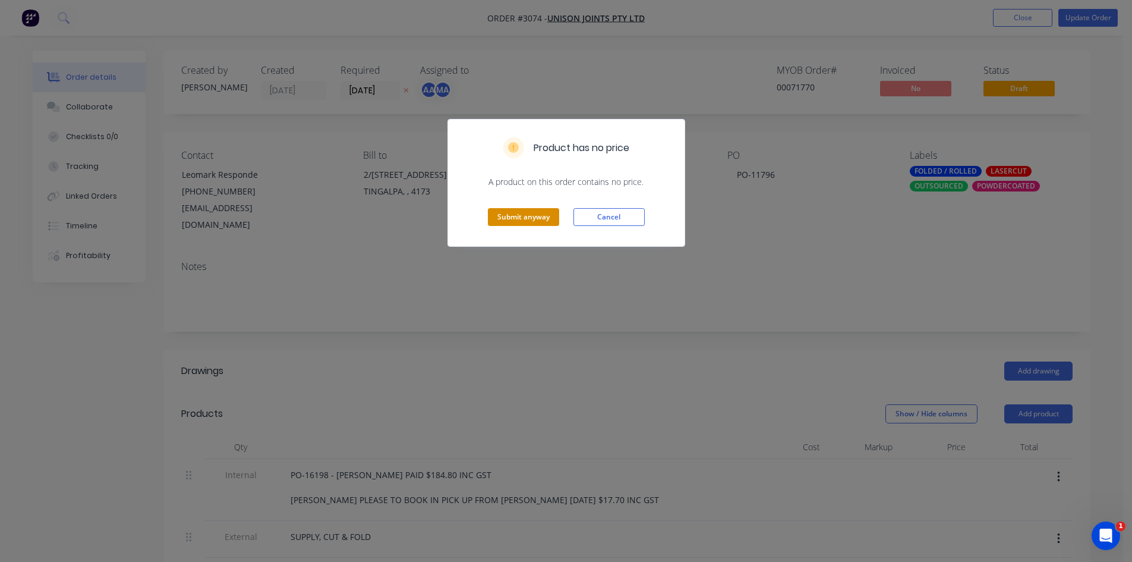
click at [536, 220] on button "Submit anyway" at bounding box center [523, 217] width 71 height 18
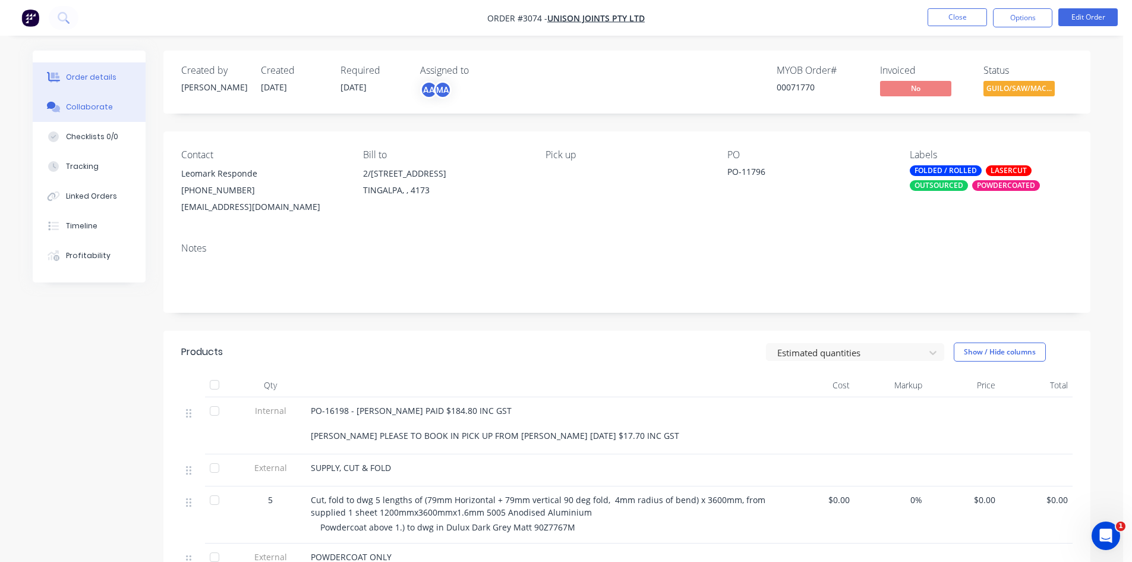
click at [93, 108] on div "Collaborate" at bounding box center [89, 107] width 47 height 11
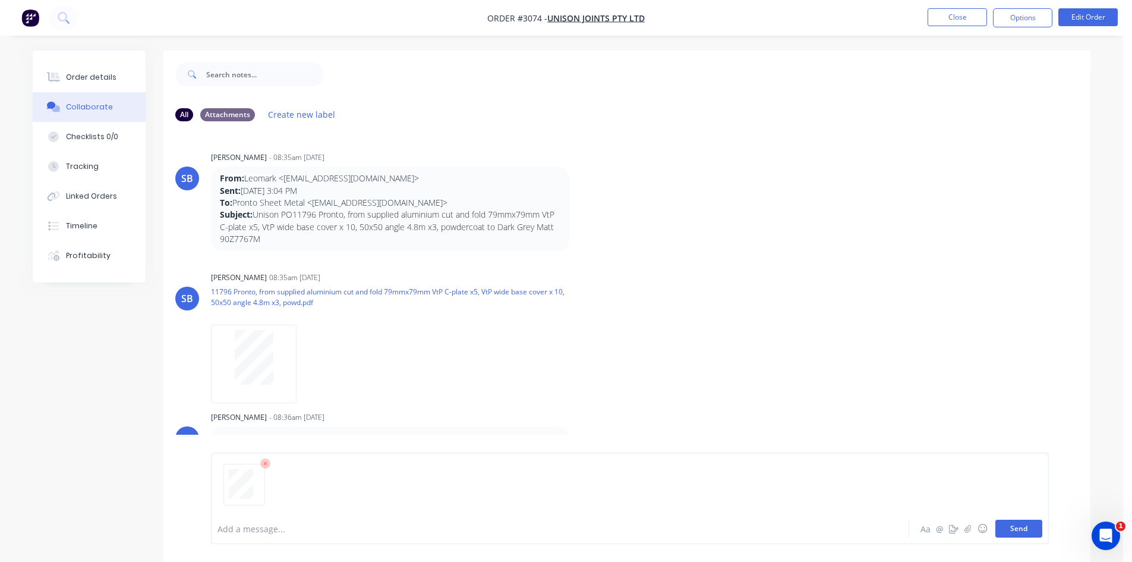
click at [1021, 528] on button "Send" at bounding box center [1019, 529] width 47 height 18
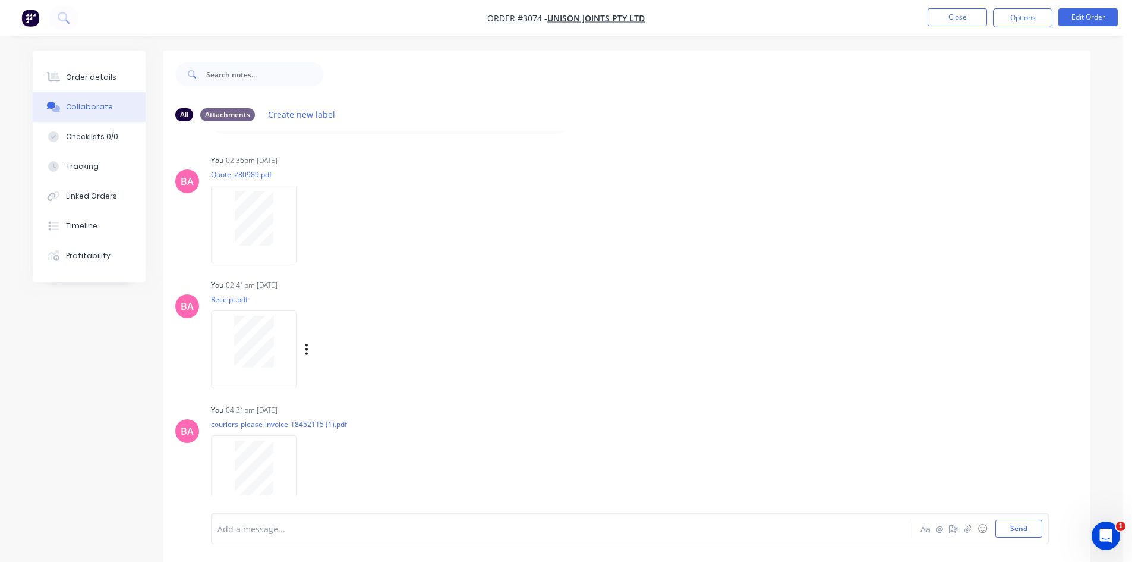
scroll to position [552, 0]
click at [1017, 531] on button "Send" at bounding box center [1019, 529] width 47 height 18
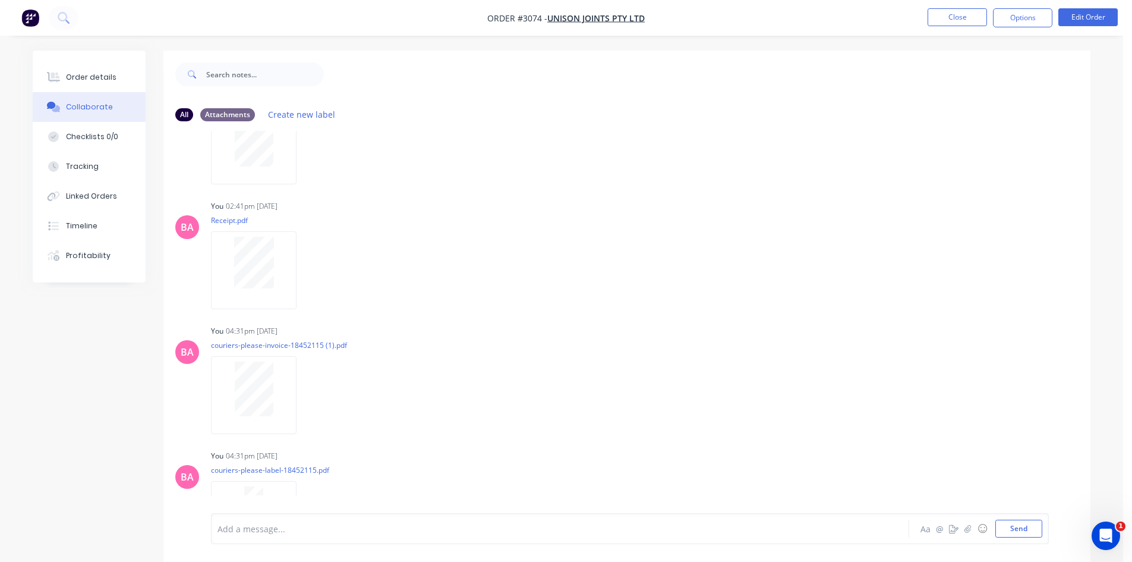
scroll to position [677, 0]
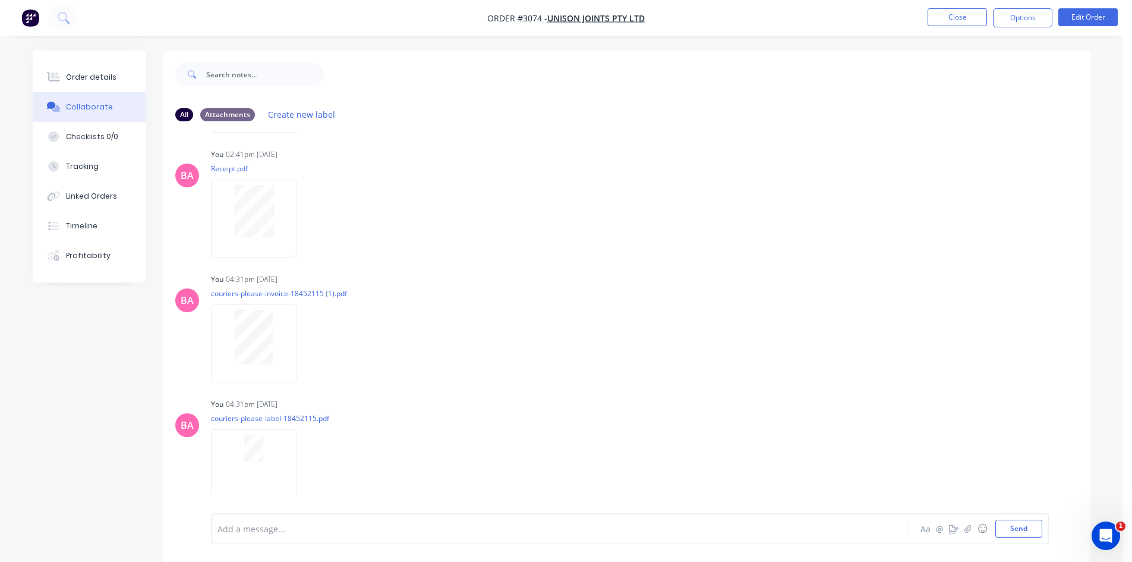
click at [278, 530] on div at bounding box center [527, 529] width 618 height 12
click at [1026, 530] on button "Send" at bounding box center [1019, 529] width 47 height 18
click at [103, 77] on div "Order details" at bounding box center [91, 77] width 51 height 11
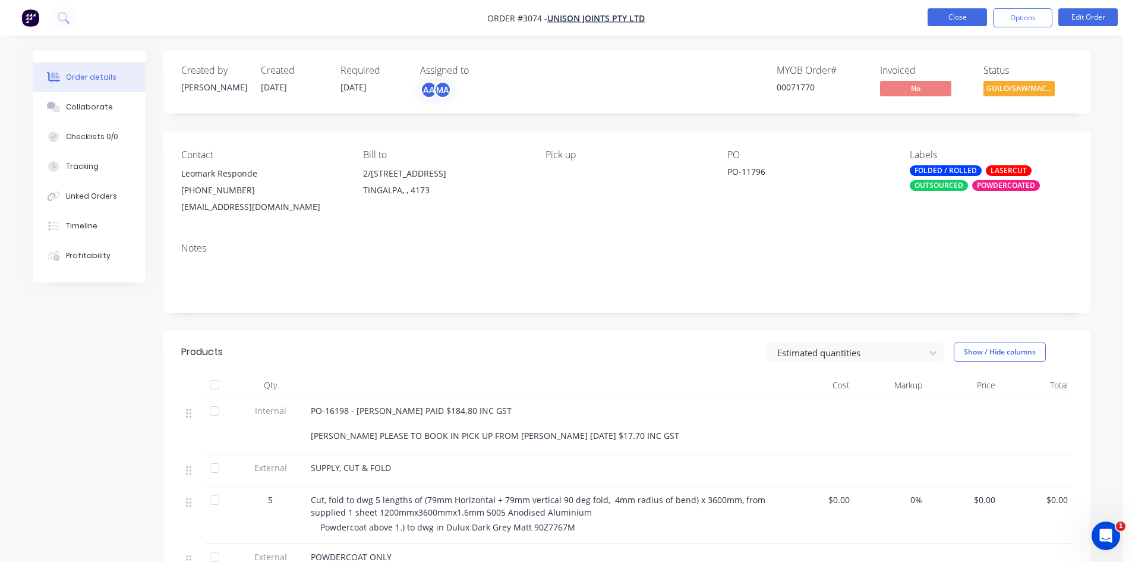
click at [970, 17] on button "Close" at bounding box center [957, 17] width 59 height 18
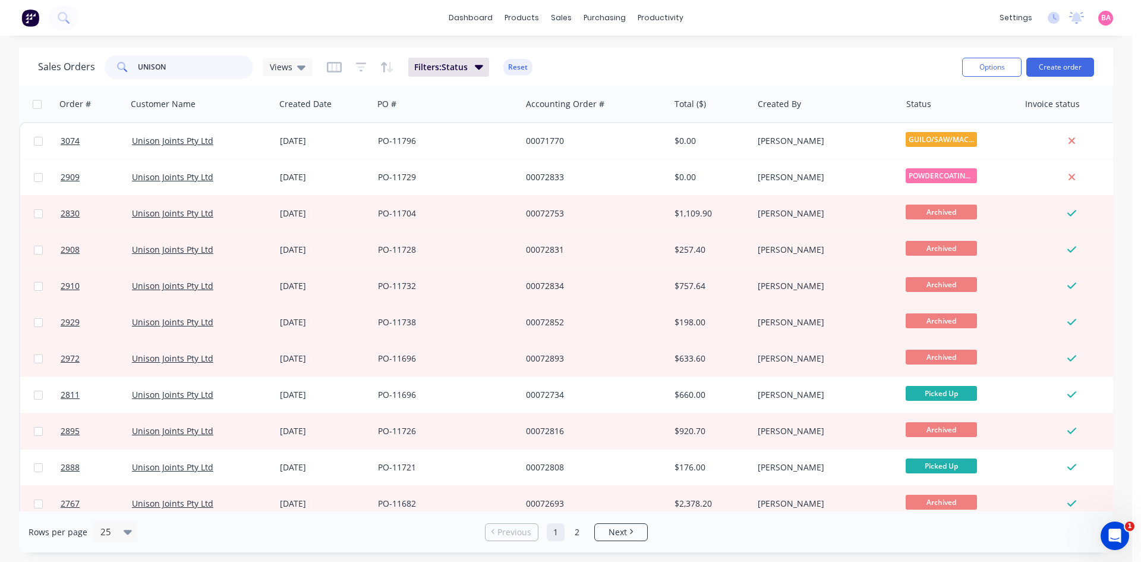
drag, startPoint x: 185, startPoint y: 69, endPoint x: 17, endPoint y: 62, distance: 168.4
click at [17, 62] on div "Sales Orders UNISON Views Filters: Status Reset Options Create order Order # Cu…" at bounding box center [566, 300] width 1132 height 505
type input "3071"
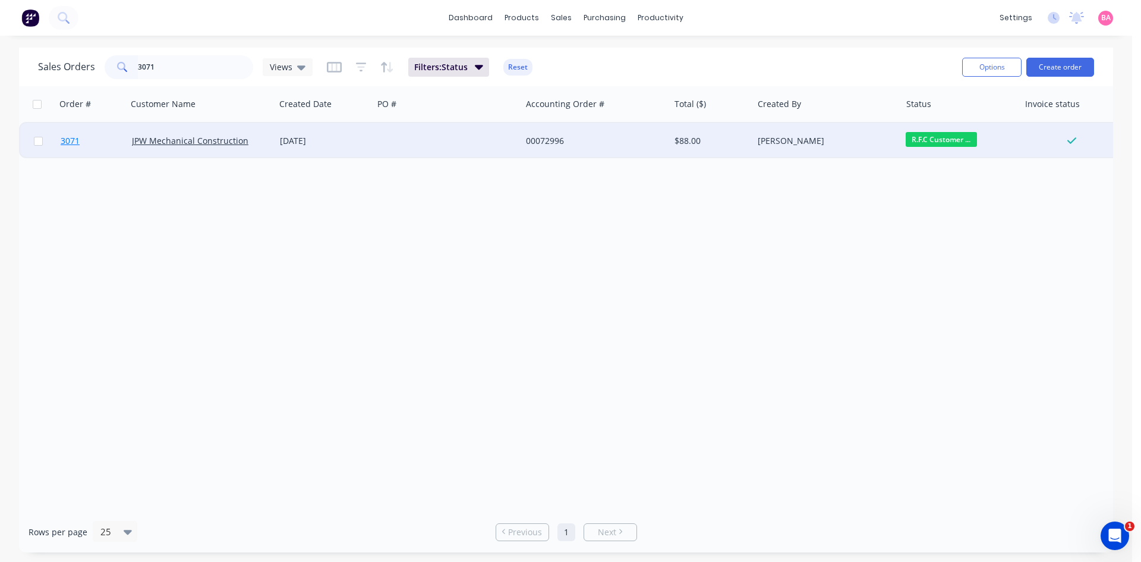
click at [70, 144] on span "3071" at bounding box center [70, 141] width 19 height 12
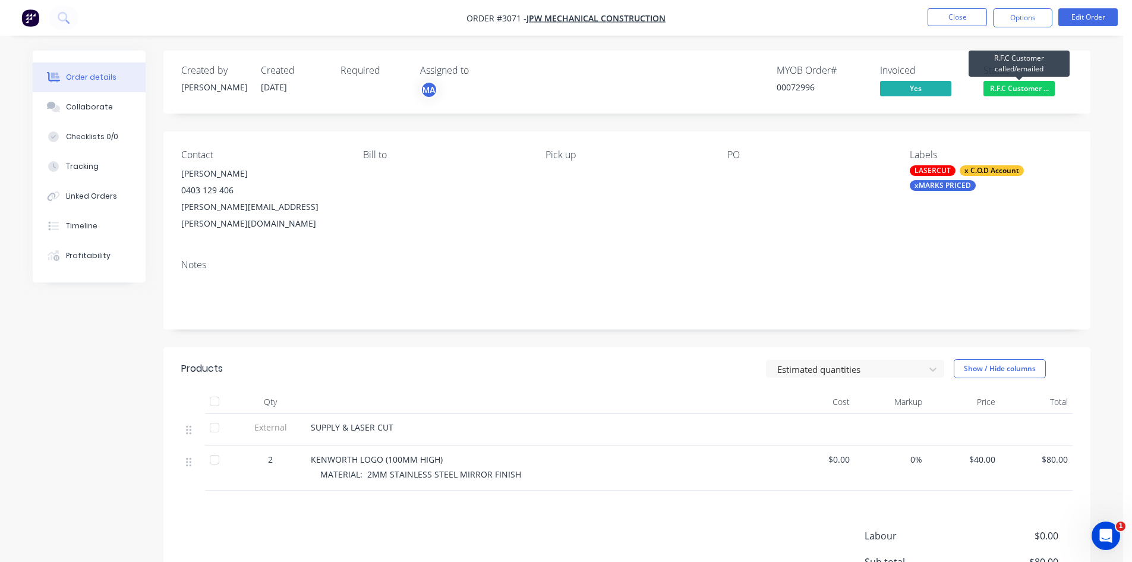
click at [1018, 85] on span "R.F.C Customer ..." at bounding box center [1019, 88] width 71 height 15
click at [1087, 17] on button "Edit Order" at bounding box center [1088, 17] width 59 height 18
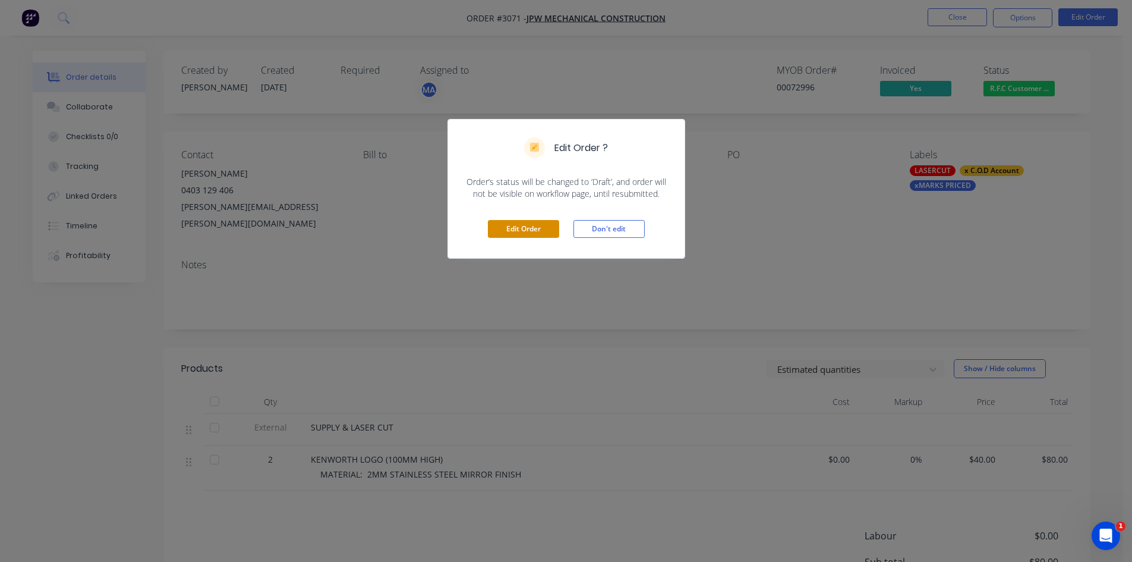
click at [537, 224] on button "Edit Order" at bounding box center [523, 229] width 71 height 18
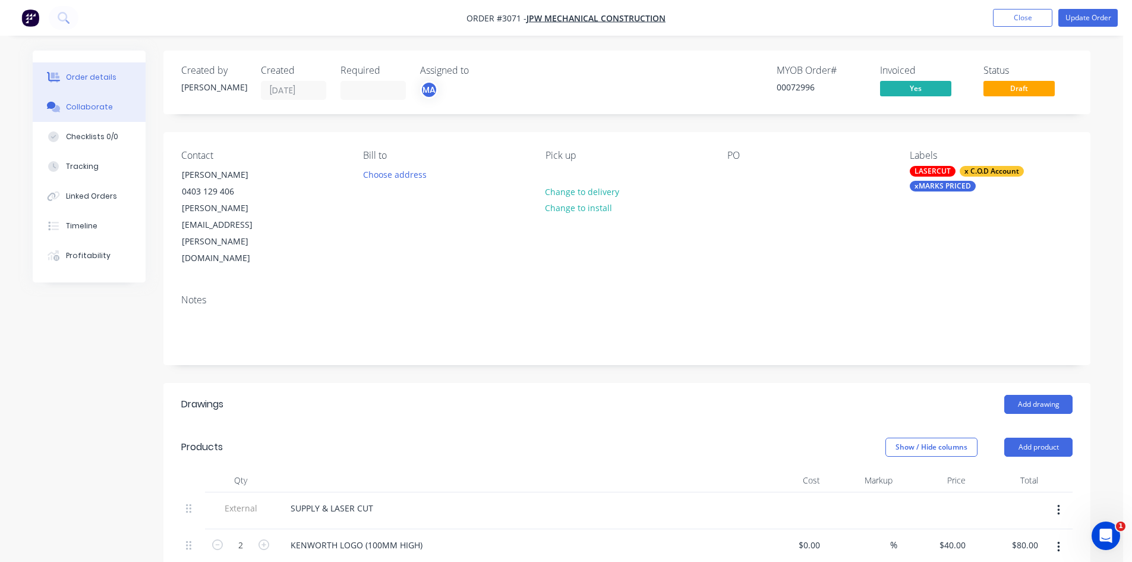
click at [90, 113] on button "Collaborate" at bounding box center [89, 107] width 113 height 30
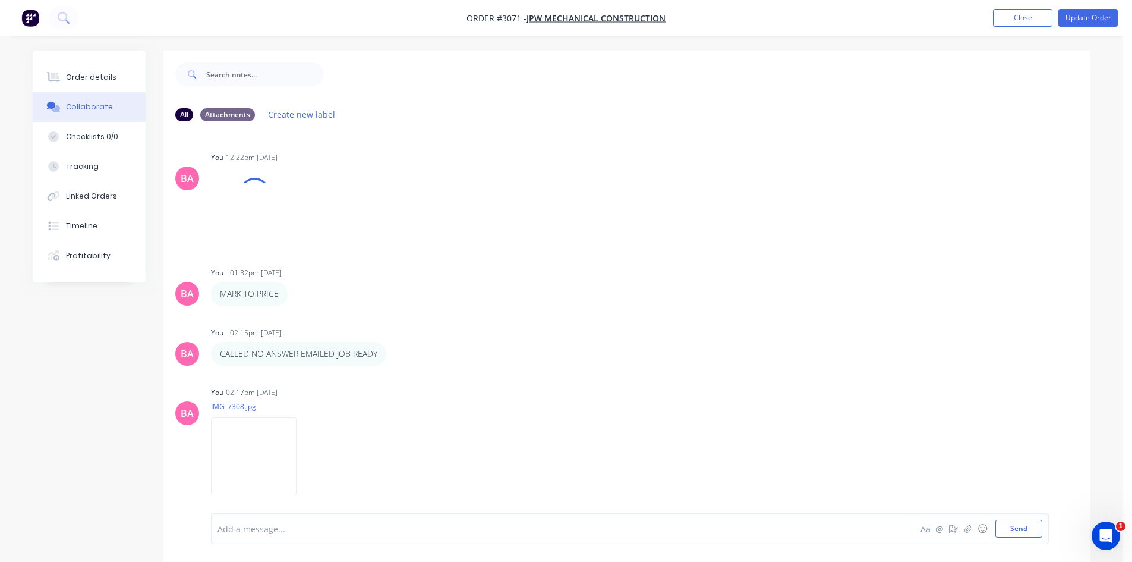
click at [288, 524] on div at bounding box center [527, 529] width 618 height 12
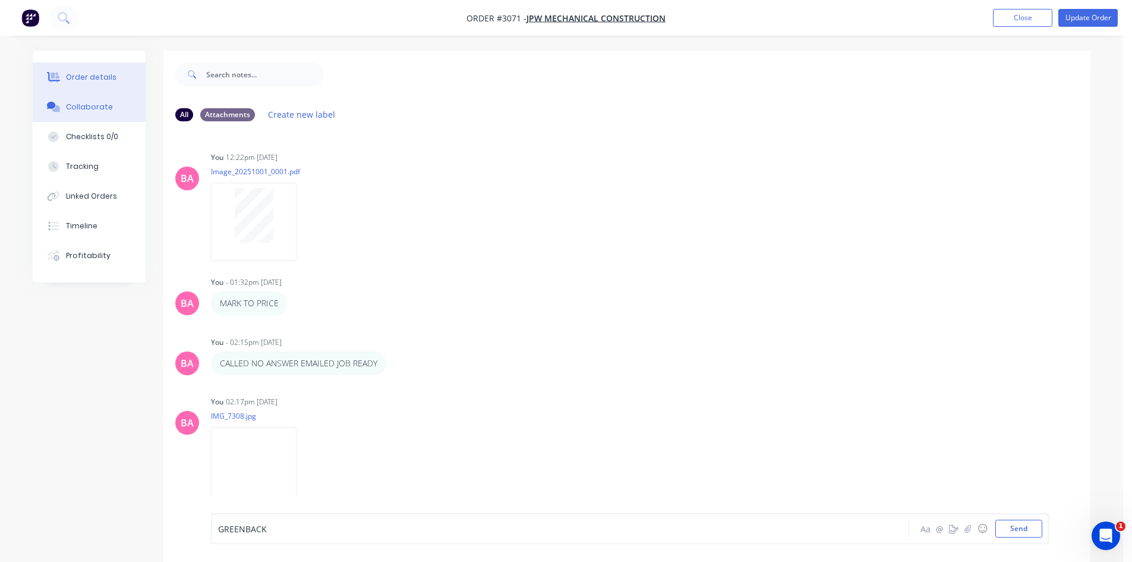
click at [96, 72] on div "Order details" at bounding box center [91, 77] width 51 height 11
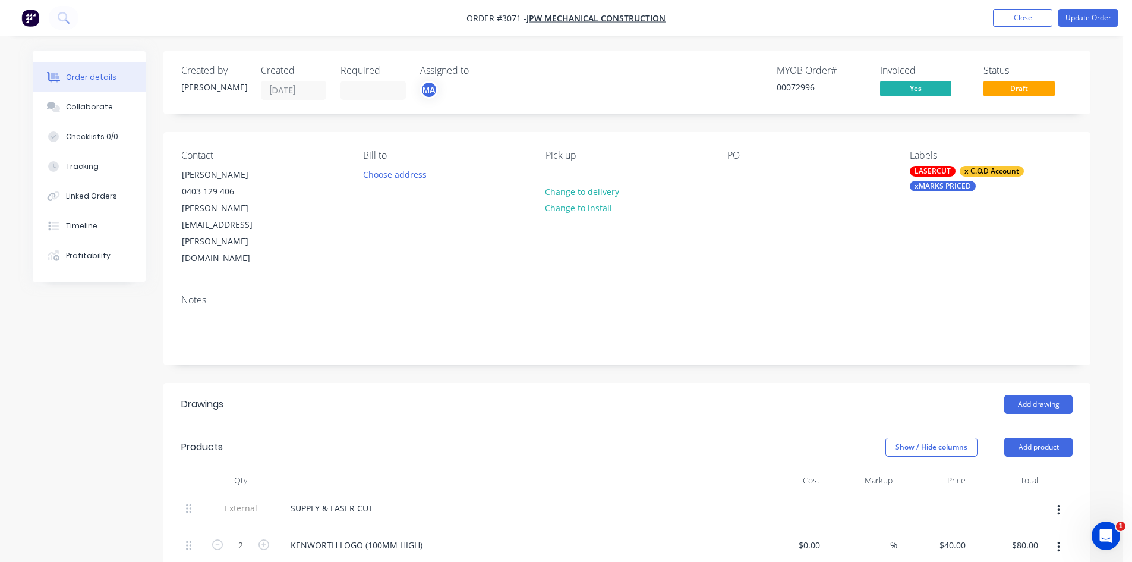
click at [957, 178] on div "LASERCUT x C.O.D Account xMARKS PRICED" at bounding box center [991, 179] width 163 height 26
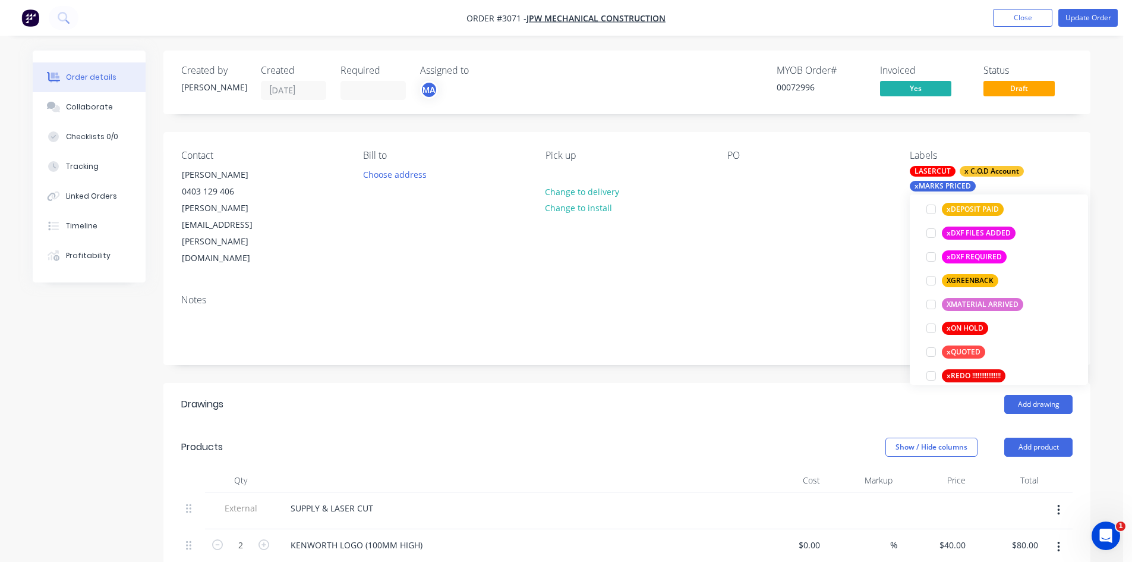
scroll to position [1046, 0]
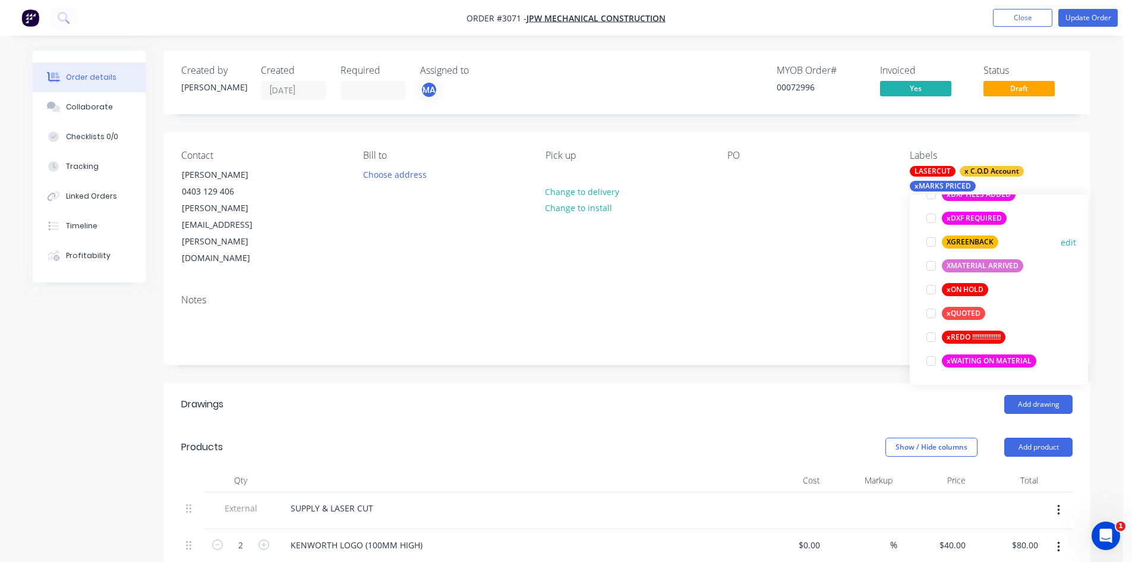
click at [933, 243] on div at bounding box center [932, 242] width 24 height 24
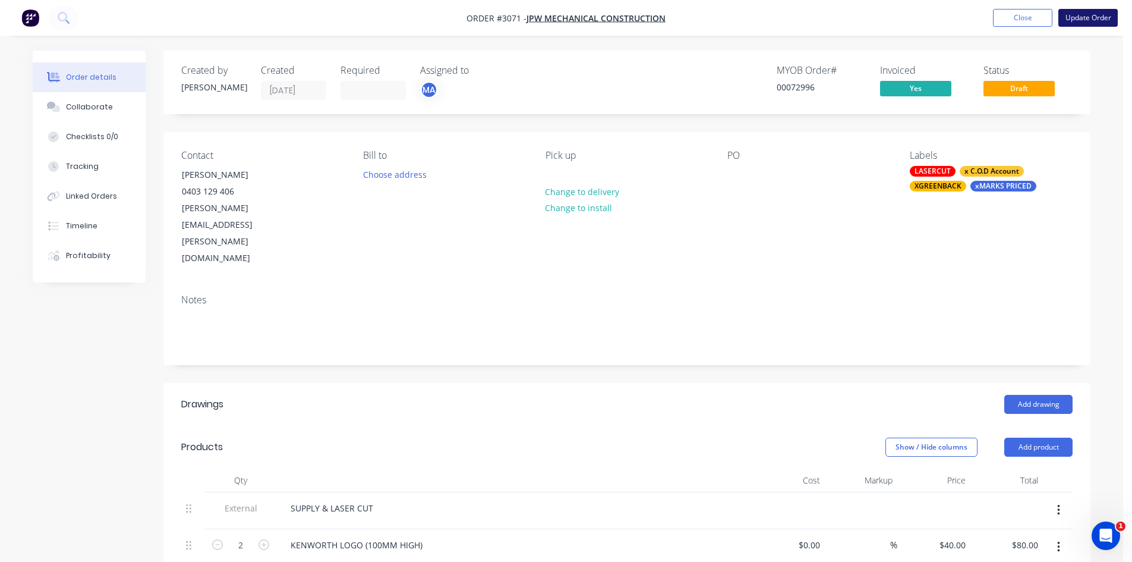
click at [1089, 15] on button "Update Order" at bounding box center [1088, 18] width 59 height 18
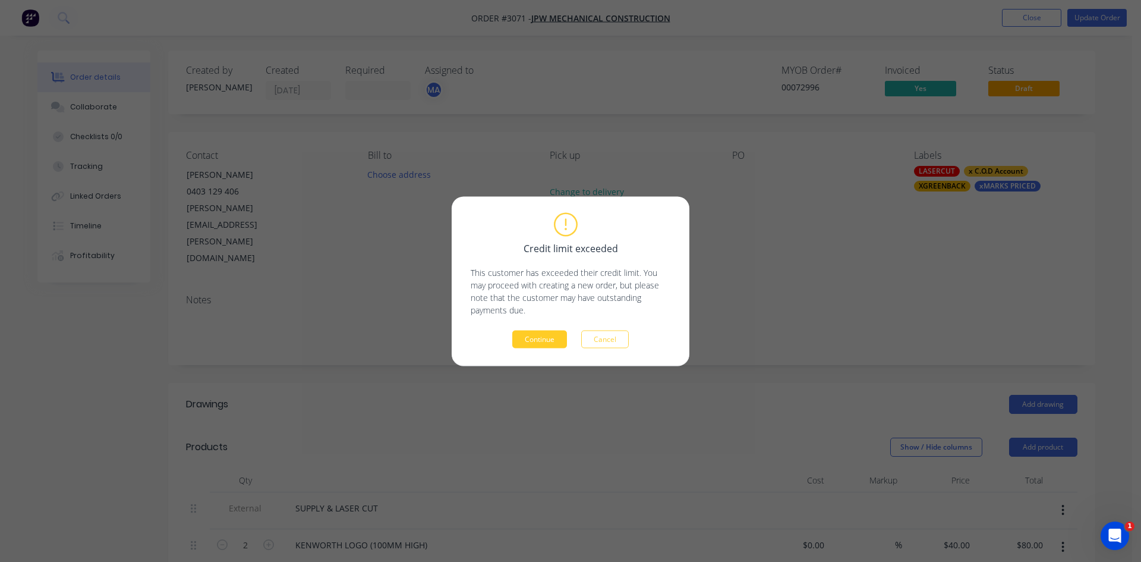
click at [549, 339] on button "Continue" at bounding box center [539, 339] width 55 height 18
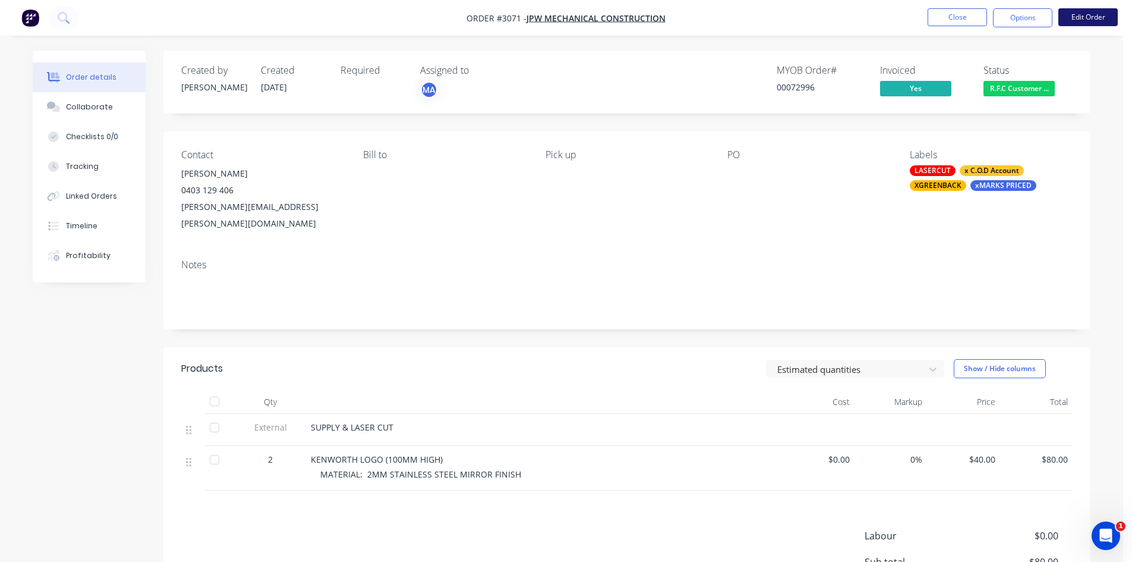
click at [1086, 12] on button "Edit Order" at bounding box center [1088, 17] width 59 height 18
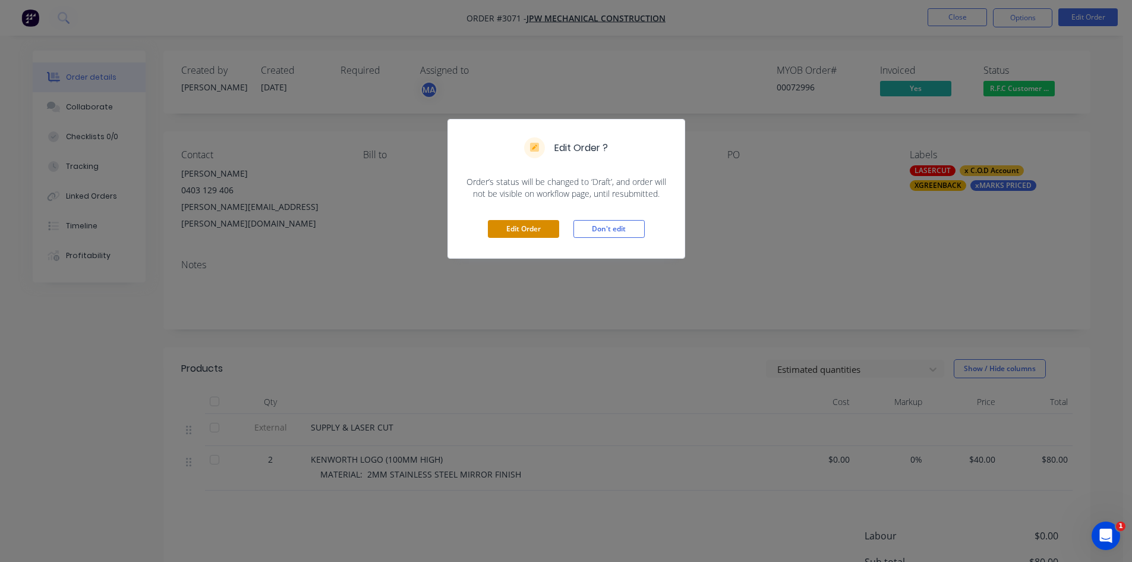
click at [530, 229] on button "Edit Order" at bounding box center [523, 229] width 71 height 18
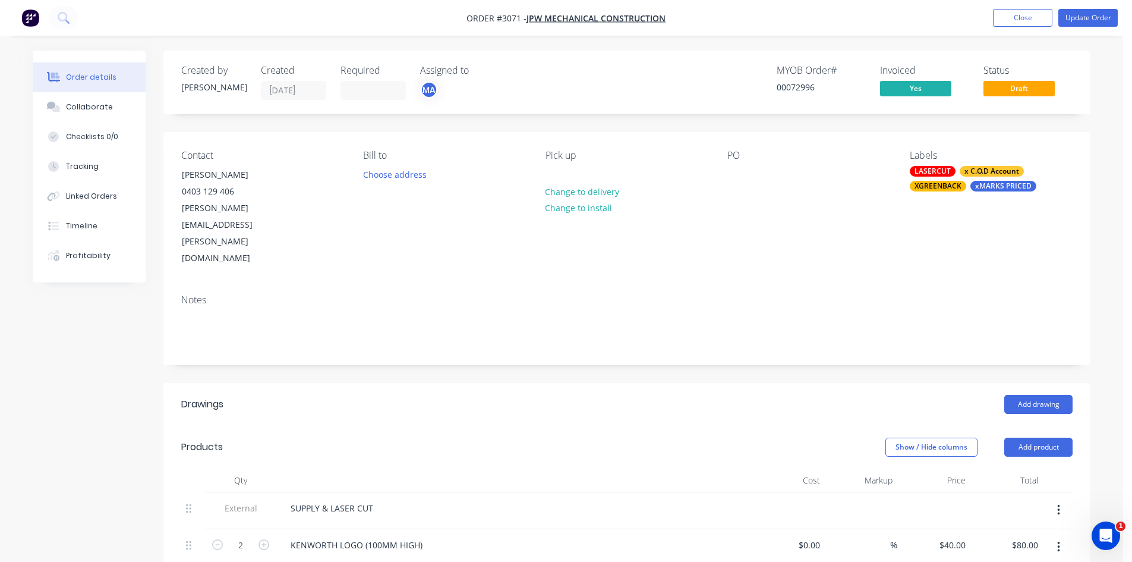
click at [935, 184] on div "XGREENBACK" at bounding box center [938, 186] width 56 height 11
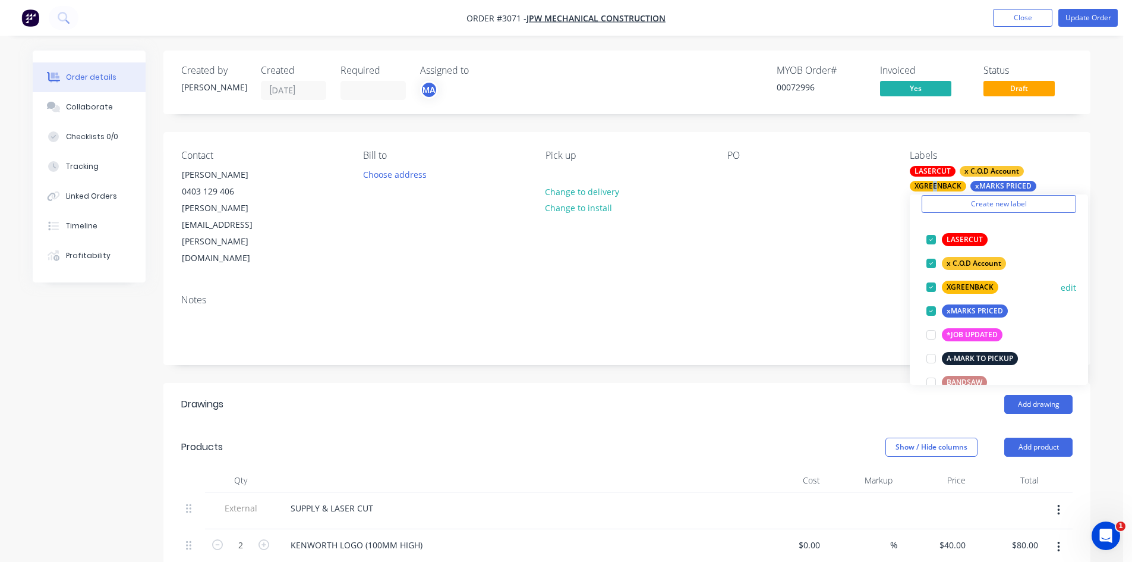
scroll to position [79, 0]
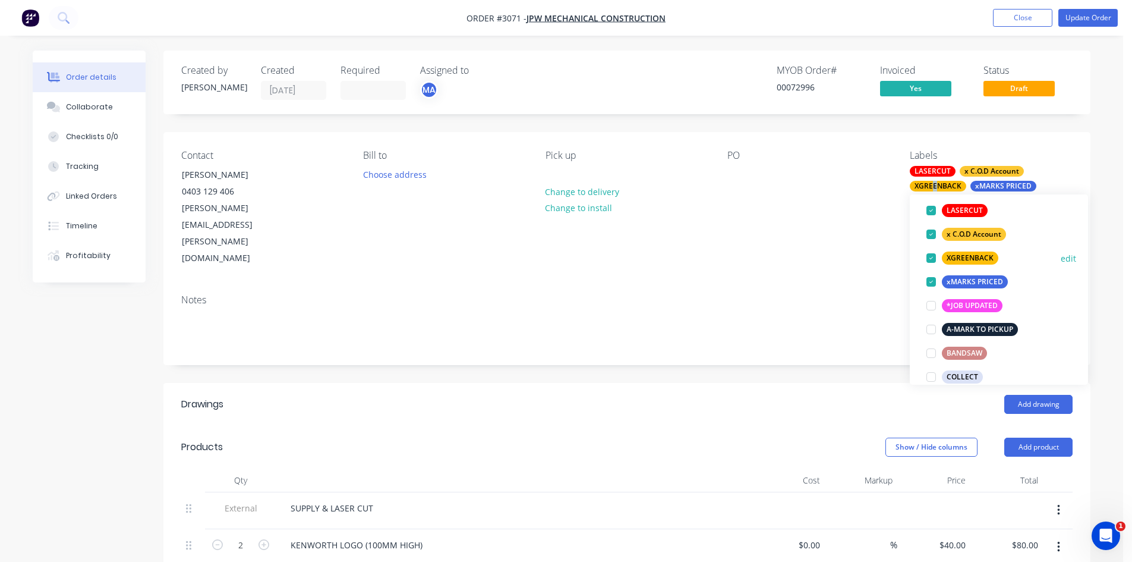
click at [932, 256] on div at bounding box center [932, 258] width 24 height 24
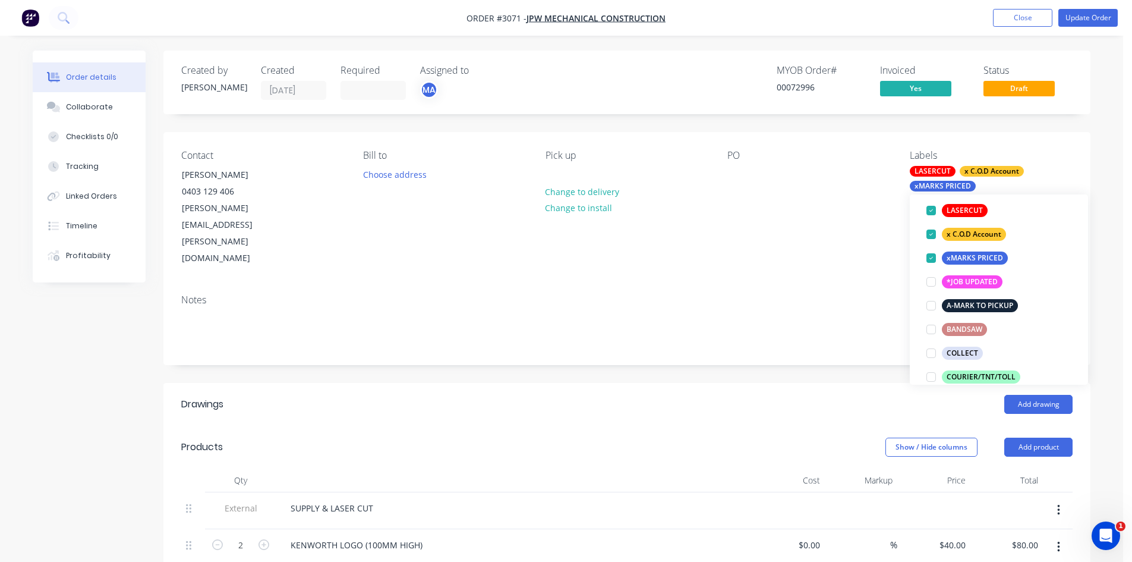
click at [1078, 77] on div "Created by Brenda Created 01/10/25 Required Assigned to MA MYOB Order # 0007299…" at bounding box center [626, 83] width 927 height 64
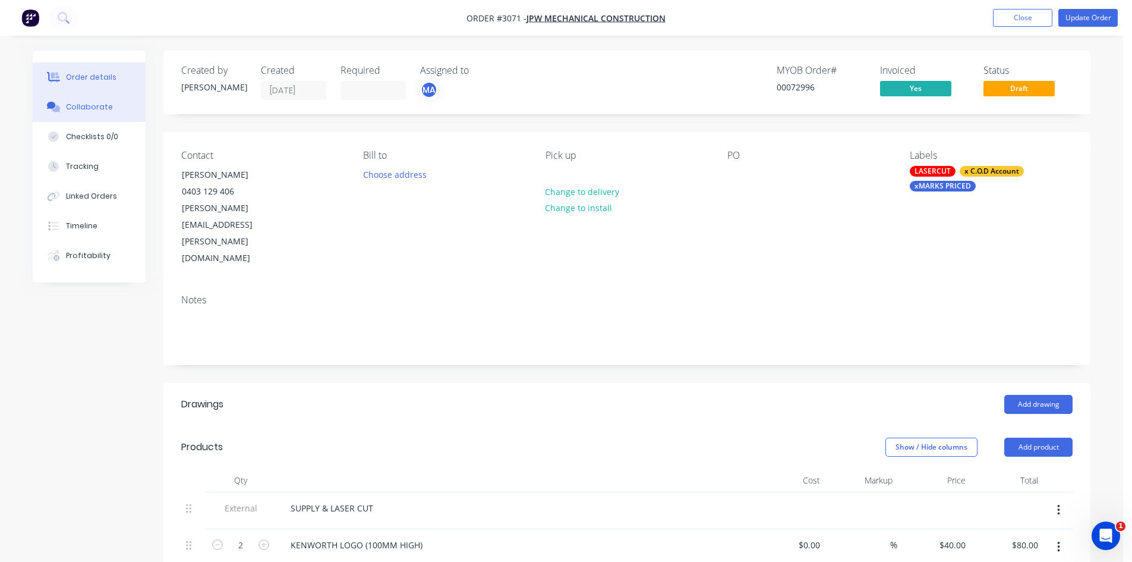
click at [86, 105] on div "Collaborate" at bounding box center [89, 107] width 47 height 11
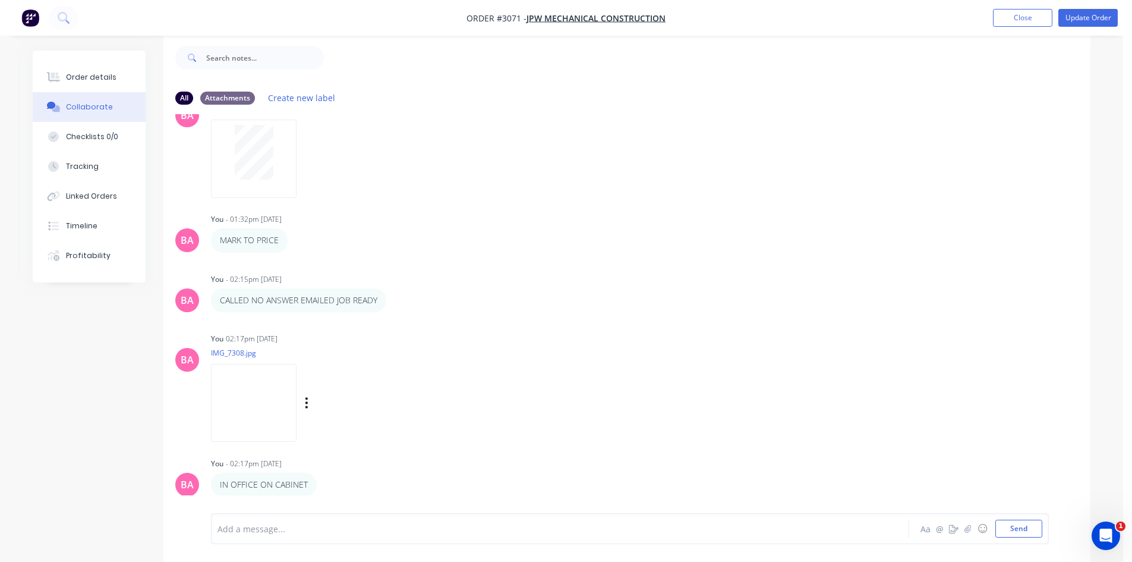
scroll to position [18, 0]
drag, startPoint x: 322, startPoint y: 483, endPoint x: 397, endPoint y: 503, distance: 78.2
click at [397, 503] on div "Add a message... Aa @ ☺ Send" at bounding box center [626, 528] width 927 height 67
click at [324, 482] on icon "button" at bounding box center [325, 483] width 2 height 11
click at [355, 478] on button "Delete" at bounding box center [368, 483] width 75 height 20
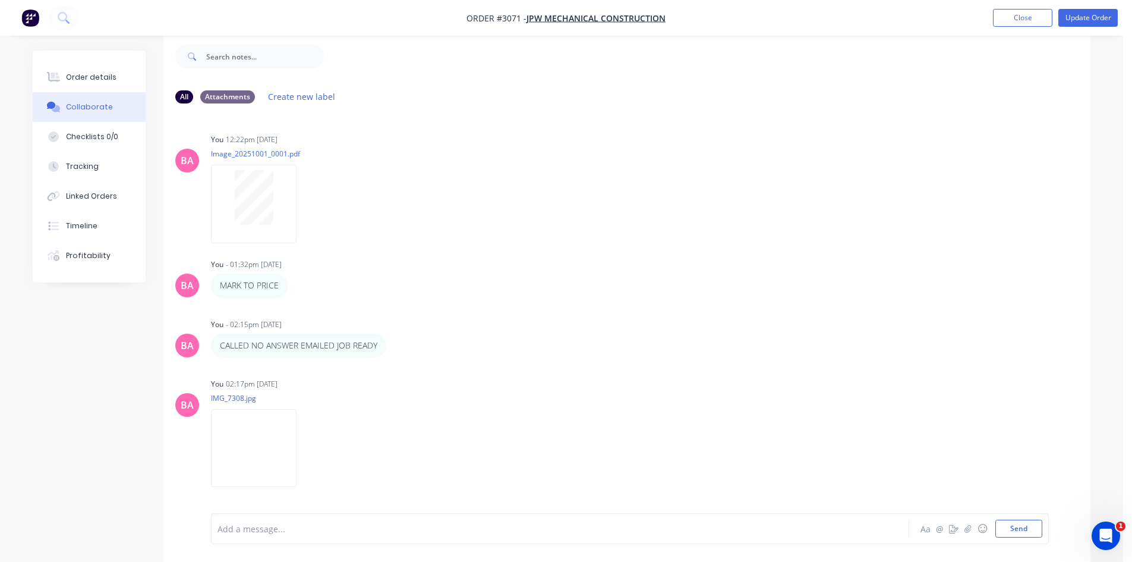
scroll to position [0, 0]
click at [309, 446] on icon "button" at bounding box center [307, 448] width 4 height 14
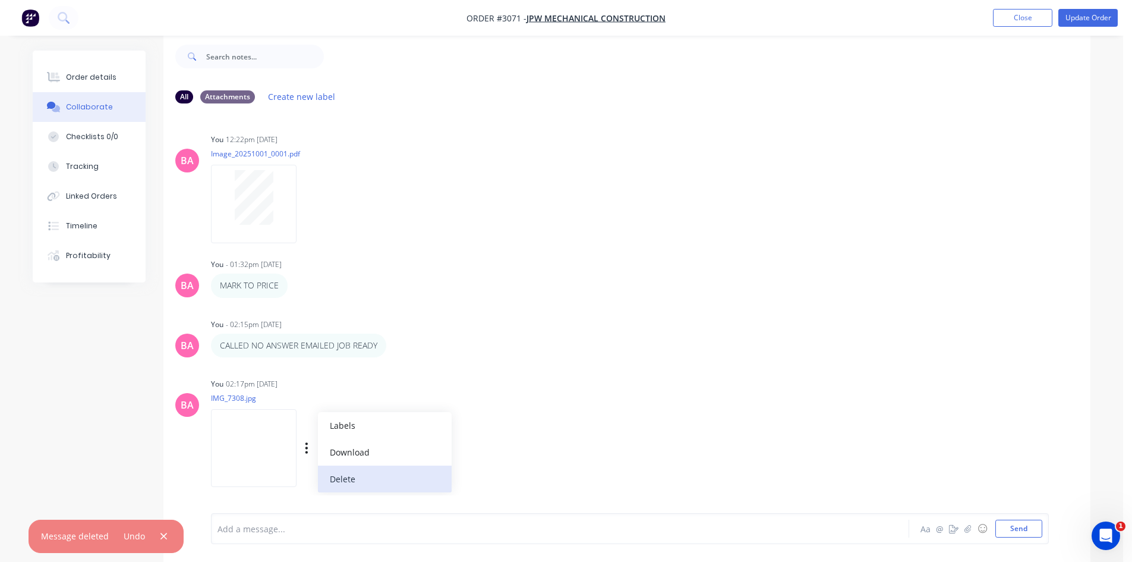
click at [361, 476] on button "Delete" at bounding box center [385, 478] width 134 height 27
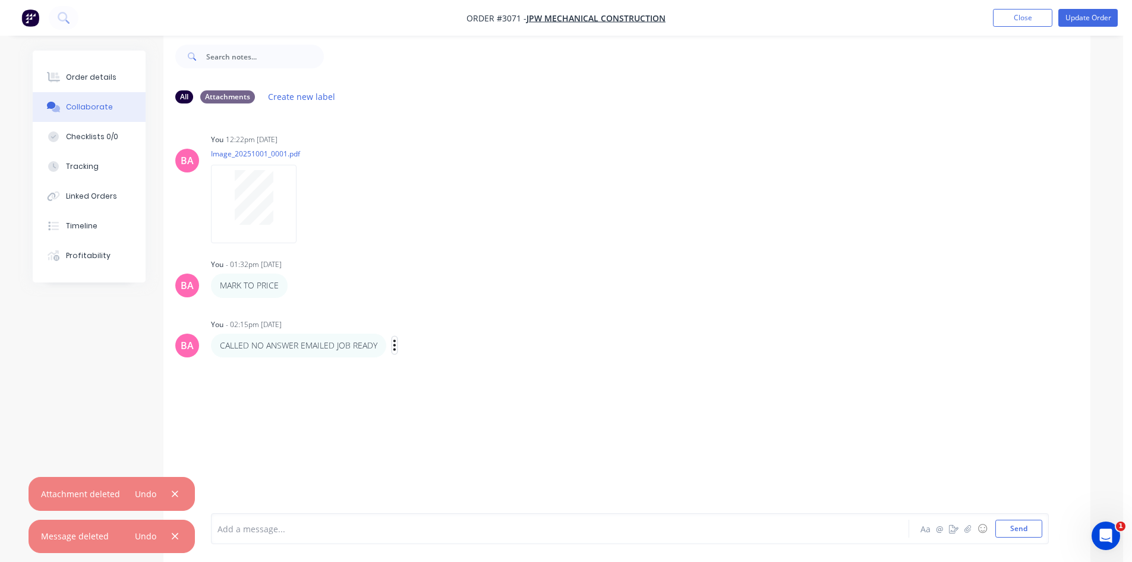
click at [397, 342] on icon "button" at bounding box center [395, 345] width 4 height 14
click at [434, 381] on button "Delete" at bounding box center [438, 386] width 75 height 20
click at [298, 284] on icon "button" at bounding box center [296, 286] width 4 height 14
click at [324, 324] on button "Delete" at bounding box center [339, 327] width 75 height 20
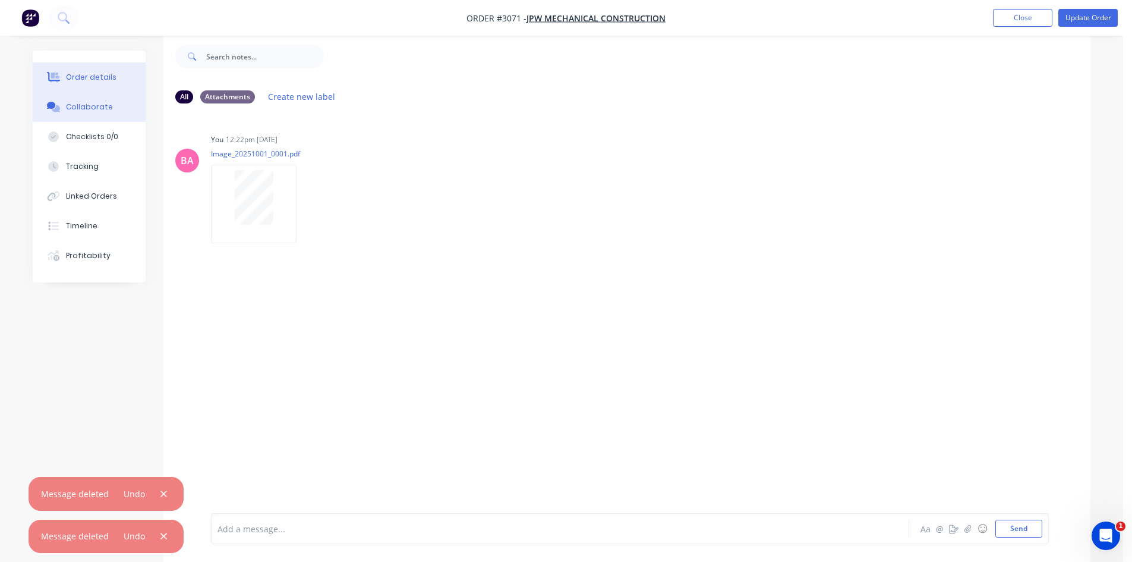
click at [85, 77] on div "Order details" at bounding box center [91, 77] width 51 height 11
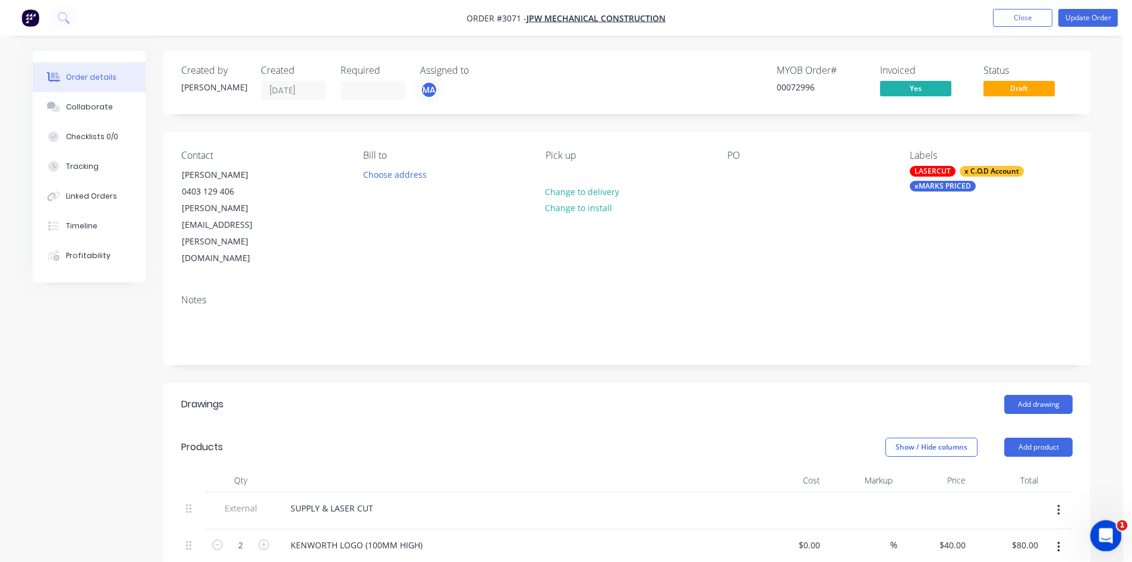
click at [1110, 531] on icon "Open Intercom Messenger" at bounding box center [1105, 534] width 20 height 20
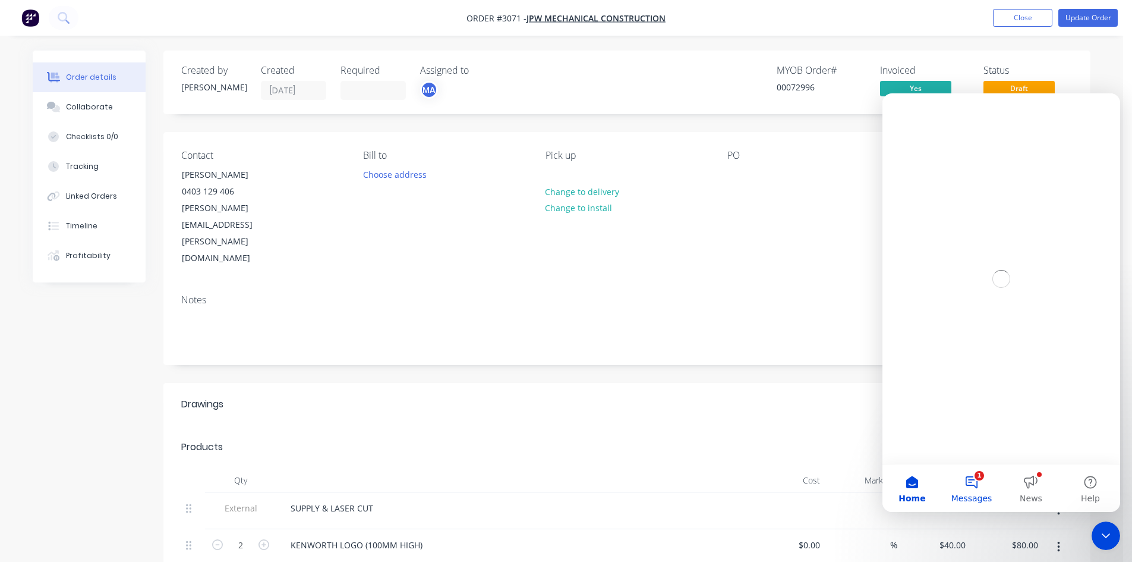
click at [977, 487] on button "1 Messages" at bounding box center [971, 488] width 59 height 48
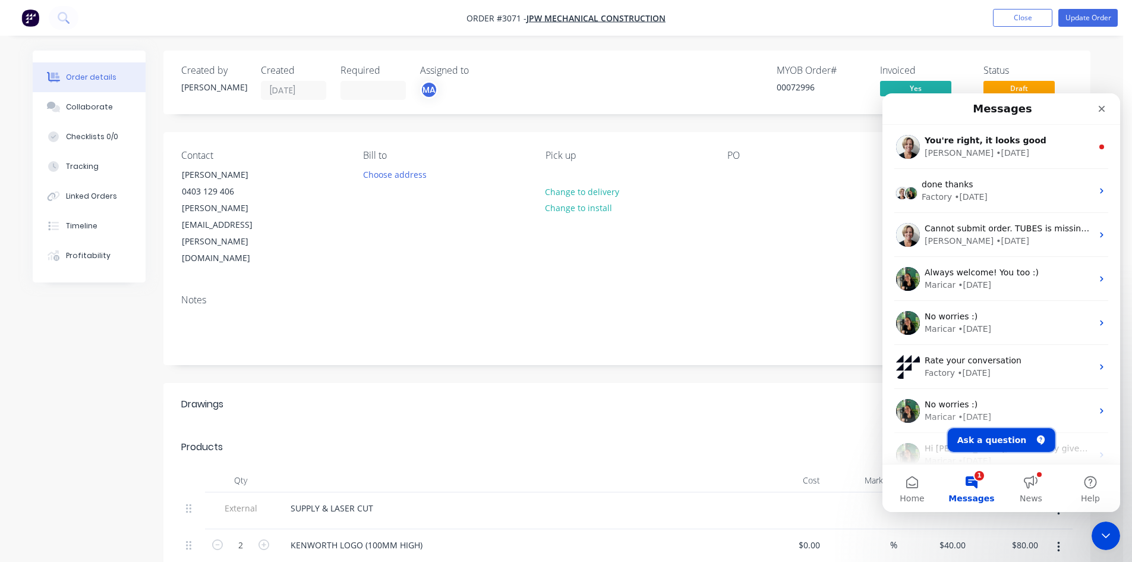
click at [996, 437] on button "Ask a question" at bounding box center [1002, 440] width 108 height 24
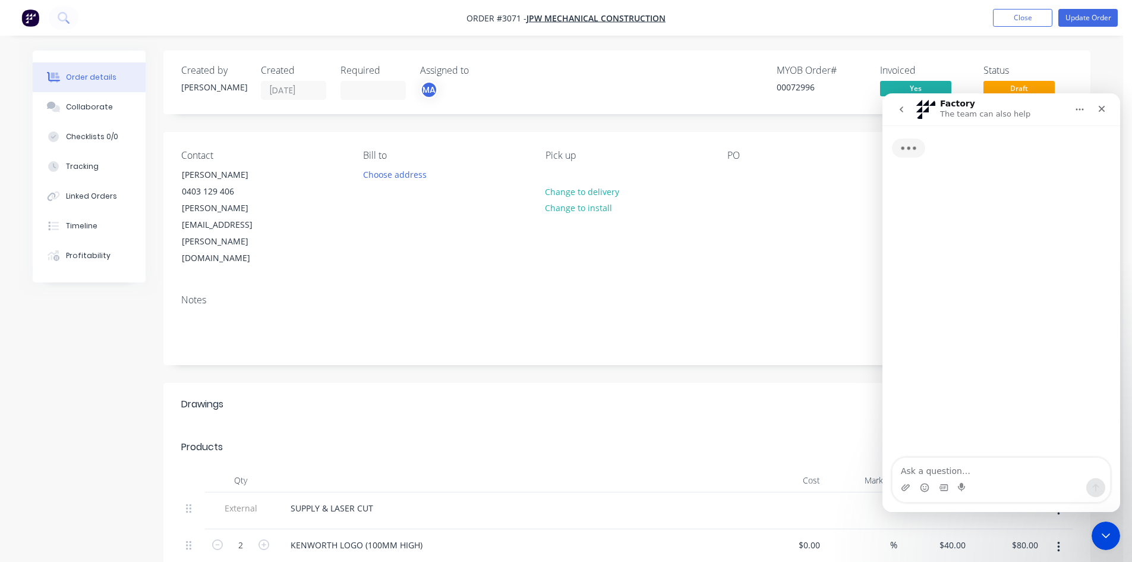
click at [970, 469] on textarea "Ask a question…" at bounding box center [1002, 468] width 218 height 20
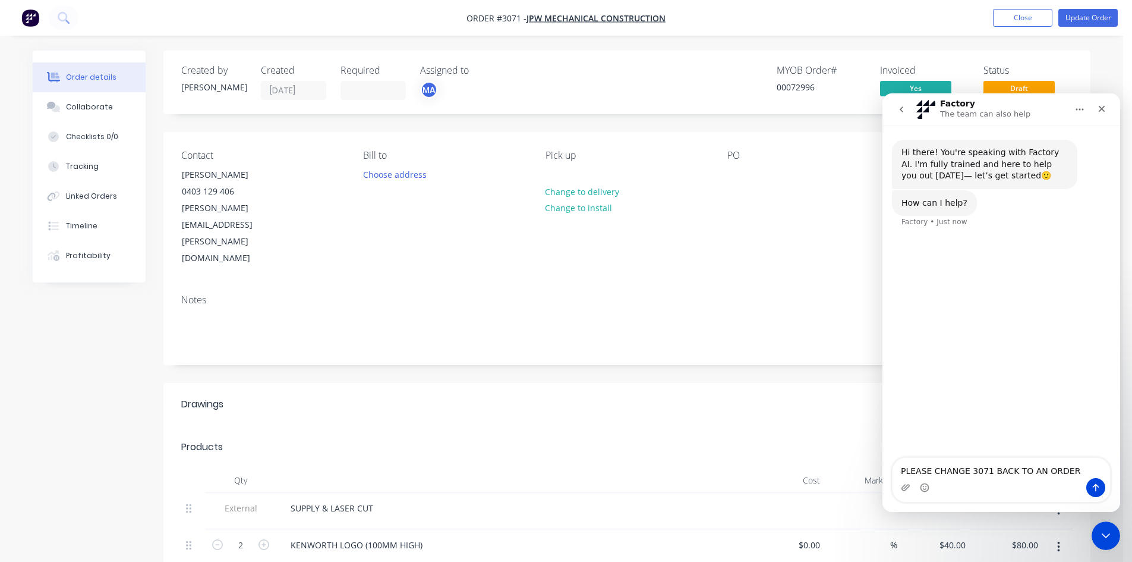
type textarea "PLEASE CHANGE 3071 BACK TO AN ORDER"
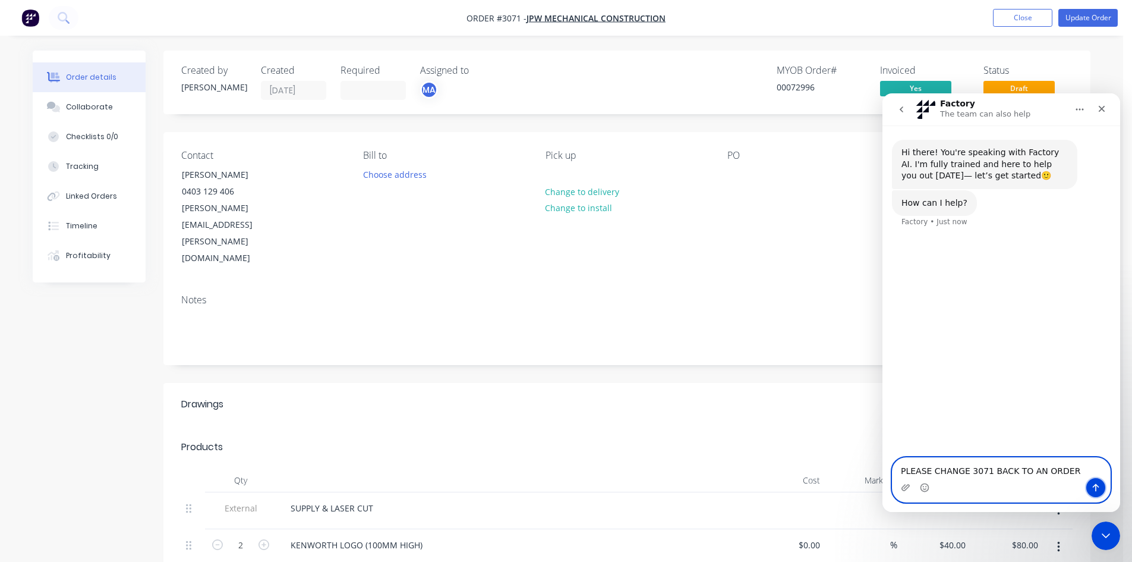
click at [1096, 483] on icon "Send a message…" at bounding box center [1096, 488] width 10 height 10
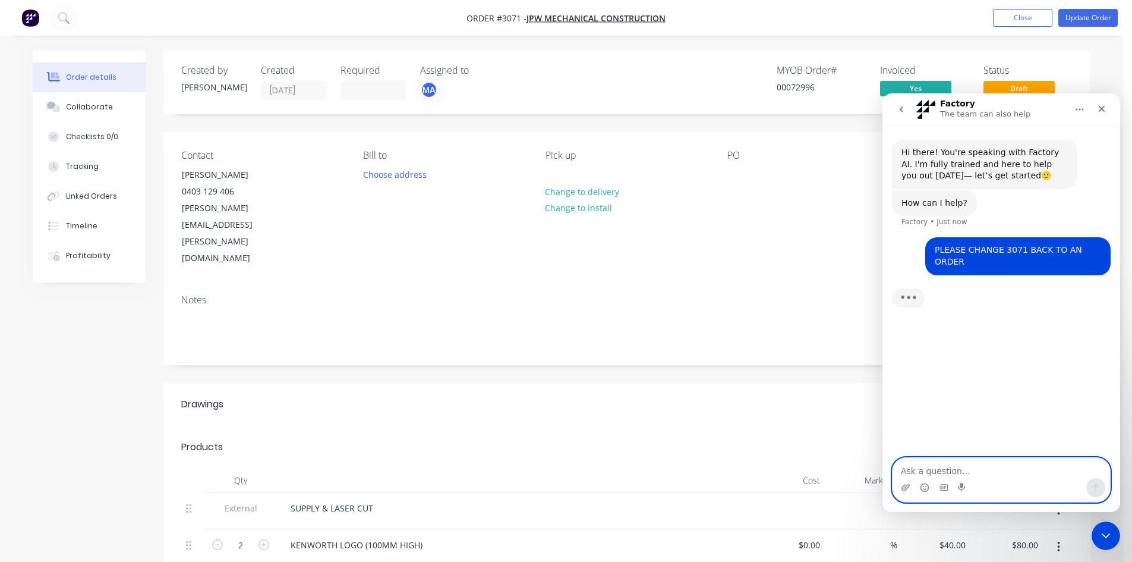
click at [965, 471] on textarea "Ask a question…" at bounding box center [1002, 468] width 218 height 20
type textarea "S"
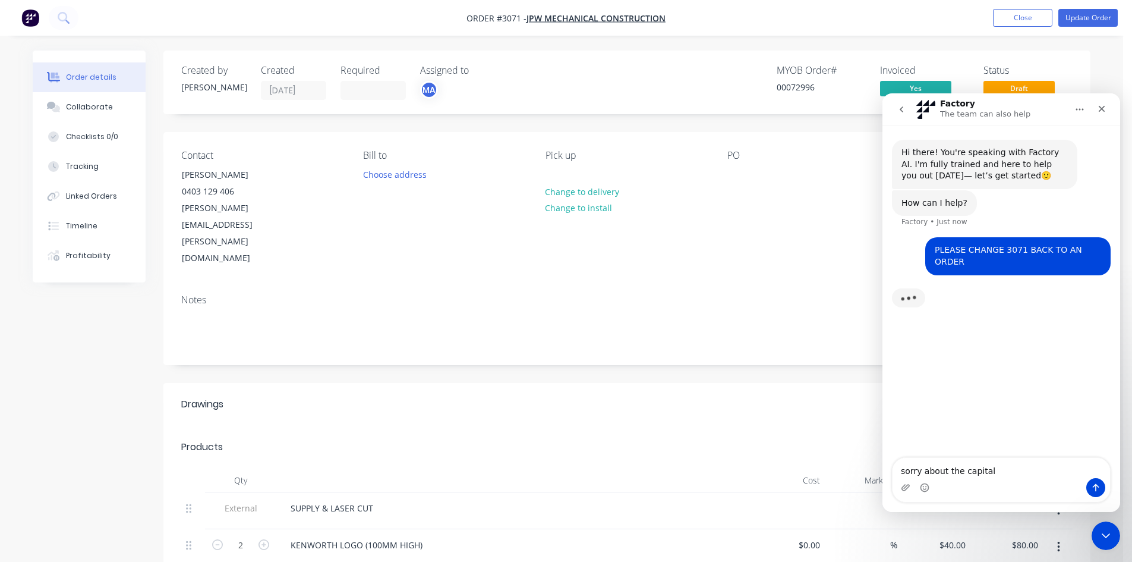
type textarea "sorry about the capitals"
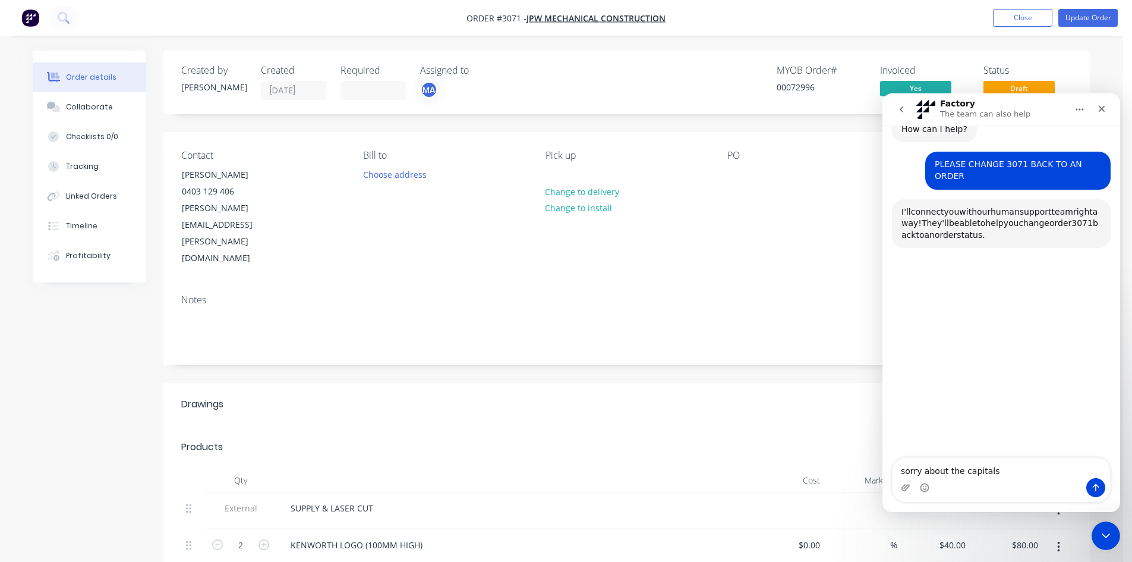
scroll to position [103, 0]
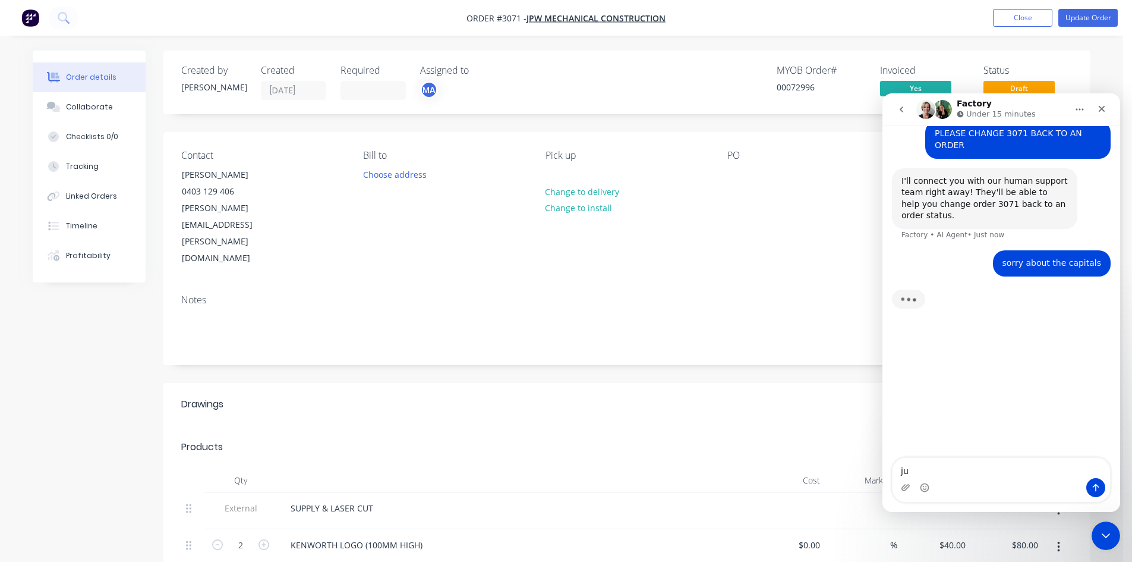
type textarea "j"
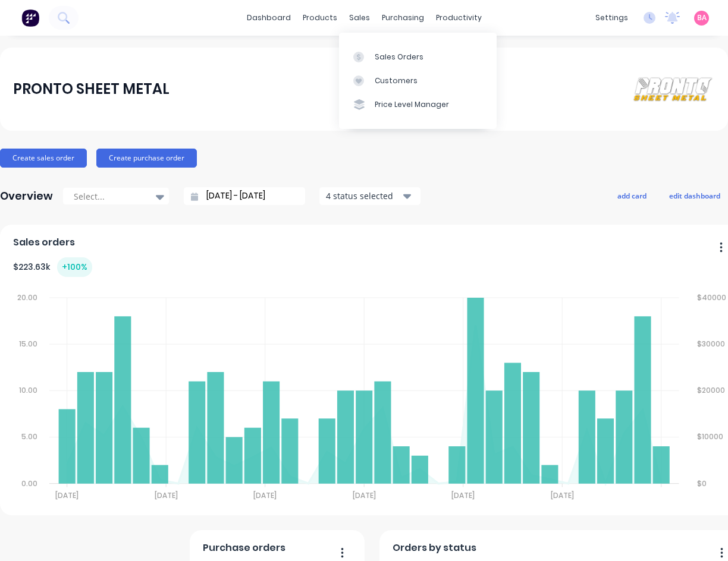
click at [388, 54] on div "Sales Orders" at bounding box center [399, 57] width 49 height 11
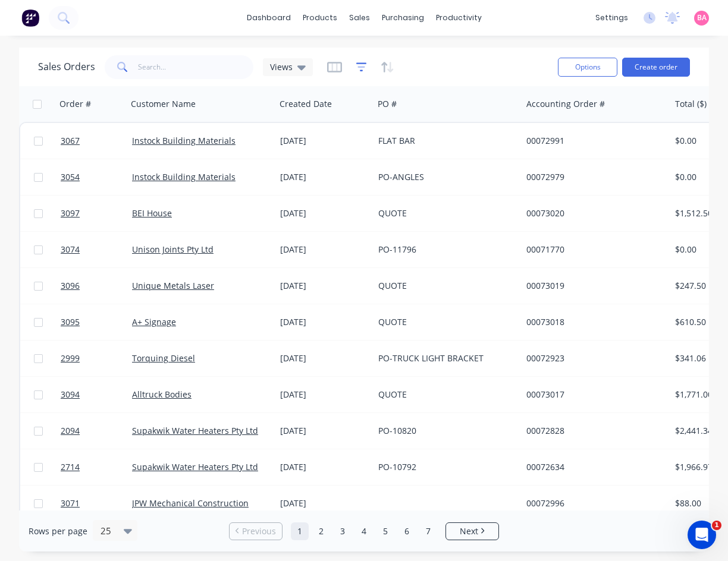
click at [356, 65] on icon "button" at bounding box center [361, 67] width 11 height 12
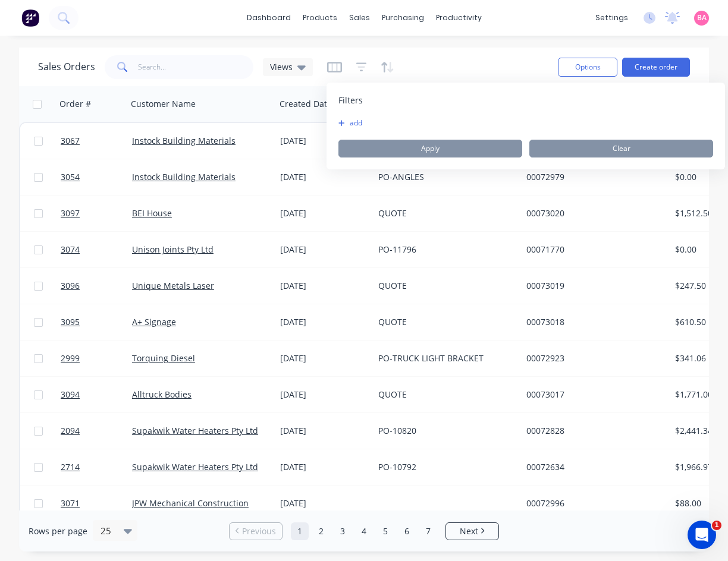
click at [344, 120] on icon "button" at bounding box center [341, 122] width 7 height 7
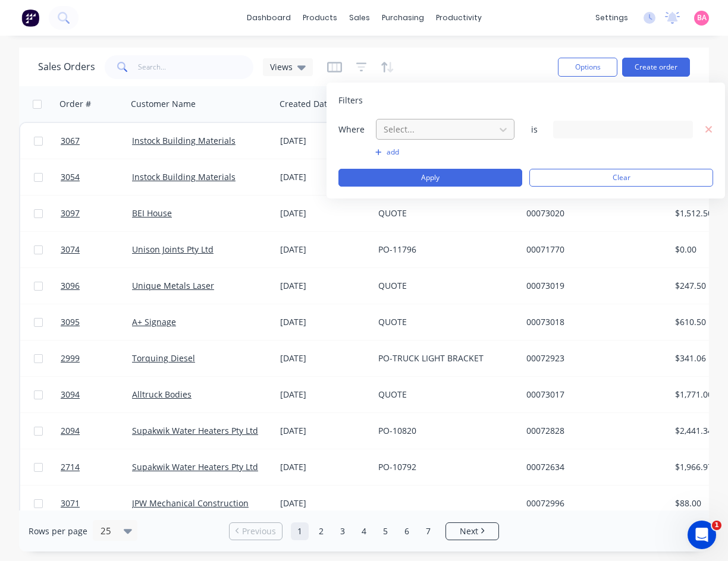
click at [437, 131] on div at bounding box center [435, 129] width 106 height 15
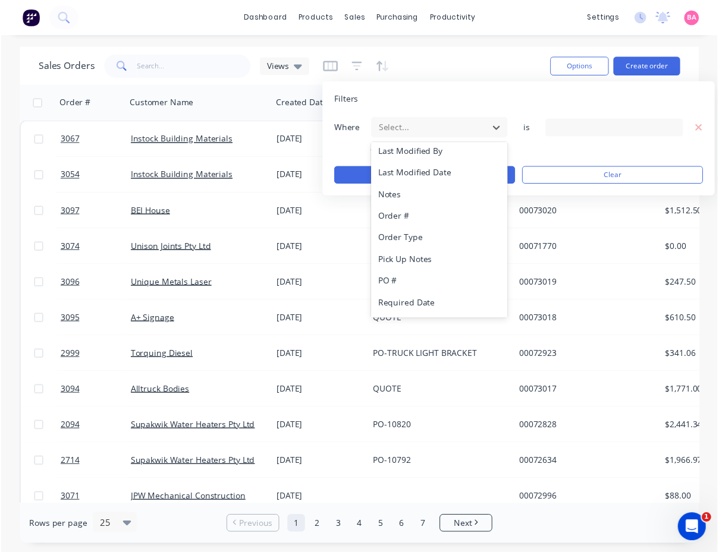
scroll to position [310, 0]
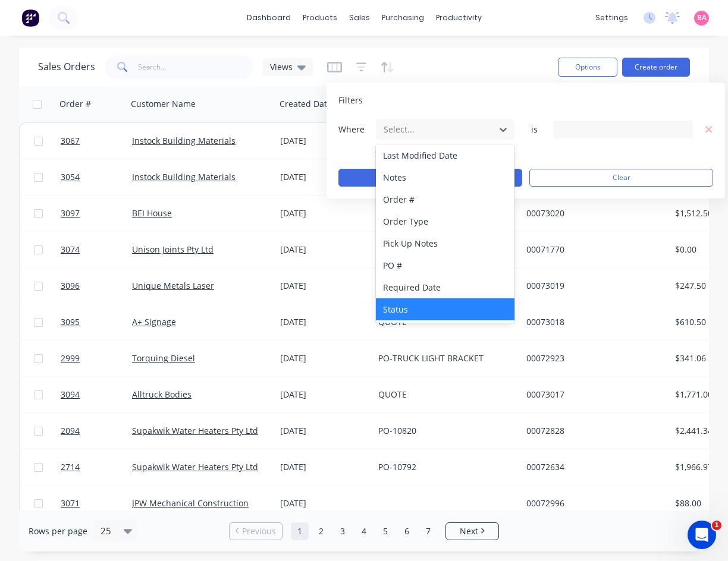
click at [399, 306] on div "Status" at bounding box center [445, 309] width 139 height 22
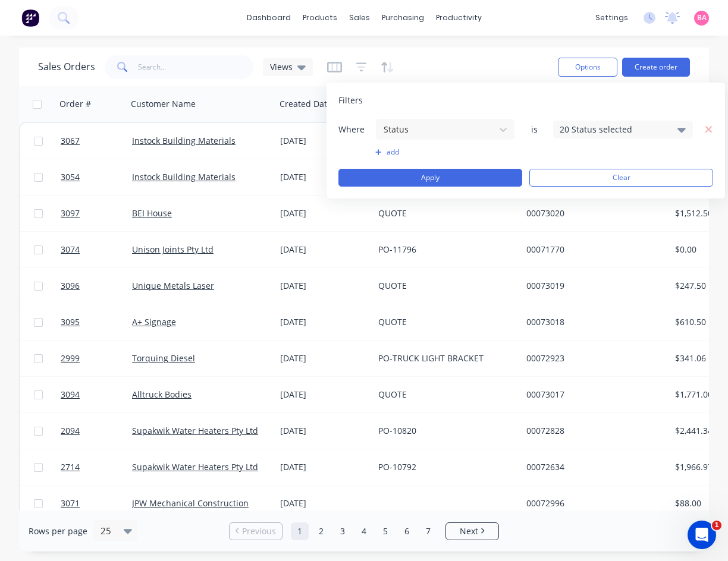
click at [680, 128] on icon at bounding box center [681, 130] width 8 height 5
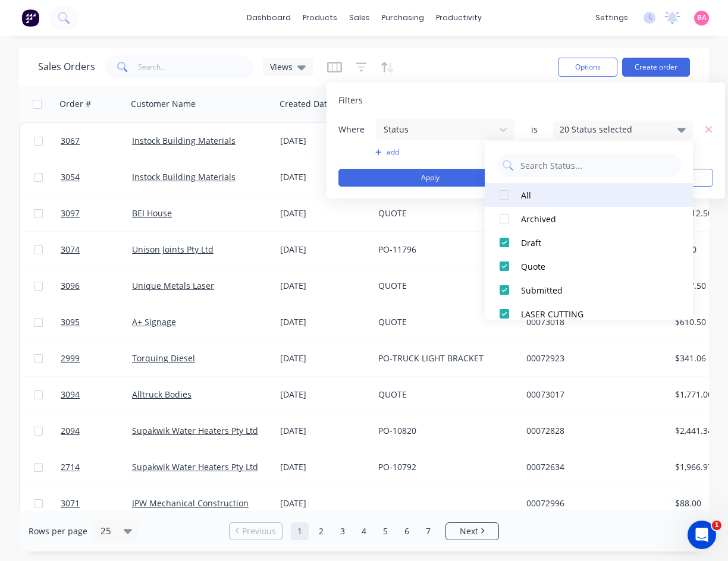
click at [501, 194] on div at bounding box center [504, 195] width 24 height 24
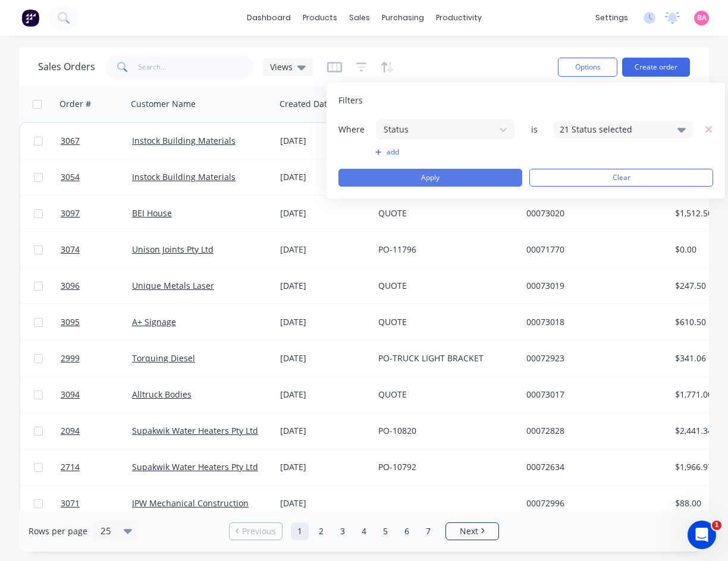
click at [436, 173] on button "Apply" at bounding box center [430, 178] width 184 height 18
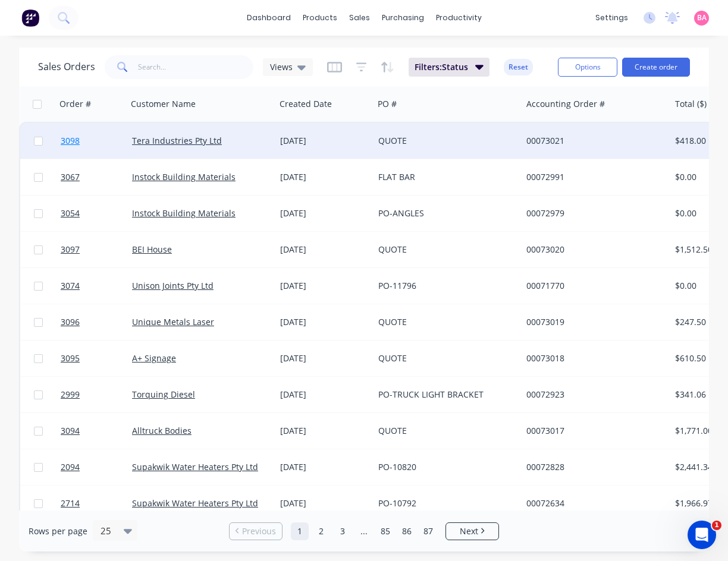
click at [68, 141] on span "3098" at bounding box center [70, 141] width 19 height 12
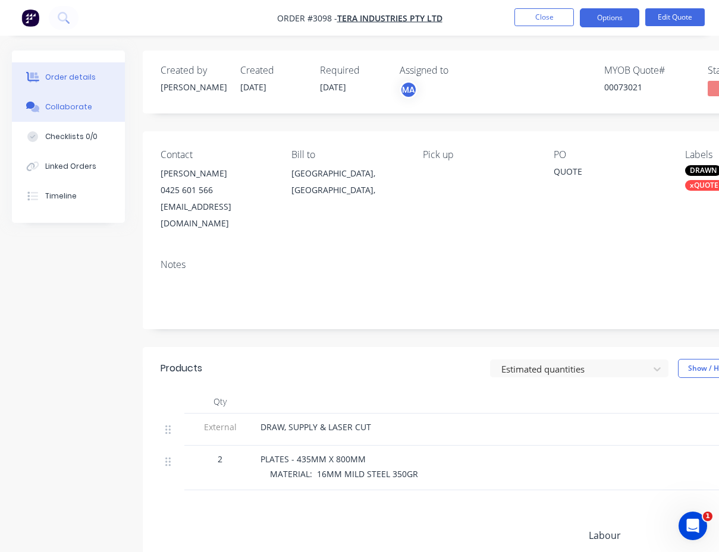
click at [72, 101] on button "Collaborate" at bounding box center [68, 107] width 113 height 30
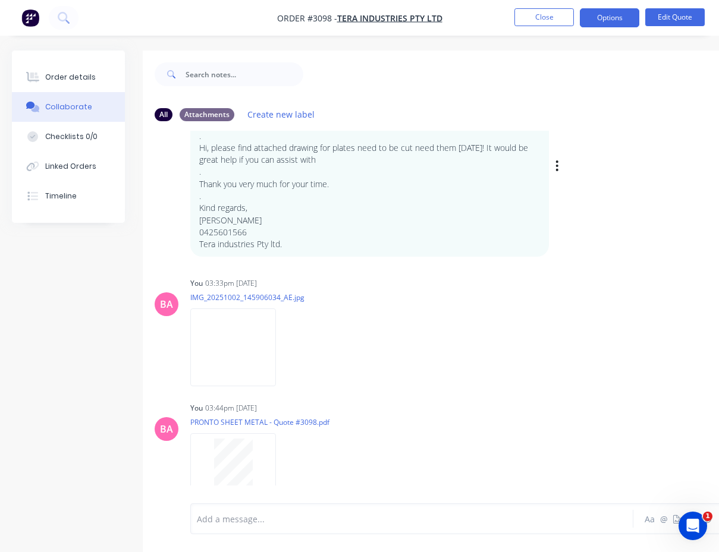
scroll to position [95, 0]
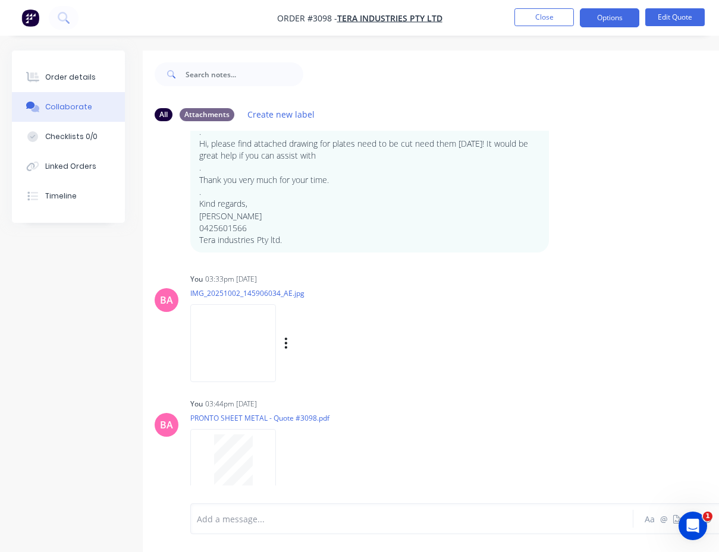
click at [235, 341] on img at bounding box center [233, 343] width 86 height 78
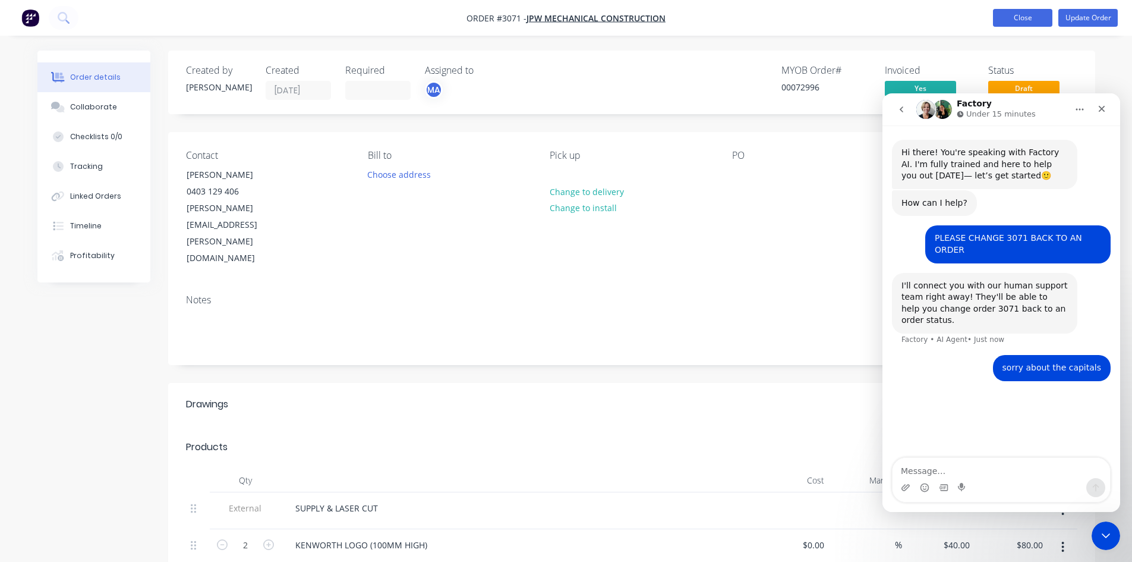
click at [1029, 18] on button "Close" at bounding box center [1022, 18] width 59 height 18
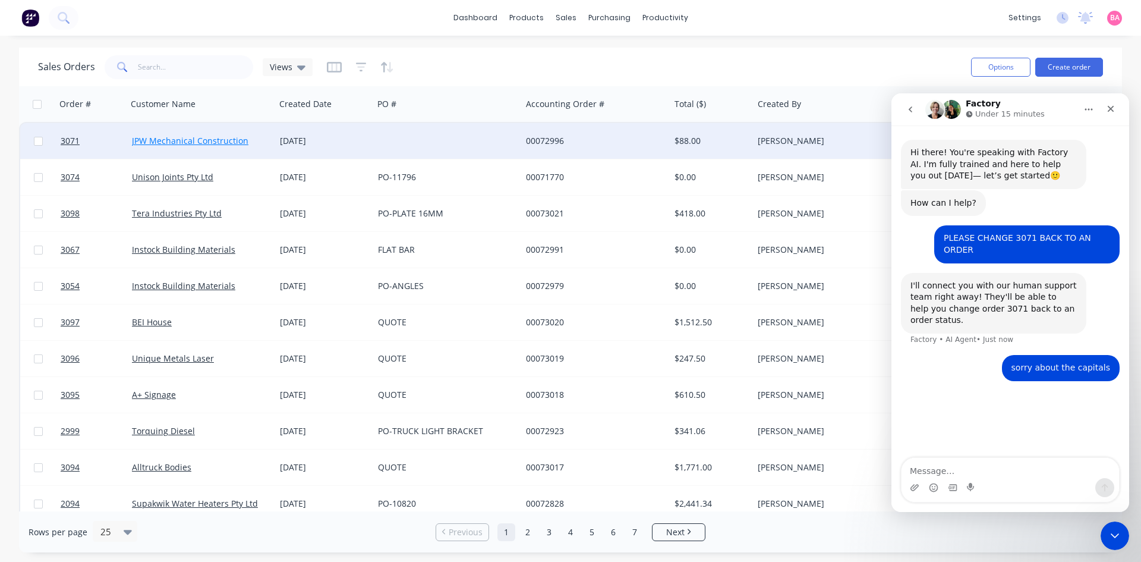
click at [171, 135] on link "JPW Mechanical Construction" at bounding box center [190, 140] width 117 height 11
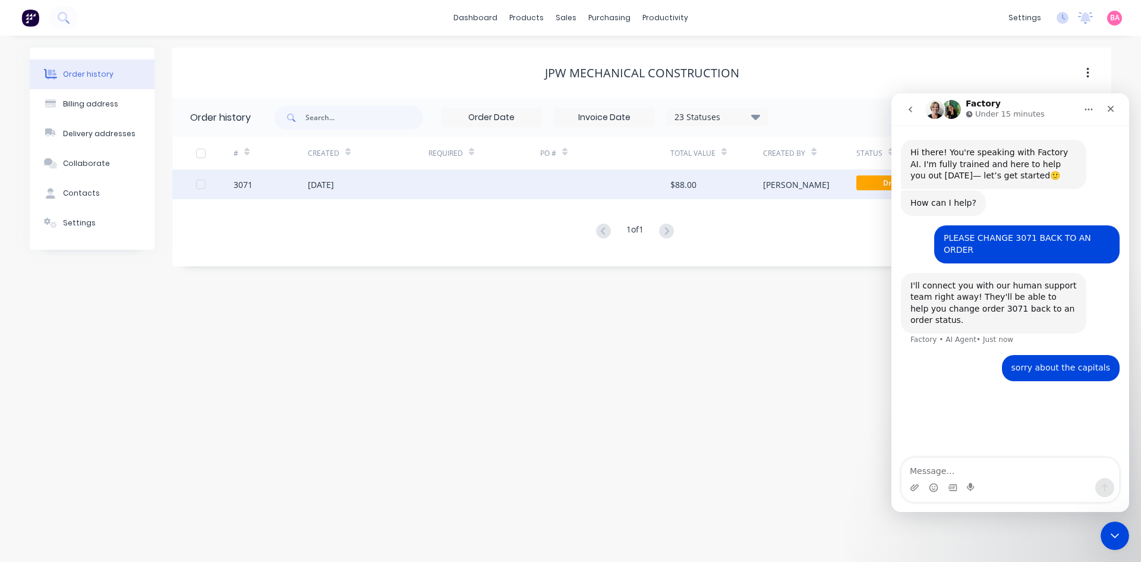
click at [681, 186] on div "$88.00" at bounding box center [684, 184] width 26 height 12
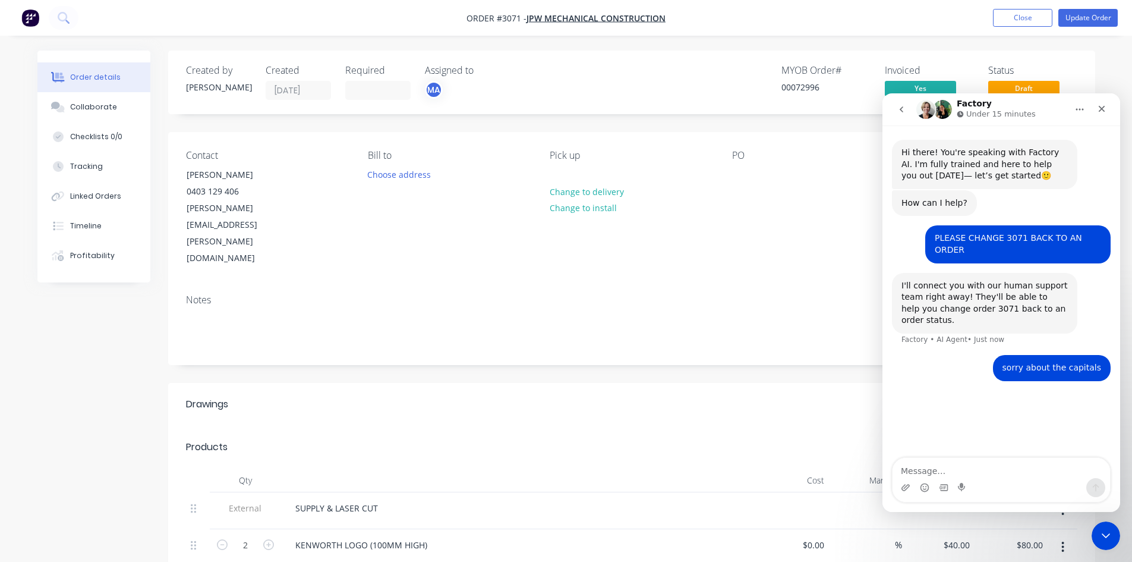
click at [718, 285] on div "Notes" at bounding box center [631, 325] width 927 height 80
click at [1103, 531] on icon "Close Intercom Messenger" at bounding box center [1104, 534] width 14 height 14
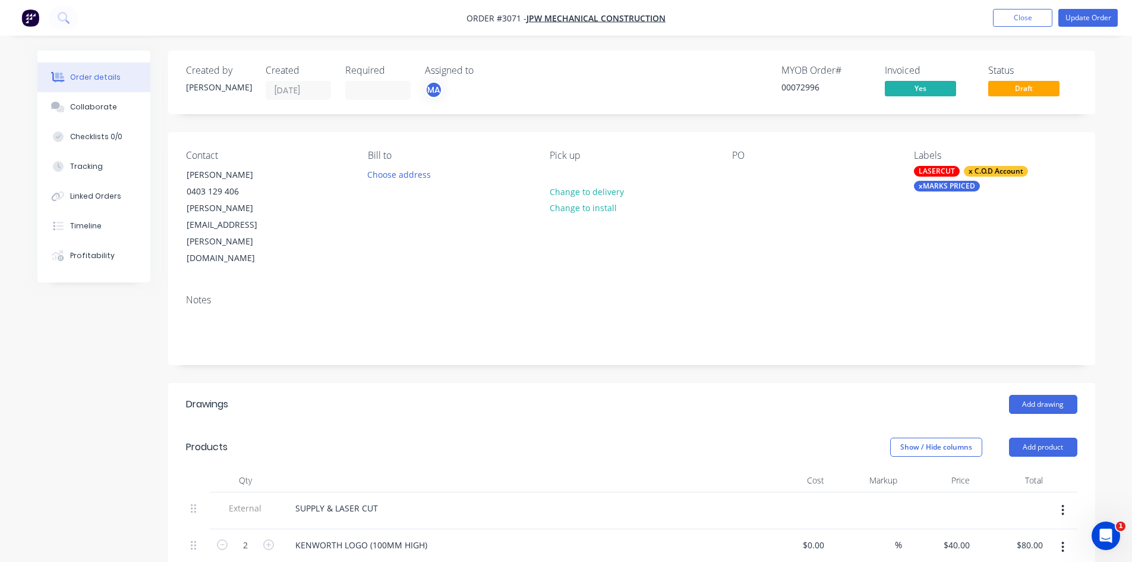
click at [942, 188] on div "xMARKS PRICED" at bounding box center [947, 186] width 66 height 11
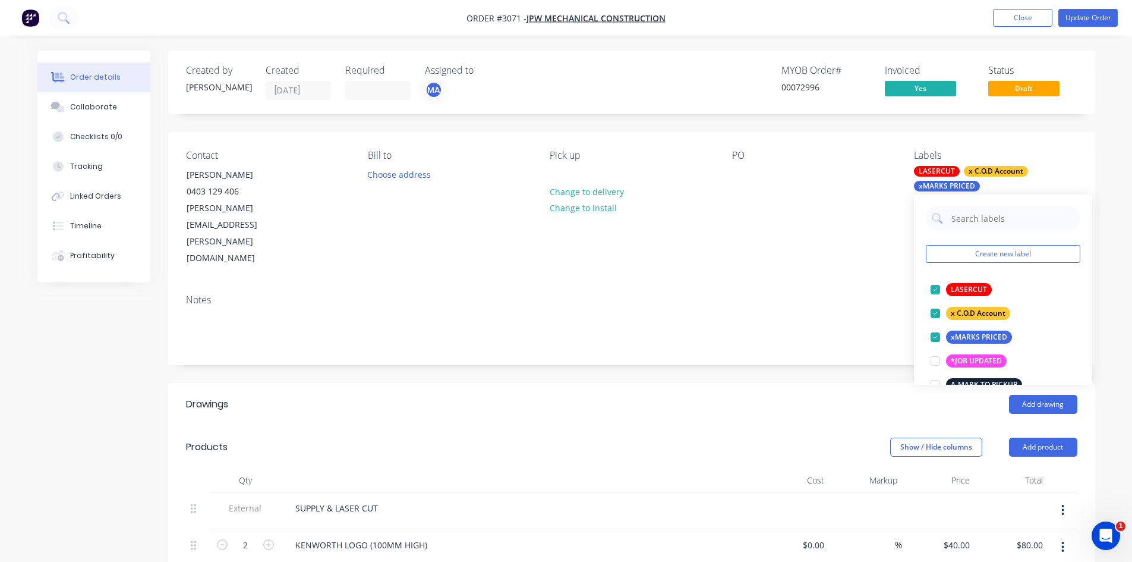
click at [776, 233] on div "Contact Jason 0403 129 406 jason.wiggins@bigpond.com Bill to Choose address Pic…" at bounding box center [631, 208] width 927 height 153
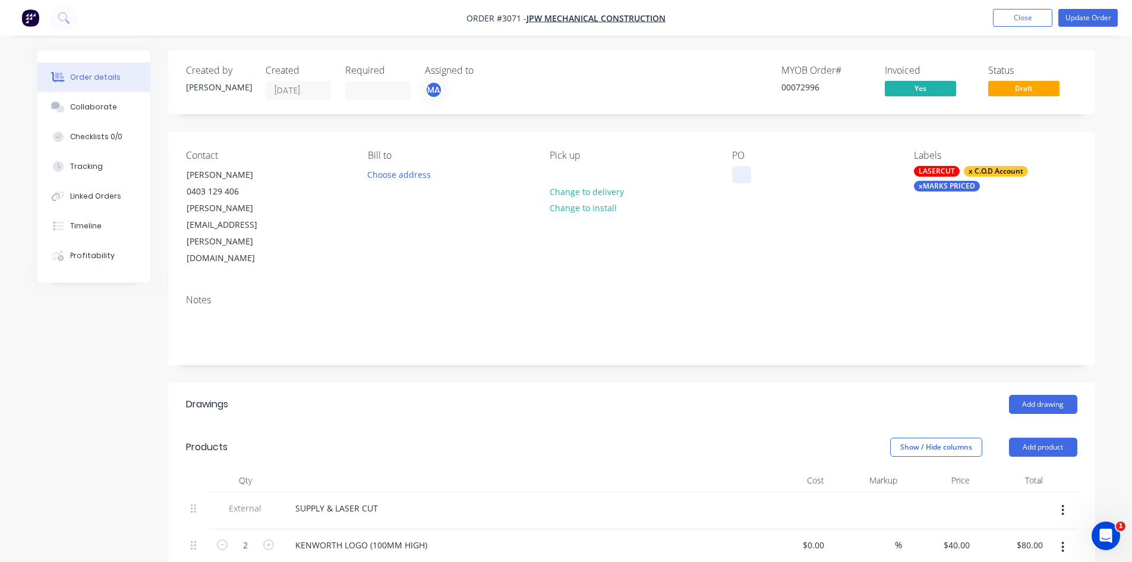
click at [744, 180] on div at bounding box center [741, 174] width 19 height 17
click at [1092, 18] on button "Update Order" at bounding box center [1088, 18] width 59 height 18
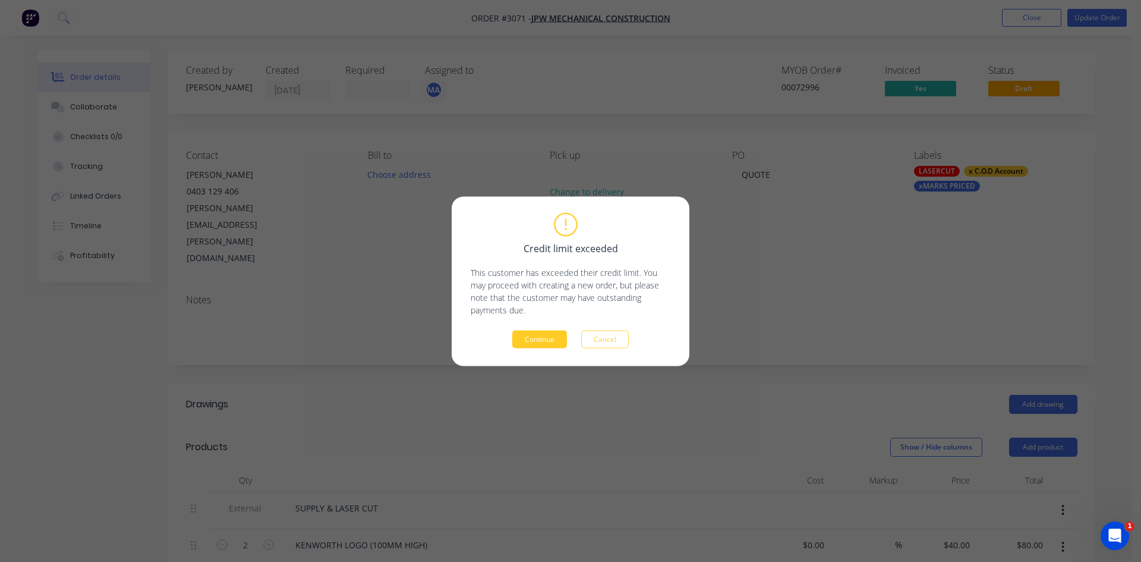
click at [543, 341] on button "Continue" at bounding box center [539, 339] width 55 height 18
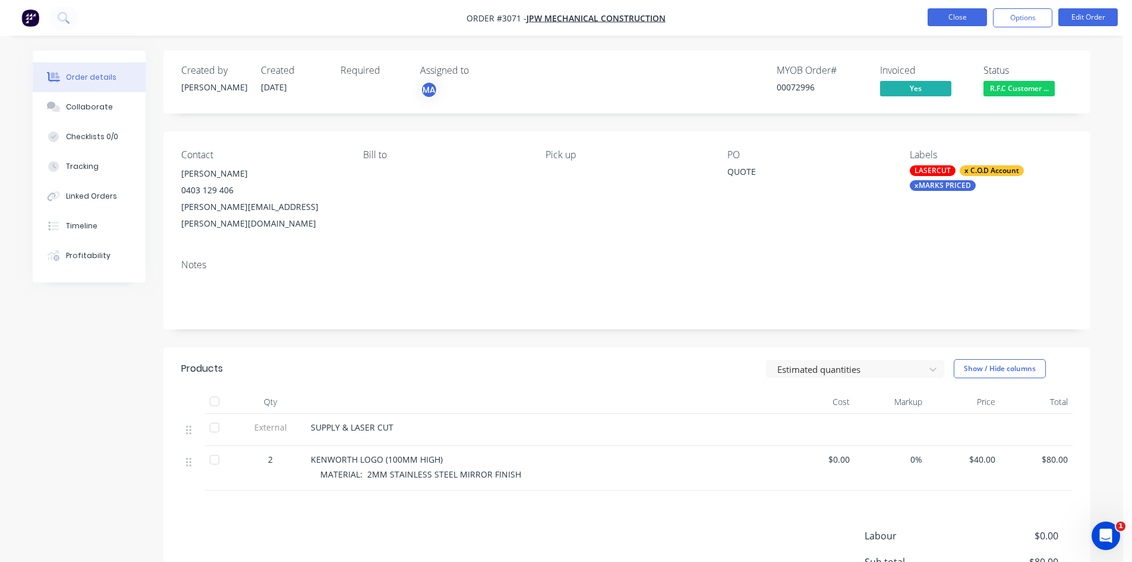
click at [970, 15] on button "Close" at bounding box center [957, 17] width 59 height 18
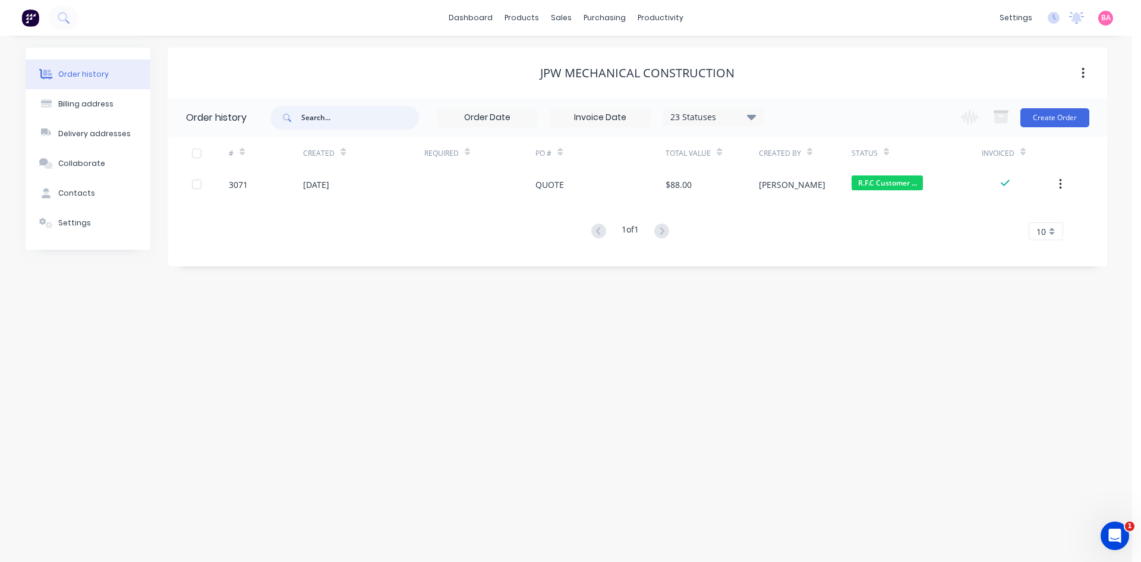
click at [324, 112] on input "text" at bounding box center [360, 118] width 118 height 24
type input "2978"
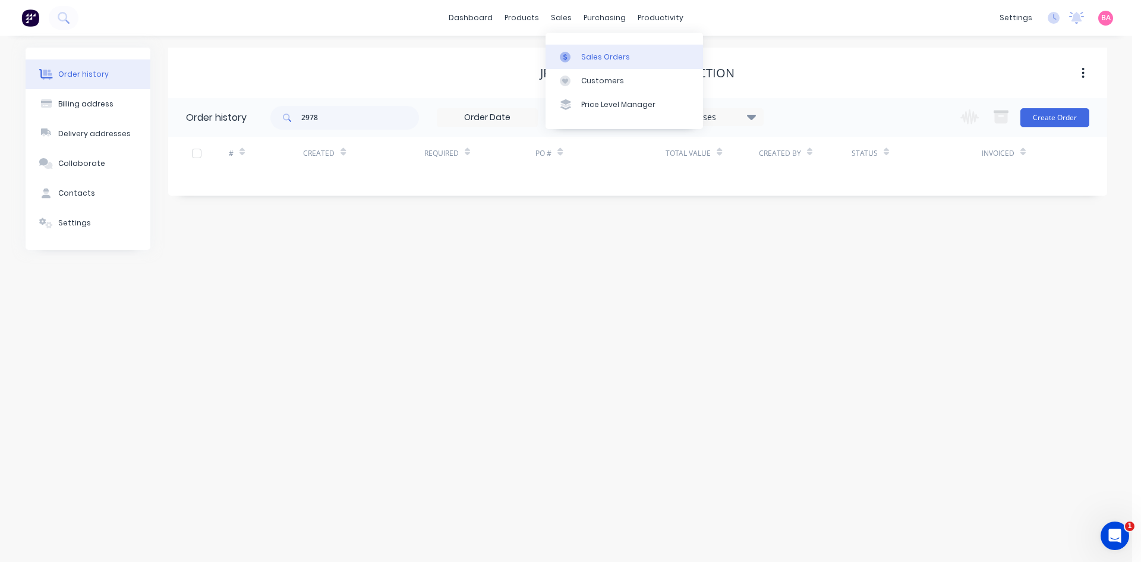
click at [587, 48] on link "Sales Orders" at bounding box center [625, 57] width 158 height 24
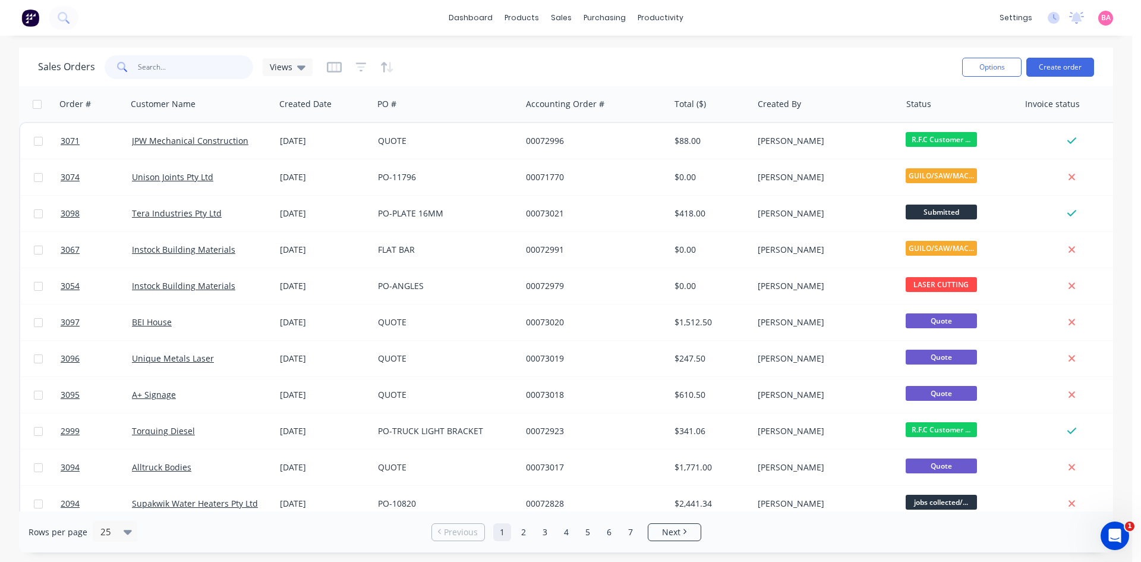
click at [172, 64] on input "text" at bounding box center [196, 67] width 116 height 24
type input "2978"
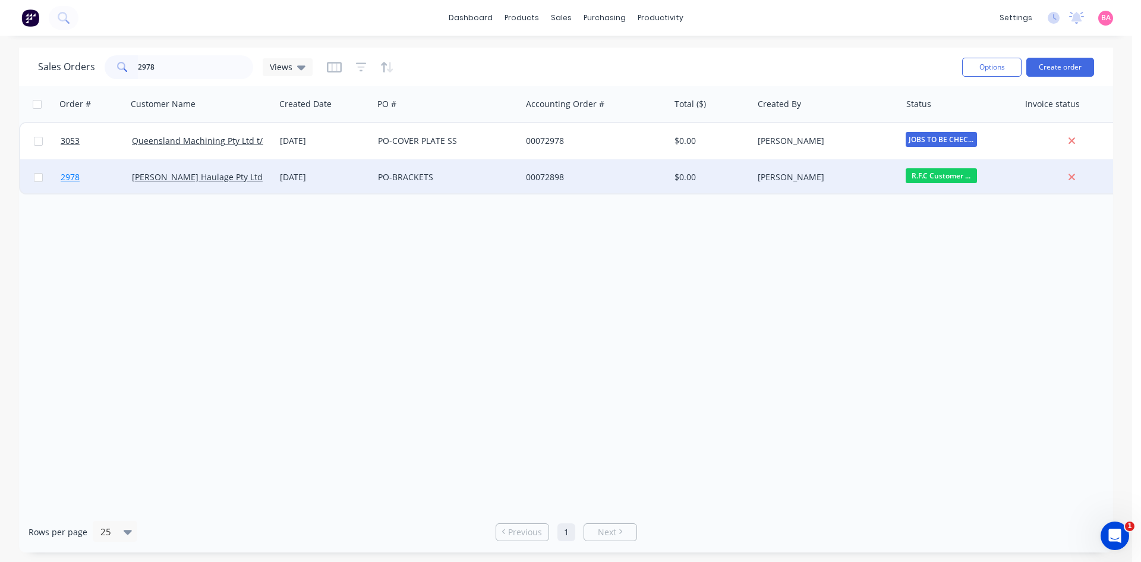
click at [71, 176] on span "2978" at bounding box center [70, 177] width 19 height 12
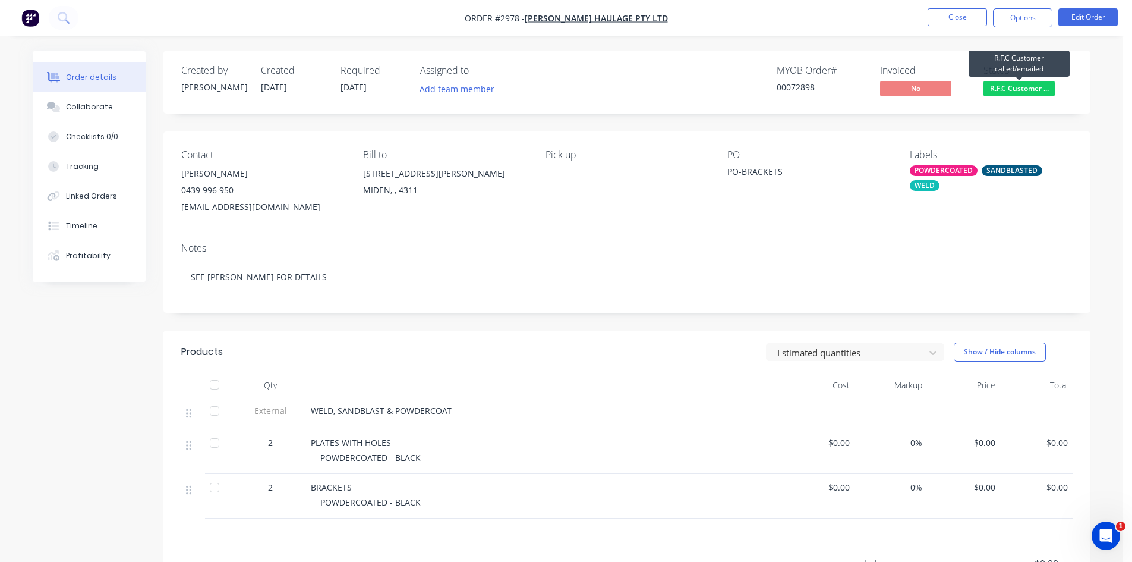
click at [1012, 88] on span "R.F.C Customer ..." at bounding box center [1019, 88] width 71 height 15
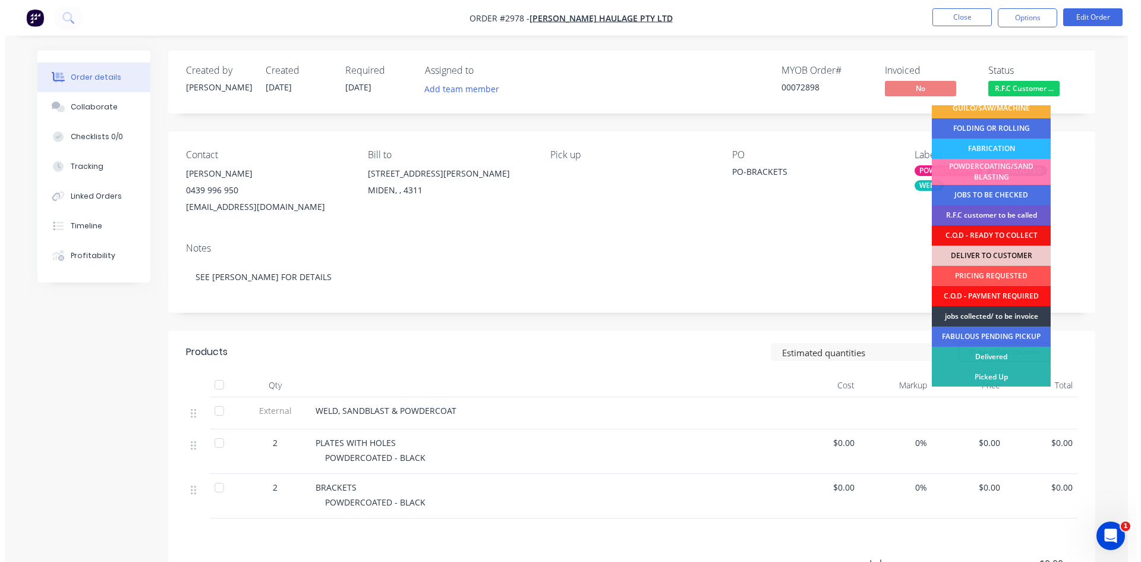
scroll to position [68, 0]
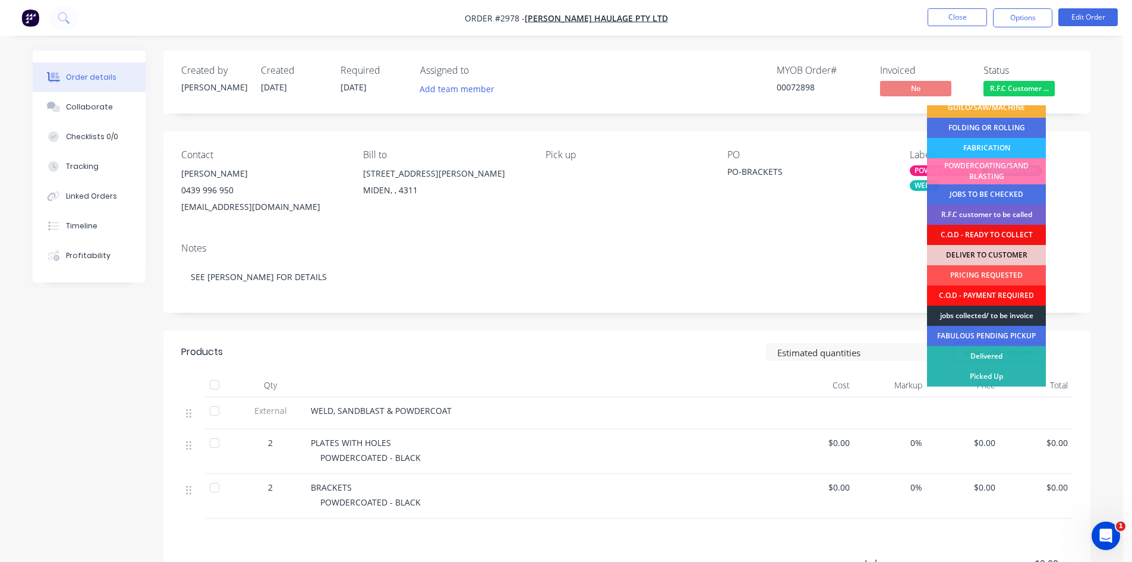
click at [1023, 314] on div "jobs collected/ to be invoice" at bounding box center [986, 316] width 119 height 20
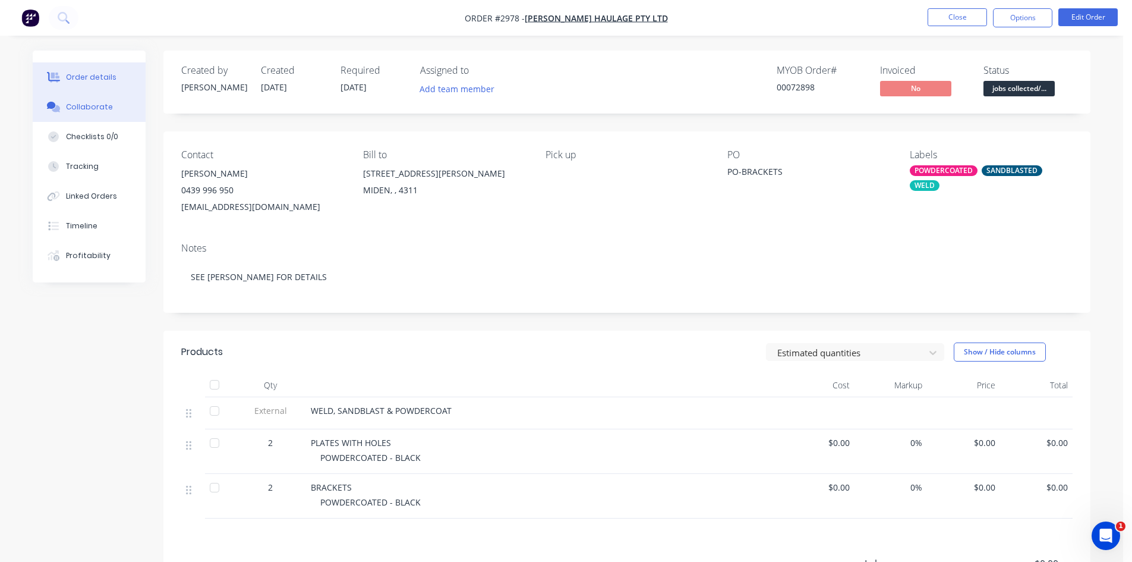
click at [84, 96] on button "Collaborate" at bounding box center [89, 107] width 113 height 30
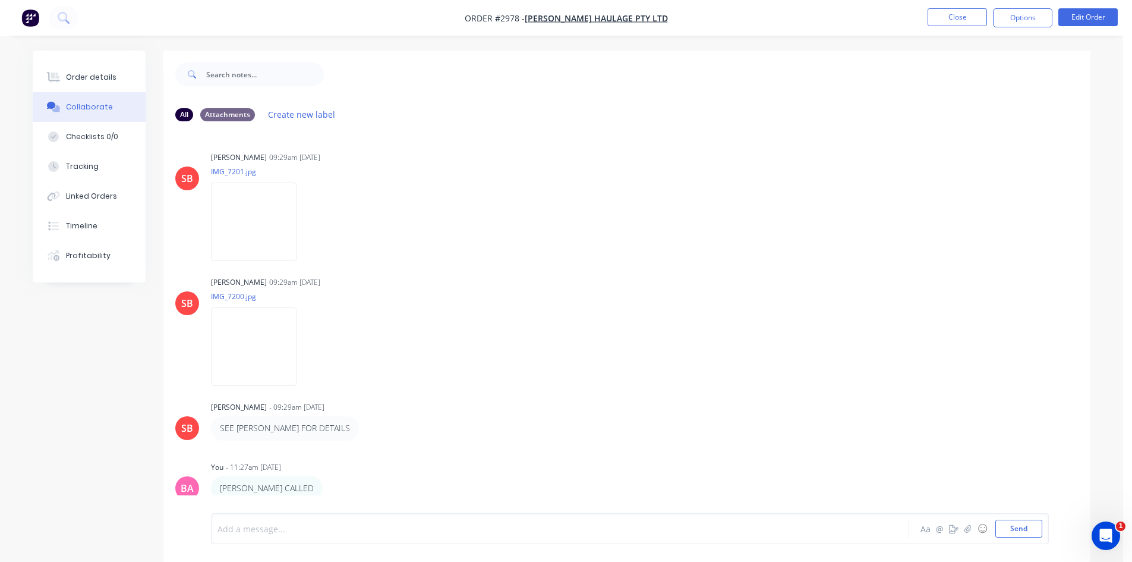
click at [251, 526] on div at bounding box center [527, 529] width 618 height 12
click at [1032, 529] on button "Send" at bounding box center [1019, 529] width 47 height 18
click at [95, 79] on div "Order details" at bounding box center [91, 77] width 51 height 11
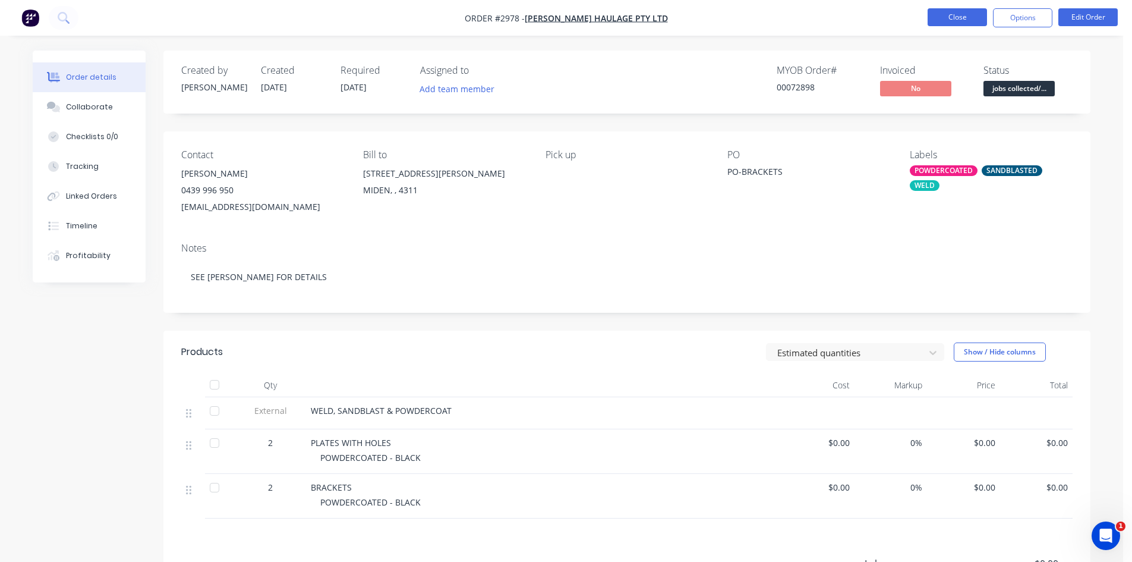
click at [953, 14] on button "Close" at bounding box center [957, 17] width 59 height 18
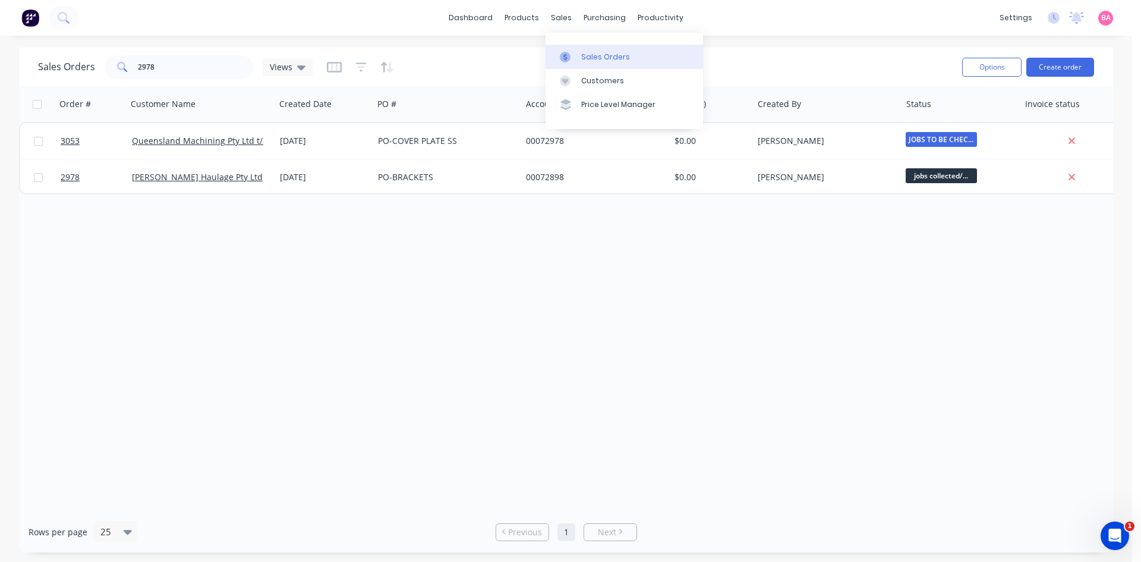
click at [592, 54] on div "Sales Orders" at bounding box center [605, 57] width 49 height 11
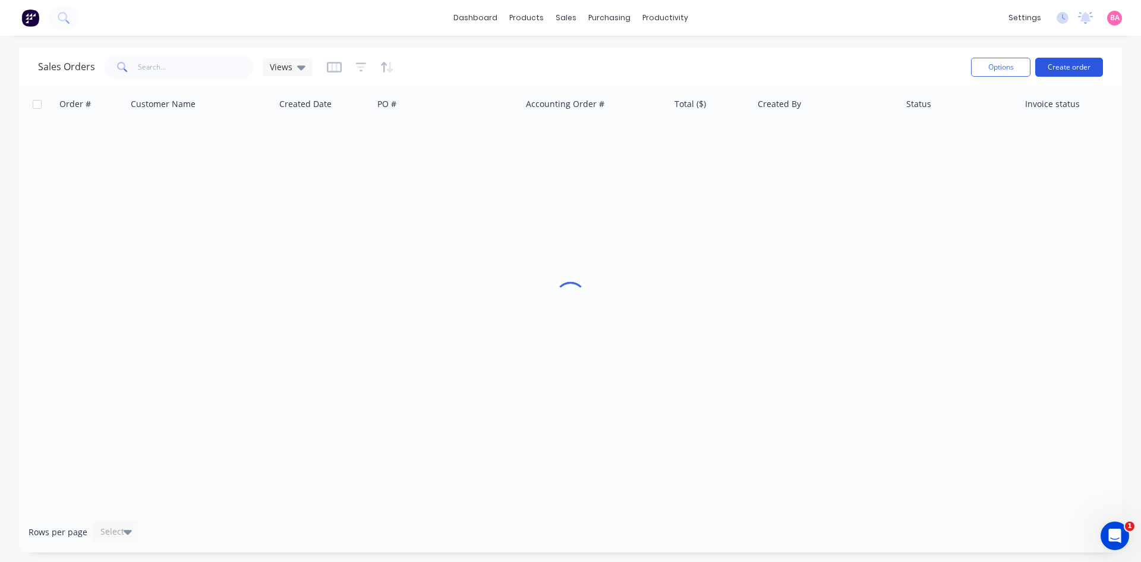
click at [1060, 63] on button "Create order" at bounding box center [1070, 67] width 68 height 19
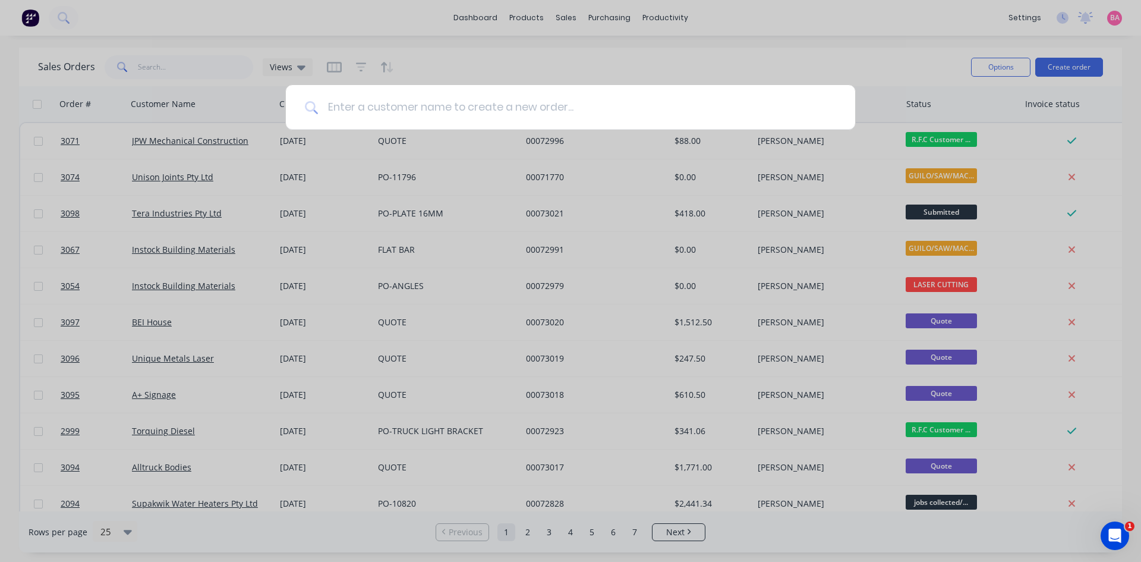
click at [422, 103] on input at bounding box center [577, 107] width 518 height 45
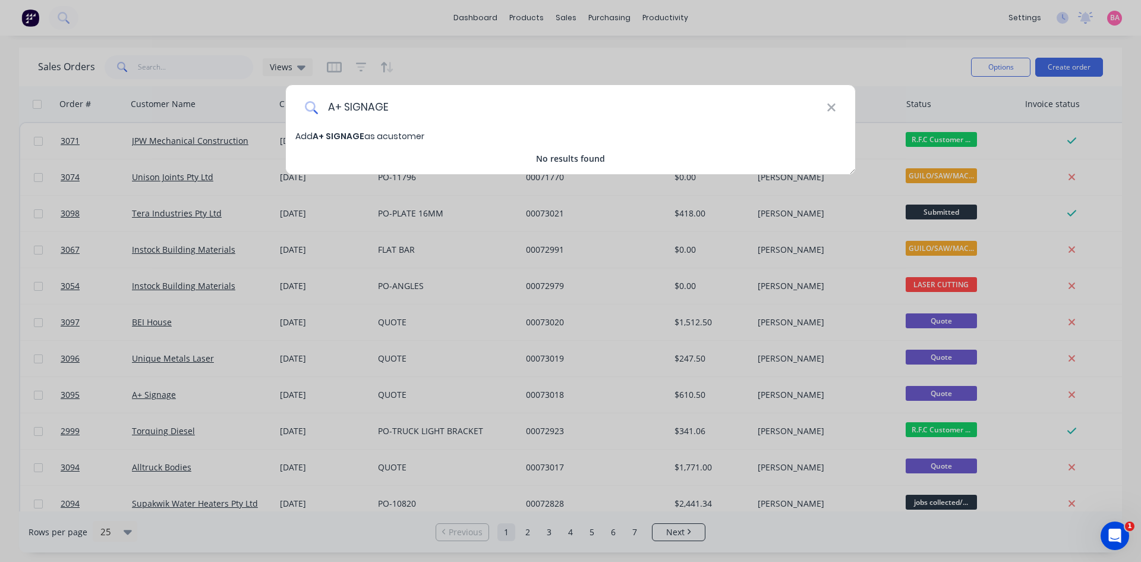
type input "A+ SIGNAGE"
click at [833, 103] on icon at bounding box center [832, 107] width 10 height 13
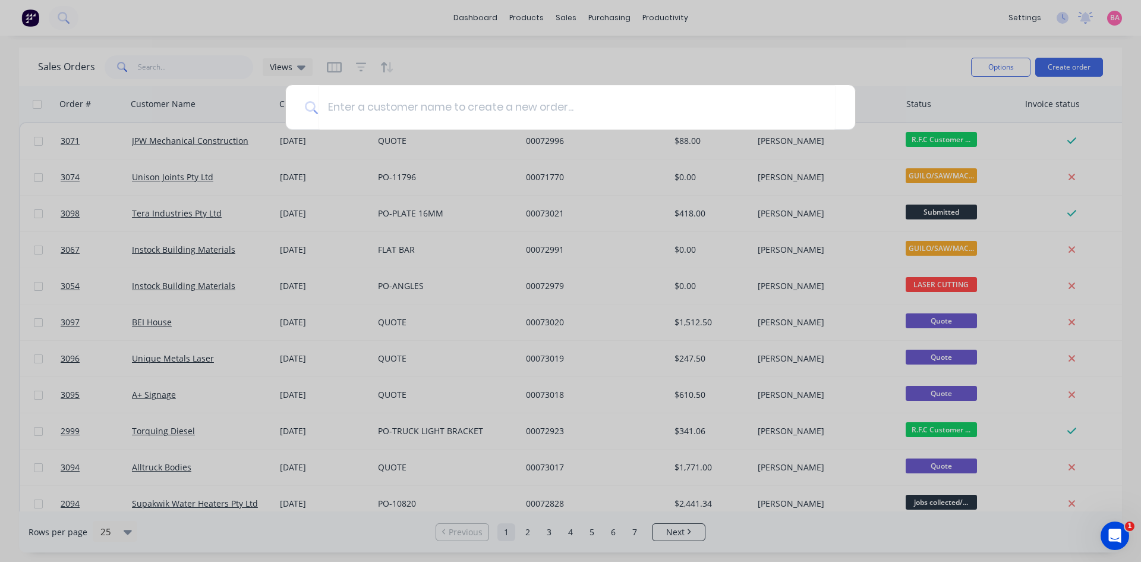
click at [165, 65] on div at bounding box center [570, 281] width 1141 height 562
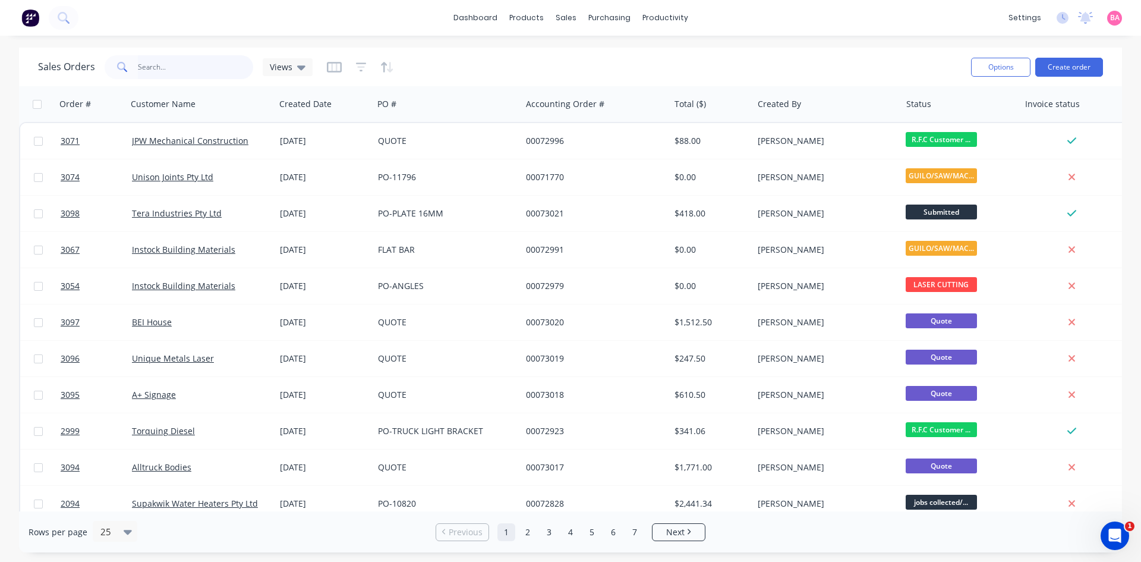
click at [165, 65] on input "text" at bounding box center [196, 67] width 116 height 24
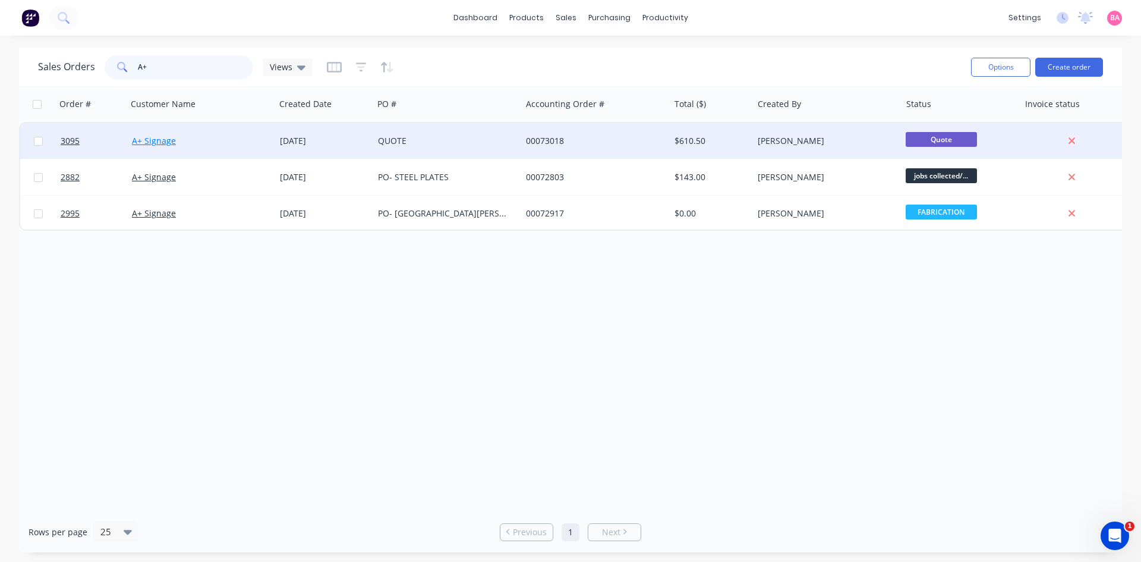
type input "A+"
click at [161, 142] on link "A+ Signage" at bounding box center [154, 140] width 44 height 11
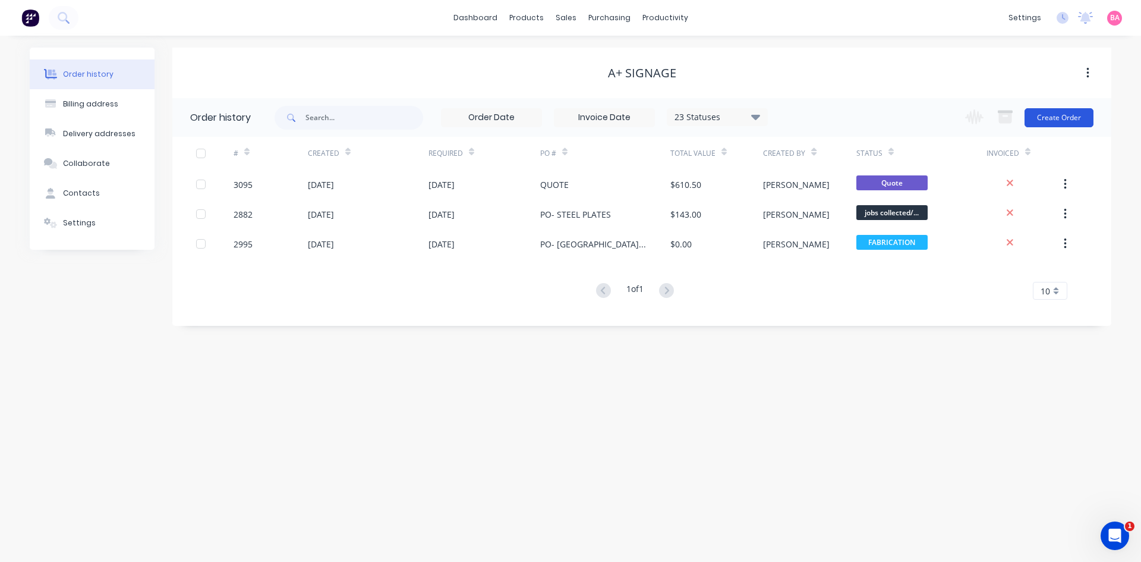
click at [1064, 118] on button "Create Order" at bounding box center [1059, 117] width 69 height 19
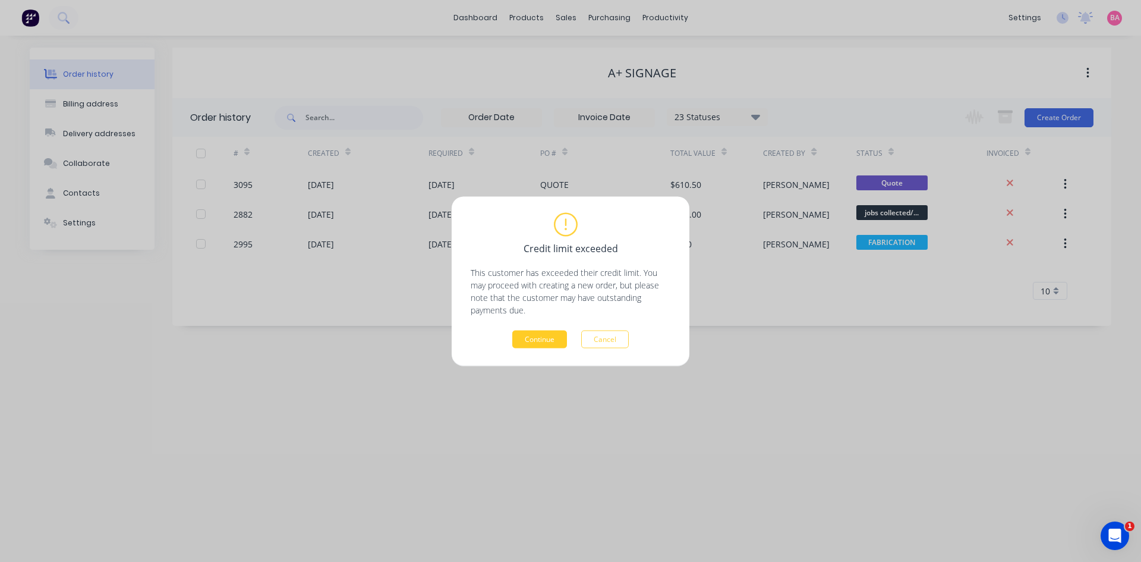
click at [548, 340] on button "Continue" at bounding box center [539, 339] width 55 height 18
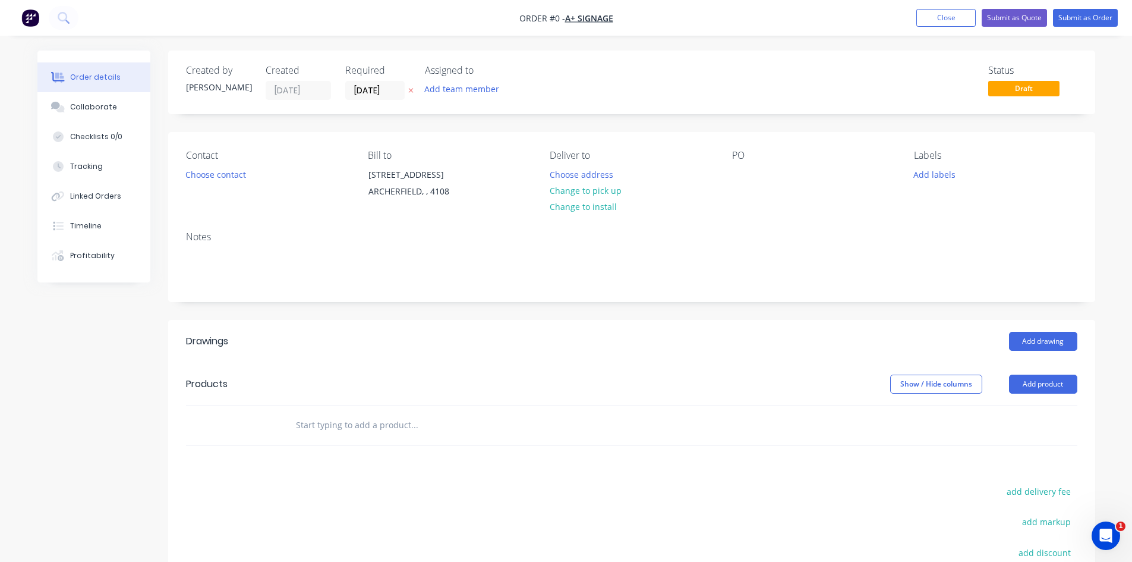
click at [410, 90] on icon "button" at bounding box center [410, 90] width 5 height 7
click at [592, 193] on button "Change to pick up" at bounding box center [585, 191] width 84 height 16
click at [217, 168] on button "Choose contact" at bounding box center [215, 174] width 73 height 16
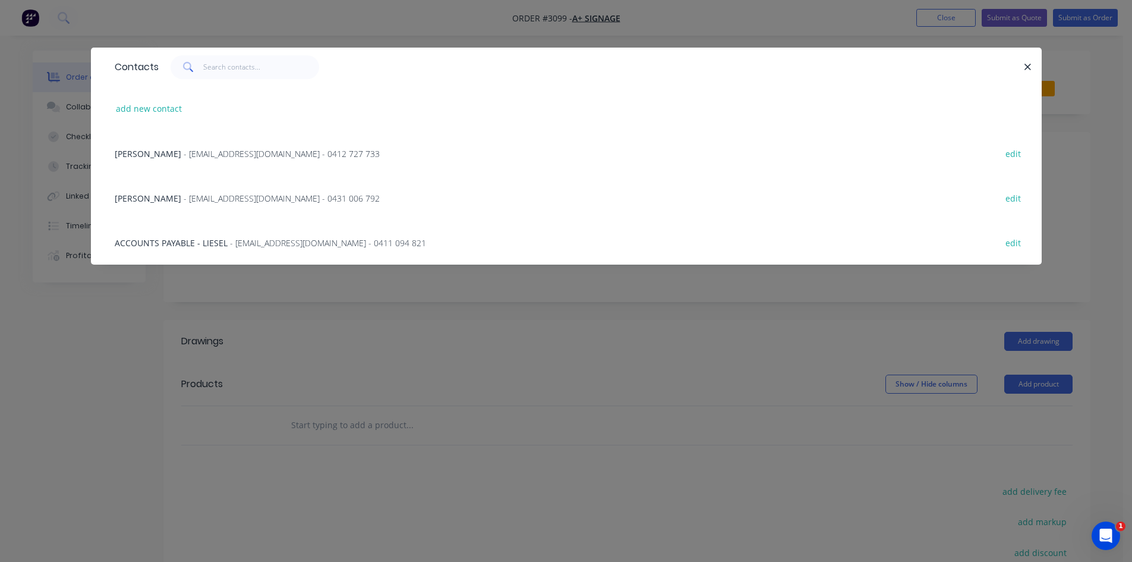
click at [184, 199] on span "- [EMAIL_ADDRESS][DOMAIN_NAME] - 0431 006 792" at bounding box center [282, 198] width 196 height 11
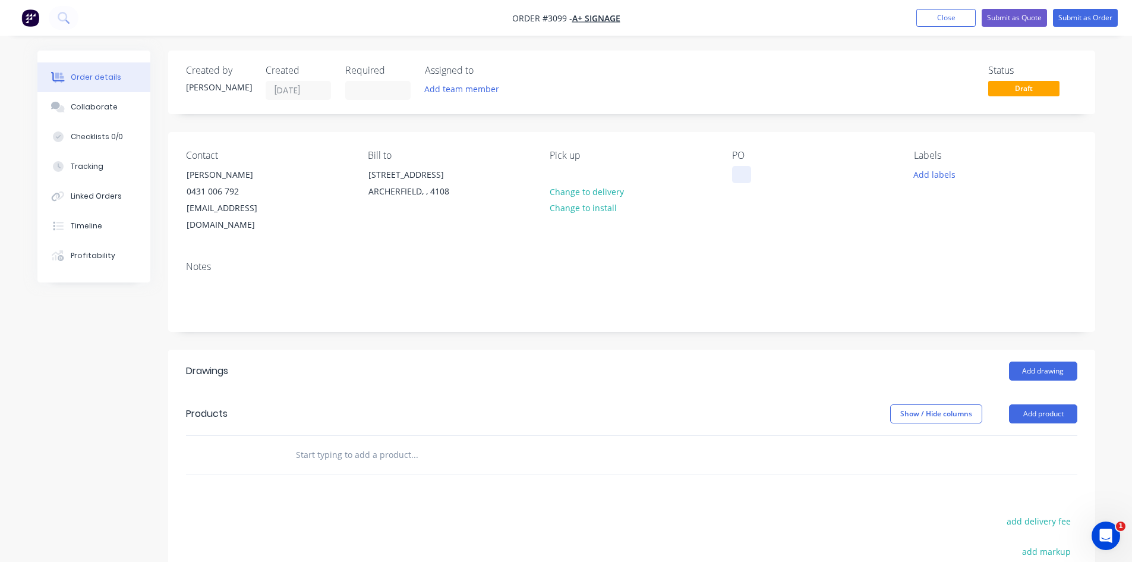
click at [748, 174] on div at bounding box center [741, 174] width 19 height 17
click at [940, 173] on button "Add labels" at bounding box center [935, 174] width 55 height 16
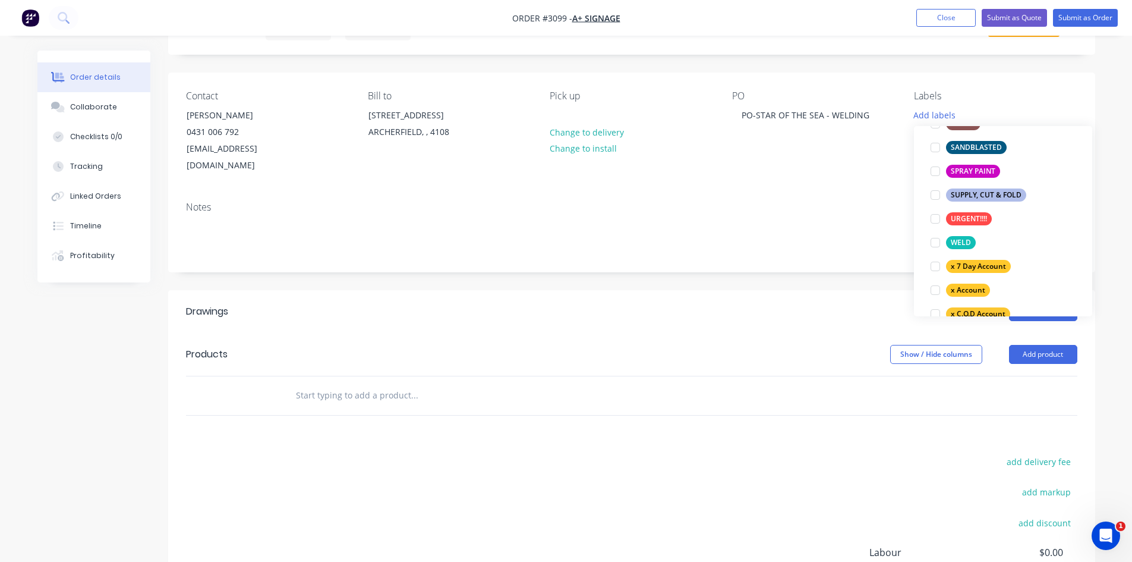
scroll to position [650, 0]
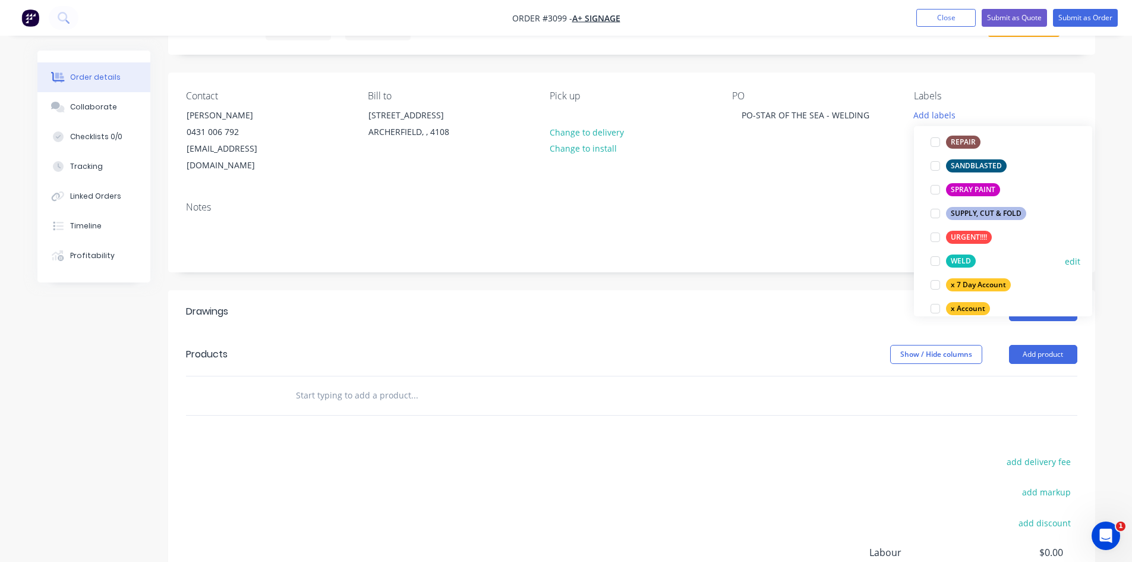
click at [934, 260] on div at bounding box center [936, 261] width 24 height 24
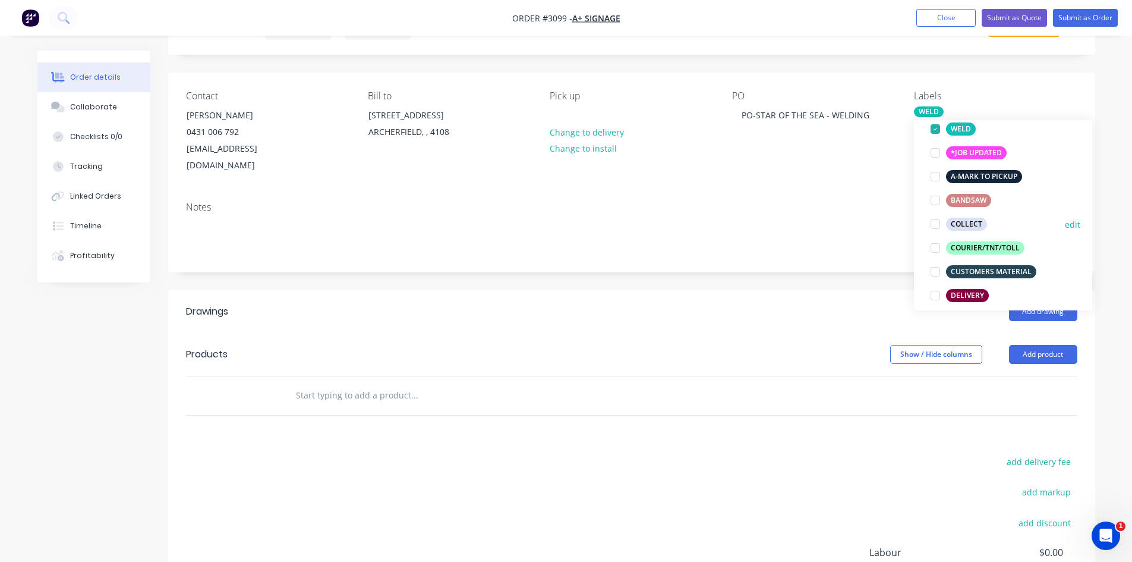
scroll to position [99, 0]
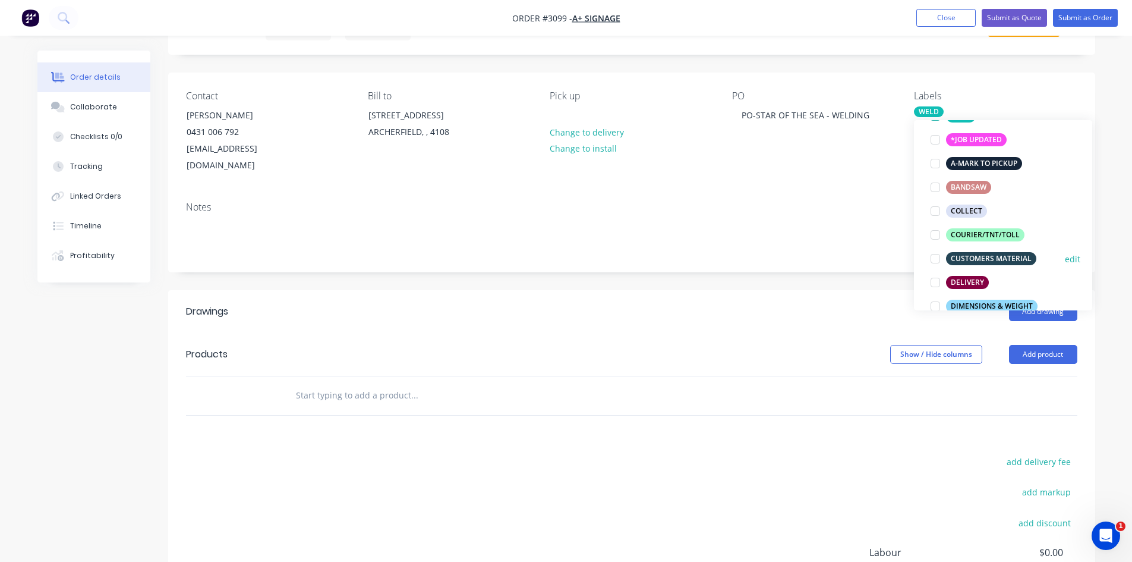
click at [938, 259] on div at bounding box center [936, 259] width 24 height 24
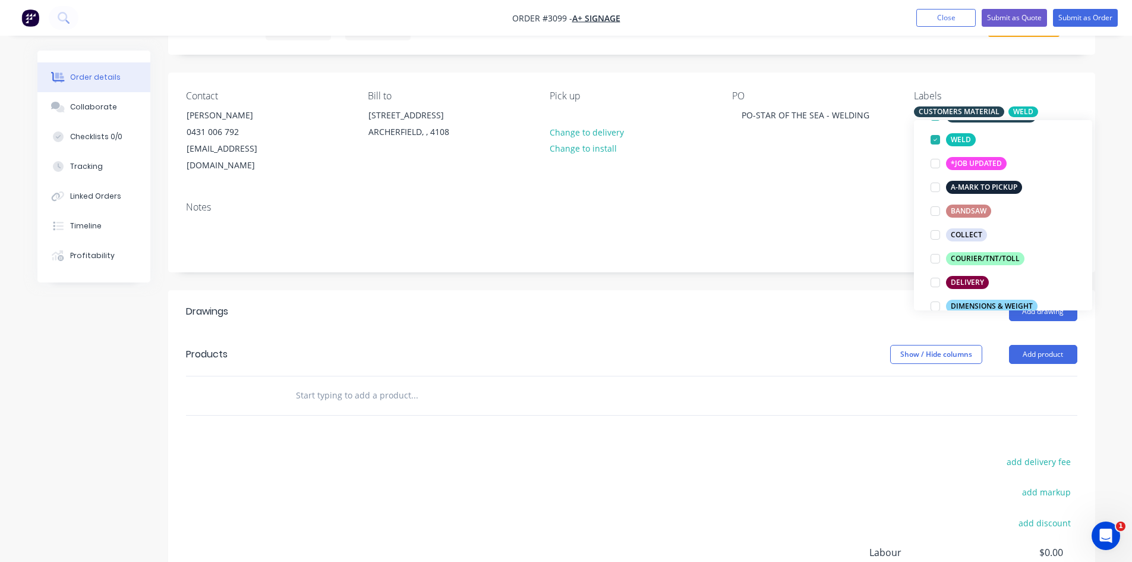
scroll to position [0, 0]
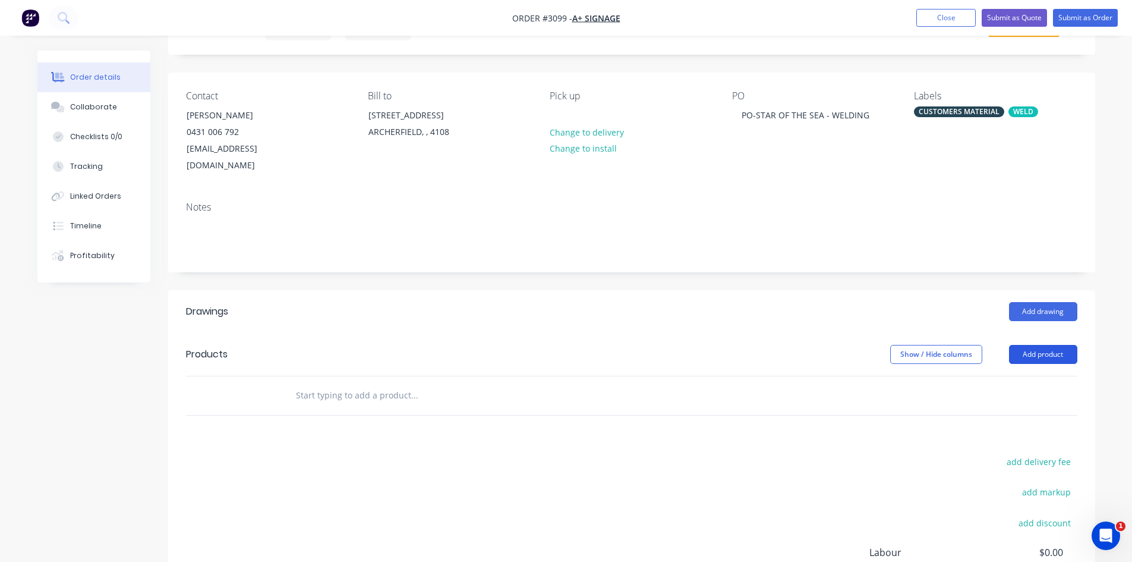
click at [1050, 345] on button "Add product" at bounding box center [1043, 354] width 68 height 19
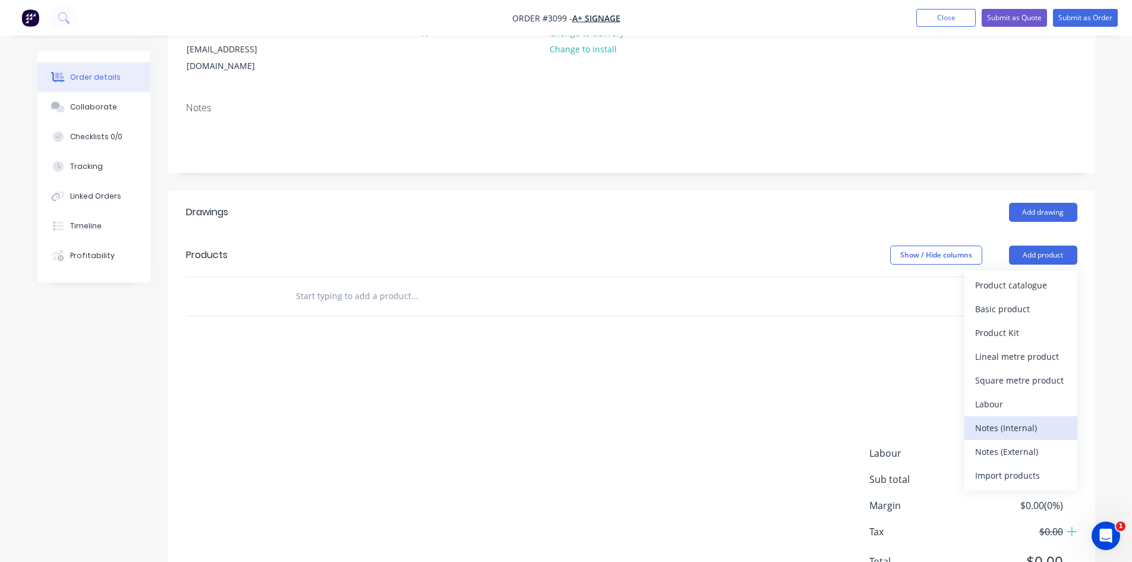
scroll to position [178, 0]
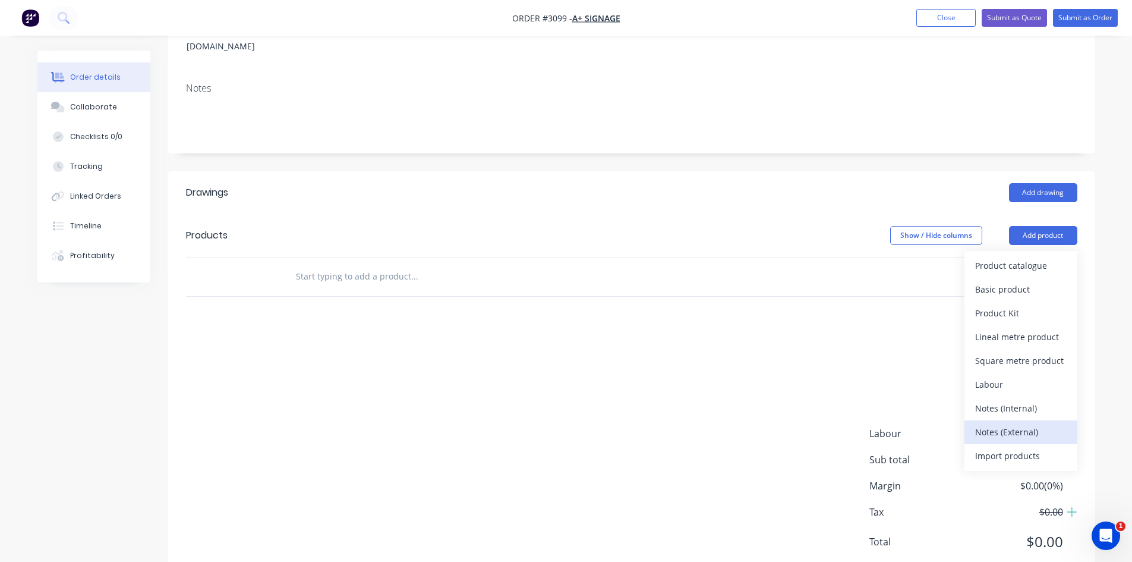
click at [1027, 423] on div "Notes (External)" at bounding box center [1022, 431] width 92 height 17
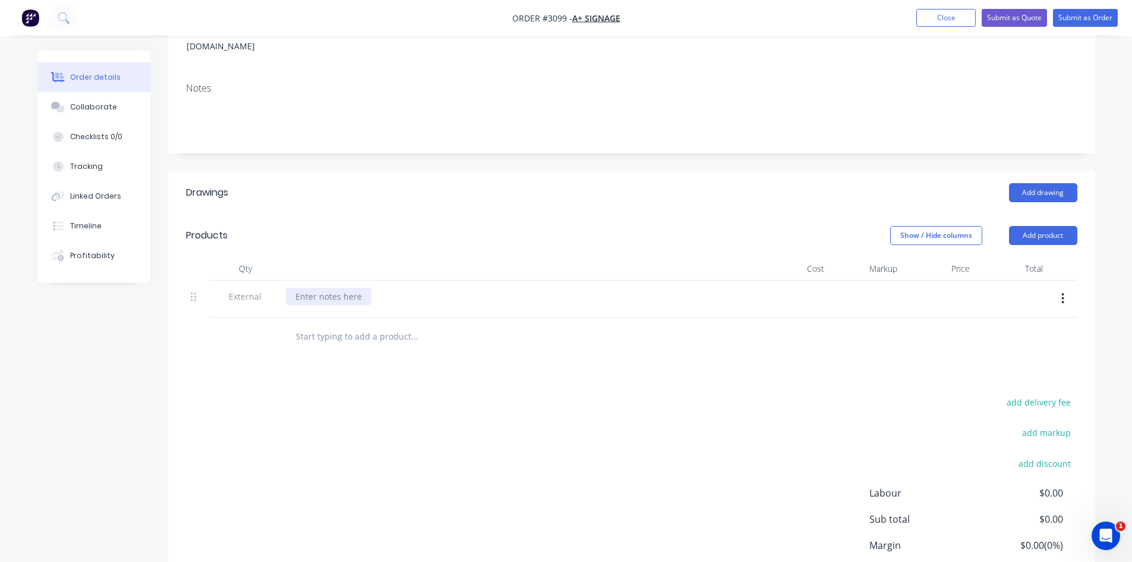
click at [348, 288] on div at bounding box center [329, 296] width 86 height 17
click at [326, 325] on input "text" at bounding box center [414, 337] width 238 height 24
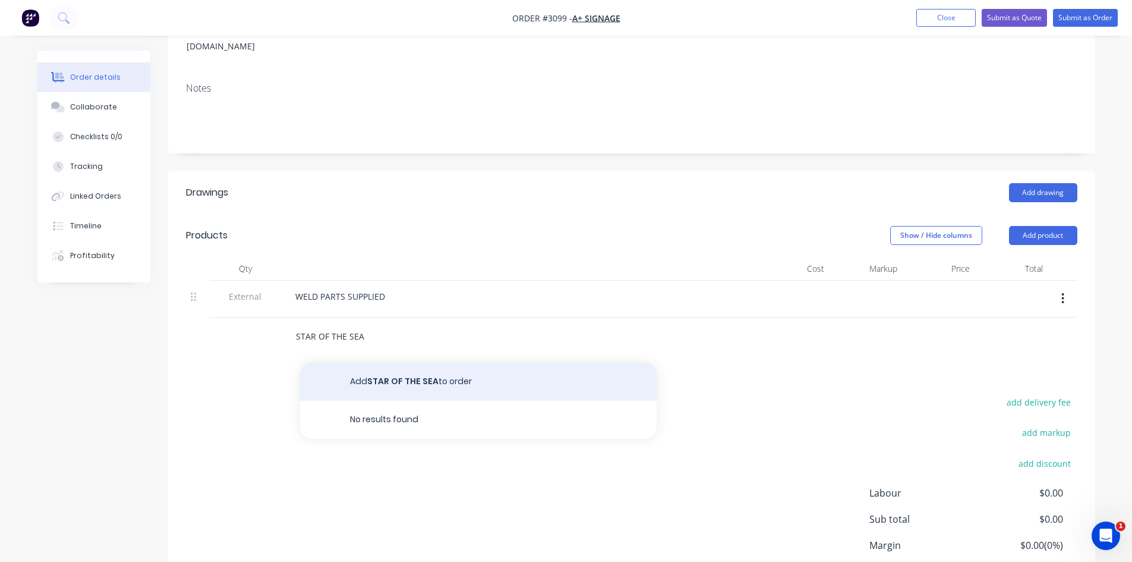
type input "STAR OF THE SEA"
click at [404, 368] on button "Add STAR OF THE SEA to order" at bounding box center [478, 382] width 357 height 38
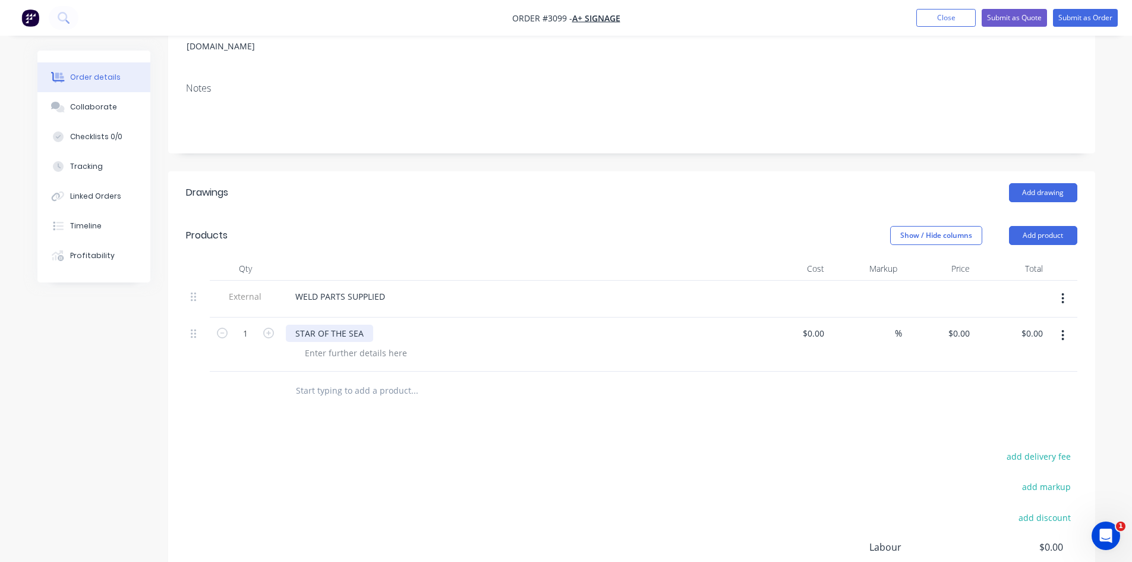
click at [292, 325] on div "STAR OF THE SEA" at bounding box center [329, 333] width 87 height 17
click at [363, 344] on div at bounding box center [355, 352] width 121 height 17
drag, startPoint x: 321, startPoint y: 278, endPoint x: 501, endPoint y: 278, distance: 179.5
click at [501, 288] on div "WELD PARTS SUPPLIED" at bounding box center [519, 296] width 466 height 17
click at [99, 107] on div "Collaborate" at bounding box center [93, 107] width 47 height 11
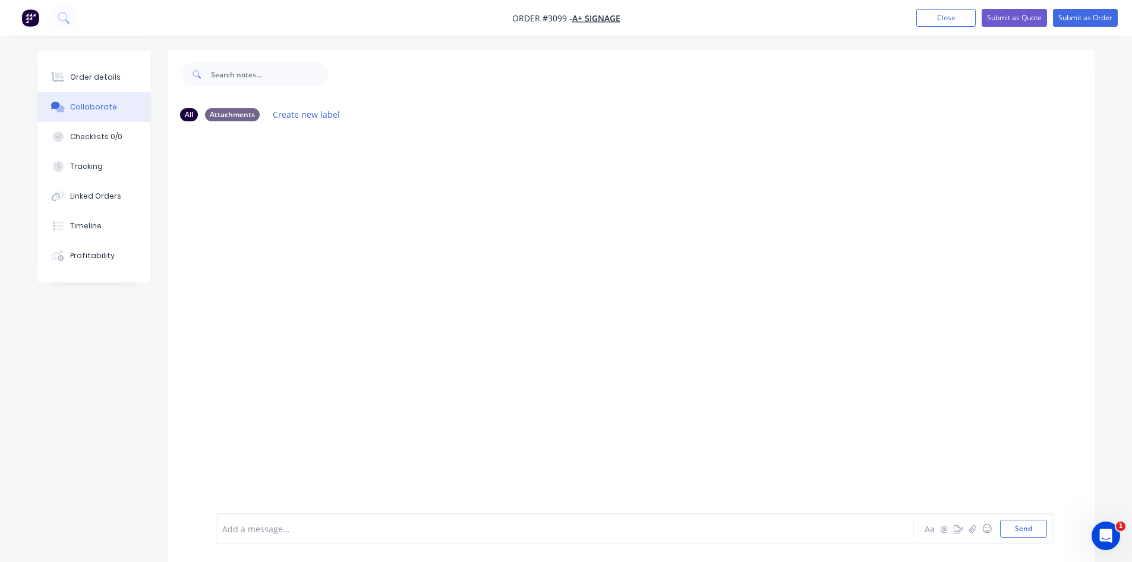
click at [289, 526] on div at bounding box center [532, 529] width 618 height 12
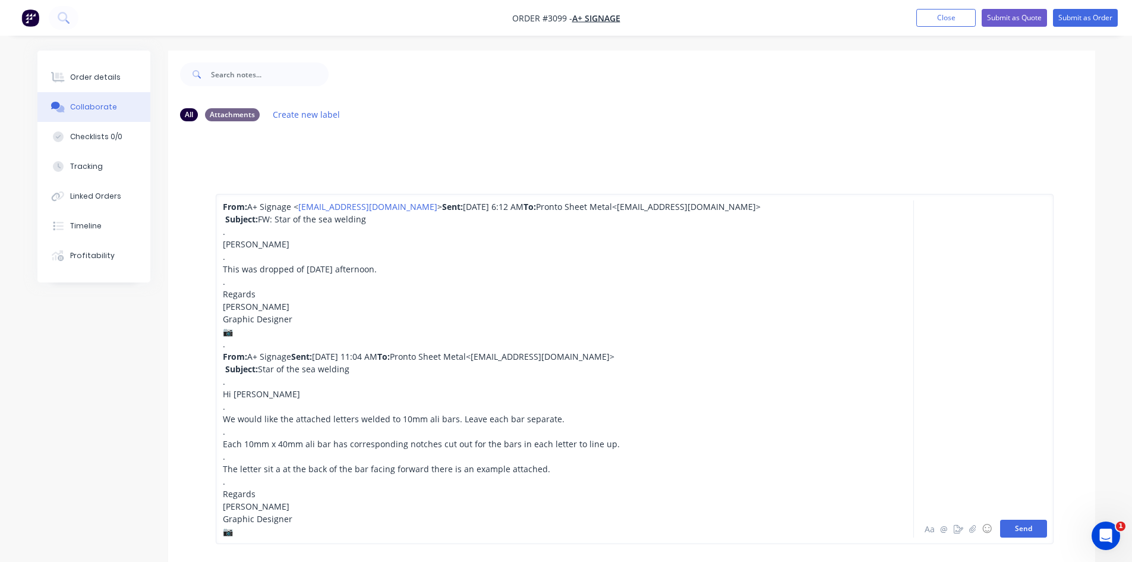
click at [1020, 525] on button "Send" at bounding box center [1024, 529] width 47 height 18
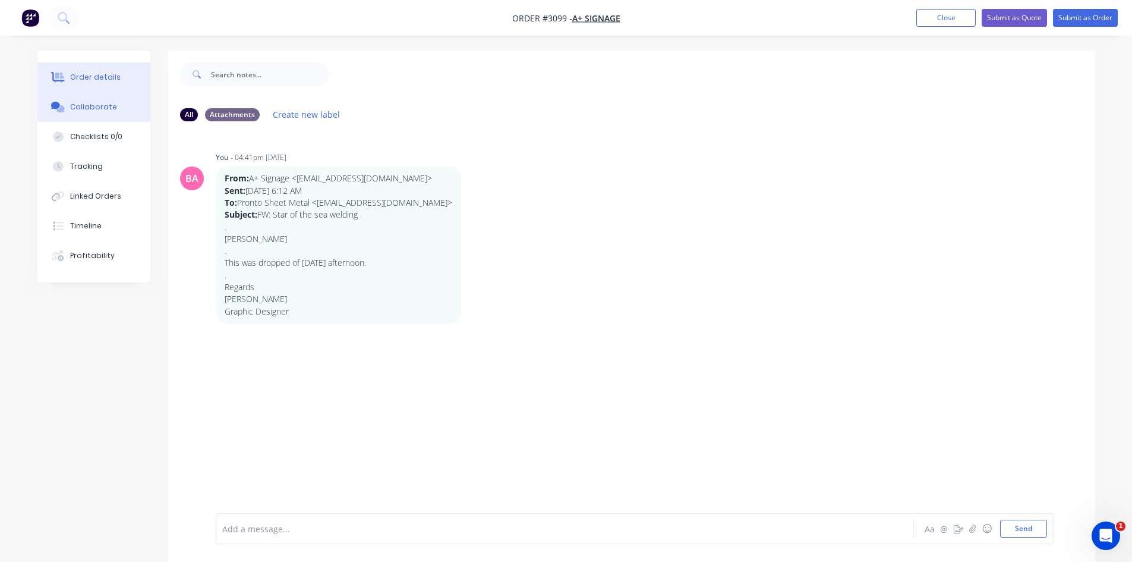
click at [97, 78] on div "Order details" at bounding box center [95, 77] width 51 height 11
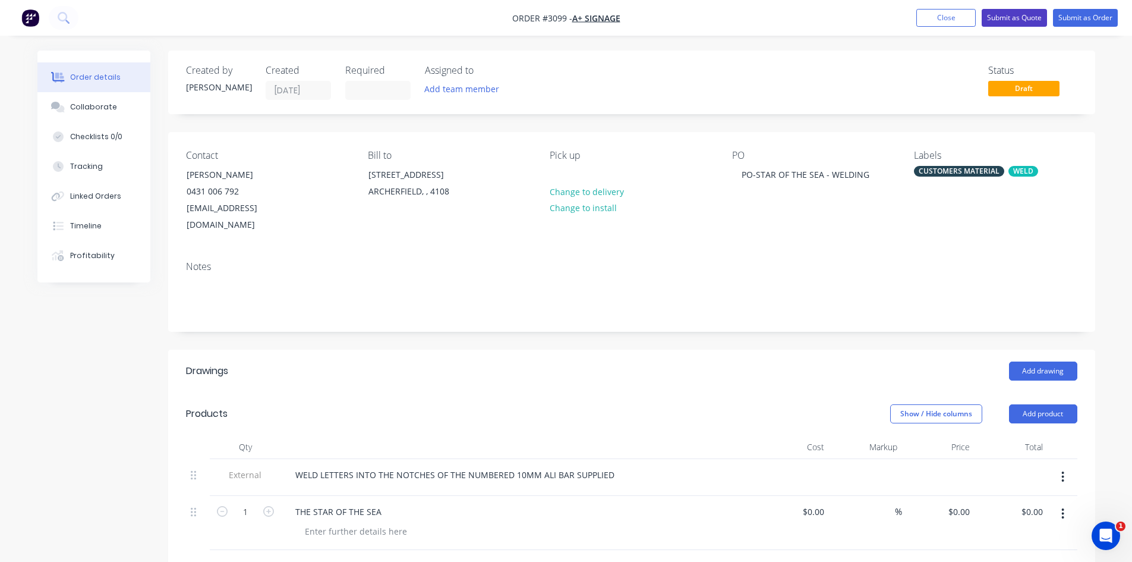
click at [1012, 17] on button "Submit as Quote" at bounding box center [1014, 18] width 65 height 18
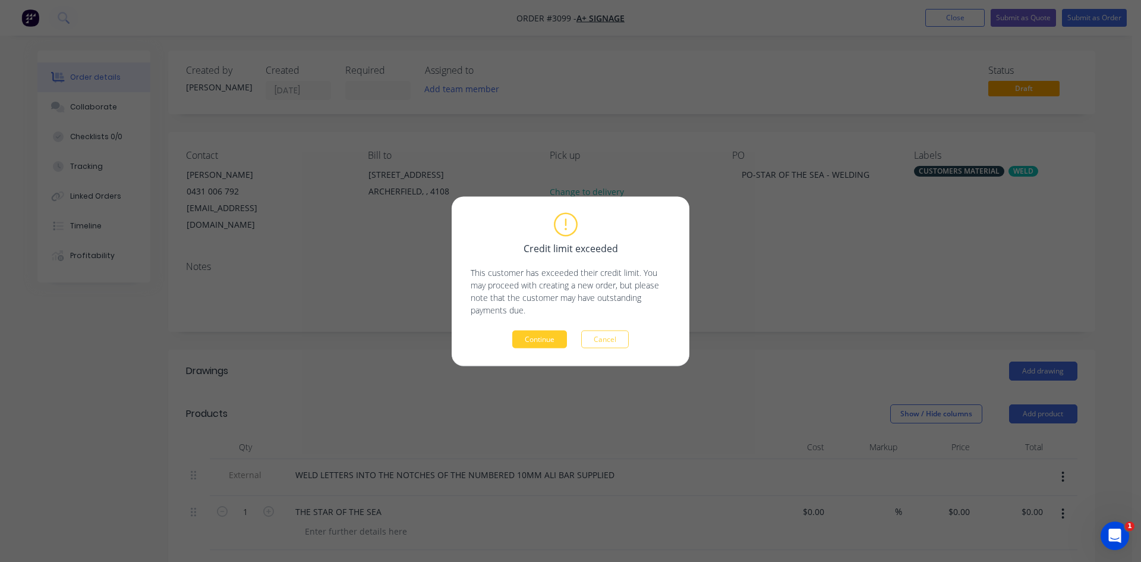
click at [533, 338] on button "Continue" at bounding box center [539, 339] width 55 height 18
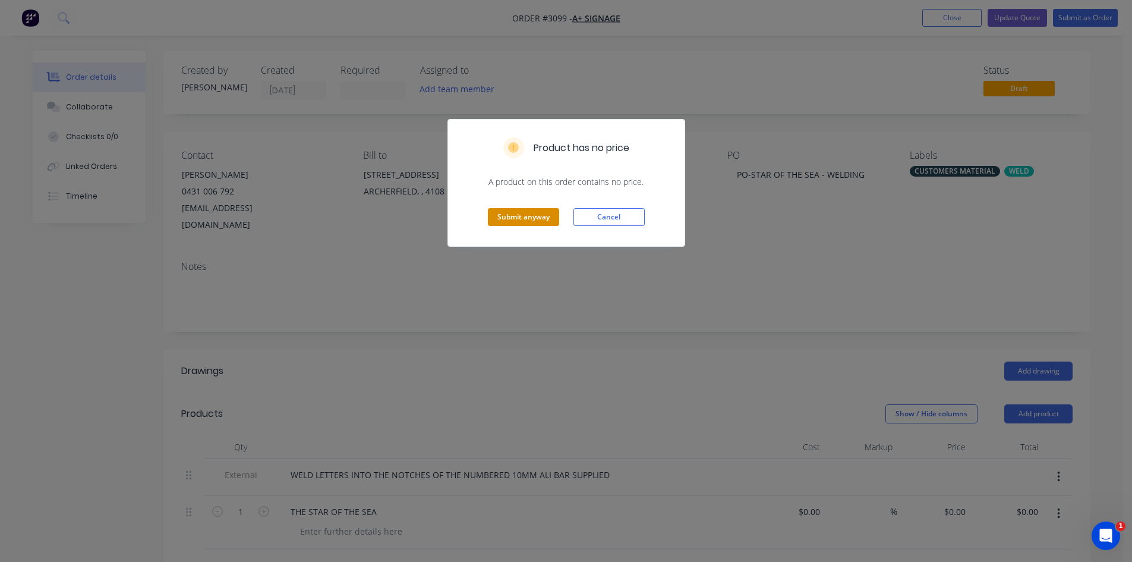
click at [530, 220] on button "Submit anyway" at bounding box center [523, 217] width 71 height 18
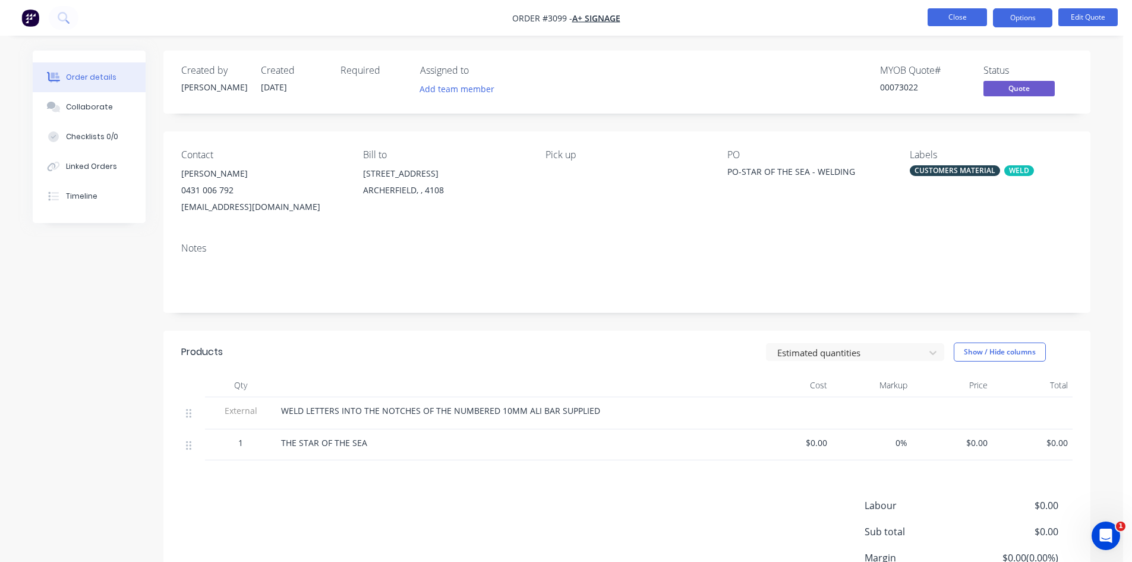
click at [964, 11] on button "Close" at bounding box center [957, 17] width 59 height 18
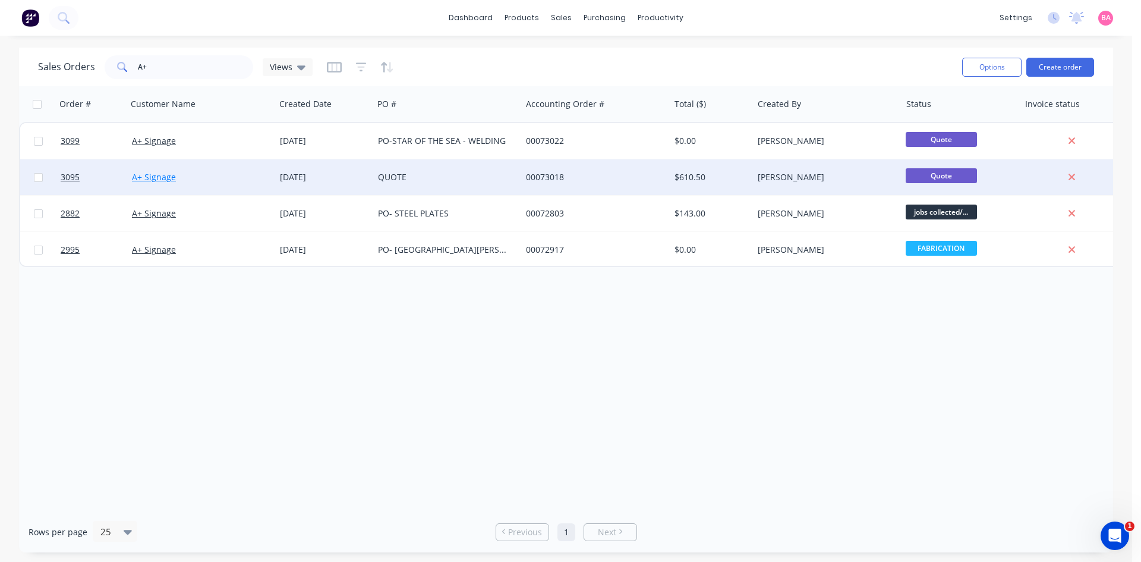
click at [150, 177] on link "A+ Signage" at bounding box center [154, 176] width 44 height 11
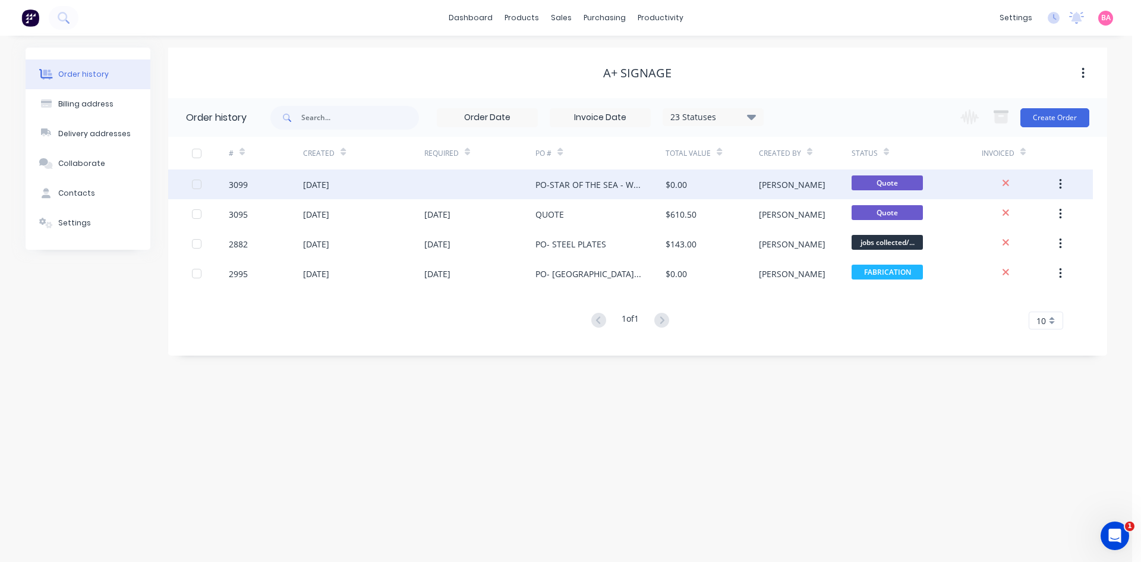
click at [321, 183] on div "[DATE]" at bounding box center [316, 184] width 26 height 12
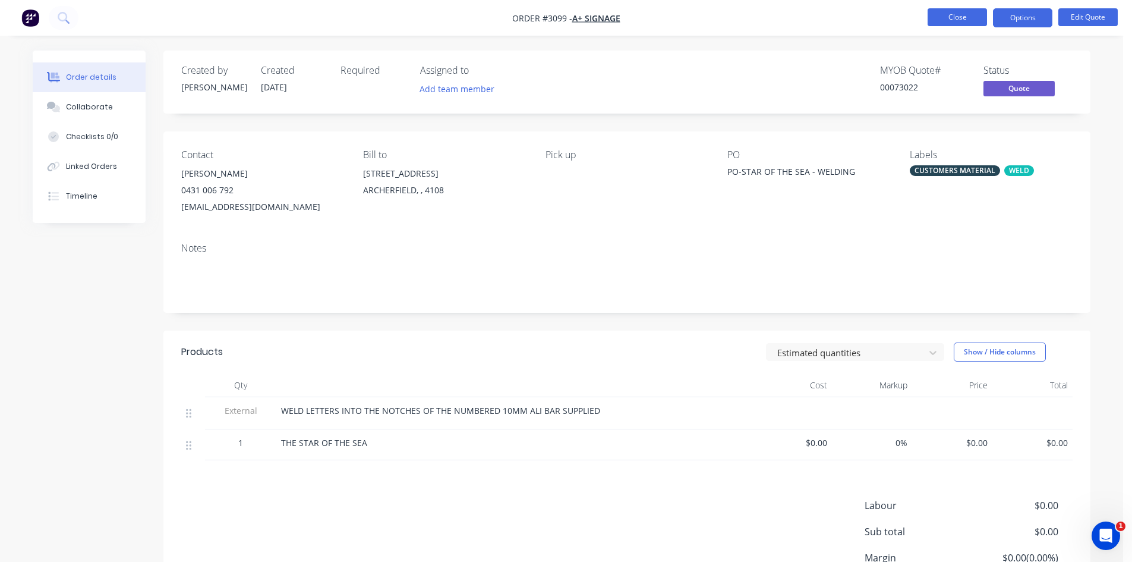
click at [950, 21] on button "Close" at bounding box center [957, 17] width 59 height 18
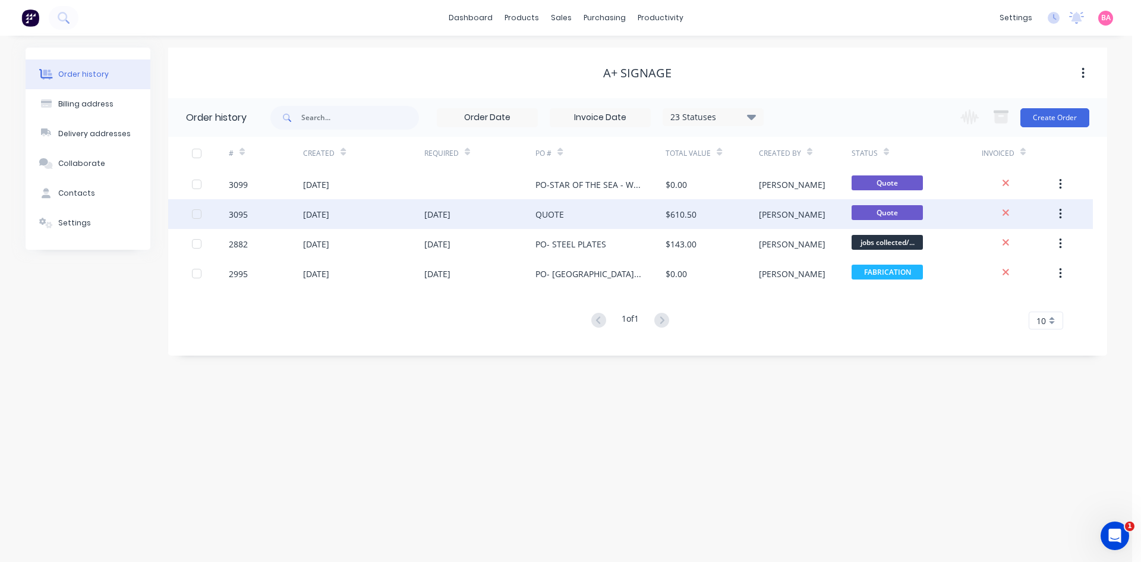
click at [234, 214] on div "3095" at bounding box center [238, 214] width 19 height 12
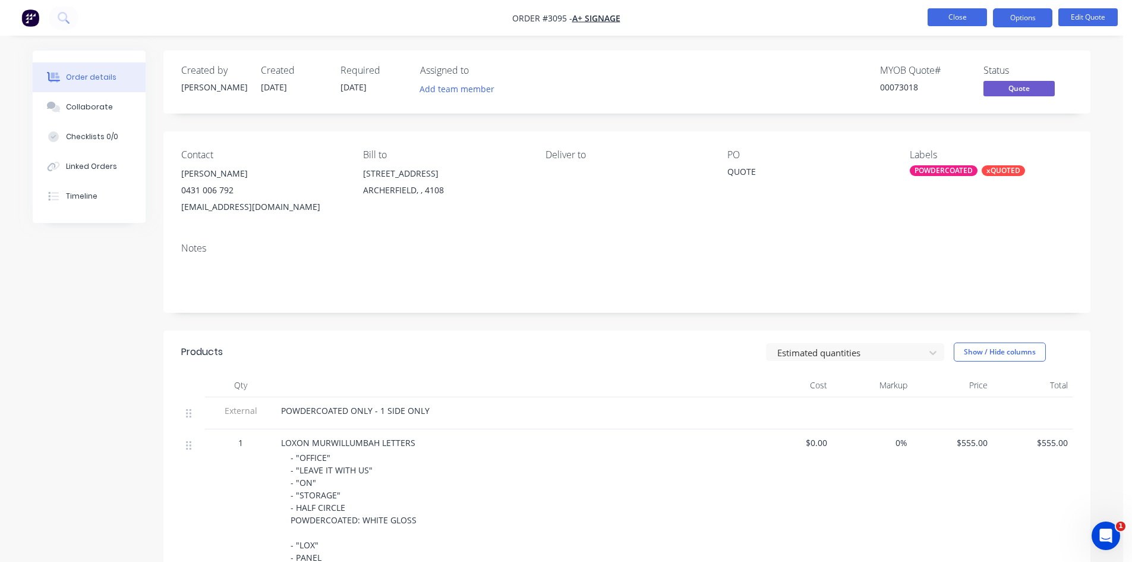
click at [949, 20] on button "Close" at bounding box center [957, 17] width 59 height 18
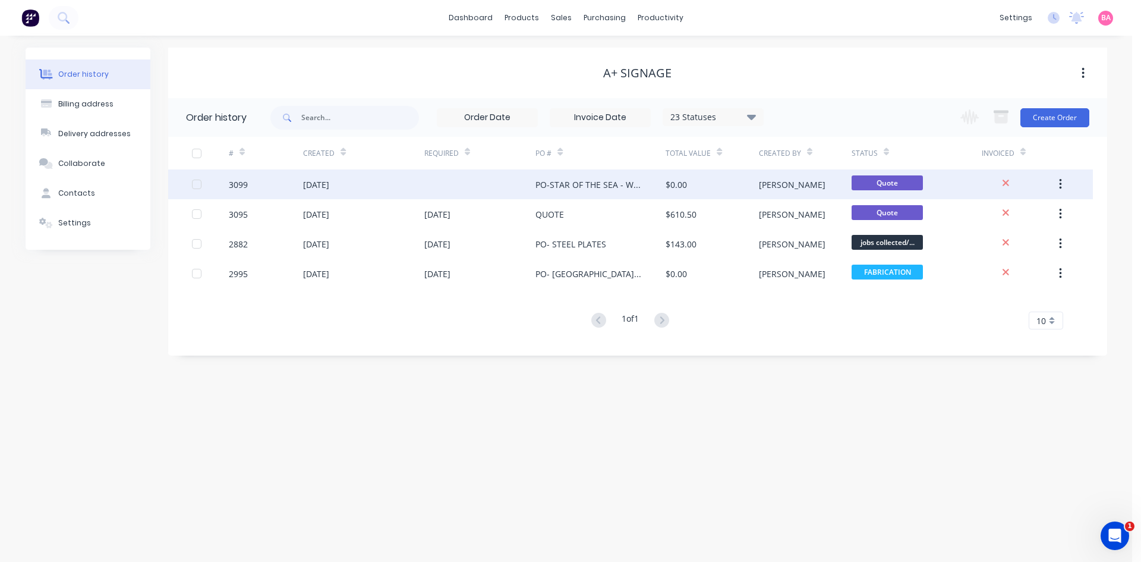
click at [228, 183] on div at bounding box center [210, 184] width 37 height 30
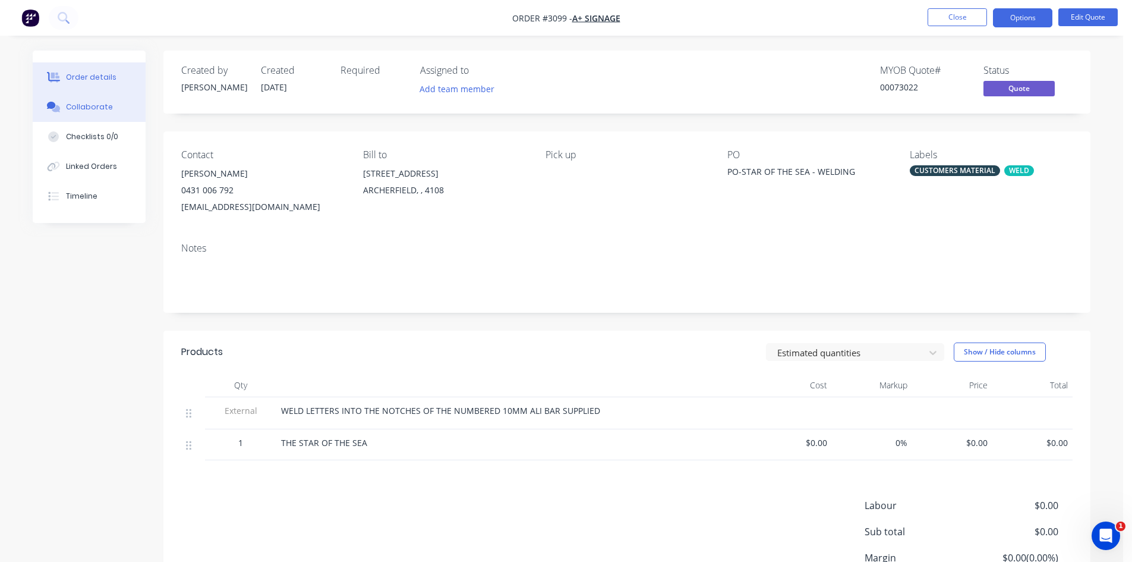
click at [102, 100] on button "Collaborate" at bounding box center [89, 107] width 113 height 30
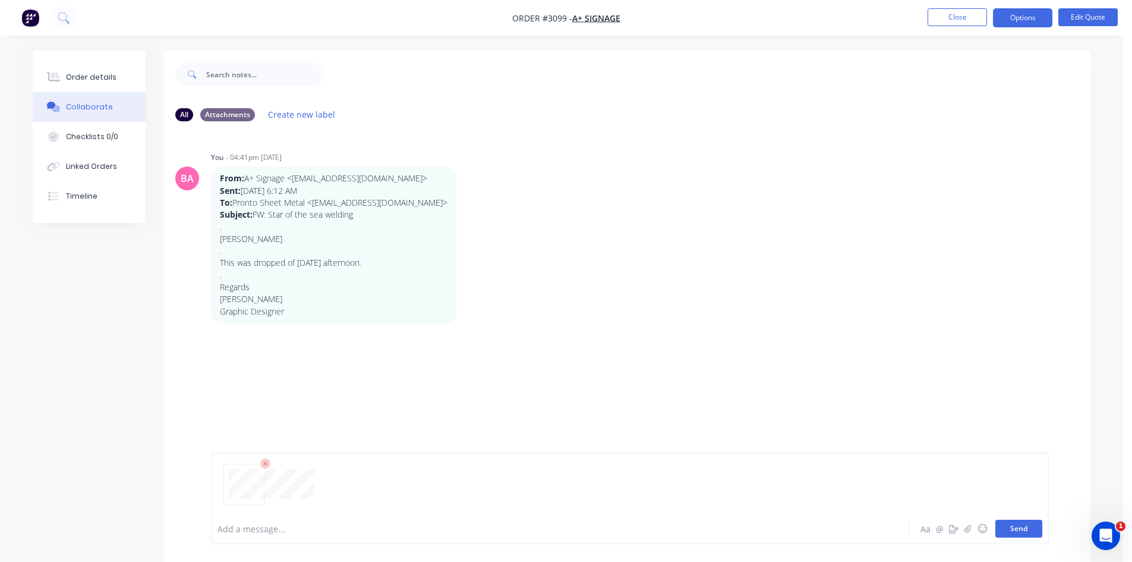
click at [1027, 523] on button "Send" at bounding box center [1019, 529] width 47 height 18
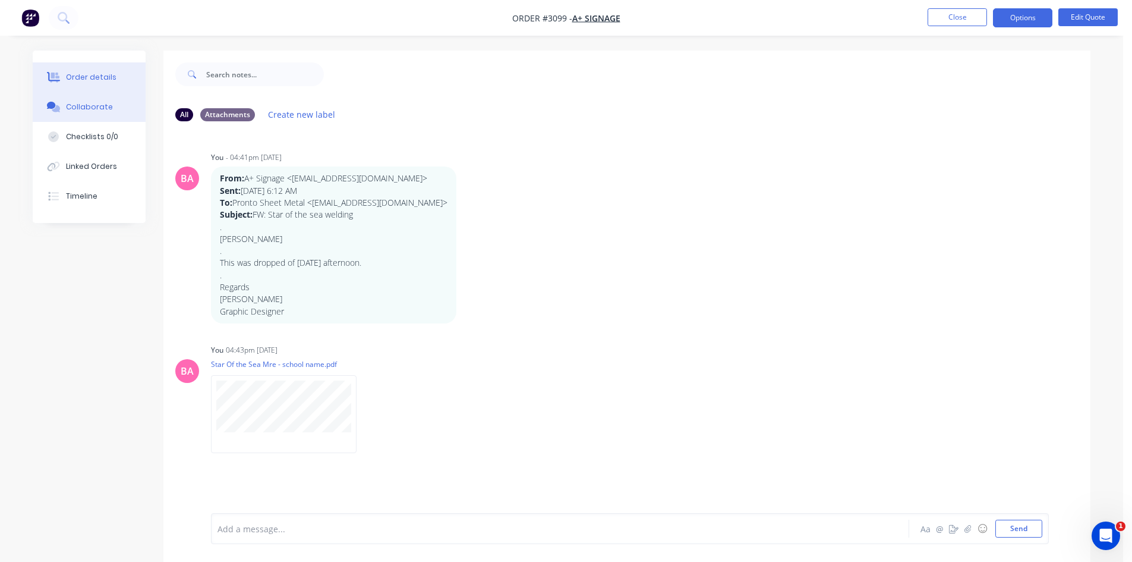
click at [92, 73] on div "Order details" at bounding box center [91, 77] width 51 height 11
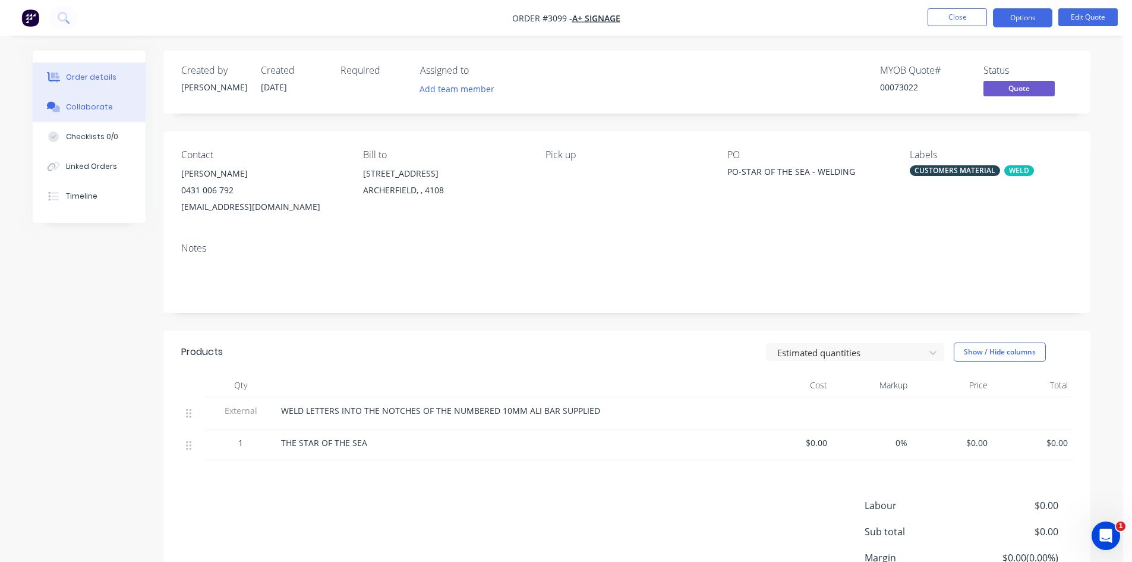
click at [84, 99] on button "Collaborate" at bounding box center [89, 107] width 113 height 30
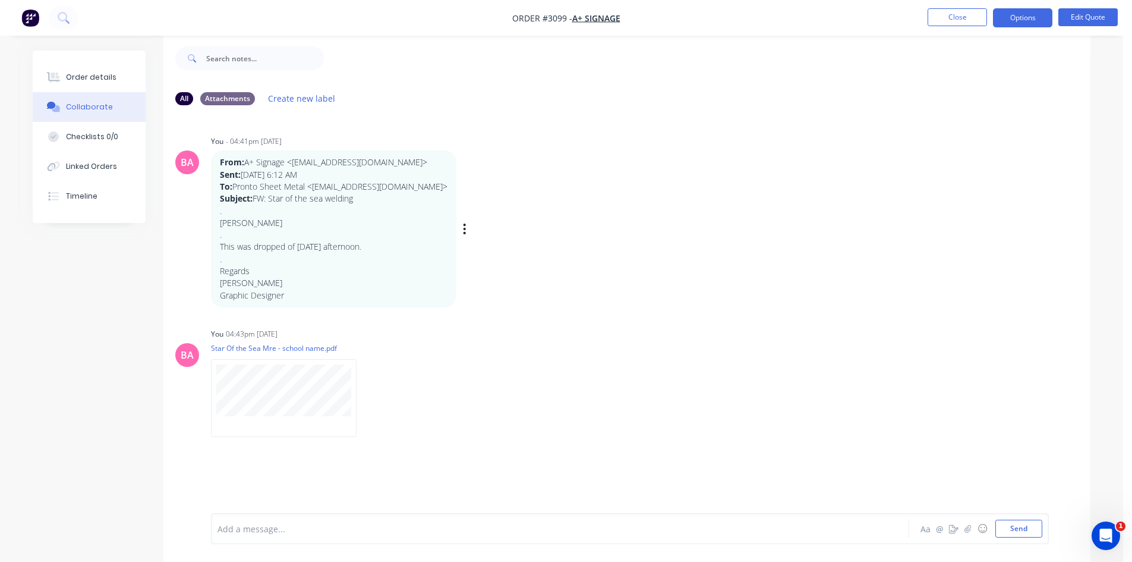
scroll to position [18, 0]
click at [247, 531] on div at bounding box center [527, 529] width 618 height 12
click at [260, 531] on div at bounding box center [527, 529] width 618 height 12
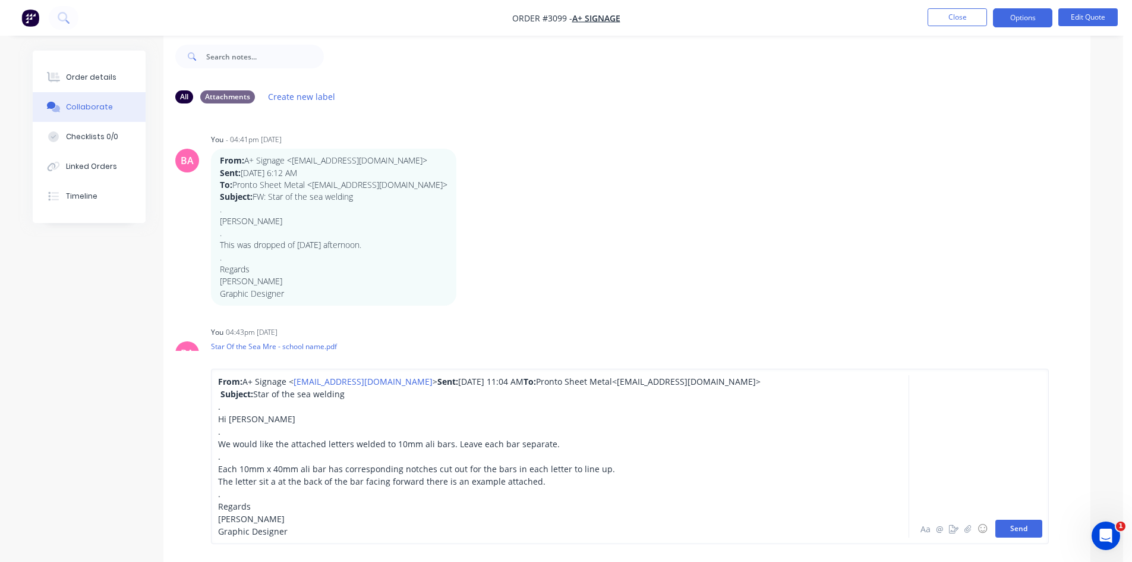
click at [1001, 525] on button "Send" at bounding box center [1019, 529] width 47 height 18
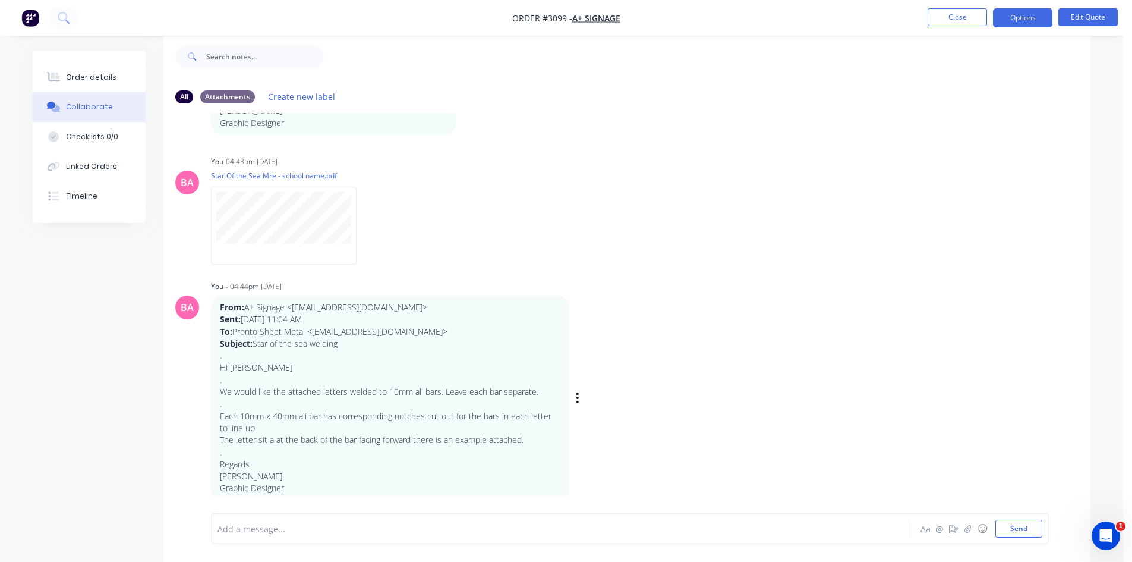
scroll to position [175, 0]
click at [100, 75] on div "Order details" at bounding box center [91, 77] width 51 height 11
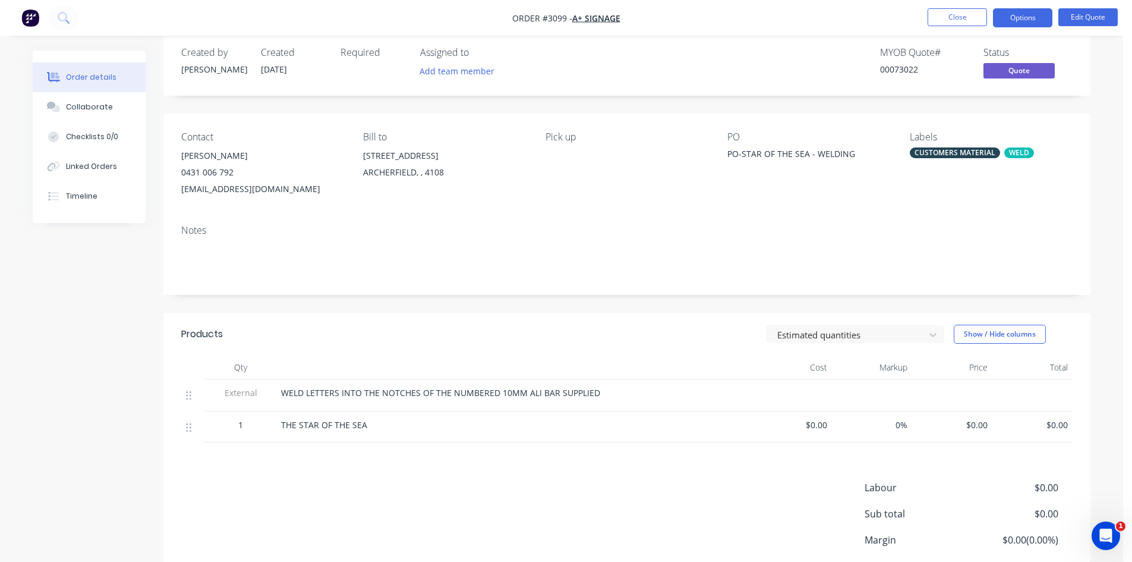
click at [1059, 421] on span "$0.00" at bounding box center [1033, 425] width 71 height 12
click at [1084, 17] on button "Edit Quote" at bounding box center [1088, 17] width 59 height 18
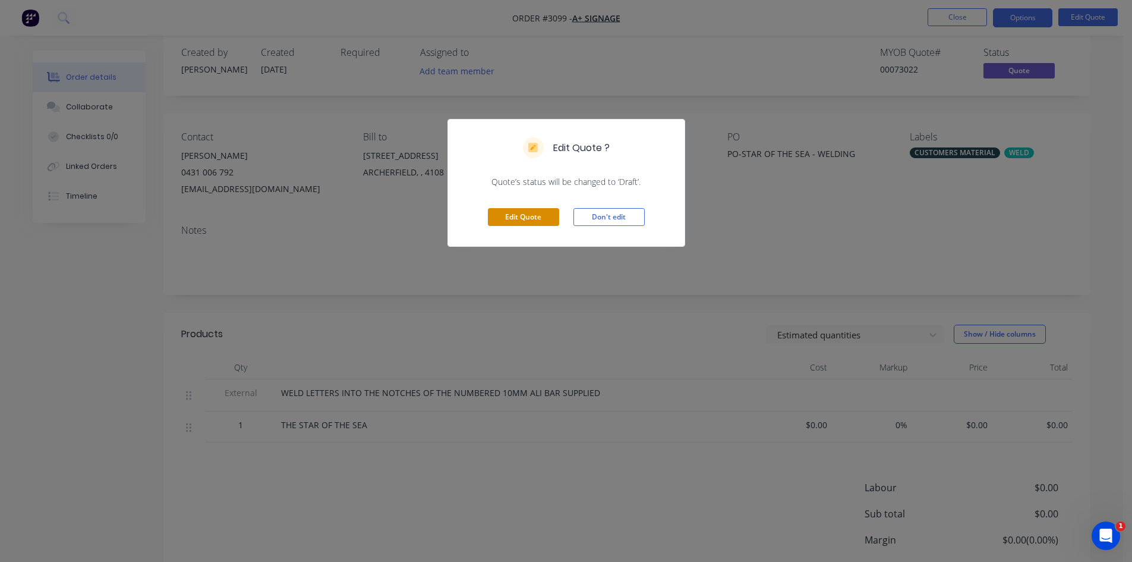
click at [514, 218] on button "Edit Quote" at bounding box center [523, 217] width 71 height 18
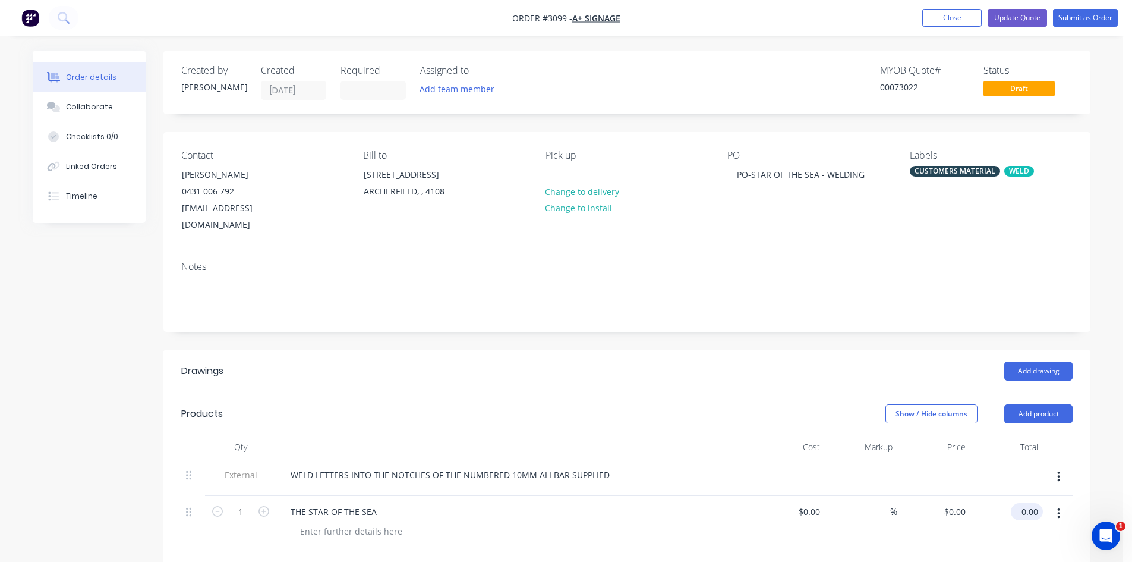
click at [1030, 503] on input "0.00" at bounding box center [1029, 511] width 27 height 17
type input "600.00"
type input "$600.00"
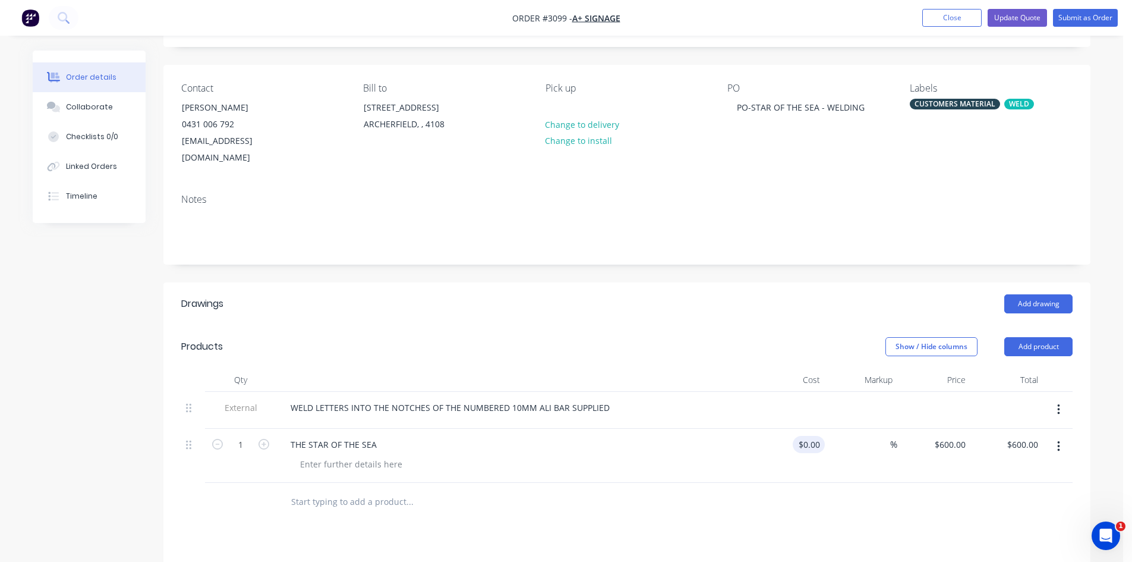
scroll to position [79, 0]
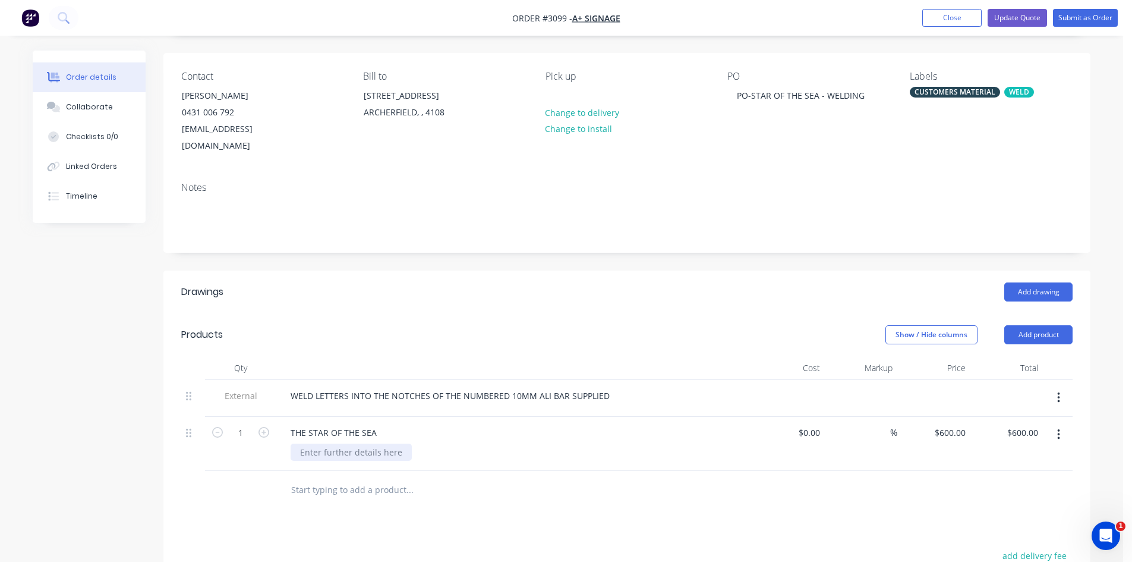
click at [358, 443] on div at bounding box center [351, 451] width 121 height 17
drag, startPoint x: 370, startPoint y: 436, endPoint x: 453, endPoint y: 441, distance: 82.8
click at [453, 443] on div "LETTERS AND BARS SUPPLIED" at bounding box center [519, 451] width 457 height 17
click at [355, 443] on div "LETTERS AND BAR" at bounding box center [336, 451] width 91 height 17
click at [400, 443] on div "LETTERS AND 10MM BAR" at bounding box center [350, 451] width 118 height 17
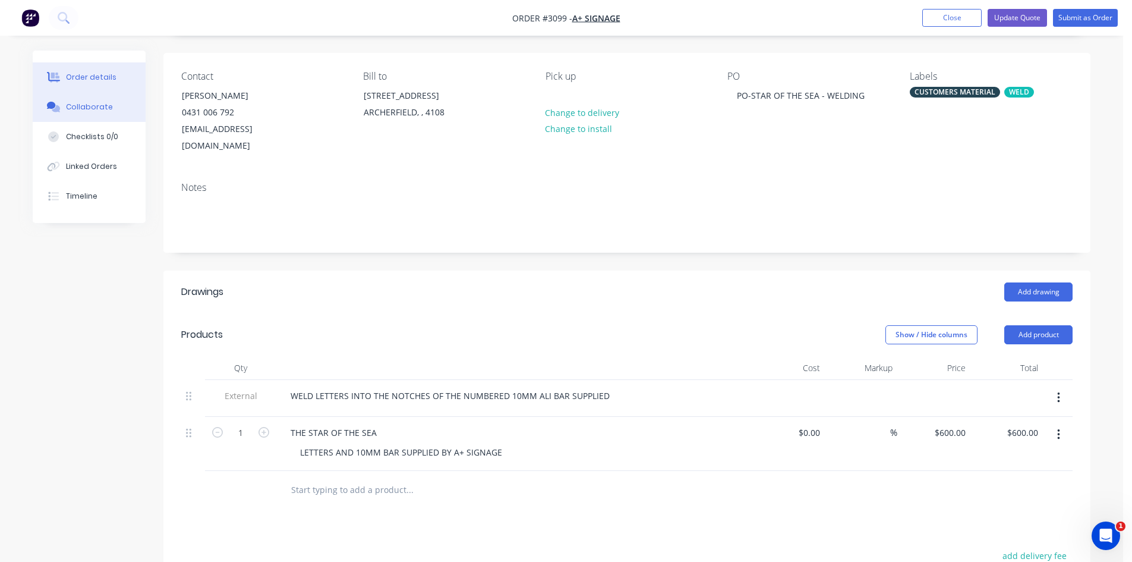
click at [88, 106] on div "Collaborate" at bounding box center [89, 107] width 47 height 11
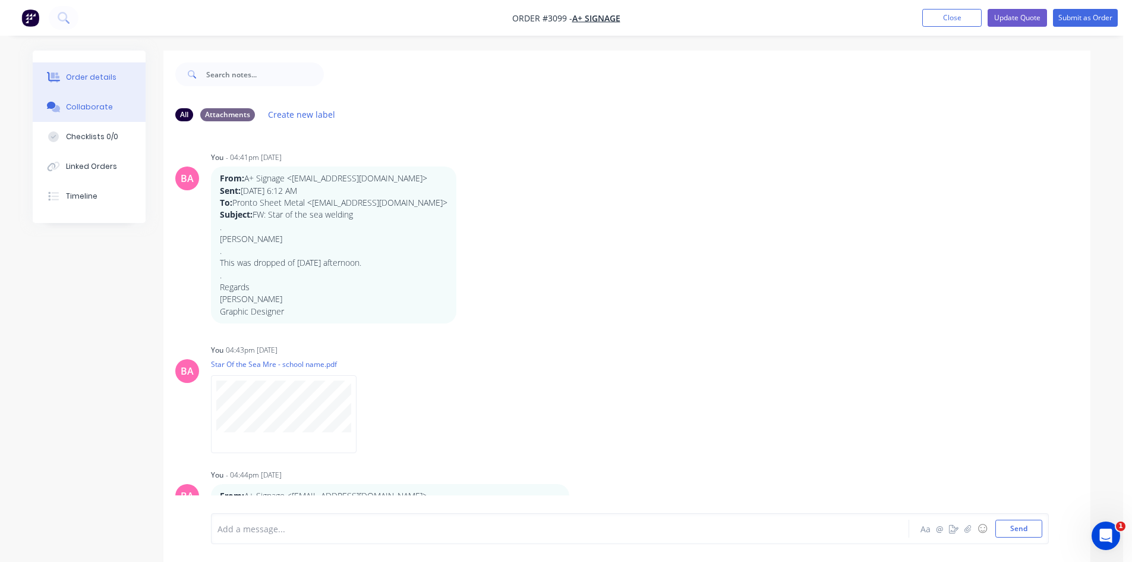
click at [90, 78] on div "Order details" at bounding box center [91, 77] width 51 height 11
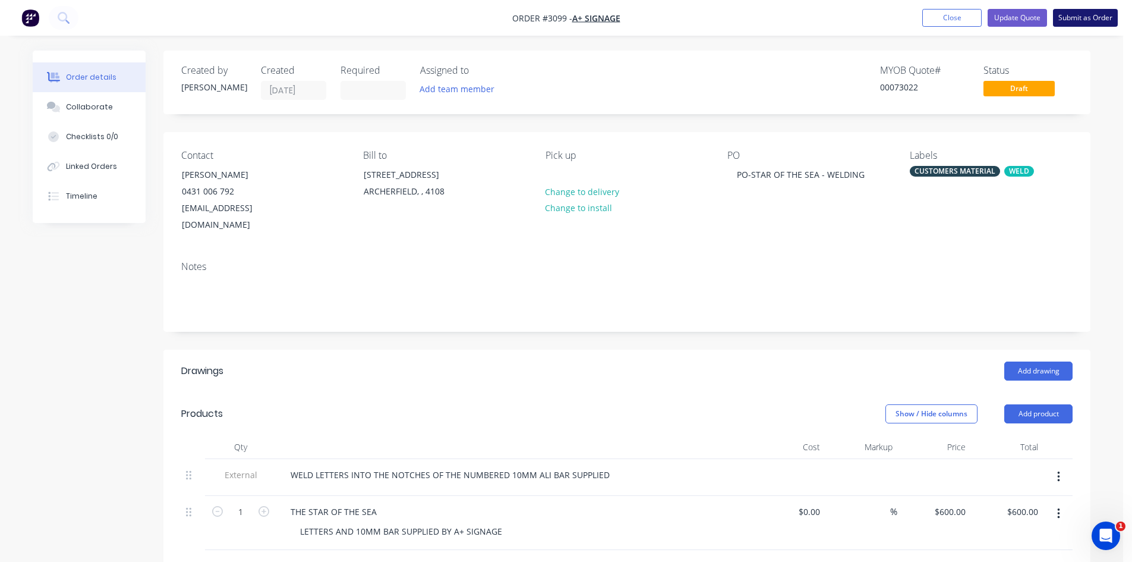
click at [1077, 15] on button "Submit as Order" at bounding box center [1085, 18] width 65 height 18
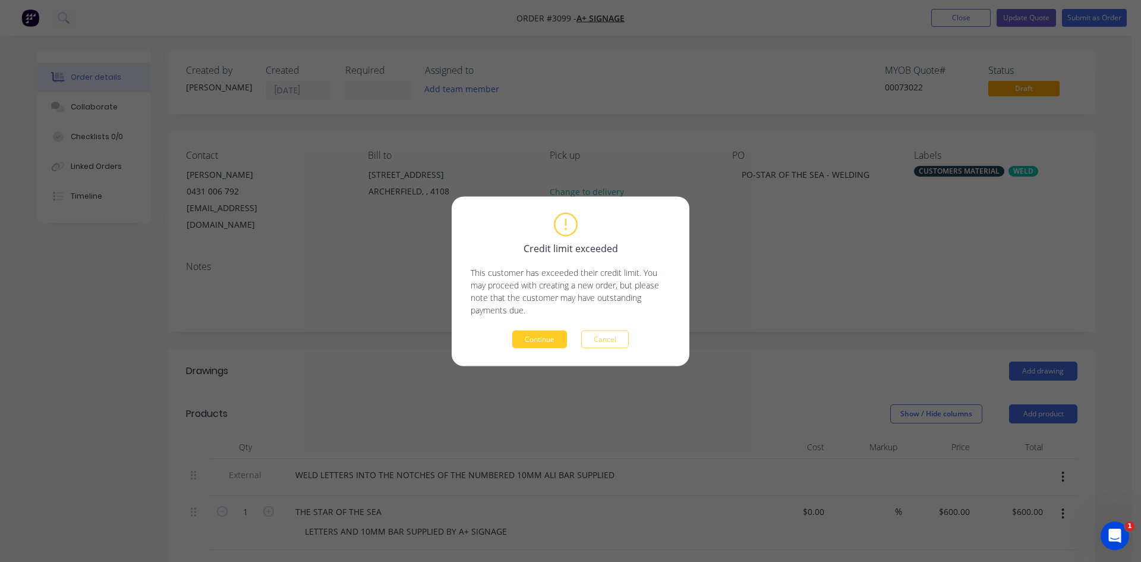
click at [533, 339] on button "Continue" at bounding box center [539, 339] width 55 height 18
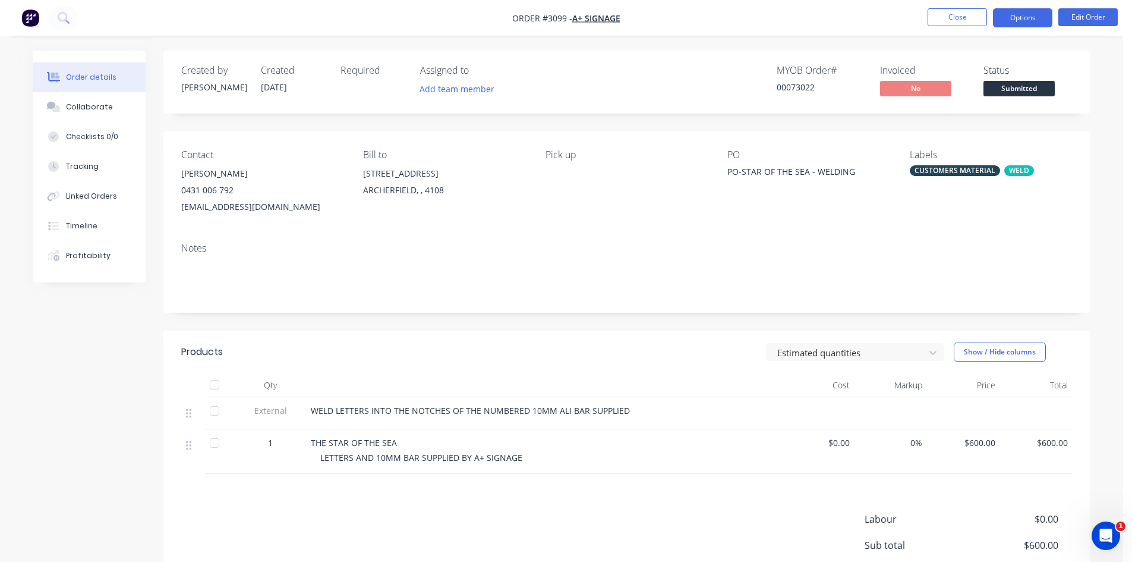
click at [1030, 15] on button "Options" at bounding box center [1022, 17] width 59 height 19
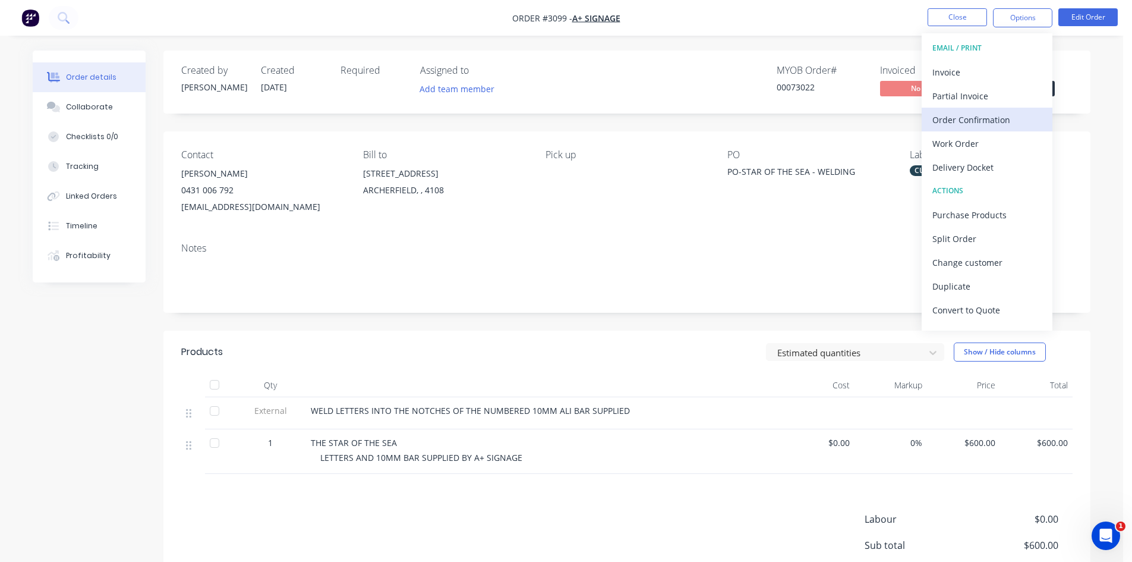
click at [992, 120] on div "Order Confirmation" at bounding box center [987, 119] width 109 height 17
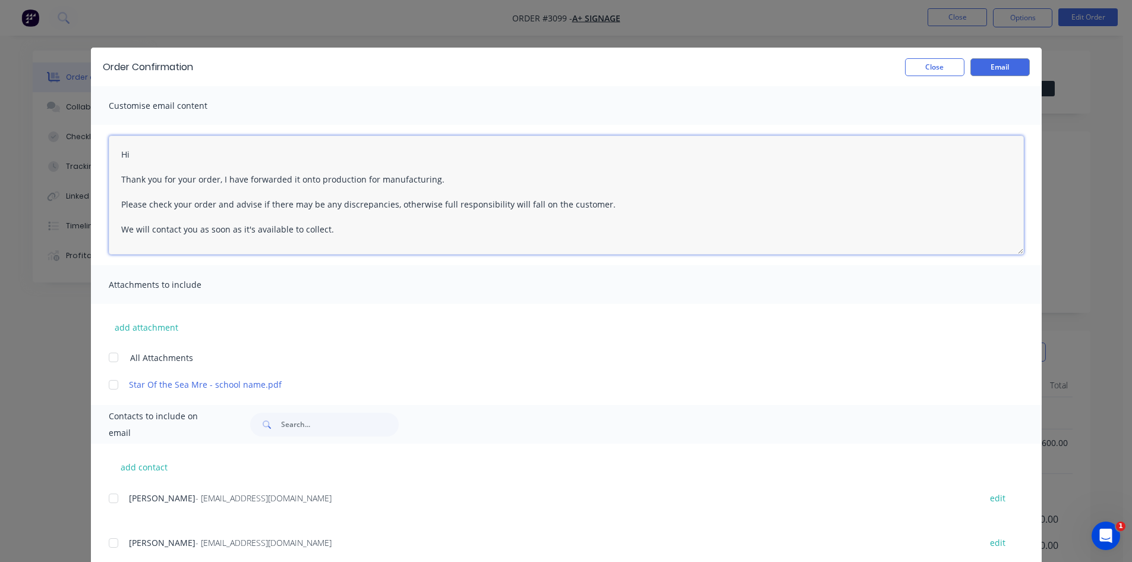
click at [143, 156] on textarea "Hi Thank you for your order, I have forwarded it onto production for manufactur…" at bounding box center [566, 195] width 915 height 119
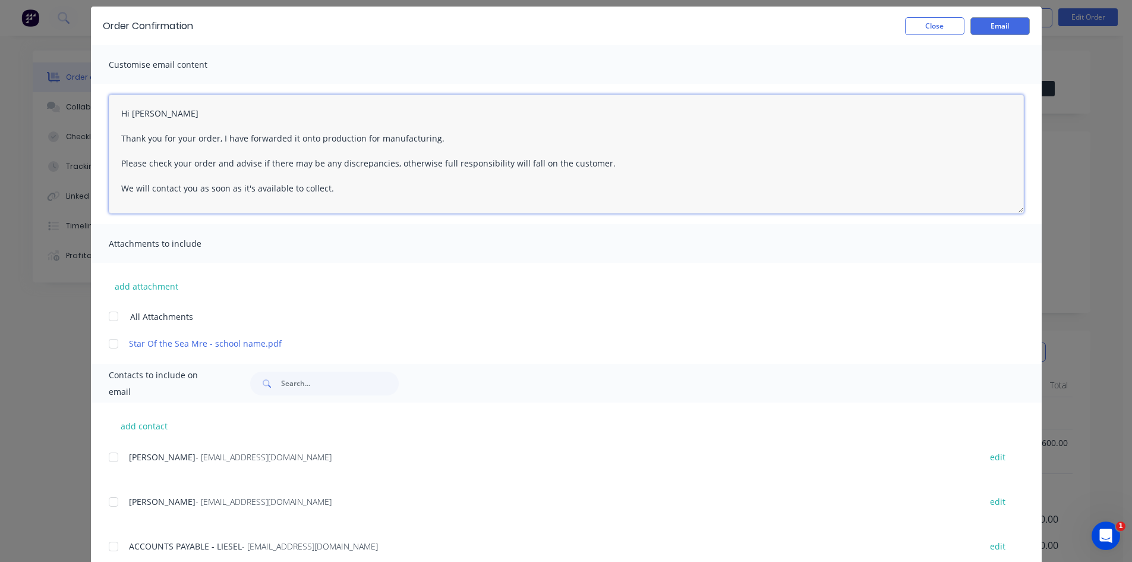
scroll to position [78, 0]
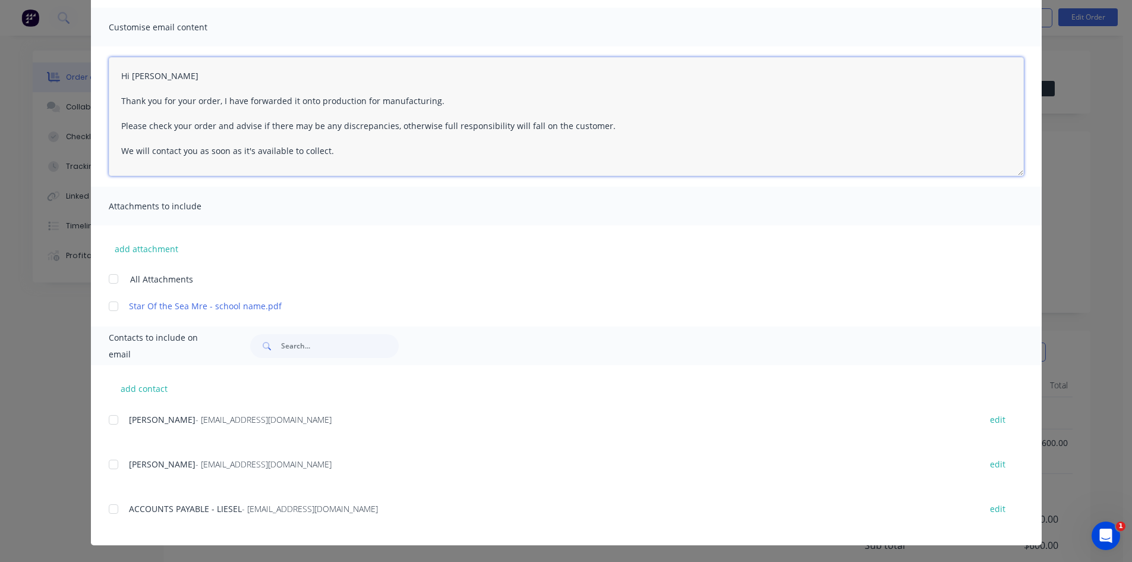
click at [111, 465] on div at bounding box center [114, 464] width 24 height 24
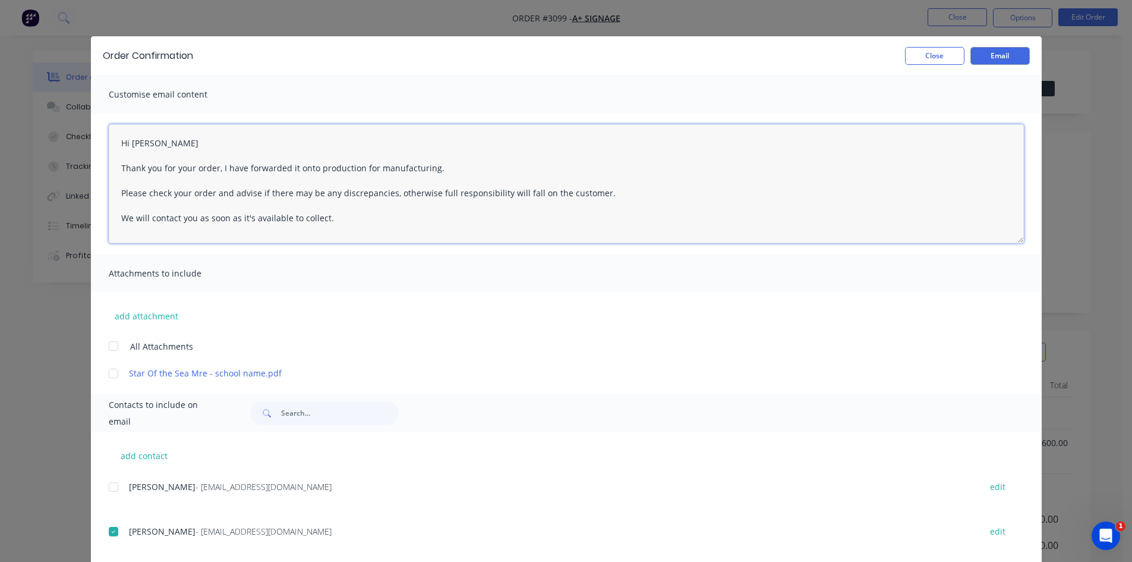
scroll to position [0, 0]
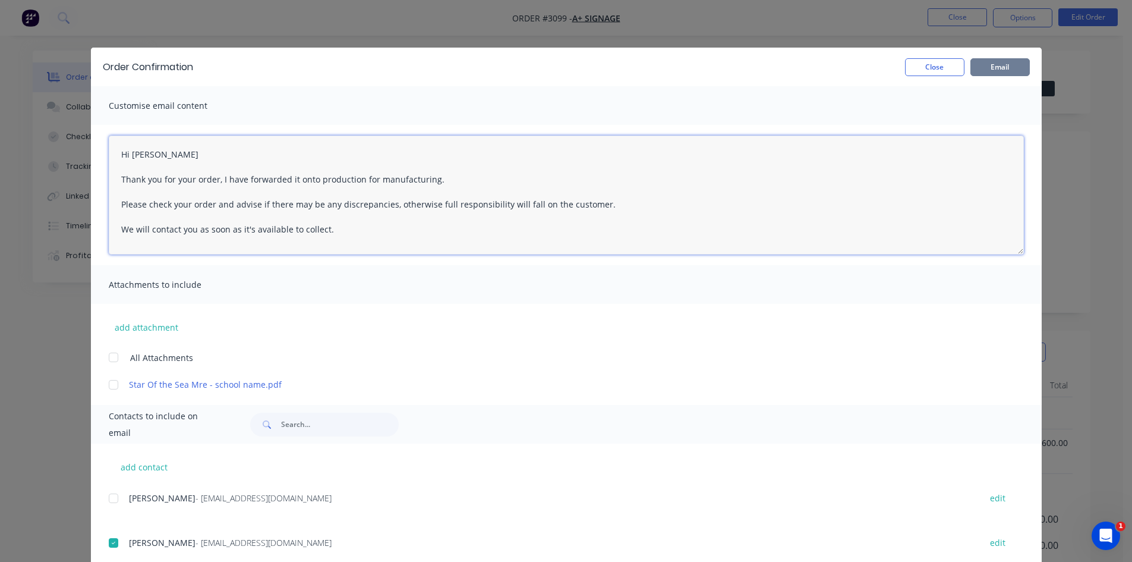
type textarea "Hi [PERSON_NAME] Thank you for your order, I have forwarded it onto production …"
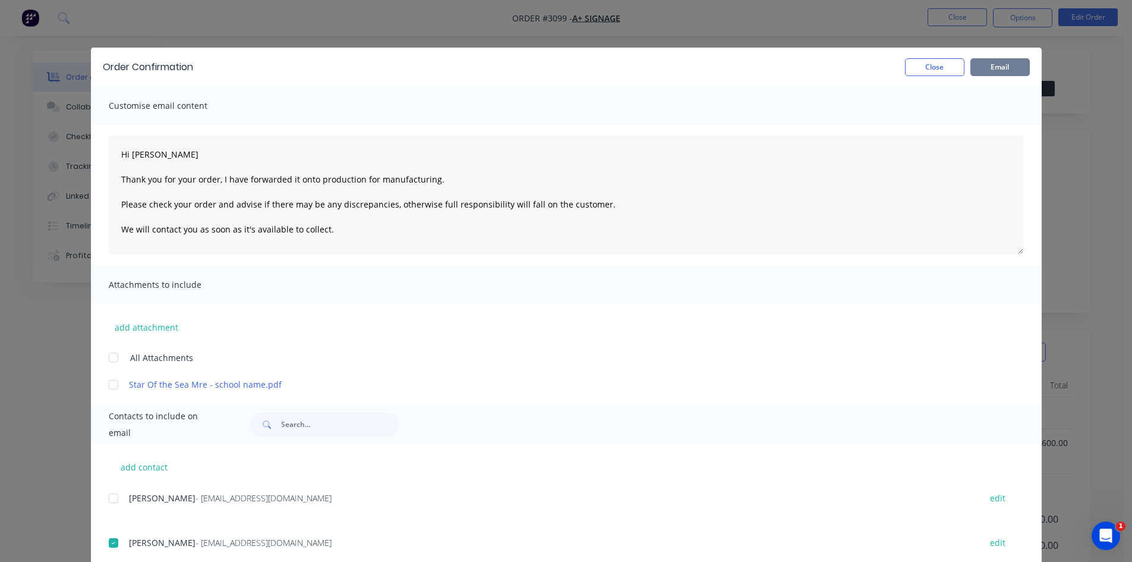
click at [994, 65] on button "Email" at bounding box center [1000, 67] width 59 height 18
click at [948, 58] on button "Close" at bounding box center [934, 67] width 59 height 18
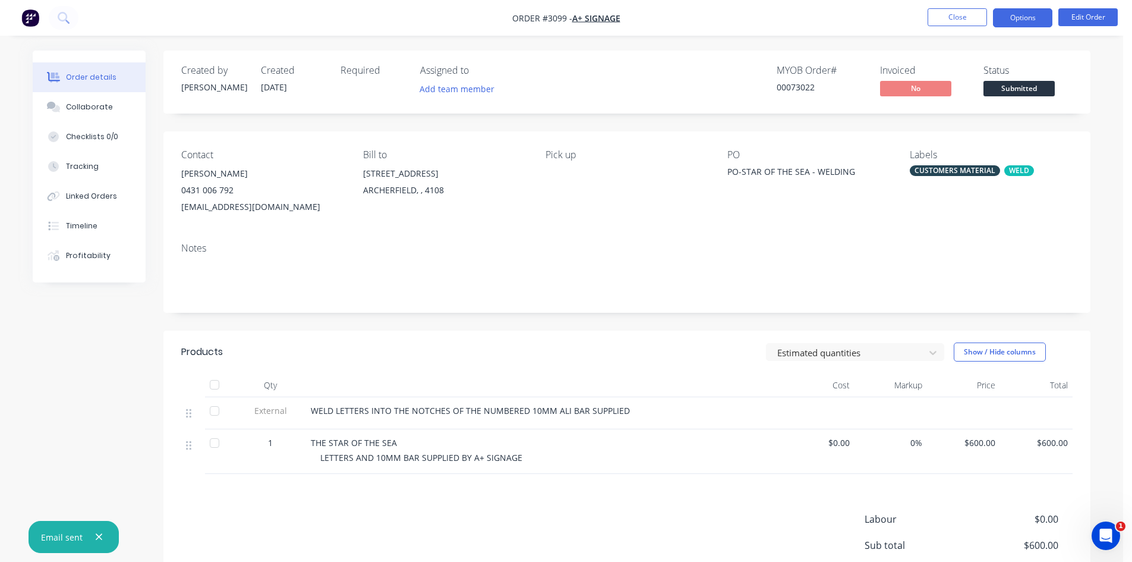
click at [1019, 18] on button "Options" at bounding box center [1022, 17] width 59 height 19
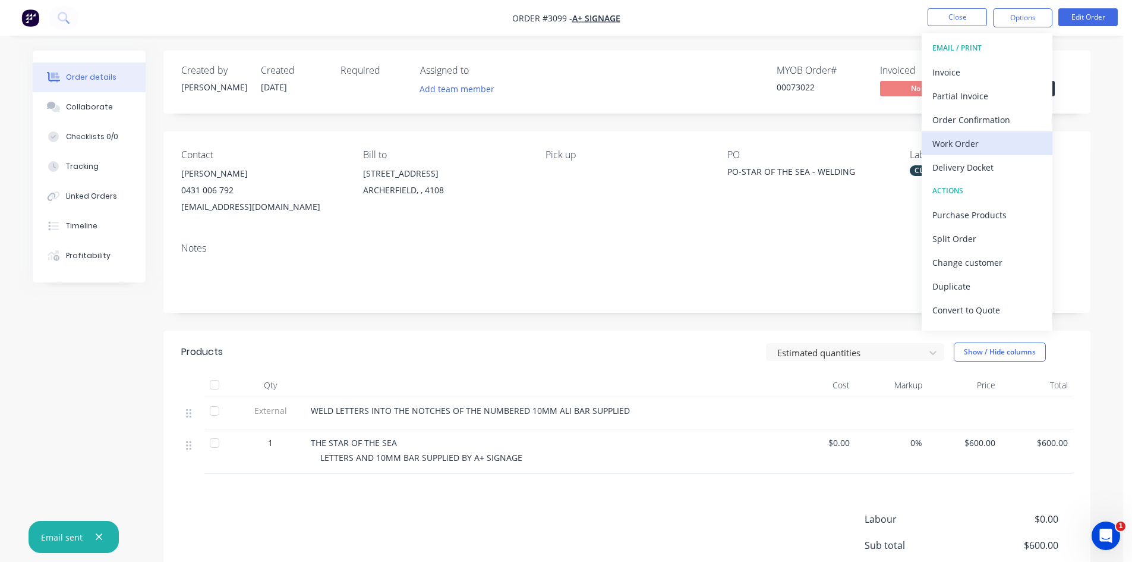
click at [959, 143] on div "Work Order" at bounding box center [987, 143] width 109 height 17
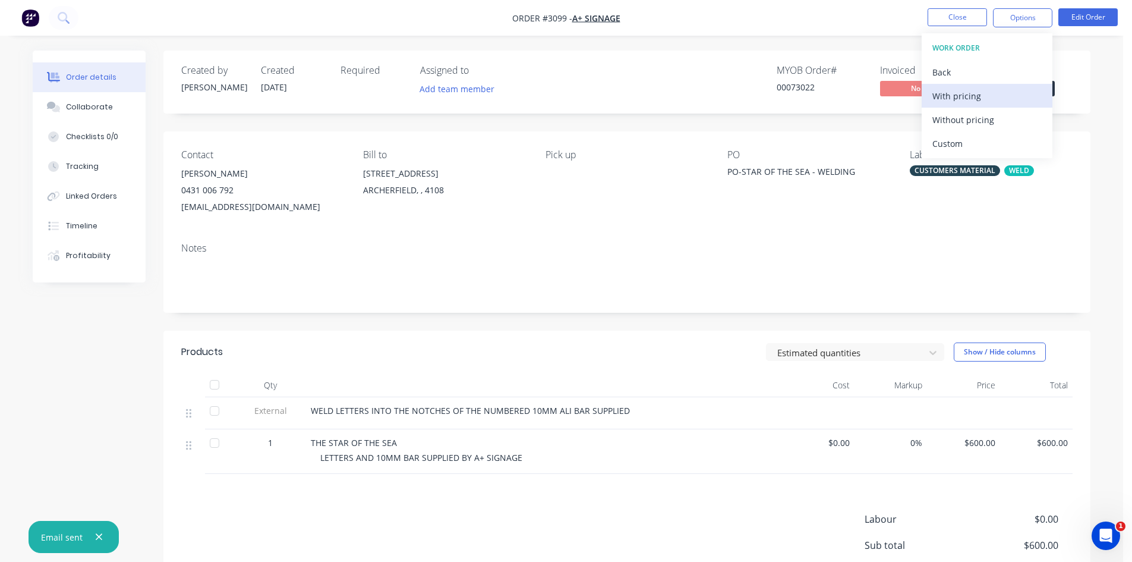
click at [970, 97] on div "With pricing" at bounding box center [987, 95] width 109 height 17
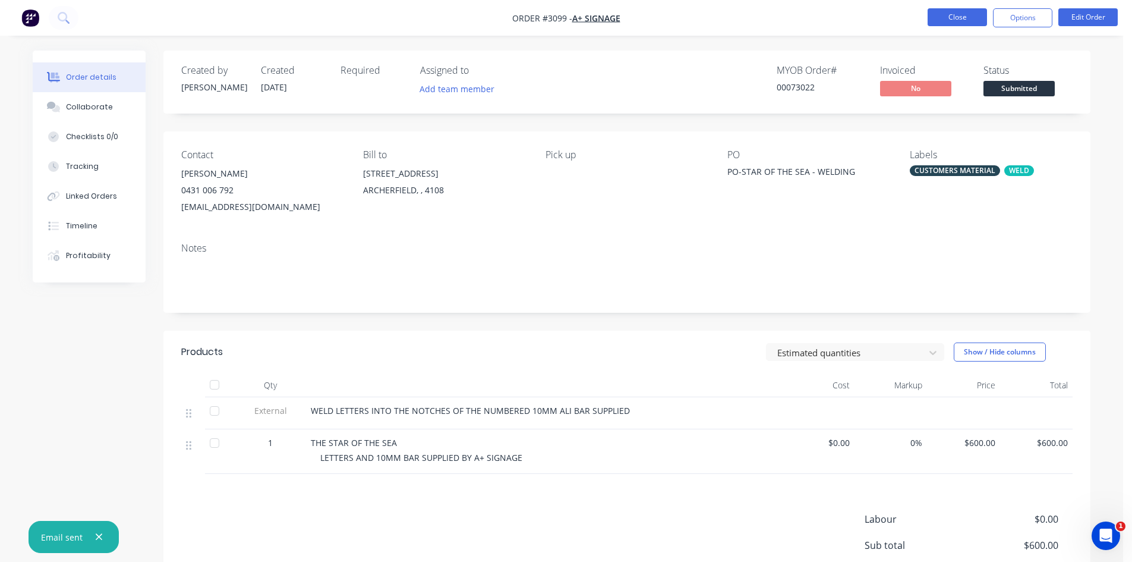
click at [961, 17] on button "Close" at bounding box center [957, 17] width 59 height 18
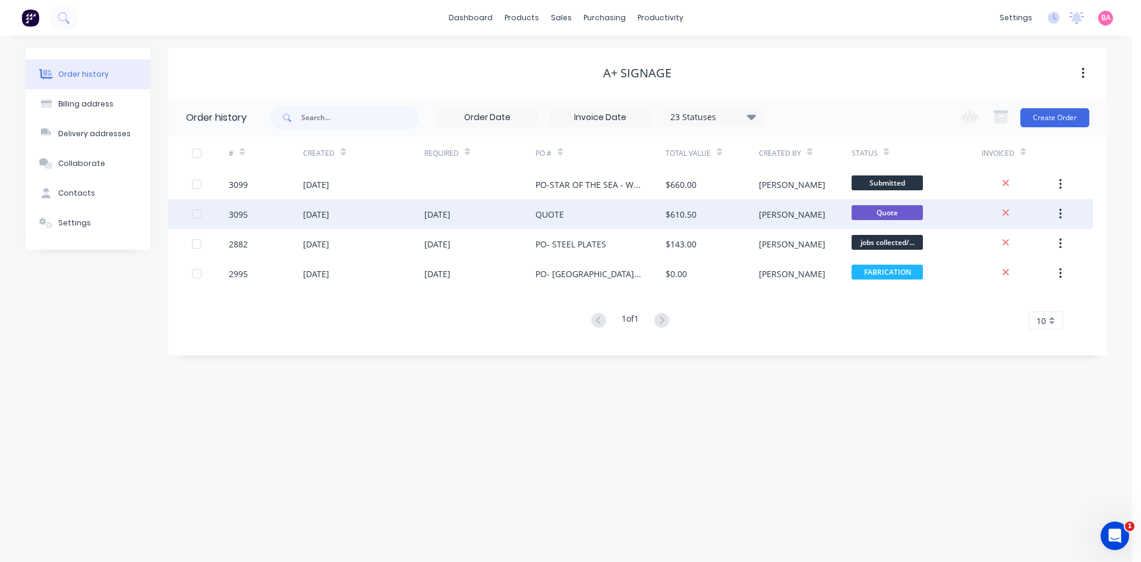
click at [322, 214] on div "[DATE]" at bounding box center [316, 214] width 26 height 12
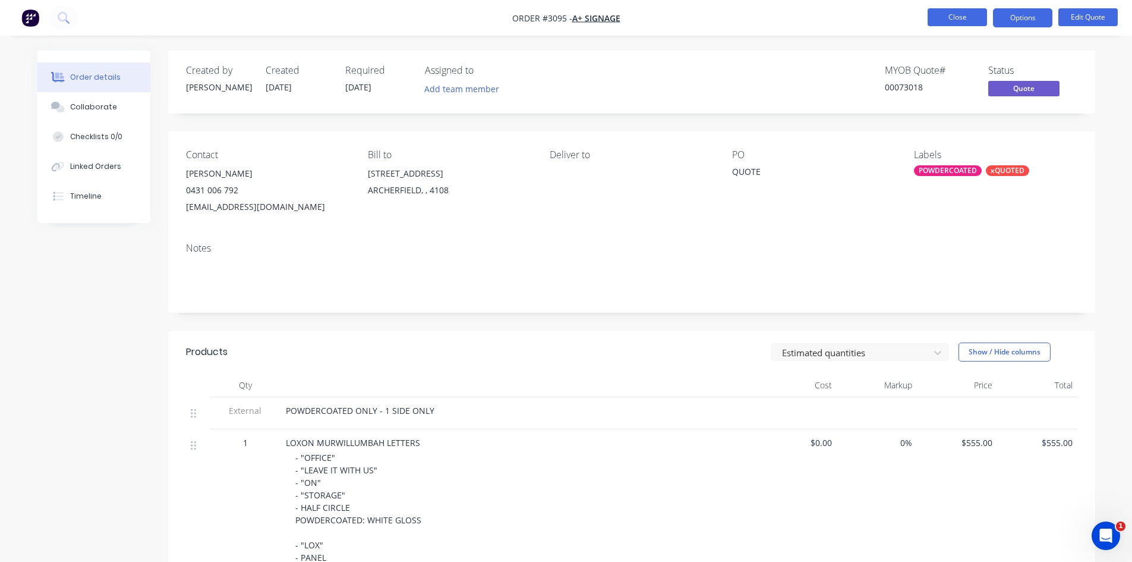
click at [949, 12] on button "Close" at bounding box center [957, 17] width 59 height 18
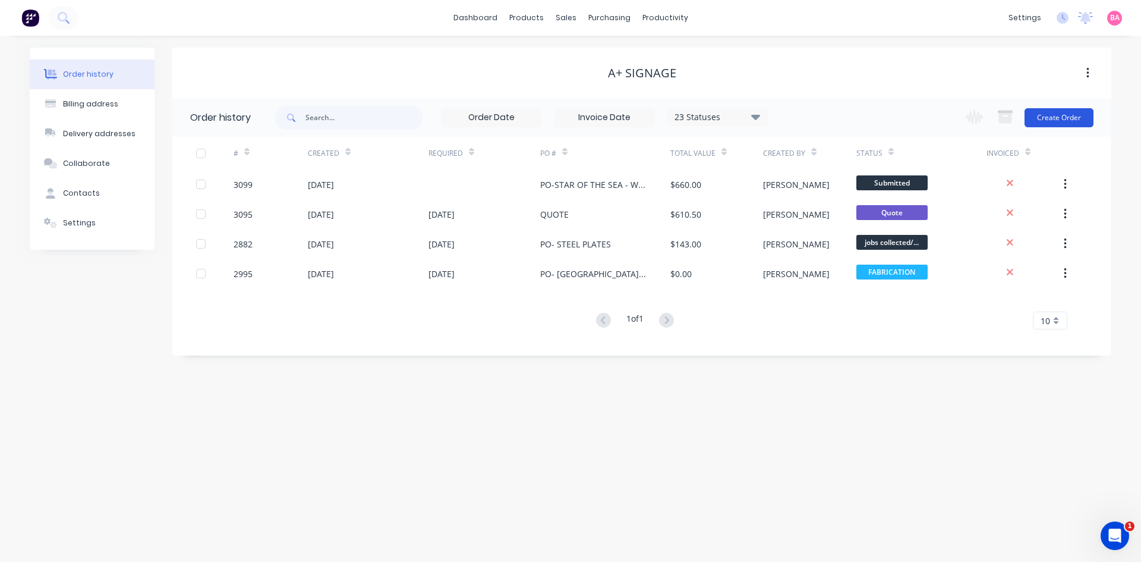
click at [1062, 115] on button "Create Order" at bounding box center [1059, 117] width 69 height 19
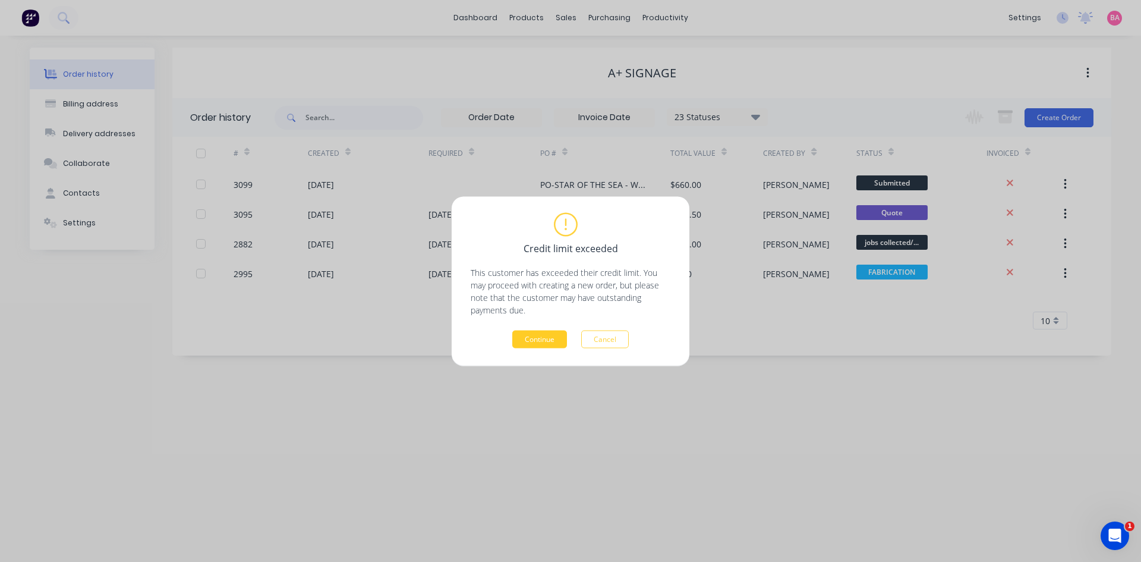
click at [534, 338] on button "Continue" at bounding box center [539, 339] width 55 height 18
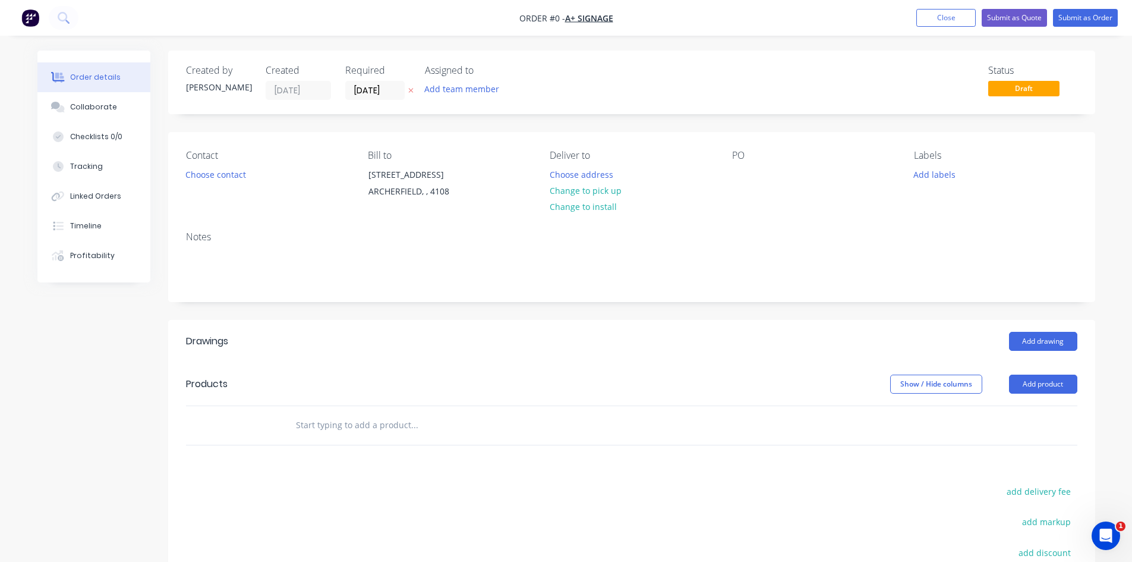
click at [411, 92] on icon "button" at bounding box center [410, 91] width 5 height 5
click at [465, 91] on button "Add team member" at bounding box center [461, 89] width 87 height 16
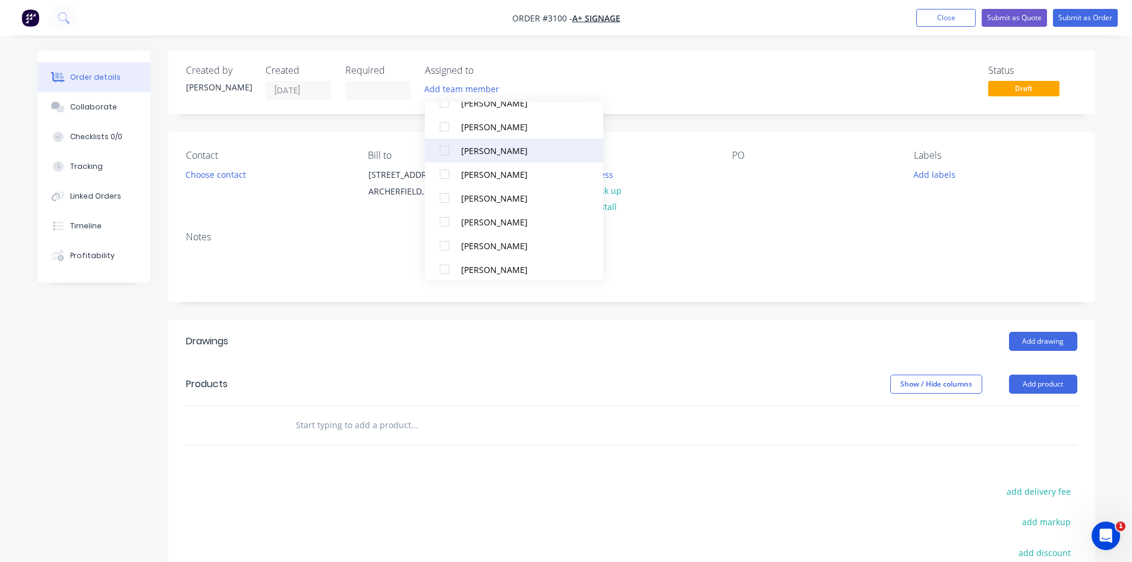
scroll to position [107, 0]
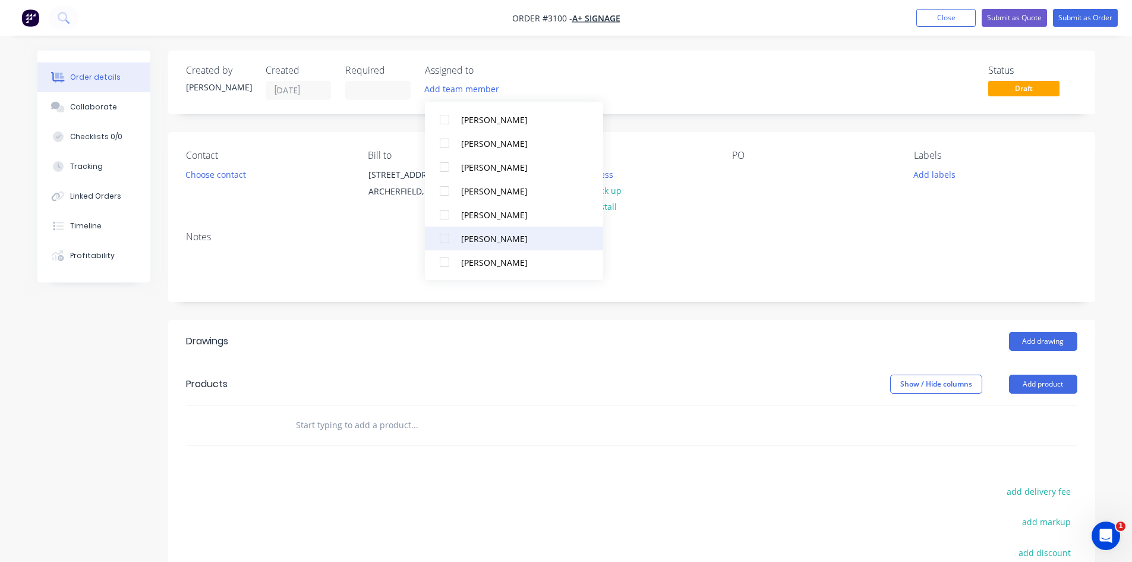
click at [445, 241] on div at bounding box center [445, 238] width 24 height 24
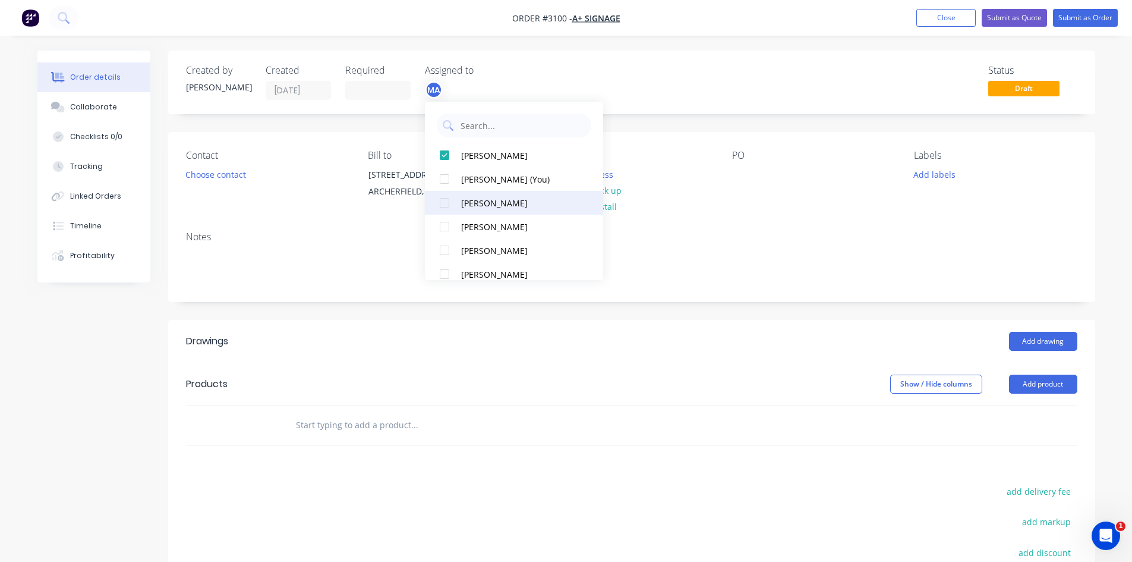
click at [446, 203] on div at bounding box center [445, 203] width 24 height 24
click at [218, 169] on button "Choose contact" at bounding box center [215, 174] width 73 height 16
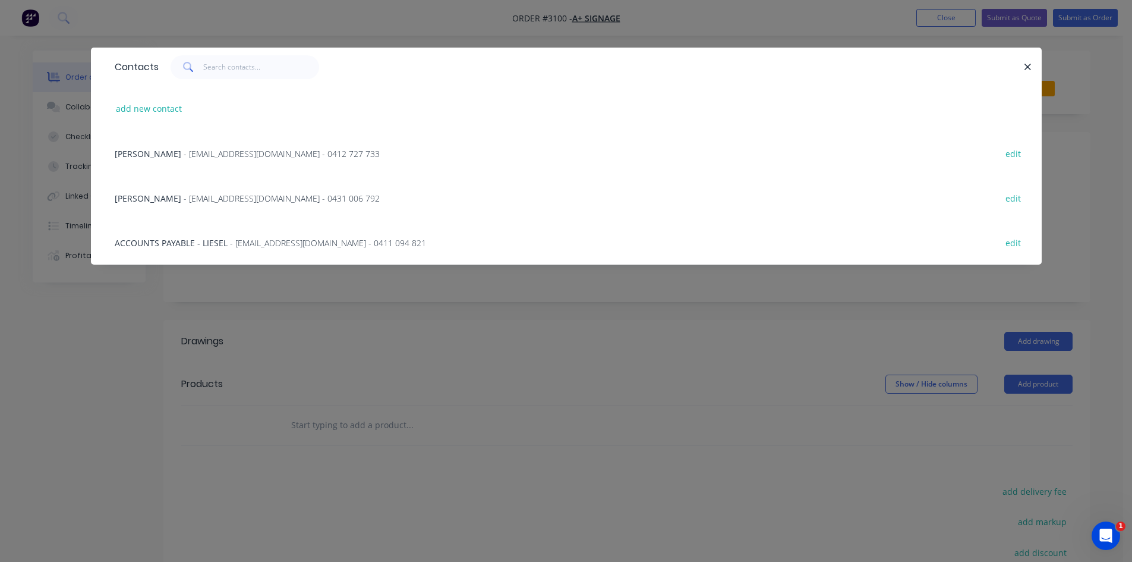
click at [144, 200] on div "[PERSON_NAME] - [EMAIL_ADDRESS][DOMAIN_NAME] - 0431 006 792" at bounding box center [247, 198] width 265 height 12
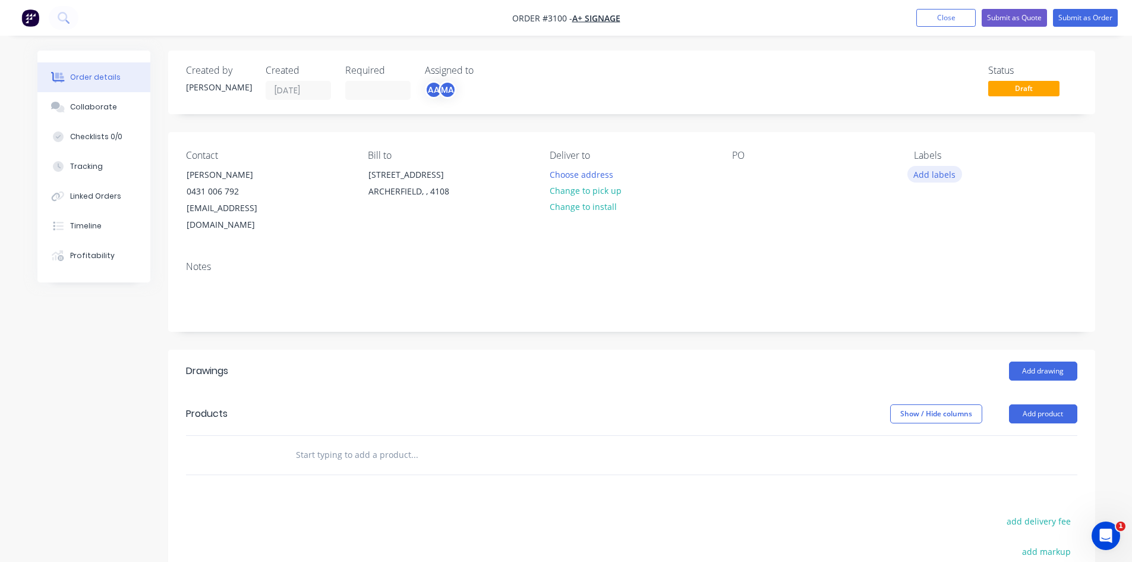
click at [936, 175] on button "Add labels" at bounding box center [935, 174] width 55 height 16
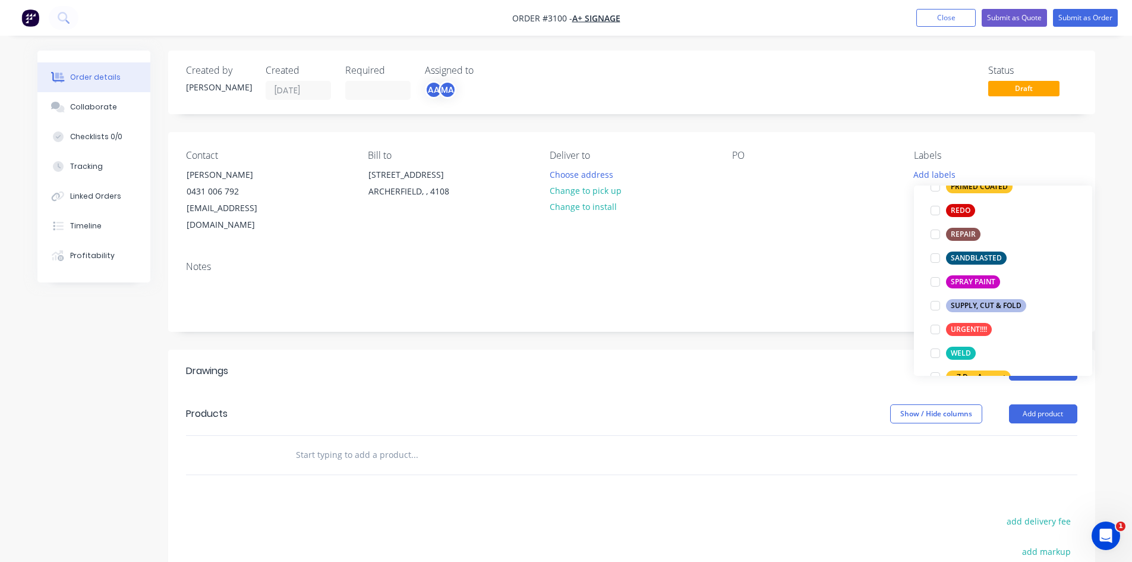
scroll to position [654, 0]
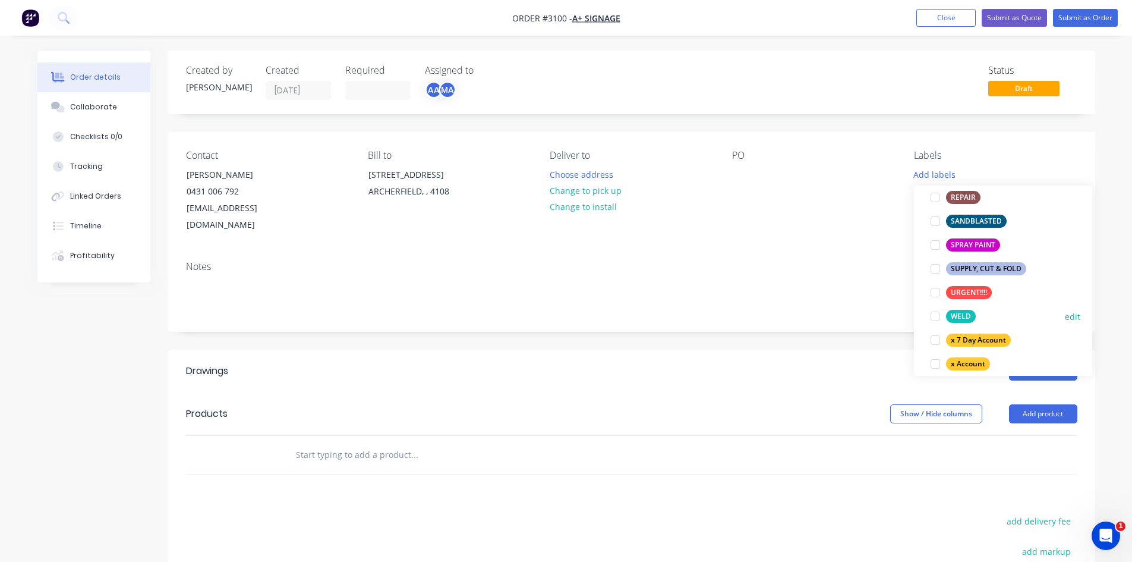
click at [935, 315] on div at bounding box center [936, 316] width 24 height 24
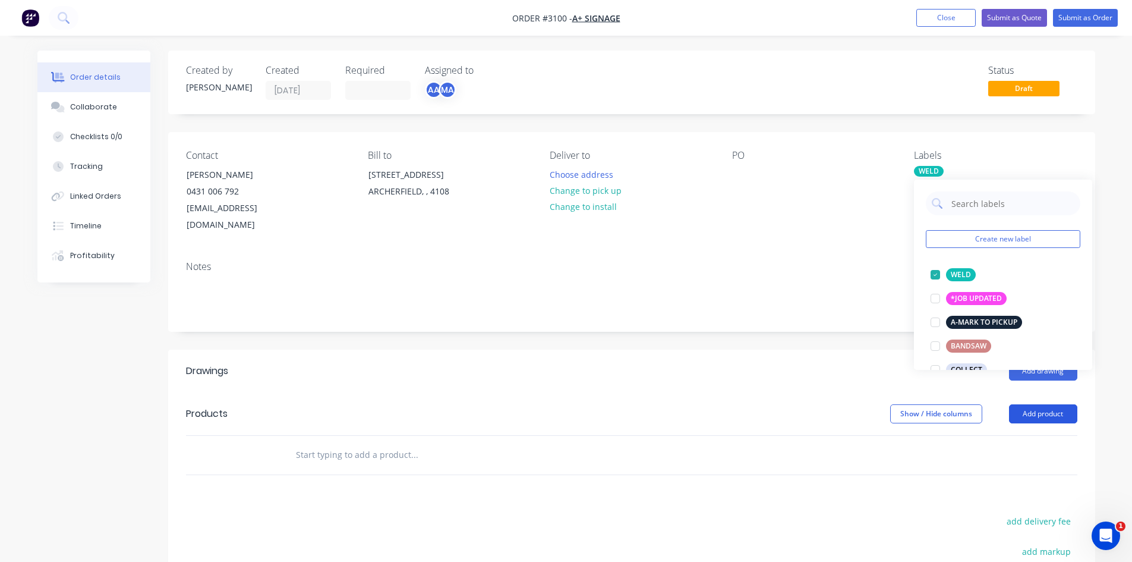
click at [1049, 404] on button "Add product" at bounding box center [1043, 413] width 68 height 19
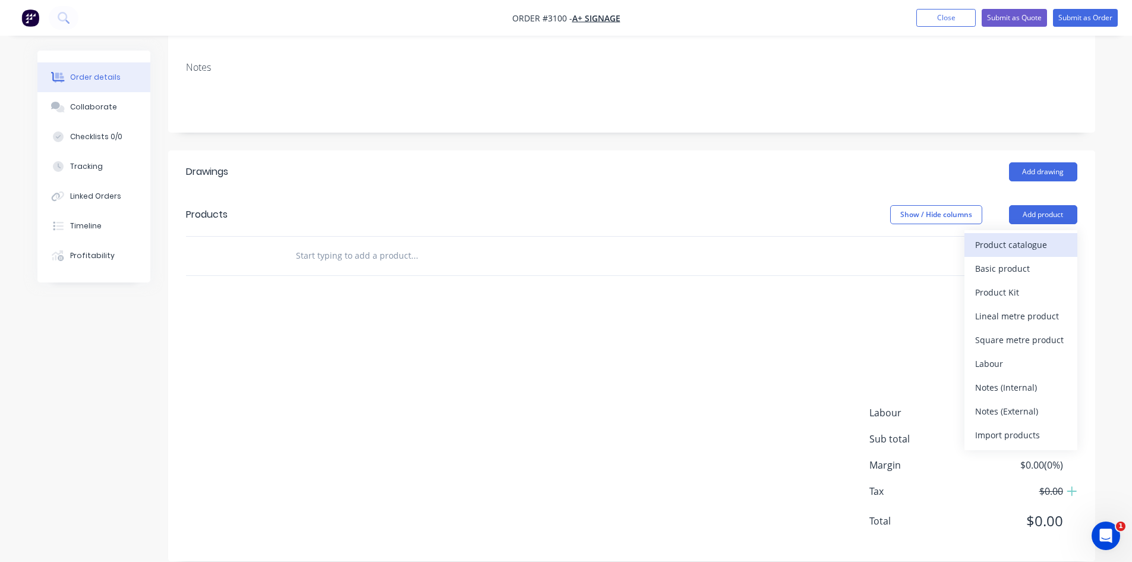
scroll to position [200, 0]
click at [1003, 402] on div "Notes (External)" at bounding box center [1022, 410] width 92 height 17
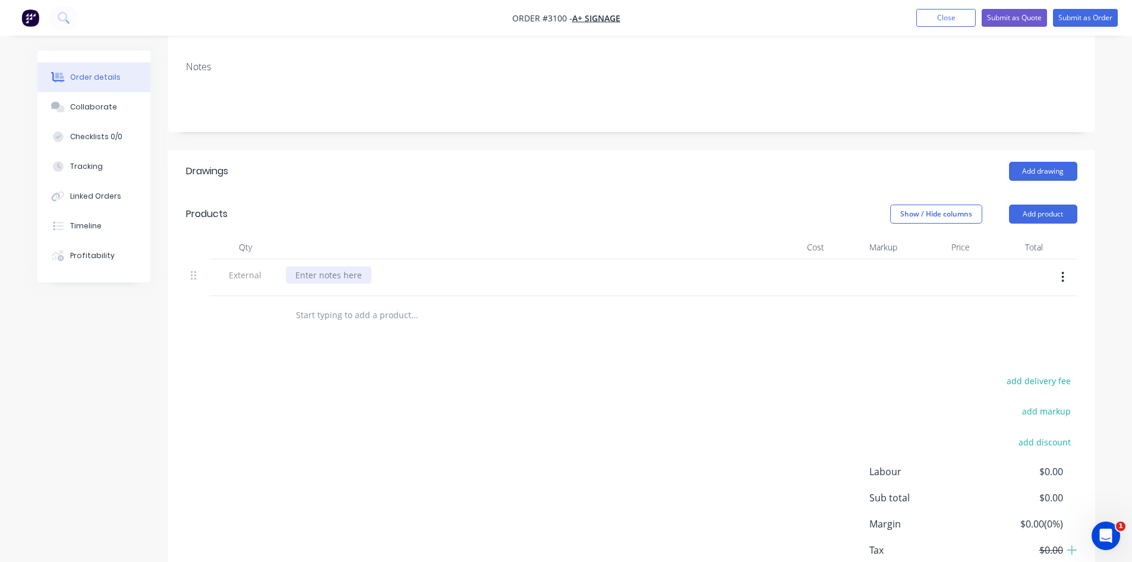
click at [336, 266] on div at bounding box center [329, 274] width 86 height 17
click at [310, 303] on input "text" at bounding box center [414, 315] width 238 height 24
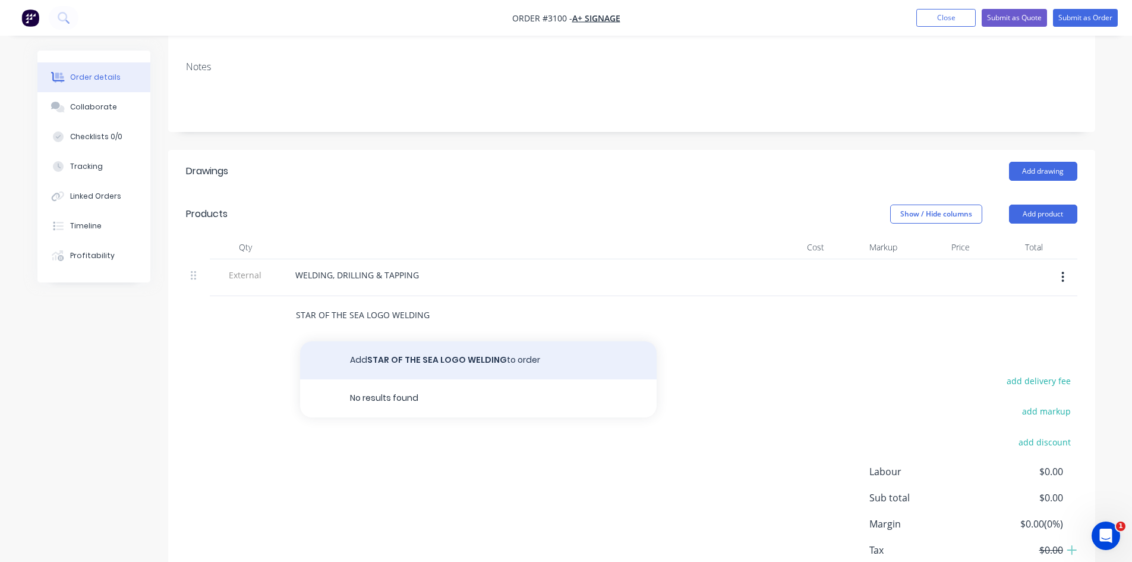
type input "STAR OF THE SEA LOGO WELDING"
click at [412, 341] on button "Add STAR OF THE SEA LOGO WELDING to order" at bounding box center [478, 360] width 357 height 38
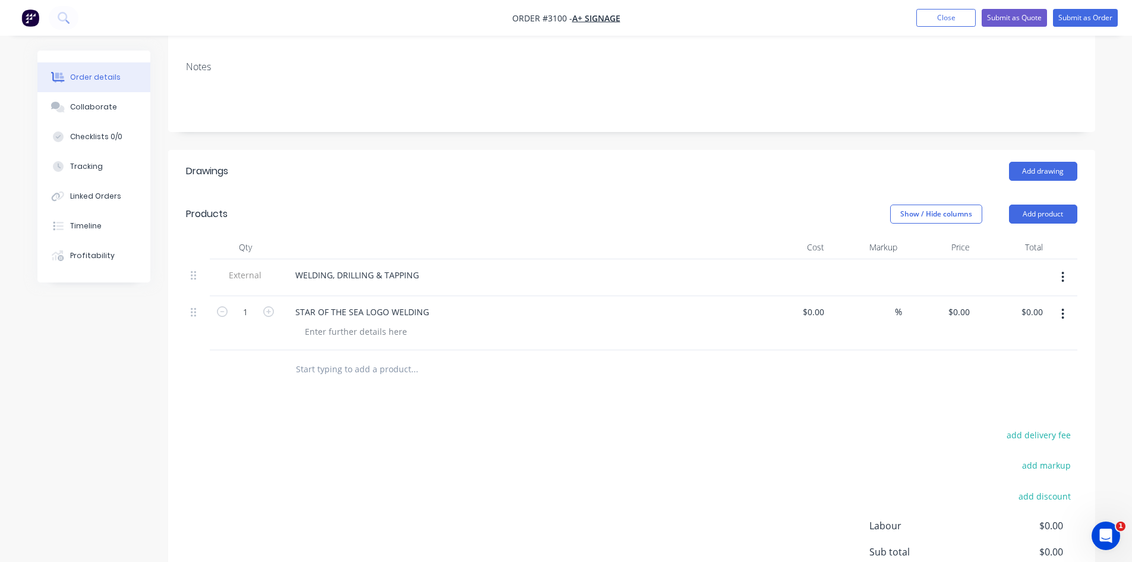
click at [323, 358] on input "text" at bounding box center [414, 369] width 238 height 24
click at [324, 357] on input "text" at bounding box center [414, 369] width 238 height 24
type input "R"
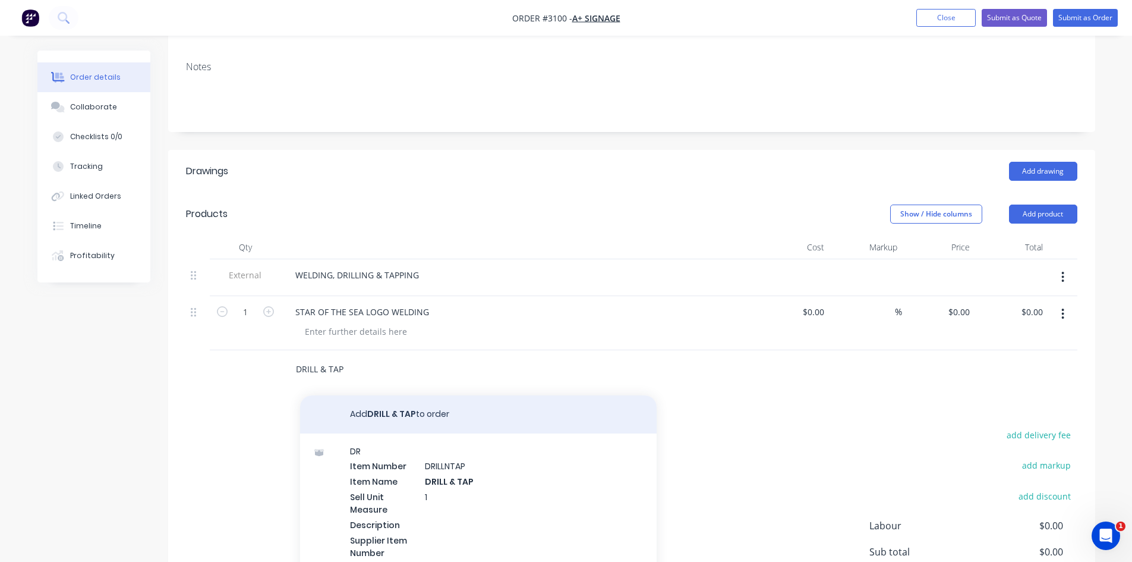
type input "DRILL & TAP"
click at [382, 397] on button "Add DRILL & TAP to order" at bounding box center [478, 414] width 357 height 38
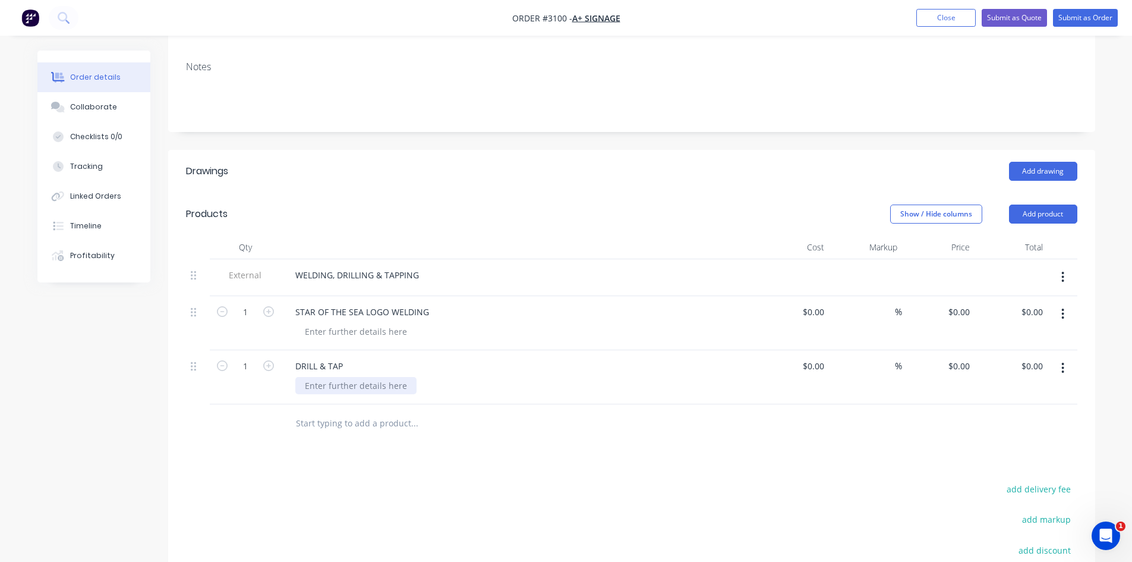
click at [347, 377] on div at bounding box center [355, 385] width 121 height 17
click at [249, 357] on input "1" at bounding box center [245, 366] width 31 height 18
type input "27"
click at [346, 377] on div at bounding box center [355, 385] width 121 height 17
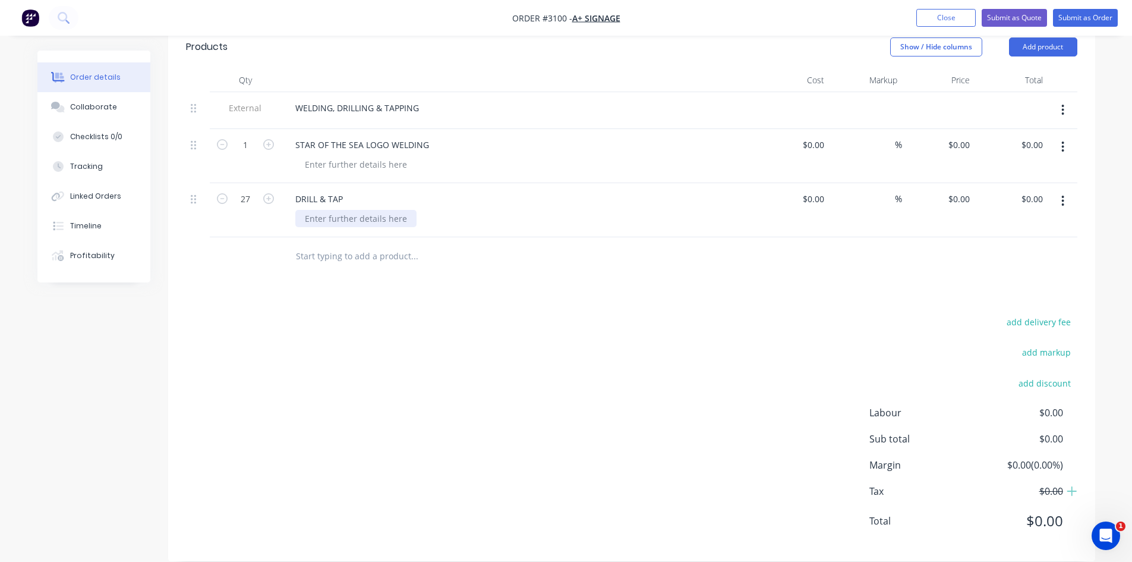
scroll to position [367, 0]
click at [292, 190] on div "DRILL & TAP" at bounding box center [319, 198] width 67 height 17
click at [347, 190] on div "DRILL & TAP" at bounding box center [319, 198] width 67 height 17
click at [328, 209] on div at bounding box center [355, 217] width 121 height 17
click at [338, 209] on div at bounding box center [355, 217] width 121 height 17
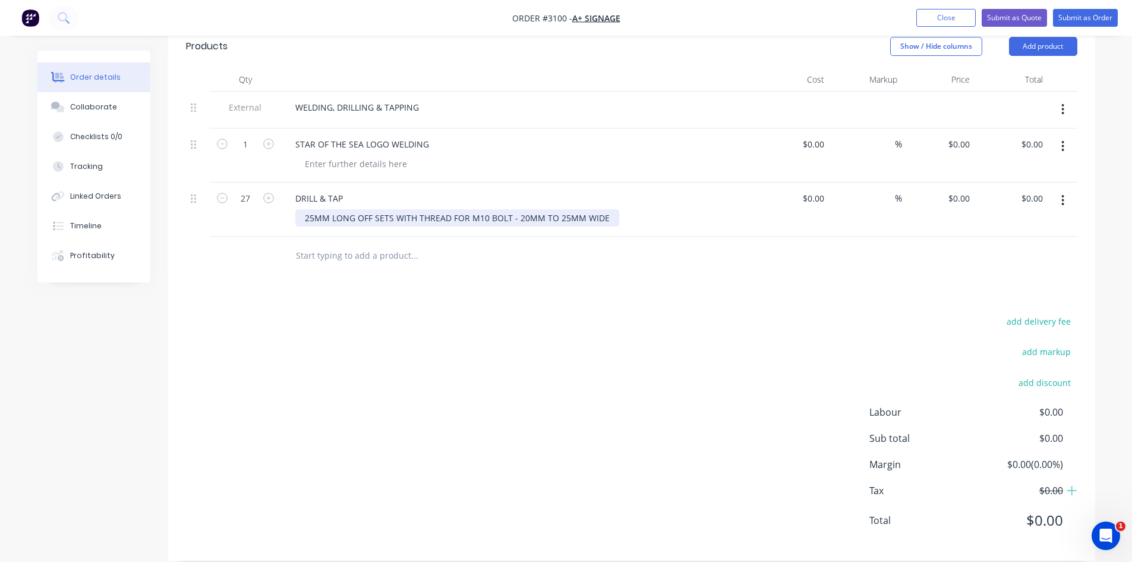
drag, startPoint x: 305, startPoint y: 203, endPoint x: 643, endPoint y: 202, distance: 337.7
click at [643, 209] on div "25MM LONG OFF SETS WITH THREAD FOR M10 BOLT - 20MM TO 25MM WIDE" at bounding box center [523, 217] width 457 height 17
click at [351, 190] on div "DRILL & TAP" at bounding box center [319, 198] width 67 height 17
click at [294, 190] on div "DRILL & TAP" at bounding box center [319, 198] width 67 height 17
click at [341, 190] on div "DRILL & TAP" at bounding box center [319, 198] width 67 height 17
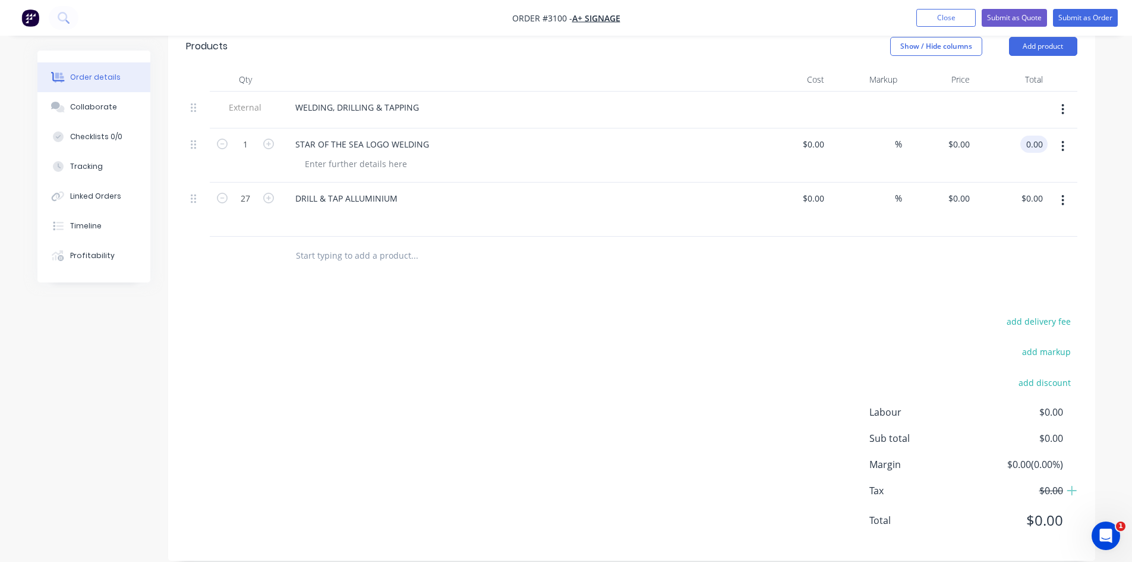
click at [1030, 136] on input "0.00" at bounding box center [1036, 144] width 23 height 17
type input "900.00"
type input "$900.00"
click at [1025, 190] on div "0.00 $0.00" at bounding box center [1034, 198] width 27 height 17
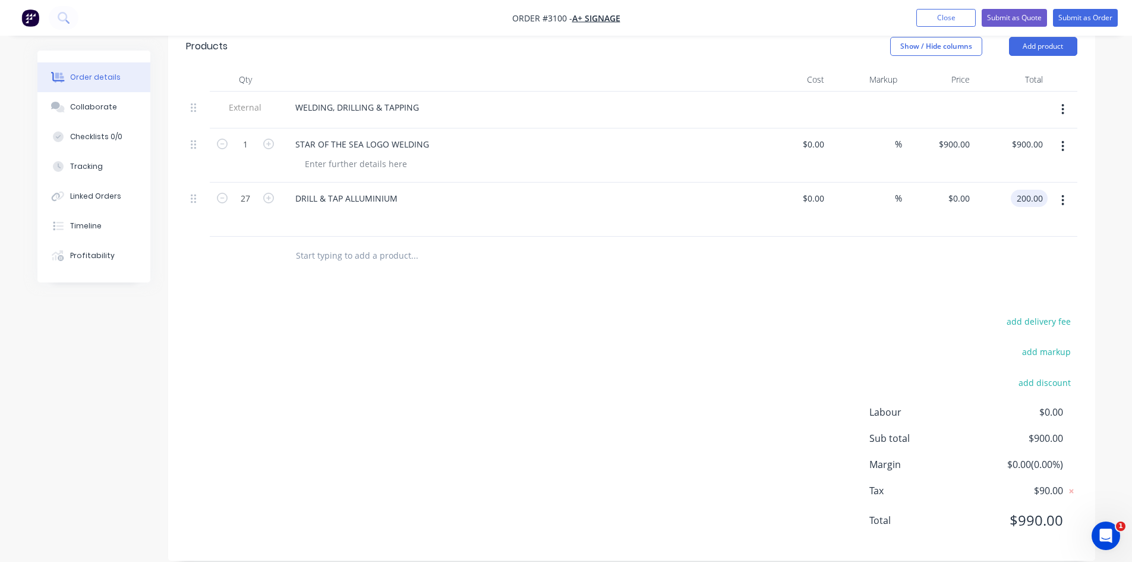
type input "200.00"
type input "$7.4074"
type input "$200.00"
click at [332, 244] on input "text" at bounding box center [414, 256] width 238 height 24
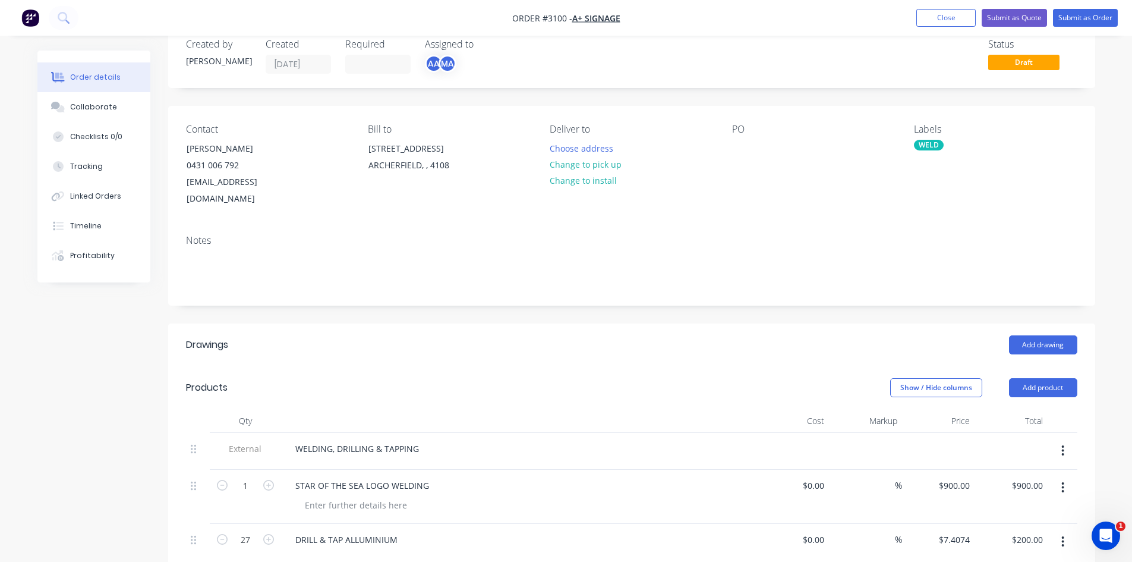
scroll to position [0, 0]
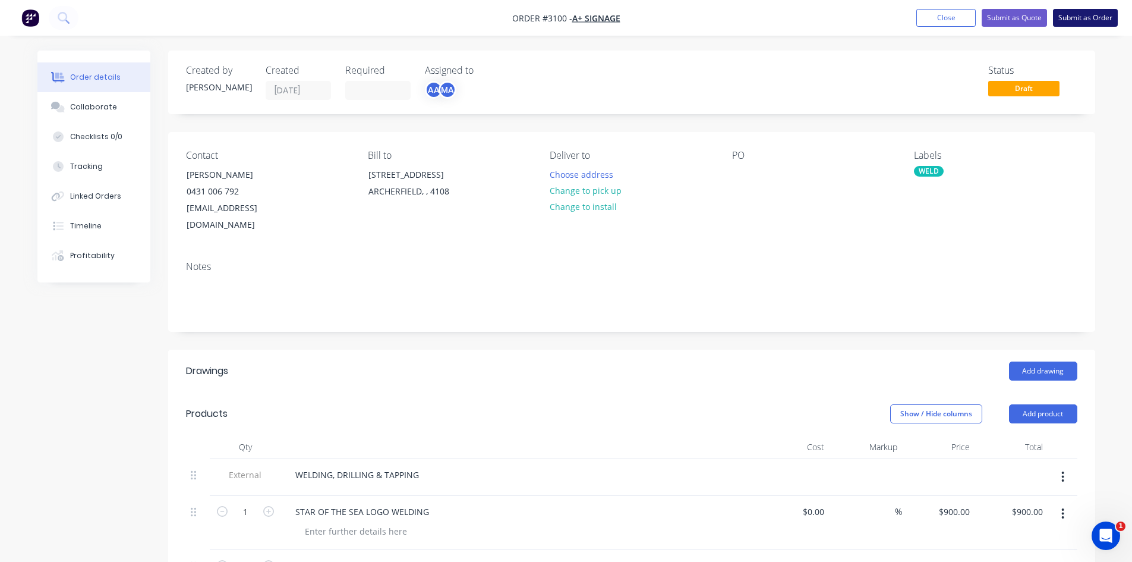
click at [1079, 15] on button "Submit as Order" at bounding box center [1085, 18] width 65 height 18
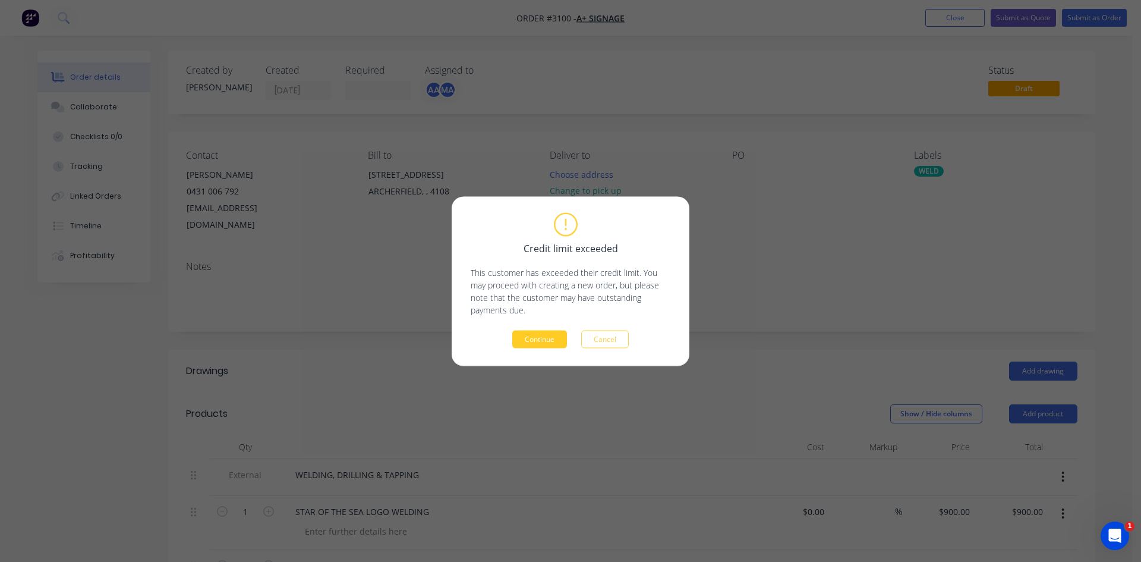
click at [544, 337] on button "Continue" at bounding box center [539, 339] width 55 height 18
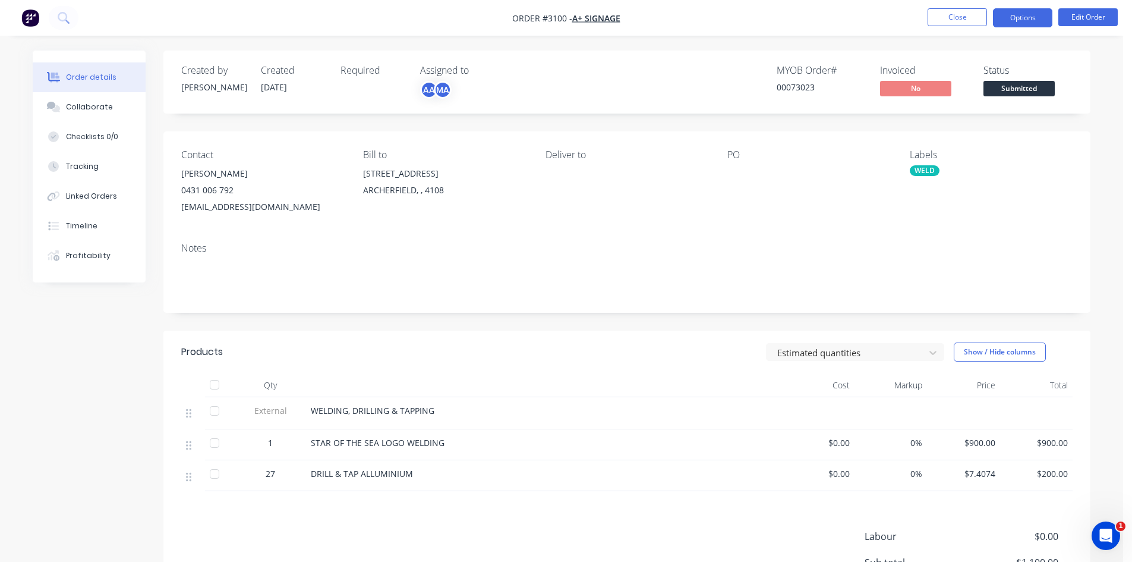
click at [1031, 11] on button "Options" at bounding box center [1022, 17] width 59 height 19
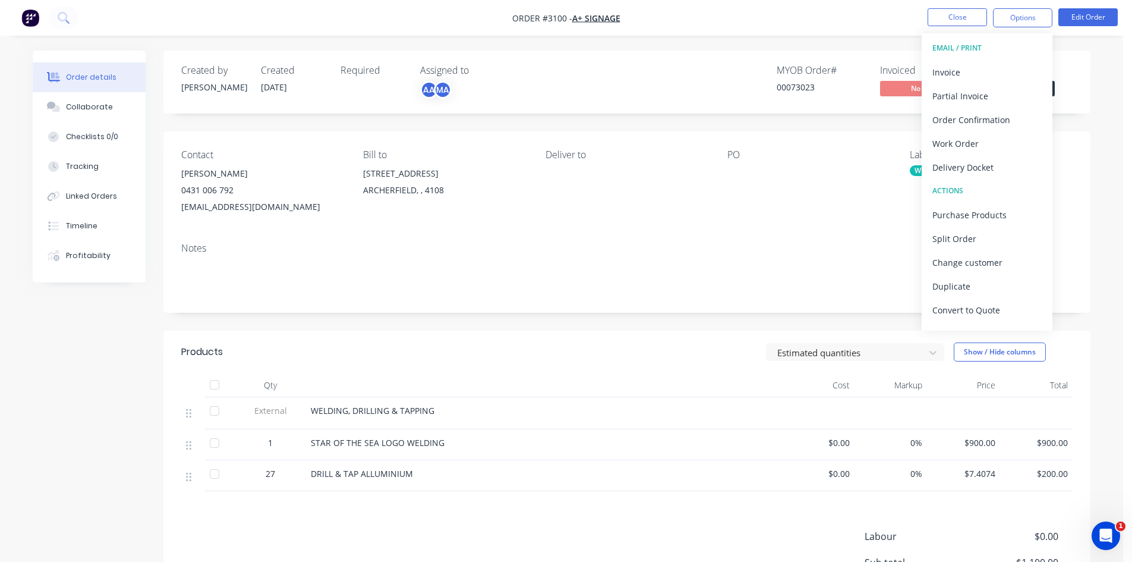
click at [1103, 73] on div "Order details Collaborate Checklists 0/0 Tracking Linked Orders Timeline Profit…" at bounding box center [562, 351] width 1124 height 703
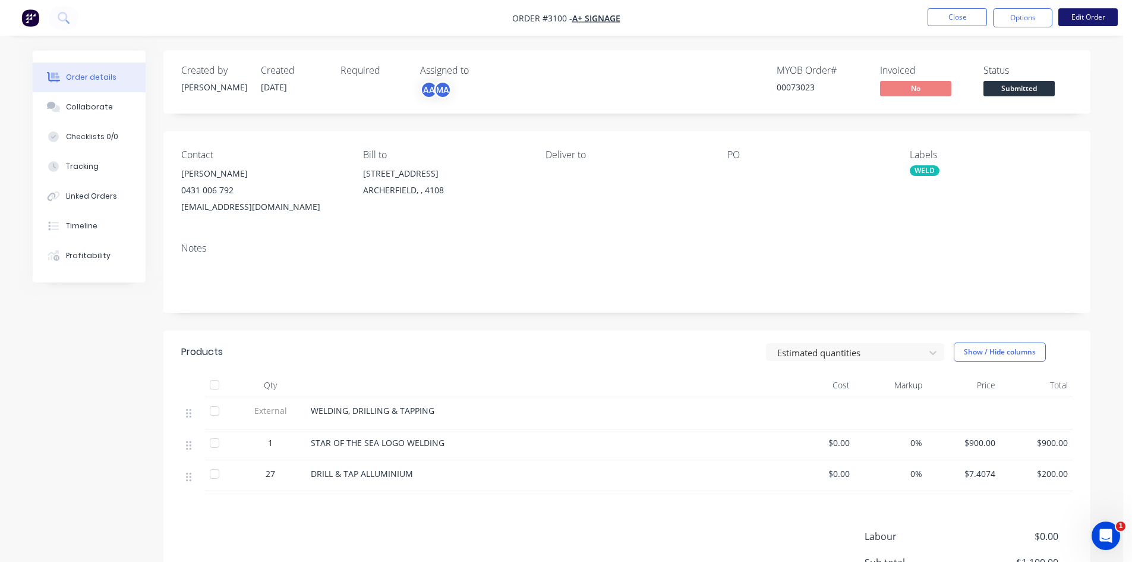
click at [1079, 17] on button "Edit Order" at bounding box center [1088, 17] width 59 height 18
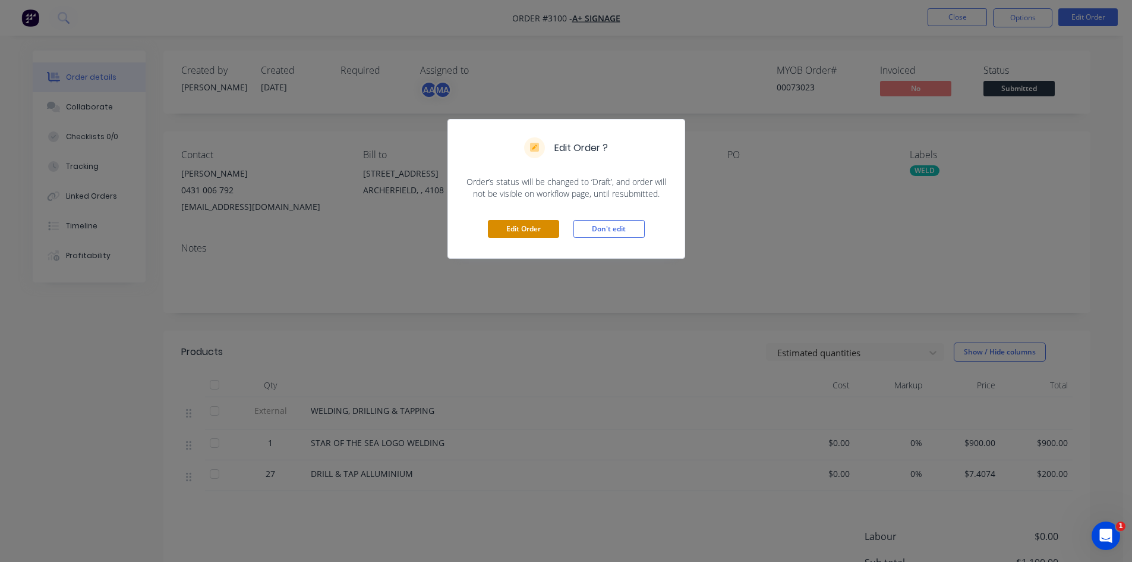
click at [533, 230] on button "Edit Order" at bounding box center [523, 229] width 71 height 18
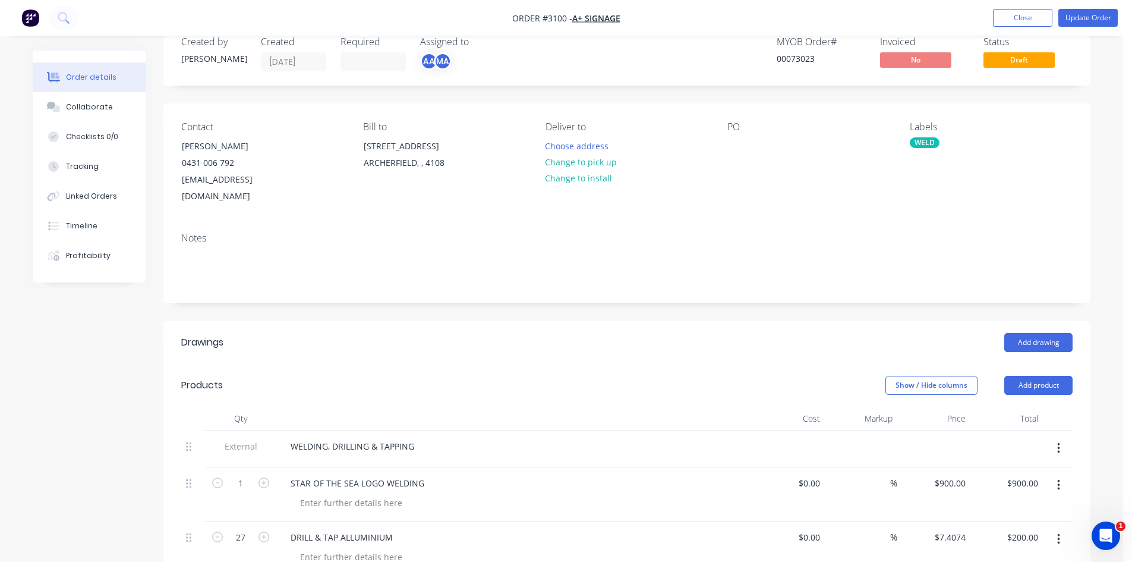
scroll to position [40, 0]
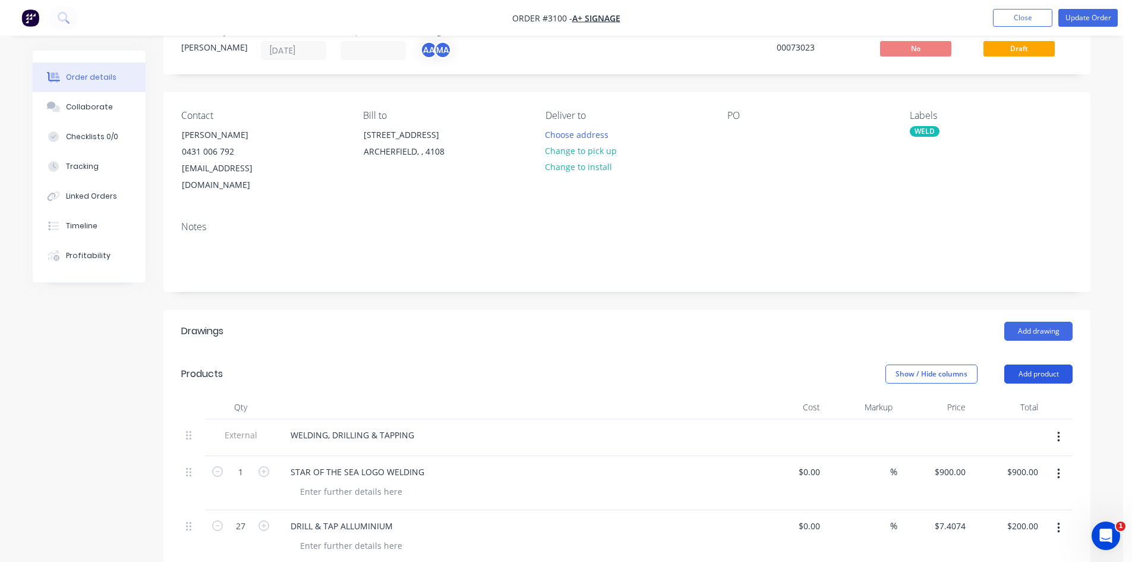
click at [1050, 364] on button "Add product" at bounding box center [1039, 373] width 68 height 19
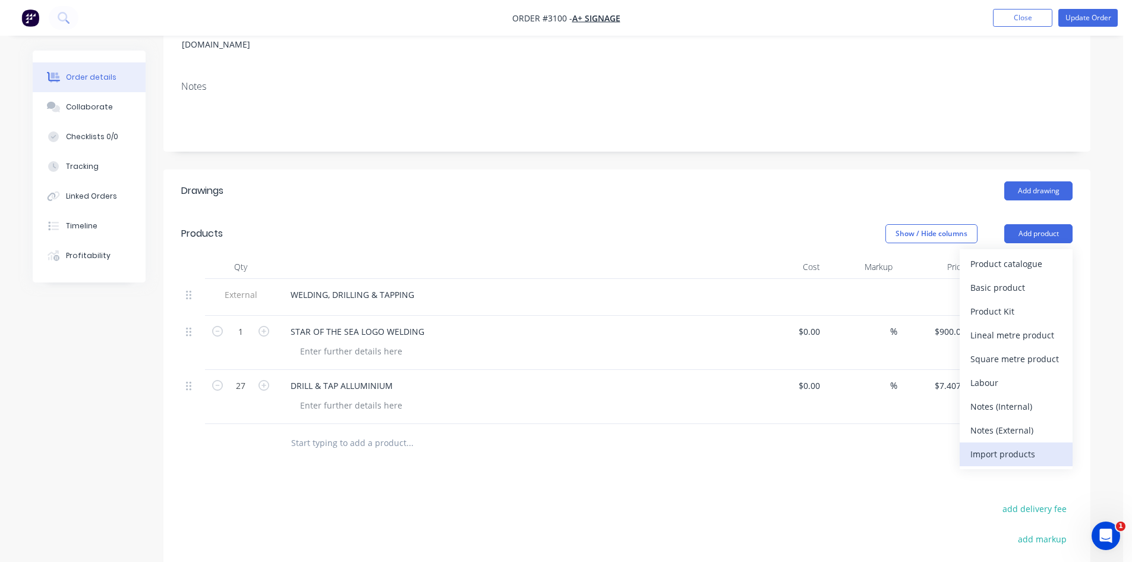
scroll to position [198, 0]
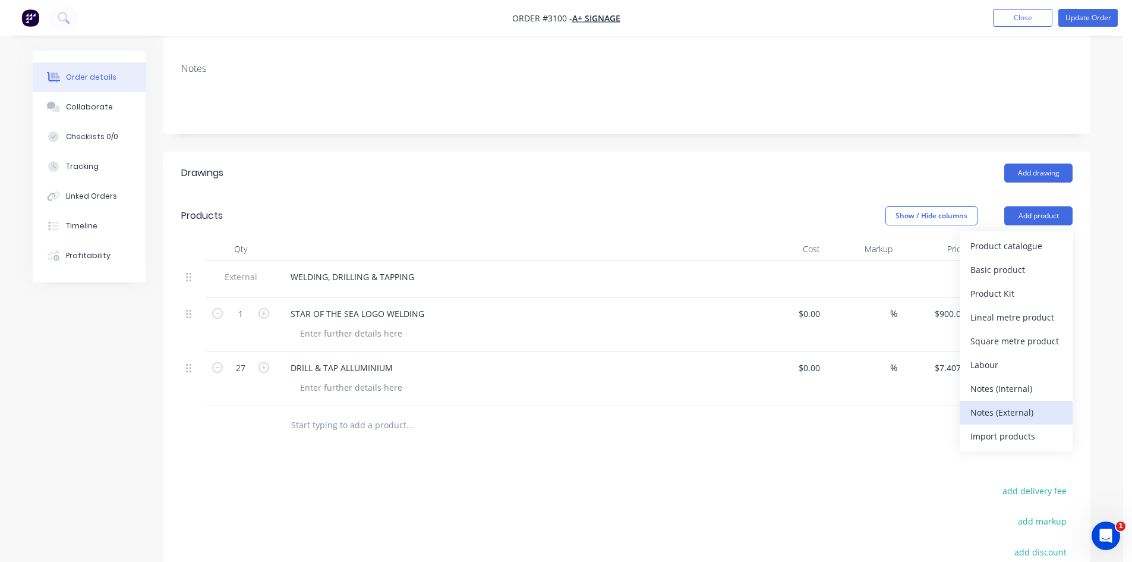
click at [999, 404] on div "Notes (External)" at bounding box center [1017, 412] width 92 height 17
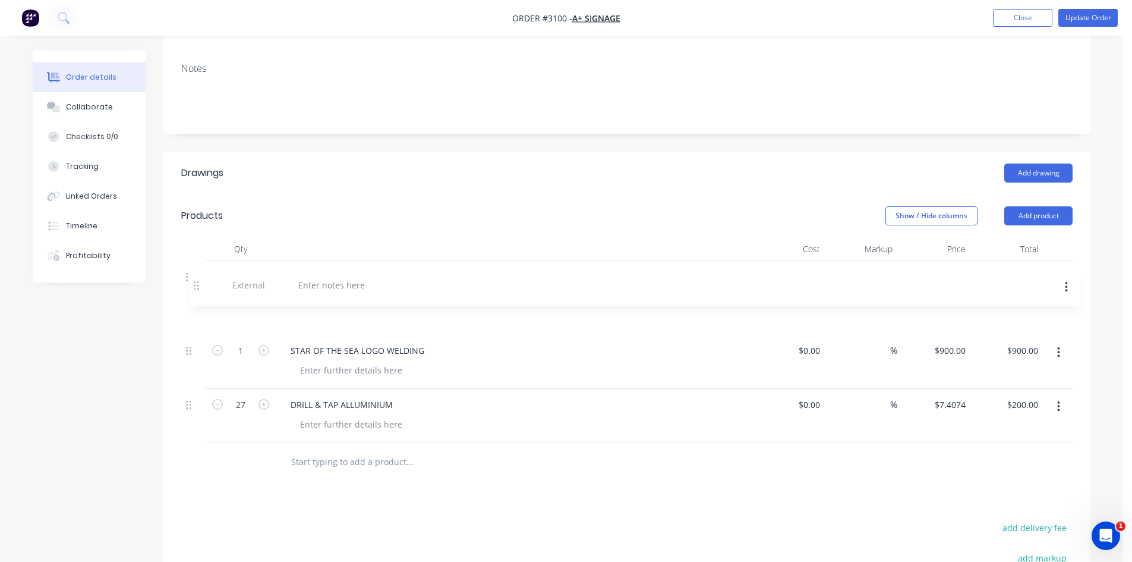
drag, startPoint x: 190, startPoint y: 407, endPoint x: 201, endPoint y: 286, distance: 121.2
click at [201, 286] on div "External WELDING, DRILLING & TAPPING 1 STAR OF THE SEA LOGO WELDING $0.00 $0.00…" at bounding box center [627, 352] width 892 height 182
click at [305, 305] on div at bounding box center [324, 313] width 86 height 17
click at [363, 361] on div at bounding box center [351, 369] width 121 height 17
click at [413, 268] on div "WELDING, DRILLING & TAPPING" at bounding box center [352, 276] width 143 height 17
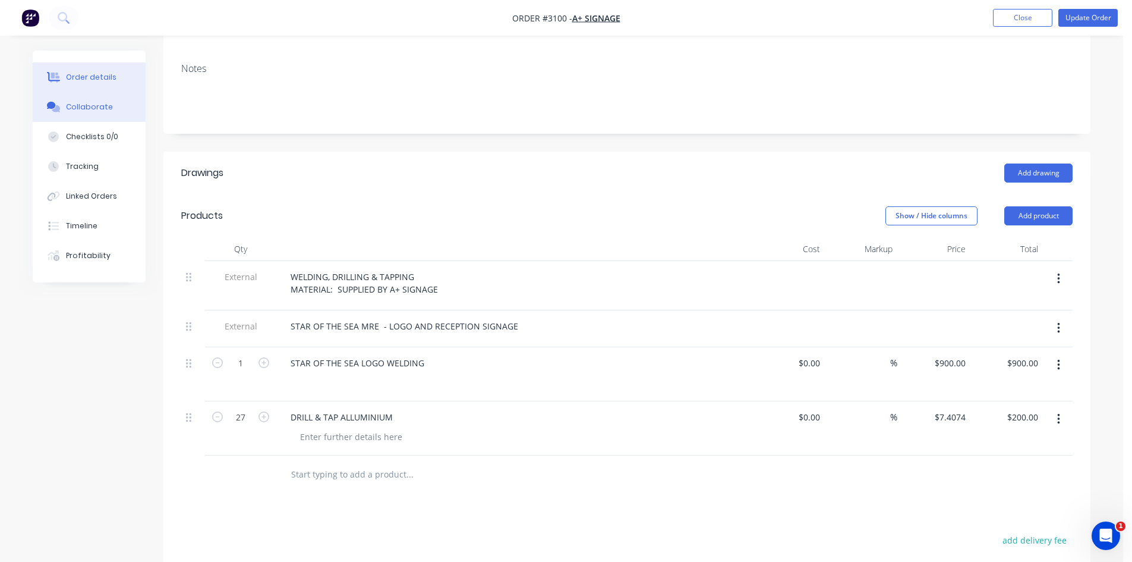
click at [91, 107] on div "Collaborate" at bounding box center [89, 107] width 47 height 11
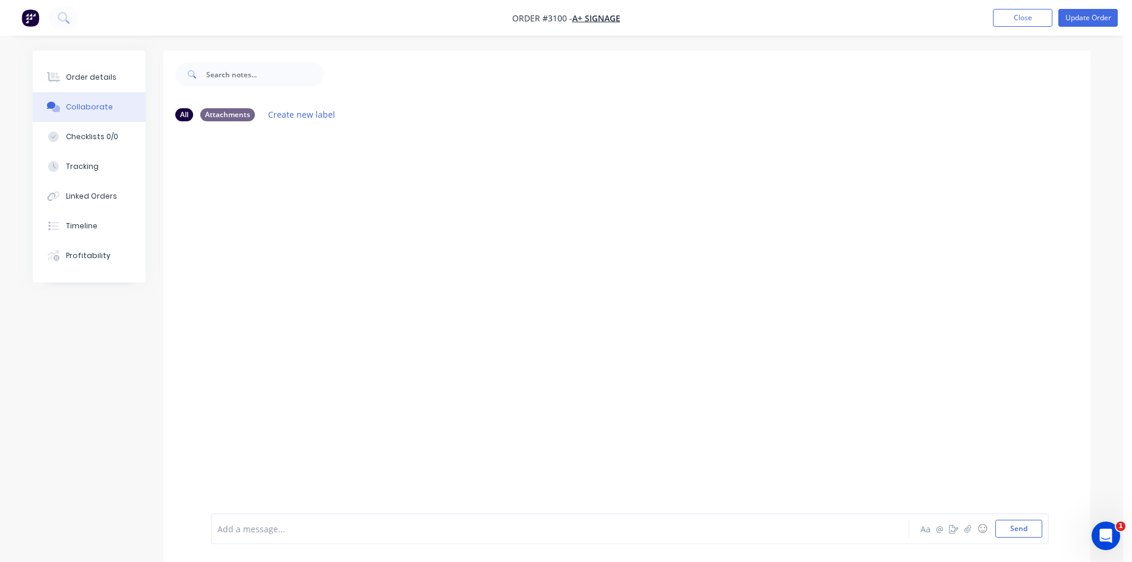
click at [294, 526] on div at bounding box center [527, 529] width 618 height 12
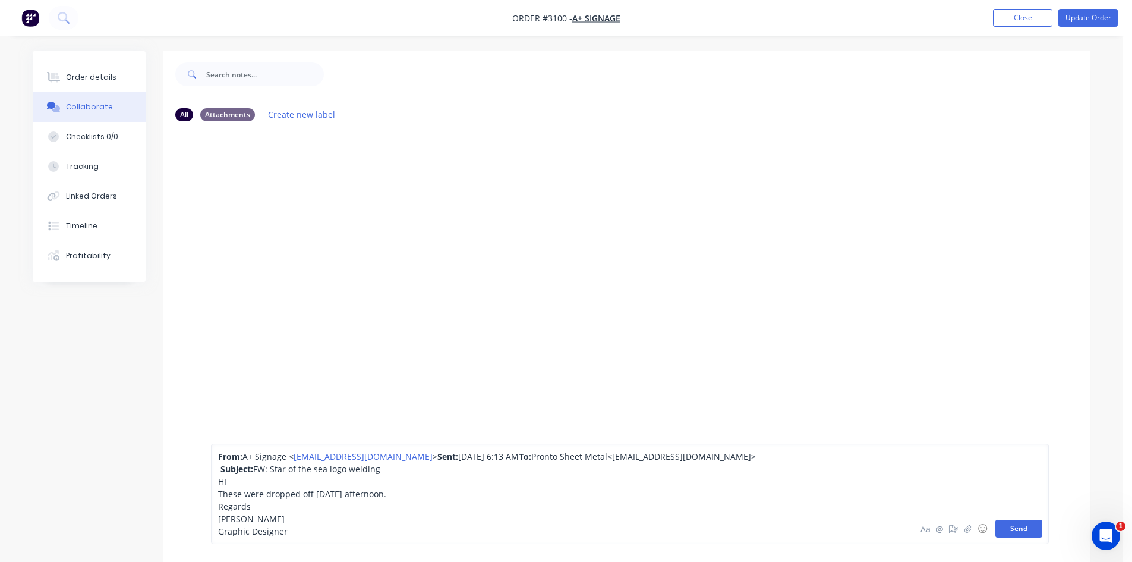
click at [1023, 532] on button "Send" at bounding box center [1019, 529] width 47 height 18
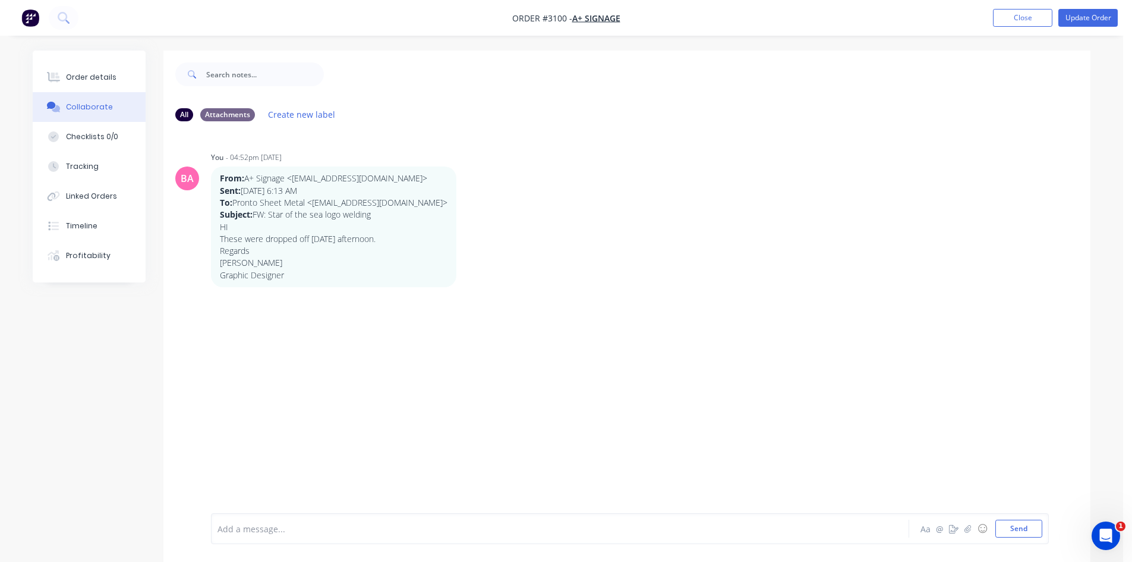
click at [276, 530] on div at bounding box center [527, 529] width 618 height 12
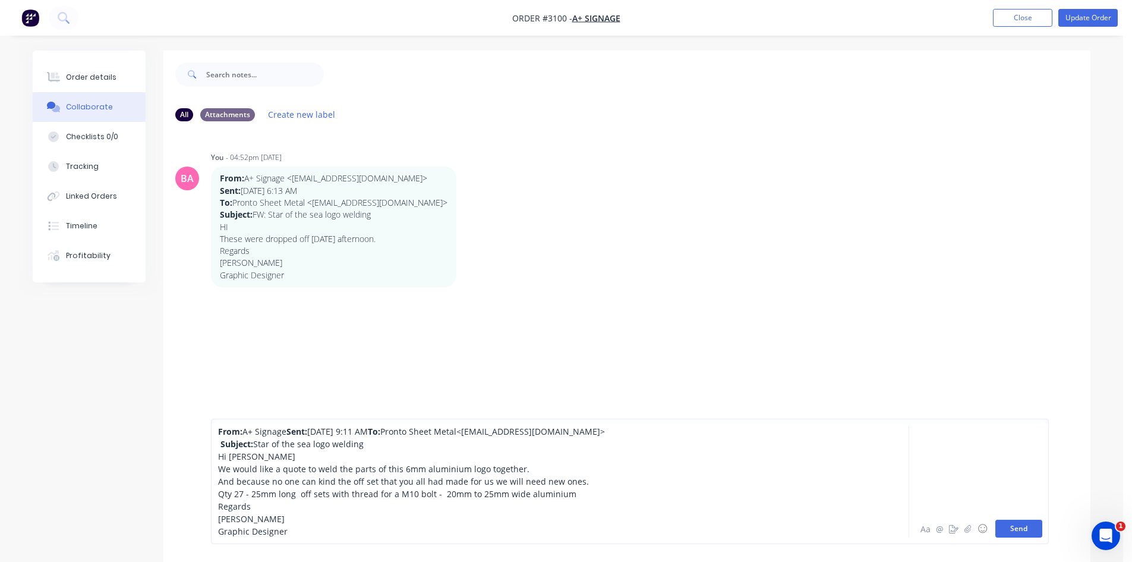
click at [1031, 528] on button "Send" at bounding box center [1019, 529] width 47 height 18
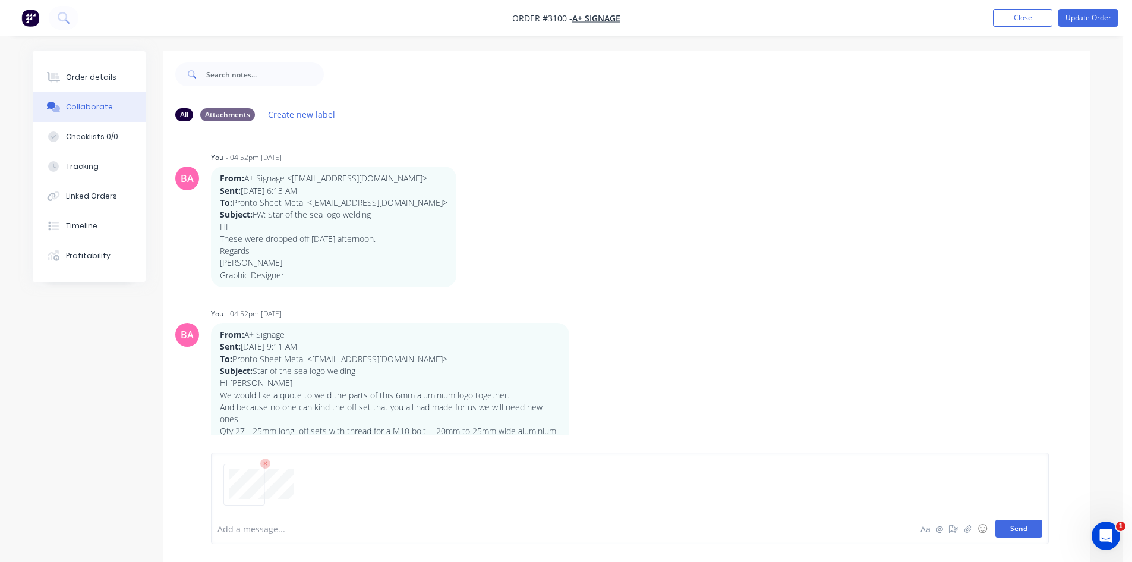
click at [1022, 527] on button "Send" at bounding box center [1019, 529] width 47 height 18
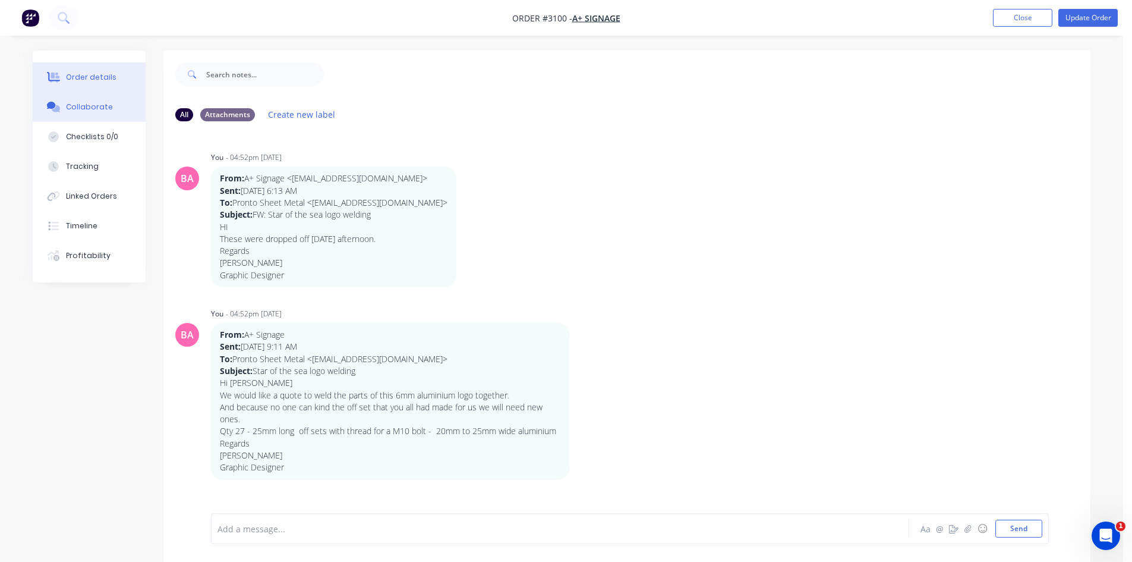
click at [75, 73] on div "Order details" at bounding box center [91, 77] width 51 height 11
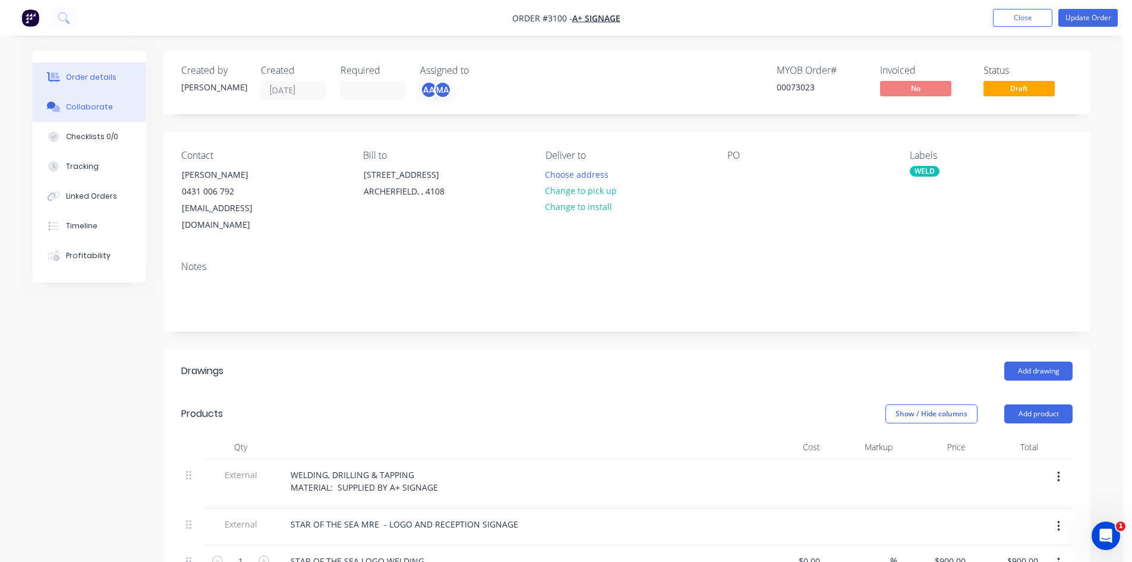
click at [83, 104] on div "Collaborate" at bounding box center [89, 107] width 47 height 11
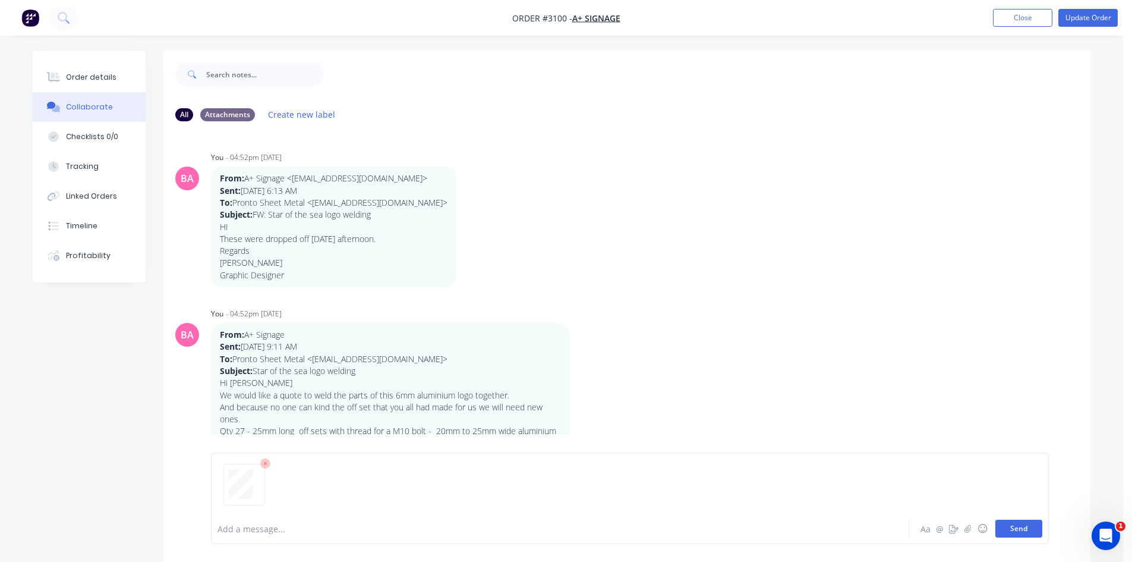
click at [1019, 530] on button "Send" at bounding box center [1019, 529] width 47 height 18
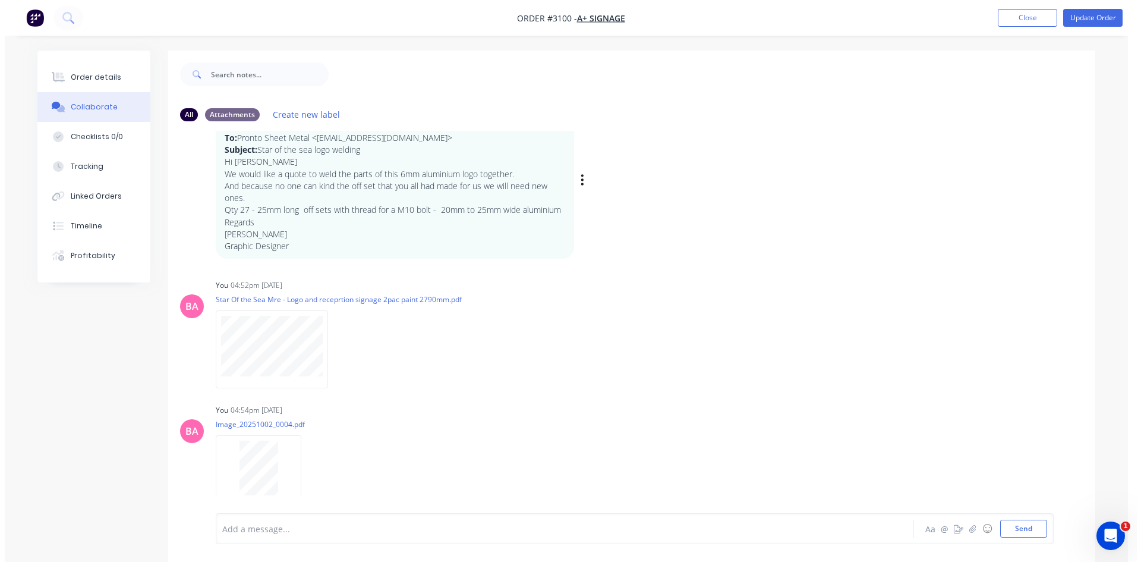
scroll to position [226, 0]
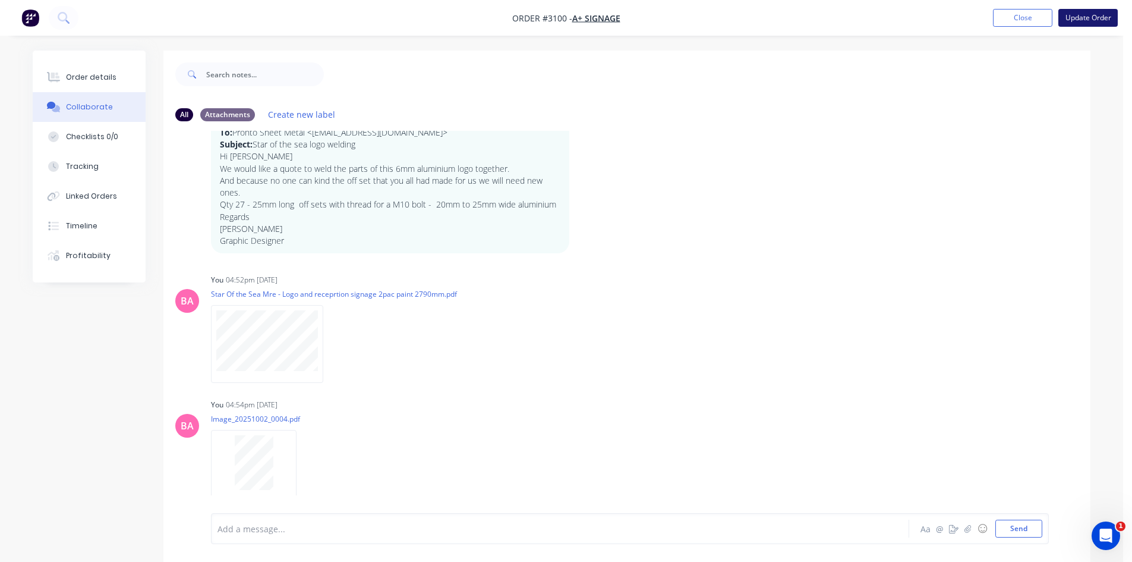
click at [1095, 17] on button "Update Order" at bounding box center [1088, 18] width 59 height 18
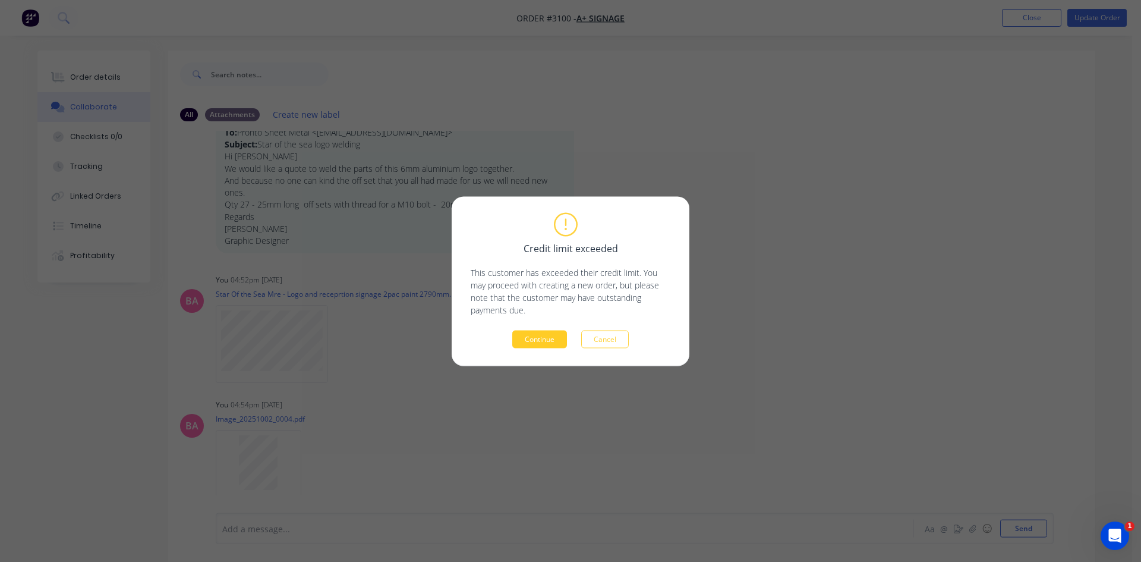
click at [550, 337] on button "Continue" at bounding box center [539, 339] width 55 height 18
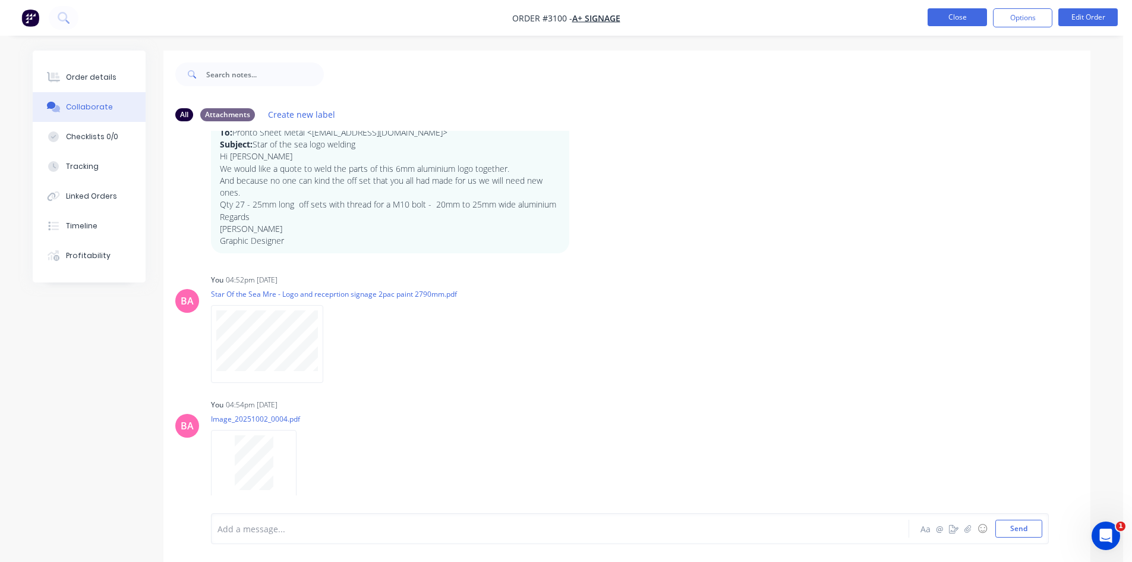
click at [960, 18] on button "Close" at bounding box center [957, 17] width 59 height 18
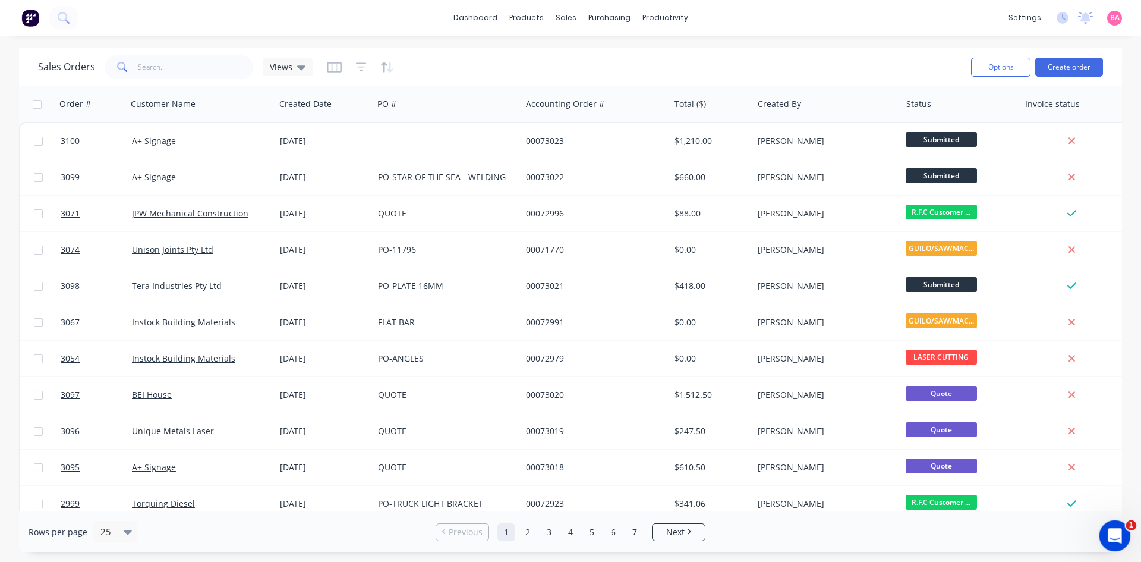
click at [1105, 534] on icon "Open Intercom Messenger" at bounding box center [1114, 534] width 20 height 20
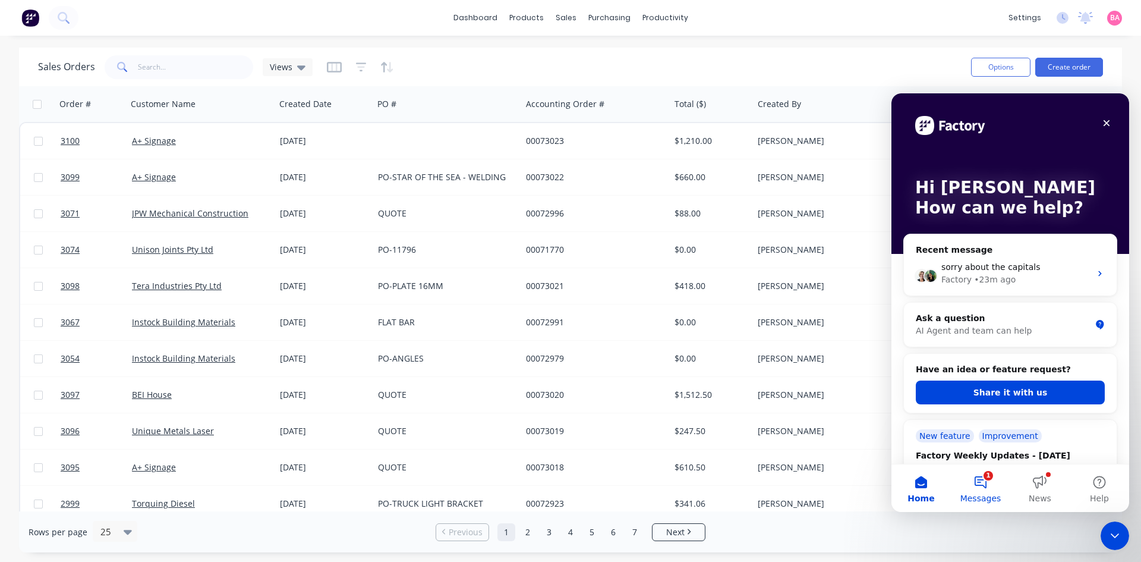
click at [991, 486] on button "1 Messages" at bounding box center [980, 488] width 59 height 48
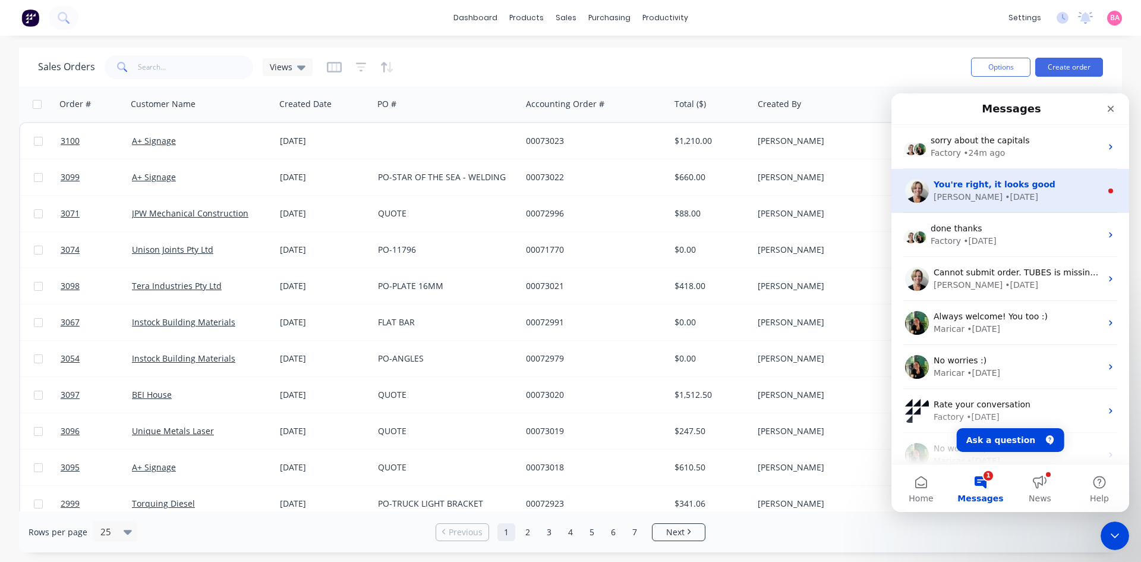
click at [990, 187] on span "You're right, it looks good" at bounding box center [995, 185] width 122 height 10
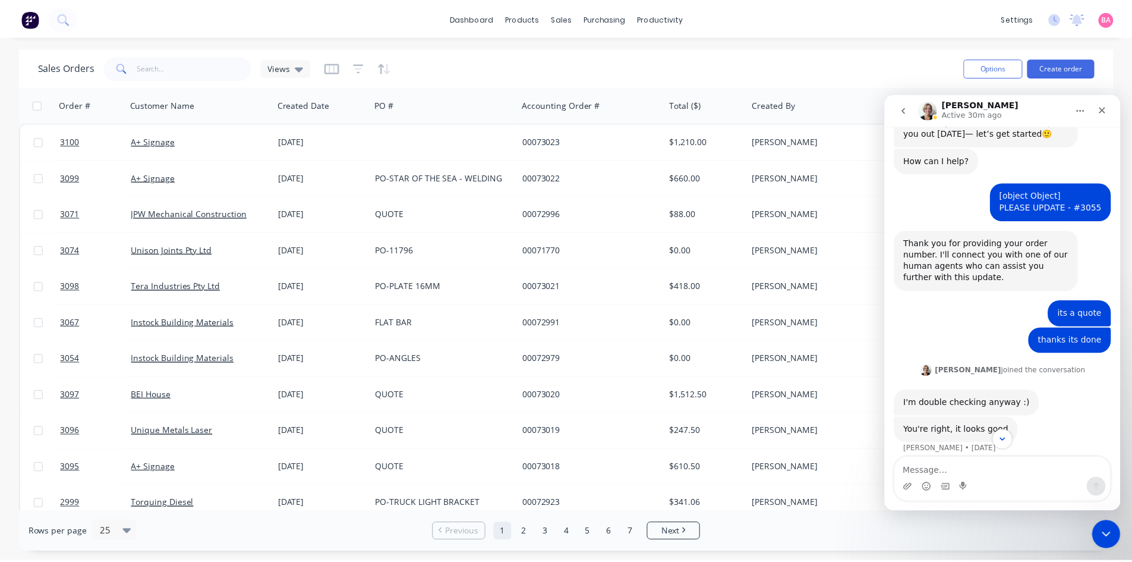
scroll to position [53, 0]
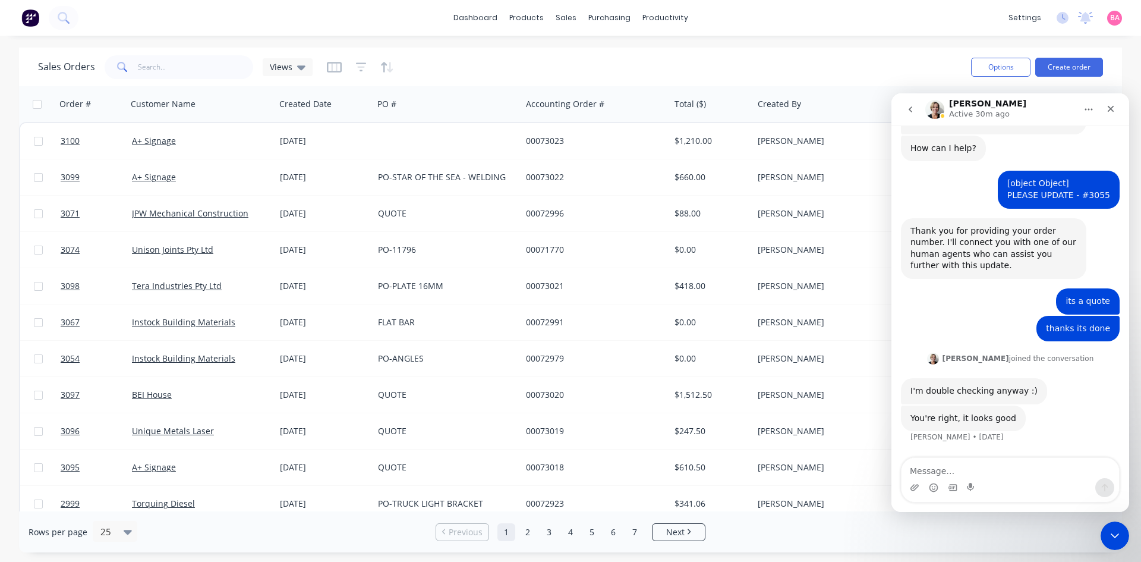
click at [450, 65] on div "Sales Orders Views" at bounding box center [500, 66] width 924 height 29
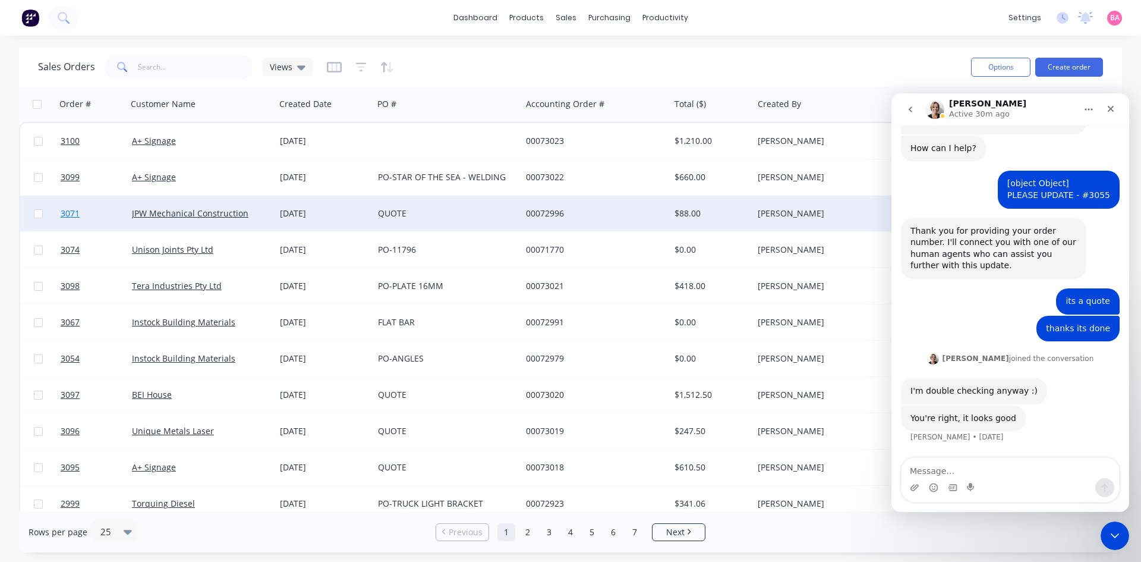
click at [68, 212] on span "3071" at bounding box center [70, 213] width 19 height 12
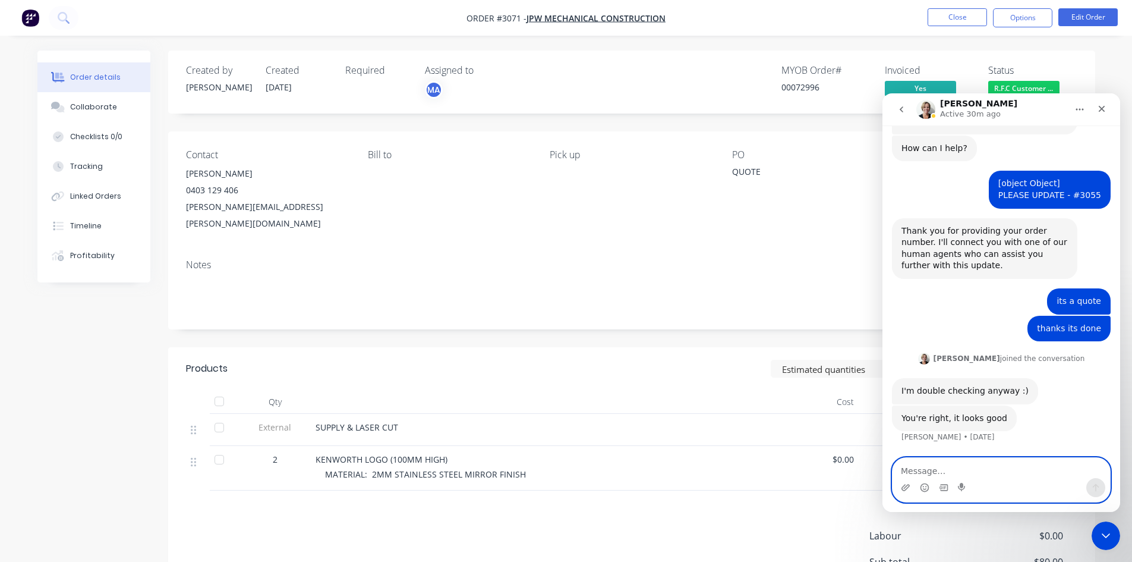
click at [935, 468] on textarea "Message…" at bounding box center [1002, 468] width 218 height 20
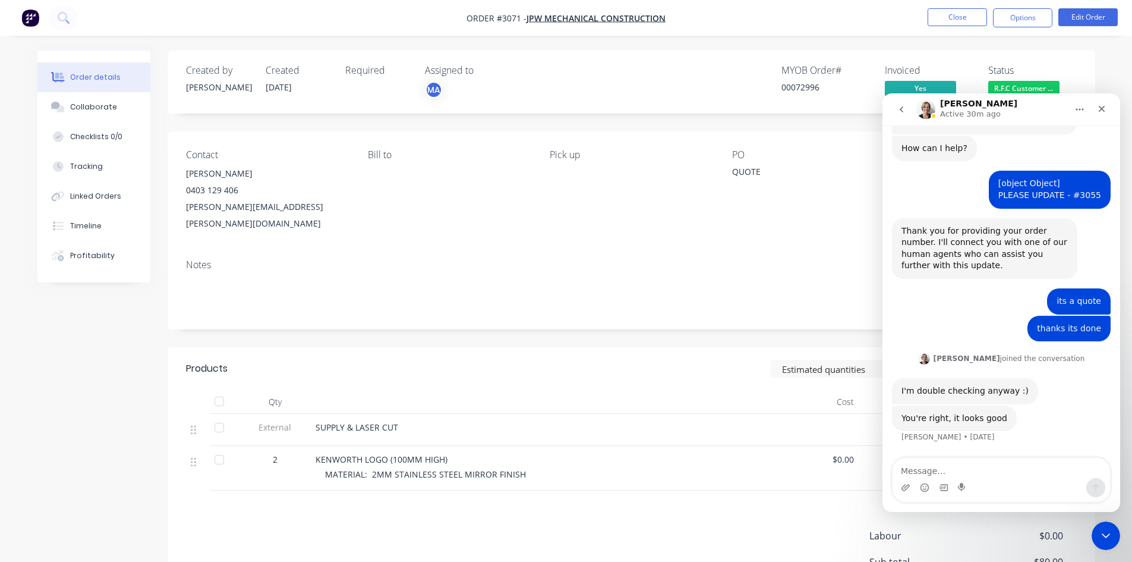
click at [638, 300] on div "Notes" at bounding box center [631, 290] width 927 height 80
click at [1039, 87] on span "R.F.C Customer ..." at bounding box center [1024, 88] width 71 height 15
click at [1106, 108] on icon "Close" at bounding box center [1102, 109] width 10 height 10
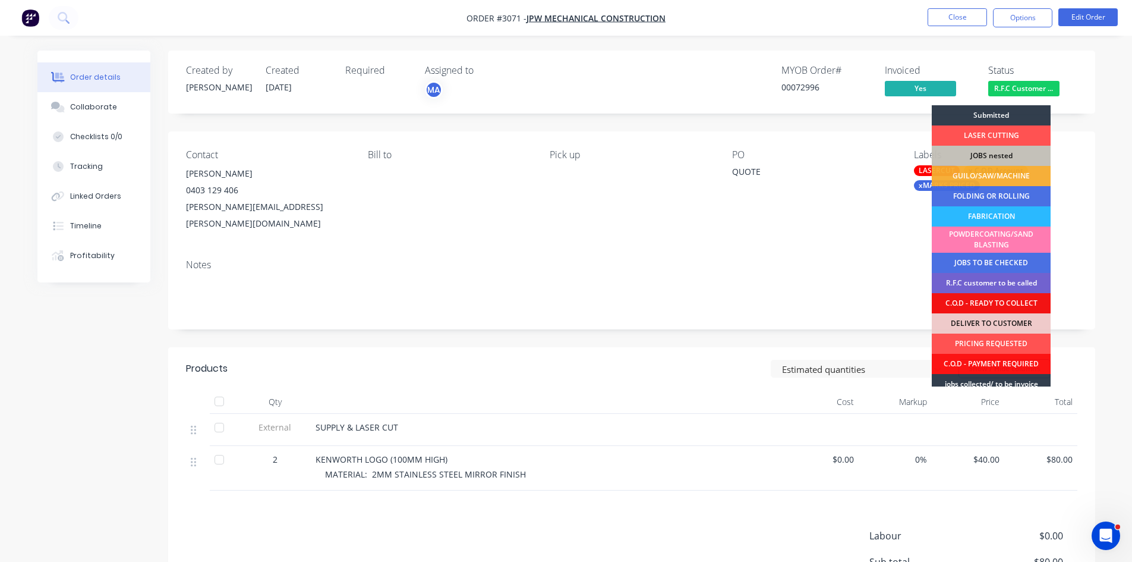
scroll to position [53, 0]
click at [1033, 84] on span "R.F.C Customer ..." at bounding box center [1024, 88] width 71 height 15
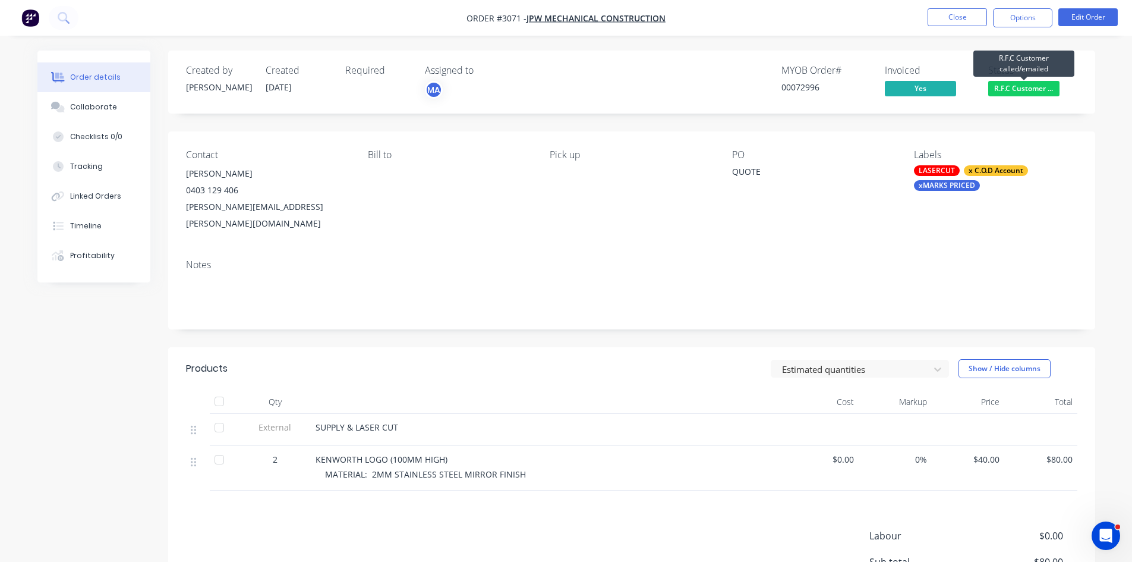
click at [1028, 87] on span "R.F.C Customer ..." at bounding box center [1024, 88] width 71 height 15
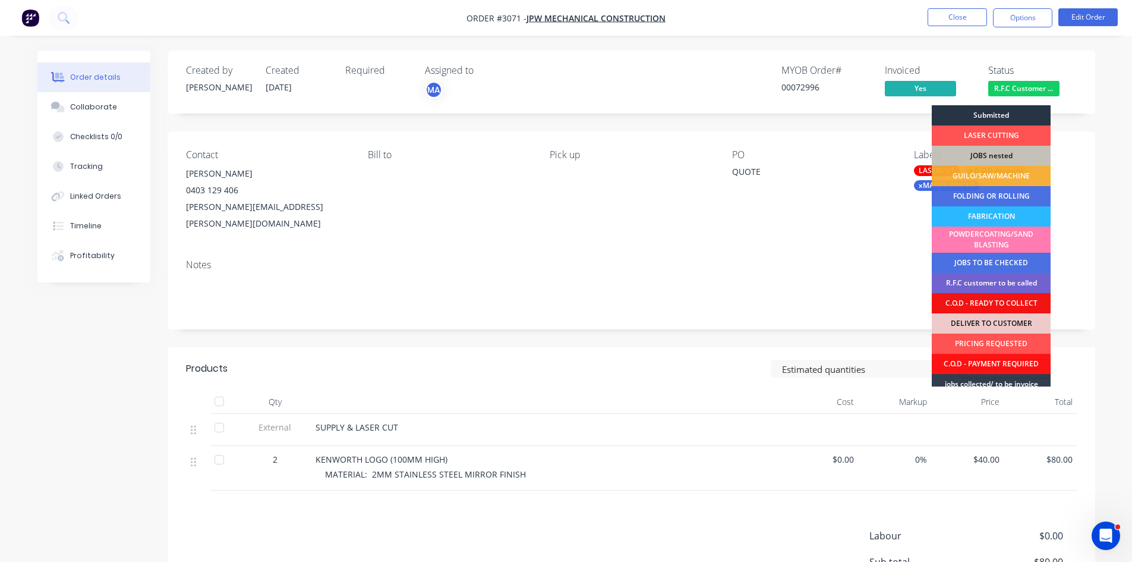
click at [986, 112] on div "Submitted" at bounding box center [991, 115] width 119 height 20
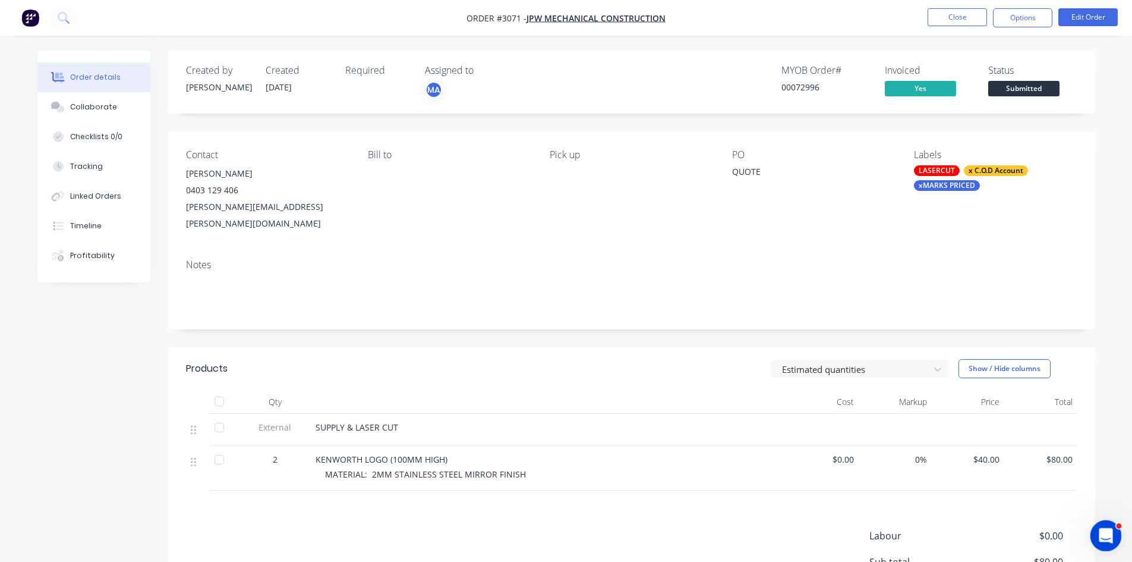
click at [1102, 530] on icon "Open Intercom Messenger" at bounding box center [1105, 534] width 20 height 20
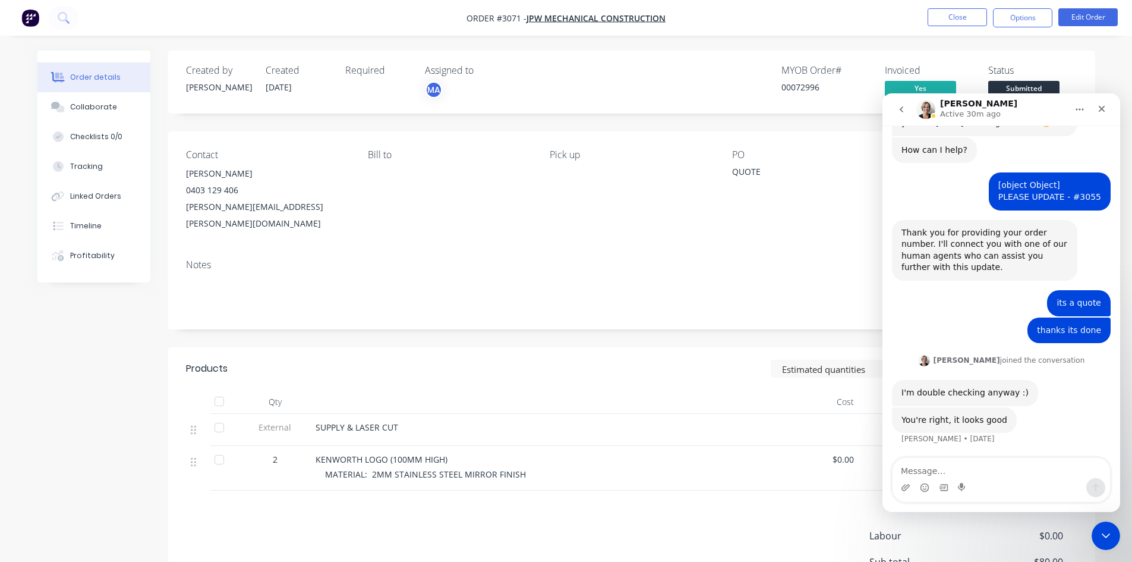
click at [971, 471] on textarea "Message…" at bounding box center [1002, 468] width 218 height 20
click at [935, 476] on textarea "Message…" at bounding box center [1002, 468] width 218 height 20
type textarea "C"
drag, startPoint x: 1055, startPoint y: 469, endPoint x: 848, endPoint y: 469, distance: 206.9
click at [883, 469] on html "Cathy Active 30m ago Hi there! You're speaking with Factory AI. I'm fully train…" at bounding box center [1002, 302] width 238 height 419
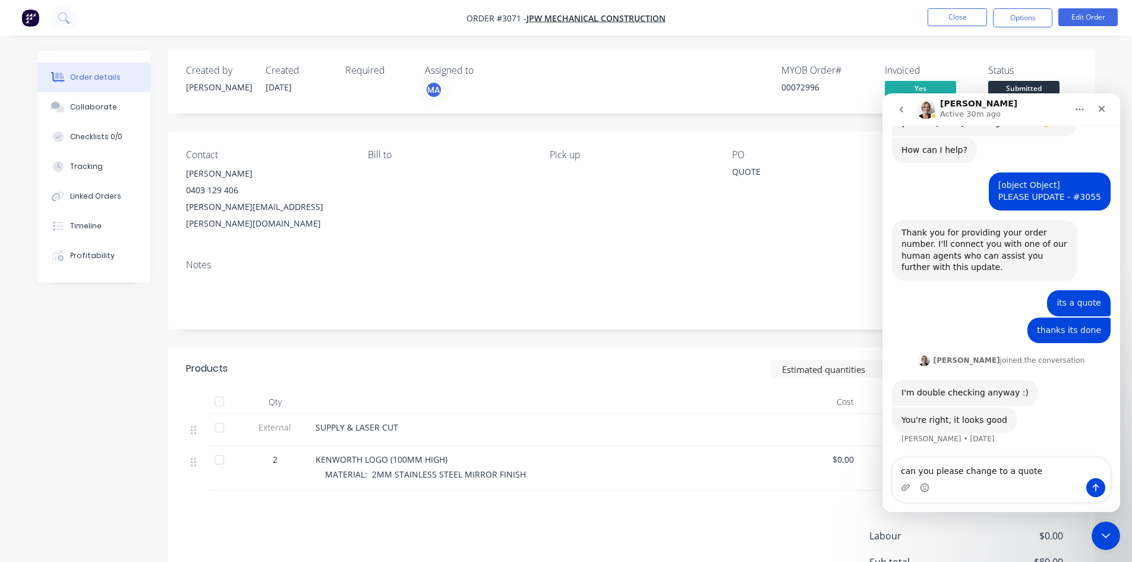
type textarea "can you please change to a quote"
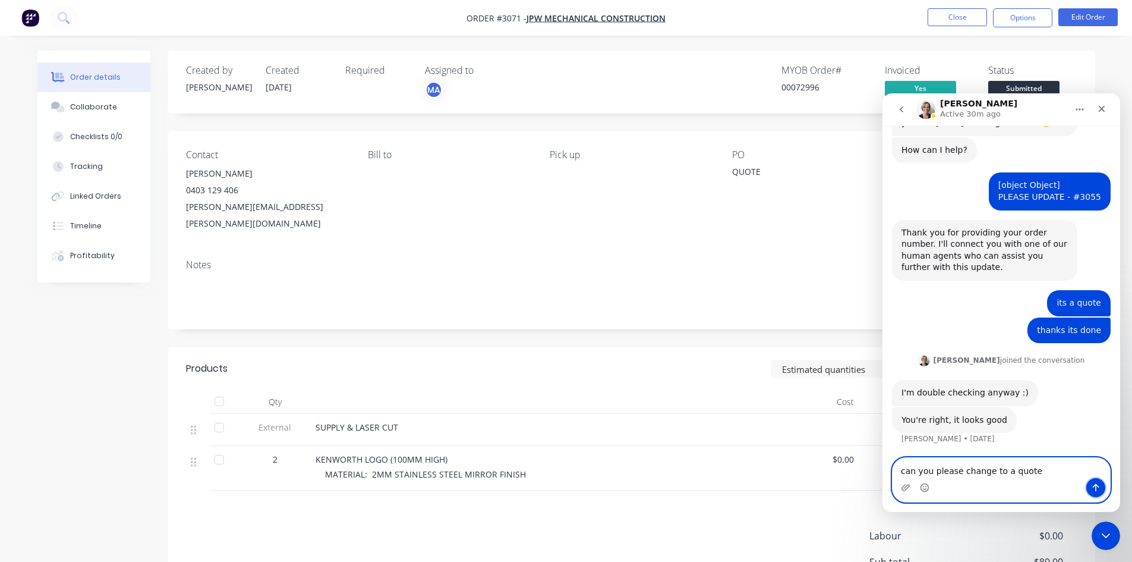
click at [1094, 482] on button "Send a message…" at bounding box center [1096, 487] width 19 height 19
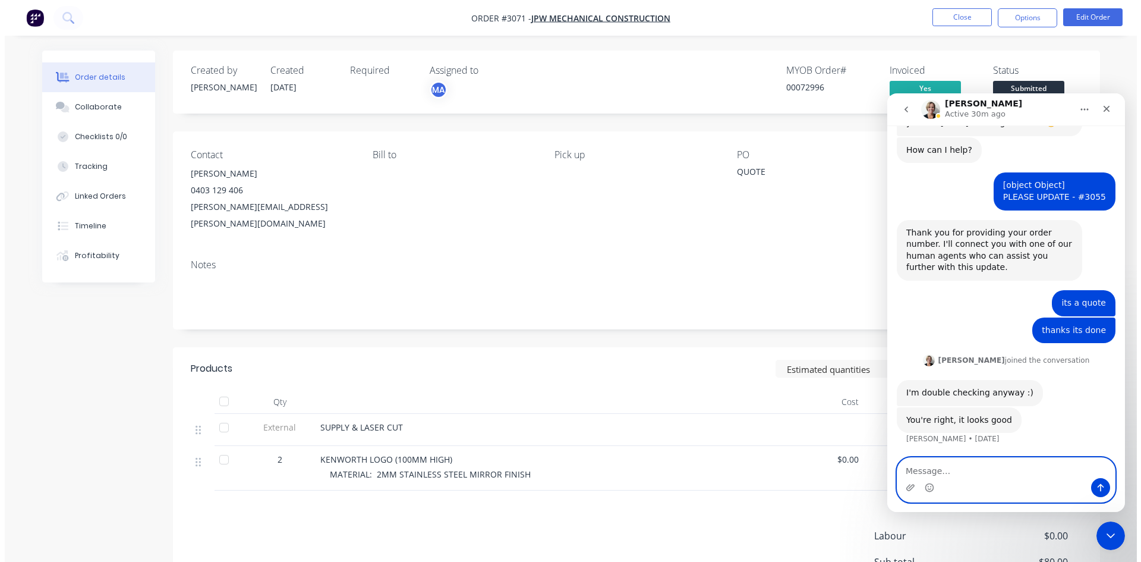
scroll to position [105, 0]
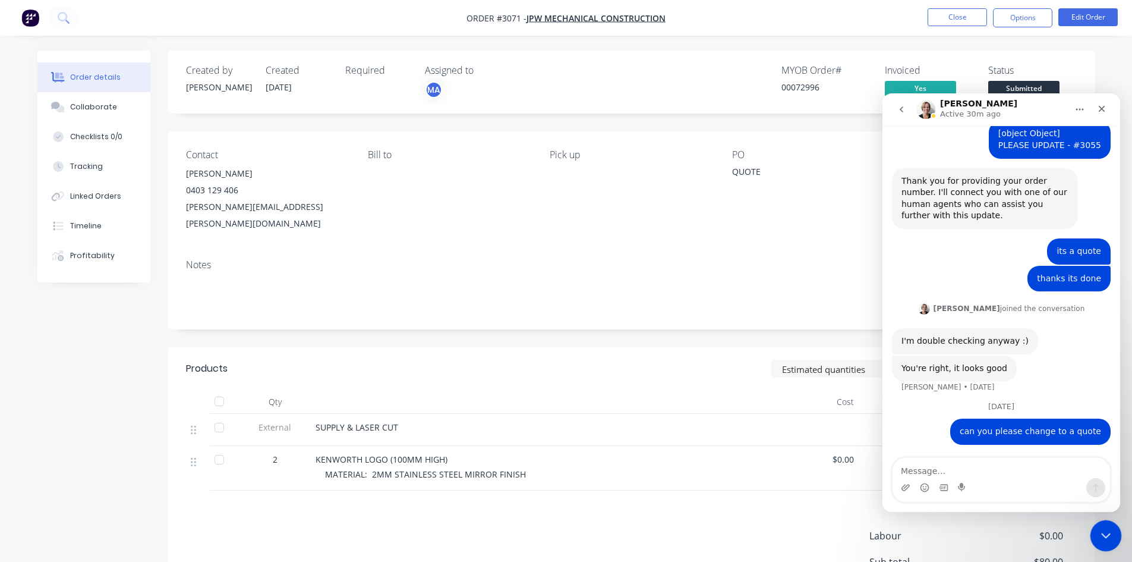
click at [1102, 531] on icon "Close Intercom Messenger" at bounding box center [1104, 534] width 14 height 14
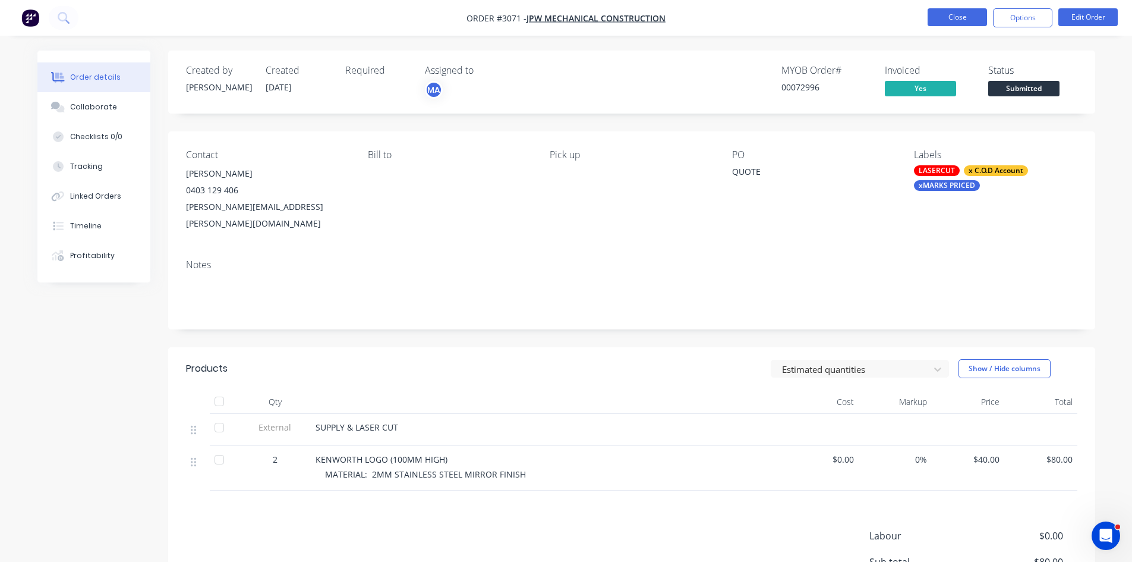
click at [964, 12] on button "Close" at bounding box center [957, 17] width 59 height 18
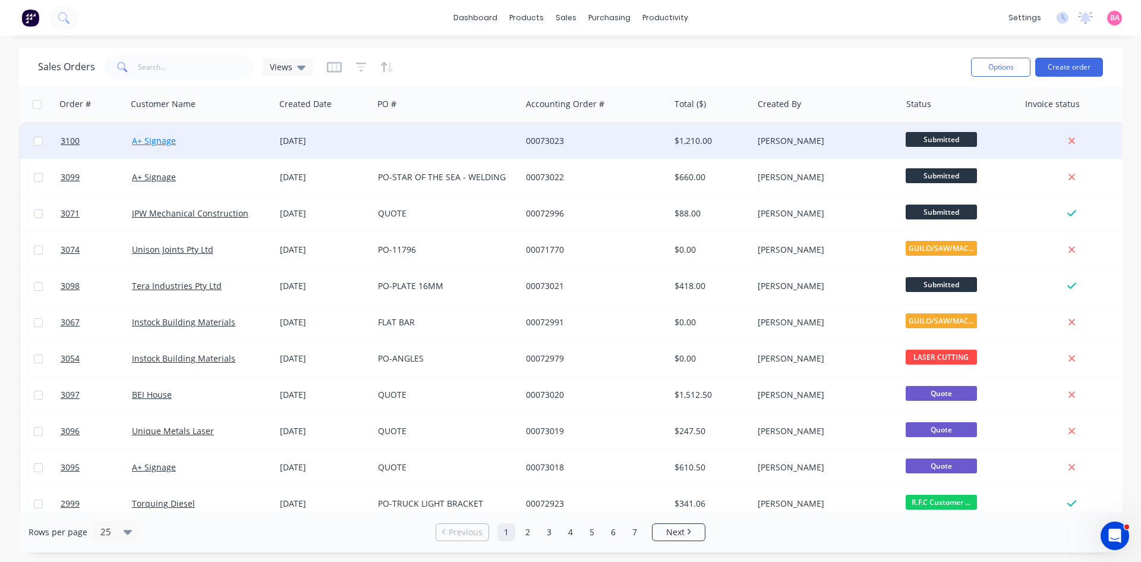
click at [153, 139] on link "A+ Signage" at bounding box center [154, 140] width 44 height 11
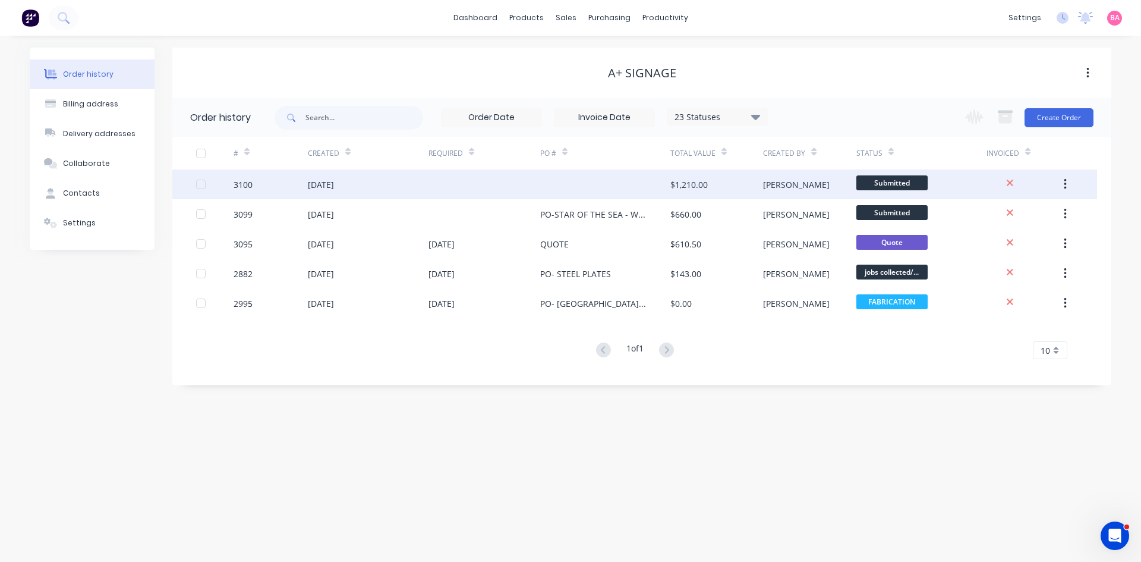
click at [331, 181] on div "[DATE]" at bounding box center [321, 184] width 26 height 12
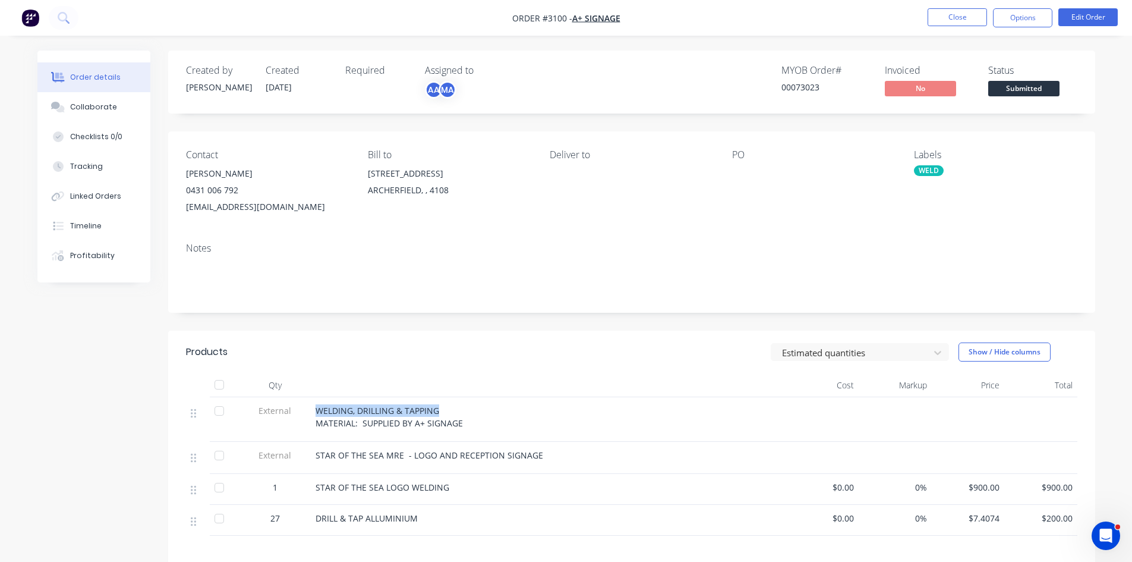
drag, startPoint x: 445, startPoint y: 409, endPoint x: 316, endPoint y: 407, distance: 129.0
click at [316, 407] on div "WELDING, DRILLING & TAPPING MATERIAL: SUPPLIED BY A+ SIGNAGE" at bounding box center [549, 416] width 466 height 25
click at [389, 465] on div at bounding box center [549, 465] width 466 height 2
drag, startPoint x: 401, startPoint y: 453, endPoint x: 311, endPoint y: 454, distance: 90.4
click at [311, 454] on div "STAR OF THE SEA MRE - LOGO AND RECEPTION SIGNAGE" at bounding box center [549, 458] width 476 height 32
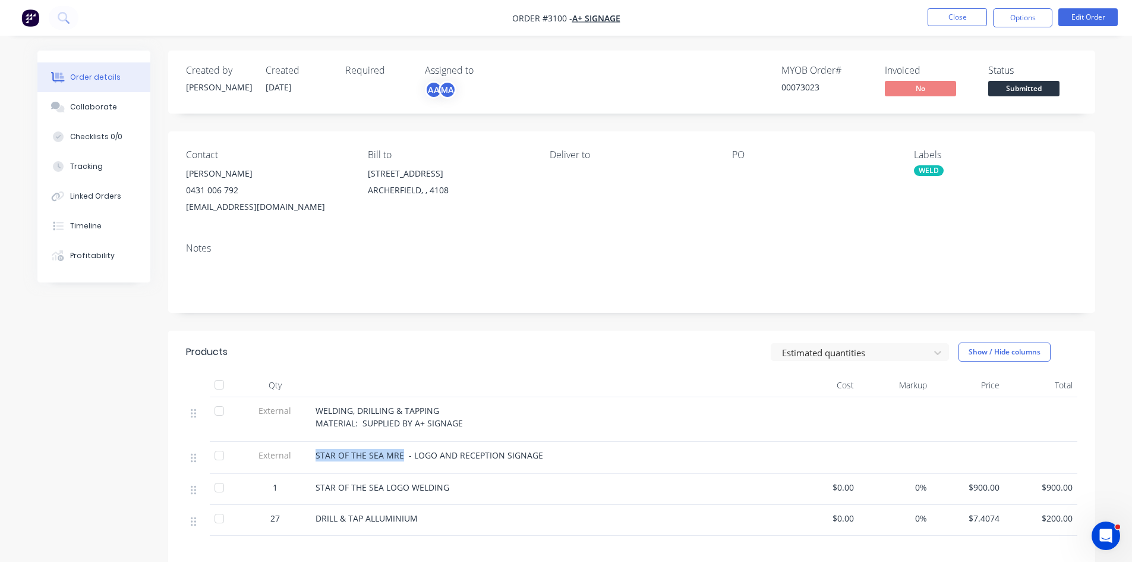
copy span "STAR OF THE SEA MRE"
click at [1094, 17] on button "Edit Order" at bounding box center [1088, 17] width 59 height 18
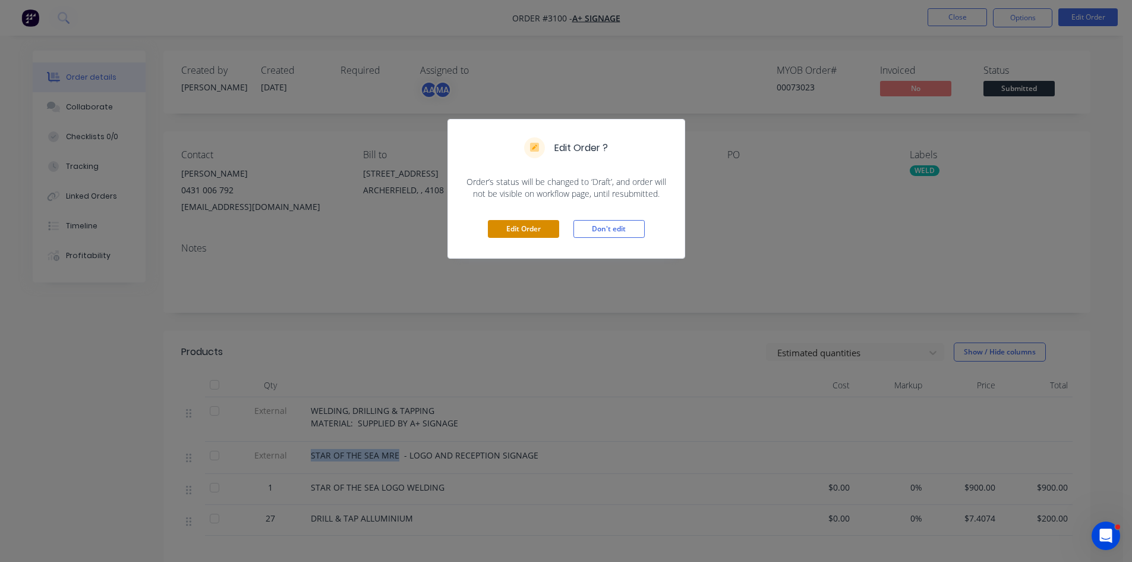
click at [528, 225] on button "Edit Order" at bounding box center [523, 229] width 71 height 18
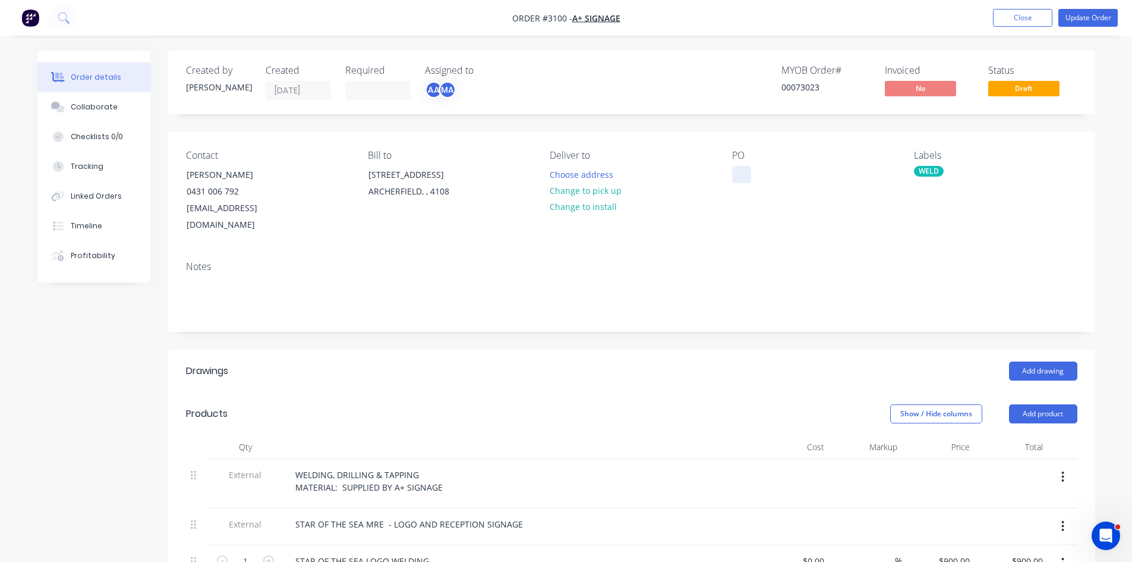
click at [743, 178] on div at bounding box center [741, 174] width 19 height 17
paste div
click at [743, 174] on div "STAR OF THE SEA MRE" at bounding box center [786, 174] width 108 height 17
click at [1091, 14] on button "Update Order" at bounding box center [1088, 18] width 59 height 18
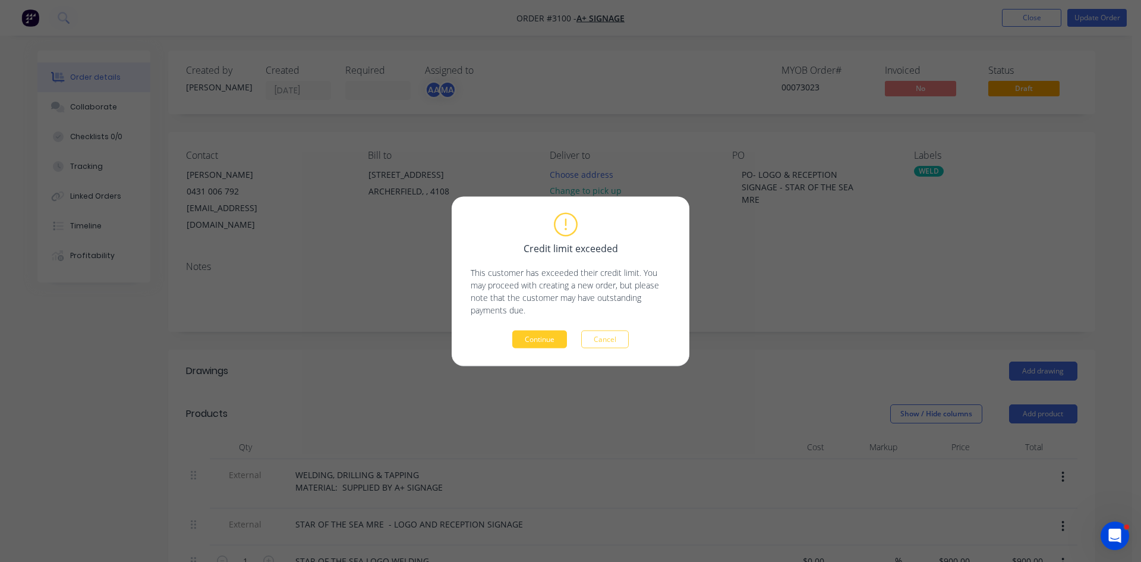
click at [555, 340] on button "Continue" at bounding box center [539, 339] width 55 height 18
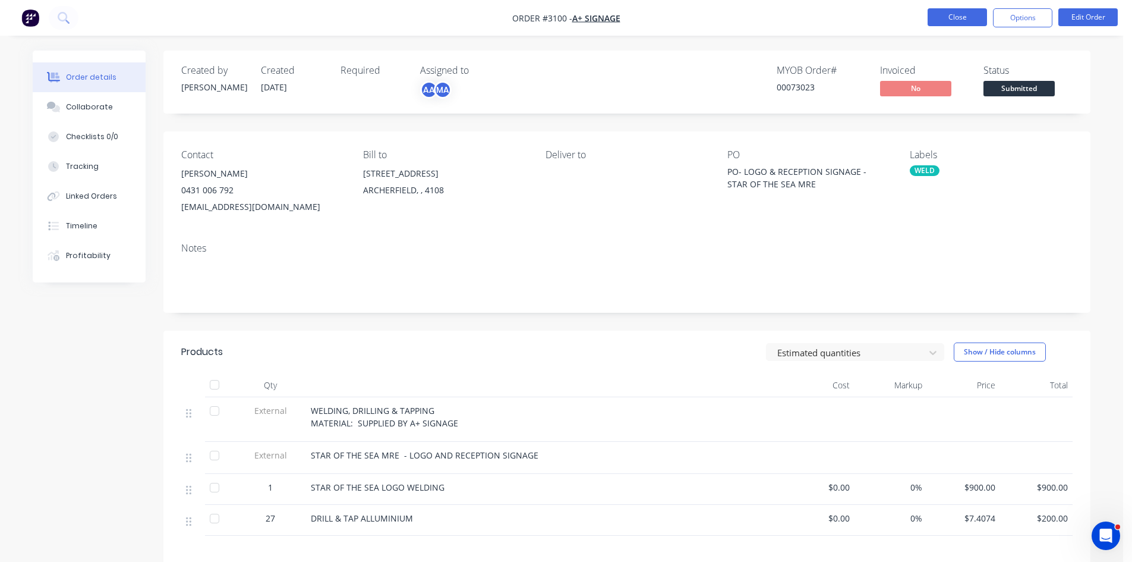
click at [970, 10] on button "Close" at bounding box center [957, 17] width 59 height 18
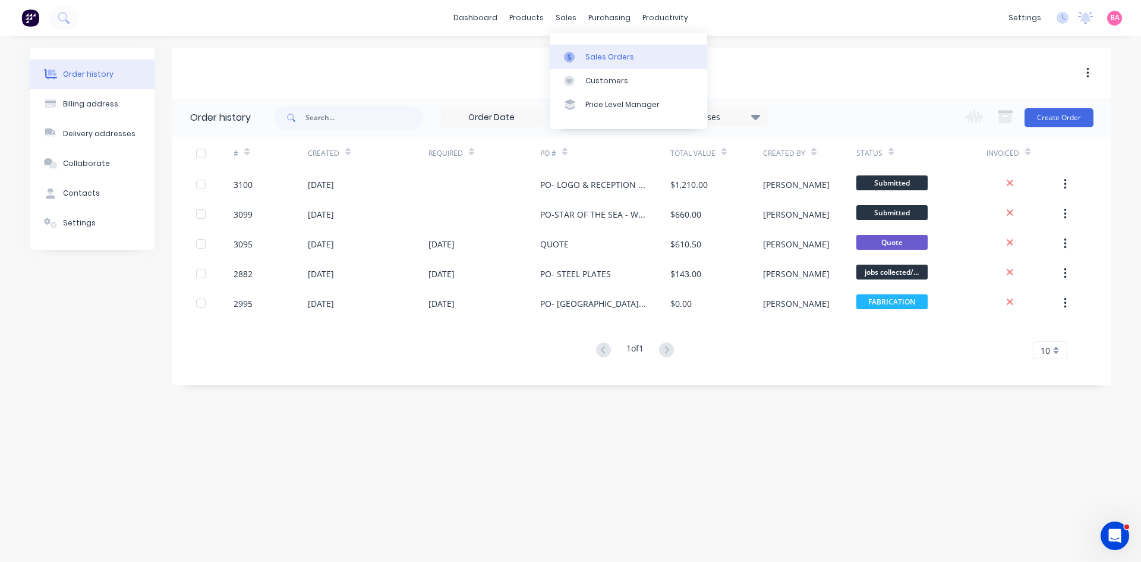
click at [607, 58] on div "Sales Orders" at bounding box center [610, 57] width 49 height 11
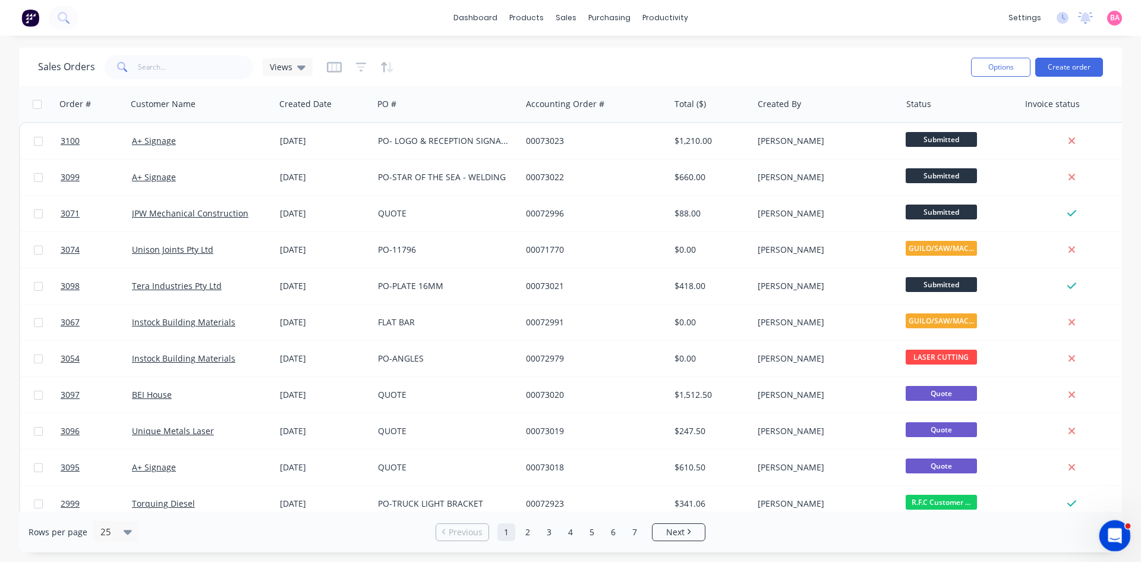
click at [1108, 528] on icon "Open Intercom Messenger" at bounding box center [1114, 534] width 20 height 20
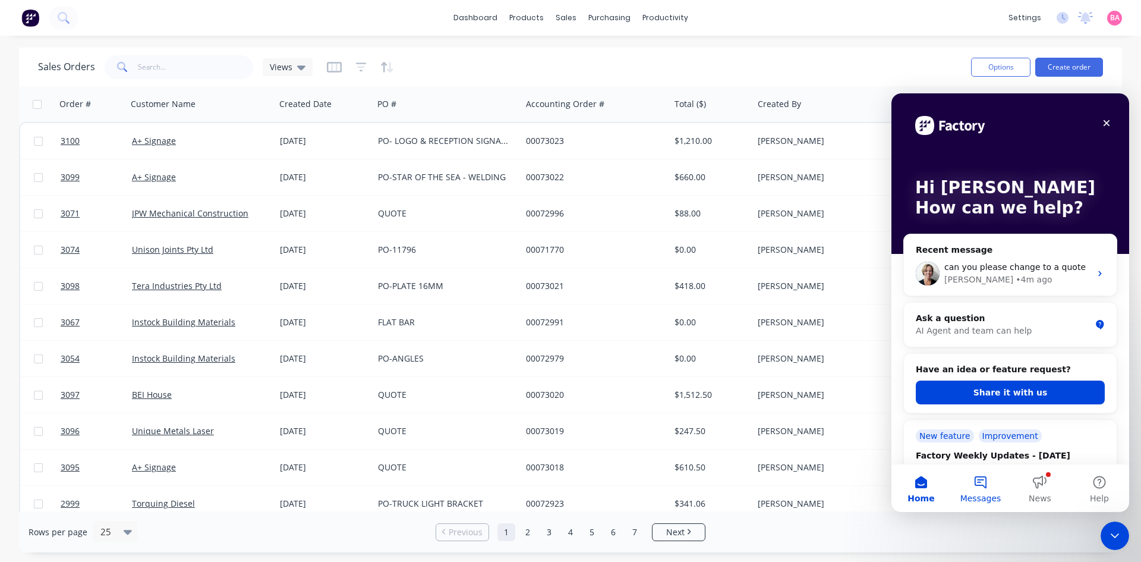
click at [983, 489] on button "Messages" at bounding box center [980, 488] width 59 height 48
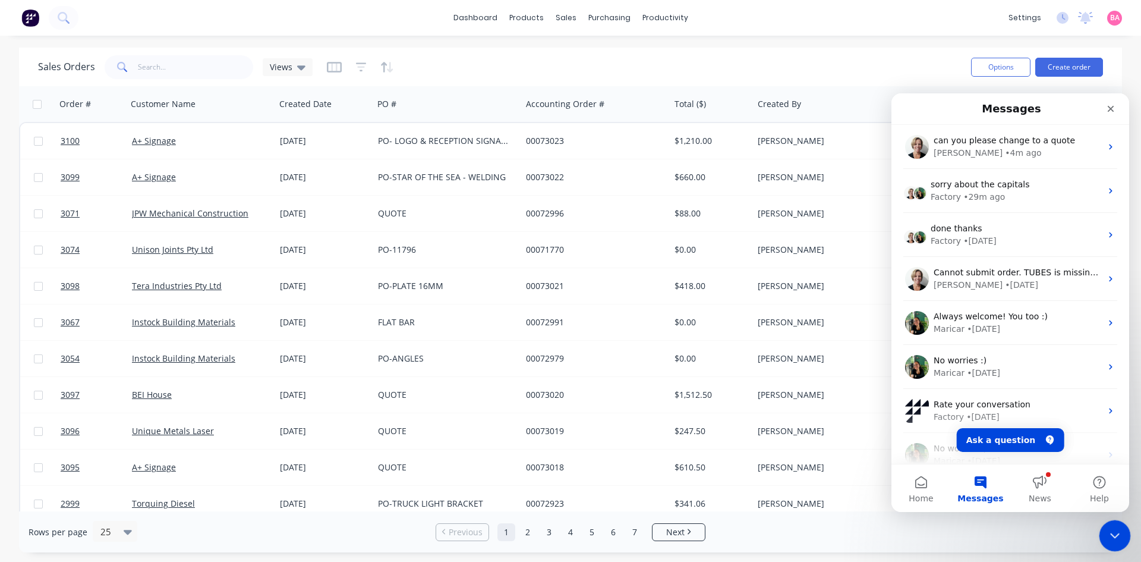
click at [1109, 534] on icon "Close Intercom Messenger" at bounding box center [1113, 534] width 14 height 14
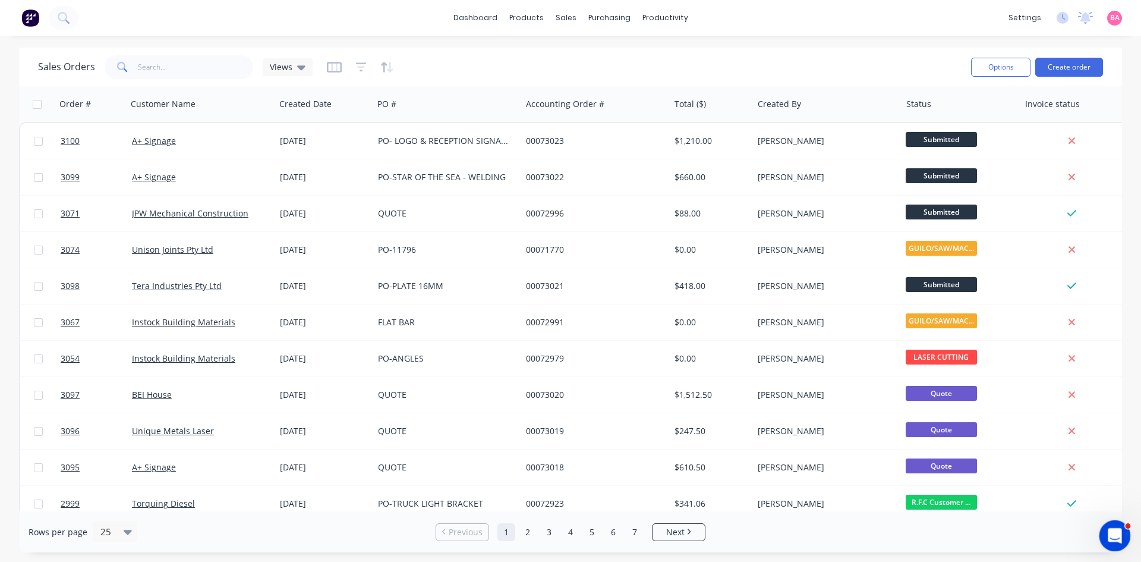
click at [1116, 526] on div "Open Intercom Messenger" at bounding box center [1113, 533] width 39 height 39
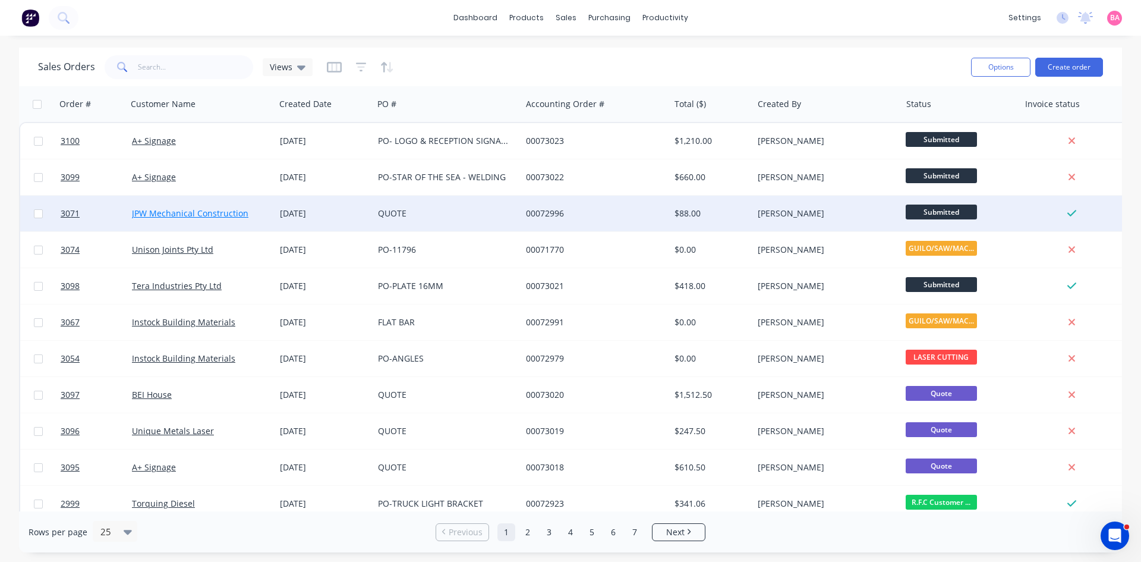
click at [177, 213] on link "JPW Mechanical Construction" at bounding box center [190, 212] width 117 height 11
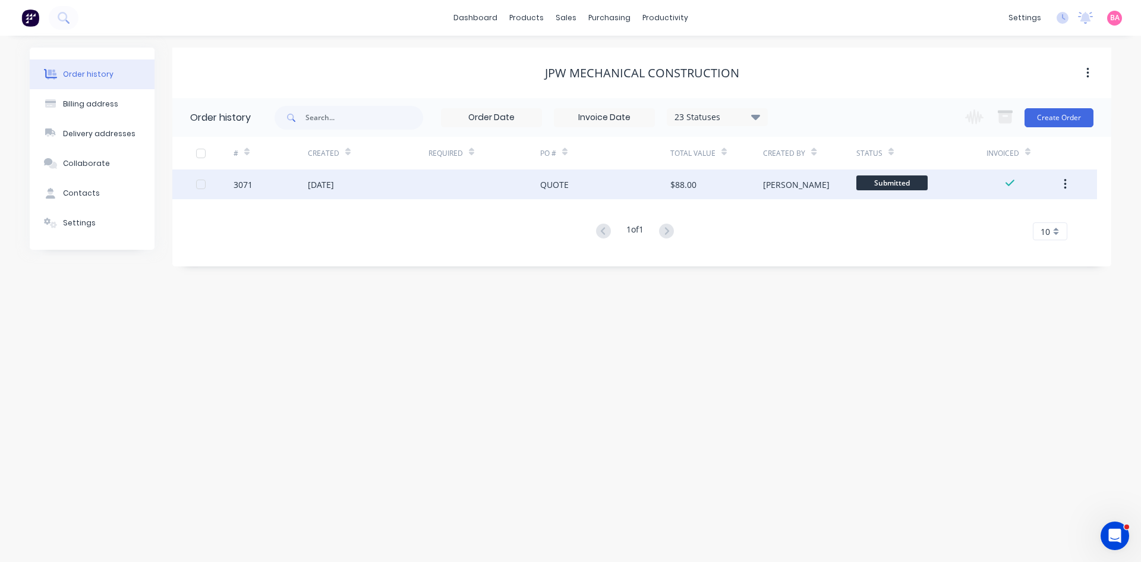
click at [315, 183] on div "[DATE]" at bounding box center [321, 184] width 26 height 12
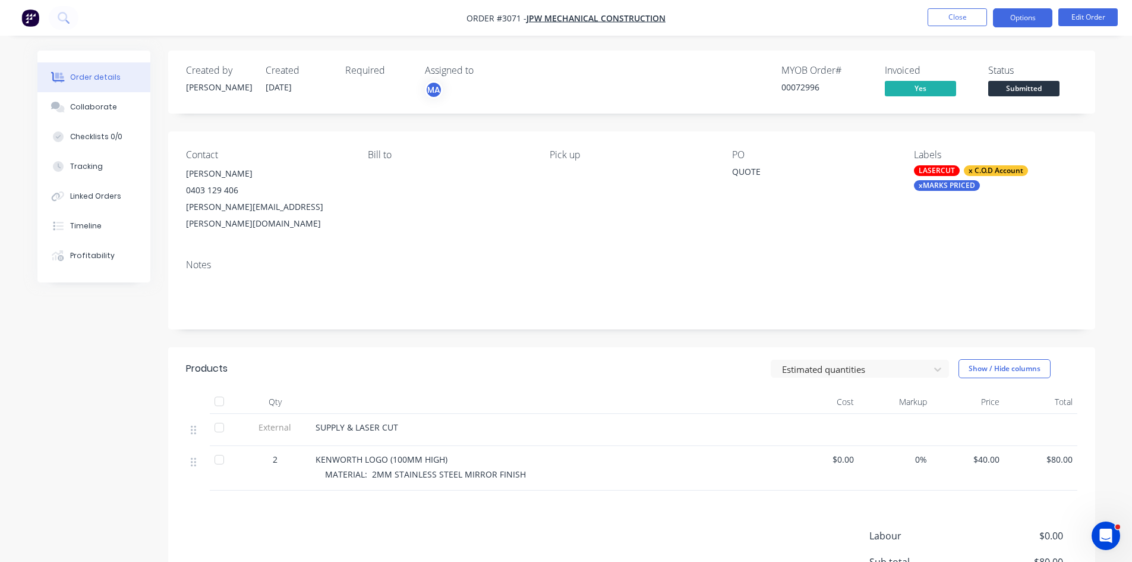
click at [1013, 14] on button "Options" at bounding box center [1022, 17] width 59 height 19
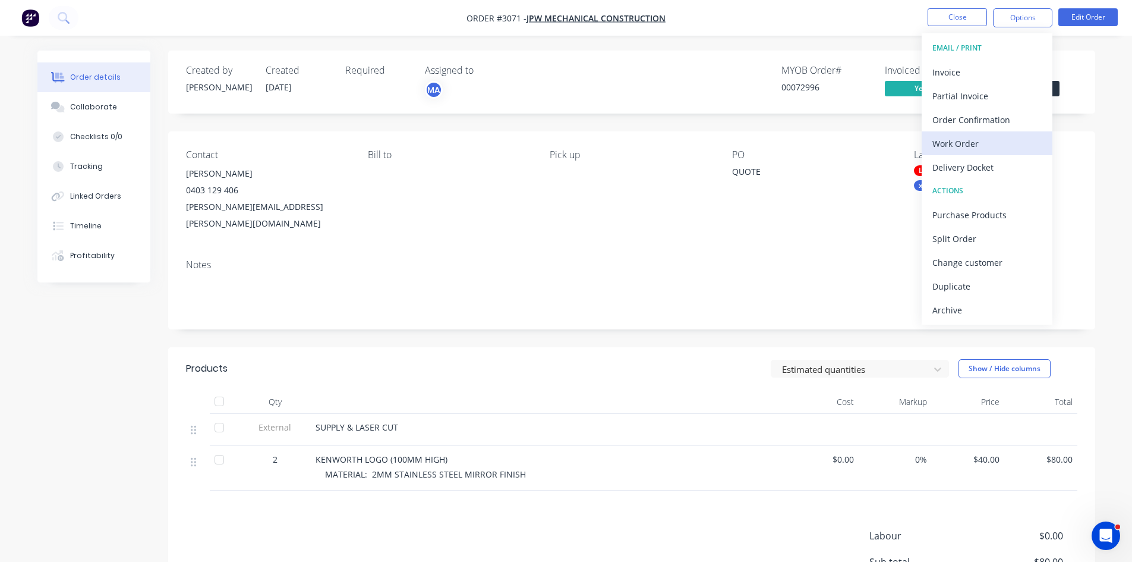
click at [964, 142] on div "Work Order" at bounding box center [987, 143] width 109 height 17
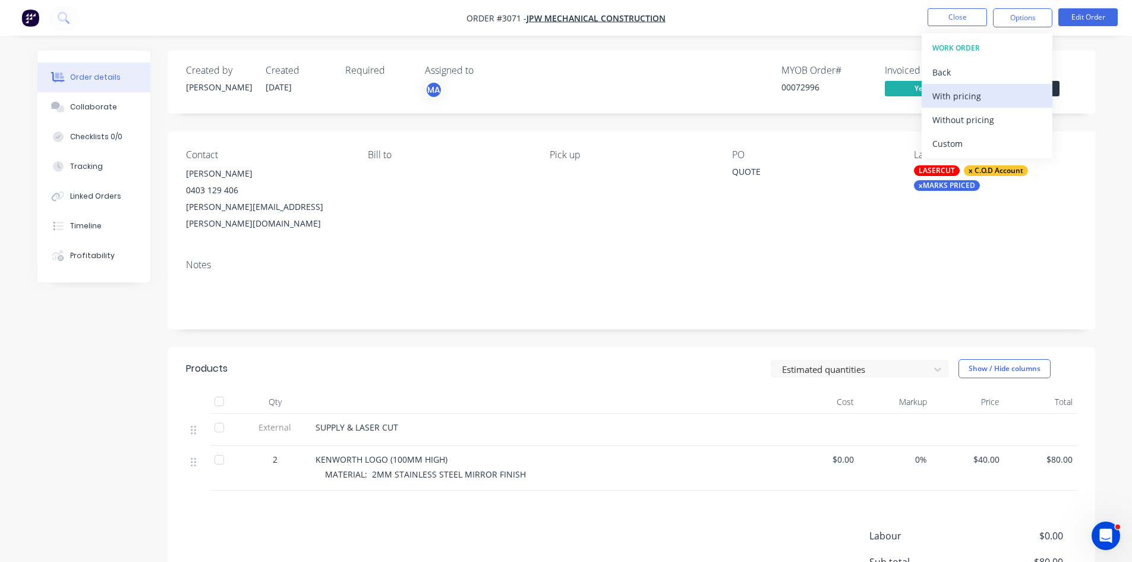
click at [957, 92] on div "With pricing" at bounding box center [987, 95] width 109 height 17
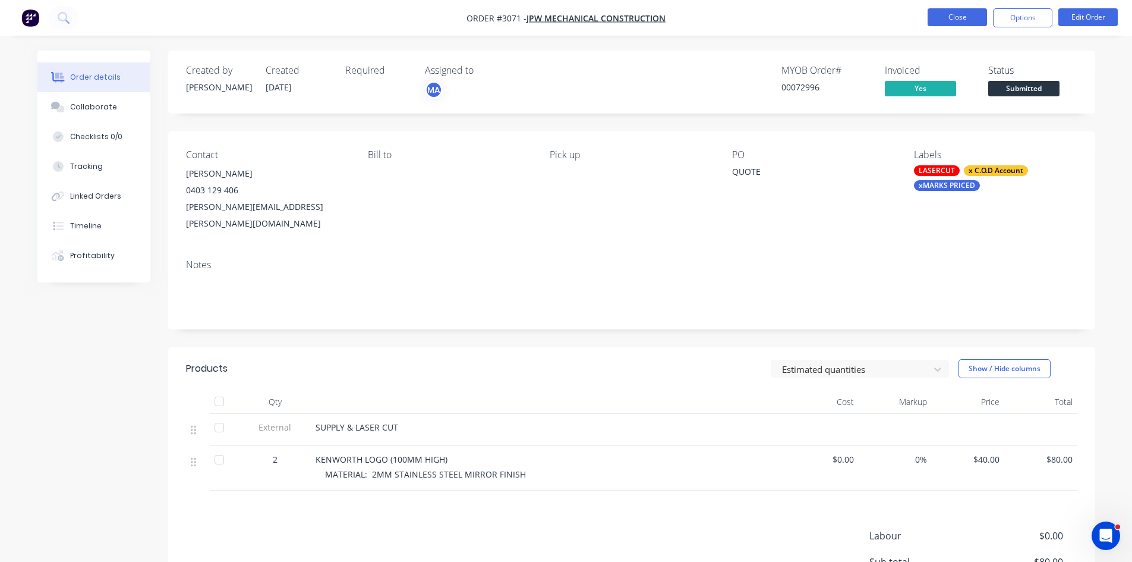
click at [962, 15] on button "Close" at bounding box center [957, 17] width 59 height 18
